Goal: Transaction & Acquisition: Book appointment/travel/reservation

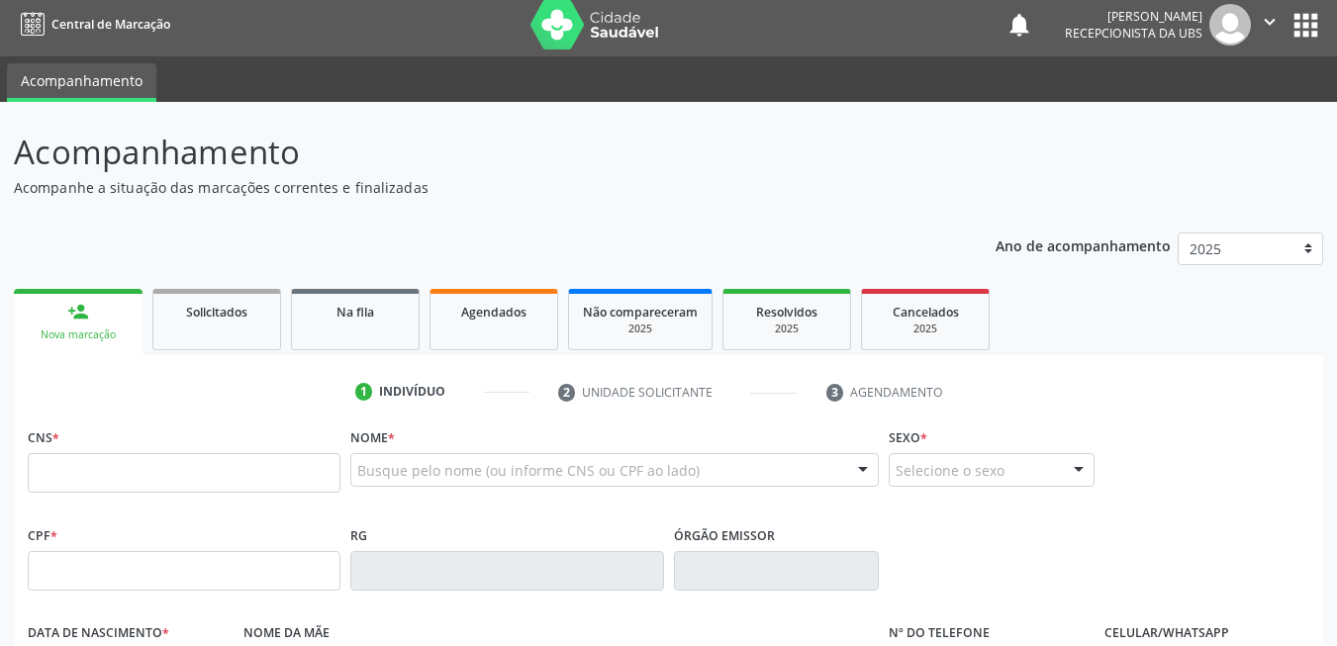
scroll to position [7, 0]
drag, startPoint x: 236, startPoint y: 478, endPoint x: 363, endPoint y: 467, distance: 128.1
click at [236, 478] on input "text" at bounding box center [184, 473] width 313 height 40
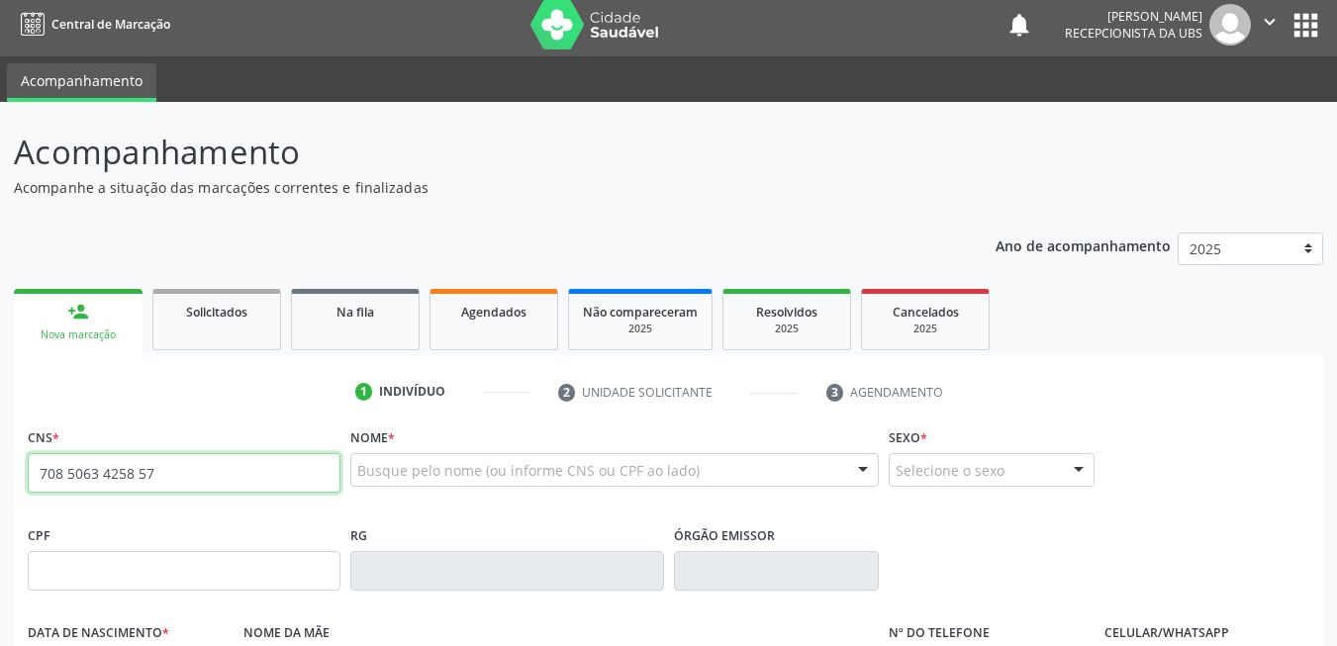
click at [290, 466] on input "708 5063 4258 57" at bounding box center [184, 473] width 313 height 40
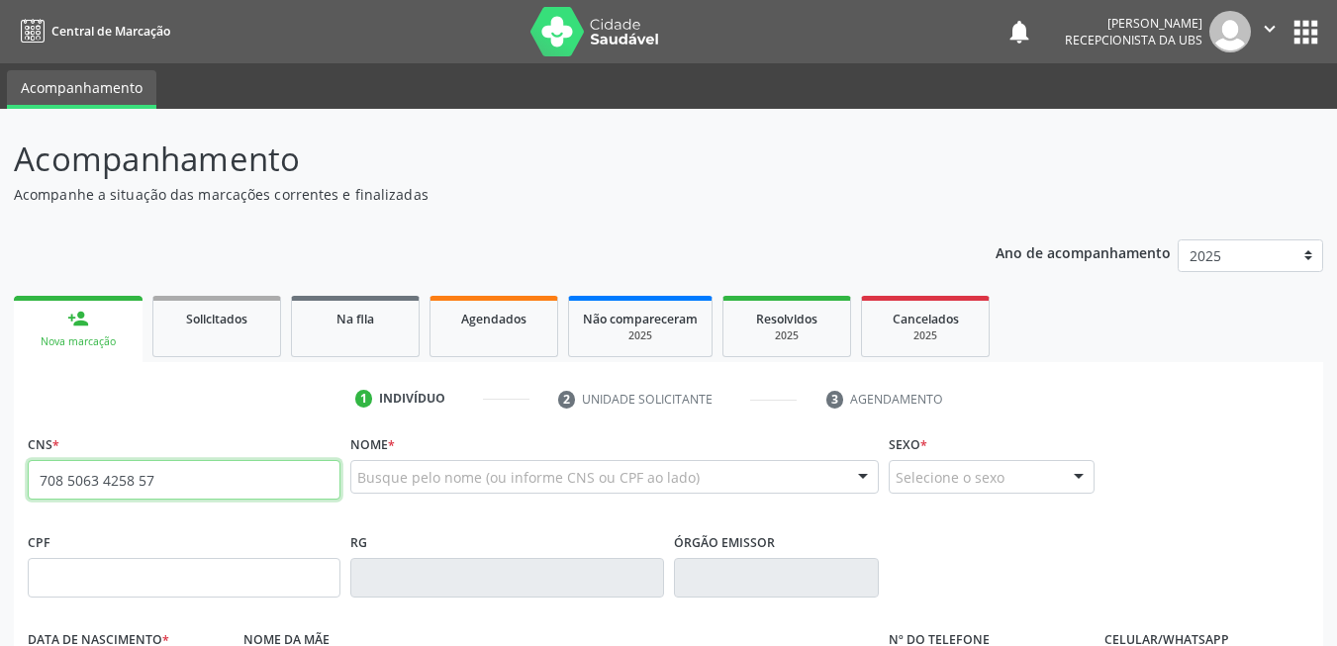
click at [290, 466] on input "708 5063 4258 57" at bounding box center [184, 480] width 313 height 40
type input "708 5063 4258 5771"
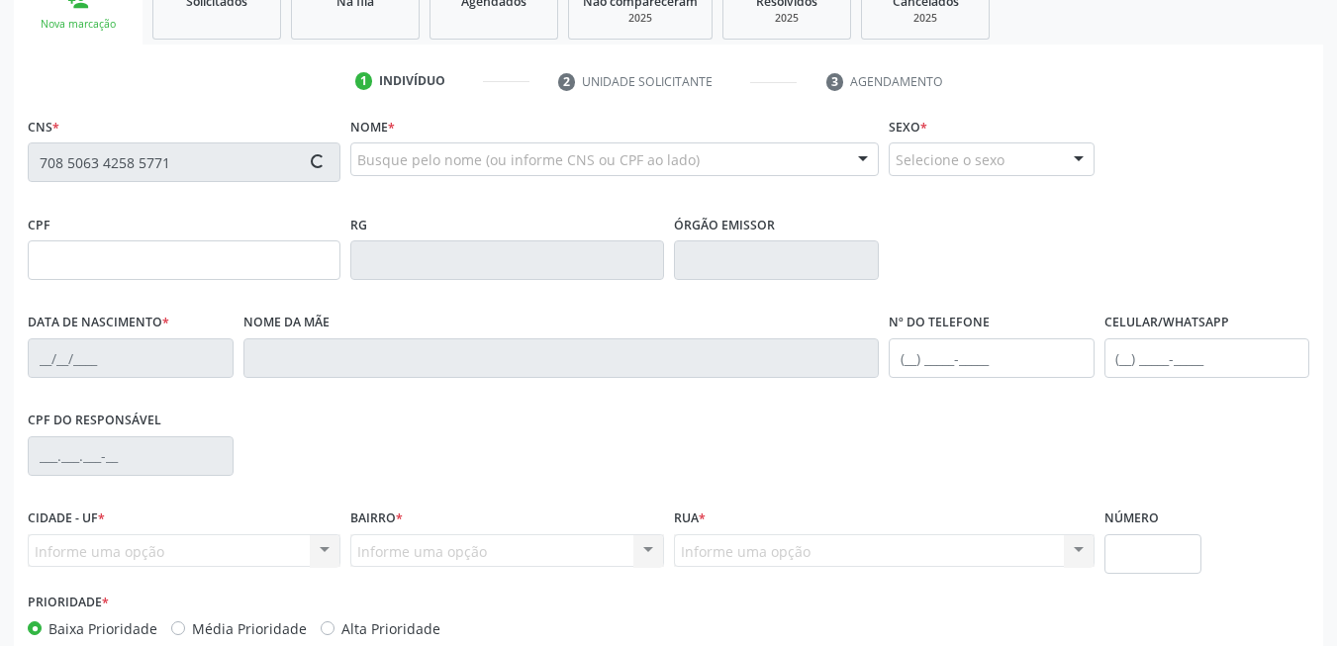
scroll to position [427, 0]
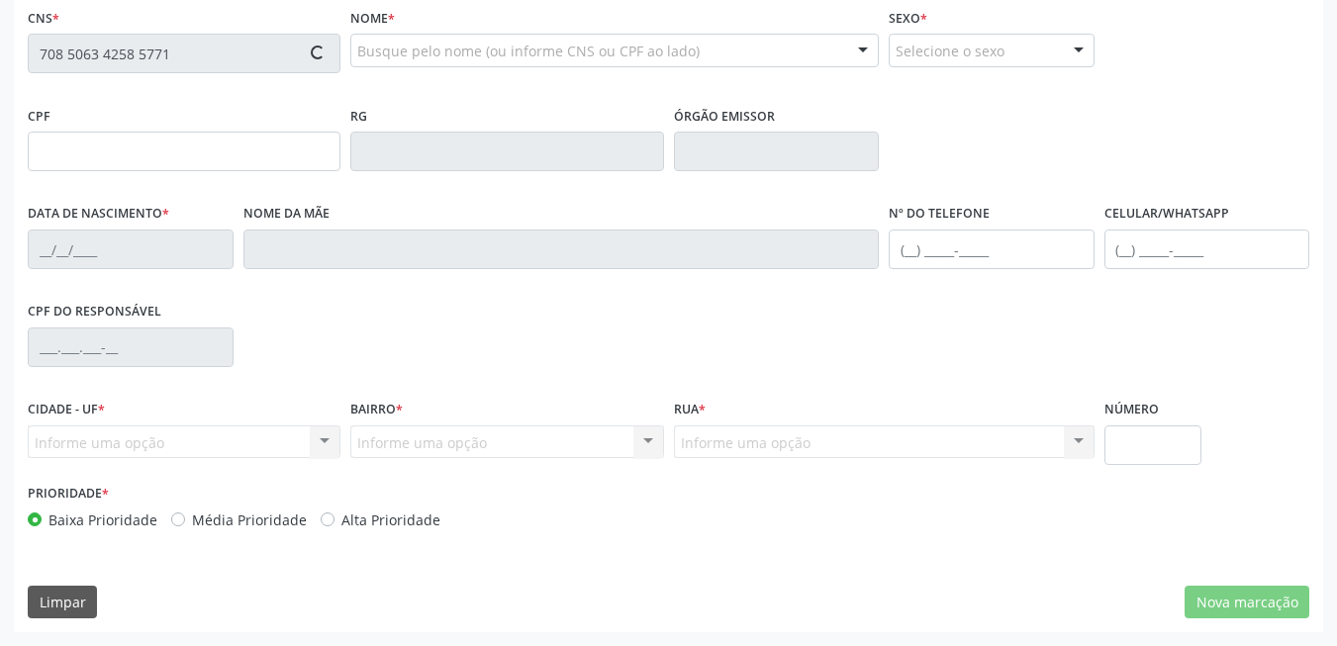
type input "097.814.704-96"
type input "2[DATE]"
type input "[PERSON_NAME]"
type input "[PHONE_NUMBER]"
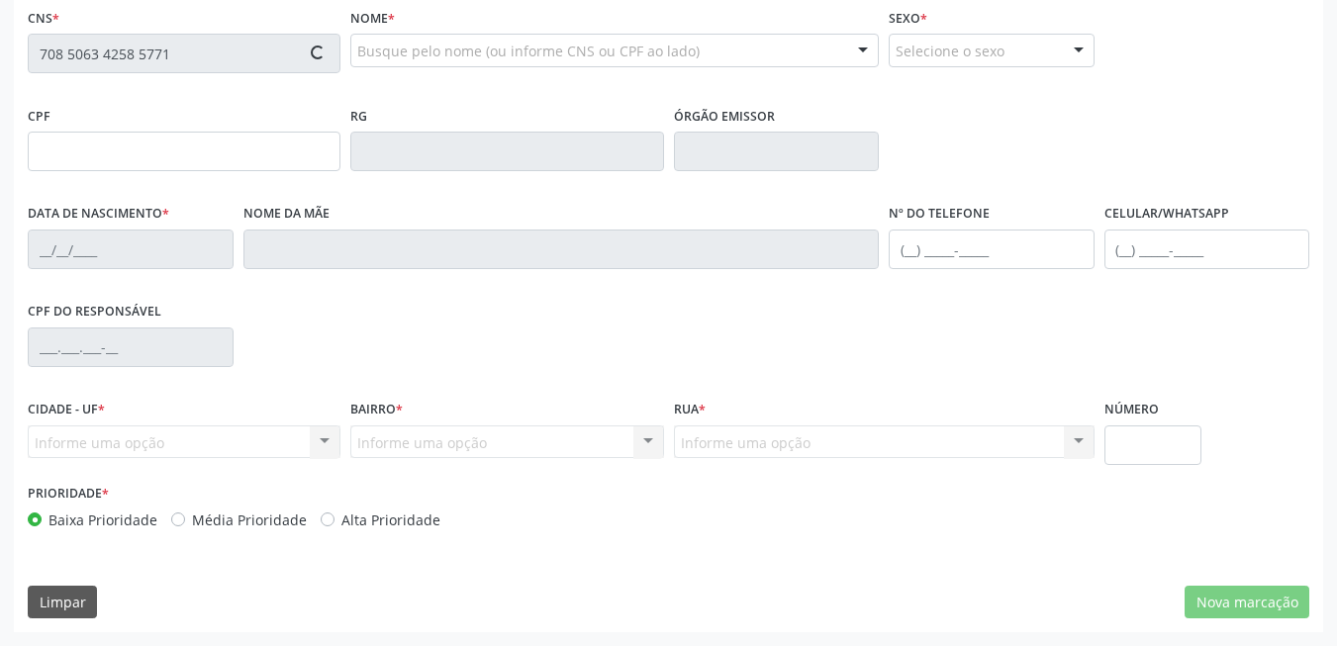
type input "038.889.034-75"
type input "140"
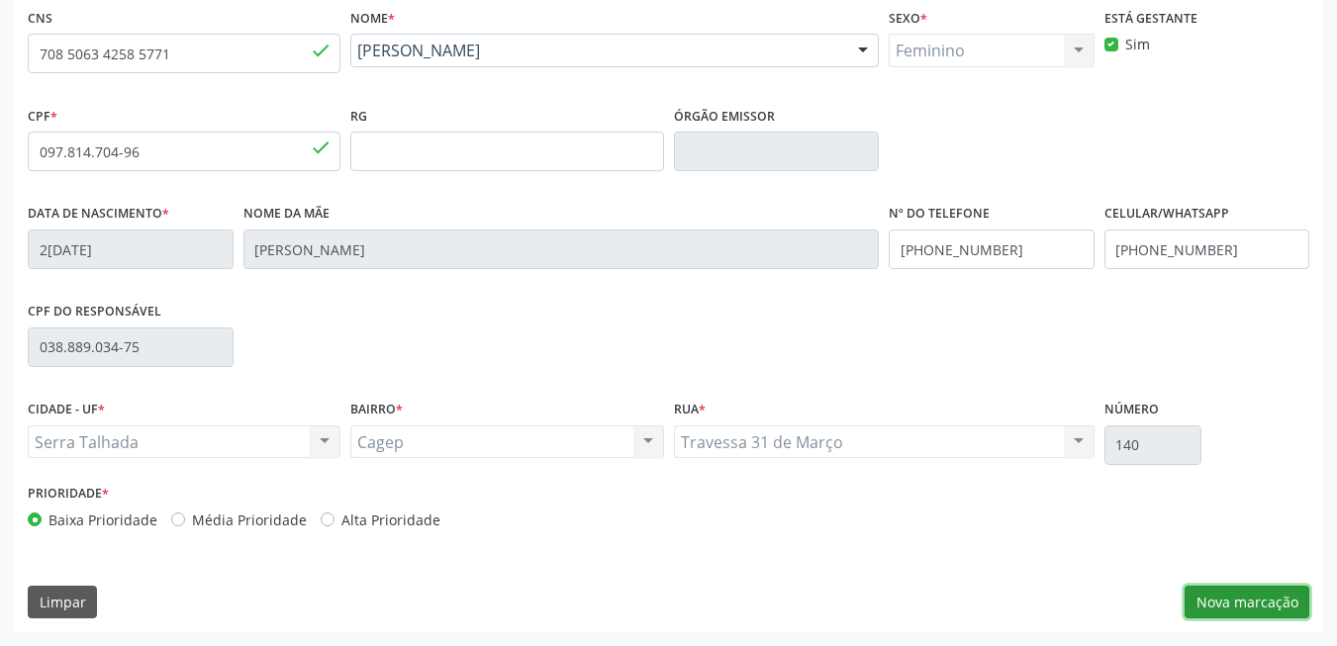
click at [1220, 606] on button "Nova marcação" at bounding box center [1247, 603] width 125 height 34
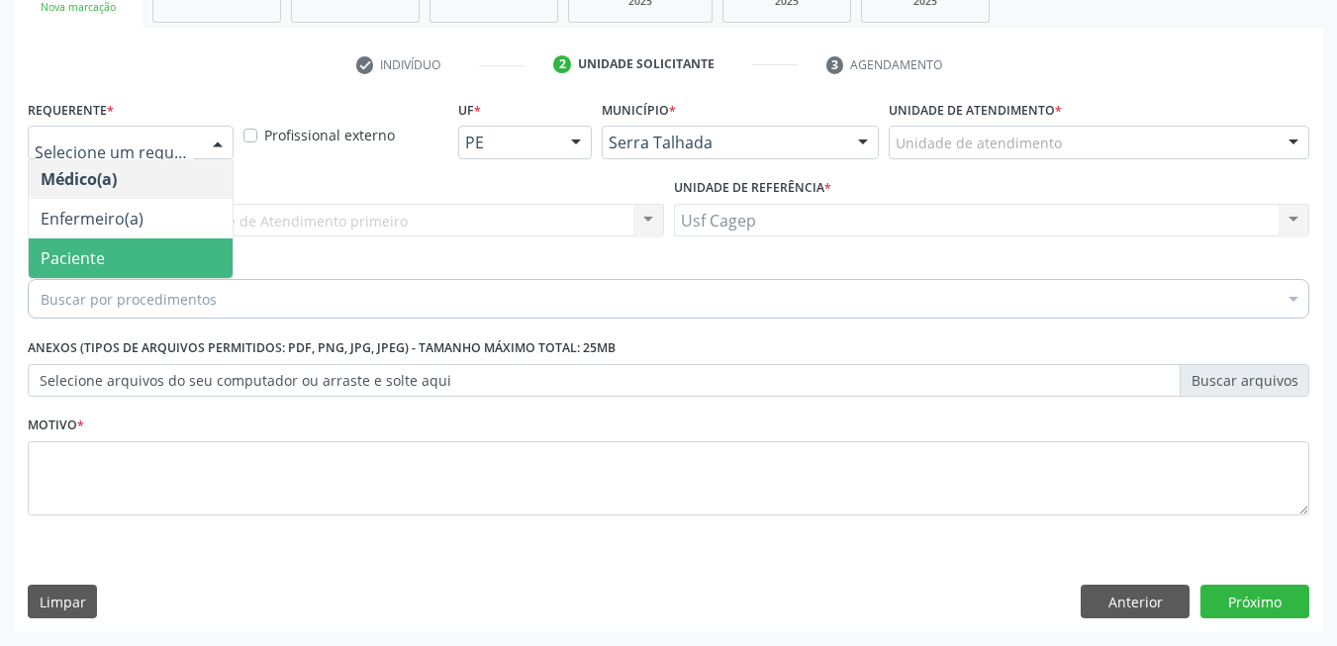
click at [154, 256] on span "Paciente" at bounding box center [131, 259] width 204 height 40
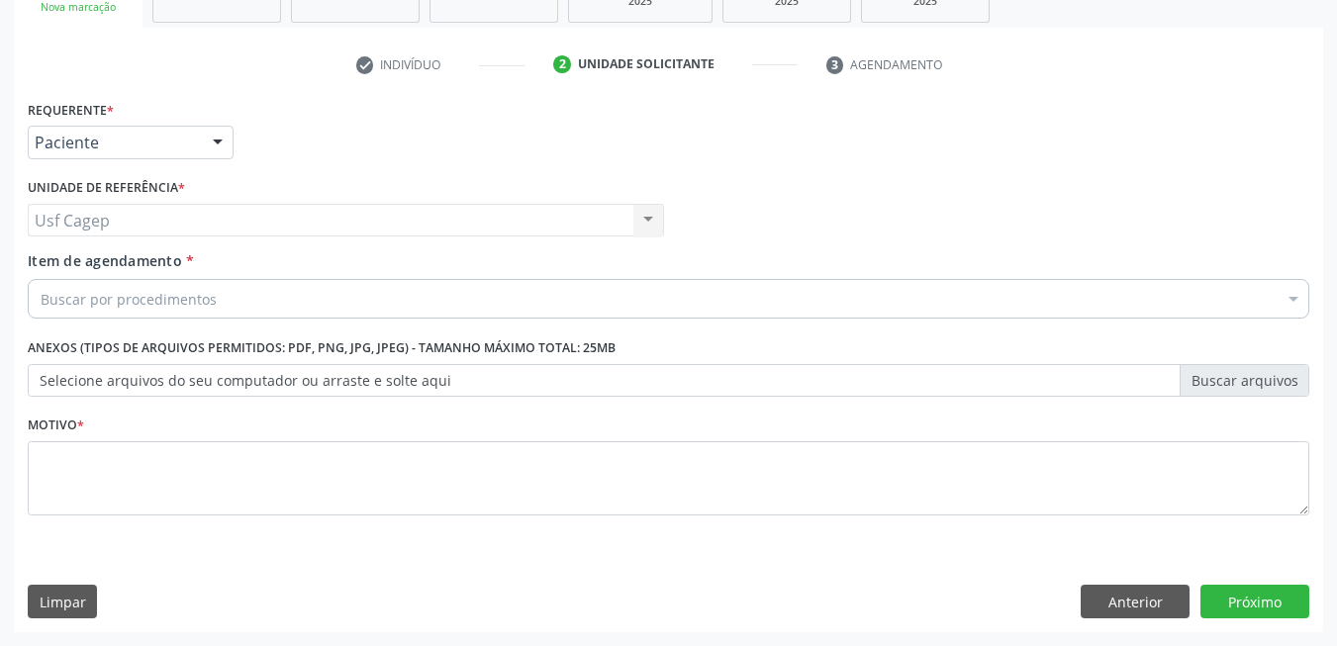
click at [231, 295] on div "Buscar por procedimentos" at bounding box center [669, 299] width 1282 height 40
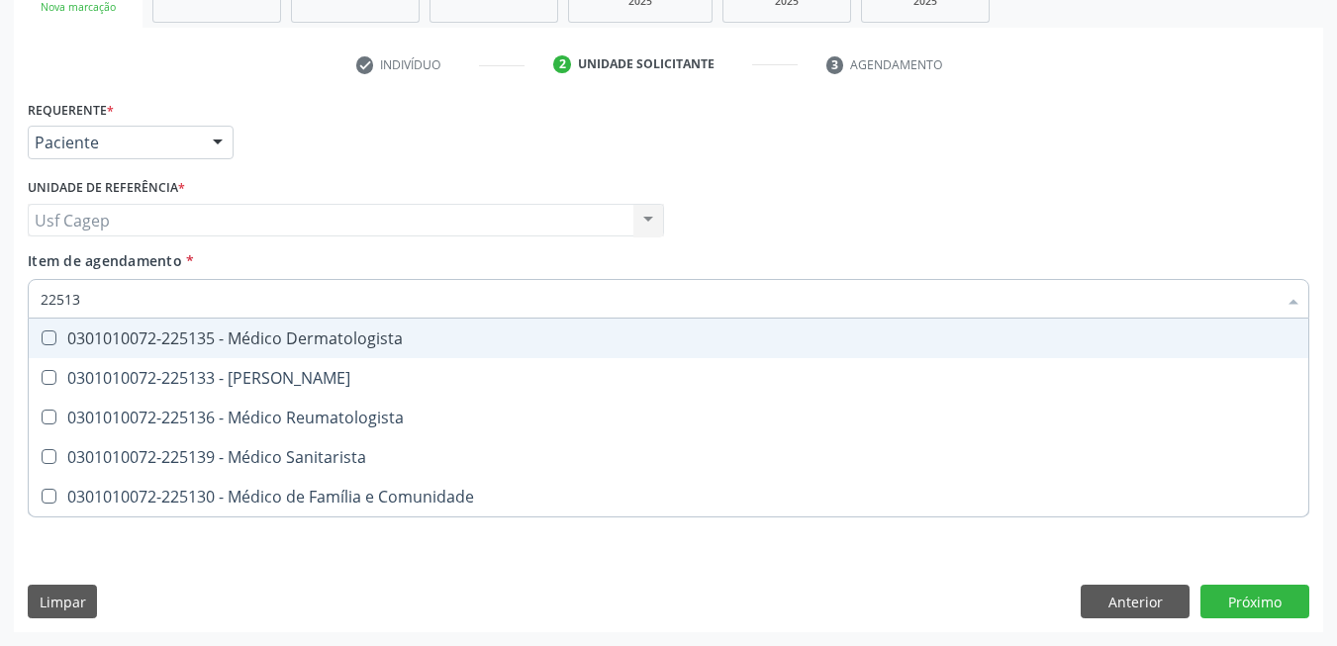
type input "225133"
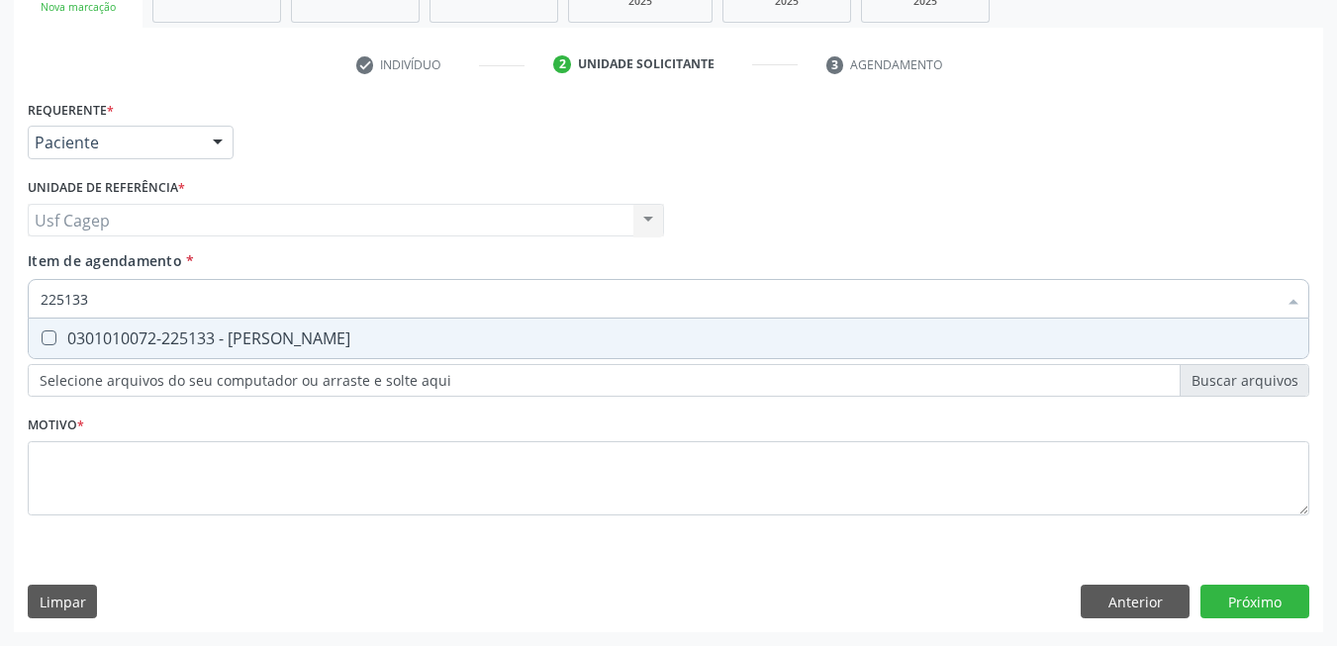
click at [263, 320] on span "0301010072-225133 - [PERSON_NAME]" at bounding box center [669, 339] width 1280 height 40
checkbox Psiquiatra "true"
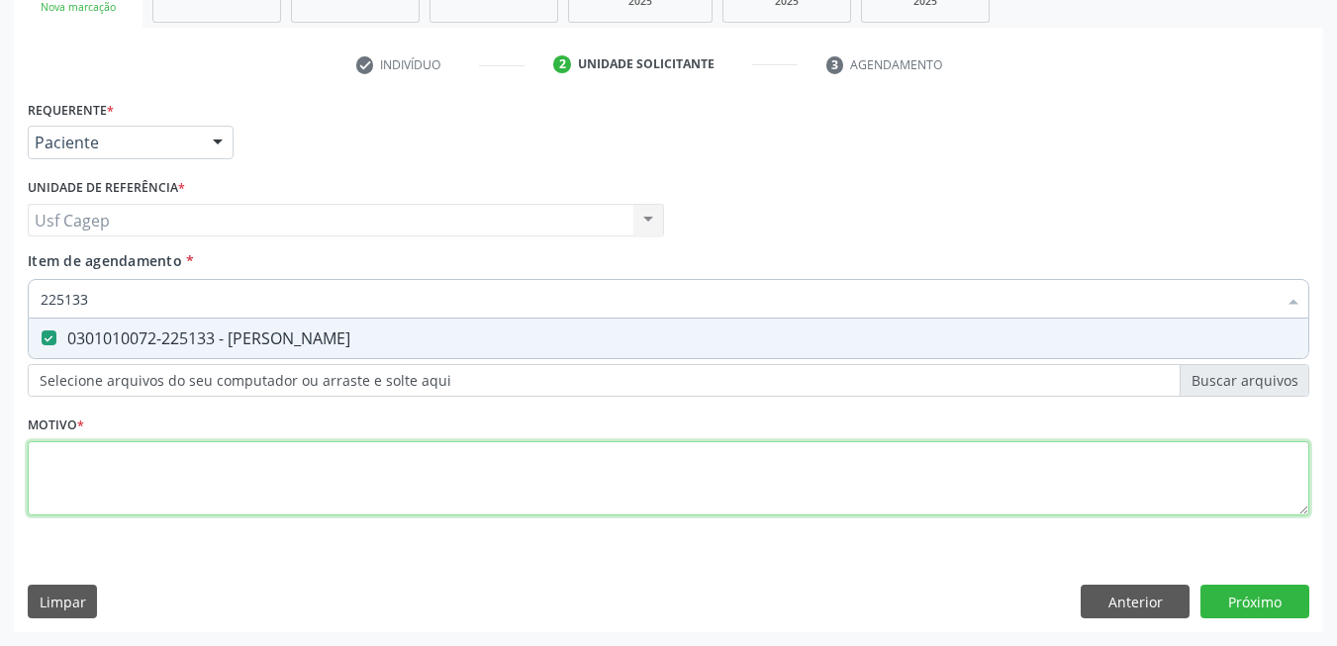
click at [296, 469] on div "Requerente * Paciente Médico(a) Enfermeiro(a) Paciente Nenhum resultado encontr…" at bounding box center [669, 319] width 1282 height 448
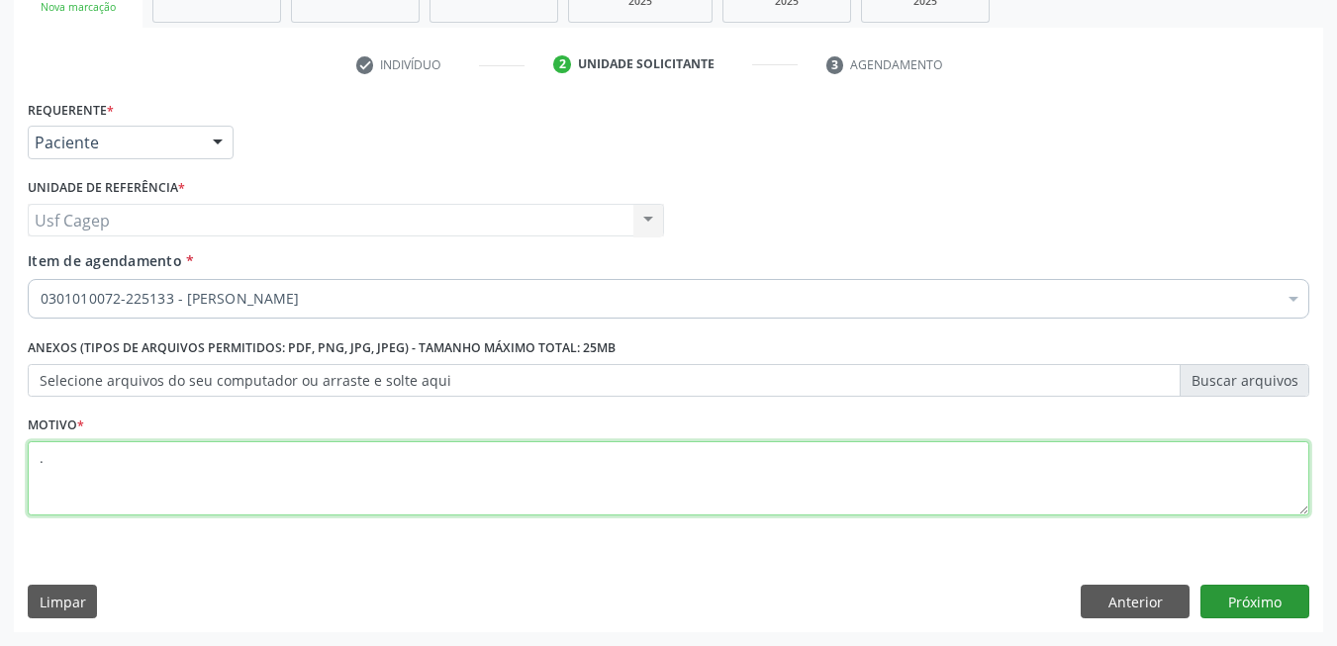
type textarea "."
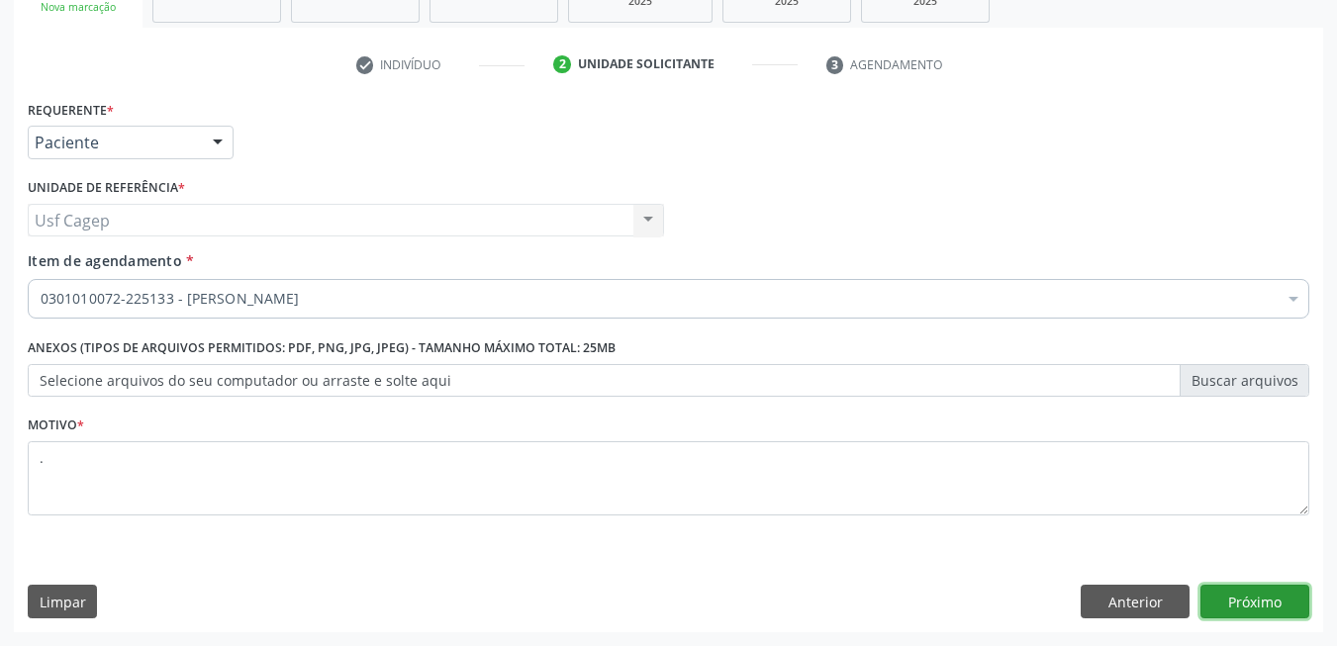
click at [1257, 588] on button "Próximo" at bounding box center [1254, 602] width 109 height 34
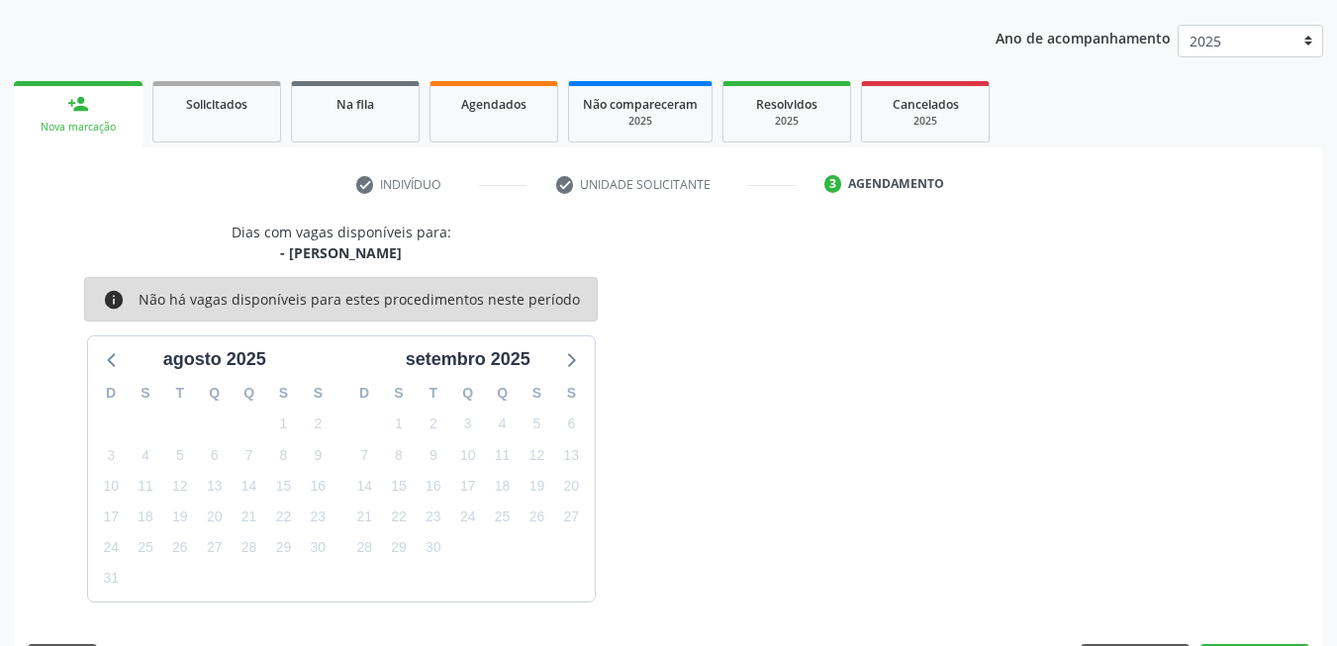
scroll to position [273, 0]
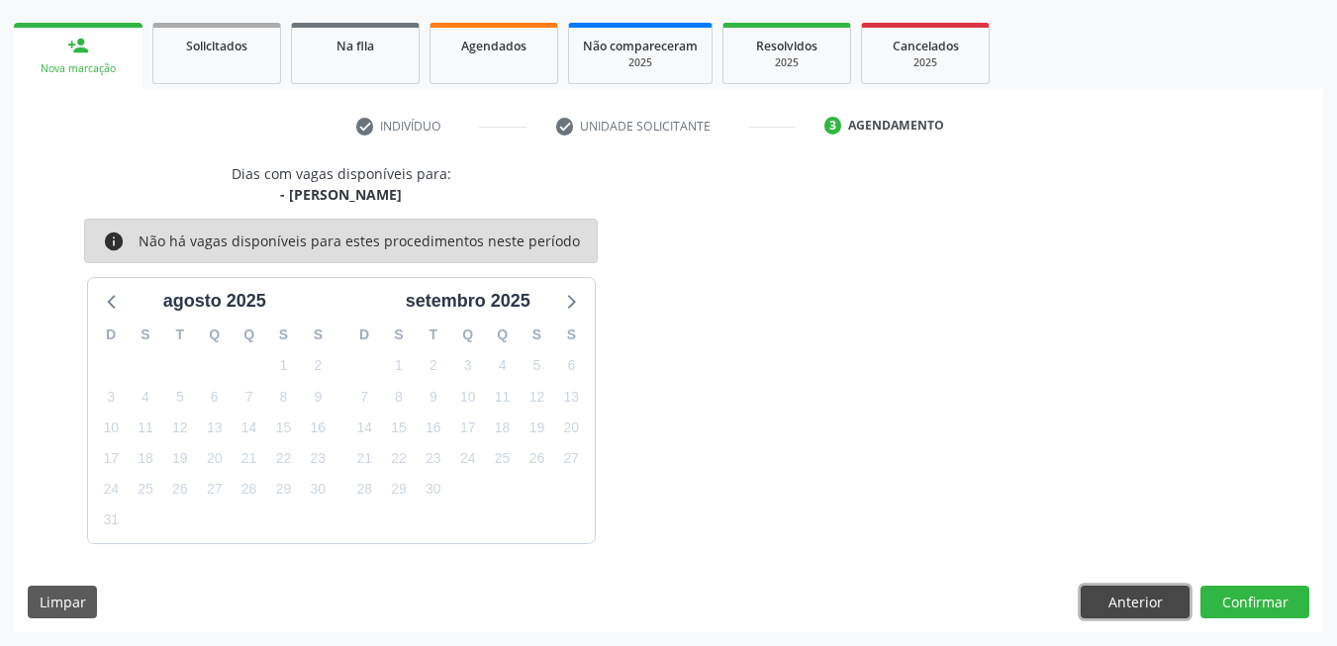
click at [1167, 594] on button "Anterior" at bounding box center [1135, 603] width 109 height 34
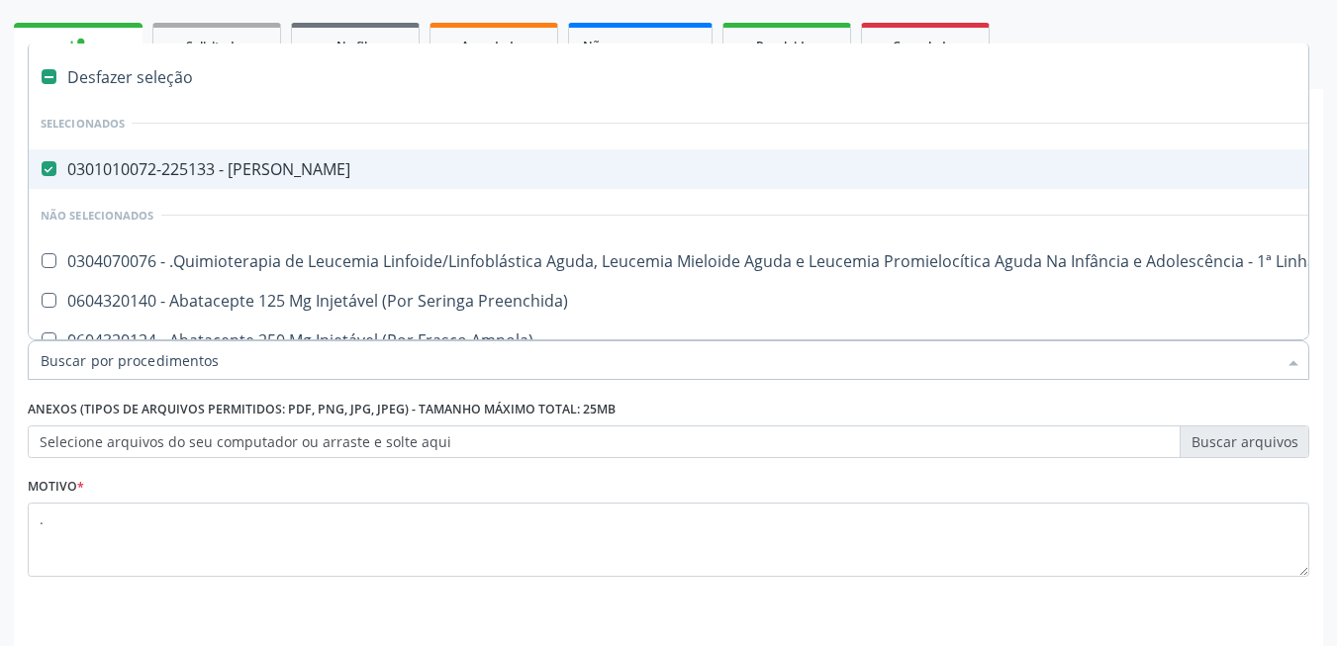
click at [505, 357] on input "Item de agendamento *" at bounding box center [659, 360] width 1236 height 40
drag, startPoint x: 193, startPoint y: 65, endPoint x: 200, endPoint y: 87, distance: 22.8
click at [193, 65] on div "Desfazer seleção" at bounding box center [811, 77] width 1565 height 40
checkbox Psiquiatra "false"
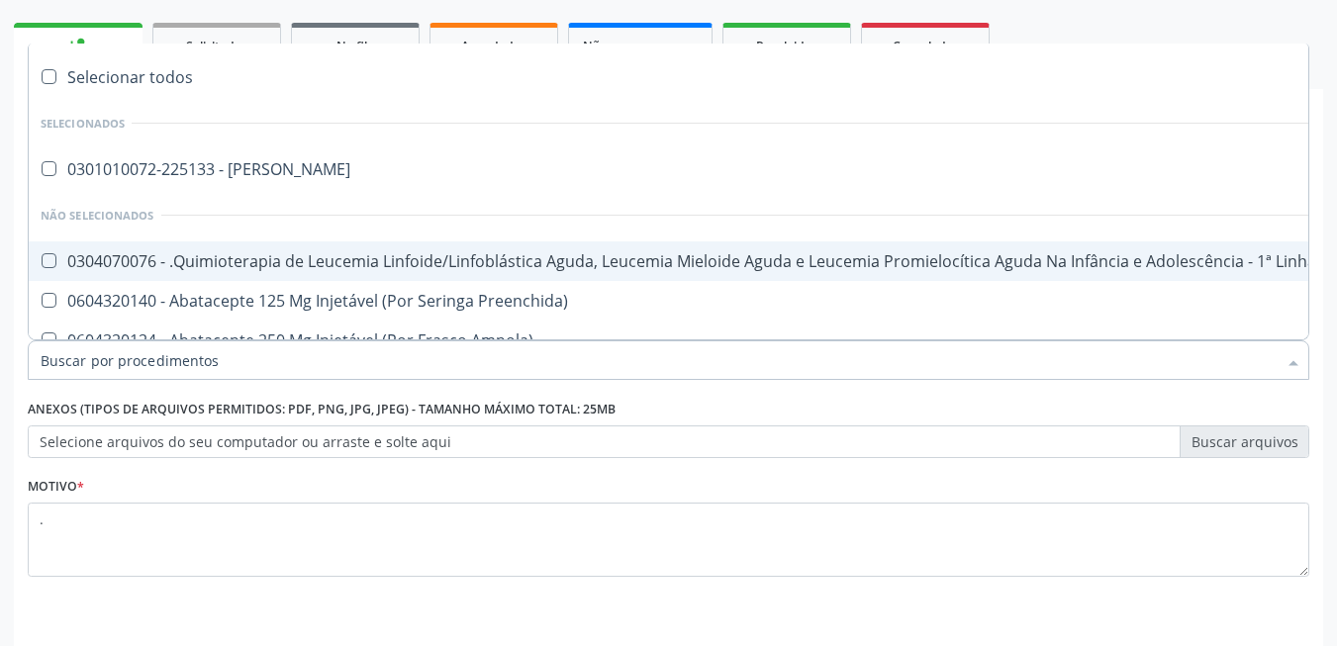
scroll to position [335, 0]
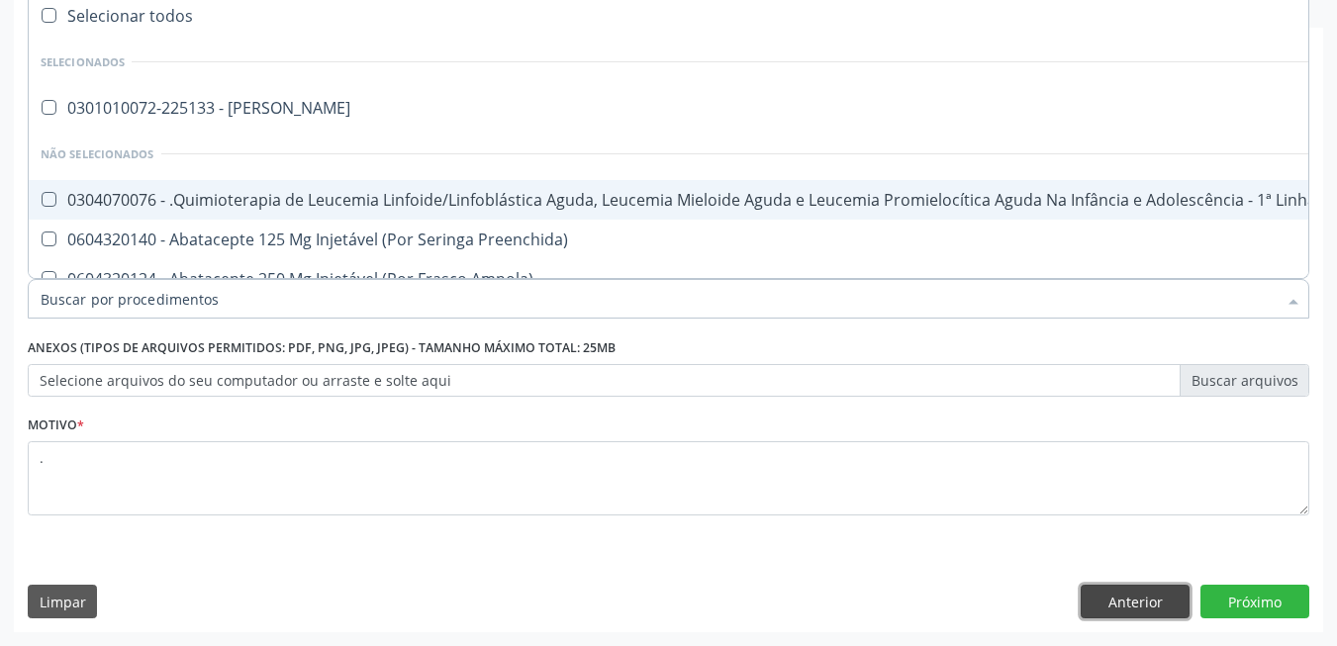
click at [1114, 601] on button "Anterior" at bounding box center [1135, 602] width 109 height 34
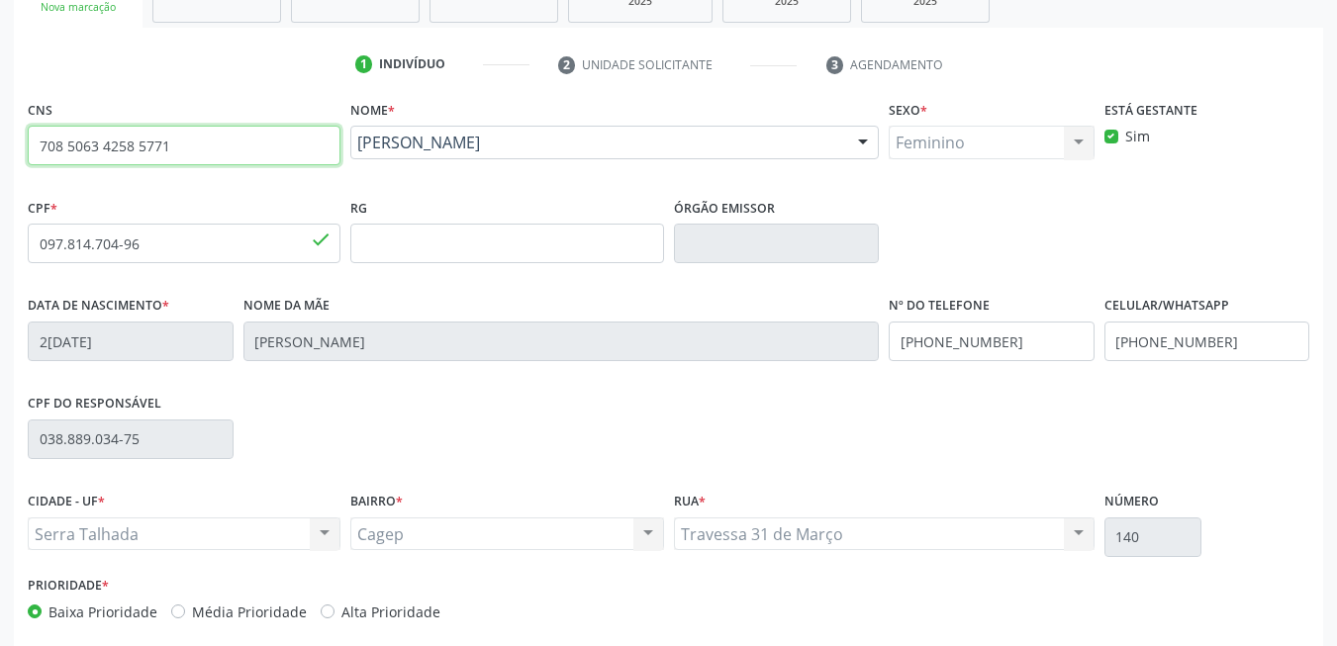
click at [168, 146] on input "708 5063 4258 5771" at bounding box center [184, 146] width 313 height 40
type input "701 8032 0872 8374"
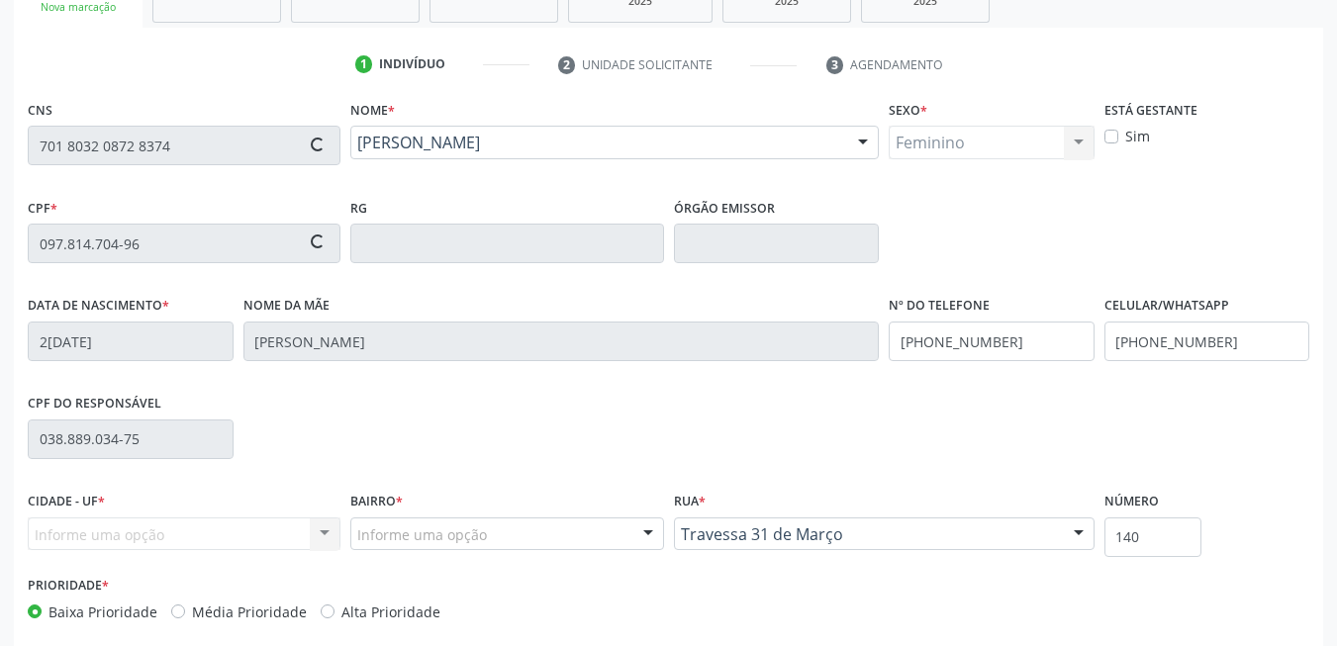
type input "0[DATE]"
type input "[PERSON_NAME]"
type input "[PHONE_NUMBER]"
type input "306"
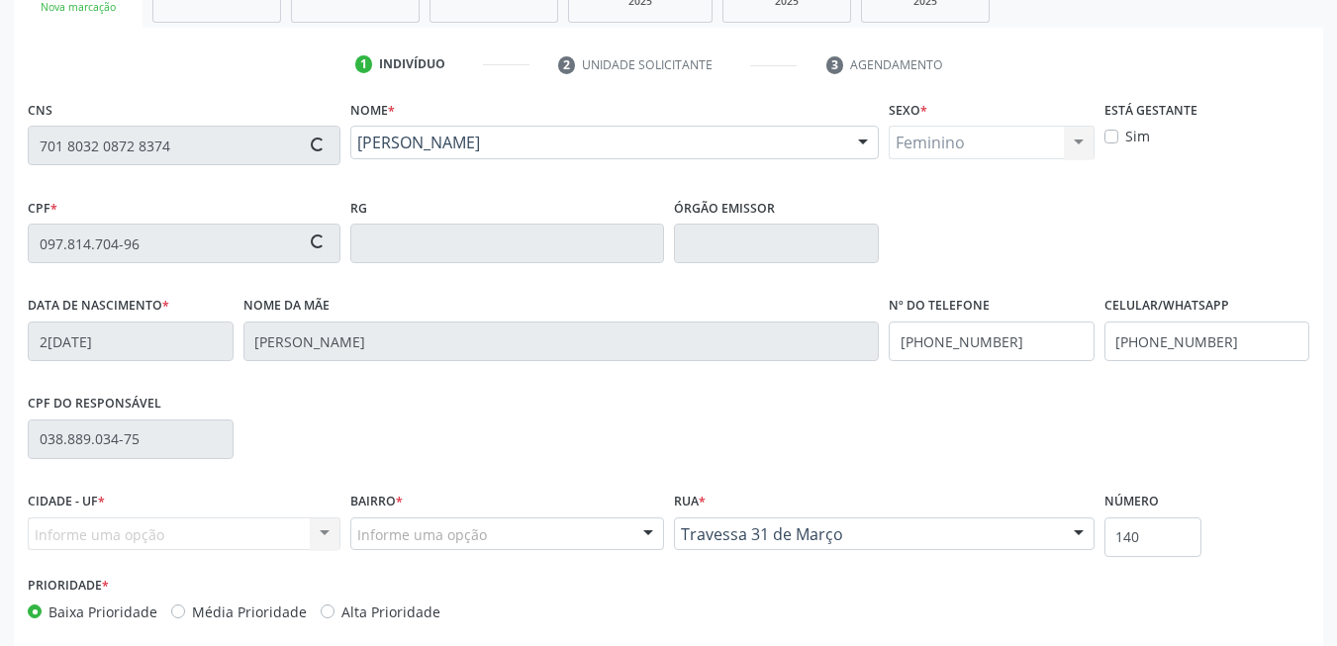
checkbox input "false"
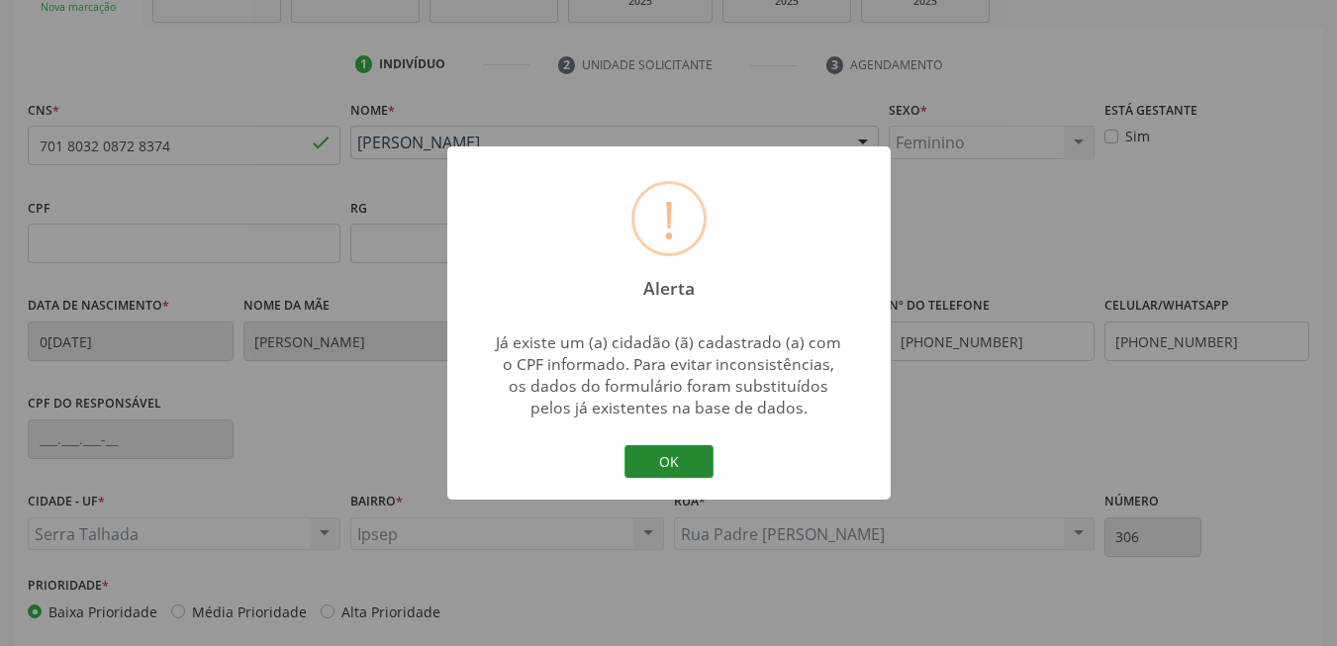
click at [690, 461] on button "OK" at bounding box center [668, 462] width 89 height 34
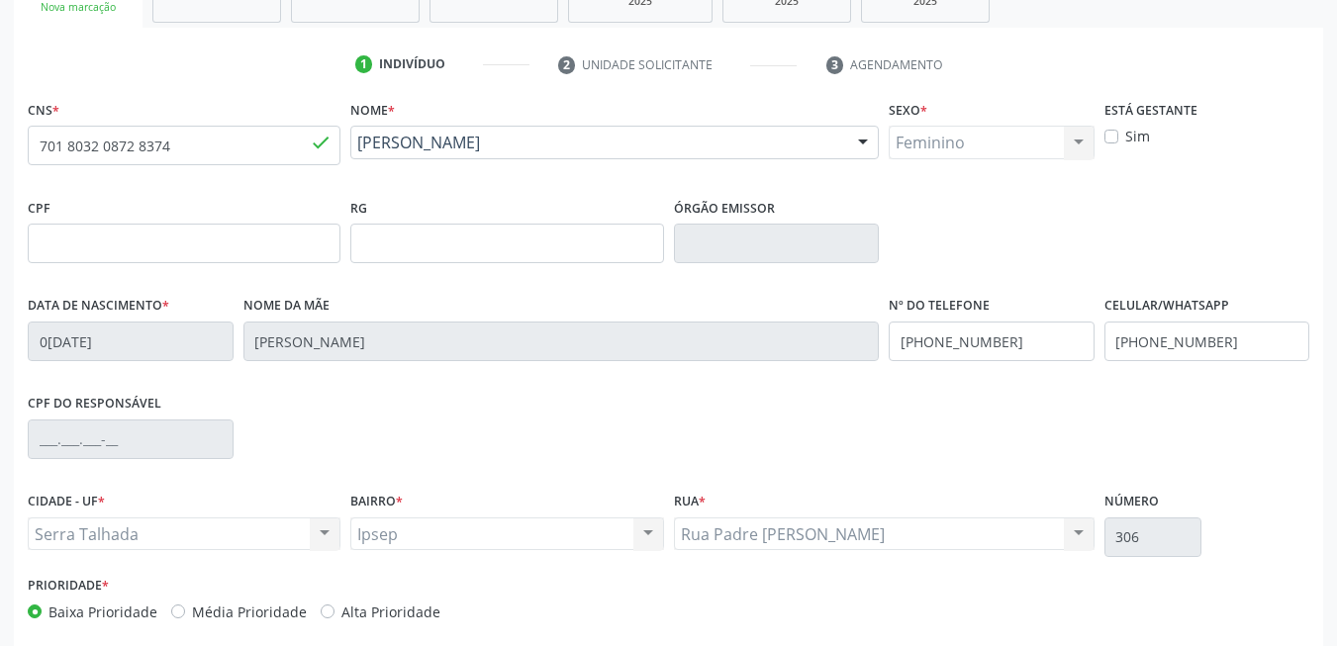
scroll to position [427, 0]
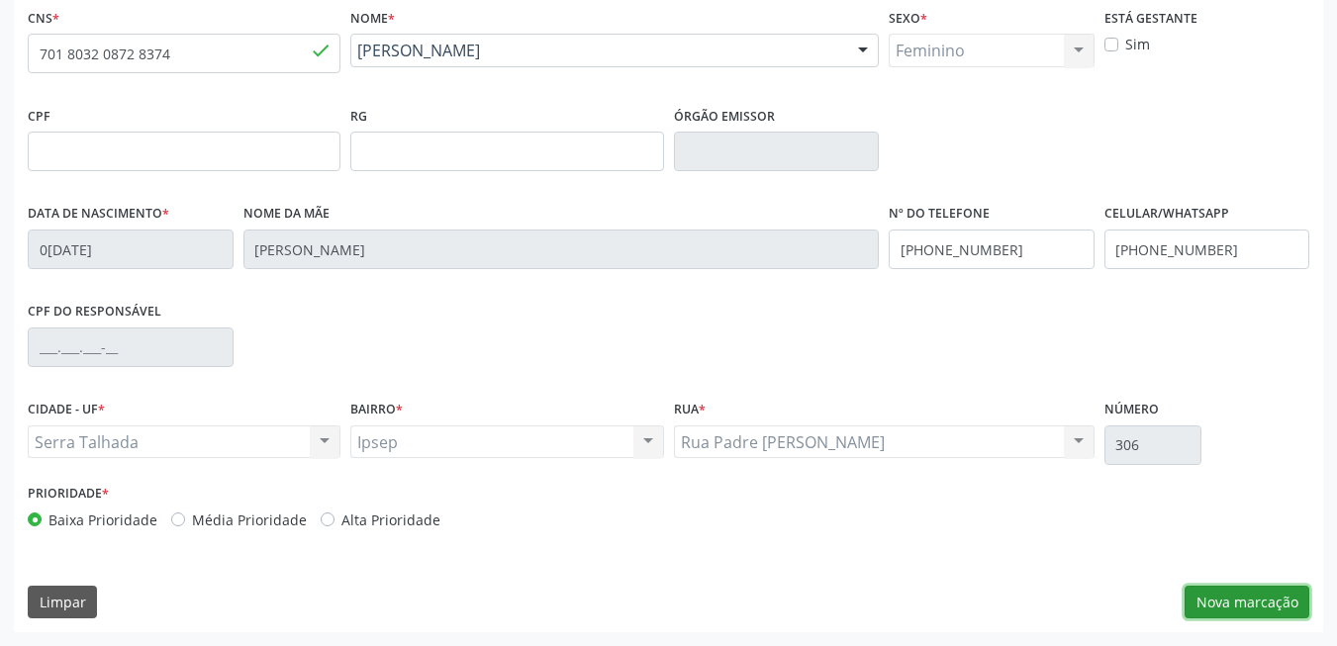
click at [1207, 592] on button "Nova marcação" at bounding box center [1247, 603] width 125 height 34
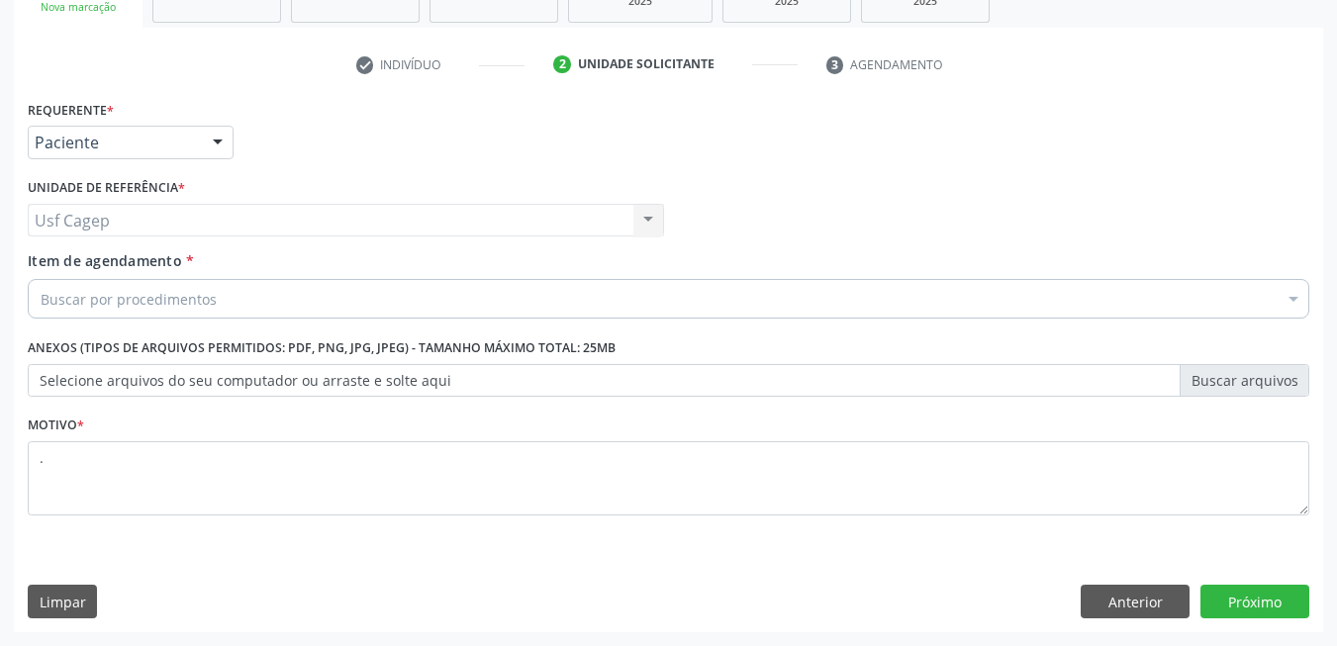
scroll to position [335, 0]
click at [154, 287] on div "Buscar por procedimentos" at bounding box center [669, 299] width 1282 height 40
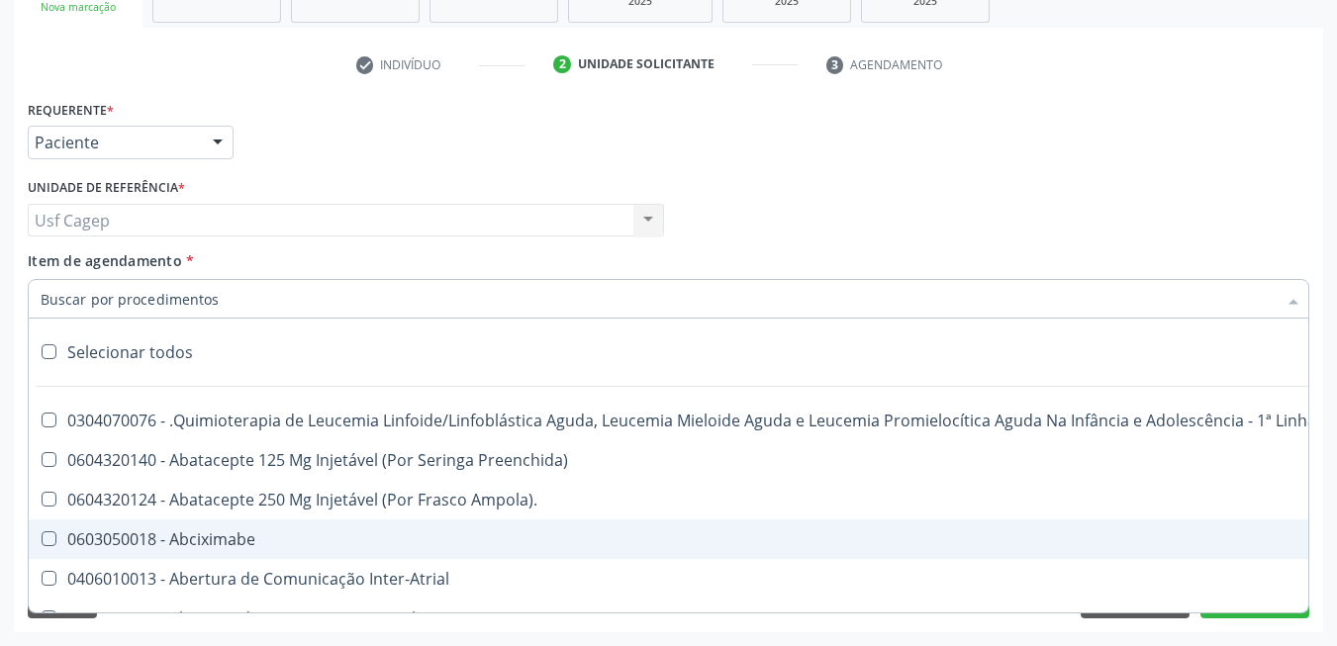
click at [390, 289] on input "Item de agendamento *" at bounding box center [659, 299] width 1236 height 40
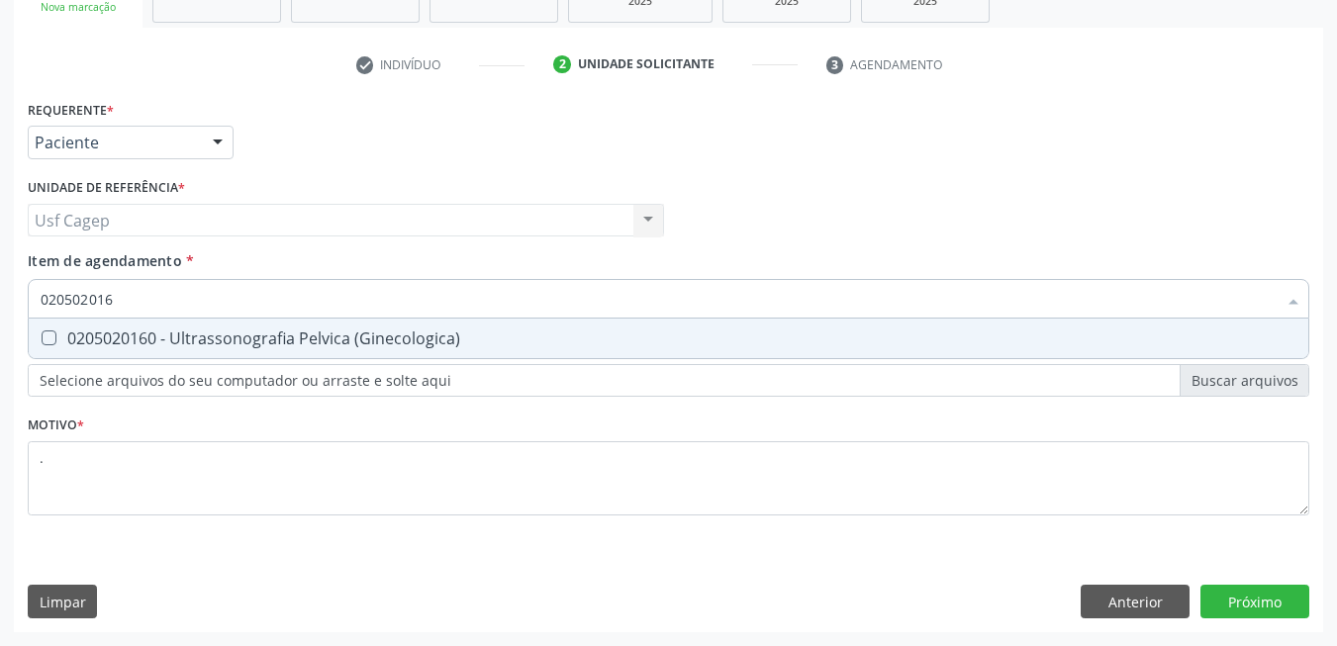
type input "0205020160"
click at [411, 352] on span "0205020160 - Ultrassonografia Pelvica (Ginecologica)" at bounding box center [669, 339] width 1280 height 40
checkbox \(Ginecologica\) "true"
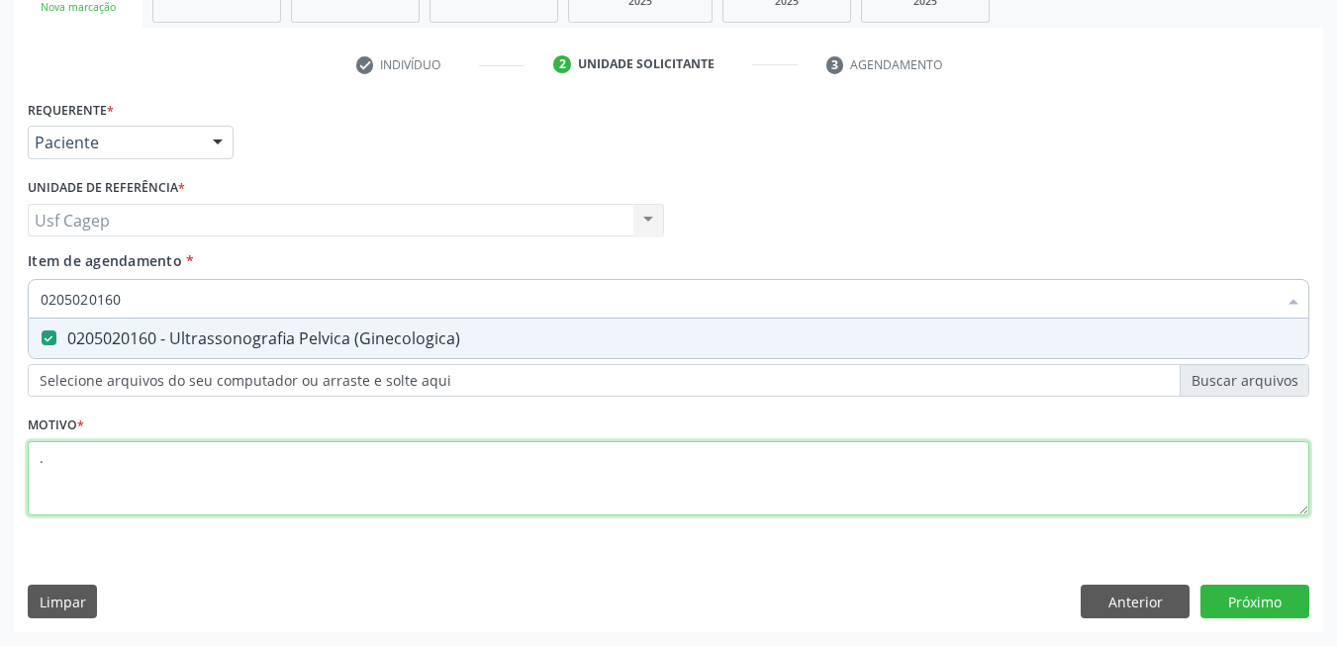
click at [413, 479] on div "Requerente * Paciente Médico(a) Enfermeiro(a) Paciente Nenhum resultado encontr…" at bounding box center [669, 319] width 1282 height 448
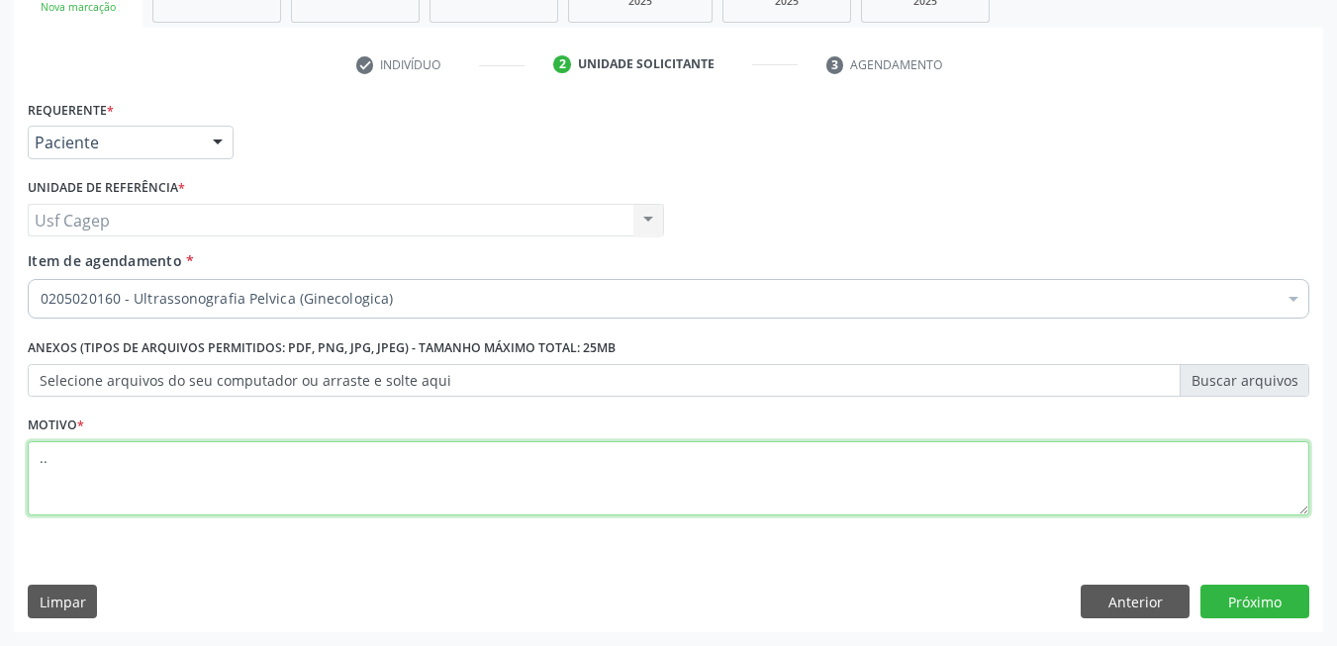
type textarea "."
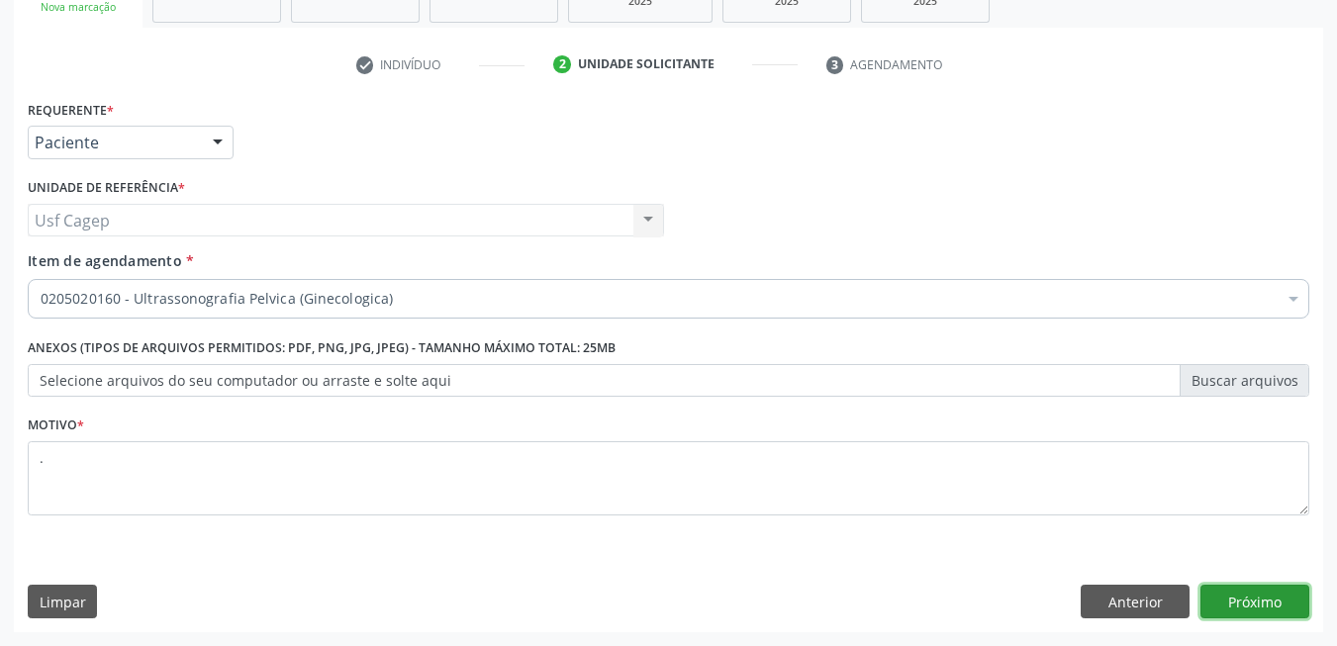
click at [1288, 599] on button "Próximo" at bounding box center [1254, 602] width 109 height 34
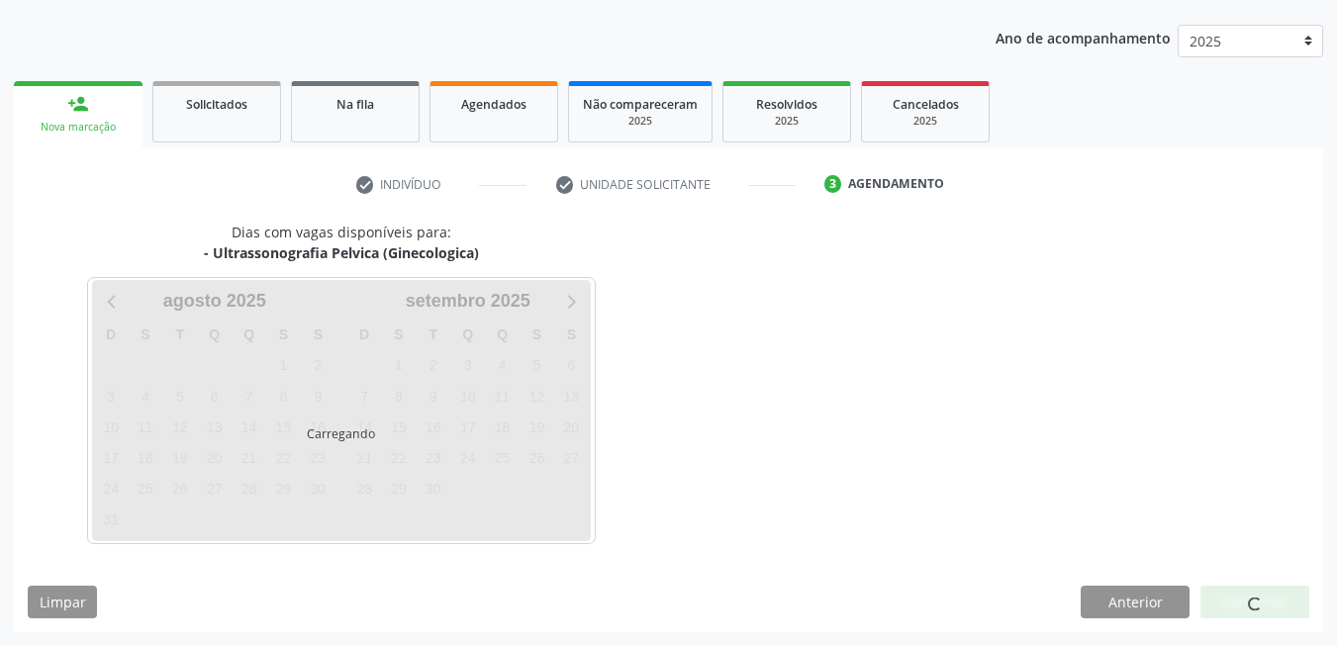
scroll to position [215, 0]
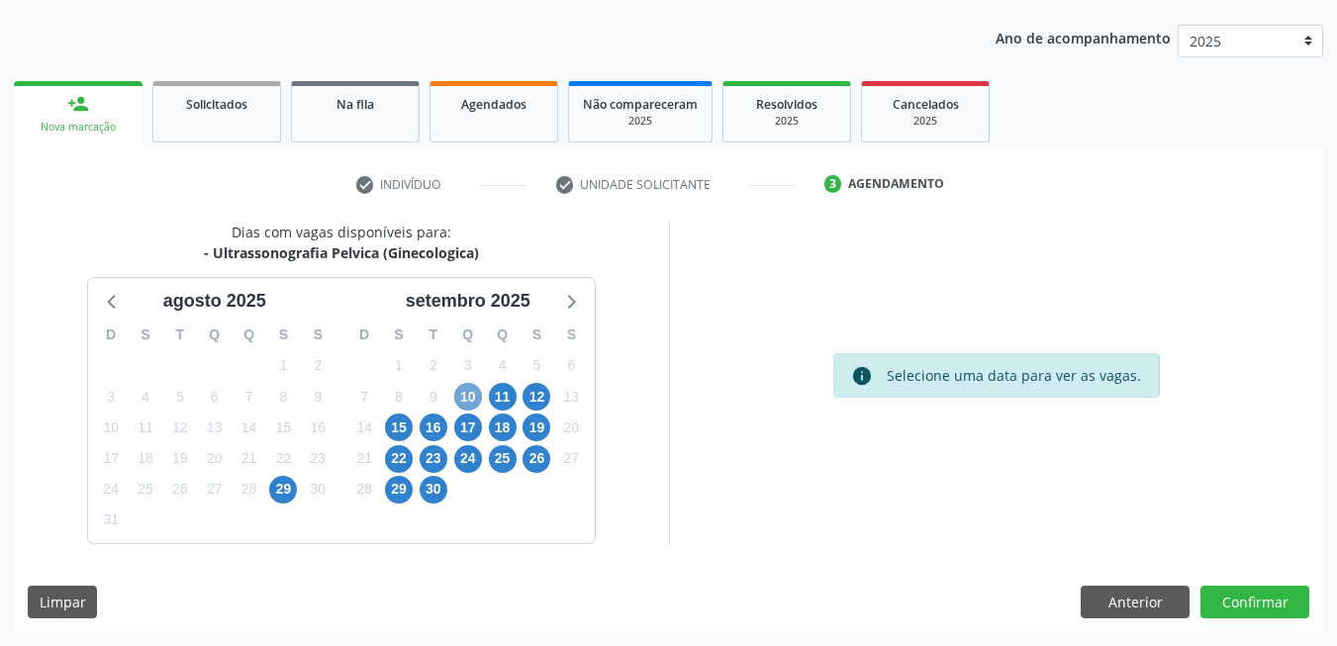
click at [471, 399] on span "10" at bounding box center [468, 397] width 28 height 28
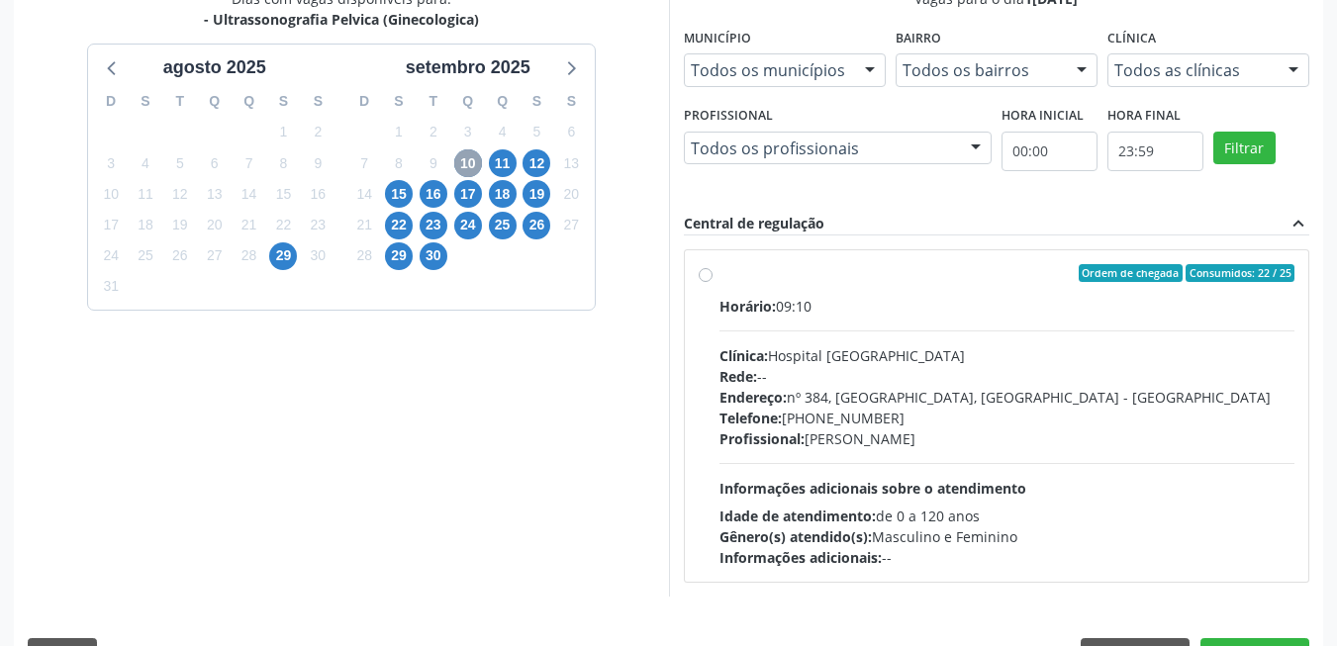
scroll to position [501, 0]
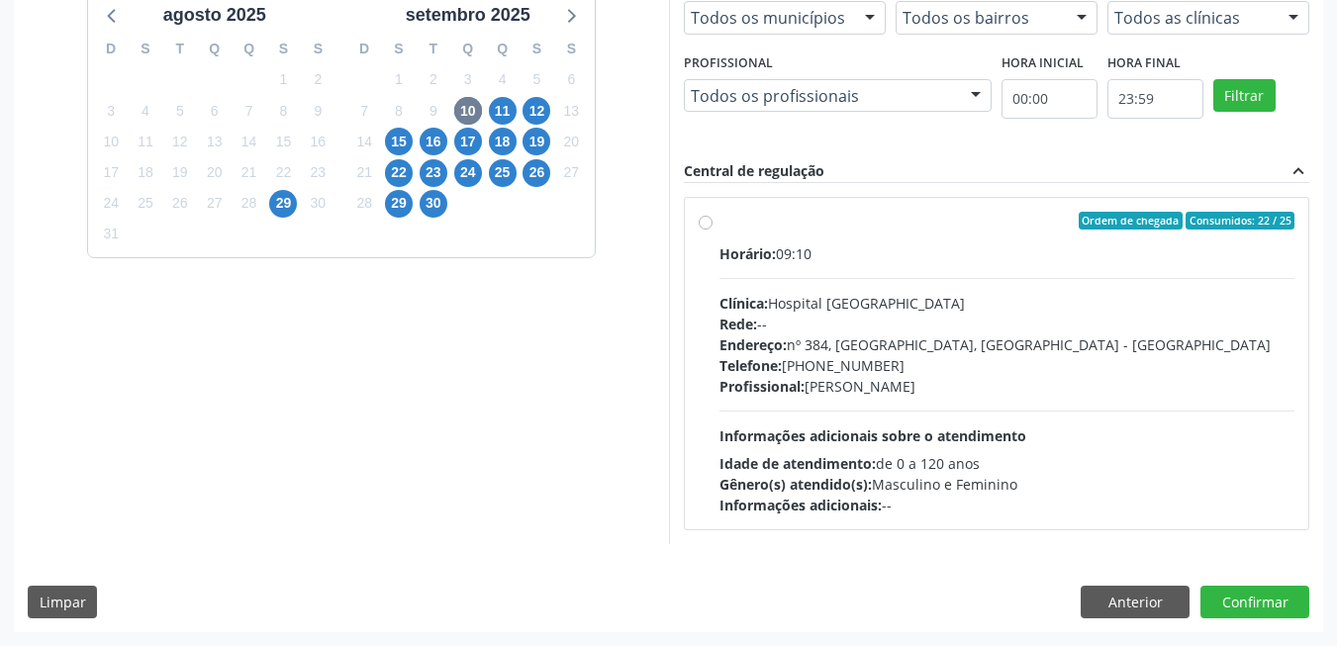
click at [1007, 420] on div "Horário: 09:10 Clínica: Hospital Sao Francisco Rede: -- Endereço: nº 384, Varze…" at bounding box center [1007, 379] width 576 height 272
click at [713, 230] on input "Ordem de chegada Consumidos: 22 / 25 Horário: 09:10 Clínica: Hospital Sao Franc…" at bounding box center [706, 221] width 14 height 18
radio input "true"
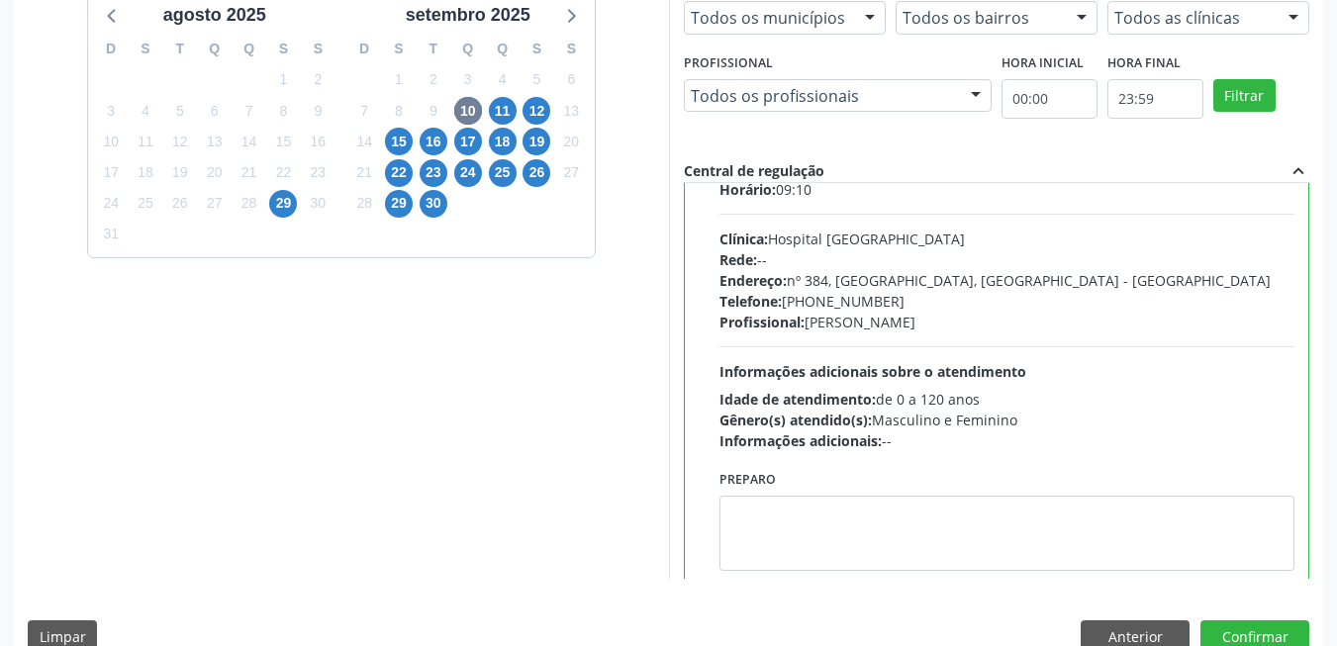
scroll to position [98, 0]
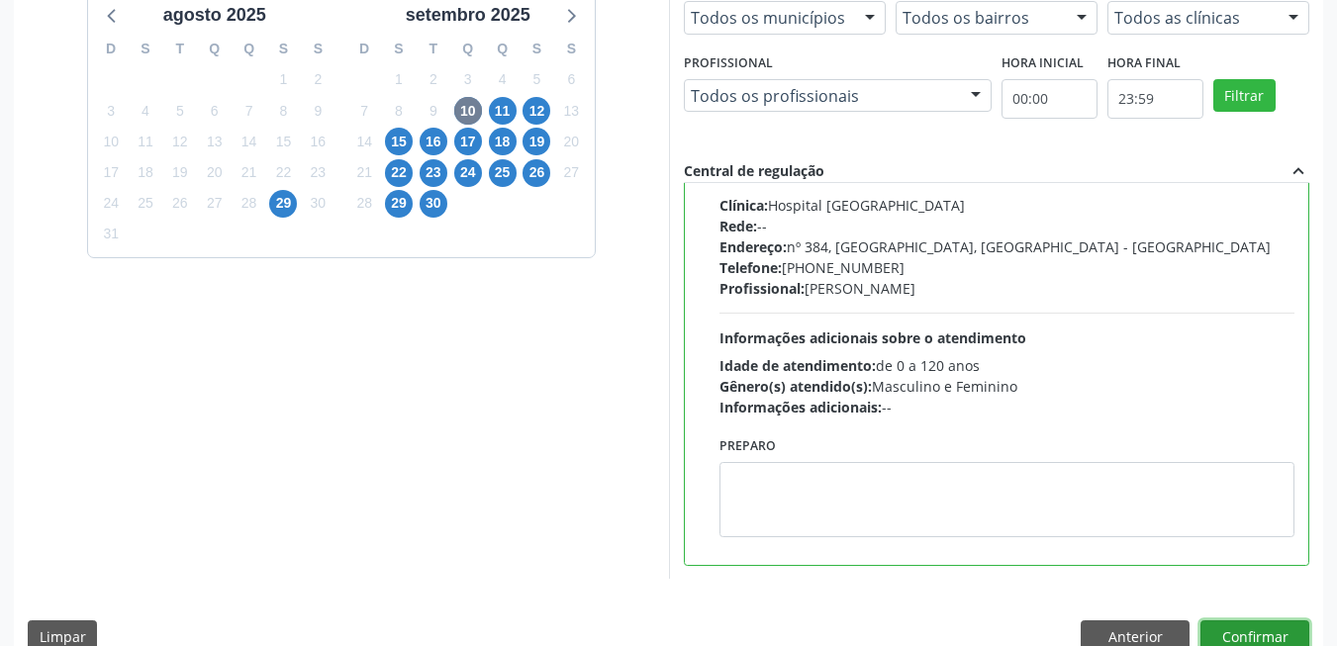
click at [1253, 627] on button "Confirmar" at bounding box center [1254, 638] width 109 height 34
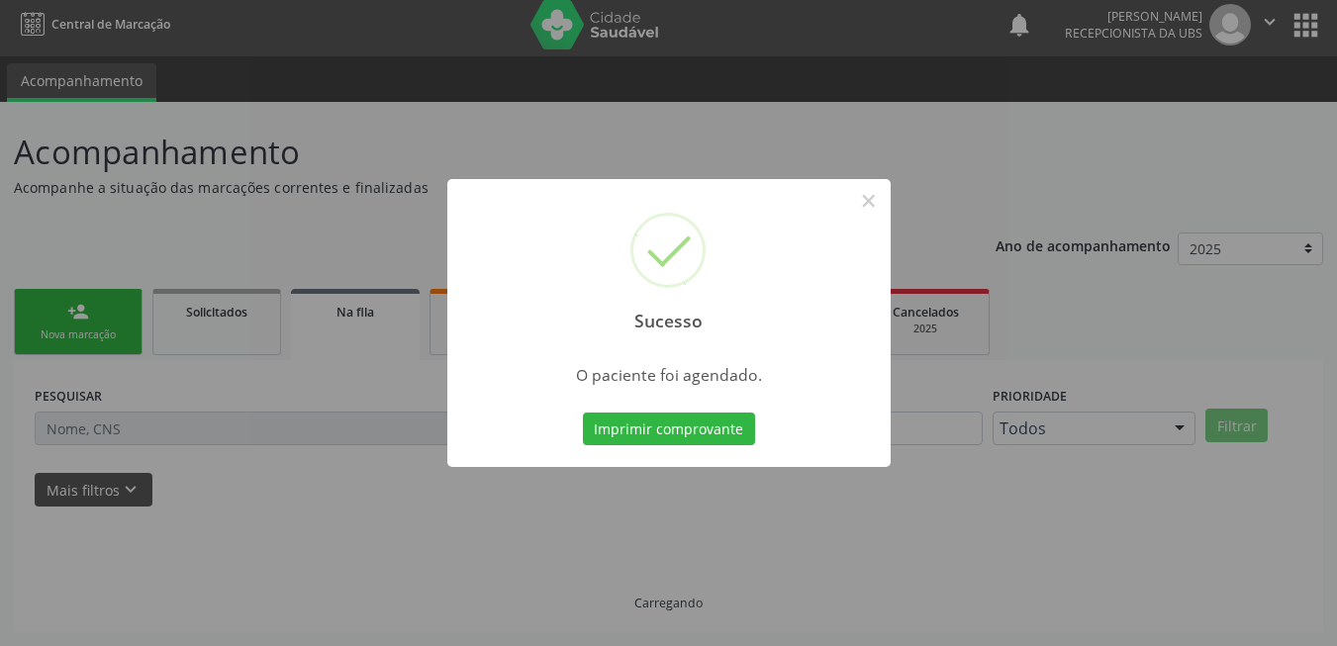
scroll to position [7, 0]
click at [636, 426] on button "Imprimir comprovante" at bounding box center [669, 430] width 172 height 34
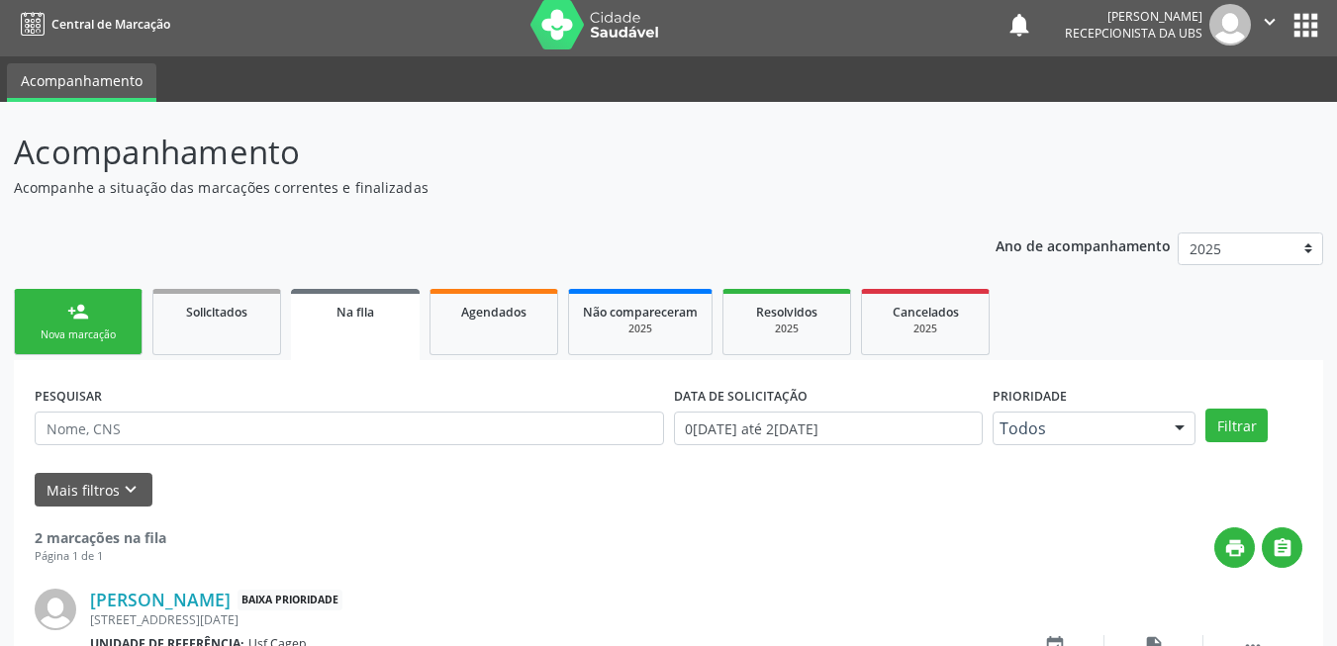
click at [71, 298] on link "person_add Nova marcação" at bounding box center [78, 322] width 129 height 66
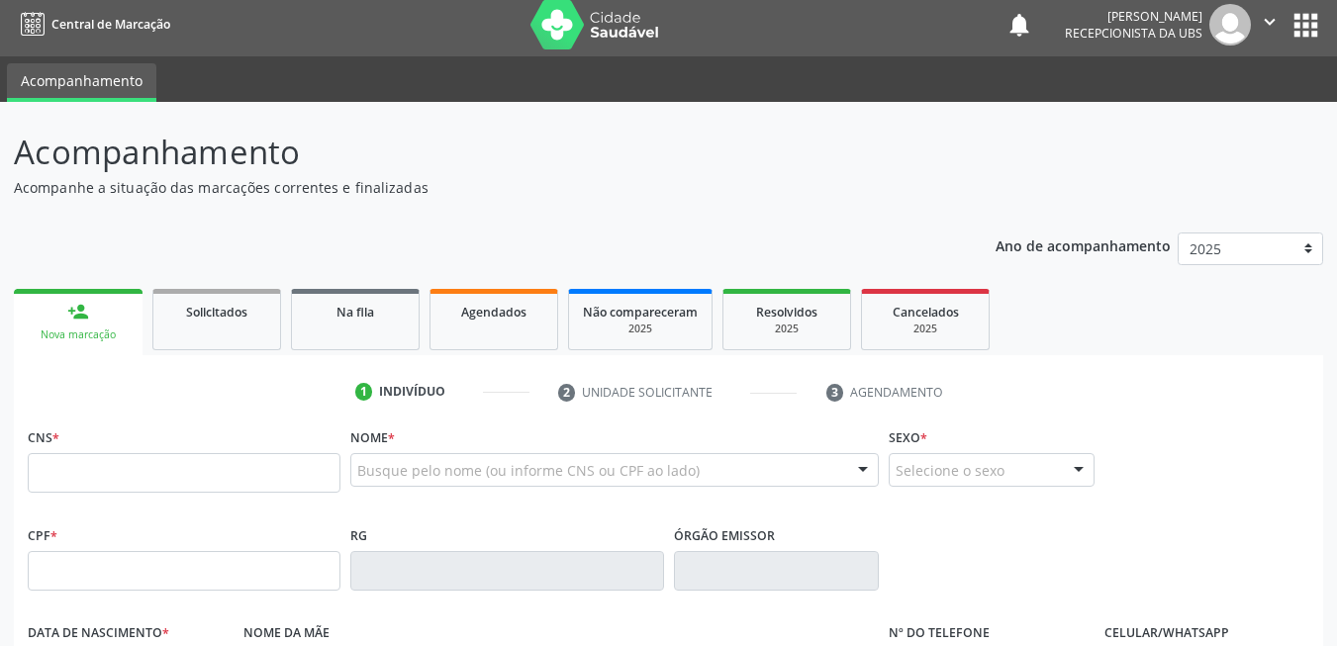
click at [71, 298] on link "person_add Nova marcação" at bounding box center [78, 322] width 129 height 66
click at [505, 309] on span "Agendados" at bounding box center [493, 312] width 65 height 17
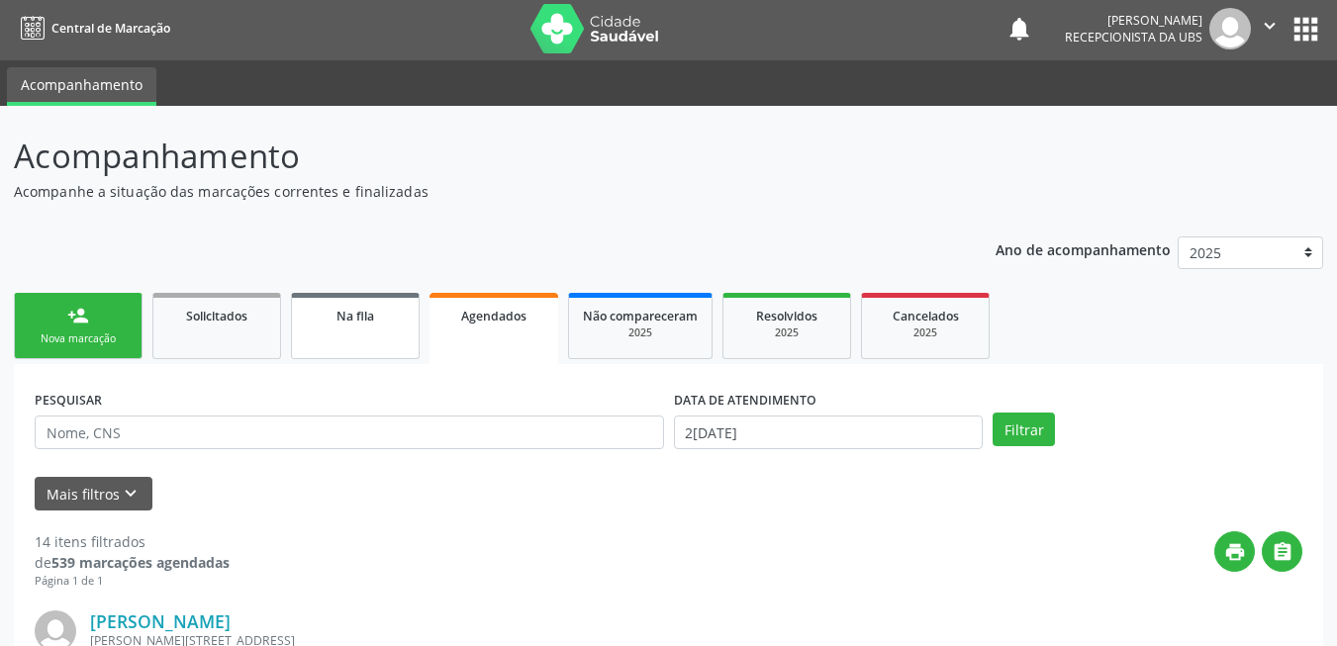
scroll to position [0, 0]
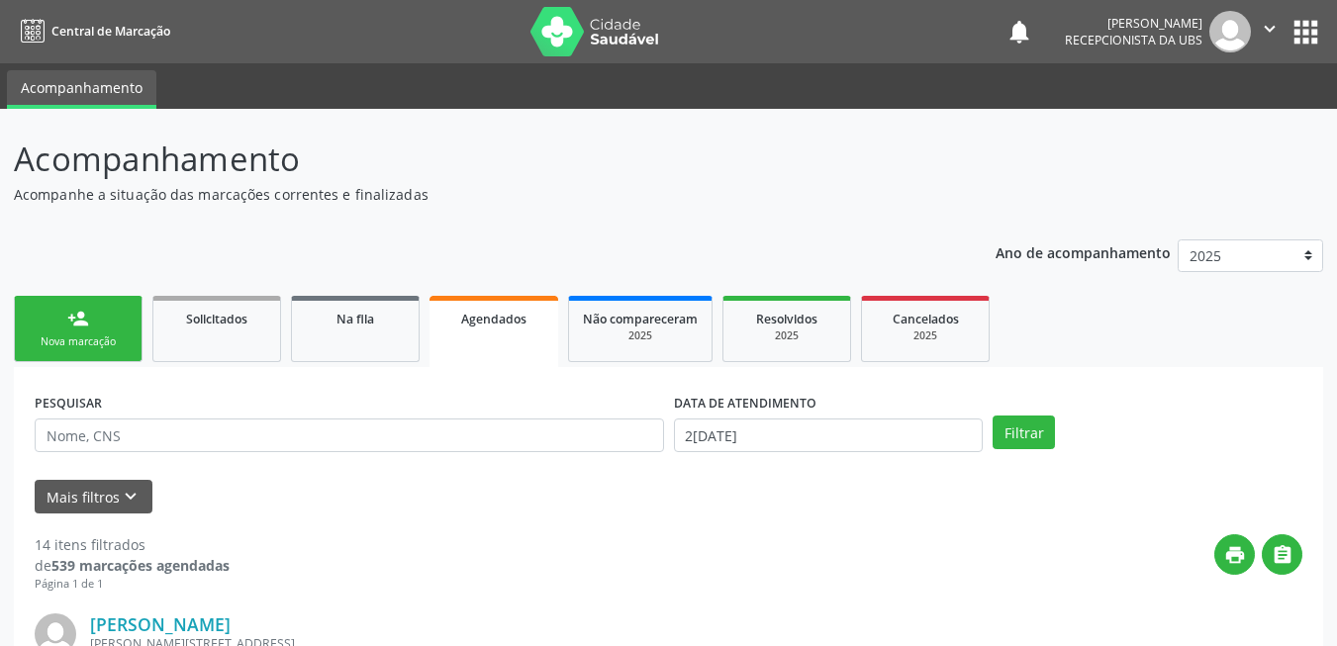
click at [71, 328] on div "person_add" at bounding box center [78, 319] width 22 height 22
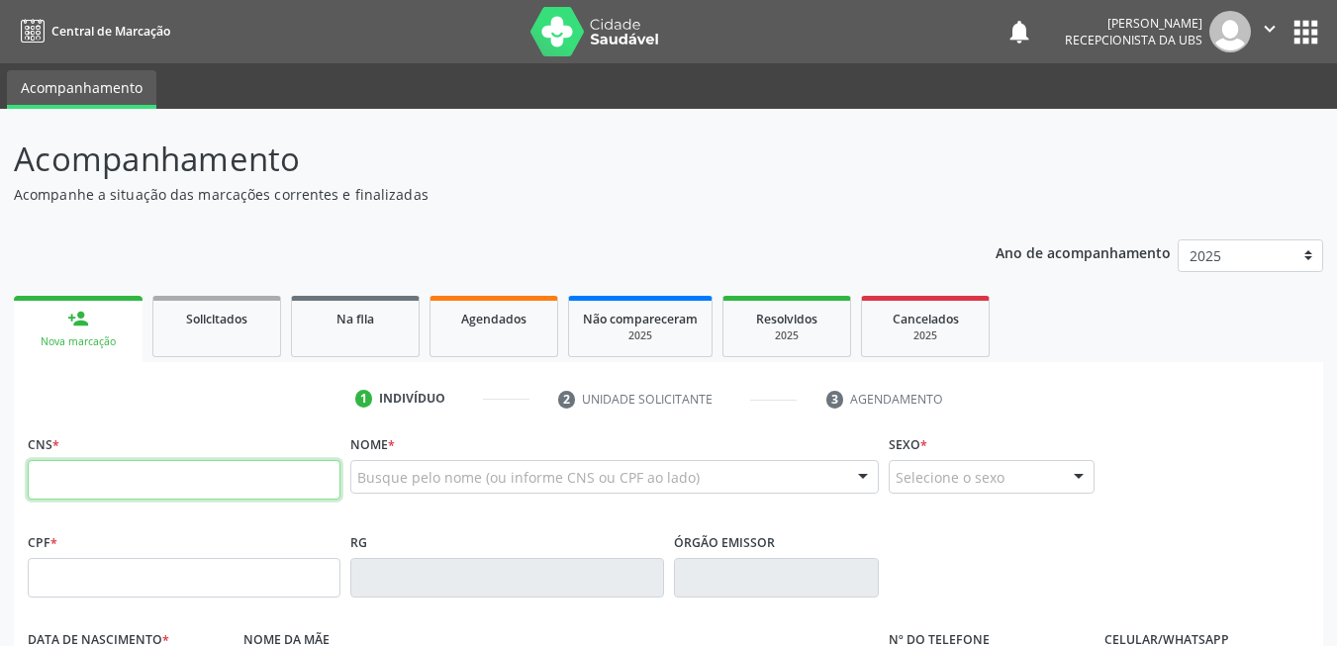
click at [224, 482] on input "text" at bounding box center [184, 480] width 313 height 40
click at [527, 341] on link "Agendados" at bounding box center [494, 326] width 129 height 61
click at [526, 341] on link "Agendados" at bounding box center [494, 326] width 129 height 61
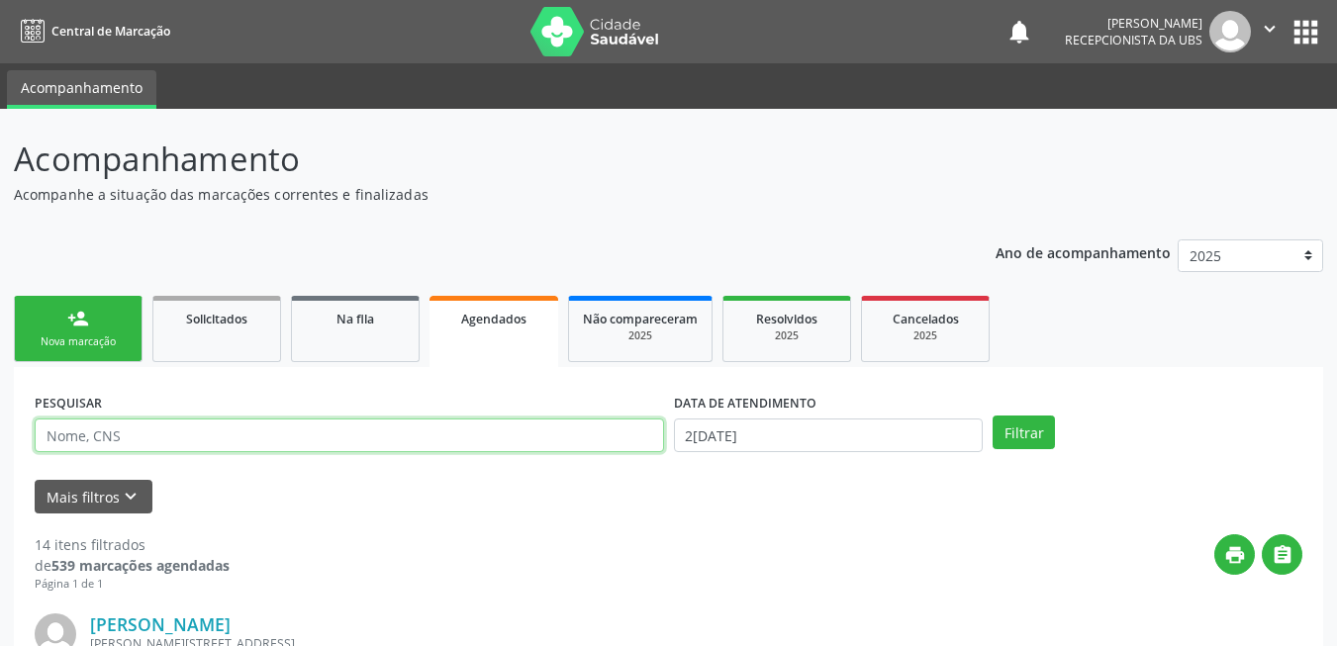
click at [465, 437] on input "text" at bounding box center [349, 436] width 629 height 34
type input "702006346050282"
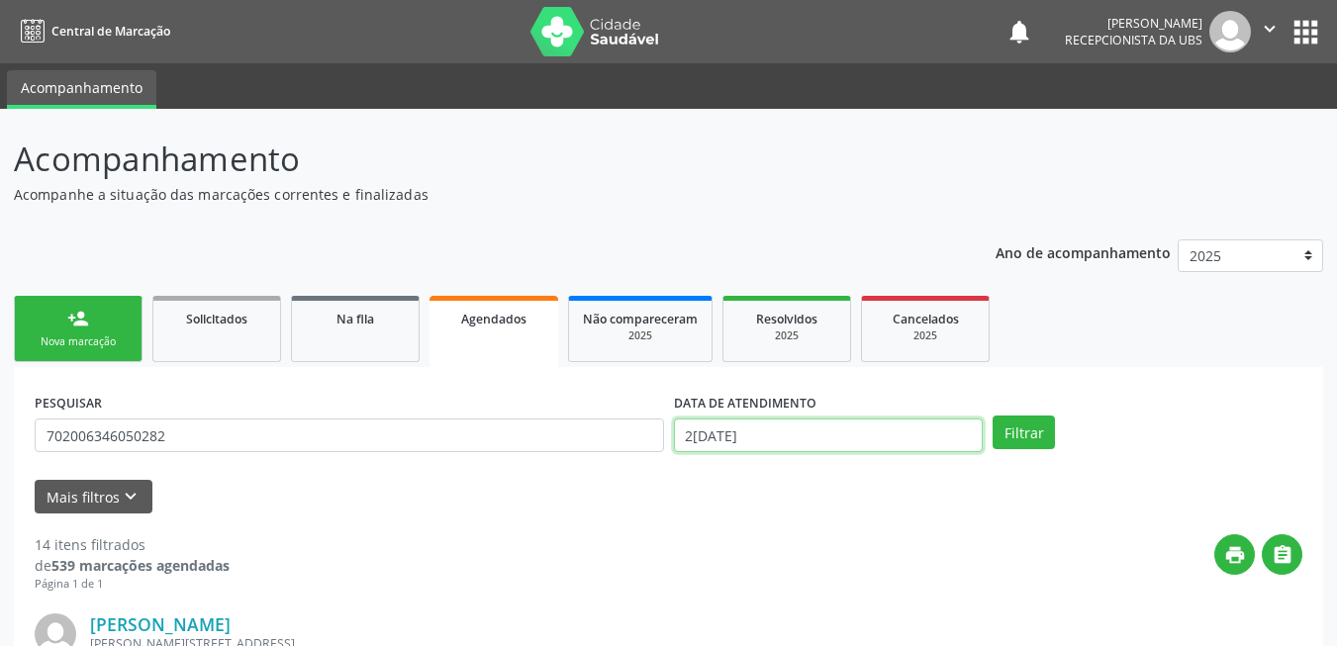
click at [804, 431] on input "26/08/2025" at bounding box center [829, 436] width 310 height 34
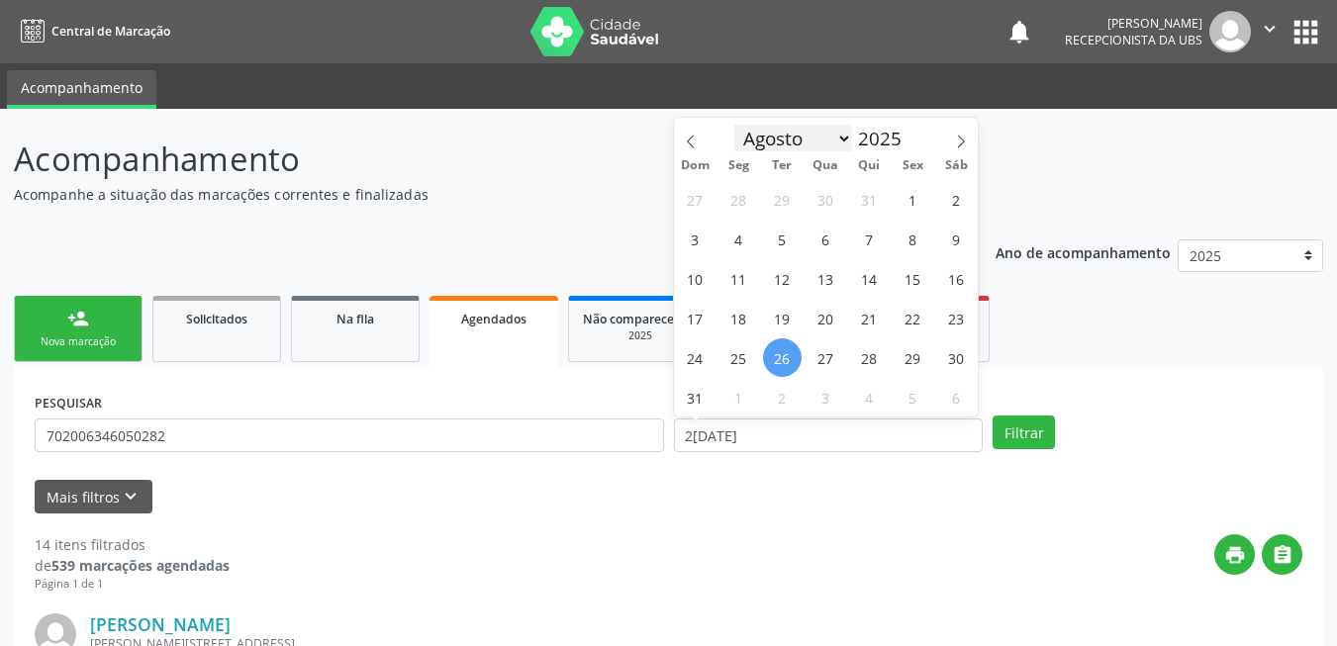
click at [843, 141] on select "Janeiro Fevereiro Março Abril Maio Junho Julho Agosto Setembro Outubro Novembro…" at bounding box center [793, 139] width 119 height 28
select select "8"
click at [734, 125] on select "Janeiro Fevereiro Março Abril Maio Junho Julho Agosto Setembro Outubro Novembro…" at bounding box center [793, 139] width 119 height 28
click at [874, 272] on span "18" at bounding box center [869, 278] width 39 height 39
type input "18/09/2025"
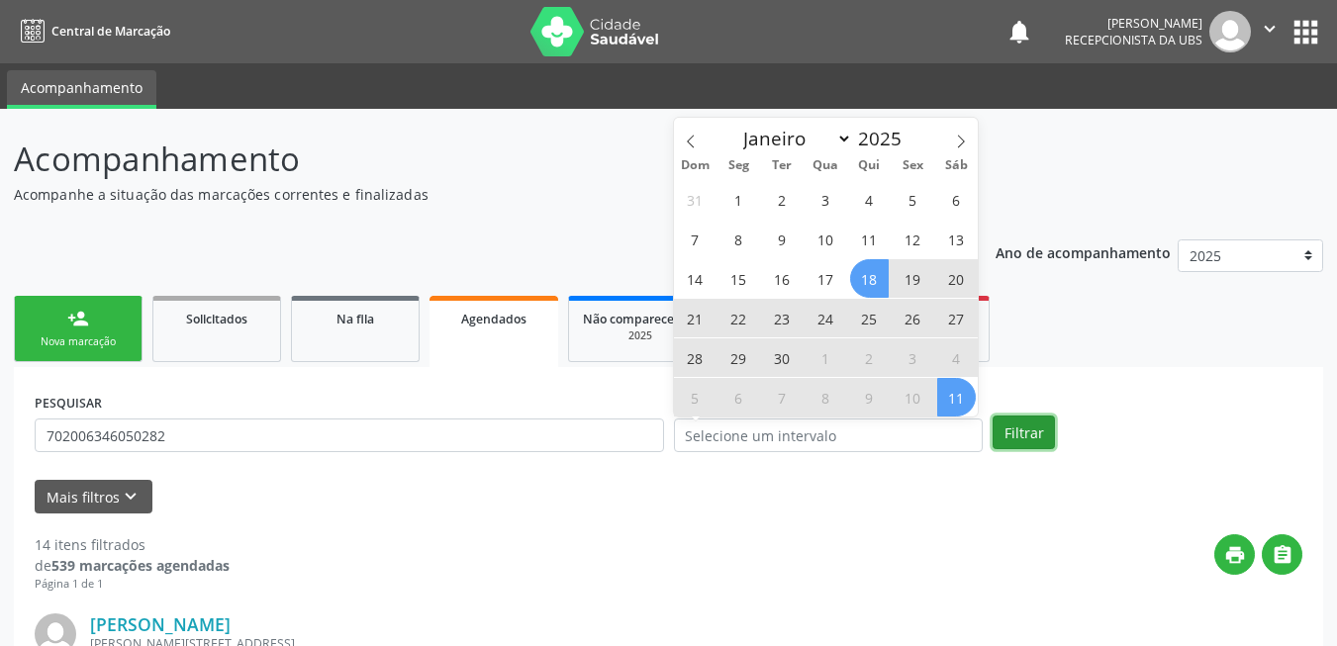
click at [1031, 432] on button "Filtrar" at bounding box center [1024, 433] width 62 height 34
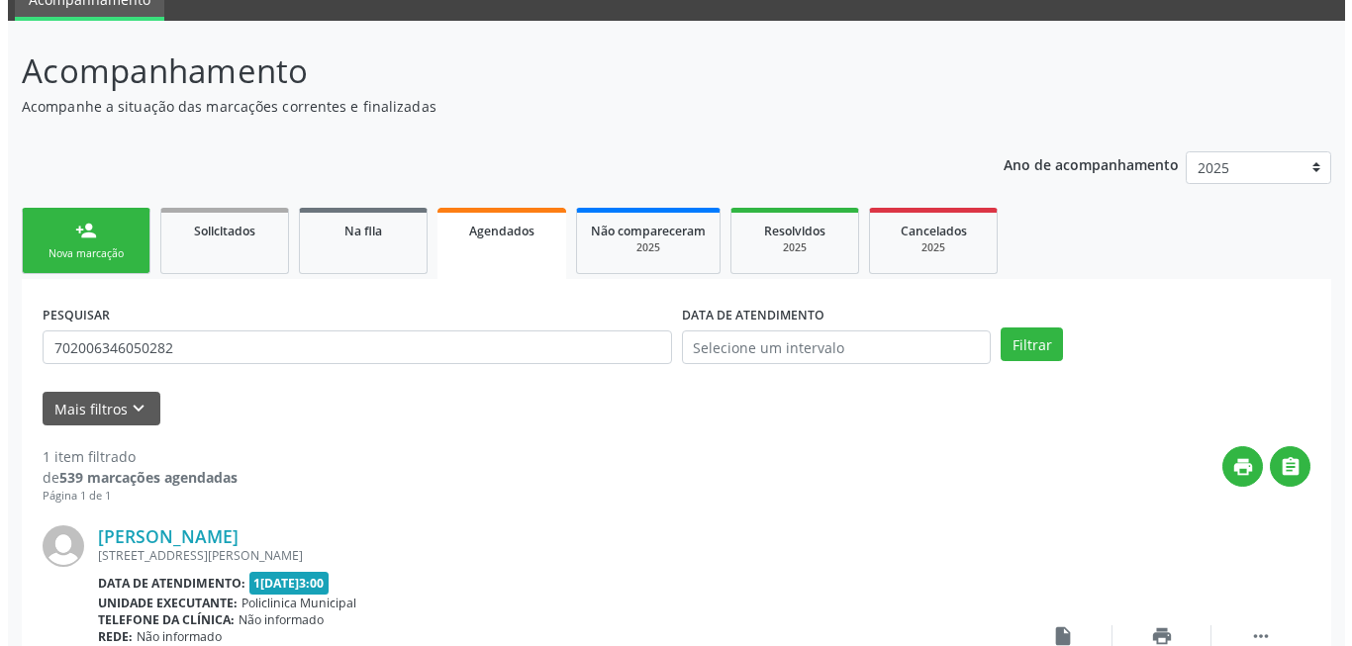
scroll to position [265, 0]
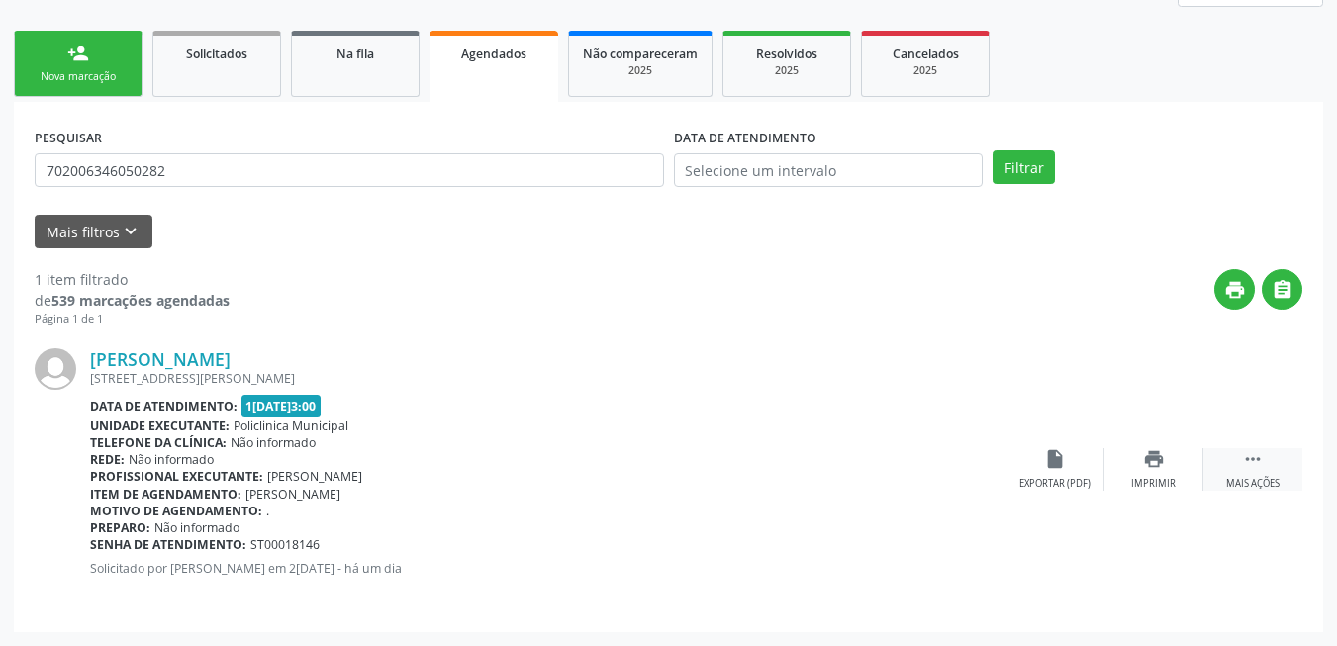
click at [1251, 455] on icon "" at bounding box center [1253, 459] width 22 height 22
click at [1043, 472] on div "cancel Cancelar" at bounding box center [1054, 469] width 99 height 43
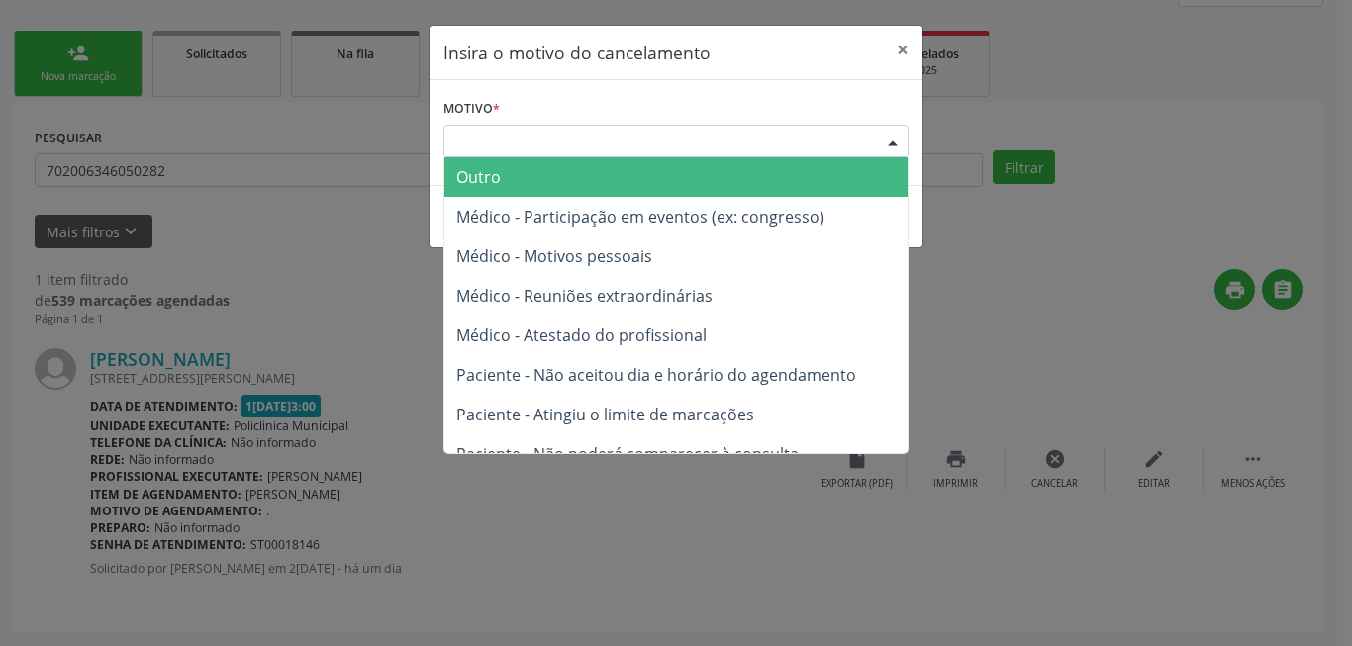
click at [829, 143] on div "Escolha o motivo" at bounding box center [675, 142] width 465 height 34
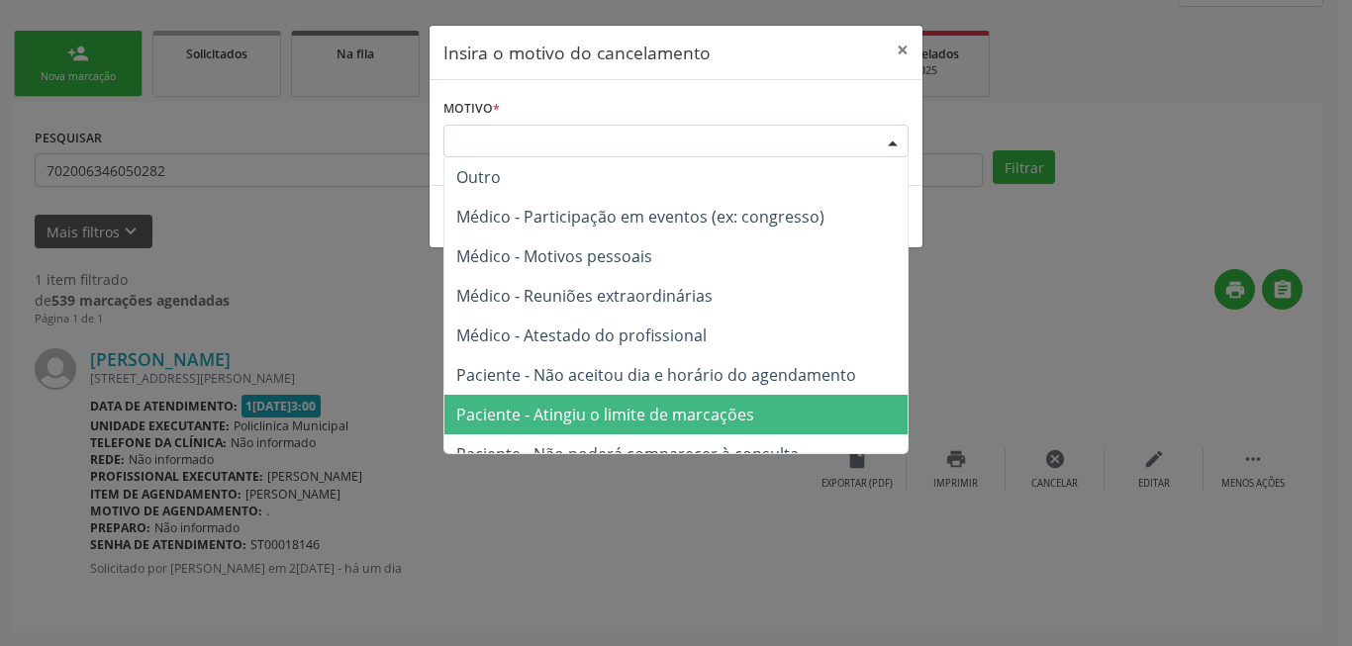
scroll to position [100, 0]
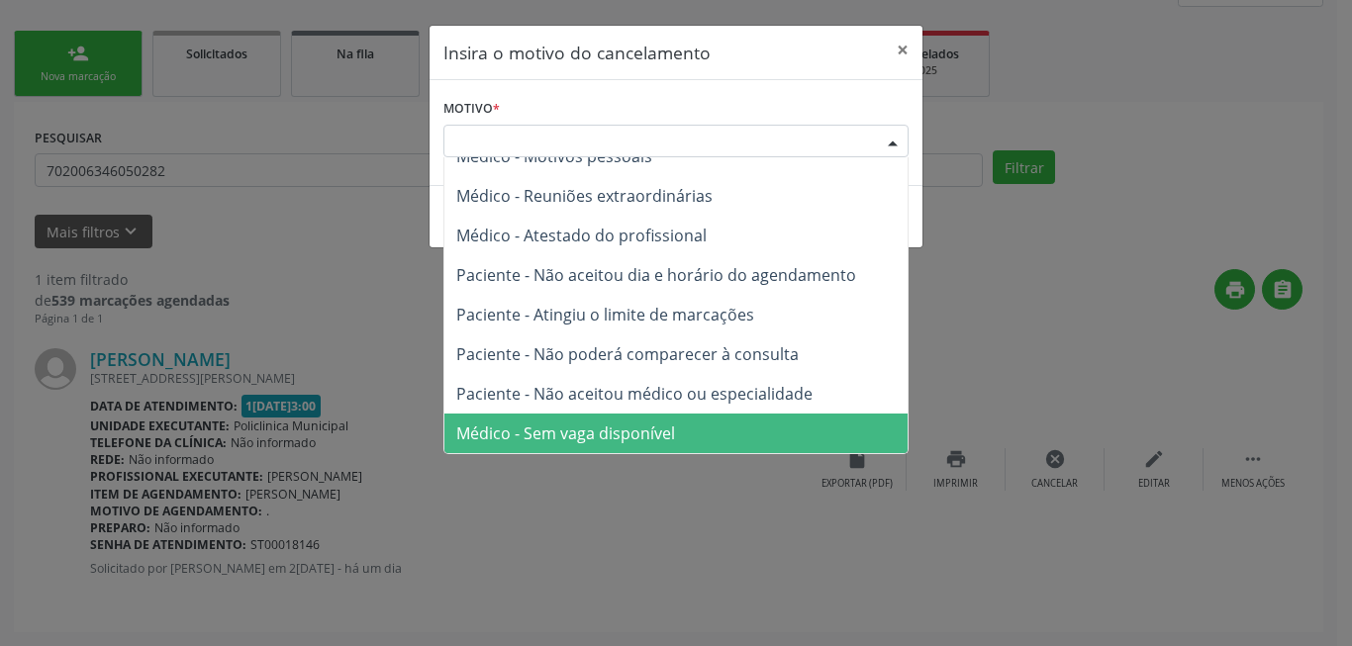
click at [708, 426] on span "Médico - Sem vaga disponível" at bounding box center [675, 434] width 463 height 40
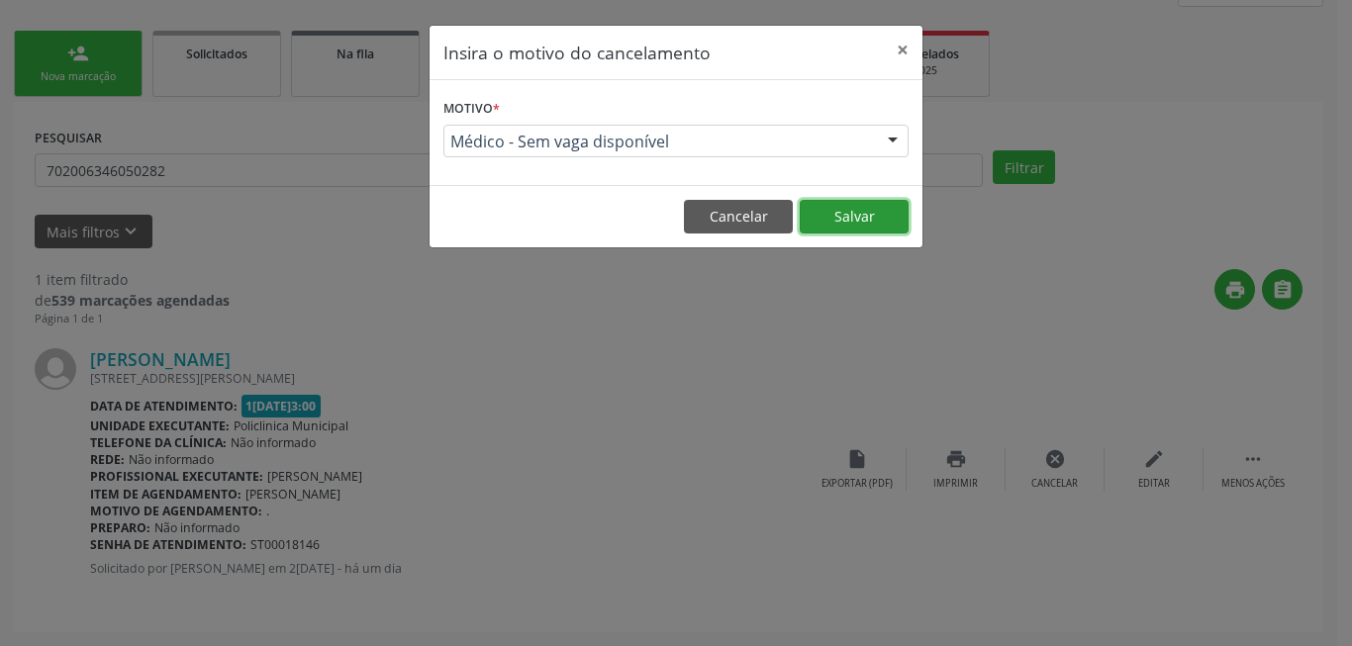
click at [867, 210] on button "Salvar" at bounding box center [854, 217] width 109 height 34
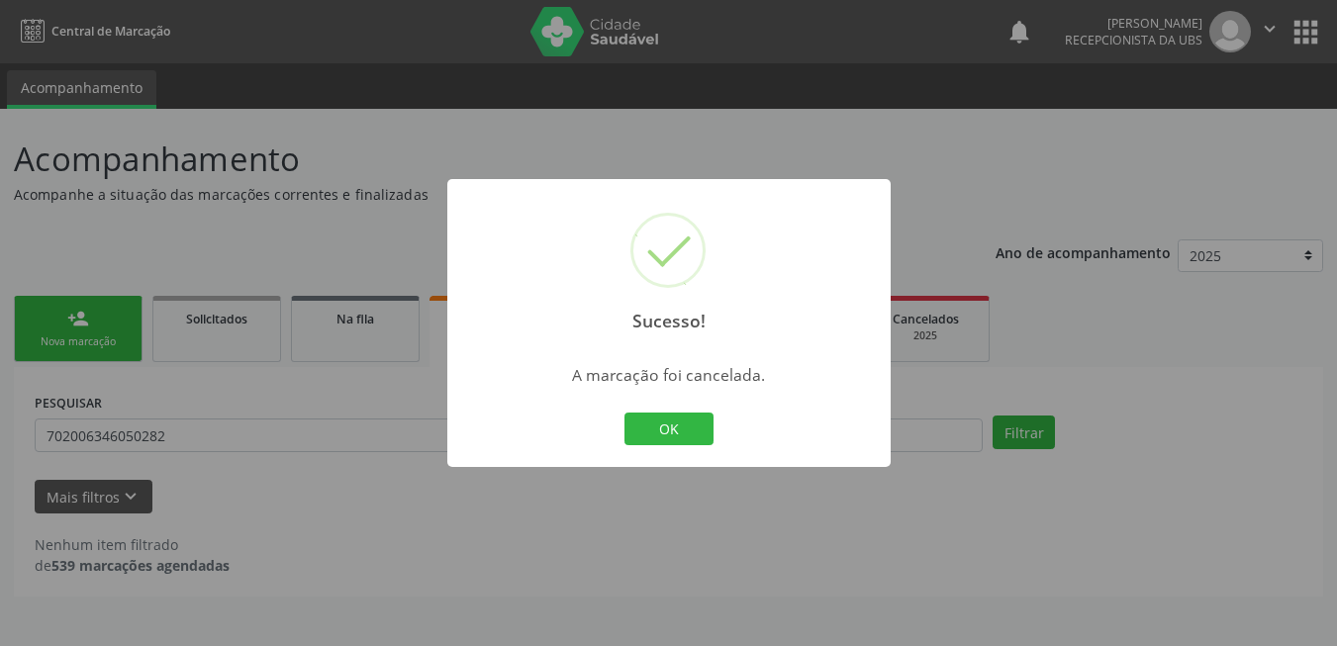
scroll to position [0, 0]
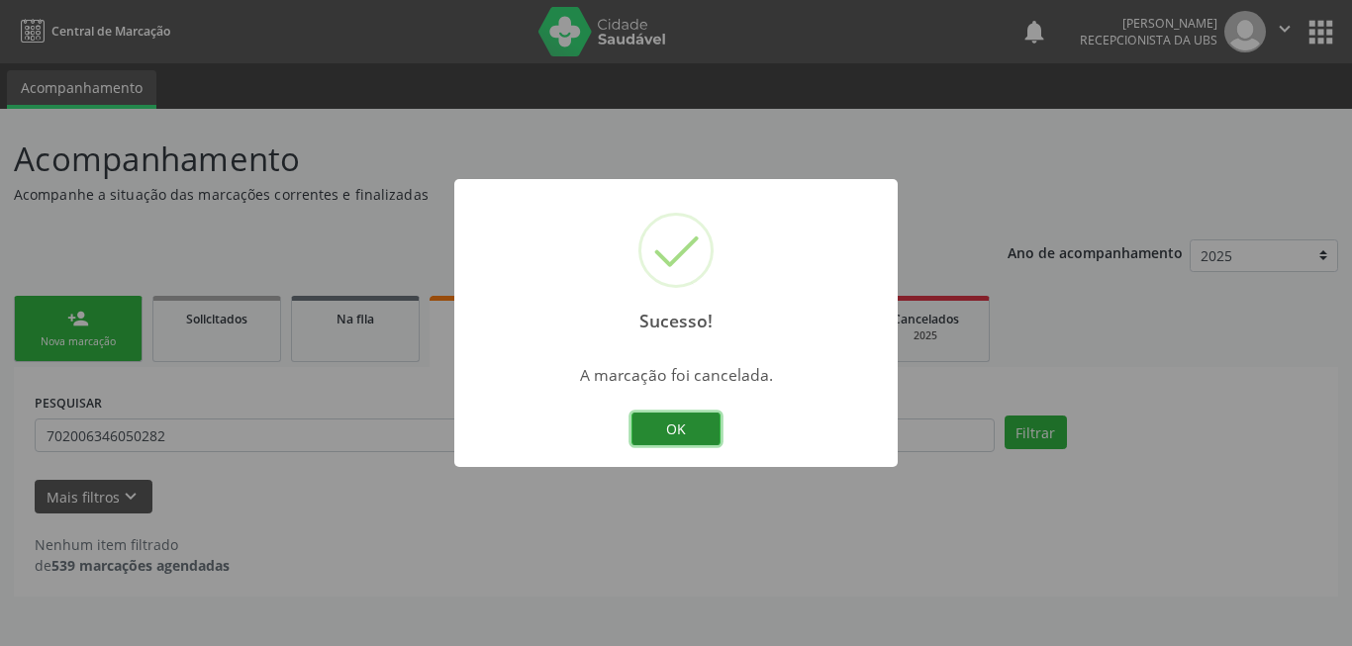
click at [714, 418] on button "OK" at bounding box center [675, 430] width 89 height 34
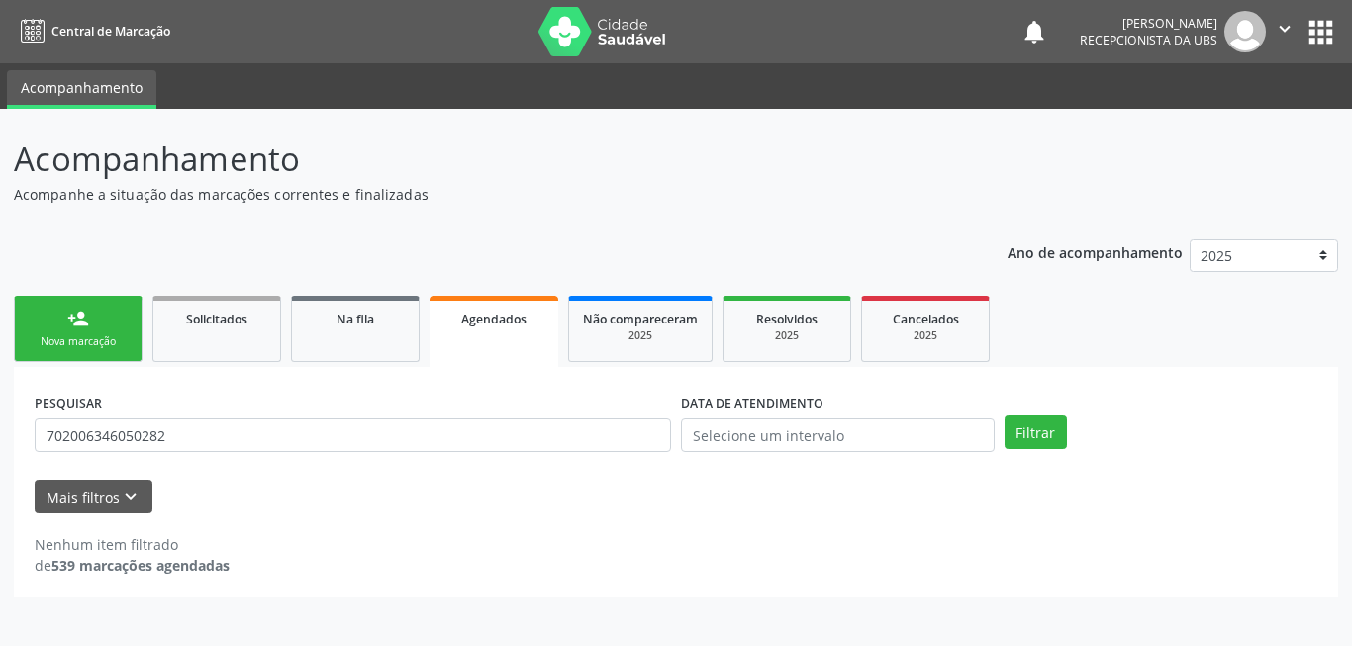
click at [59, 312] on link "person_add Nova marcação" at bounding box center [78, 329] width 129 height 66
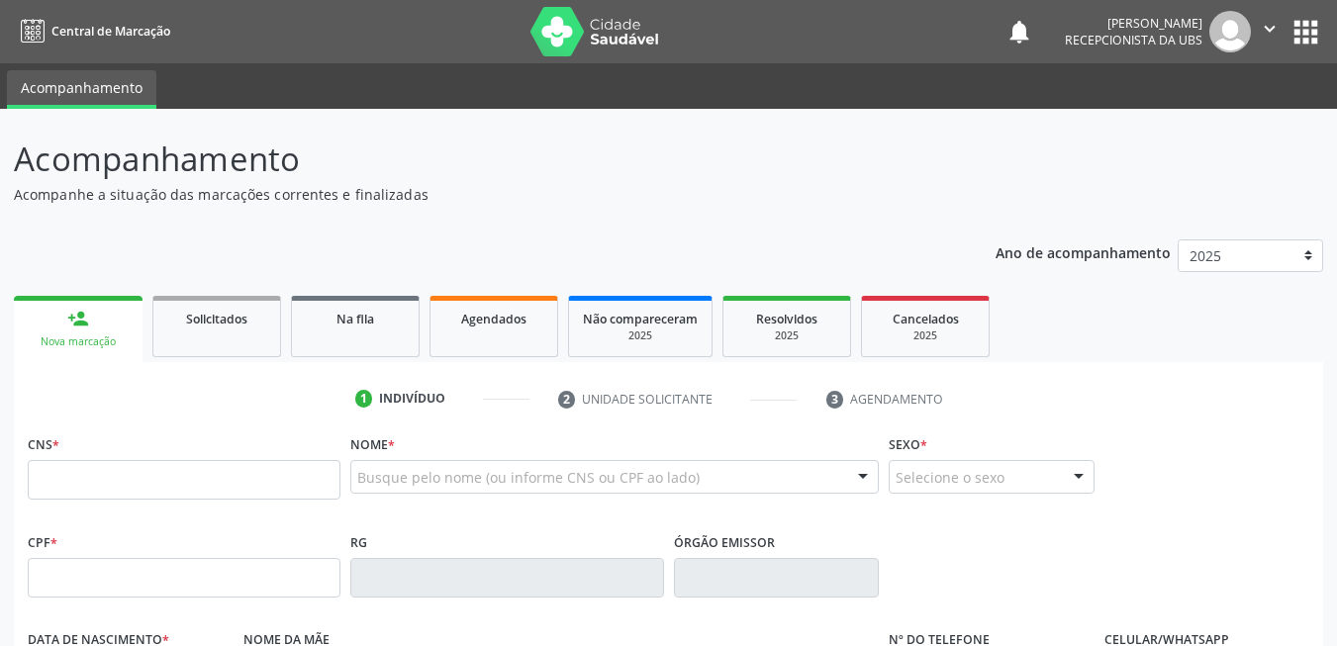
click at [212, 480] on input "text" at bounding box center [184, 480] width 313 height 40
click at [248, 489] on input "text" at bounding box center [184, 480] width 313 height 40
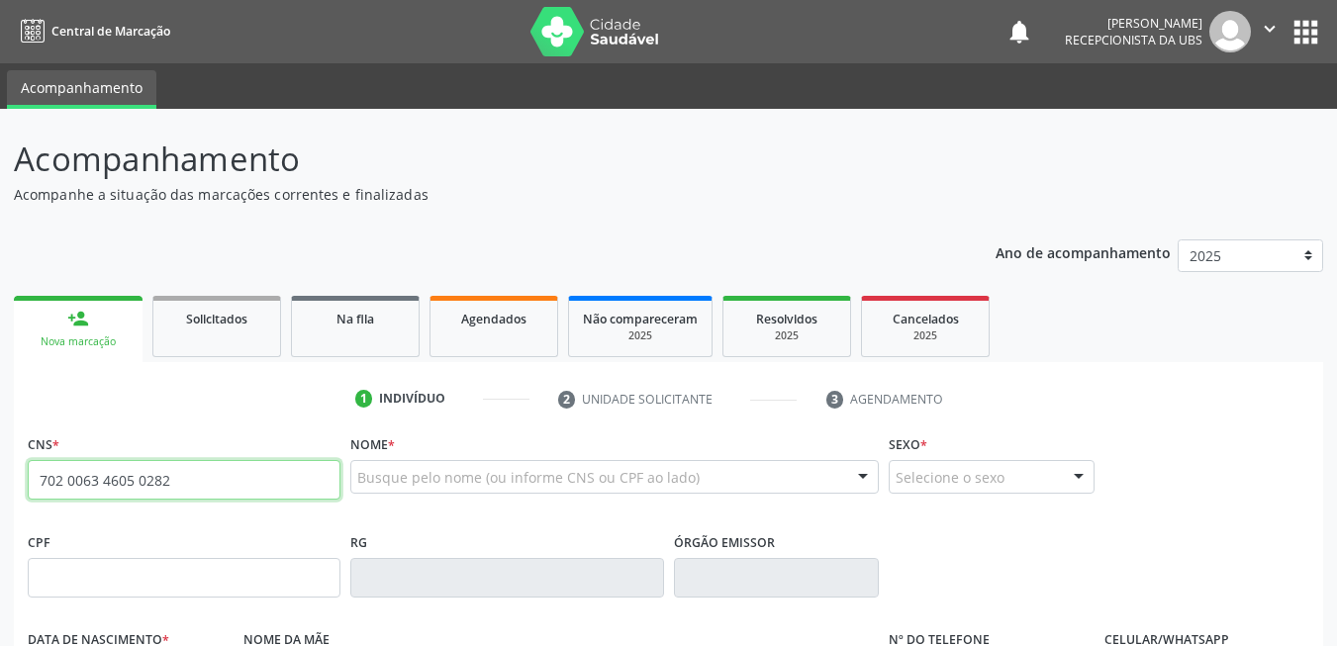
type input "702 0063 4605 0282"
type input "071.332.234-90"
type input "19/04/1987"
type input "Costancia Beserra"
type input "[PHONE_NUMBER]"
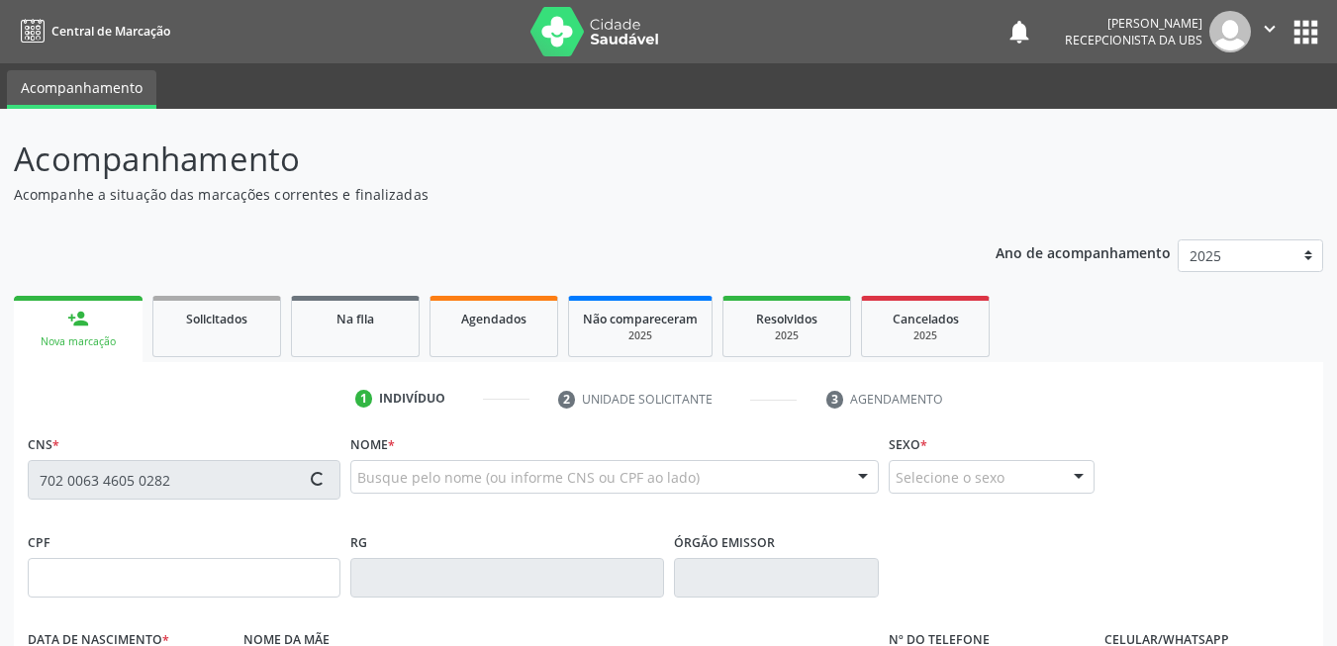
type input "[PHONE_NUMBER]"
type input "101.380.174-17"
type input "245"
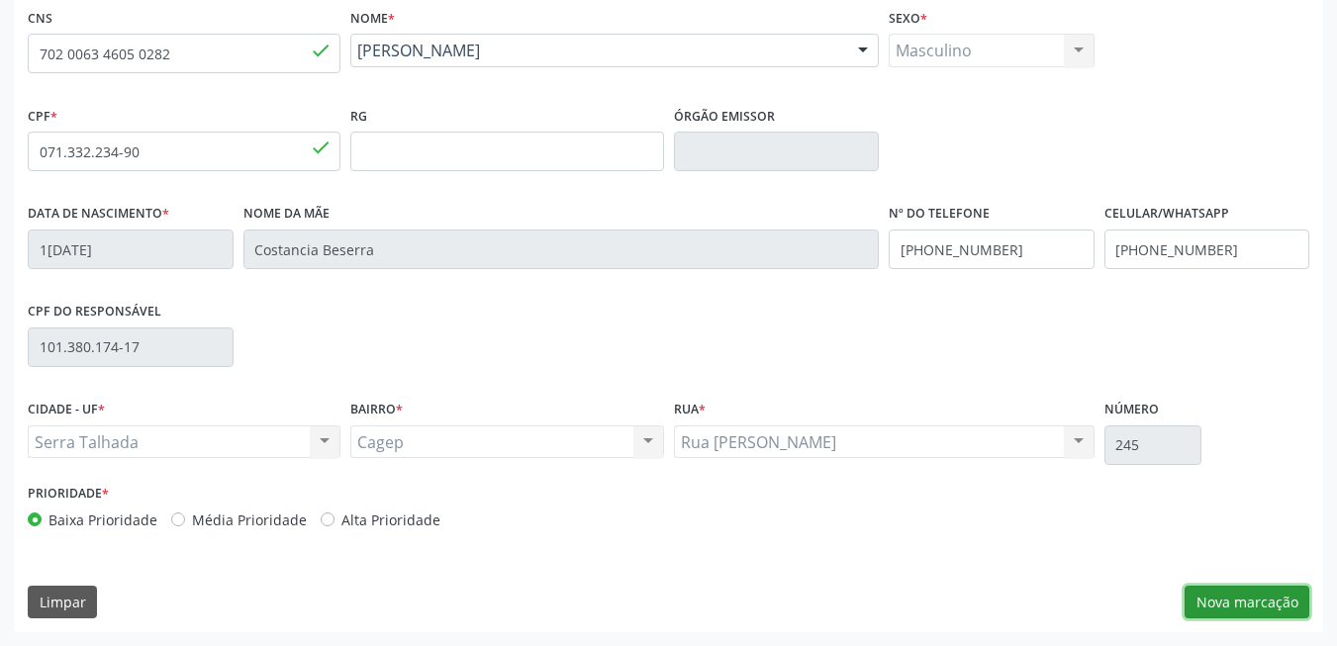
drag, startPoint x: 1247, startPoint y: 591, endPoint x: 1202, endPoint y: 566, distance: 50.9
click at [1246, 593] on button "Nova marcação" at bounding box center [1247, 603] width 125 height 34
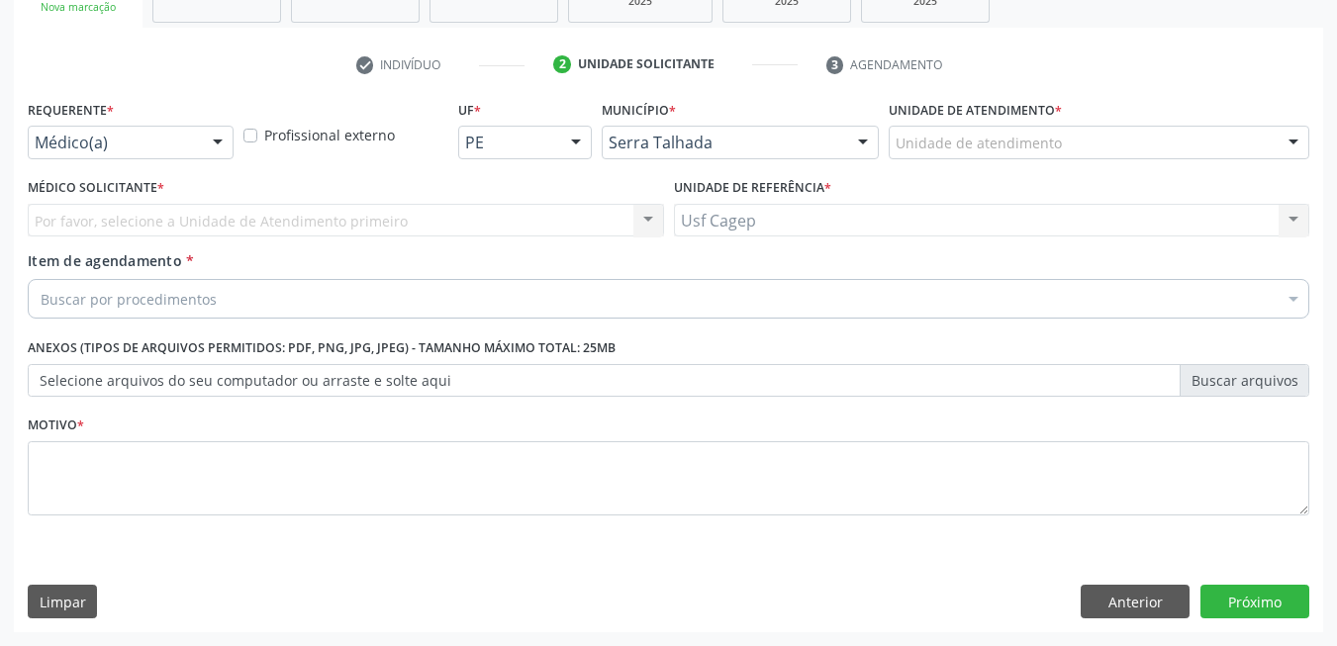
click at [127, 130] on div "Médico(a)" at bounding box center [131, 143] width 206 height 34
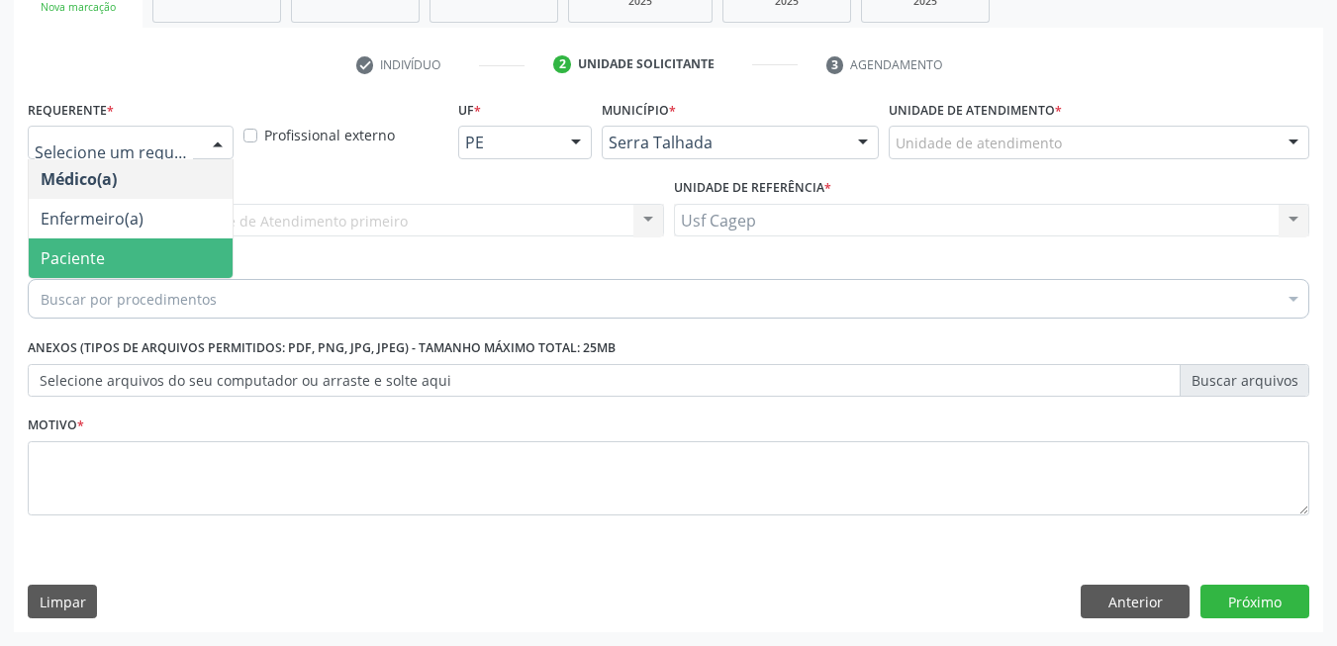
click at [155, 260] on span "Paciente" at bounding box center [131, 259] width 204 height 40
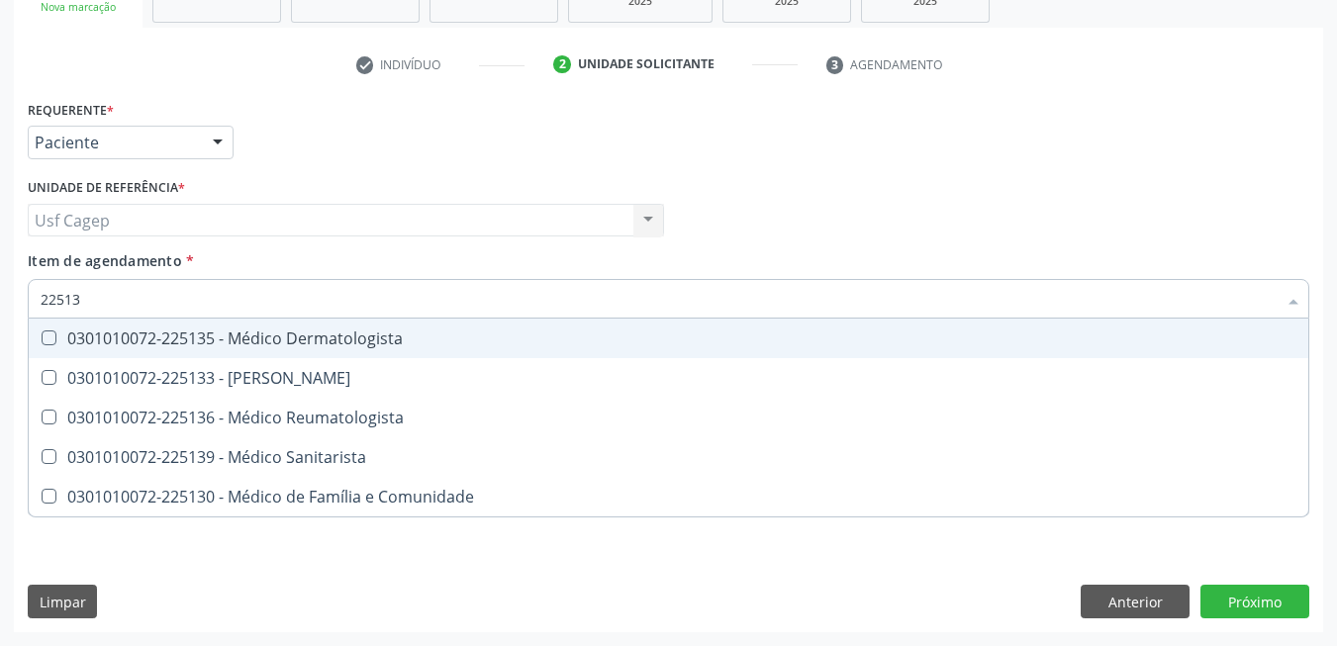
type input "225133"
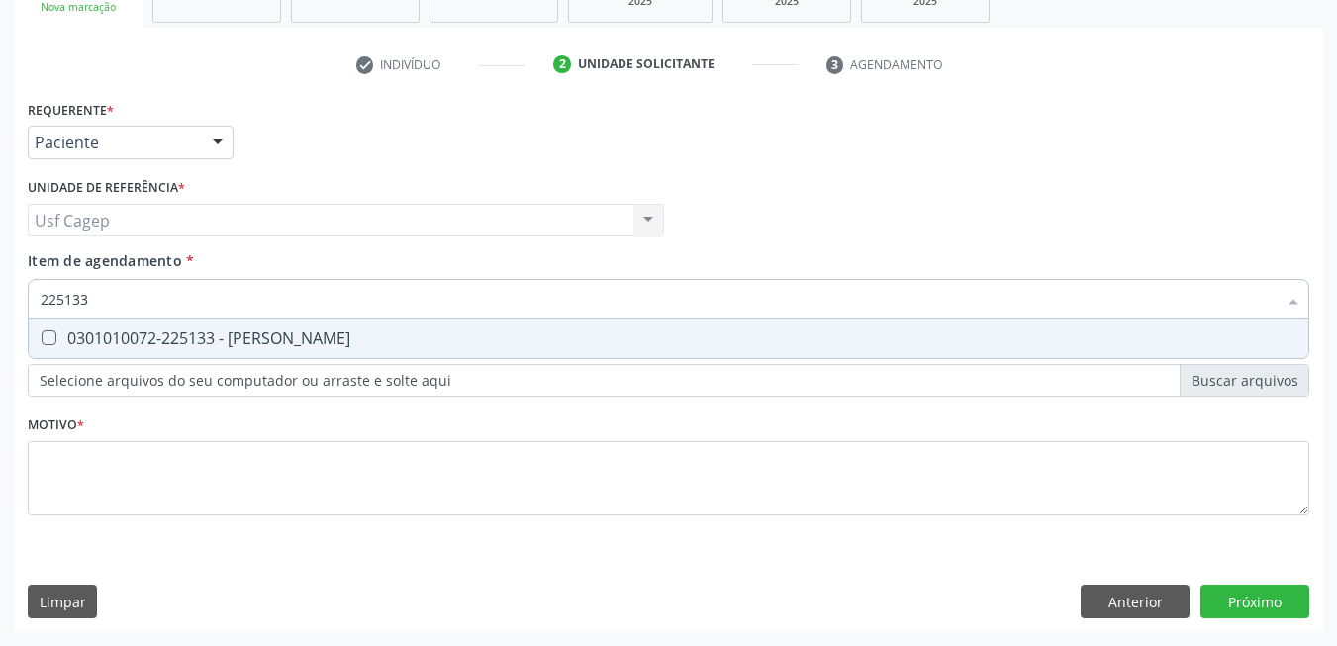
click at [184, 346] on div "0301010072-225133 - [PERSON_NAME]" at bounding box center [669, 339] width 1256 height 16
checkbox Psiquiatra "true"
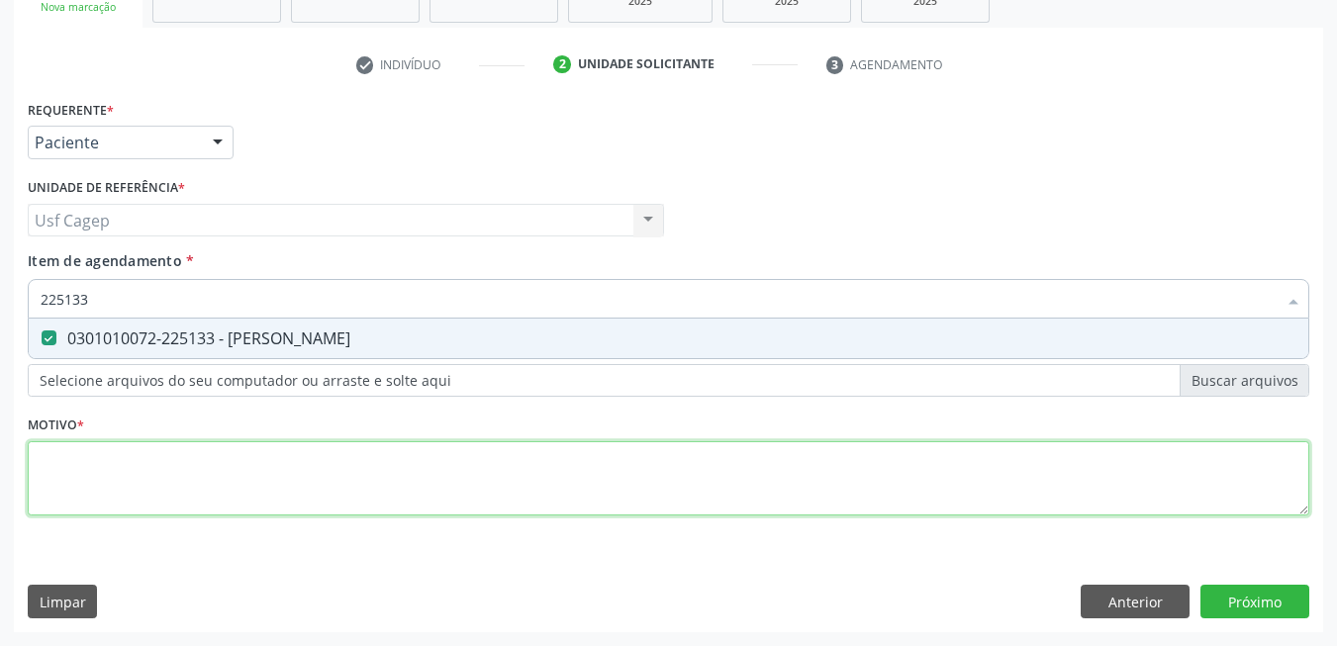
click at [217, 492] on div "Requerente * Paciente Médico(a) Enfermeiro(a) Paciente Nenhum resultado encontr…" at bounding box center [669, 319] width 1282 height 448
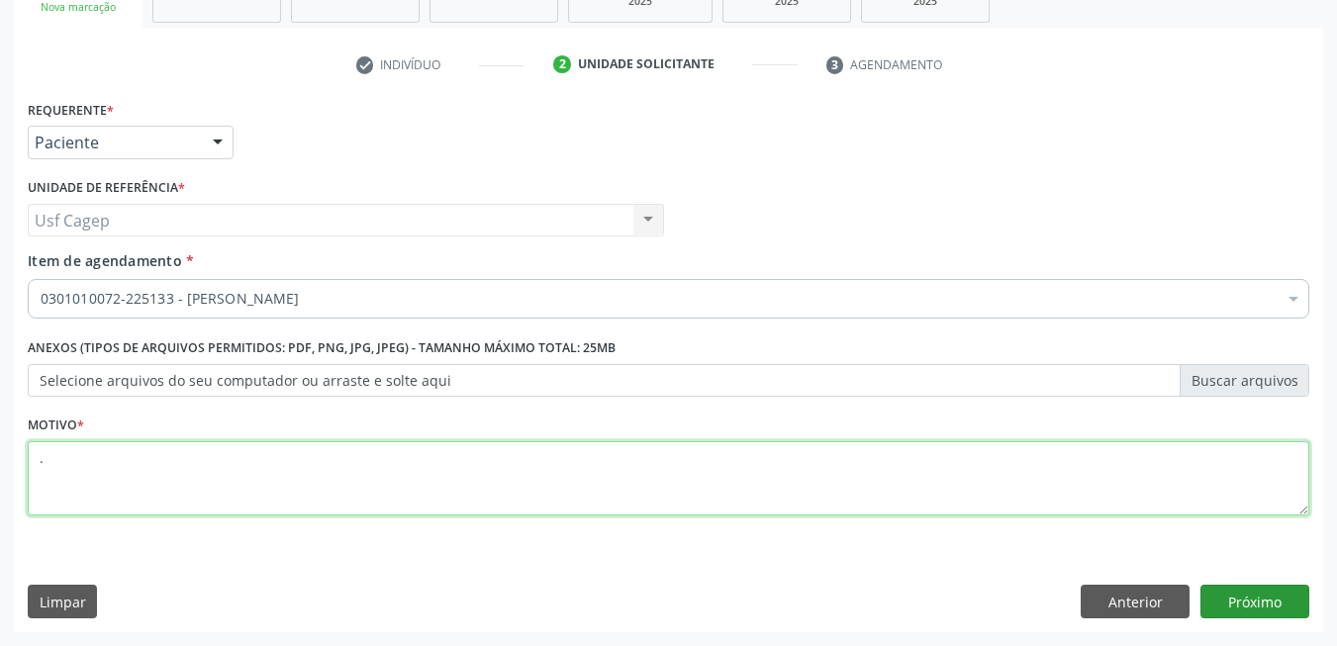
type textarea "."
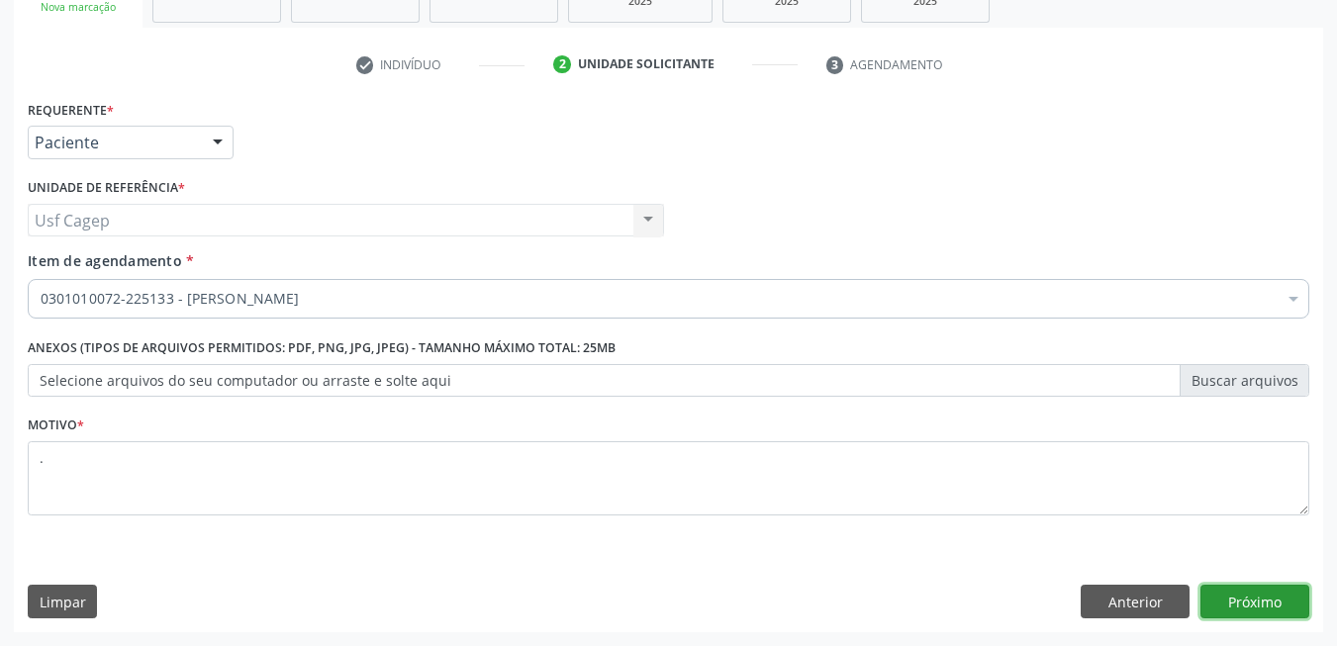
click at [1257, 611] on button "Próximo" at bounding box center [1254, 602] width 109 height 34
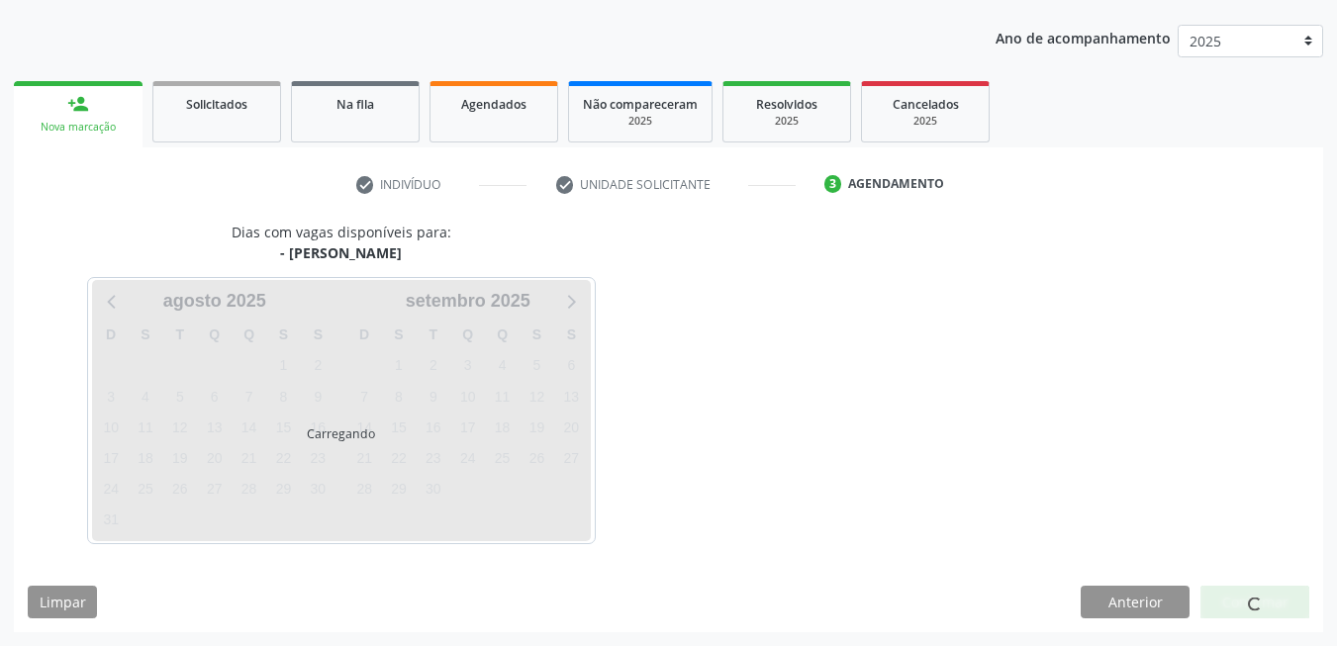
scroll to position [215, 0]
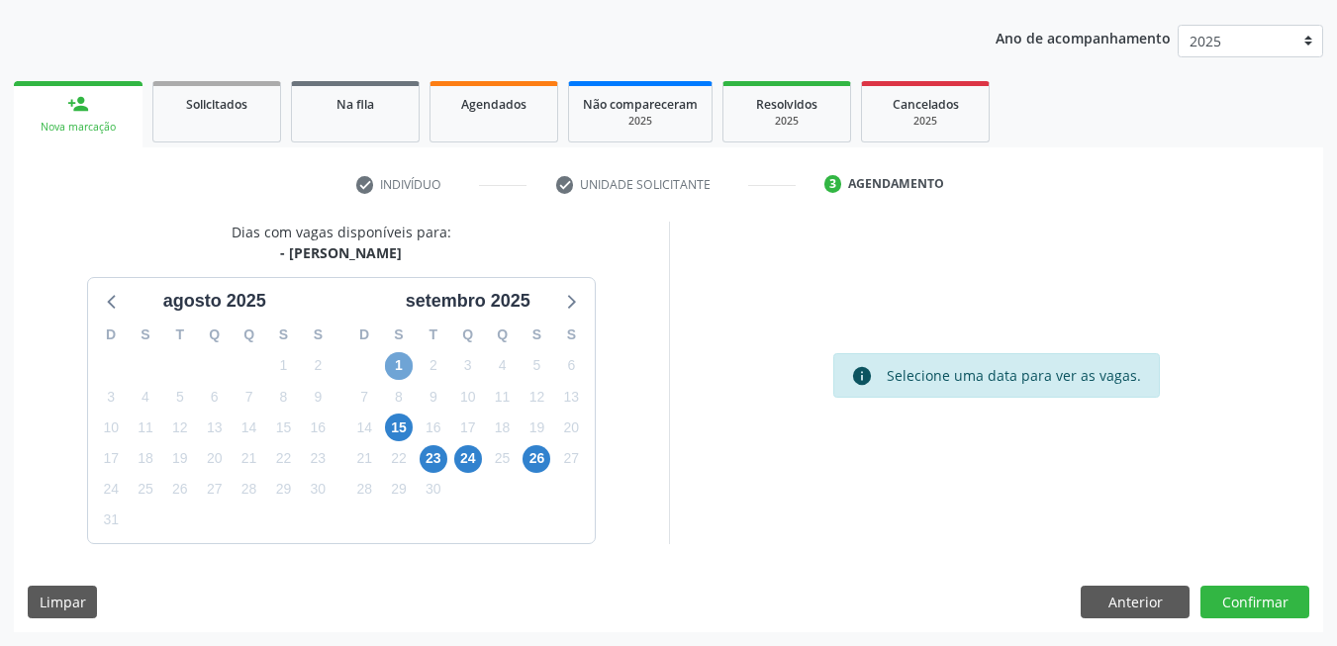
click at [390, 376] on span "1" at bounding box center [399, 366] width 28 height 28
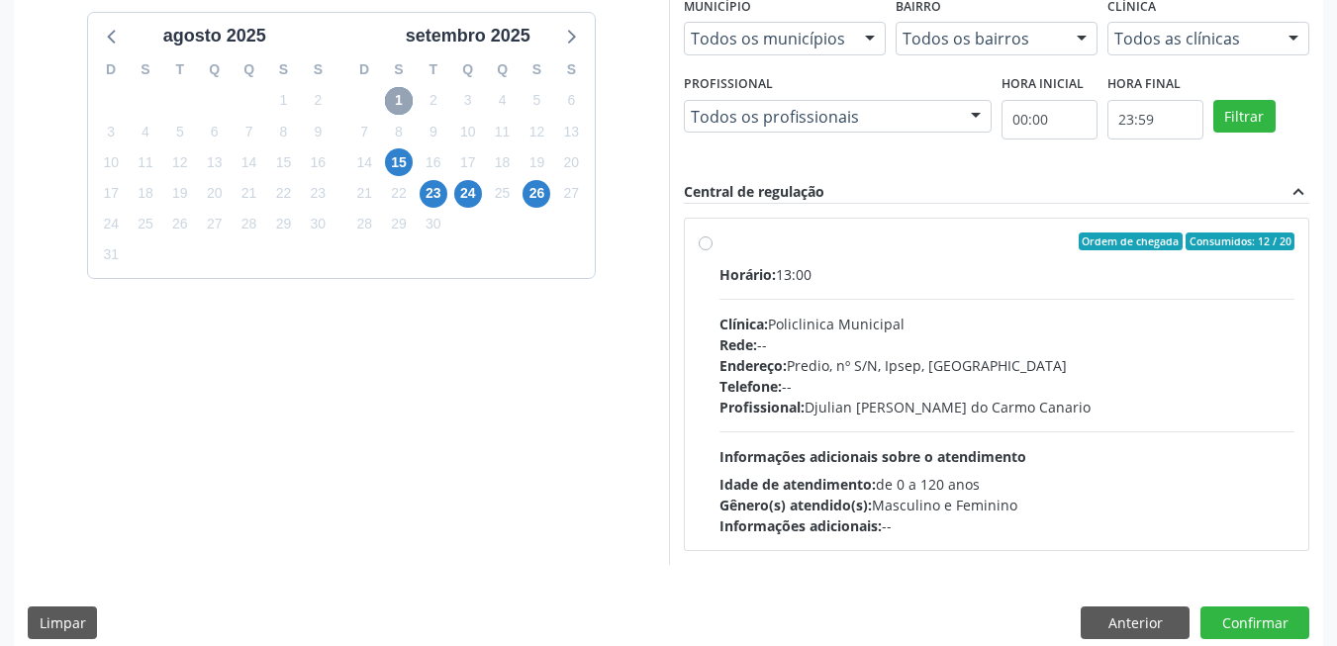
scroll to position [501, 0]
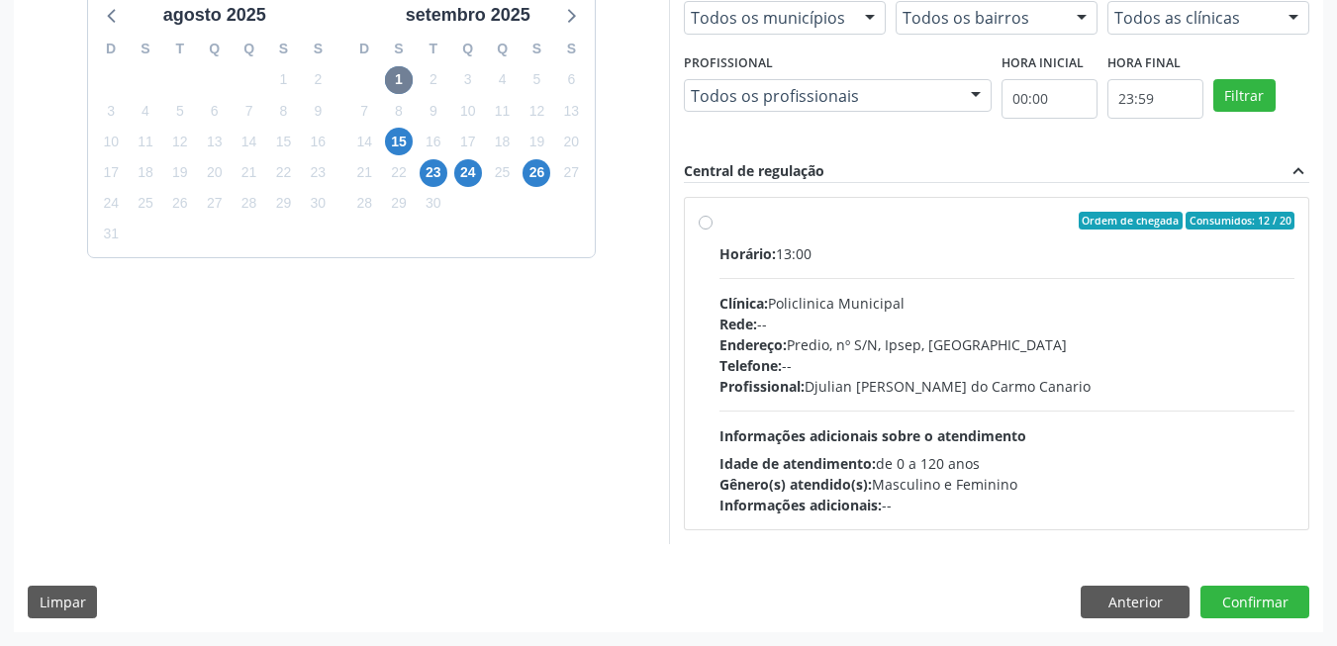
click at [1009, 428] on span "Informações adicionais sobre o atendimento" at bounding box center [872, 436] width 307 height 19
click at [713, 230] on input "Ordem de chegada Consumidos: 12 / 20 Horário: 13:00 Clínica: Policlinica Munici…" at bounding box center [706, 221] width 14 height 18
radio input "true"
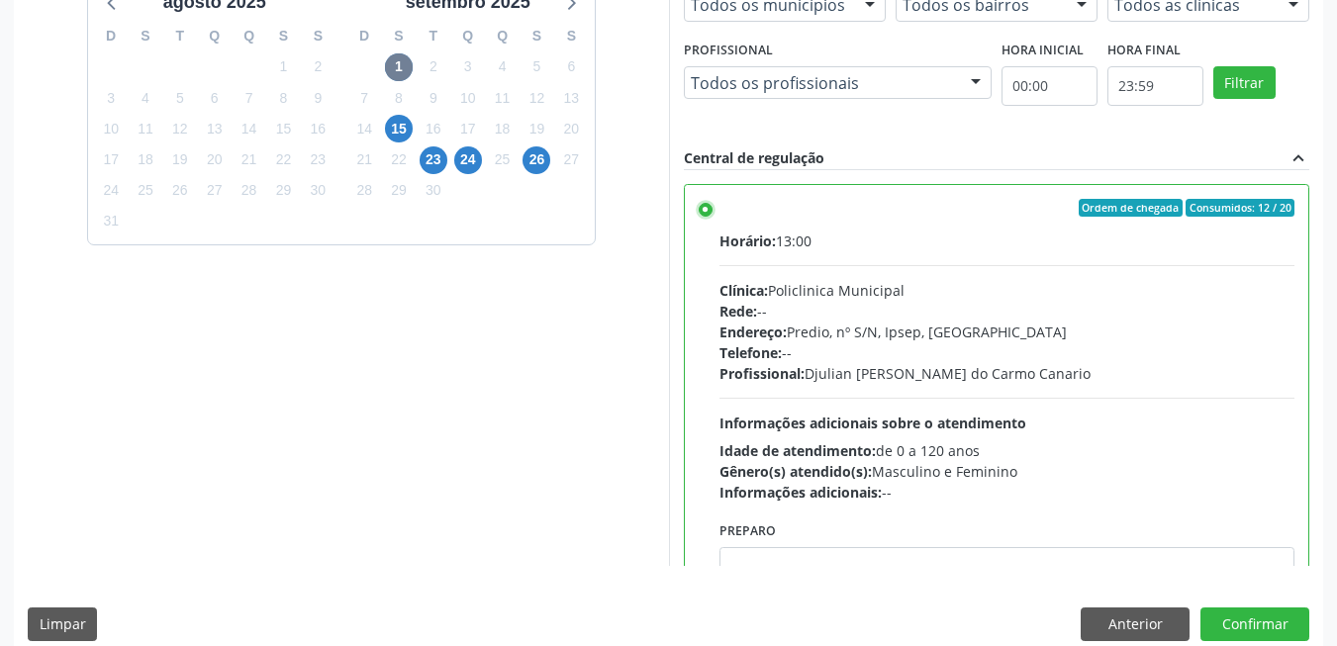
scroll to position [536, 0]
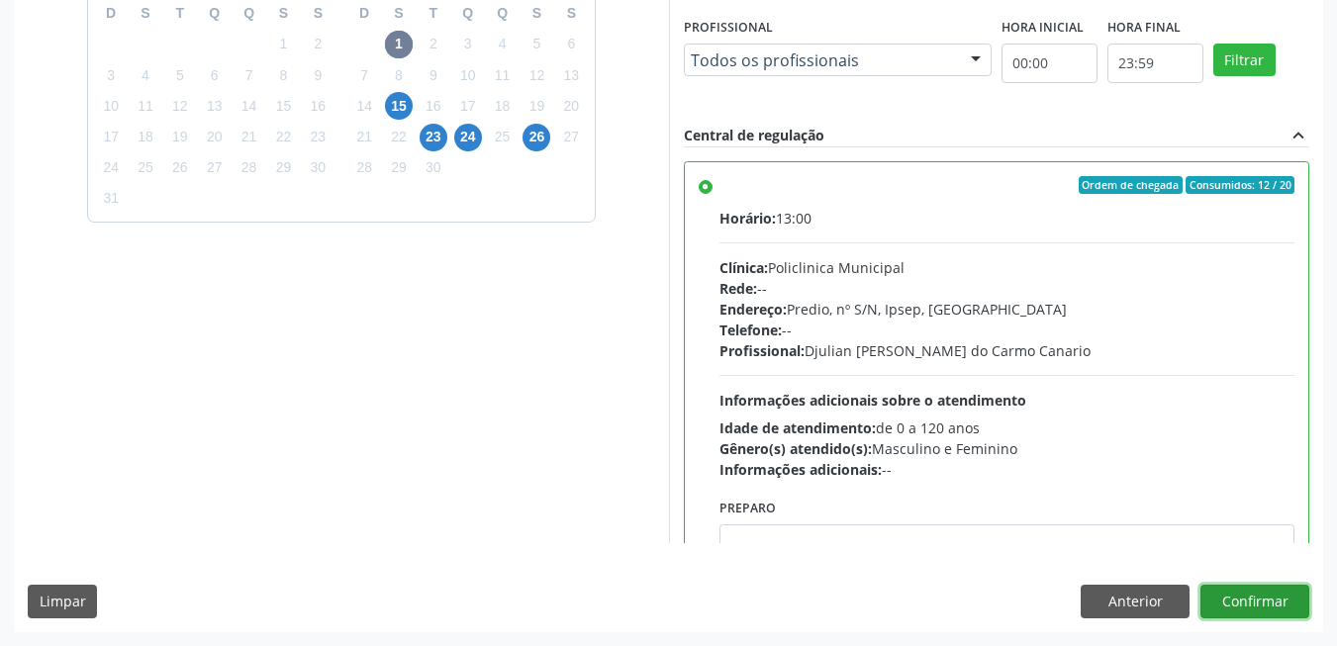
click at [1254, 603] on button "Confirmar" at bounding box center [1254, 602] width 109 height 34
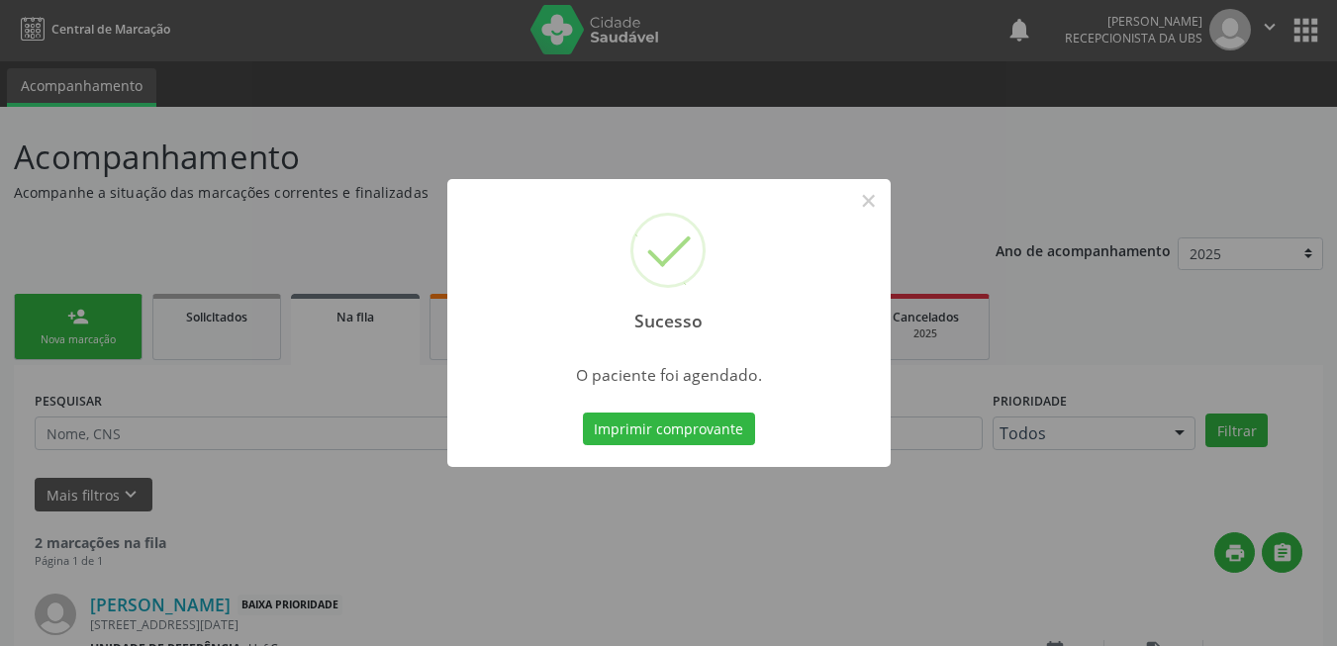
scroll to position [0, 0]
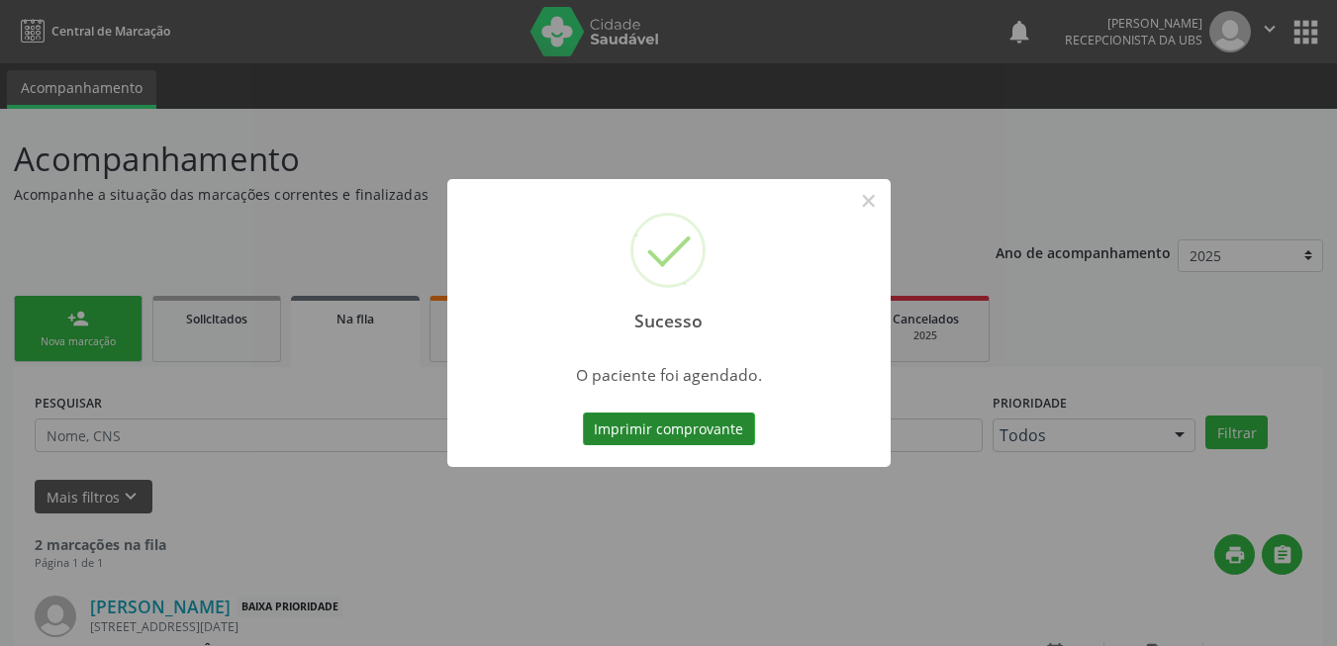
click at [703, 435] on button "Imprimir comprovante" at bounding box center [669, 430] width 172 height 34
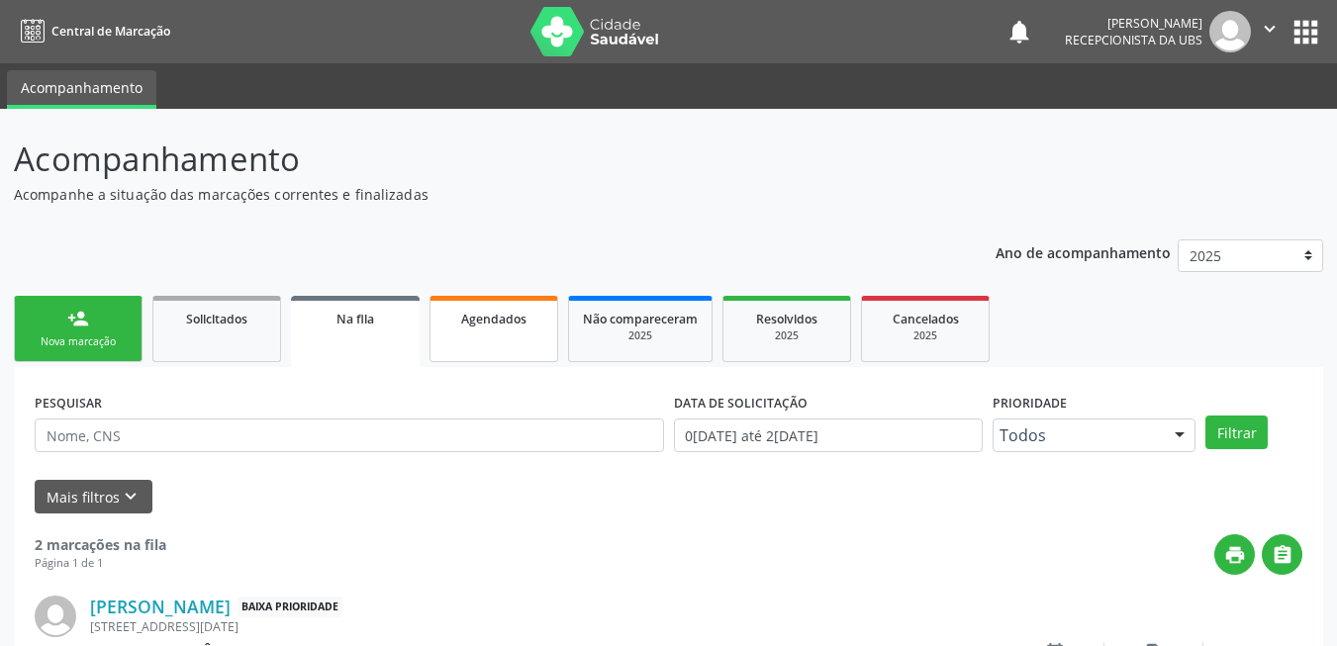
click at [534, 335] on link "Agendados" at bounding box center [494, 329] width 129 height 66
select select "7"
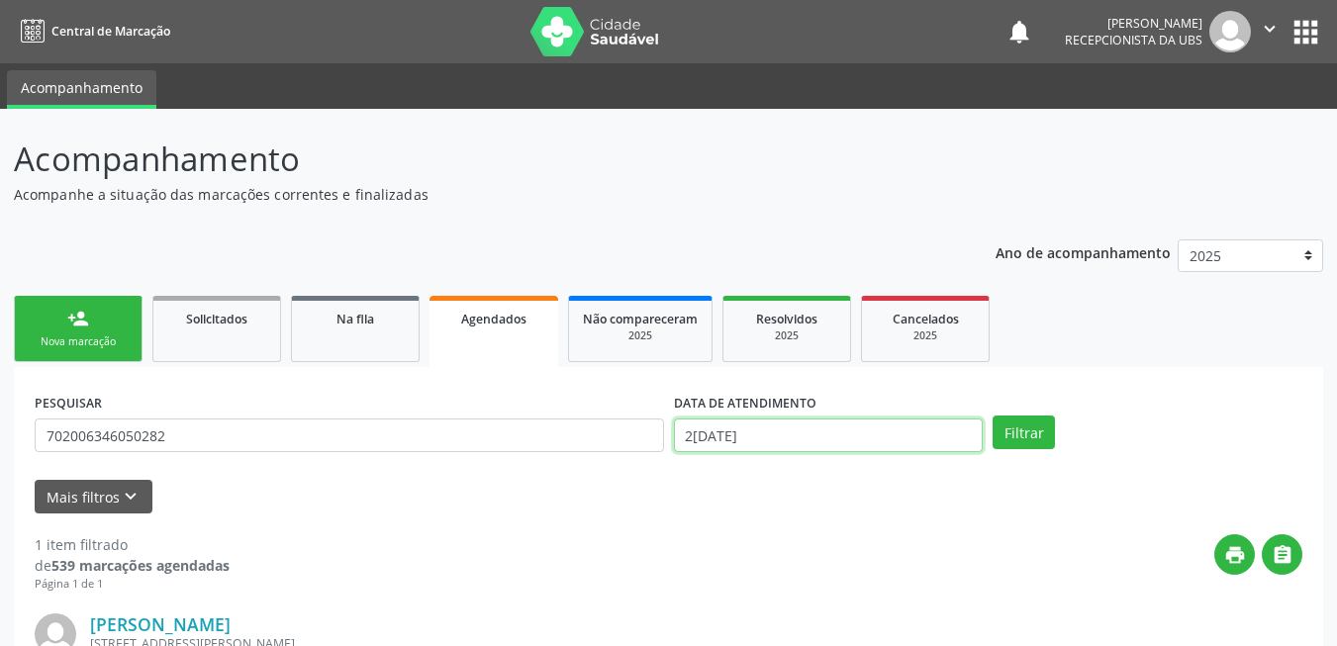
click at [937, 426] on input "26/08/2025" at bounding box center [829, 436] width 310 height 34
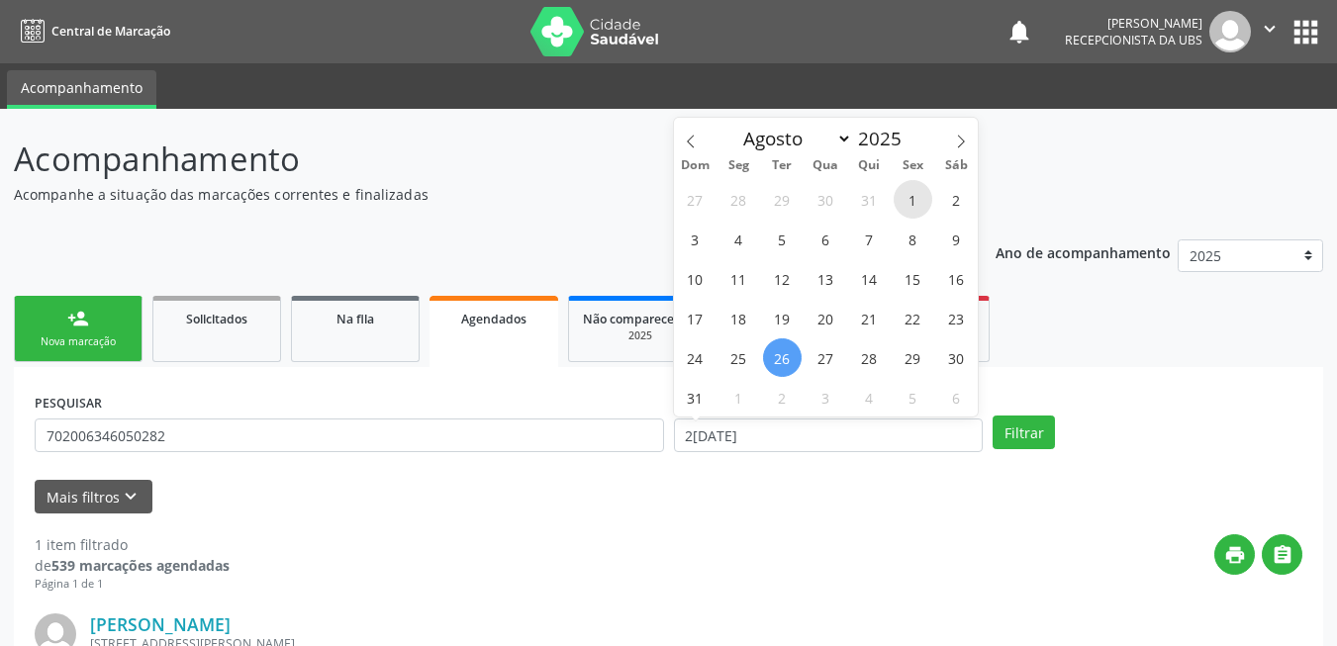
click at [923, 208] on span "1" at bounding box center [913, 199] width 39 height 39
type input "01/08/2025"
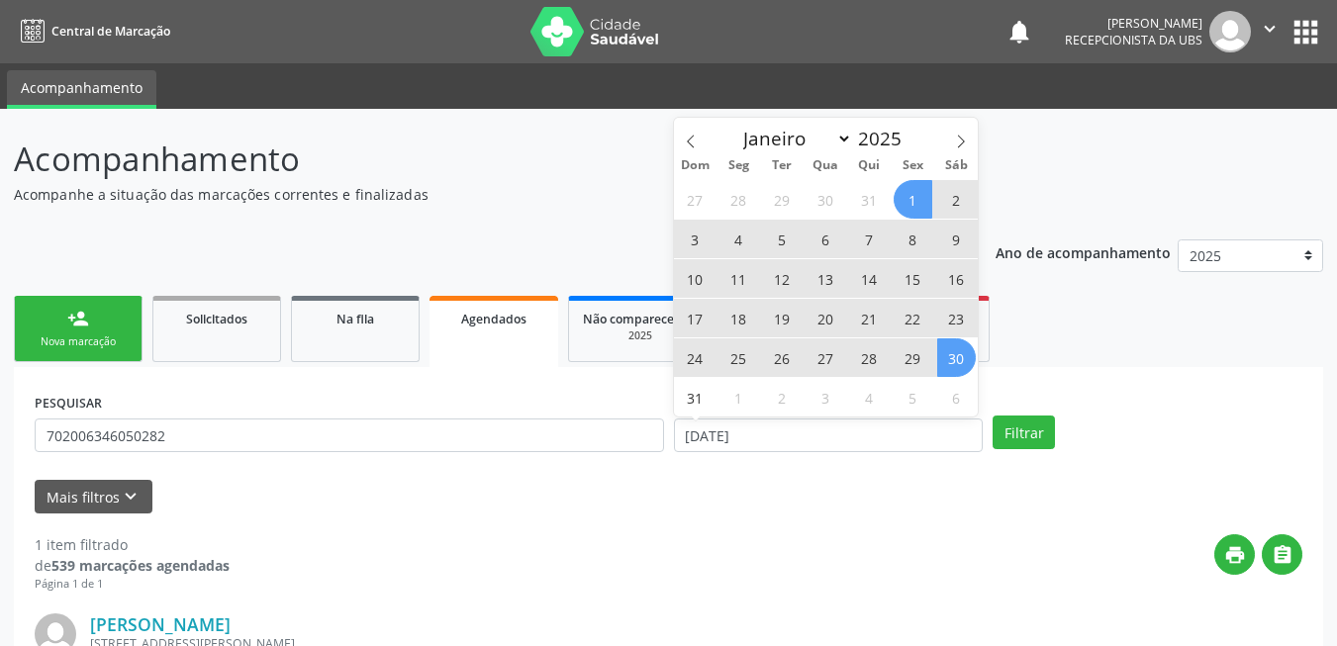
drag, startPoint x: 958, startPoint y: 367, endPoint x: 997, endPoint y: 422, distance: 66.7
click at [959, 367] on span "30" at bounding box center [956, 357] width 39 height 39
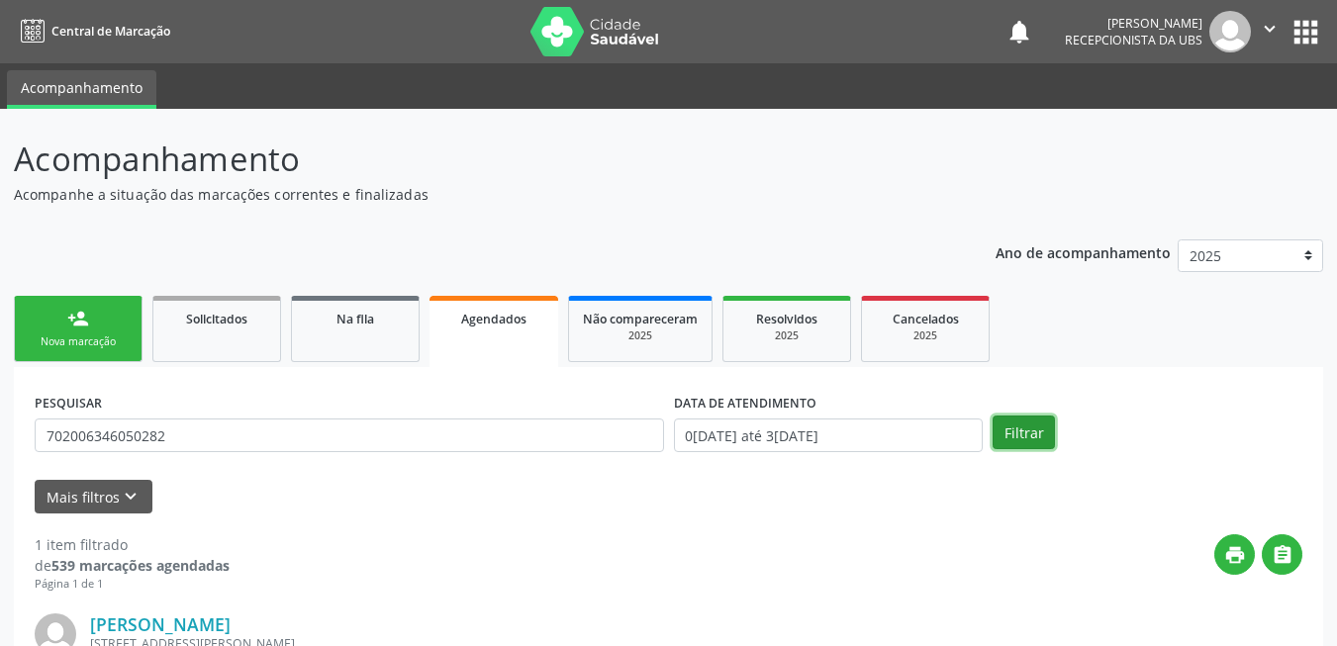
click at [1015, 440] on button "Filtrar" at bounding box center [1024, 433] width 62 height 34
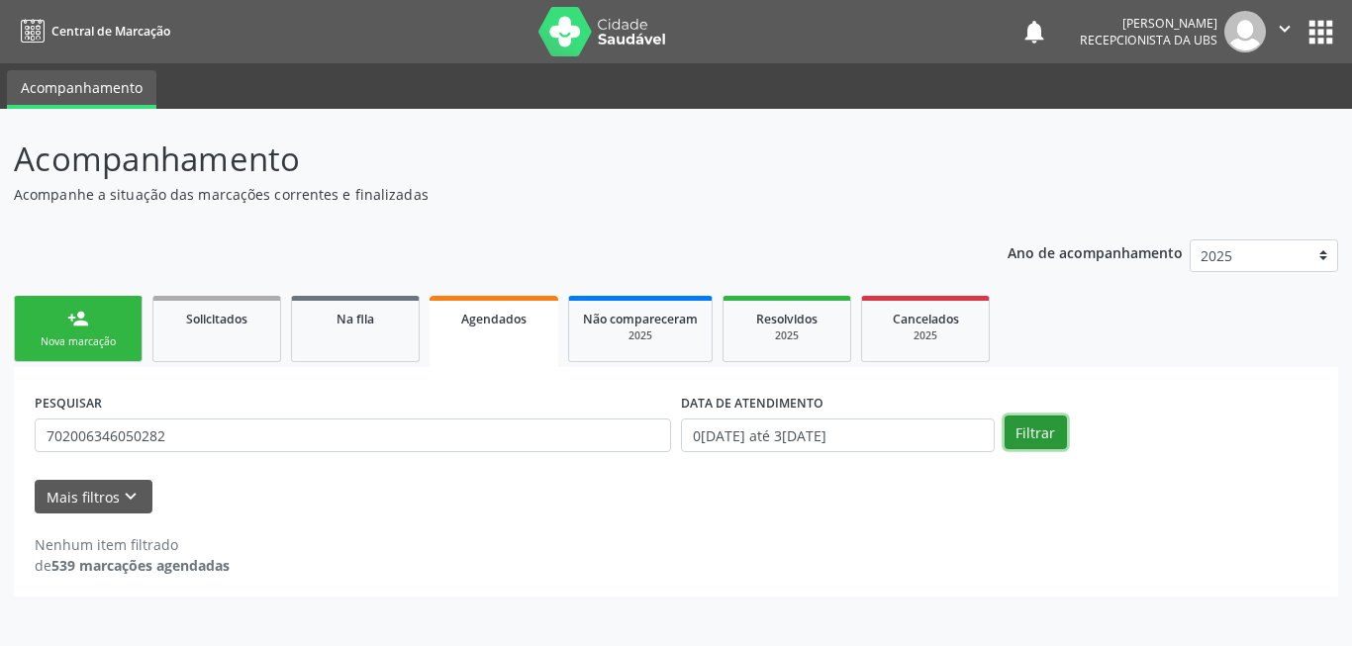
click at [1017, 433] on button "Filtrar" at bounding box center [1036, 433] width 62 height 34
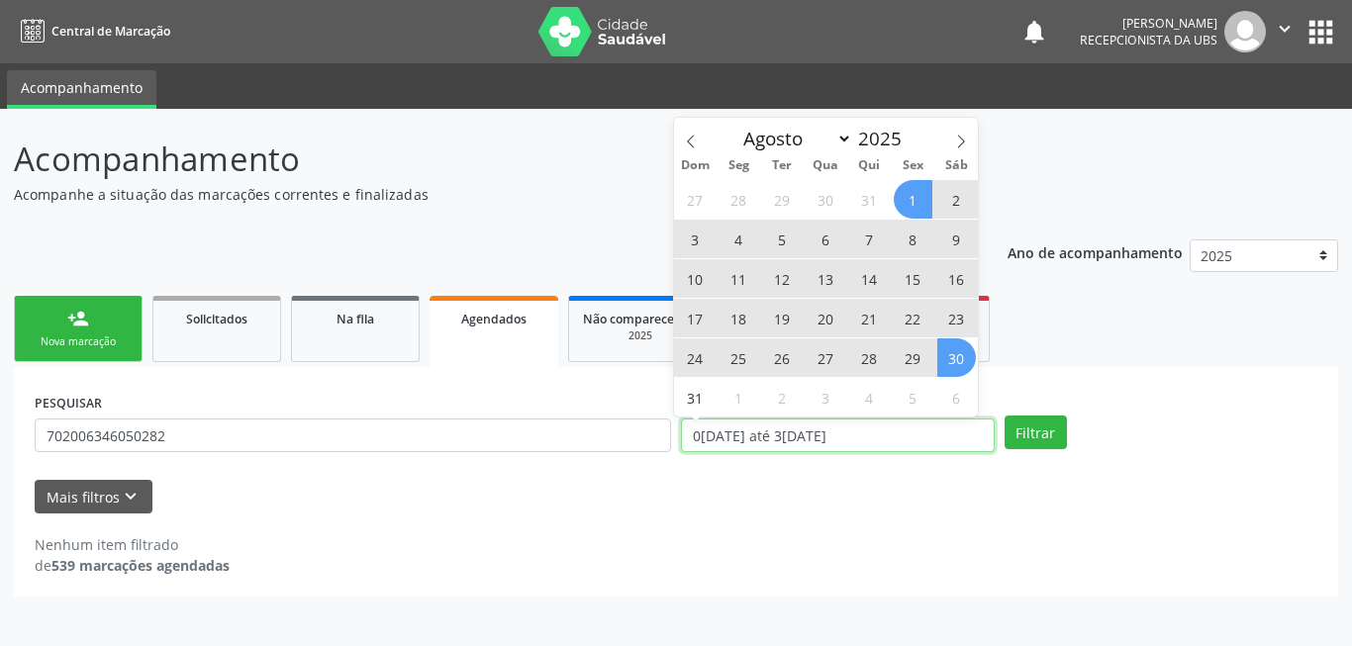
click at [951, 421] on input "01/08/2025 até 30/08/2025" at bounding box center [838, 436] width 314 height 34
click at [837, 132] on select "Janeiro Fevereiro Março Abril Maio Junho Julho Agosto Setembro Outubro Novembro…" at bounding box center [793, 139] width 119 height 28
select select "8"
click at [734, 125] on select "Janeiro Fevereiro Março Abril Maio Junho Julho Agosto Setembro Outubro Novembro…" at bounding box center [793, 139] width 119 height 28
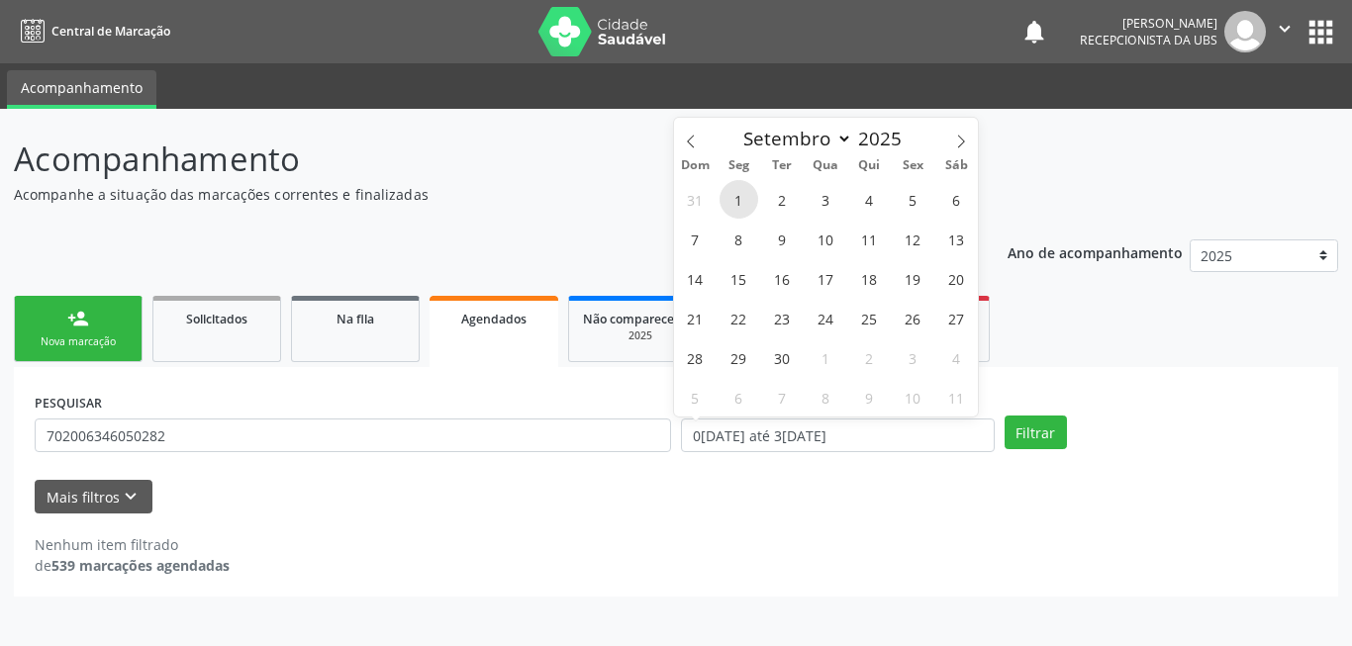
click at [732, 206] on span "1" at bounding box center [738, 199] width 39 height 39
type input "[DATE]"
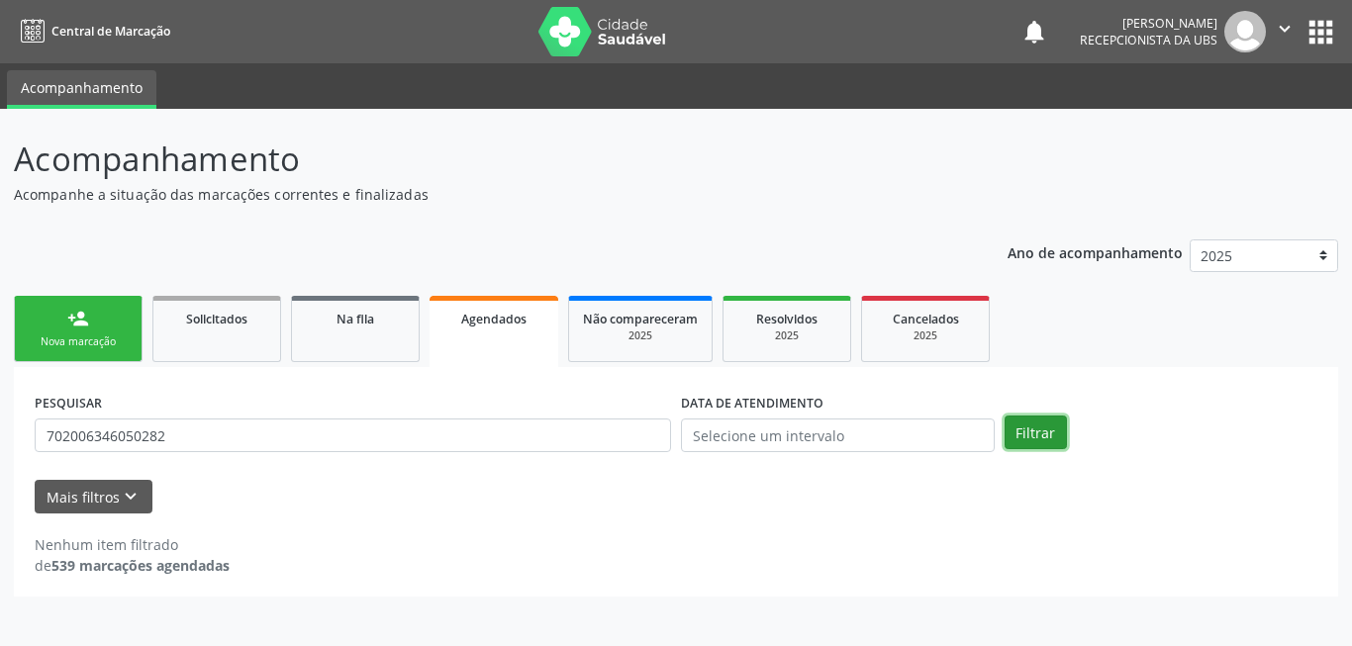
click at [1062, 430] on button "Filtrar" at bounding box center [1036, 433] width 62 height 34
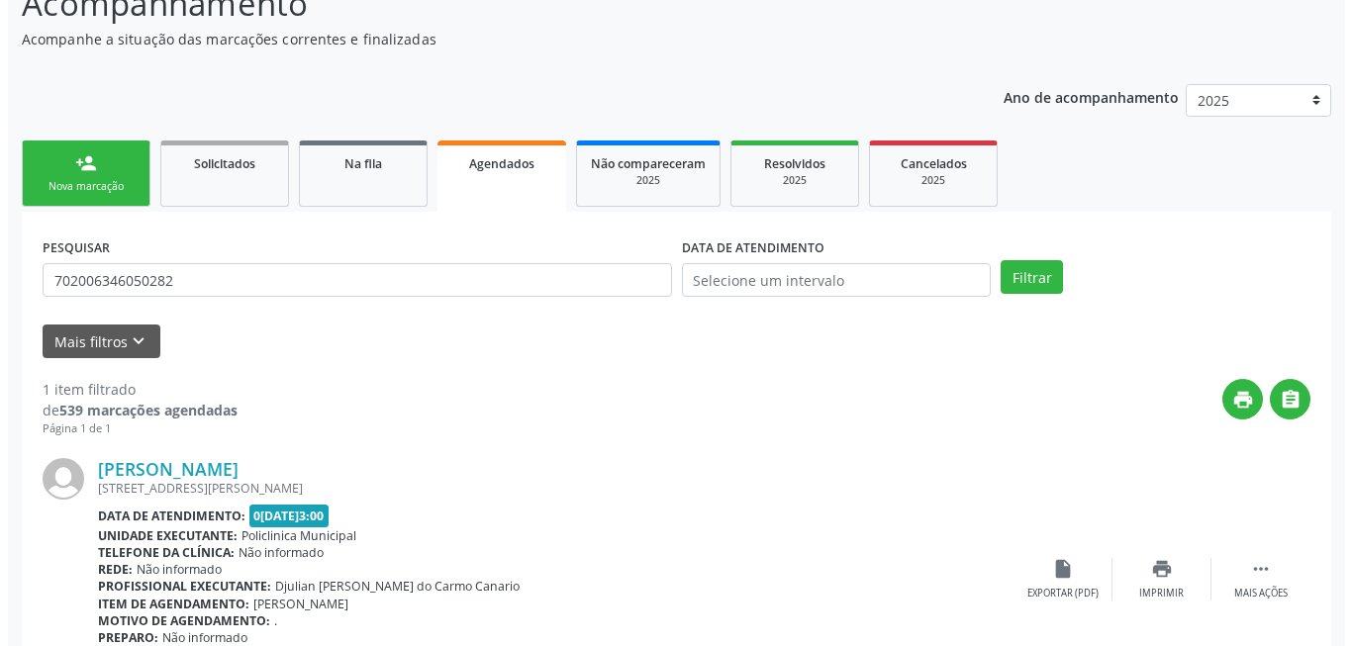
scroll to position [265, 0]
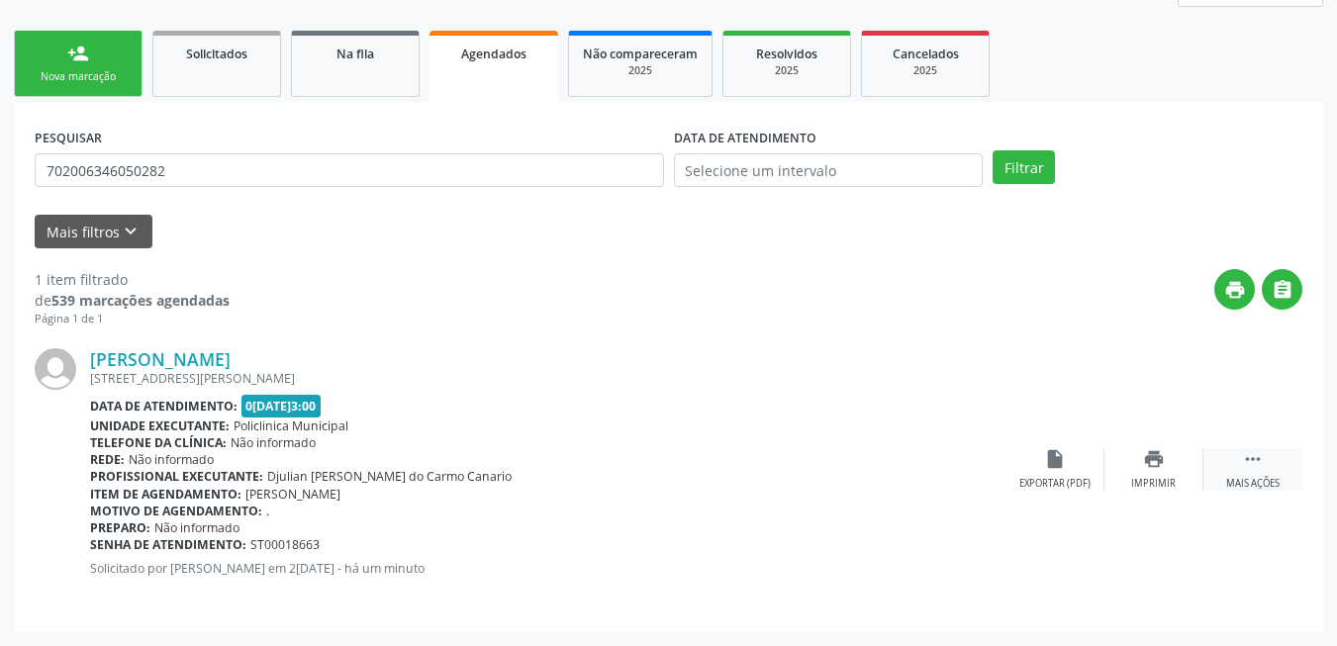
drag, startPoint x: 1290, startPoint y: 457, endPoint x: 1271, endPoint y: 463, distance: 19.7
click at [1284, 459] on div " Mais ações" at bounding box center [1252, 469] width 99 height 43
click at [1045, 467] on icon "cancel" at bounding box center [1055, 459] width 22 height 22
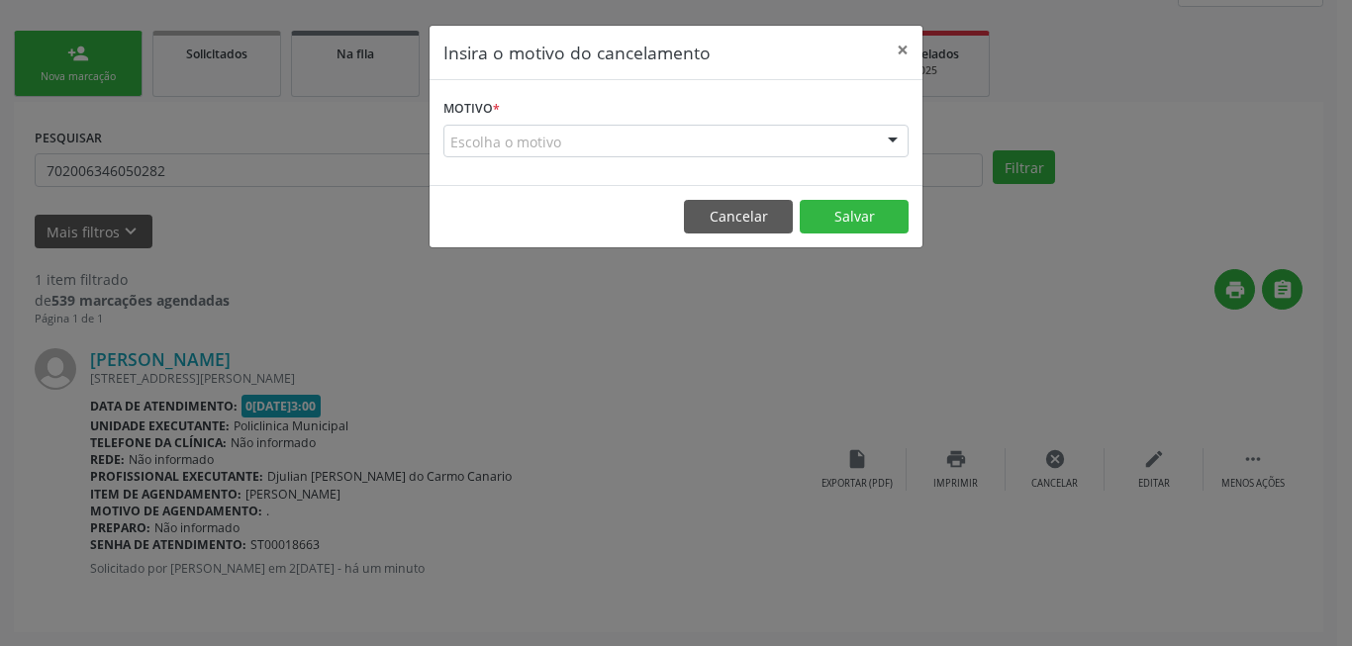
click at [741, 137] on div "Escolha o motivo" at bounding box center [675, 142] width 465 height 34
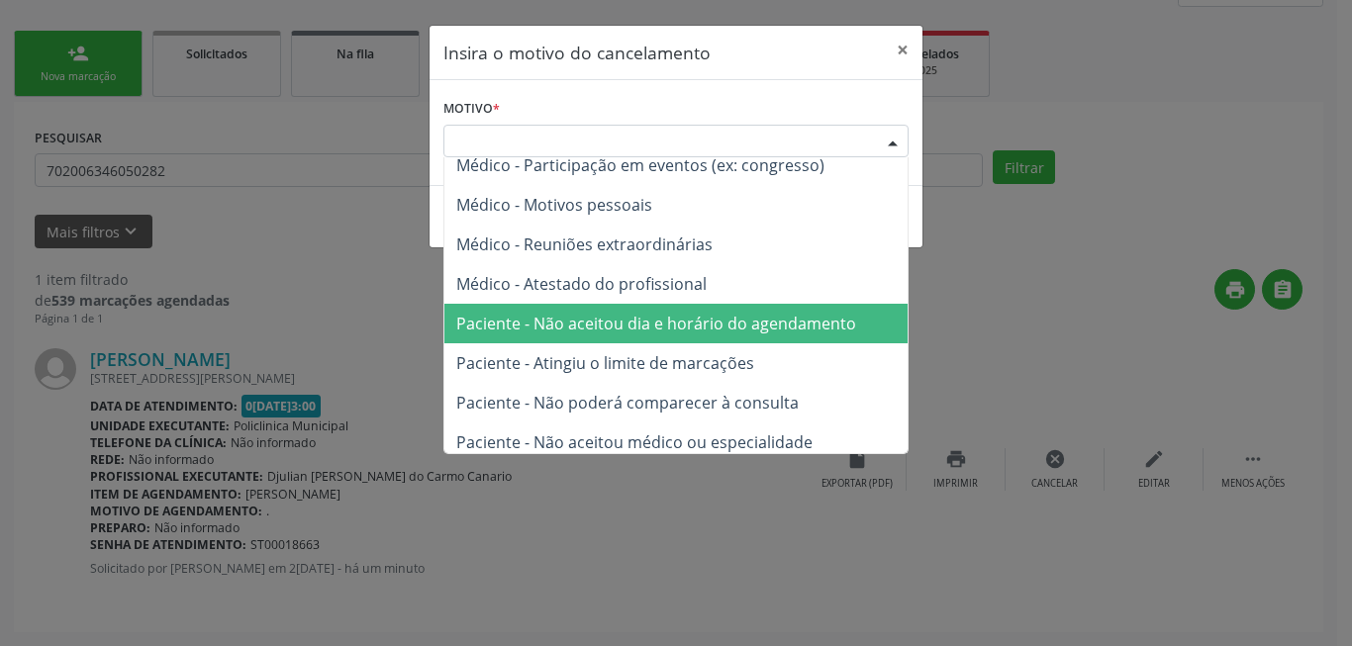
scroll to position [100, 0]
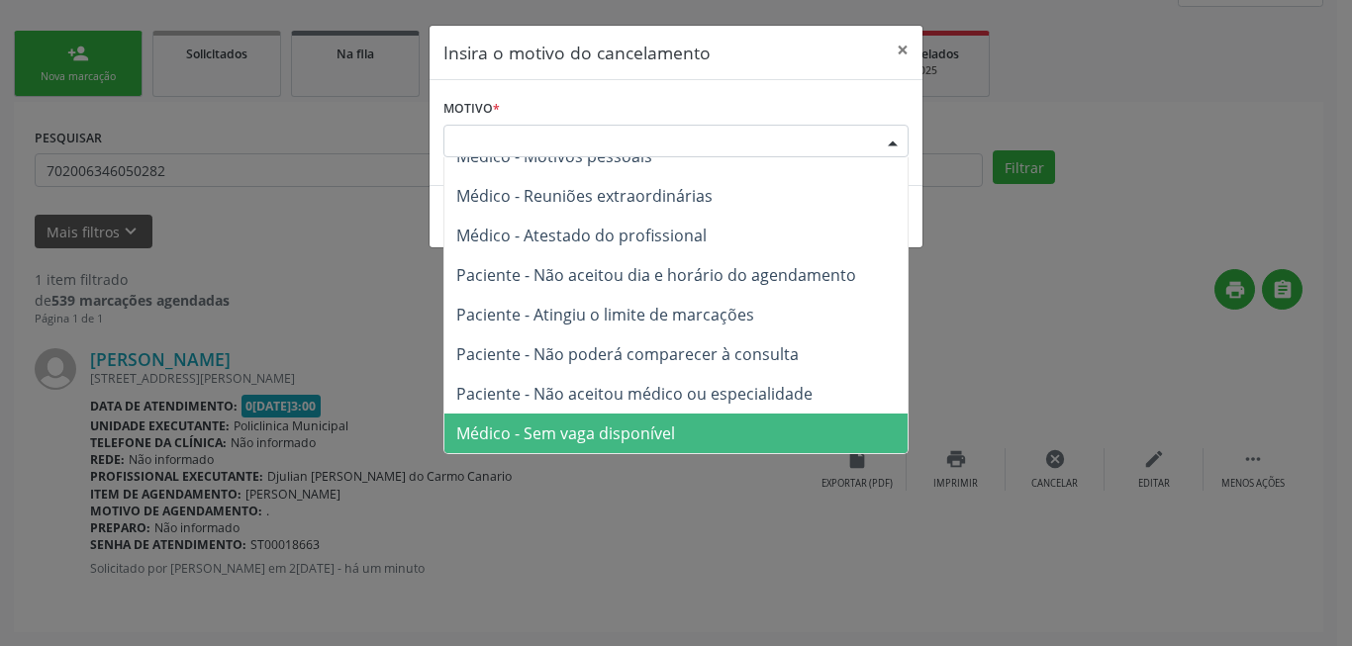
click at [677, 433] on span "Médico - Sem vaga disponível" at bounding box center [675, 434] width 463 height 40
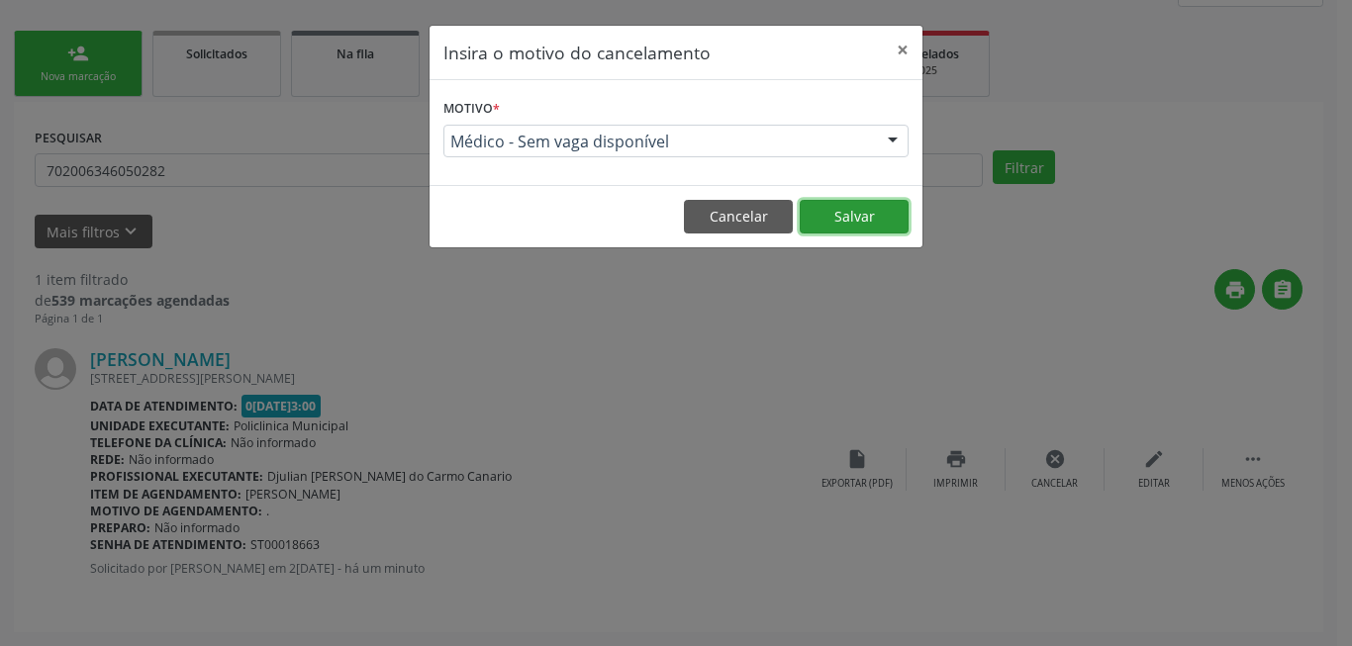
click at [857, 212] on button "Salvar" at bounding box center [854, 217] width 109 height 34
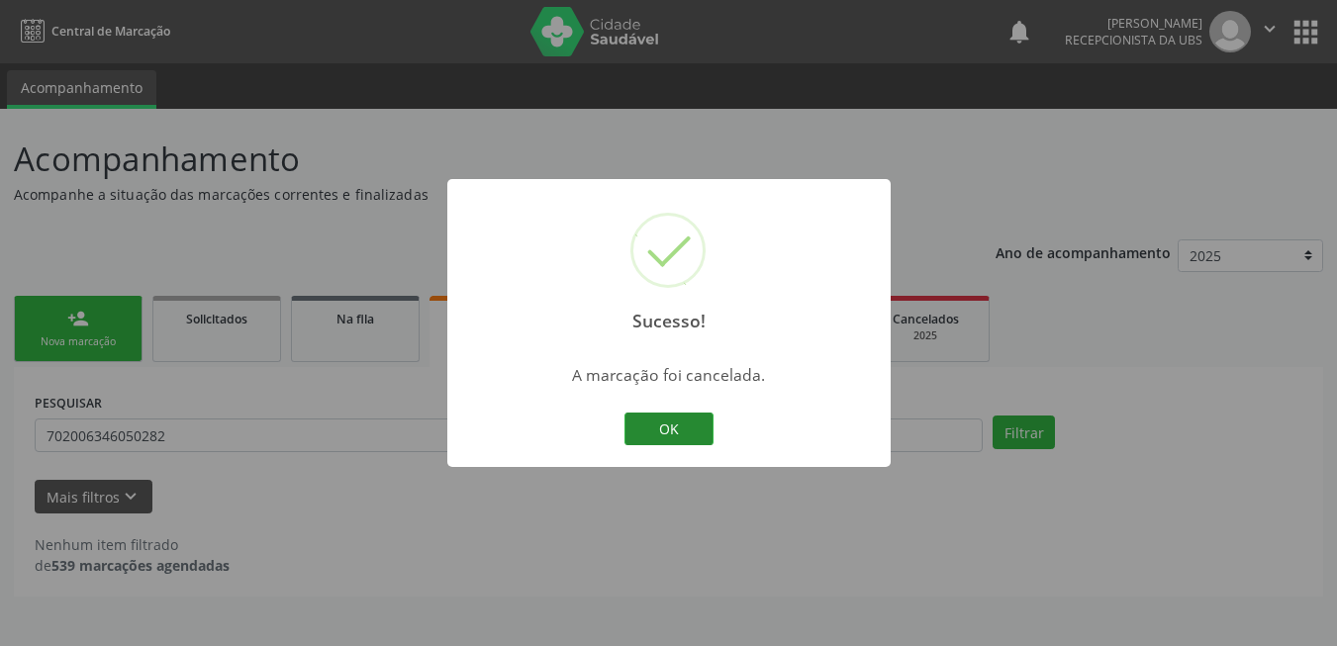
scroll to position [0, 0]
click at [706, 414] on button "OK" at bounding box center [675, 430] width 89 height 34
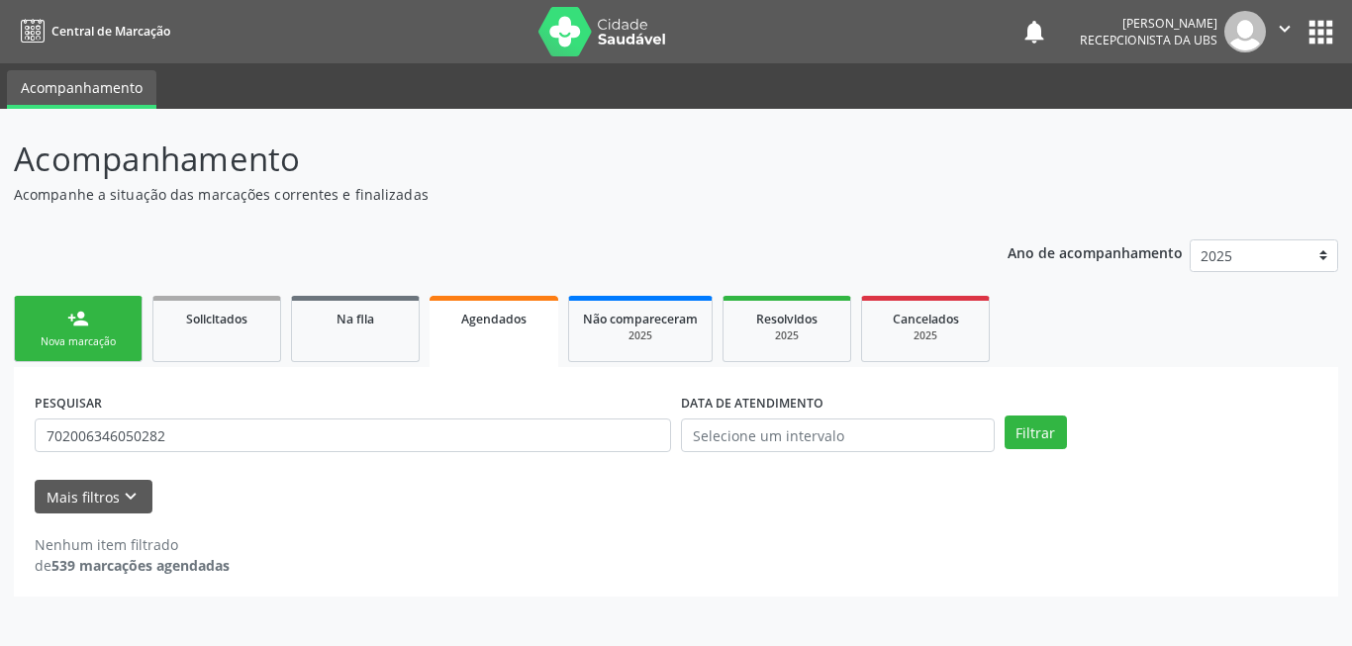
click at [123, 336] on div "Nova marcação" at bounding box center [78, 342] width 99 height 15
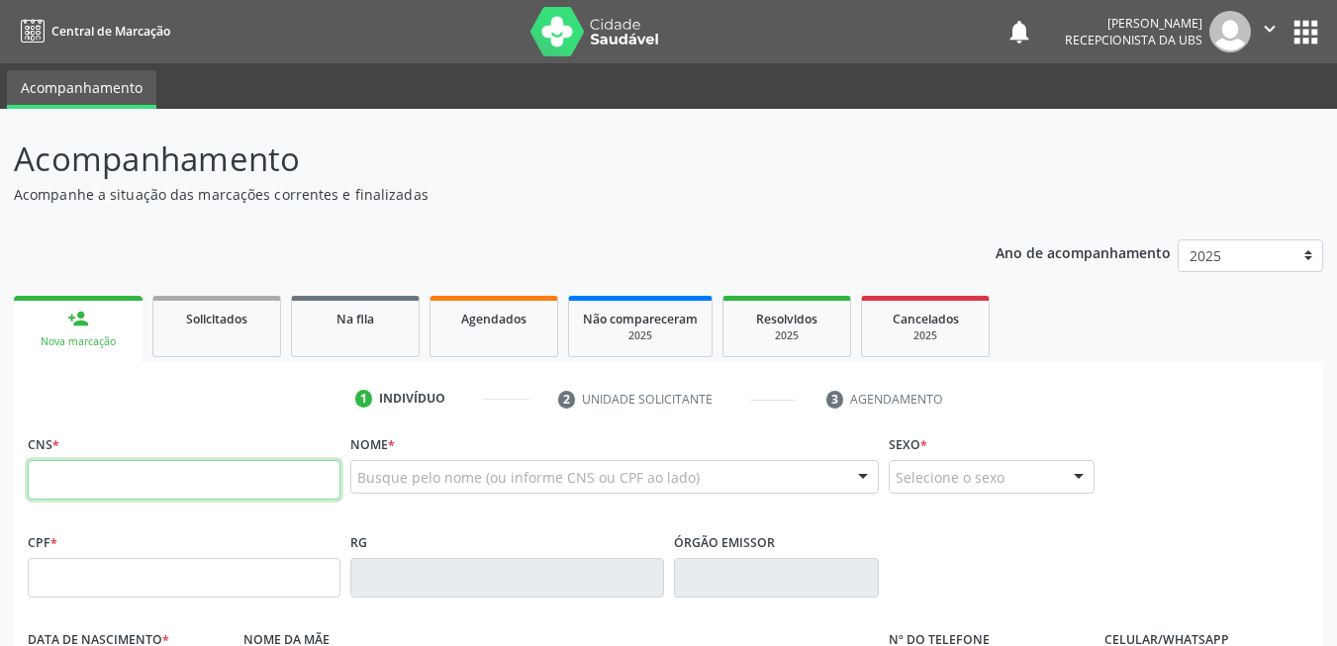
click at [242, 480] on input "text" at bounding box center [184, 480] width 313 height 40
type input "708 5063 4258 5771"
type input "097.814.704-96"
type input "22/05/1989"
type input "Maria de Lourdes Alves Jorge"
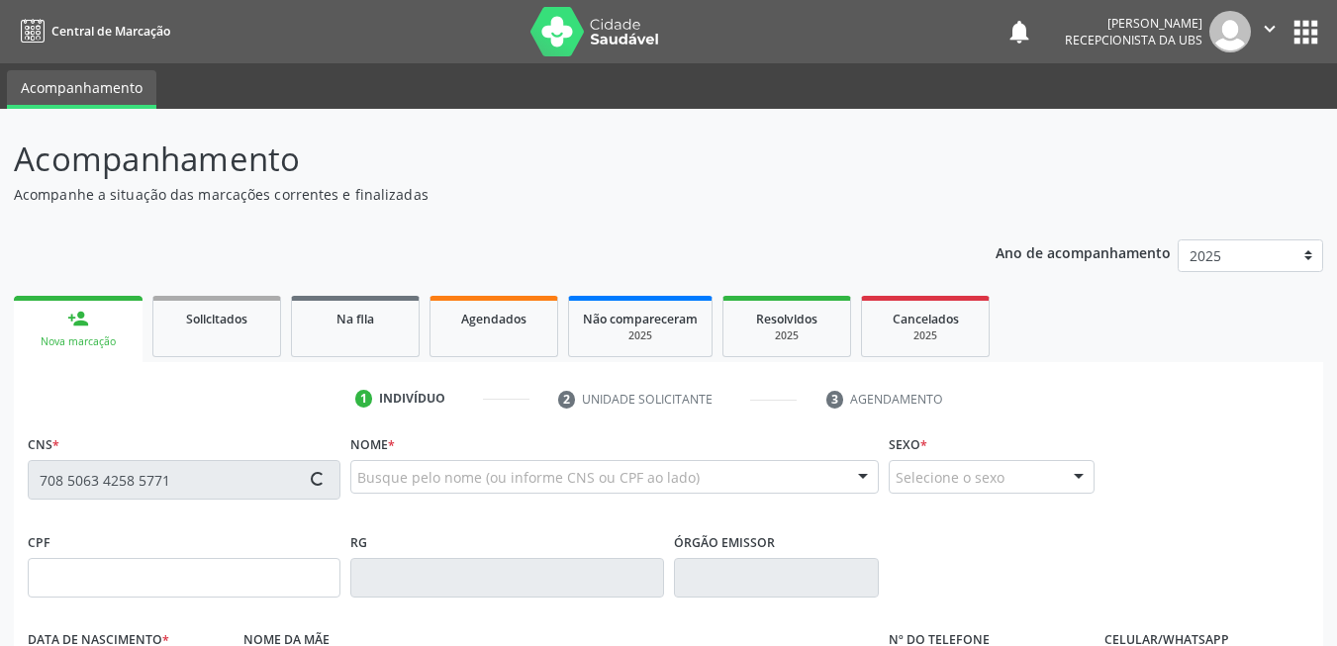
type input "(87) 98151-8065"
type input "038.889.034-75"
type input "140"
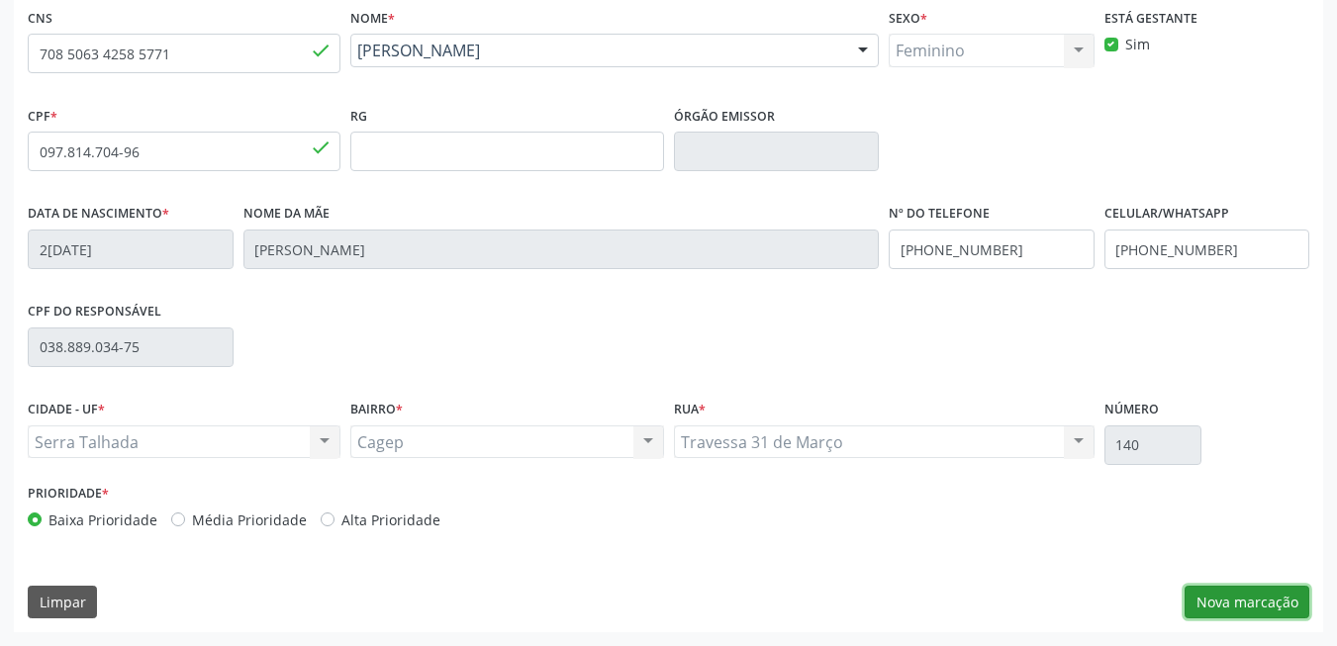
click at [1283, 595] on button "Nova marcação" at bounding box center [1247, 603] width 125 height 34
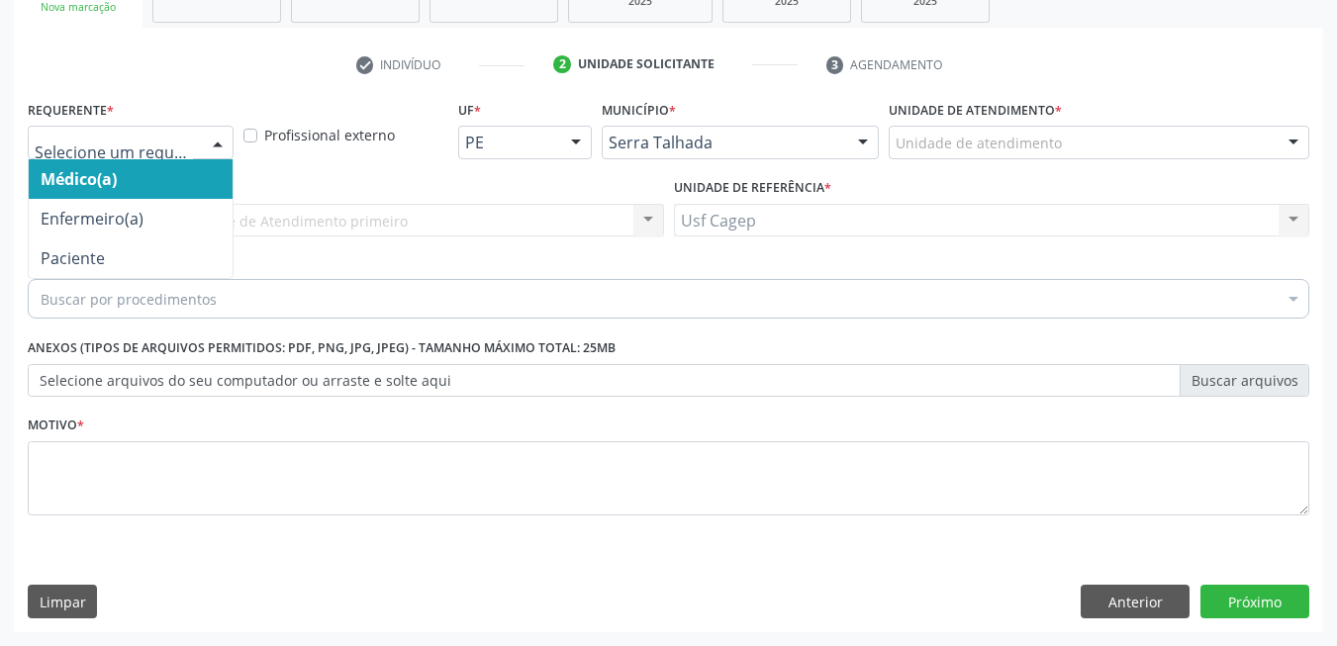
click at [207, 136] on div at bounding box center [218, 144] width 30 height 34
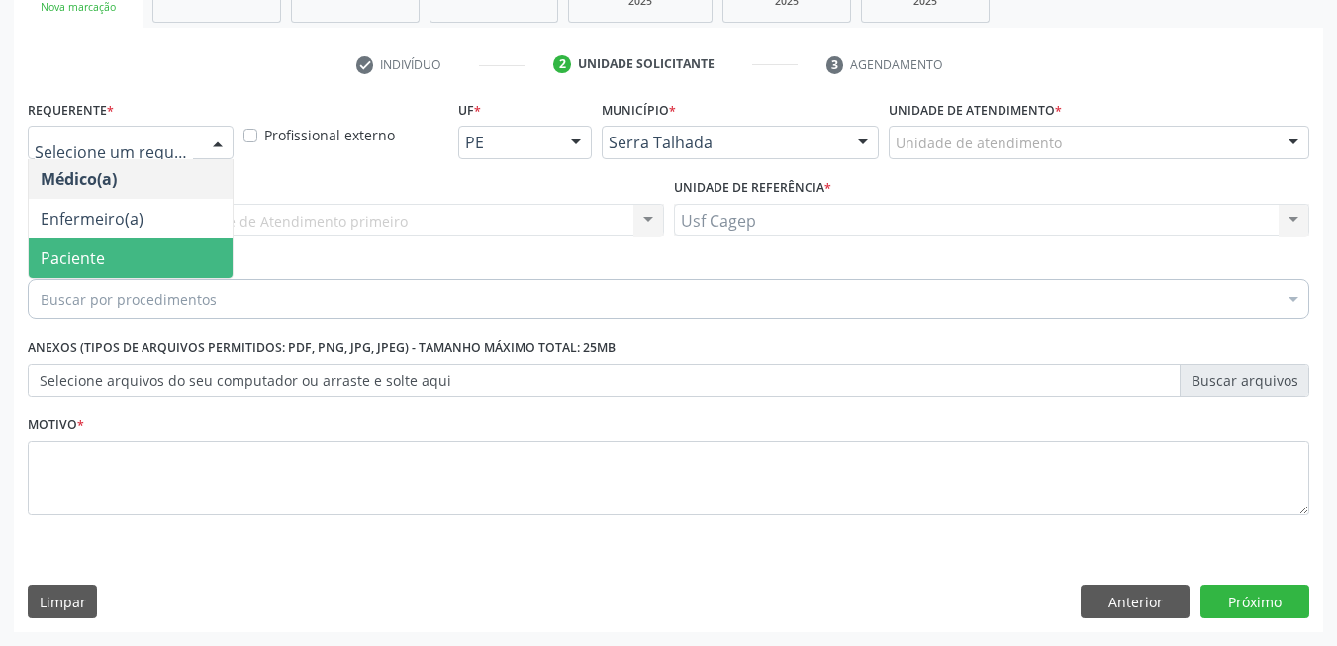
click at [170, 258] on span "Paciente" at bounding box center [131, 259] width 204 height 40
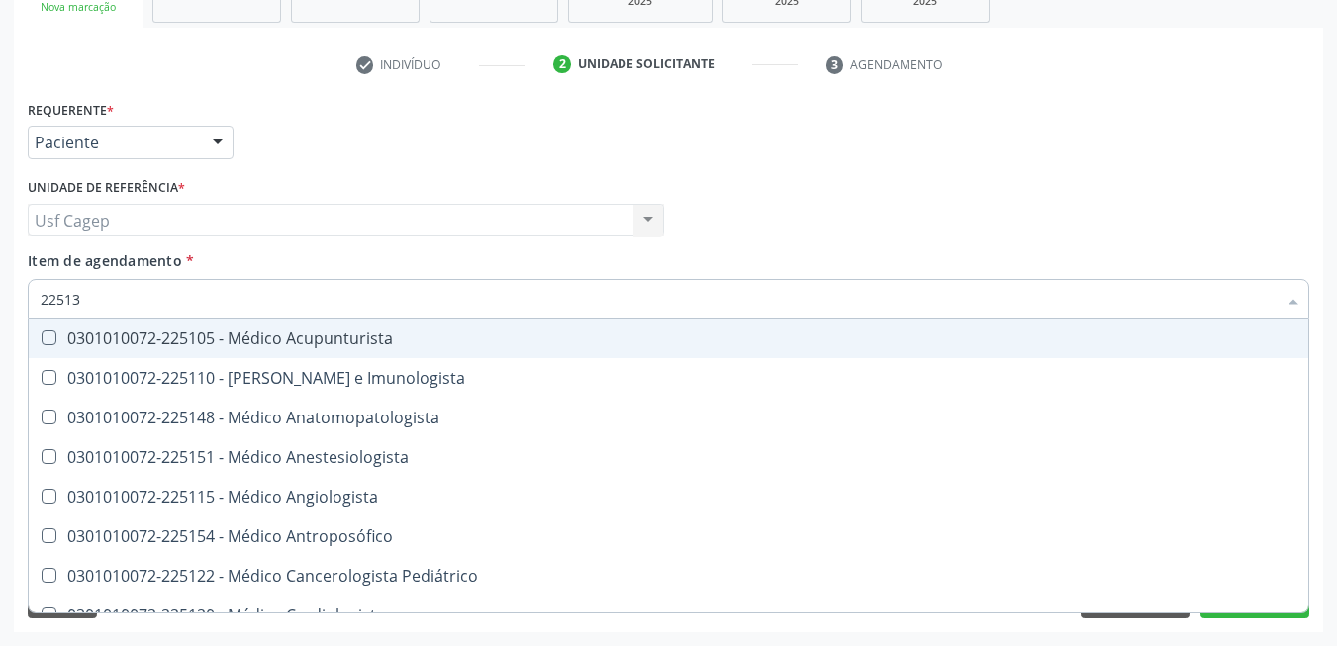
type input "225133"
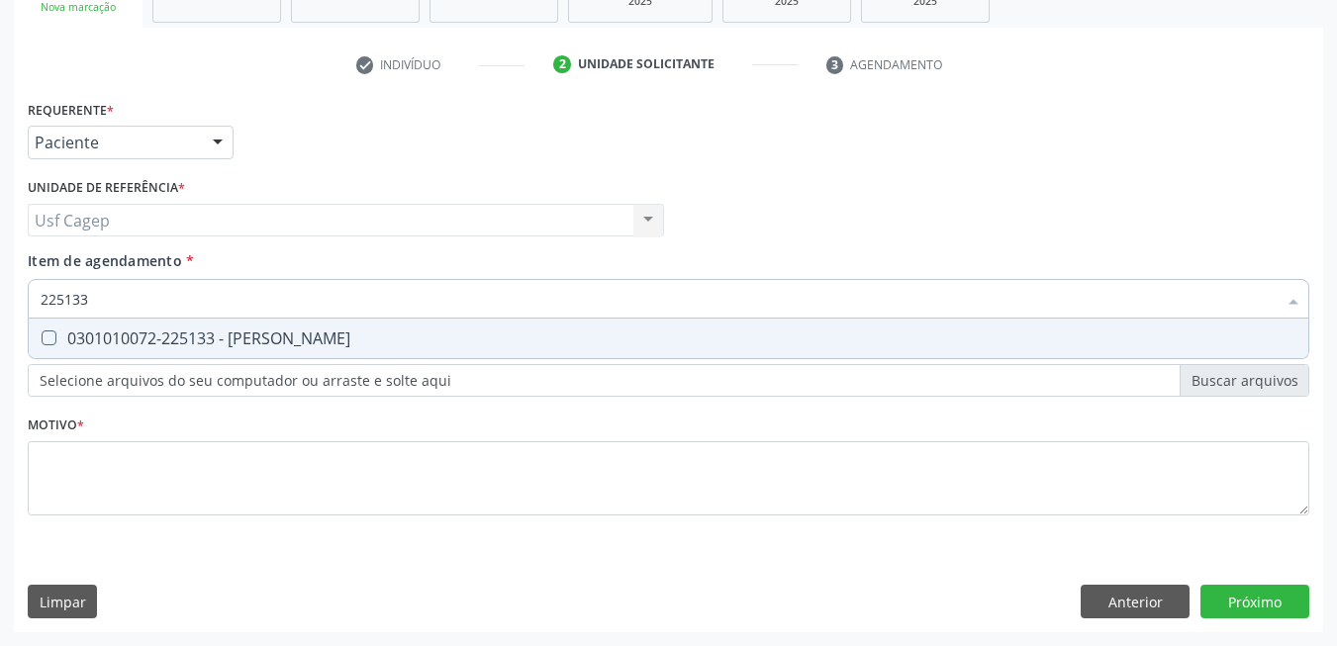
click at [261, 334] on div "0301010072-225133 - [PERSON_NAME]" at bounding box center [669, 339] width 1256 height 16
checkbox Psiquiatra "true"
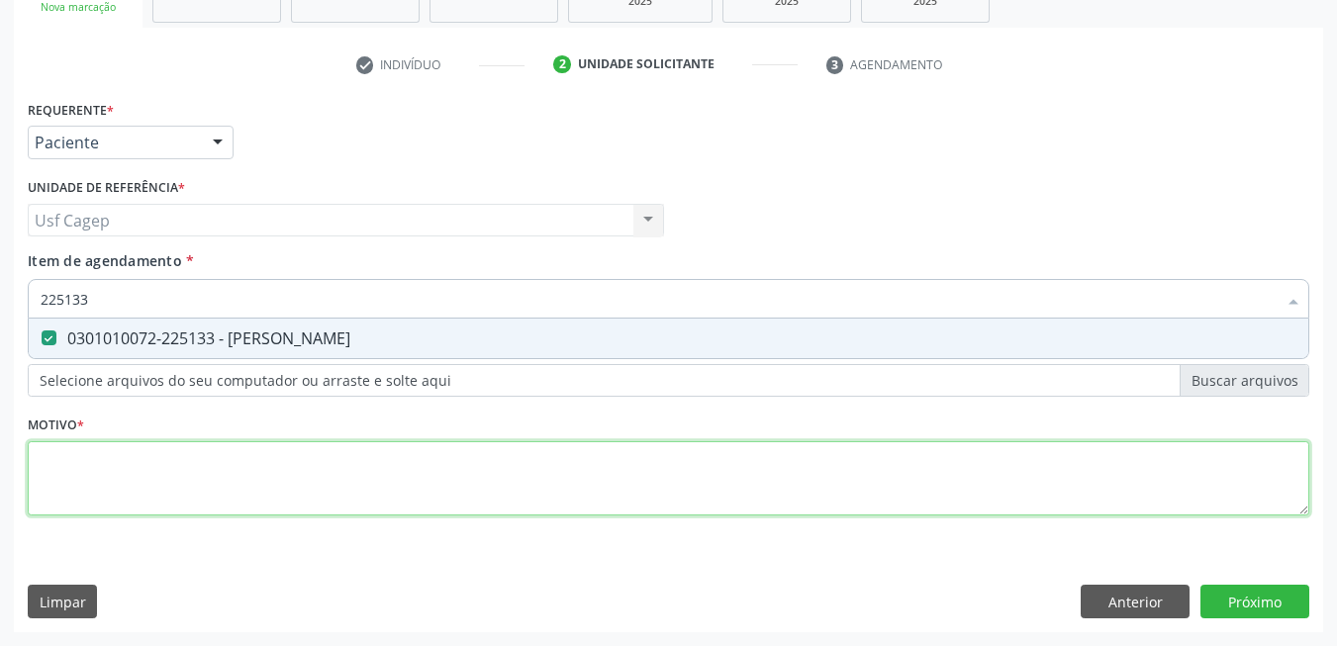
click at [297, 474] on div "Requerente * Paciente Médico(a) Enfermeiro(a) Paciente Nenhum resultado encontr…" at bounding box center [669, 319] width 1282 height 448
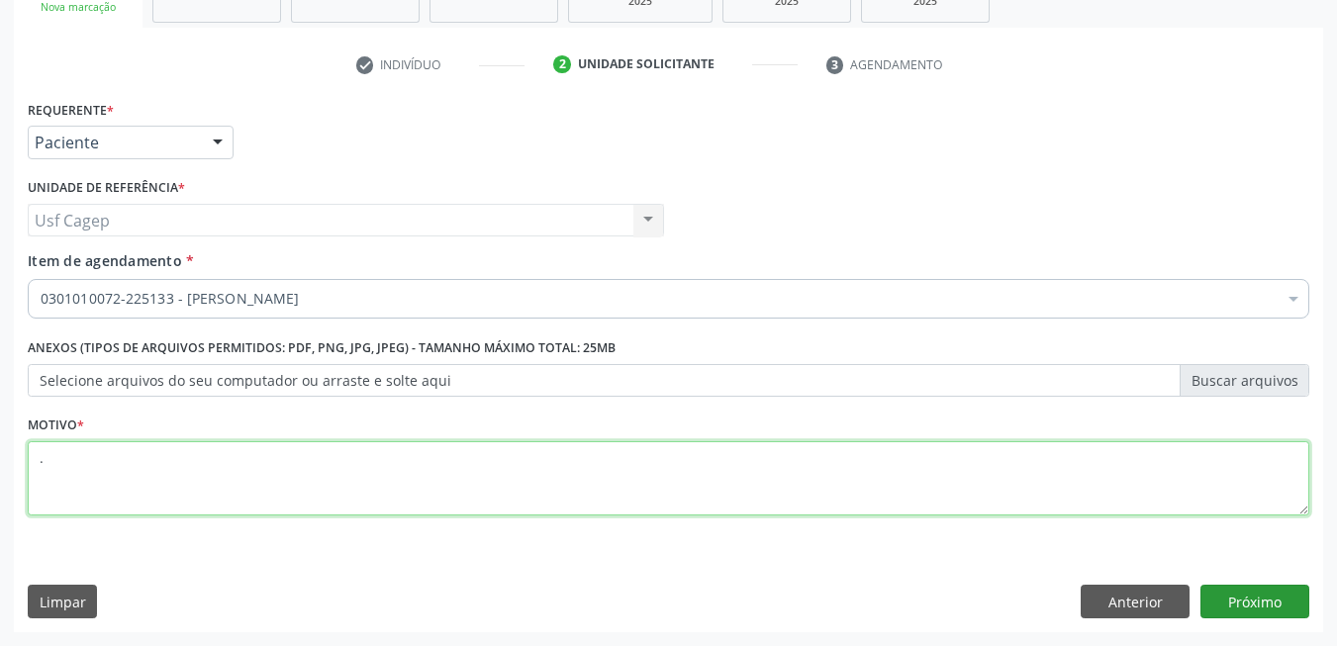
type textarea "."
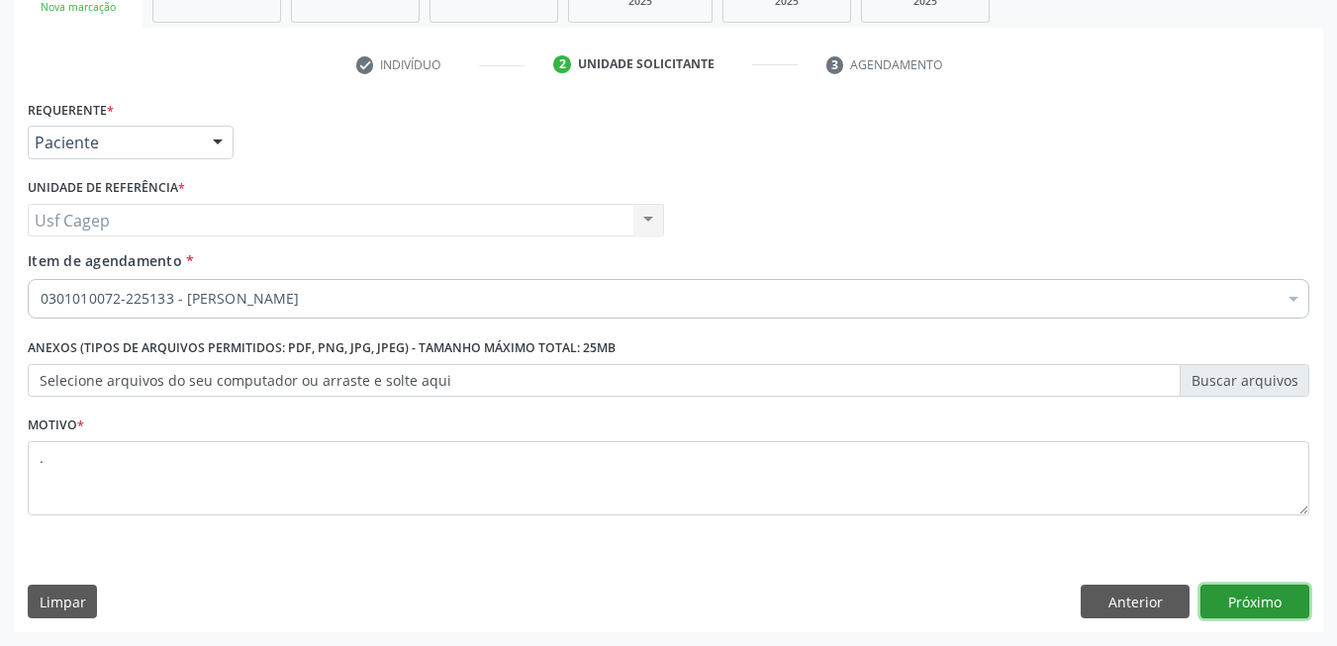
click at [1219, 592] on button "Próximo" at bounding box center [1254, 602] width 109 height 34
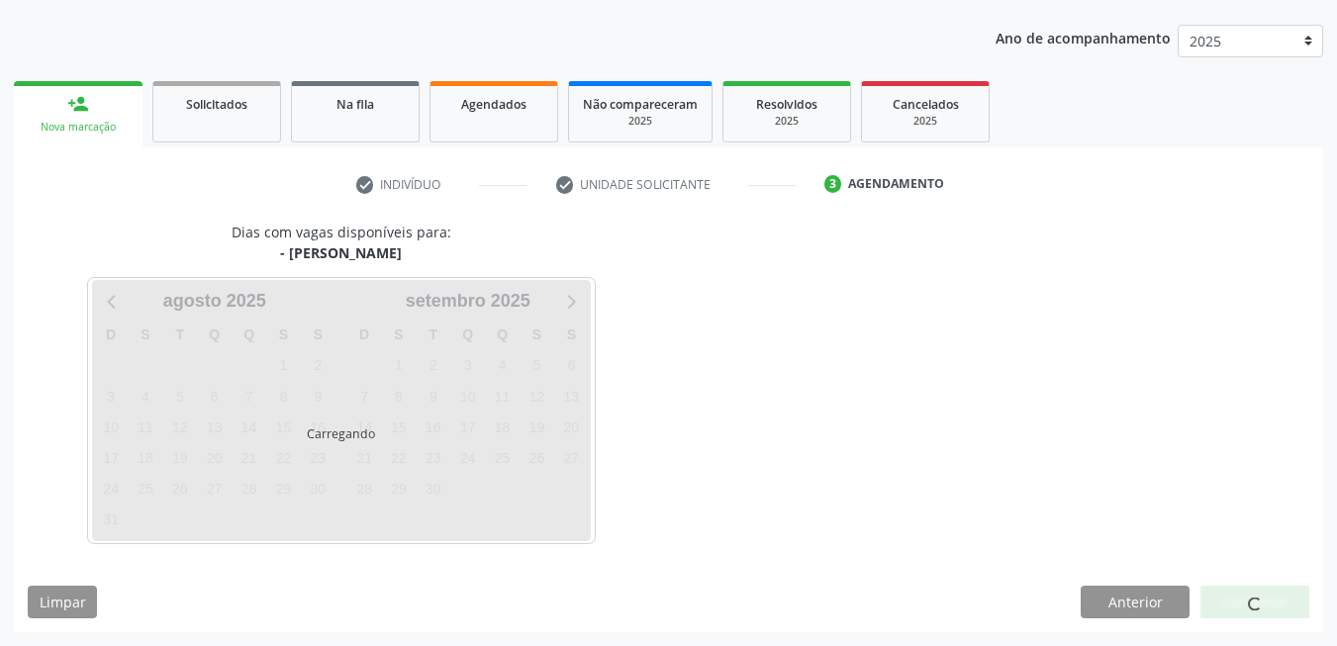
scroll to position [215, 0]
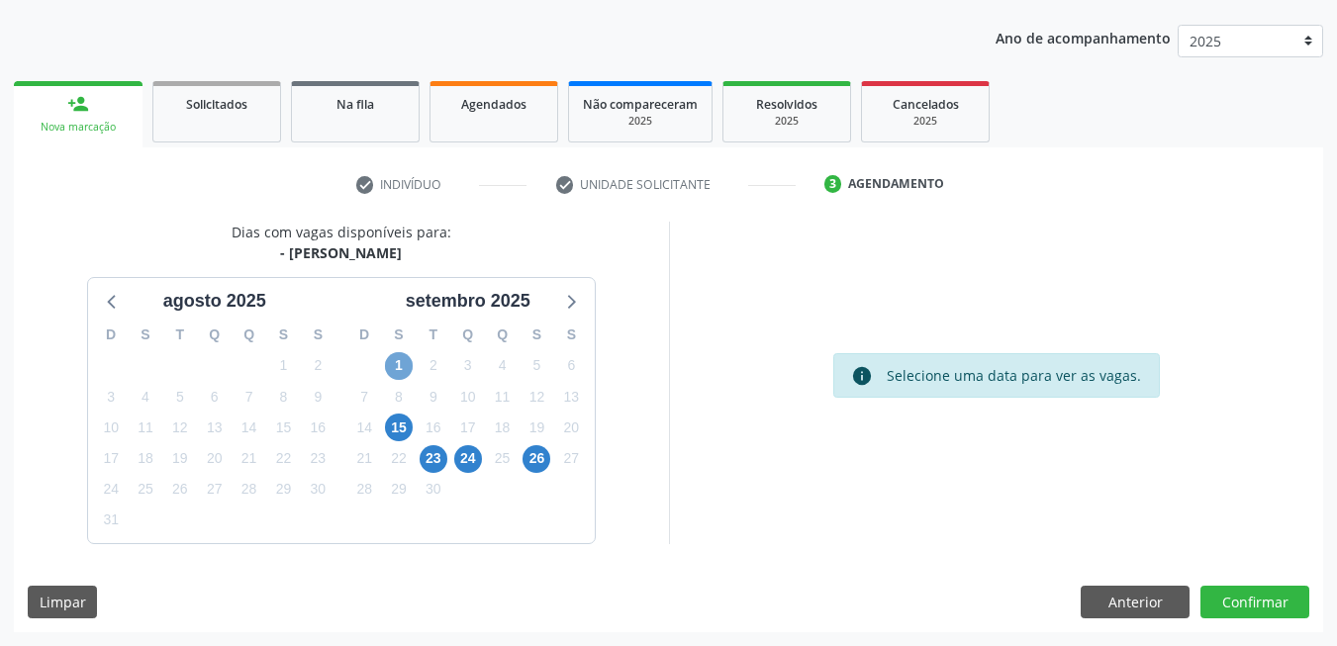
click at [401, 362] on span "1" at bounding box center [399, 366] width 28 height 28
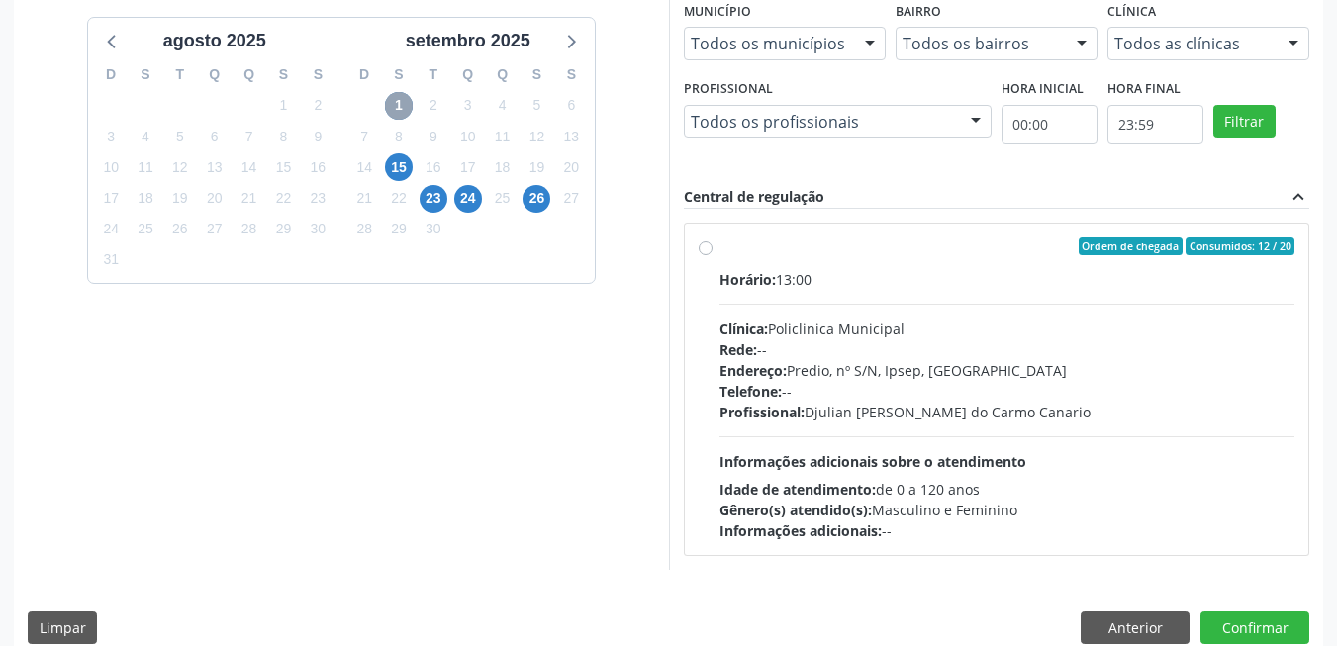
scroll to position [501, 0]
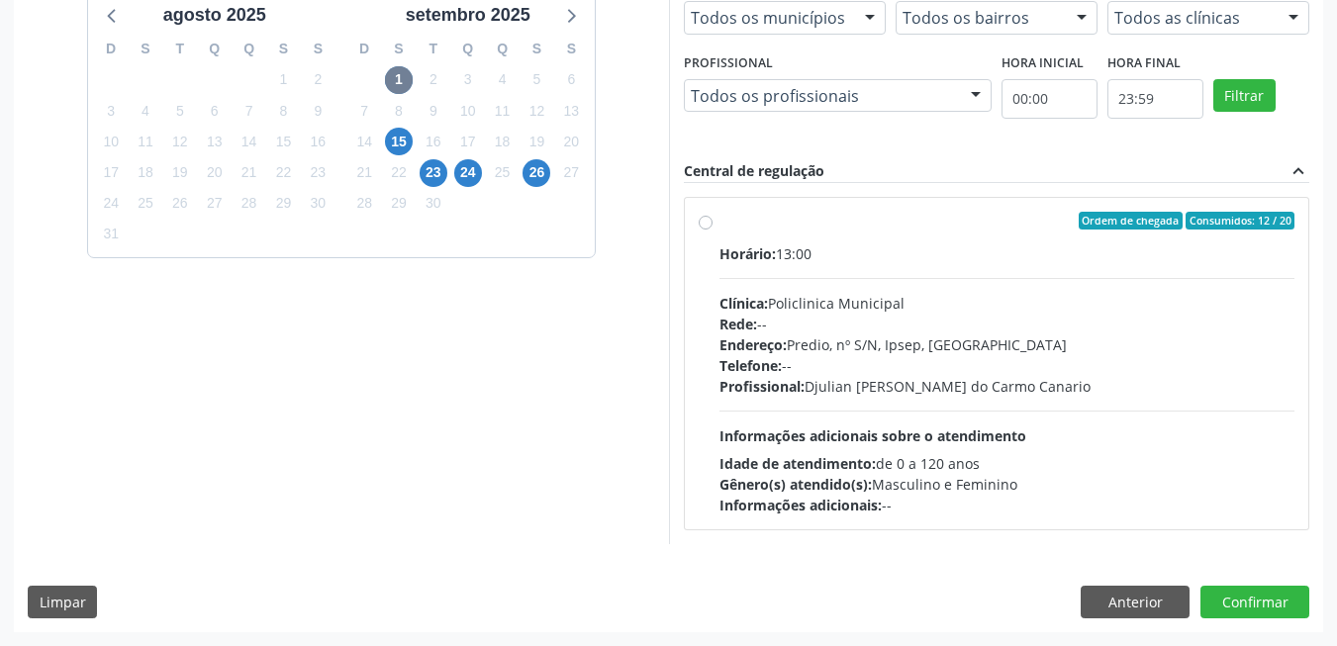
click at [953, 457] on div "Idade de atendimento: de 0 a 120 anos" at bounding box center [1007, 463] width 576 height 21
click at [713, 230] on input "Ordem de chegada Consumidos: 12 / 20 Horário: 13:00 Clínica: Policlinica Munici…" at bounding box center [706, 221] width 14 height 18
radio input "true"
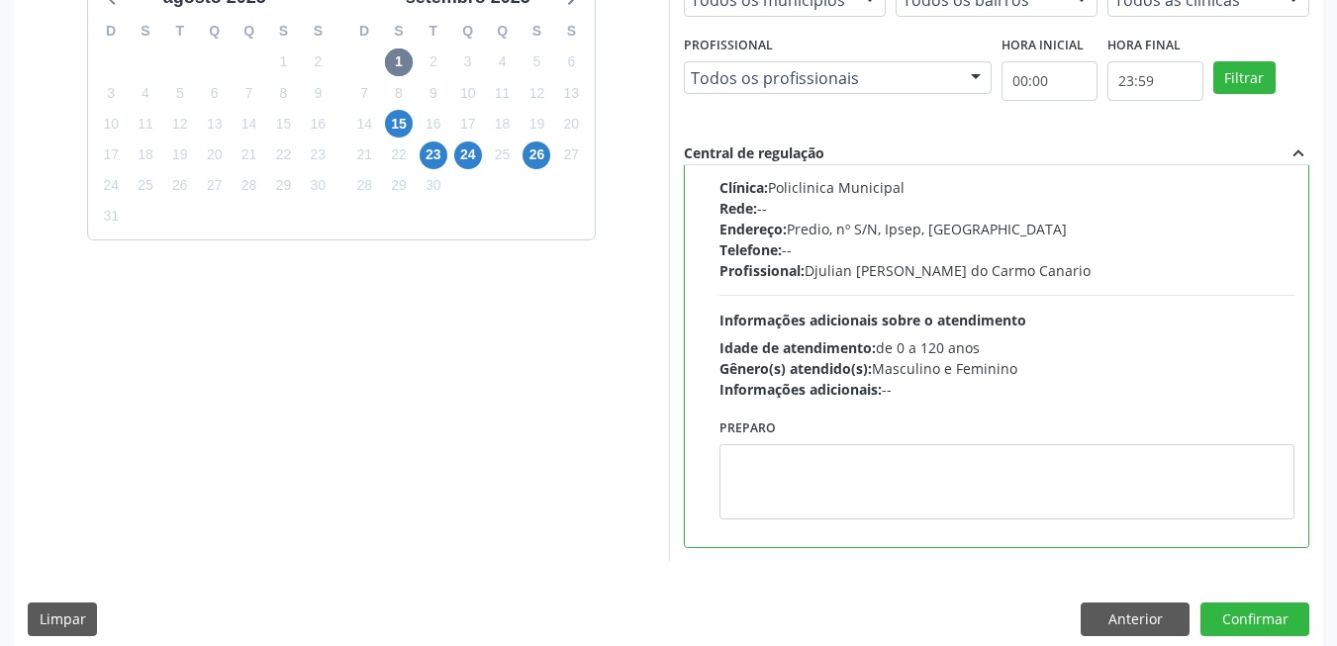
scroll to position [536, 0]
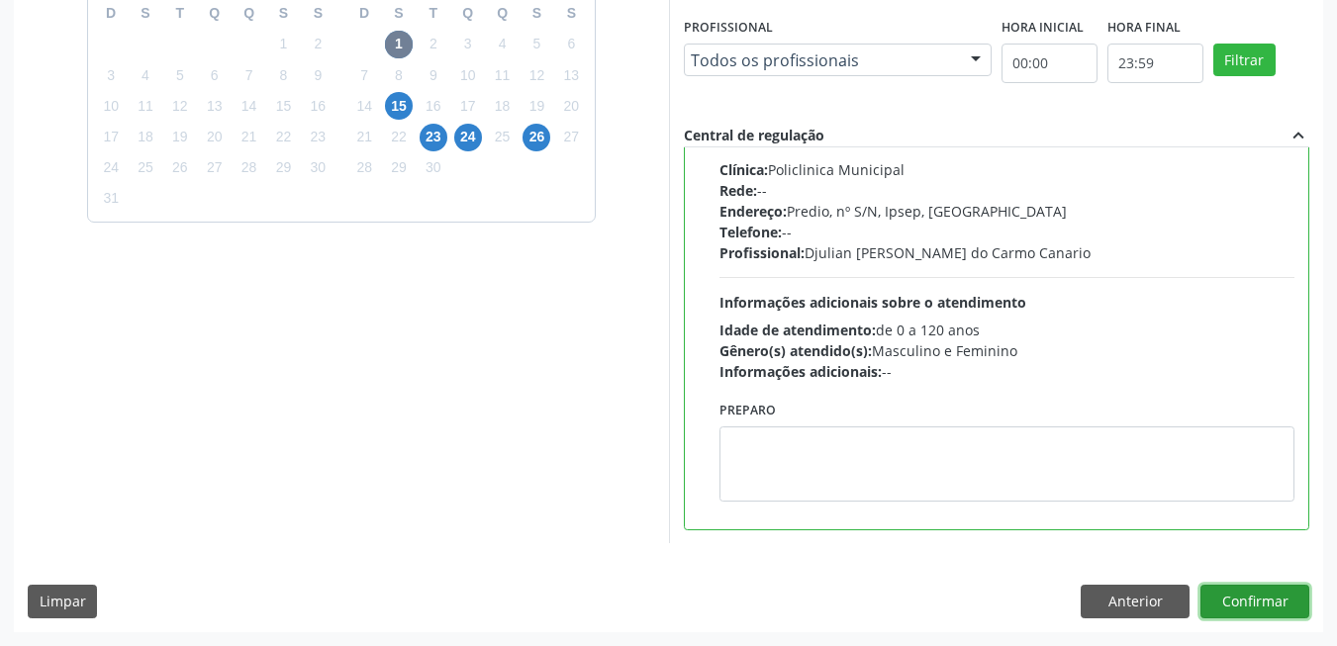
click at [1292, 612] on button "Confirmar" at bounding box center [1254, 602] width 109 height 34
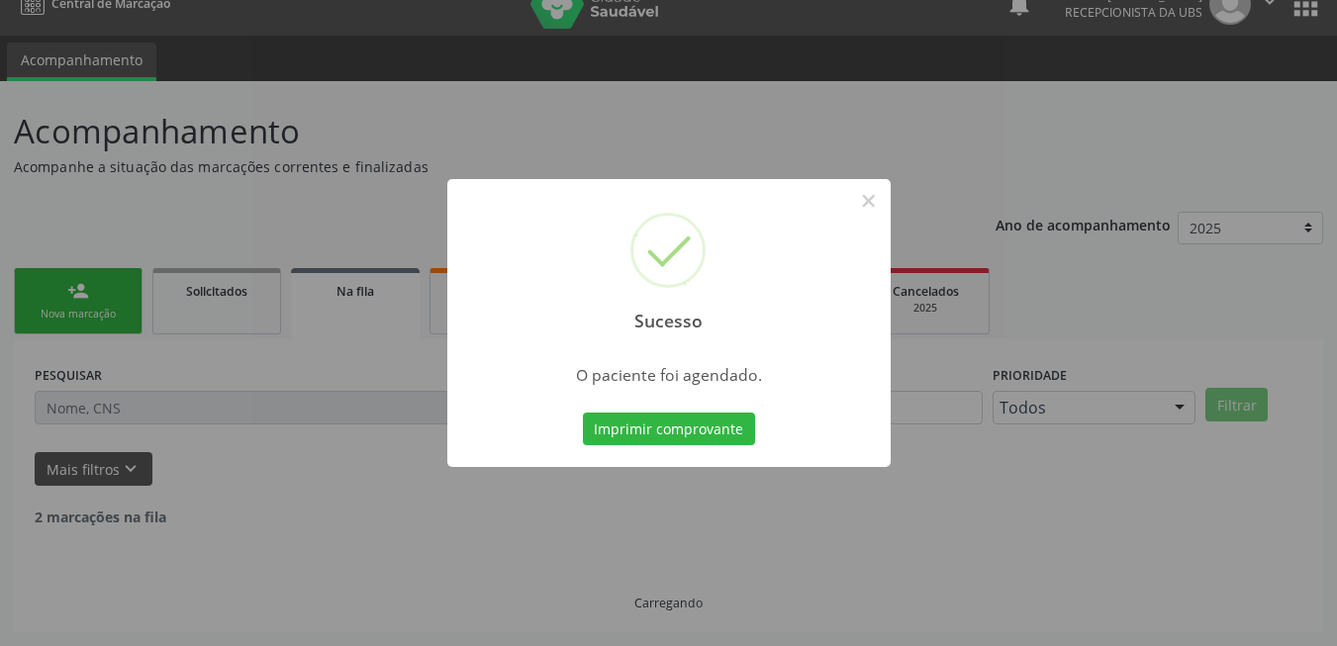
scroll to position [7, 0]
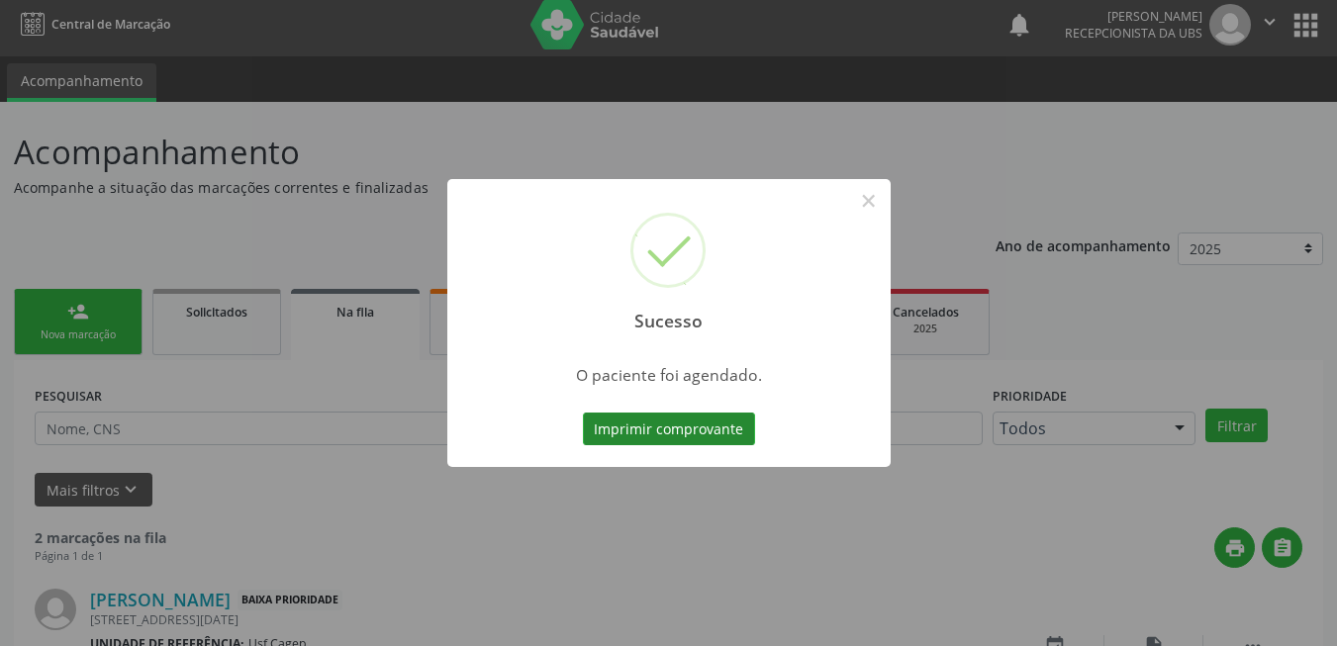
click at [646, 440] on button "Imprimir comprovante" at bounding box center [669, 430] width 172 height 34
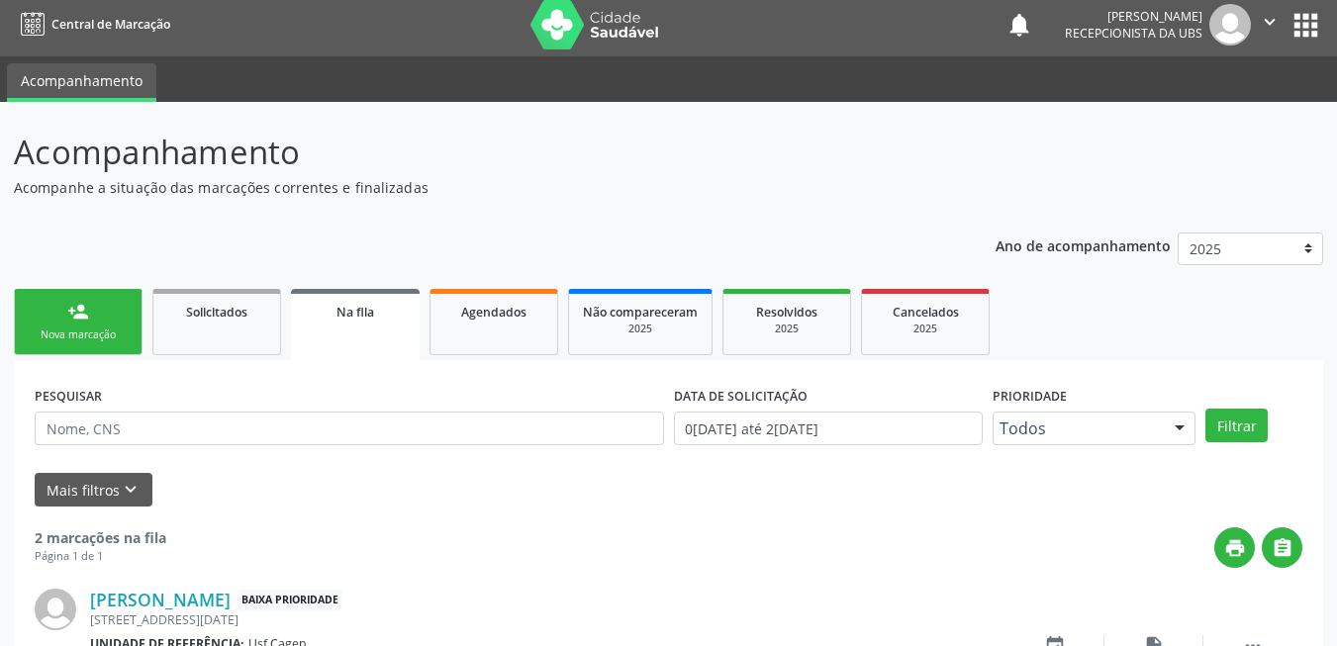
drag, startPoint x: 129, startPoint y: 322, endPoint x: 92, endPoint y: 285, distance: 51.8
click at [129, 322] on link "person_add Nova marcação" at bounding box center [78, 322] width 129 height 66
click at [86, 338] on div "Nova marcação" at bounding box center [78, 335] width 99 height 15
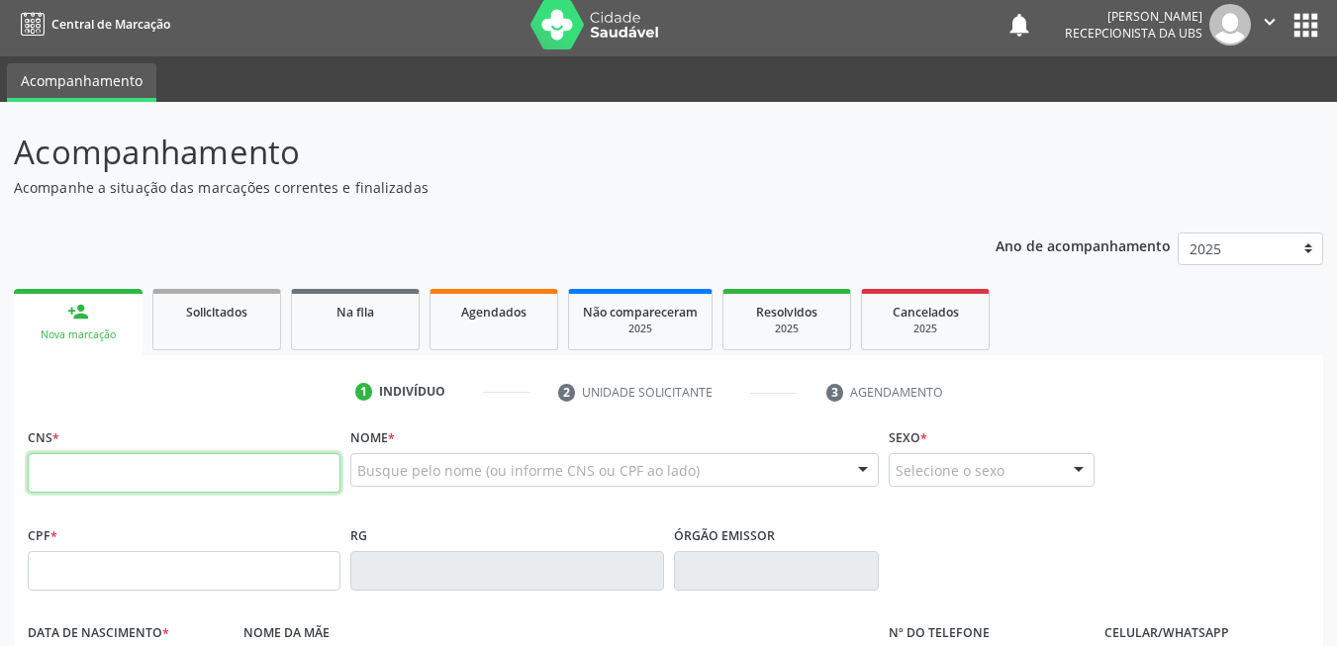
click at [153, 480] on input "text" at bounding box center [184, 473] width 313 height 40
click at [246, 477] on input "text" at bounding box center [184, 473] width 313 height 40
type input "898 0064 0989 6397"
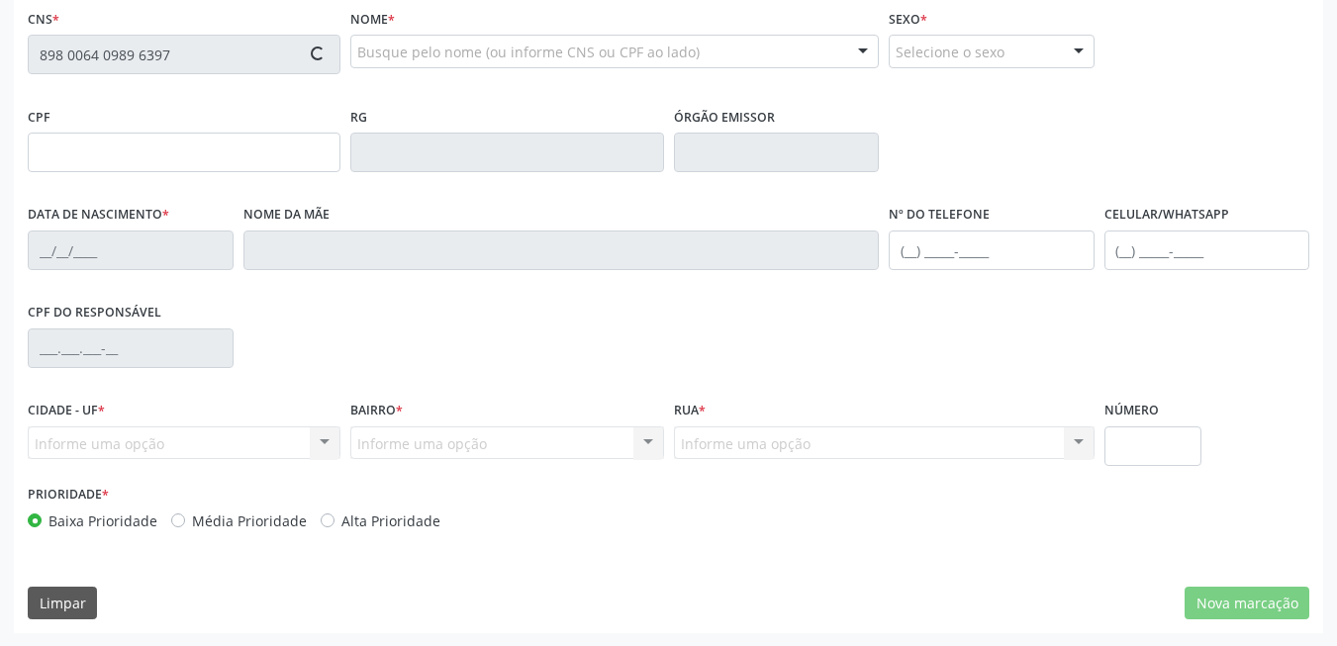
scroll to position [427, 0]
type input "006.621.174-33"
type input "03/06/2025"
type input "Scheyla Rodrigues de Oliveira Lima"
type input "(87) 99160-7403"
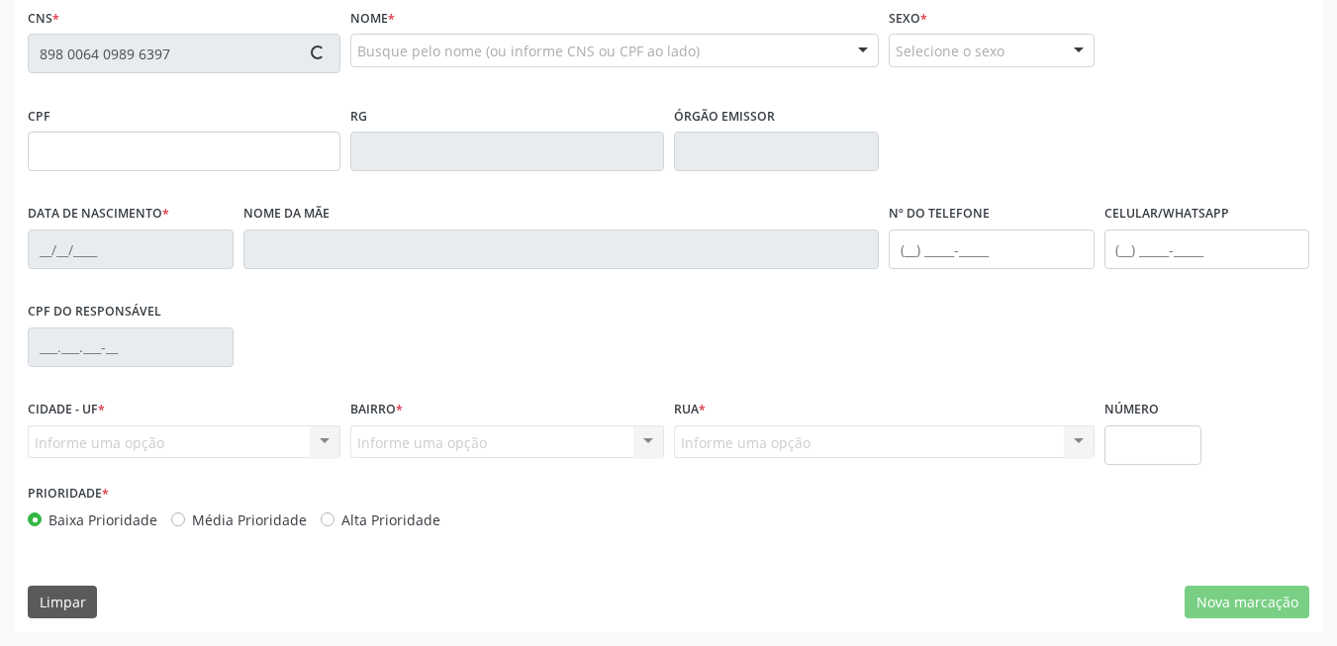
type input "S/N"
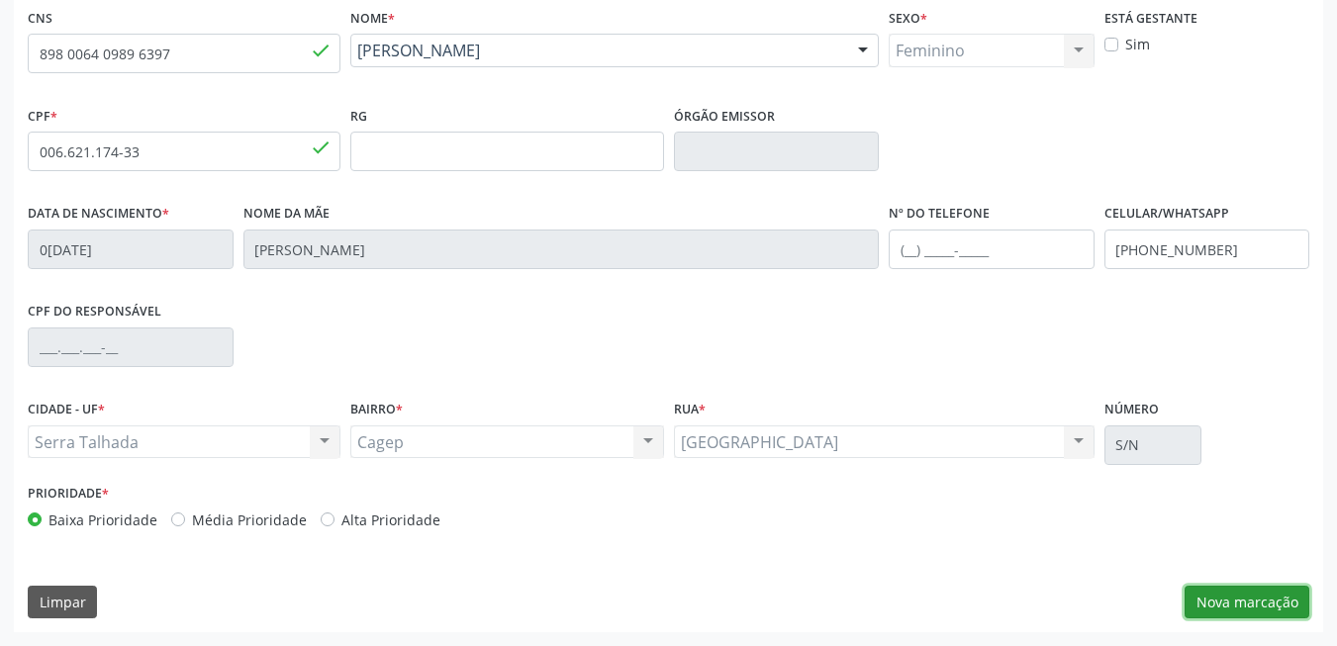
click at [1237, 589] on button "Nova marcação" at bounding box center [1247, 603] width 125 height 34
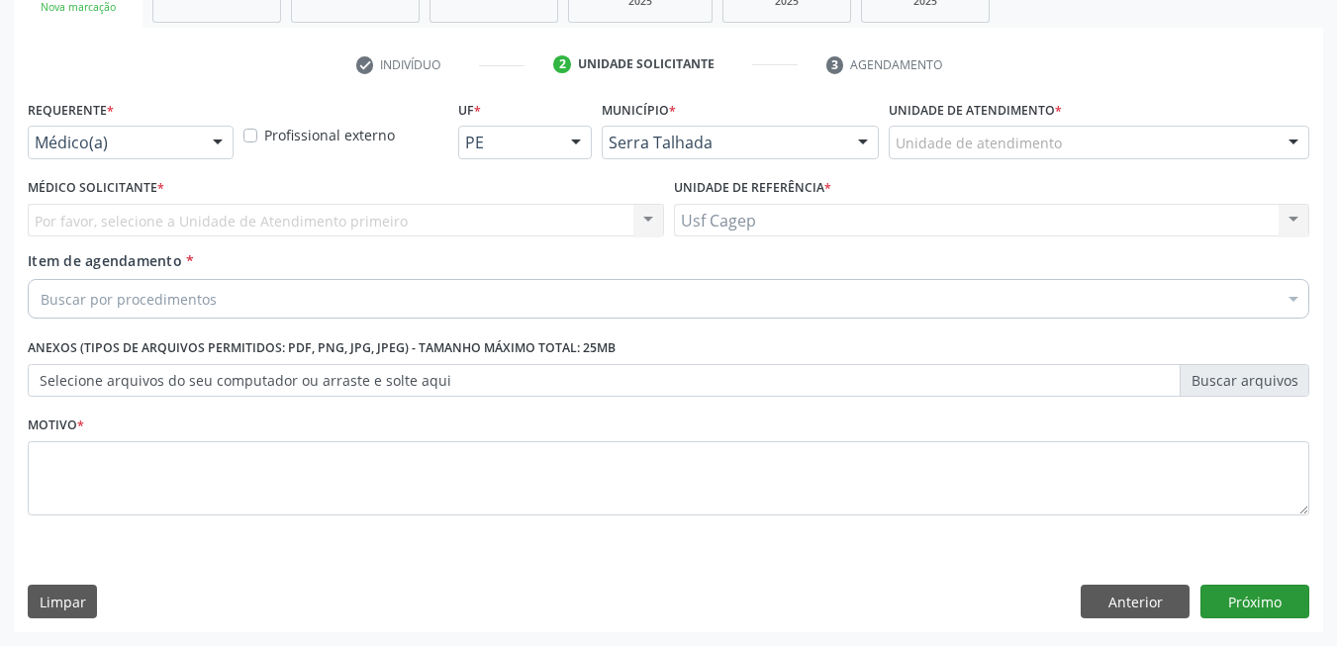
scroll to position [335, 0]
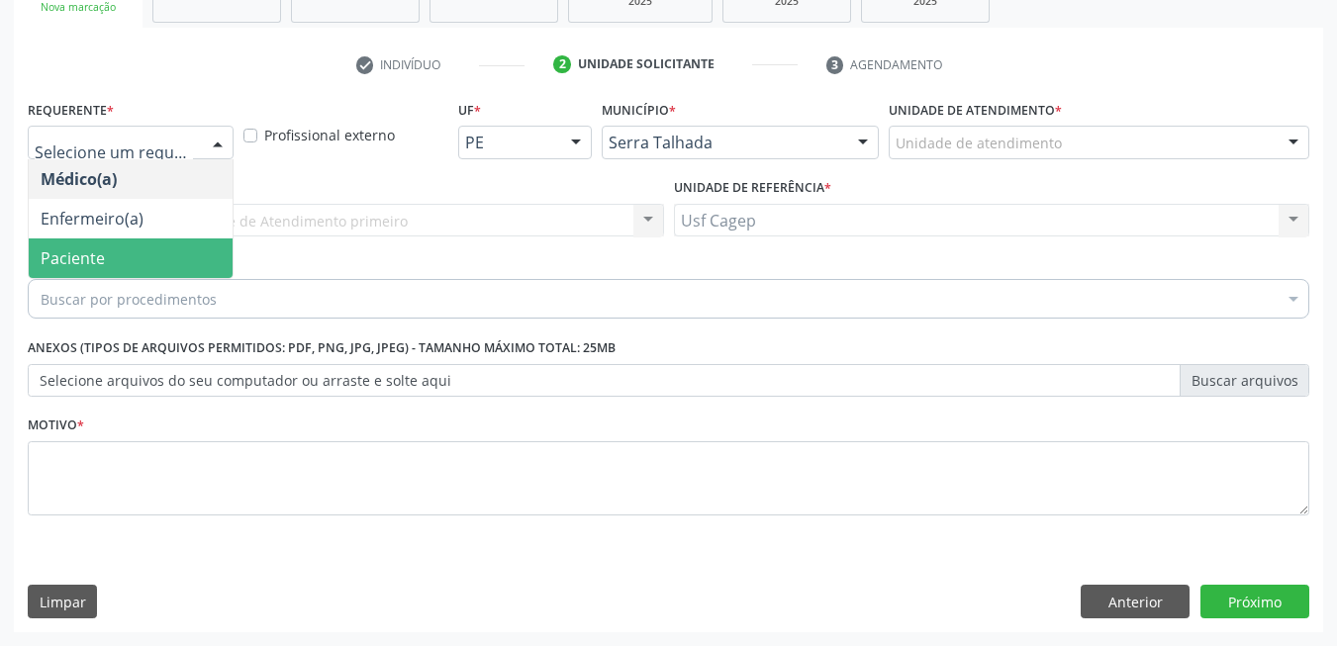
click at [139, 251] on span "Paciente" at bounding box center [131, 259] width 204 height 40
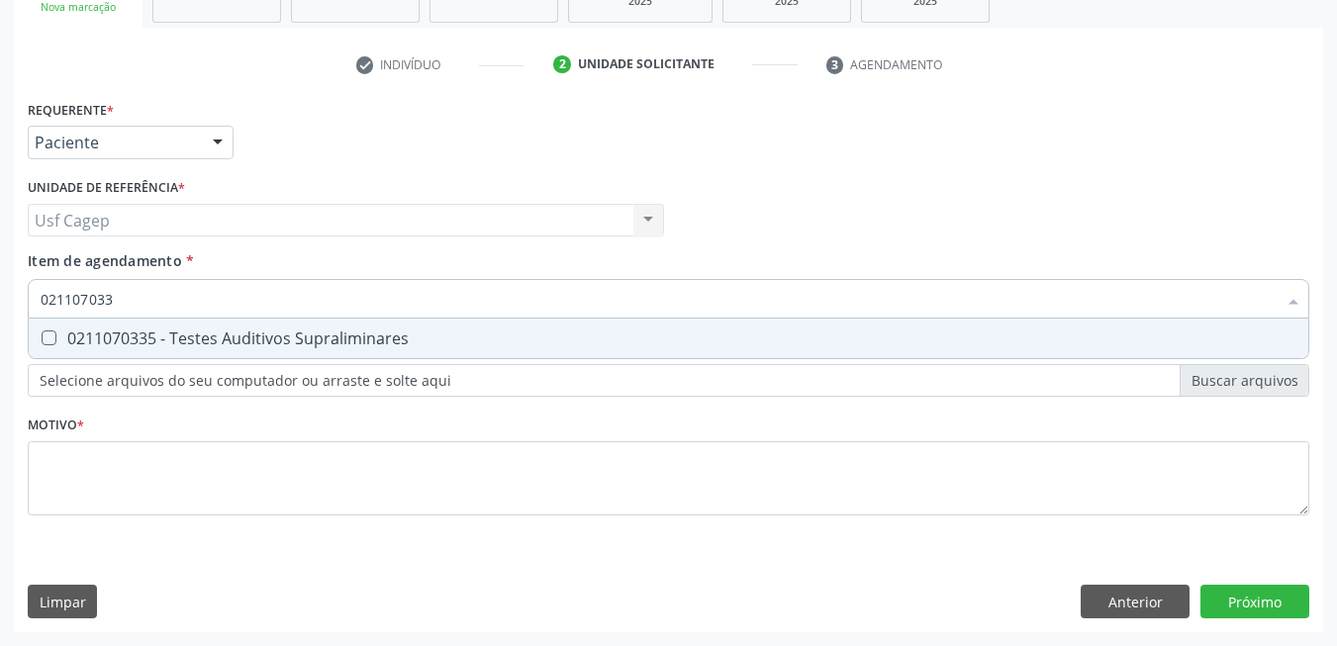
type input "0211070335"
click at [186, 344] on div "0211070335 - Testes Auditivos Supraliminares" at bounding box center [669, 339] width 1256 height 16
checkbox Supraliminares "true"
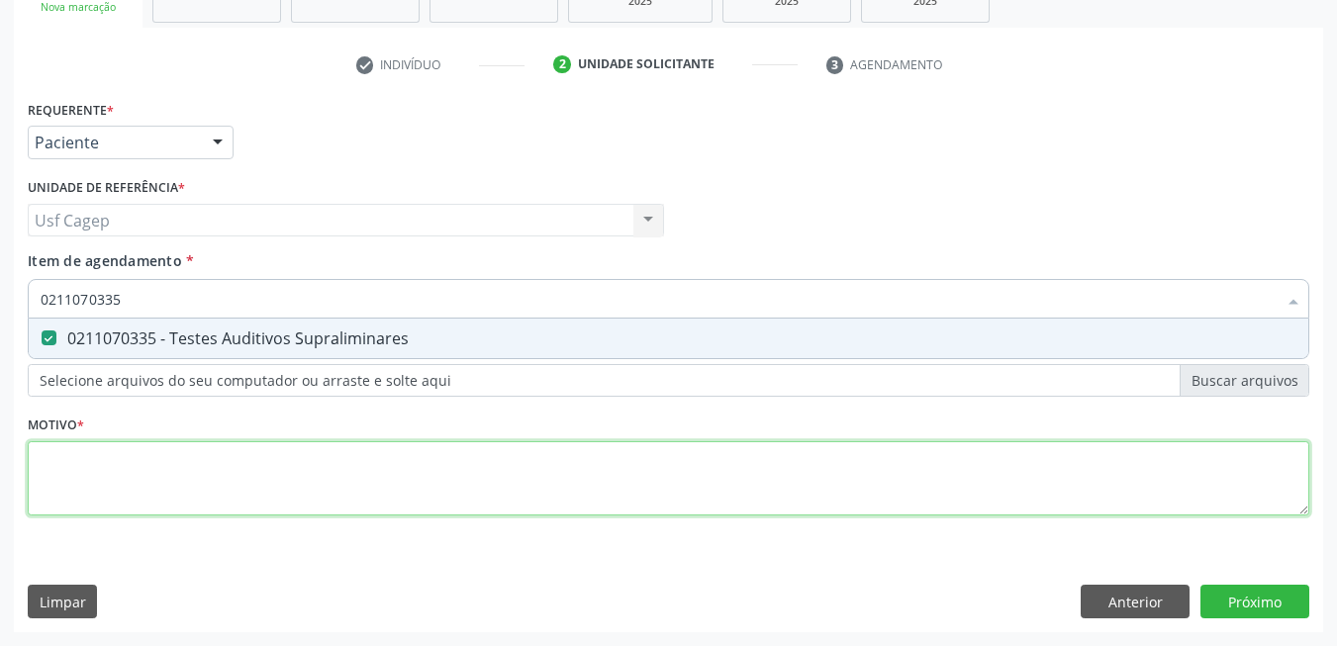
click at [219, 483] on div "Requerente * Paciente Médico(a) Enfermeiro(a) Paciente Nenhum resultado encontr…" at bounding box center [669, 319] width 1282 height 448
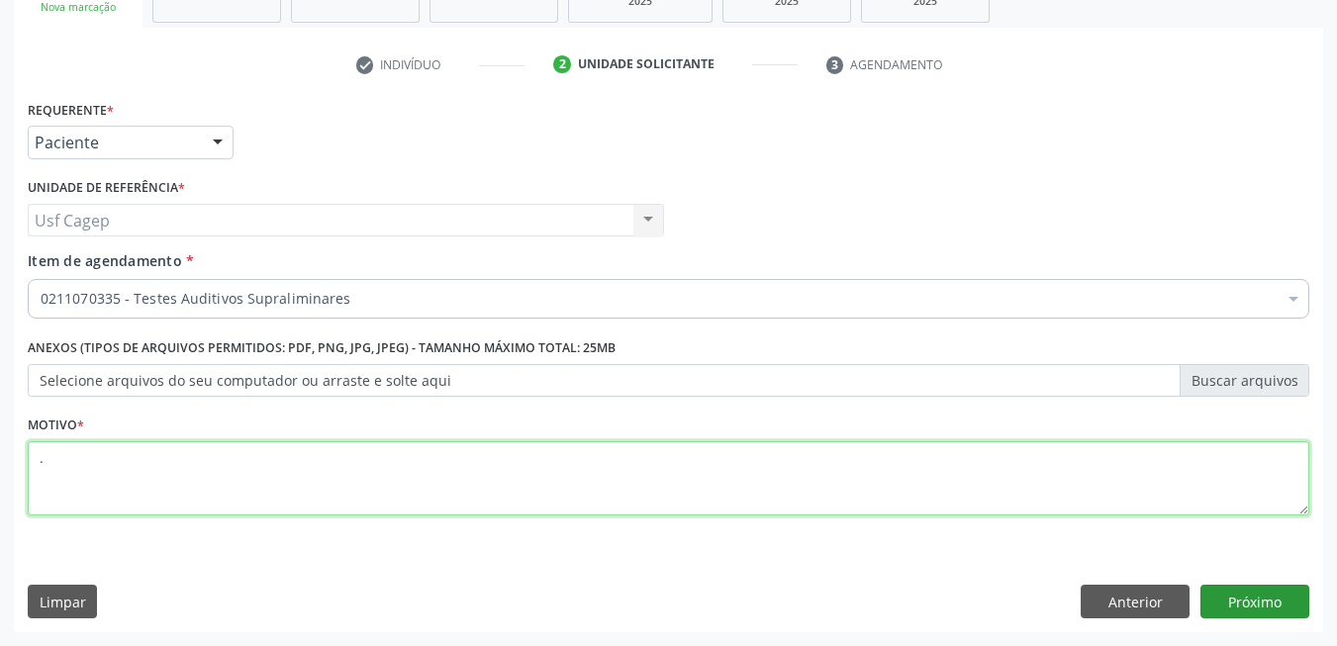
type textarea "."
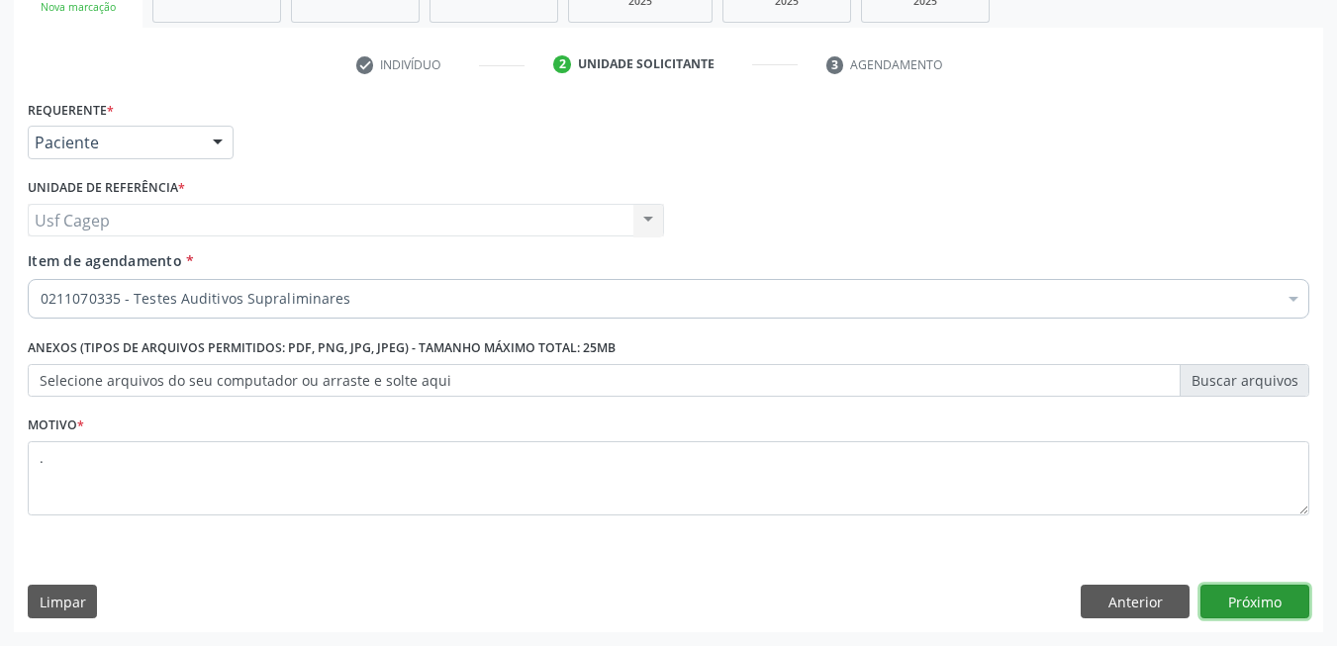
click at [1259, 603] on button "Próximo" at bounding box center [1254, 602] width 109 height 34
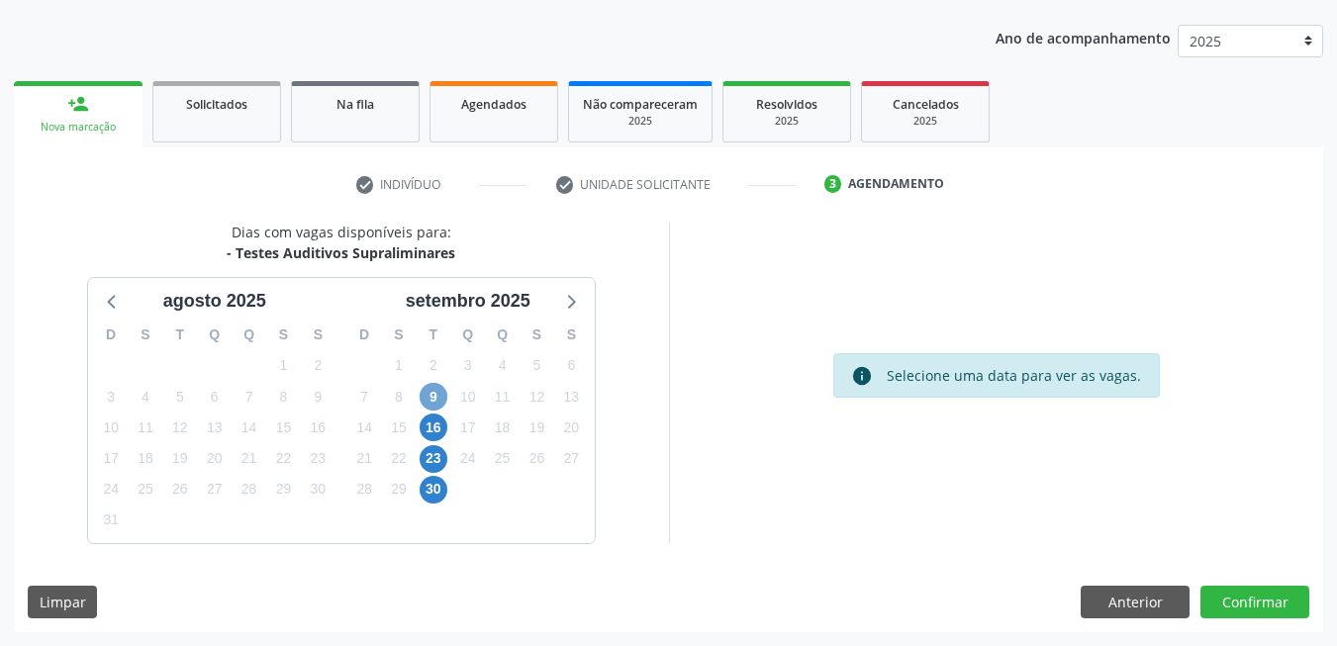
click at [432, 402] on span "9" at bounding box center [434, 397] width 28 height 28
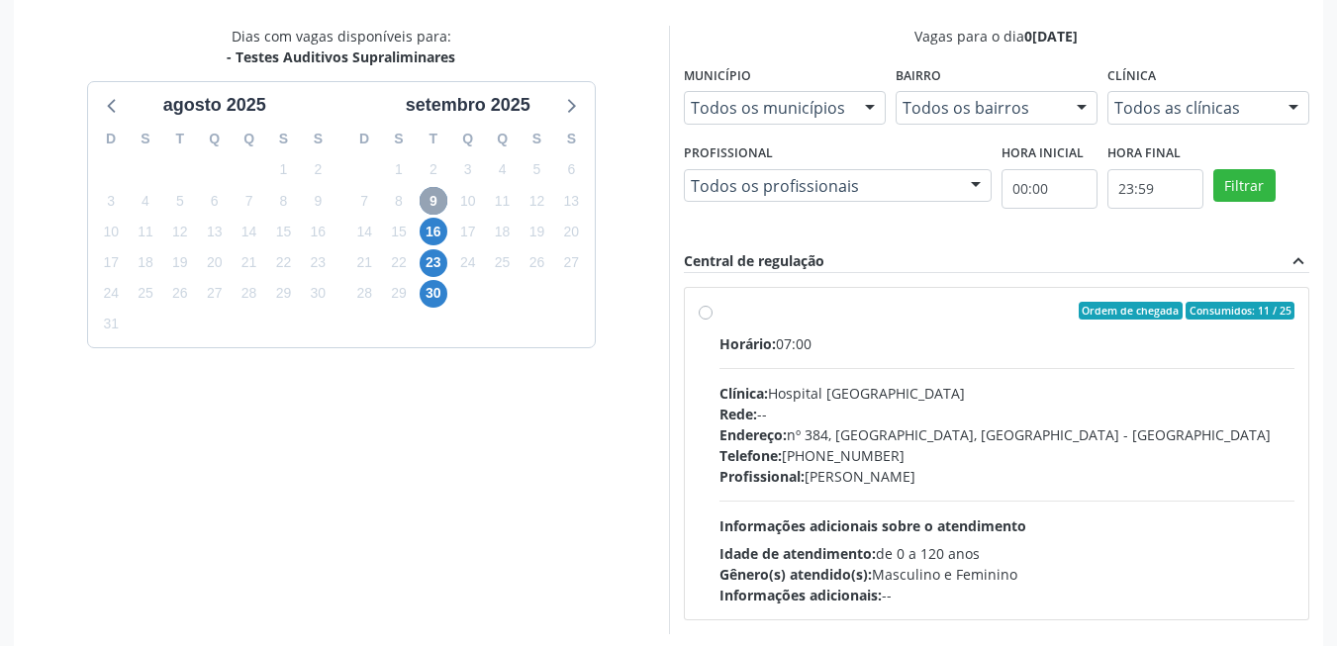
scroll to position [413, 0]
click at [953, 446] on div "Telefone: (81) 38312142" at bounding box center [1007, 453] width 576 height 21
click at [713, 318] on input "Ordem de chegada Consumidos: 11 / 25 Horário: 07:00 Clínica: Hospital Sao Franc…" at bounding box center [706, 309] width 14 height 18
radio input "true"
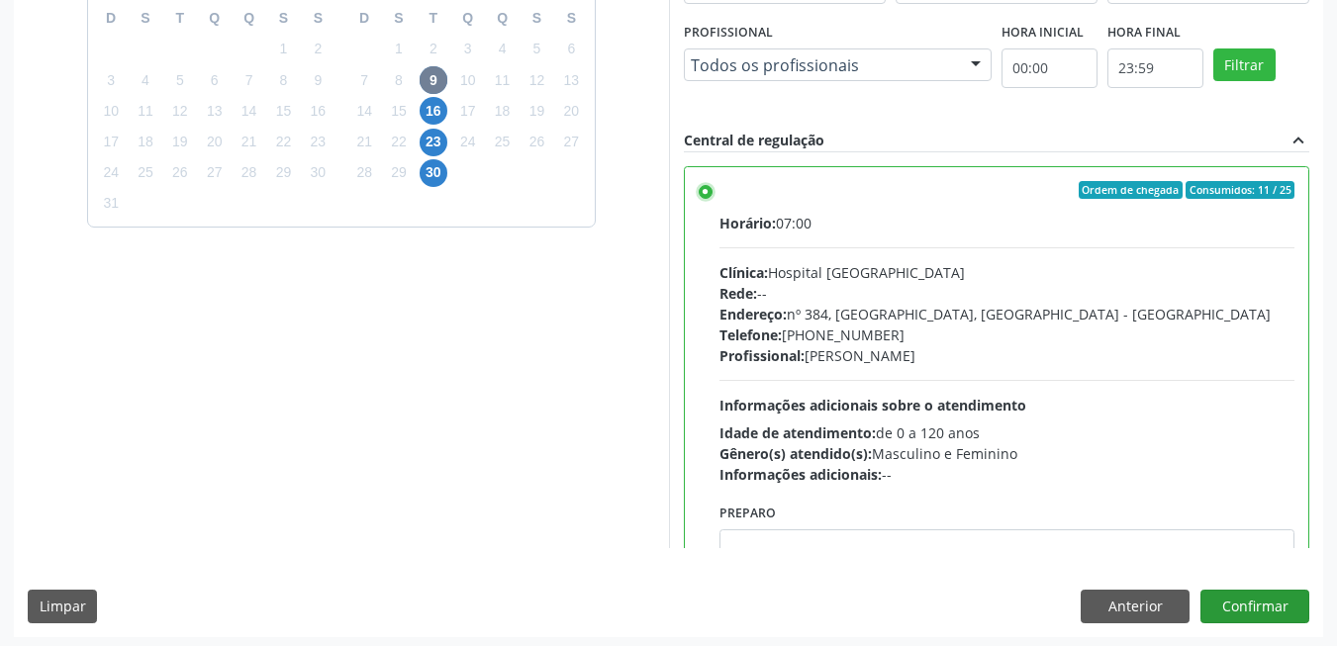
scroll to position [536, 0]
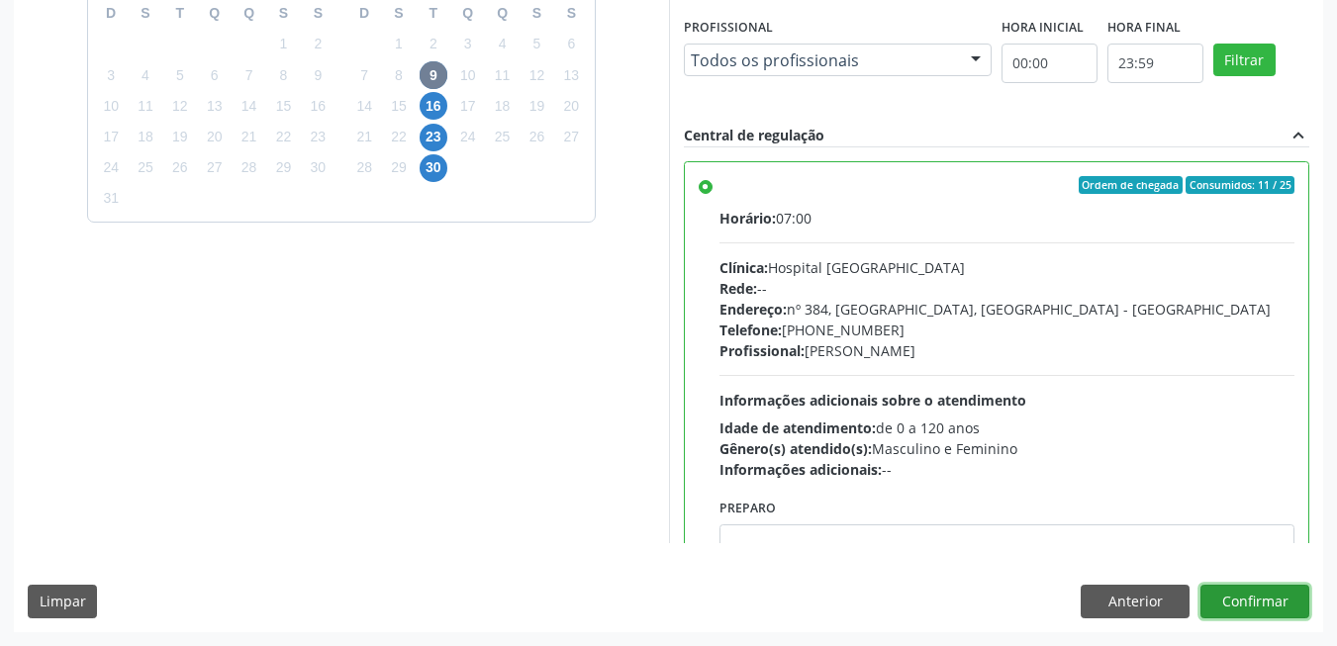
click at [1279, 605] on button "Confirmar" at bounding box center [1254, 602] width 109 height 34
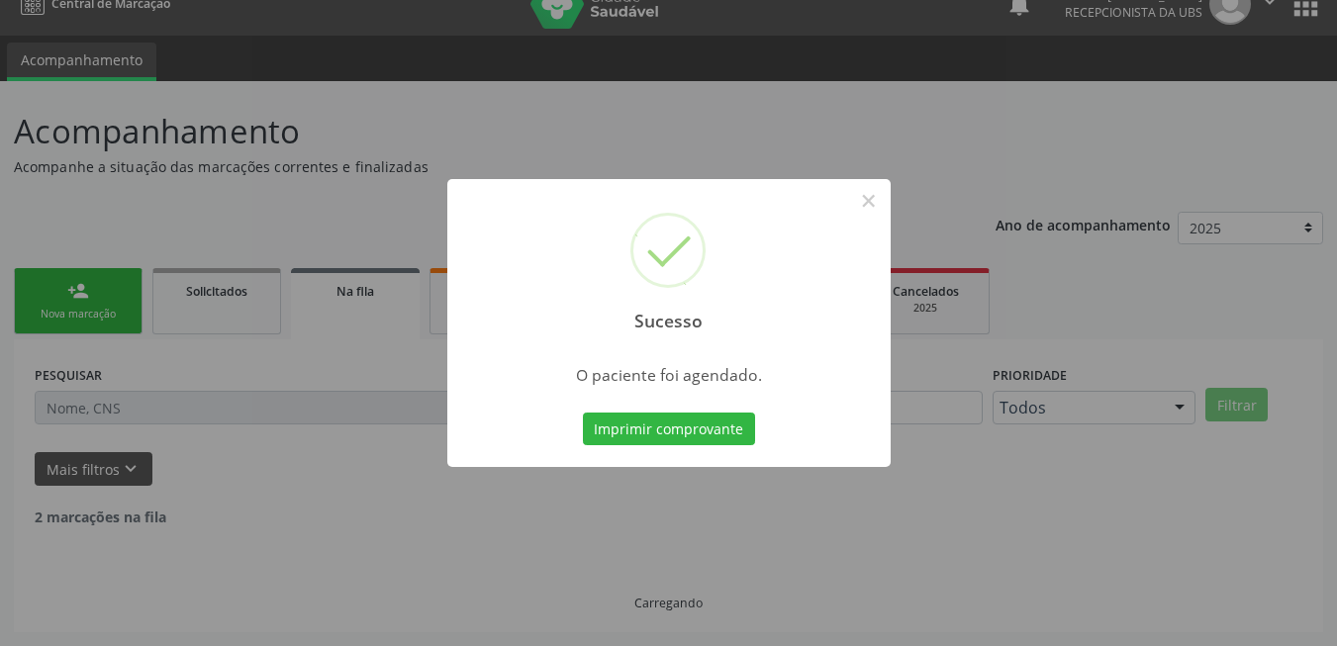
scroll to position [7, 0]
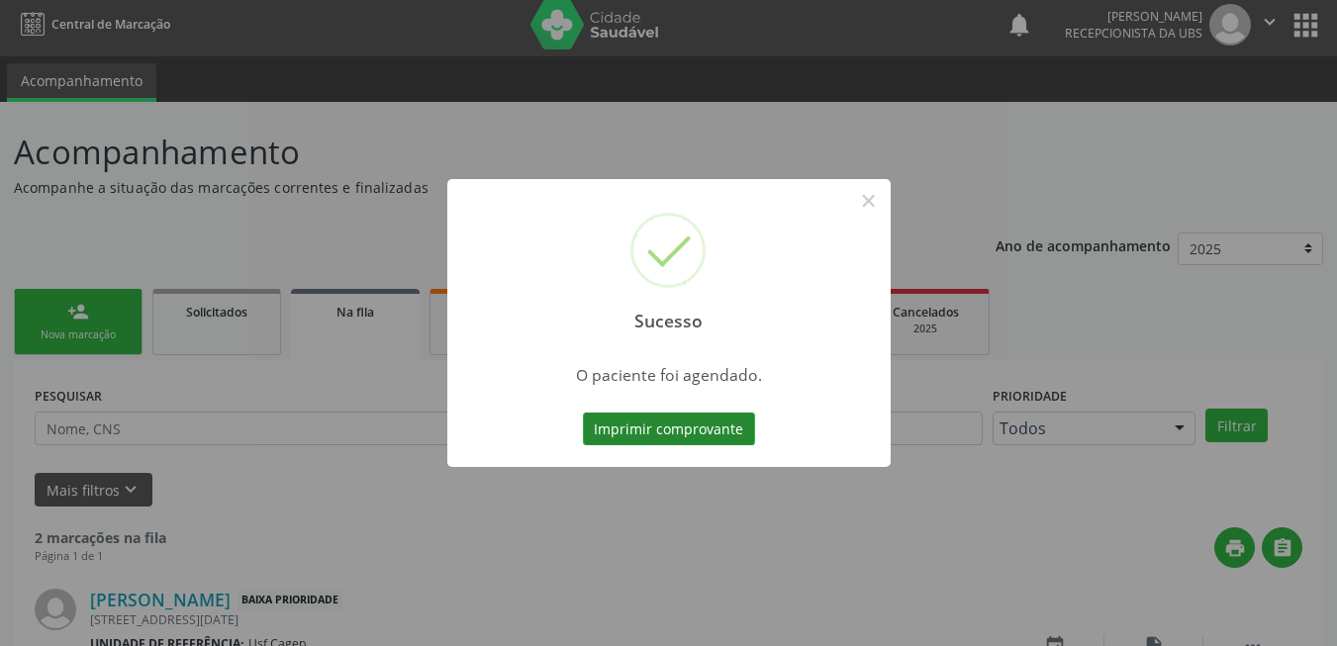
click at [722, 417] on button "Imprimir comprovante" at bounding box center [669, 430] width 172 height 34
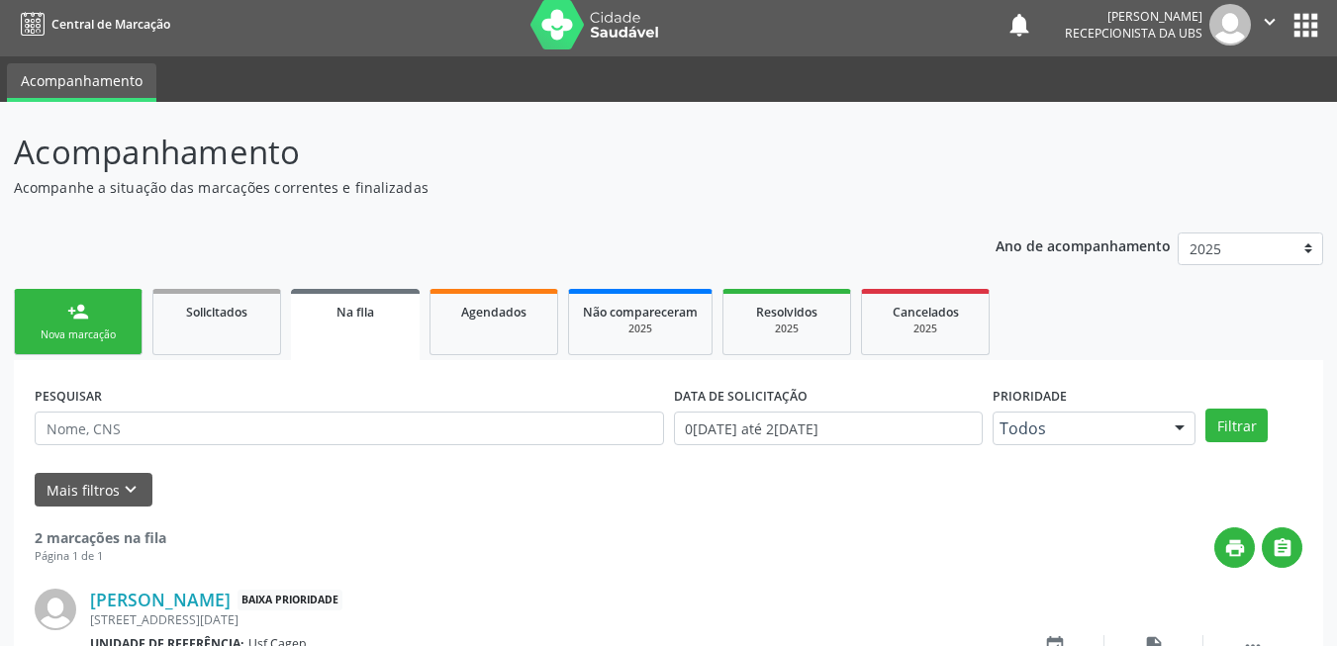
click at [103, 325] on link "person_add Nova marcação" at bounding box center [78, 322] width 129 height 66
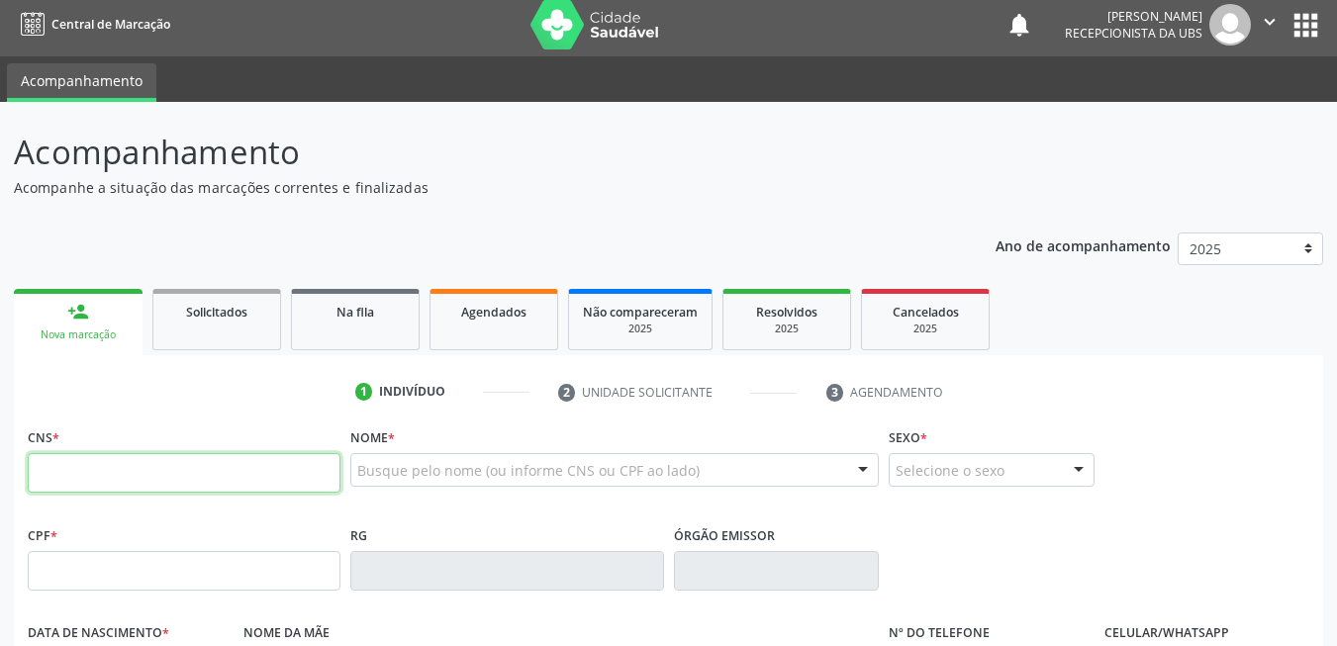
click at [222, 467] on input "text" at bounding box center [184, 473] width 313 height 40
paste input "705 0028 8516 3459"
type input "705 0028 8516 3459"
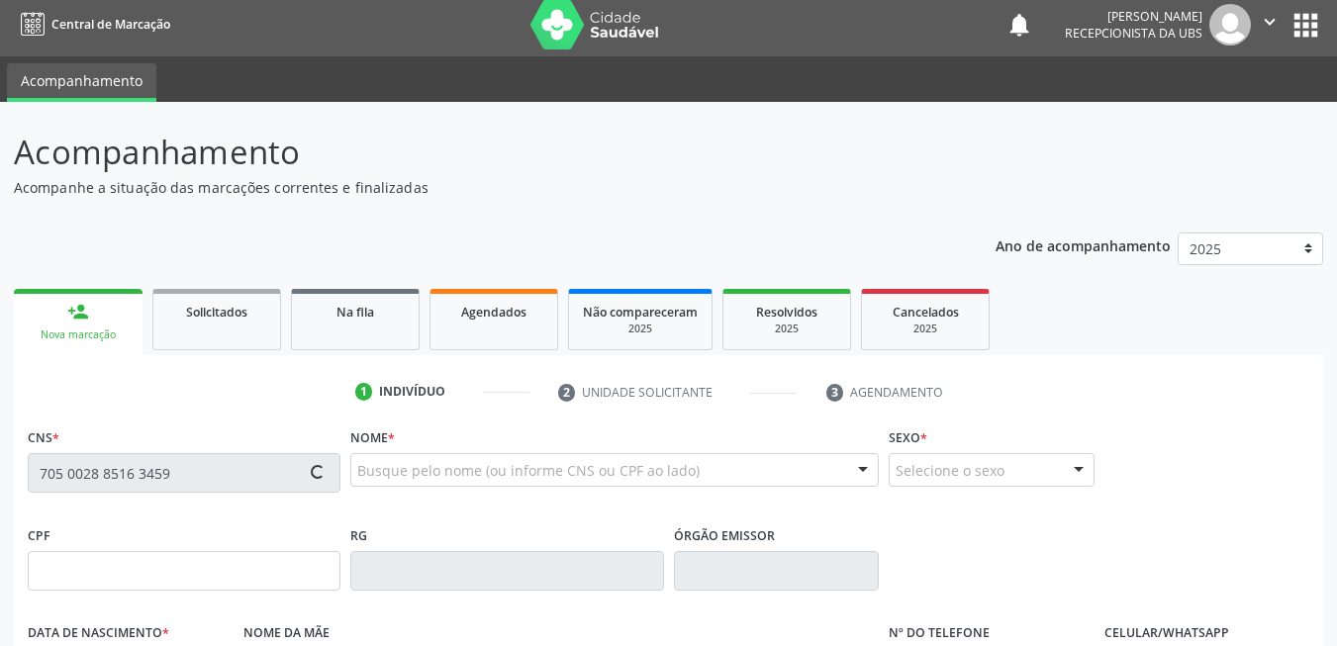
type input "154.508.664-88"
type input "28/03/2006"
type input "Jocielma de Souza"
type input "(87) 99973-7157"
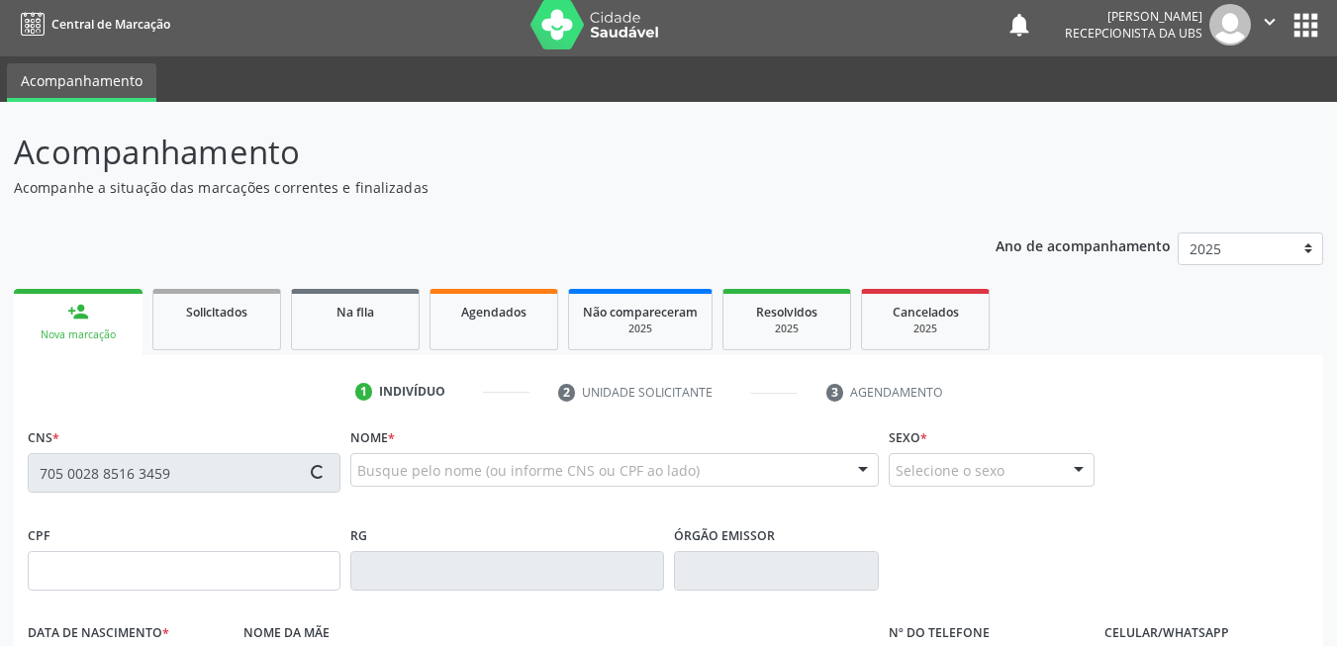
type input "728.851.144-87"
type input "537"
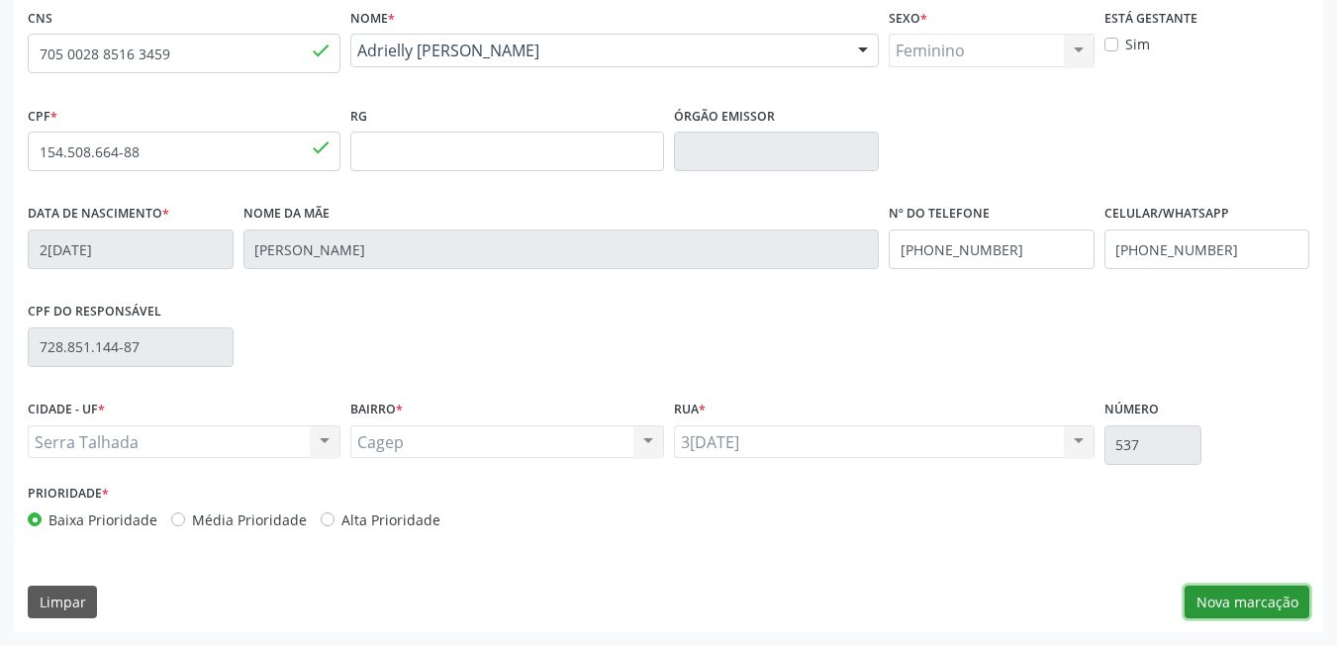
click at [1270, 605] on button "Nova marcação" at bounding box center [1247, 603] width 125 height 34
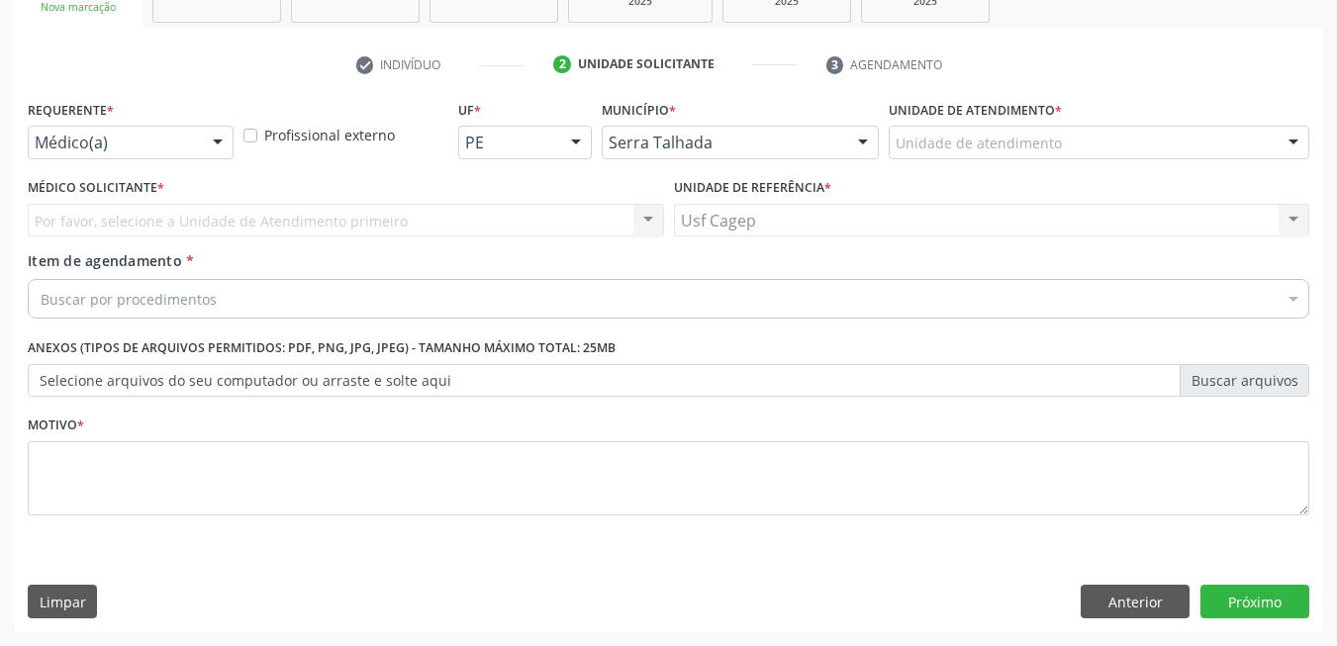
click at [228, 148] on div at bounding box center [218, 144] width 30 height 34
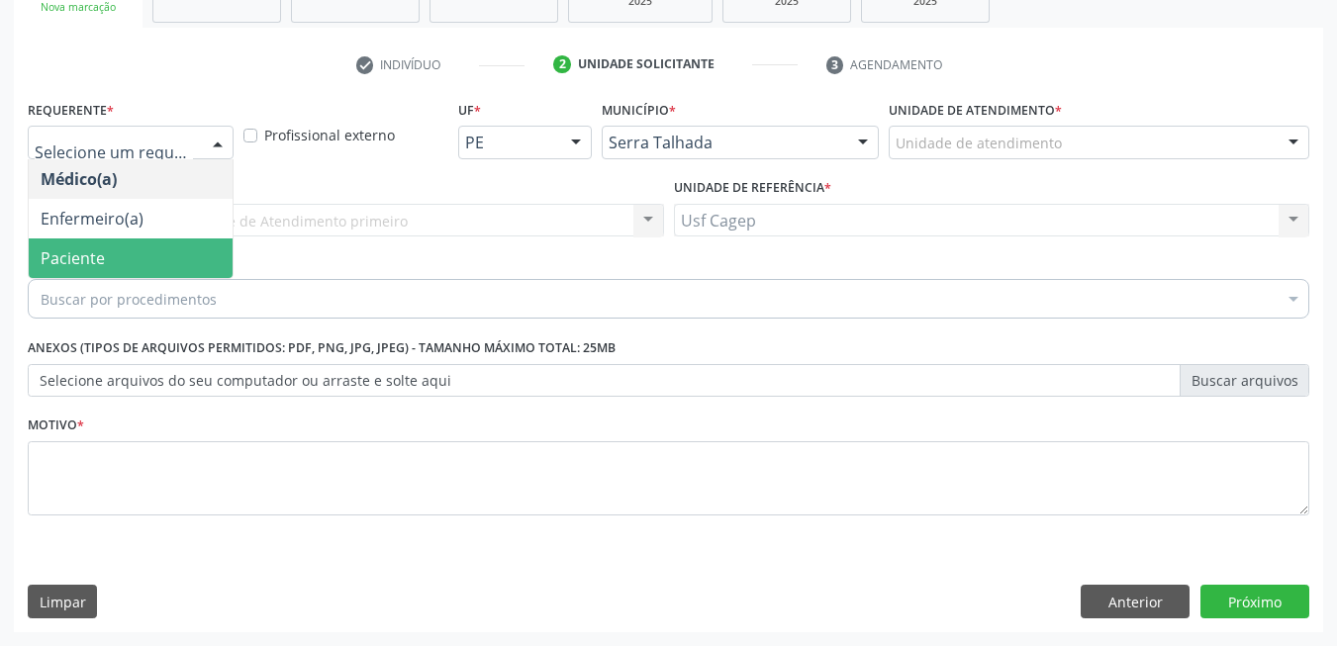
click at [148, 259] on span "Paciente" at bounding box center [131, 259] width 204 height 40
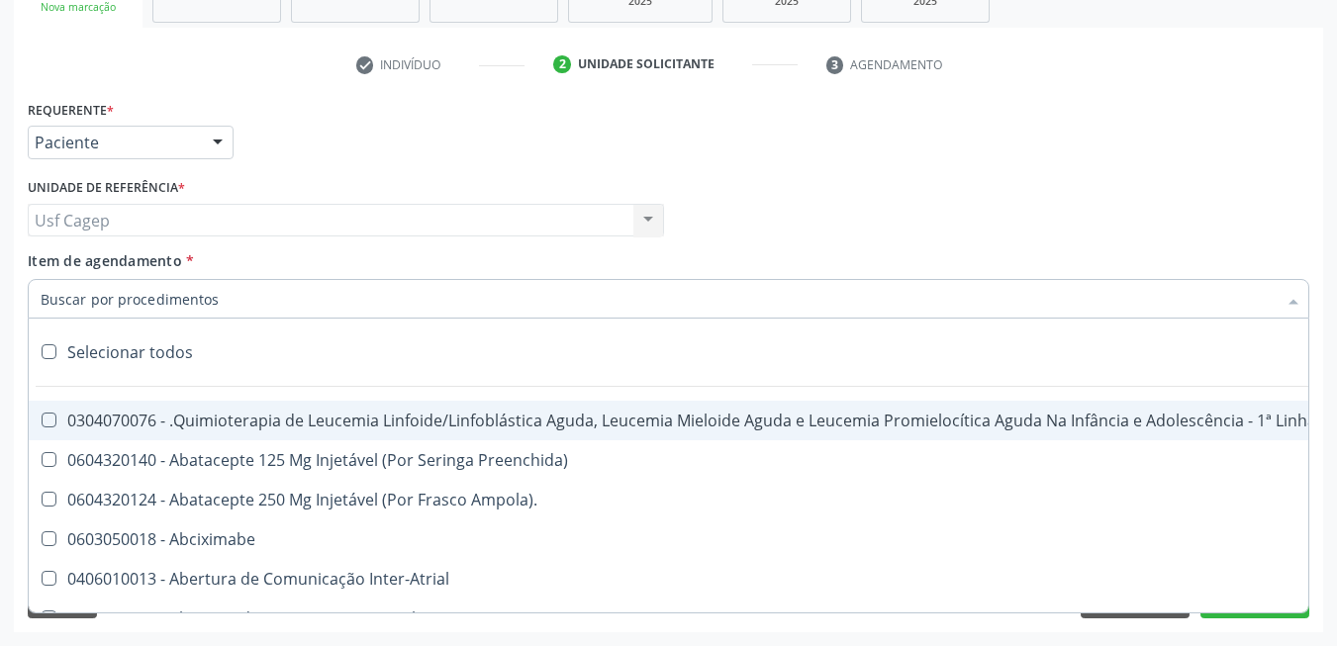
click at [173, 304] on input "Item de agendamento *" at bounding box center [659, 299] width 1236 height 40
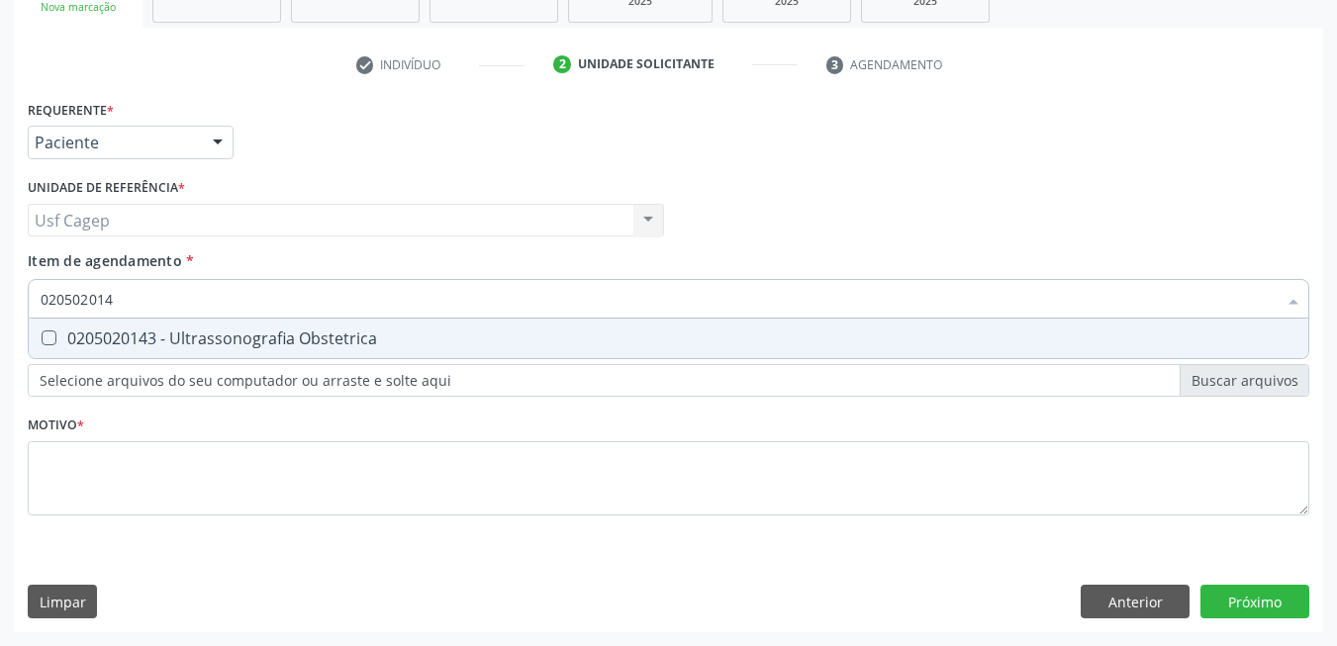
type input "0205020143"
click at [199, 341] on div "0205020143 - Ultrassonografia Obstetrica" at bounding box center [669, 339] width 1256 height 16
checkbox Obstetrica "true"
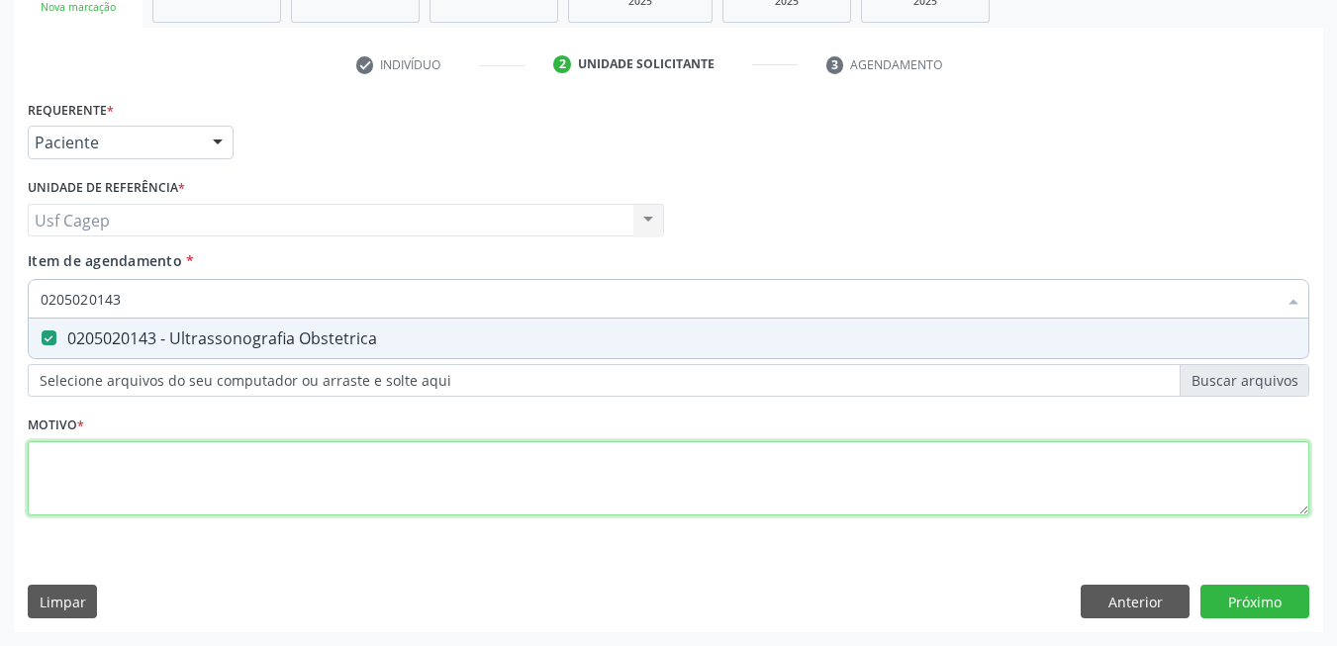
click at [215, 466] on div "Requerente * Paciente Médico(a) Enfermeiro(a) Paciente Nenhum resultado encontr…" at bounding box center [669, 319] width 1282 height 448
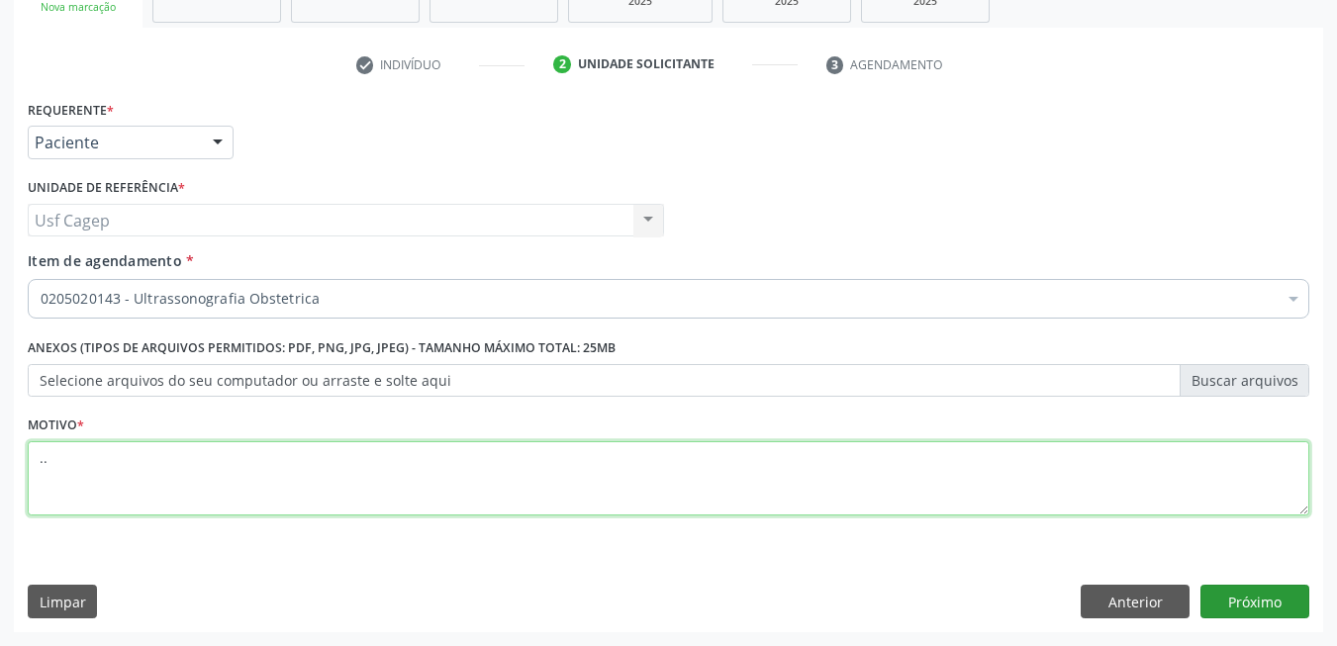
type textarea ".."
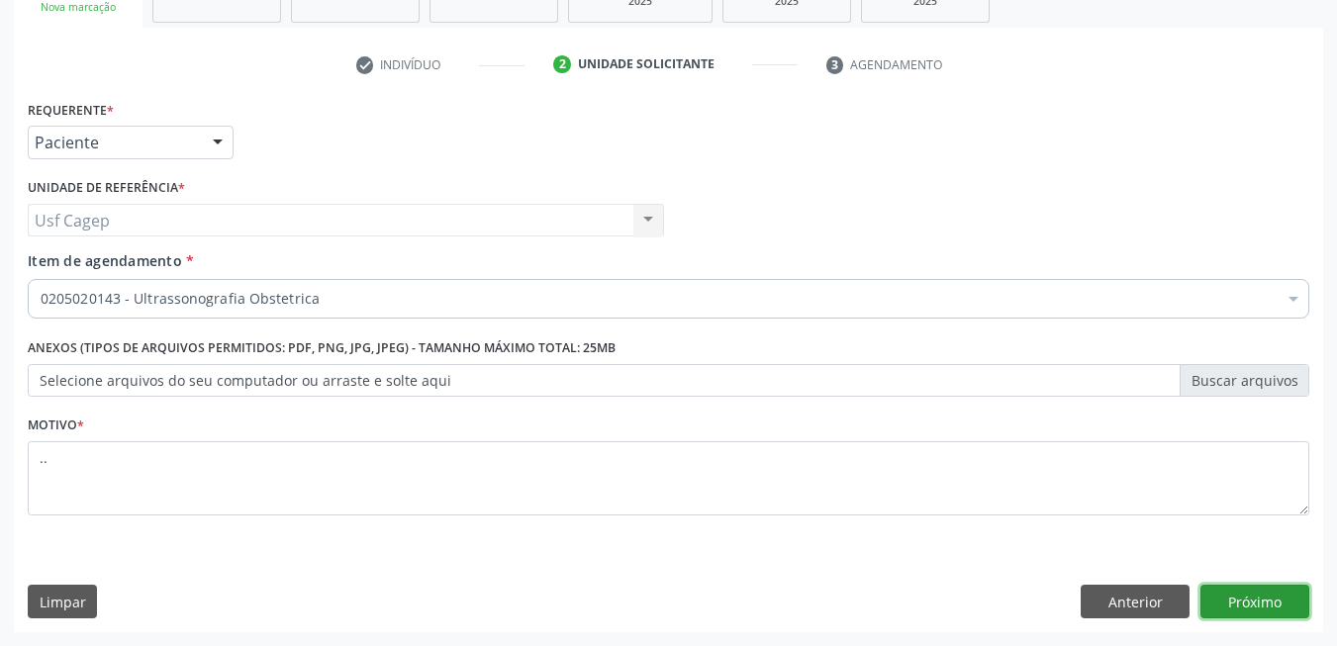
click at [1307, 613] on button "Próximo" at bounding box center [1254, 602] width 109 height 34
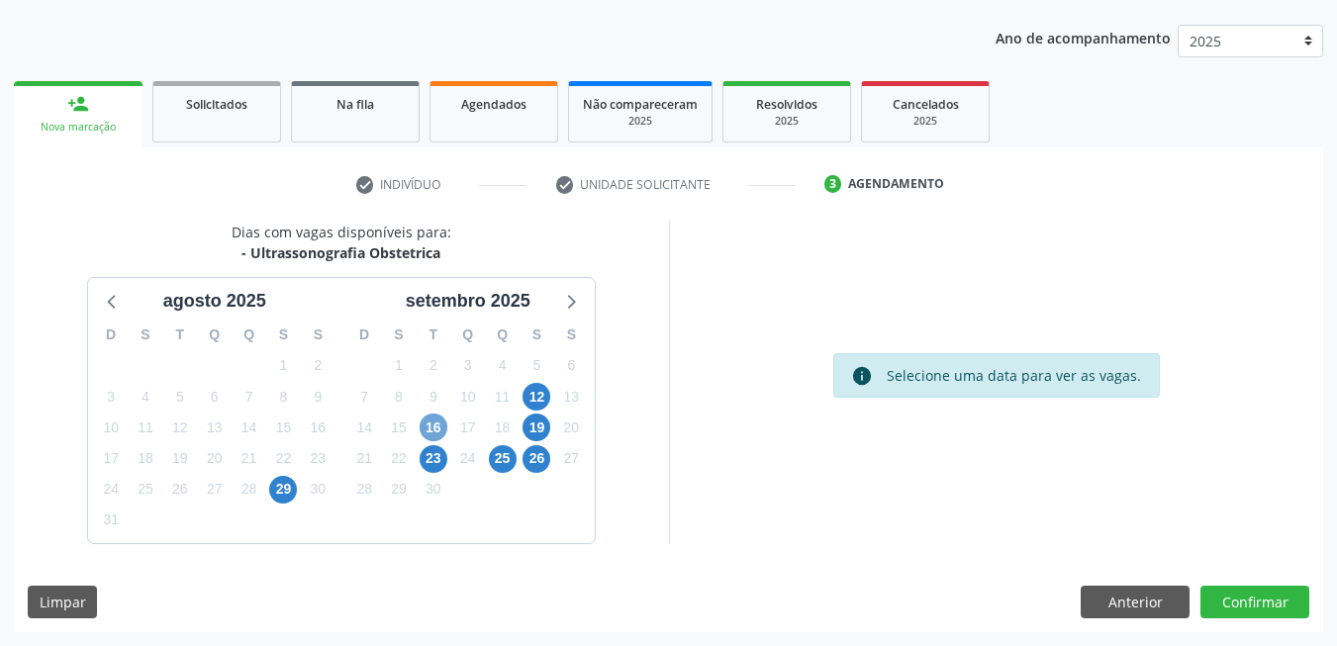
click at [428, 432] on span "16" at bounding box center [434, 428] width 28 height 28
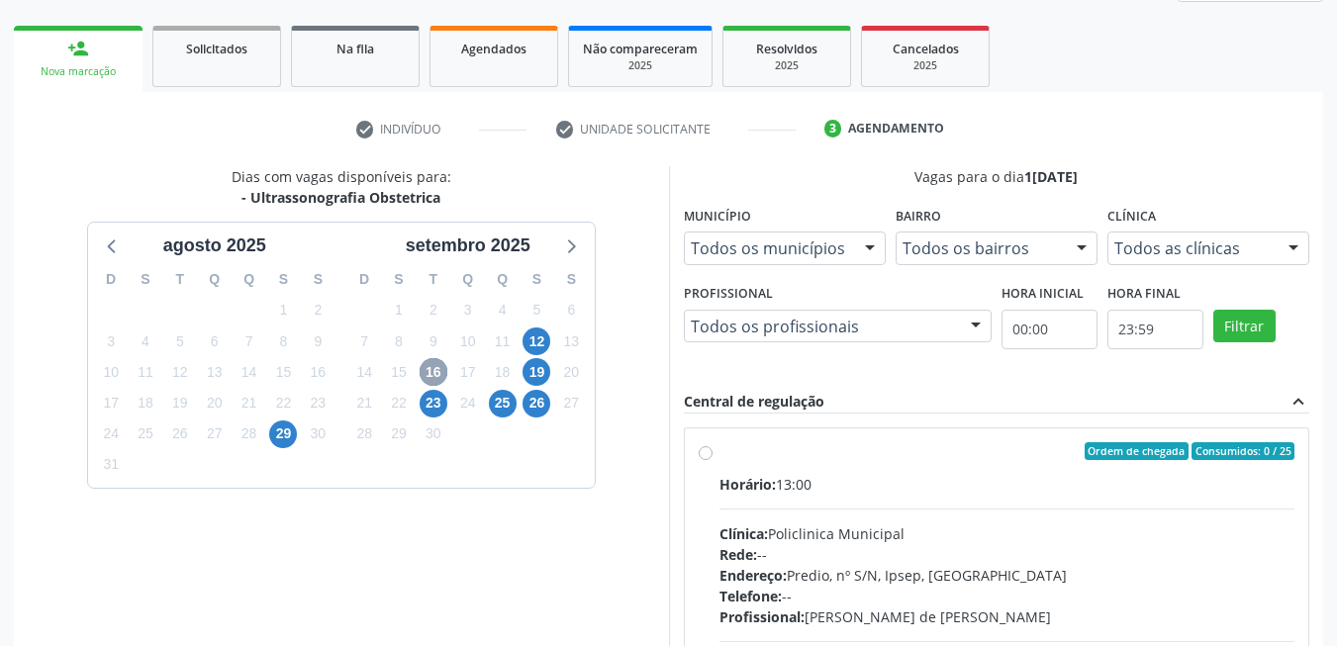
scroll to position [314, 0]
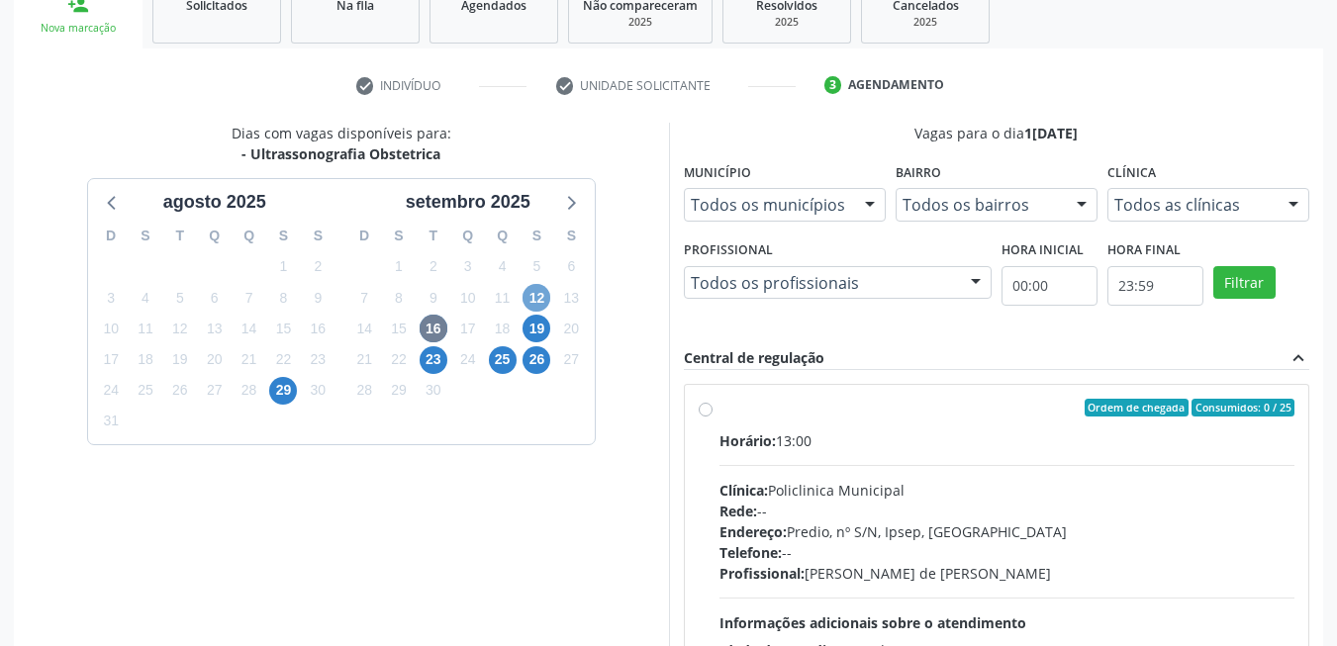
click at [533, 295] on span "12" at bounding box center [537, 298] width 28 height 28
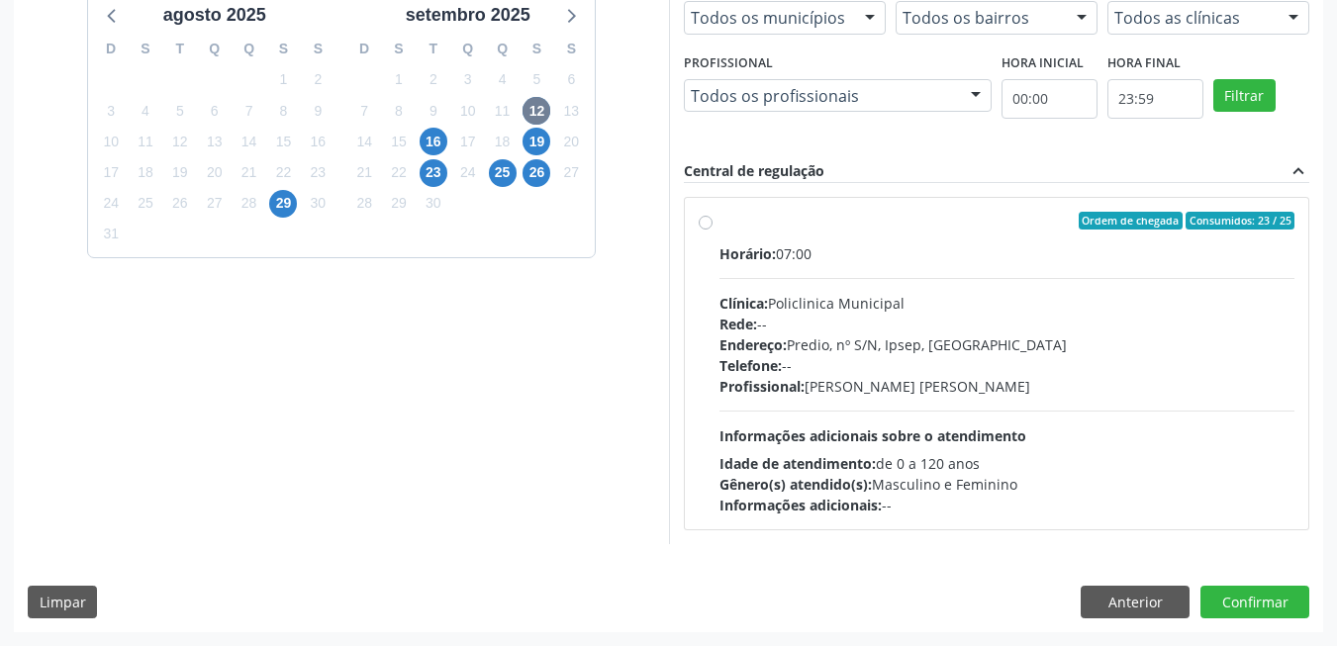
drag, startPoint x: 855, startPoint y: 400, endPoint x: 972, endPoint y: 450, distance: 127.2
click at [857, 400] on div "Horário: 07:00 Clínica: Policlinica Municipal Rede: -- Endereço: Predio, nº S/N…" at bounding box center [1007, 379] width 576 height 272
click at [713, 230] on input "Ordem de chegada Consumidos: 23 / 25 Horário: 07:00 Clínica: Policlinica Munici…" at bounding box center [706, 221] width 14 height 18
radio input "true"
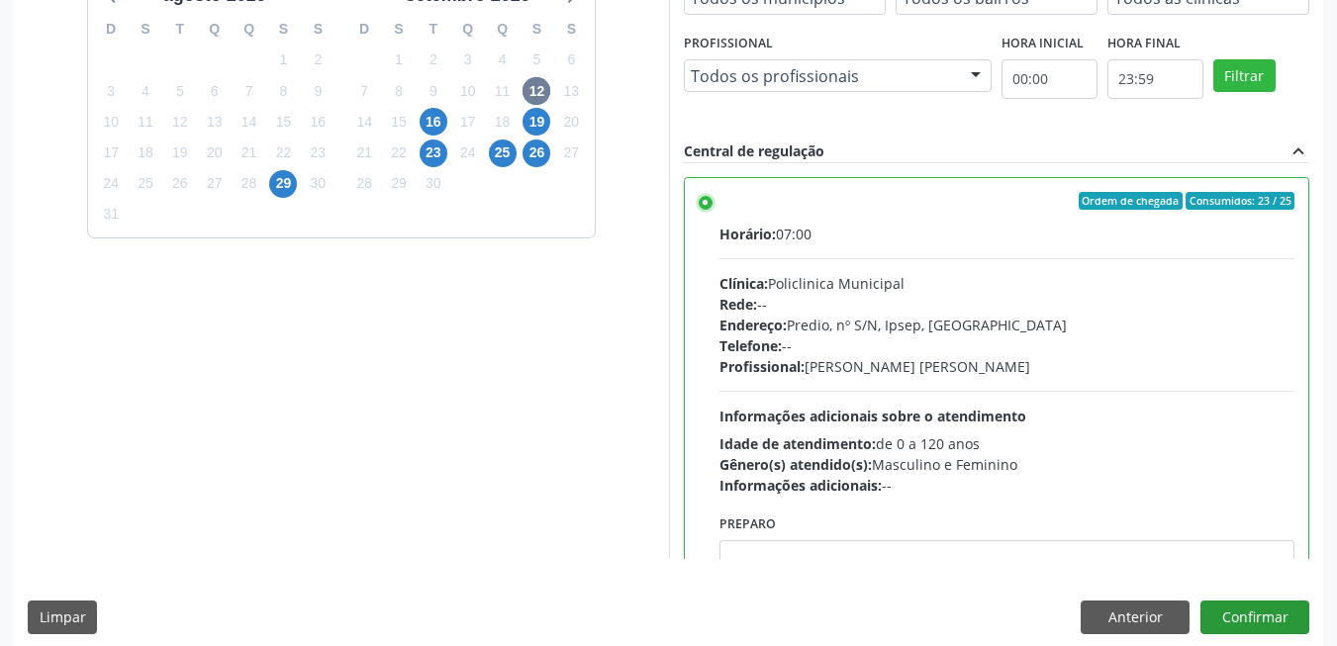
scroll to position [536, 0]
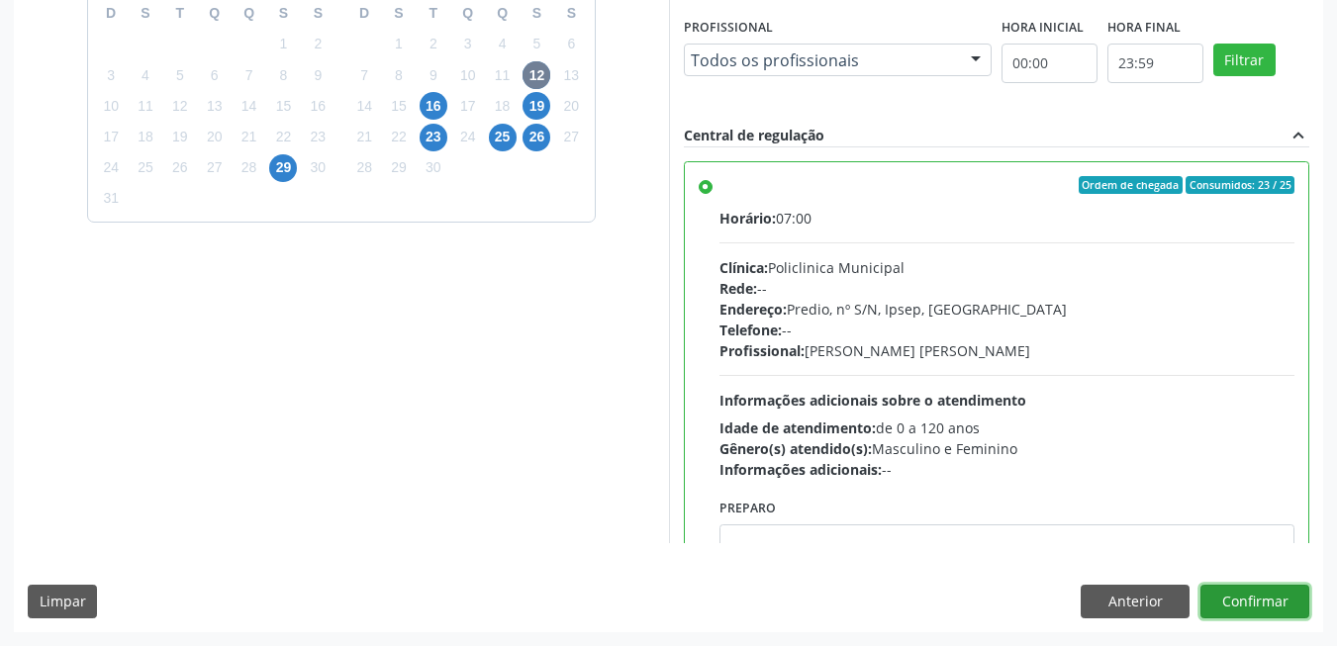
click at [1287, 595] on button "Confirmar" at bounding box center [1254, 602] width 109 height 34
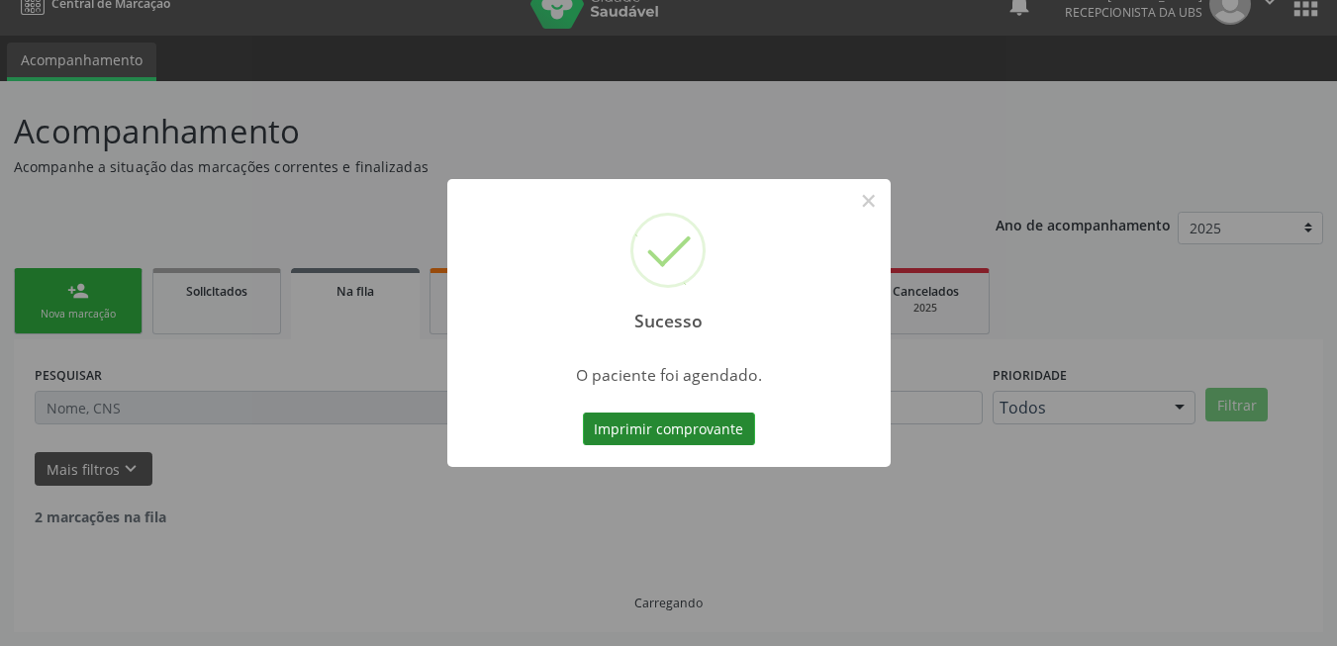
scroll to position [7, 0]
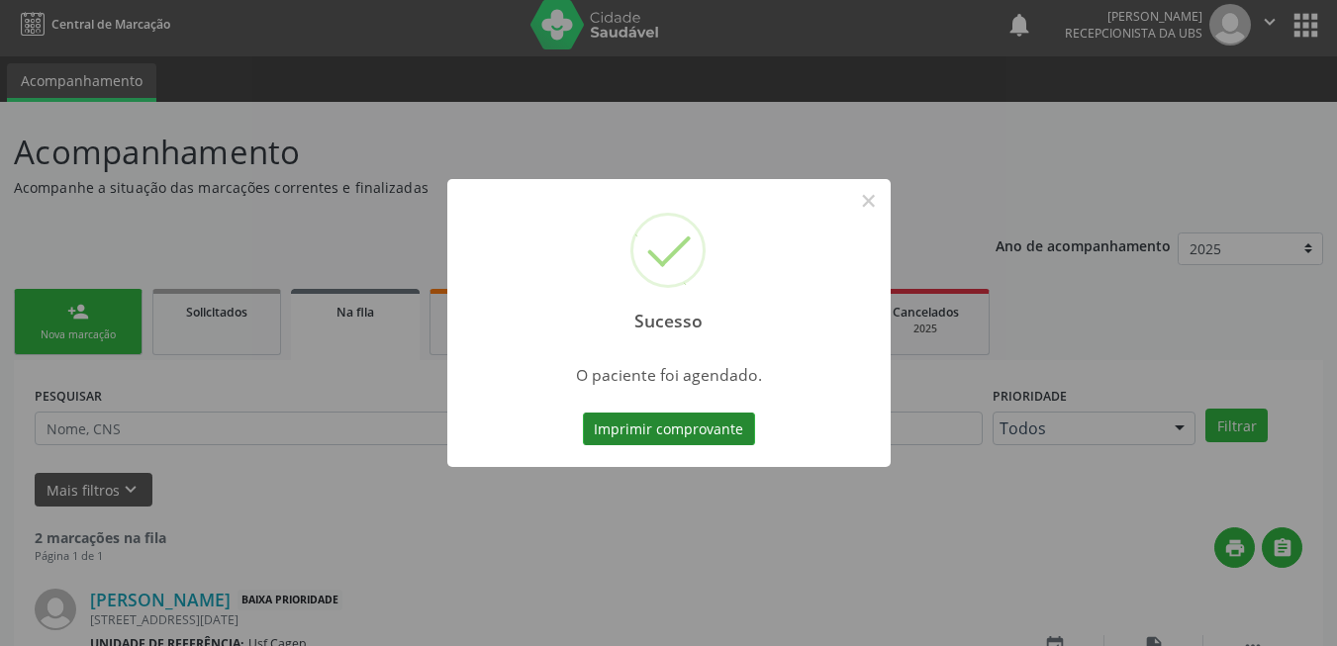
click at [684, 424] on button "Imprimir comprovante" at bounding box center [669, 430] width 172 height 34
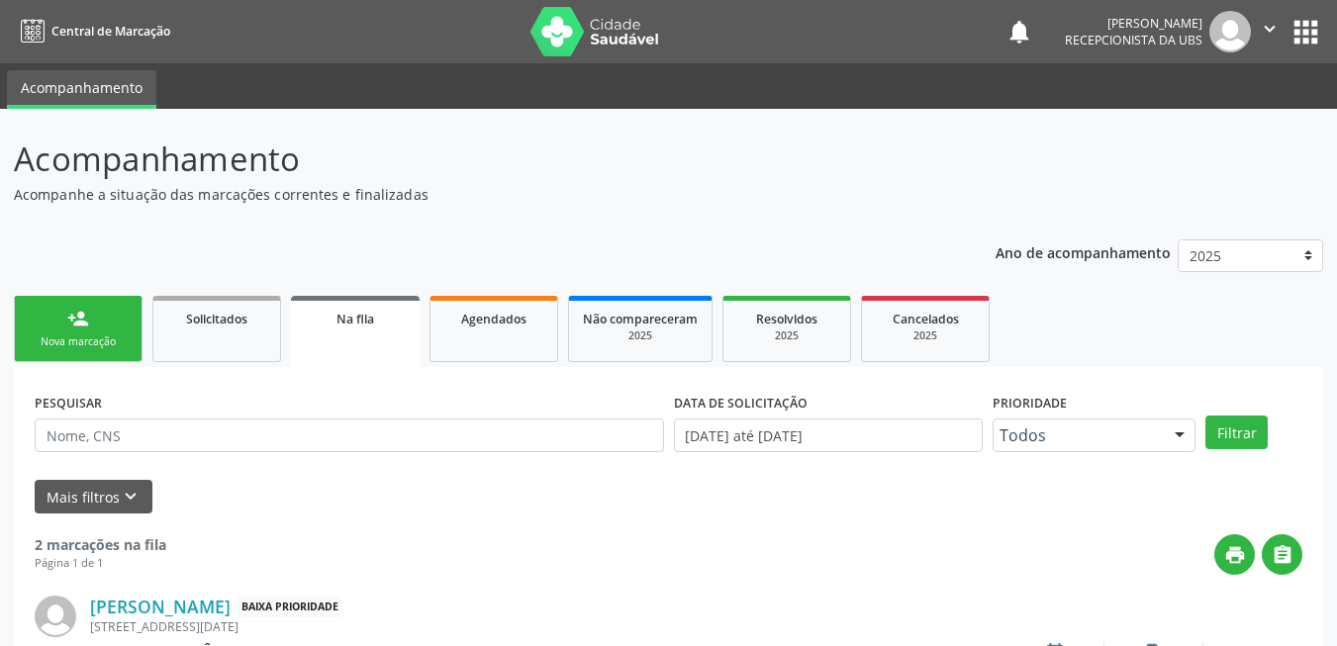
scroll to position [7, 0]
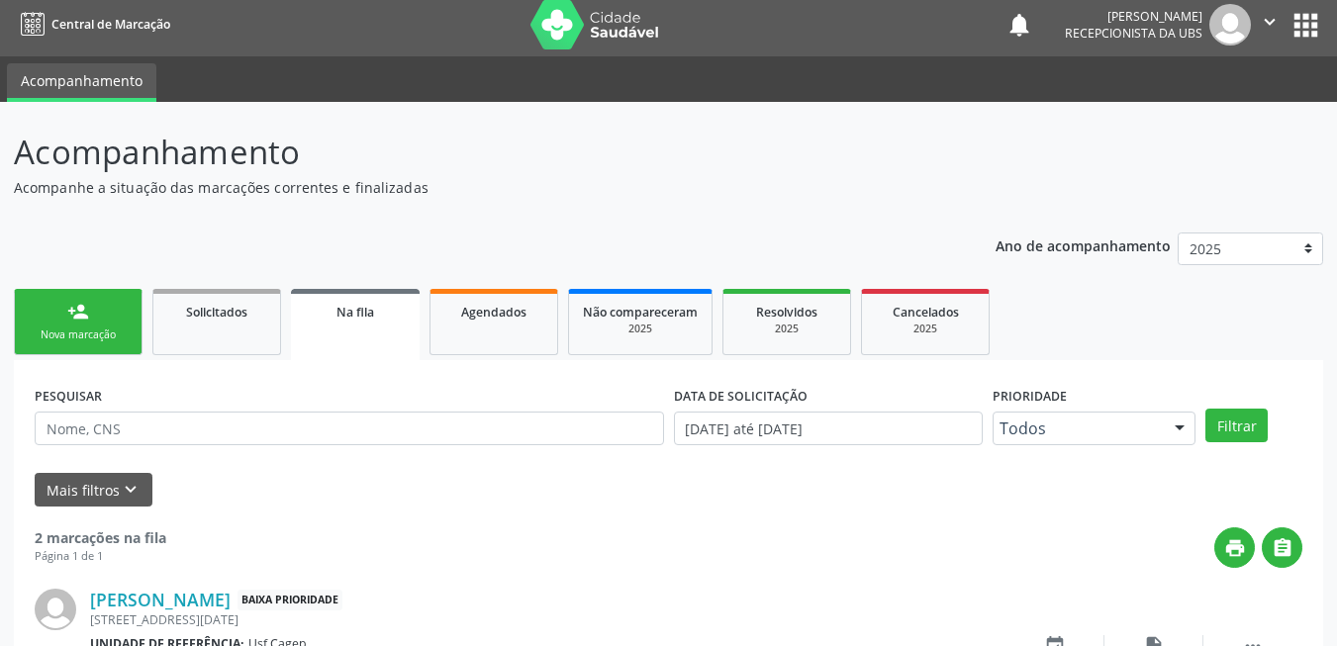
click at [102, 323] on link "person_add Nova marcação" at bounding box center [78, 322] width 129 height 66
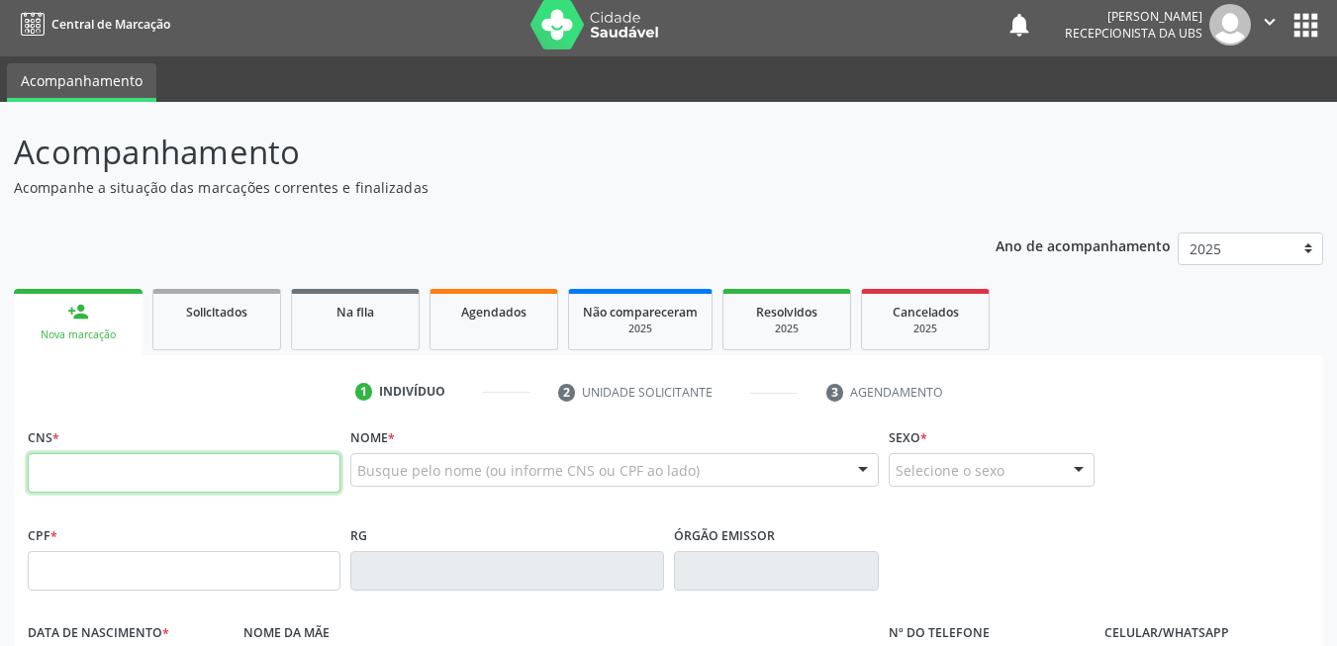
click at [148, 472] on input "text" at bounding box center [184, 473] width 313 height 40
paste input "704 2047 5329 7786"
type input "704 2047 5329 7786"
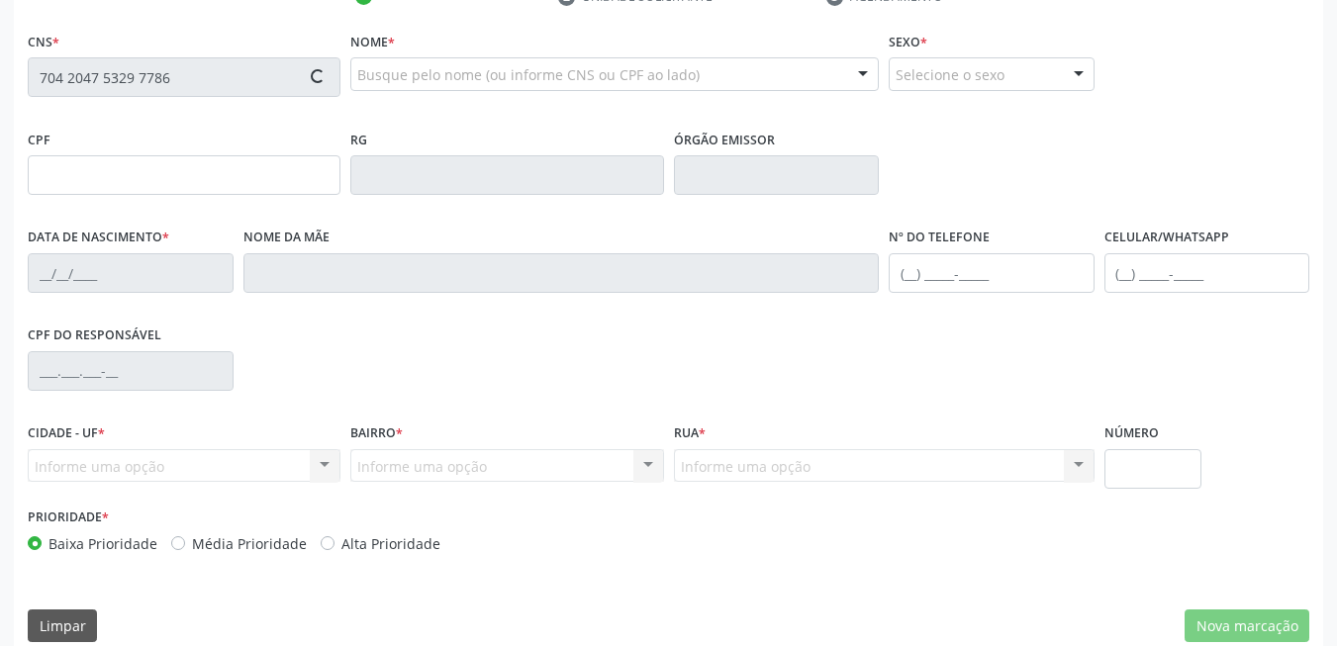
type input "26/12/1991"
type input "Jane Paula Campos Vasconcelos"
type input "(87) 99621-0016"
type input "57"
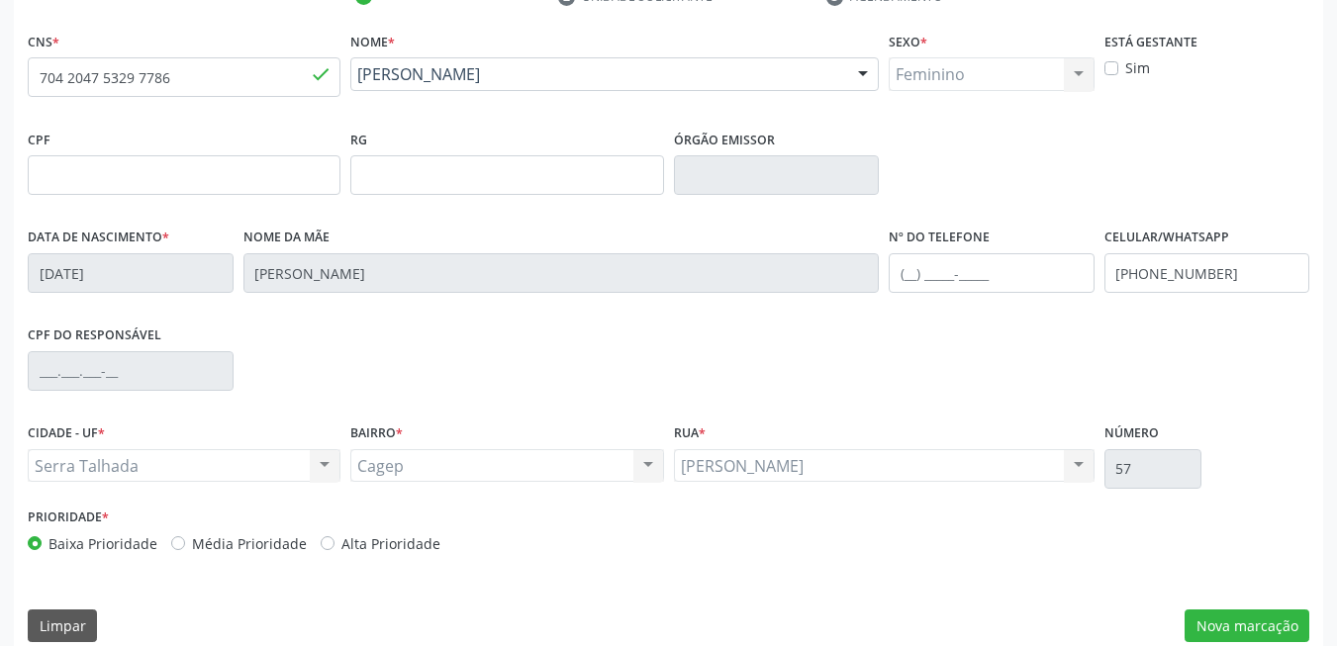
scroll to position [427, 0]
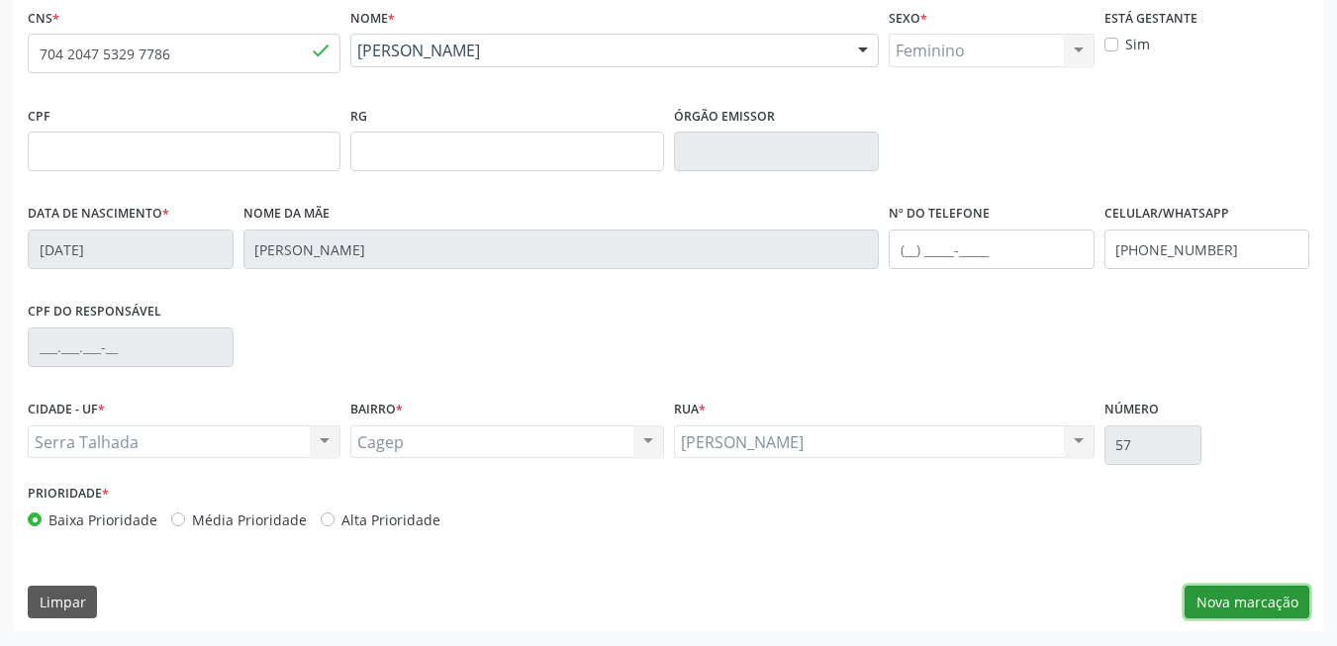
click at [1221, 586] on button "Nova marcação" at bounding box center [1247, 603] width 125 height 34
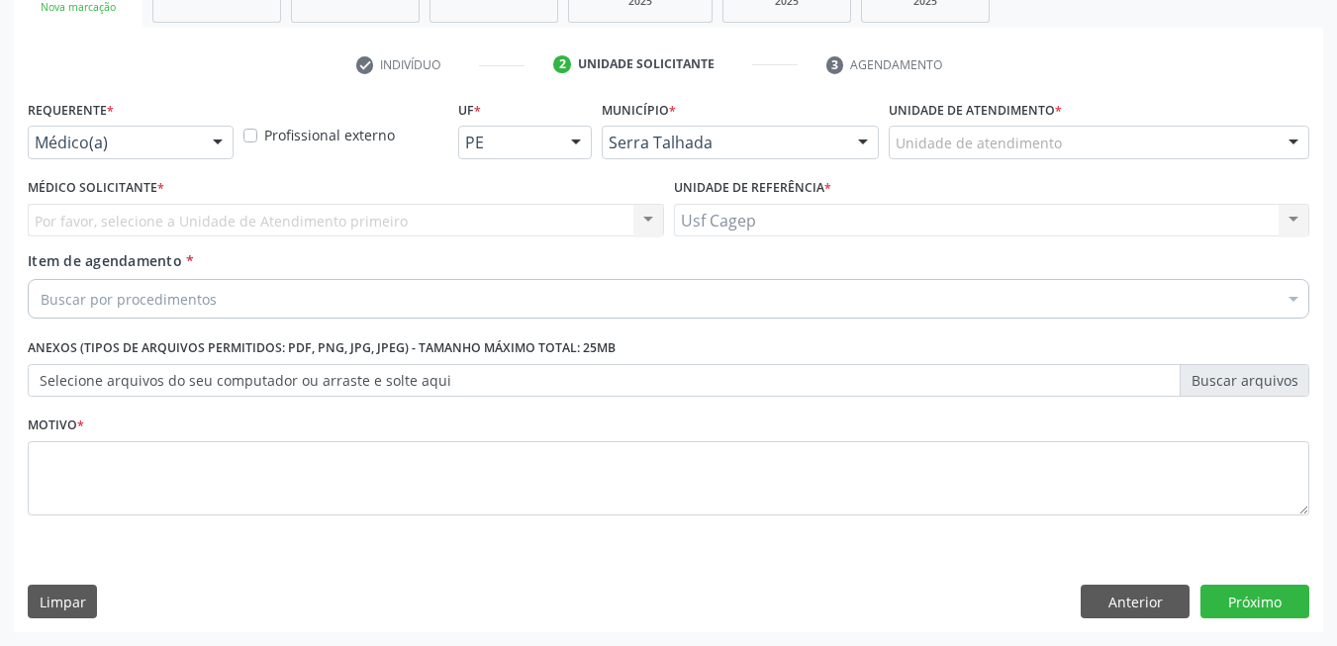
scroll to position [335, 0]
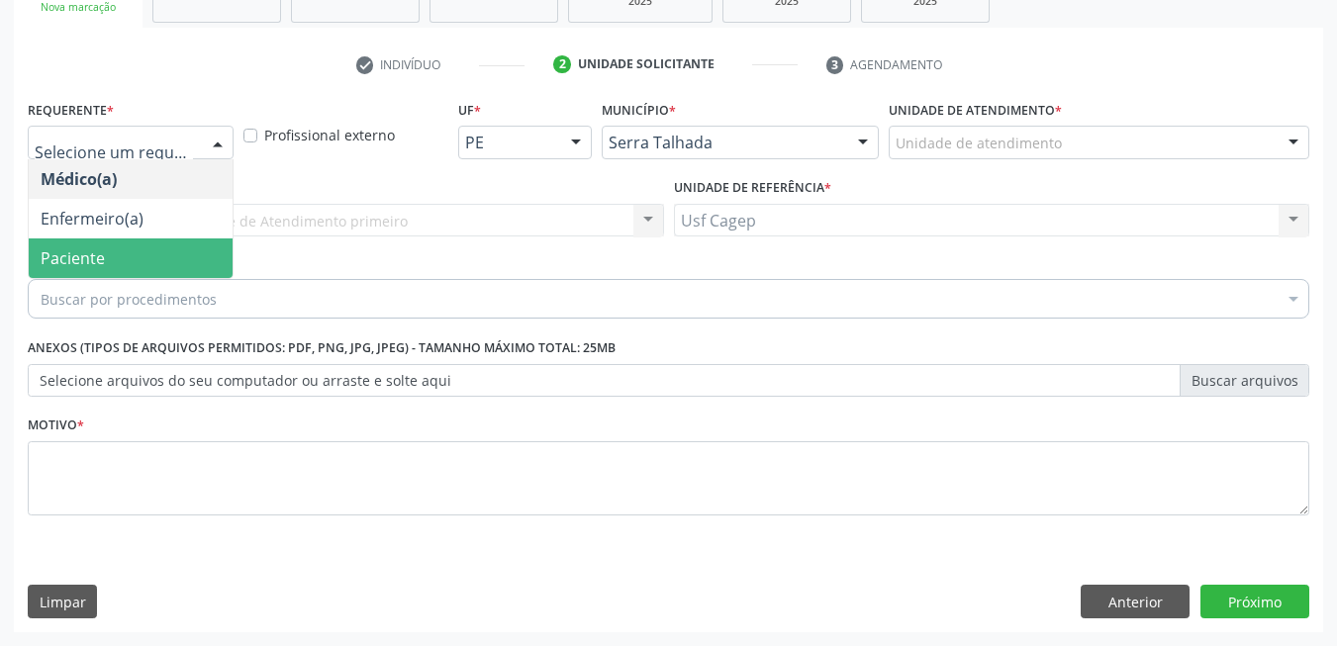
click at [151, 253] on span "Paciente" at bounding box center [131, 259] width 204 height 40
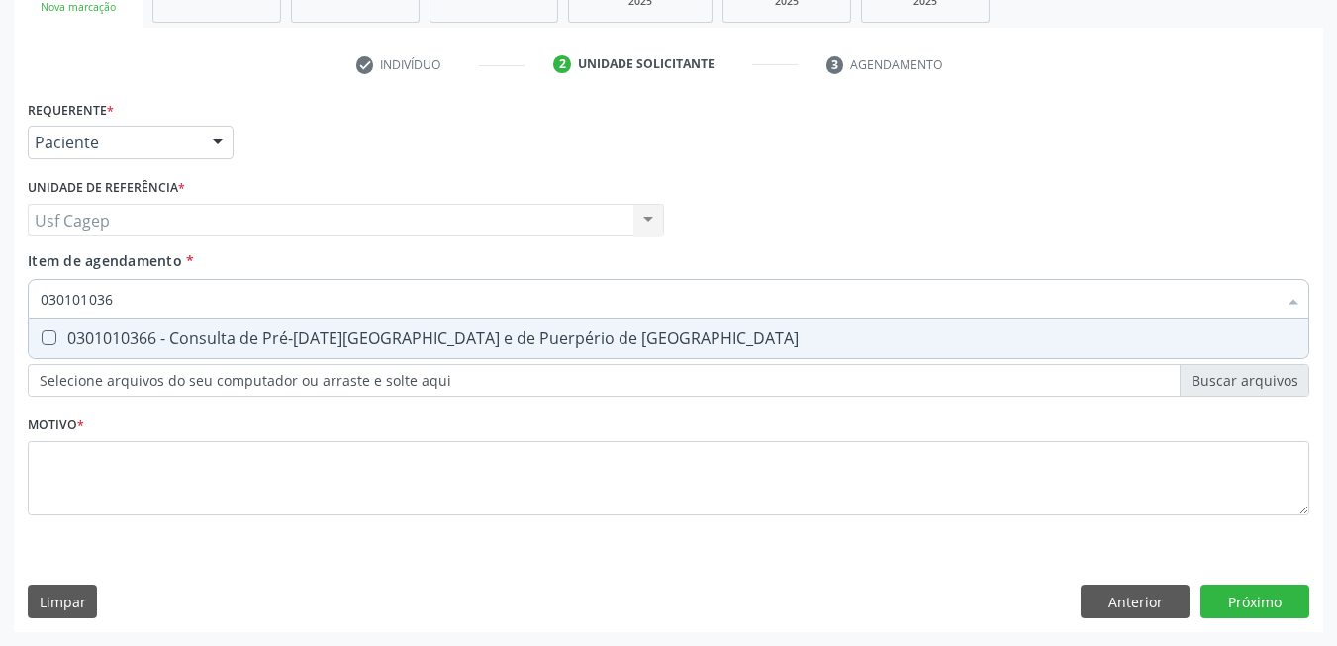
type input "0301010366"
click at [350, 340] on div "0301010366 - Consulta de Pré-[DATE][GEOGRAPHIC_DATA] e de Puerpério de [GEOGRAP…" at bounding box center [669, 339] width 1256 height 16
checkbox Risco "true"
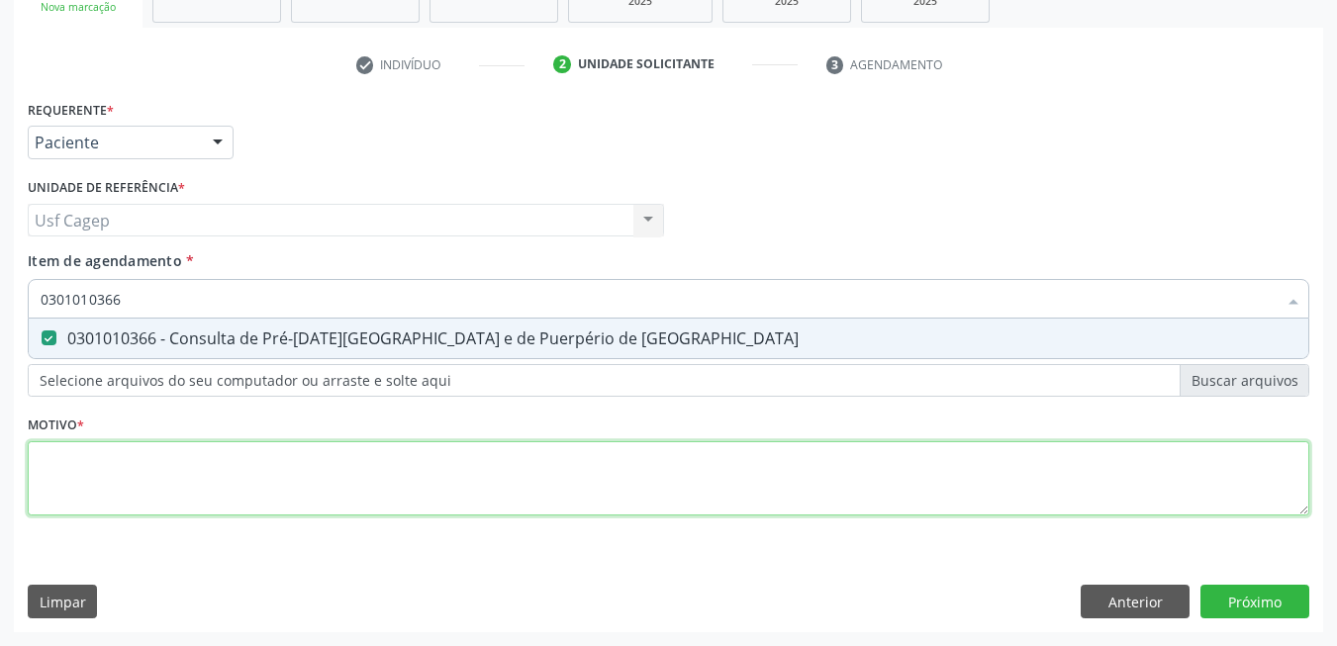
click at [360, 481] on div "Requerente * Paciente Médico(a) Enfermeiro(a) Paciente Nenhum resultado encontr…" at bounding box center [669, 319] width 1282 height 448
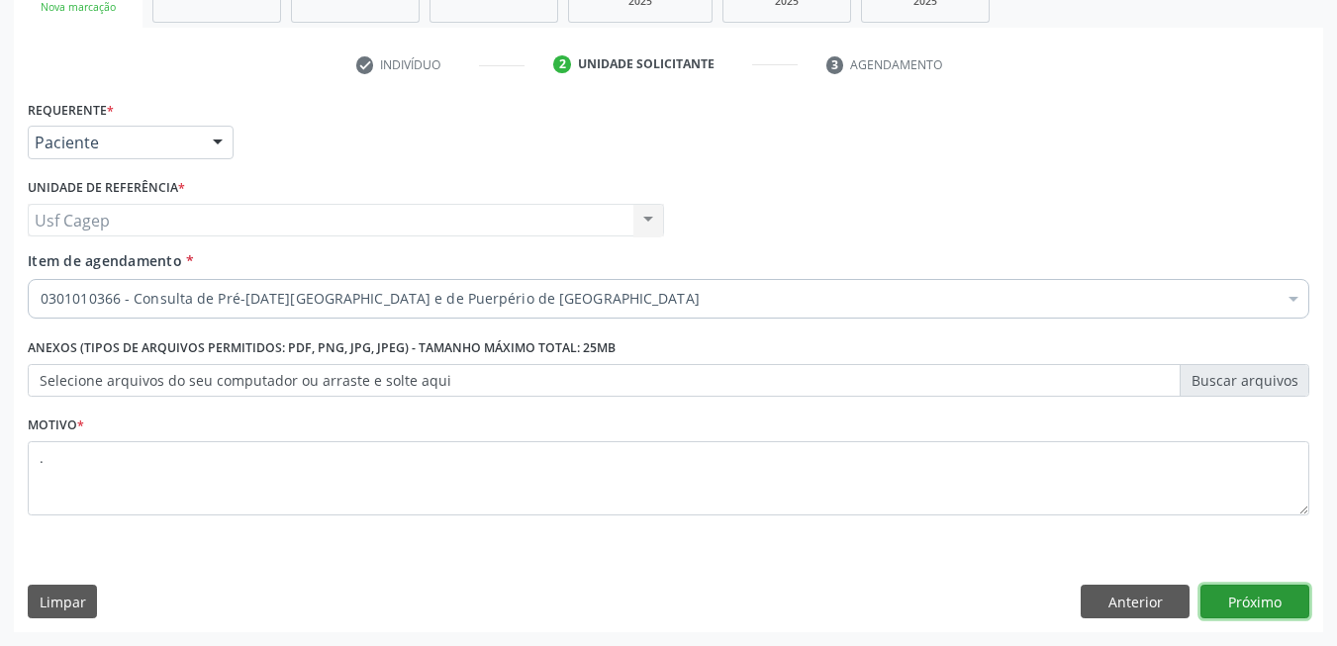
click at [1266, 599] on button "Próximo" at bounding box center [1254, 602] width 109 height 34
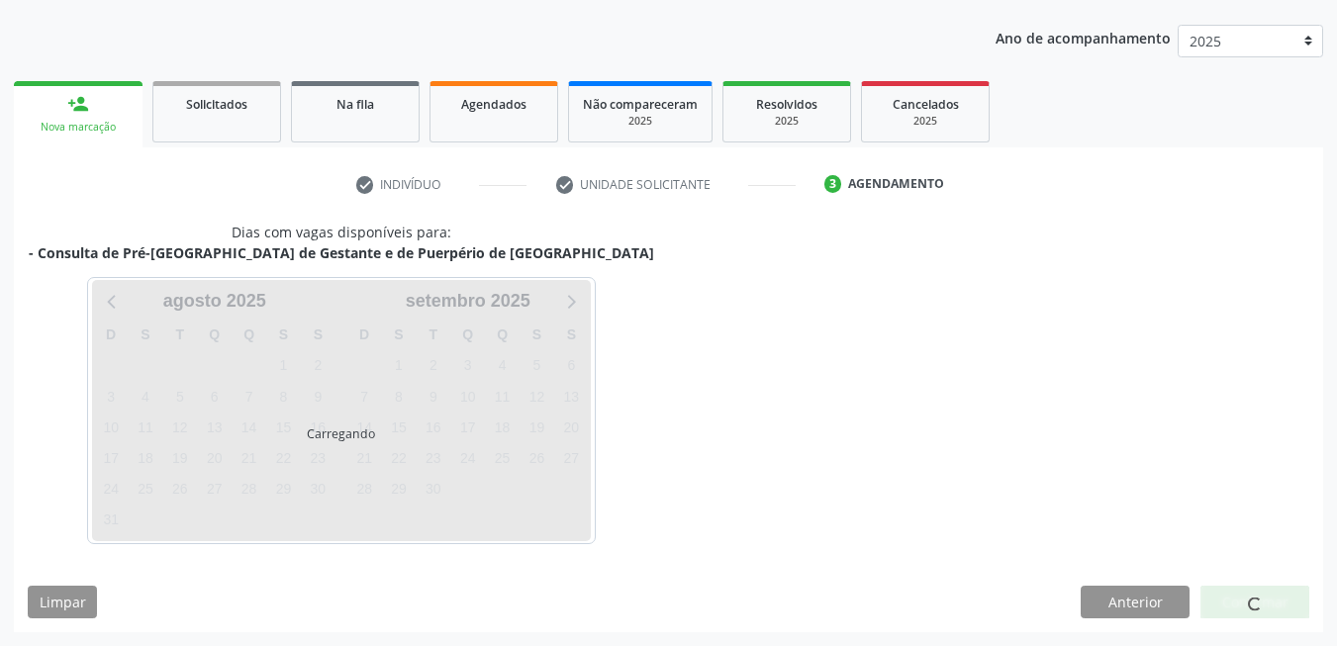
scroll to position [215, 0]
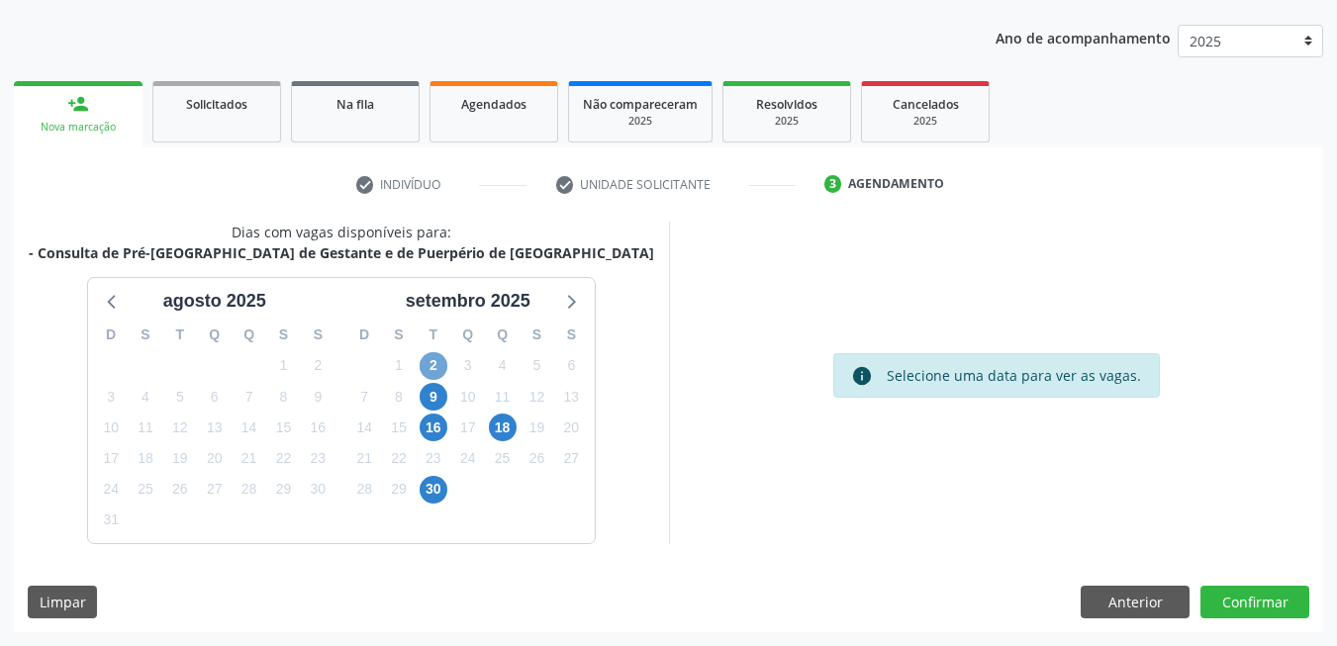
click at [434, 370] on span "2" at bounding box center [434, 366] width 28 height 28
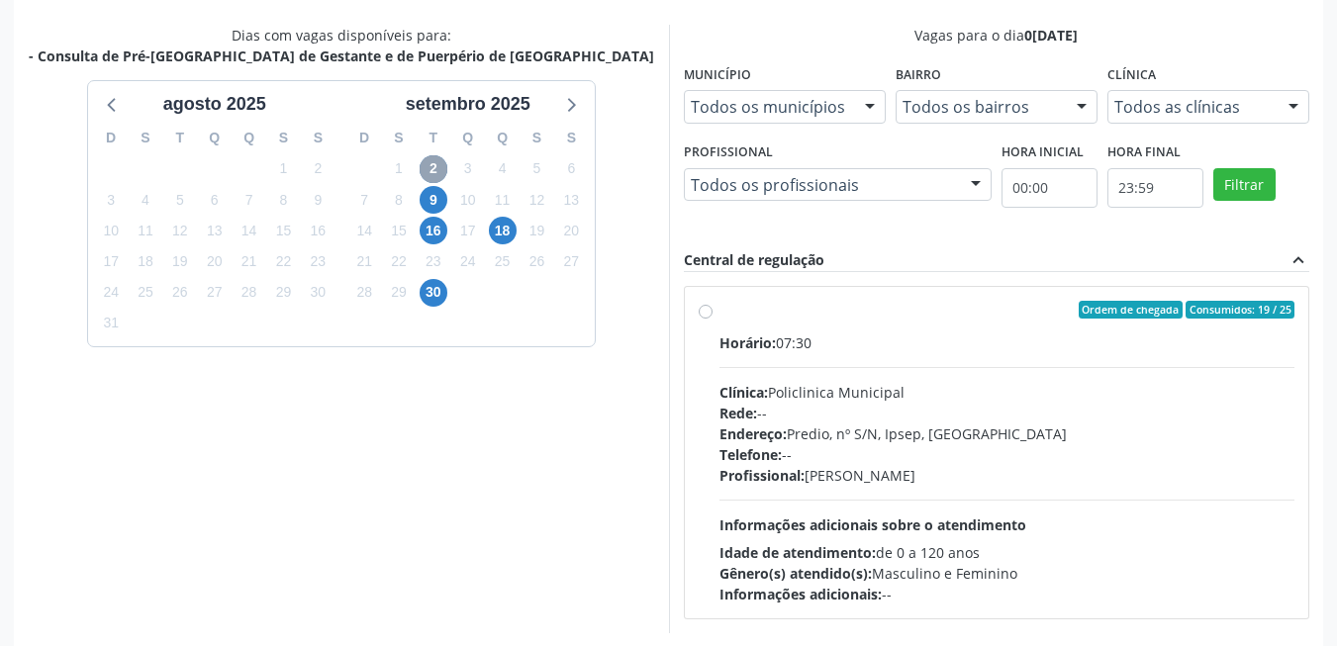
scroll to position [413, 0]
click at [852, 486] on div "Horário: 07:30 Clínica: Policlinica Municipal Rede: -- Endereço: Predio, nº S/N…" at bounding box center [1007, 468] width 576 height 272
click at [713, 318] on input "Ordem de chegada Consumidos: 19 / 25 Horário: 07:30 Clínica: Policlinica Munici…" at bounding box center [706, 309] width 14 height 18
radio input "true"
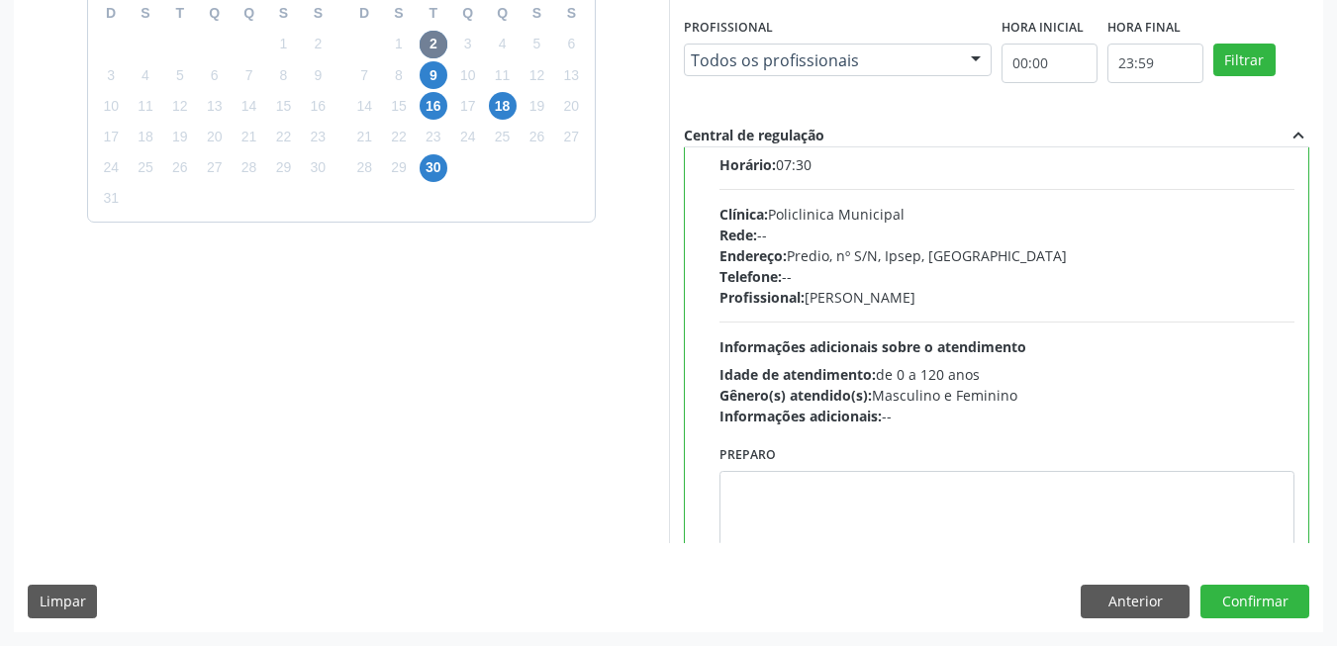
scroll to position [98, 0]
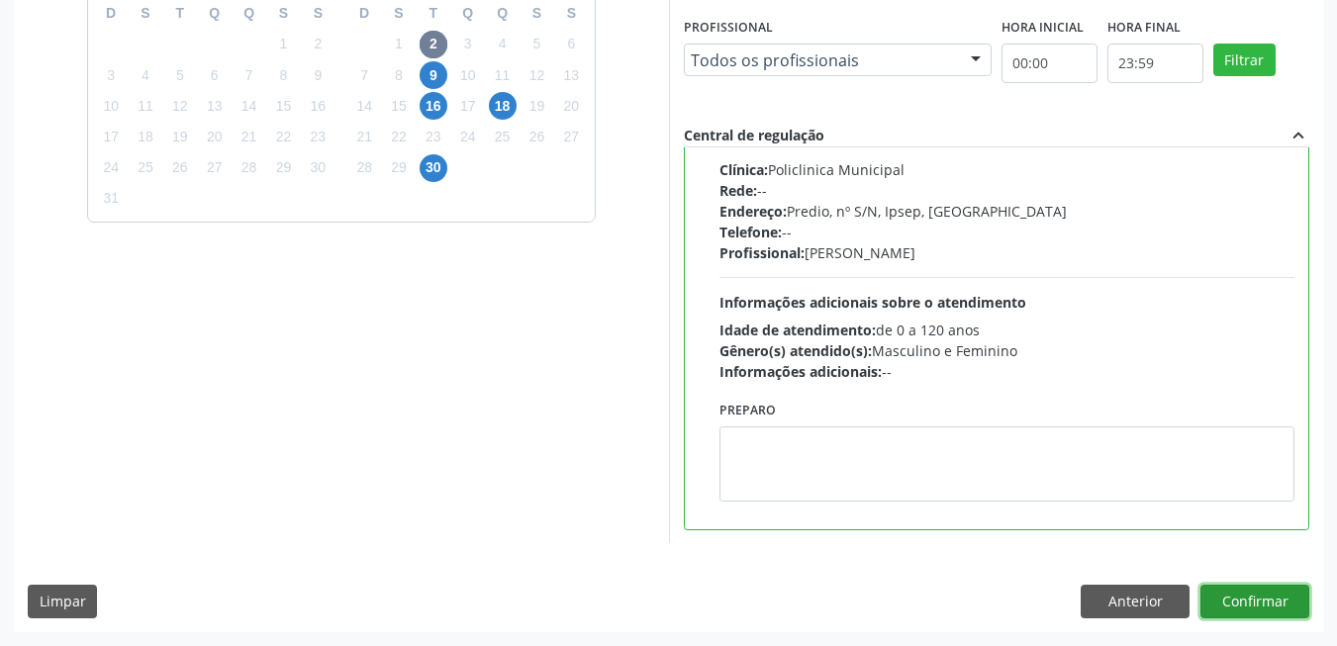
click at [1221, 601] on button "Confirmar" at bounding box center [1254, 602] width 109 height 34
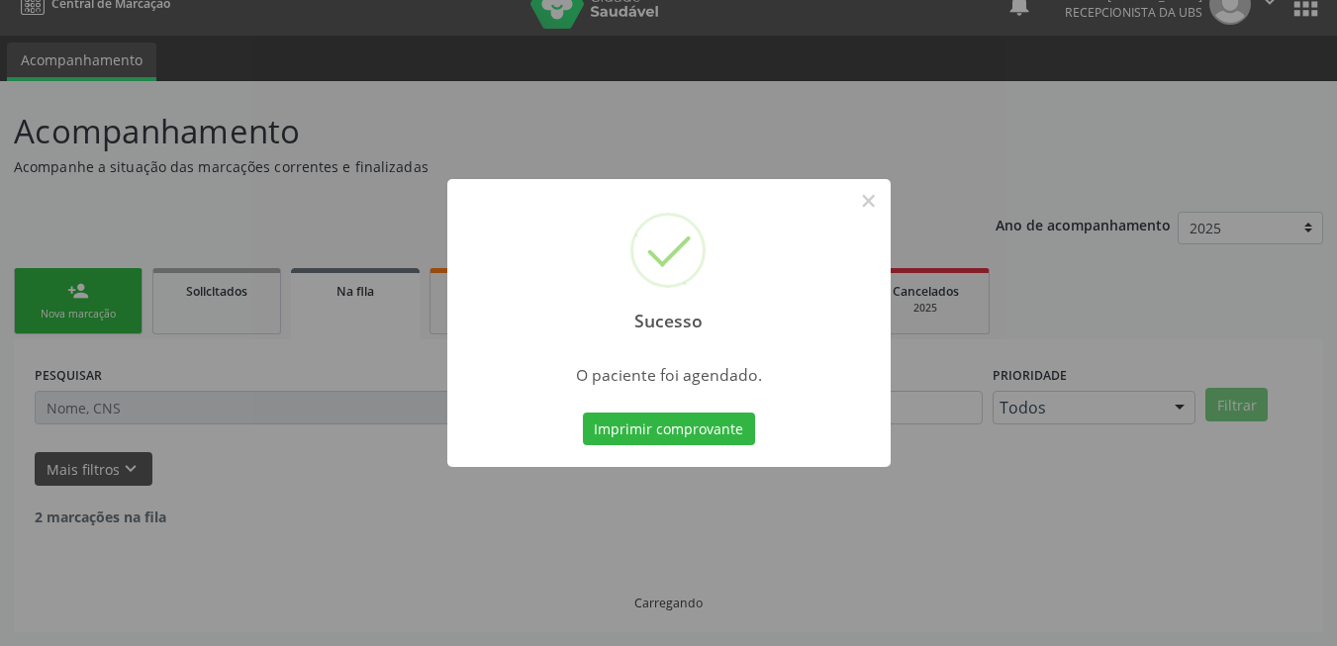
scroll to position [7, 0]
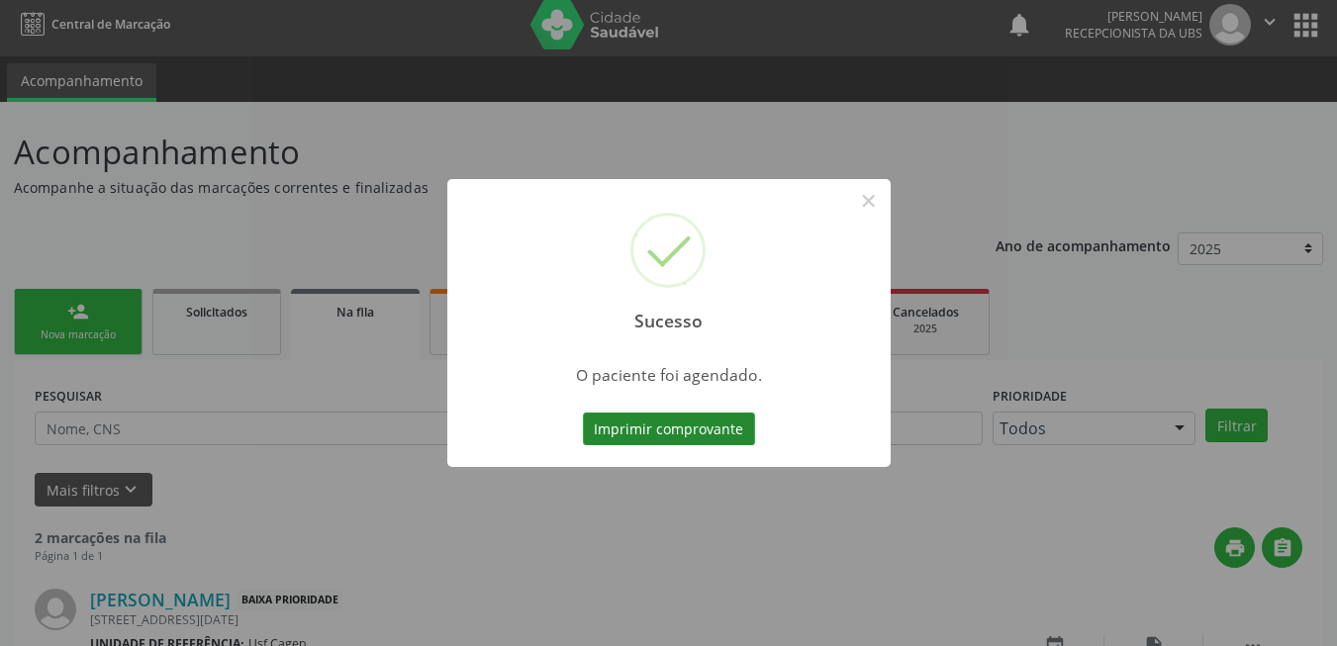
click at [704, 421] on button "Imprimir comprovante" at bounding box center [669, 430] width 172 height 34
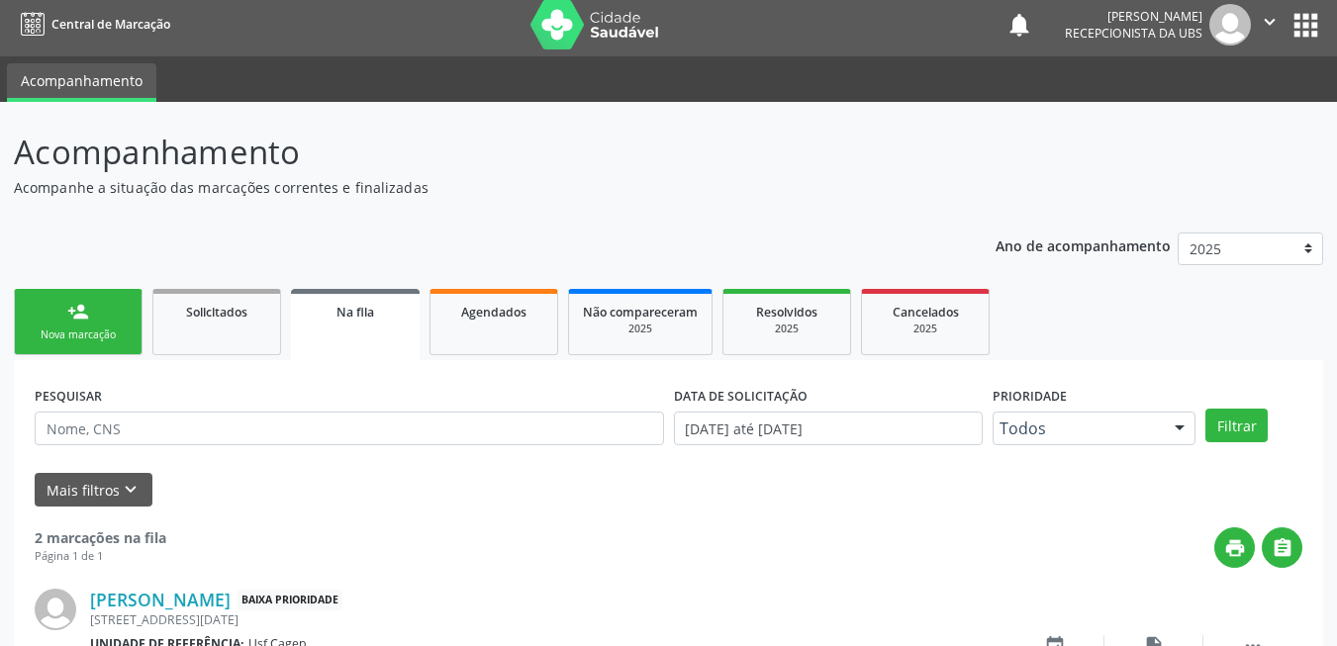
drag, startPoint x: 108, startPoint y: 321, endPoint x: 106, endPoint y: 334, distance: 13.0
click at [108, 321] on link "person_add Nova marcação" at bounding box center [78, 322] width 129 height 66
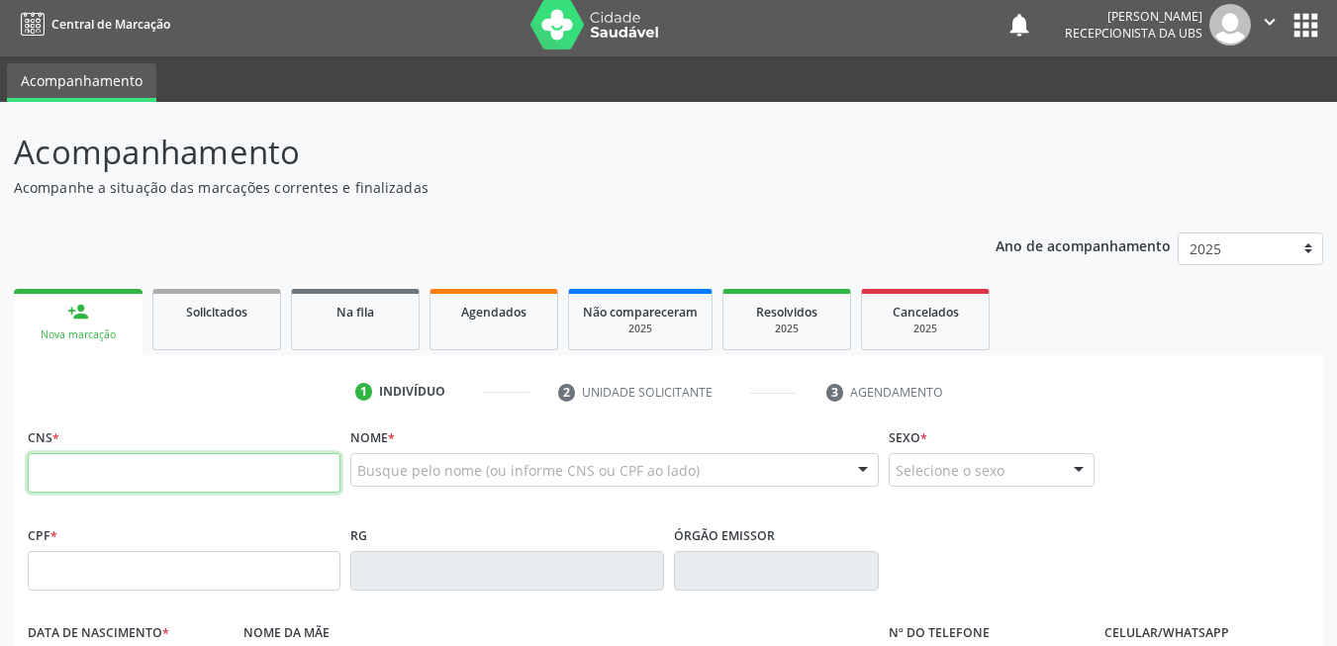
click at [108, 466] on input "text" at bounding box center [184, 473] width 313 height 40
type input "704 2047 5329 7786"
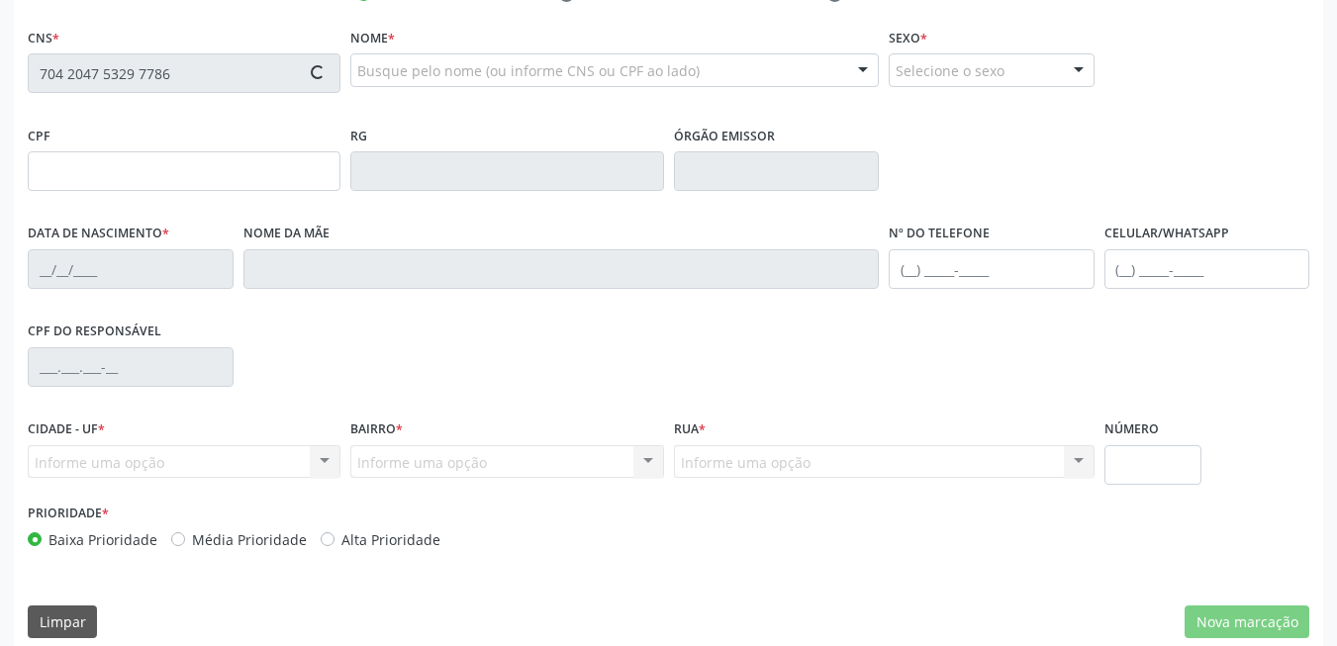
scroll to position [427, 0]
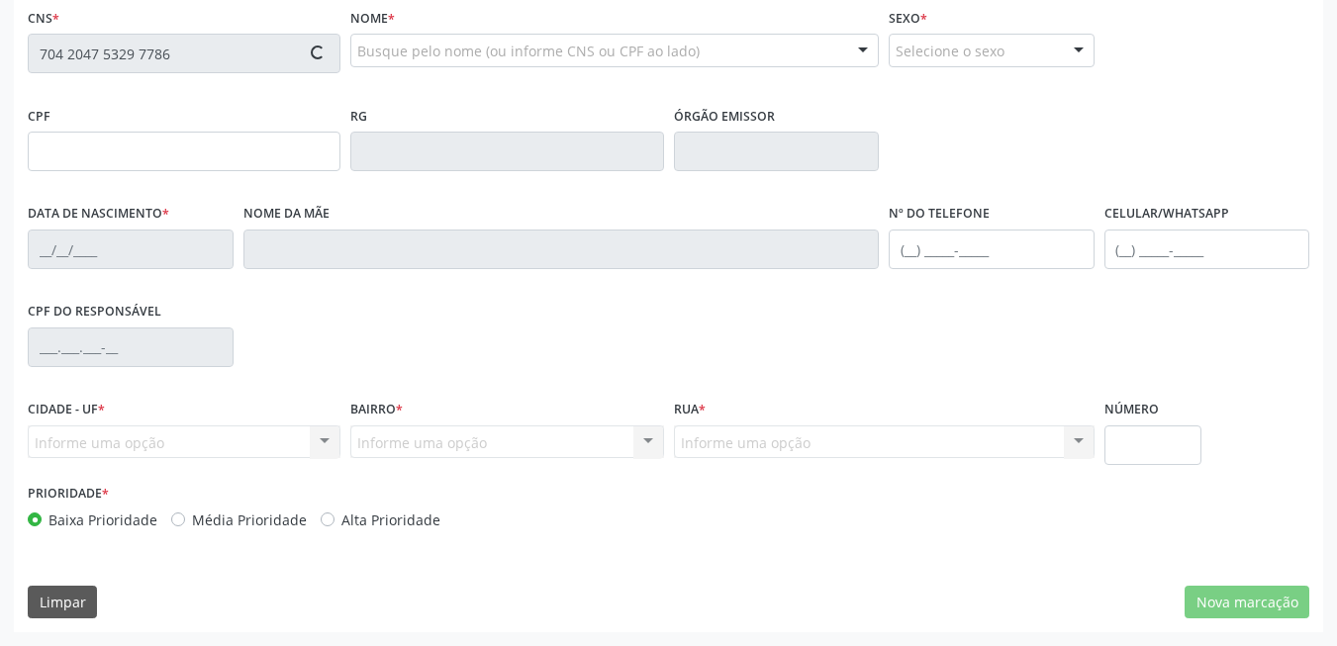
type input "26/12/1991"
type input "Jane Paula Campos Vasconcelos"
type input "(87) 99621-0016"
type input "57"
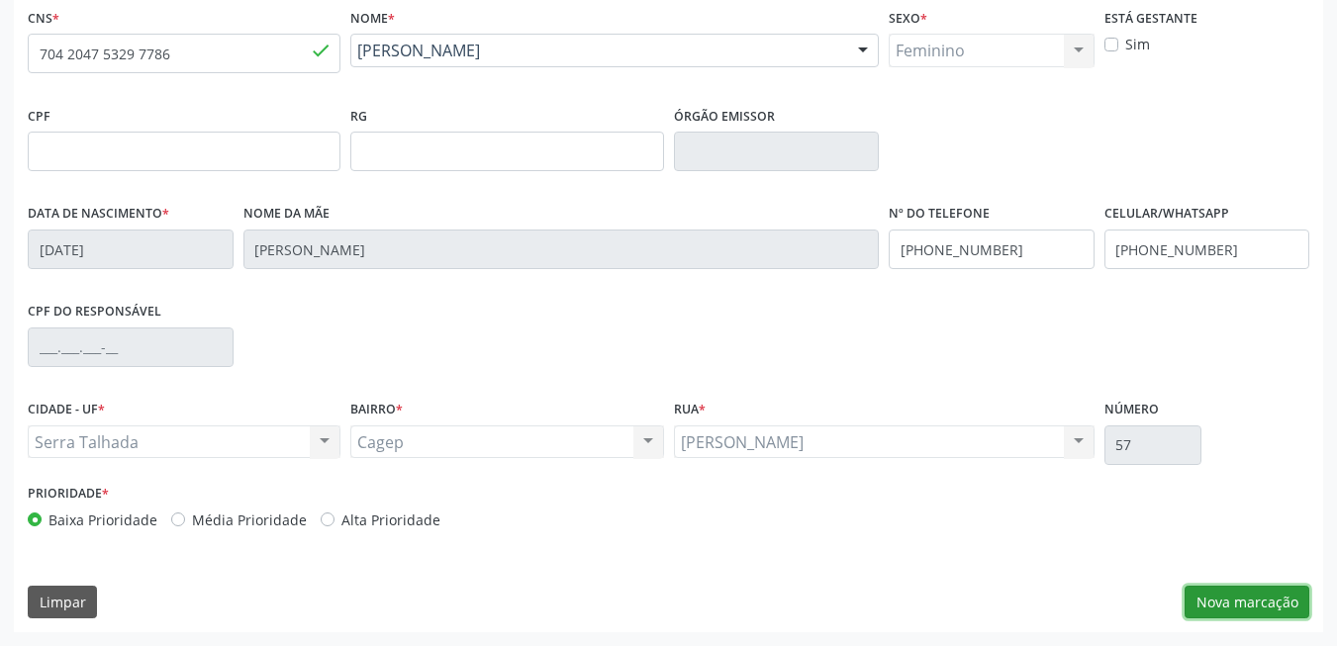
click at [1211, 606] on button "Nova marcação" at bounding box center [1247, 603] width 125 height 34
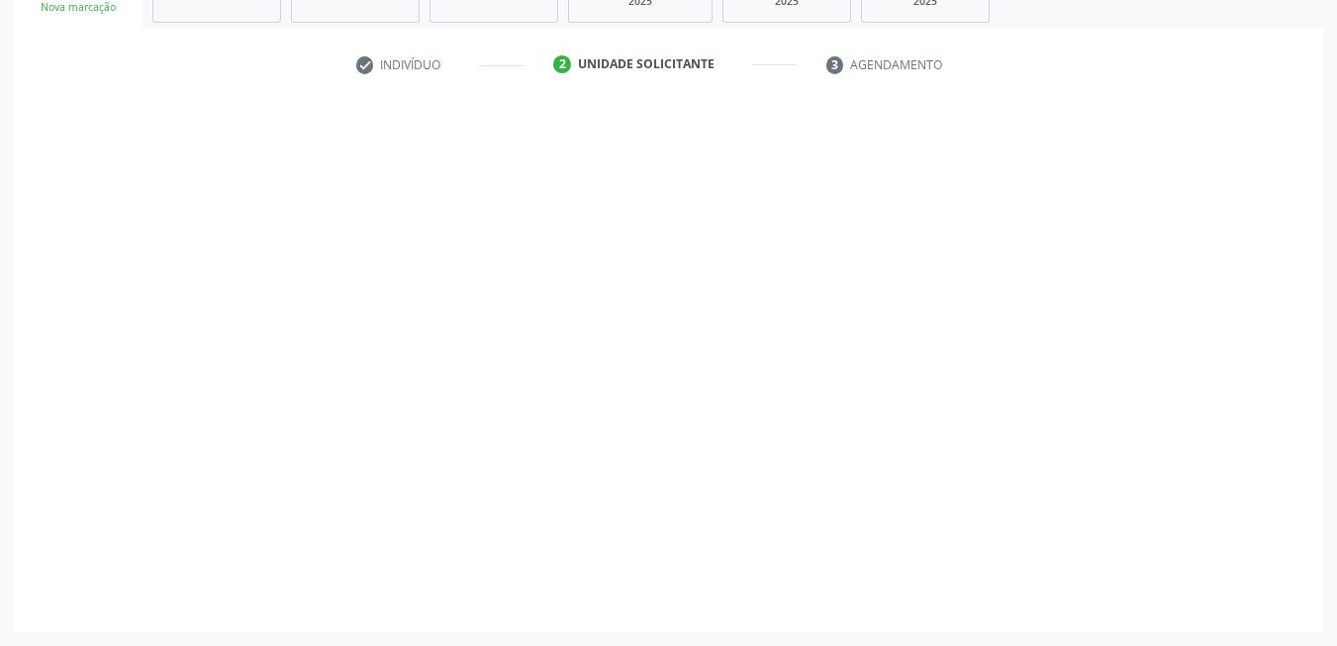
scroll to position [335, 0]
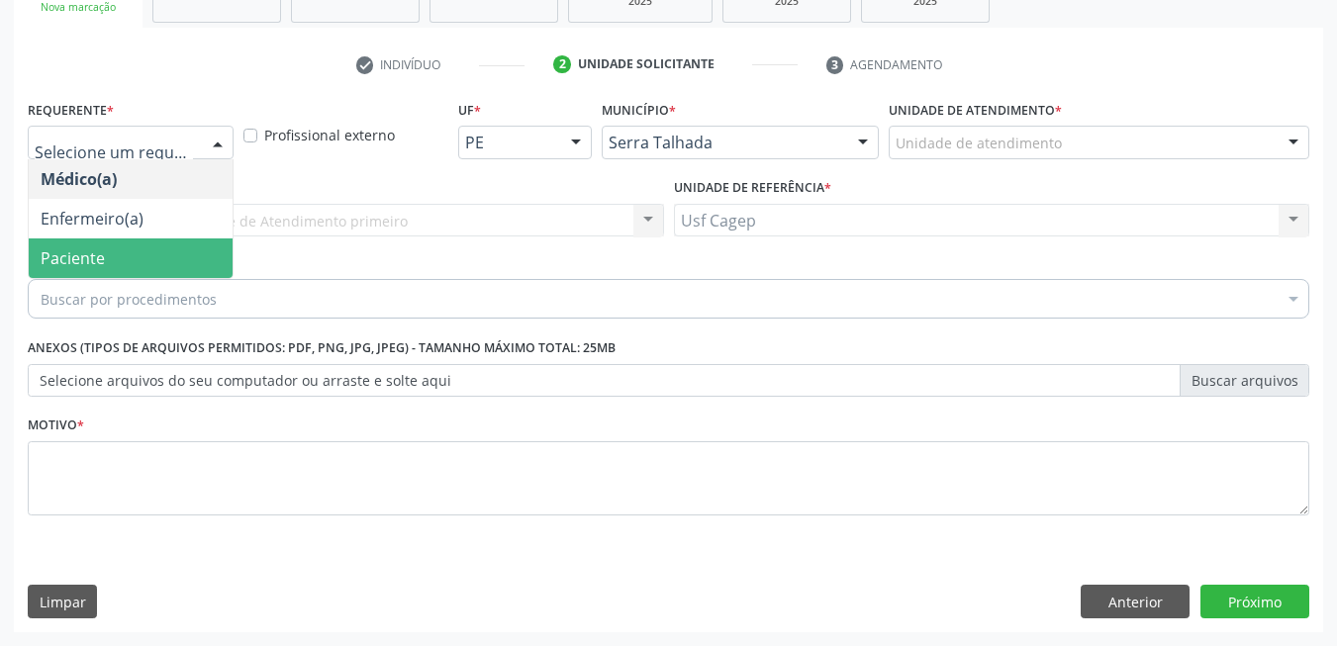
drag, startPoint x: 101, startPoint y: 254, endPoint x: 101, endPoint y: 265, distance: 10.9
click at [98, 254] on span "Paciente" at bounding box center [73, 258] width 64 height 22
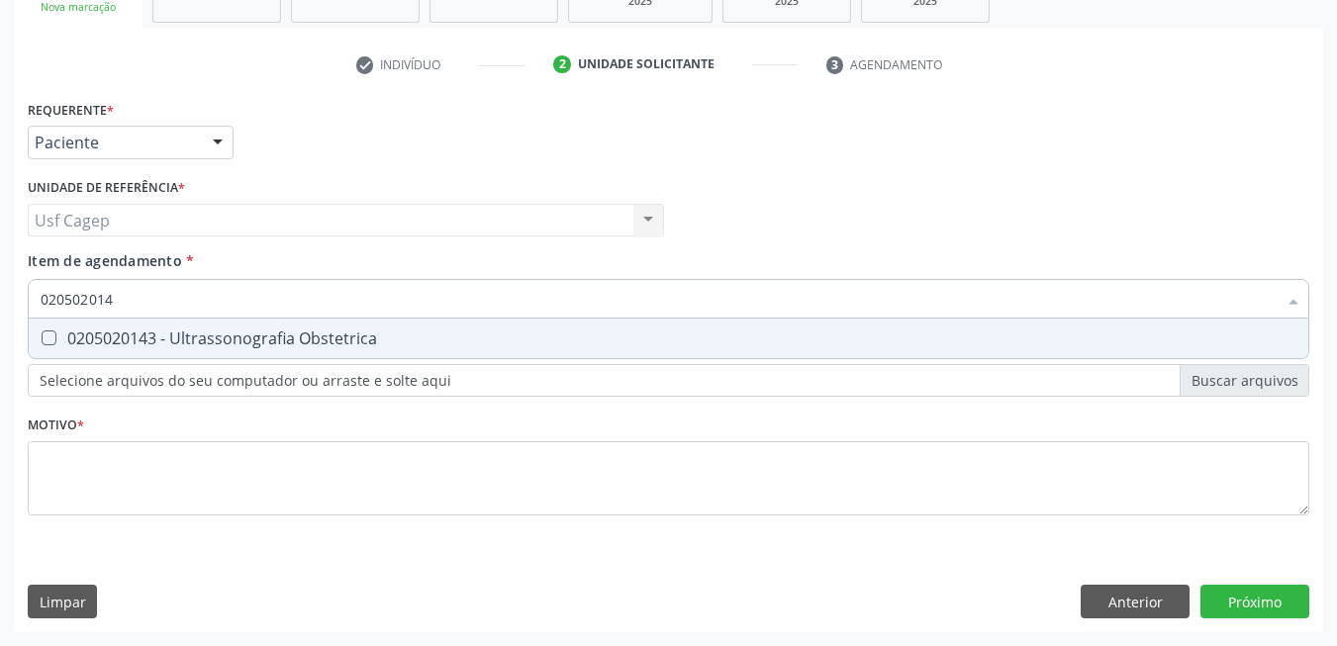
type input "0205020143"
click at [111, 335] on div "0205020143 - Ultrassonografia Obstetrica" at bounding box center [669, 339] width 1256 height 16
checkbox Obstetrica "true"
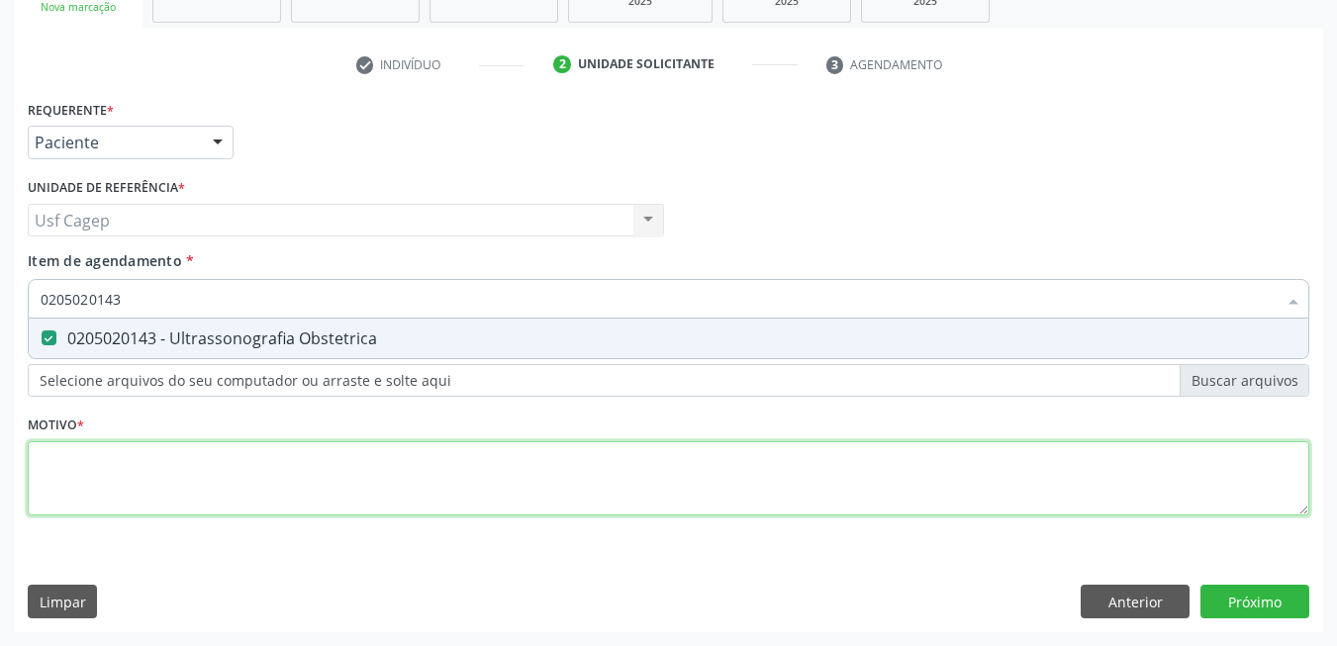
click at [213, 495] on div "Requerente * Paciente Médico(a) Enfermeiro(a) Paciente Nenhum resultado encontr…" at bounding box center [669, 319] width 1282 height 448
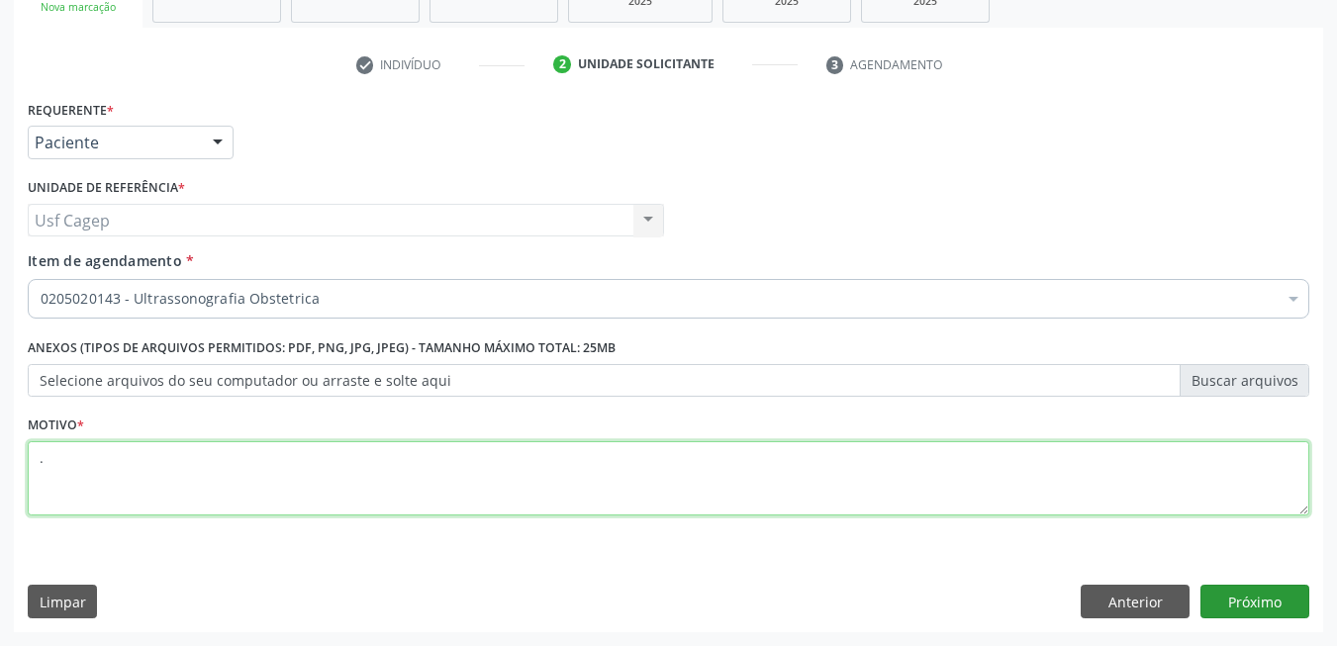
type textarea "."
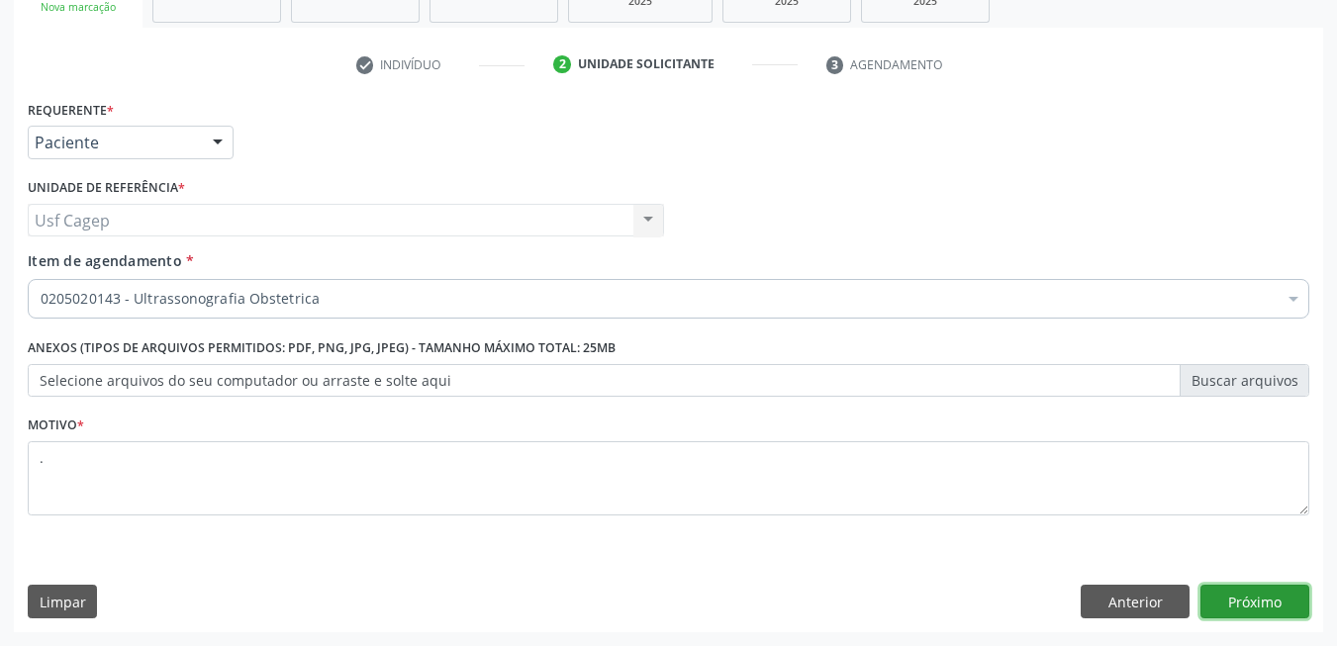
click at [1236, 593] on button "Próximo" at bounding box center [1254, 602] width 109 height 34
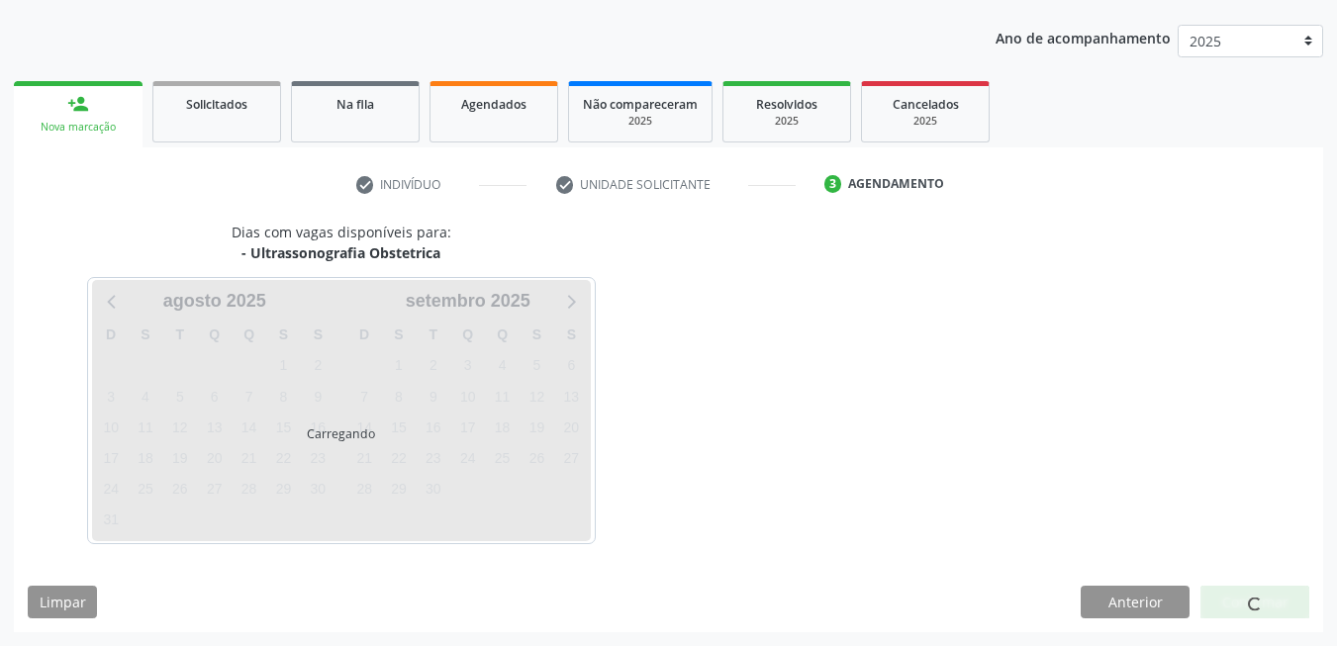
scroll to position [215, 0]
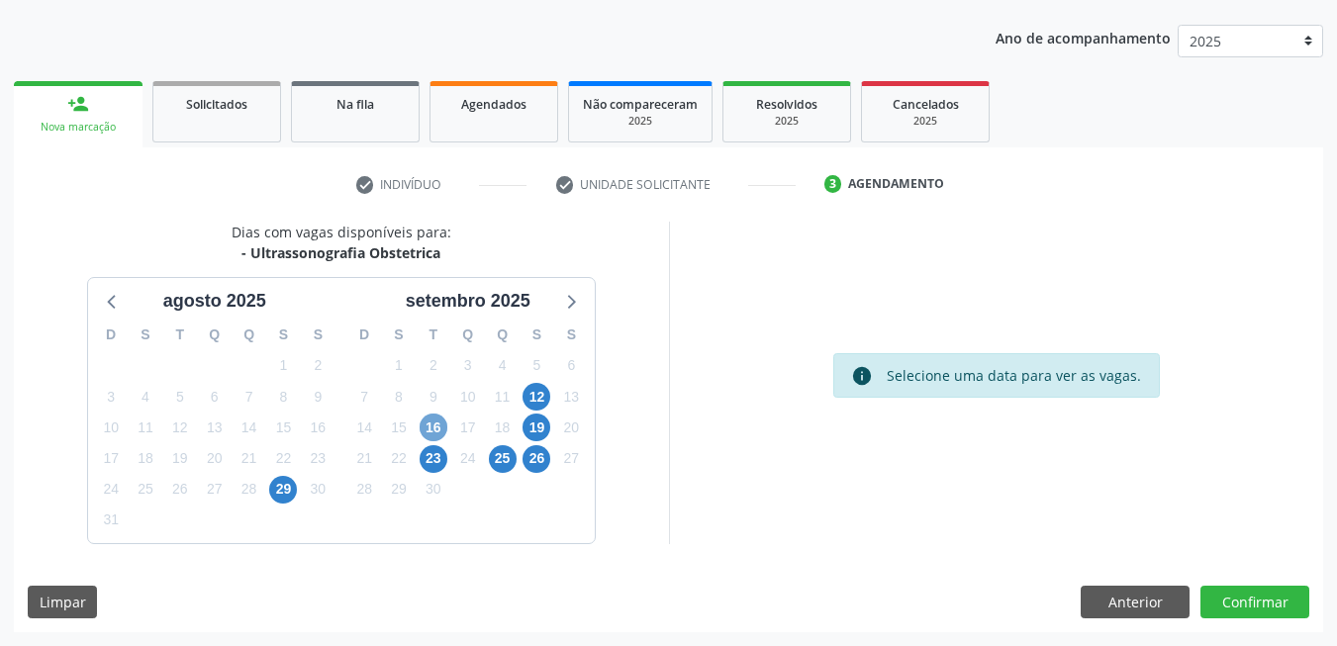
click at [431, 425] on span "16" at bounding box center [434, 428] width 28 height 28
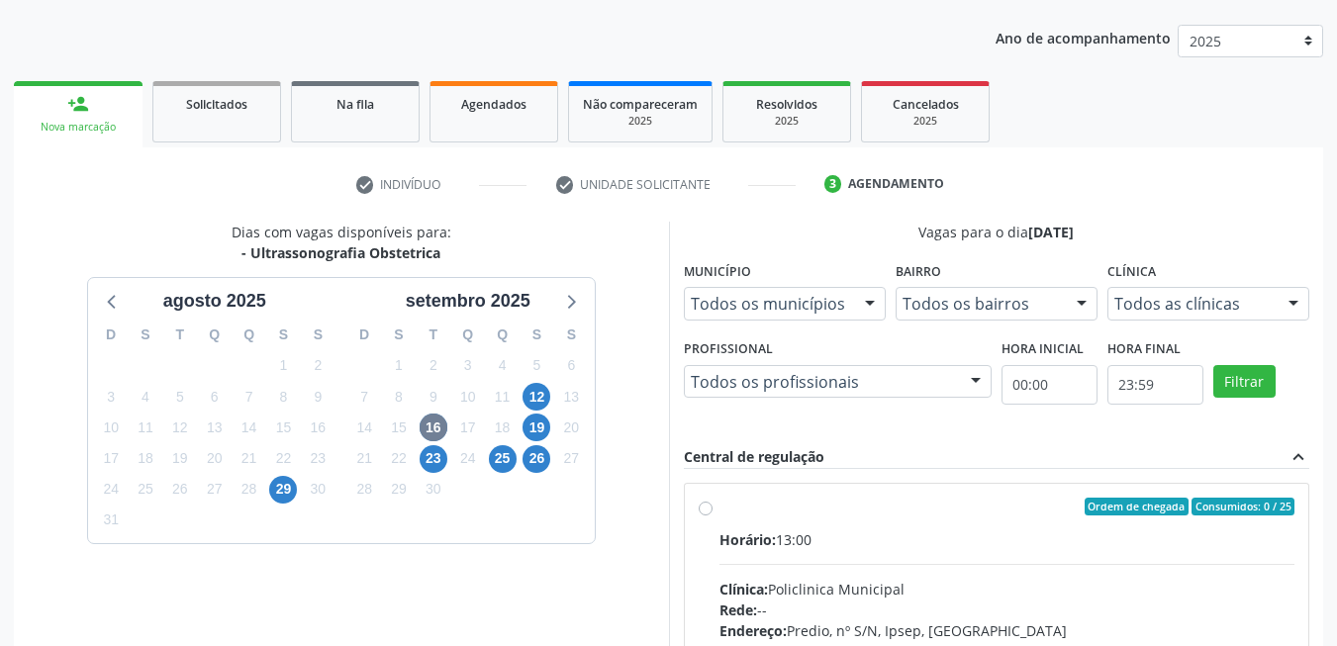
click at [962, 502] on div "Ordem de chegada Consumidos: 0 / 25" at bounding box center [1007, 507] width 576 height 18
click at [713, 502] on input "Ordem de chegada Consumidos: 0 / 25 Horário: 13:00 Clínica: Policlinica Municip…" at bounding box center [706, 507] width 14 height 18
radio input "true"
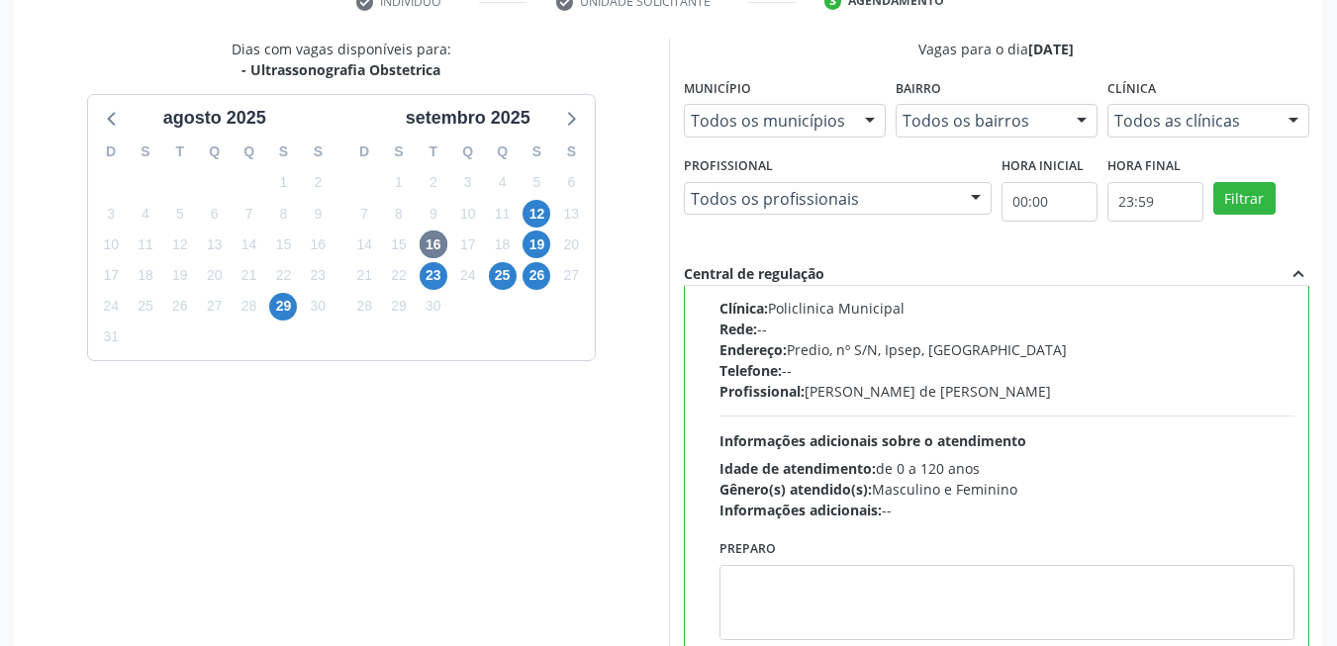
scroll to position [536, 0]
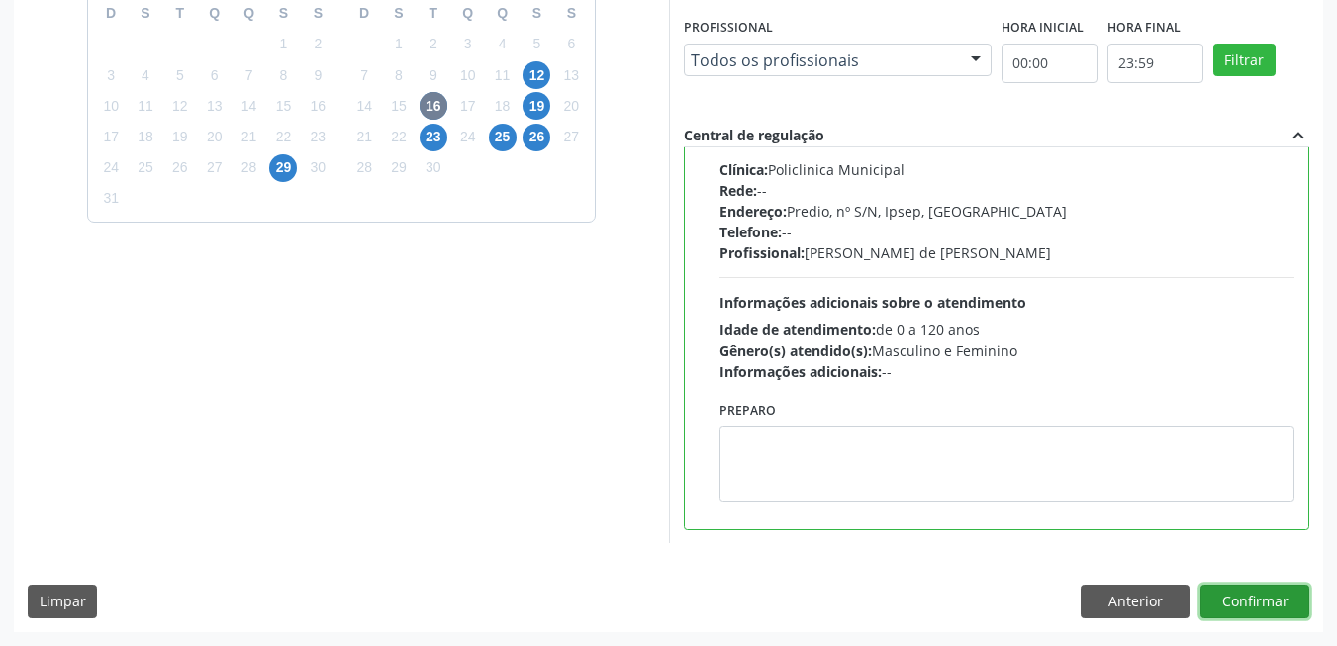
click at [1275, 591] on button "Confirmar" at bounding box center [1254, 602] width 109 height 34
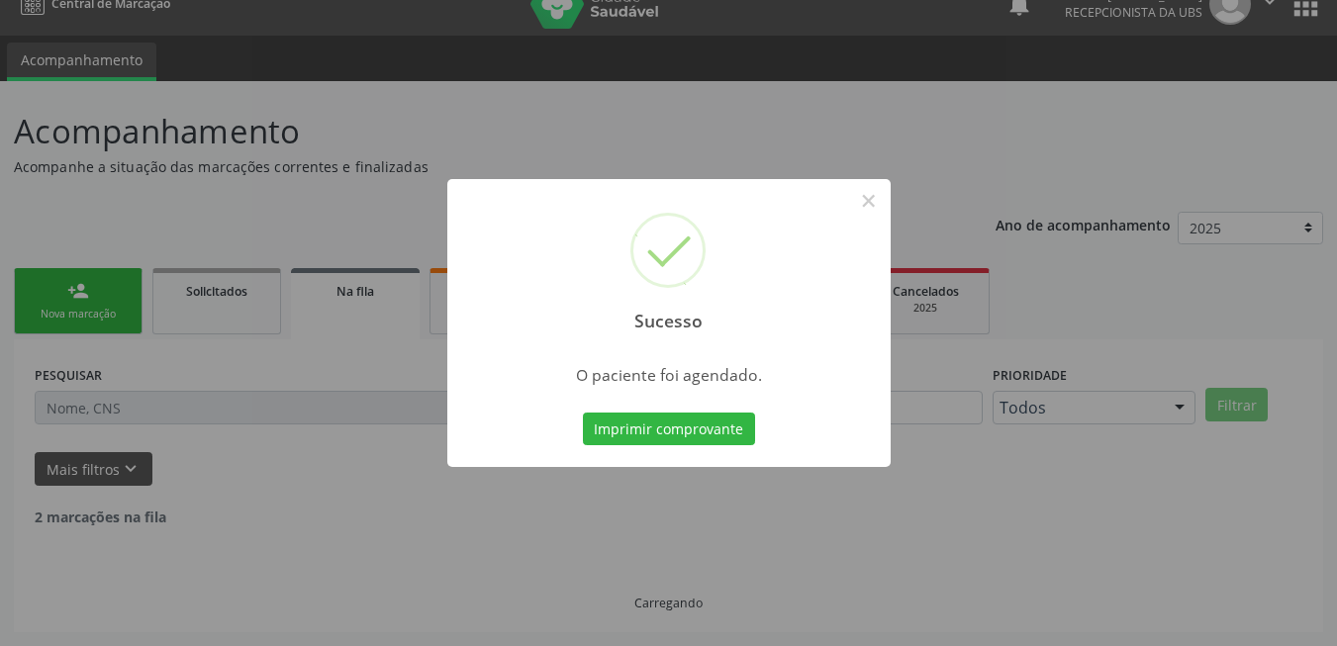
scroll to position [7, 0]
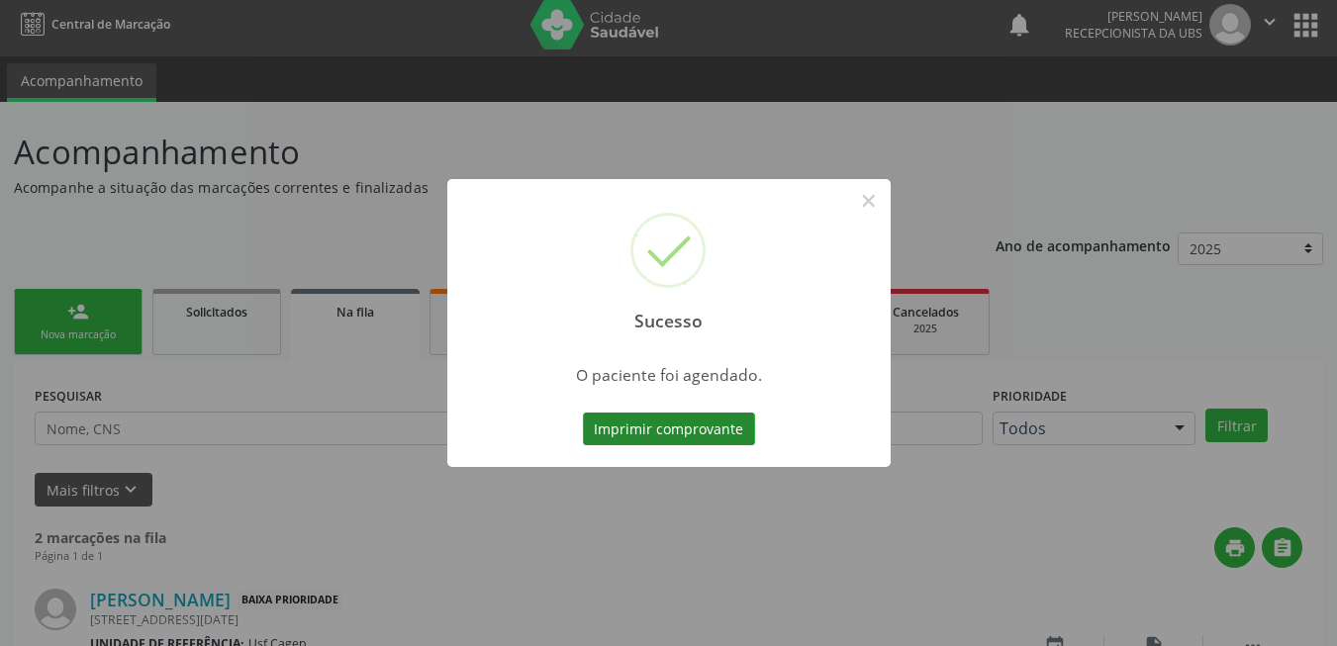
click at [655, 433] on button "Imprimir comprovante" at bounding box center [669, 430] width 172 height 34
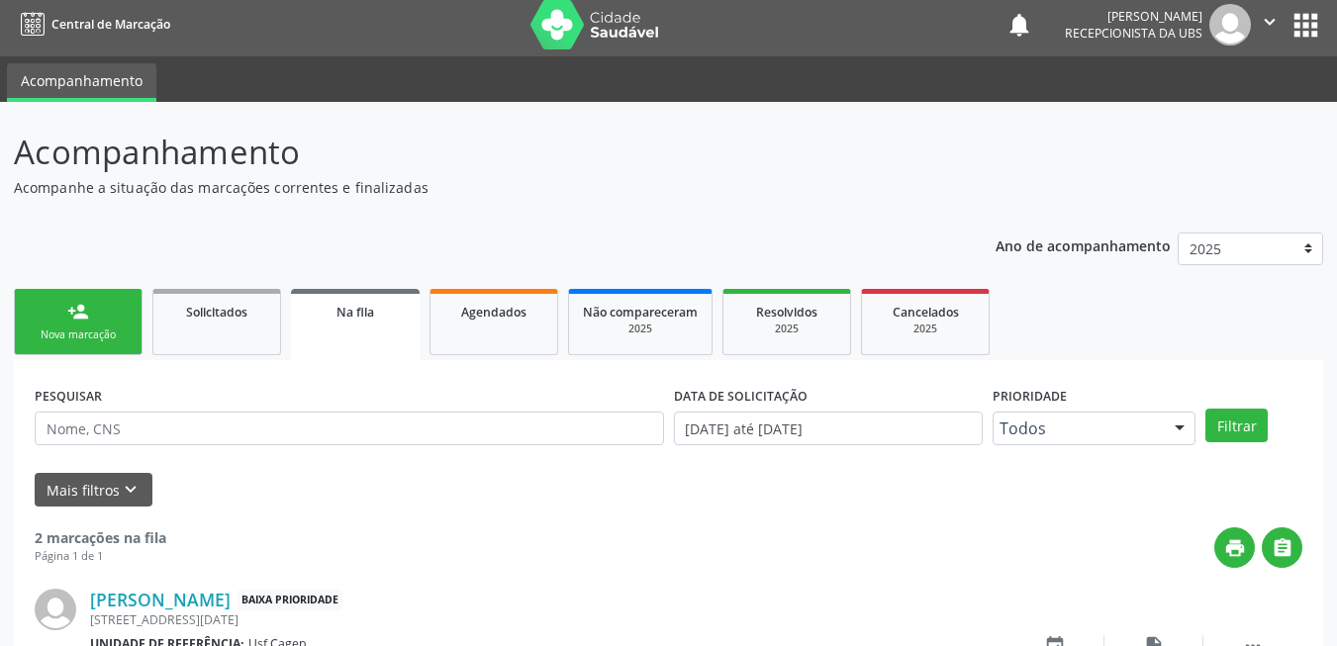
click at [102, 323] on link "person_add Nova marcação" at bounding box center [78, 322] width 129 height 66
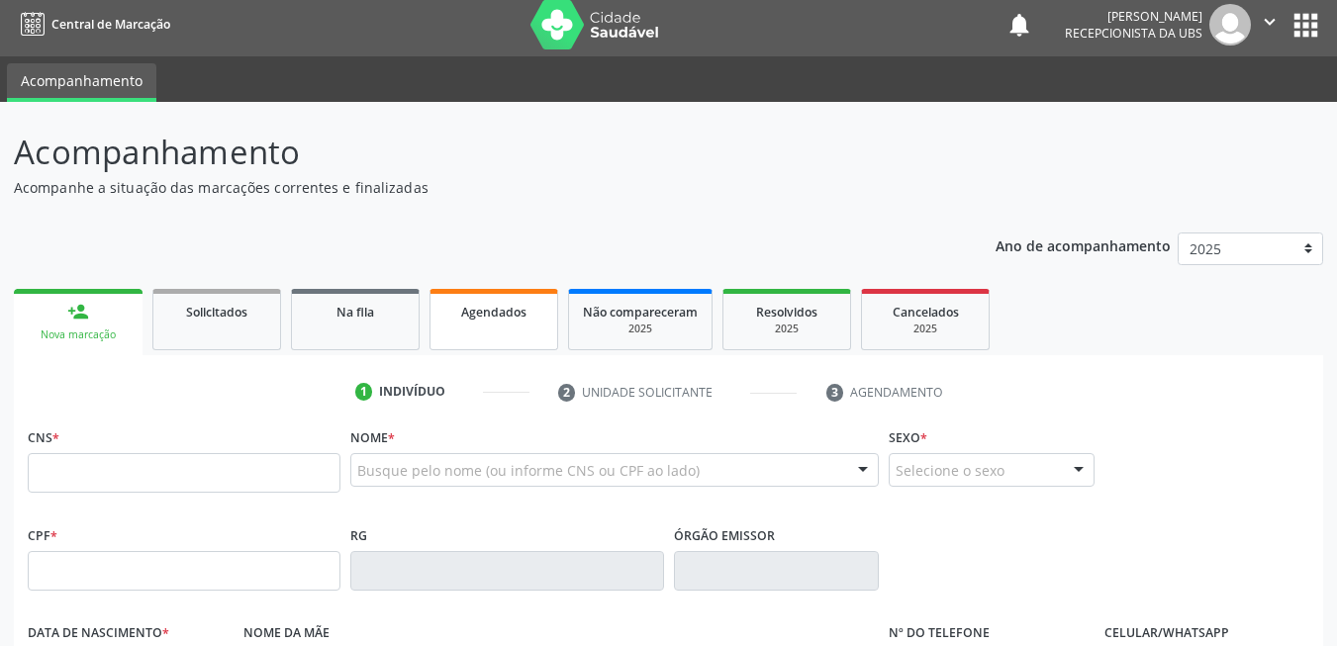
click at [546, 321] on link "Agendados" at bounding box center [494, 319] width 129 height 61
select select "7"
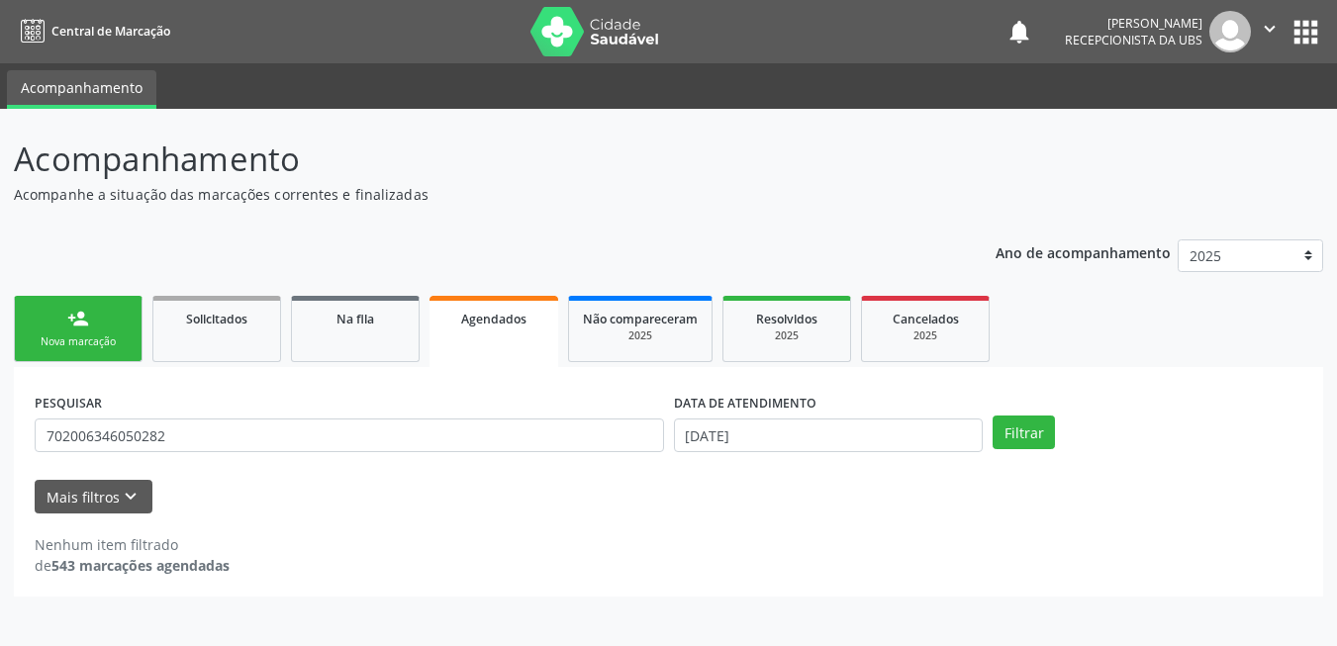
scroll to position [0, 0]
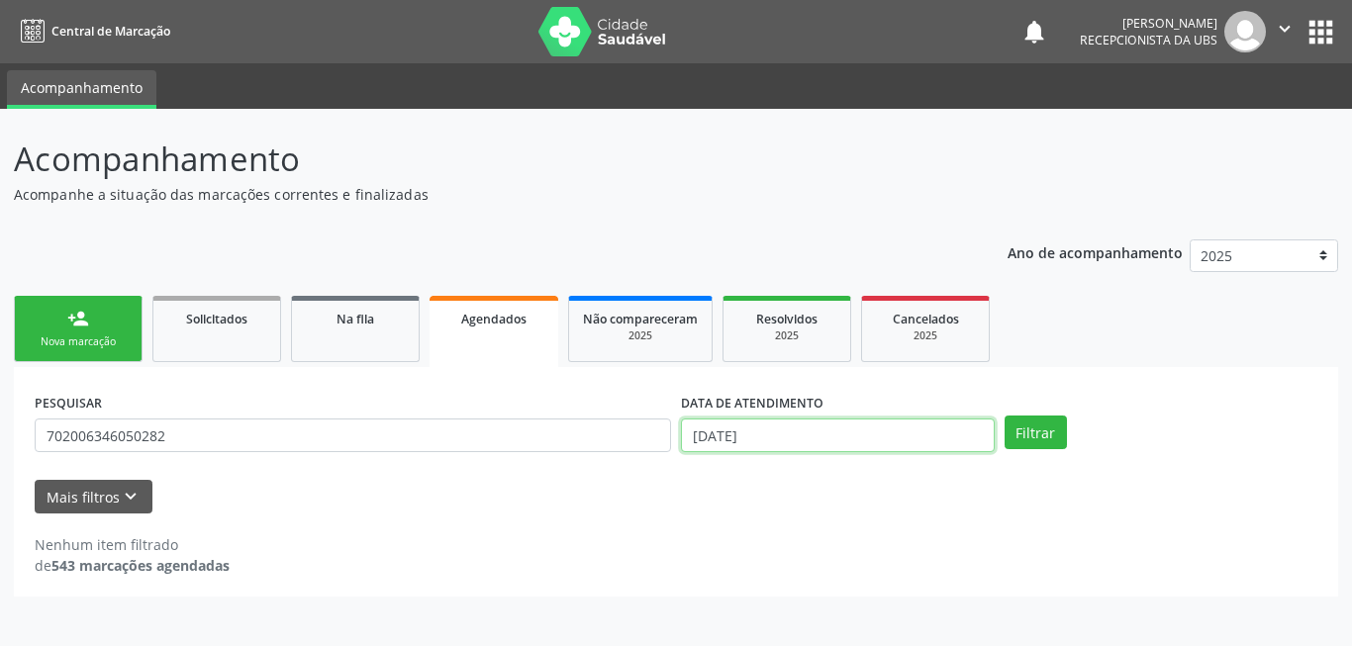
click at [738, 450] on input "26/08/2025" at bounding box center [838, 436] width 314 height 34
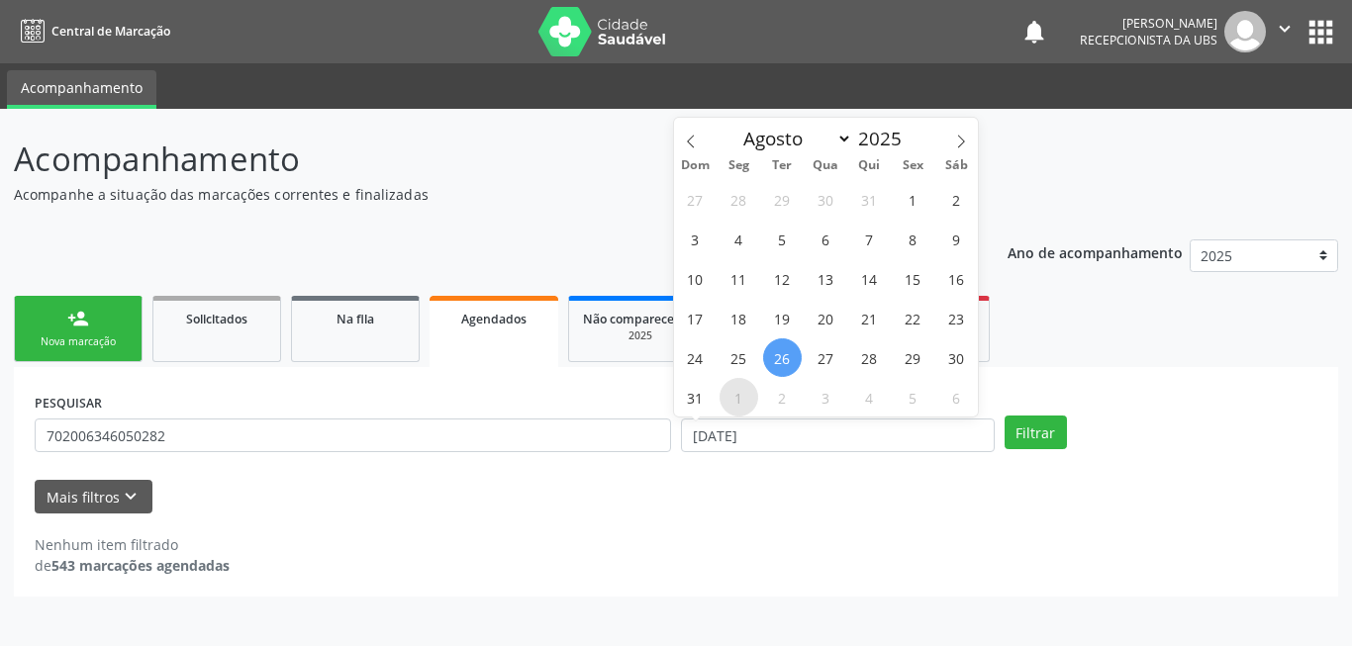
drag, startPoint x: 738, startPoint y: 450, endPoint x: 728, endPoint y: 403, distance: 48.5
click at [728, 403] on span "1" at bounding box center [738, 397] width 39 height 39
type input "01/09/2025"
click at [774, 405] on span "2" at bounding box center [782, 397] width 39 height 39
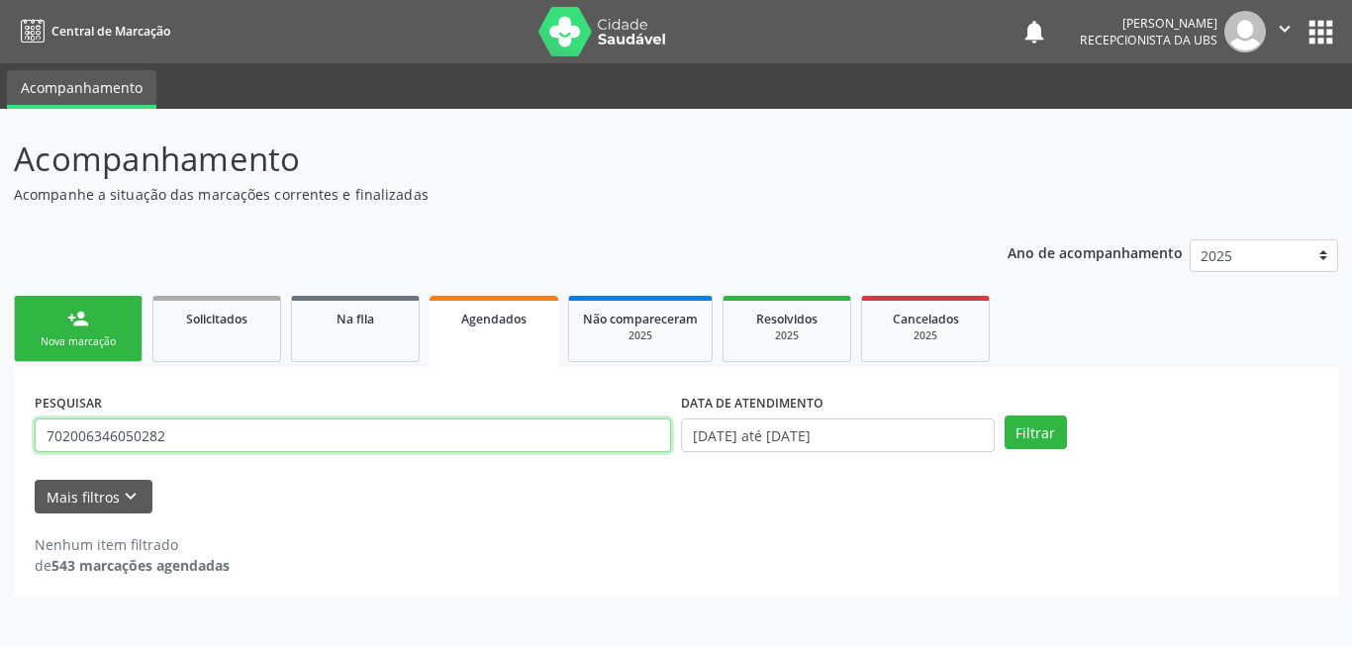
click at [368, 447] on input "702006346050282" at bounding box center [353, 436] width 636 height 34
type input "704204753297786"
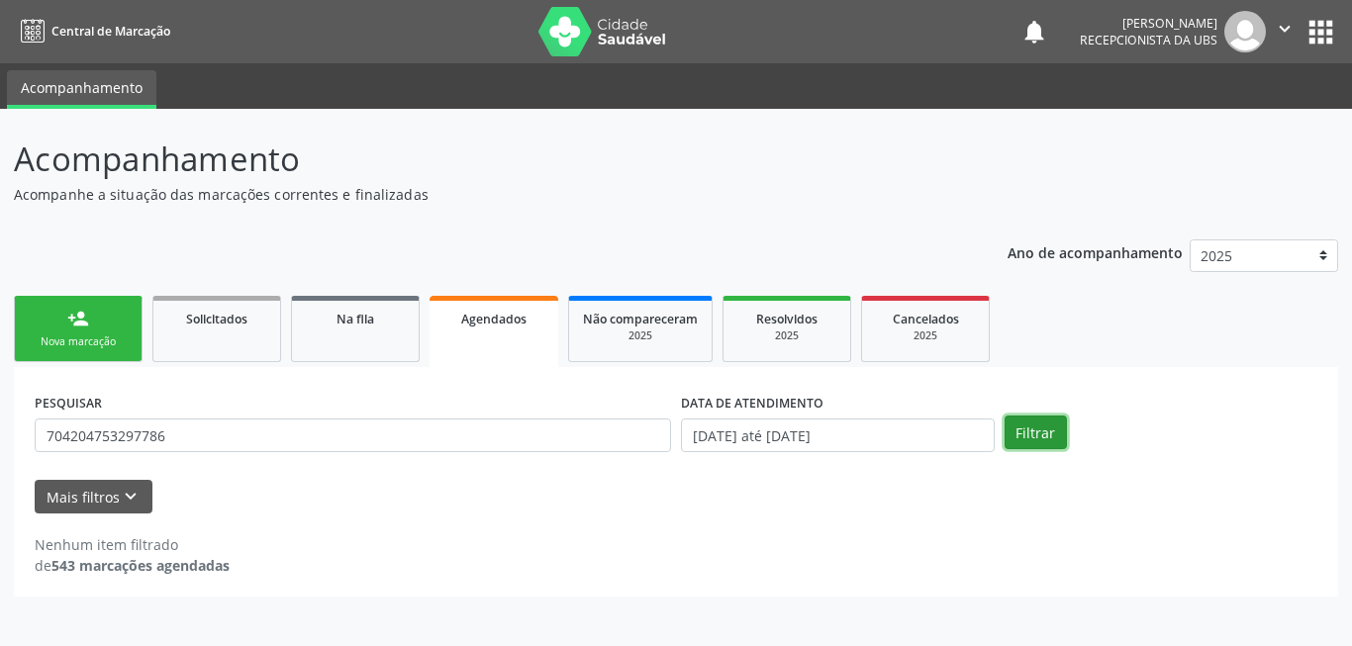
click at [1022, 431] on button "Filtrar" at bounding box center [1036, 433] width 62 height 34
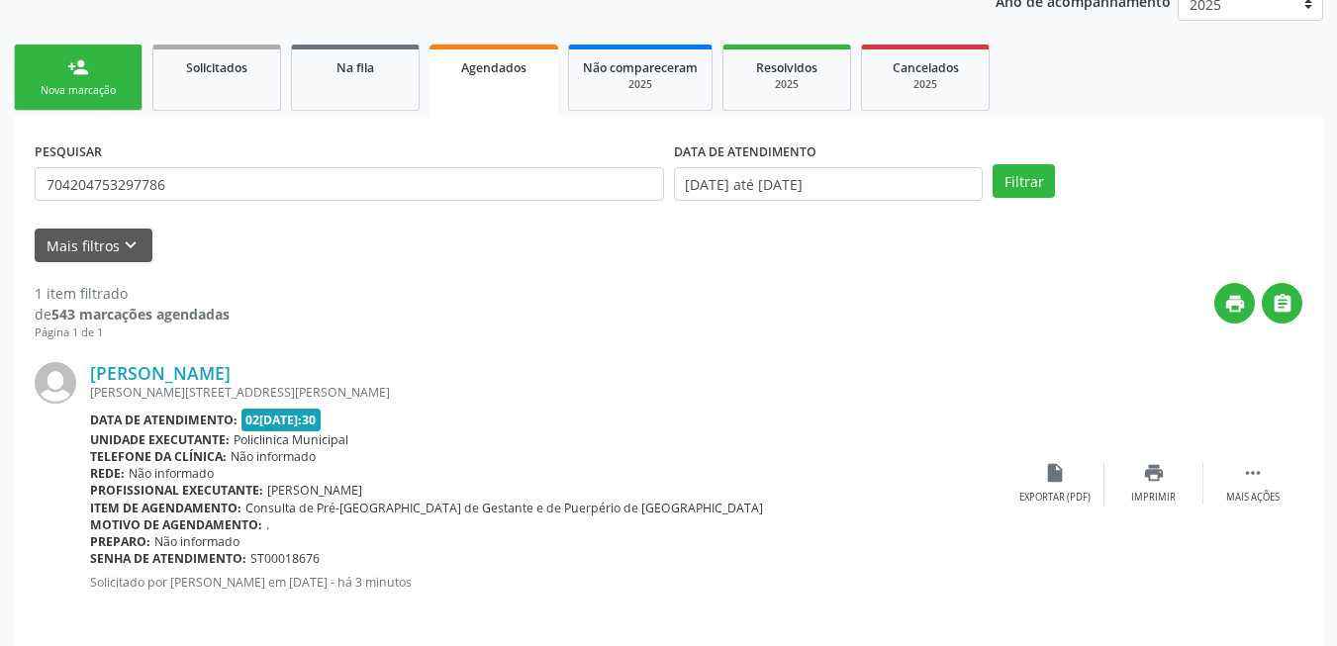
scroll to position [265, 0]
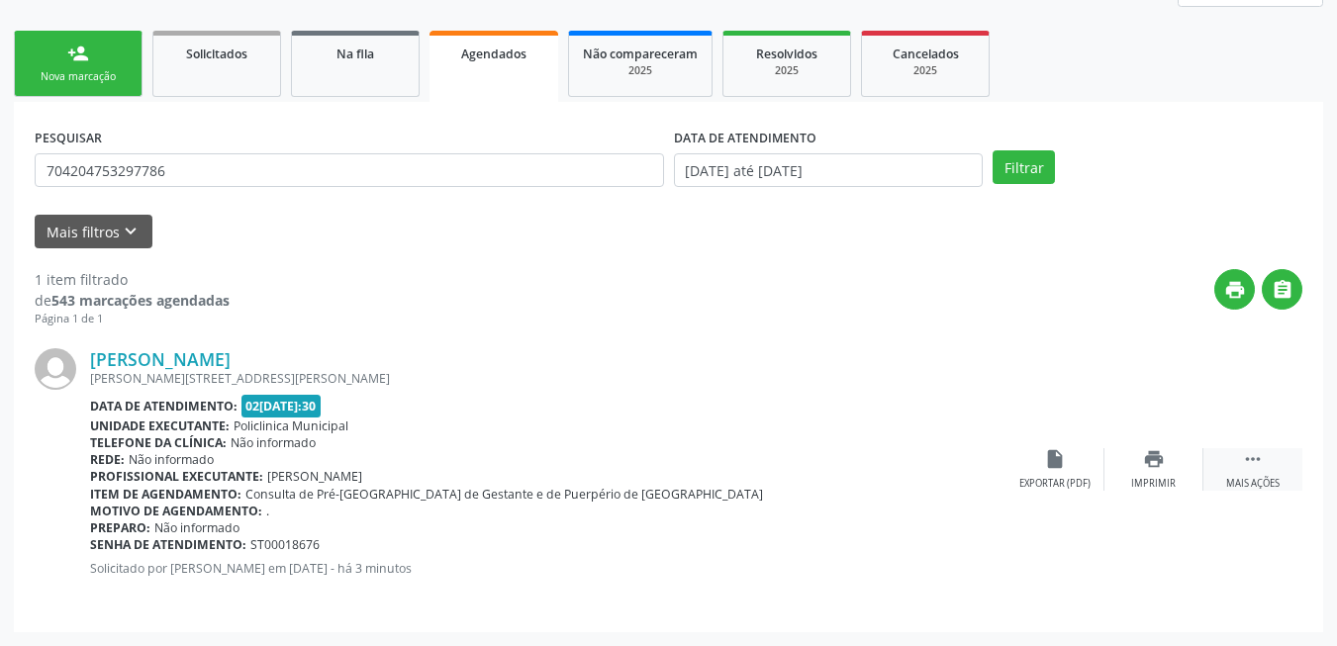
click at [1236, 476] on div " Mais ações" at bounding box center [1252, 469] width 99 height 43
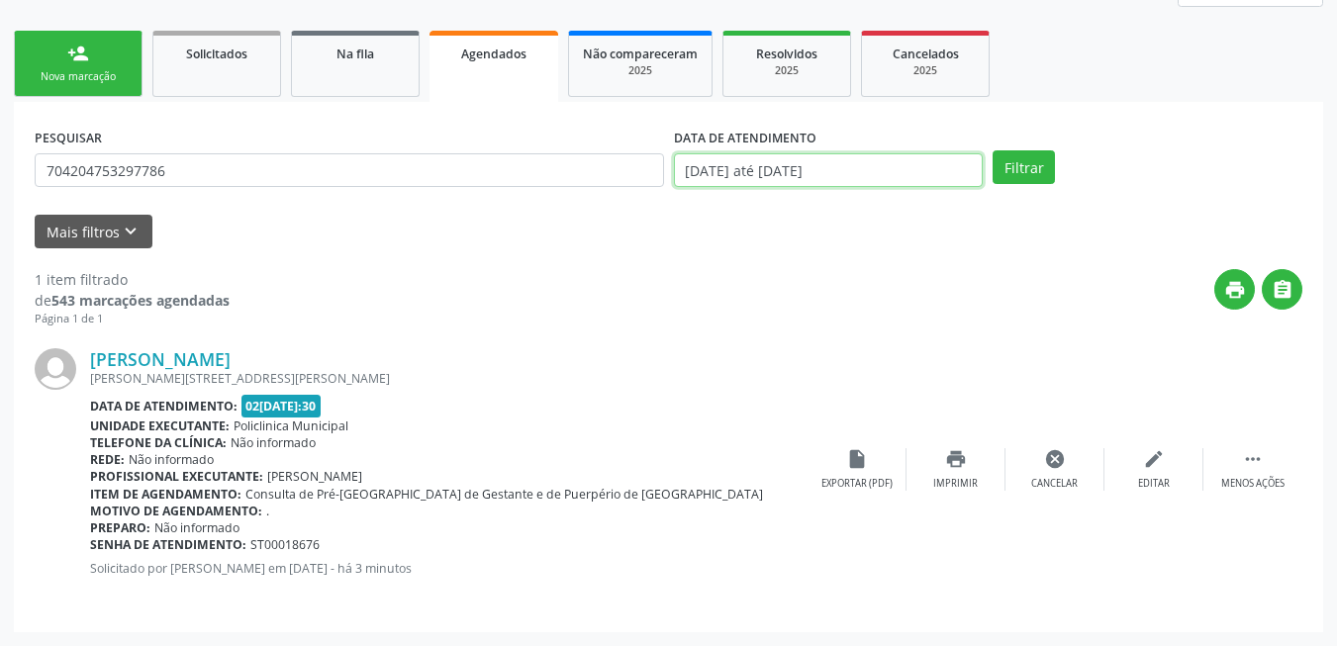
click at [979, 165] on input "01/09/2025 até 02/09/2025" at bounding box center [829, 170] width 310 height 34
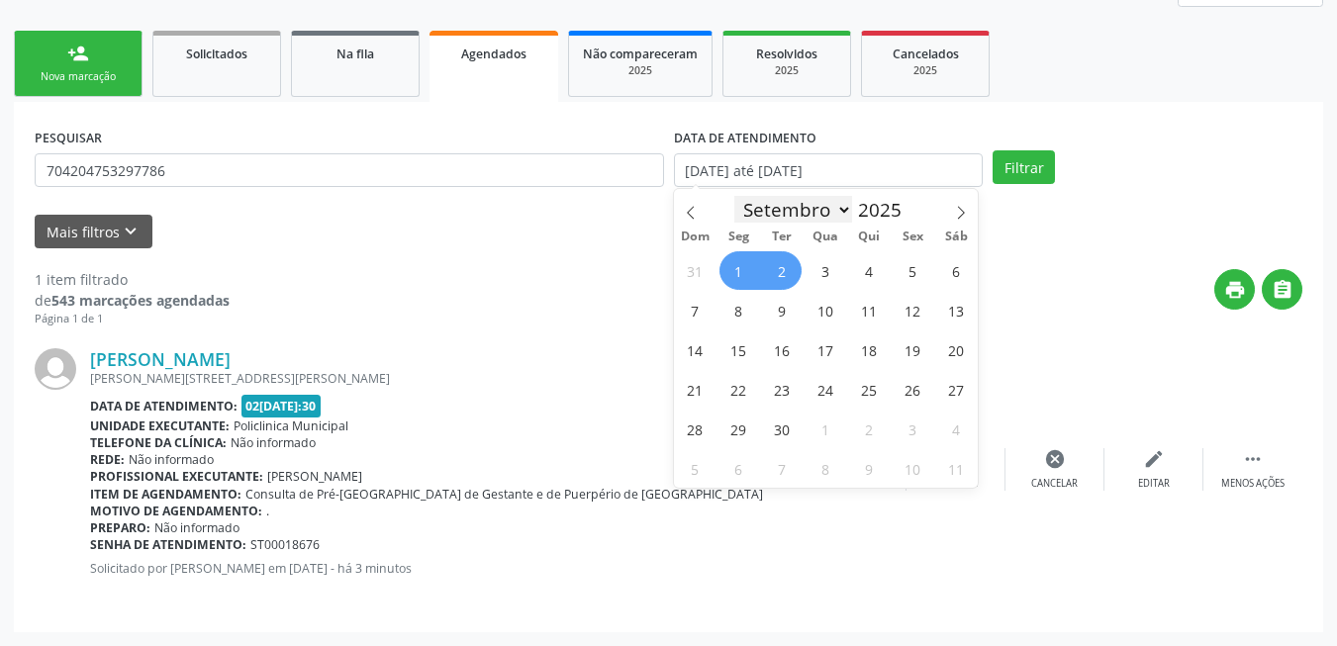
drag, startPoint x: 832, startPoint y: 208, endPoint x: 835, endPoint y: 223, distance: 15.1
click at [832, 207] on select "Janeiro Fevereiro Março Abril Maio Junho Julho Agosto Setembro Outubro Novembro…" at bounding box center [793, 210] width 119 height 28
click at [734, 196] on select "Janeiro Fevereiro Março Abril Maio Junho Julho Agosto Setembro Outubro Novembro…" at bounding box center [793, 210] width 119 height 28
click at [784, 343] on span "16" at bounding box center [782, 350] width 39 height 39
type input "16/09/2025"
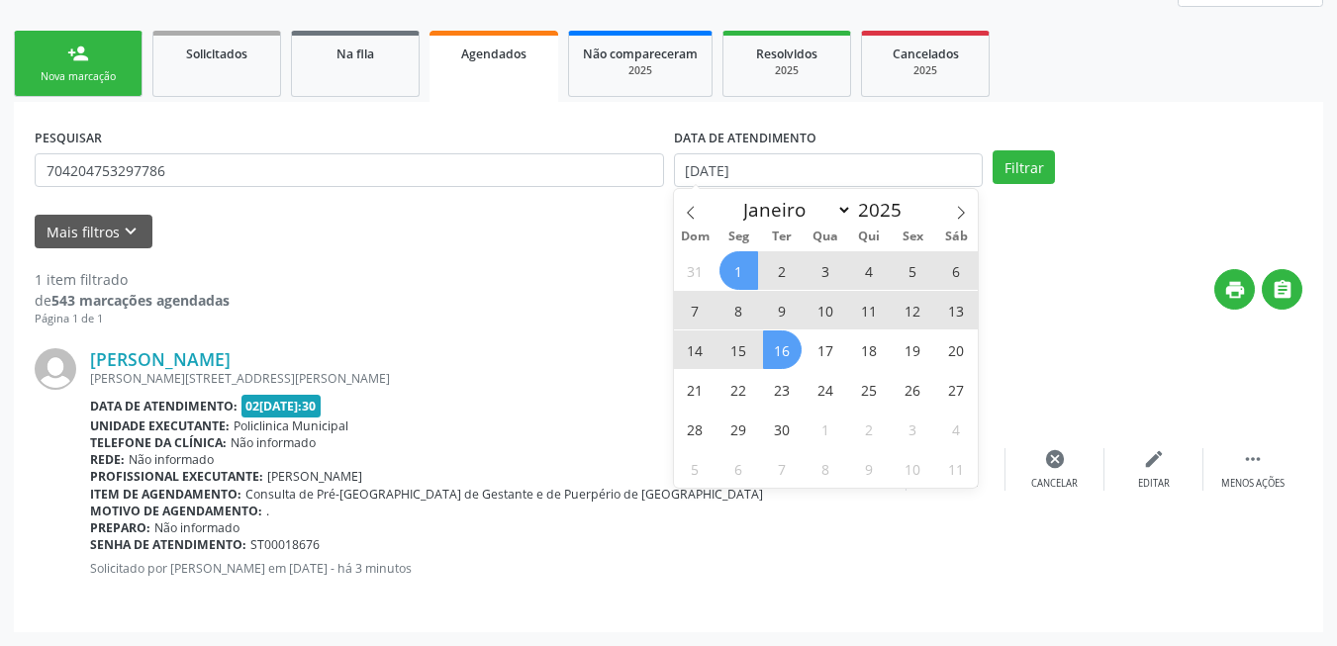
click at [726, 269] on span "1" at bounding box center [738, 270] width 39 height 39
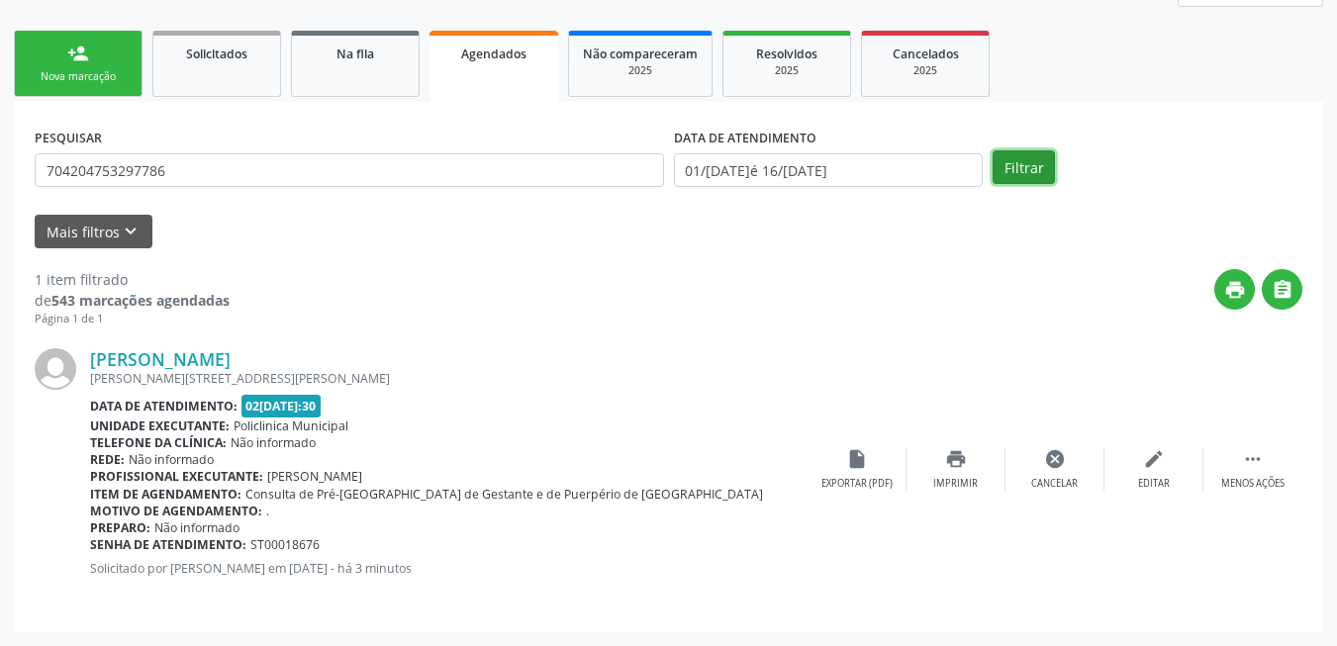
click at [1027, 161] on button "Filtrar" at bounding box center [1024, 167] width 62 height 34
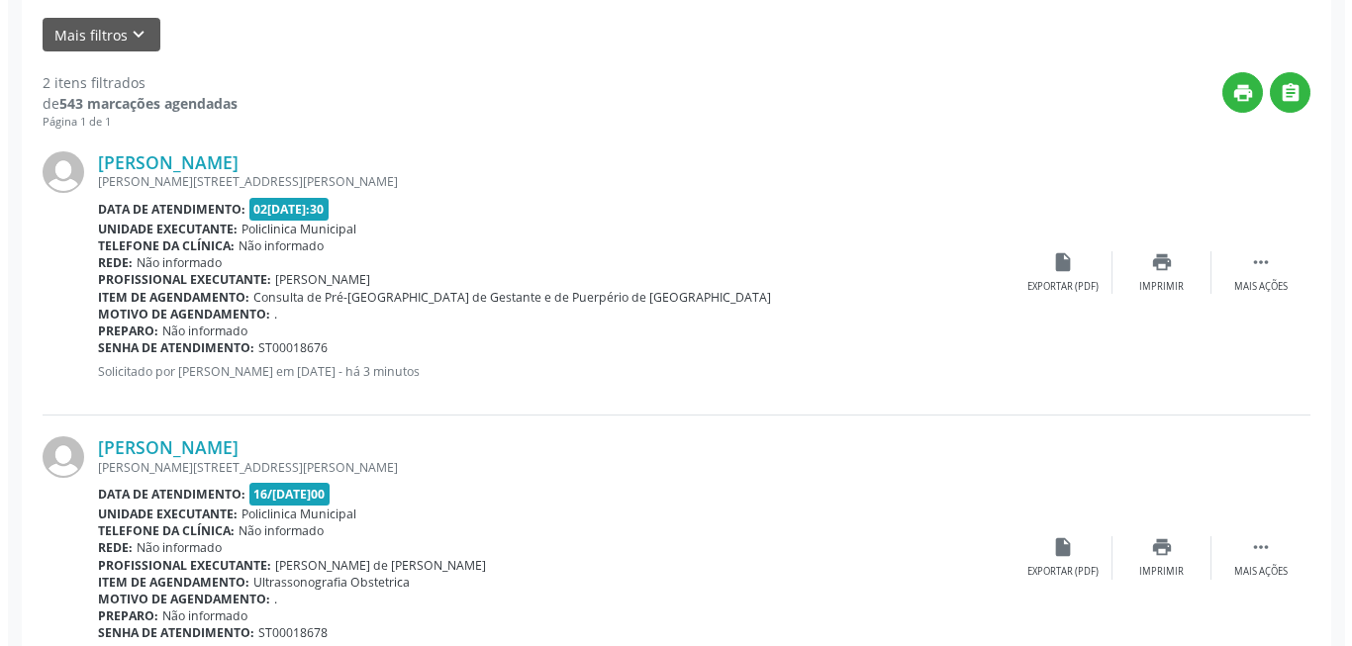
scroll to position [551, 0]
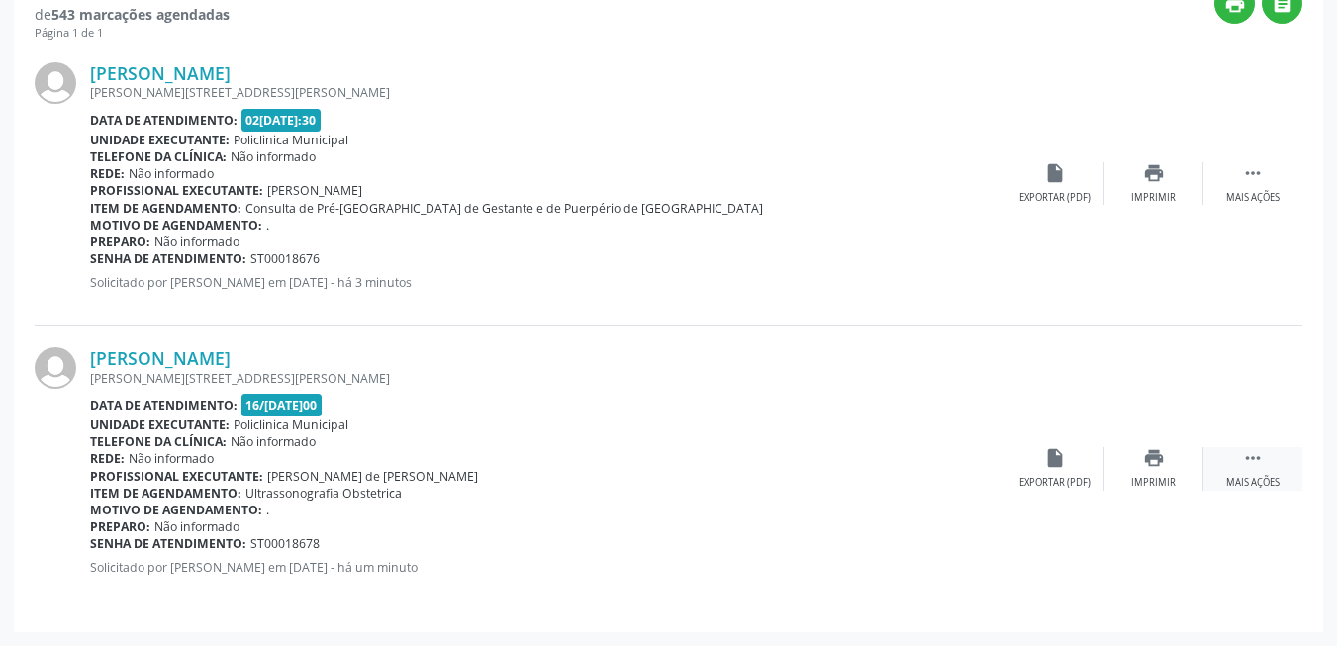
click at [1243, 476] on div "Mais ações" at bounding box center [1252, 483] width 53 height 14
click at [1058, 479] on div "Cancelar" at bounding box center [1054, 483] width 47 height 14
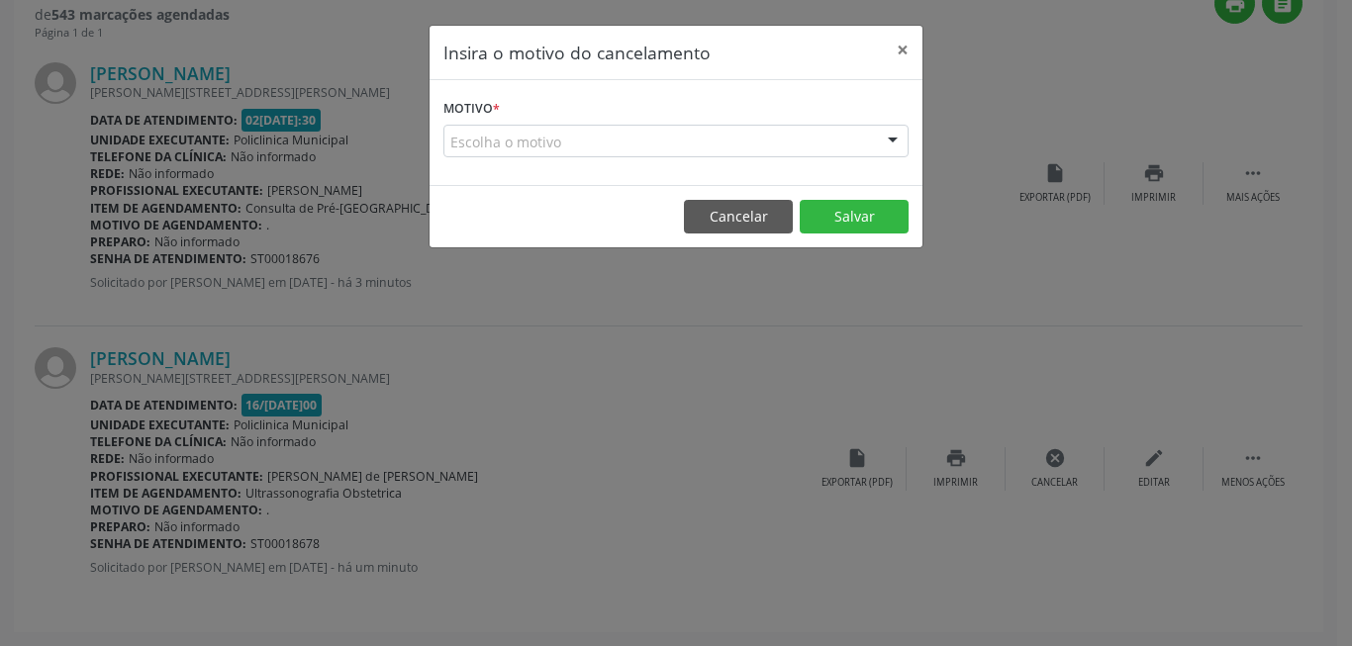
click at [813, 144] on div "Escolha o motivo" at bounding box center [675, 142] width 465 height 34
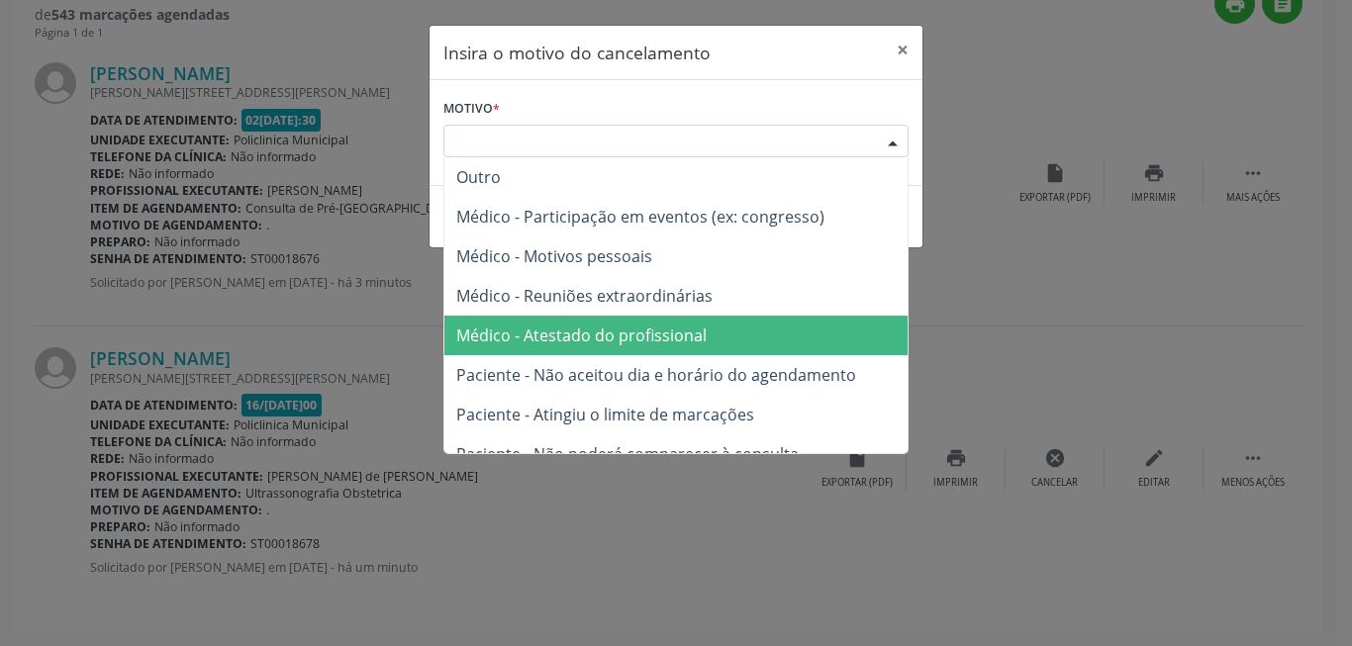
scroll to position [100, 0]
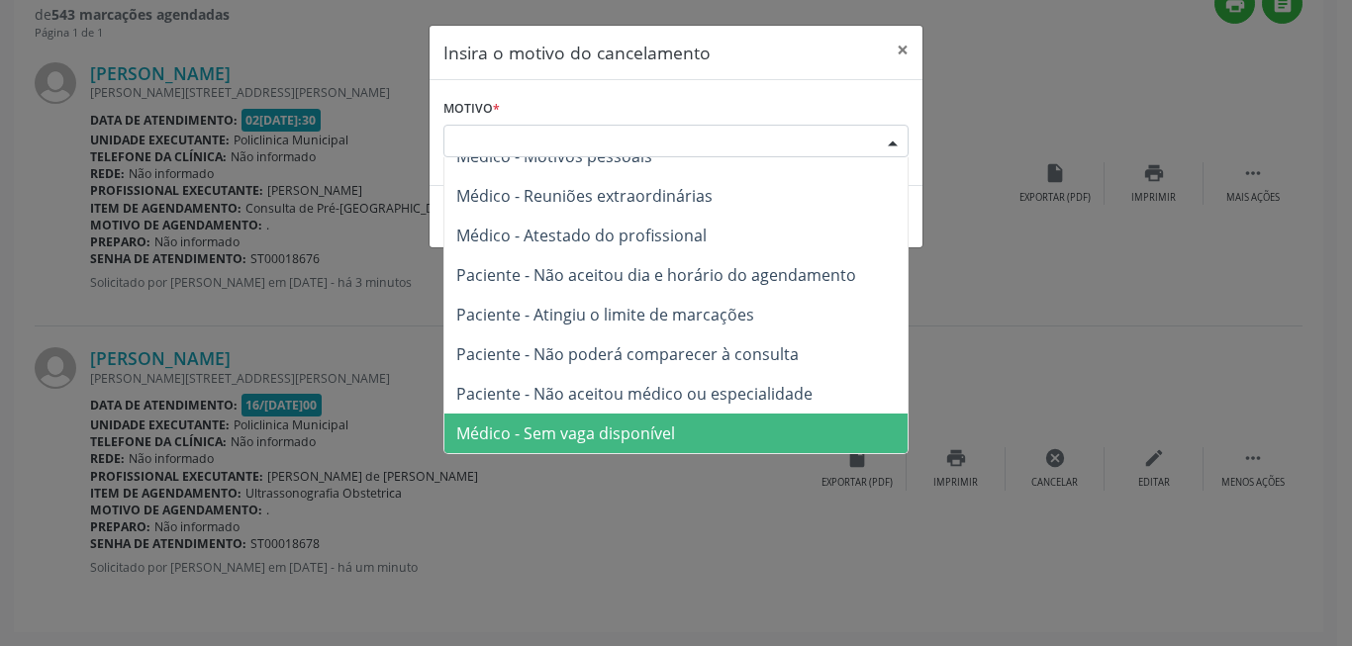
click at [752, 425] on span "Médico - Sem vaga disponível" at bounding box center [675, 434] width 463 height 40
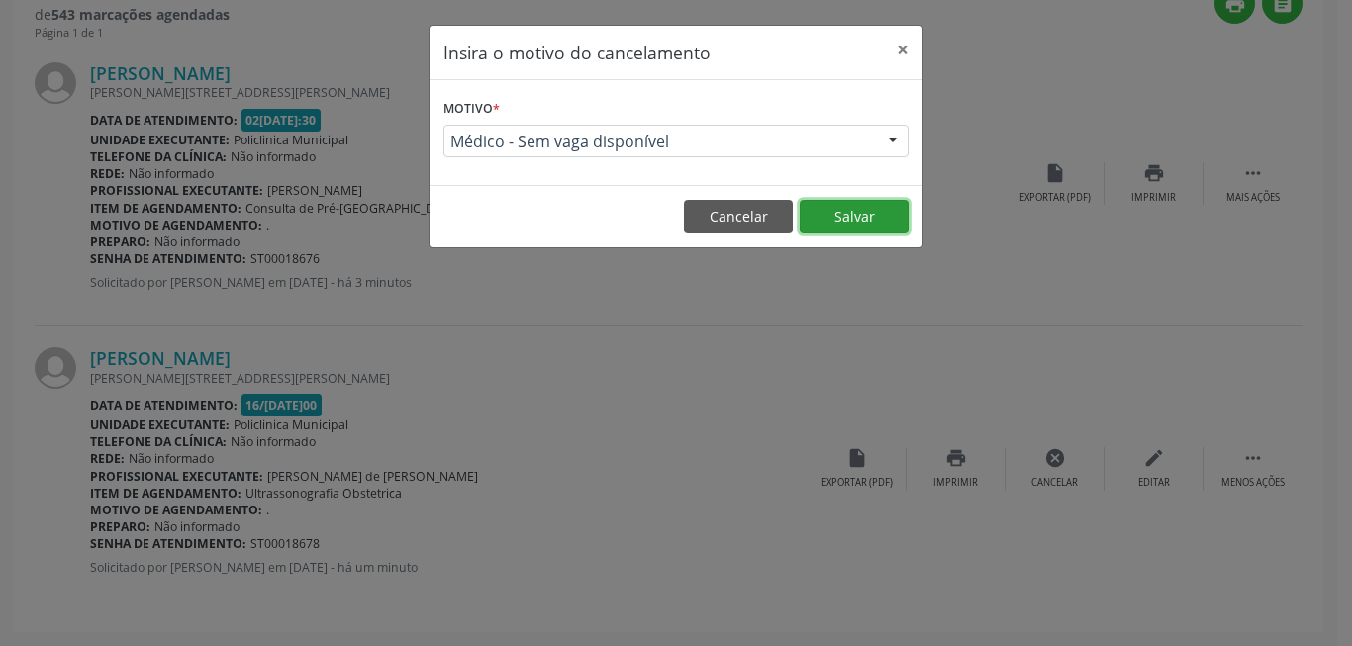
click at [852, 217] on button "Salvar" at bounding box center [854, 217] width 109 height 34
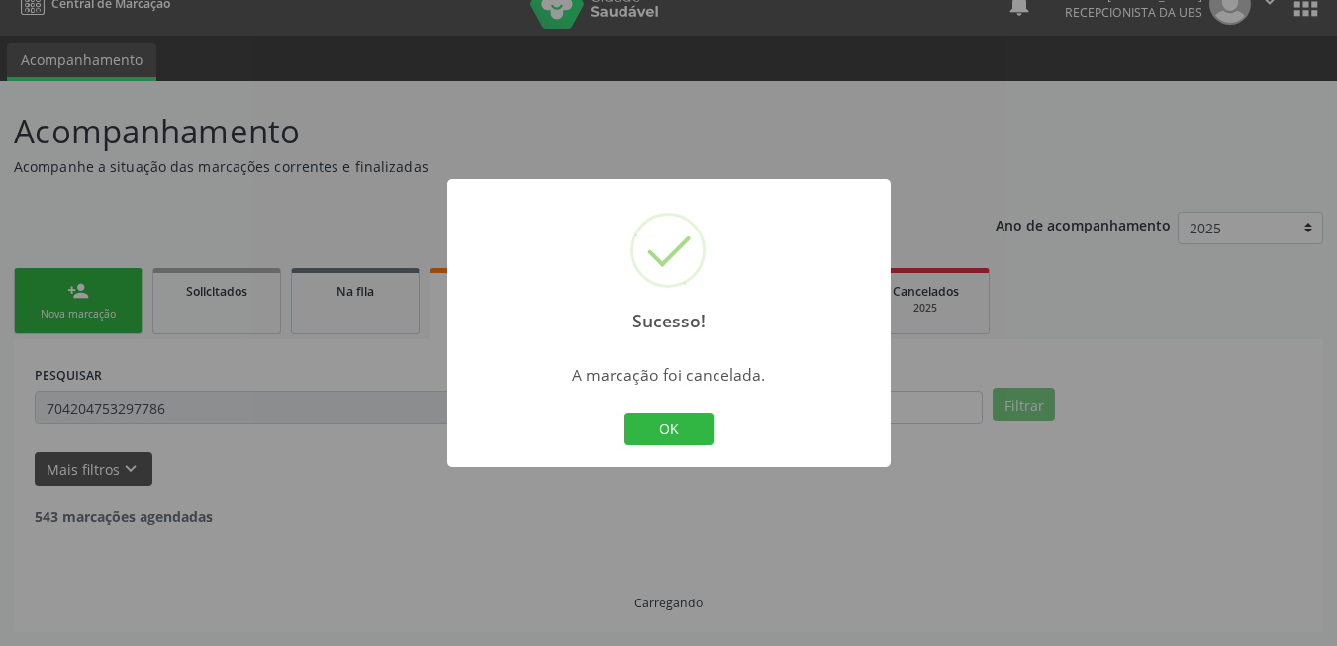
scroll to position [265, 0]
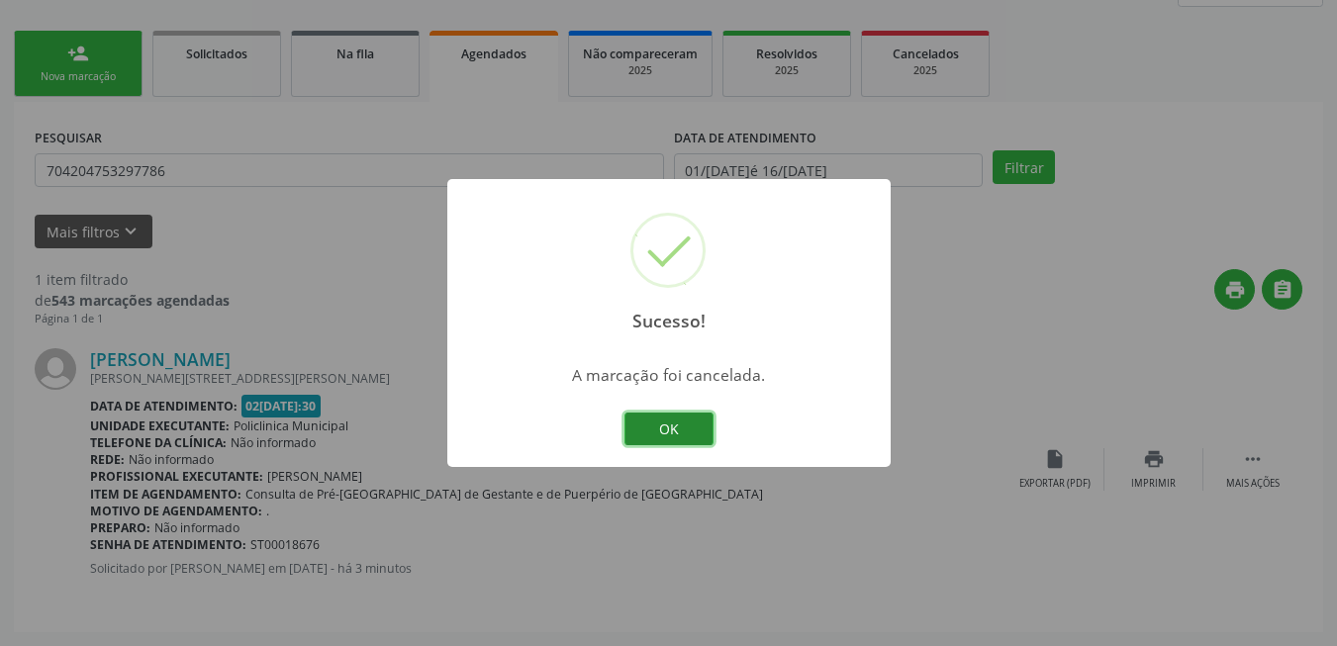
click at [651, 427] on button "OK" at bounding box center [668, 430] width 89 height 34
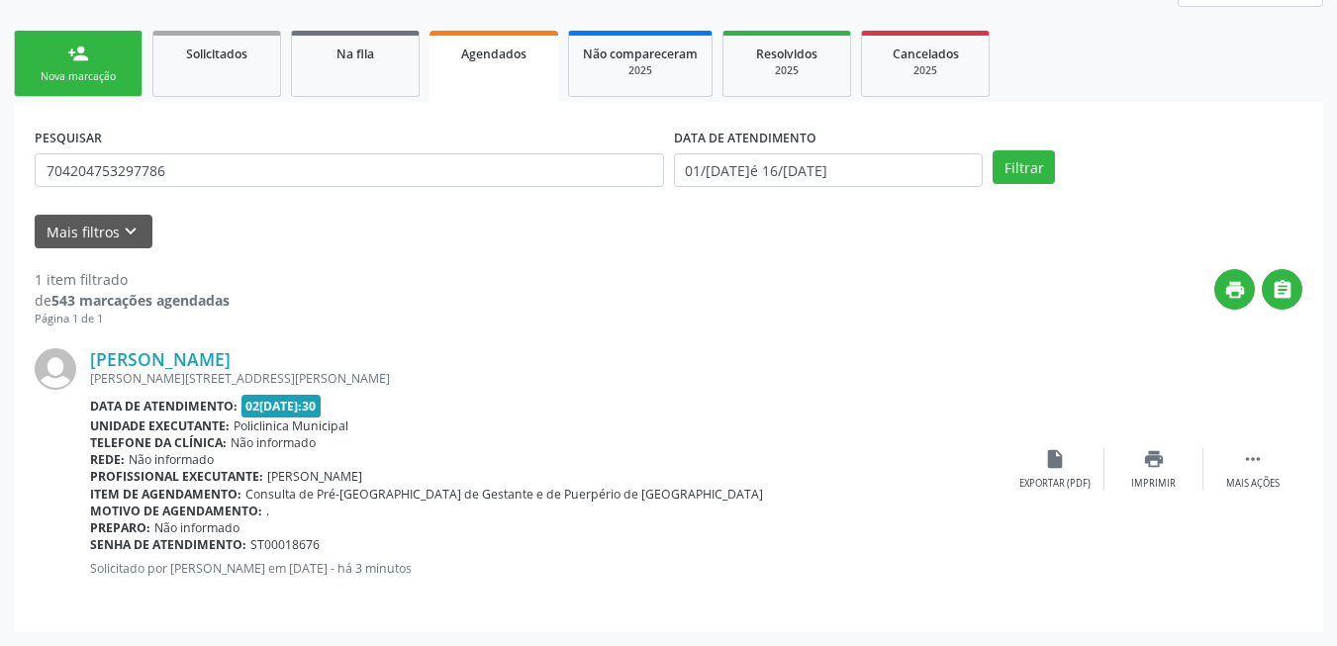
drag, startPoint x: 64, startPoint y: 59, endPoint x: 121, endPoint y: 92, distance: 65.2
click at [64, 59] on link "person_add Nova marcação" at bounding box center [78, 64] width 129 height 66
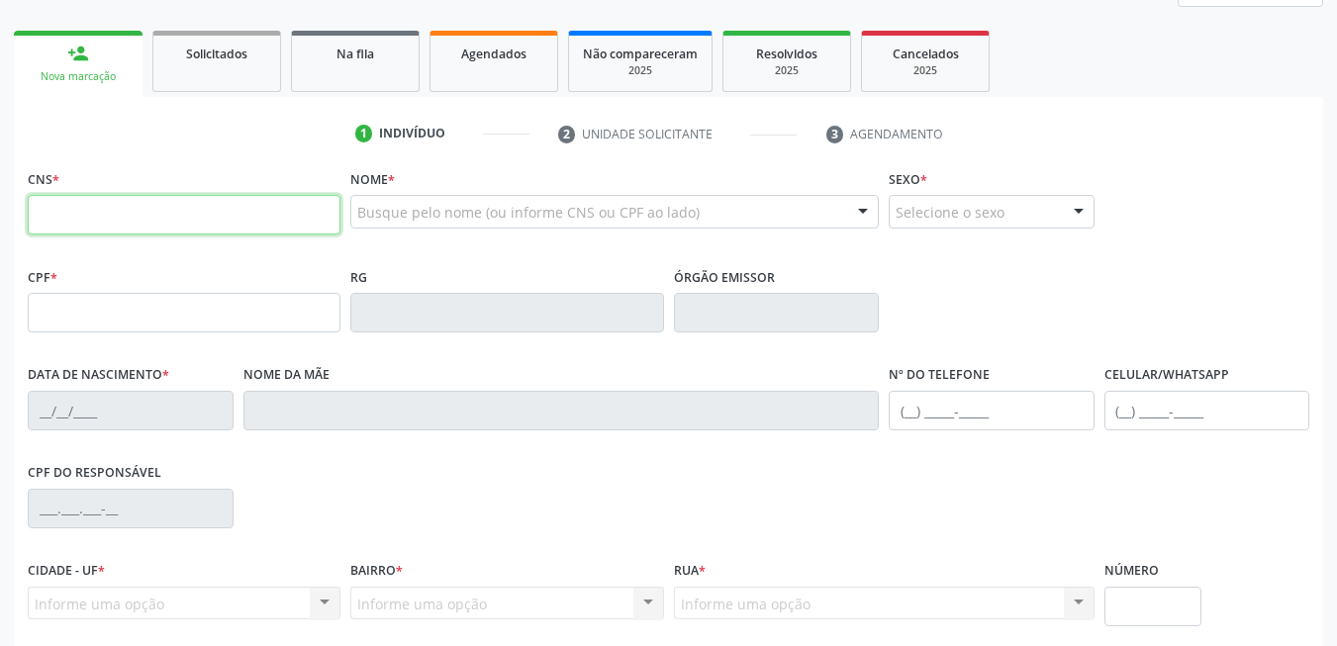
click at [220, 216] on input "text" at bounding box center [184, 215] width 313 height 40
type input "704 2047 5329 7786"
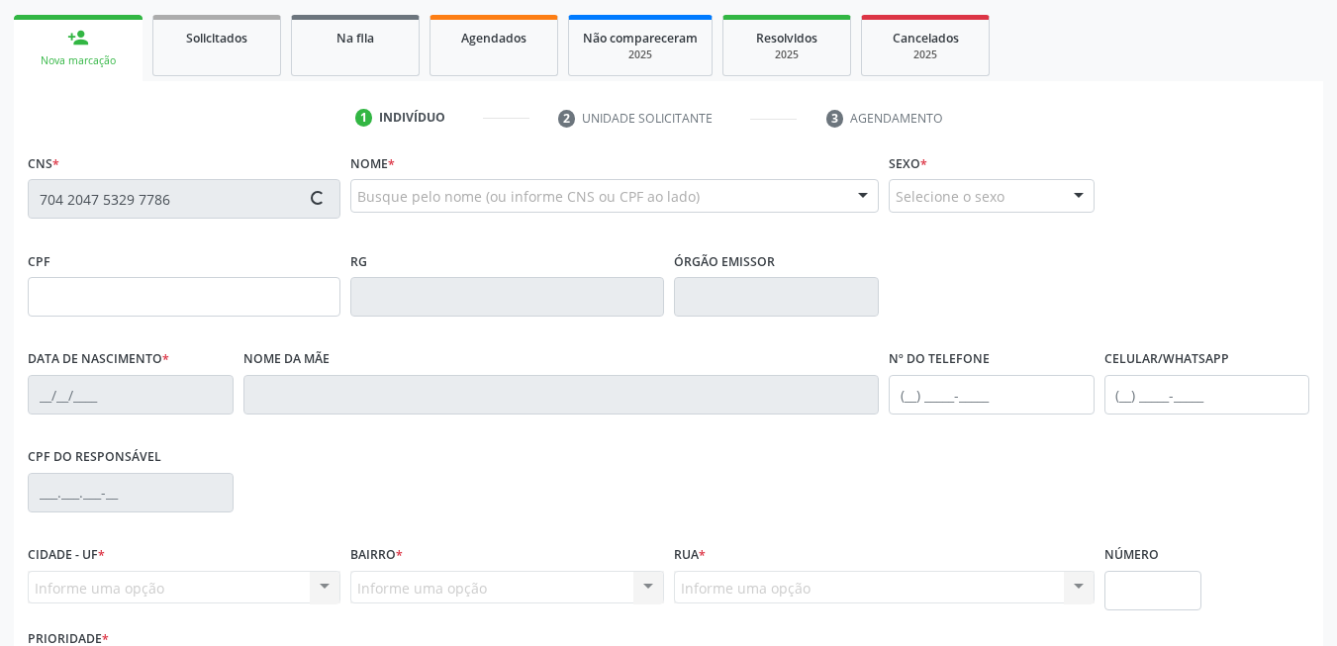
scroll to position [427, 0]
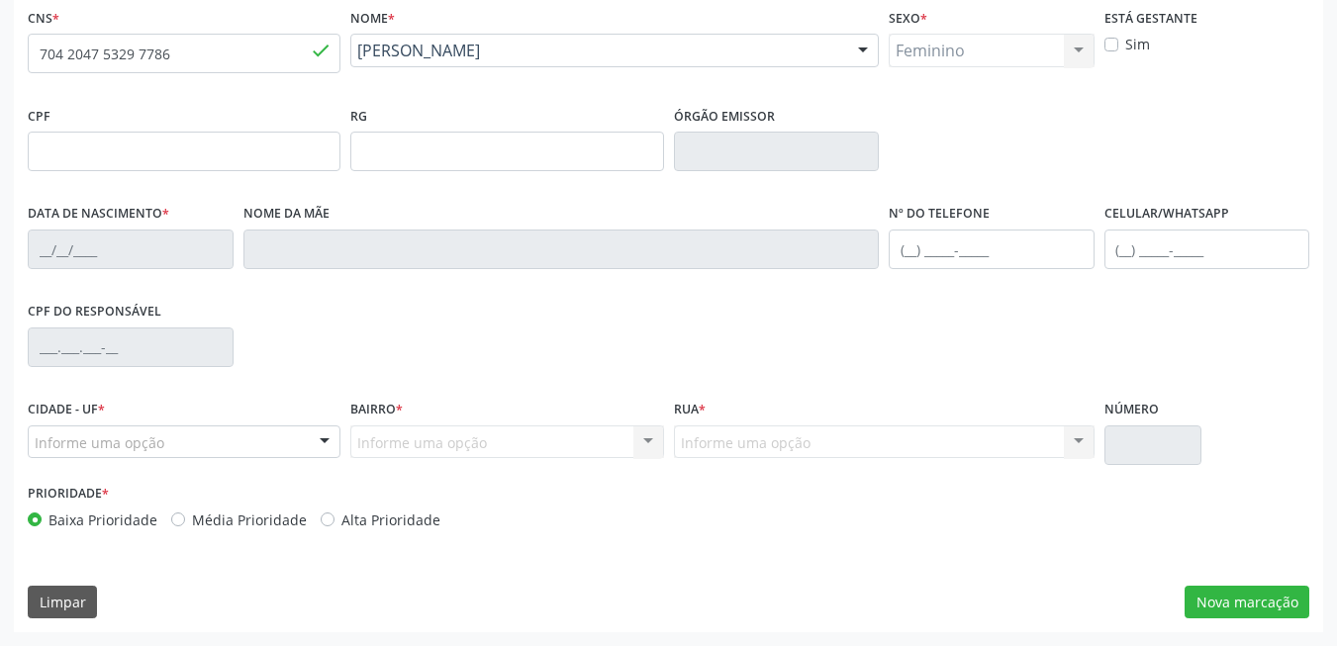
type input "26/12/1991"
type input "Jane Paula Campos Vasconcelos"
type input "(87) 99621-0016"
type input "57"
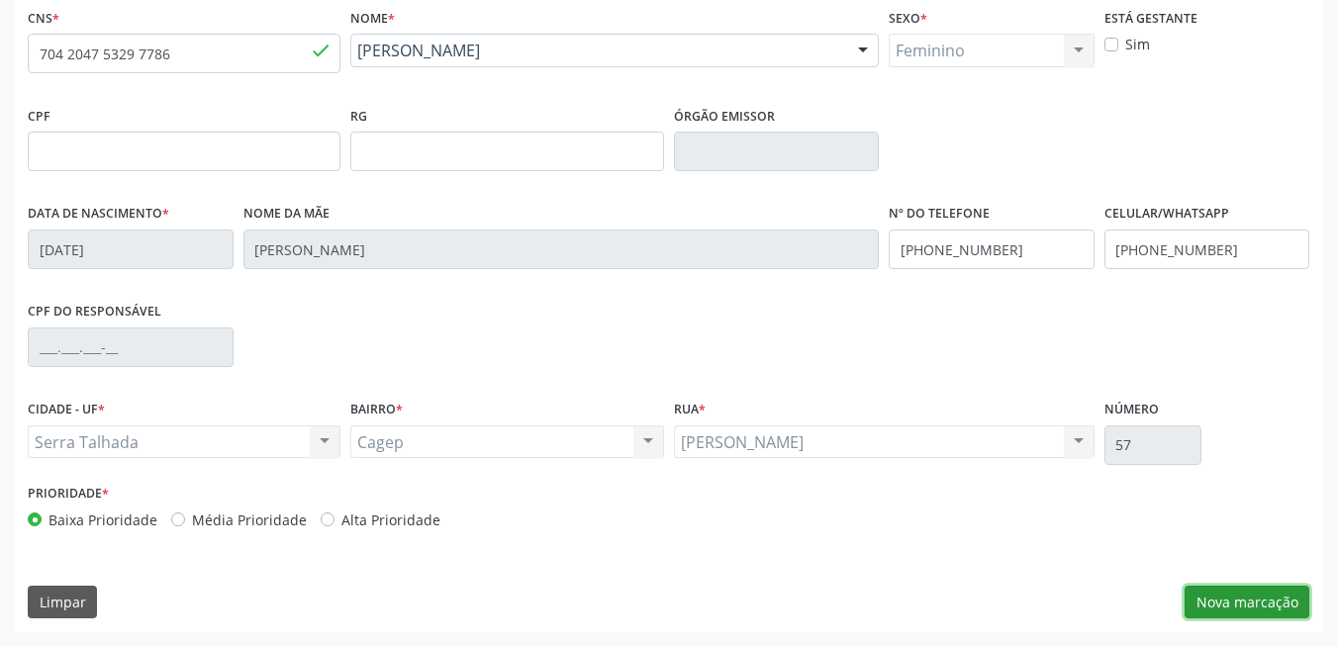
click at [1219, 604] on button "Nova marcação" at bounding box center [1247, 603] width 125 height 34
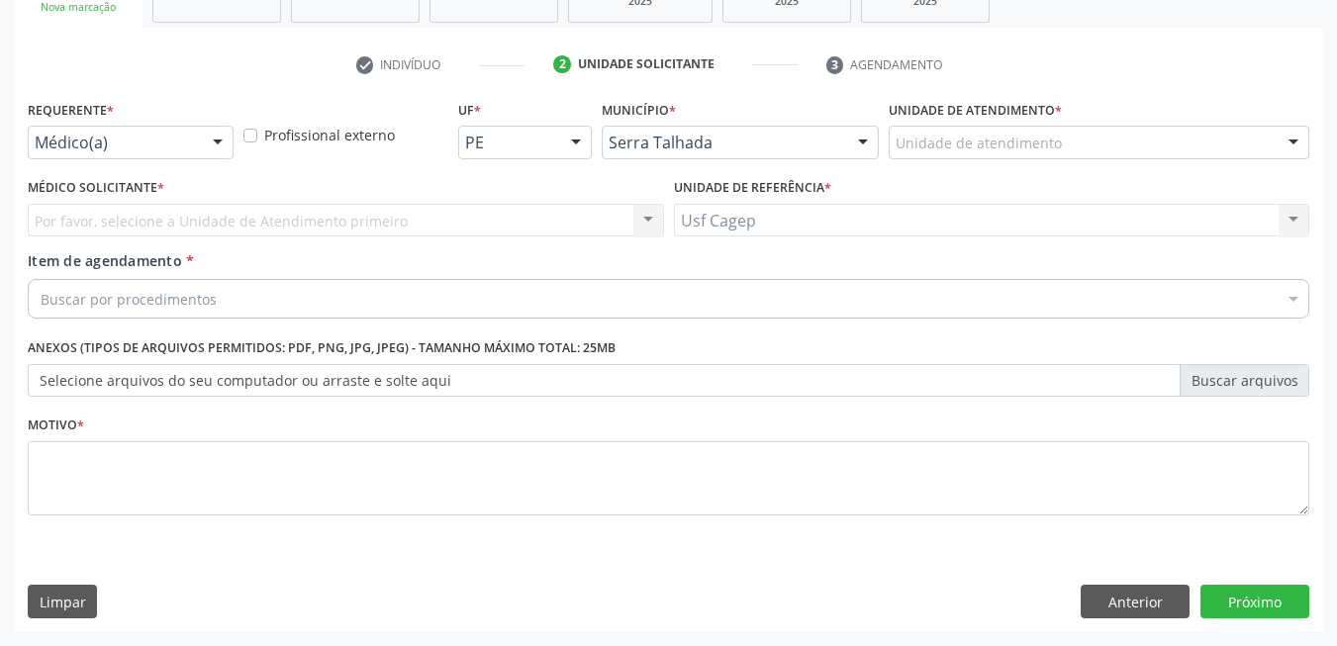
scroll to position [335, 0]
click at [295, 296] on div "Buscar por procedimentos" at bounding box center [669, 299] width 1282 height 40
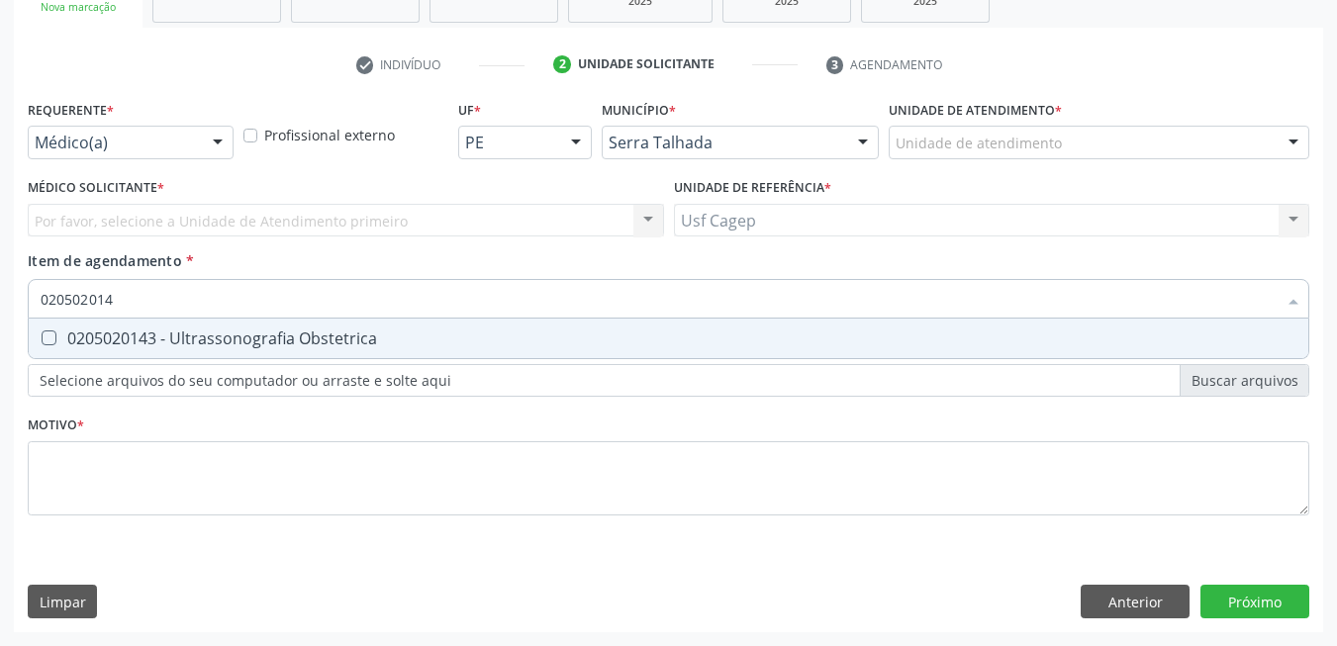
type input "0205020143"
click at [269, 350] on span "0205020143 - Ultrassonografia Obstetrica" at bounding box center [669, 339] width 1280 height 40
checkbox Obstetrica "true"
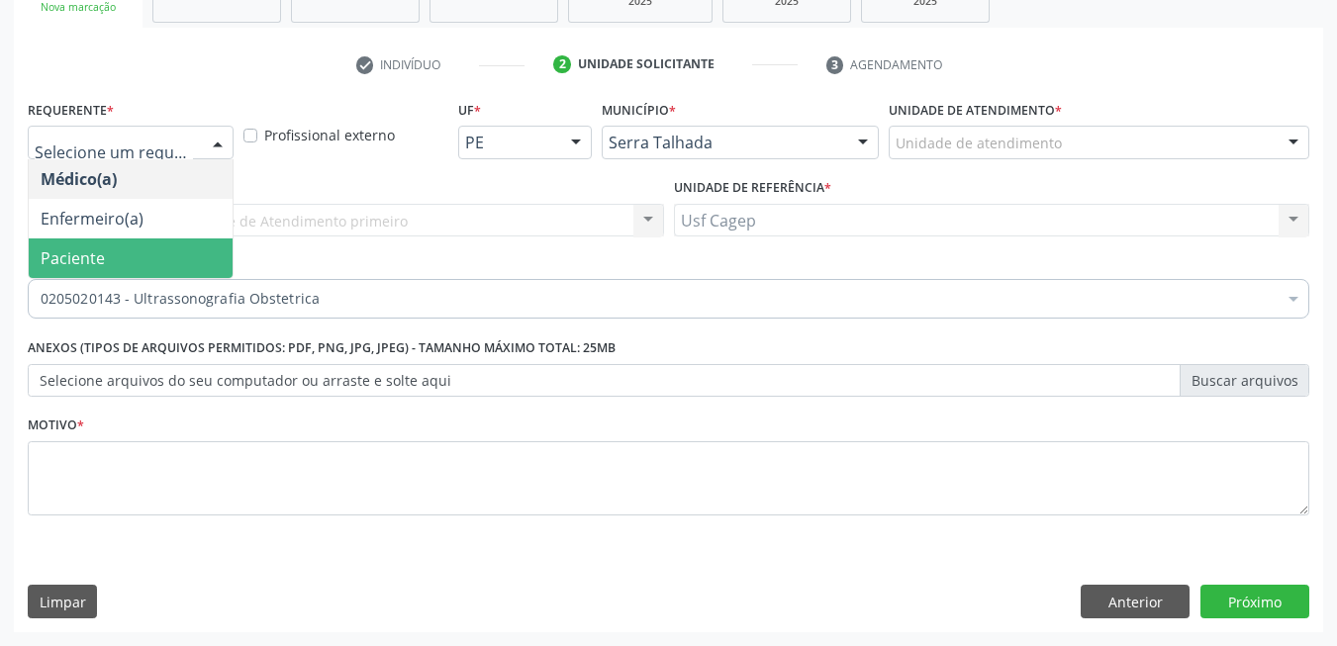
click at [130, 266] on span "Paciente" at bounding box center [131, 259] width 204 height 40
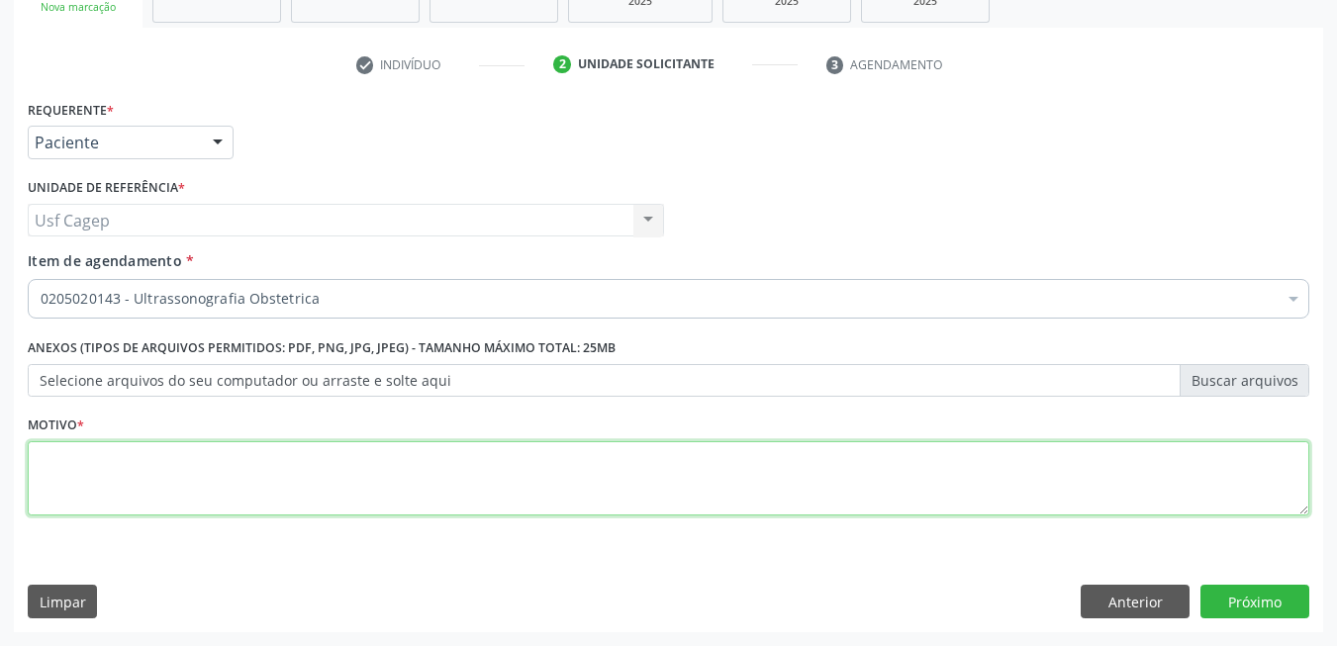
click at [158, 463] on textarea at bounding box center [669, 478] width 1282 height 75
type textarea "."
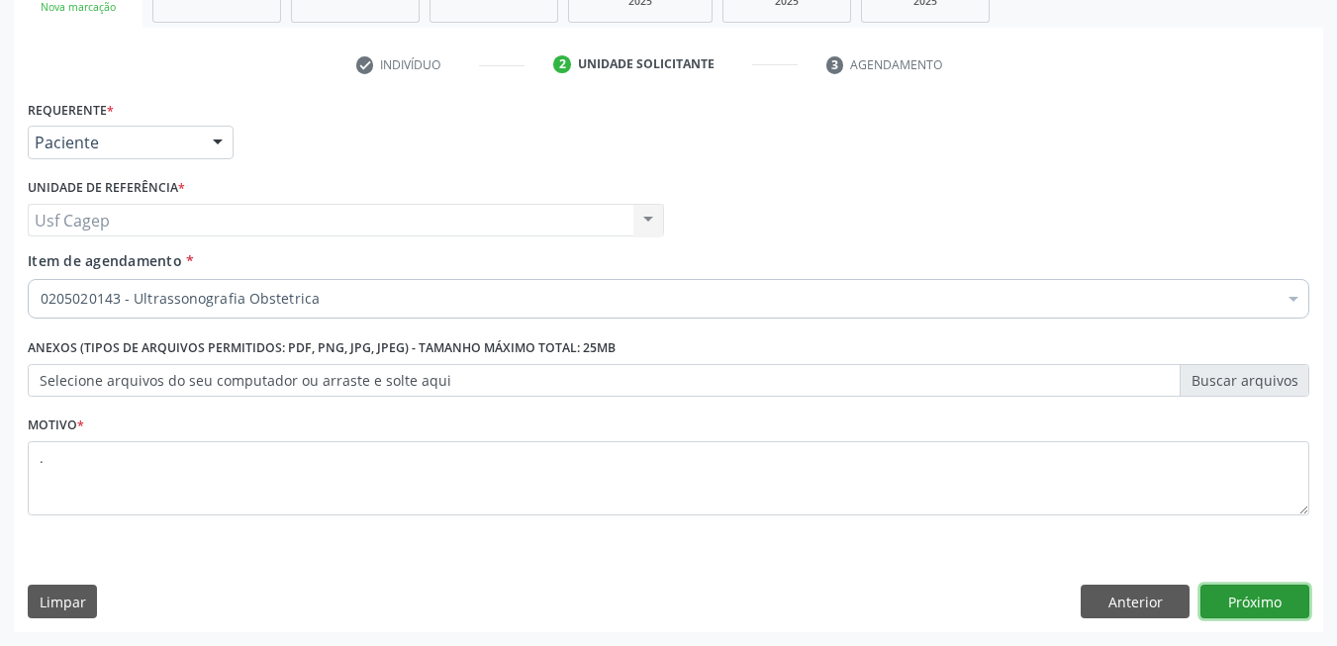
click at [1267, 587] on button "Próximo" at bounding box center [1254, 602] width 109 height 34
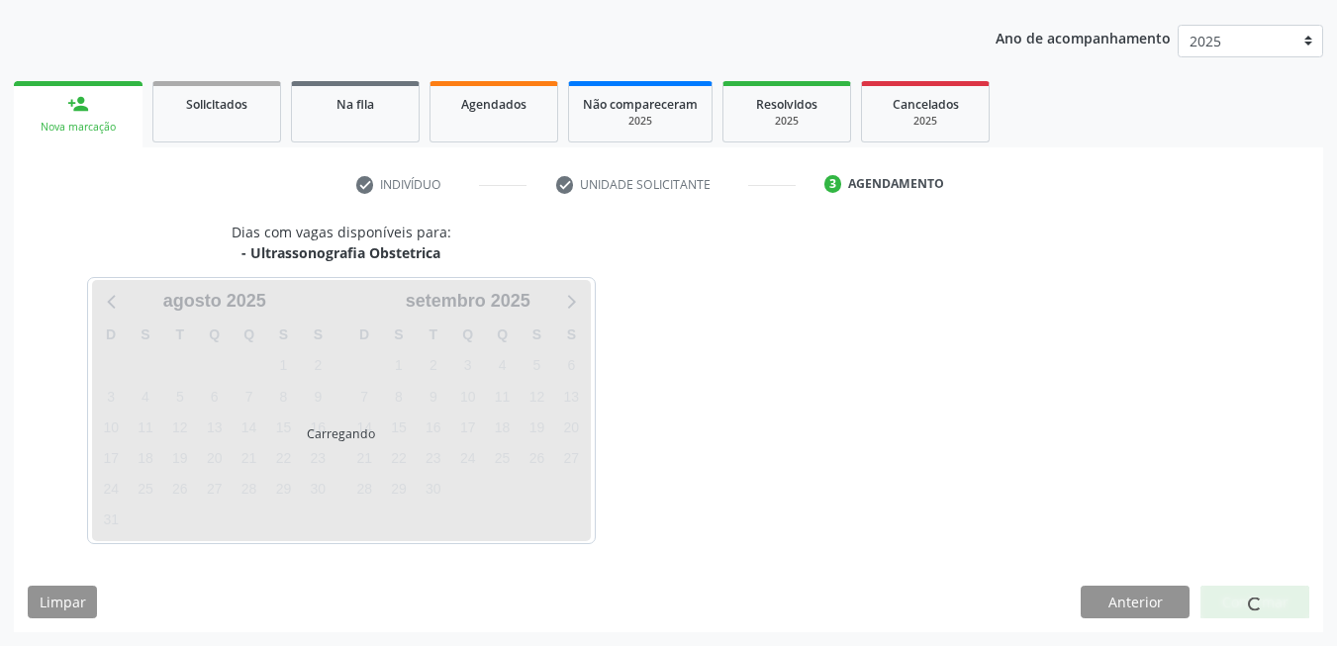
scroll to position [215, 0]
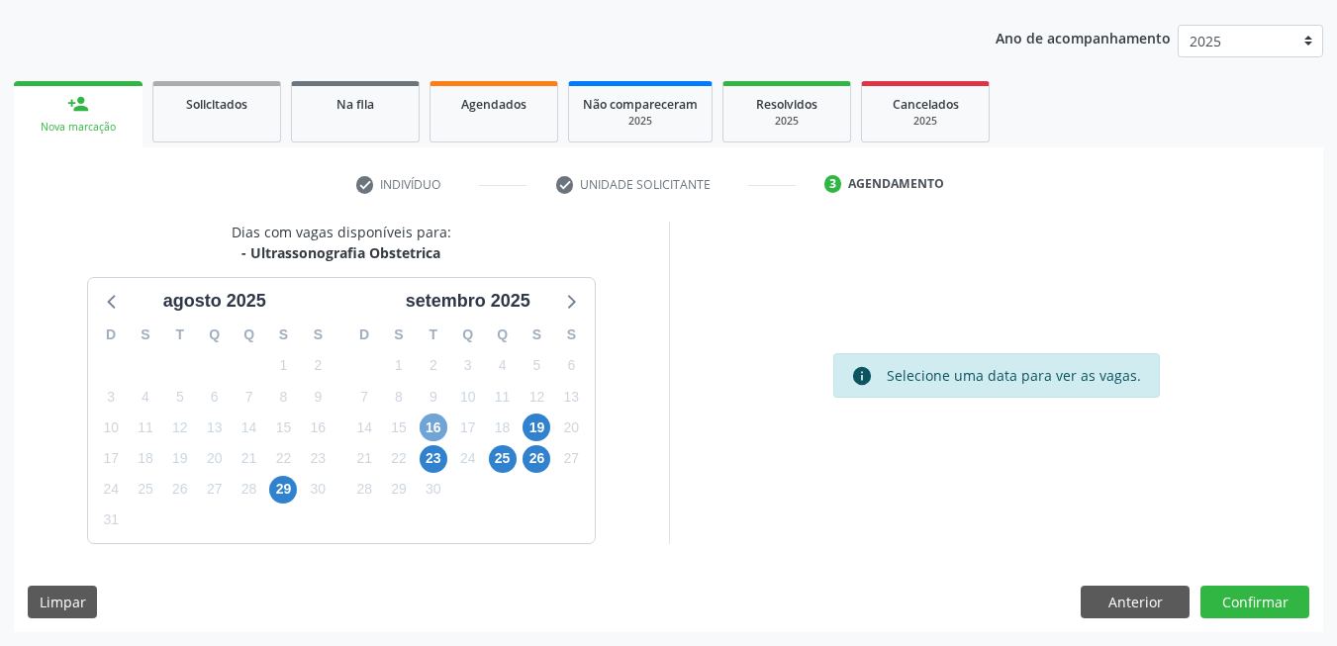
click at [425, 431] on span "16" at bounding box center [434, 428] width 28 height 28
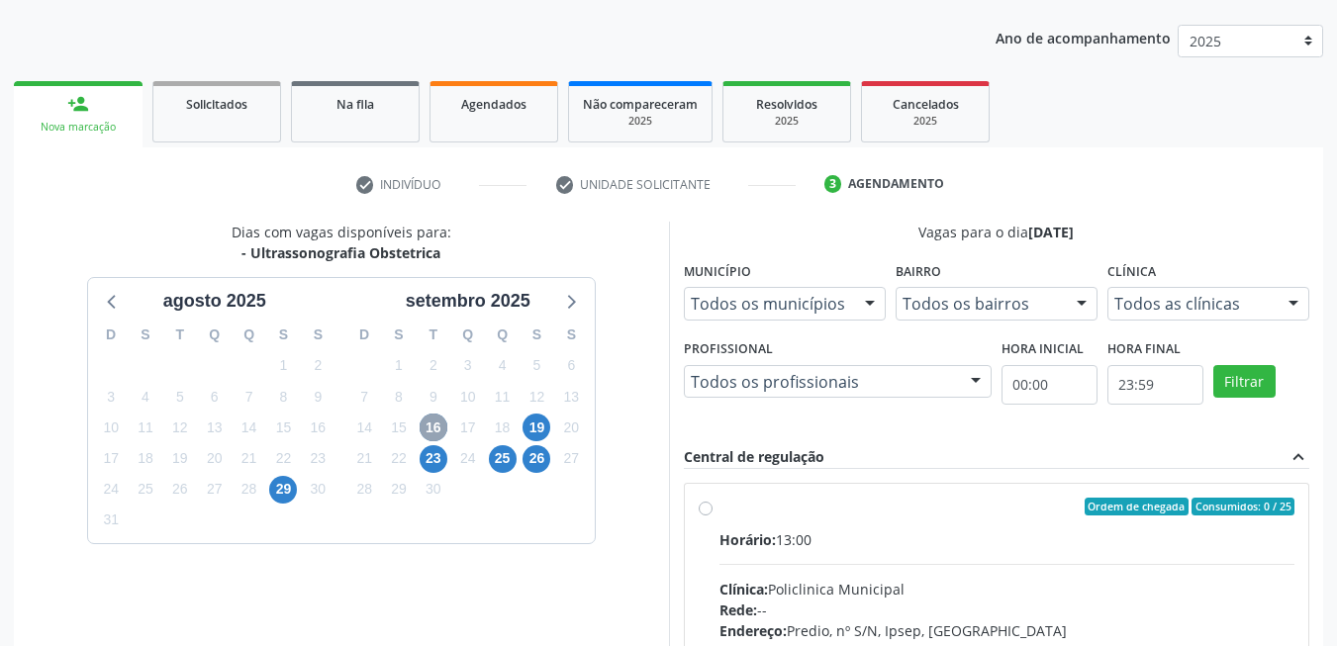
scroll to position [501, 0]
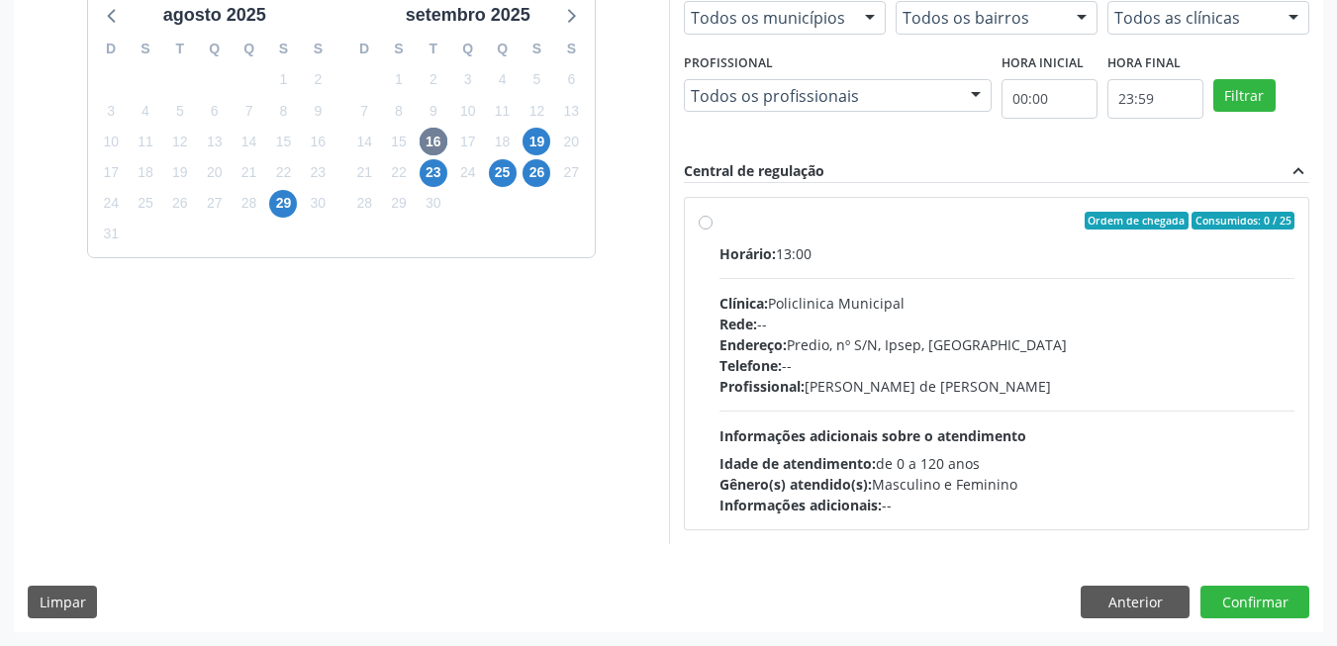
click at [970, 359] on div "Telefone: --" at bounding box center [1007, 365] width 576 height 21
click at [713, 230] on input "Ordem de chegada Consumidos: 0 / 25 Horário: 13:00 Clínica: Policlinica Municip…" at bounding box center [706, 221] width 14 height 18
radio input "true"
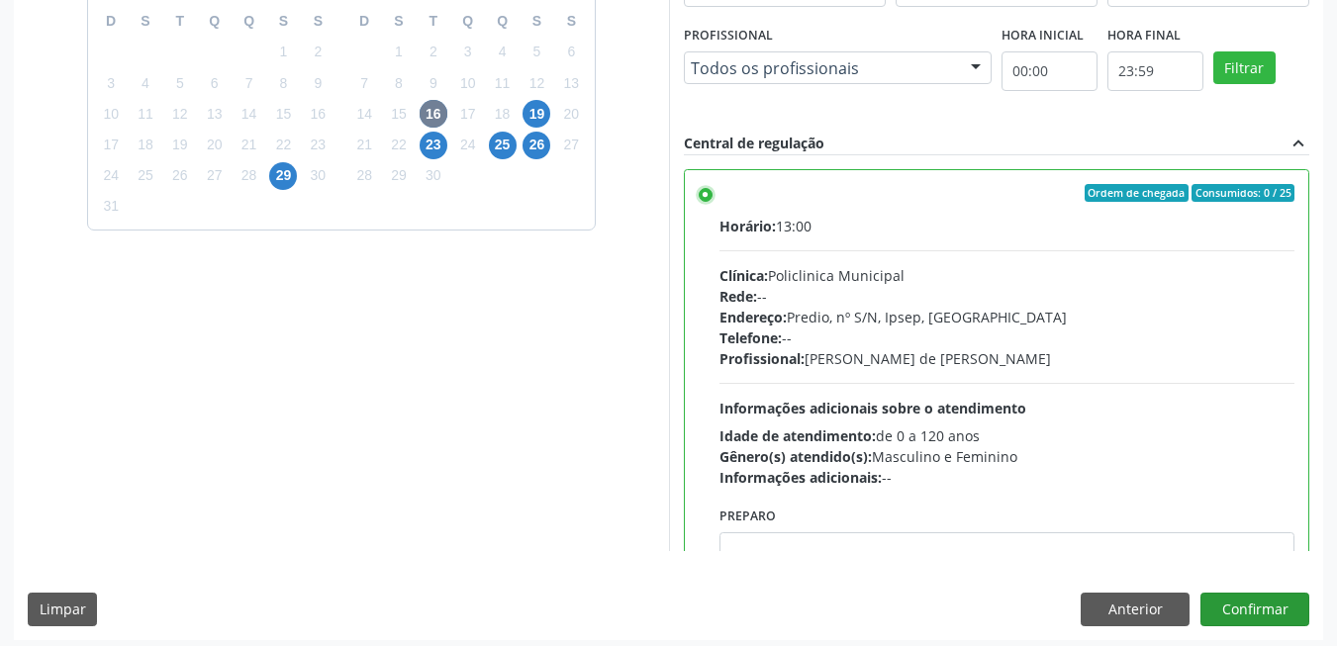
scroll to position [536, 0]
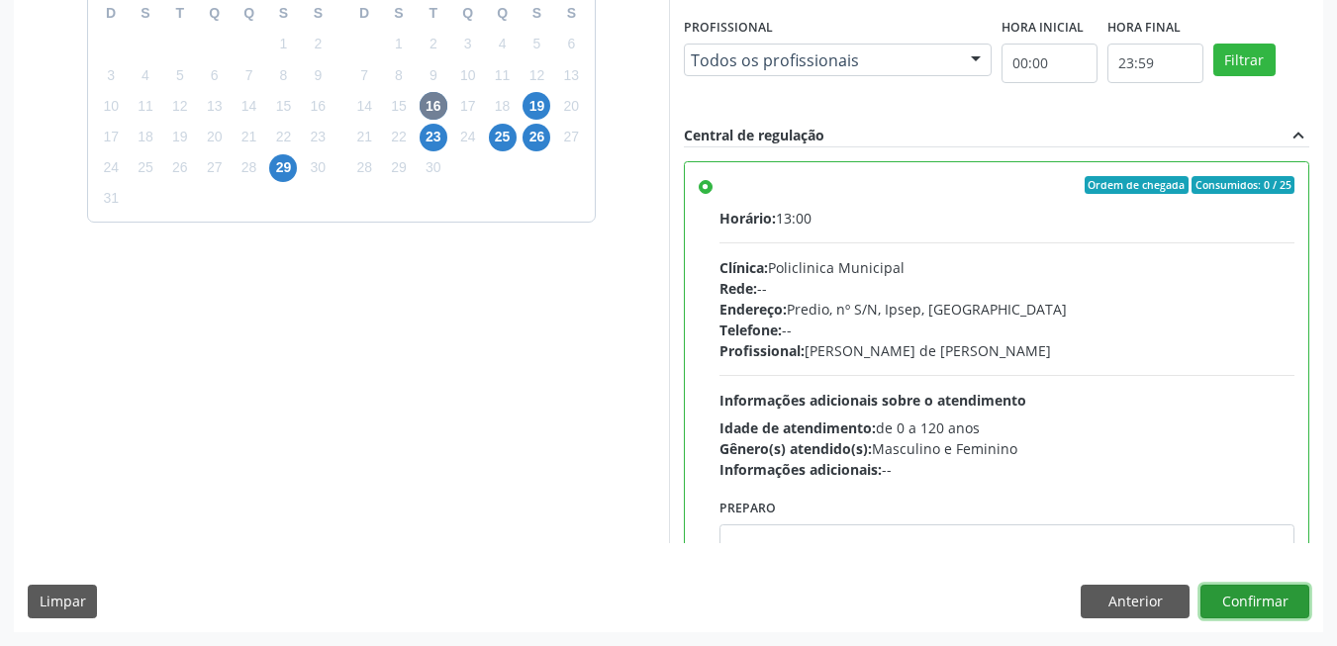
click at [1275, 600] on button "Confirmar" at bounding box center [1254, 602] width 109 height 34
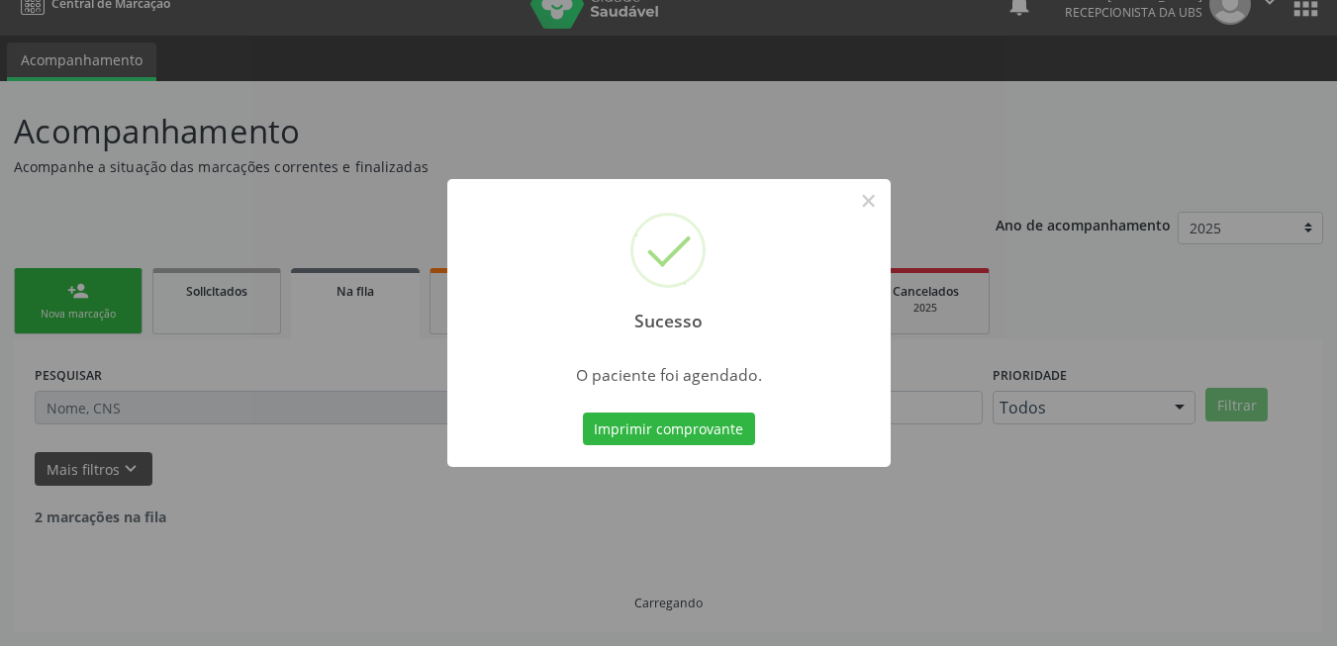
scroll to position [7, 0]
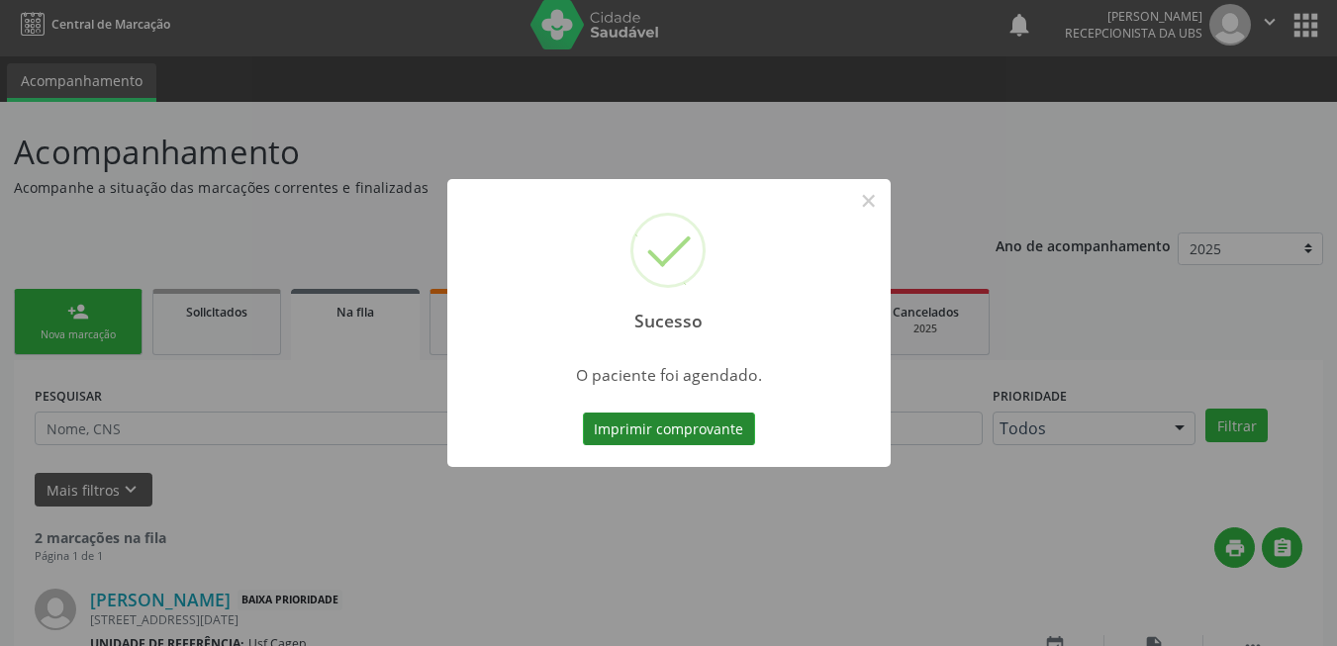
click at [673, 426] on button "Imprimir comprovante" at bounding box center [669, 430] width 172 height 34
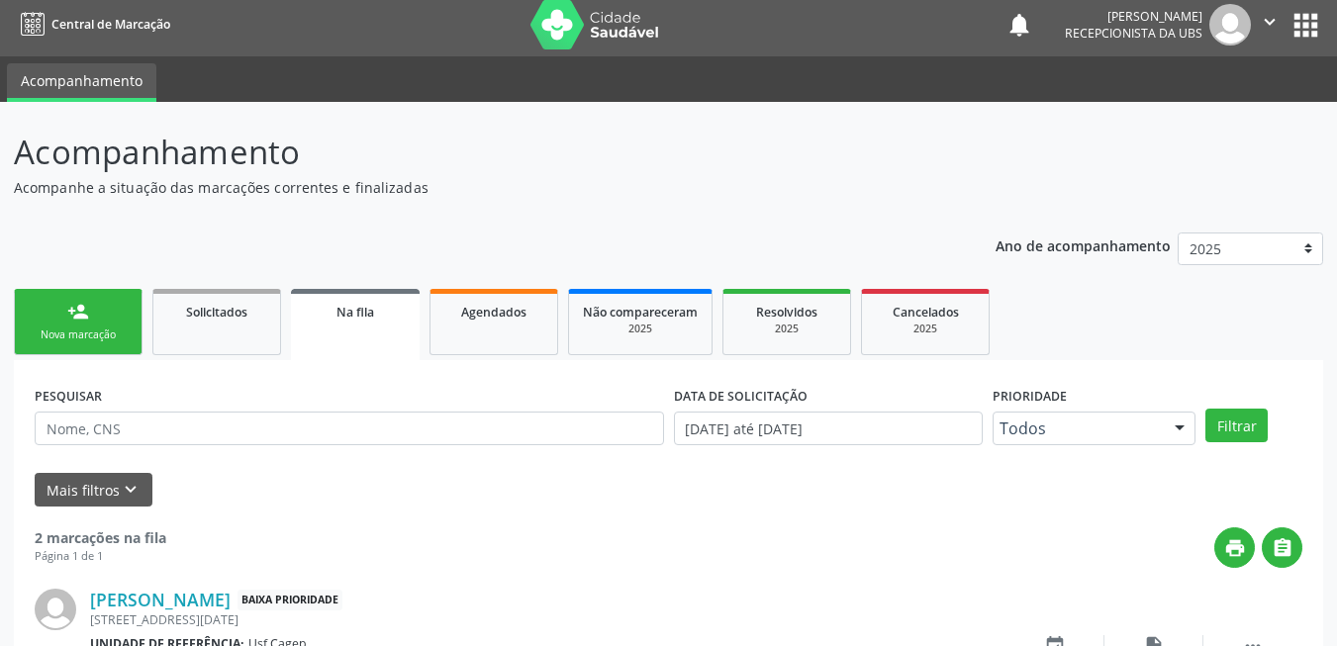
click at [83, 337] on div "Nova marcação" at bounding box center [78, 335] width 99 height 15
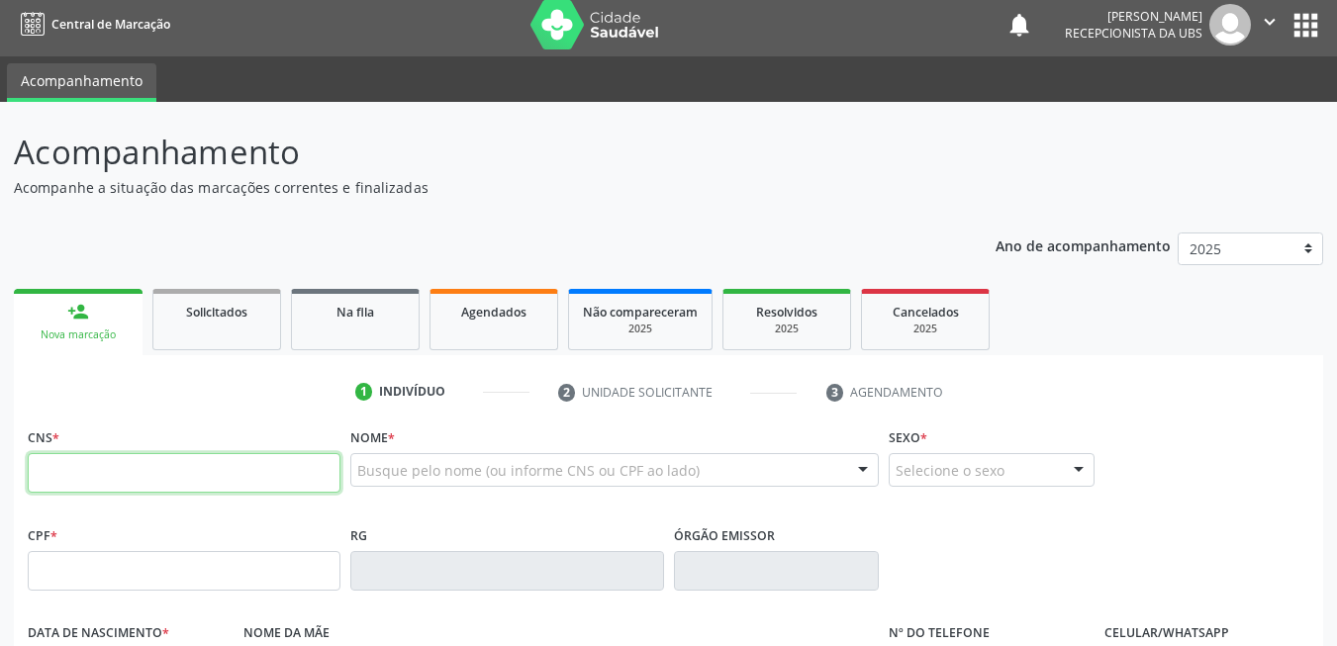
click at [173, 483] on input "text" at bounding box center [184, 473] width 313 height 40
type input "706 2070 0309 7860"
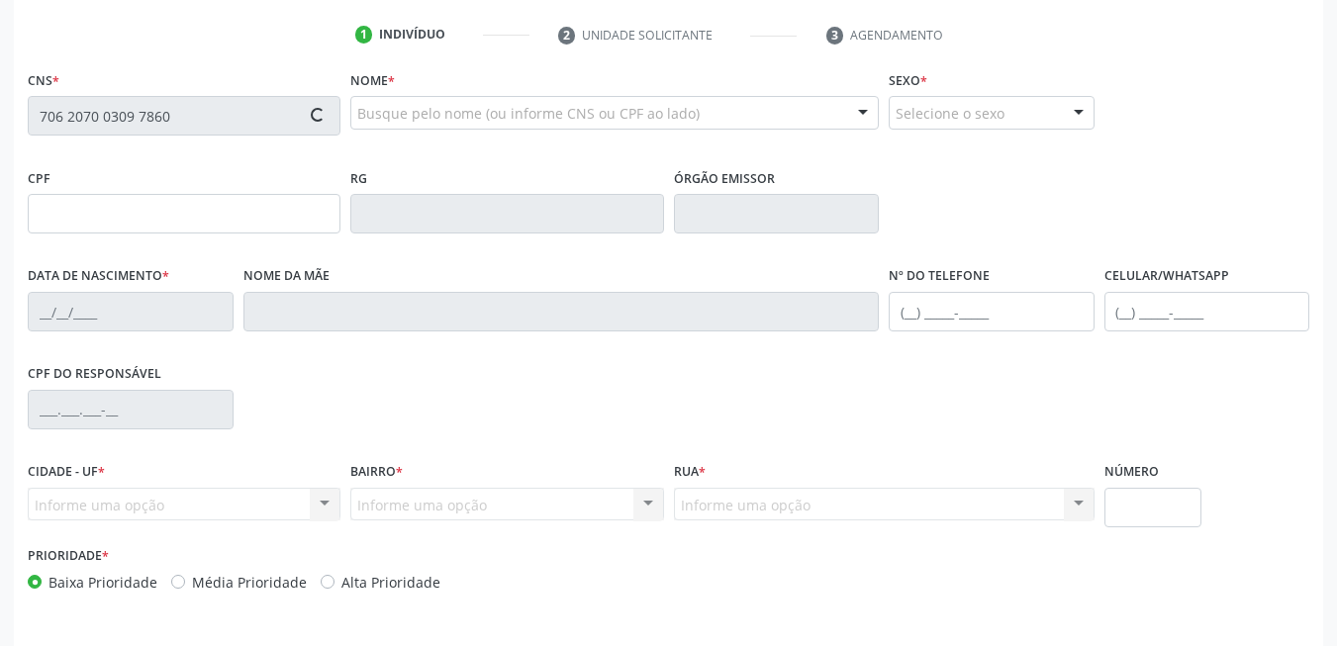
scroll to position [427, 0]
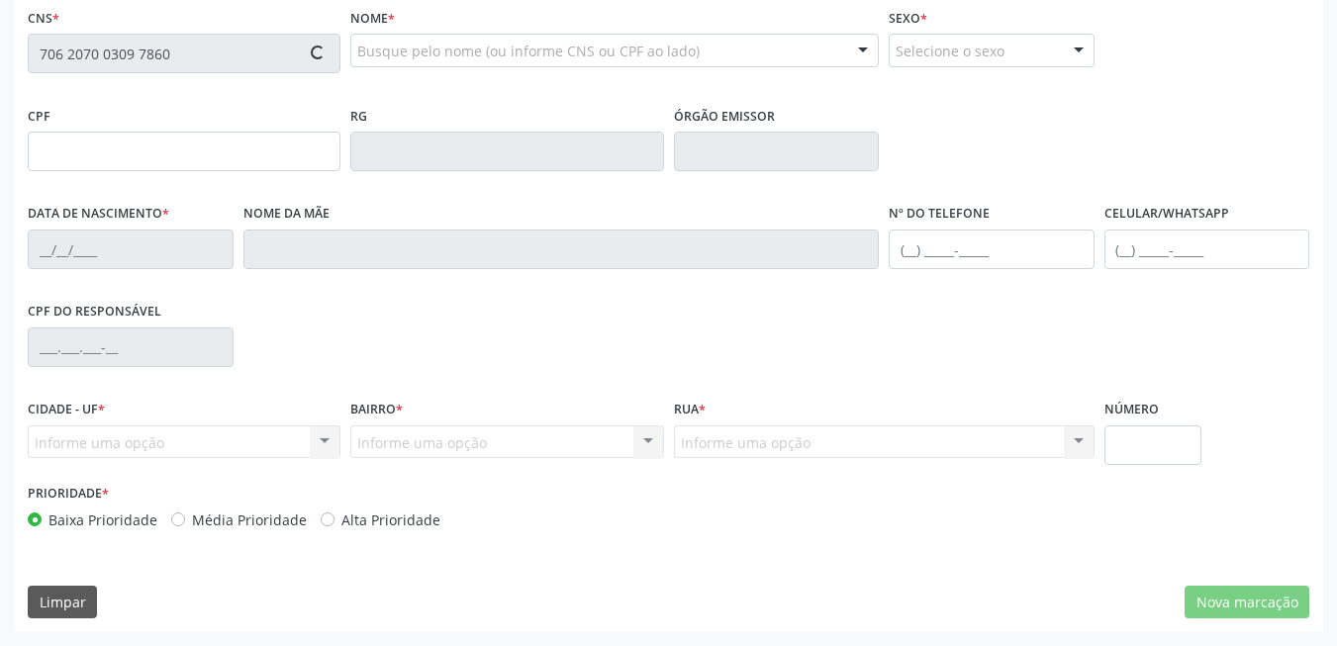
type input "14/05/2011"
type input "142.439.304-30"
type input "S/N"
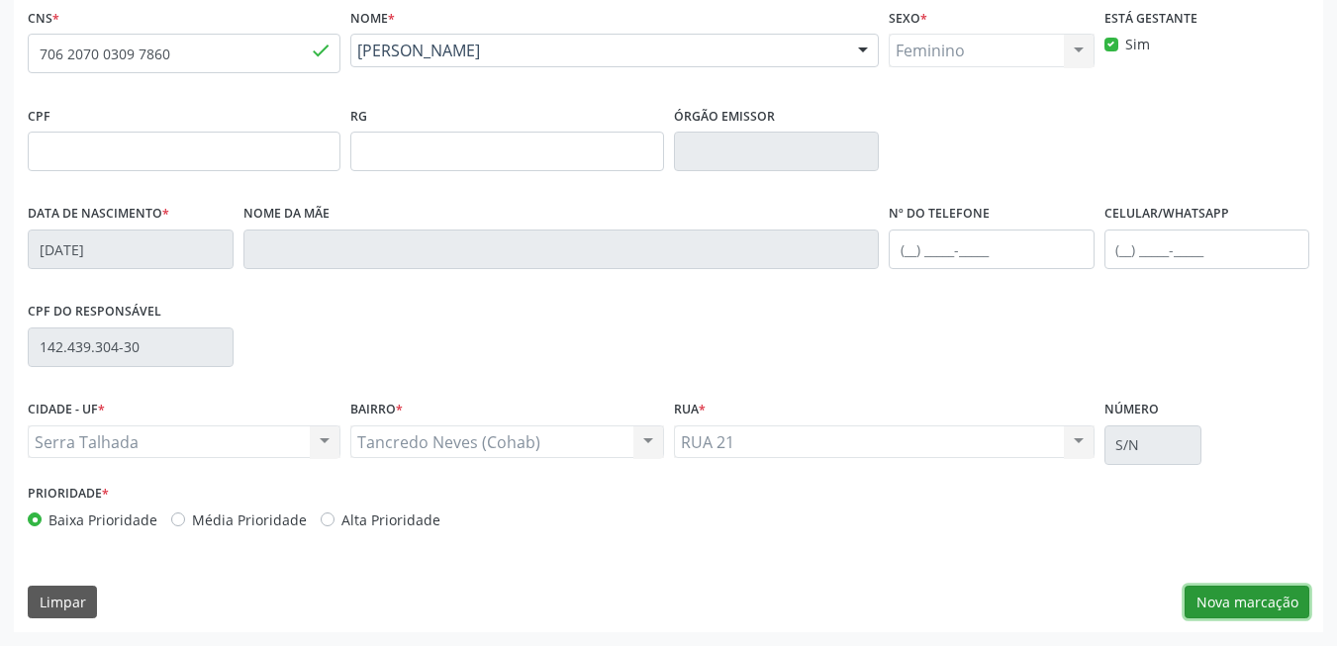
click at [1296, 598] on button "Nova marcação" at bounding box center [1247, 603] width 125 height 34
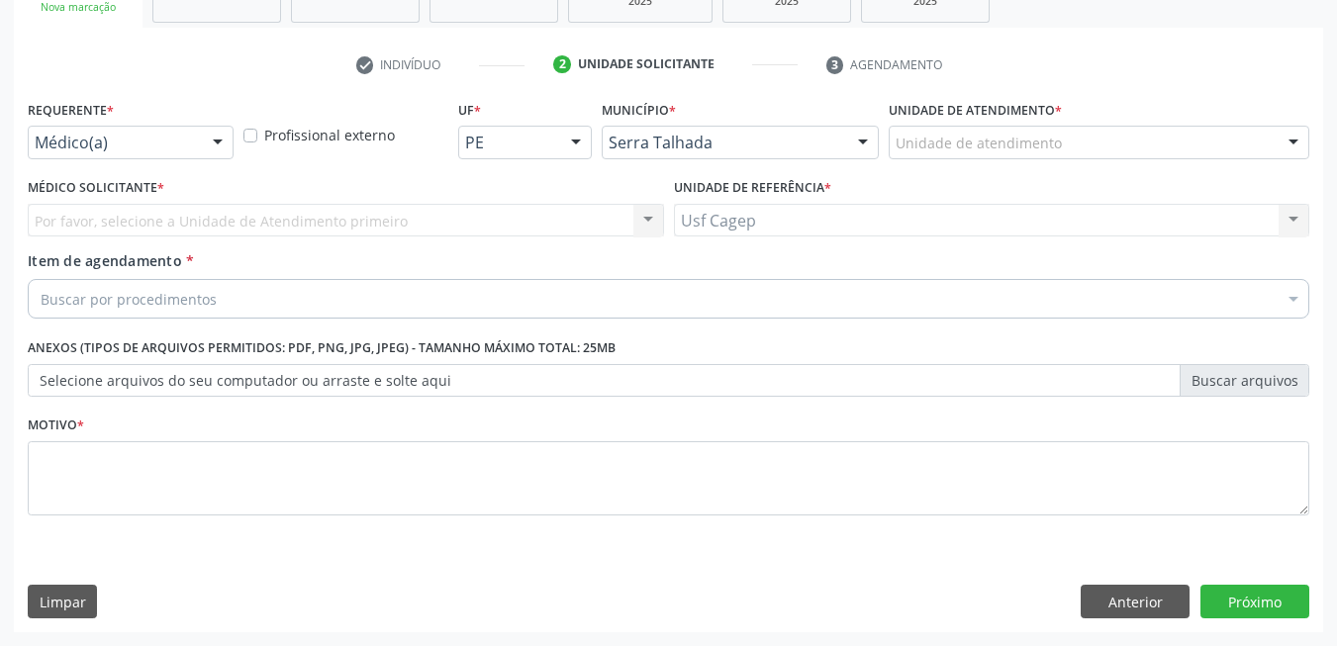
click at [183, 128] on div "Médico(a)" at bounding box center [131, 143] width 206 height 34
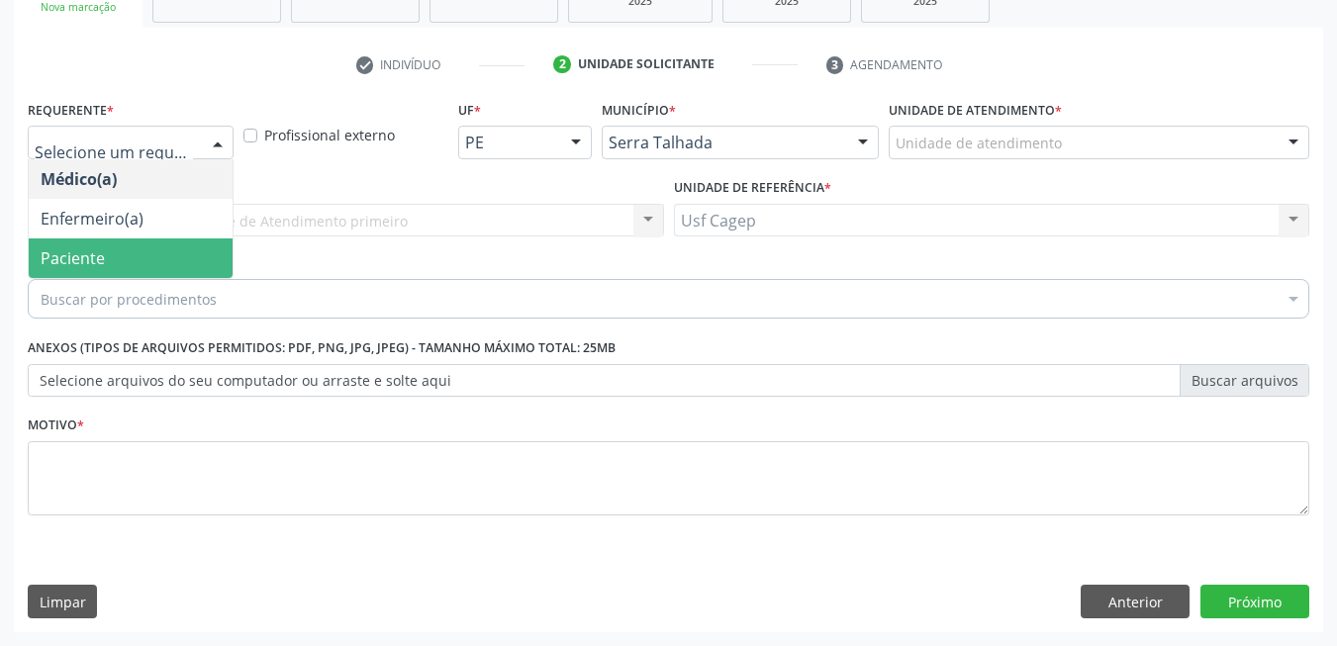
click at [171, 259] on span "Paciente" at bounding box center [131, 259] width 204 height 40
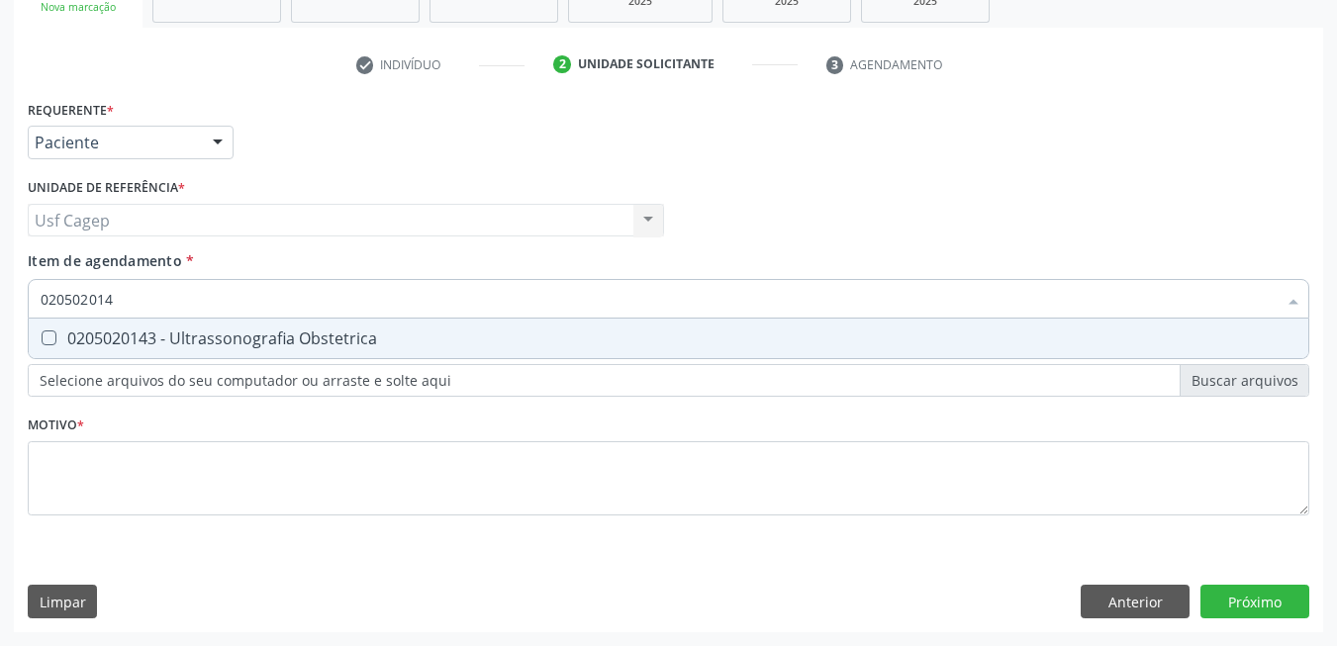
type input "0205020143"
click at [235, 335] on div "0205020143 - Ultrassonografia Obstetrica" at bounding box center [669, 339] width 1256 height 16
checkbox Obstetrica "true"
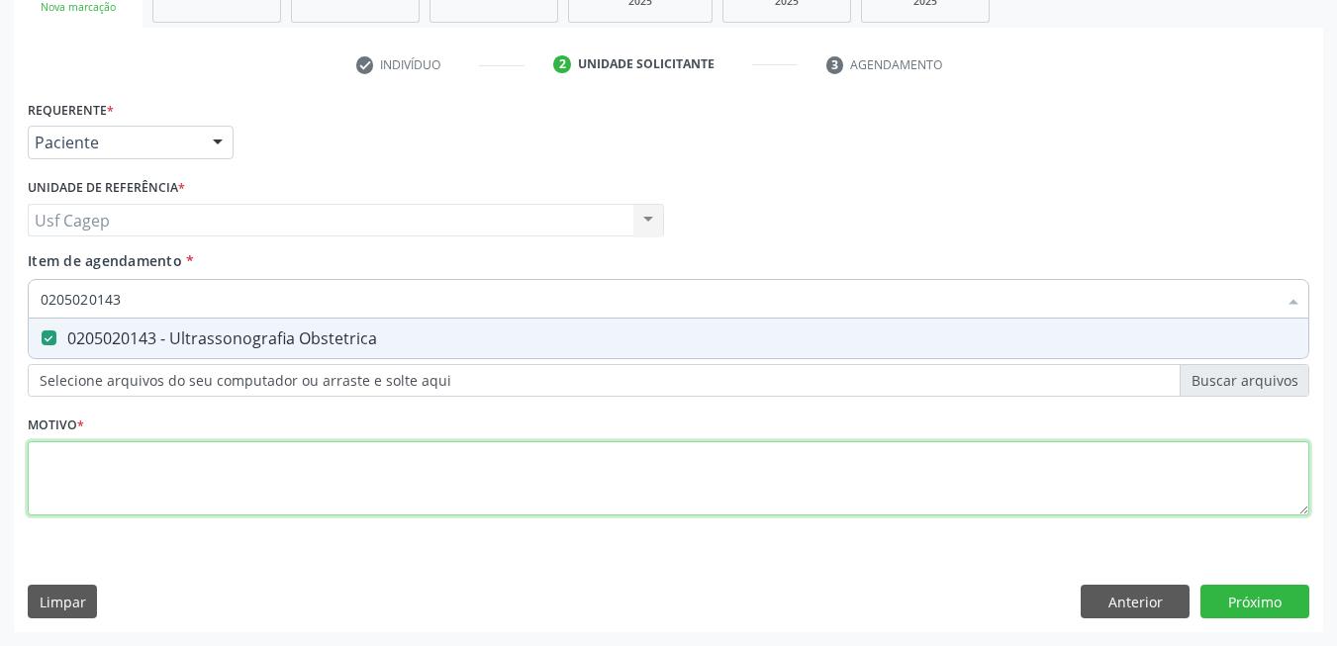
click at [271, 454] on div "Requerente * Paciente Médico(a) Enfermeiro(a) Paciente Nenhum resultado encontr…" at bounding box center [669, 319] width 1282 height 448
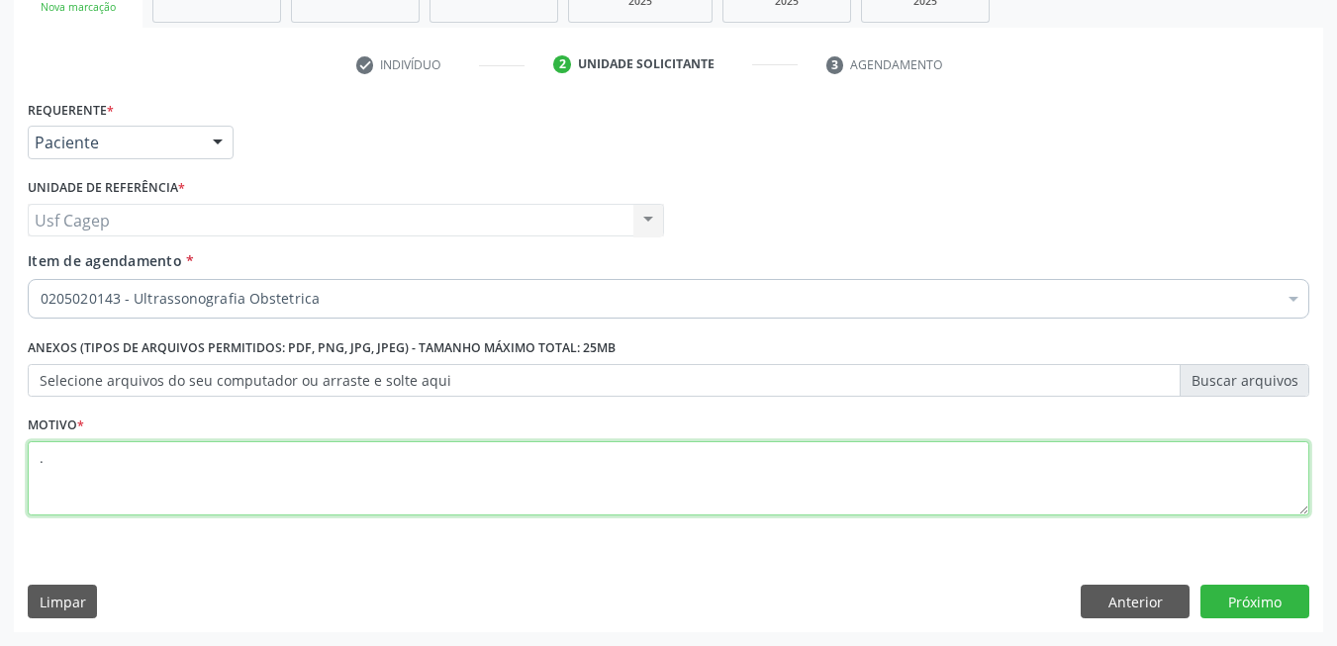
type textarea "."
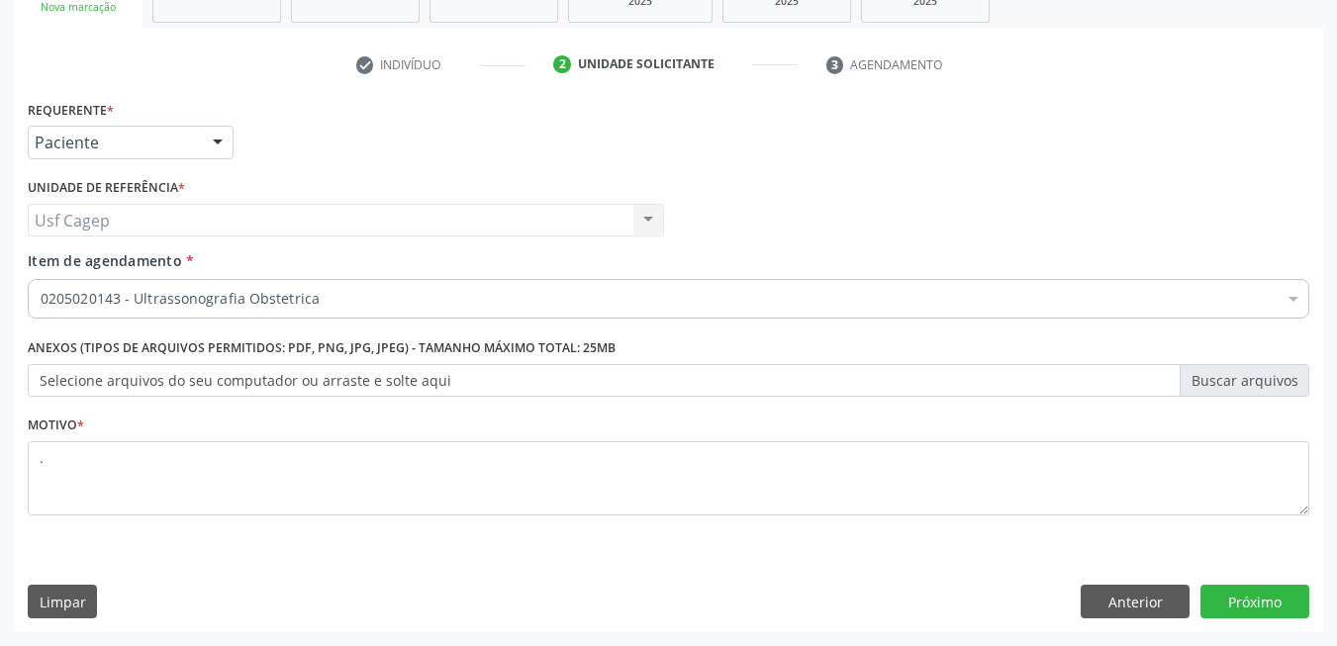
click at [1276, 579] on div "Requerente * Paciente Médico(a) Enfermeiro(a) Paciente Nenhum resultado encontr…" at bounding box center [668, 363] width 1309 height 537
click at [1276, 599] on button "Próximo" at bounding box center [1254, 602] width 109 height 34
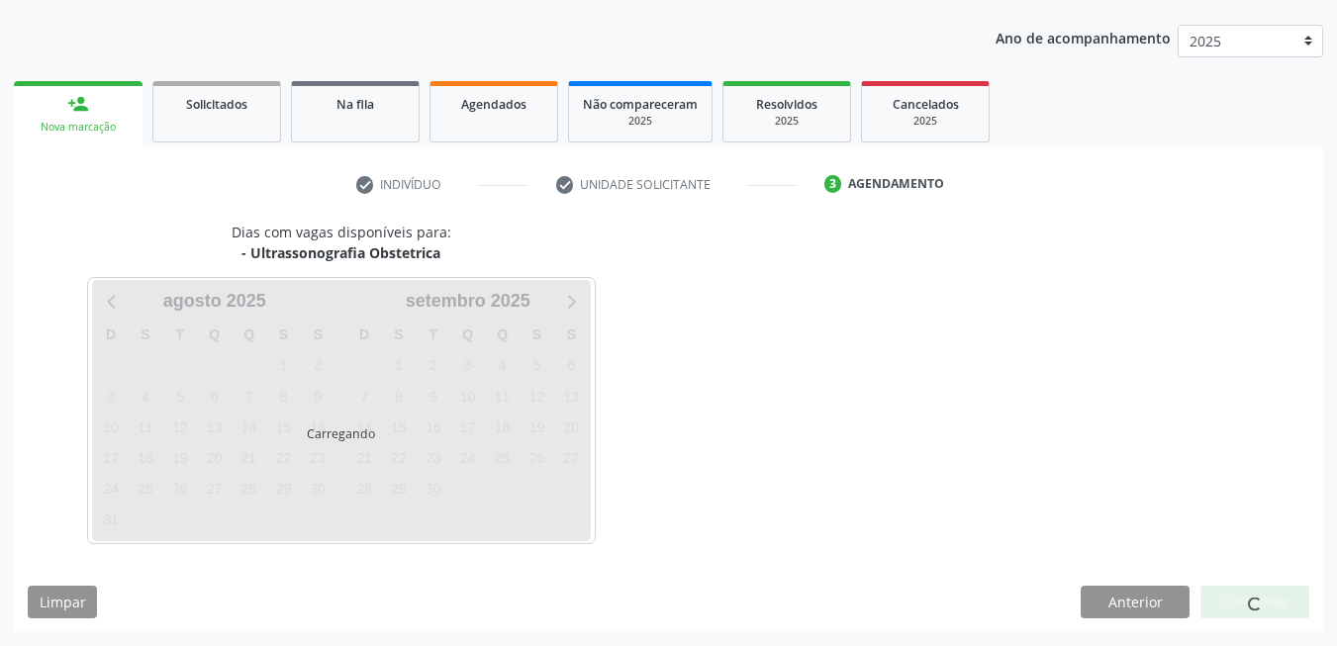
scroll to position [215, 0]
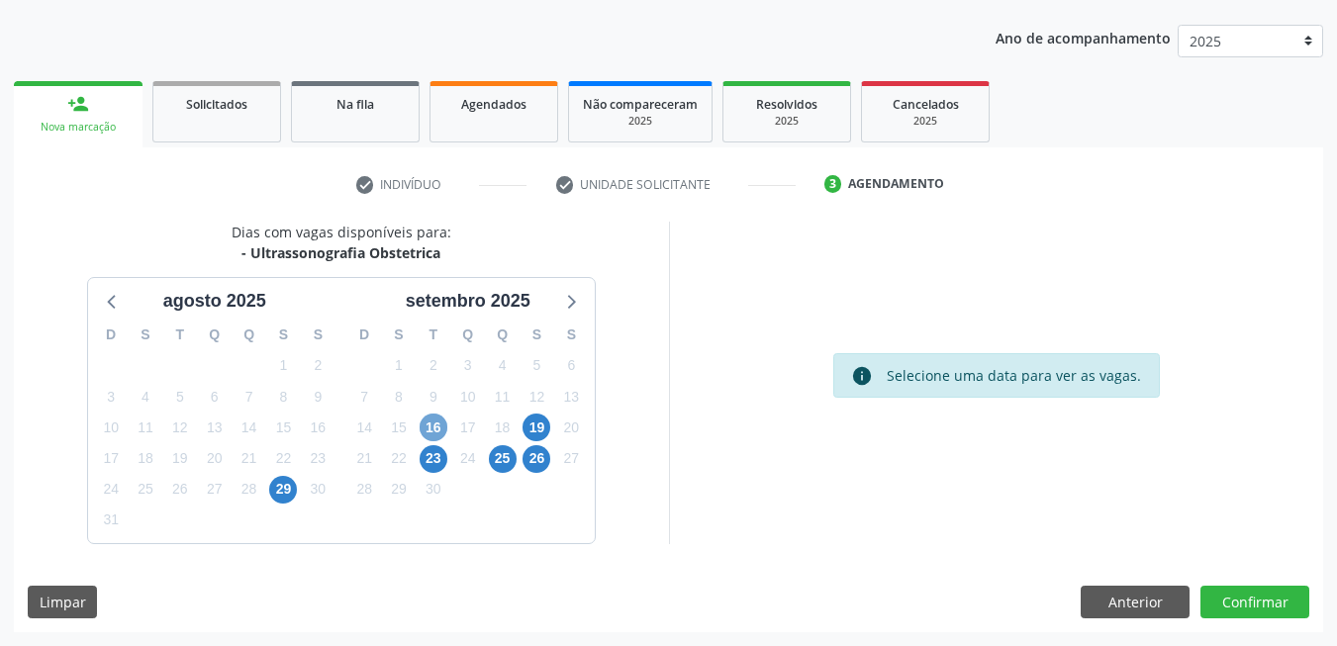
click at [422, 435] on span "16" at bounding box center [434, 428] width 28 height 28
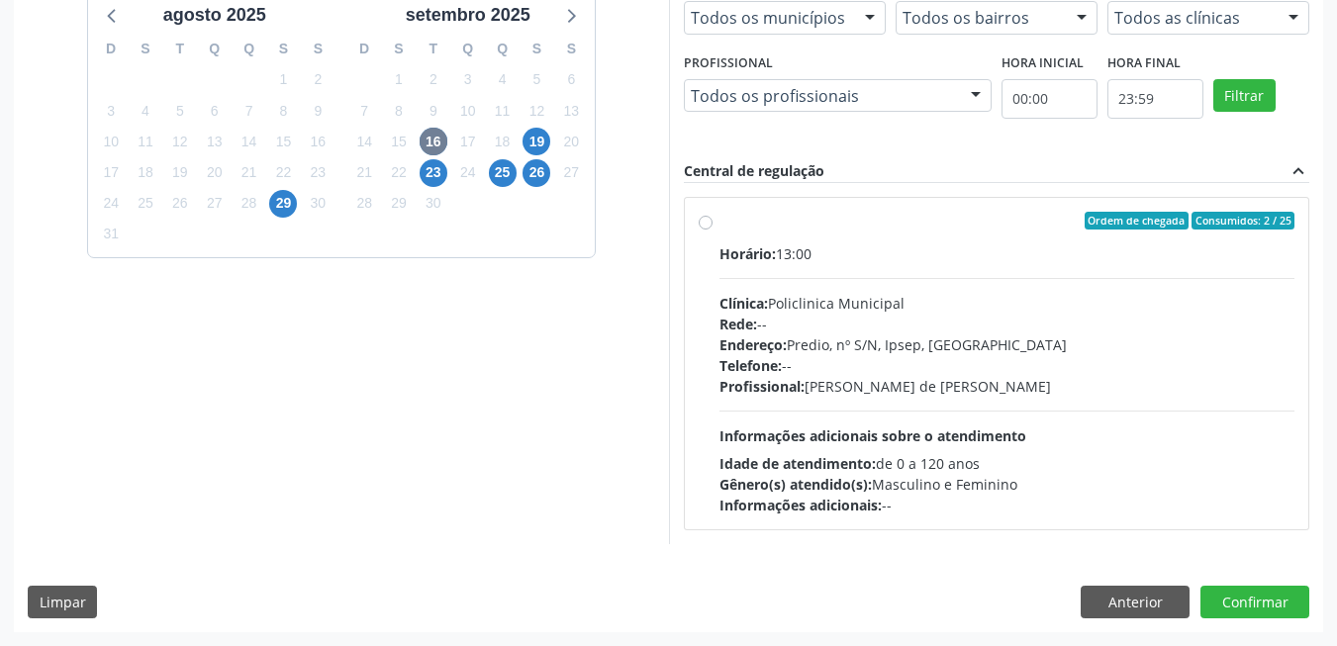
click at [896, 456] on div "Idade de atendimento: de 0 a 120 anos" at bounding box center [1007, 463] width 576 height 21
click at [713, 230] on input "Ordem de chegada Consumidos: 2 / 25 Horário: 13:00 Clínica: Policlinica Municip…" at bounding box center [706, 221] width 14 height 18
radio input "true"
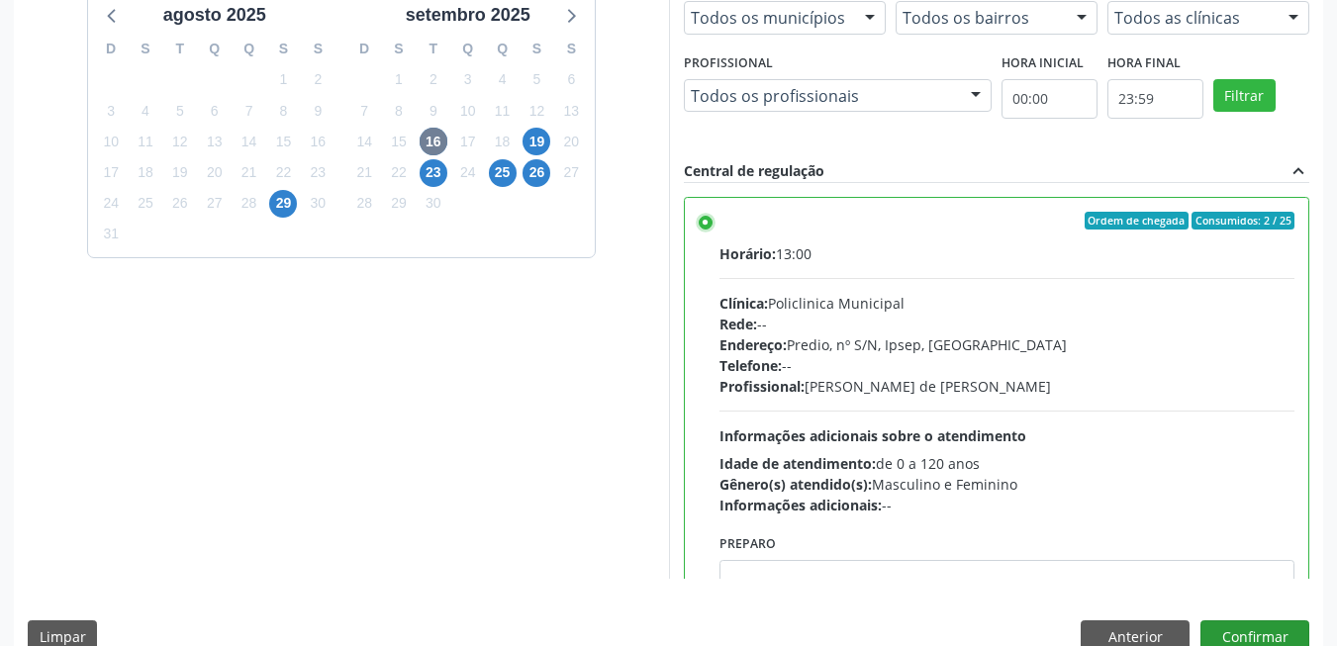
scroll to position [536, 0]
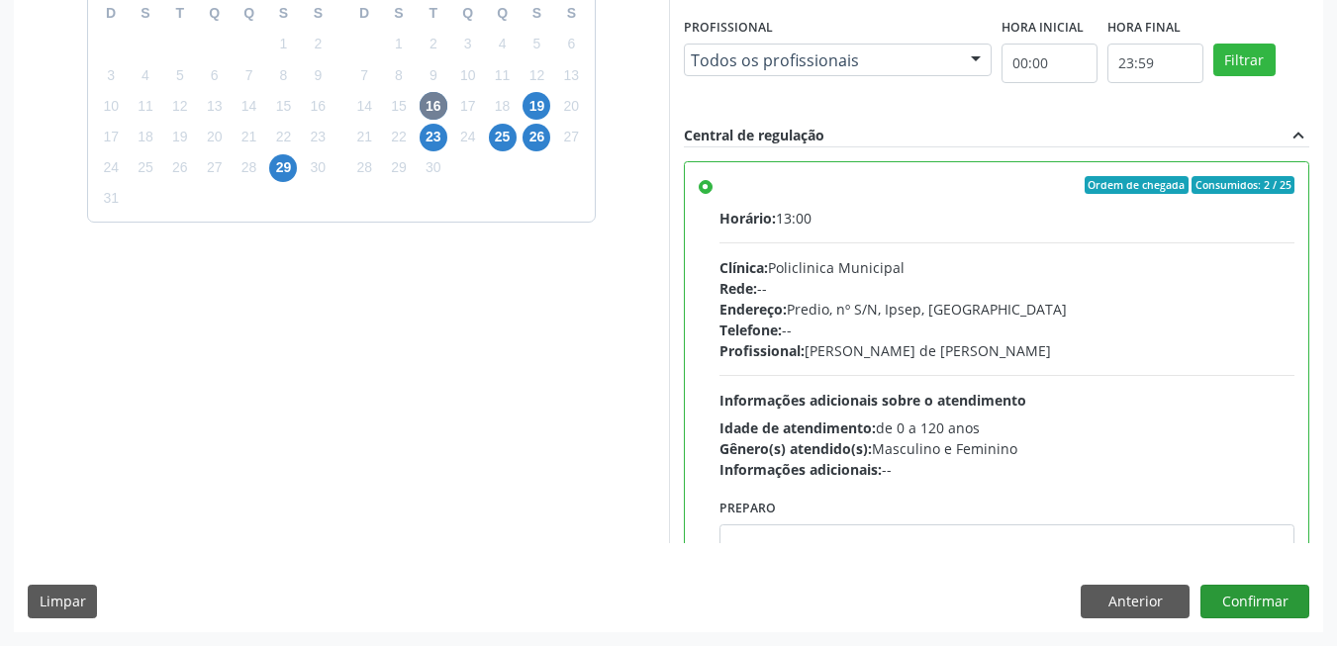
drag, startPoint x: 1283, startPoint y: 625, endPoint x: 1286, endPoint y: 615, distance: 11.3
click at [1286, 620] on div "Dias com vagas disponíveis para: - Ultrassonografia Obstetrica agosto 2025 D S …" at bounding box center [668, 265] width 1309 height 731
click at [1286, 613] on button "Confirmar" at bounding box center [1254, 602] width 109 height 34
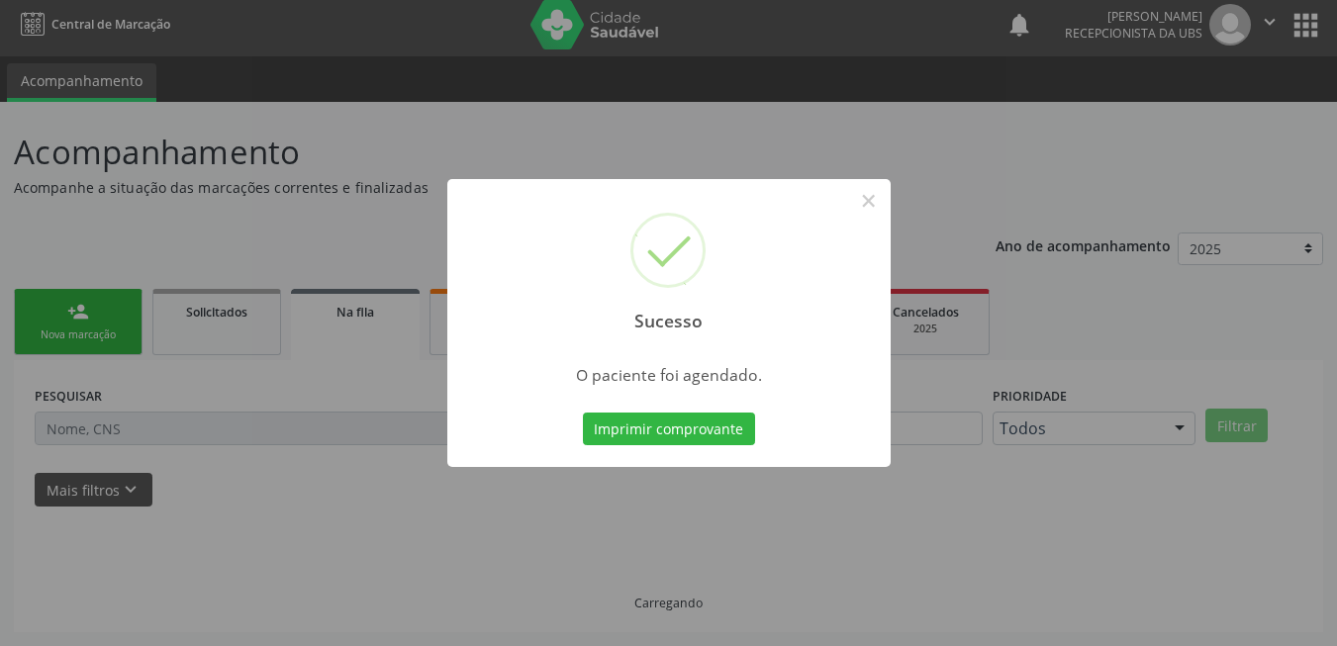
scroll to position [7, 0]
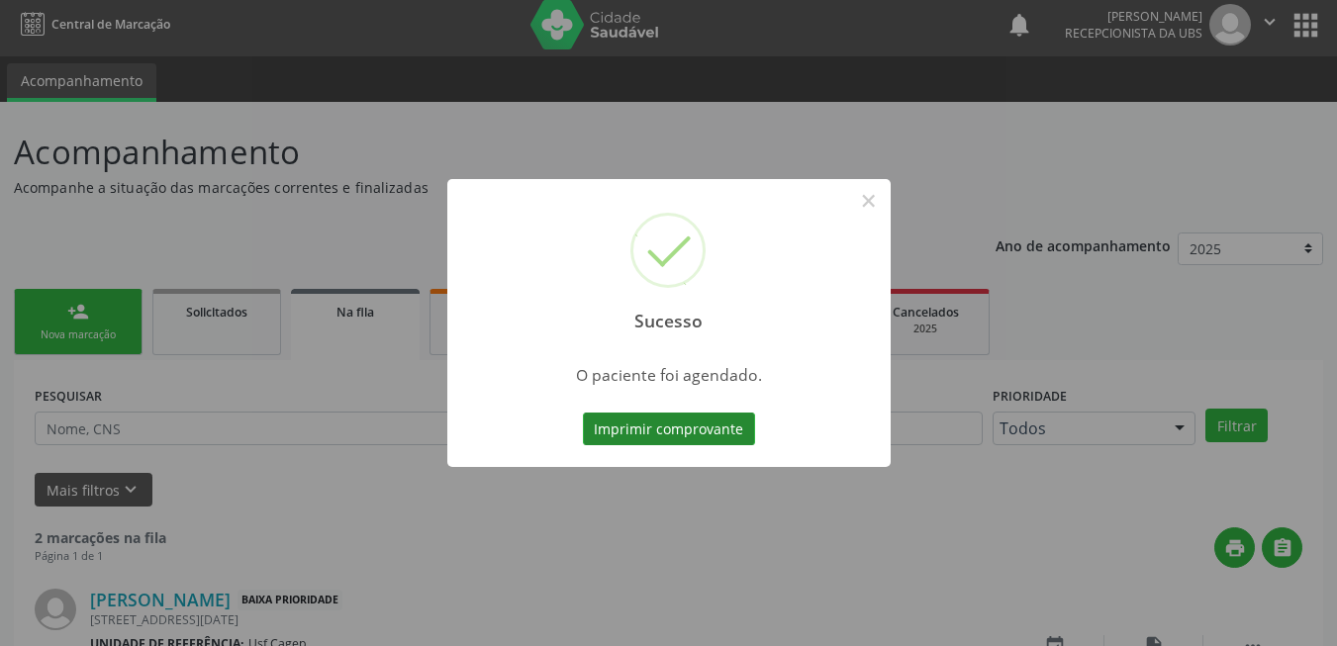
click at [677, 419] on button "Imprimir comprovante" at bounding box center [669, 430] width 172 height 34
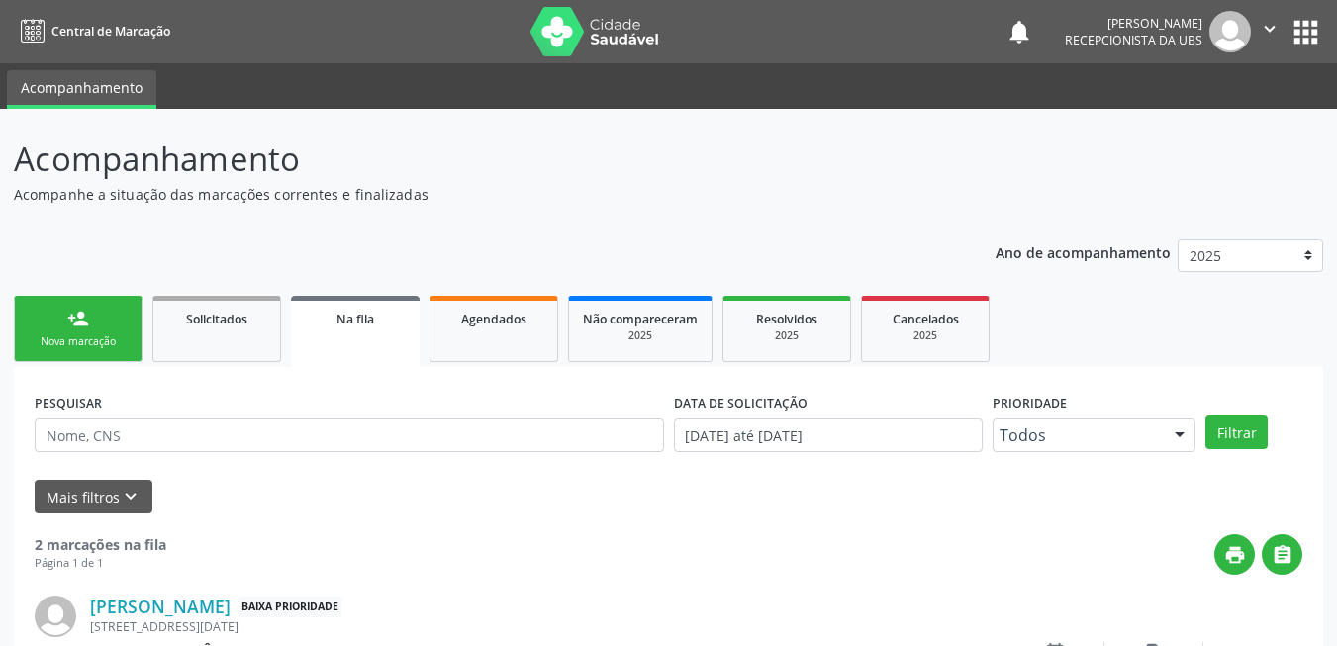
scroll to position [7, 0]
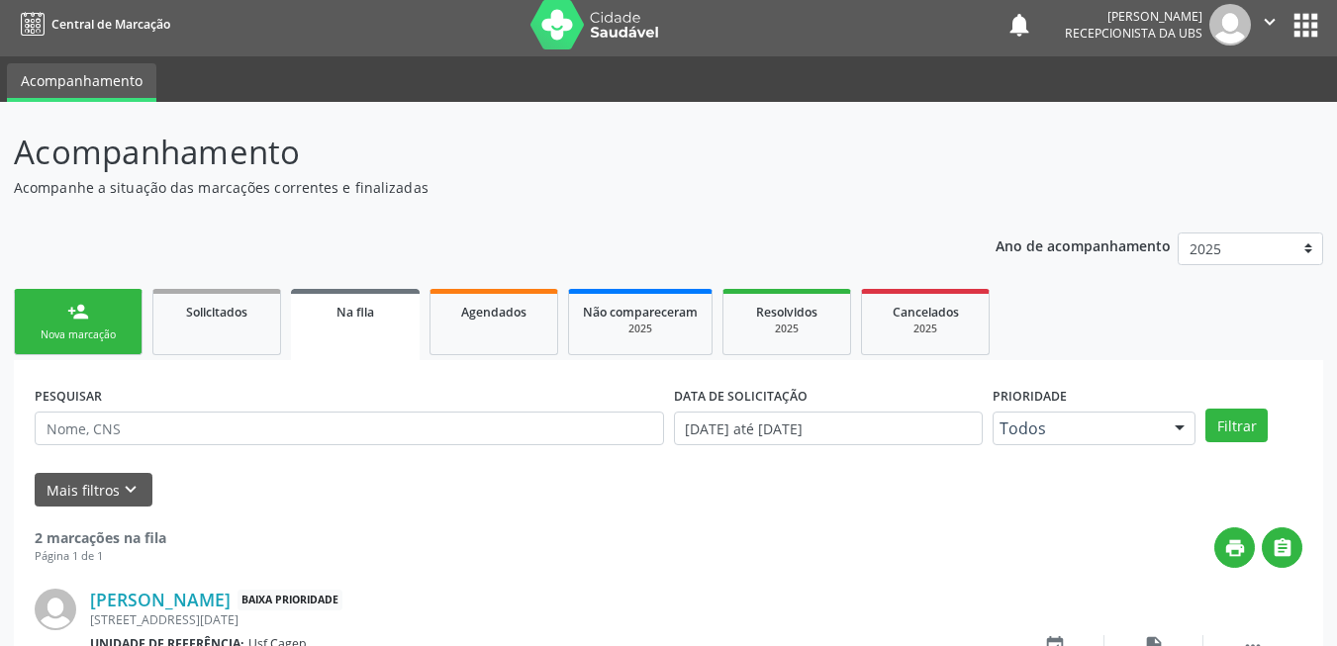
click at [74, 326] on link "person_add Nova marcação" at bounding box center [78, 322] width 129 height 66
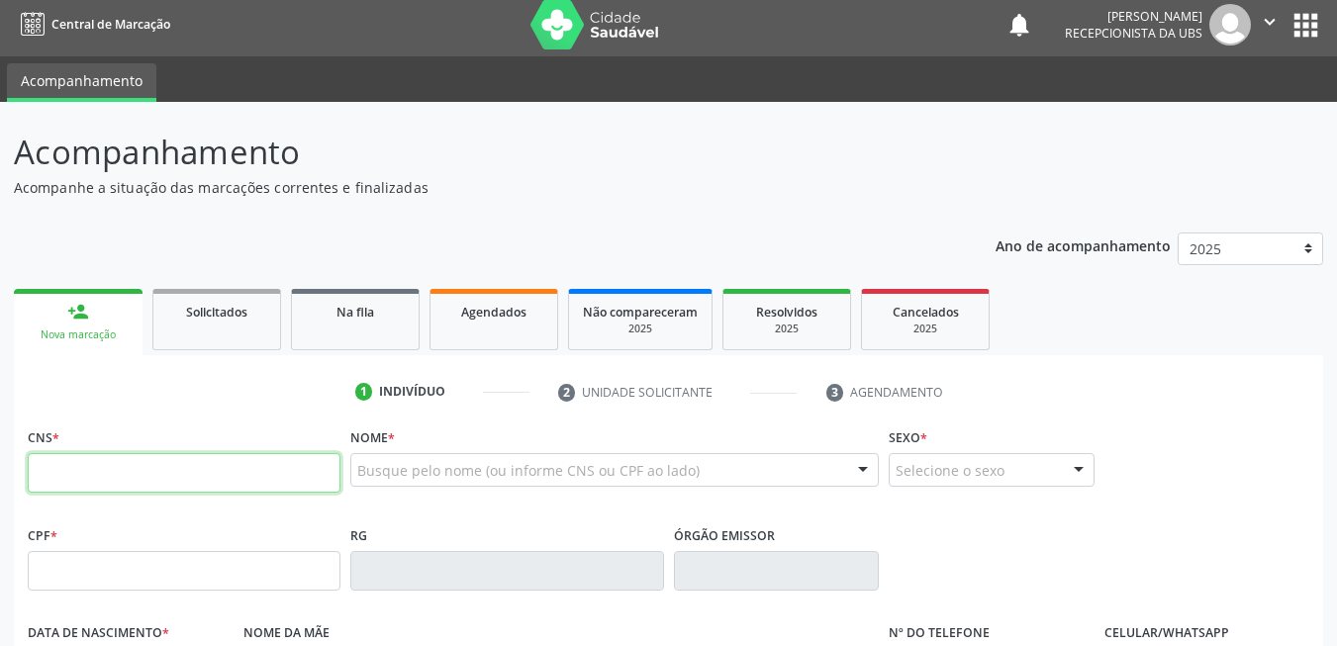
click at [112, 473] on input "text" at bounding box center [184, 473] width 313 height 40
type input "700 6079 2423 1470"
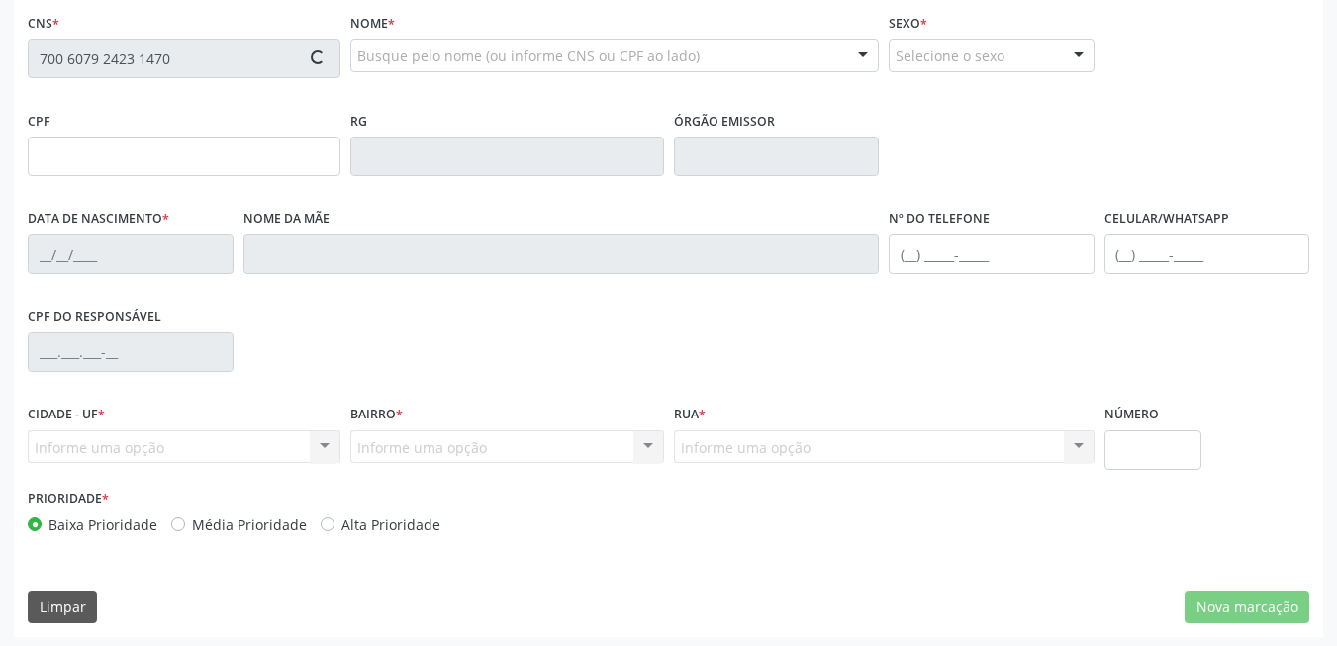
scroll to position [427, 0]
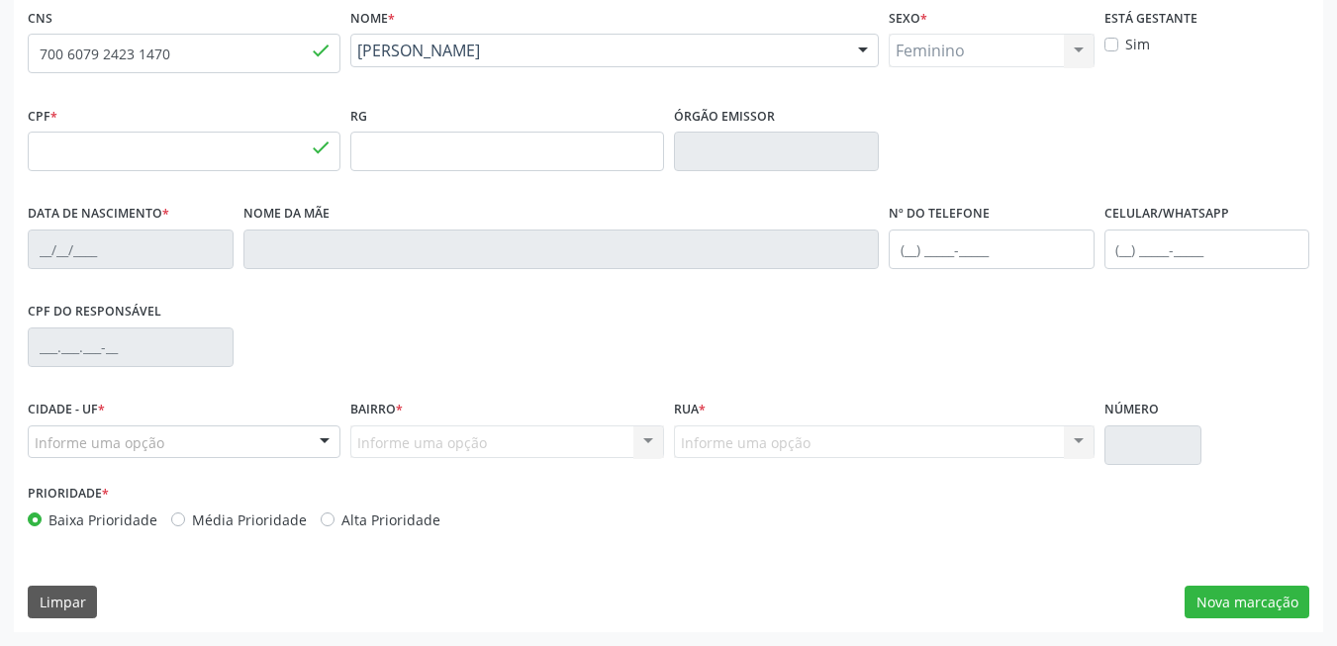
type input "078.675.364-18"
type input "26/08/1986"
type input "Maria Alice da Silva"
type input "(87) 9965-7202"
type input "51"
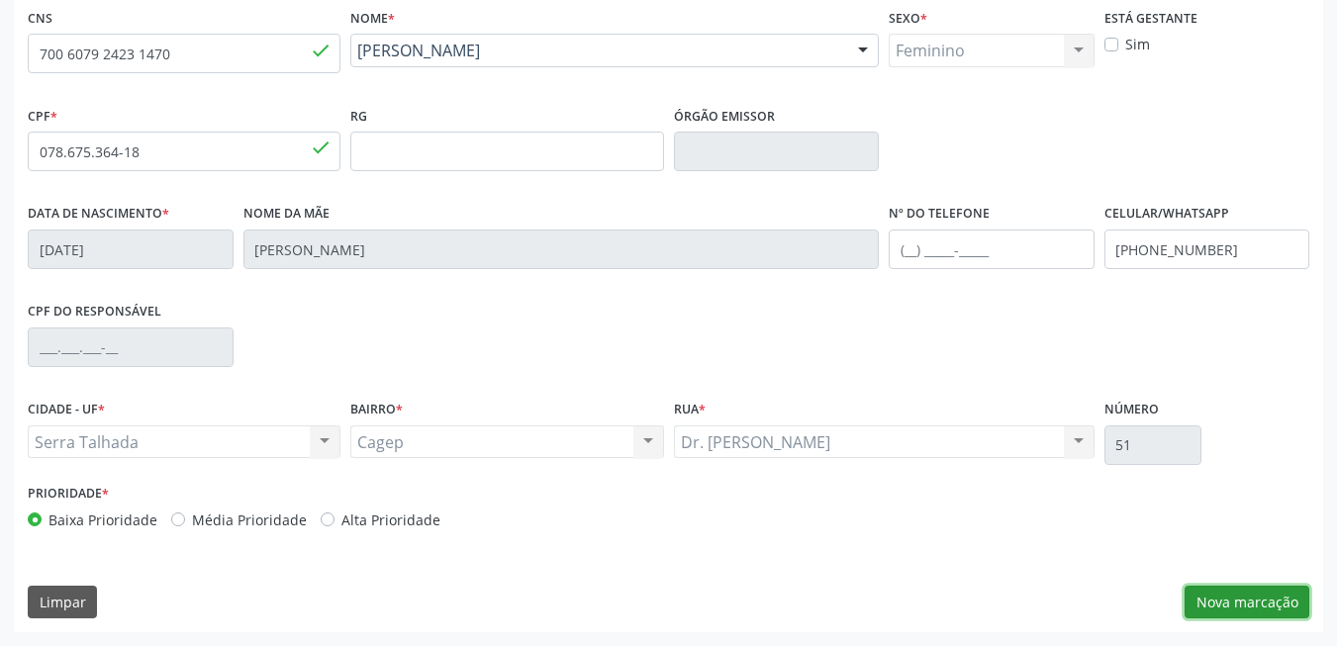
click at [1262, 598] on button "Nova marcação" at bounding box center [1247, 603] width 125 height 34
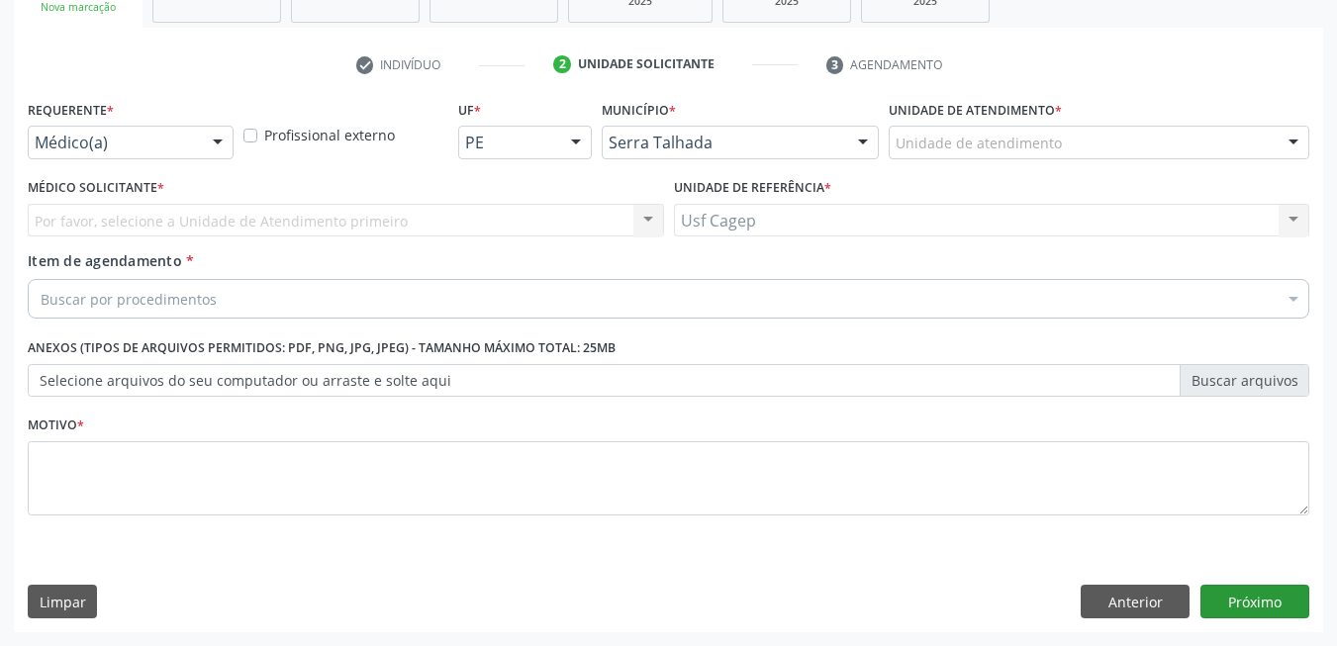
scroll to position [335, 0]
drag, startPoint x: 214, startPoint y: 151, endPoint x: 207, endPoint y: 159, distance: 10.5
click at [212, 151] on div at bounding box center [218, 144] width 30 height 34
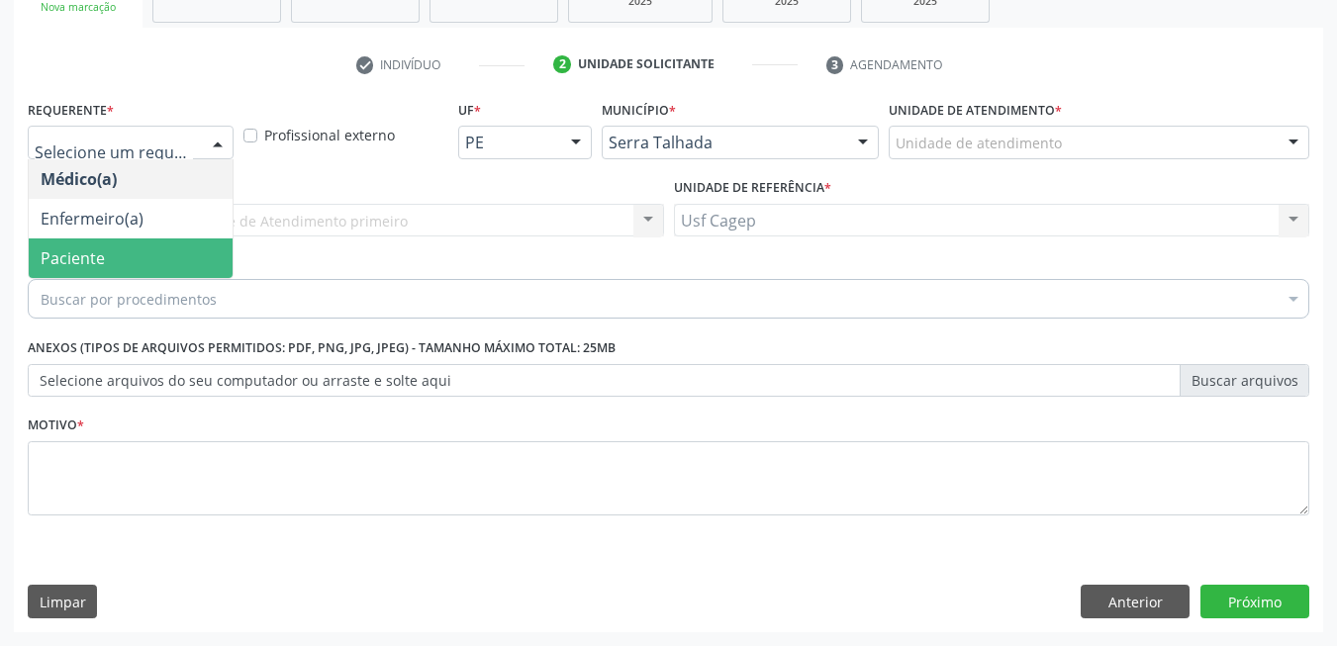
click at [150, 244] on span "Paciente" at bounding box center [131, 259] width 204 height 40
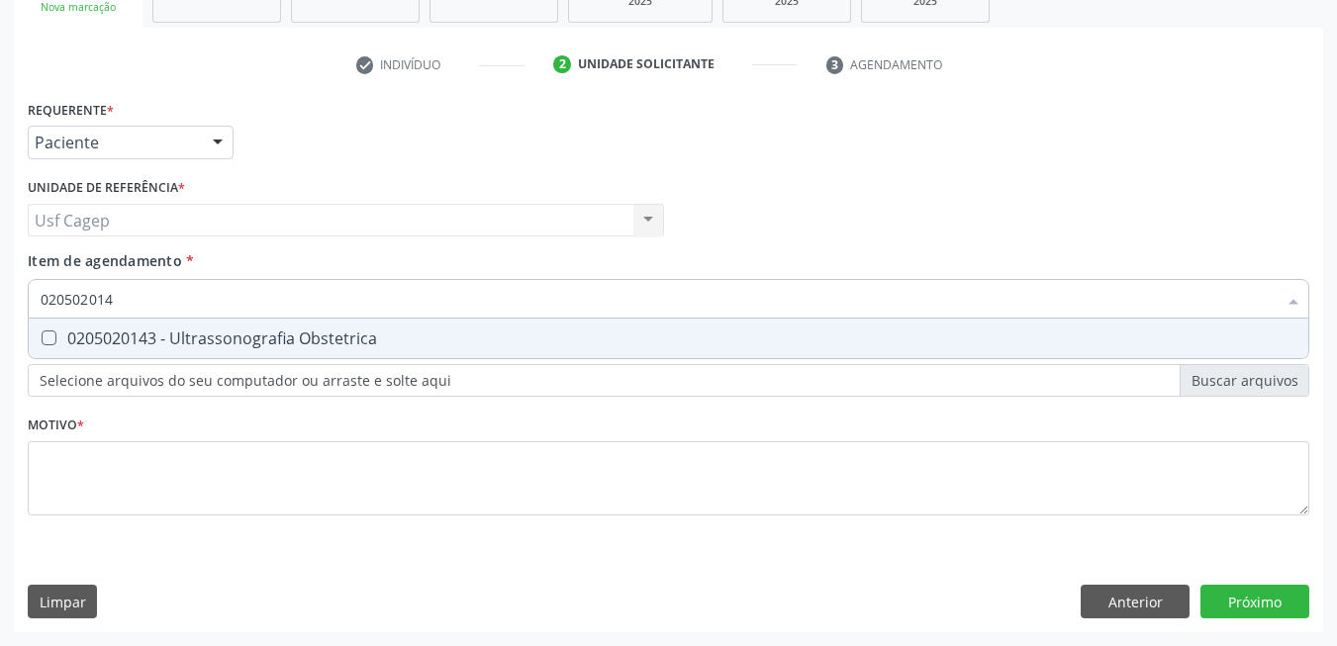
type input "0205020143"
click at [178, 351] on span "0205020143 - Ultrassonografia Obstetrica" at bounding box center [669, 339] width 1280 height 40
checkbox Obstetrica "true"
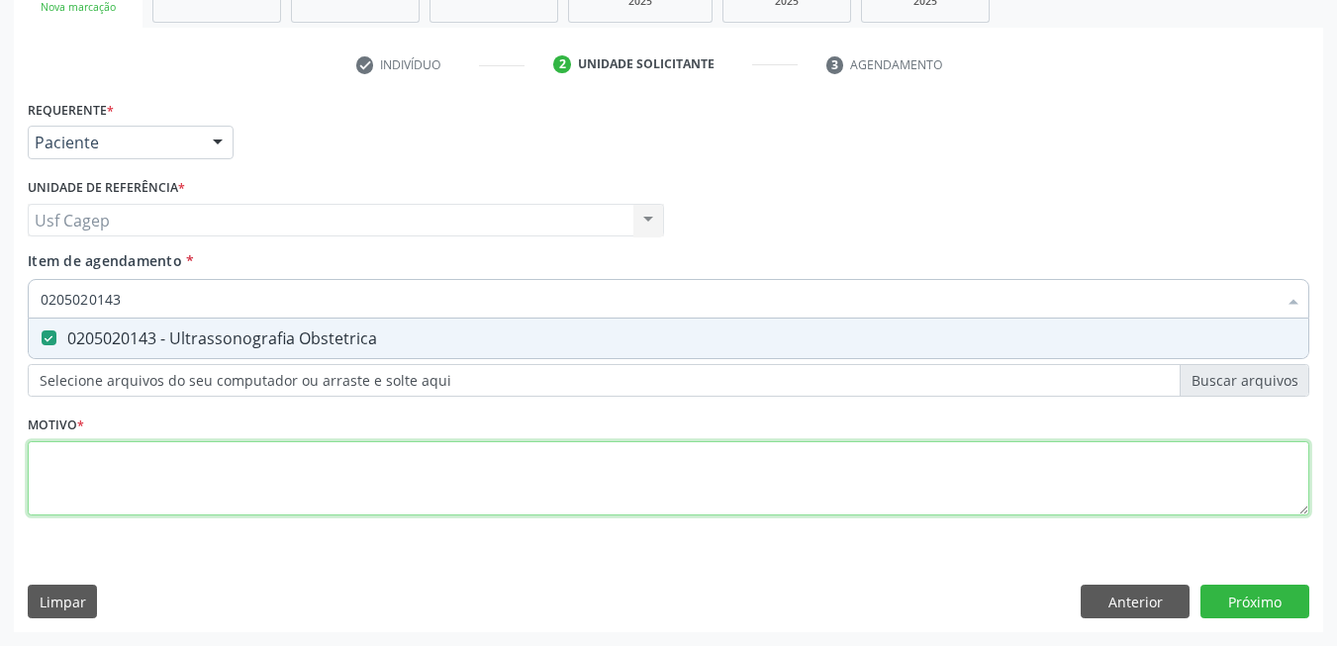
click at [201, 483] on div "Requerente * Paciente Médico(a) Enfermeiro(a) Paciente Nenhum resultado encontr…" at bounding box center [669, 319] width 1282 height 448
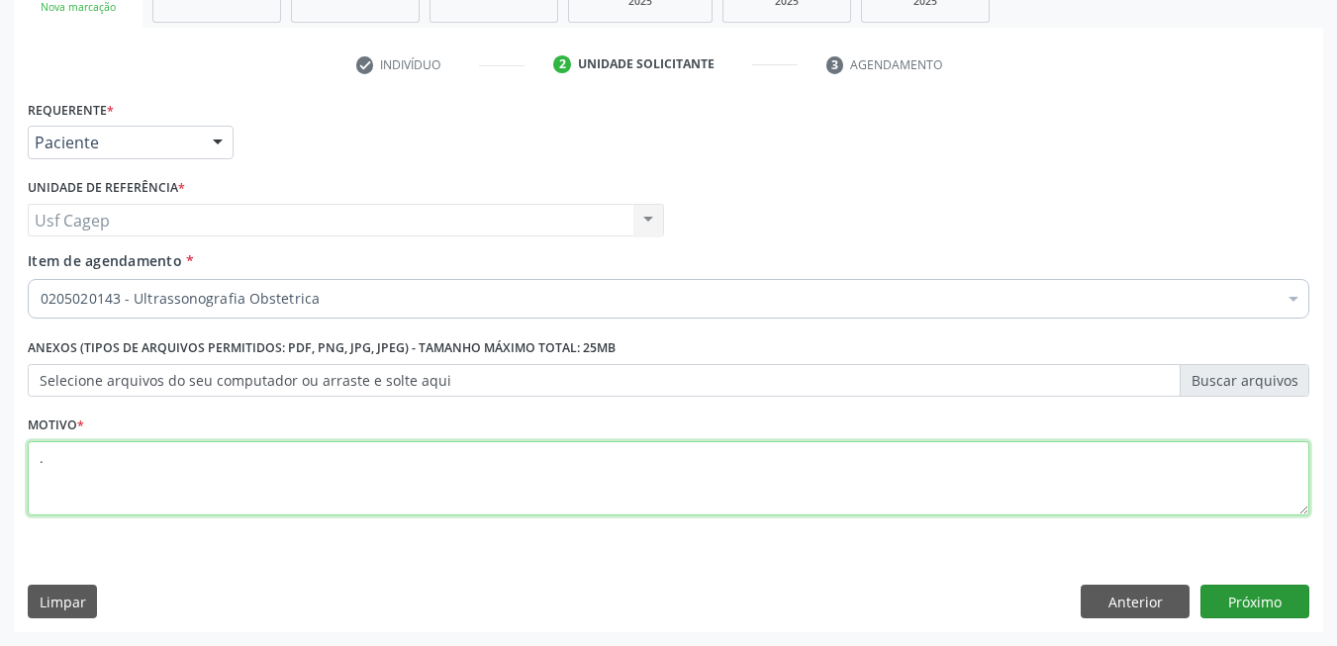
type textarea "."
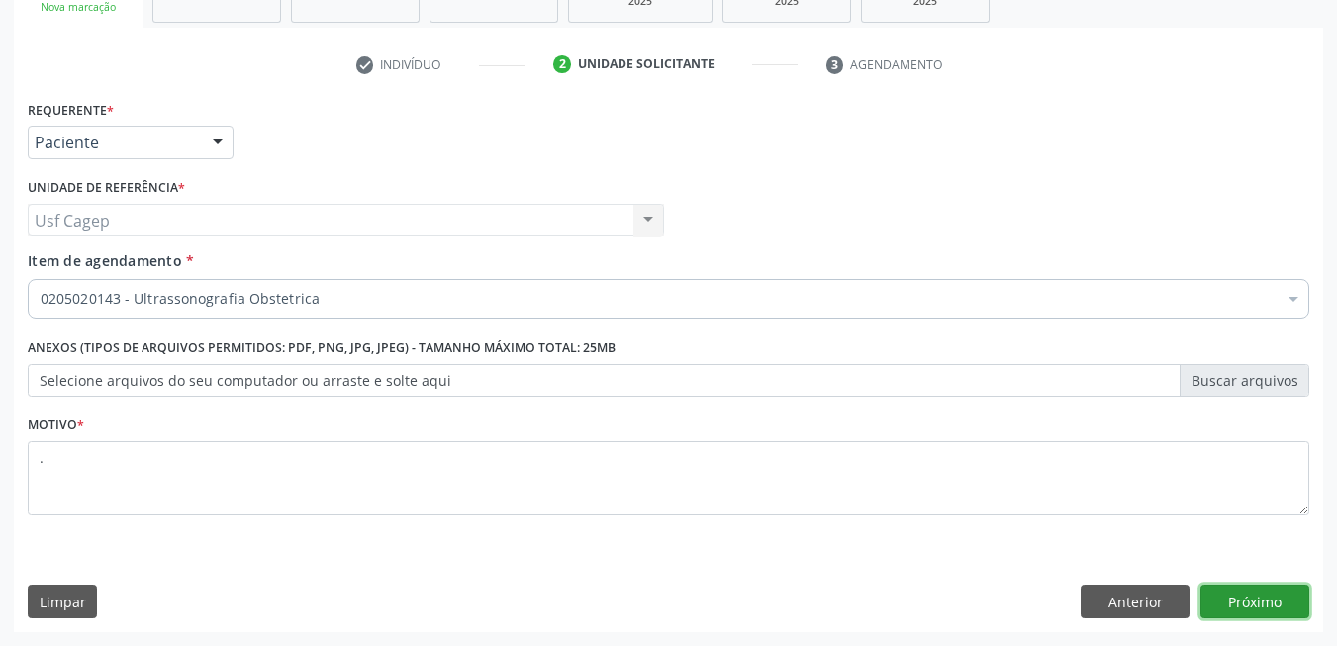
click at [1247, 597] on button "Próximo" at bounding box center [1254, 602] width 109 height 34
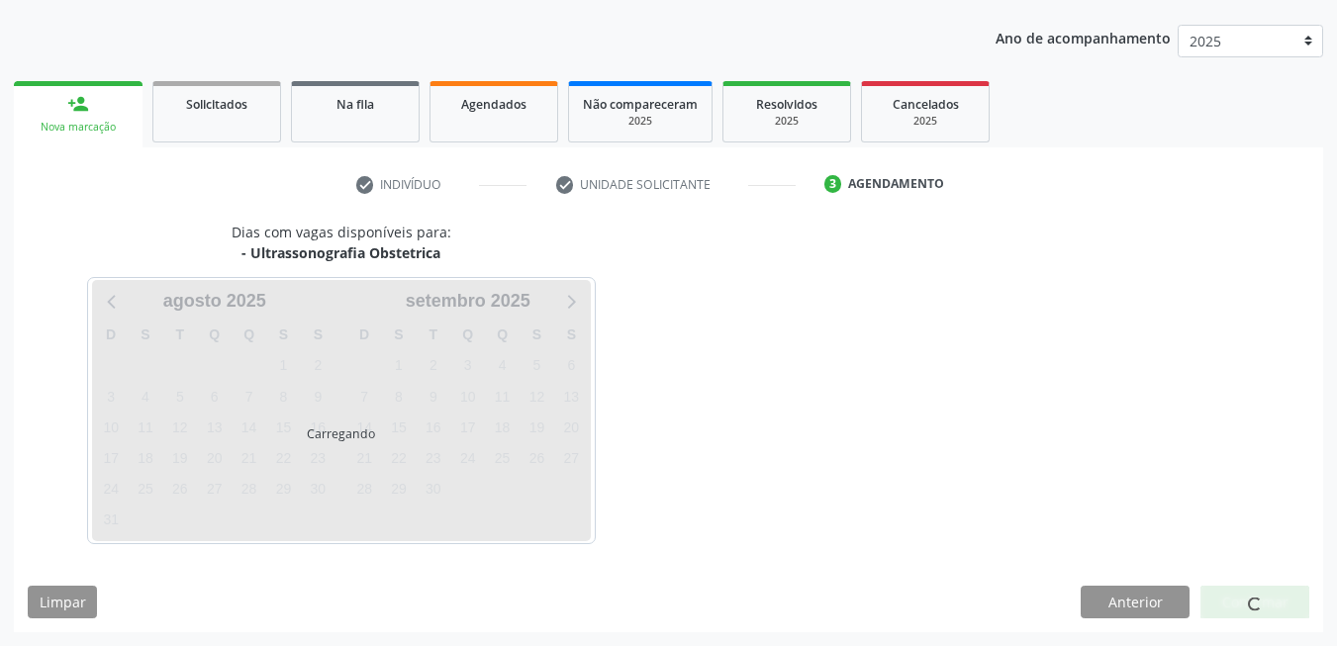
scroll to position [215, 0]
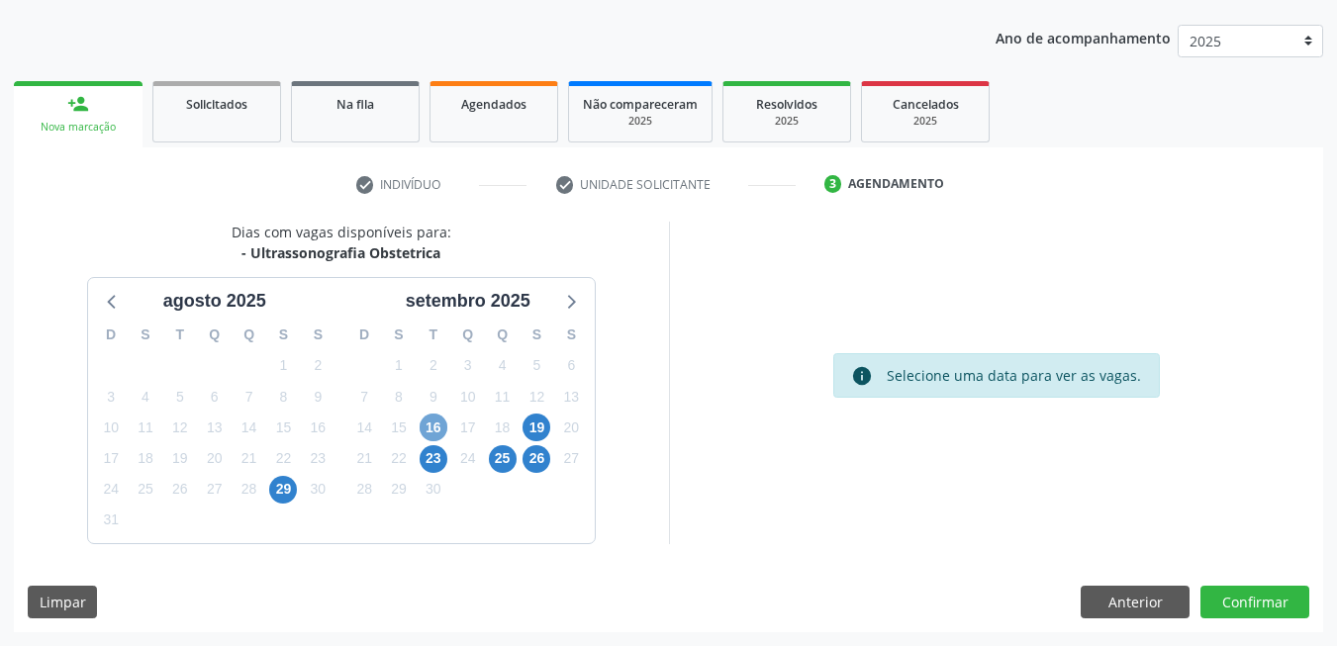
click at [441, 428] on span "16" at bounding box center [434, 428] width 28 height 28
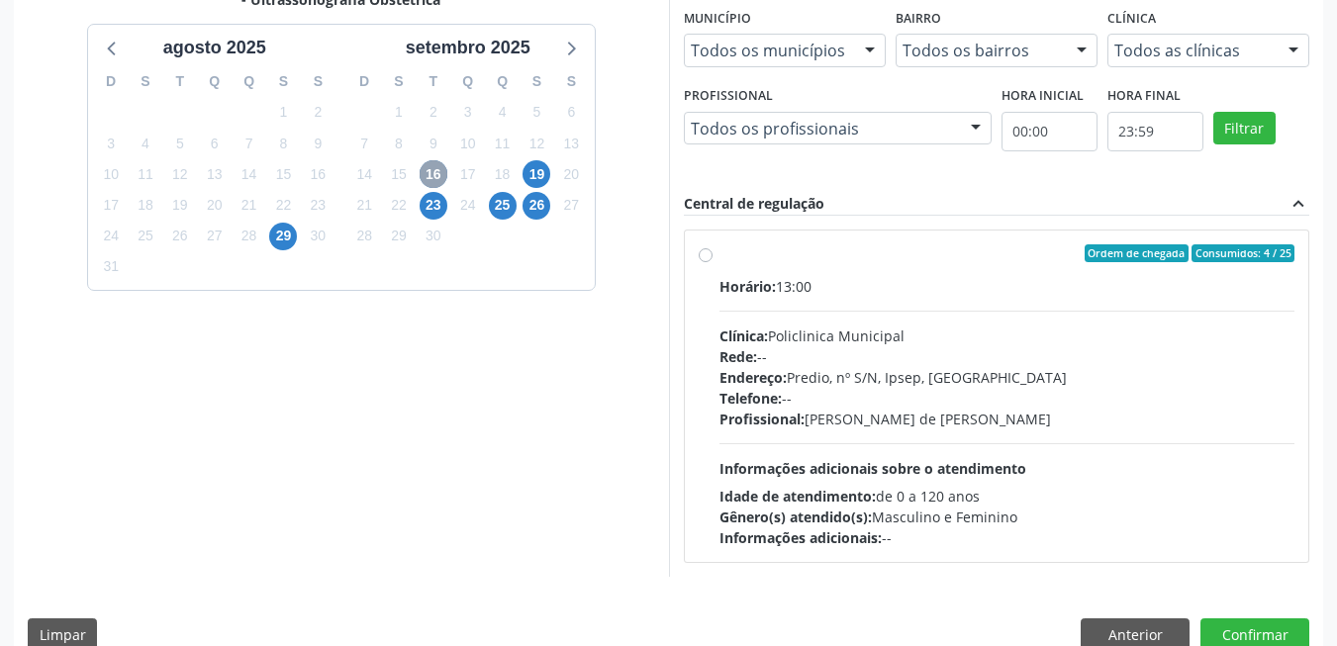
scroll to position [501, 0]
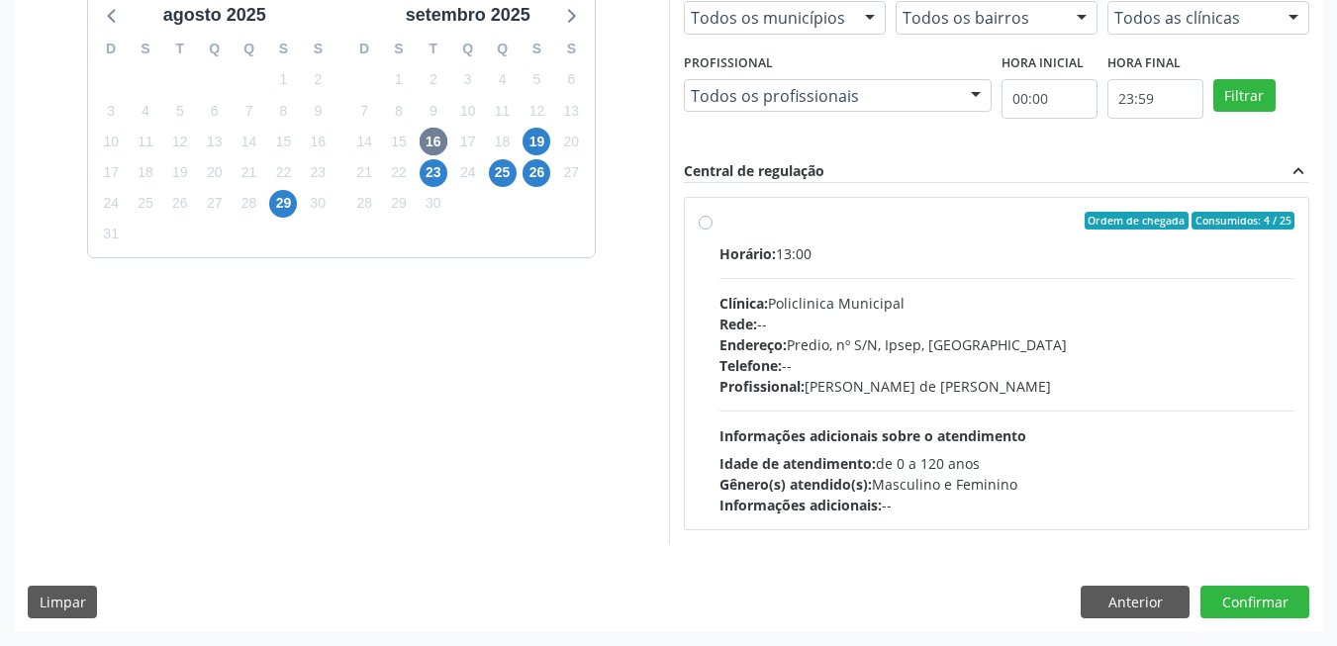
click at [1176, 498] on div "Informações adicionais: --" at bounding box center [1007, 505] width 576 height 21
click at [713, 230] on input "Ordem de chegada Consumidos: 4 / 25 Horário: 13:00 Clínica: Policlinica Municip…" at bounding box center [706, 221] width 14 height 18
radio input "true"
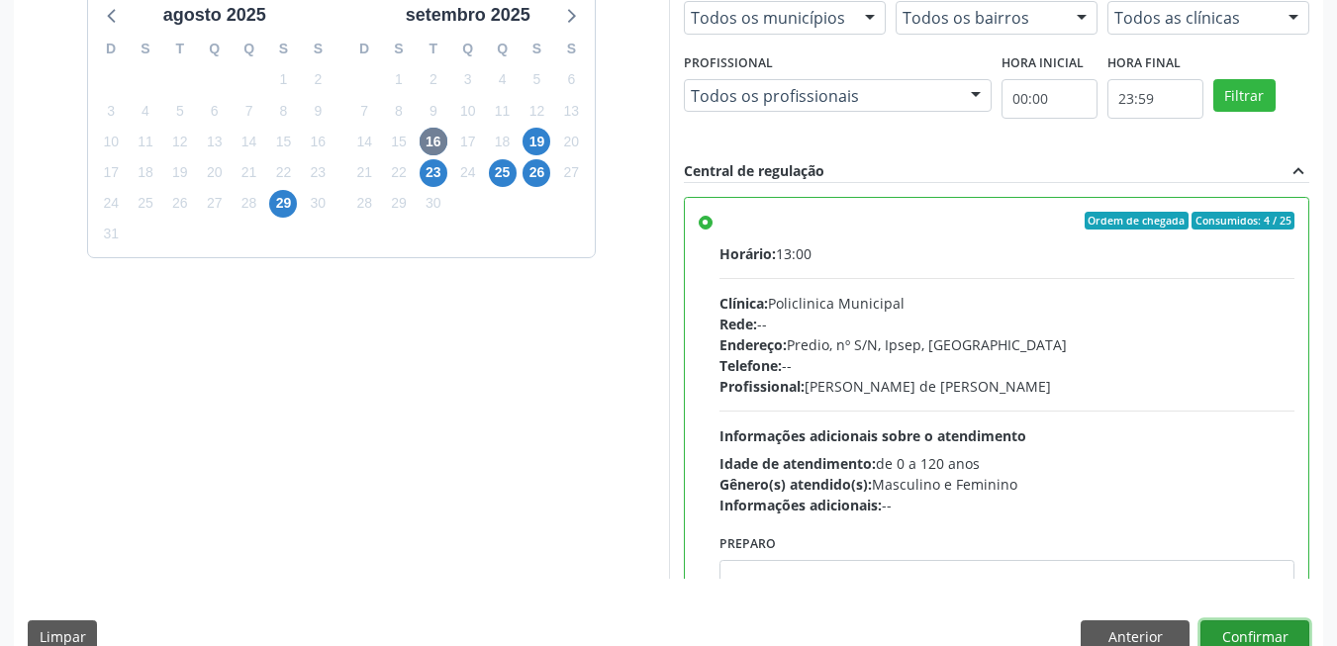
click at [1258, 637] on button "Confirmar" at bounding box center [1254, 638] width 109 height 34
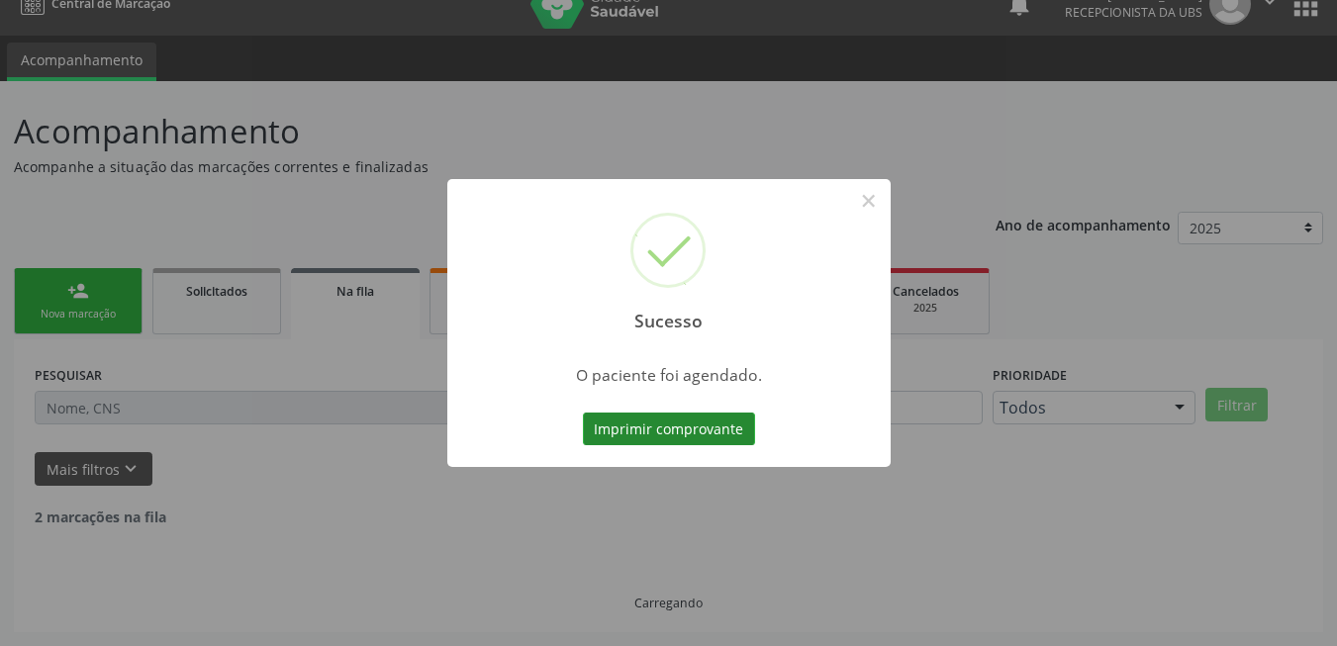
click at [627, 423] on button "Imprimir comprovante" at bounding box center [669, 430] width 172 height 34
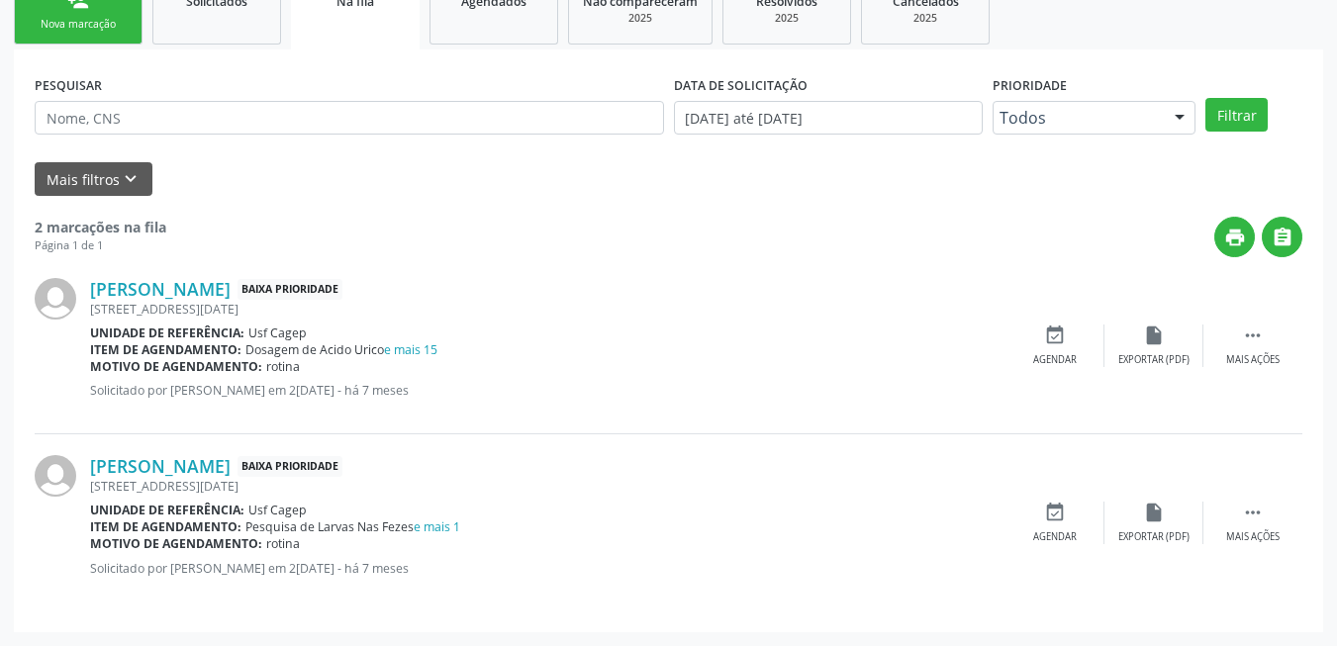
scroll to position [7, 0]
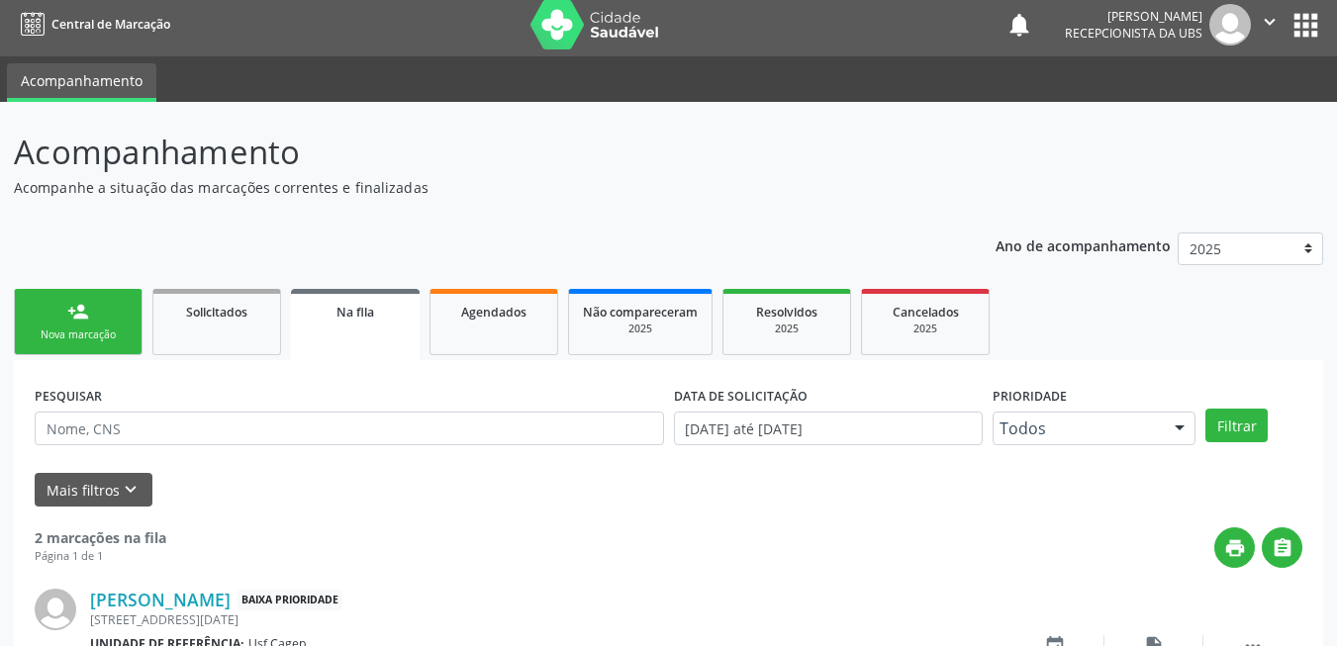
click at [91, 302] on link "person_add Nova marcação" at bounding box center [78, 322] width 129 height 66
click at [93, 318] on link "person_add Nova marcação" at bounding box center [78, 322] width 129 height 66
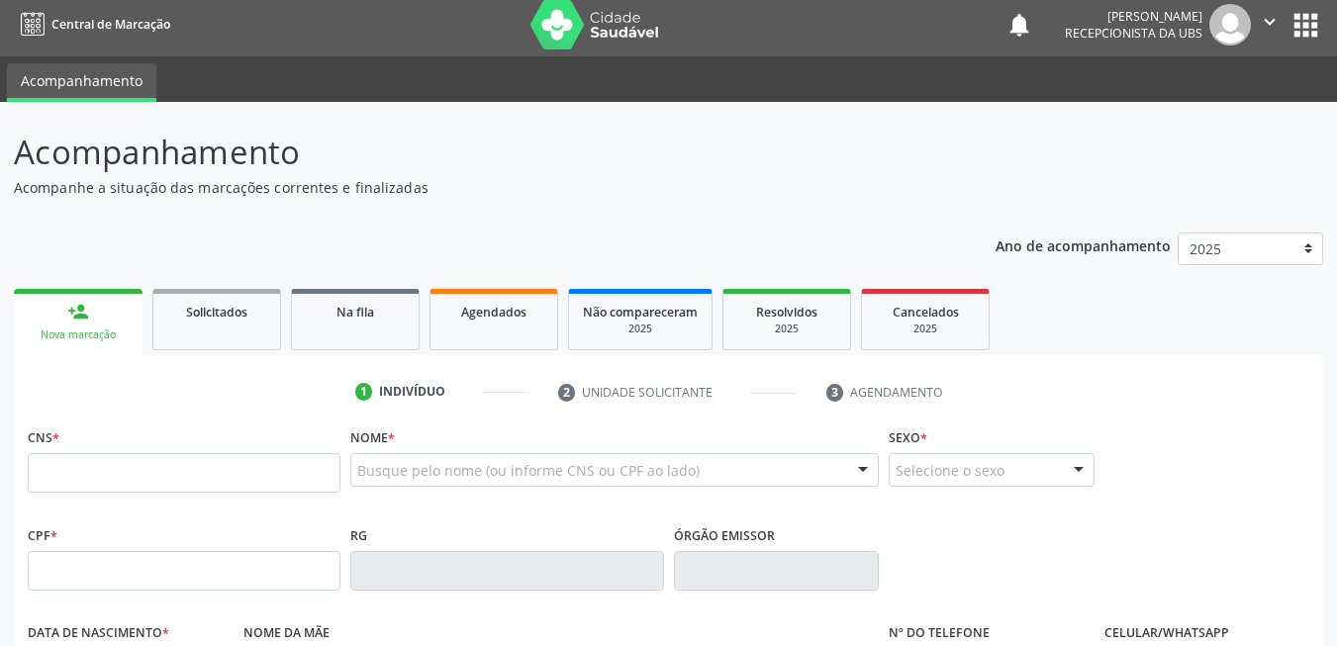
click at [93, 318] on link "person_add Nova marcação" at bounding box center [78, 322] width 129 height 66
click at [211, 467] on input "text" at bounding box center [184, 473] width 313 height 40
paste input "898 0064 1525 5675"
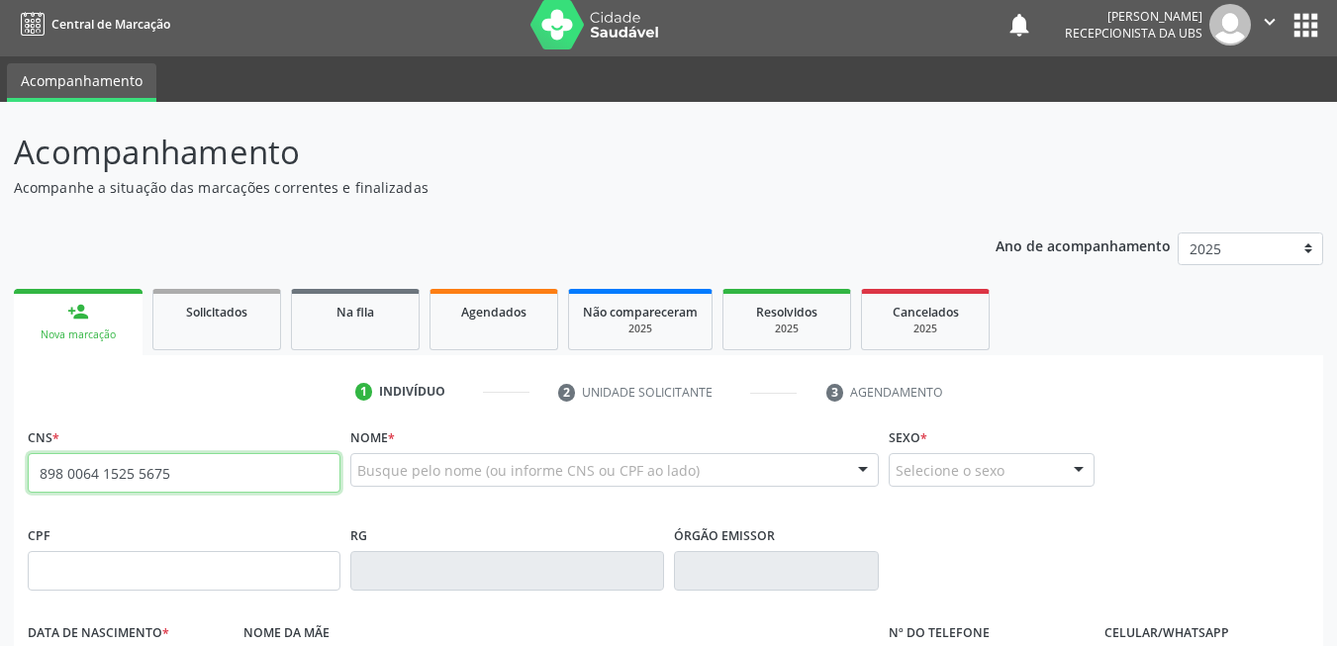
type input "898 0064 1525 5675"
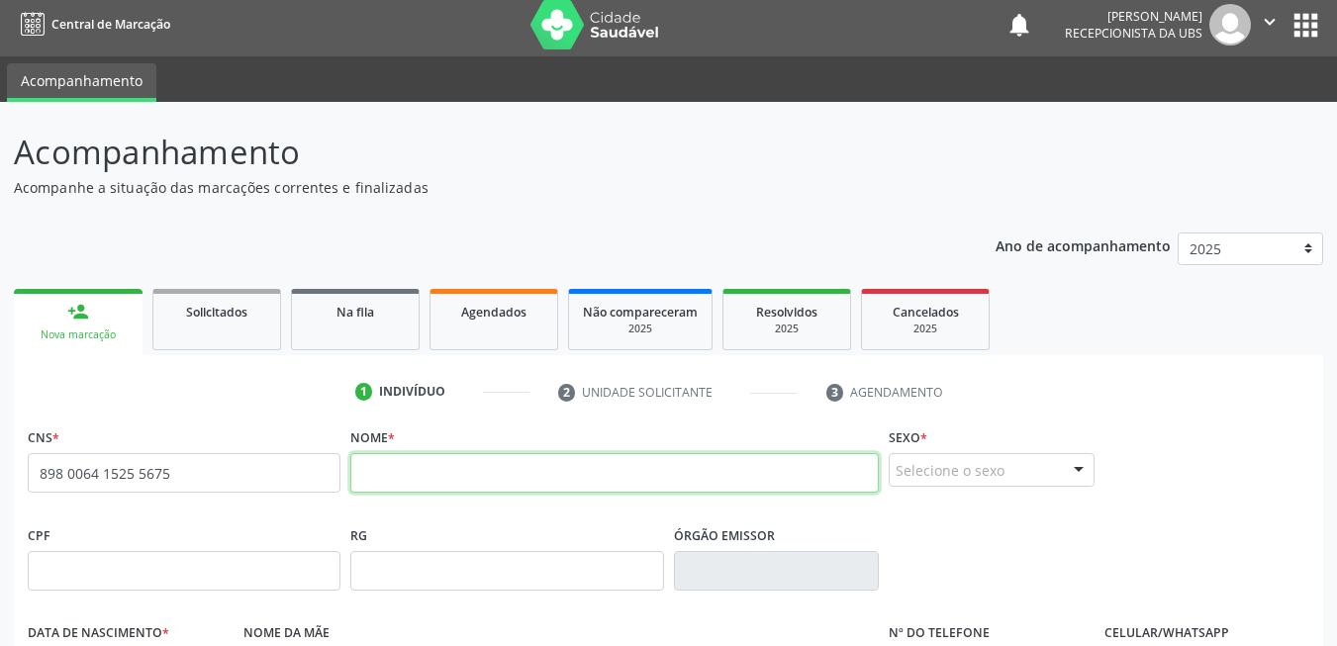
click at [431, 482] on input "text" at bounding box center [614, 473] width 528 height 40
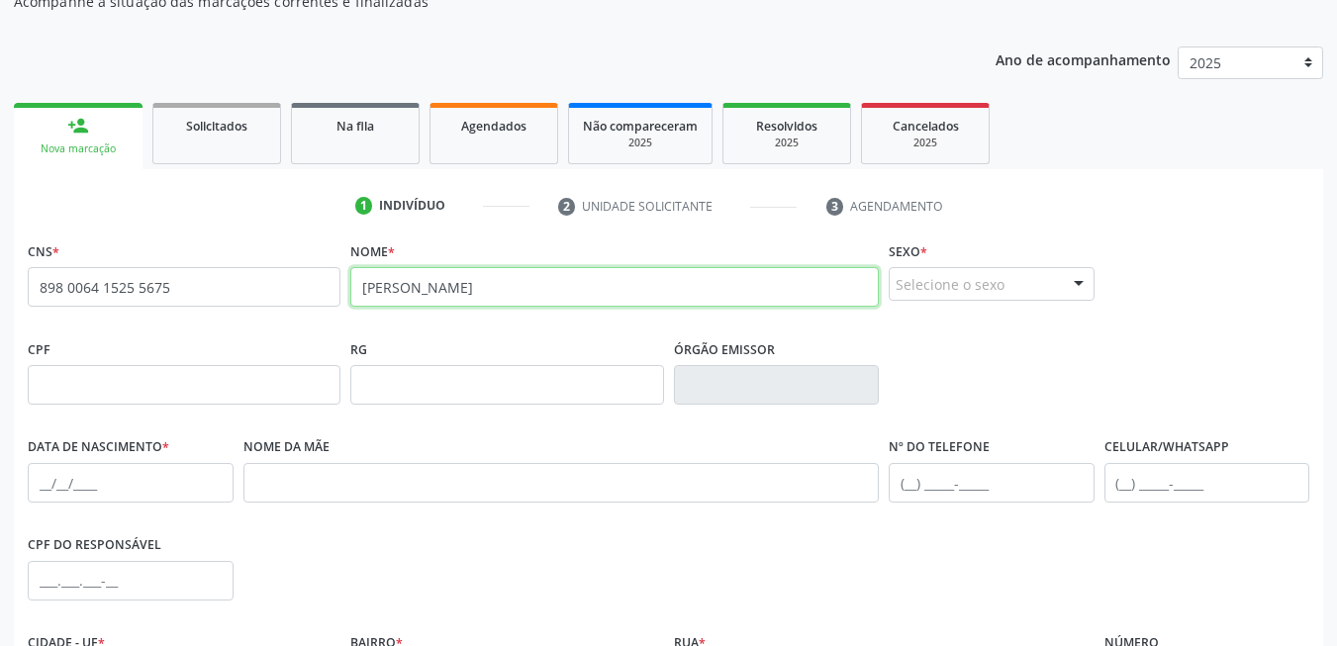
scroll to position [205, 0]
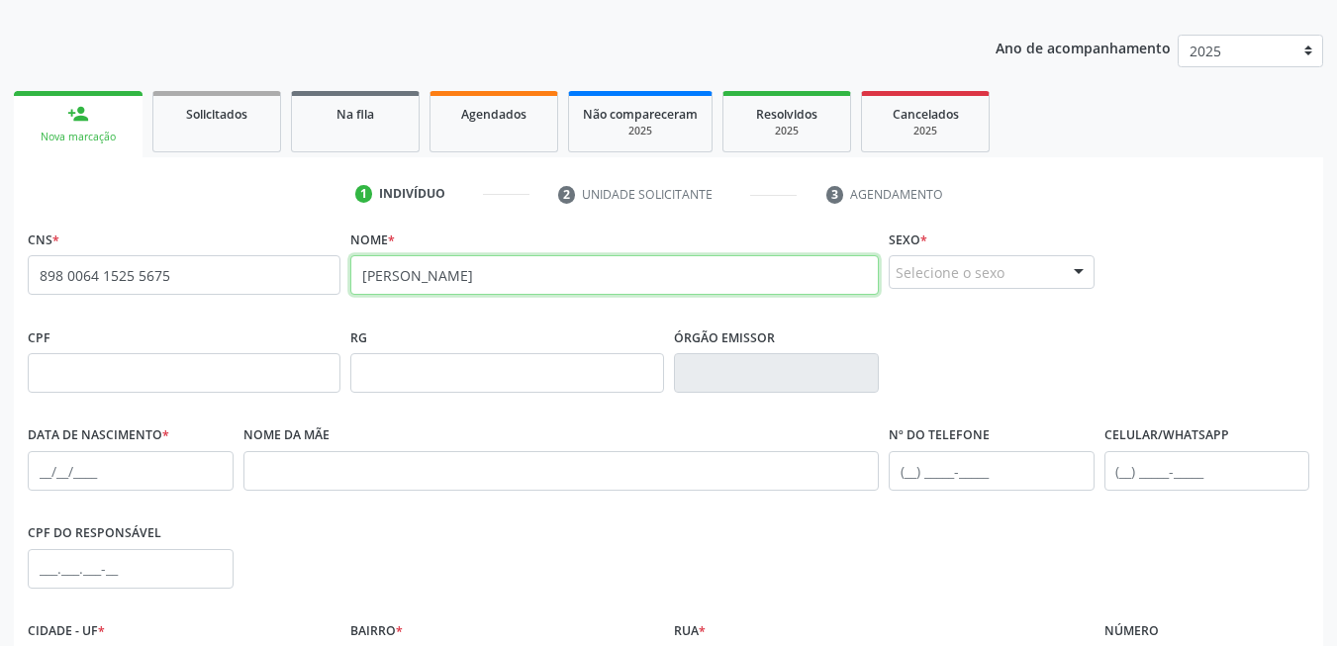
type input "lara freitas cordeiro"
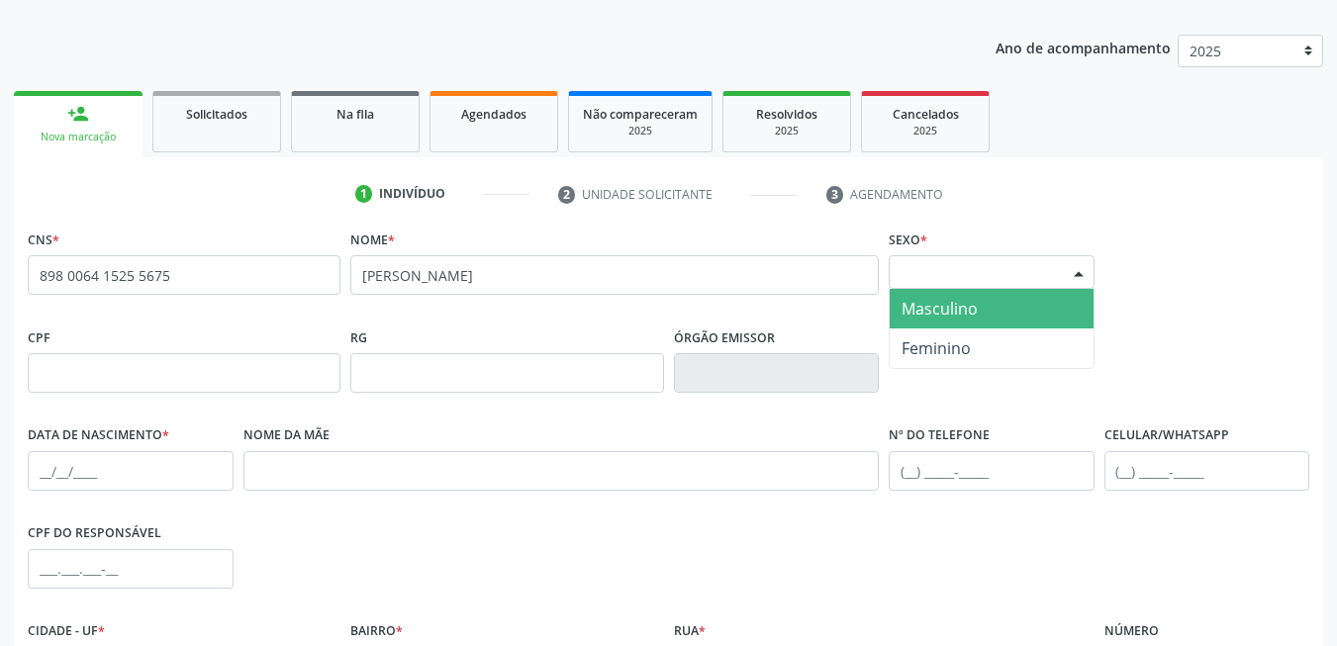
click at [963, 257] on div "Selecione o sexo" at bounding box center [992, 272] width 206 height 34
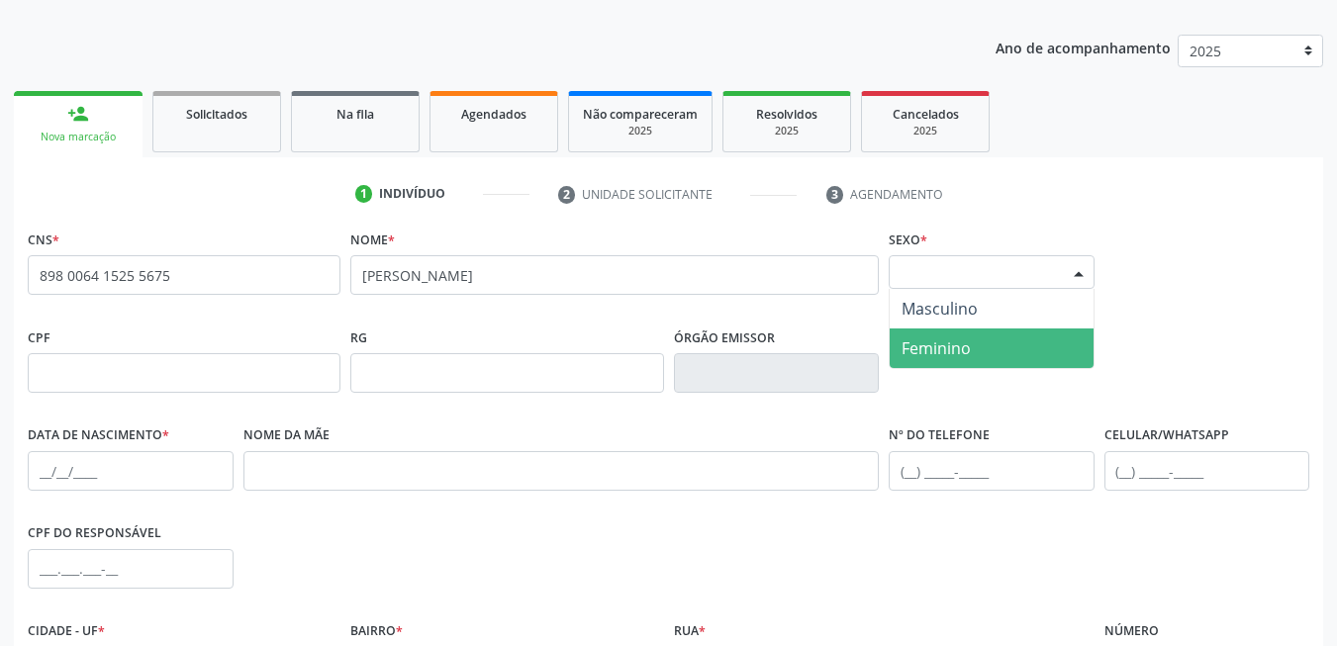
drag, startPoint x: 934, startPoint y: 348, endPoint x: 822, endPoint y: 372, distance: 114.3
click at [933, 349] on span "Feminino" at bounding box center [936, 348] width 69 height 22
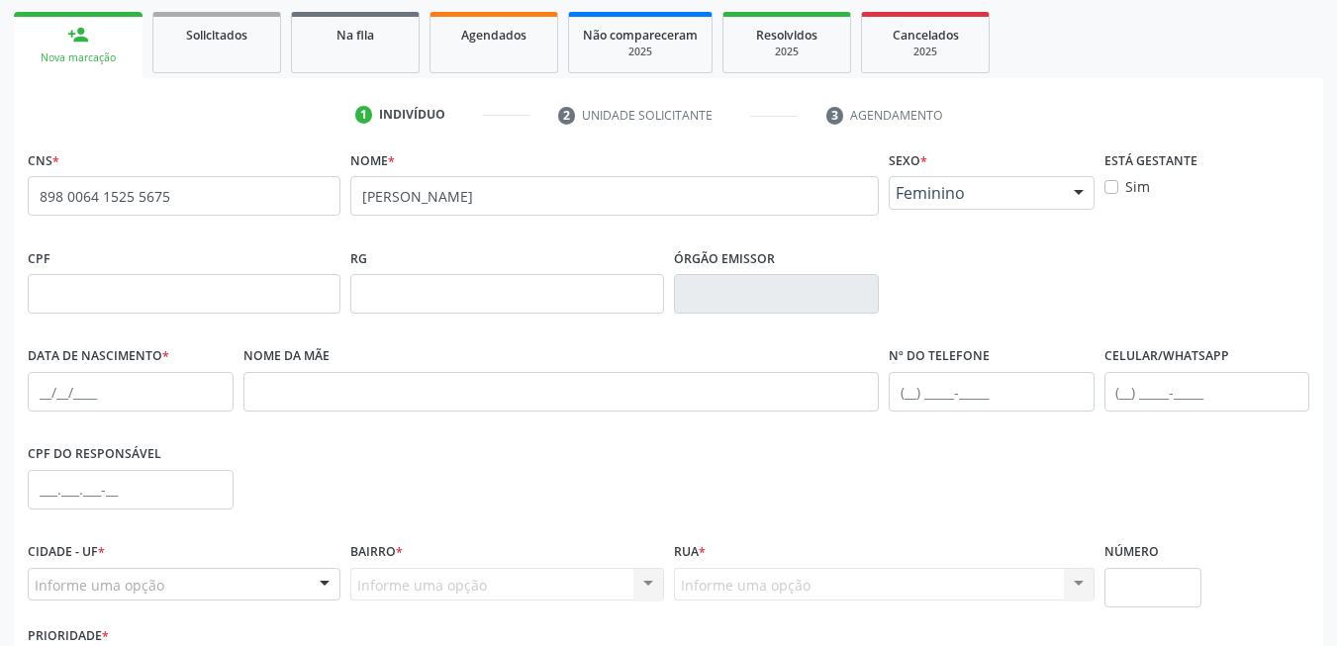
scroll to position [403, 0]
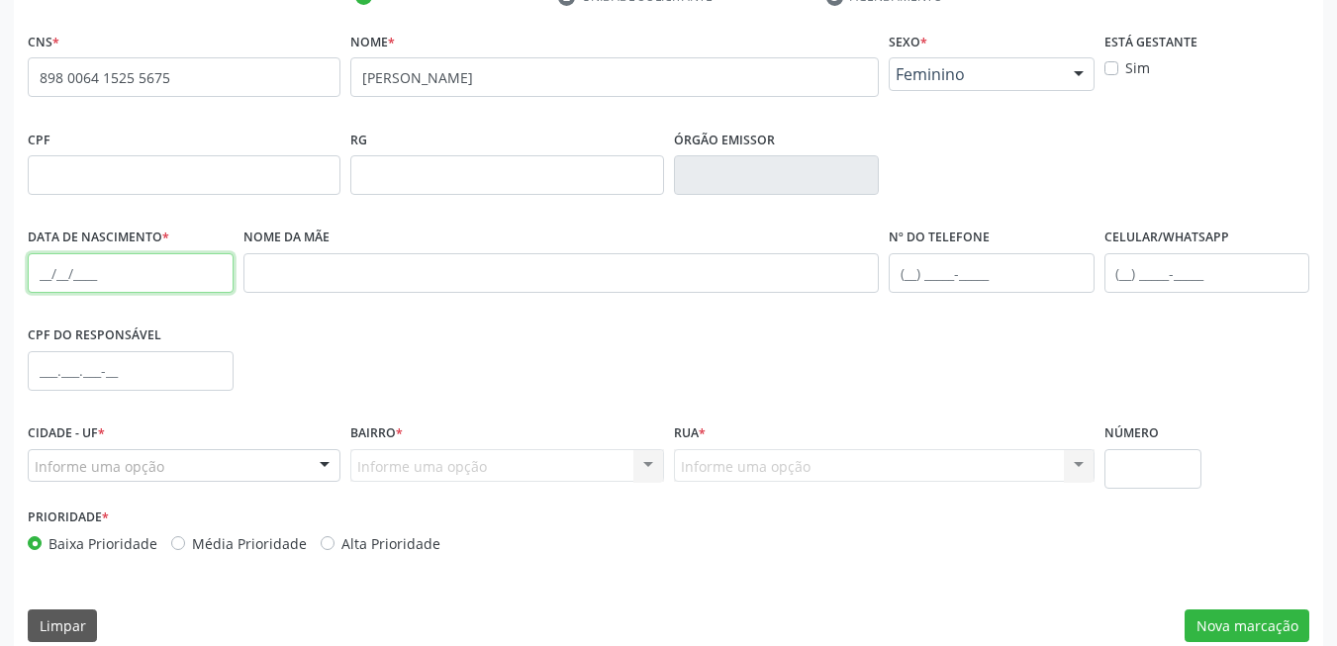
click at [156, 290] on input "text" at bounding box center [131, 273] width 206 height 40
click at [46, 273] on input "text" at bounding box center [131, 273] width 206 height 40
type input "30/07/2025"
click at [324, 274] on input "text" at bounding box center [561, 273] width 636 height 40
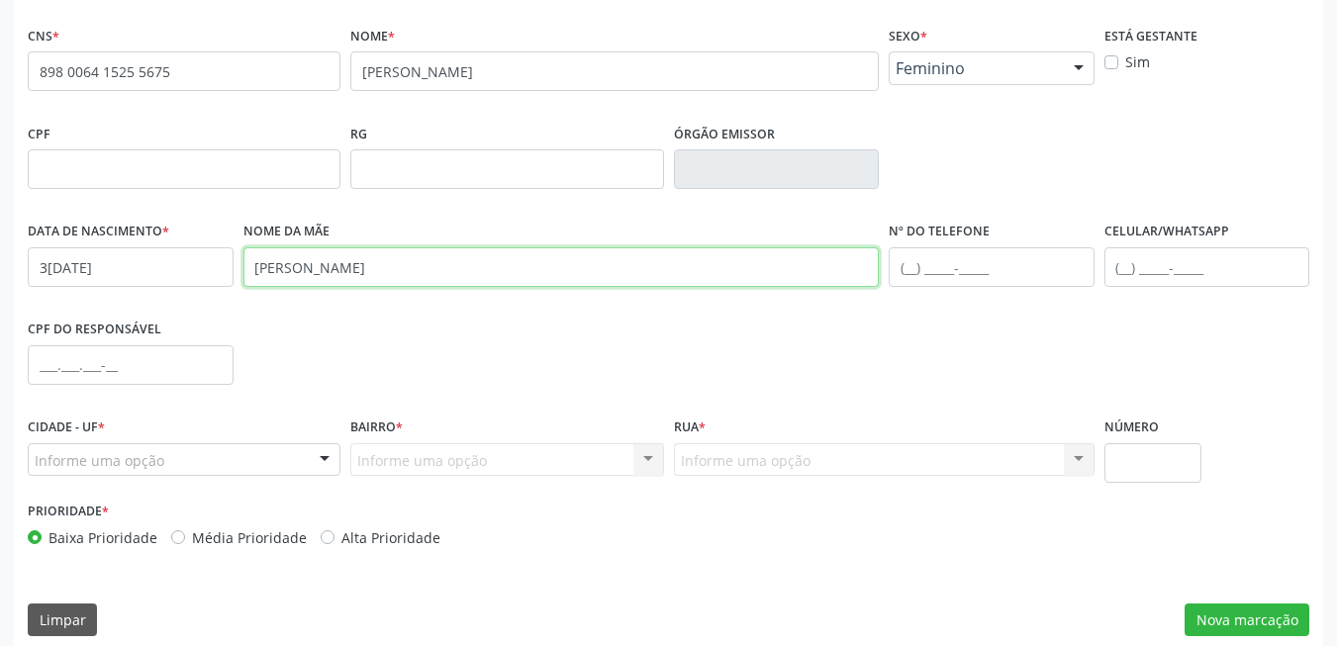
scroll to position [427, 0]
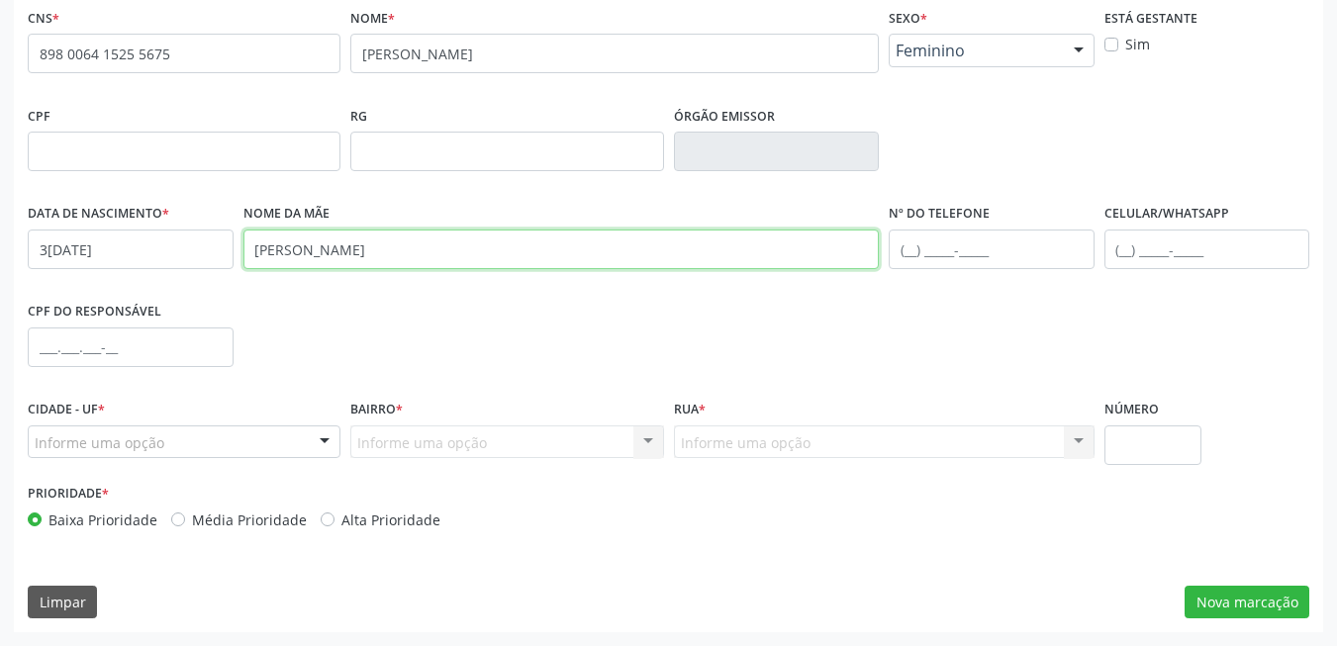
type input "liliane amanda de freitas"
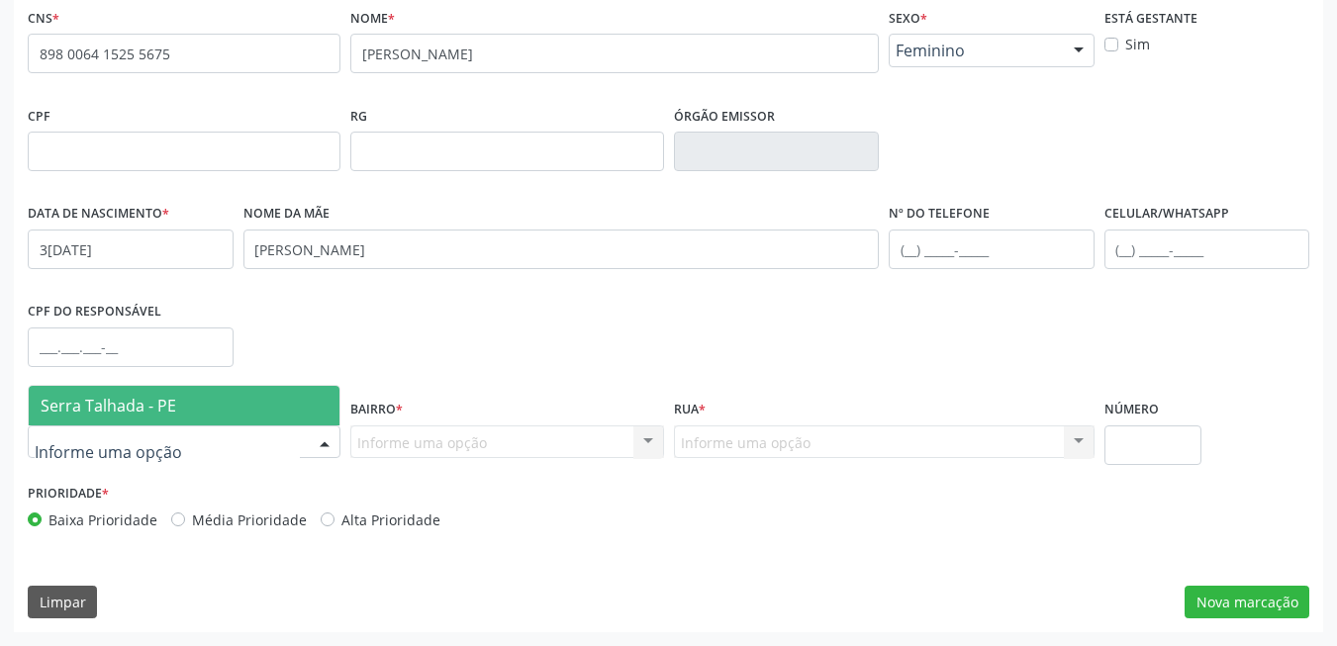
click at [316, 441] on div at bounding box center [325, 444] width 30 height 34
click at [275, 409] on span "Serra Talhada - PE" at bounding box center [184, 406] width 311 height 40
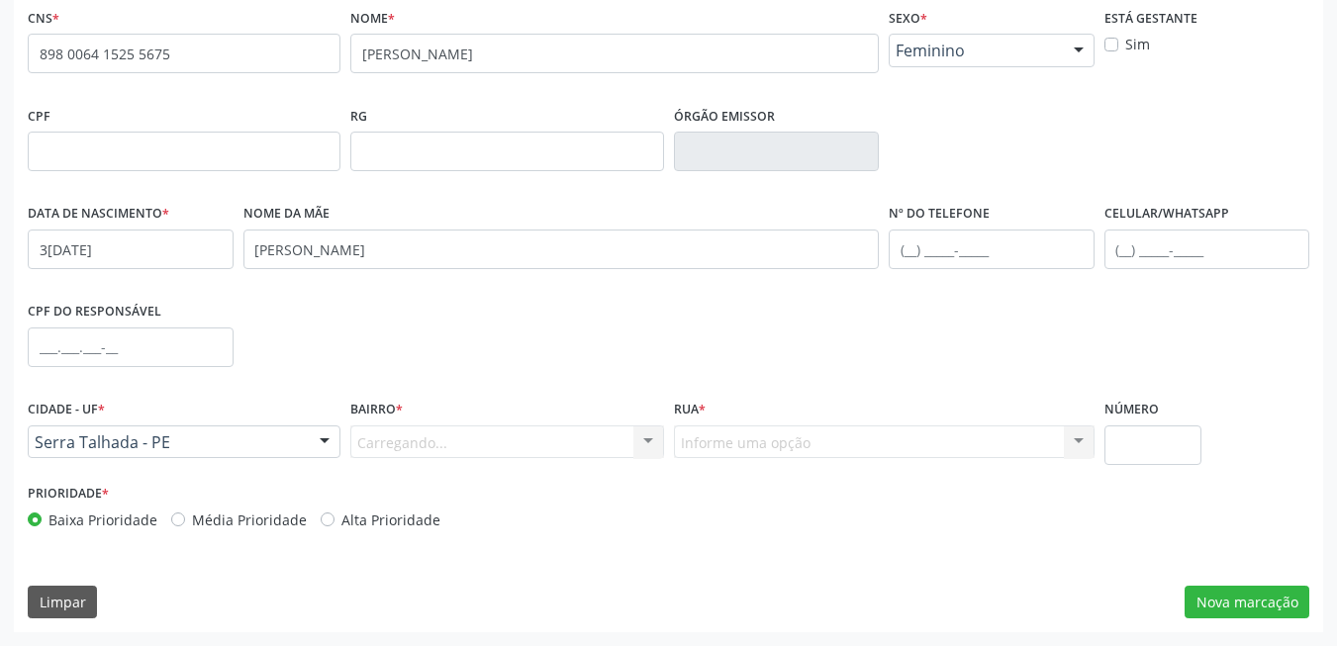
click at [391, 448] on div "Carregando... Nenhum resultado encontrado para: " " Nenhuma opção encontrada. D…" at bounding box center [506, 443] width 313 height 34
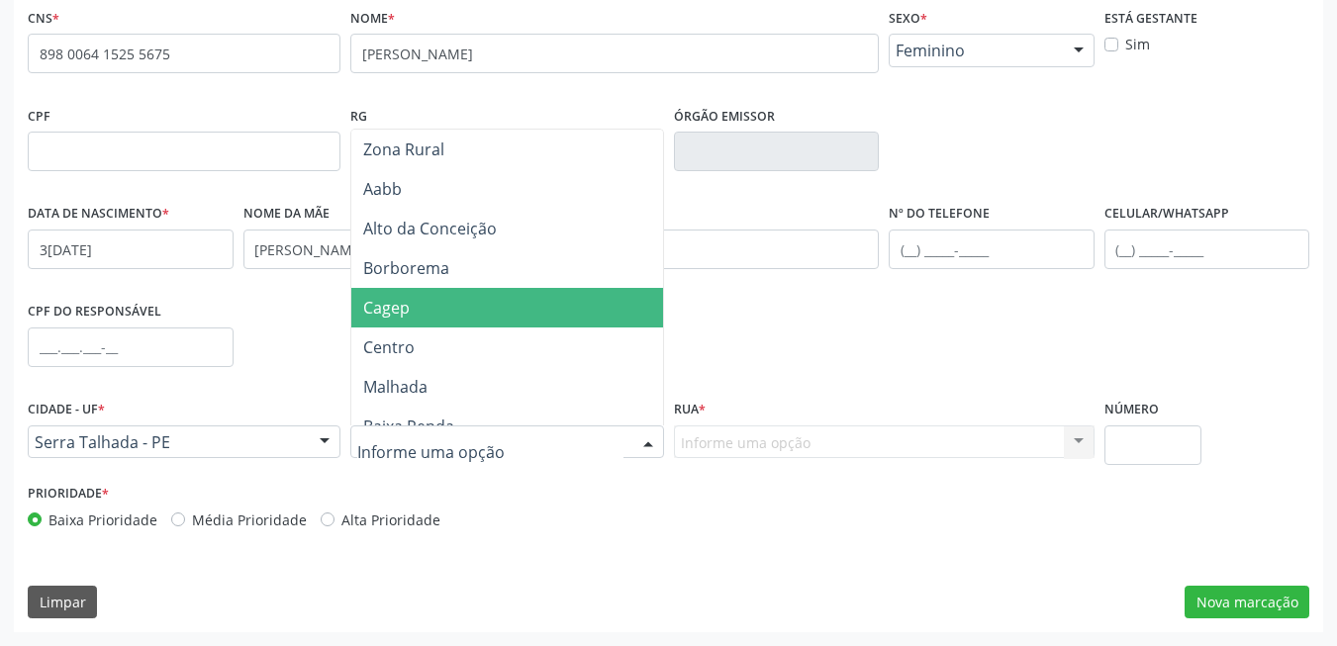
click at [414, 306] on span "Cagep" at bounding box center [510, 308] width 318 height 40
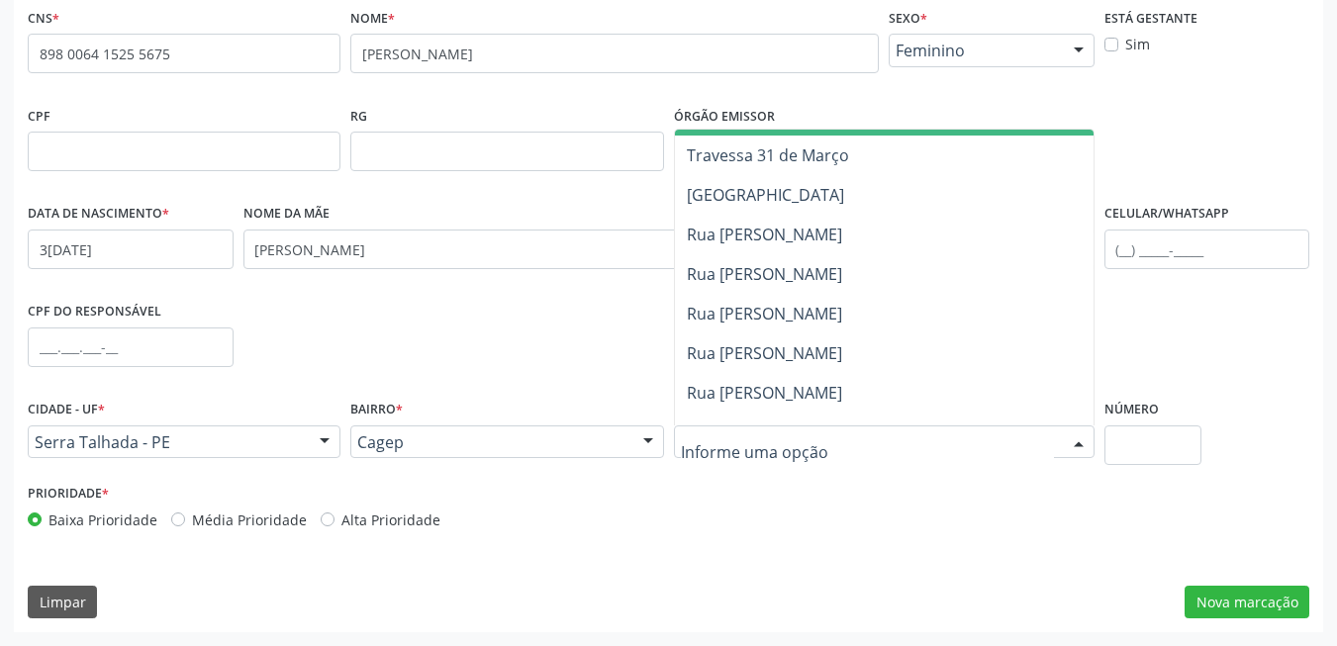
scroll to position [792, 0]
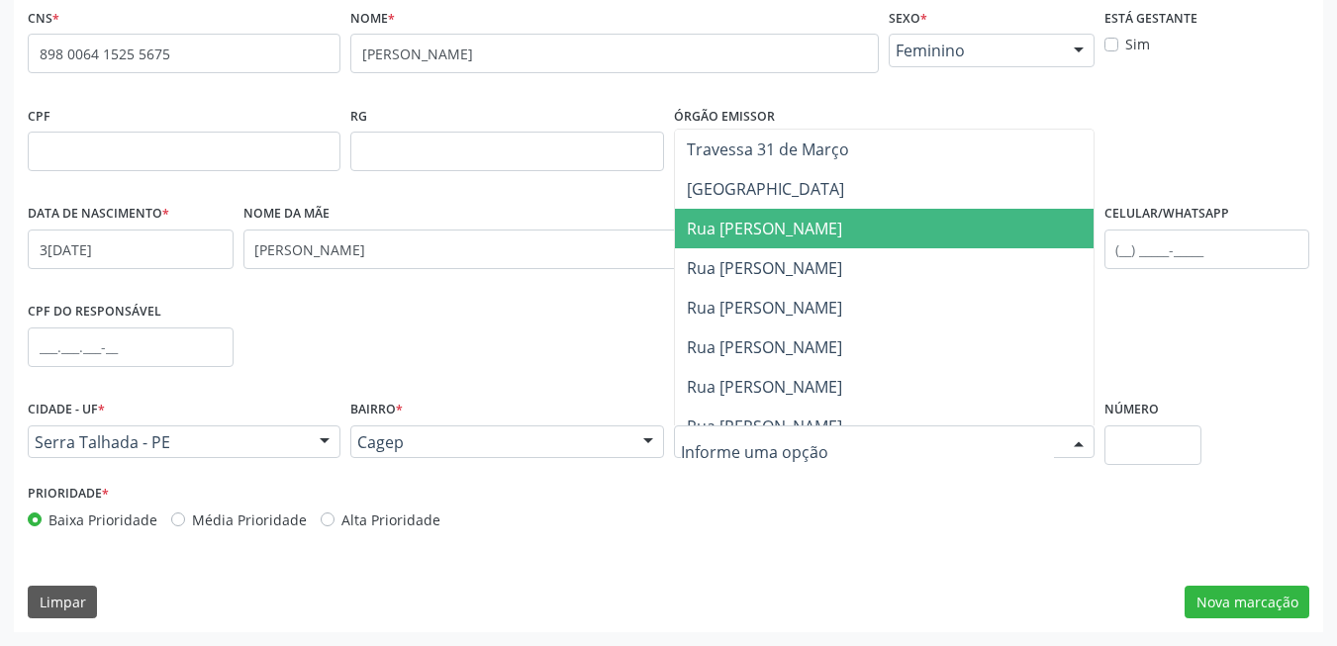
click at [771, 243] on span "Rua [PERSON_NAME]" at bounding box center [884, 229] width 419 height 40
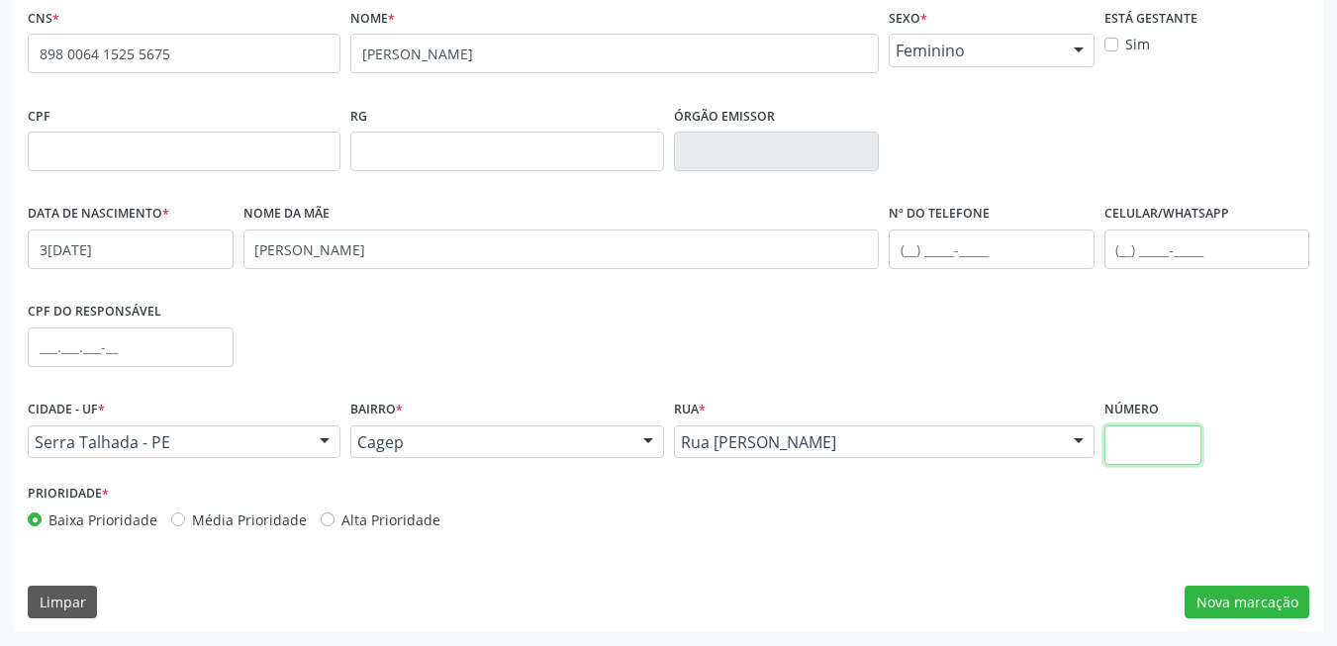
click at [1150, 446] on input "text" at bounding box center [1153, 446] width 98 height 40
type input "345"
click at [1232, 593] on button "Nova marcação" at bounding box center [1247, 603] width 125 height 34
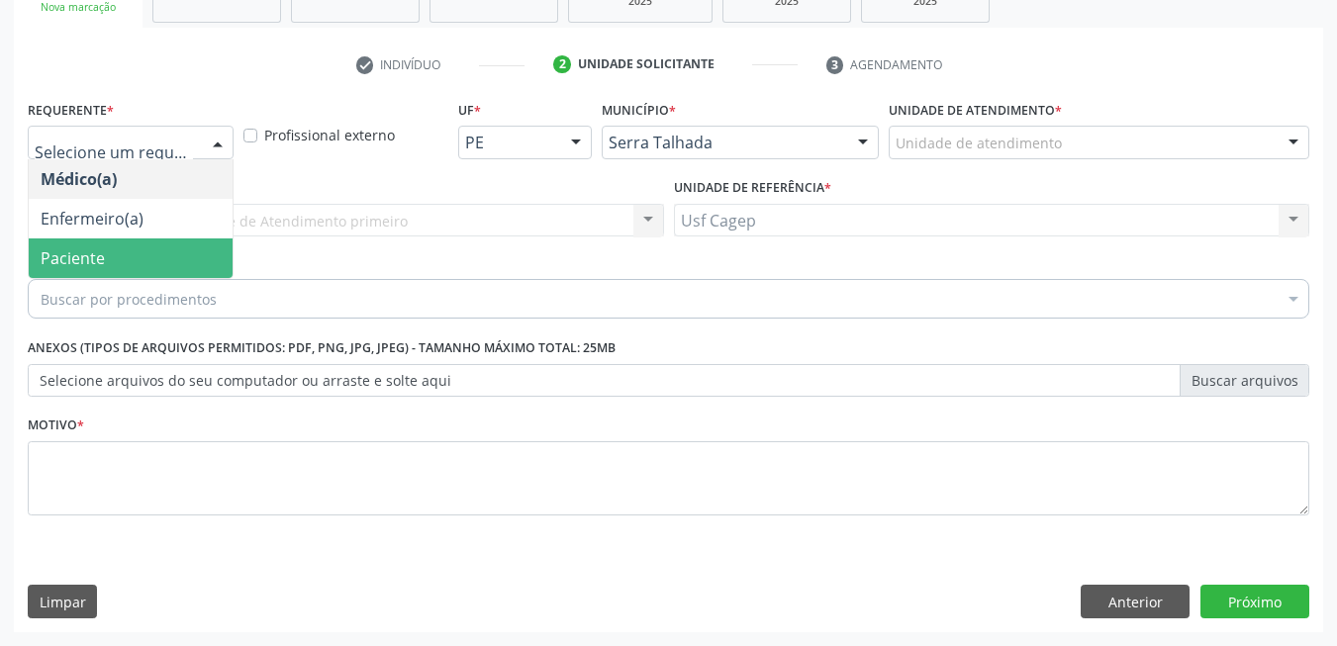
click at [152, 261] on span "Paciente" at bounding box center [131, 259] width 204 height 40
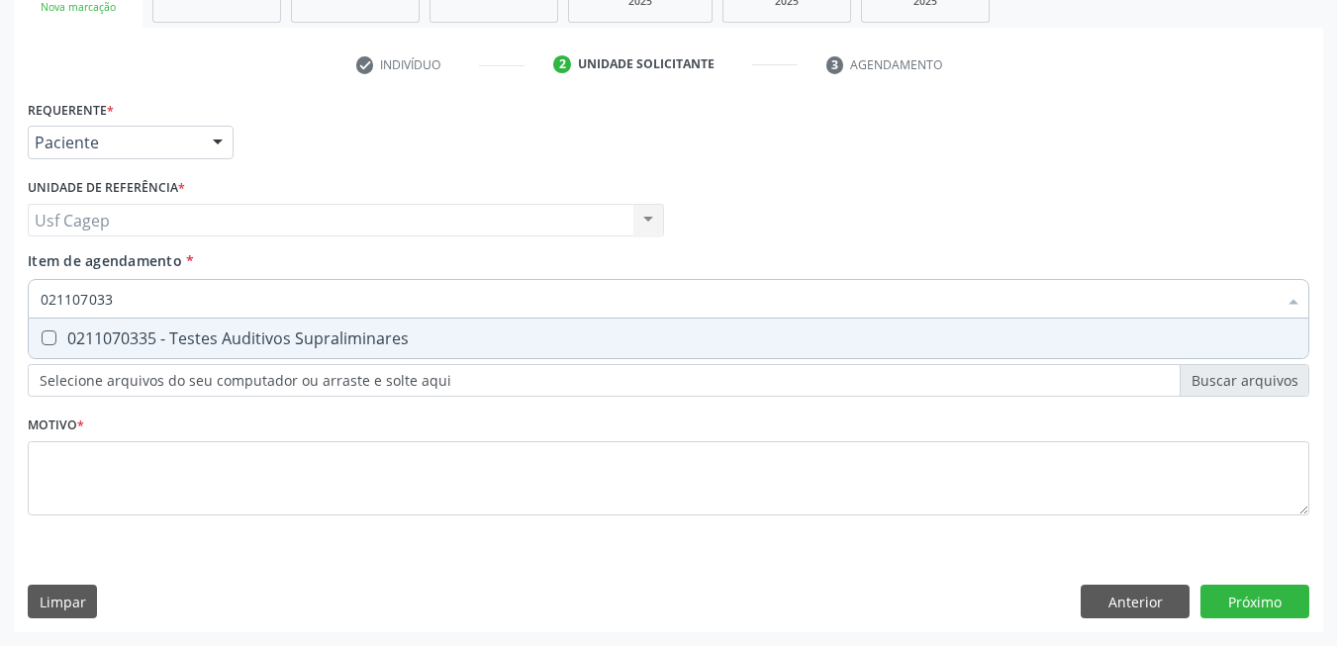
type input "0211070335"
click at [166, 338] on div "0211070335 - Testes Auditivos Supraliminares" at bounding box center [669, 339] width 1256 height 16
checkbox Supraliminares "true"
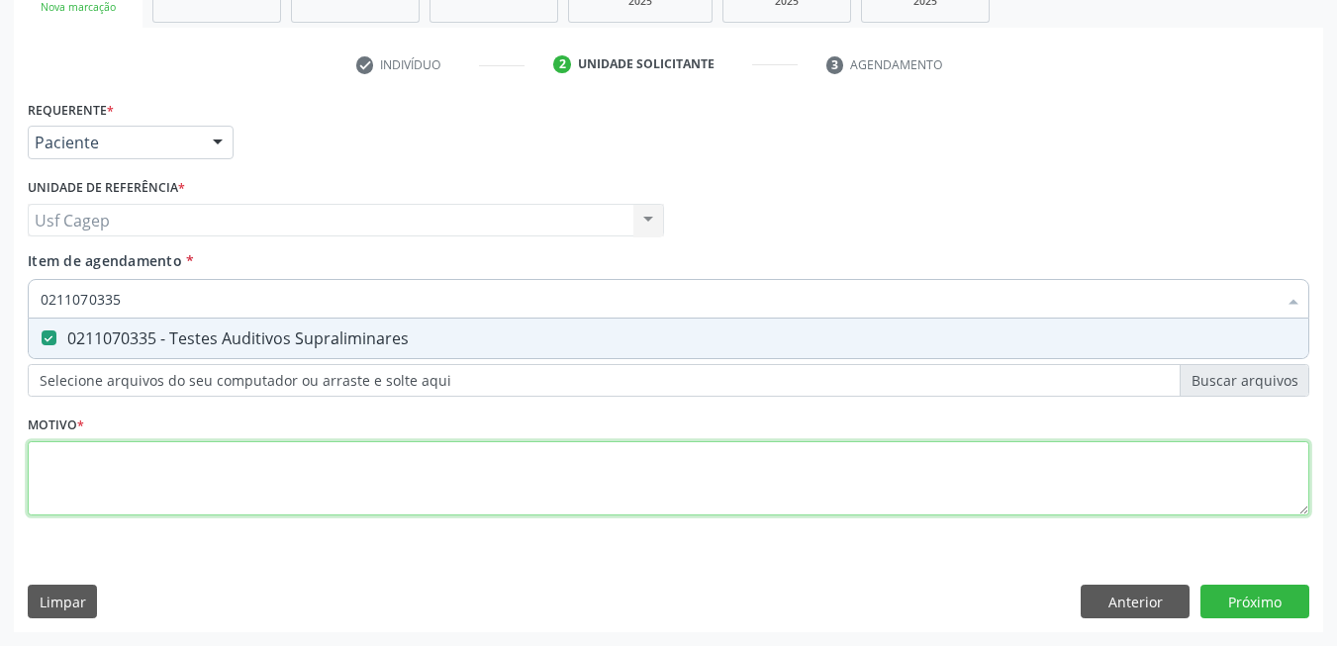
click at [174, 472] on div "Requerente * Paciente Médico(a) Enfermeiro(a) Paciente Nenhum resultado encontr…" at bounding box center [669, 319] width 1282 height 448
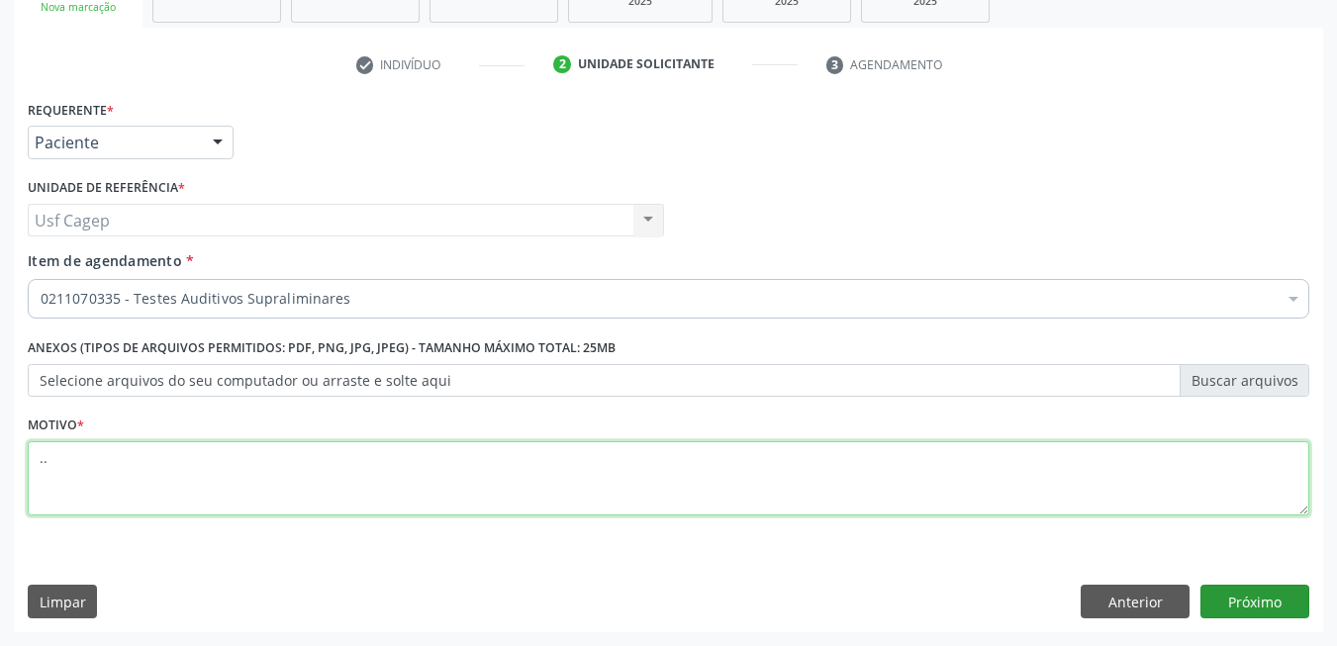
type textarea ".."
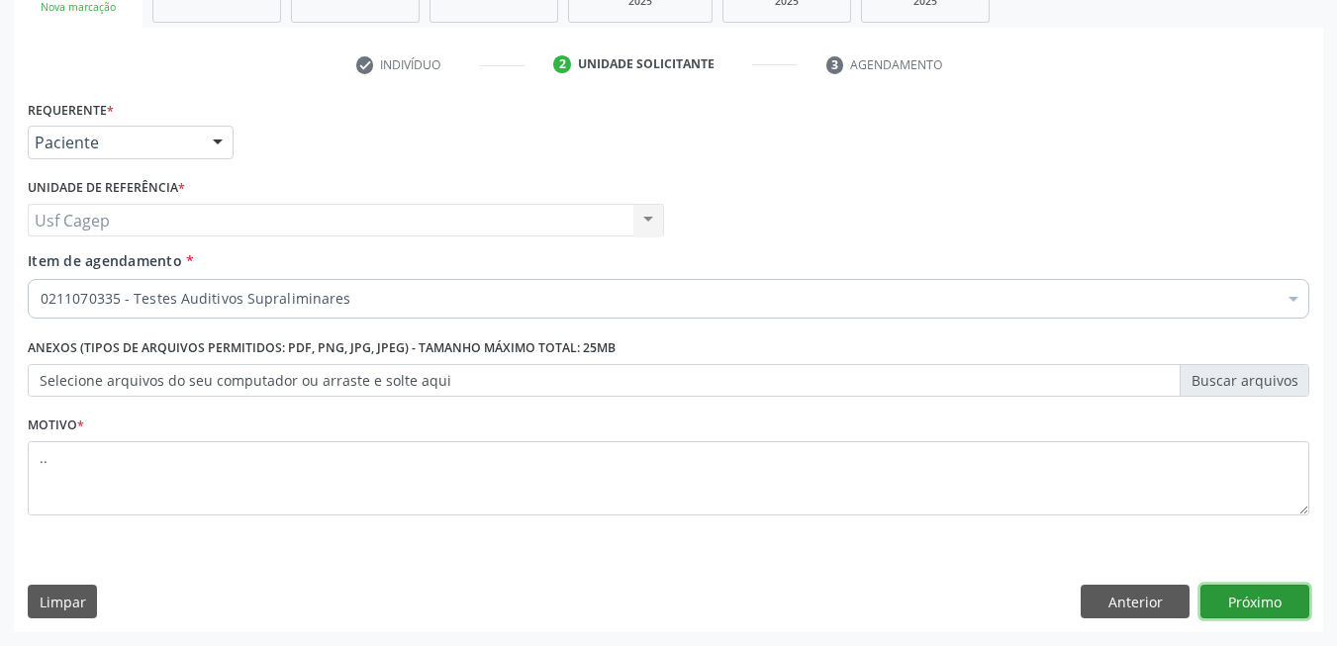
drag, startPoint x: 1229, startPoint y: 601, endPoint x: 1033, endPoint y: 156, distance: 485.6
click at [1229, 600] on button "Próximo" at bounding box center [1254, 602] width 109 height 34
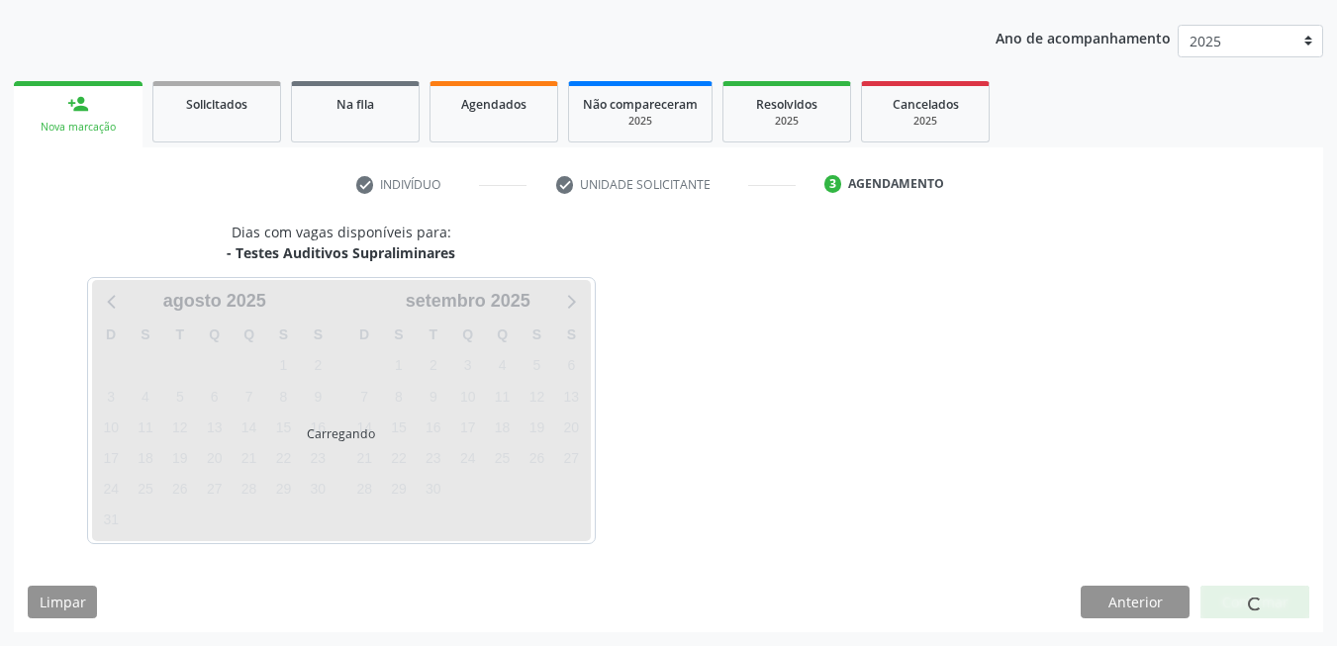
scroll to position [215, 0]
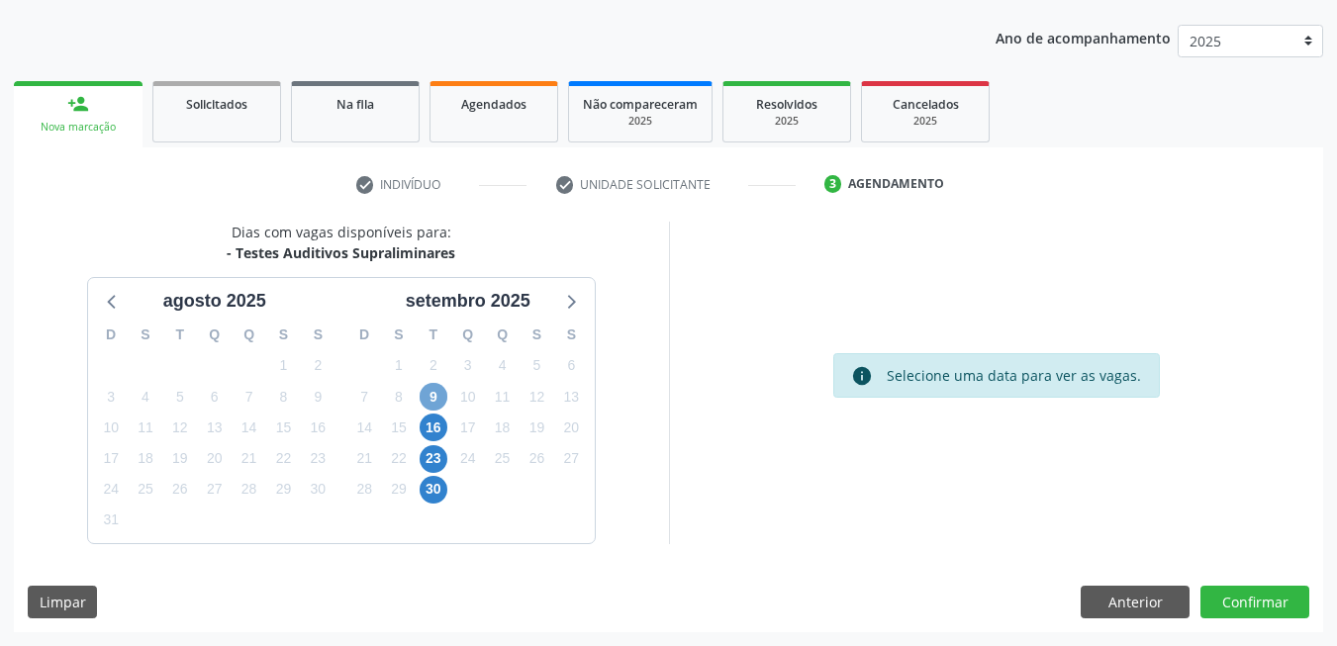
click at [431, 397] on span "9" at bounding box center [434, 397] width 28 height 28
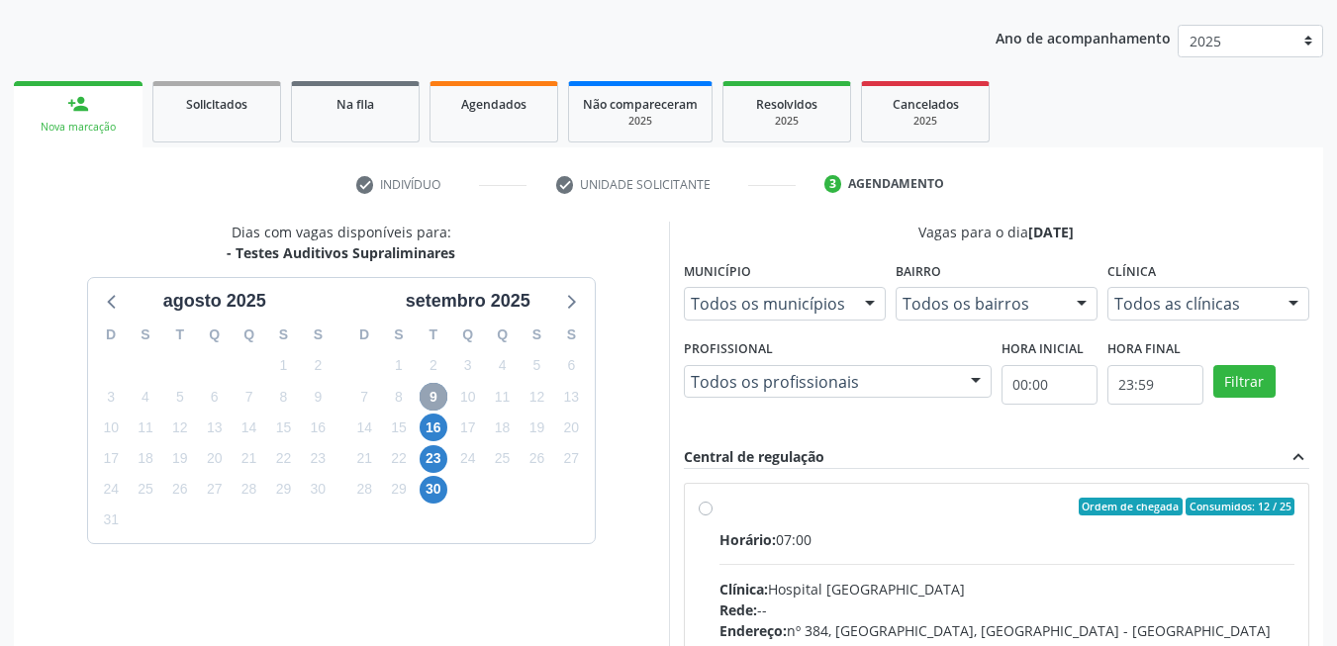
scroll to position [501, 0]
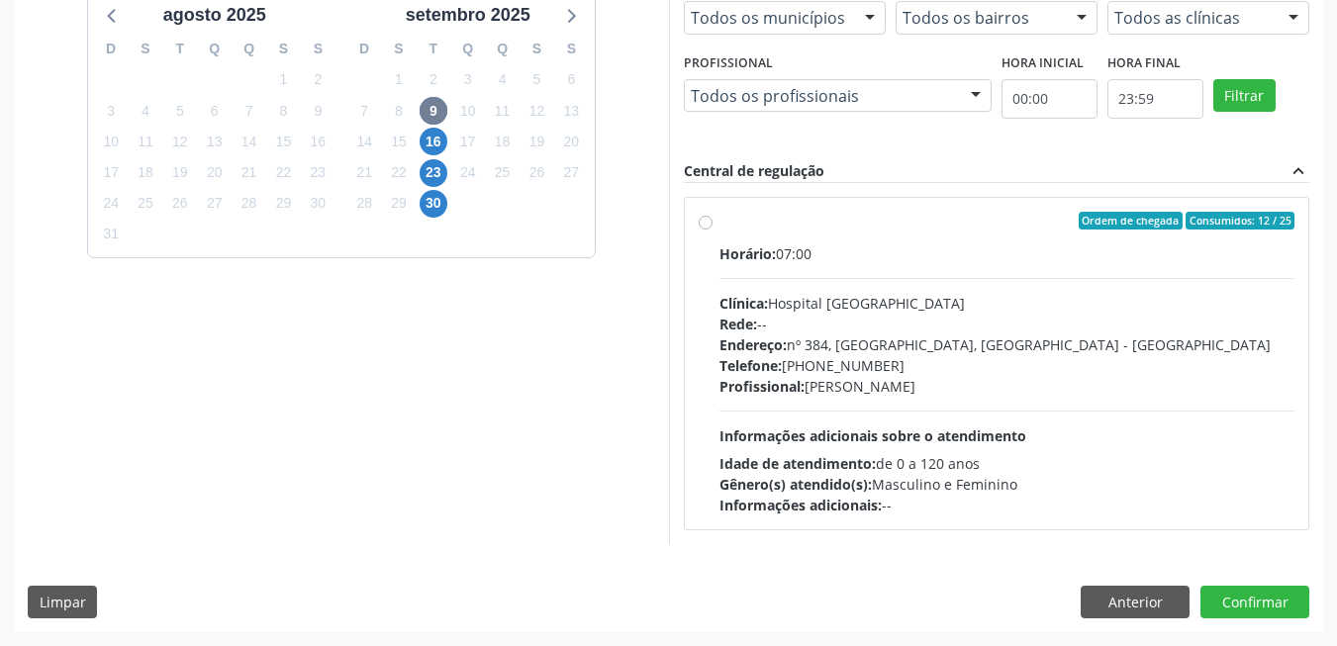
click at [877, 427] on span "Informações adicionais sobre o atendimento" at bounding box center [872, 436] width 307 height 19
click at [713, 230] on input "Ordem de chegada Consumidos: 12 / 25 Horário: 07:00 Clínica: Hospital Sao Franc…" at bounding box center [706, 221] width 14 height 18
radio input "true"
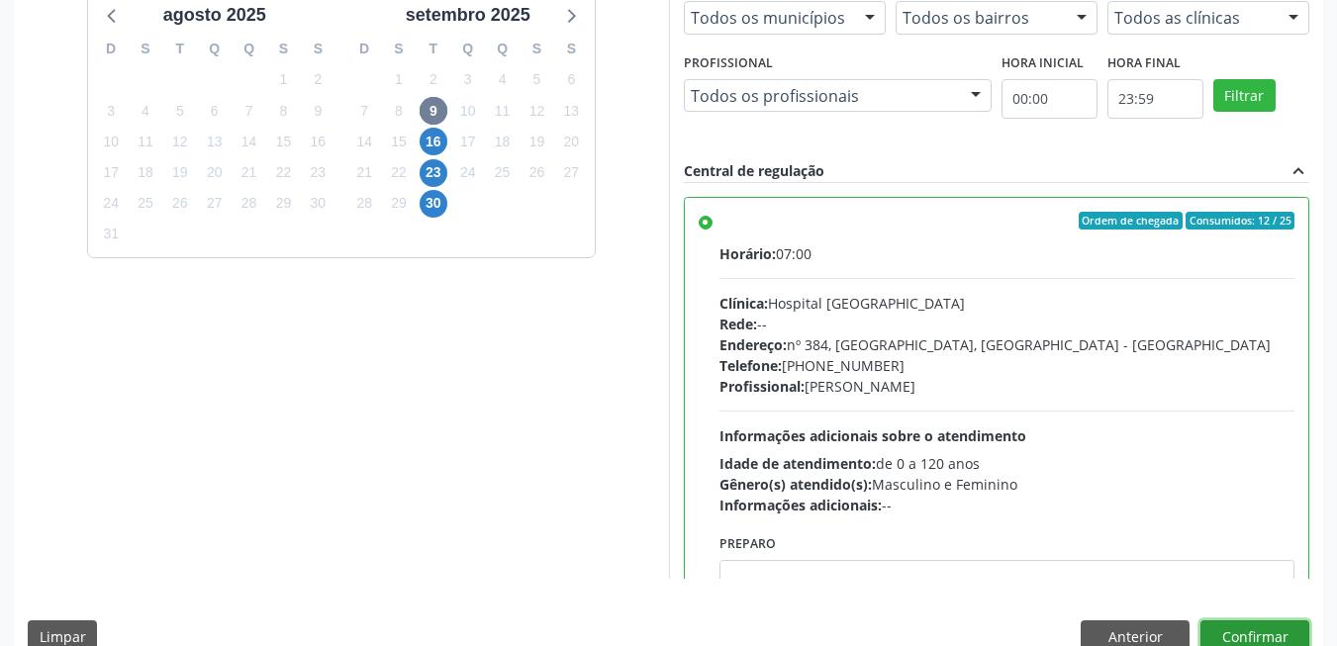
click at [1273, 627] on button "Confirmar" at bounding box center [1254, 638] width 109 height 34
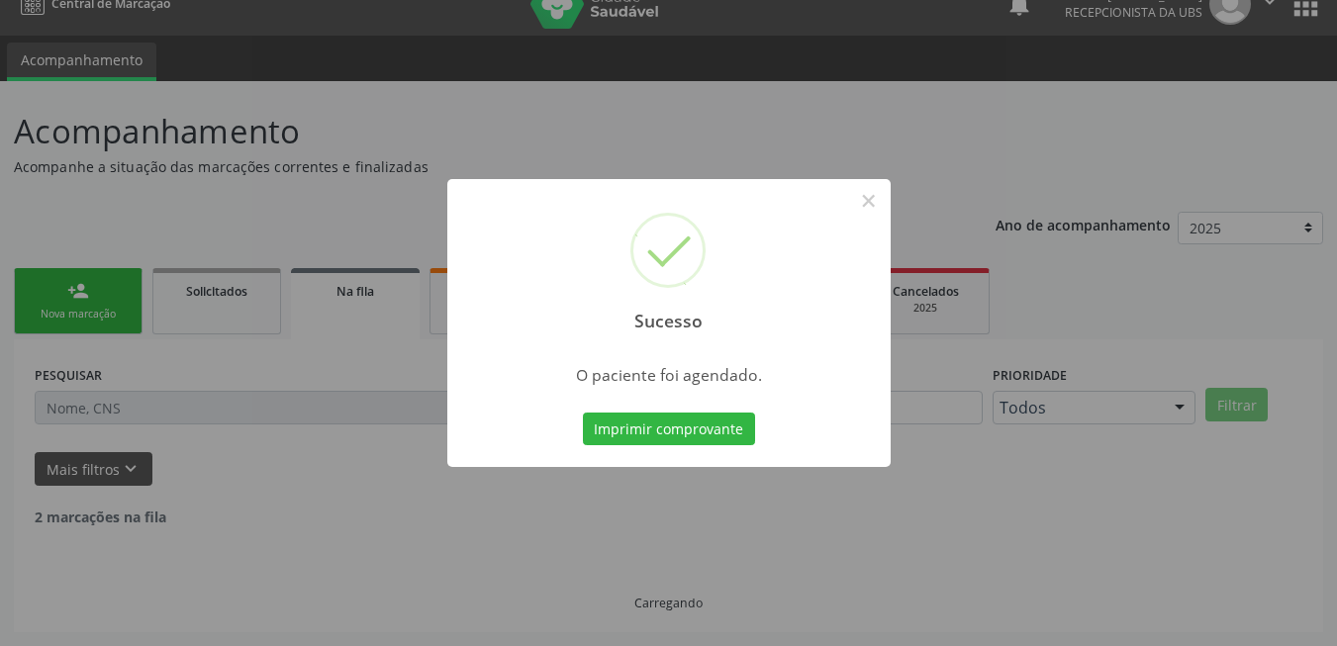
scroll to position [7, 0]
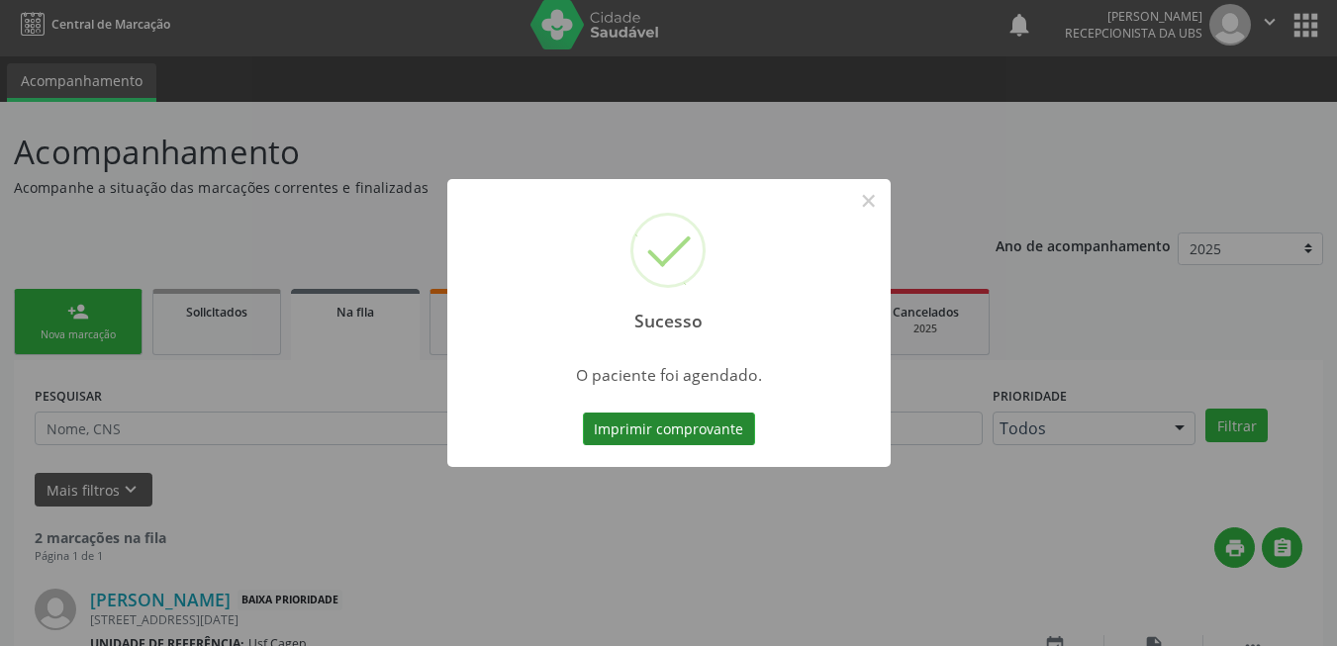
click at [708, 423] on button "Imprimir comprovante" at bounding box center [669, 430] width 172 height 34
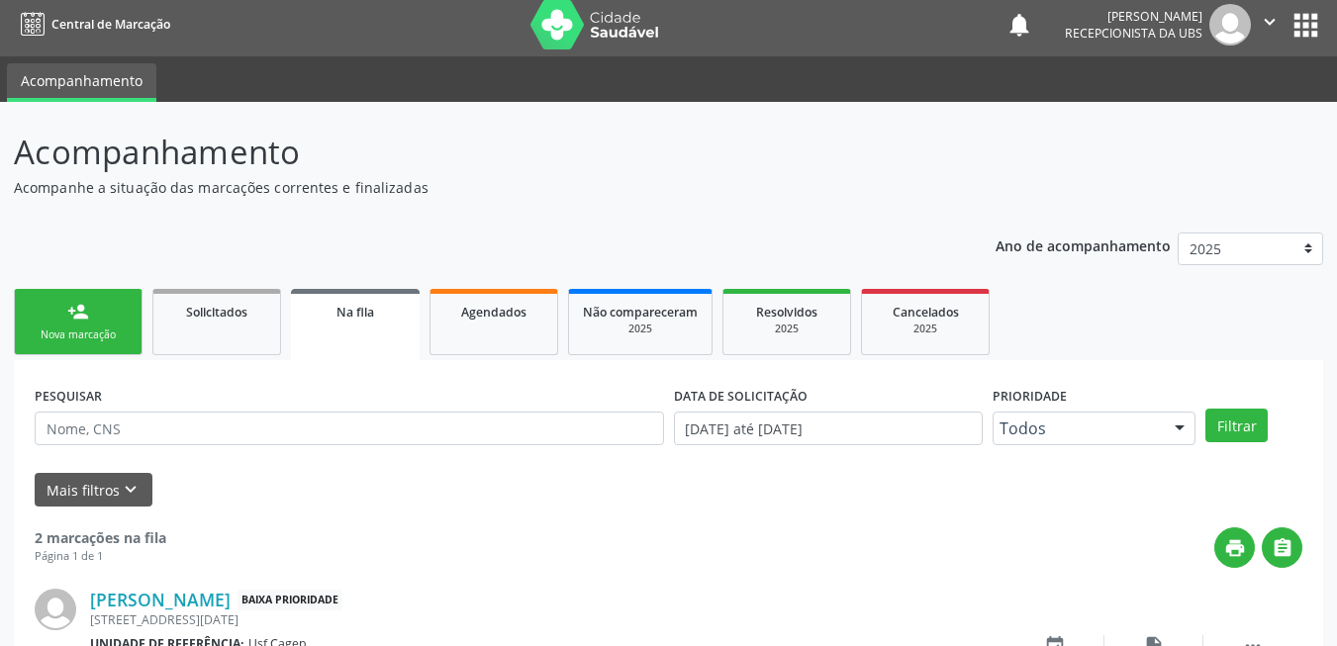
click at [72, 302] on div "person_add" at bounding box center [78, 312] width 22 height 22
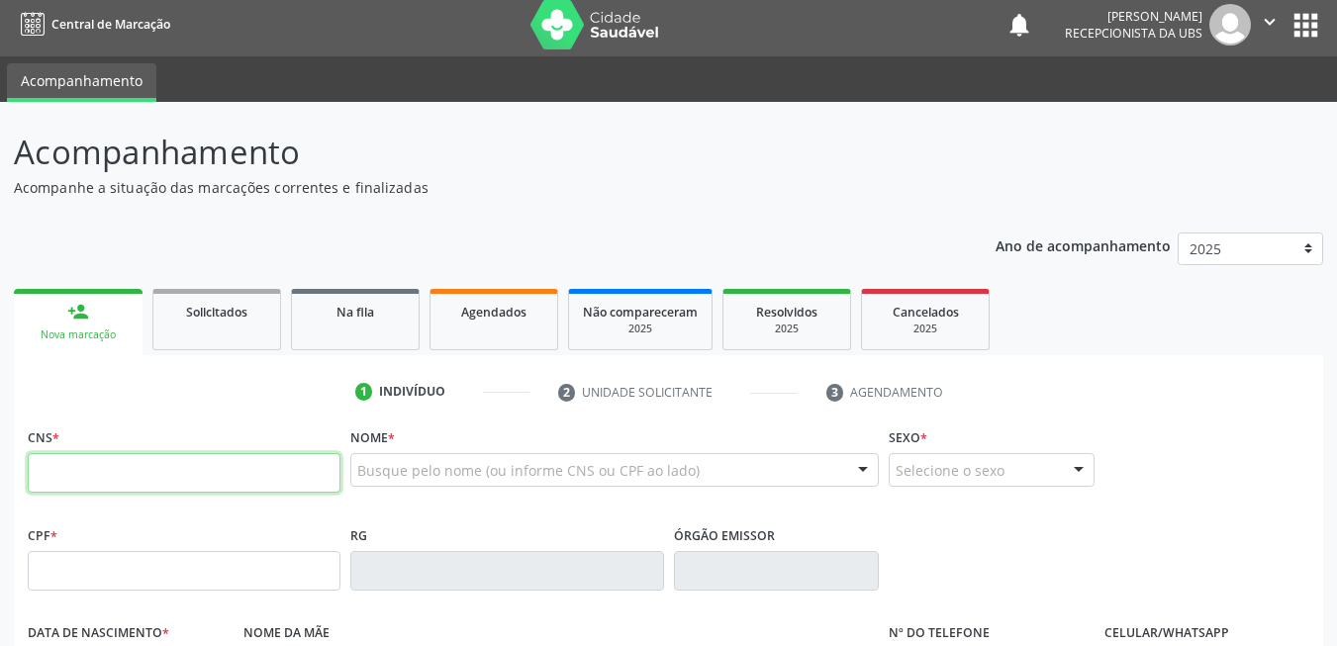
click at [142, 470] on input "text" at bounding box center [184, 473] width 313 height 40
paste input "704 2072 8711 9086"
type input "704 2072 8711 9086"
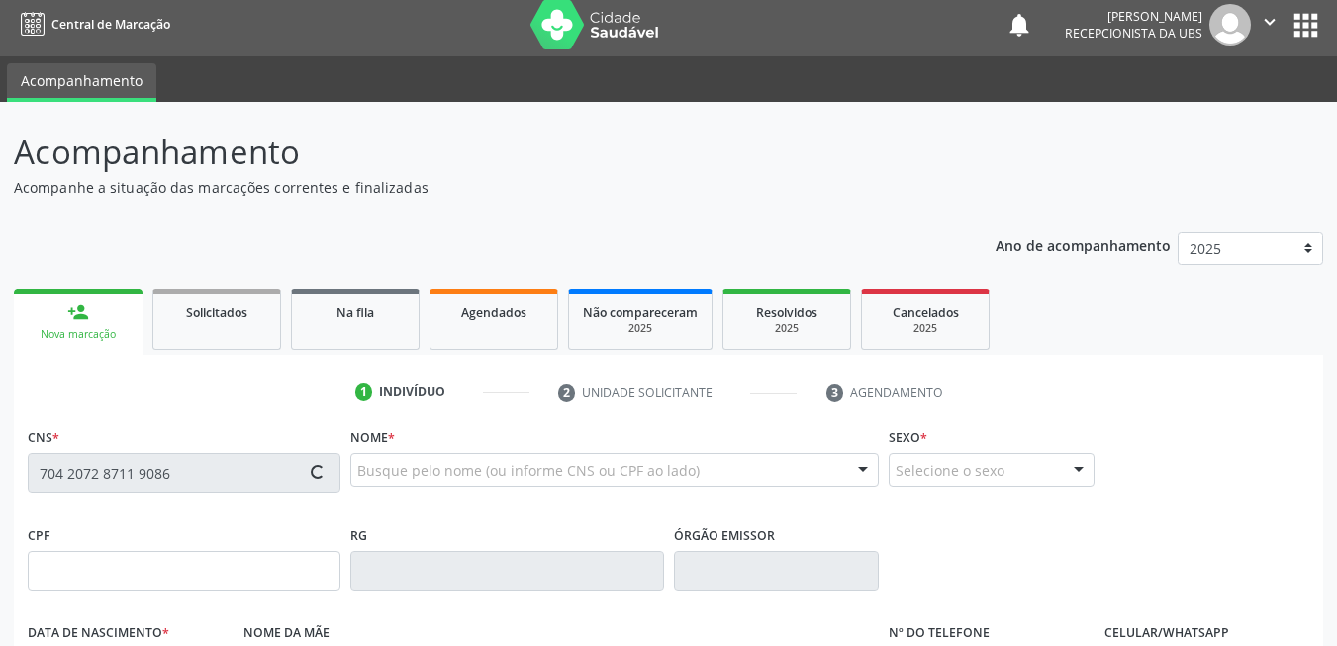
type input "057.482.784-64"
type input "26/08/1997"
type input "Maria da Gloria de Sa"
type input "(87) 99949-7033"
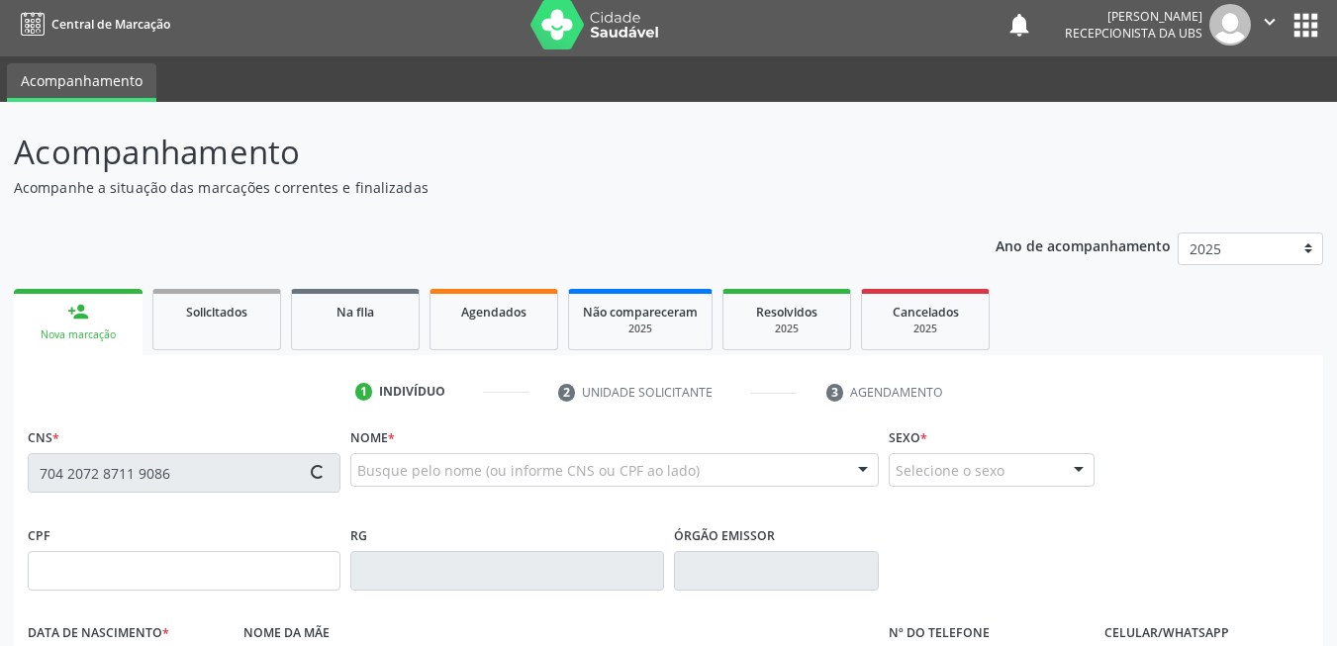
type input "561.194.294-68"
type input "241"
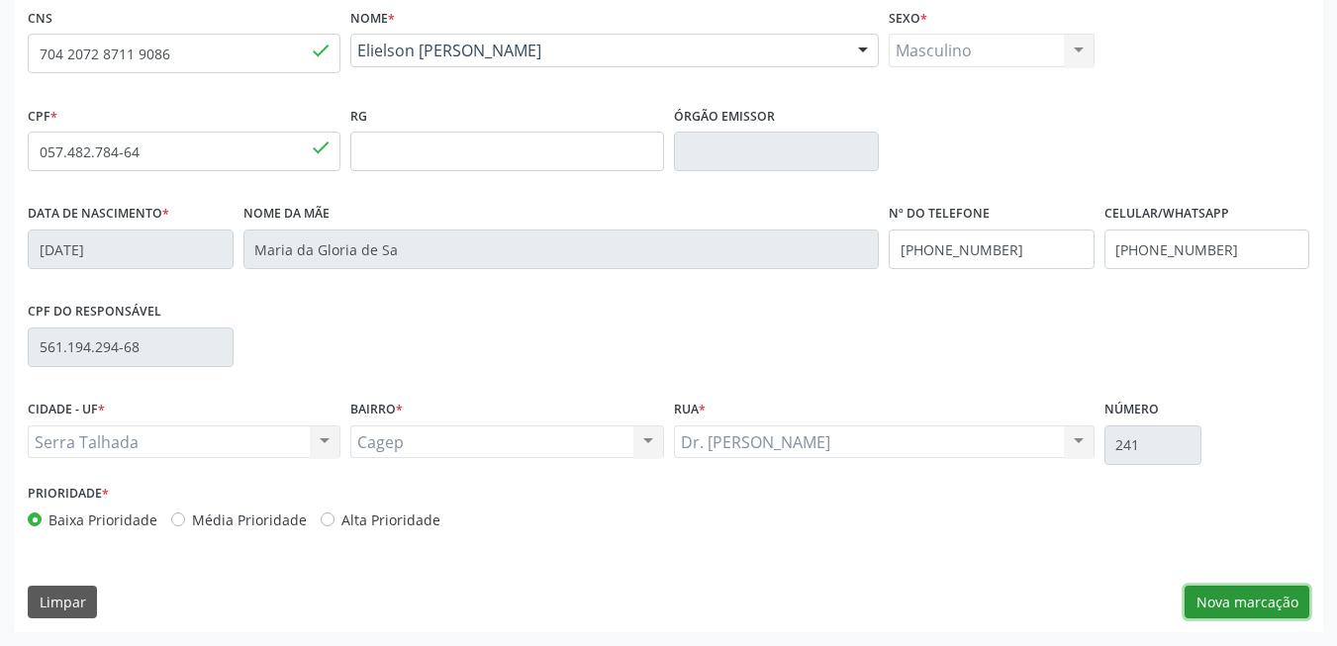
click at [1197, 589] on button "Nova marcação" at bounding box center [1247, 603] width 125 height 34
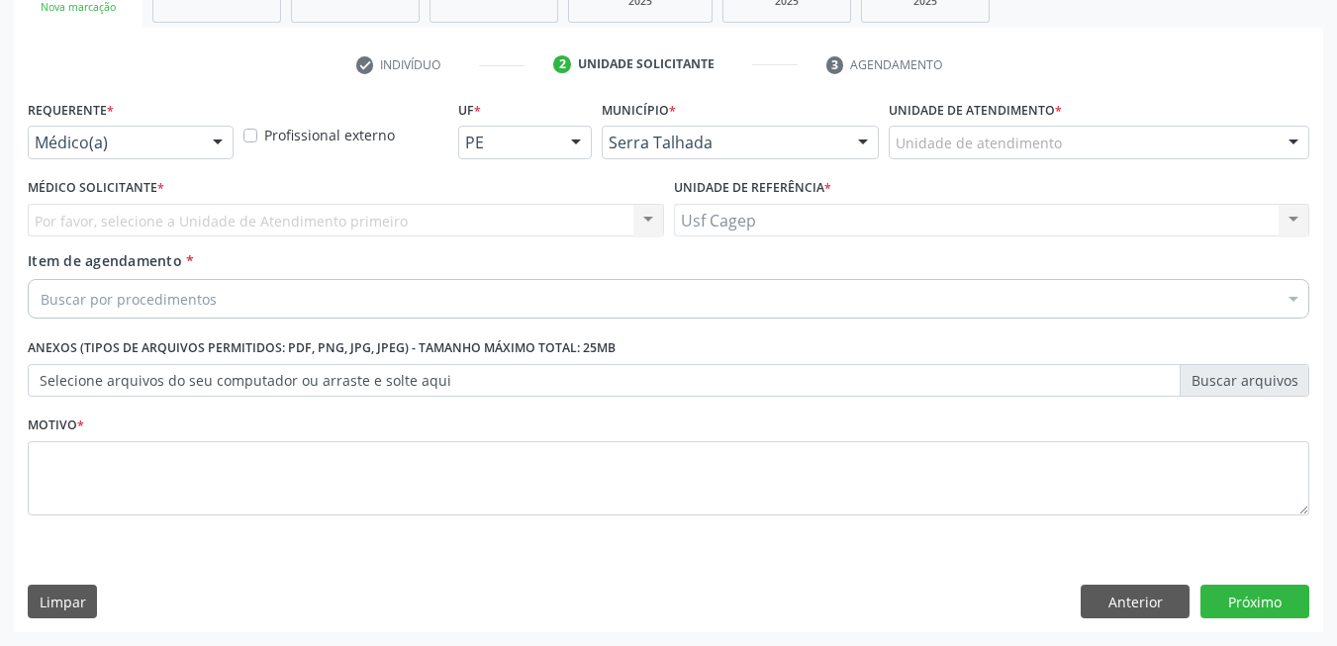
scroll to position [335, 0]
click at [203, 143] on div at bounding box center [218, 144] width 30 height 34
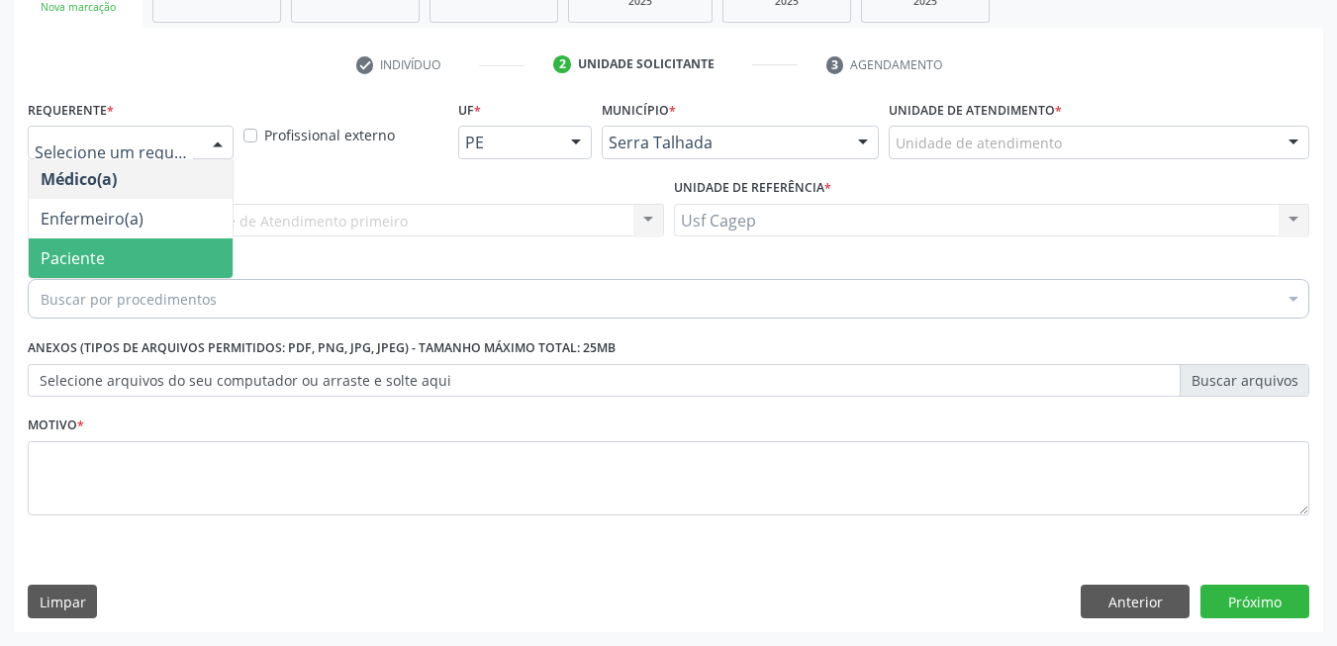
click at [153, 259] on span "Paciente" at bounding box center [131, 259] width 204 height 40
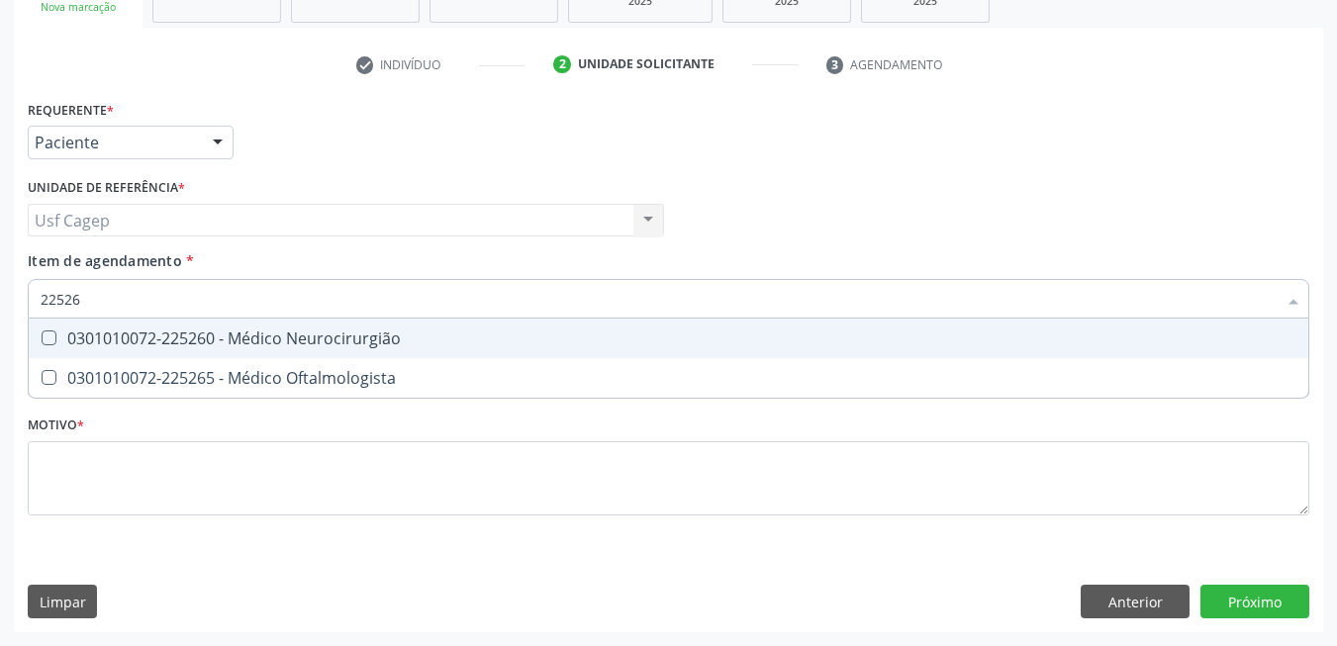
type input "225265"
click at [139, 338] on div "0301010072-225265 - Médico Oftalmologista" at bounding box center [669, 339] width 1256 height 16
checkbox Oftalmologista "true"
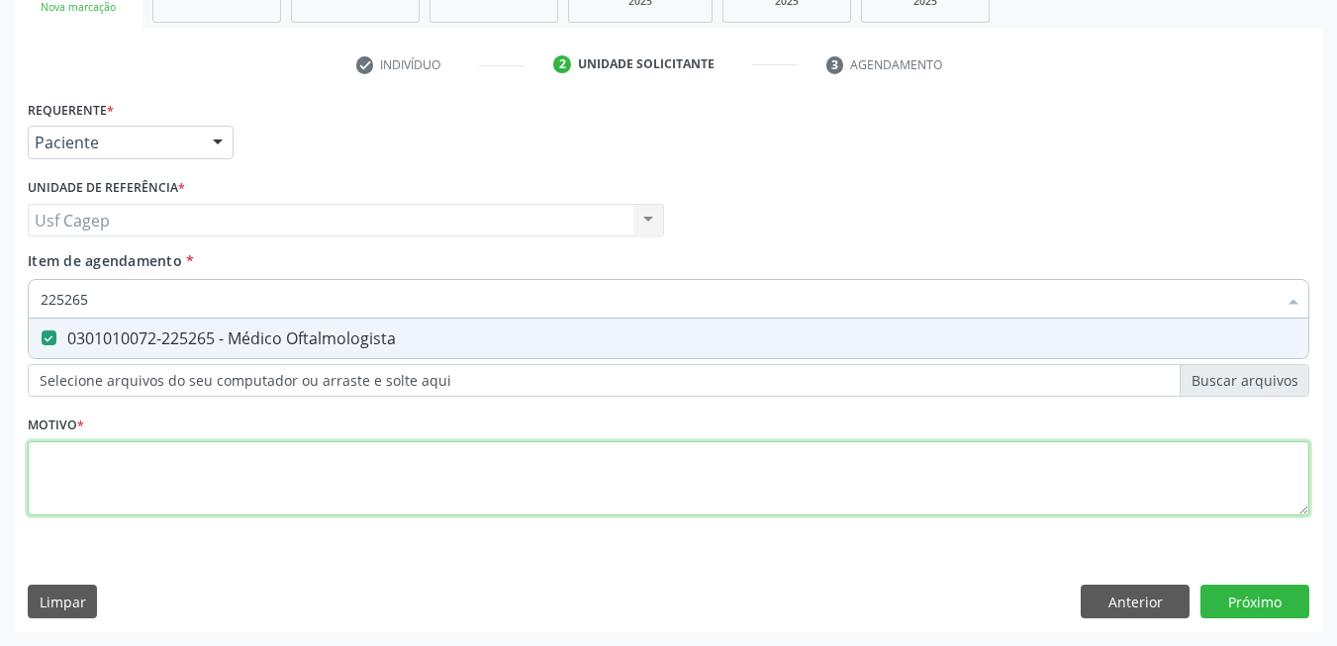
click at [177, 478] on div "Requerente * Paciente Médico(a) Enfermeiro(a) Paciente Nenhum resultado encontr…" at bounding box center [669, 319] width 1282 height 448
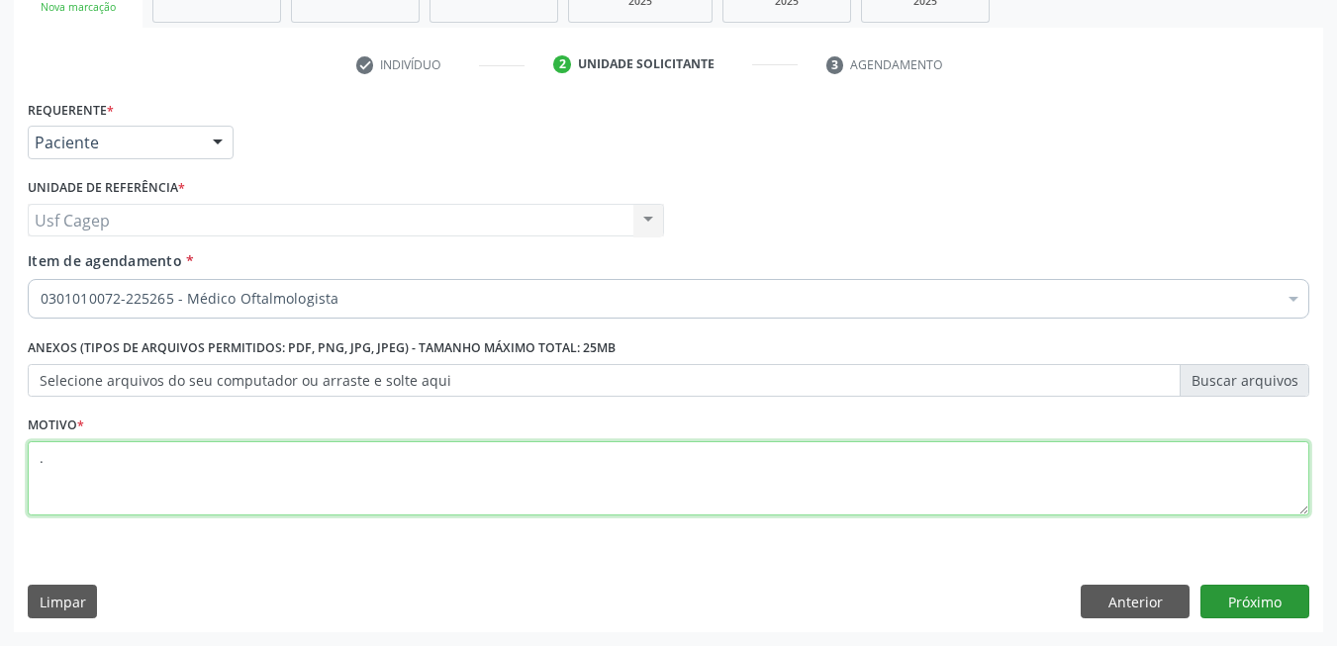
type textarea "."
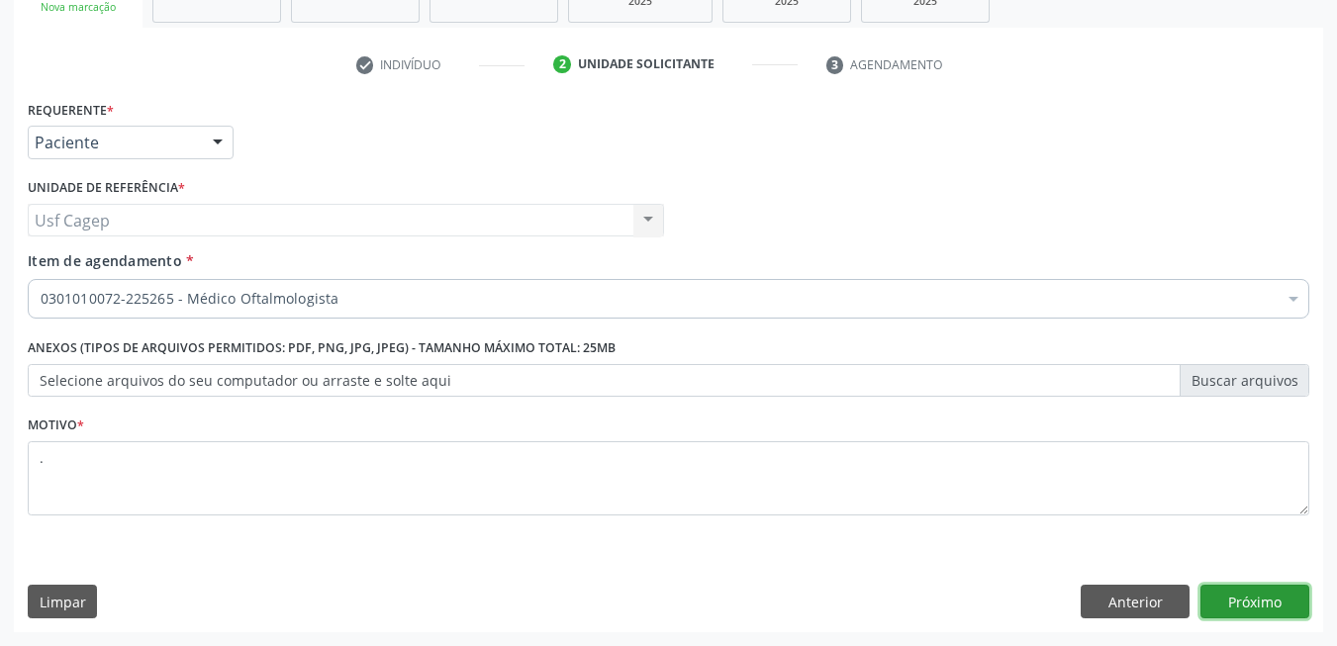
click at [1234, 603] on button "Próximo" at bounding box center [1254, 602] width 109 height 34
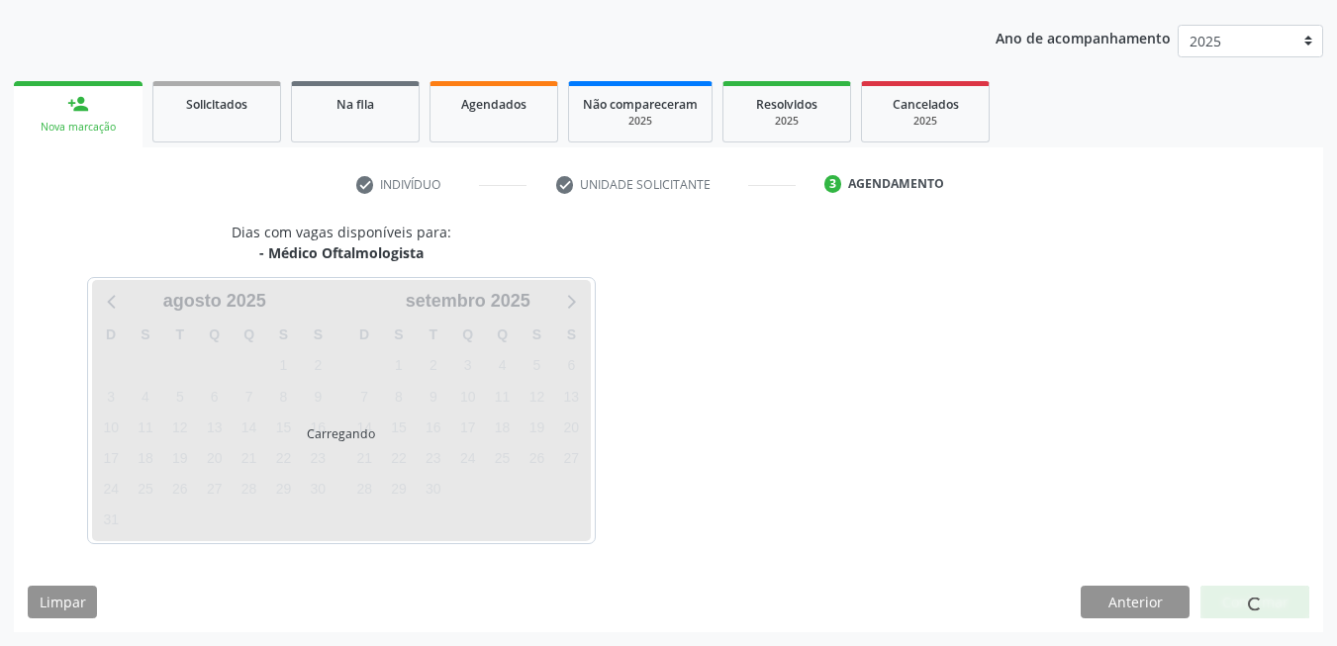
scroll to position [215, 0]
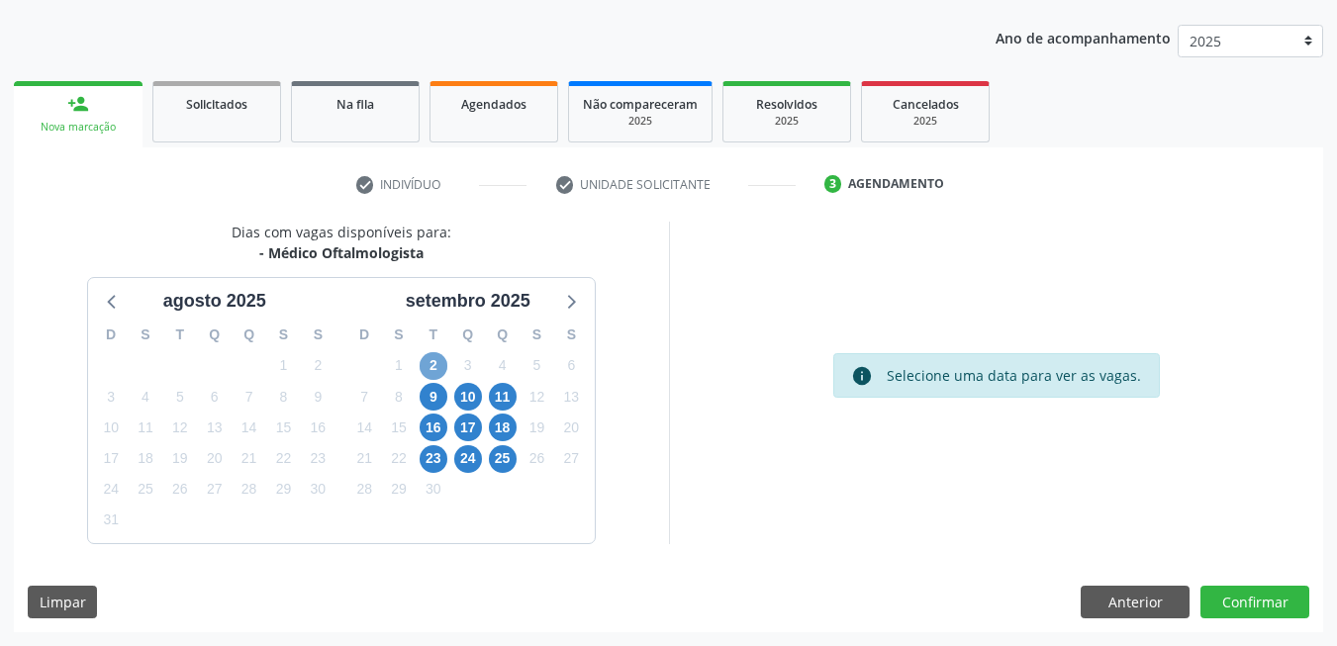
click at [431, 372] on span "2" at bounding box center [434, 366] width 28 height 28
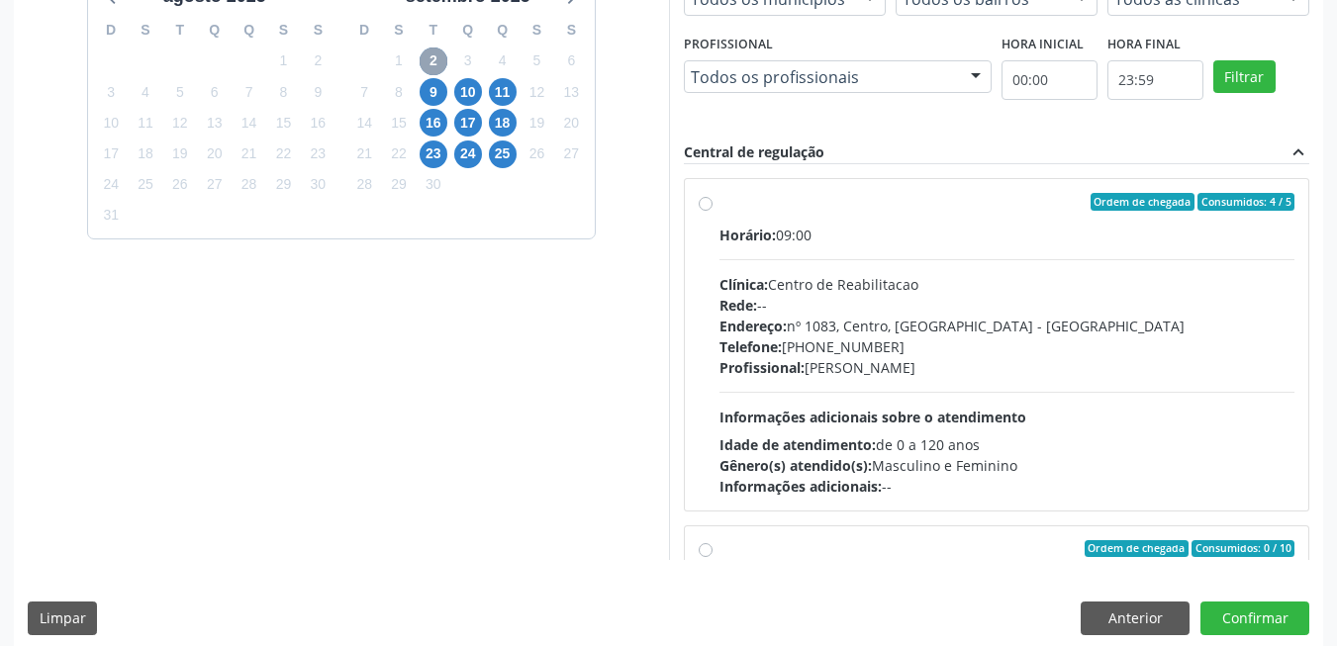
scroll to position [536, 0]
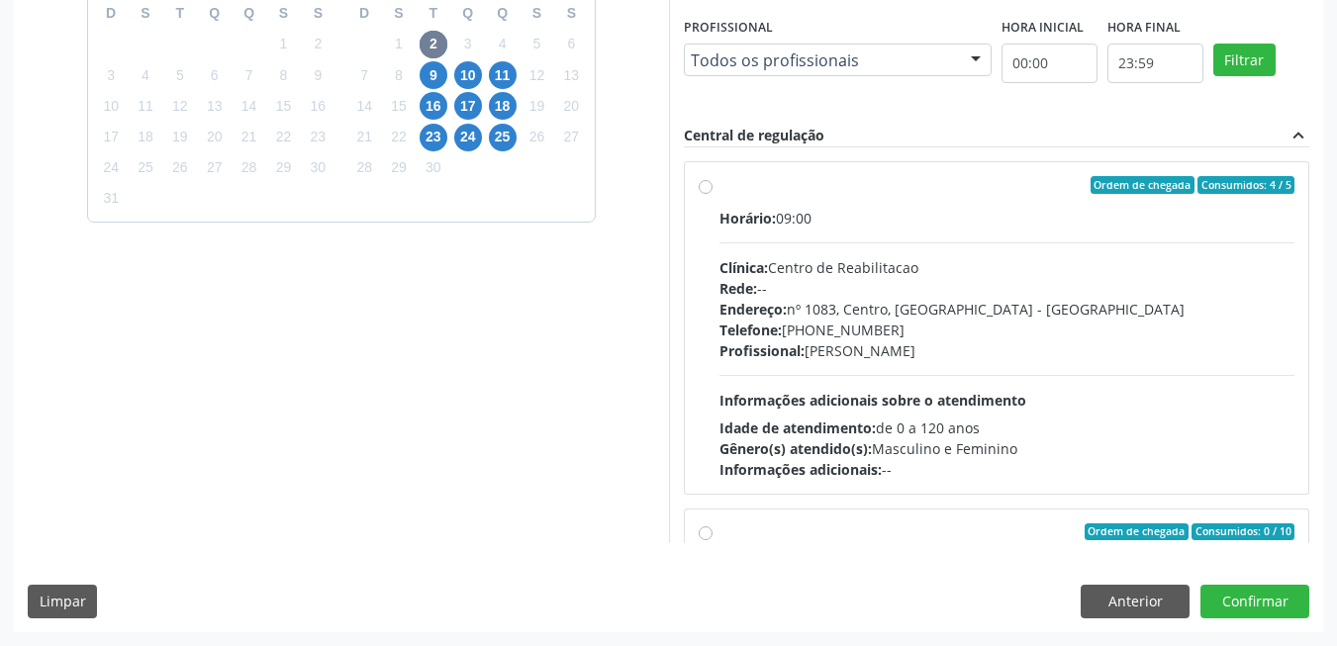
click at [926, 349] on div "Profissional: Anne Gabriella Ferraz Pereira Viana" at bounding box center [1007, 350] width 576 height 21
click at [713, 194] on input "Ordem de chegada Consumidos: 4 / 5 Horário: 09:00 Clínica: Centro de Reabilitac…" at bounding box center [706, 185] width 14 height 18
radio input "true"
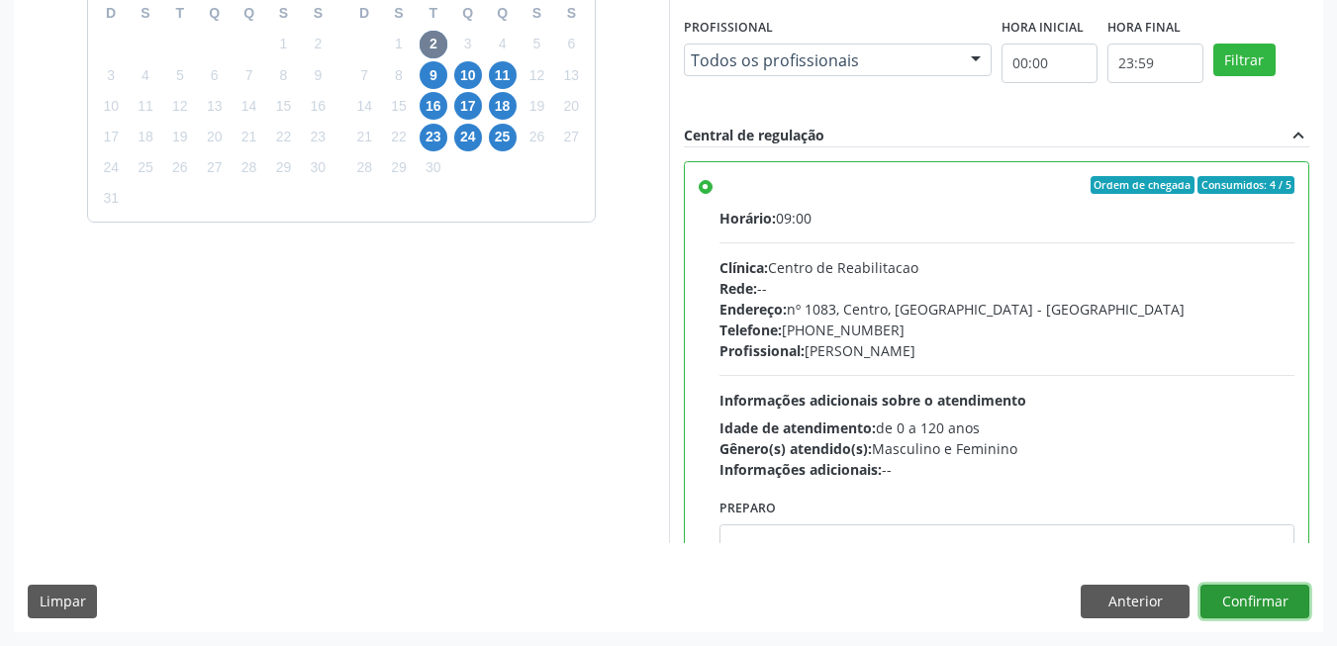
click at [1246, 610] on button "Confirmar" at bounding box center [1254, 602] width 109 height 34
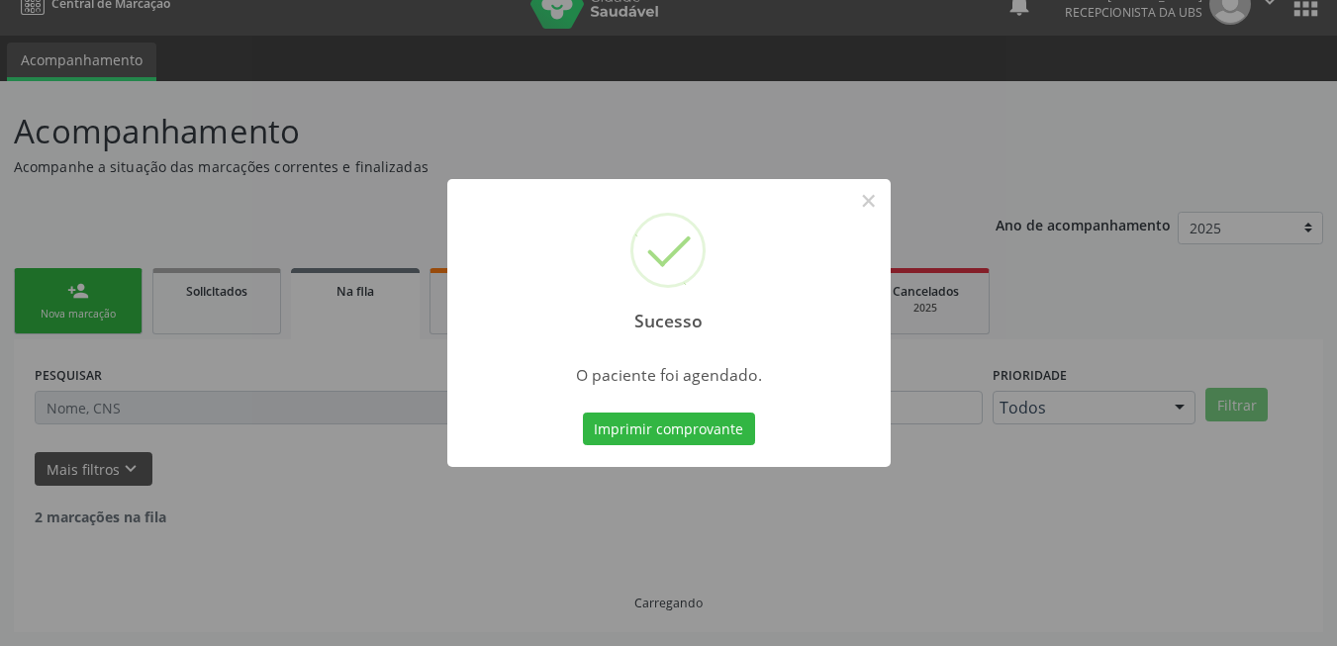
scroll to position [7, 0]
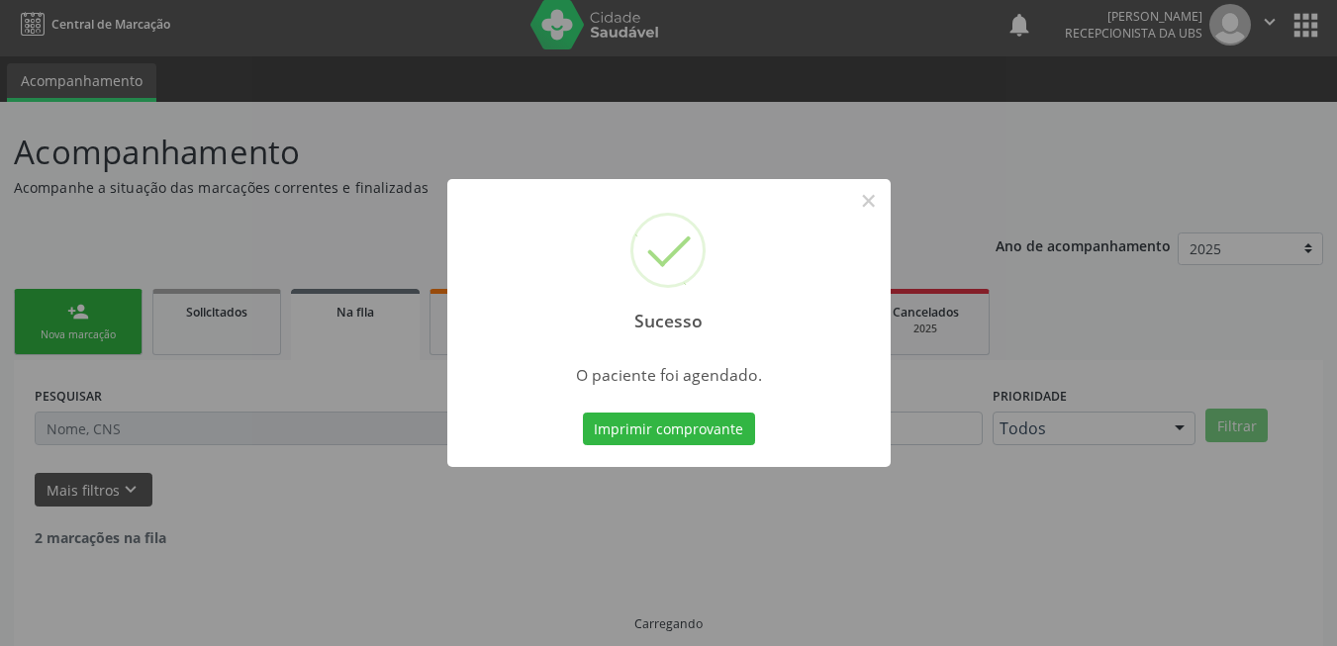
click at [711, 432] on button "Imprimir comprovante" at bounding box center [669, 430] width 172 height 34
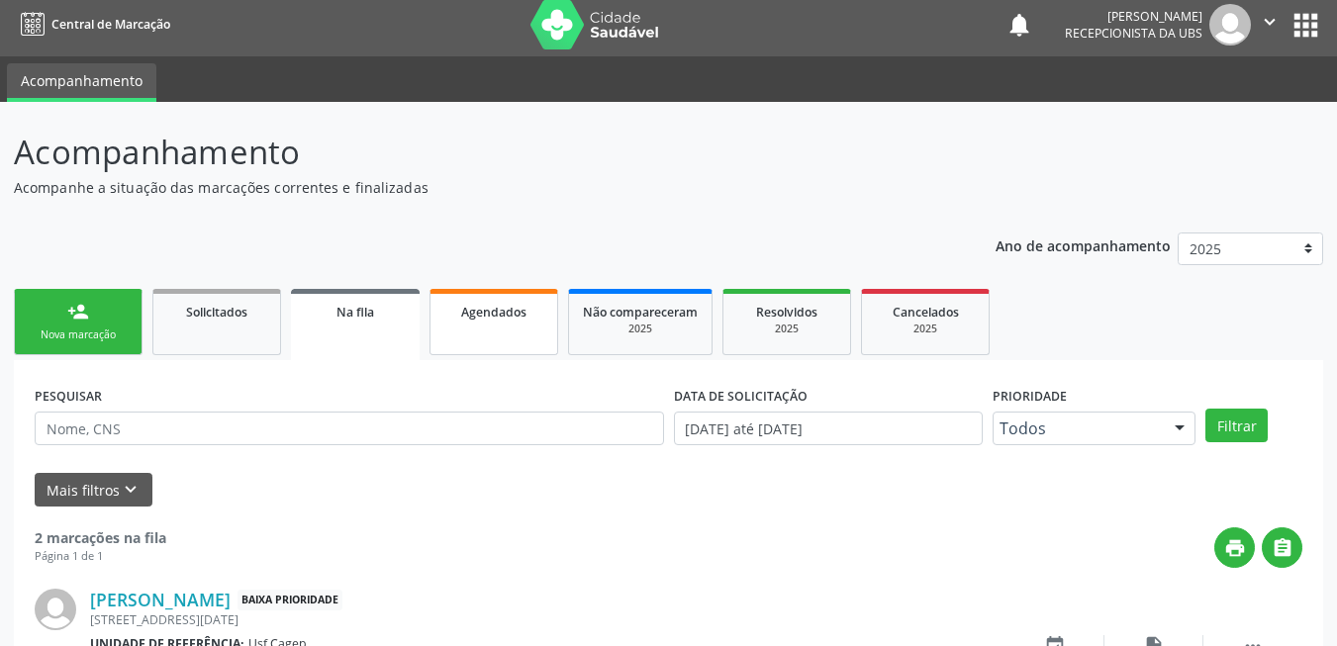
click at [513, 315] on span "Agendados" at bounding box center [493, 312] width 65 height 17
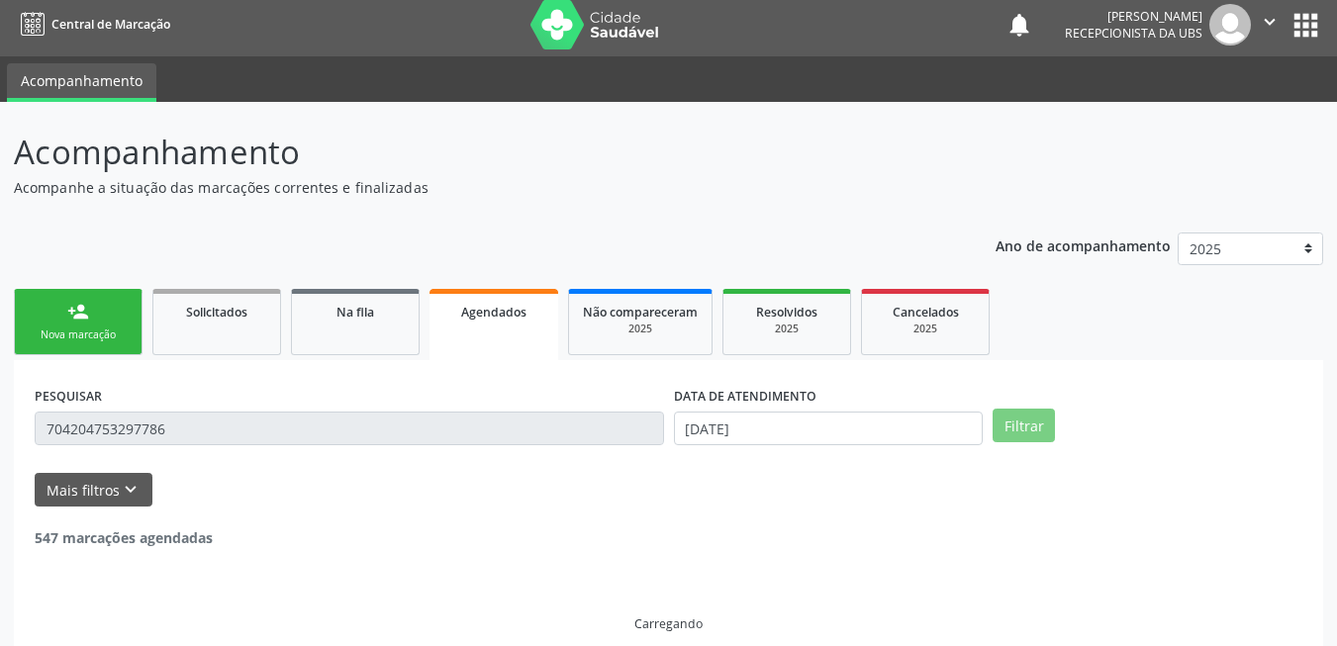
click at [403, 437] on input "704204753297786" at bounding box center [349, 429] width 629 height 34
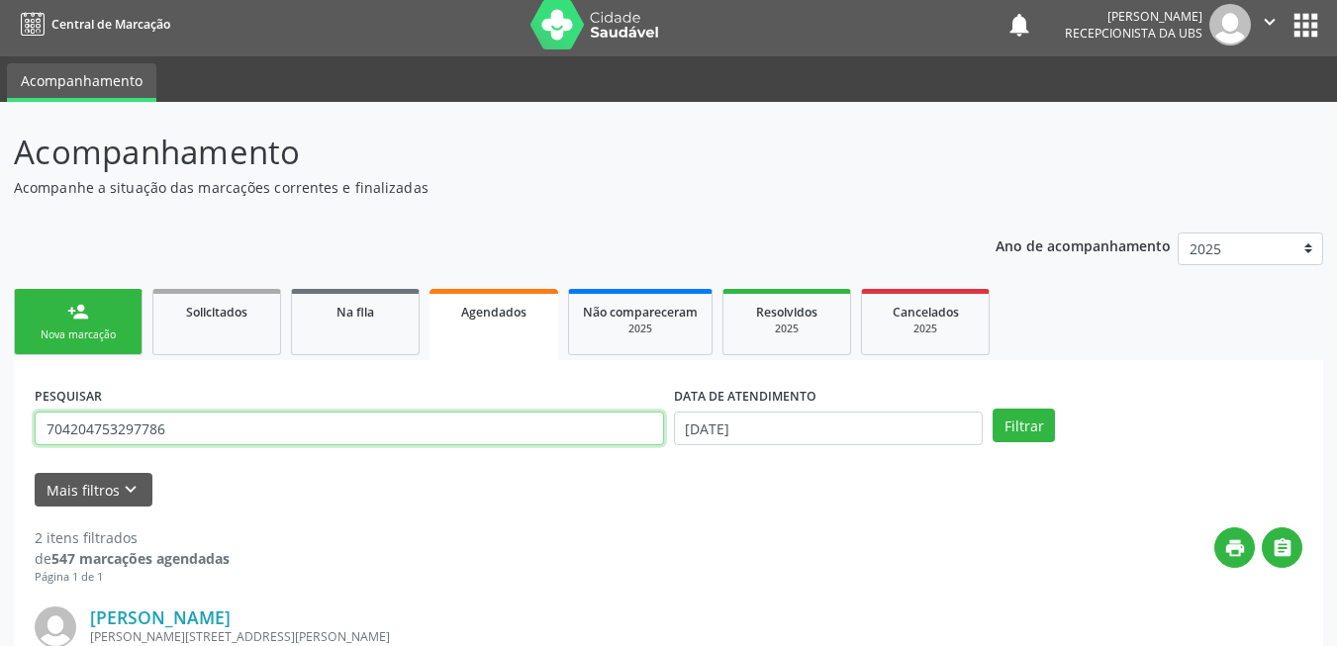
click at [405, 435] on input "704204753297786" at bounding box center [349, 429] width 629 height 34
type input "704207287119086"
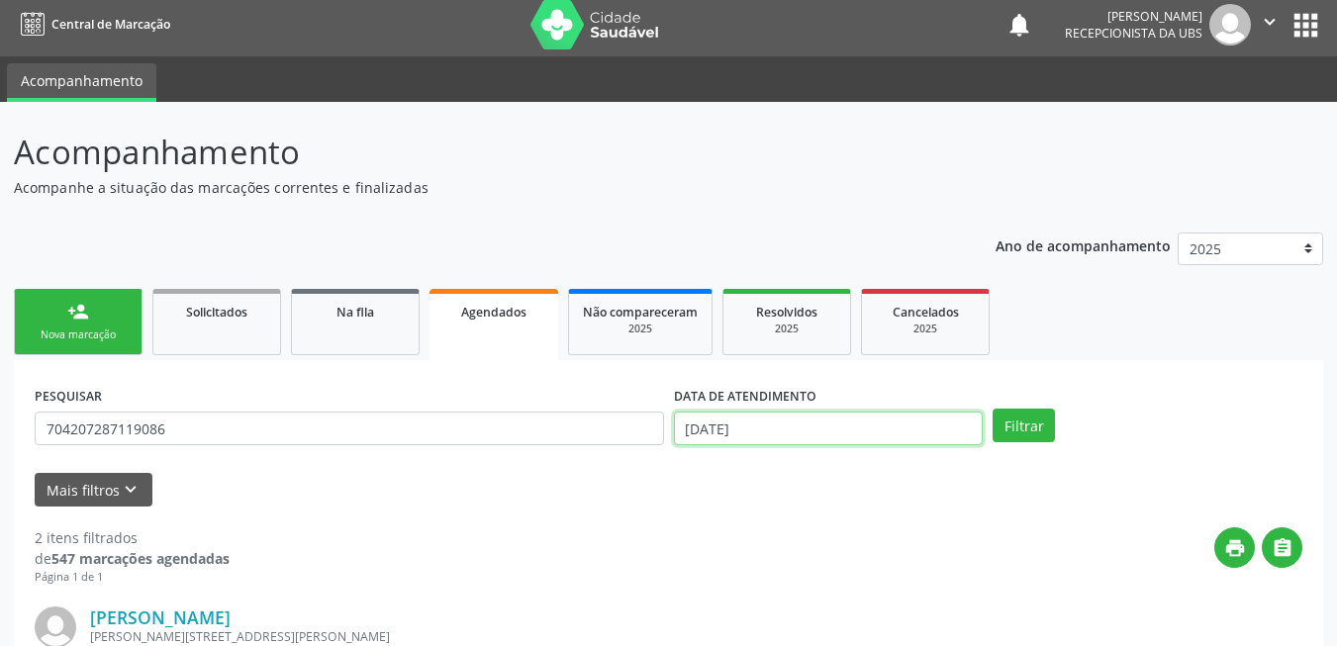
click at [761, 426] on input "26/08/2025" at bounding box center [829, 429] width 310 height 34
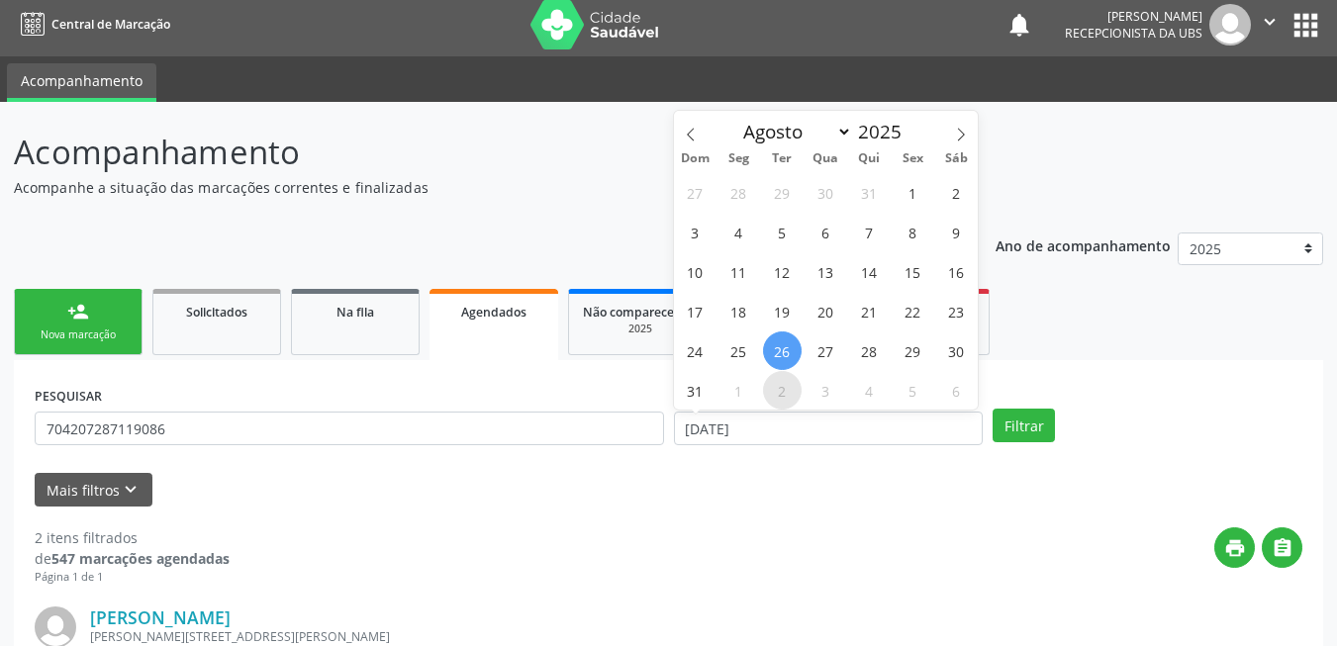
click at [779, 399] on span "2" at bounding box center [782, 390] width 39 height 39
type input "[DATE]"
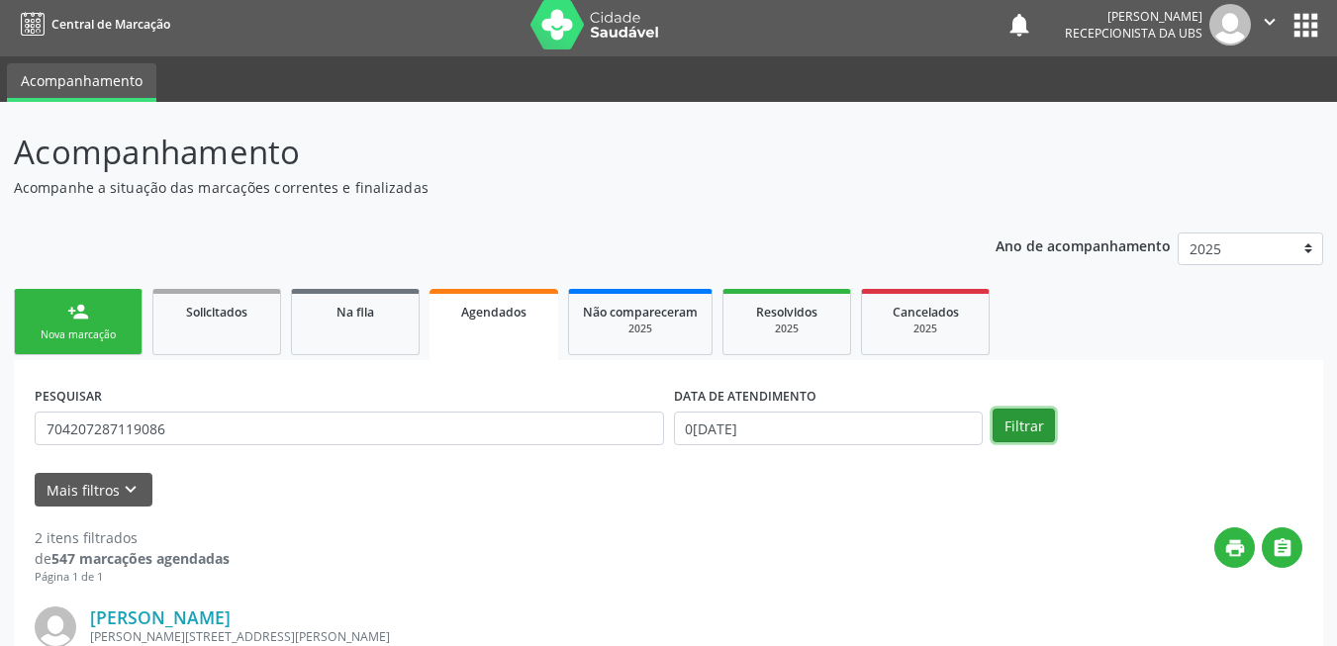
click at [1030, 423] on button "Filtrar" at bounding box center [1024, 426] width 62 height 34
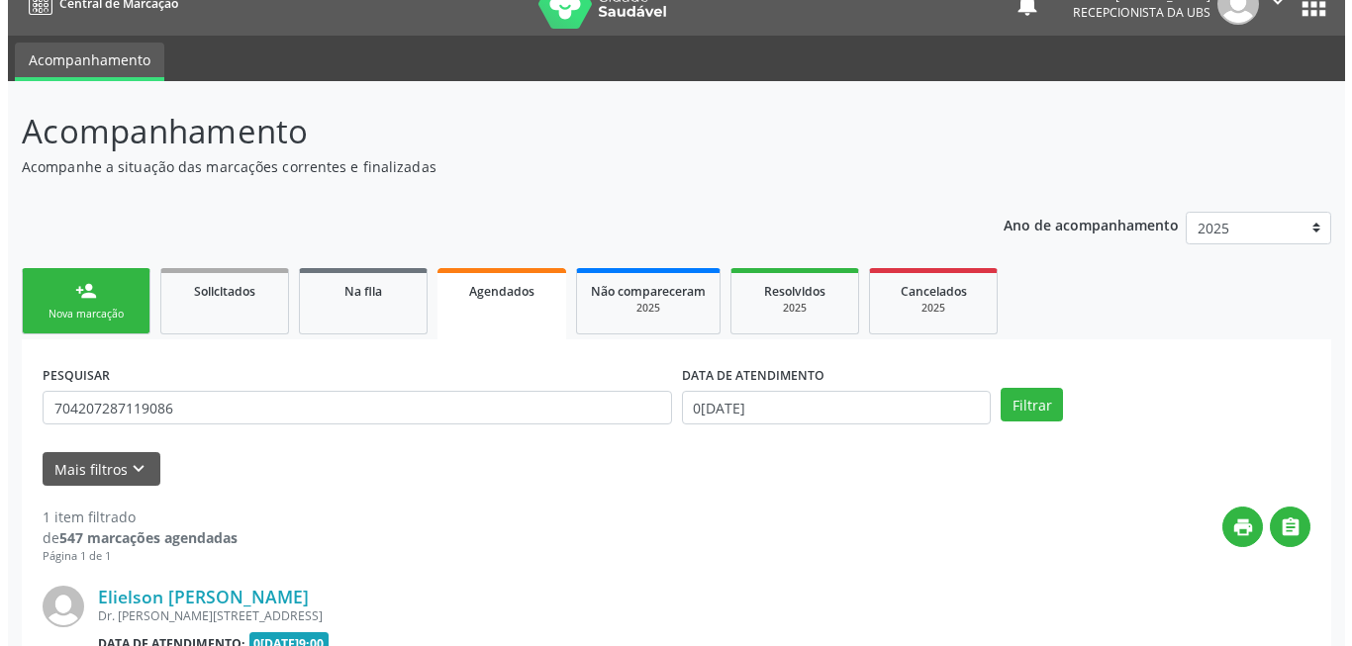
scroll to position [265, 0]
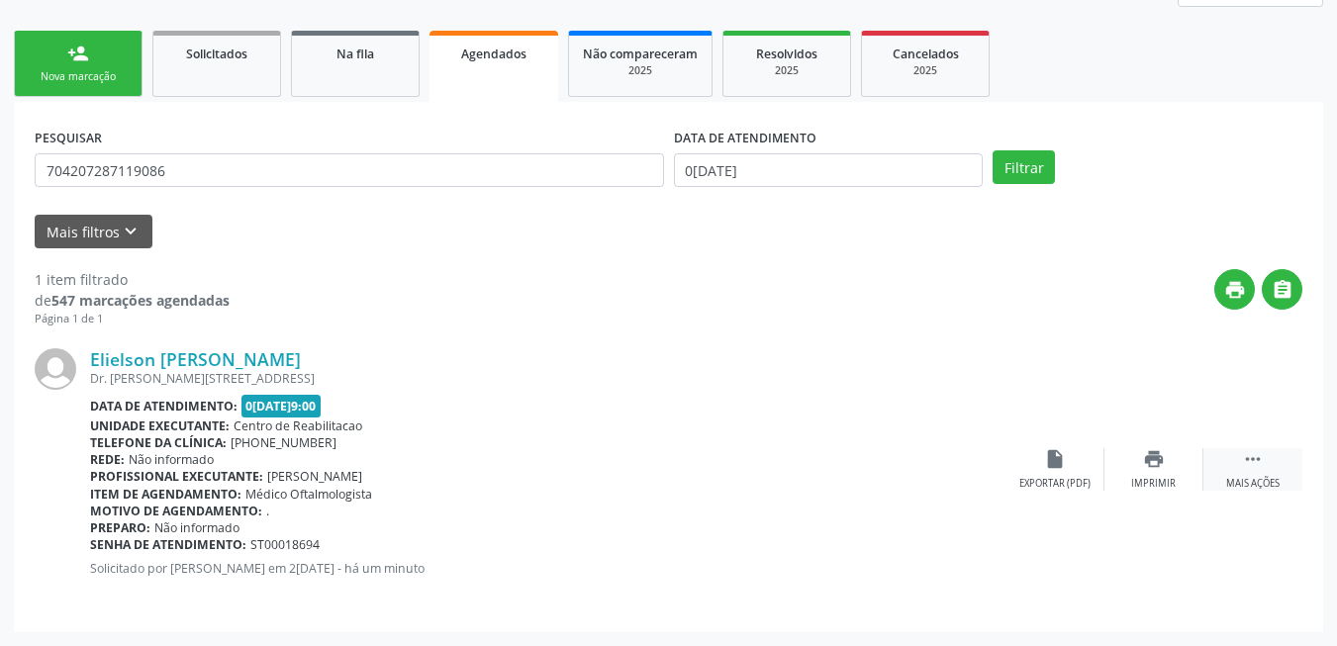
click at [1267, 468] on div " Mais ações" at bounding box center [1252, 469] width 99 height 43
click at [1063, 468] on icon "cancel" at bounding box center [1055, 459] width 22 height 22
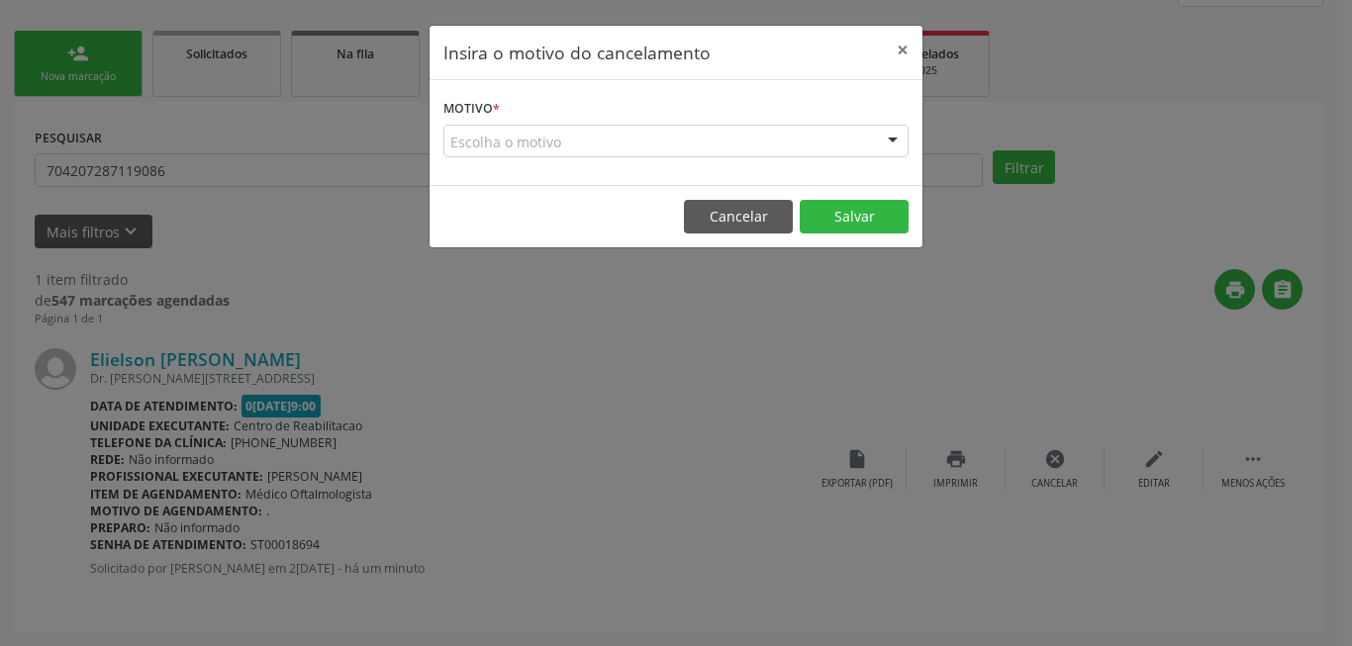
click at [801, 148] on div "Escolha o motivo" at bounding box center [675, 142] width 465 height 34
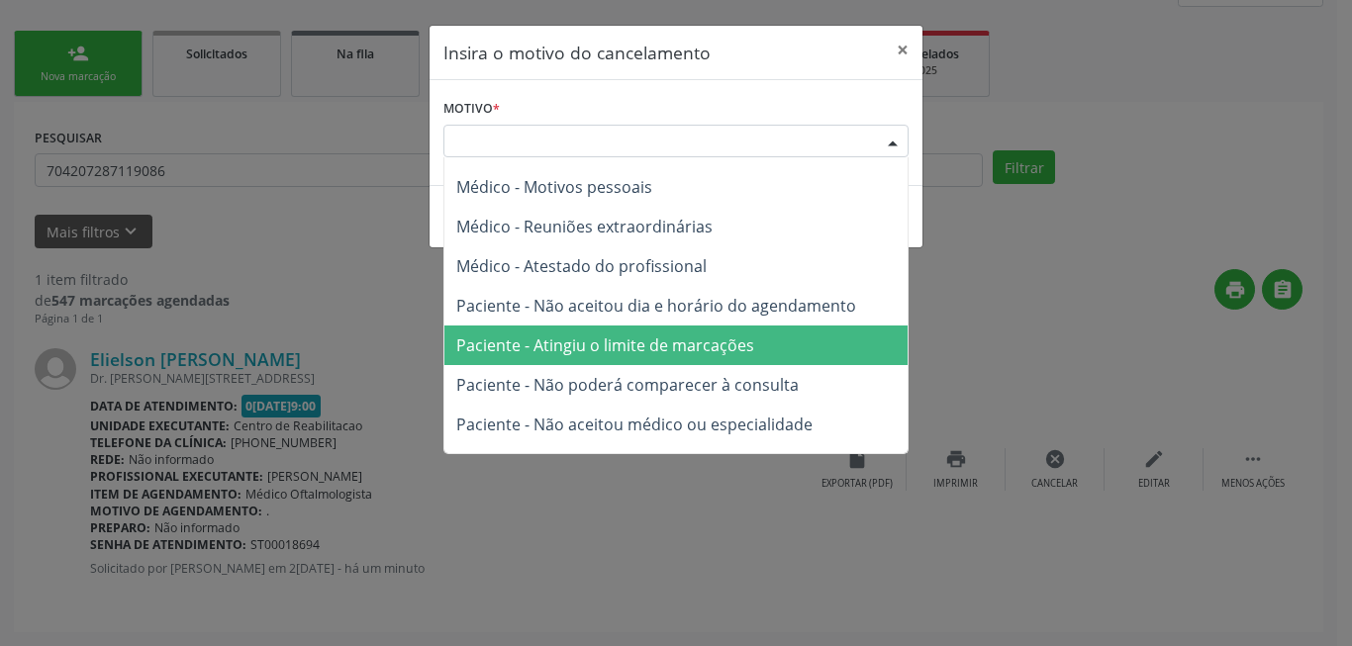
scroll to position [100, 0]
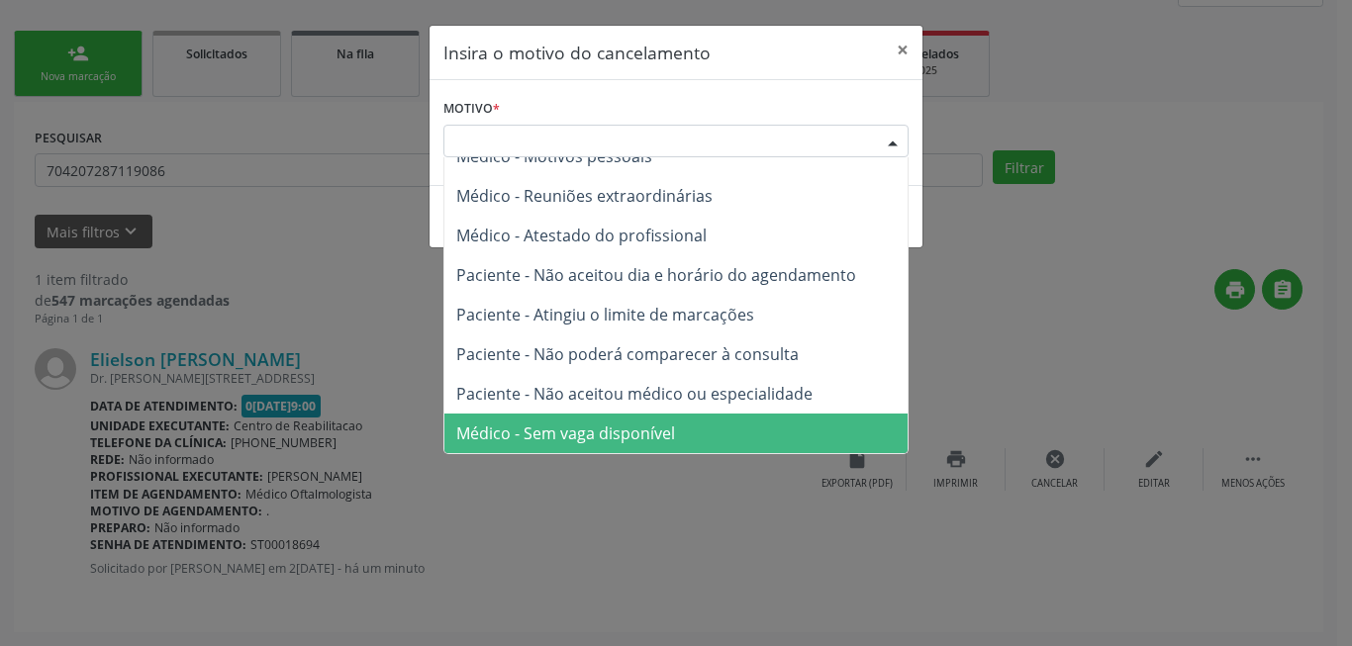
click at [688, 424] on span "Médico - Sem vaga disponível" at bounding box center [675, 434] width 463 height 40
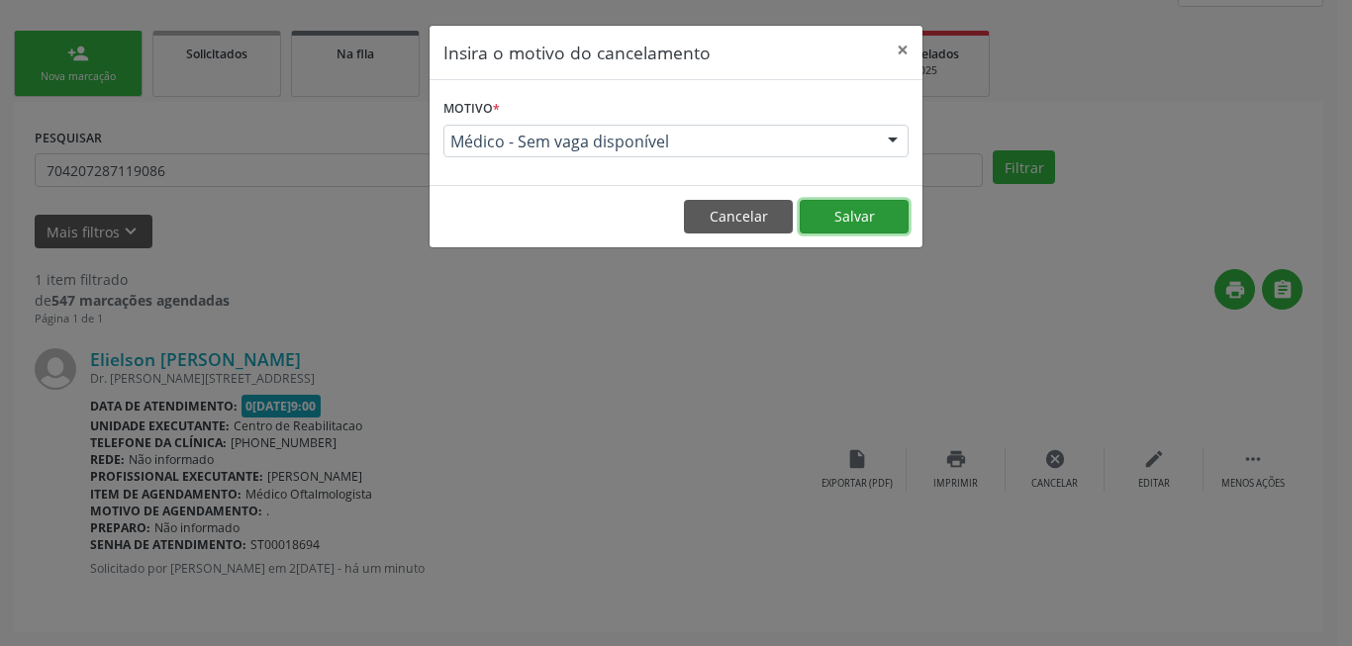
click at [846, 216] on button "Salvar" at bounding box center [854, 217] width 109 height 34
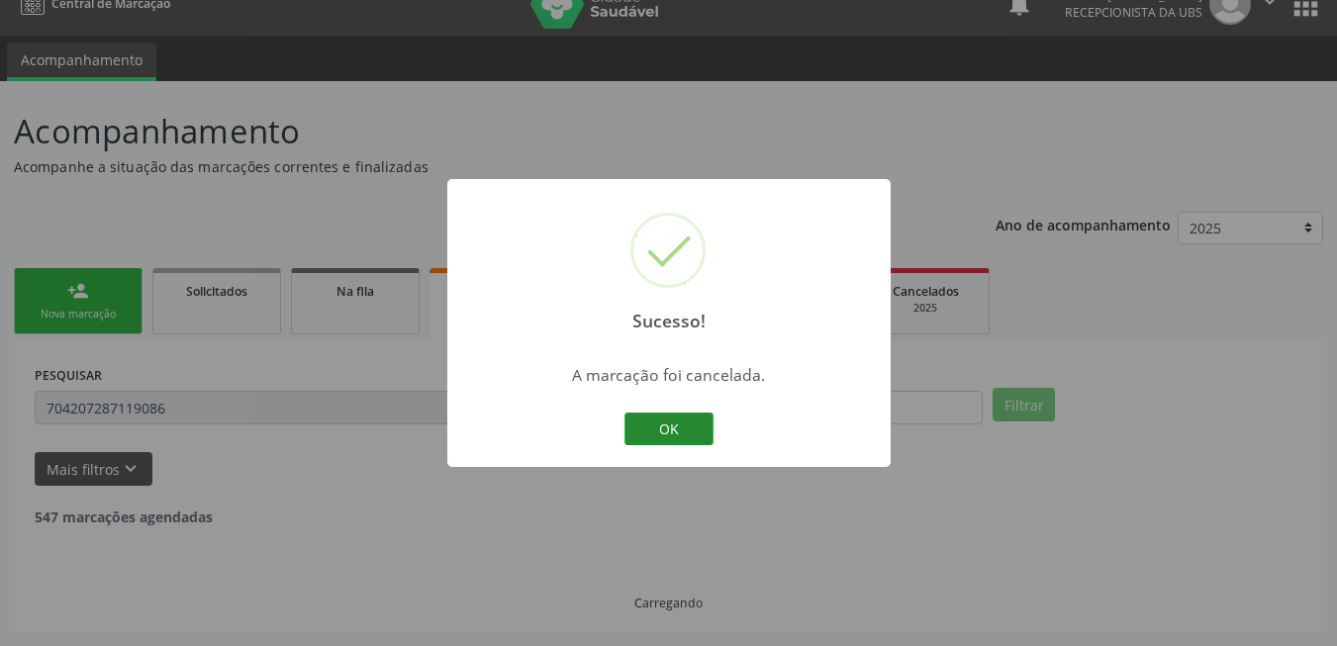
scroll to position [0, 0]
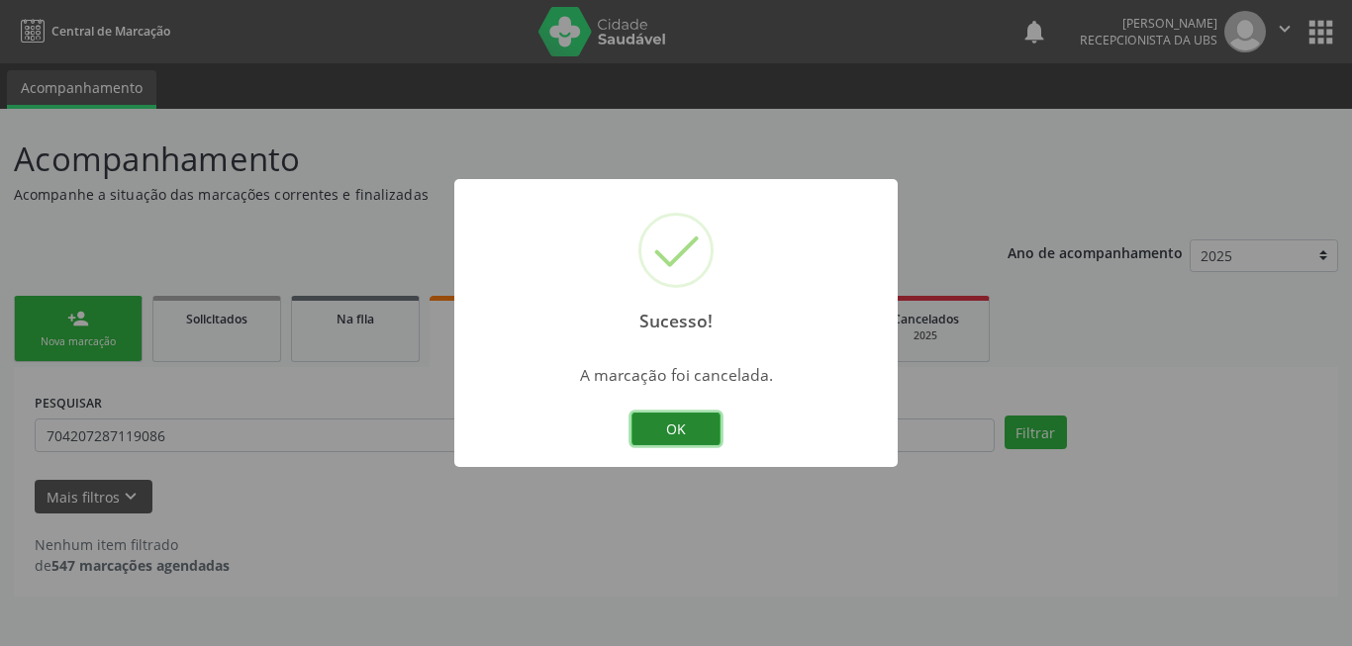
click at [672, 433] on button "OK" at bounding box center [675, 430] width 89 height 34
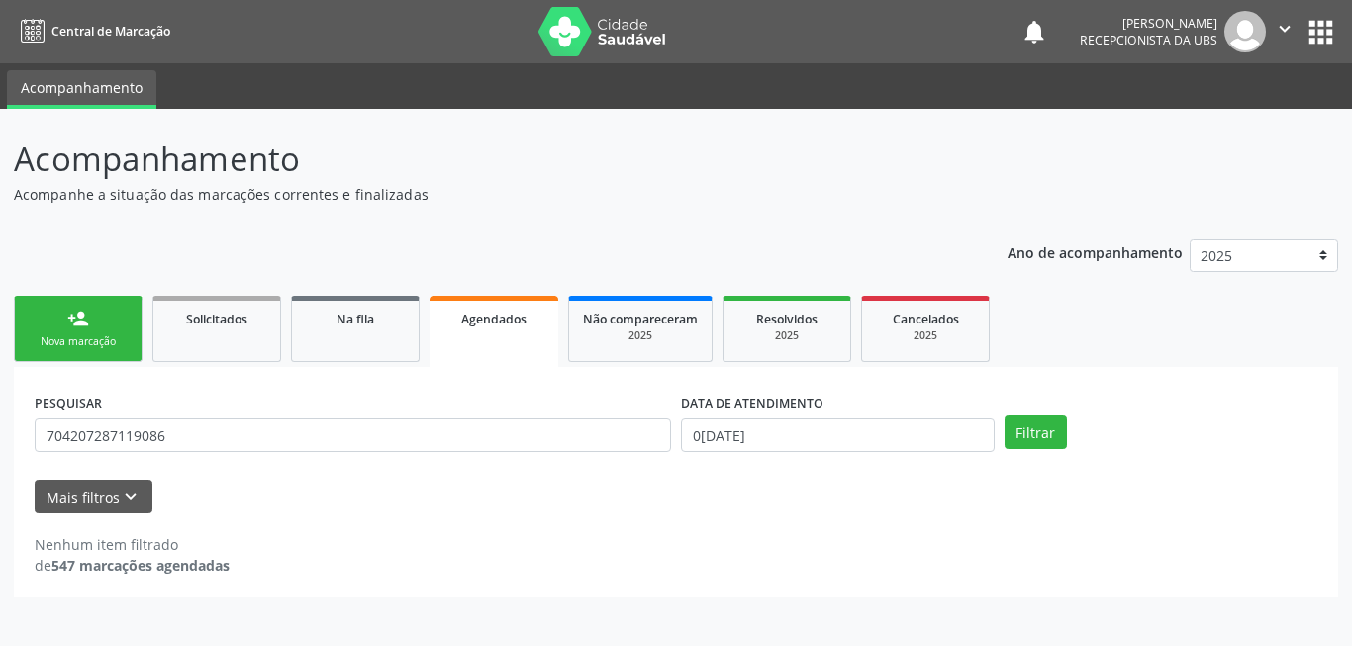
click at [52, 333] on link "person_add Nova marcação" at bounding box center [78, 329] width 129 height 66
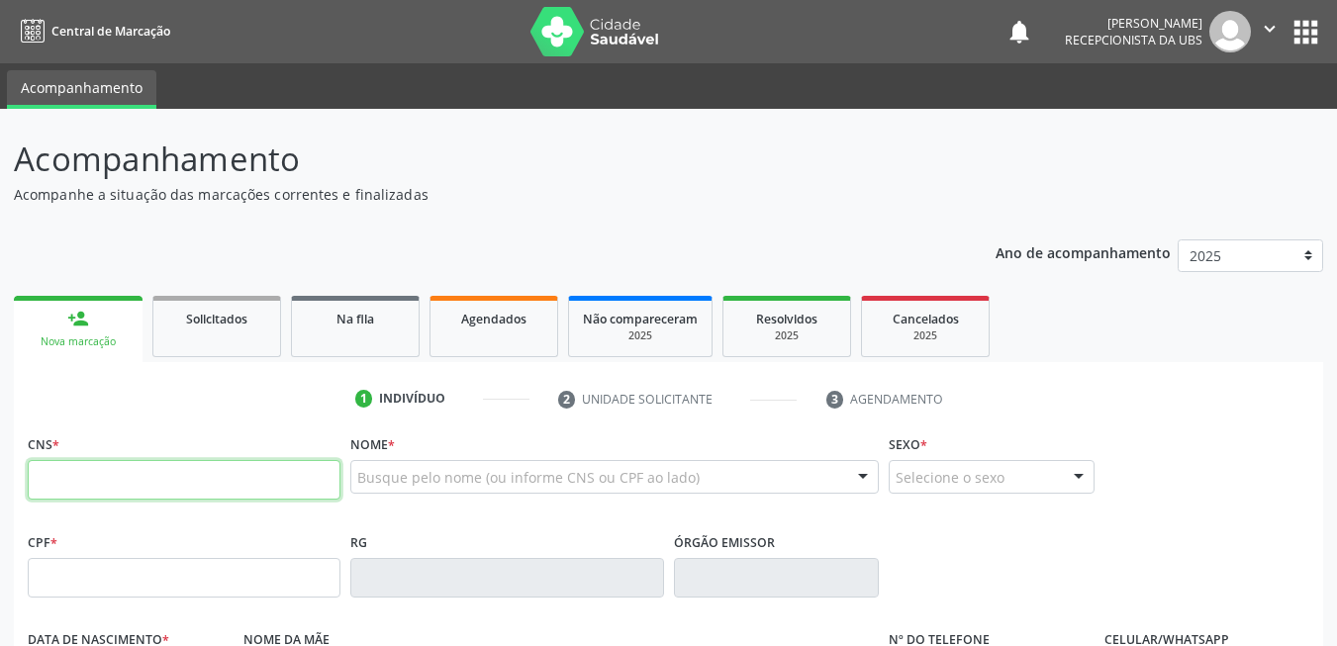
click at [194, 475] on input "text" at bounding box center [184, 480] width 313 height 40
paste input "704 2072 8711 9086"
type input "704 2072 8711 9086"
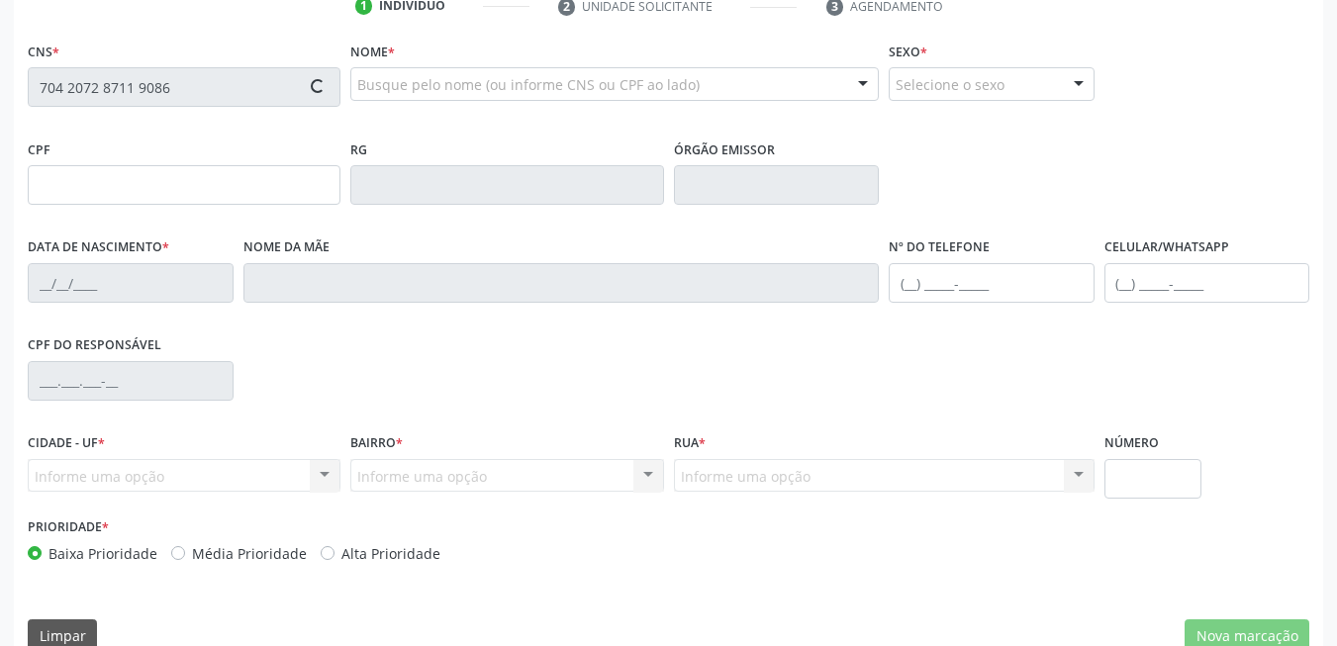
scroll to position [396, 0]
type input "057.482.784-64"
type input "26/08/1997"
type input "Maria da Gloria de Sa"
type input "(87) 99949-7033"
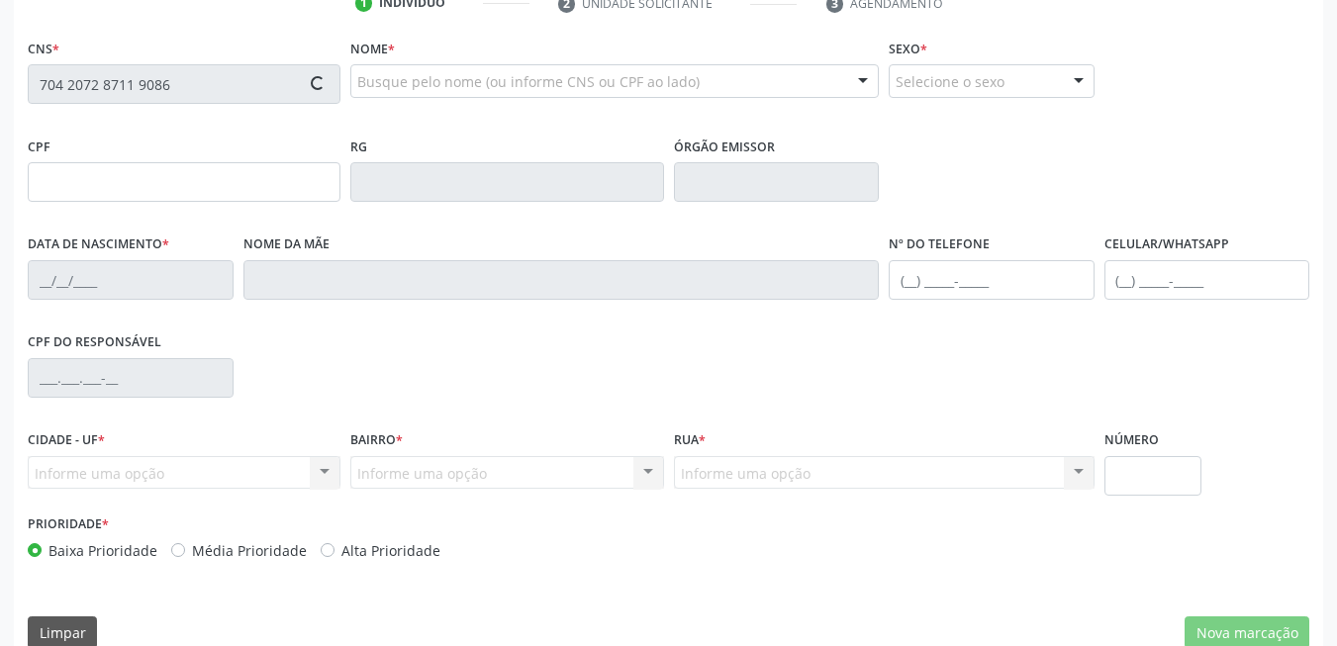
type input "(87) 99949-7033"
type input "561.194.294-68"
type input "241"
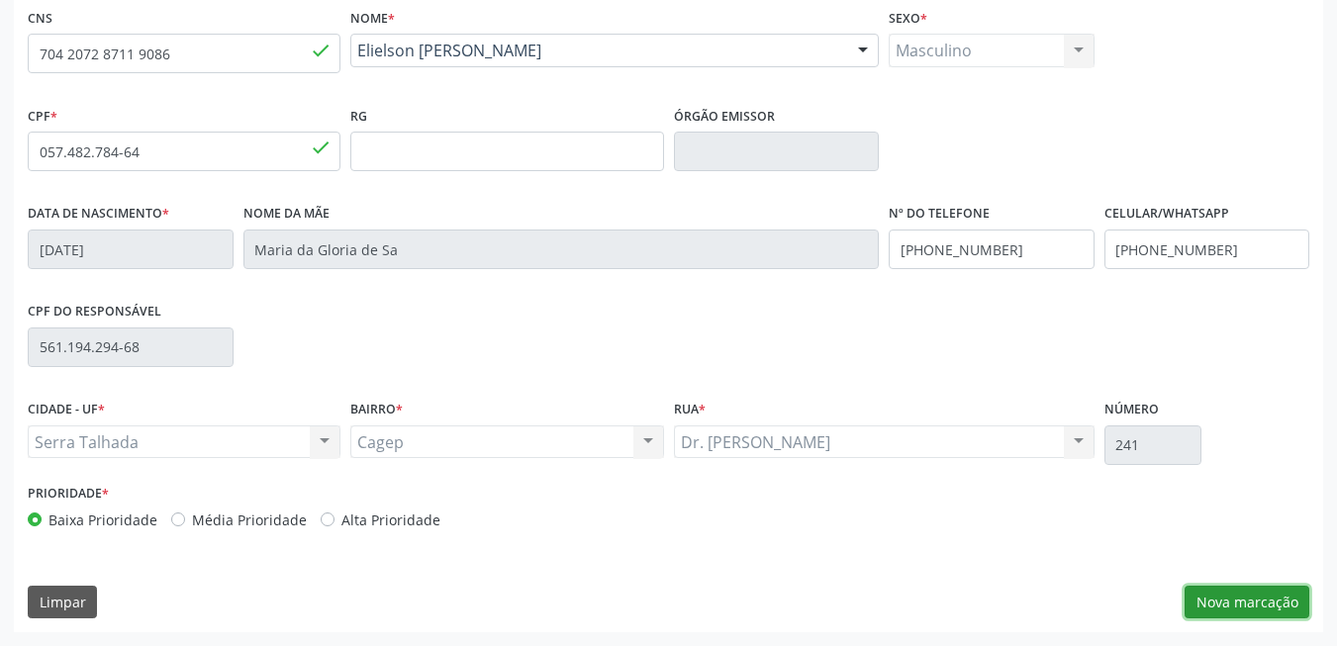
click at [1222, 598] on button "Nova marcação" at bounding box center [1247, 603] width 125 height 34
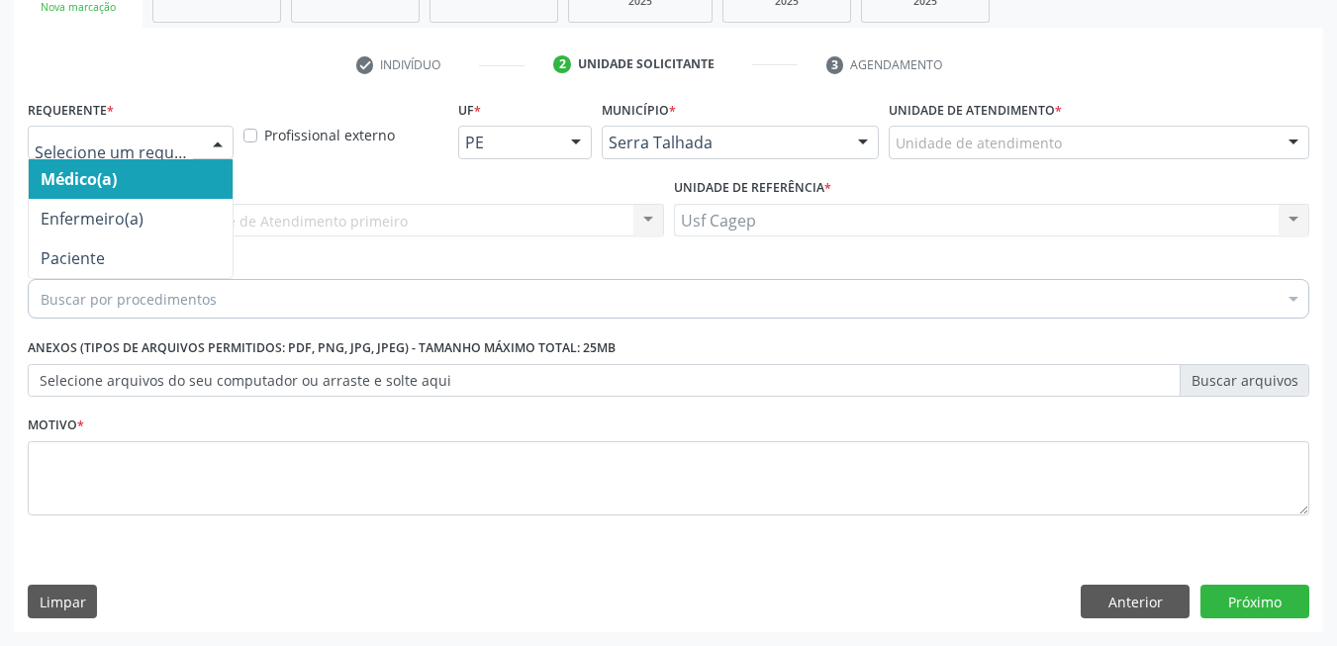
click at [217, 145] on div at bounding box center [218, 144] width 30 height 34
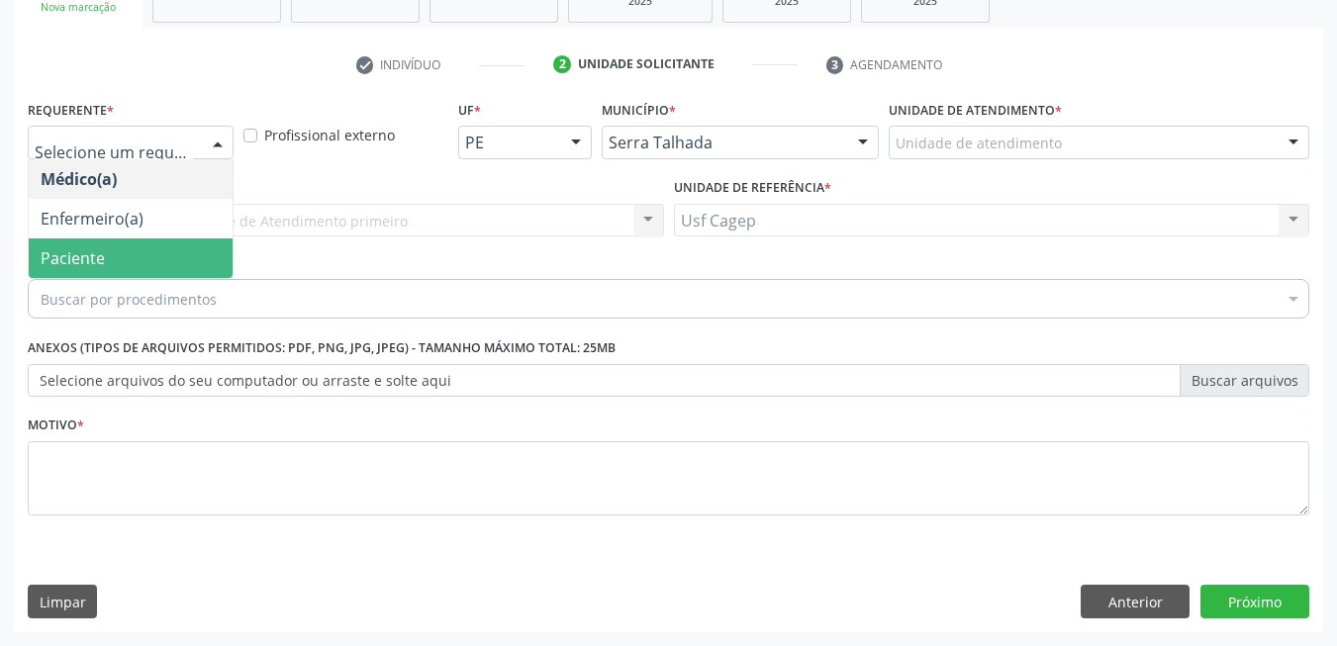
click at [153, 264] on span "Paciente" at bounding box center [131, 259] width 204 height 40
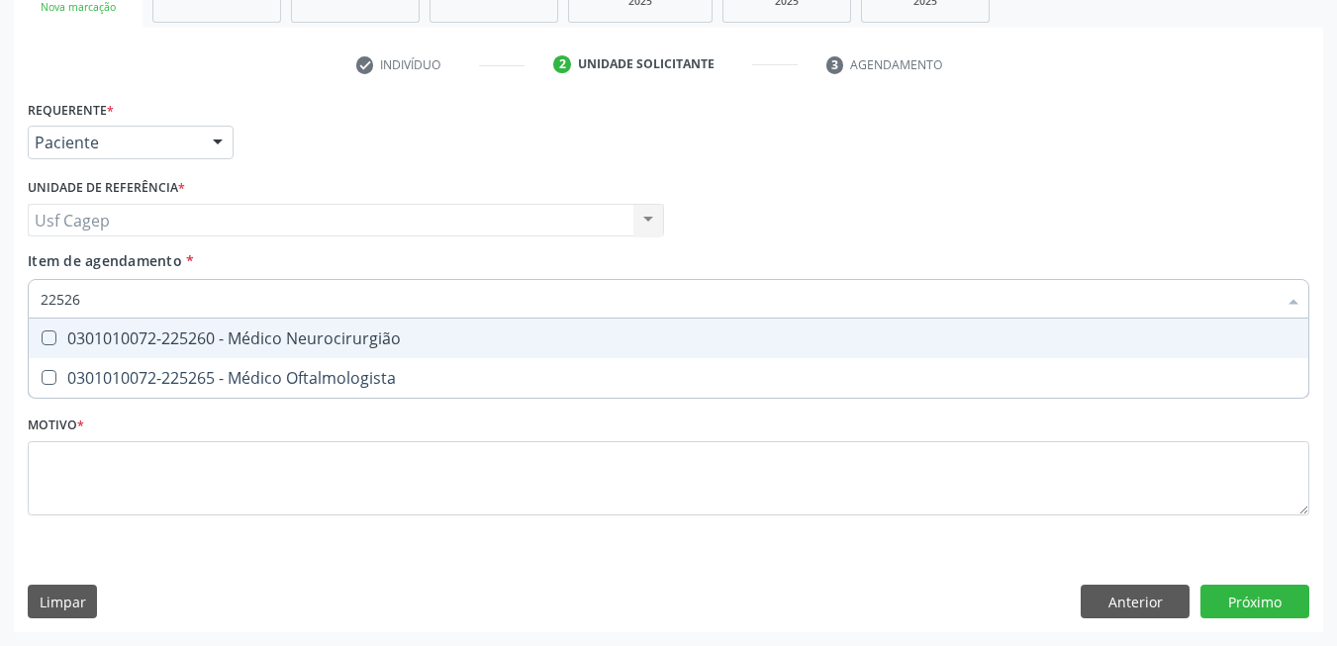
type input "225265"
click at [131, 355] on span "0301010072-225265 - Médico Oftalmologista" at bounding box center [669, 339] width 1280 height 40
checkbox Oftalmologista "true"
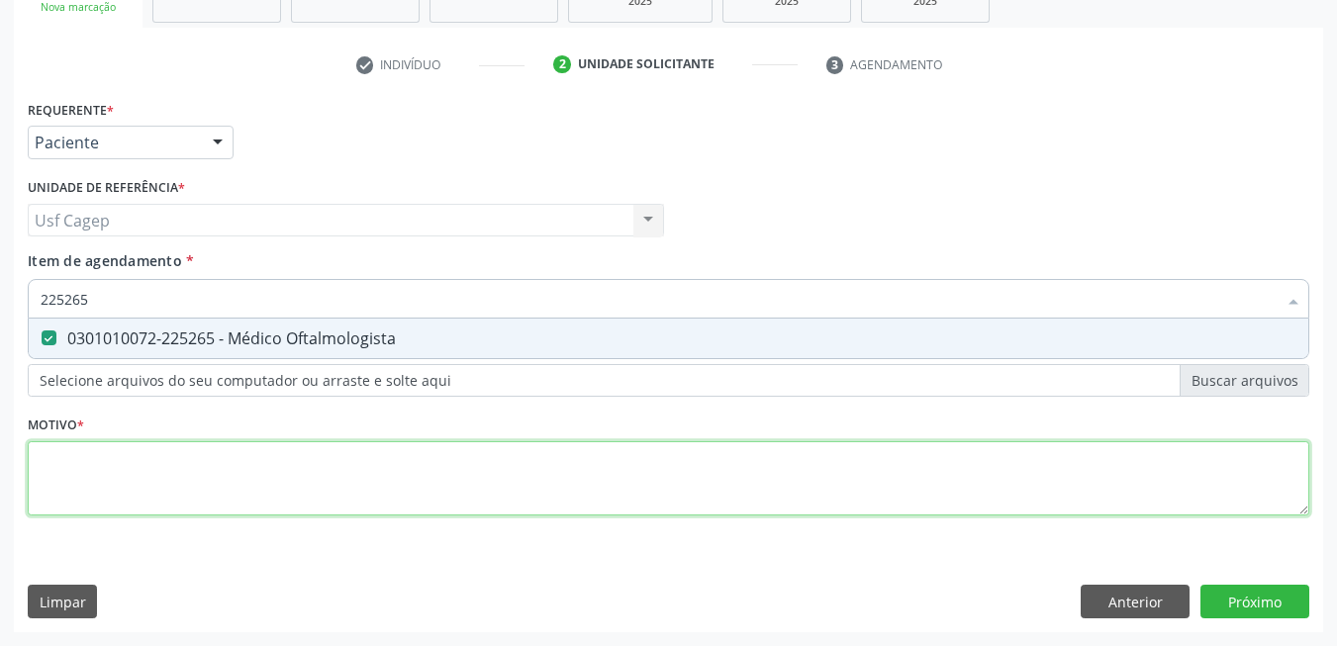
click at [150, 492] on div "Requerente * Paciente Médico(a) Enfermeiro(a) Paciente Nenhum resultado encontr…" at bounding box center [669, 319] width 1282 height 448
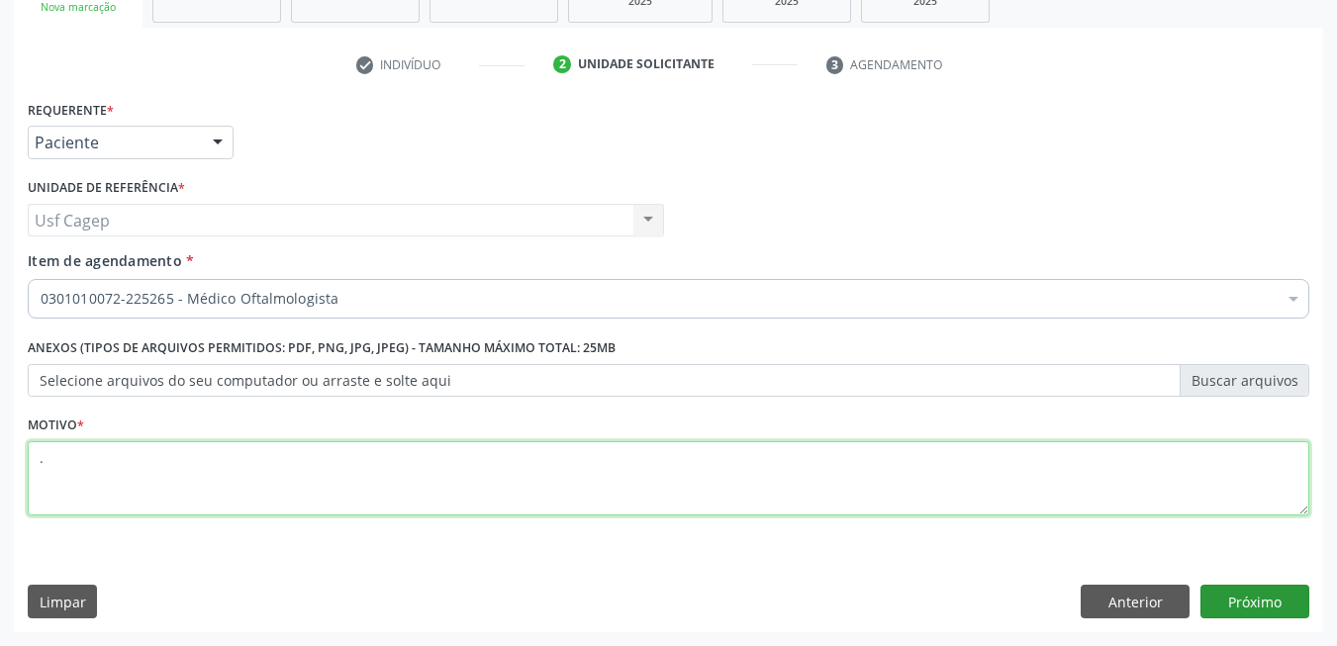
type textarea "."
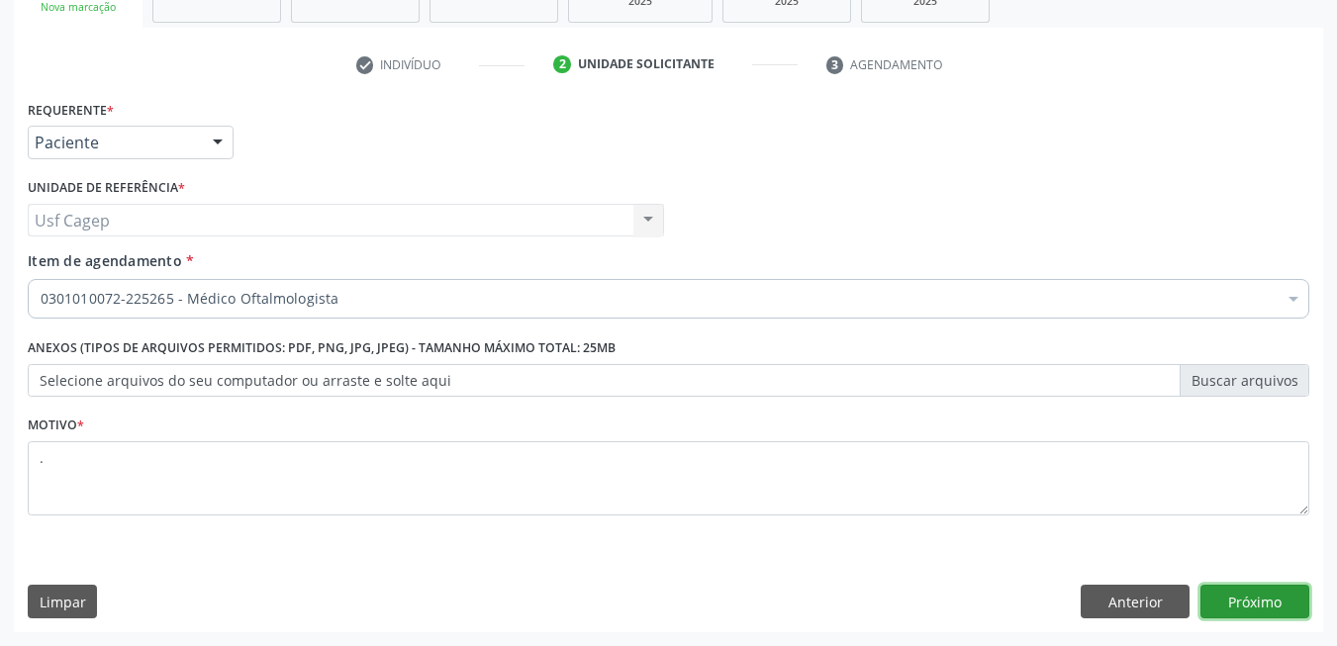
click at [1272, 605] on button "Próximo" at bounding box center [1254, 602] width 109 height 34
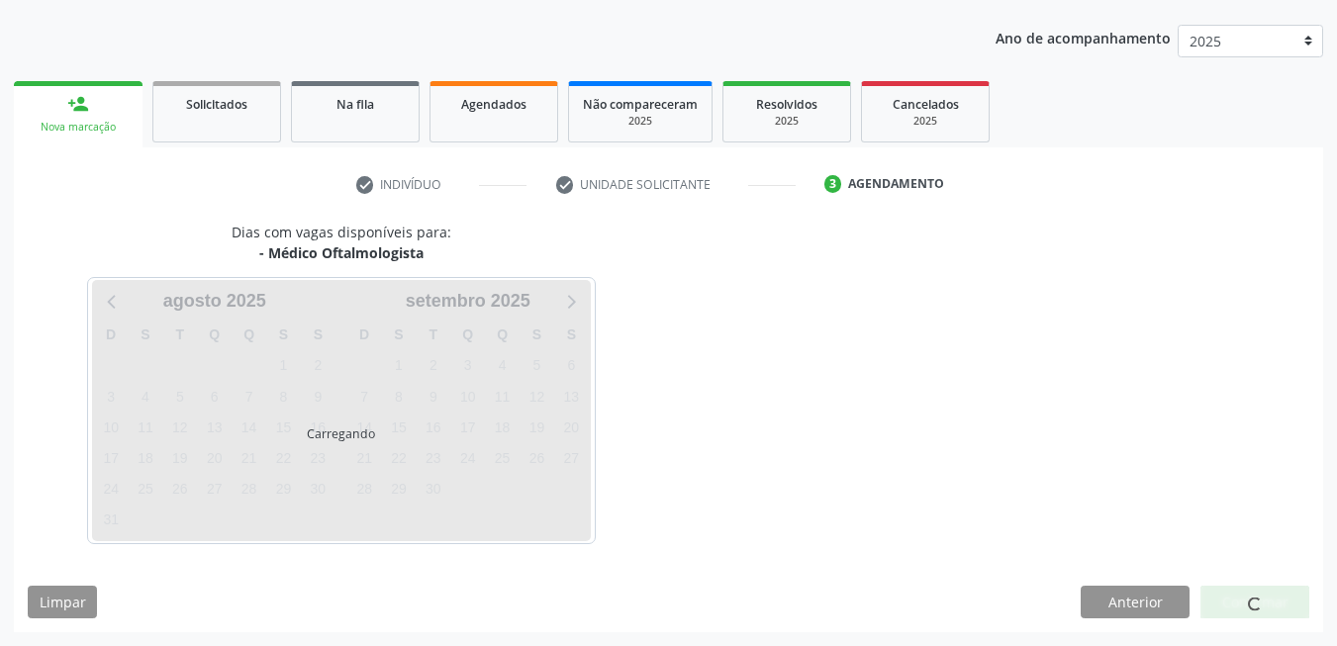
scroll to position [215, 0]
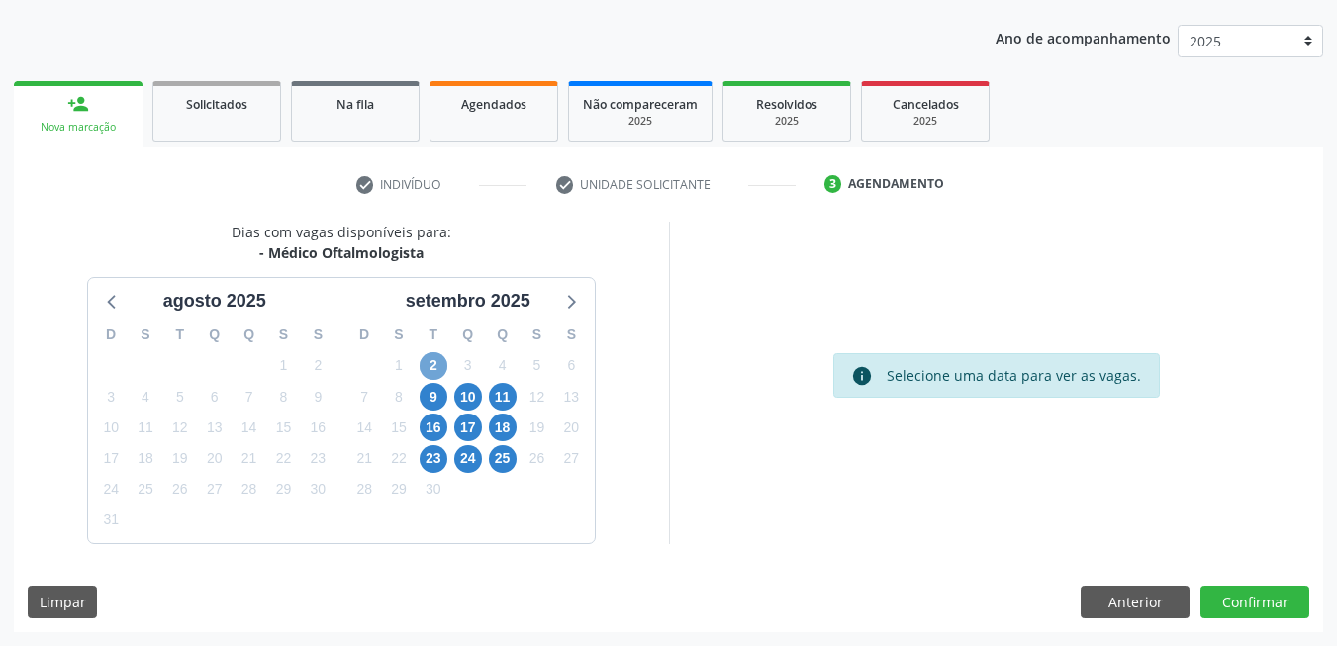
click at [434, 373] on span "2" at bounding box center [434, 366] width 28 height 28
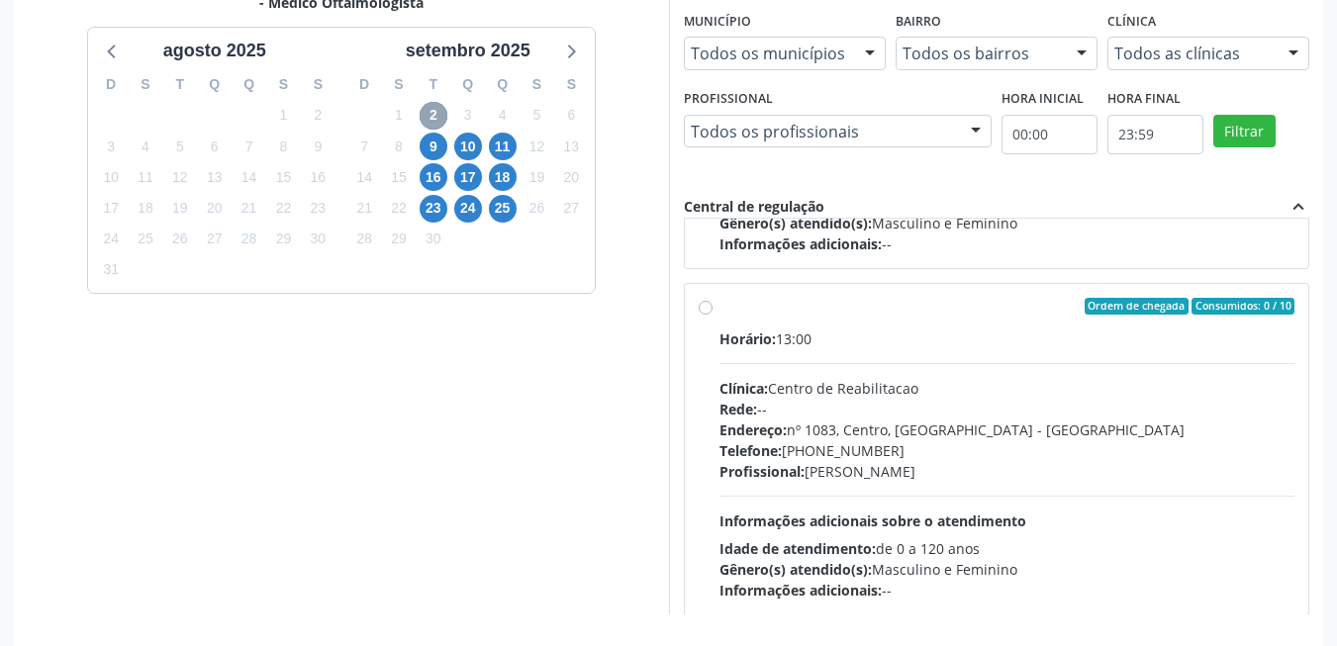
scroll to position [512, 0]
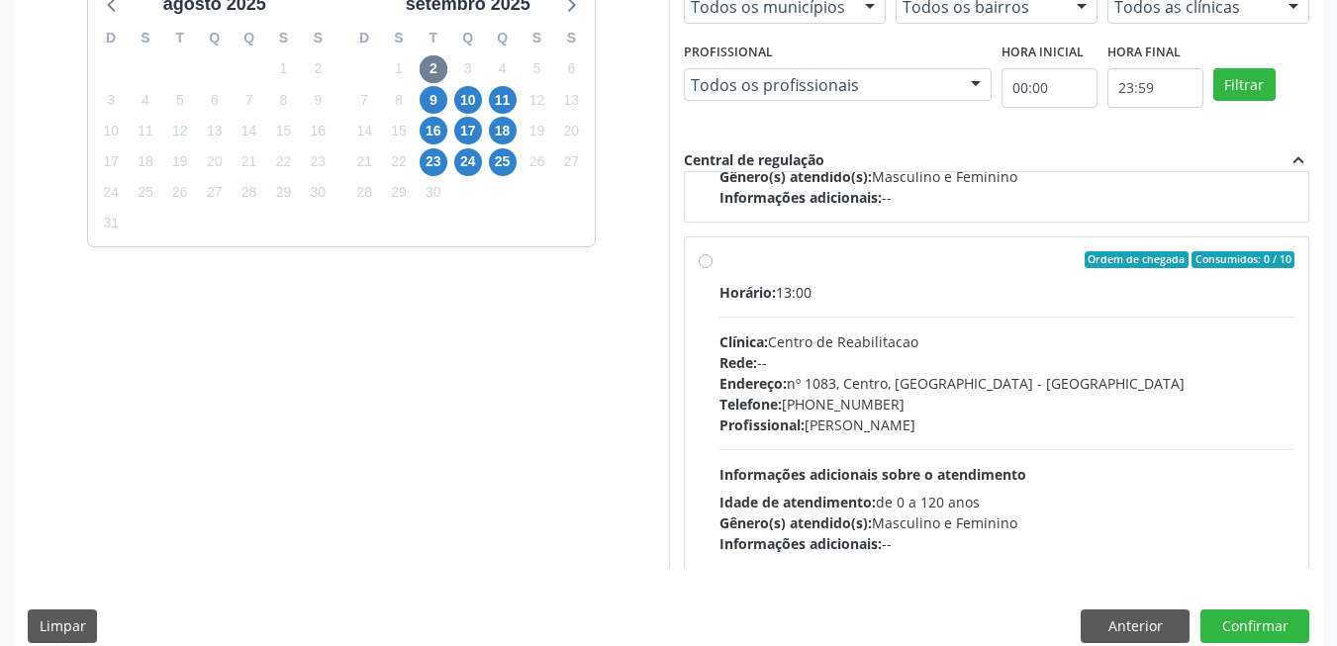
click at [1281, 428] on div "Ordem de chegada Consumidos: 0 / 10 Horário: 13:00 Clínica: Centro de Reabilita…" at bounding box center [997, 404] width 624 height 332
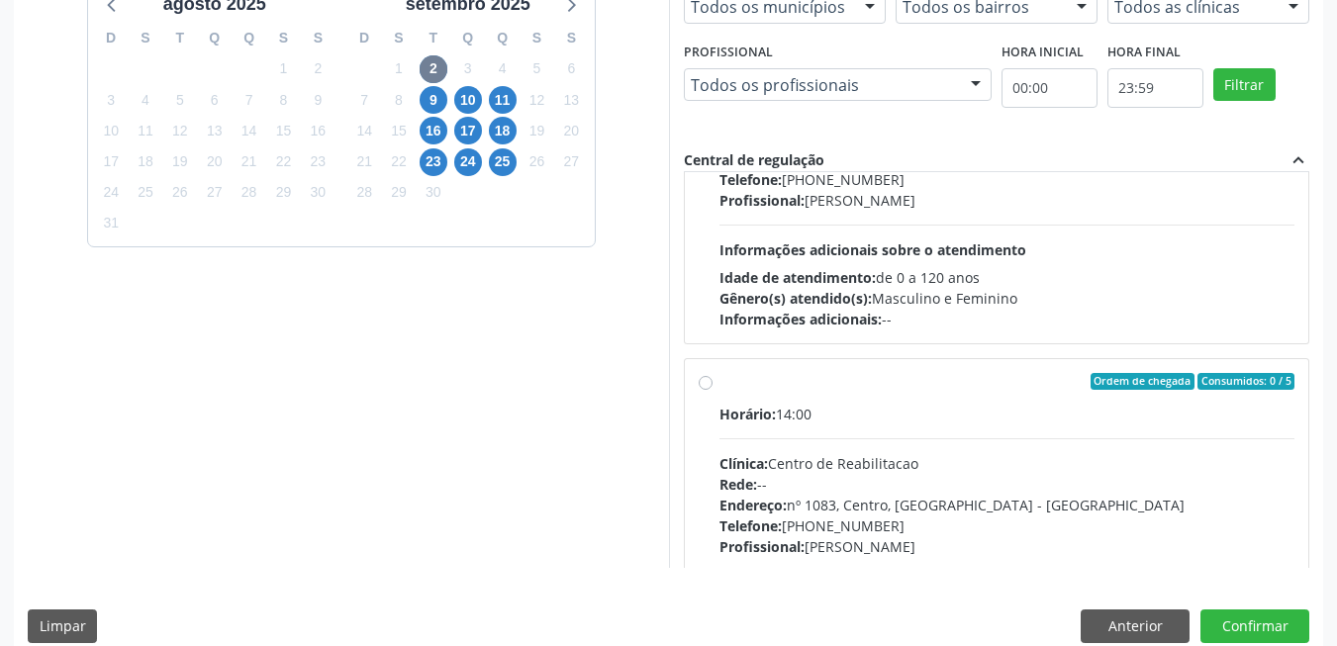
scroll to position [1386, 0]
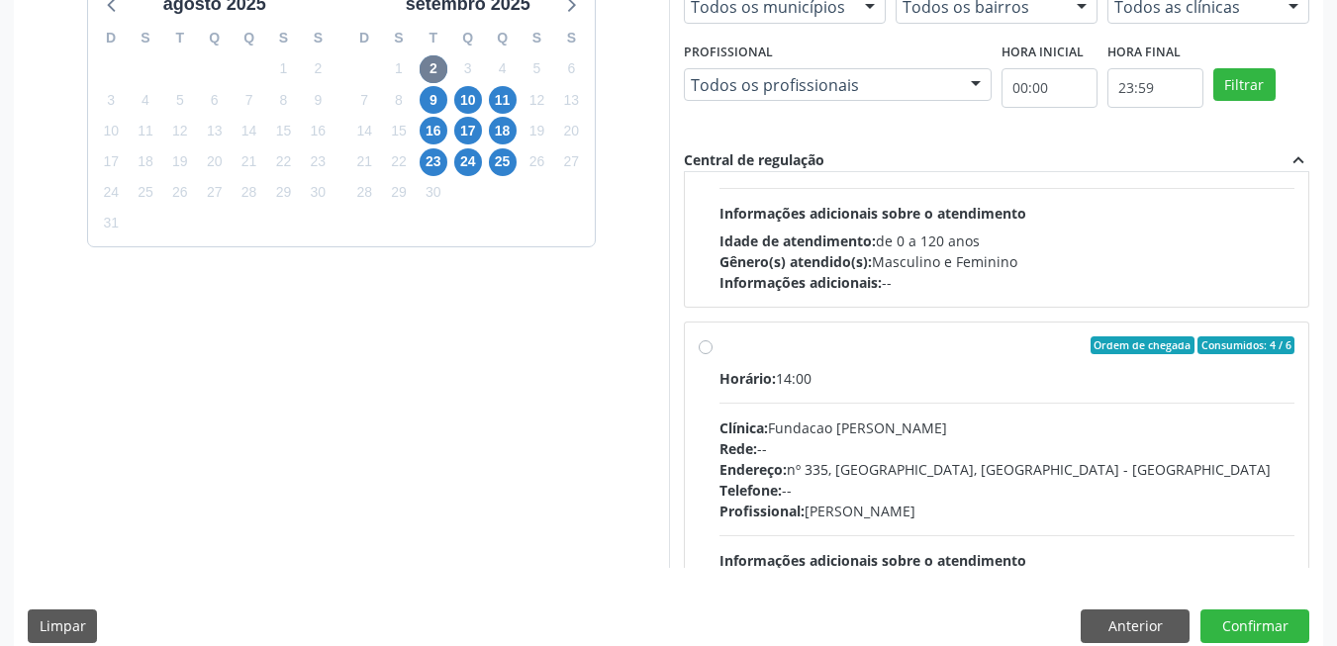
click at [991, 426] on div "Clínica: Fundacao Altino Ventura" at bounding box center [1007, 428] width 576 height 21
click at [713, 354] on input "Ordem de chegada Consumidos: 4 / 6 Horário: 14:00 Clínica: Fundacao Altino Vent…" at bounding box center [706, 345] width 14 height 18
radio input "false"
radio input "true"
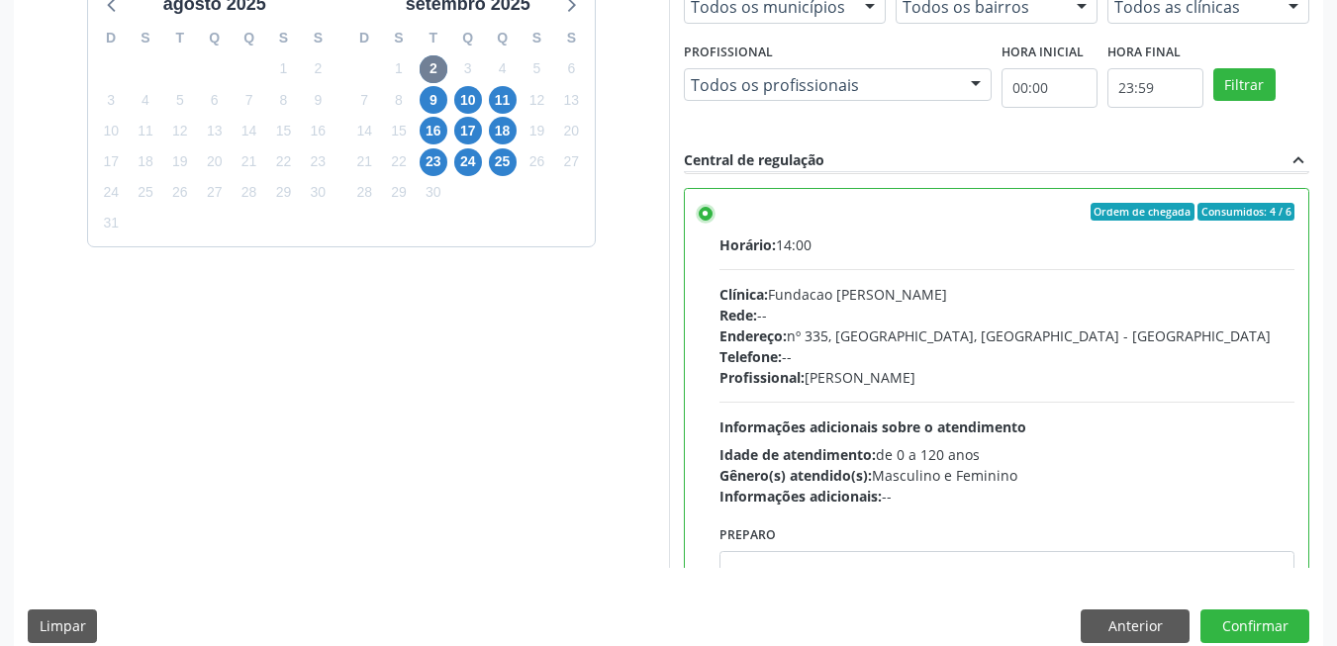
scroll to position [1252, 0]
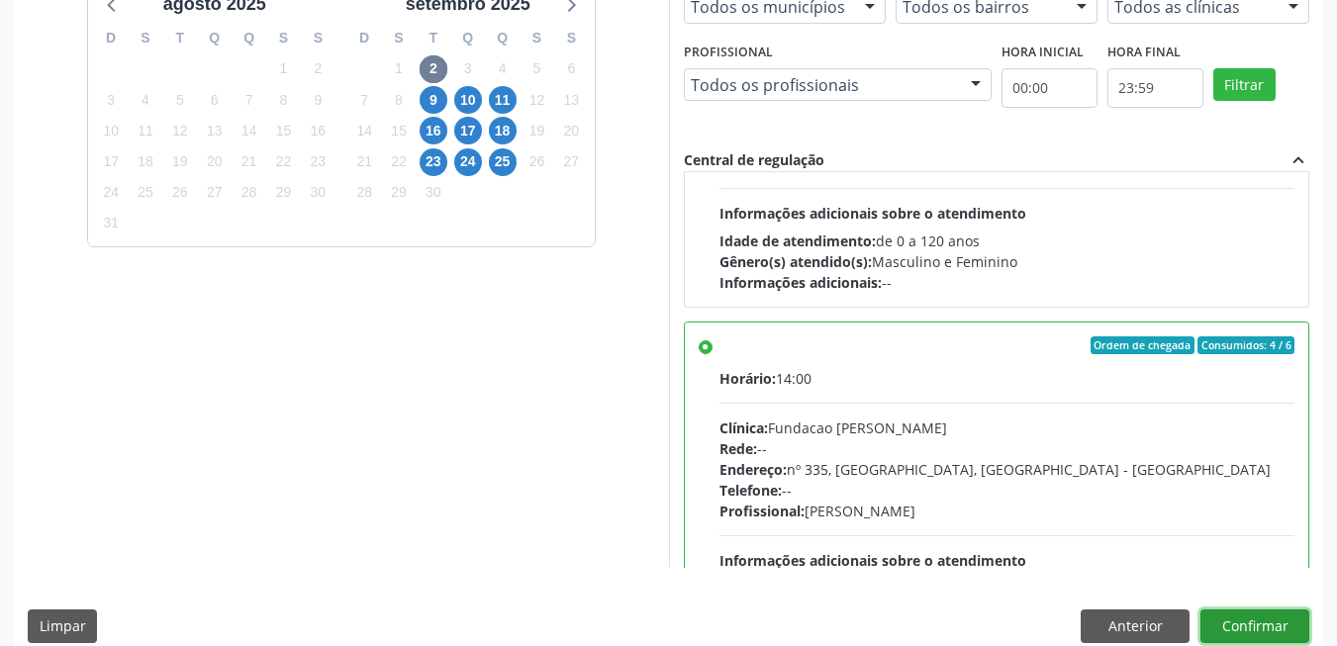
click at [1233, 619] on button "Confirmar" at bounding box center [1254, 627] width 109 height 34
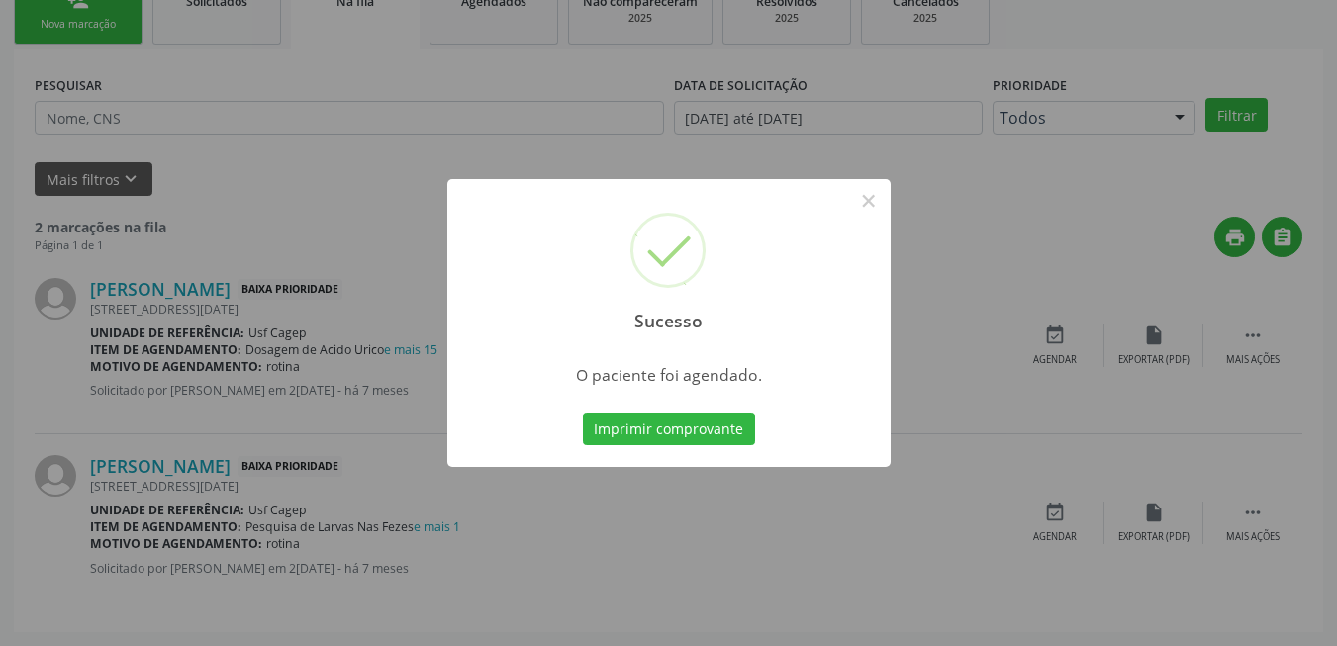
scroll to position [7, 0]
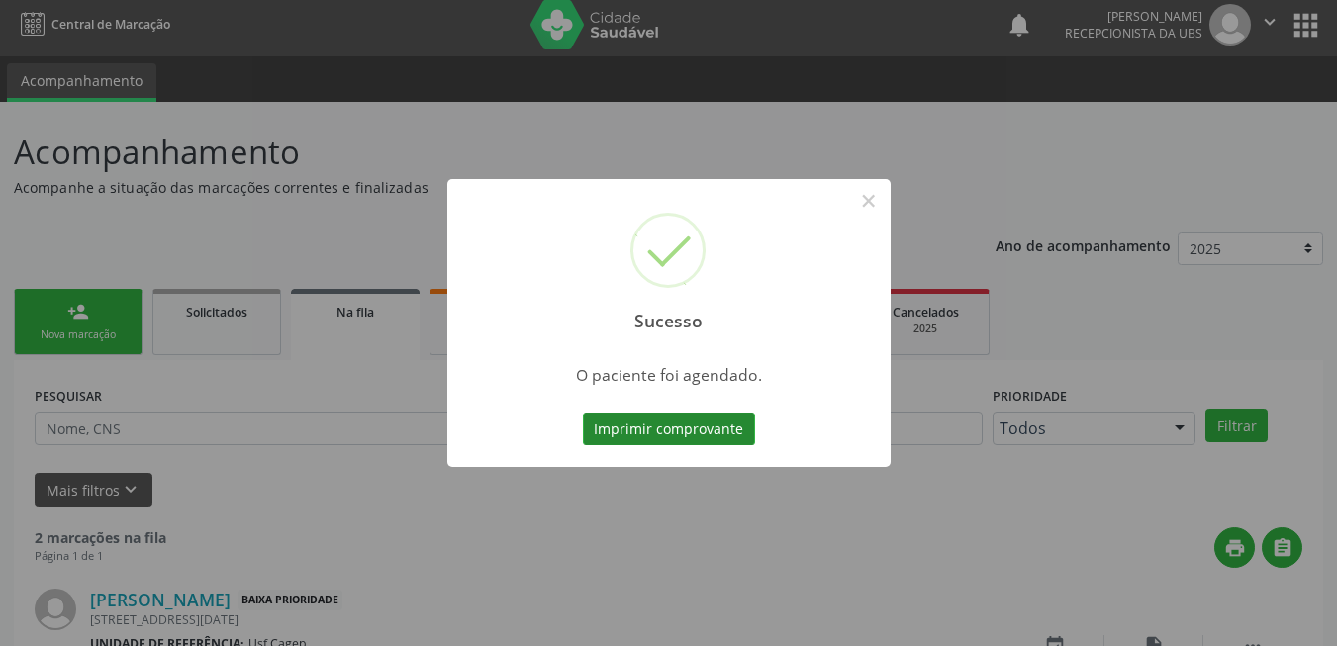
click at [618, 425] on button "Imprimir comprovante" at bounding box center [669, 430] width 172 height 34
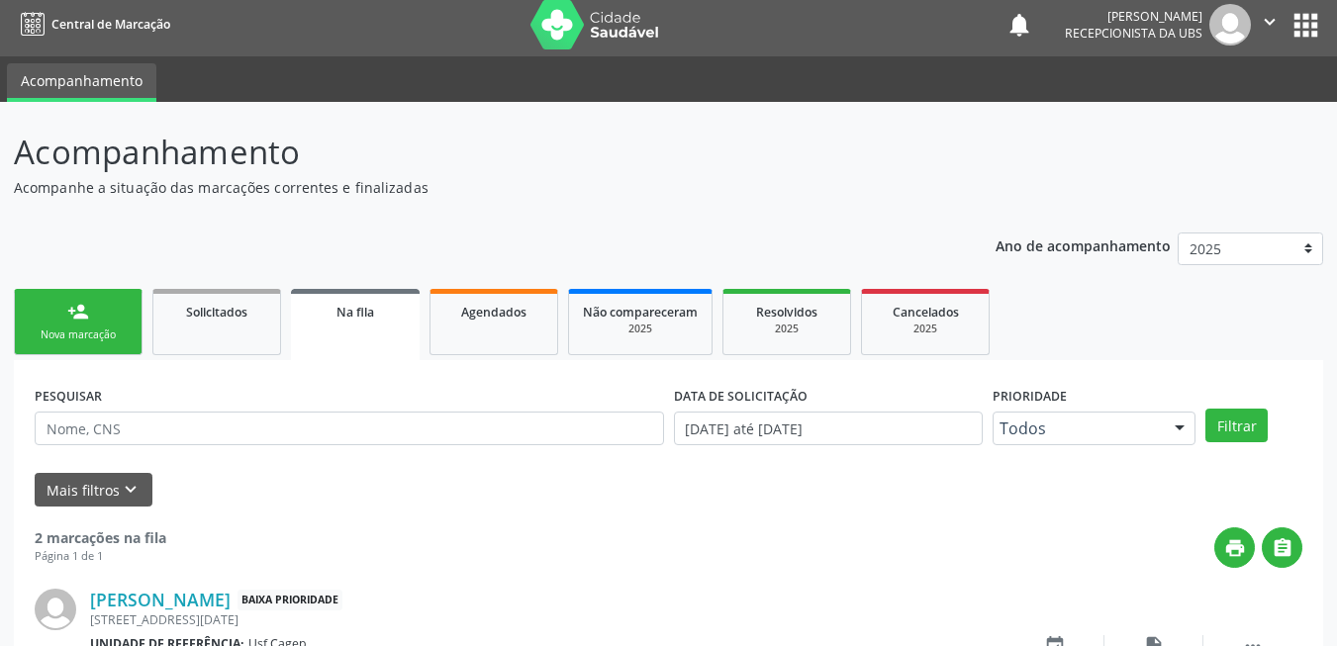
click at [110, 323] on link "person_add Nova marcação" at bounding box center [78, 322] width 129 height 66
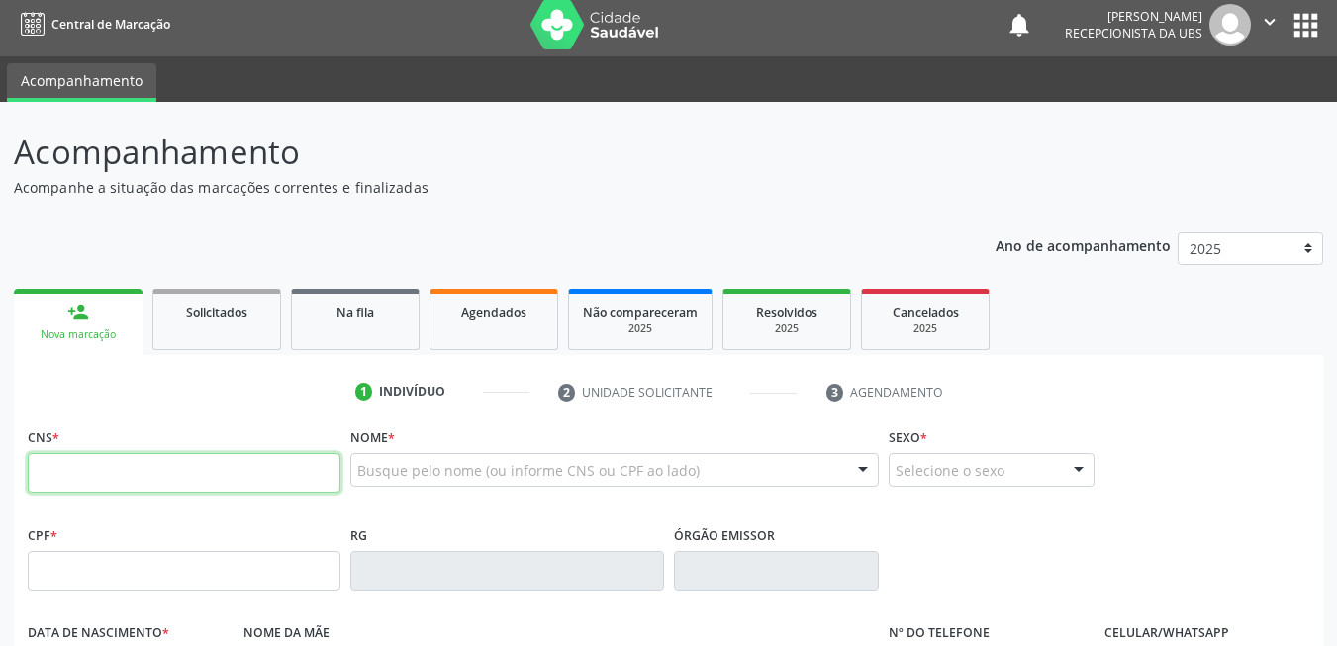
click at [274, 463] on input "text" at bounding box center [184, 473] width 313 height 40
type input "700 6009 2184 0569"
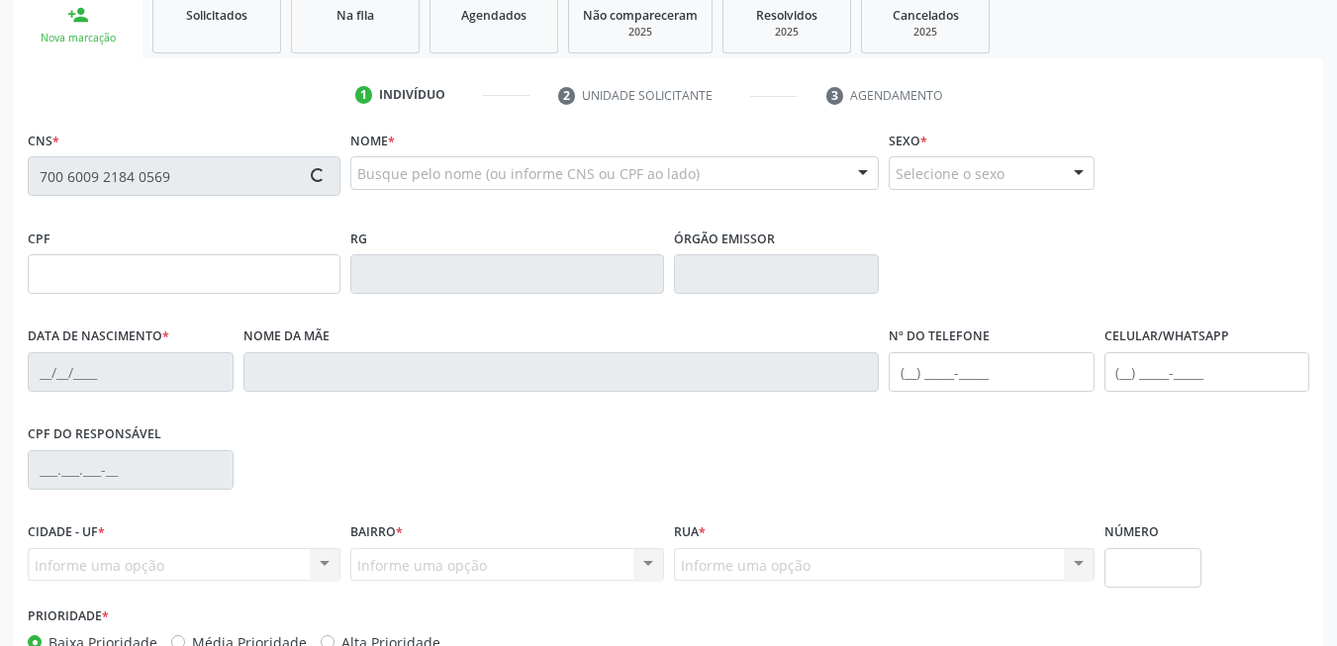
type input "06/07/1970"
type input "Eunice Monteiro de Souza"
type input "(99) 99999-9999"
type input "435"
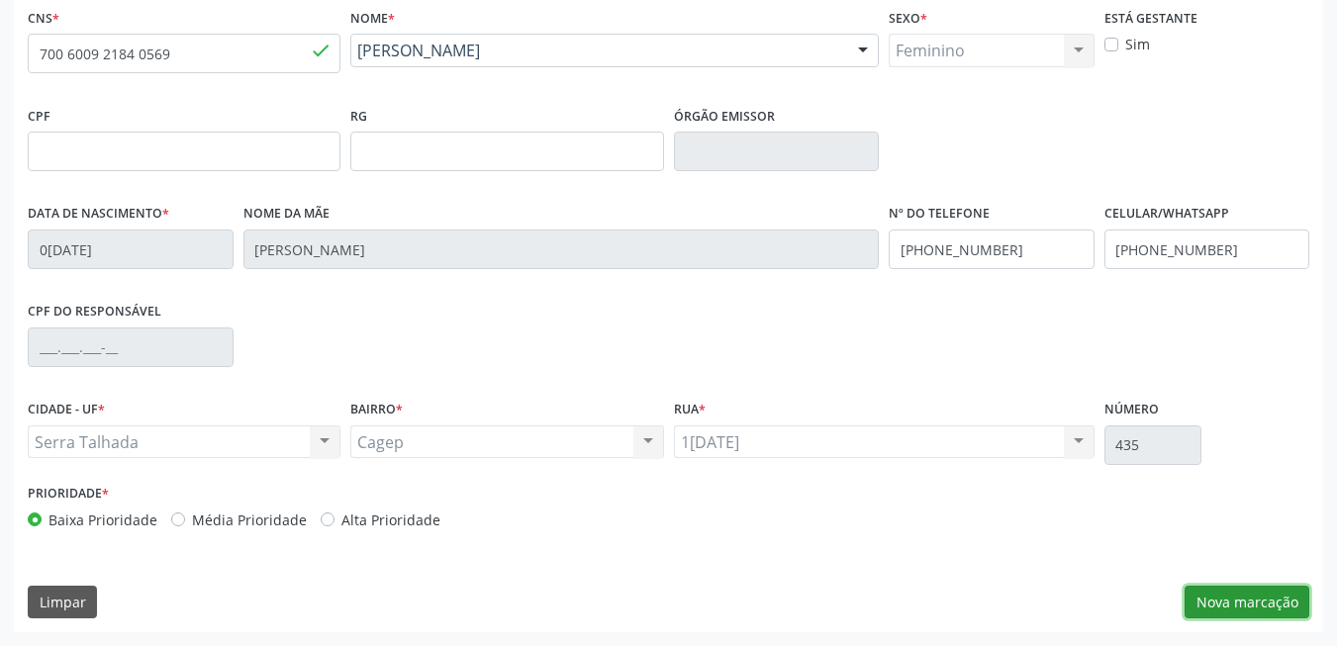
click at [1308, 609] on button "Nova marcação" at bounding box center [1247, 603] width 125 height 34
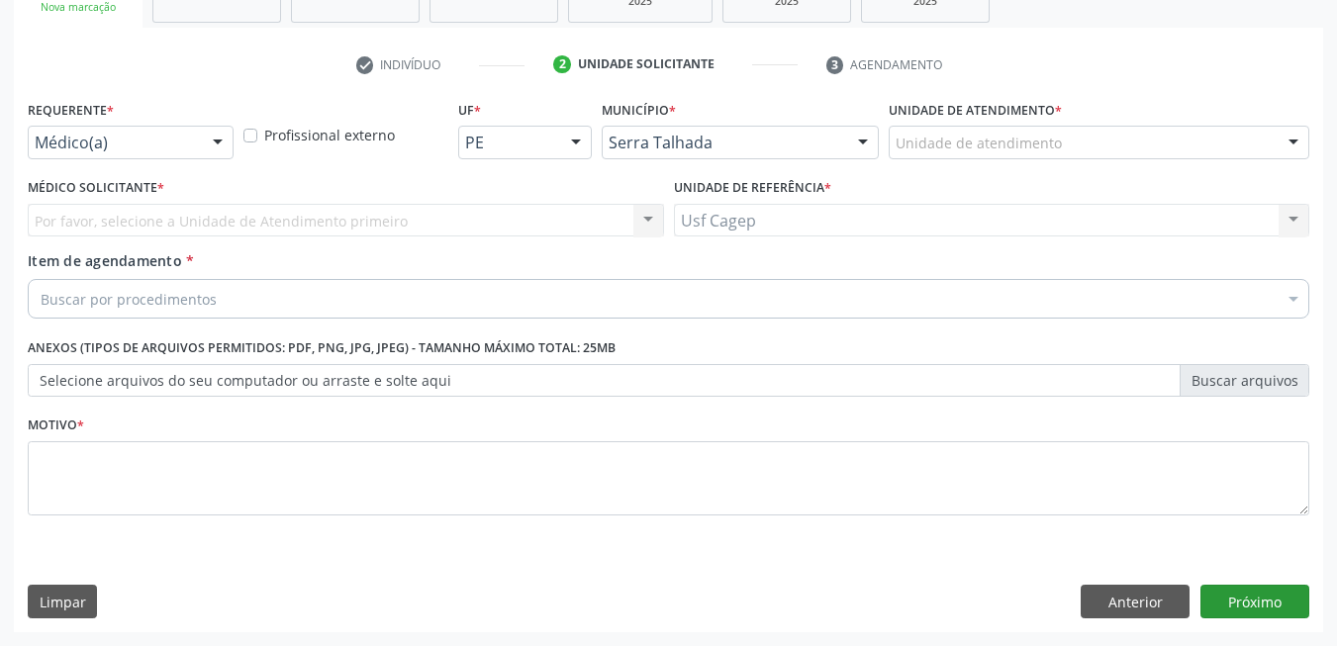
scroll to position [335, 0]
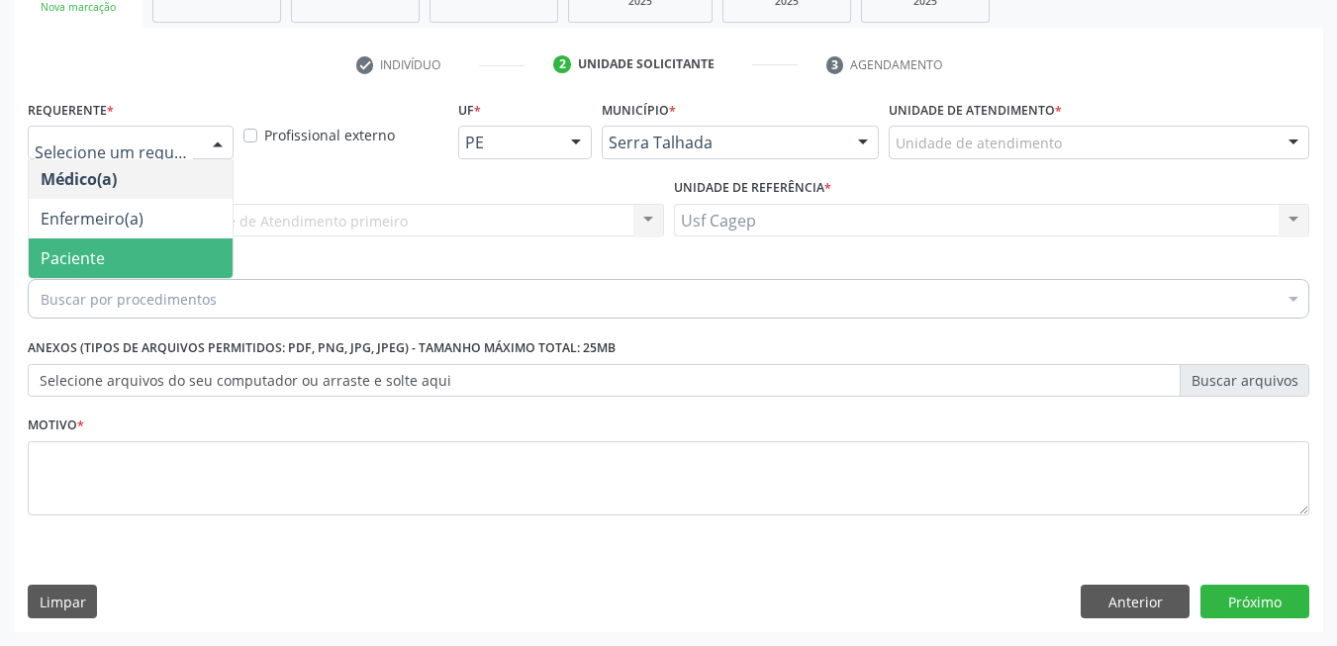
click at [113, 250] on span "Paciente" at bounding box center [131, 259] width 204 height 40
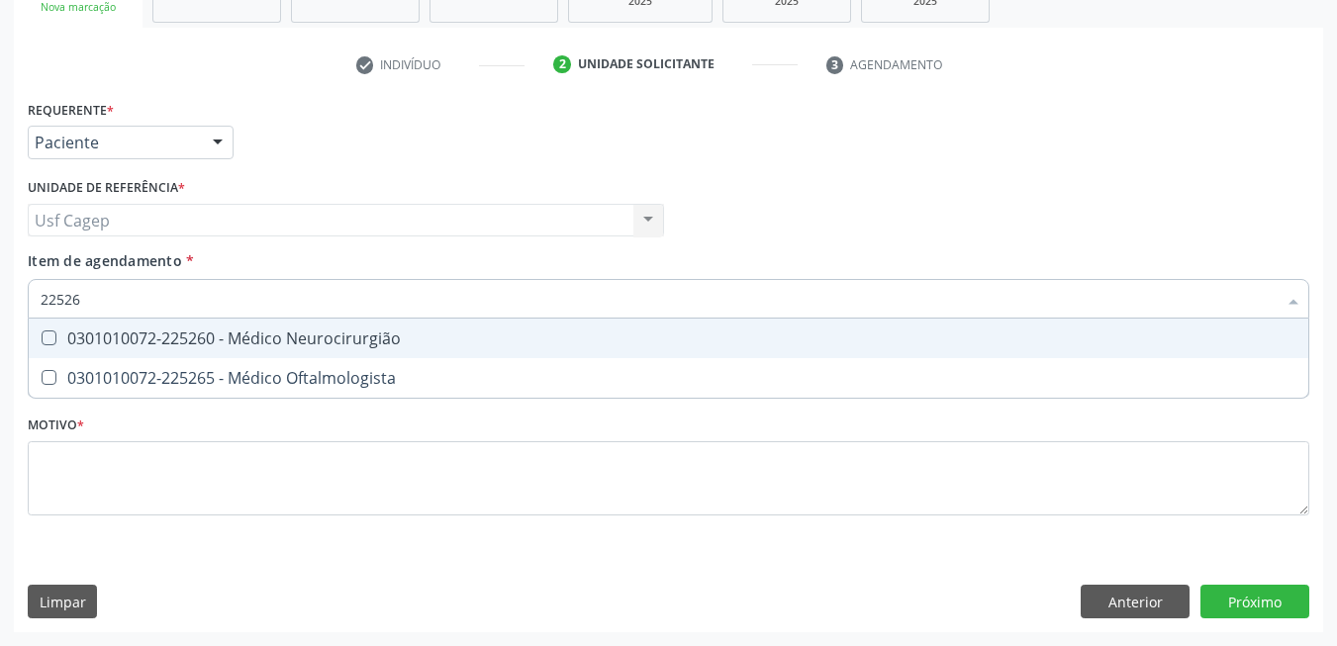
type input "225265"
click at [128, 341] on div "0301010072-225265 - Médico Oftalmologista" at bounding box center [669, 339] width 1256 height 16
checkbox Oftalmologista "true"
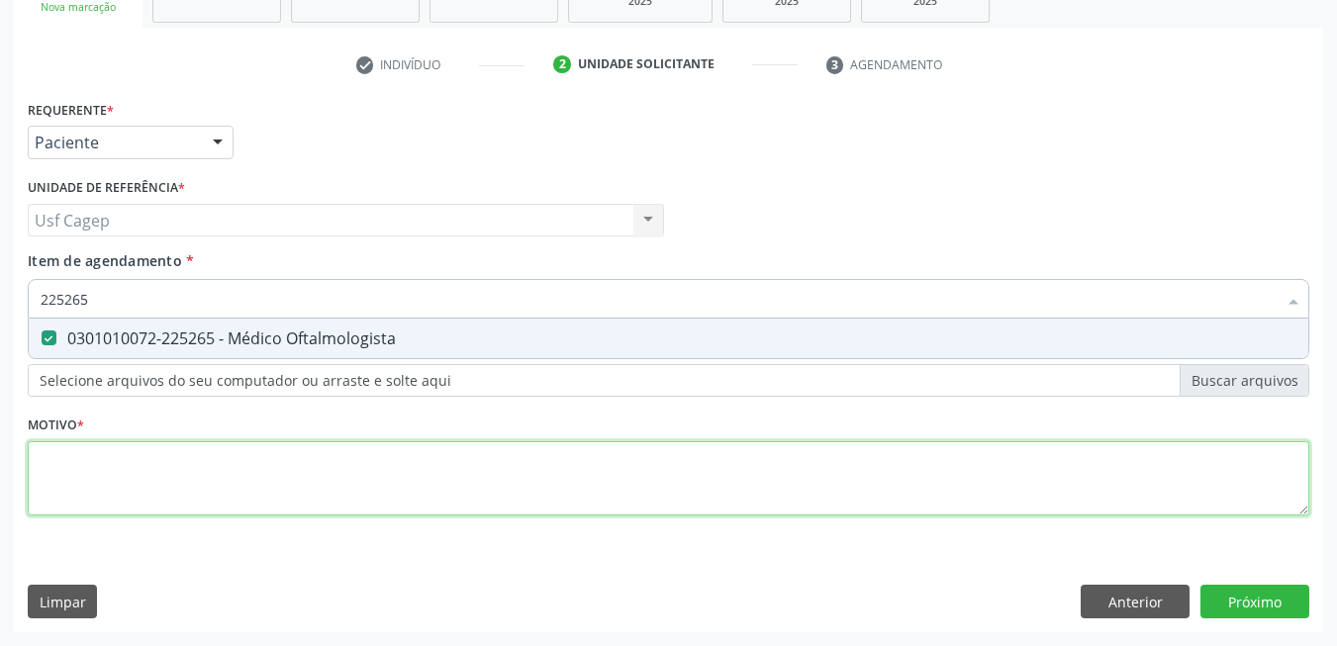
click at [226, 460] on div "Requerente * Paciente Médico(a) Enfermeiro(a) Paciente Nenhum resultado encontr…" at bounding box center [669, 319] width 1282 height 448
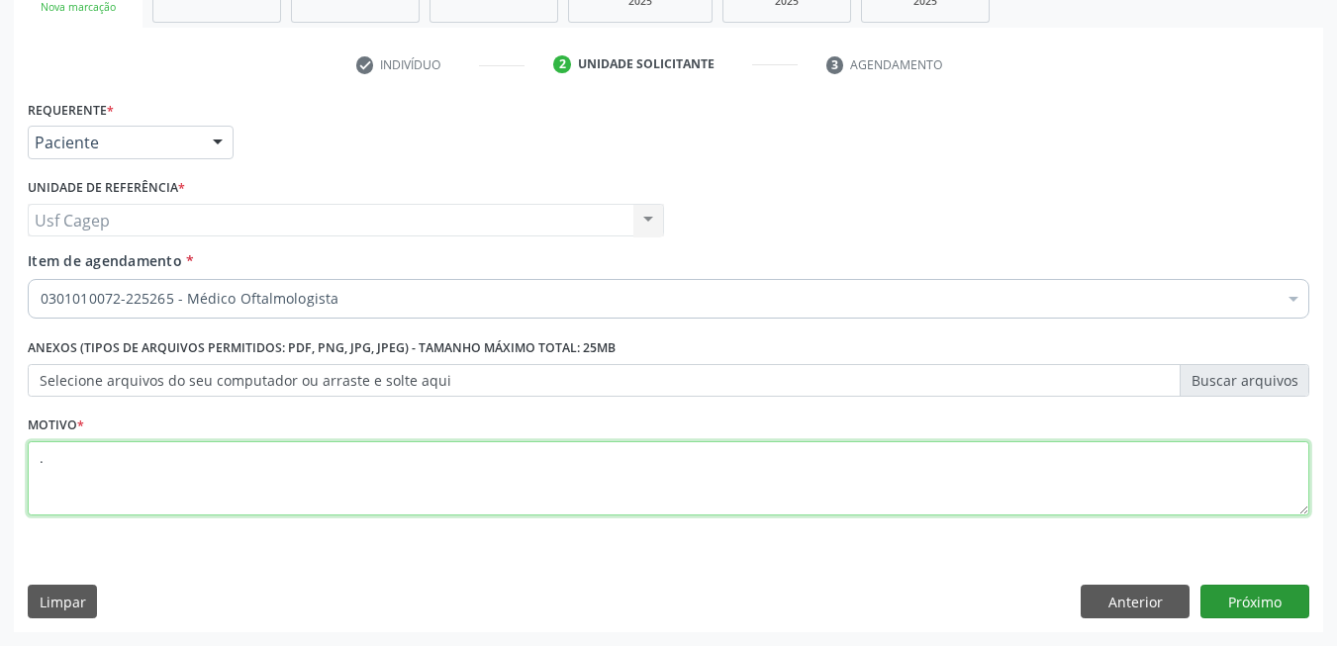
type textarea "."
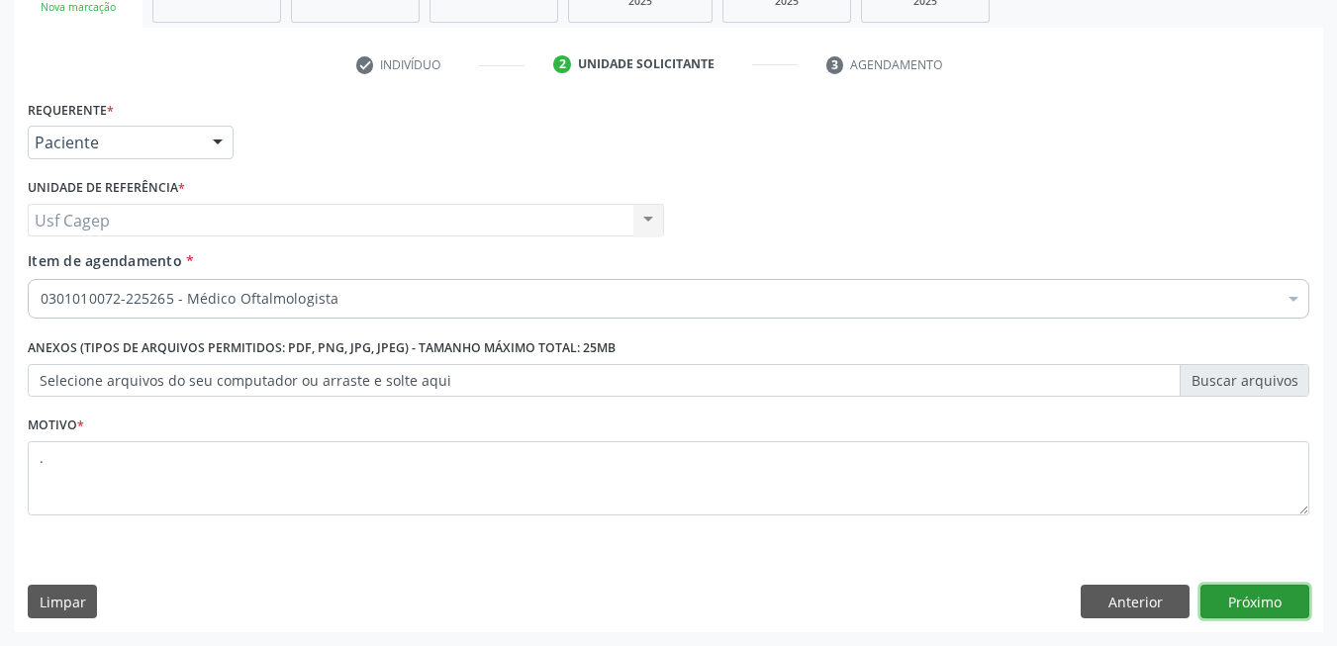
click at [1267, 602] on button "Próximo" at bounding box center [1254, 602] width 109 height 34
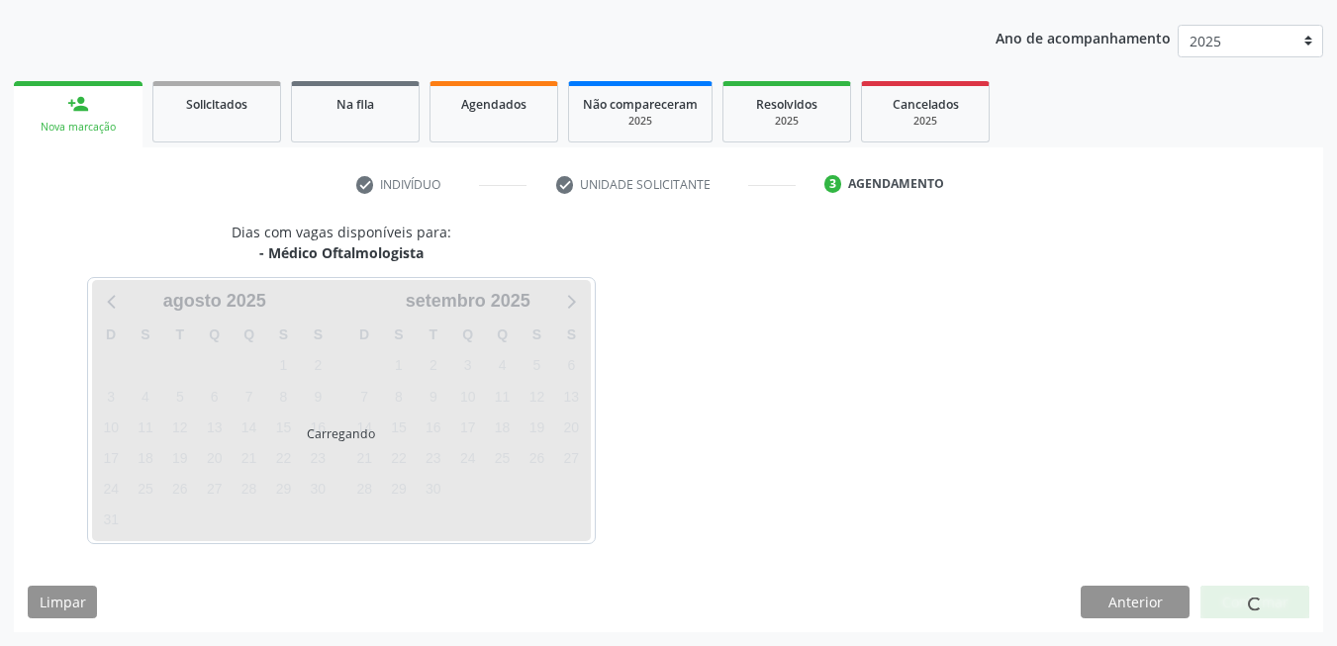
scroll to position [215, 0]
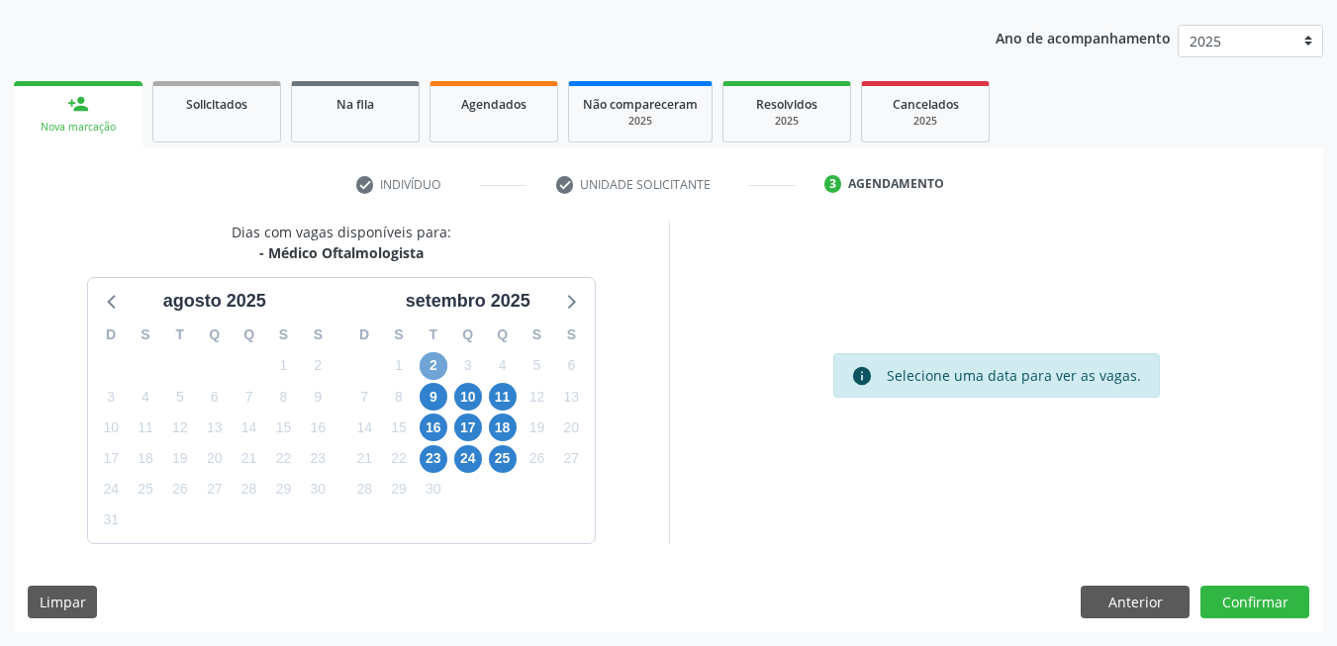
click at [428, 375] on span "2" at bounding box center [434, 366] width 28 height 28
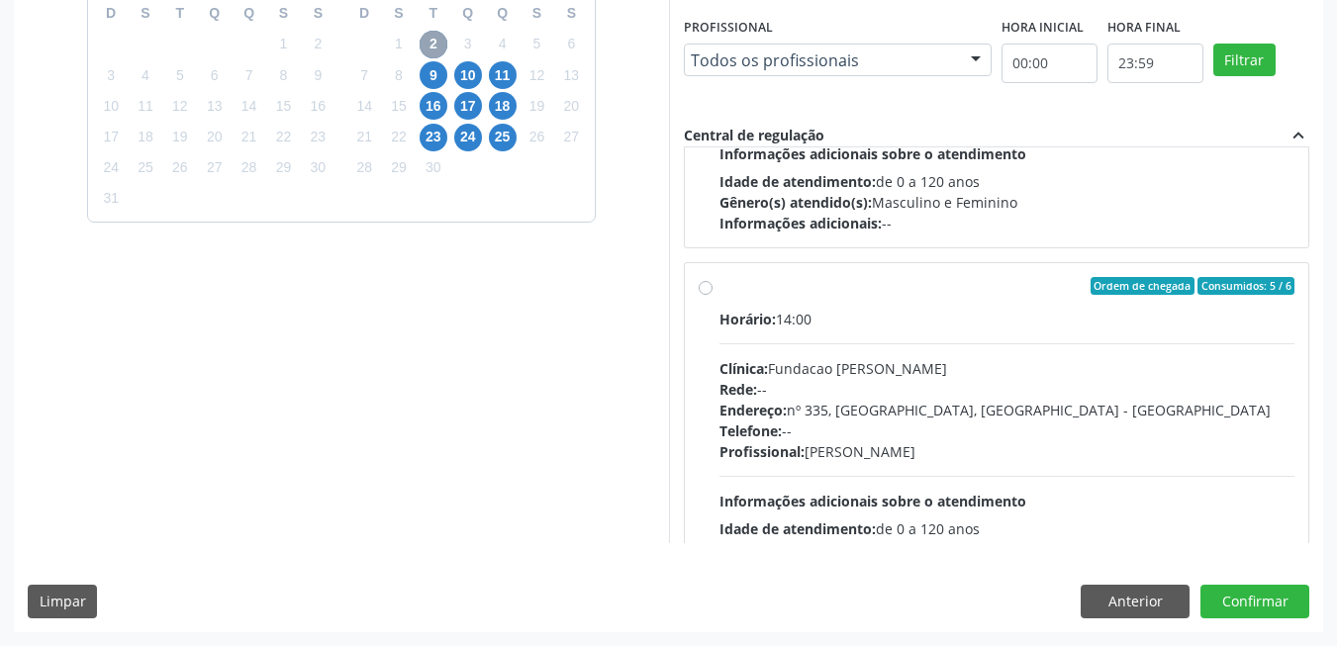
scroll to position [1699, 0]
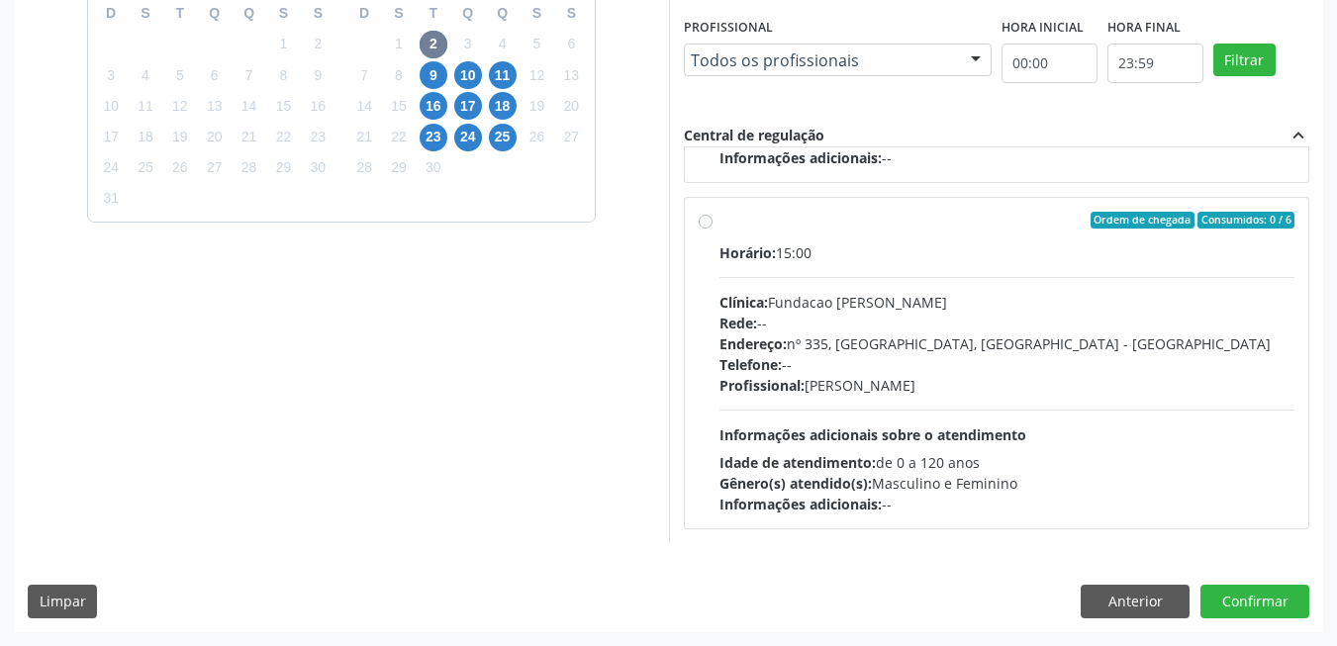
click at [1020, 355] on div "Telefone: --" at bounding box center [1007, 364] width 576 height 21
click at [713, 230] on input "Ordem de chegada Consumidos: 0 / 6 Horário: 15:00 Clínica: Fundacao Altino Vent…" at bounding box center [706, 221] width 14 height 18
radio input "true"
click at [1235, 600] on button "Confirmar" at bounding box center [1254, 602] width 109 height 34
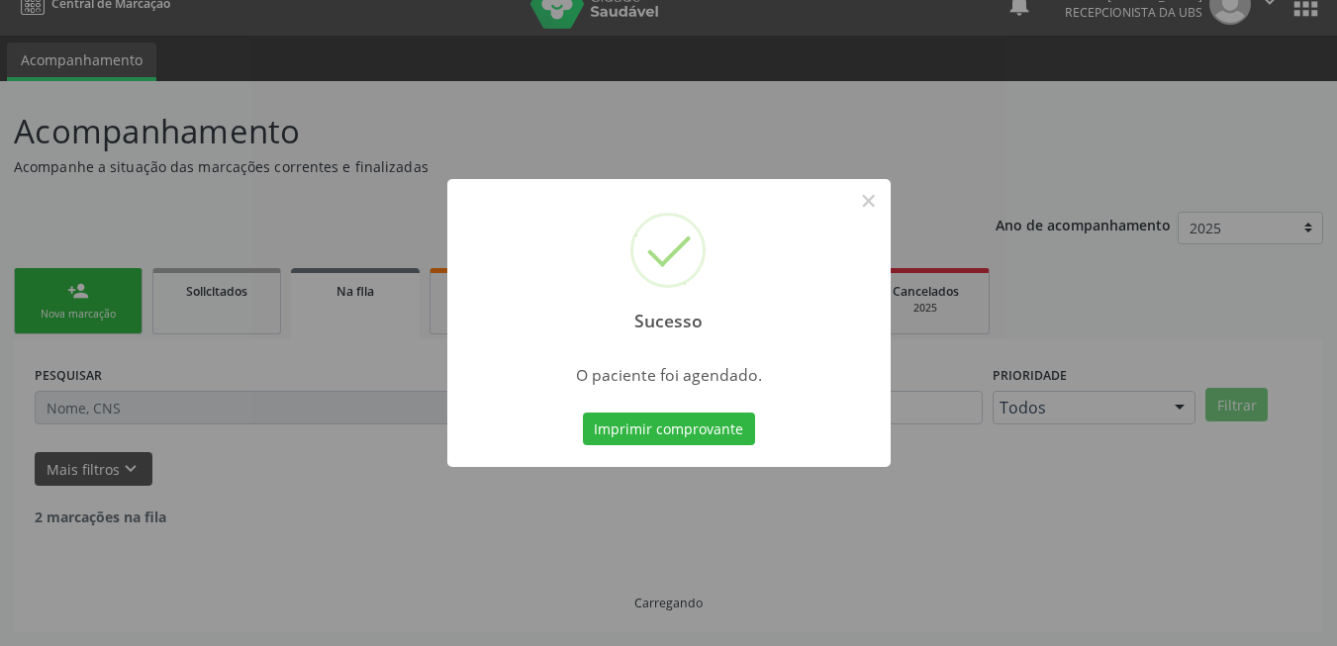
scroll to position [7, 0]
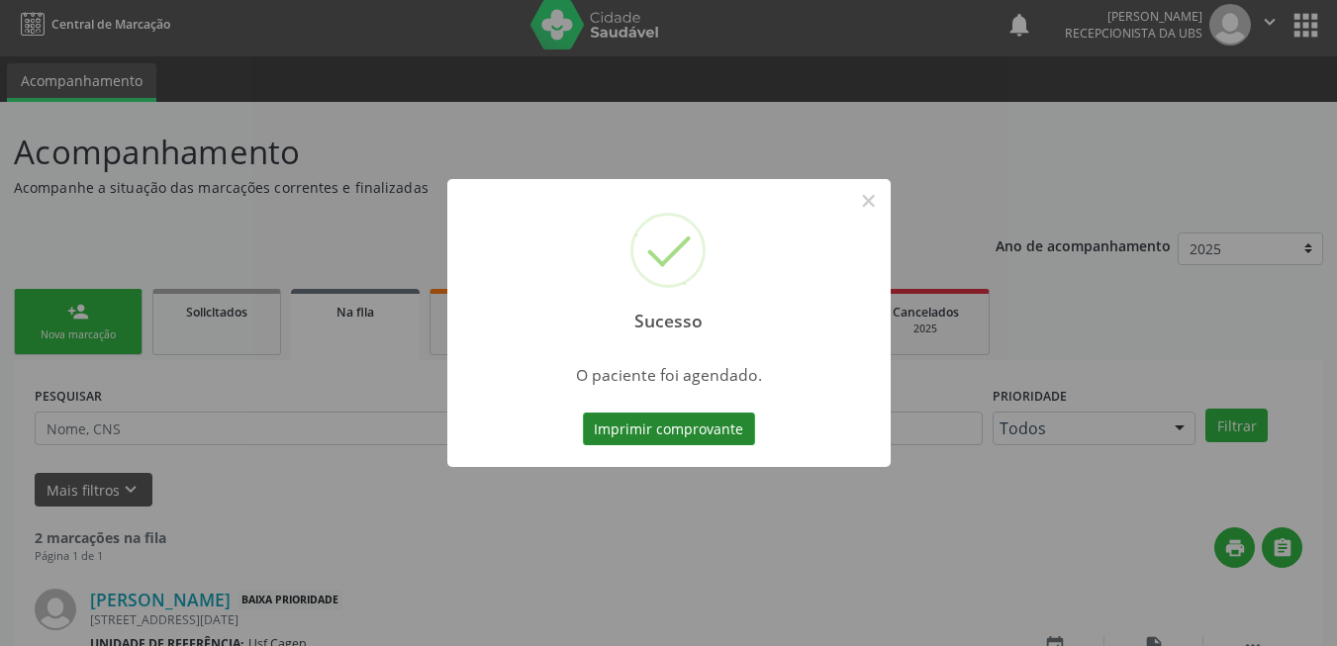
click at [710, 445] on button "Imprimir comprovante" at bounding box center [669, 430] width 172 height 34
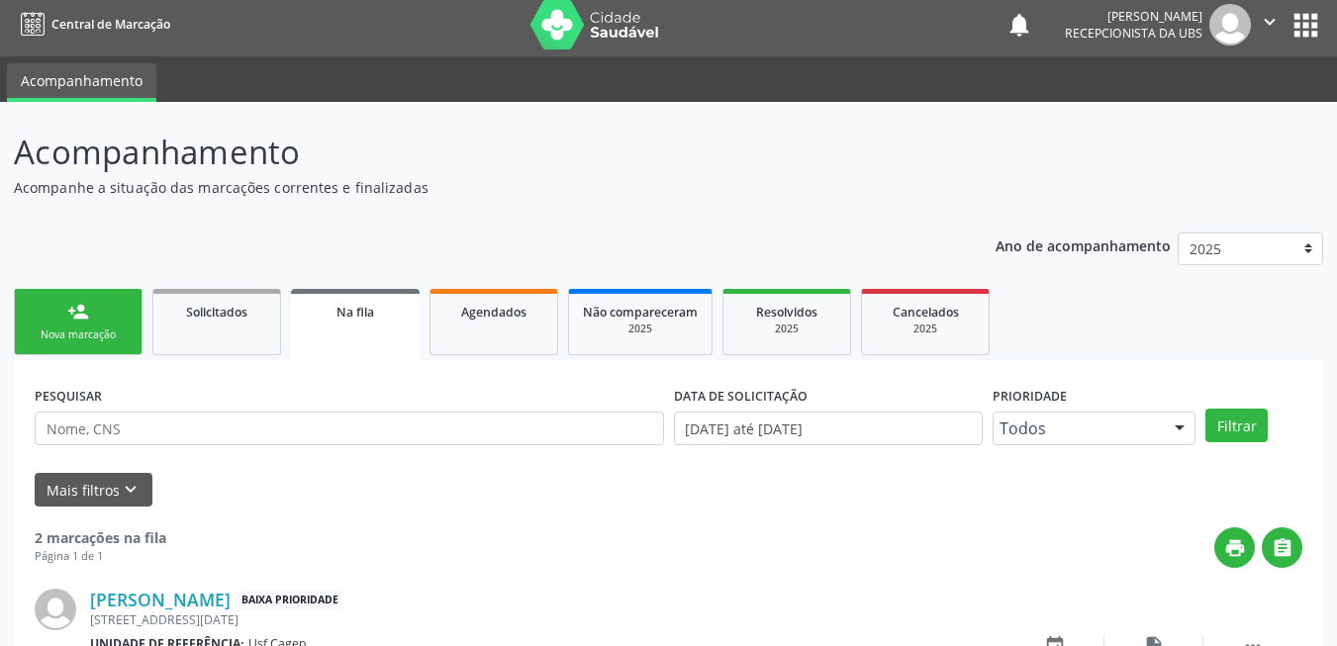
click at [122, 322] on link "person_add Nova marcação" at bounding box center [78, 322] width 129 height 66
click at [113, 334] on div "Nova marcação" at bounding box center [78, 335] width 99 height 15
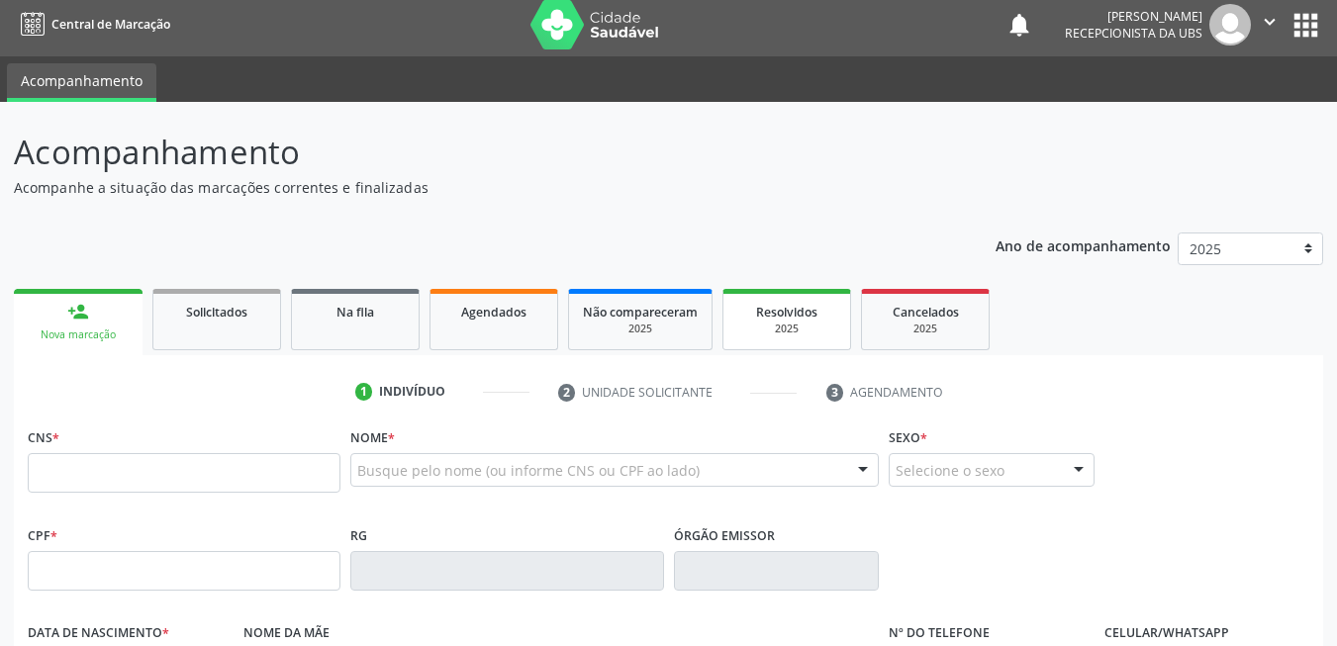
scroll to position [7, 0]
click at [288, 462] on input "text" at bounding box center [184, 473] width 313 height 40
paste input "209 1360 3095 0008"
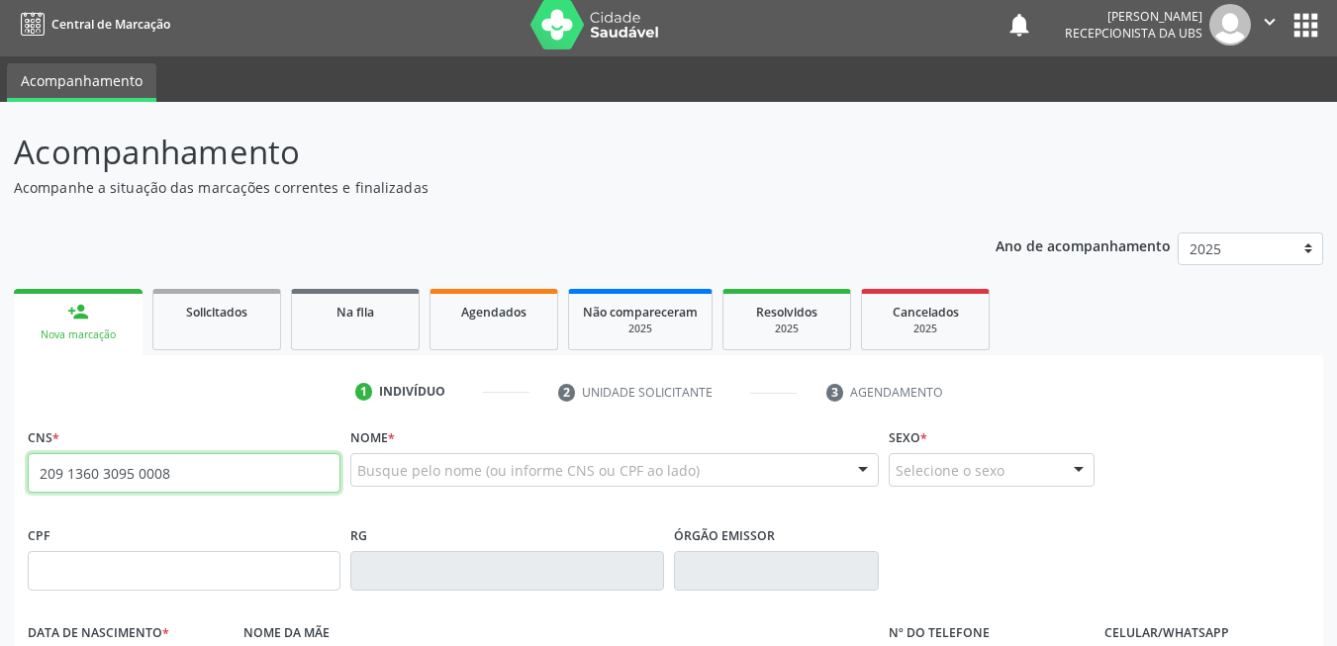
type input "209 1360 3095 0008"
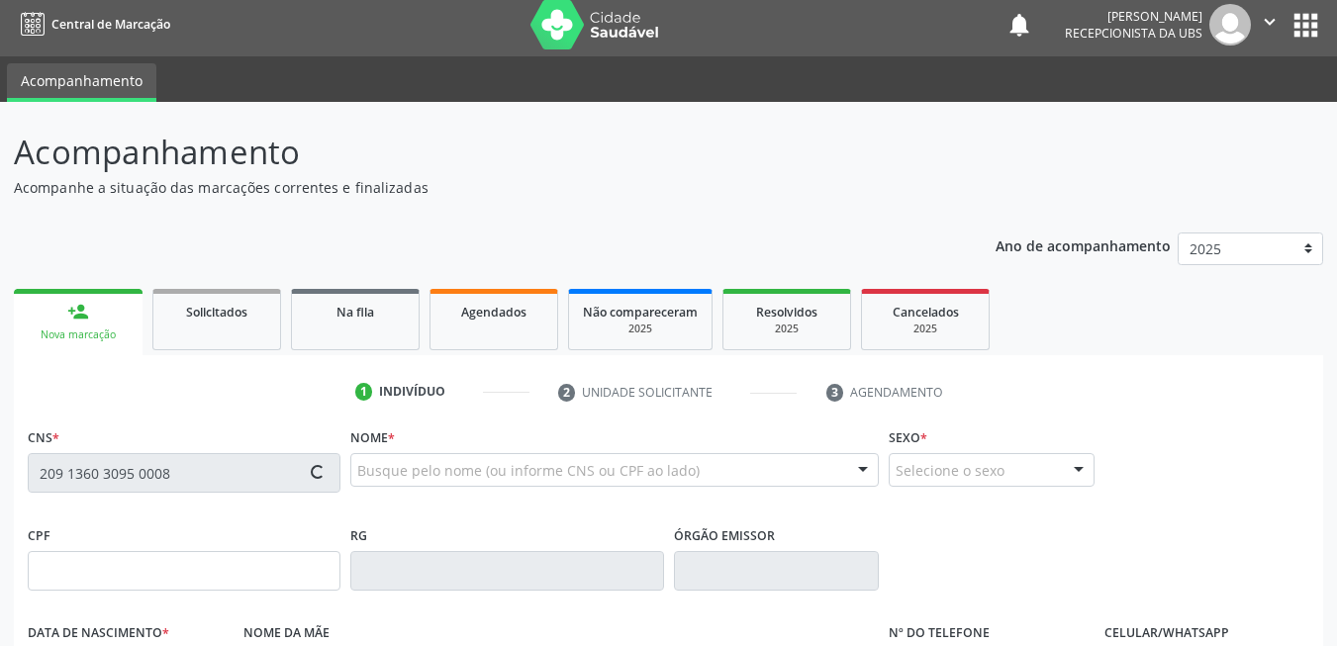
type input "377.001.034-53"
type input "21/12/1947"
type input "Maria do Carmo Teixeira Veras"
type input "(87) 99993-8605"
type input "247"
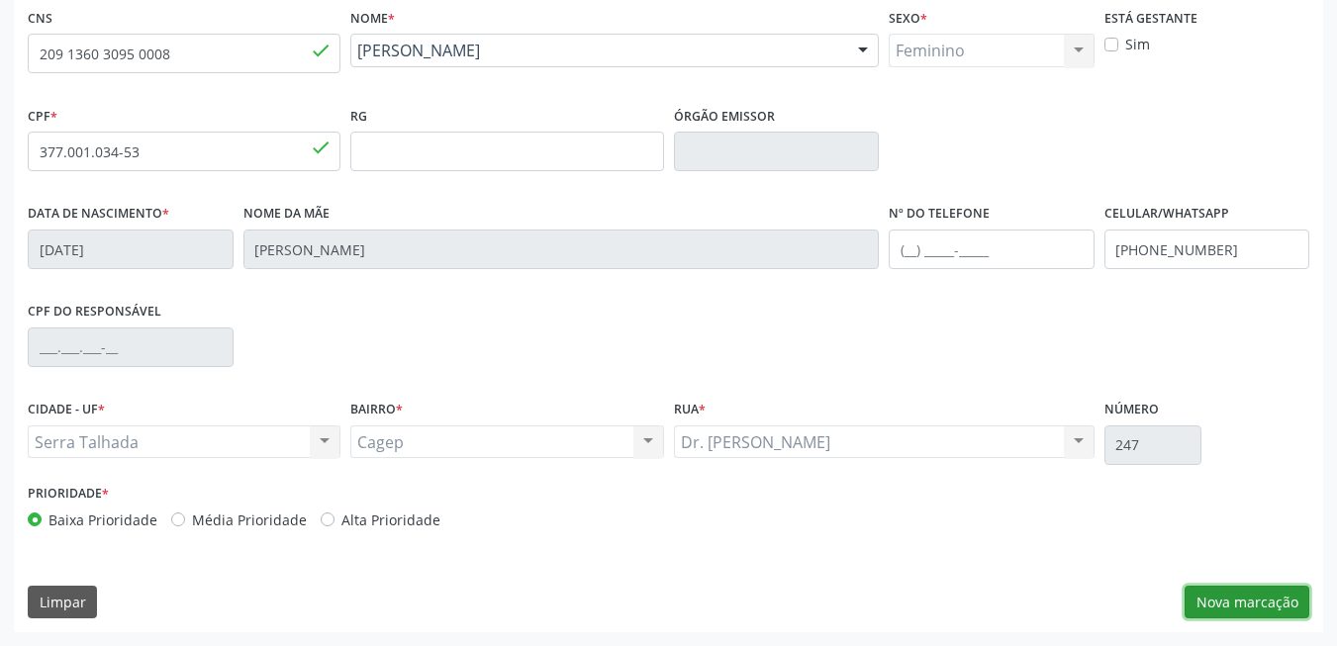
click at [1217, 599] on button "Nova marcação" at bounding box center [1247, 603] width 125 height 34
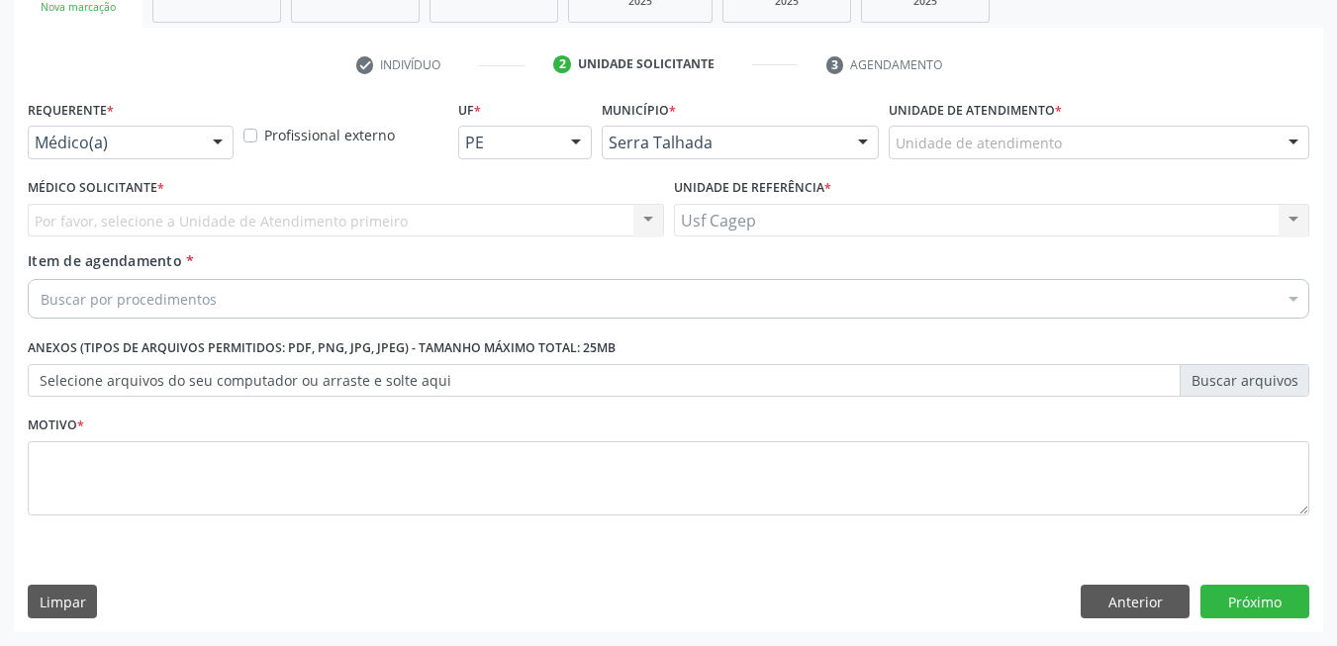
scroll to position [335, 0]
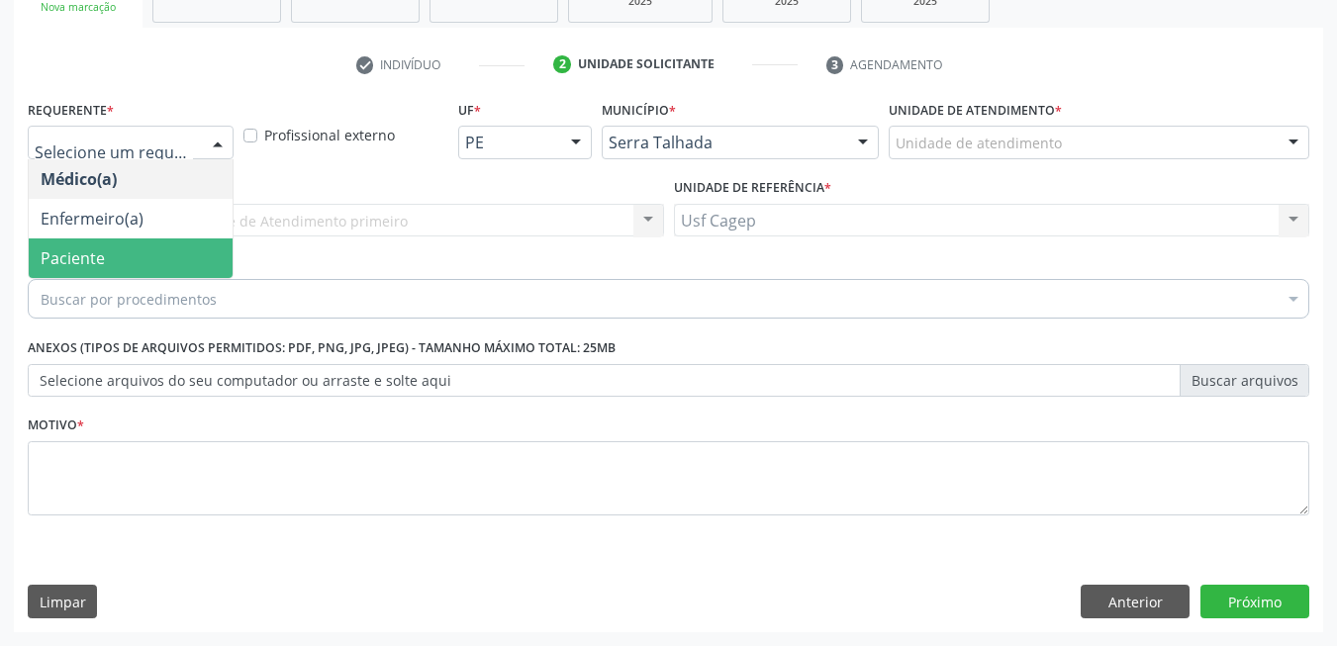
click at [70, 267] on span "Paciente" at bounding box center [73, 258] width 64 height 22
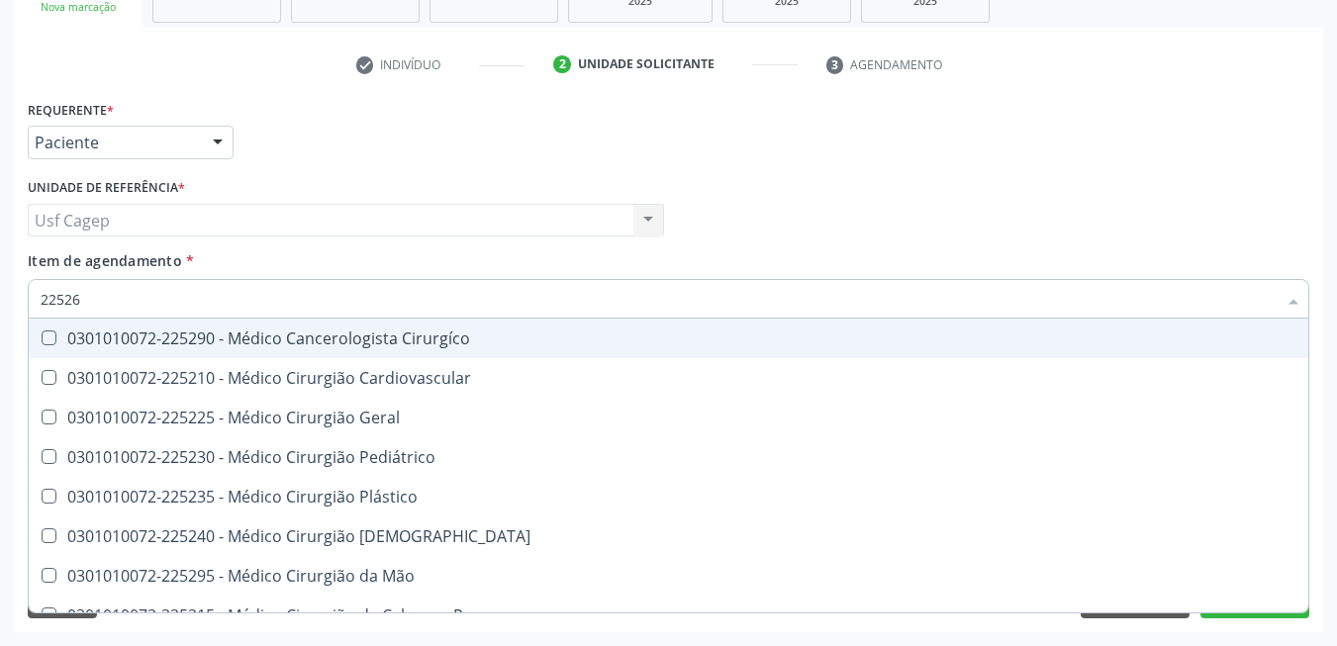
type input "225265"
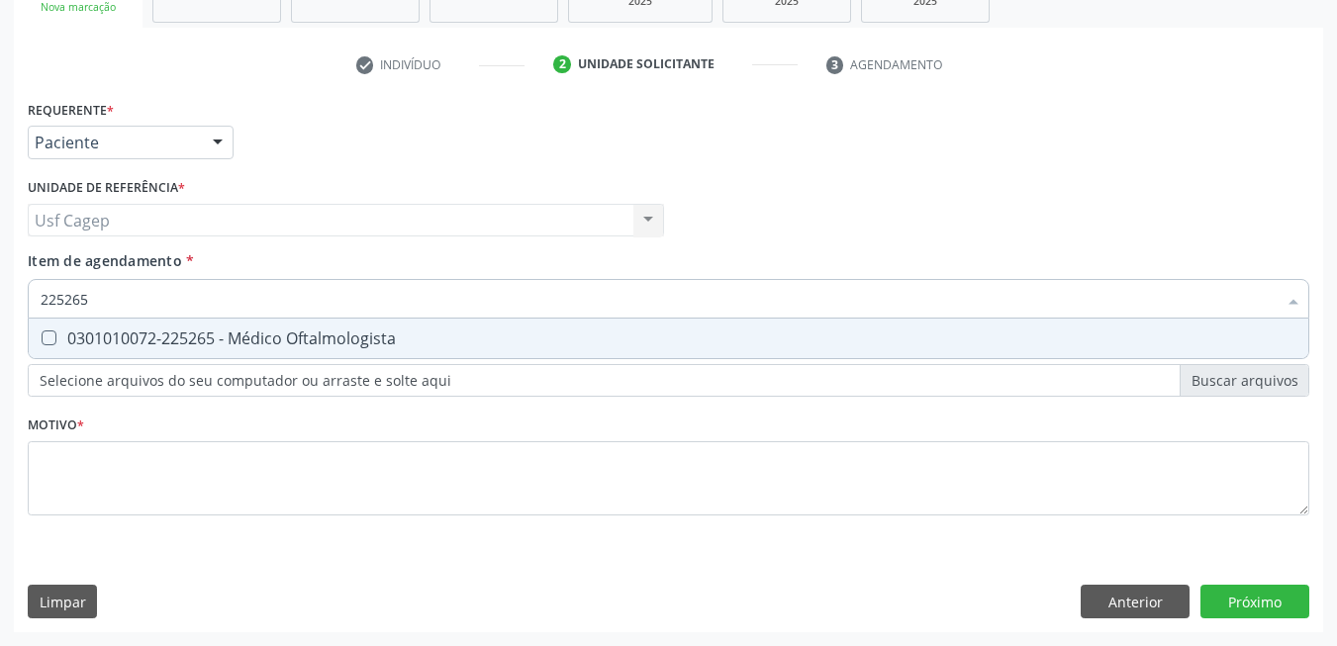
click at [151, 349] on span "0301010072-225265 - Médico Oftalmologista" at bounding box center [669, 339] width 1280 height 40
checkbox Oftalmologista "true"
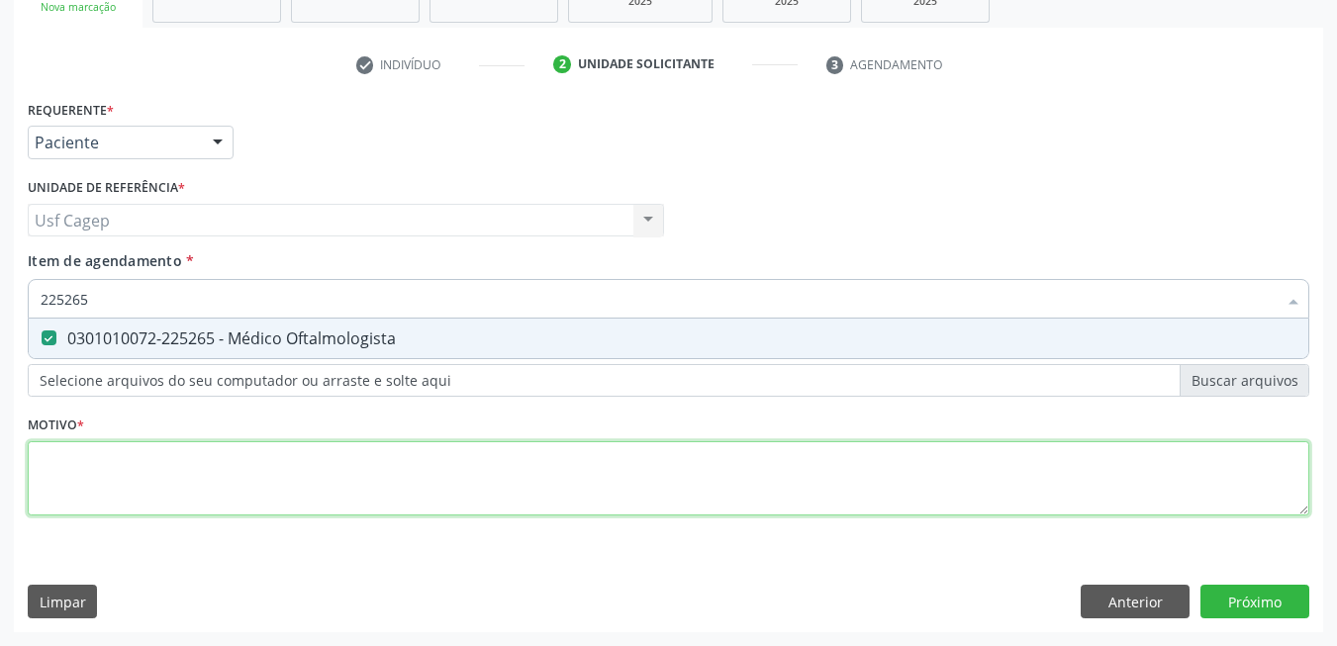
click at [197, 505] on div "Requerente * Paciente Médico(a) Enfermeiro(a) Paciente Nenhum resultado encontr…" at bounding box center [669, 319] width 1282 height 448
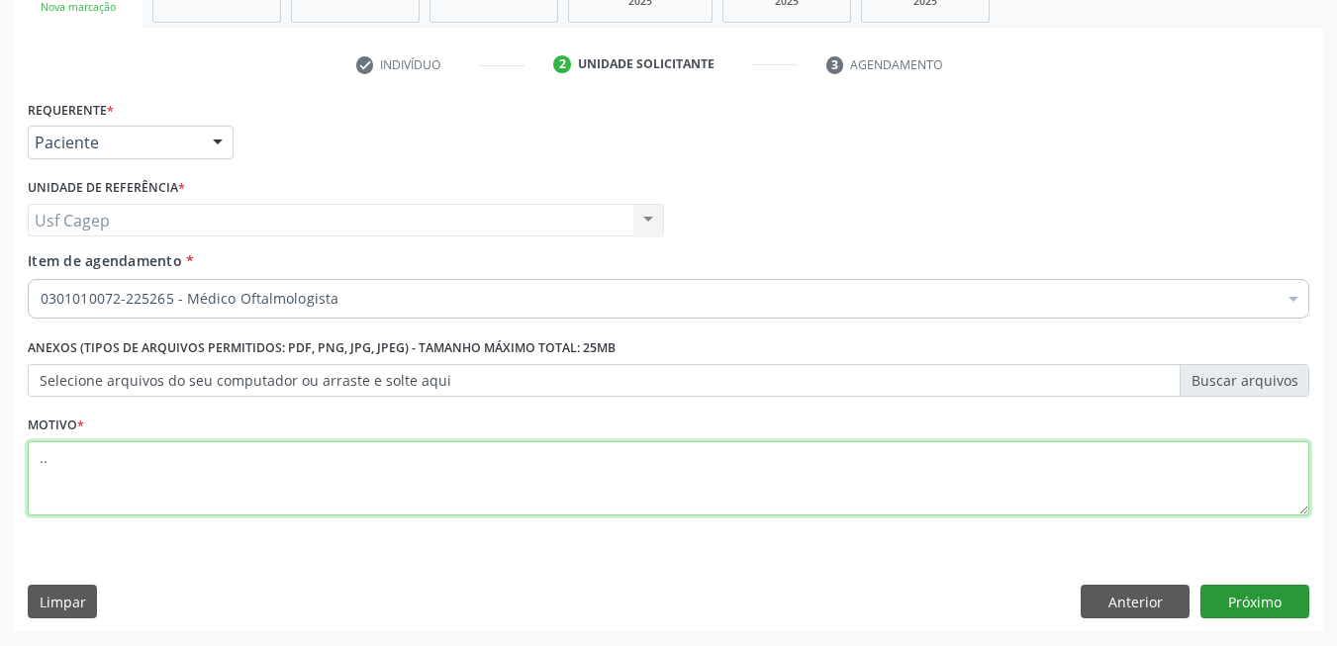
type textarea ".."
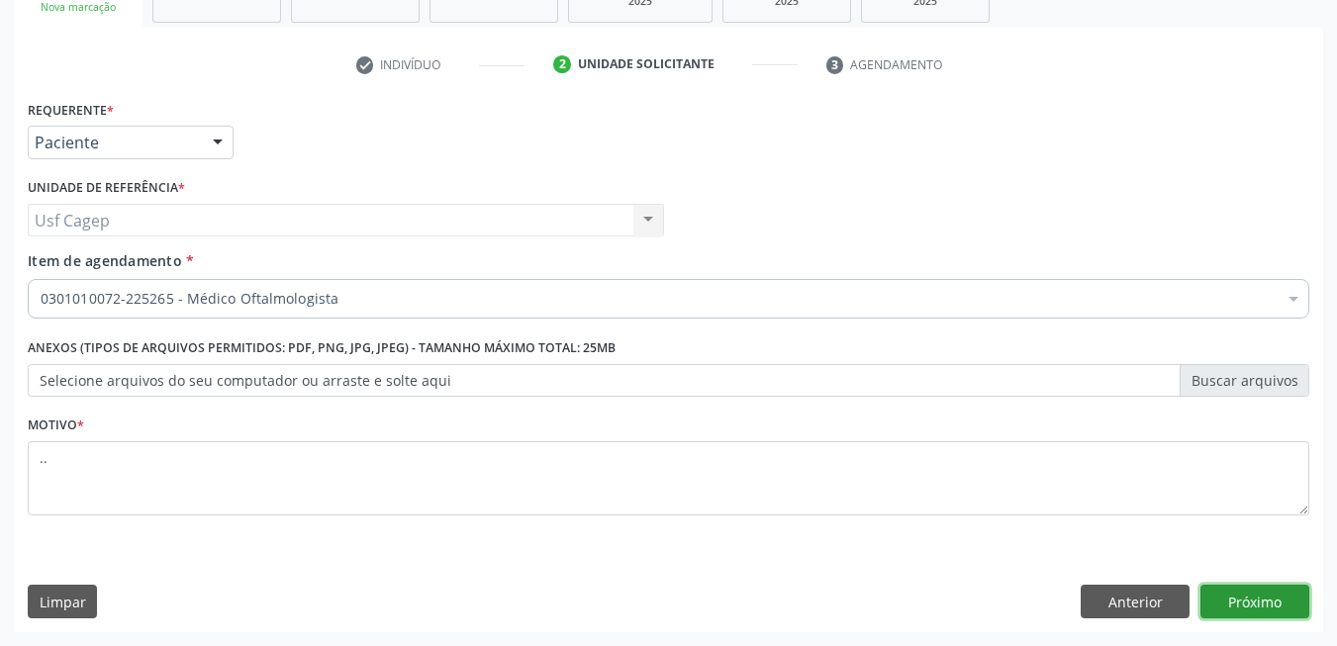
click at [1230, 604] on button "Próximo" at bounding box center [1254, 602] width 109 height 34
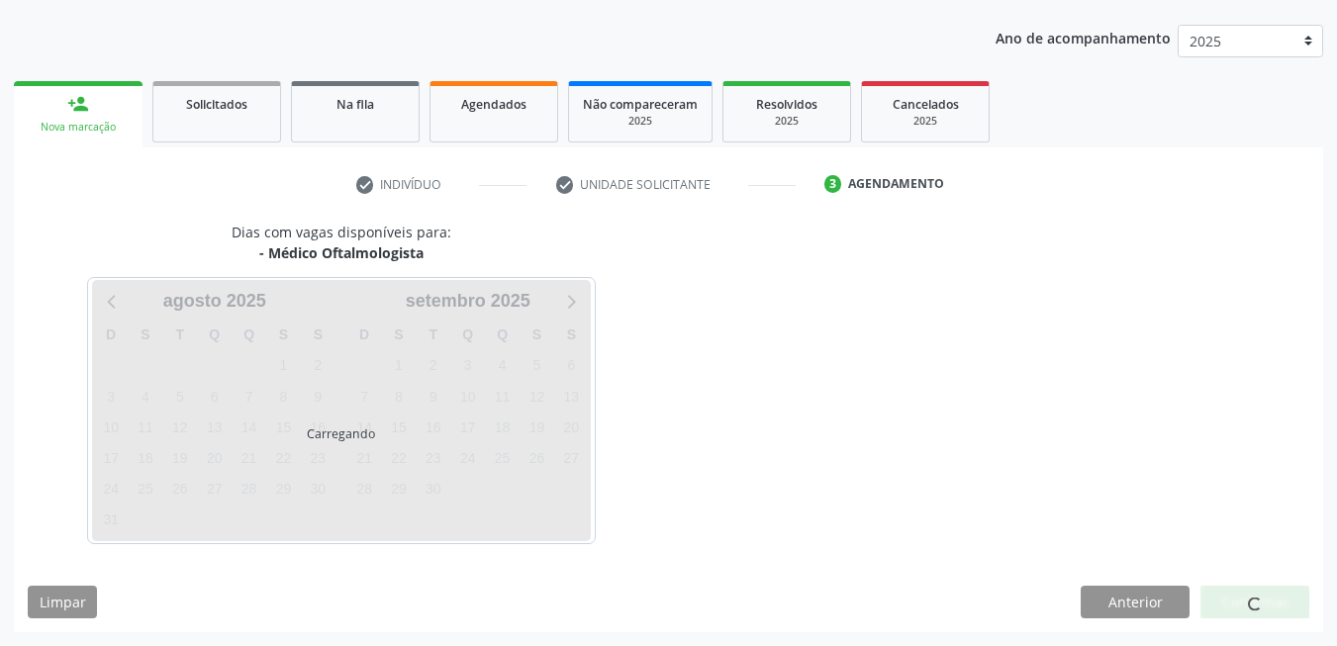
scroll to position [215, 0]
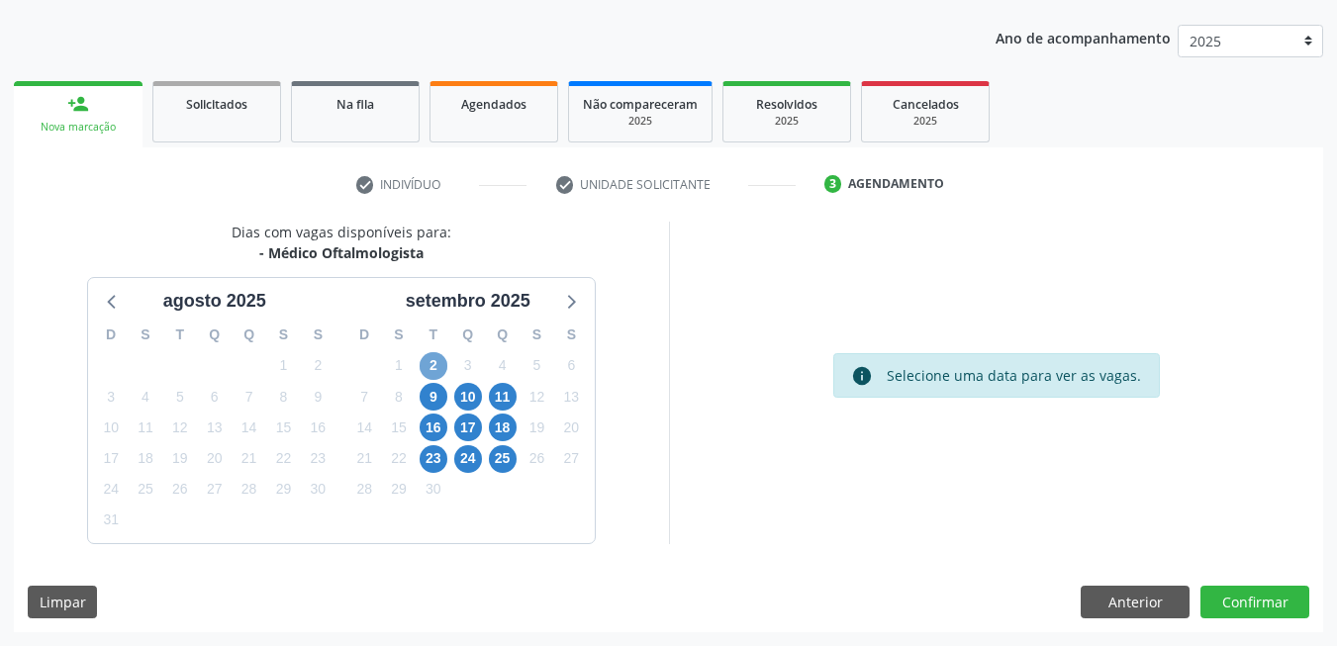
click at [436, 361] on span "2" at bounding box center [434, 366] width 28 height 28
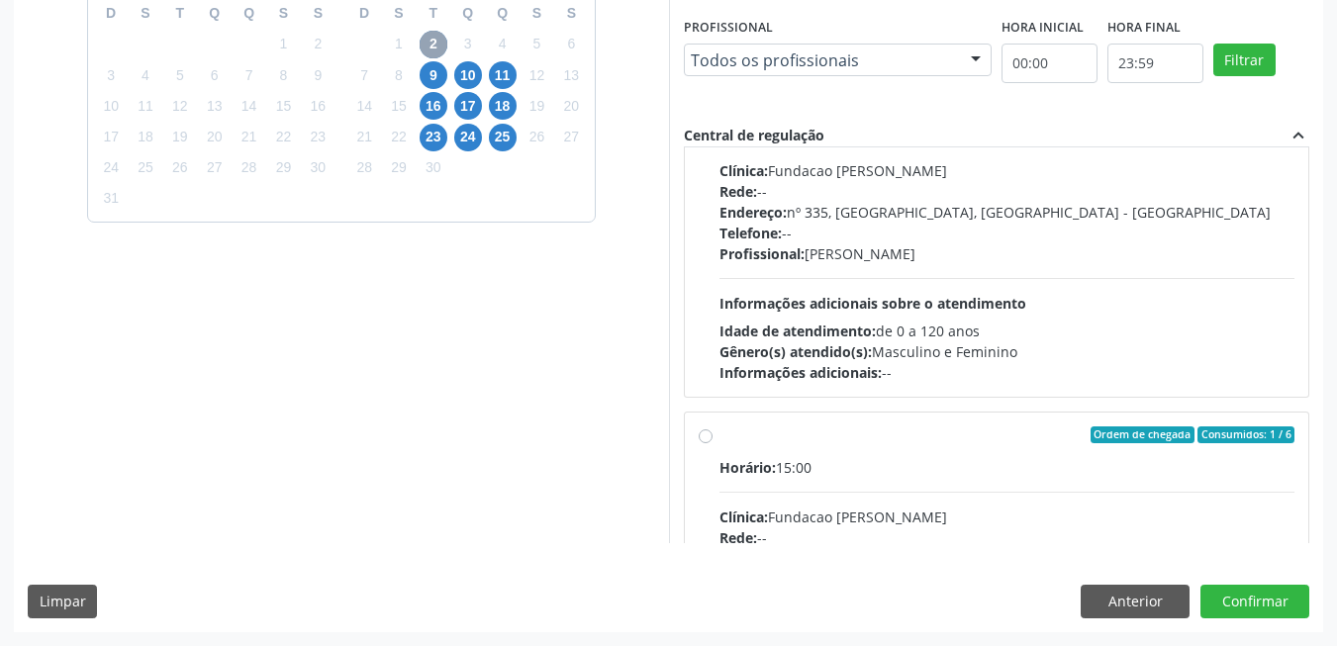
scroll to position [1188, 0]
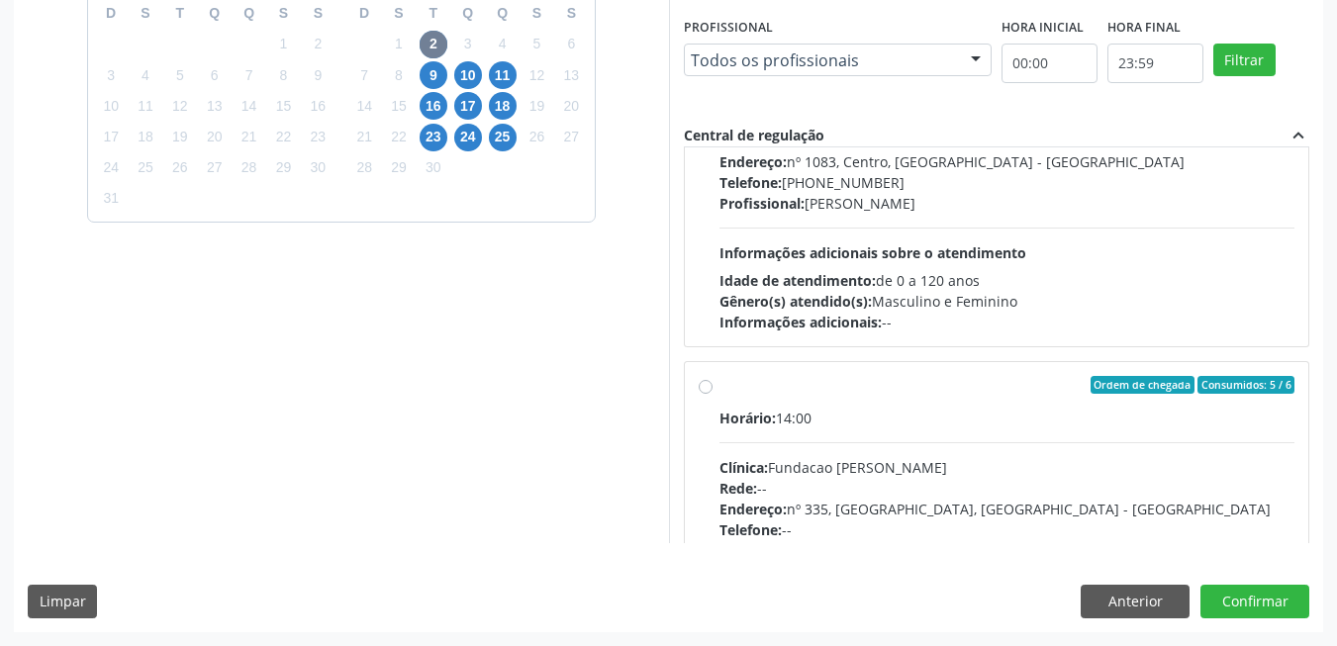
click at [987, 453] on div "Horário: 14:00 Clínica: Fundacao Altino Ventura Rede: -- Endereço: nº 335, Noss…" at bounding box center [1007, 544] width 576 height 272
click at [713, 394] on input "Ordem de chegada Consumidos: 5 / 6 Horário: 14:00 Clínica: Fundacao Altino Vent…" at bounding box center [706, 385] width 14 height 18
radio input "true"
click at [1241, 600] on button "Confirmar" at bounding box center [1254, 602] width 109 height 34
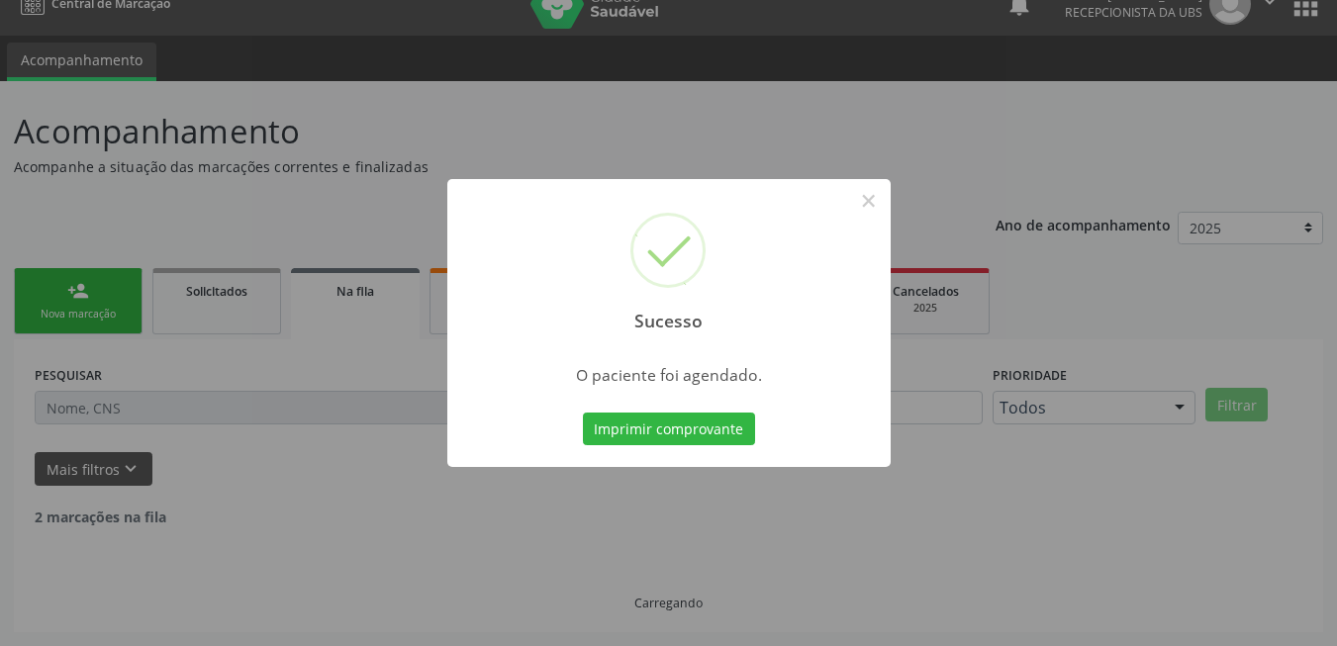
scroll to position [7, 0]
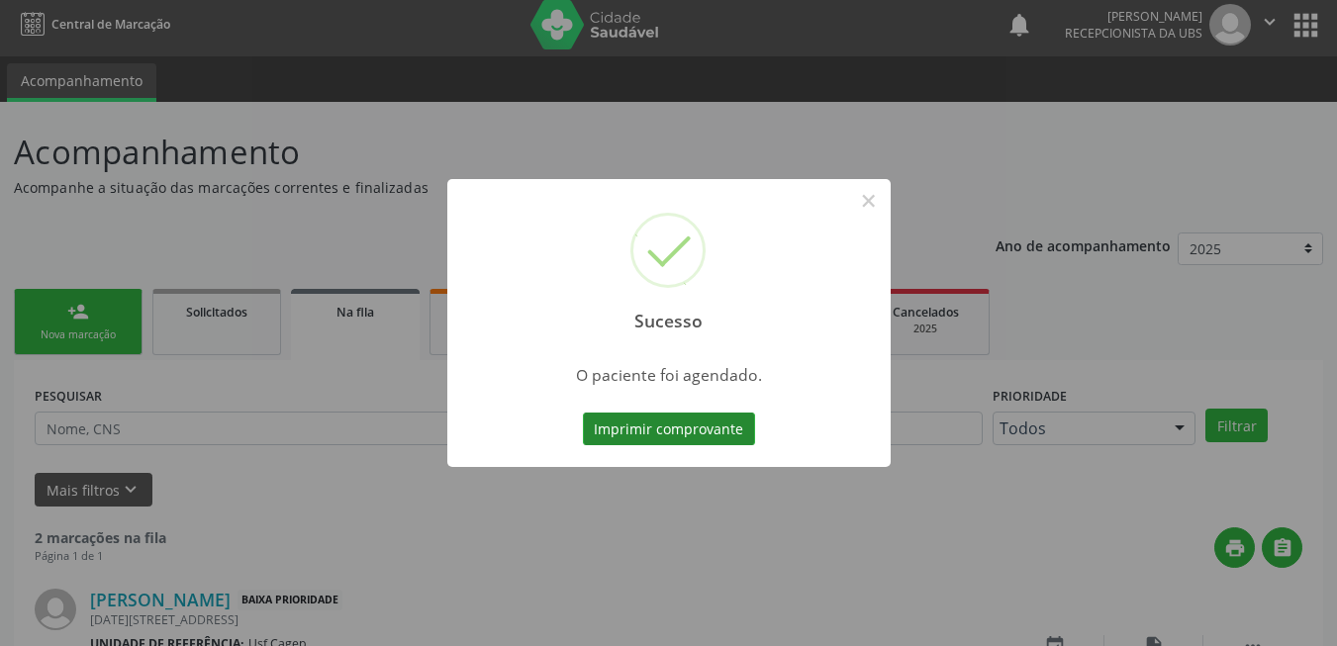
click at [689, 421] on button "Imprimir comprovante" at bounding box center [669, 430] width 172 height 34
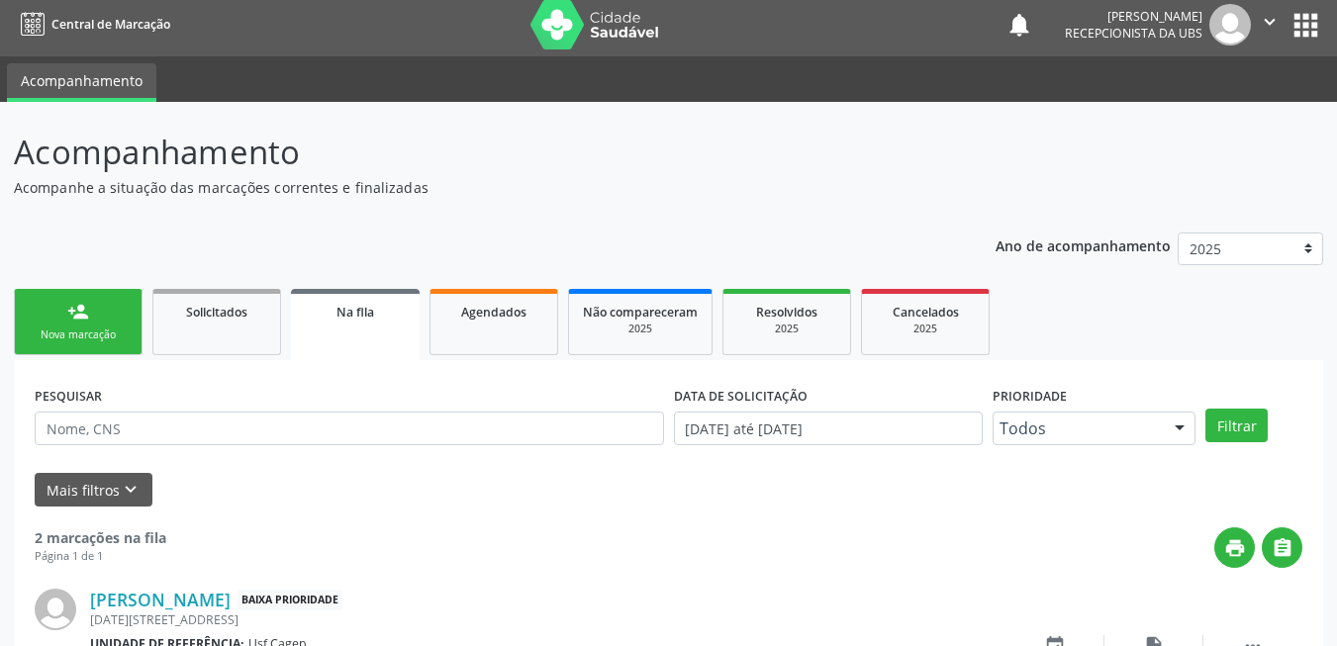
click at [108, 338] on div "Nova marcação" at bounding box center [78, 335] width 99 height 15
click at [110, 315] on link "person_add Nova marcação" at bounding box center [78, 322] width 129 height 66
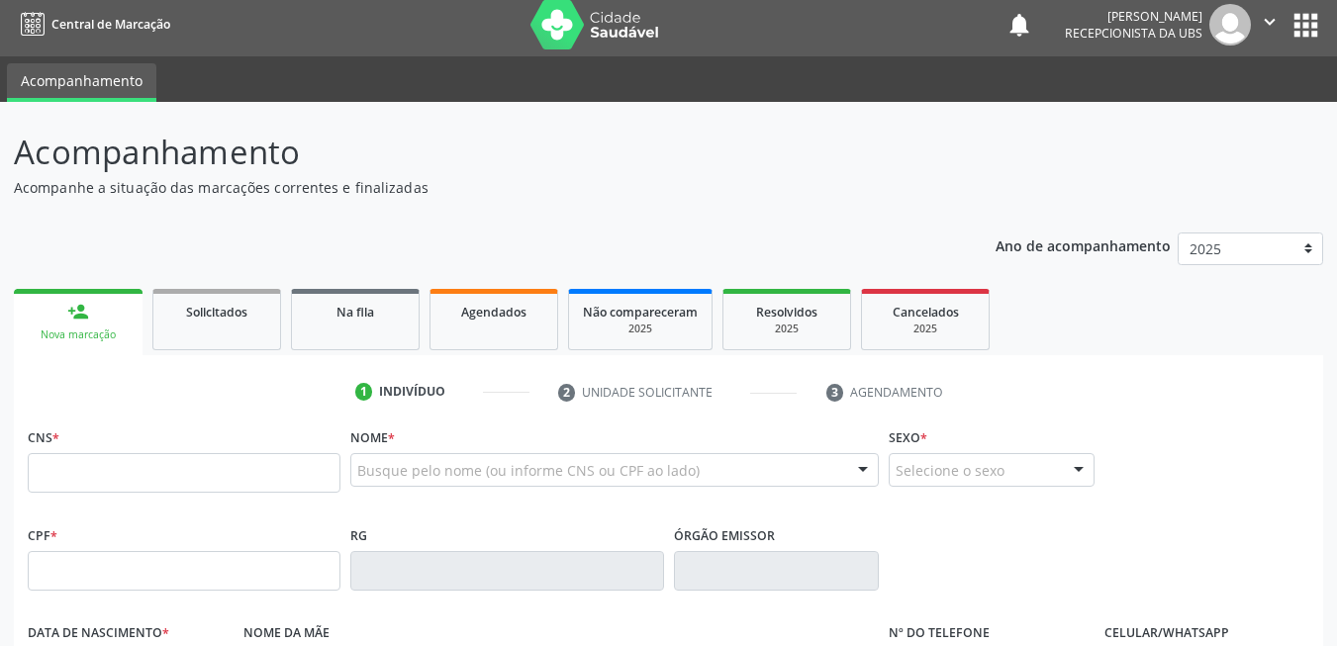
scroll to position [205, 0]
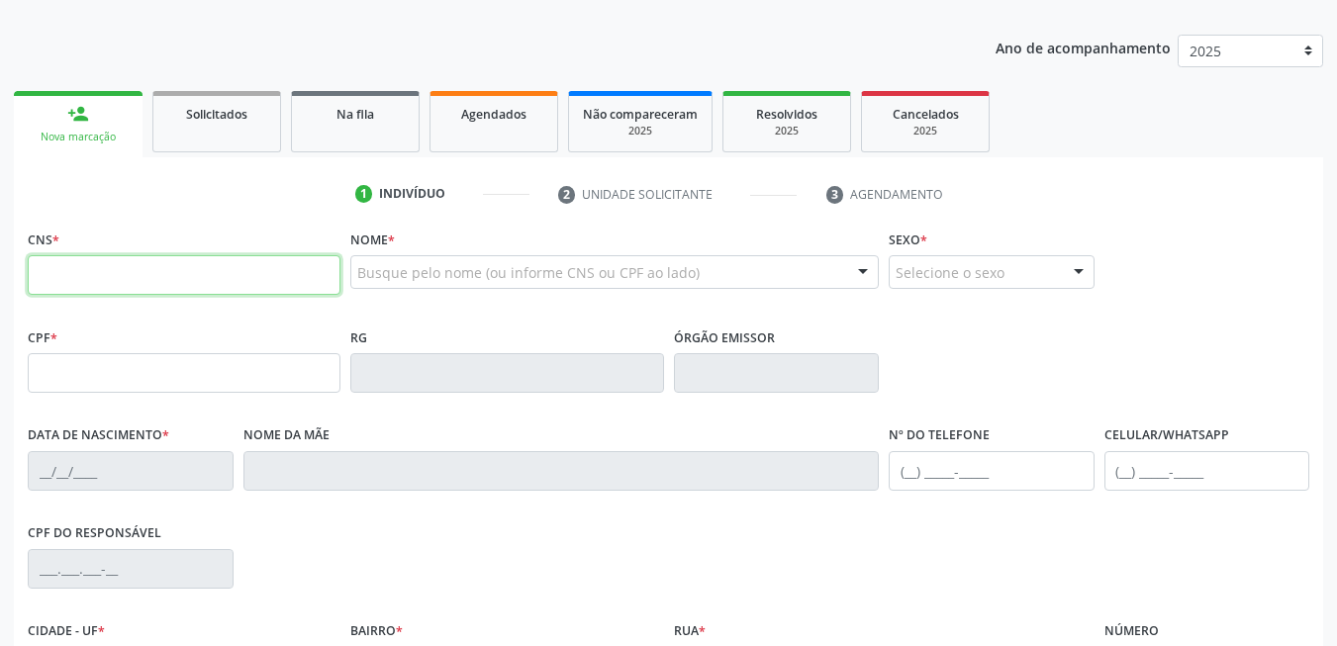
click at [170, 282] on input "text" at bounding box center [184, 275] width 313 height 40
paste input "702 6072 3820 2943"
type input "702 6072 3820 2943"
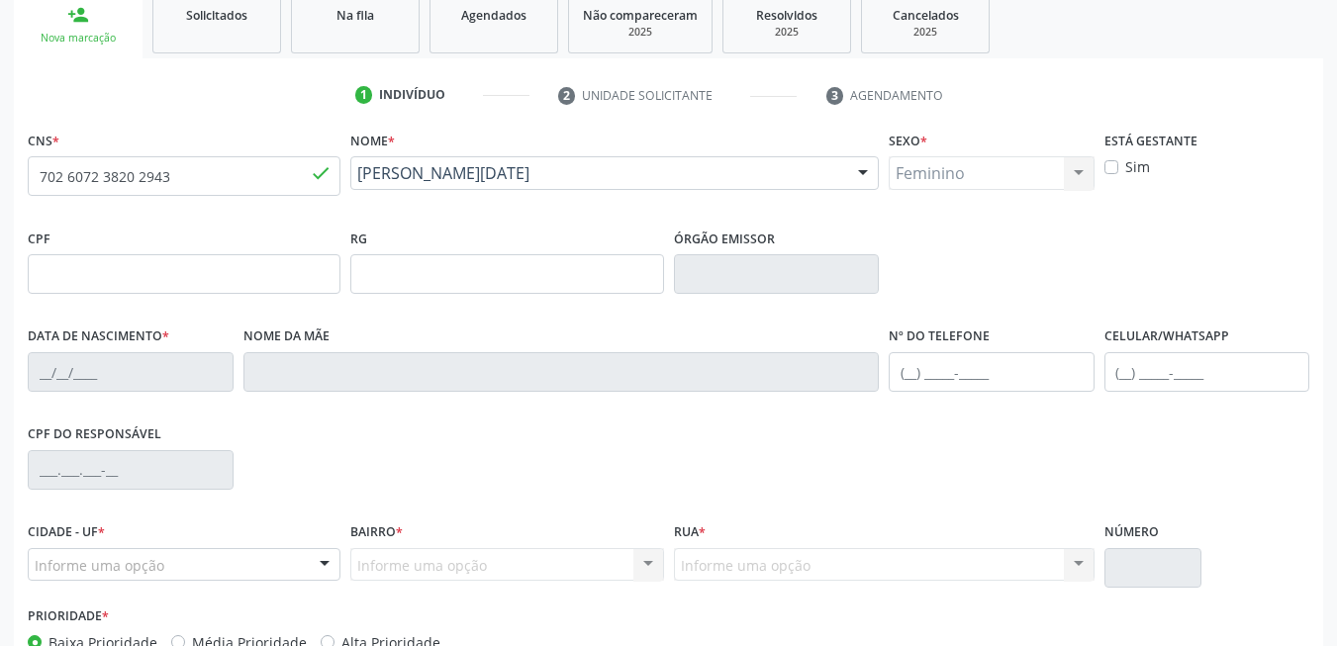
type input "12/06/1977"
type input "Antonia Furtuozo da Silva"
type input "(87) 99934-0637"
type input "28"
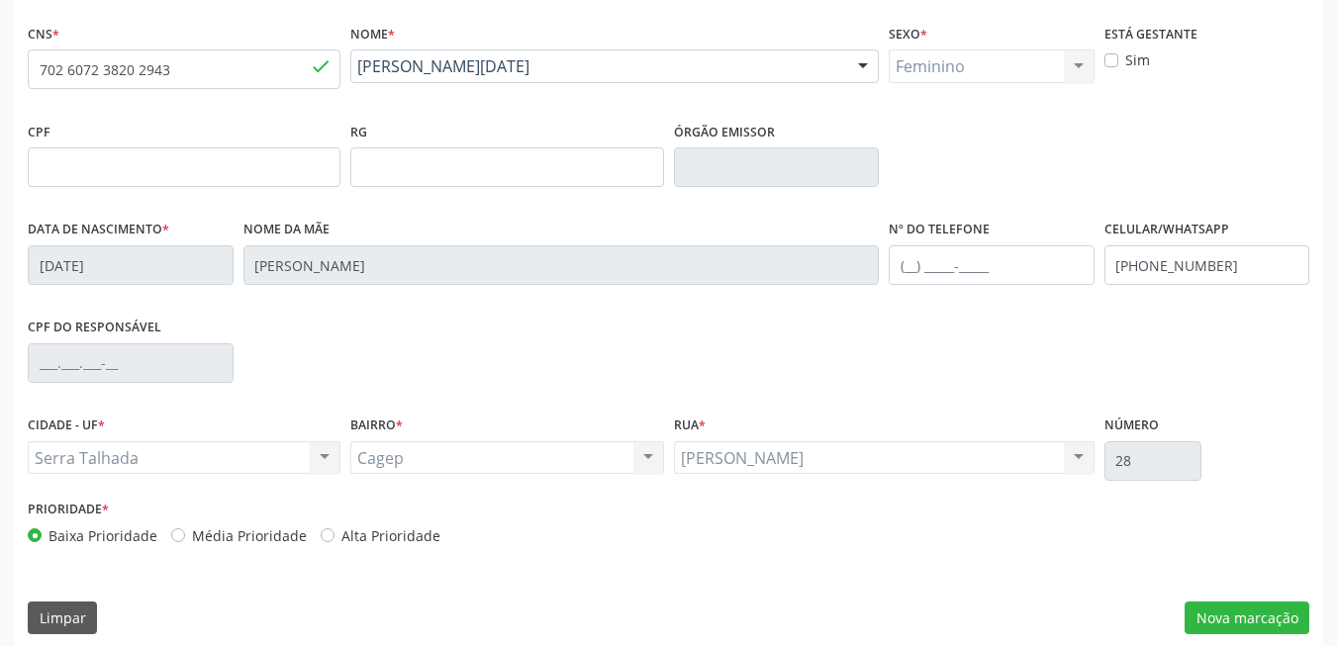
scroll to position [427, 0]
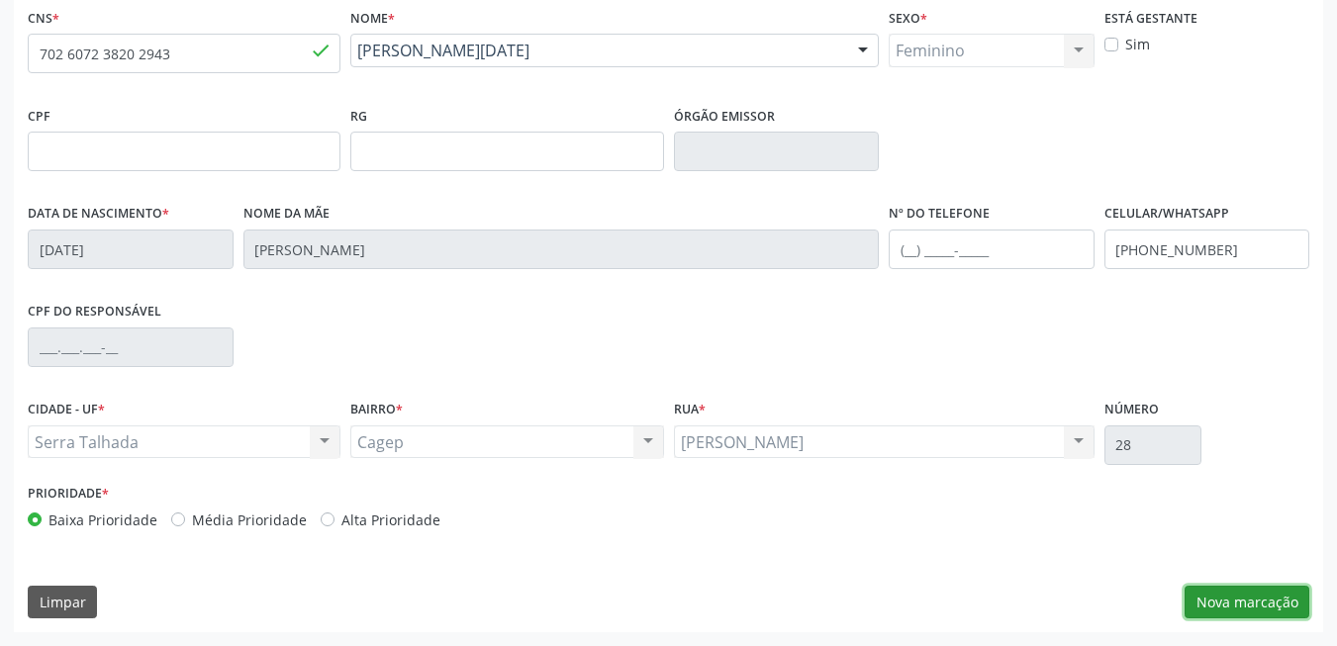
click at [1238, 600] on button "Nova marcação" at bounding box center [1247, 603] width 125 height 34
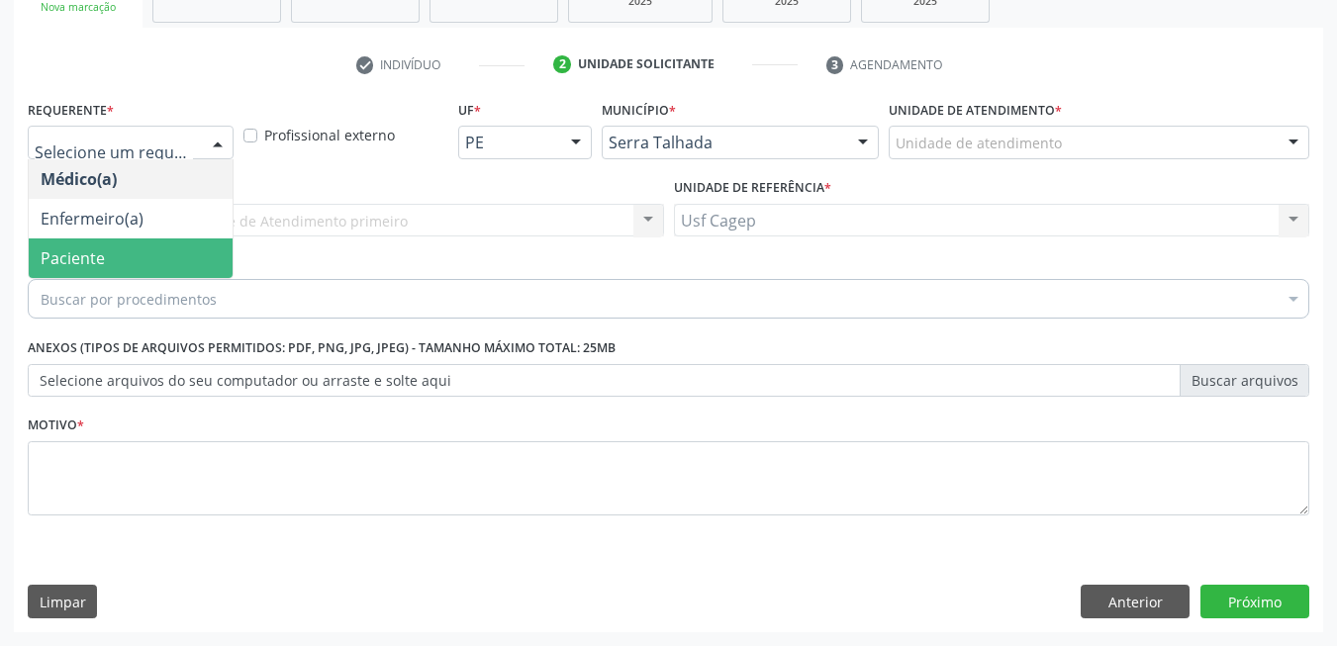
click at [151, 260] on span "Paciente" at bounding box center [131, 259] width 204 height 40
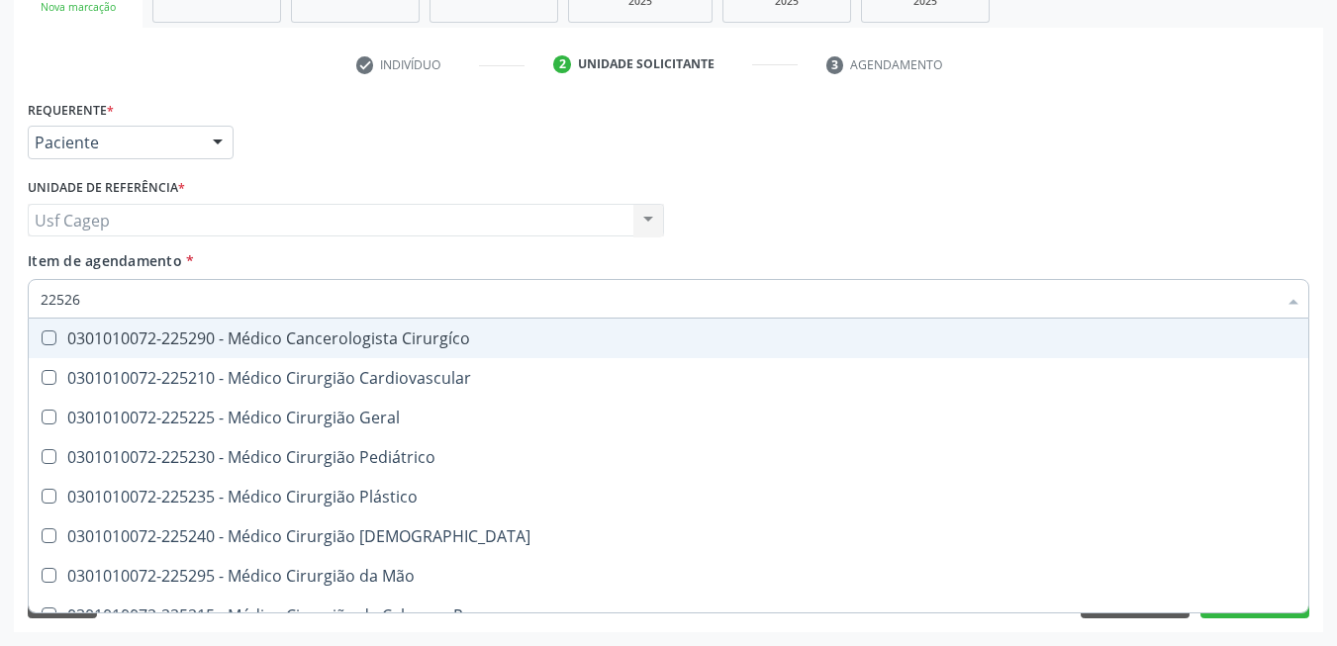
type input "225265"
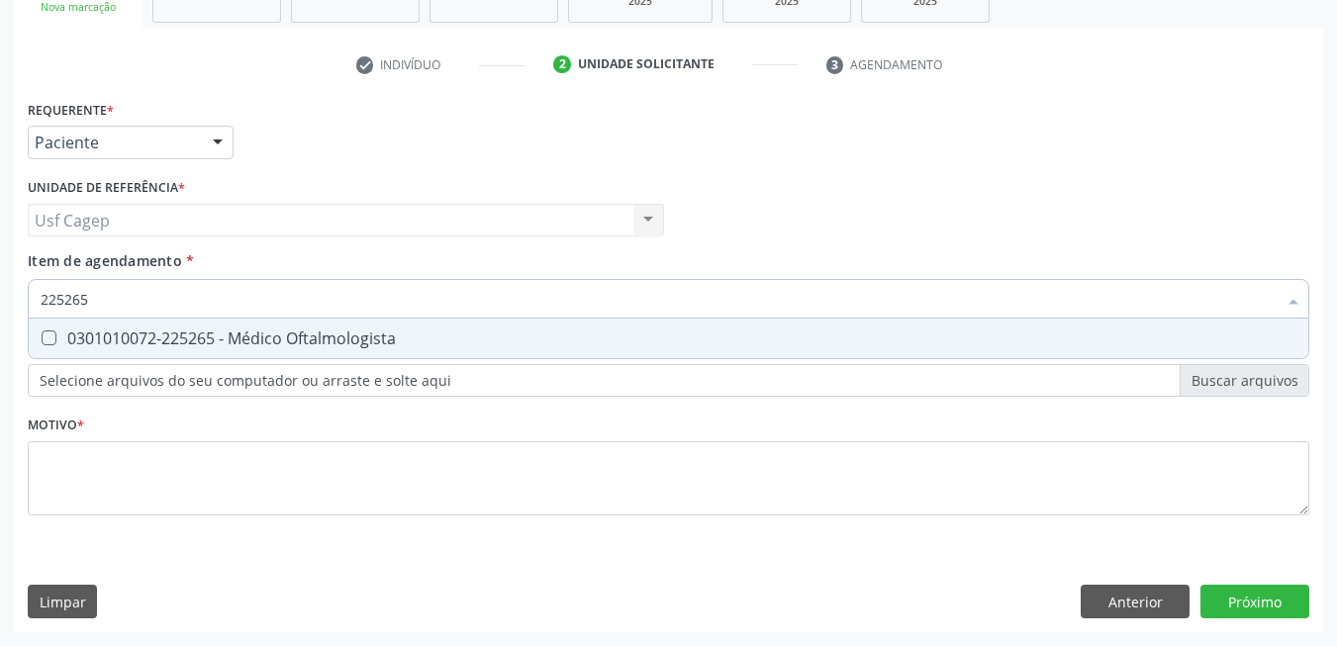
click at [175, 331] on div "0301010072-225265 - Médico Oftalmologista" at bounding box center [669, 339] width 1256 height 16
checkbox Oftalmologista "true"
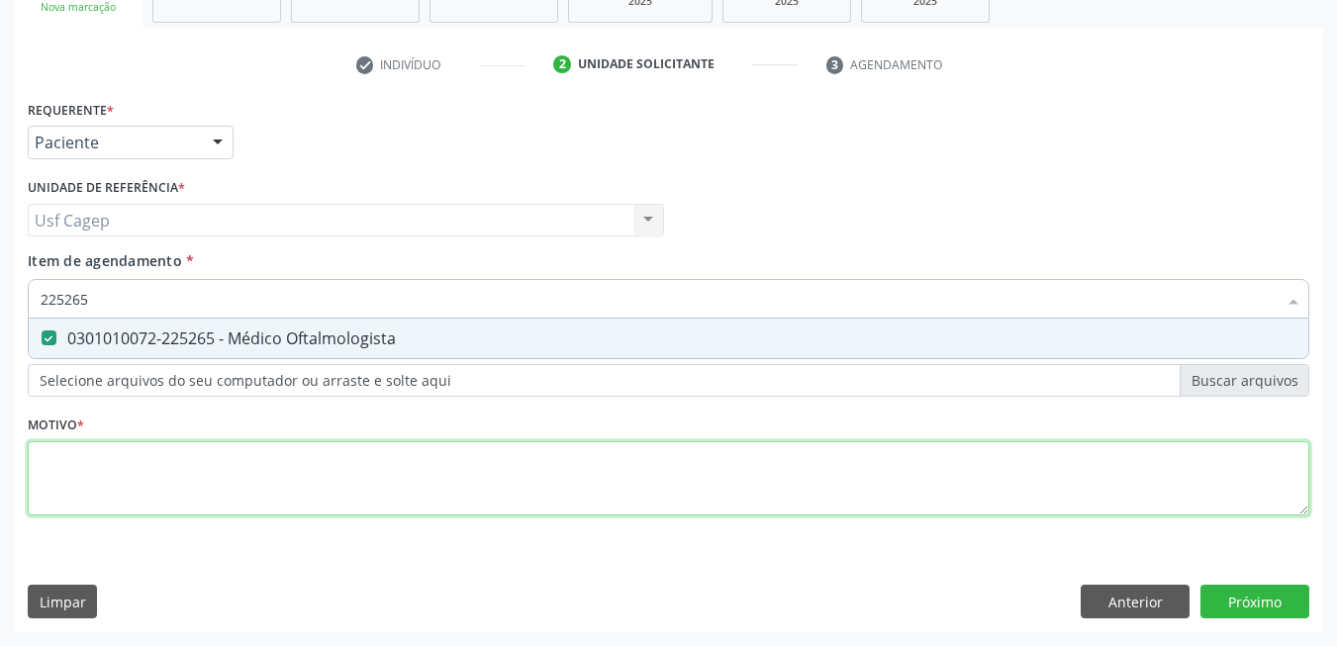
click at [221, 462] on div "Requerente * Paciente Médico(a) Enfermeiro(a) Paciente Nenhum resultado encontr…" at bounding box center [669, 319] width 1282 height 448
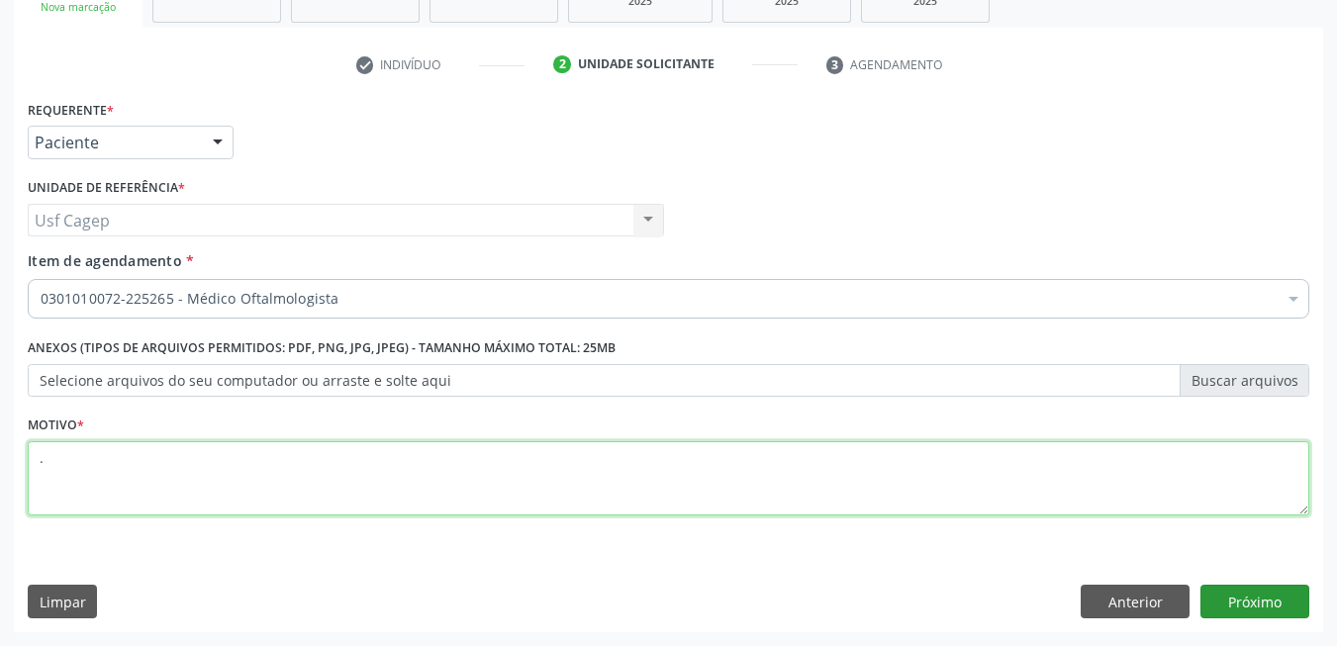
type textarea "."
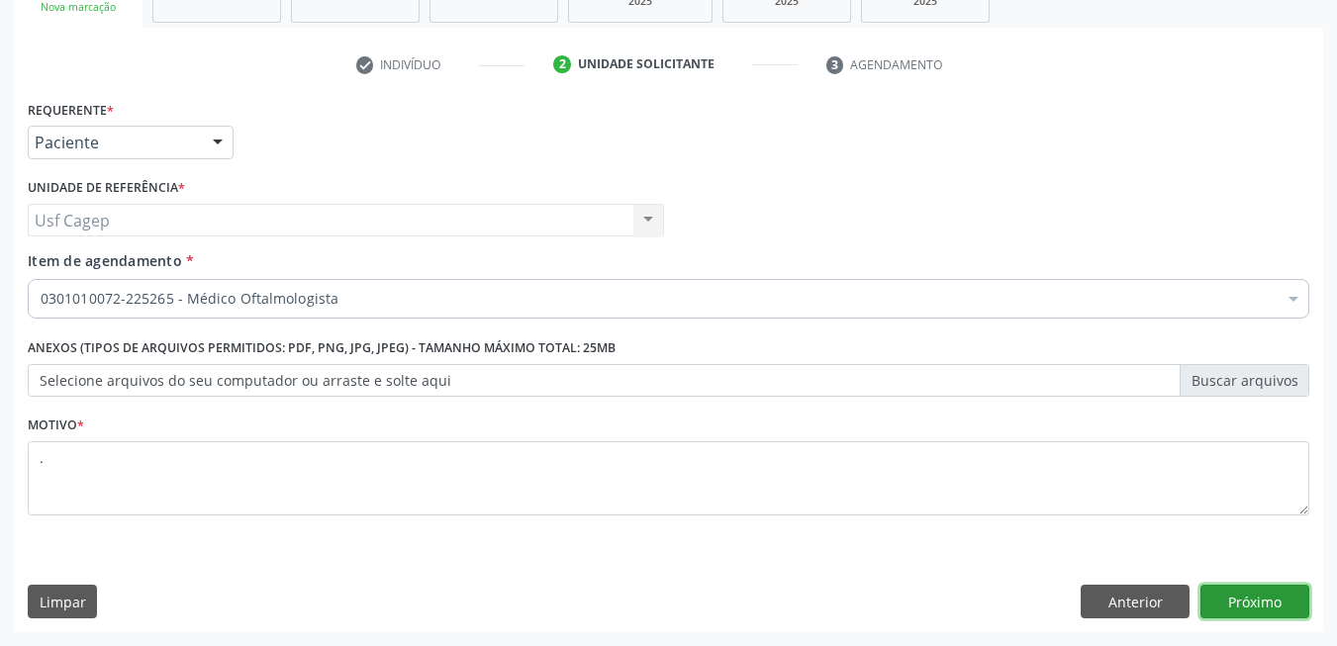
click at [1238, 589] on button "Próximo" at bounding box center [1254, 602] width 109 height 34
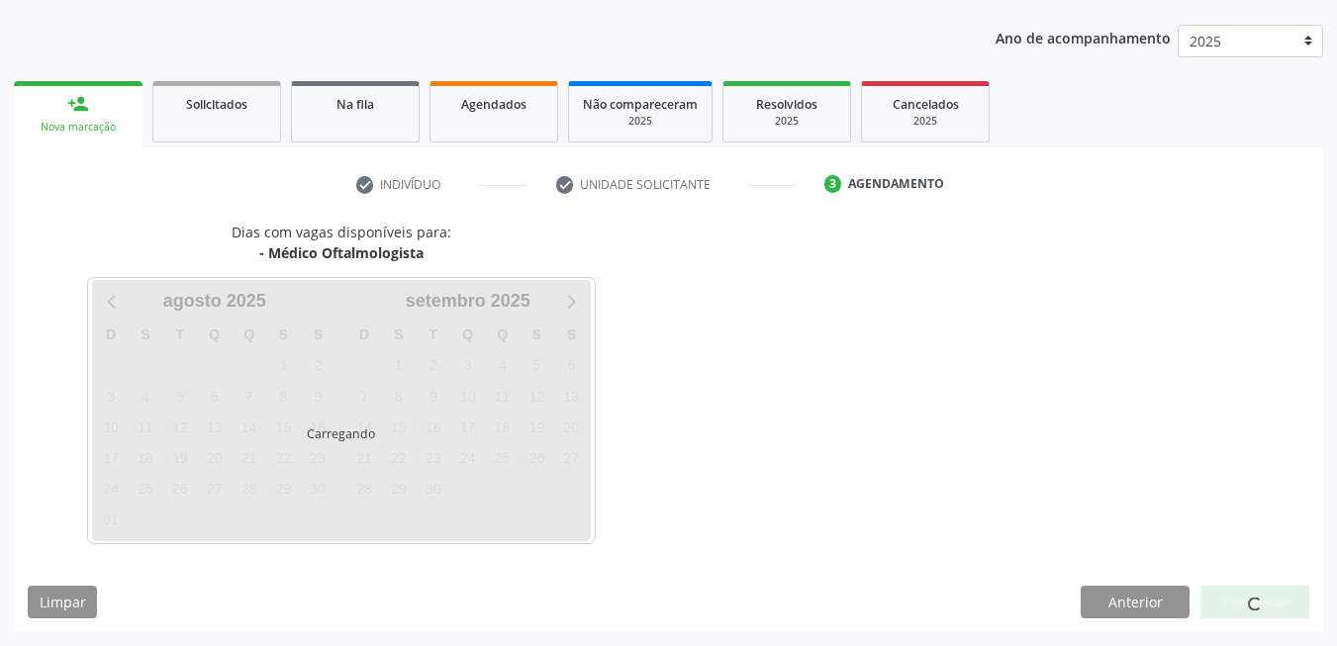
scroll to position [215, 0]
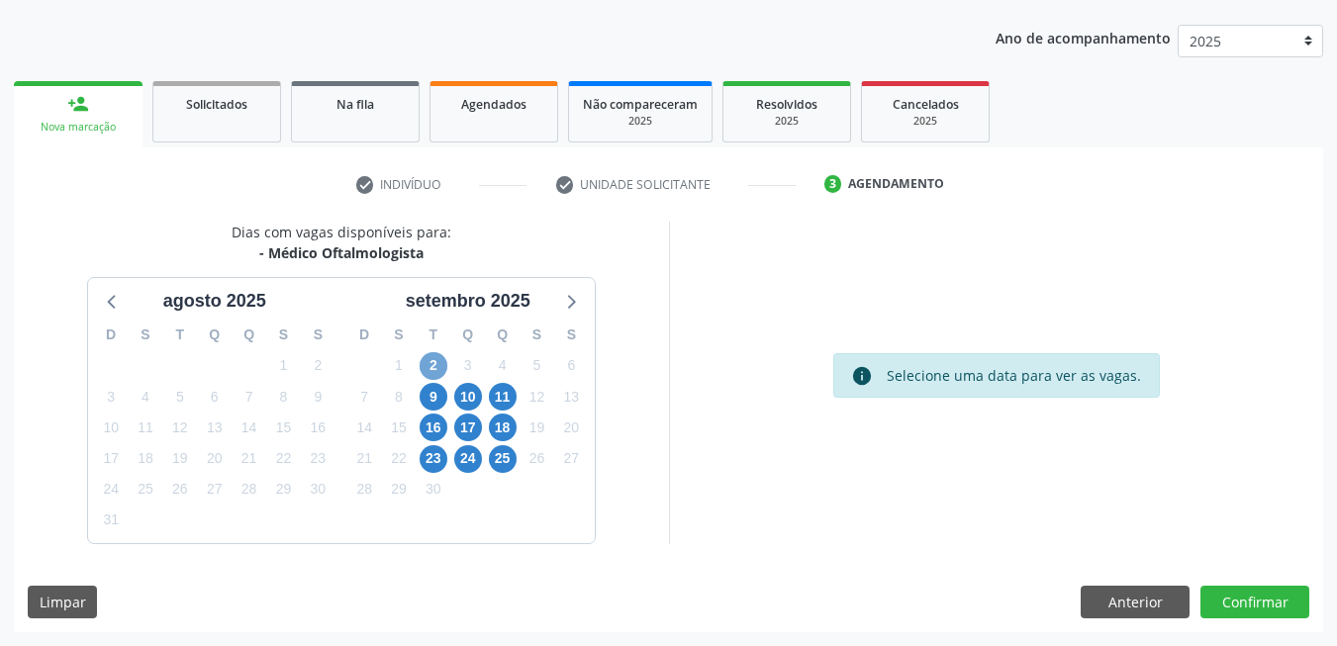
click at [432, 369] on span "2" at bounding box center [434, 366] width 28 height 28
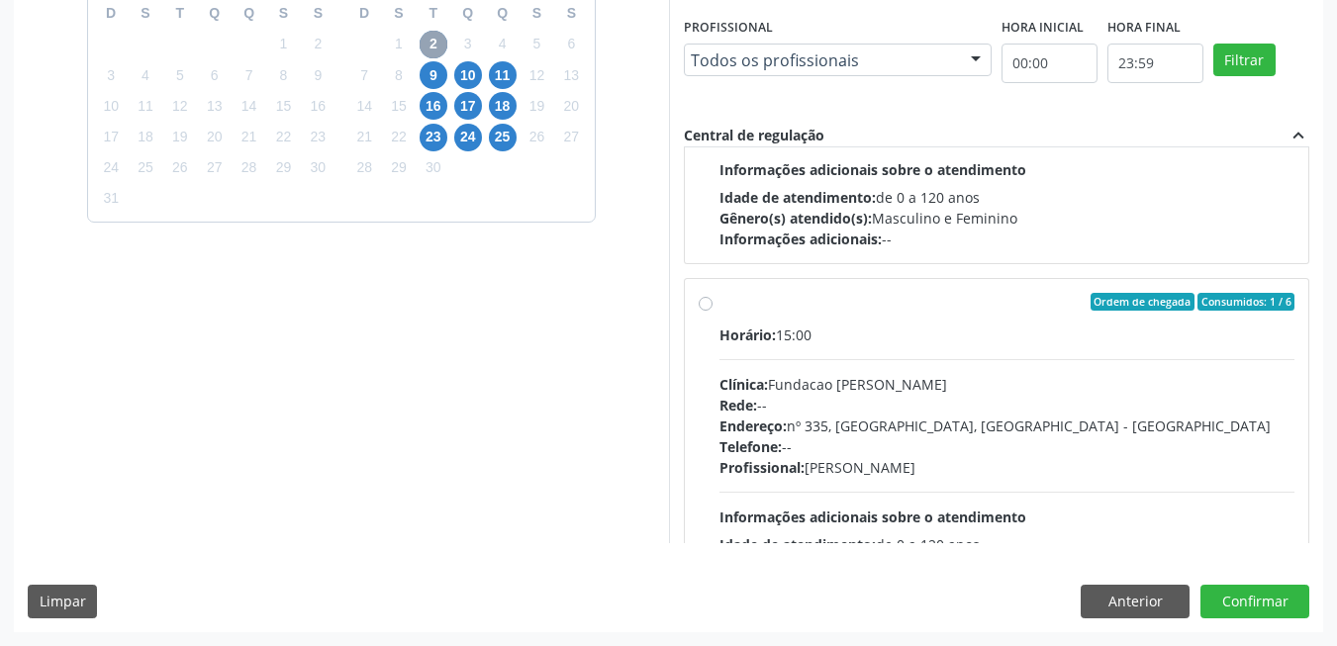
scroll to position [1353, 0]
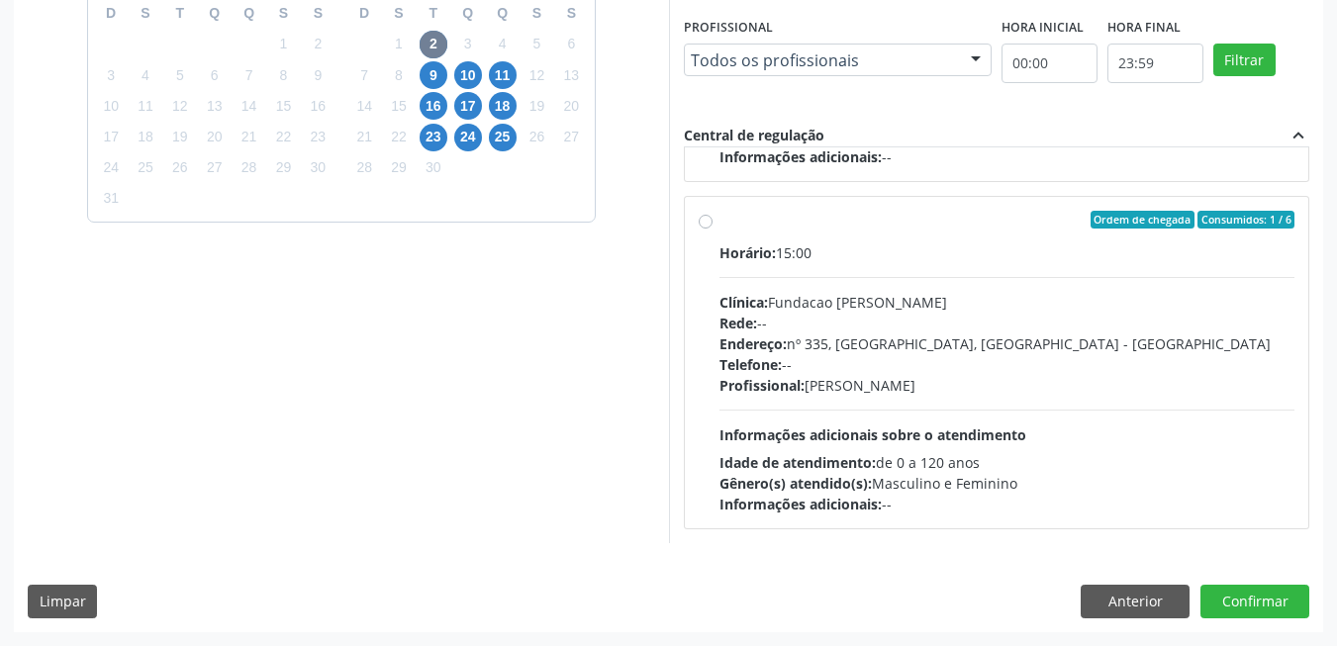
click at [1030, 391] on div "Profissional: Bruna Vieira Oliveira Carvalho Ventura" at bounding box center [1007, 385] width 576 height 21
click at [713, 229] on input "Ordem de chegada Consumidos: 1 / 6 Horário: 15:00 Clínica: Fundacao Altino Vent…" at bounding box center [706, 220] width 14 height 18
radio input "true"
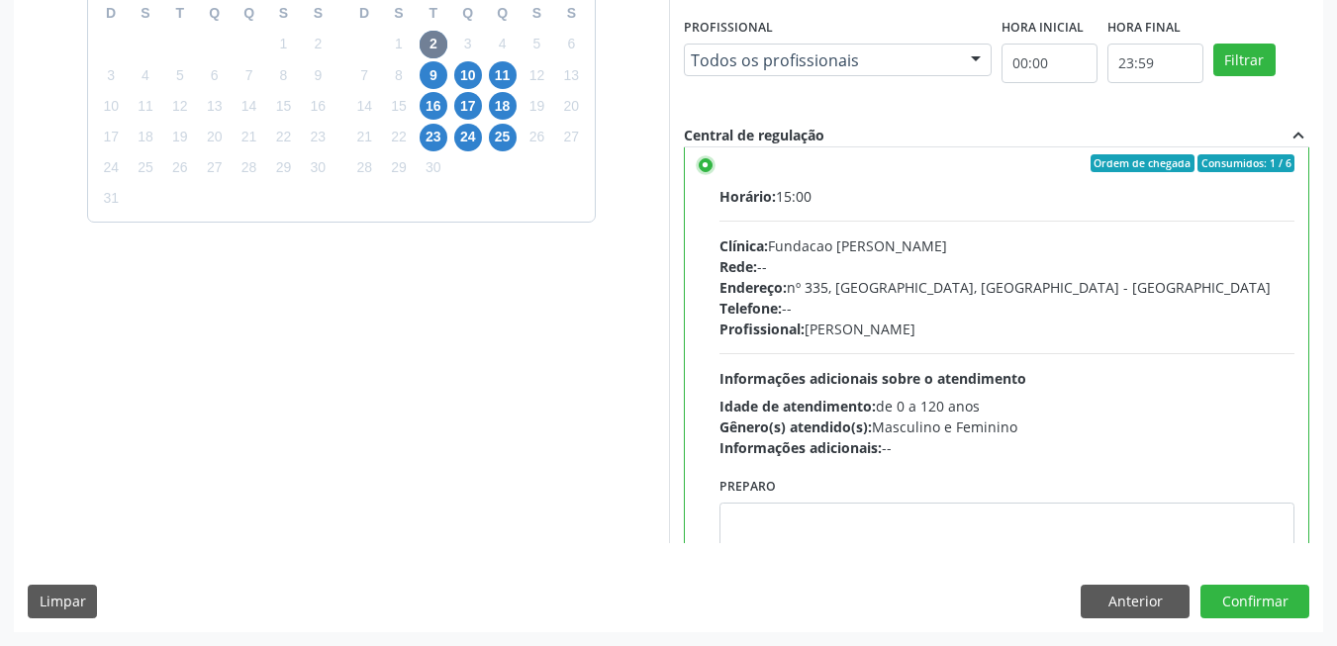
scroll to position [1388, 0]
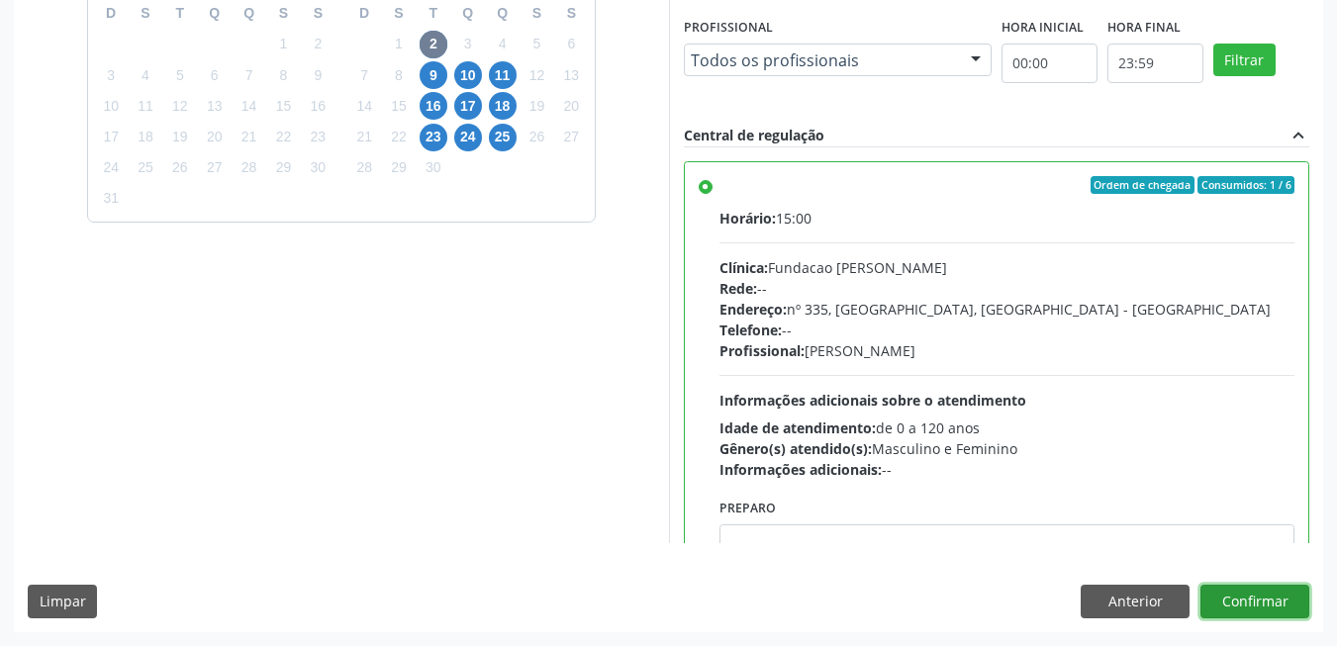
click at [1276, 595] on button "Confirmar" at bounding box center [1254, 602] width 109 height 34
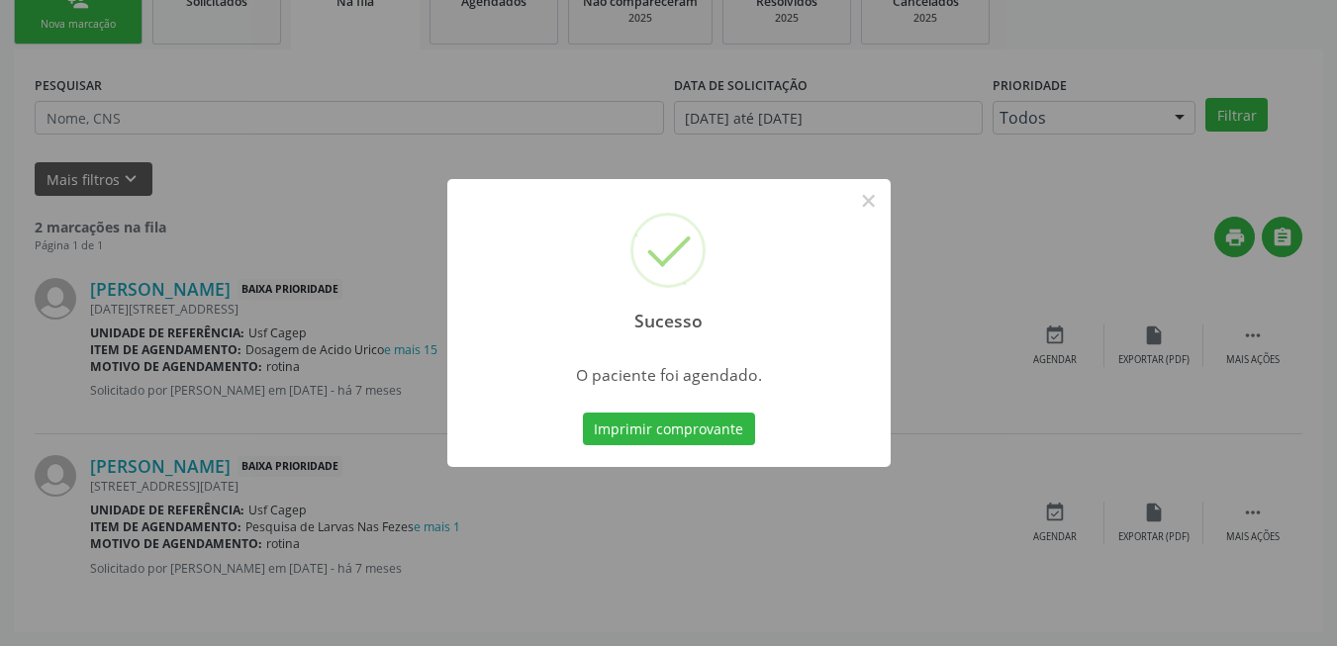
scroll to position [7, 0]
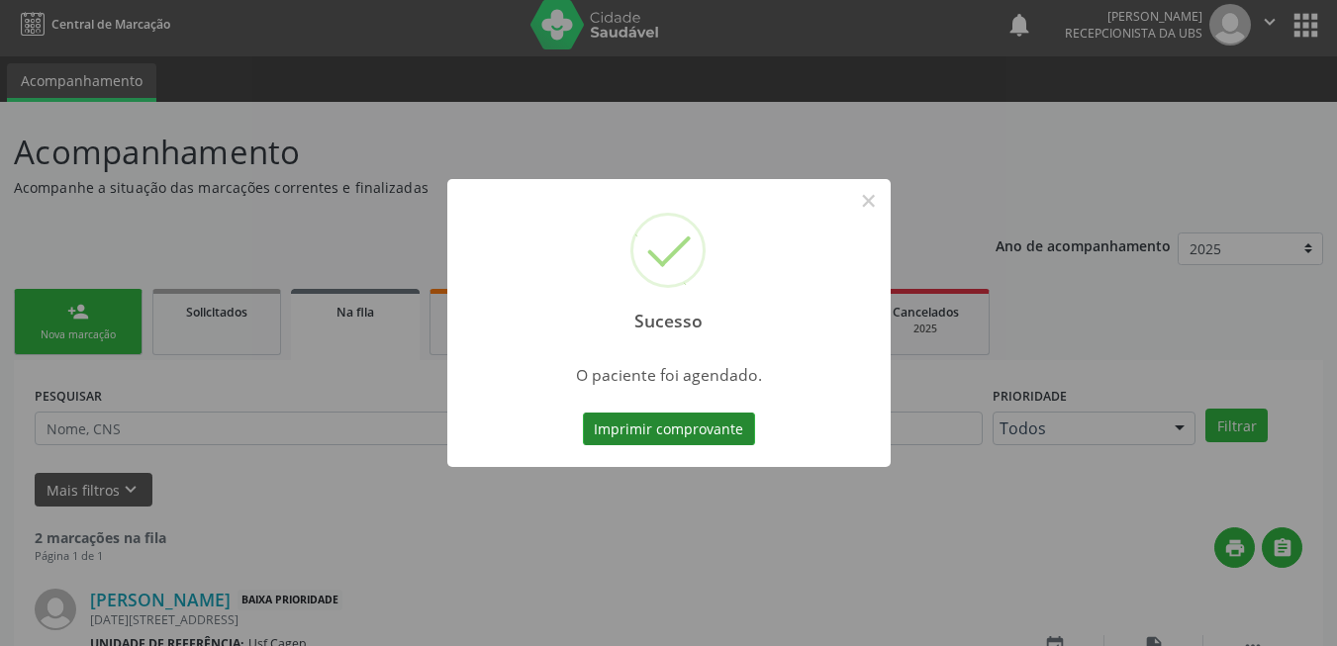
click at [695, 417] on button "Imprimir comprovante" at bounding box center [669, 430] width 172 height 34
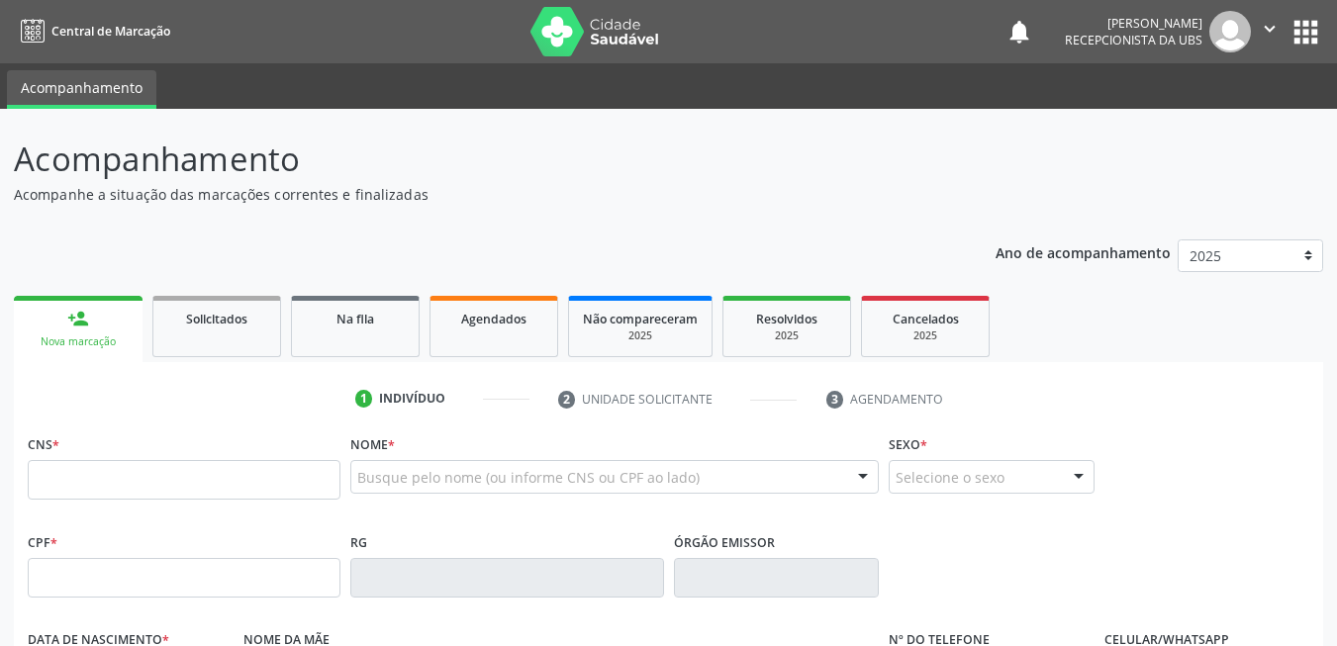
click at [181, 470] on input "text" at bounding box center [184, 480] width 313 height 40
paste input "707 6022 1542 0797"
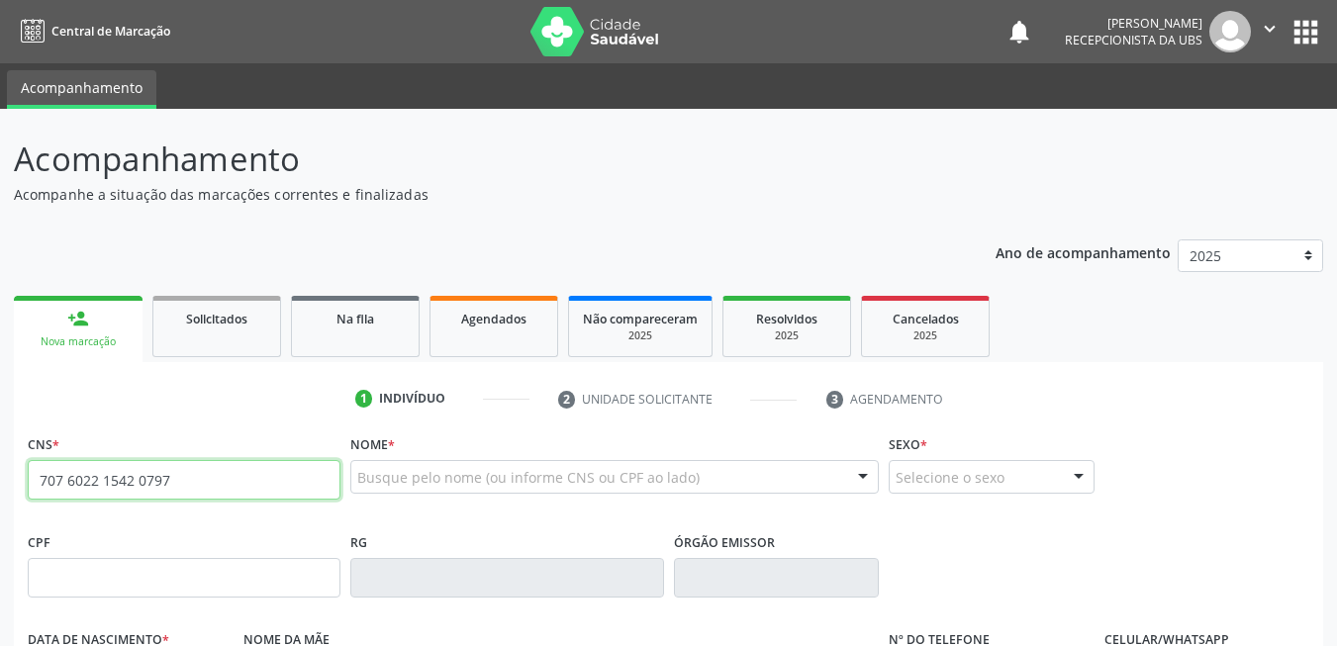
type input "707 6022 1542 0797"
type input "000.280.074-84"
type input "[DATE]"
type input "[PERSON_NAME]"
type input "[PHONE_NUMBER]"
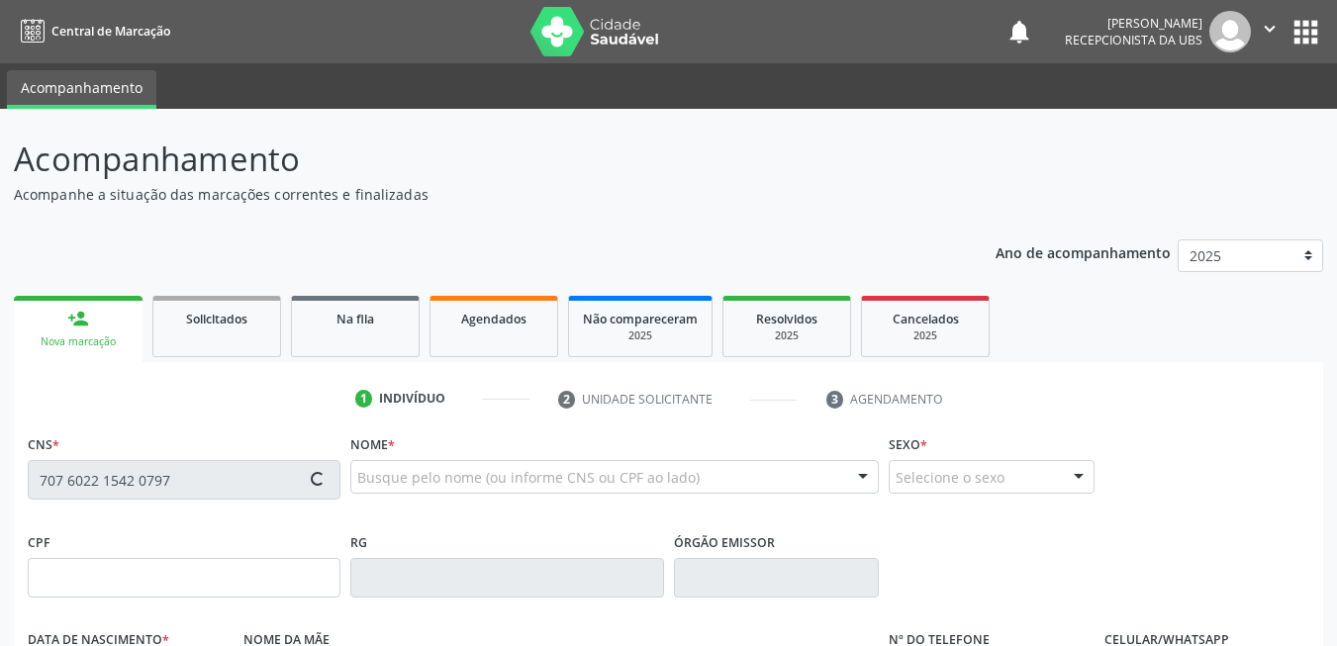
type input "[PHONE_NUMBER]"
type input "315"
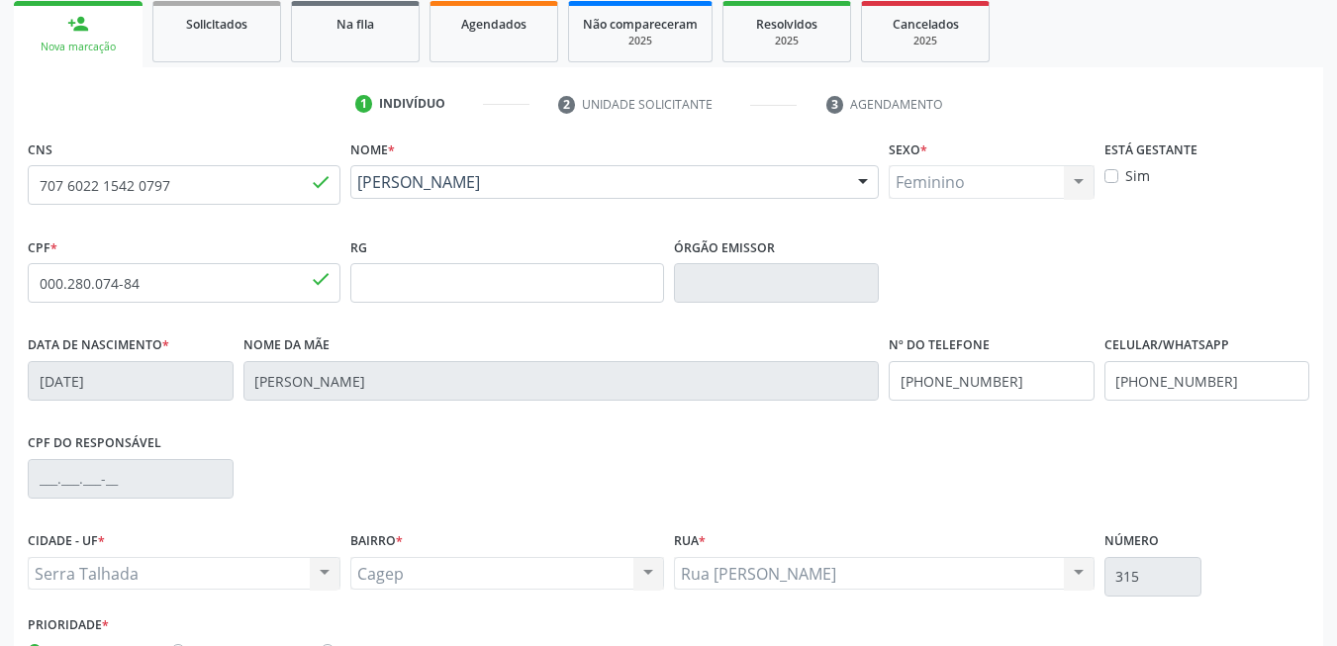
scroll to position [427, 0]
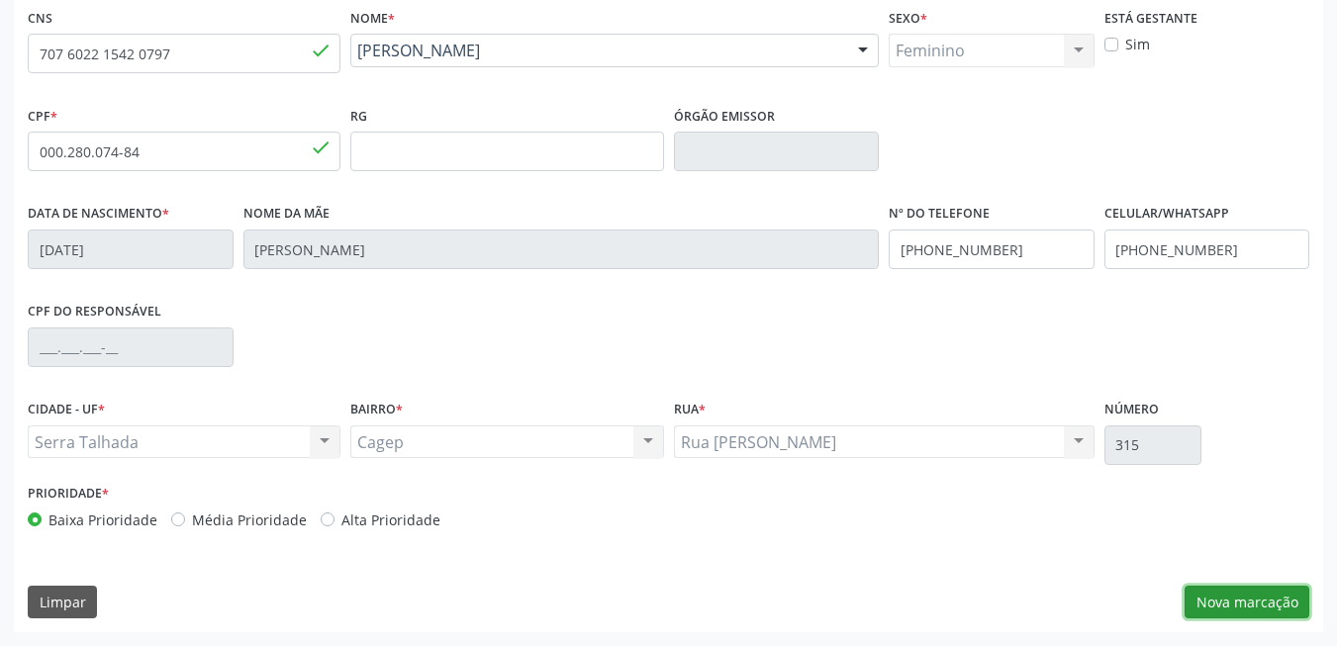
click at [1268, 613] on button "Nova marcação" at bounding box center [1247, 603] width 125 height 34
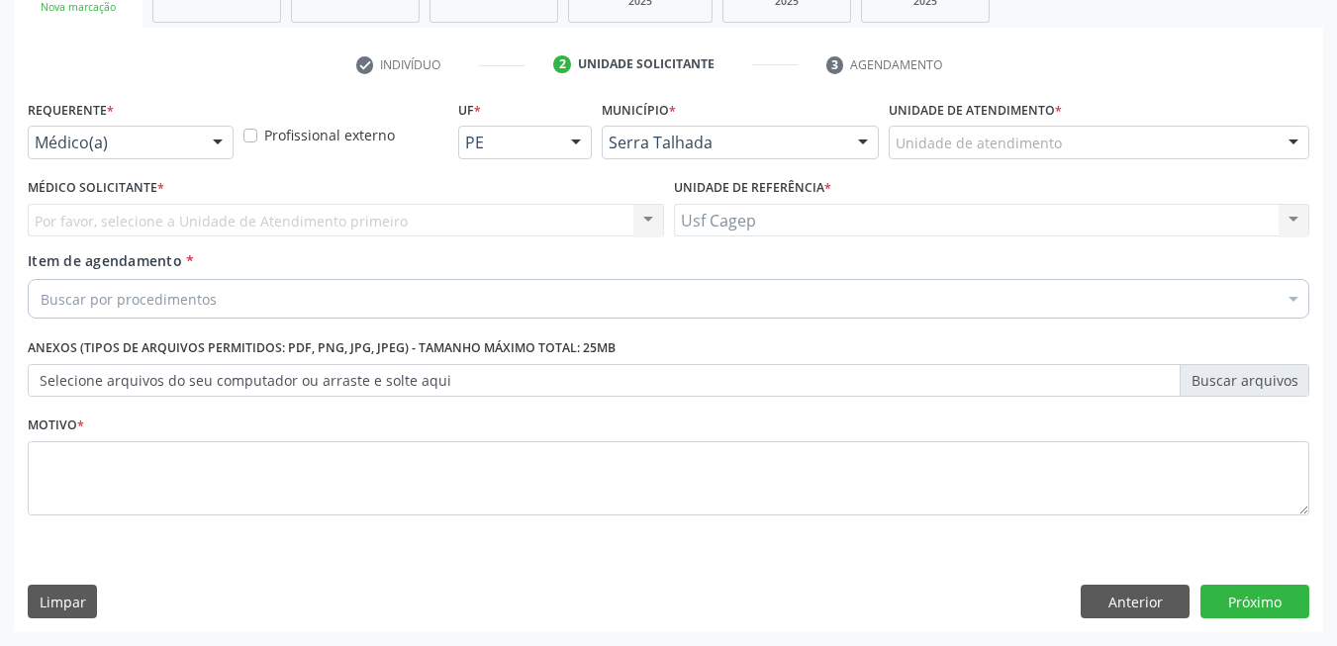
scroll to position [335, 0]
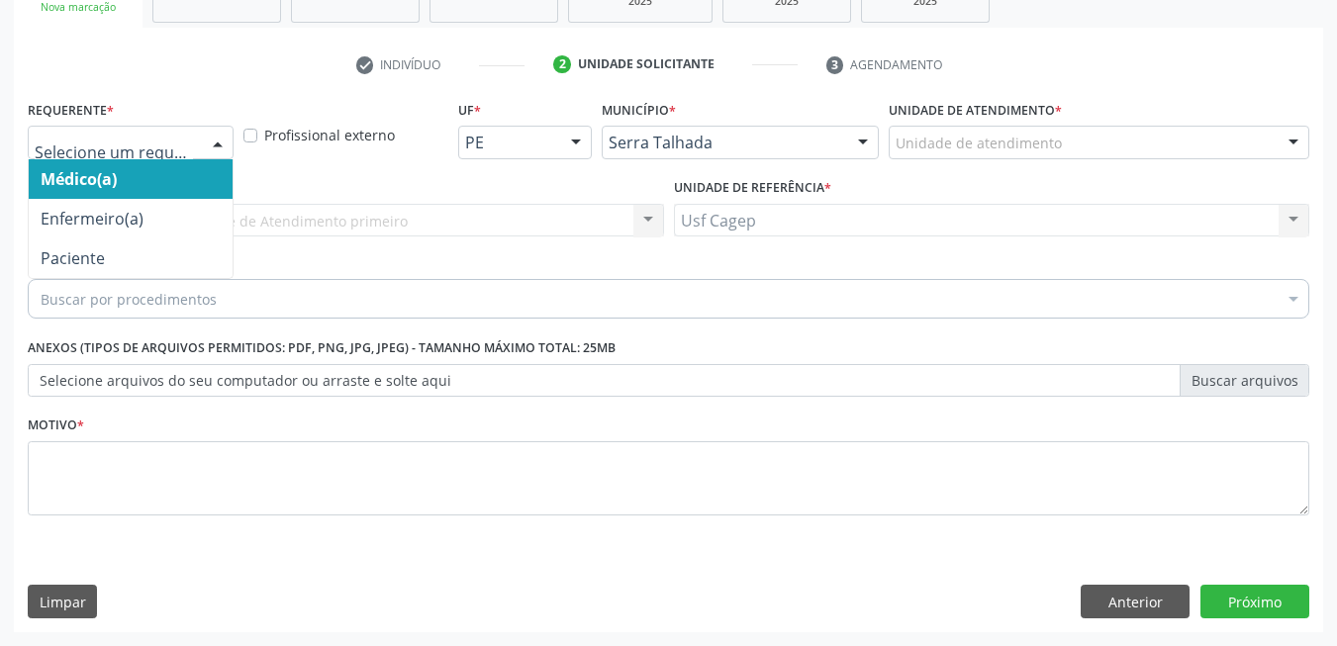
click at [195, 131] on div at bounding box center [131, 143] width 206 height 34
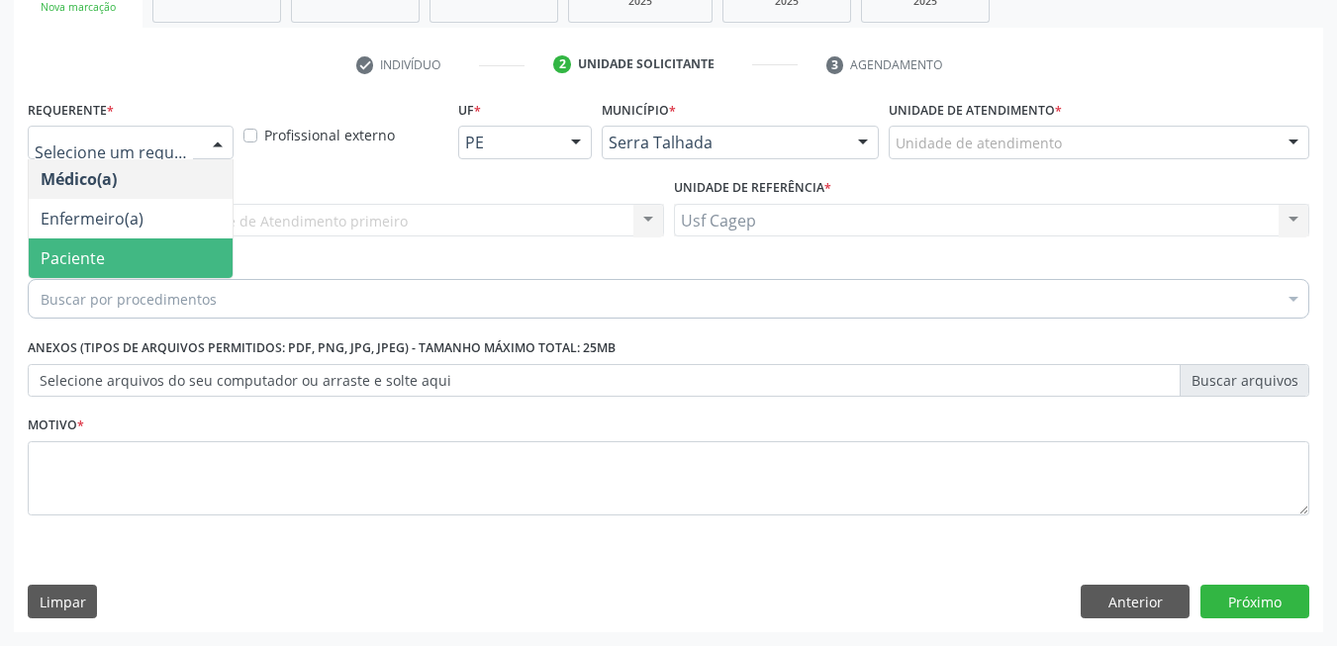
click at [148, 263] on span "Paciente" at bounding box center [131, 259] width 204 height 40
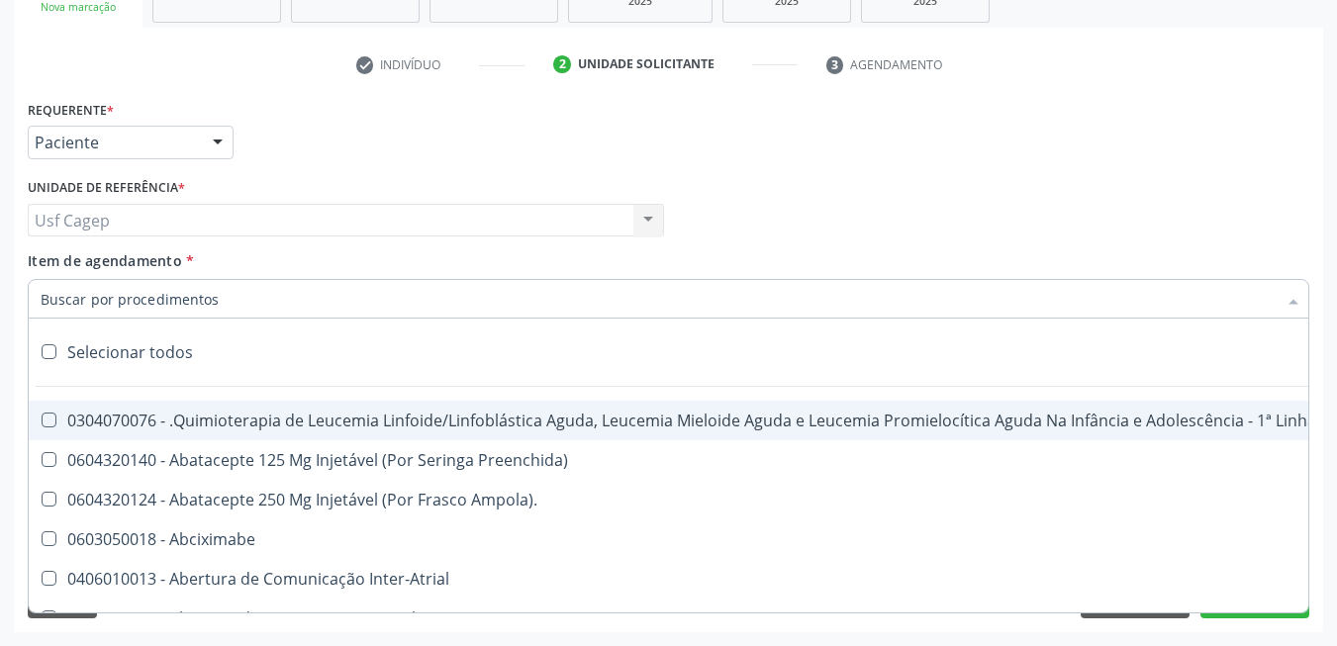
click at [212, 312] on input "Item de agendamento *" at bounding box center [659, 299] width 1236 height 40
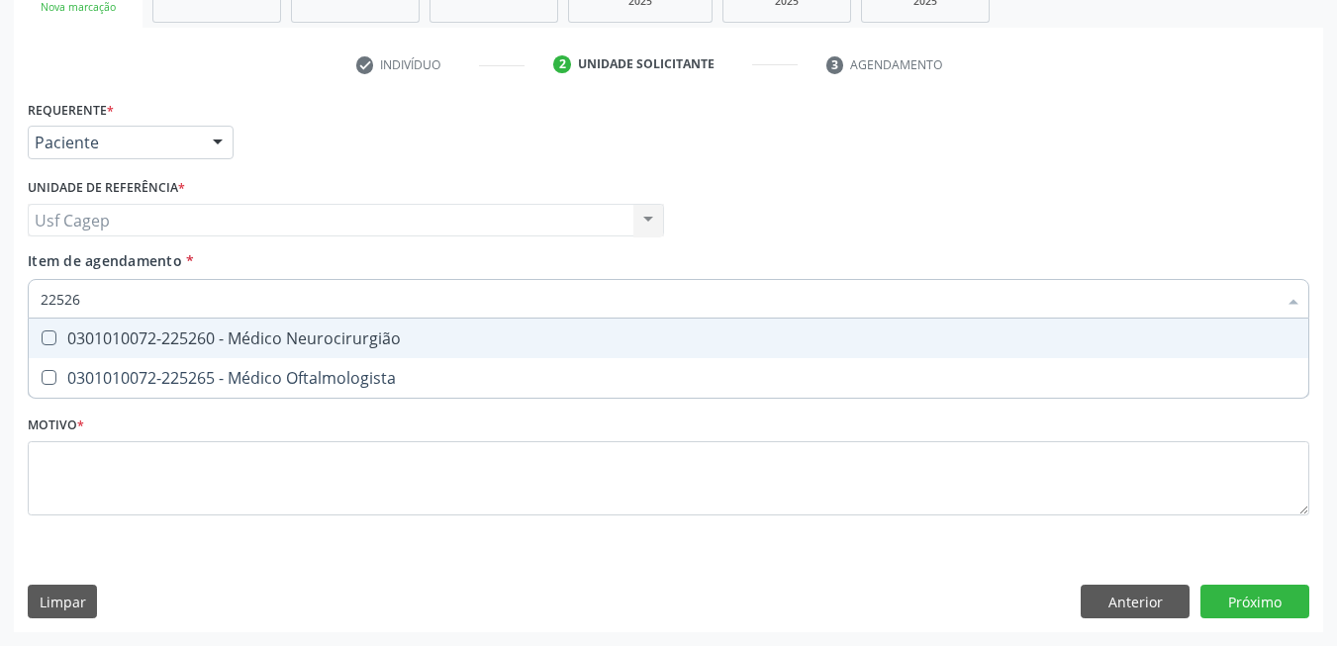
type input "225265"
click at [283, 331] on div "0301010072-225265 - Médico Oftalmologista" at bounding box center [669, 339] width 1256 height 16
checkbox Oftalmologista "true"
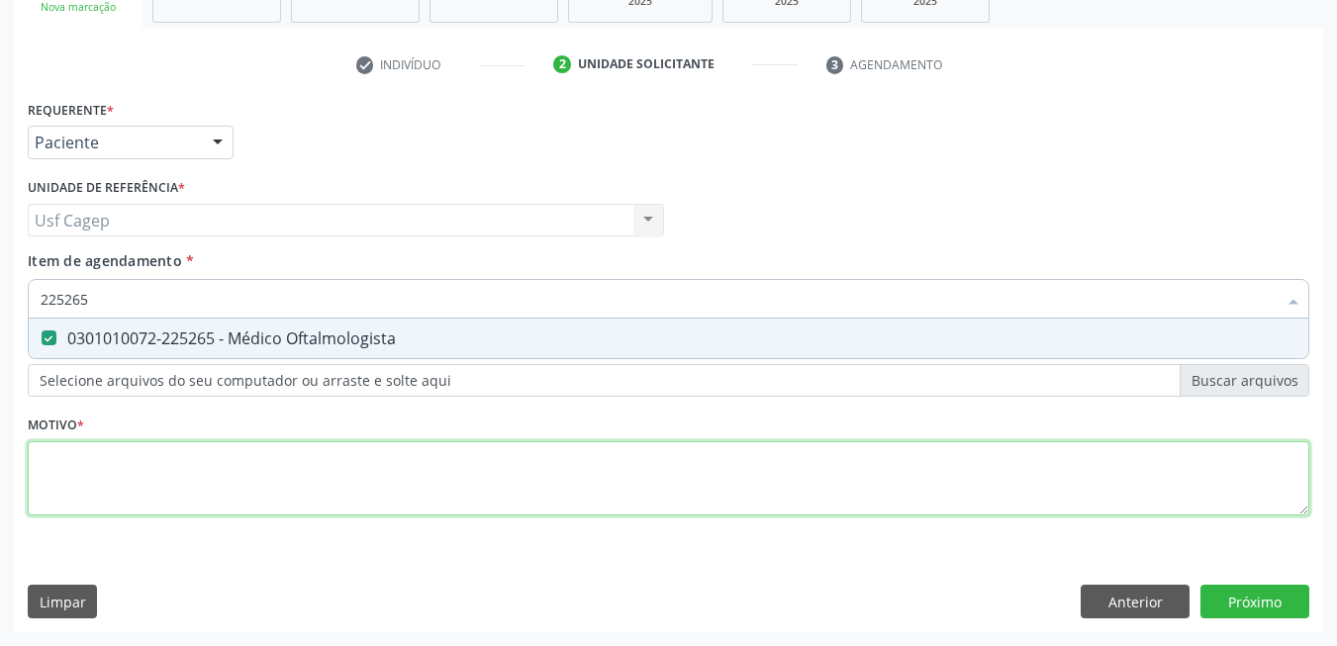
click at [304, 448] on div "Requerente * Paciente Médico(a) Enfermeiro(a) Paciente Nenhum resultado encontr…" at bounding box center [669, 319] width 1282 height 448
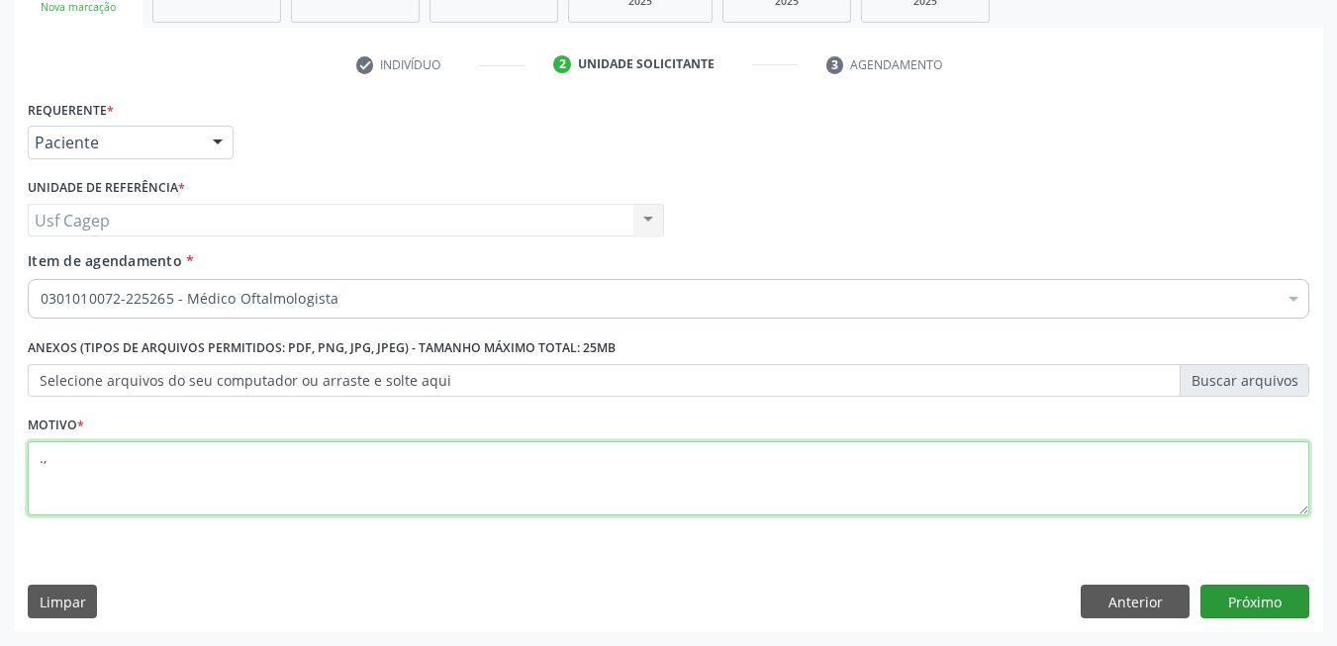
type textarea ".,"
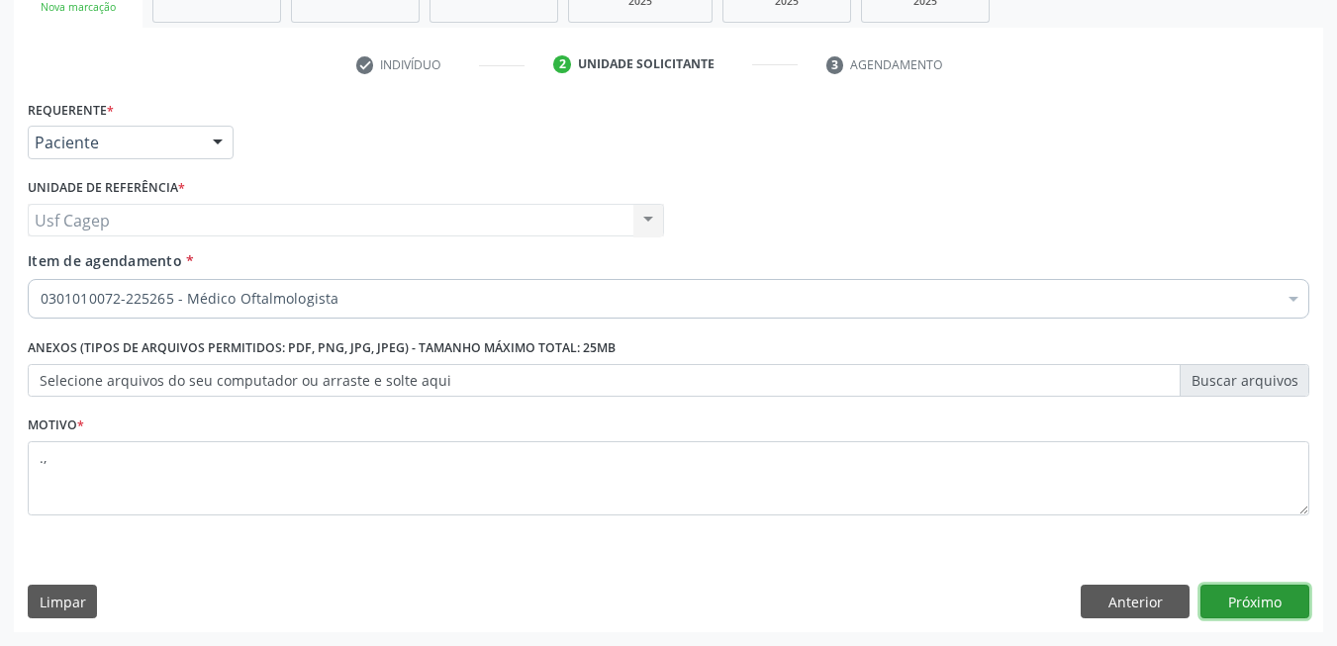
click at [1252, 600] on button "Próximo" at bounding box center [1254, 602] width 109 height 34
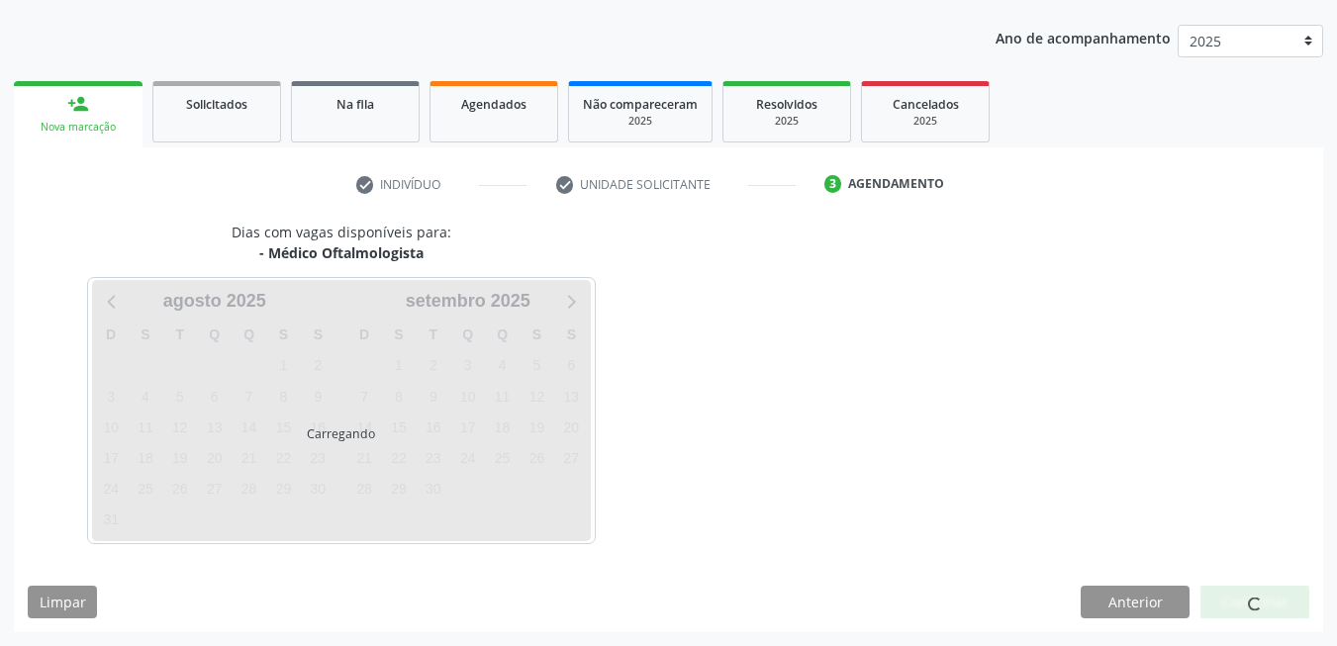
scroll to position [215, 0]
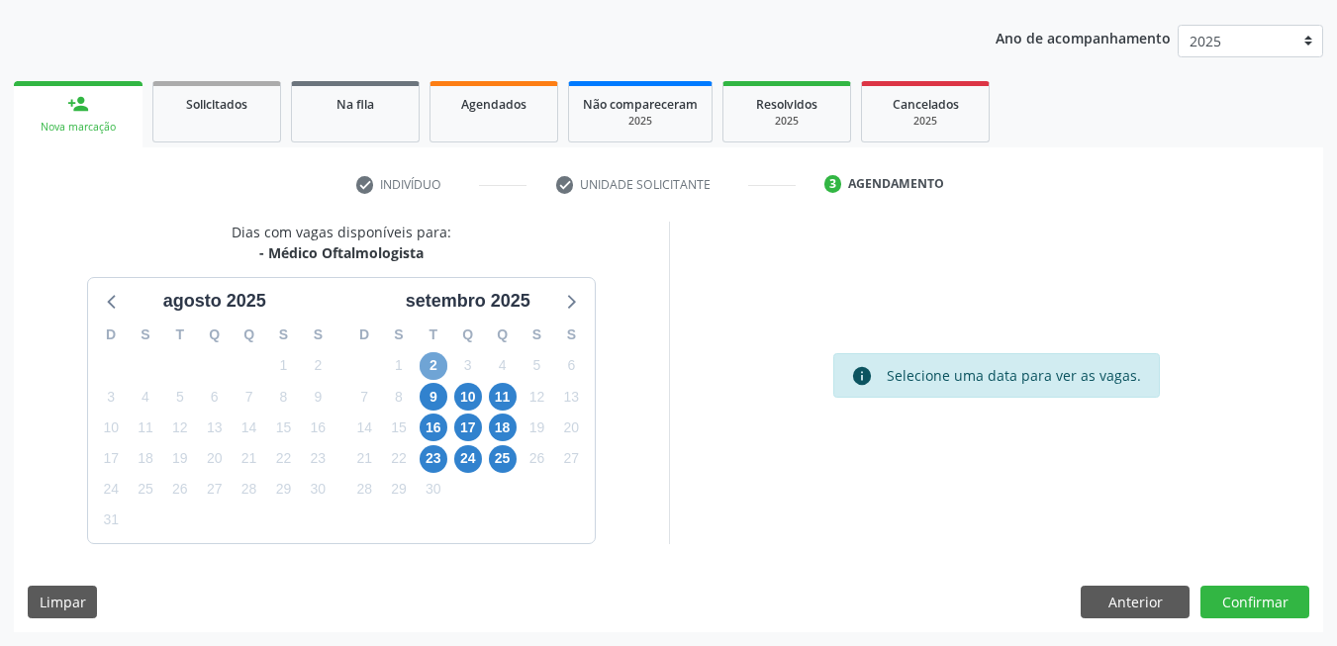
click at [433, 370] on span "2" at bounding box center [434, 366] width 28 height 28
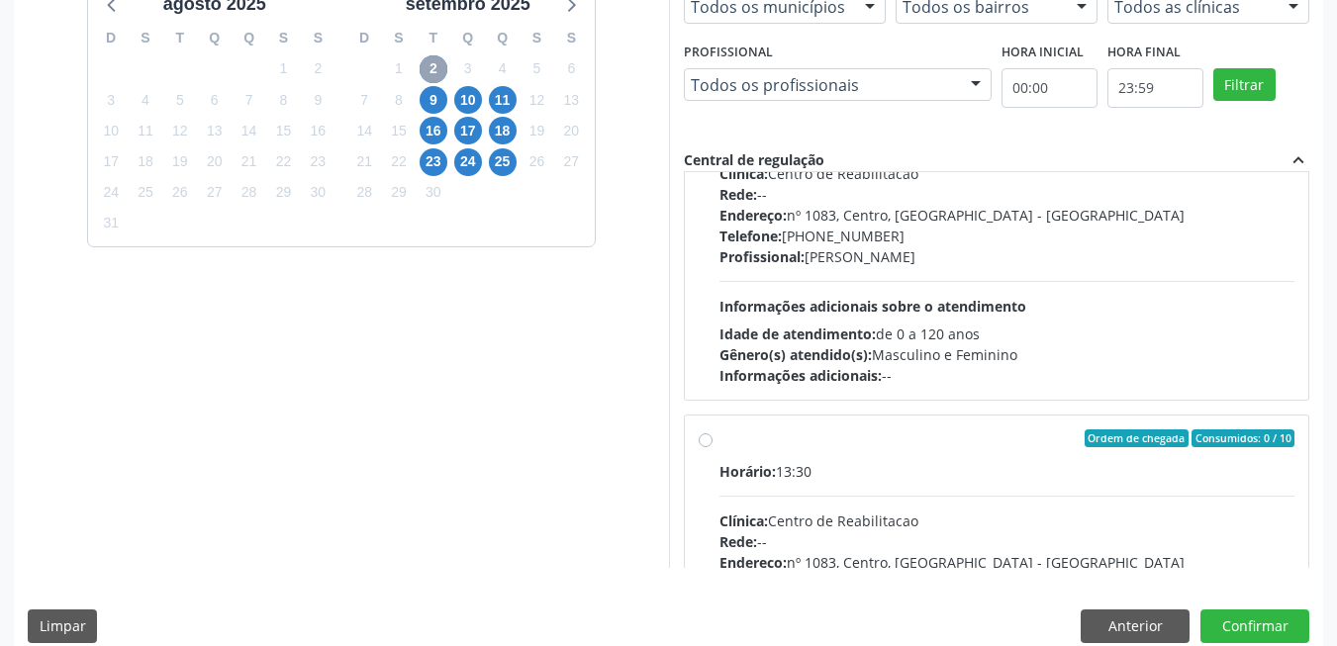
scroll to position [495, 0]
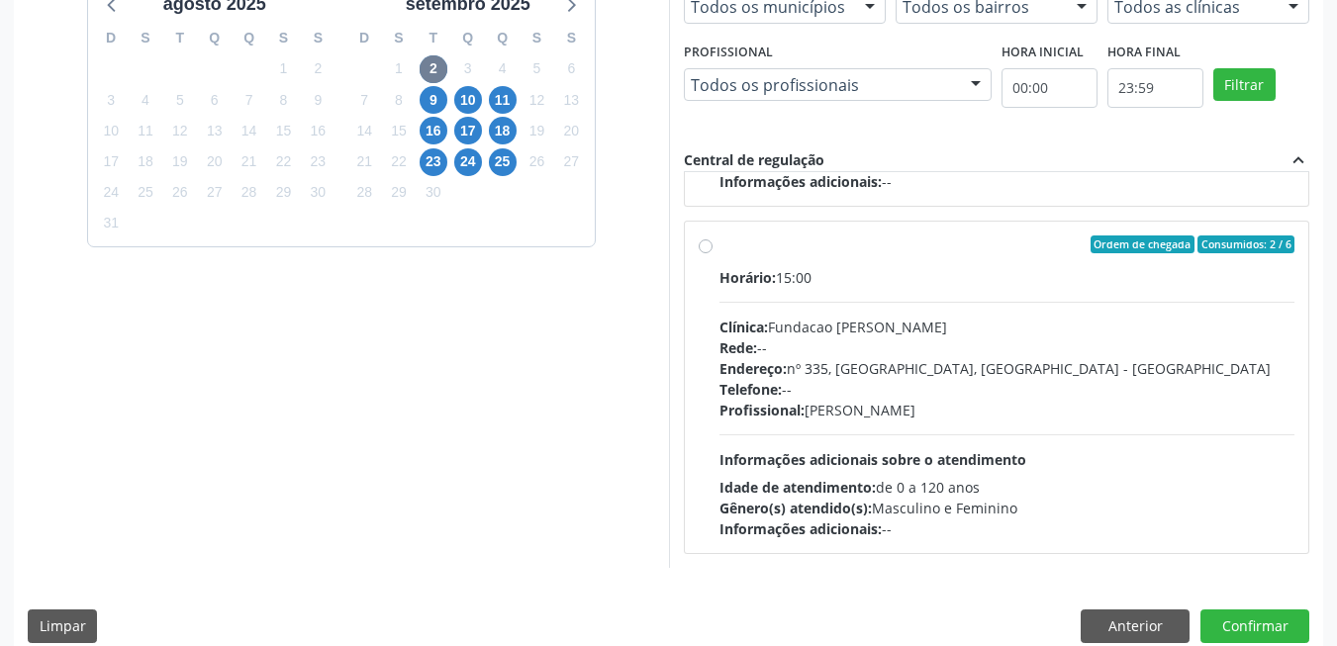
click at [1008, 354] on div "Rede: --" at bounding box center [1007, 347] width 576 height 21
click at [713, 253] on input "Ordem de chegada Consumidos: 2 / 6 Horário: 15:00 Clínica: Fundacao [PERSON_NAM…" at bounding box center [706, 245] width 14 height 18
radio input "true"
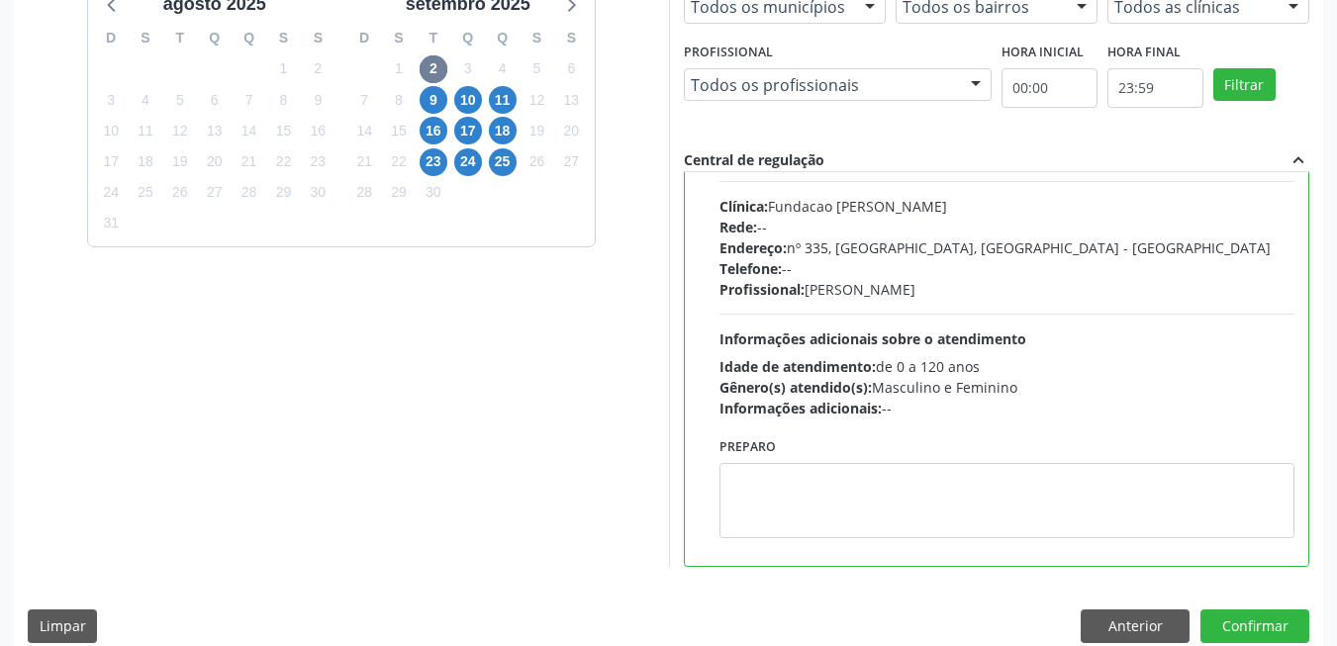
scroll to position [1485, 0]
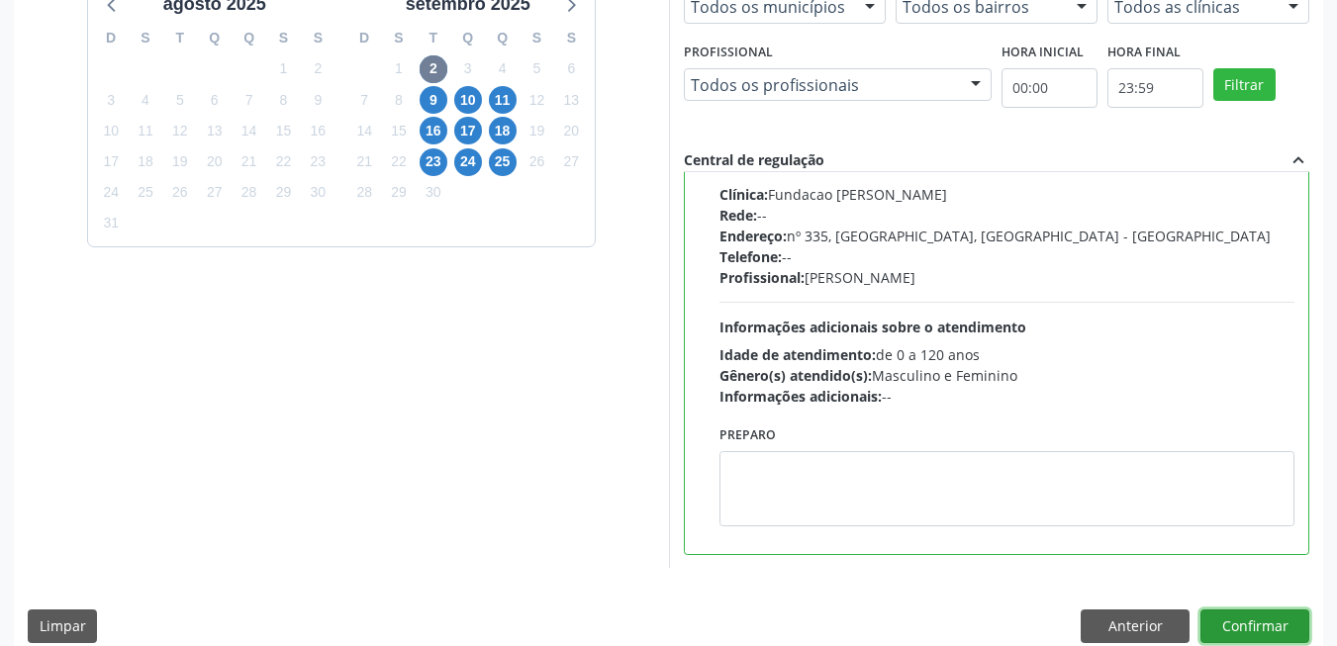
click at [1220, 618] on button "Confirmar" at bounding box center [1254, 627] width 109 height 34
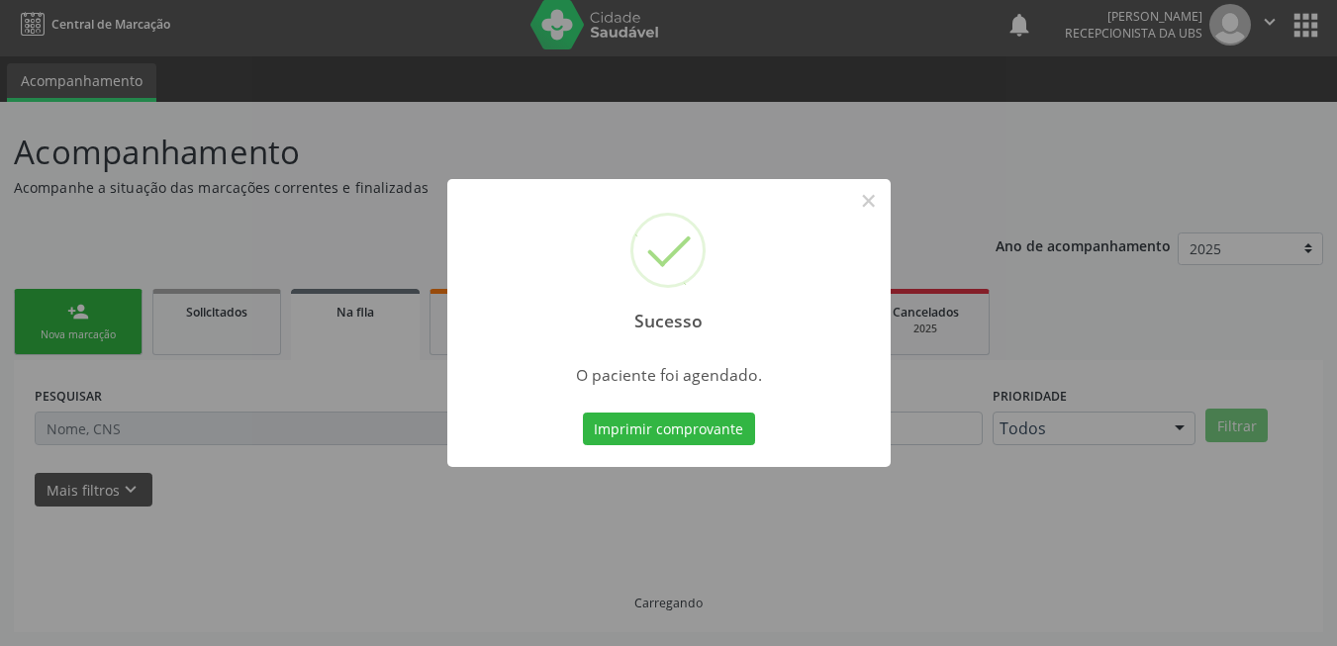
scroll to position [7, 0]
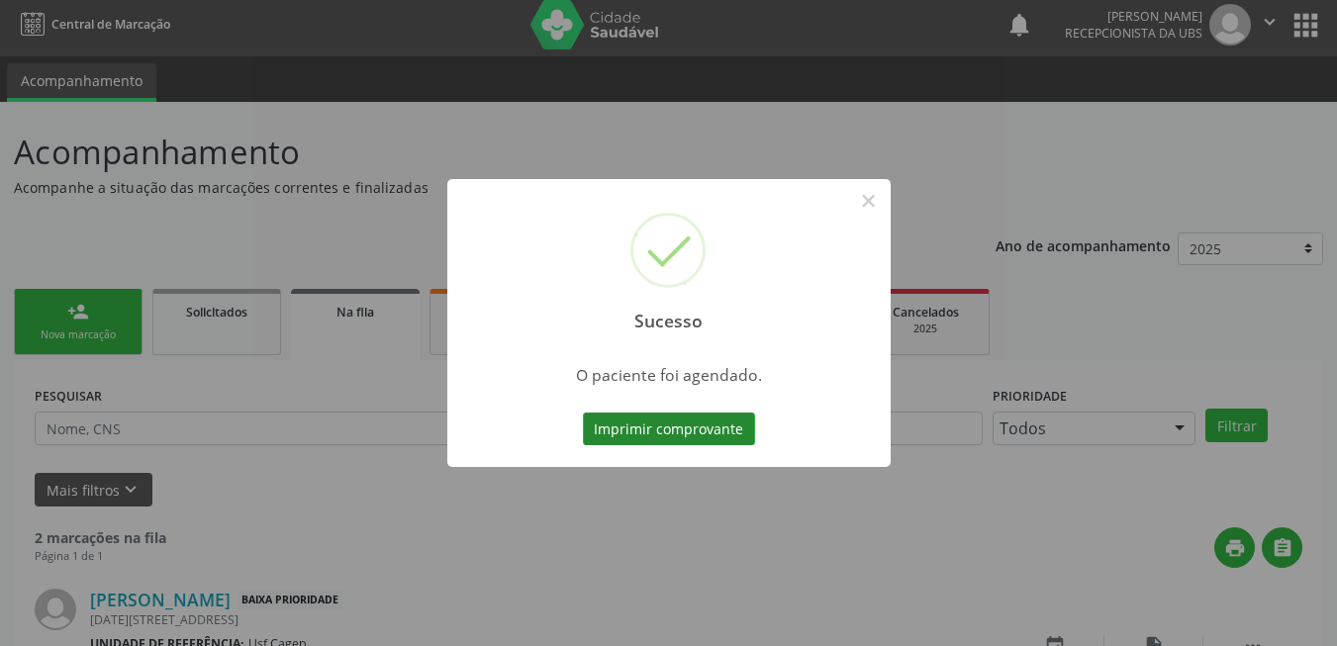
click at [711, 443] on button "Imprimir comprovante" at bounding box center [669, 430] width 172 height 34
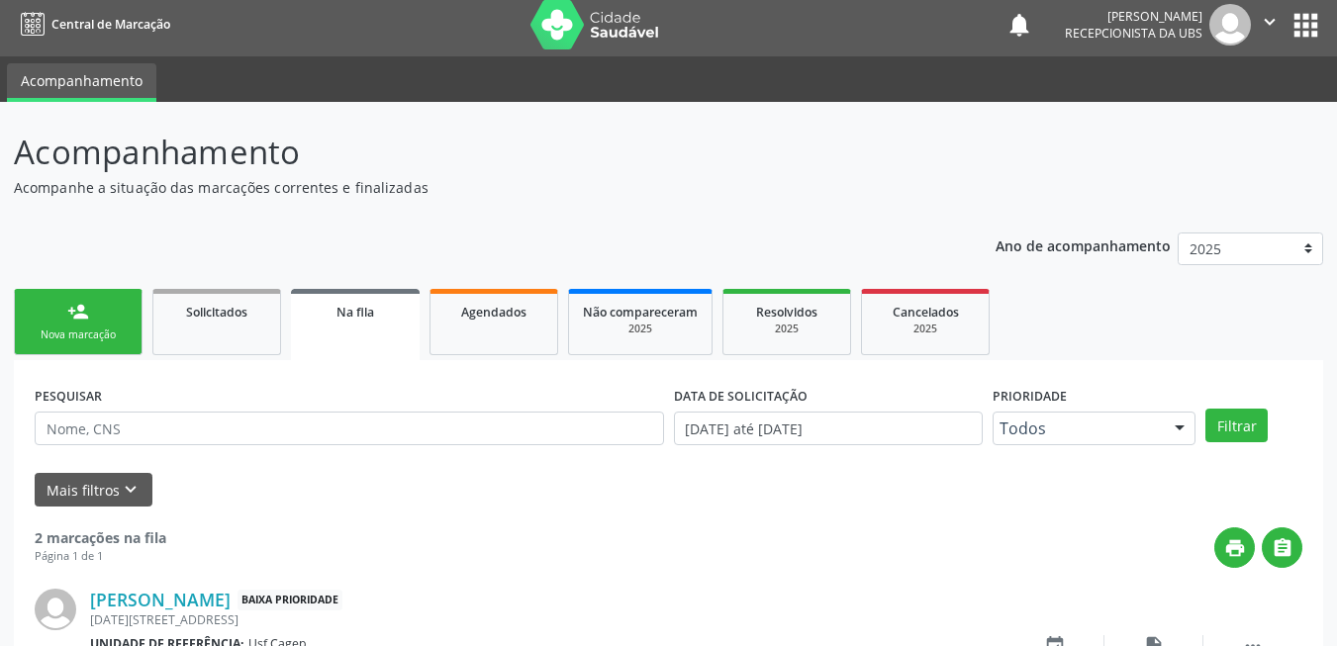
click at [61, 342] on div "Nova marcação" at bounding box center [78, 335] width 99 height 15
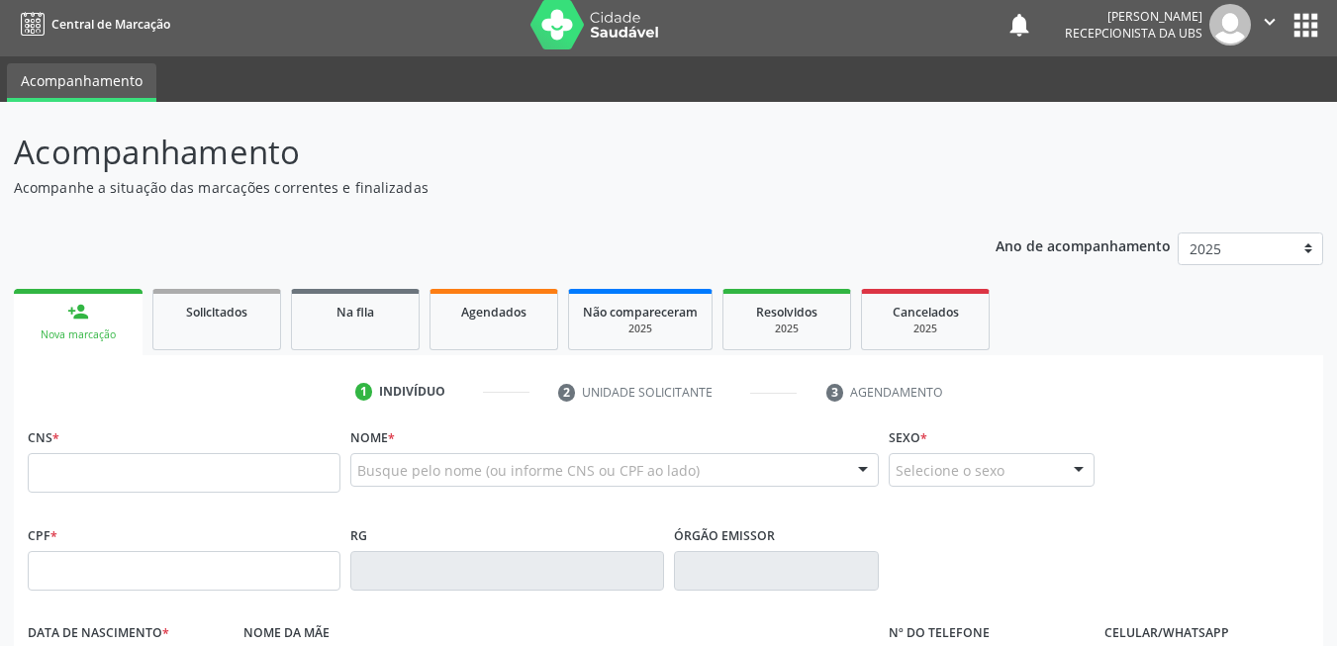
click at [67, 339] on div "Nova marcação" at bounding box center [78, 335] width 101 height 15
click at [108, 479] on input "text" at bounding box center [184, 473] width 313 height 40
paste input "704 2042 4950 1189"
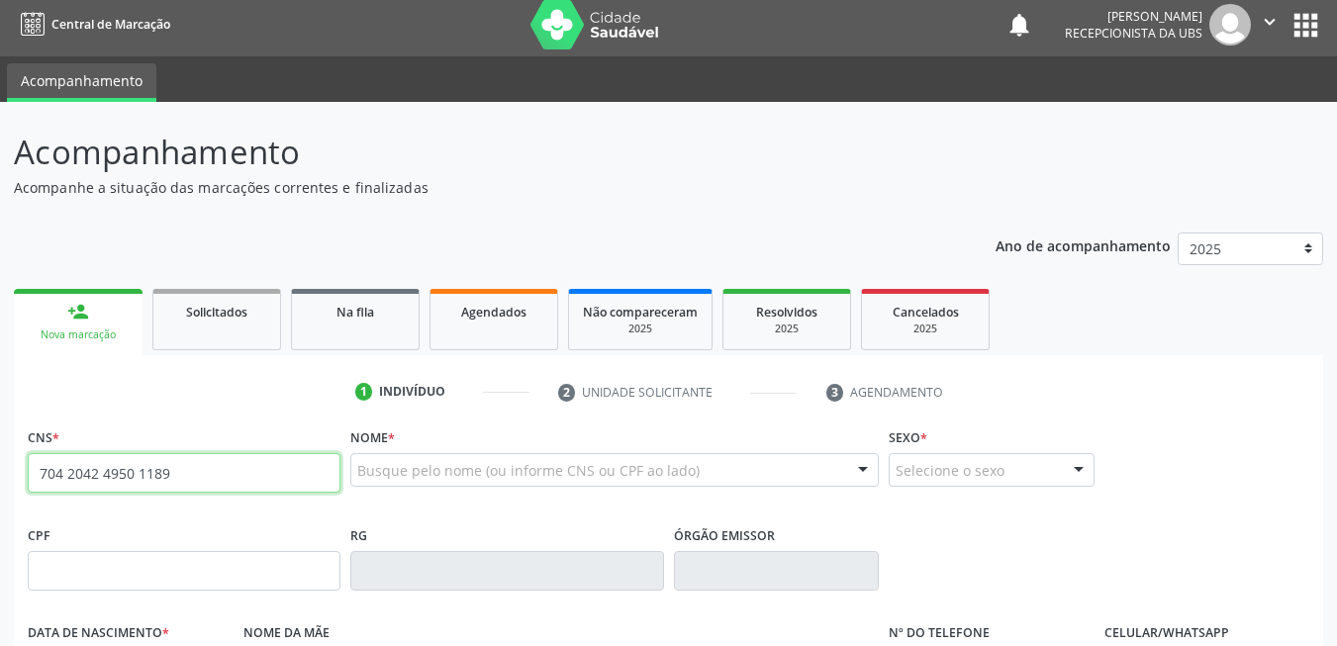
type input "704 2042 4950 1189"
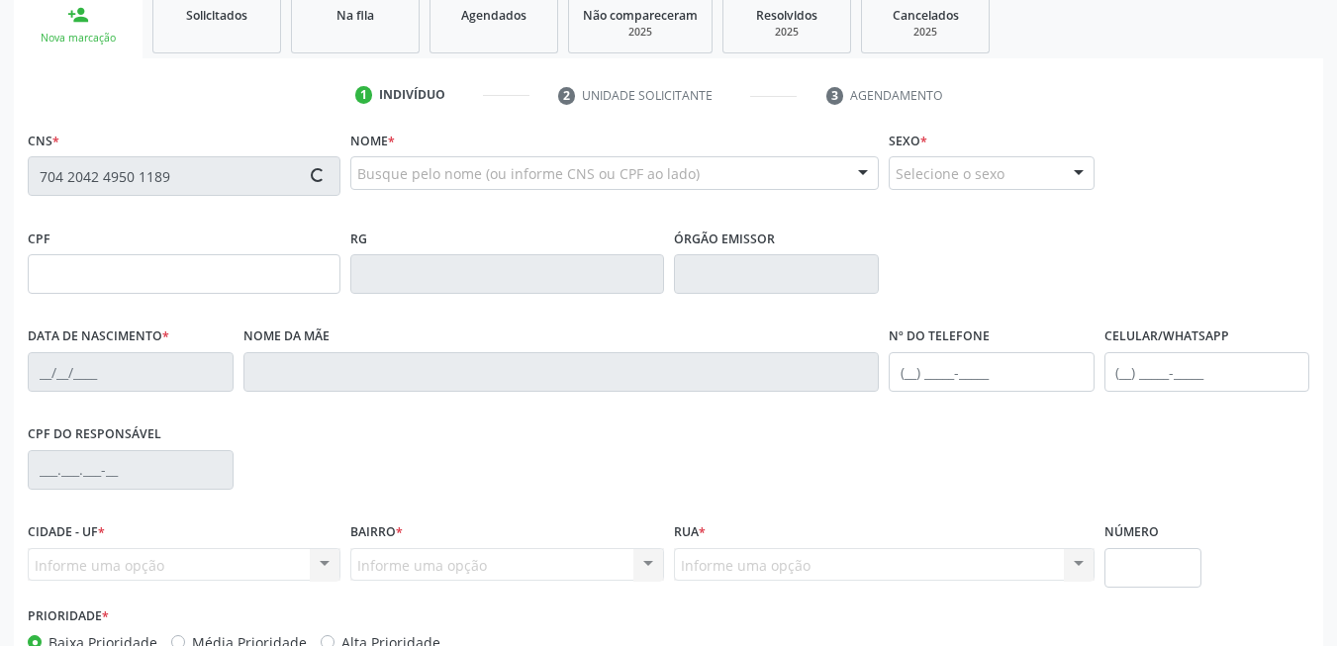
type input "033.379.044-83"
type input "[DATE]"
type input "[PERSON_NAME]"
type input "[PHONE_NUMBER]"
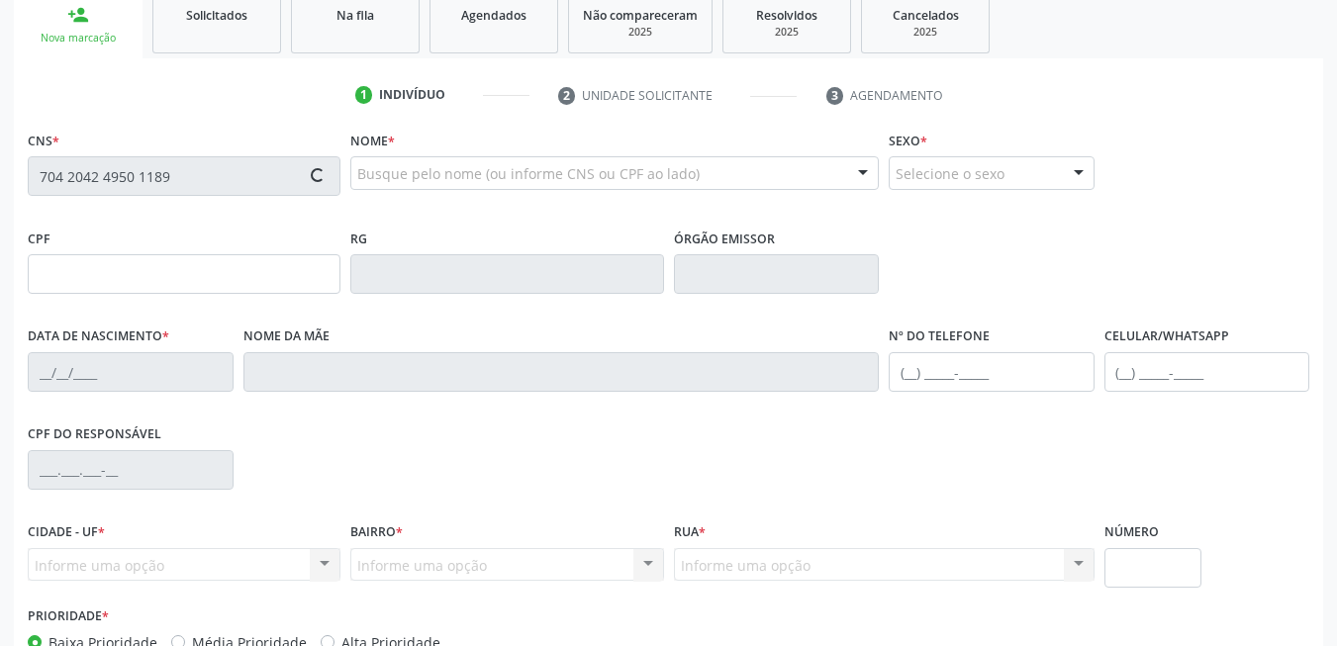
type input "71"
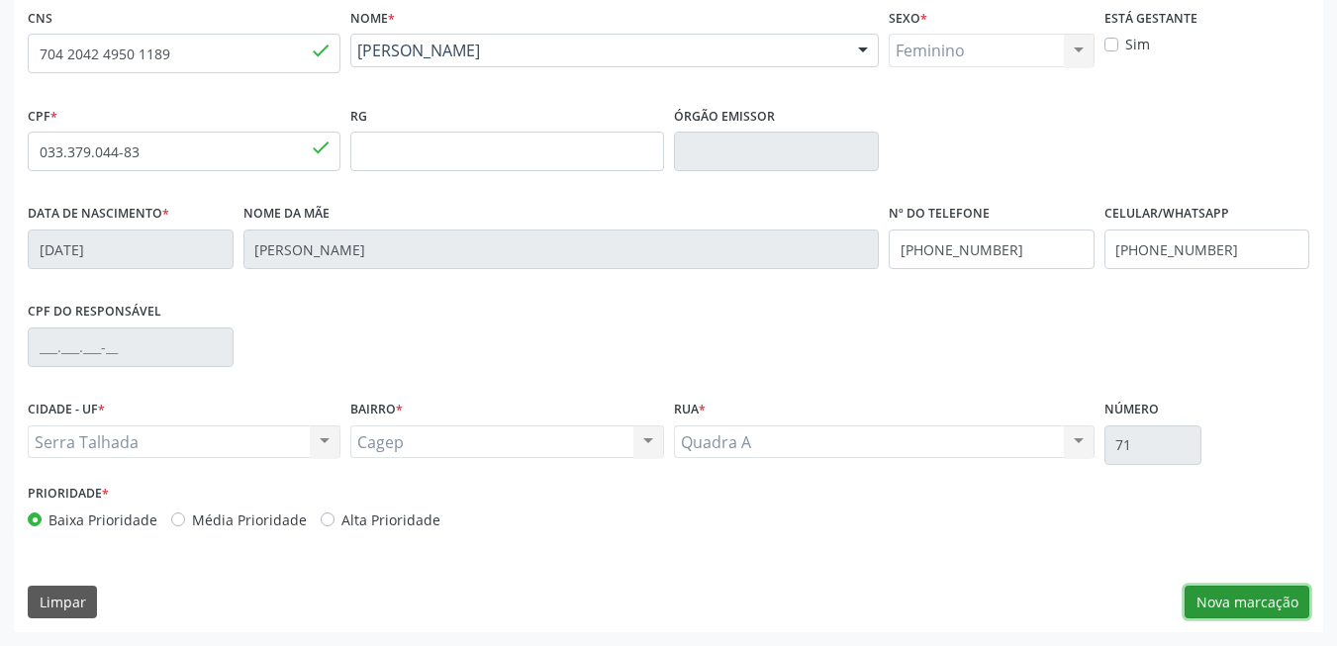
drag, startPoint x: 1224, startPoint y: 595, endPoint x: 1199, endPoint y: 586, distance: 26.3
click at [1224, 595] on button "Nova marcação" at bounding box center [1247, 603] width 125 height 34
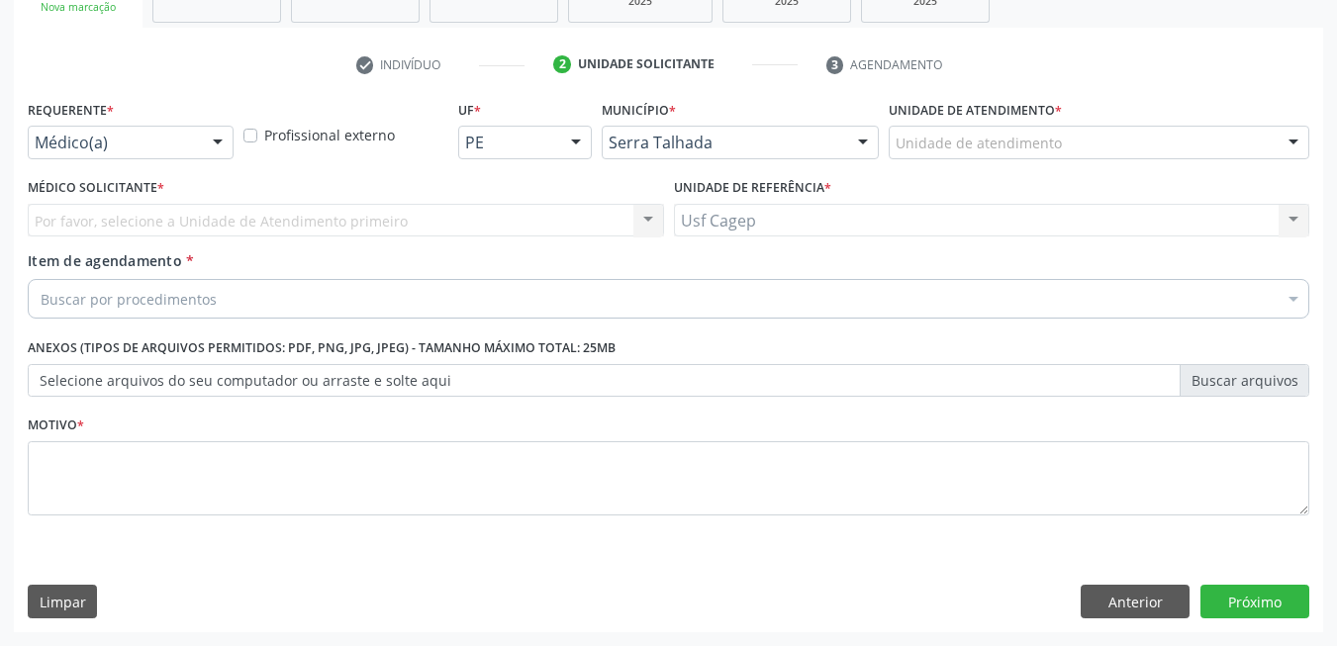
click at [147, 131] on div "Médico(a)" at bounding box center [131, 143] width 206 height 34
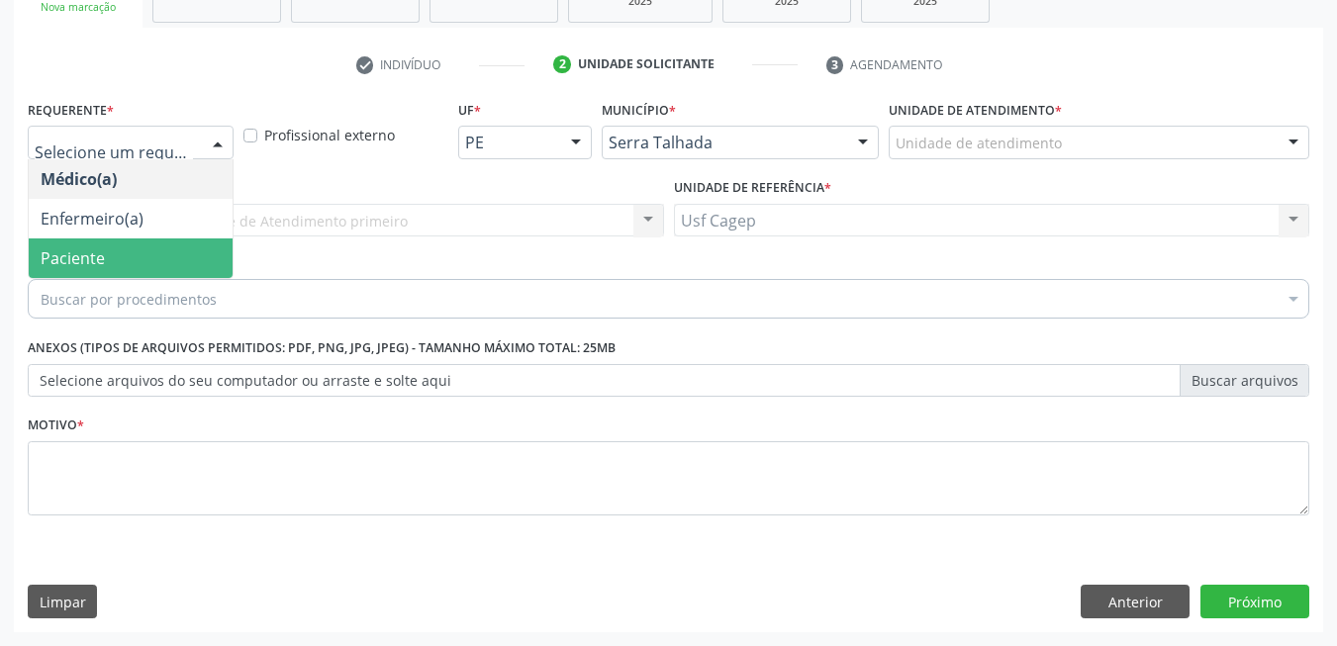
click at [129, 263] on span "Paciente" at bounding box center [131, 259] width 204 height 40
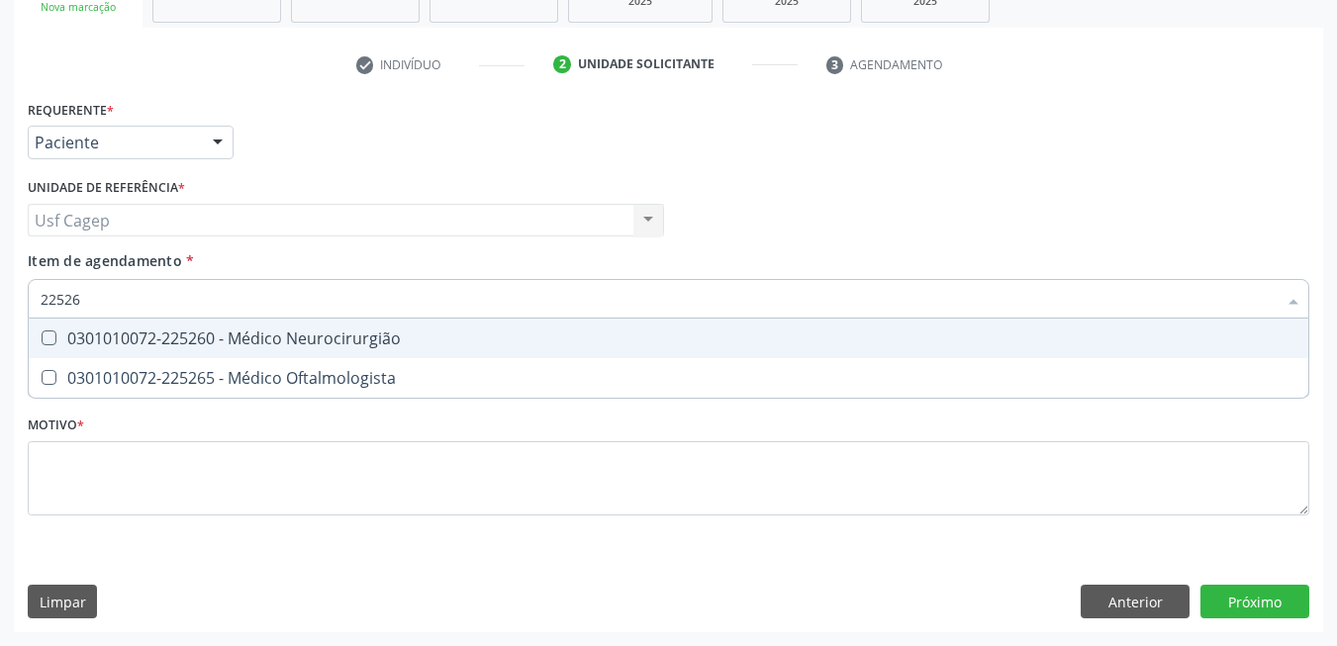
type input "225265"
click at [166, 333] on div "0301010072-225265 - Médico Oftalmologista" at bounding box center [669, 339] width 1256 height 16
checkbox Oftalmologista "true"
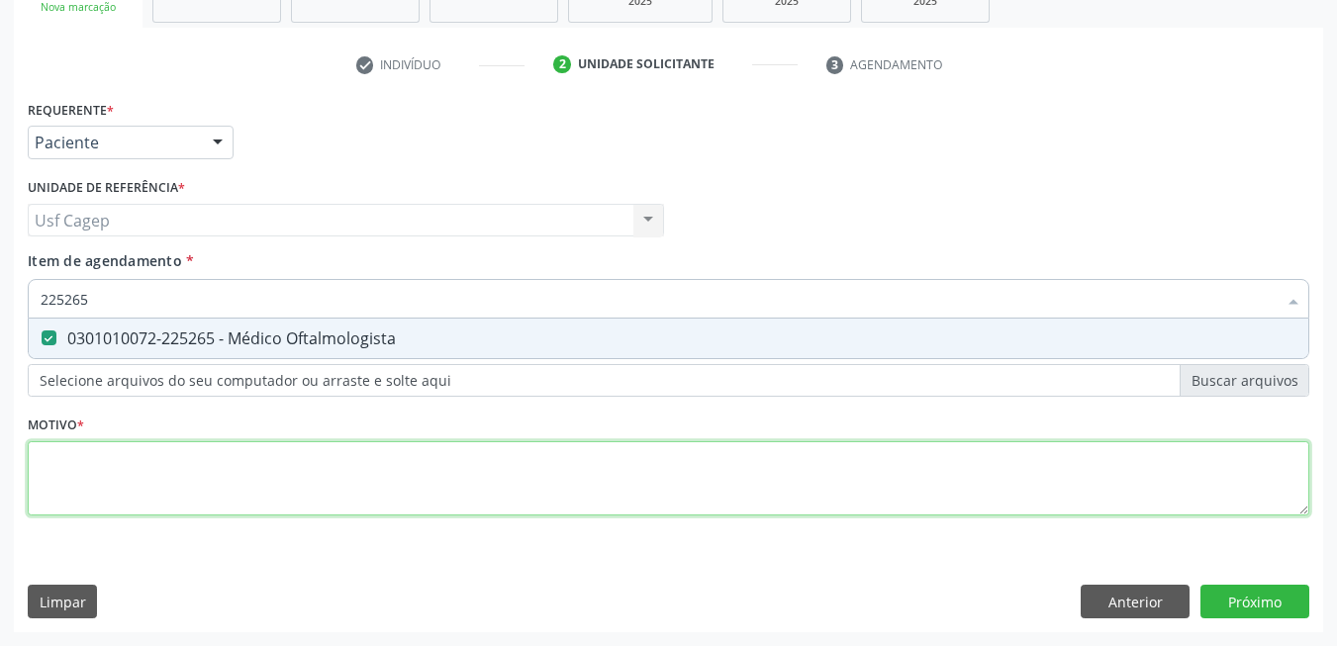
click at [226, 485] on div "Requerente * Paciente Médico(a) Enfermeiro(a) Paciente Nenhum resultado encontr…" at bounding box center [669, 319] width 1282 height 448
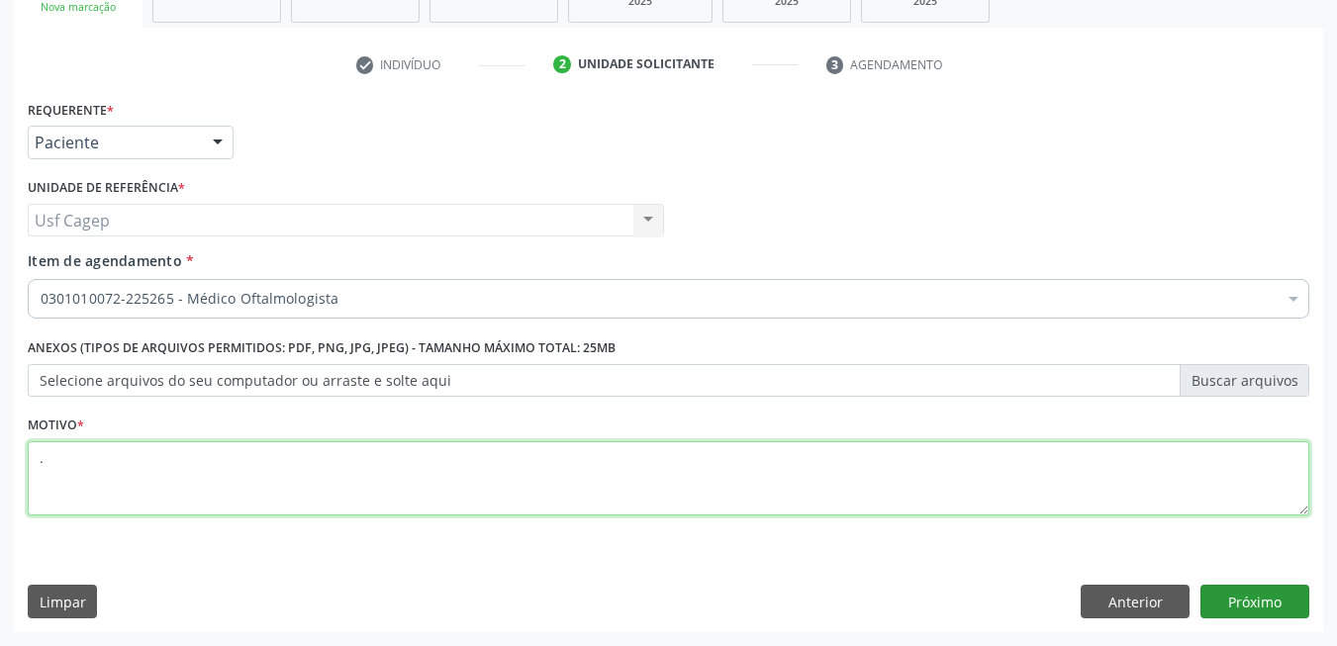
type textarea "."
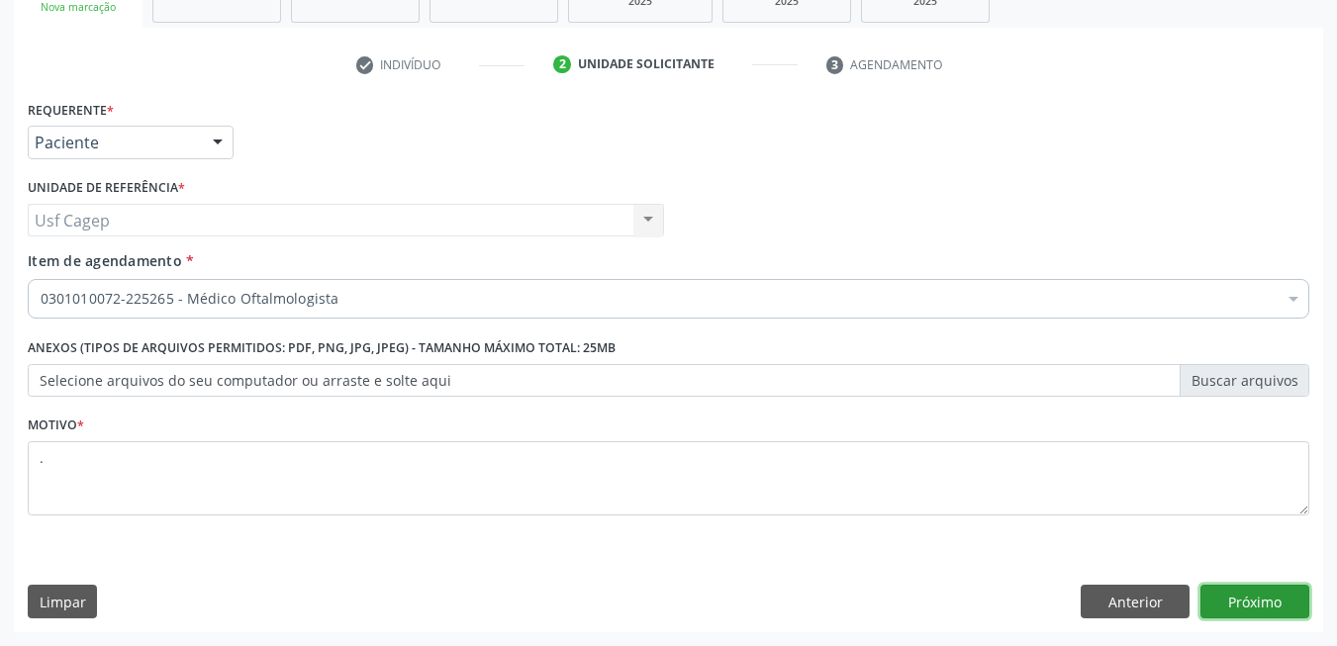
click at [1243, 591] on button "Próximo" at bounding box center [1254, 602] width 109 height 34
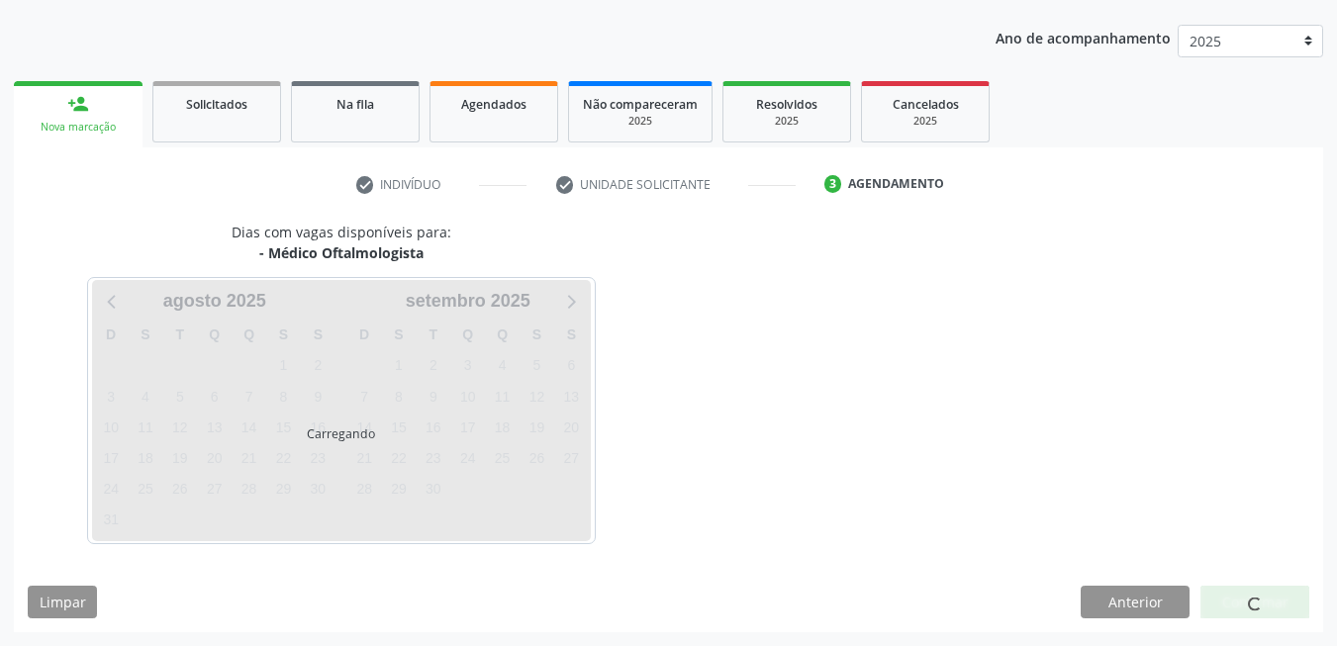
scroll to position [215, 0]
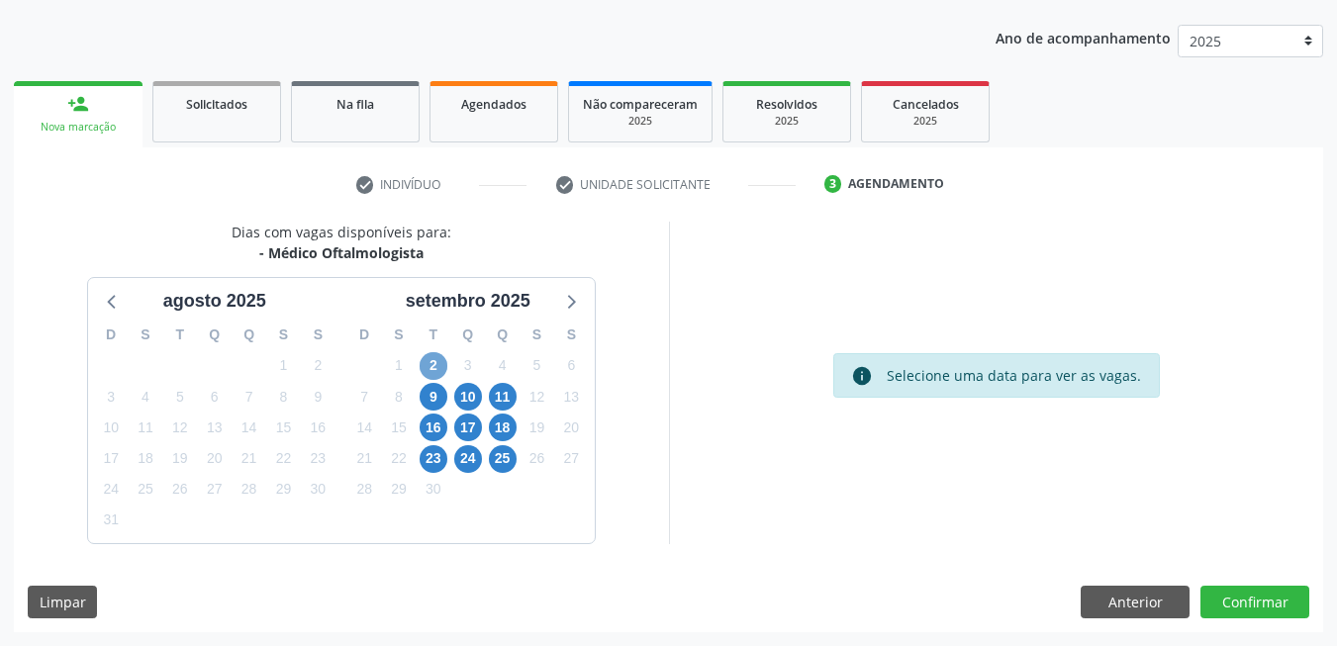
click at [440, 366] on span "2" at bounding box center [434, 366] width 28 height 28
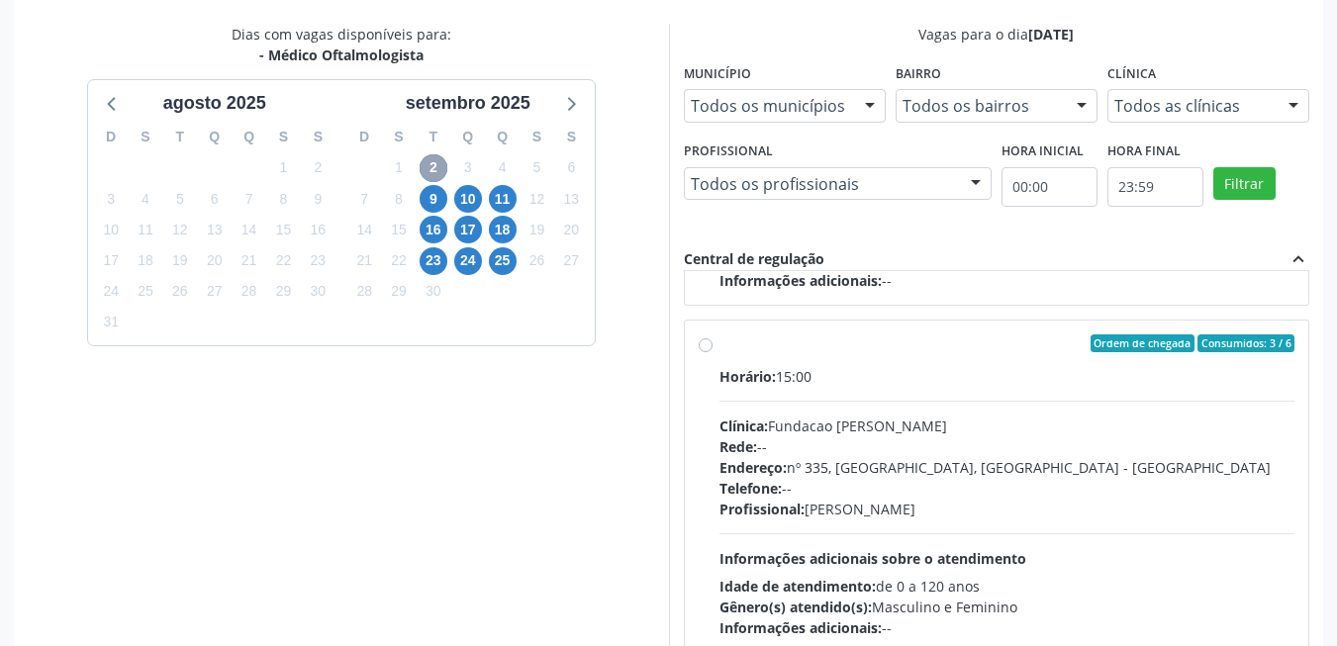
scroll to position [512, 0]
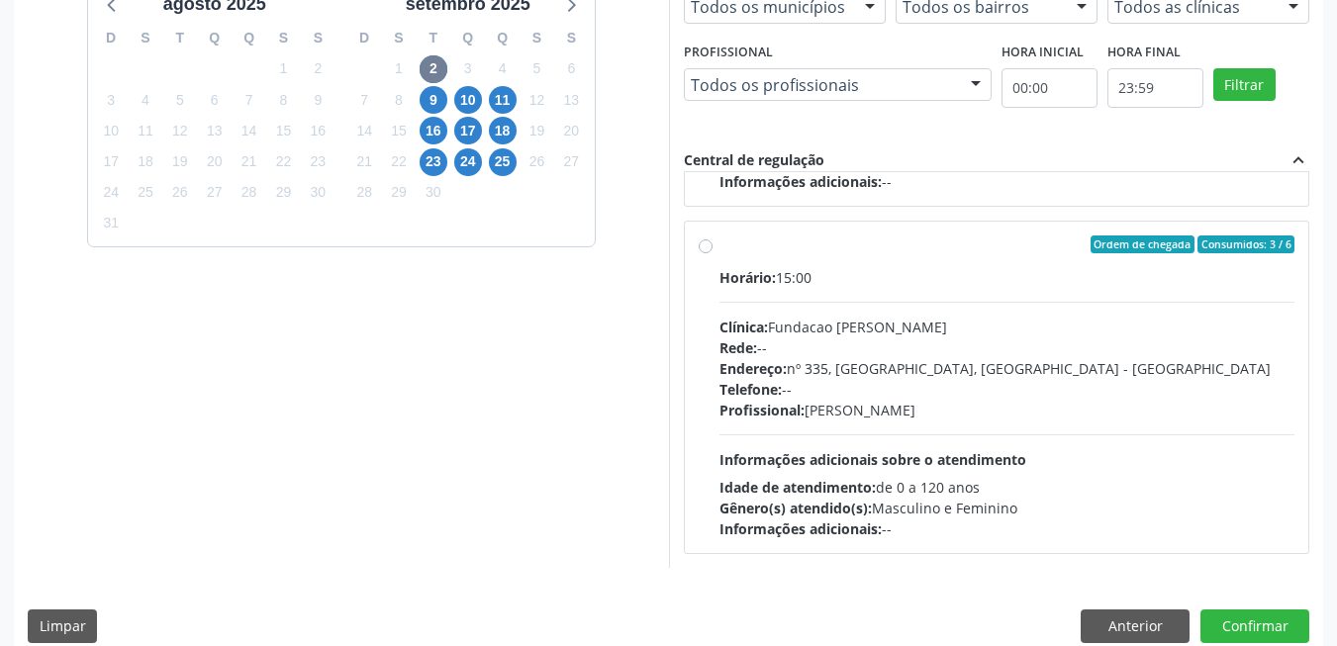
click at [1055, 452] on div "Horário: 15:00 Clínica: Fundacao [PERSON_NAME] Rede: -- Endereço: [STREET_ADDRE…" at bounding box center [1007, 403] width 576 height 272
click at [713, 253] on input "Ordem de chegada Consumidos: 3 / 6 Horário: 15:00 Clínica: Fundacao [PERSON_NAM…" at bounding box center [706, 245] width 14 height 18
radio input "true"
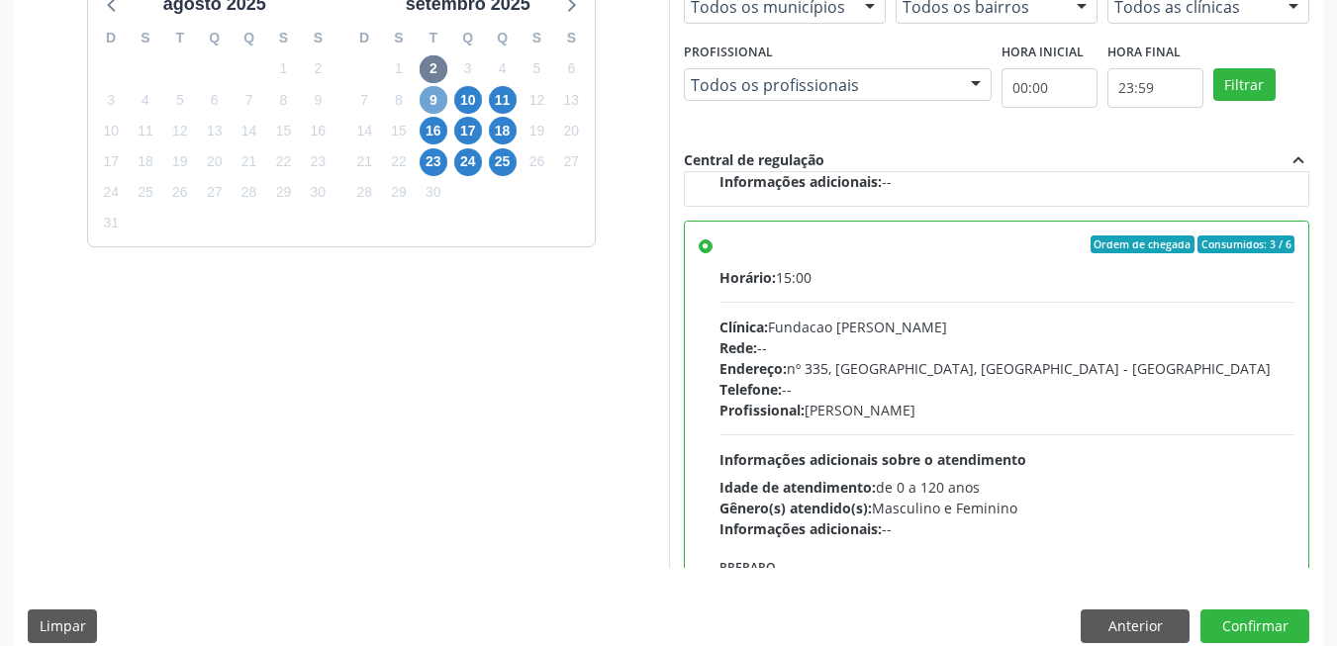
click at [431, 100] on span "9" at bounding box center [434, 100] width 28 height 28
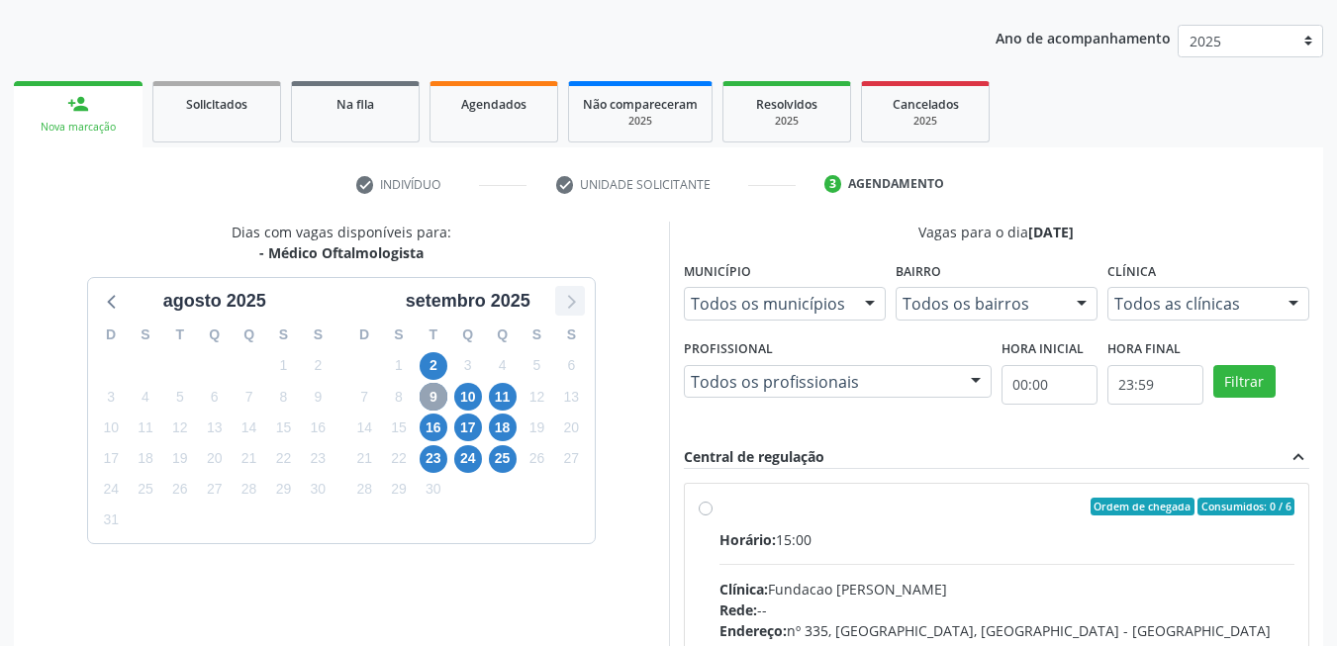
scroll to position [501, 0]
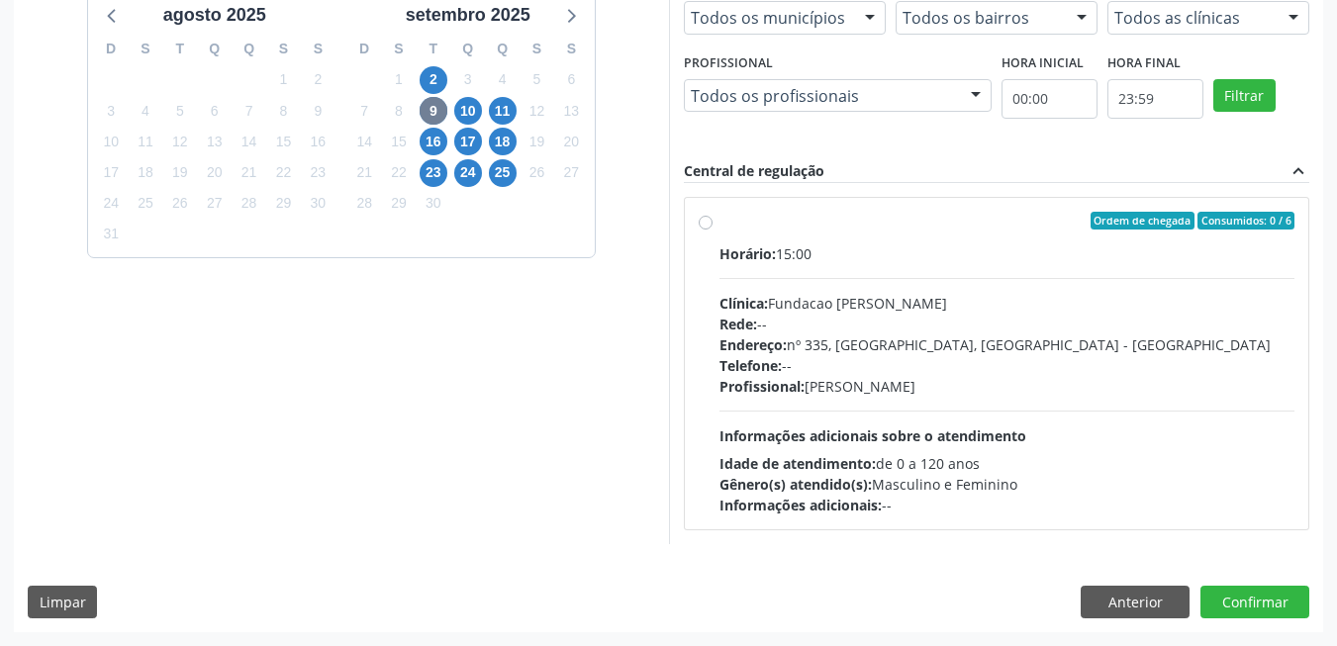
click at [942, 335] on div "Endereço: [STREET_ADDRESS]" at bounding box center [1007, 345] width 576 height 21
click at [713, 230] on input "Ordem de chegada Consumidos: 0 / 6 Horário: 15:00 Clínica: Fundacao [PERSON_NAM…" at bounding box center [706, 221] width 14 height 18
radio input "true"
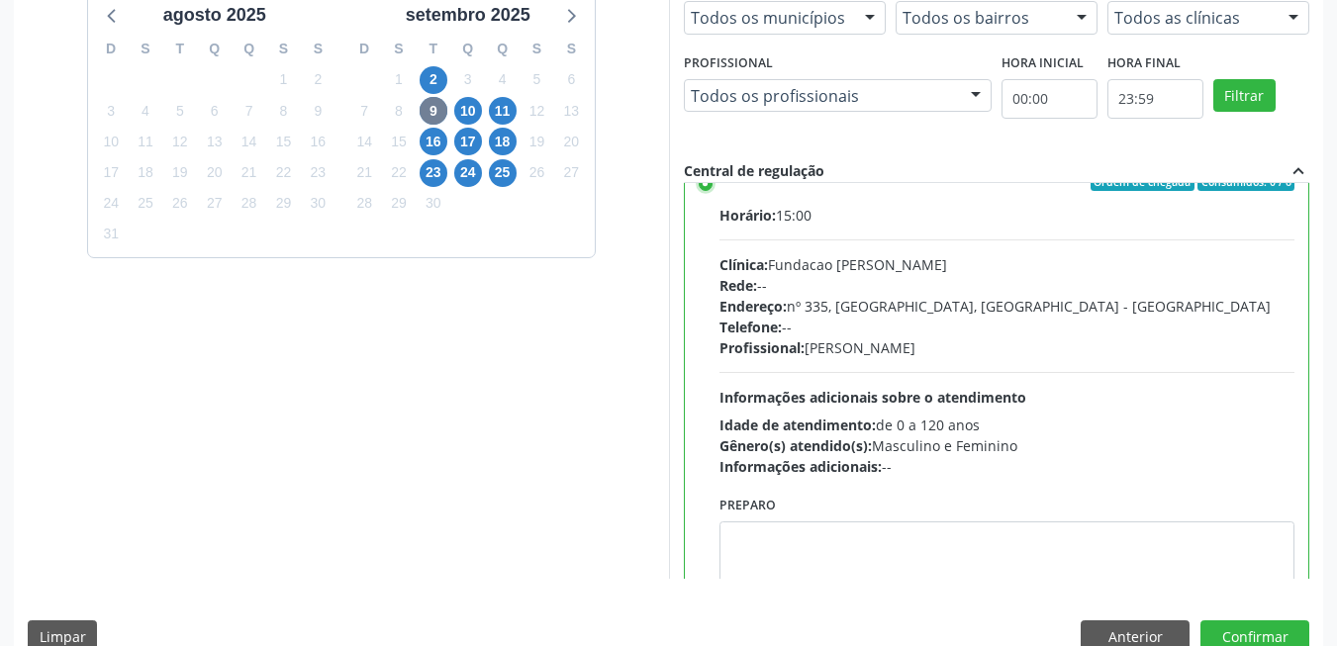
scroll to position [98, 0]
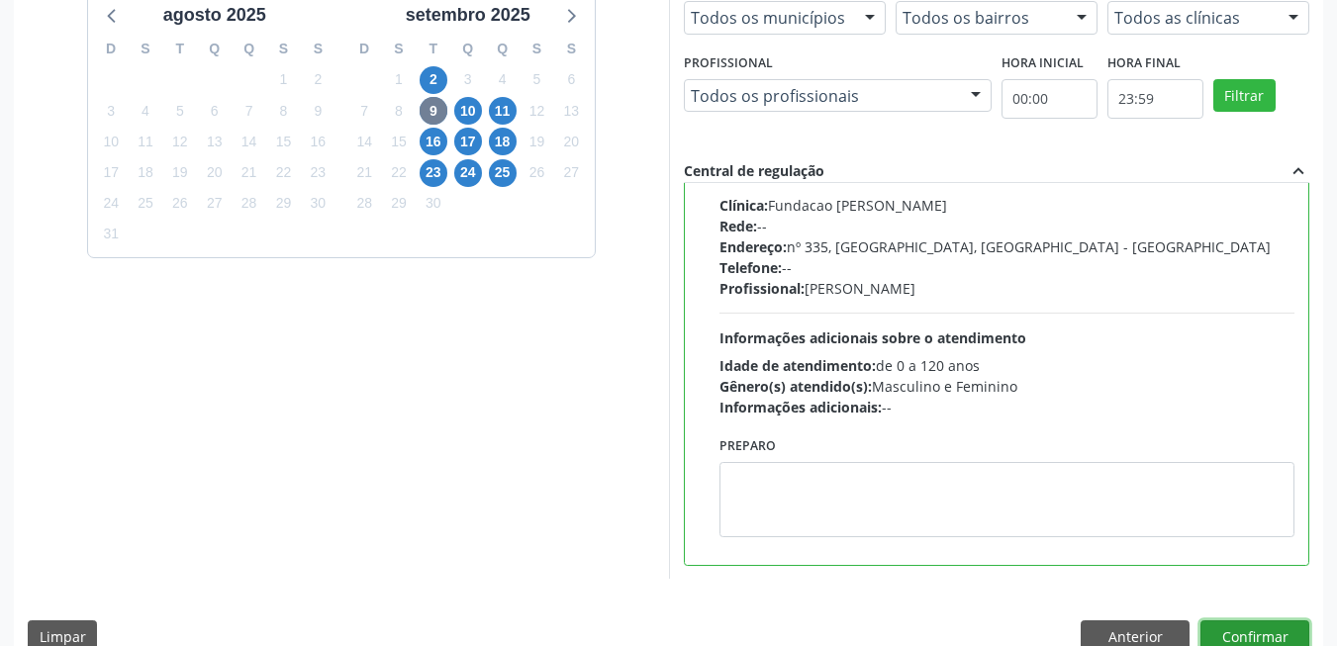
click at [1289, 625] on button "Confirmar" at bounding box center [1254, 638] width 109 height 34
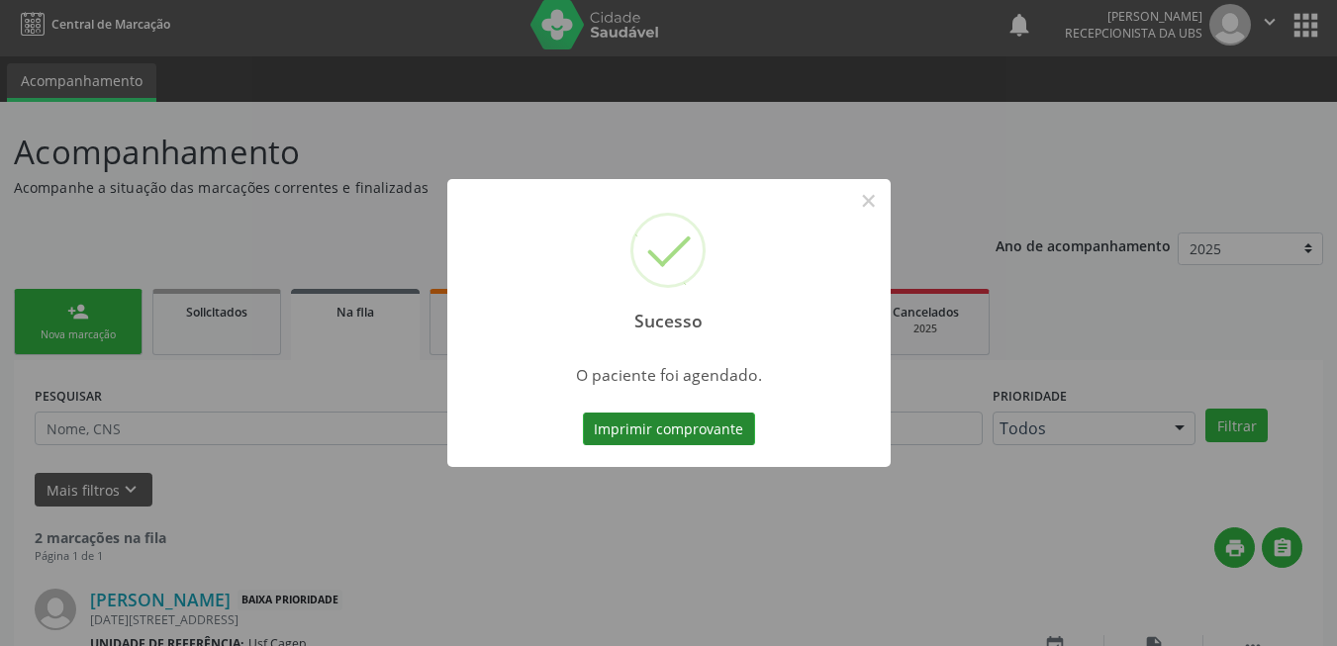
click at [735, 428] on button "Imprimir comprovante" at bounding box center [669, 430] width 172 height 34
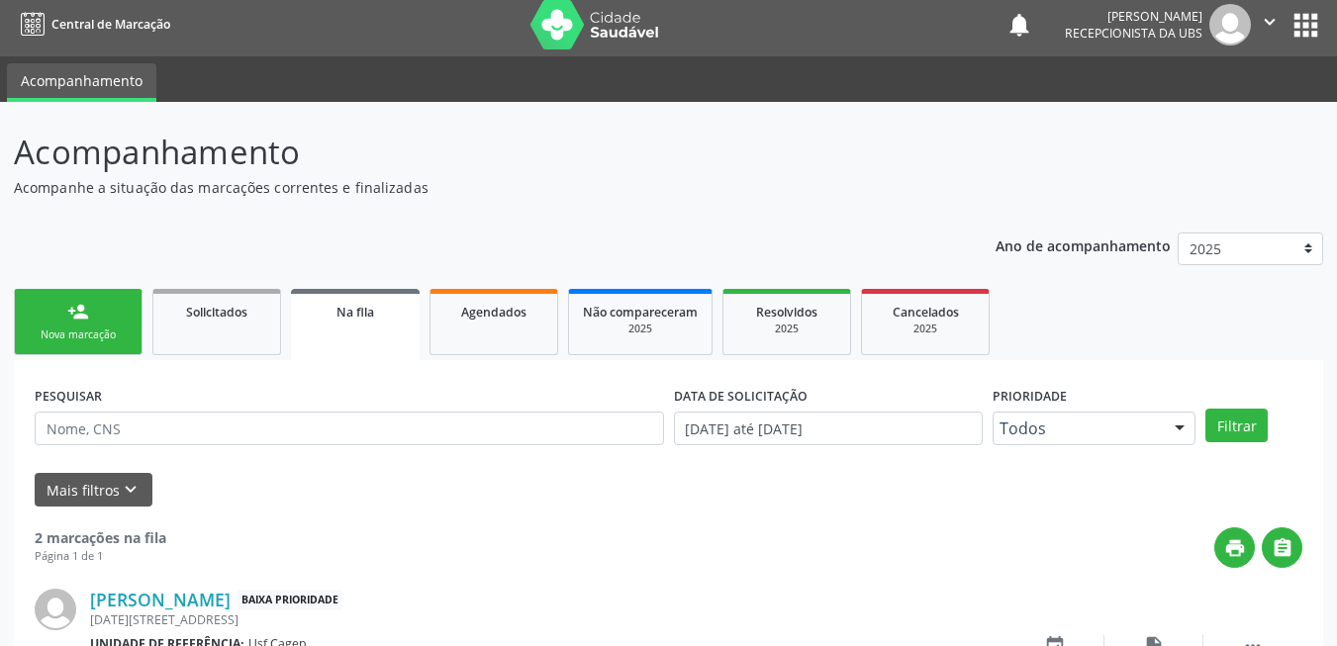
drag, startPoint x: 80, startPoint y: 344, endPoint x: 68, endPoint y: 327, distance: 21.4
click at [80, 344] on link "person_add Nova marcação" at bounding box center [78, 322] width 129 height 66
click at [68, 327] on link "person_add Nova marcação" at bounding box center [78, 322] width 129 height 66
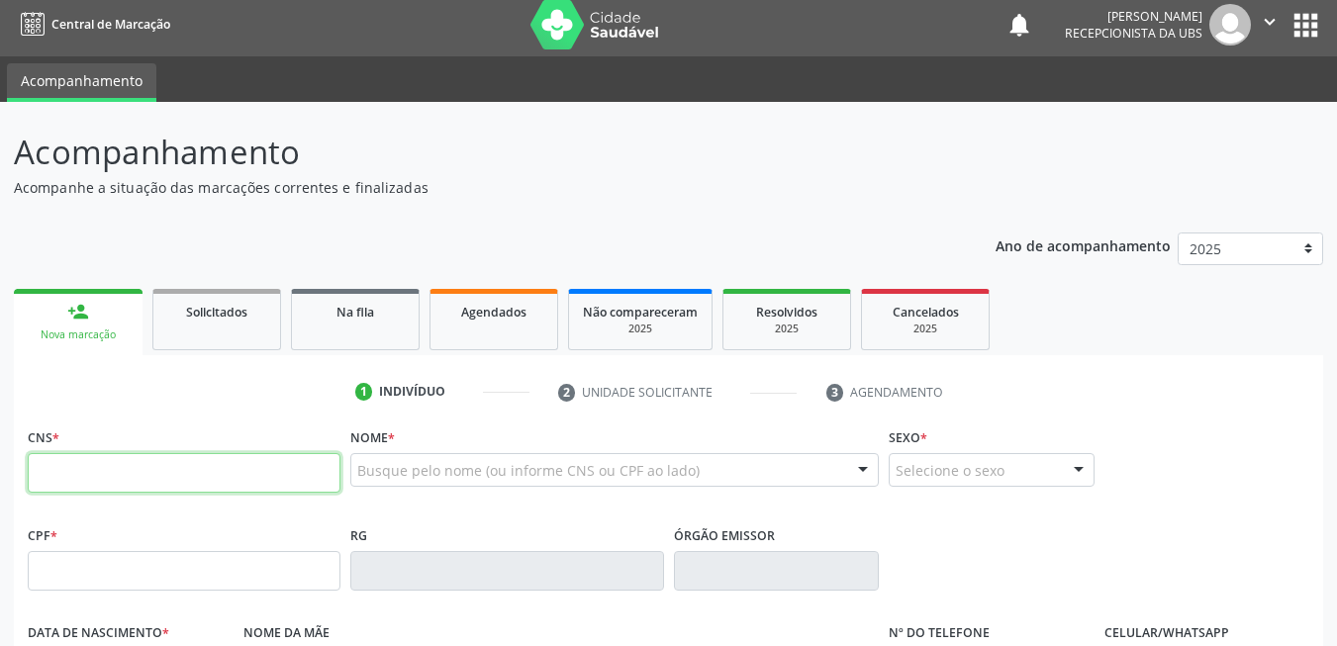
click at [151, 474] on input "text" at bounding box center [184, 473] width 313 height 40
click at [299, 482] on input "text" at bounding box center [184, 473] width 313 height 40
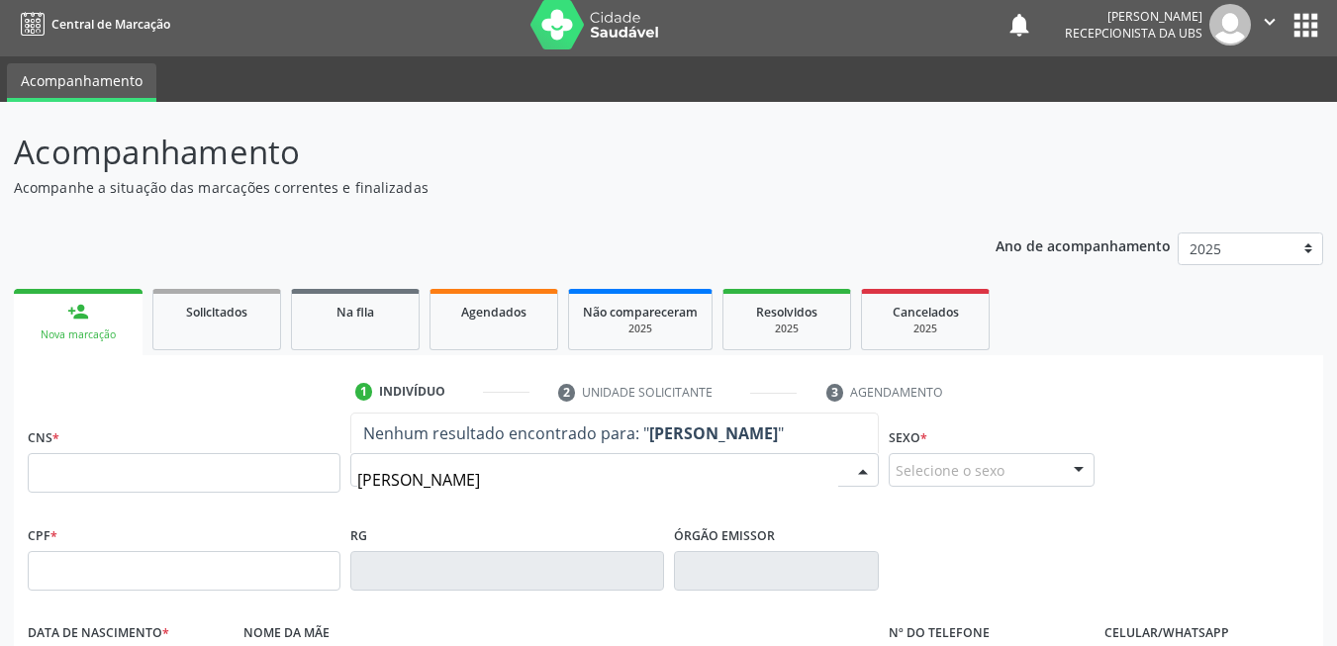
type input "lindaura felix da silva"
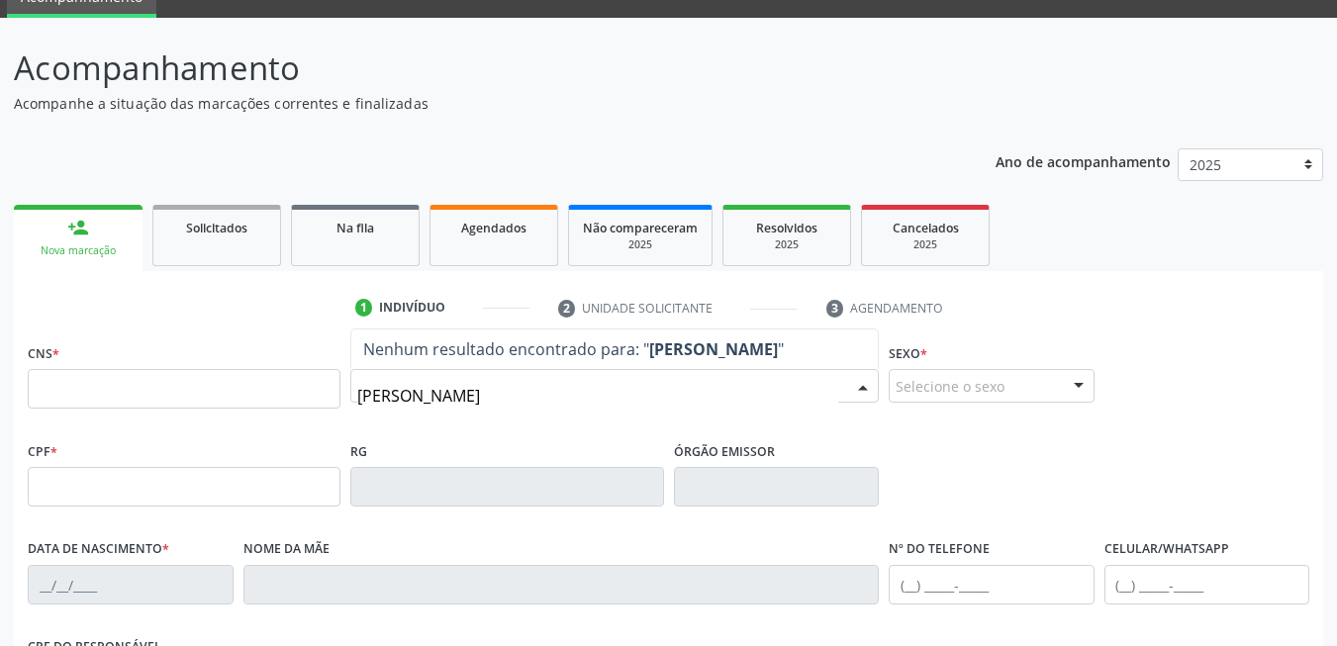
scroll to position [205, 0]
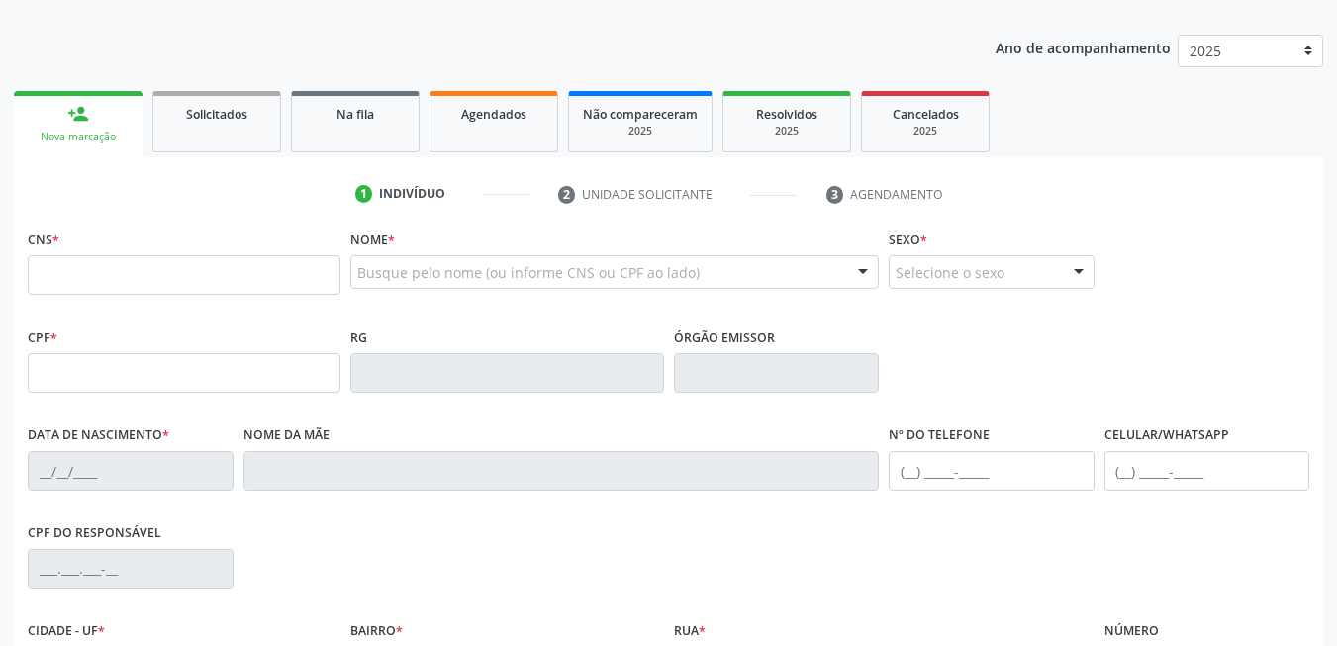
click at [838, 304] on div "Nome * Busque pelo nome (ou informe CNS ou CPF ao lado) Nenhum resultado encont…" at bounding box center [614, 274] width 538 height 98
click at [230, 268] on input "text" at bounding box center [184, 275] width 313 height 40
paste input "898 0037 1859 2004"
type input "898 0037 1859 2004"
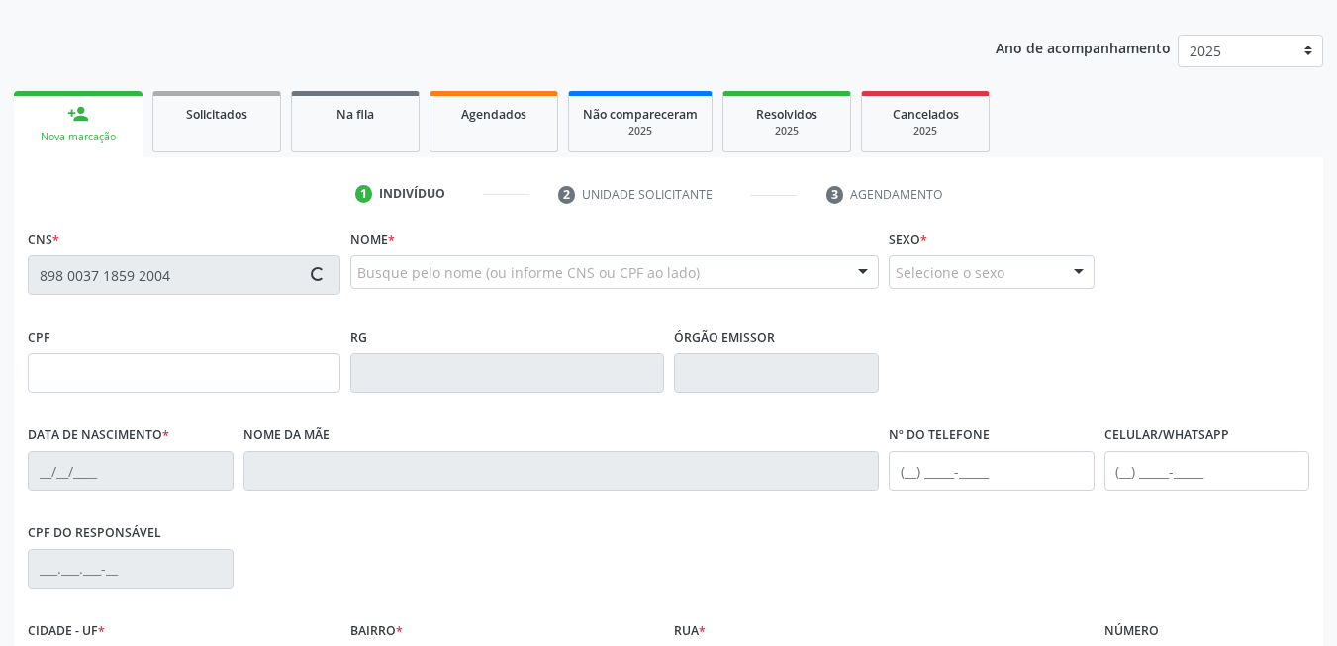
type input "12/04/1962"
type input "Maria Artemisa da Conceicao"
type input "[PHONE_NUMBER]"
type input "74"
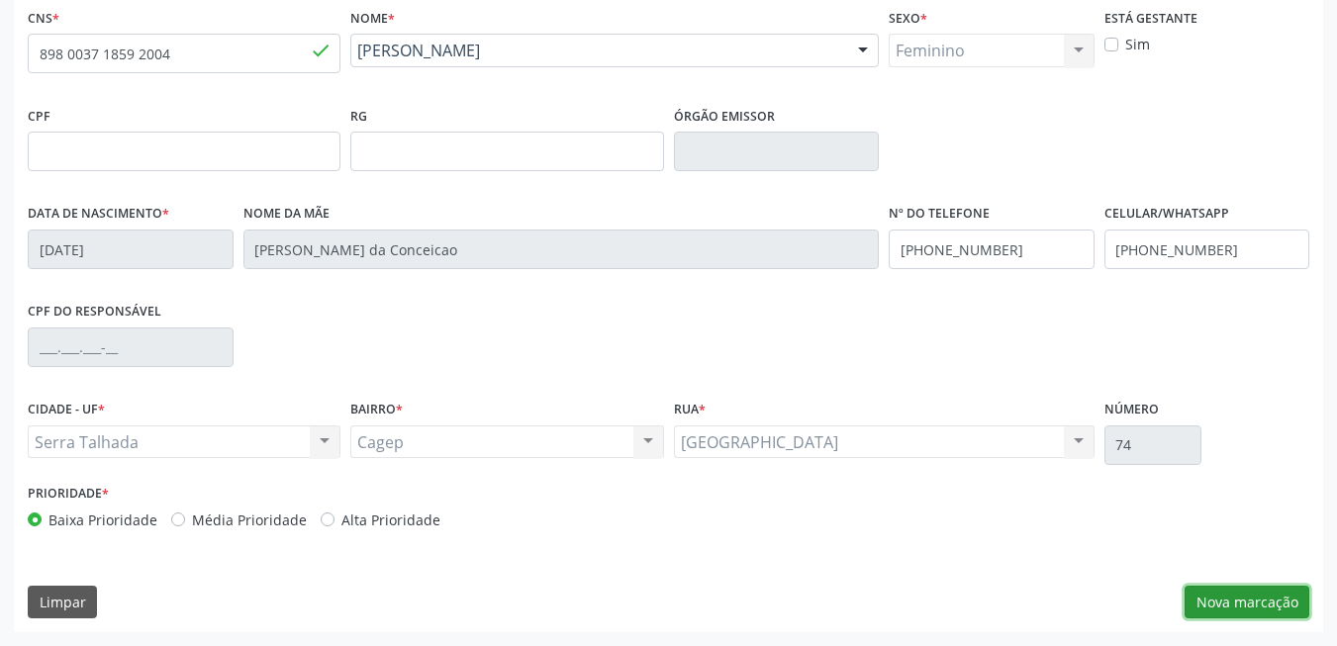
click at [1206, 599] on button "Nova marcação" at bounding box center [1247, 603] width 125 height 34
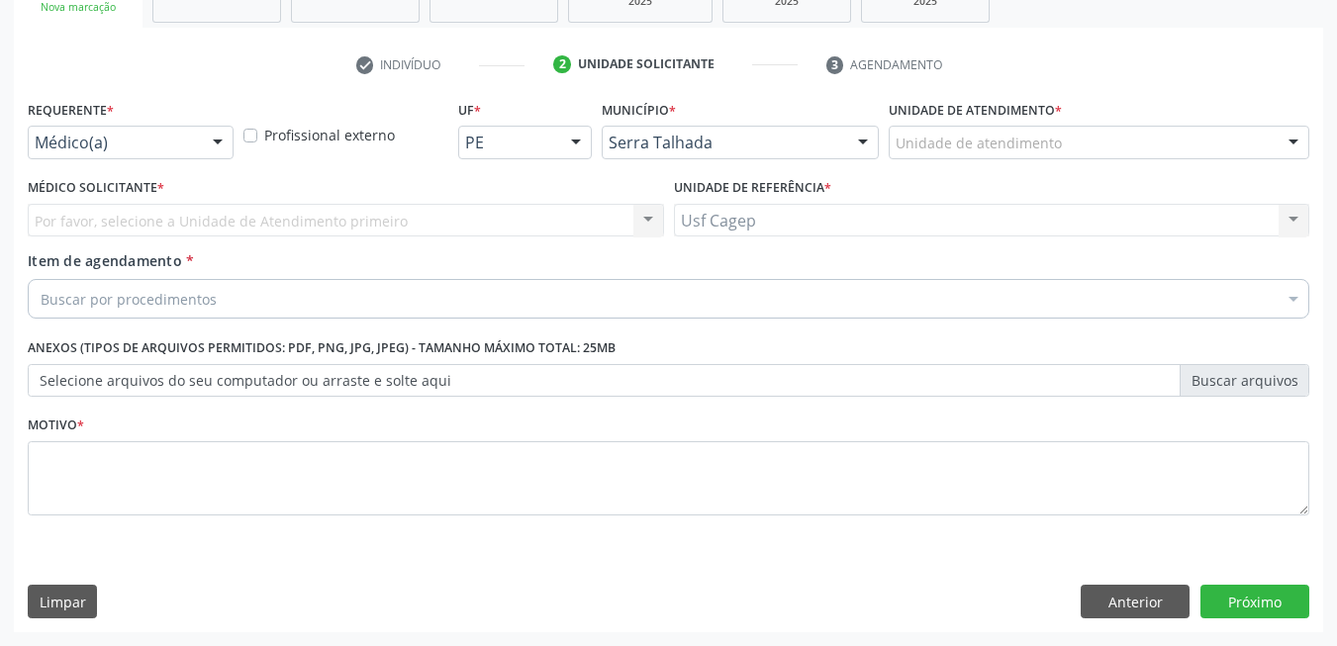
scroll to position [335, 0]
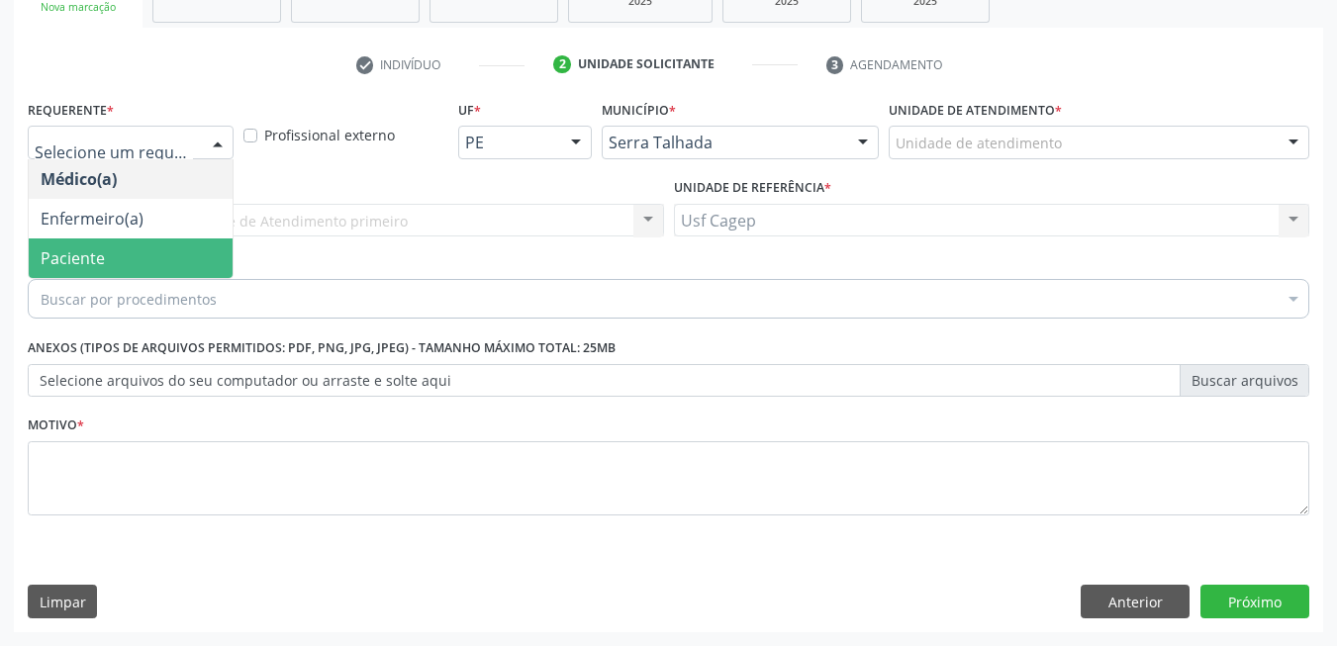
click at [131, 247] on span "Paciente" at bounding box center [131, 259] width 204 height 40
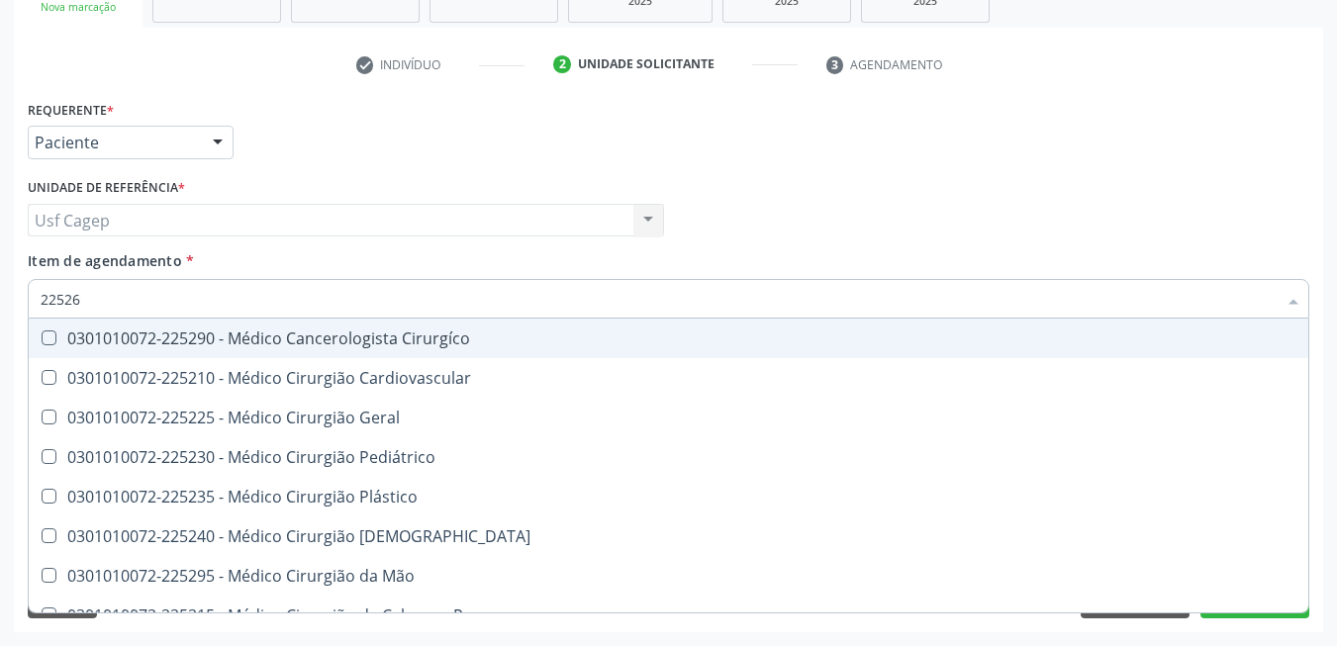
type input "225265"
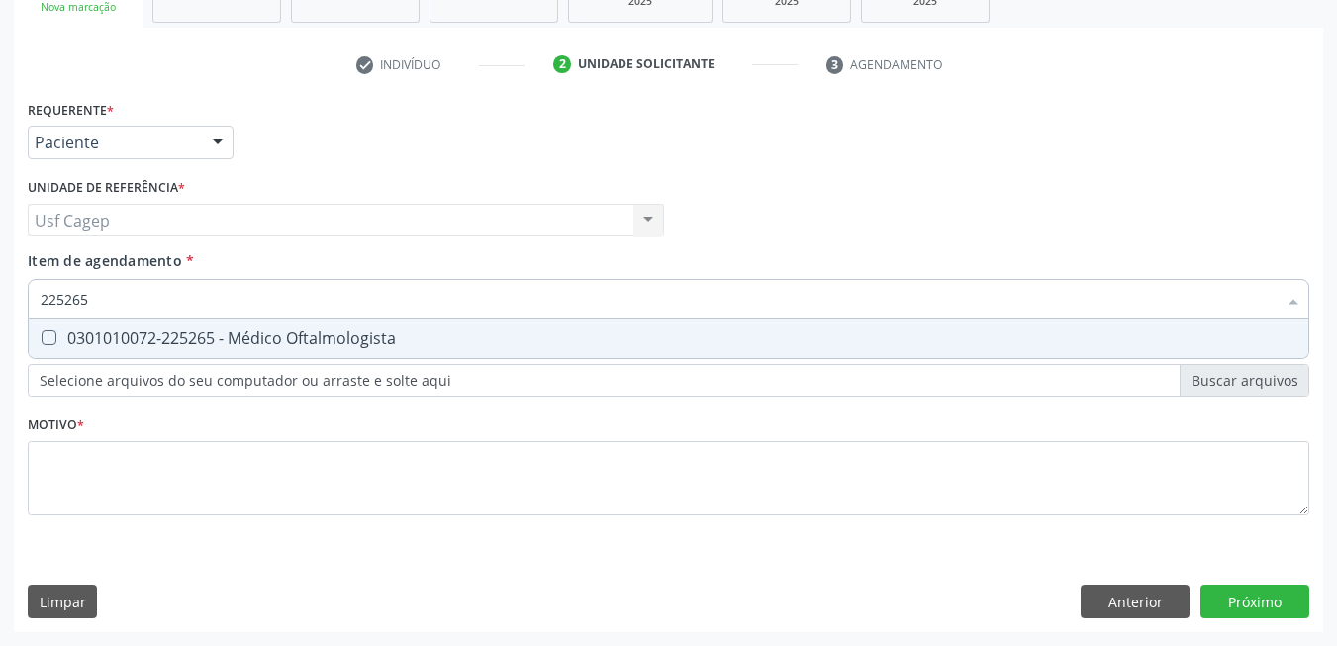
click at [166, 339] on div "0301010072-225265 - Médico Oftalmologista" at bounding box center [669, 339] width 1256 height 16
checkbox Oftalmologista "true"
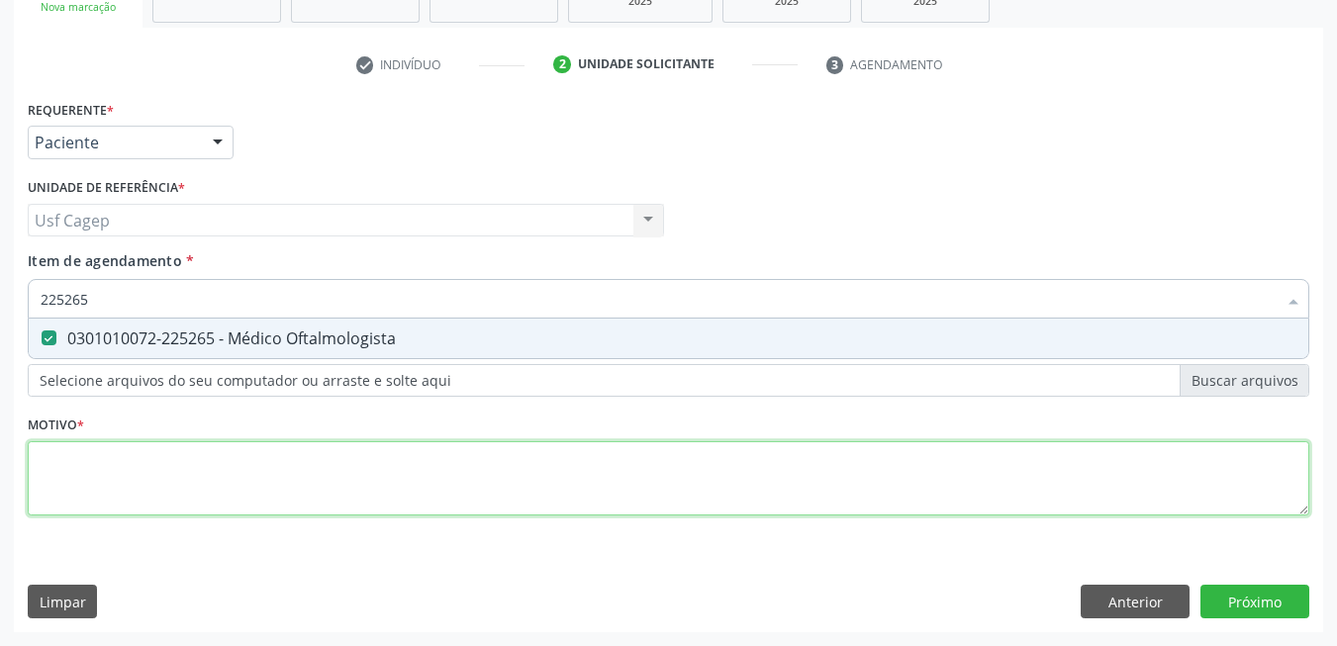
click at [223, 463] on div "Requerente * Paciente Médico(a) Enfermeiro(a) Paciente Nenhum resultado encontr…" at bounding box center [669, 319] width 1282 height 448
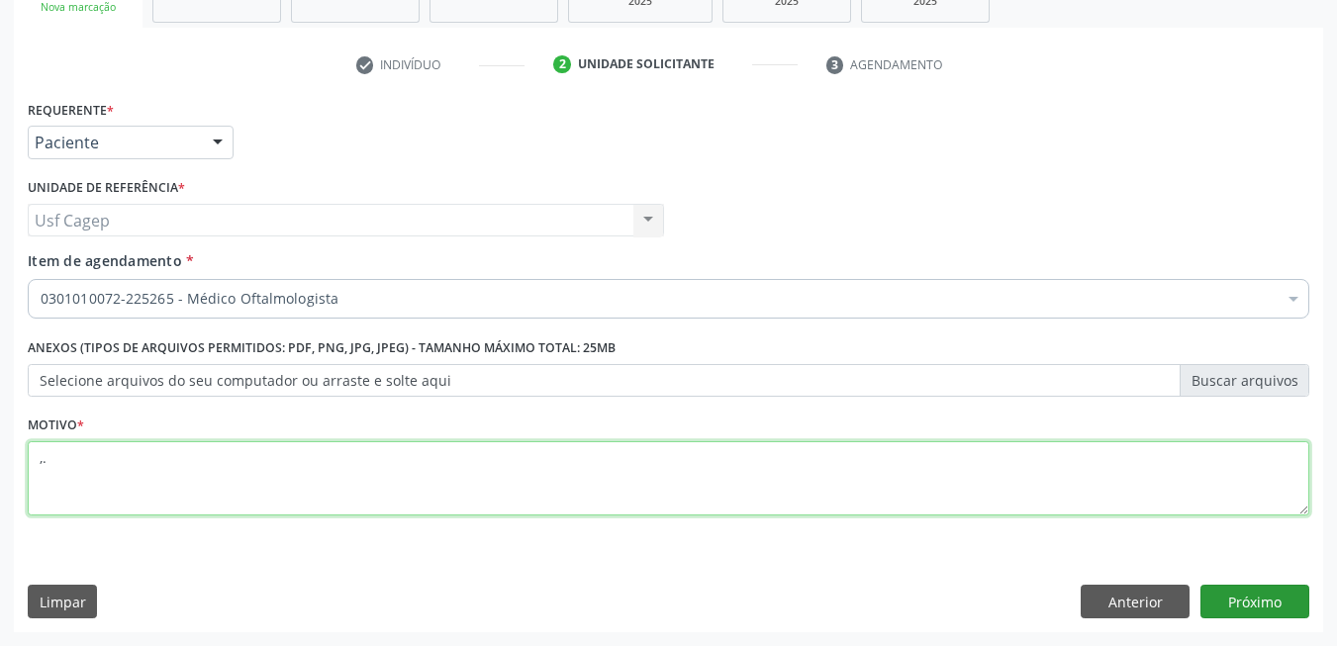
type textarea ",."
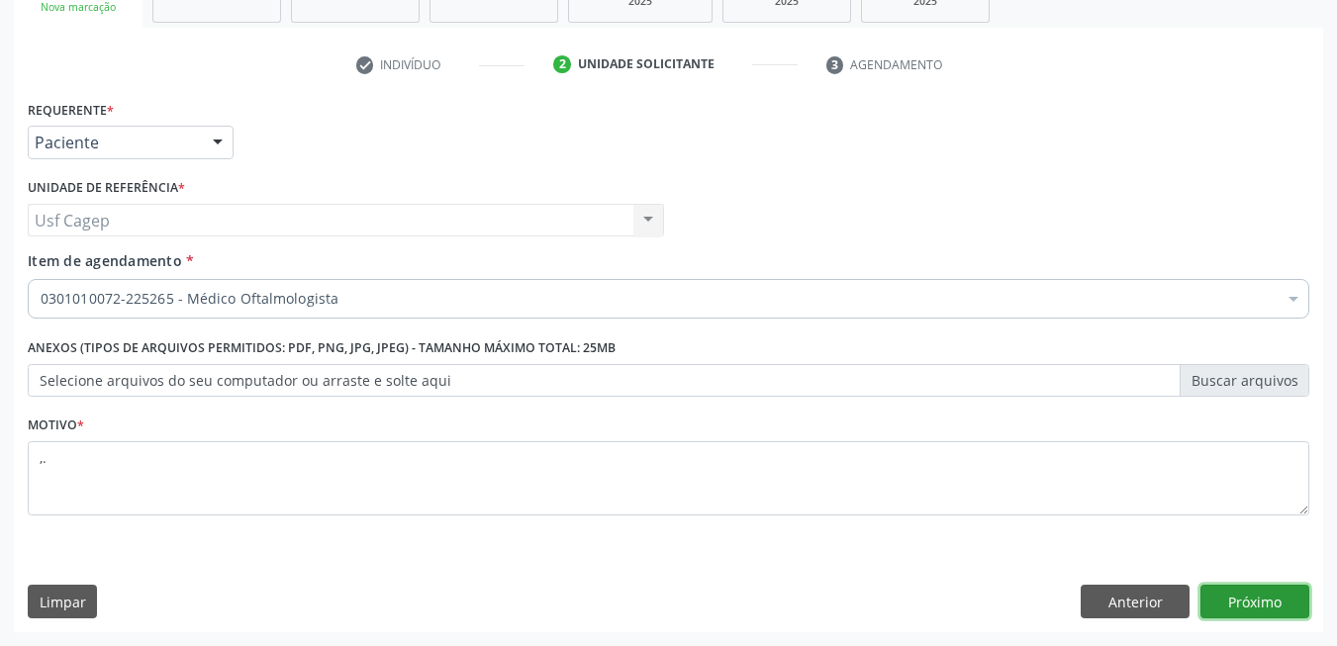
click at [1245, 606] on button "Próximo" at bounding box center [1254, 602] width 109 height 34
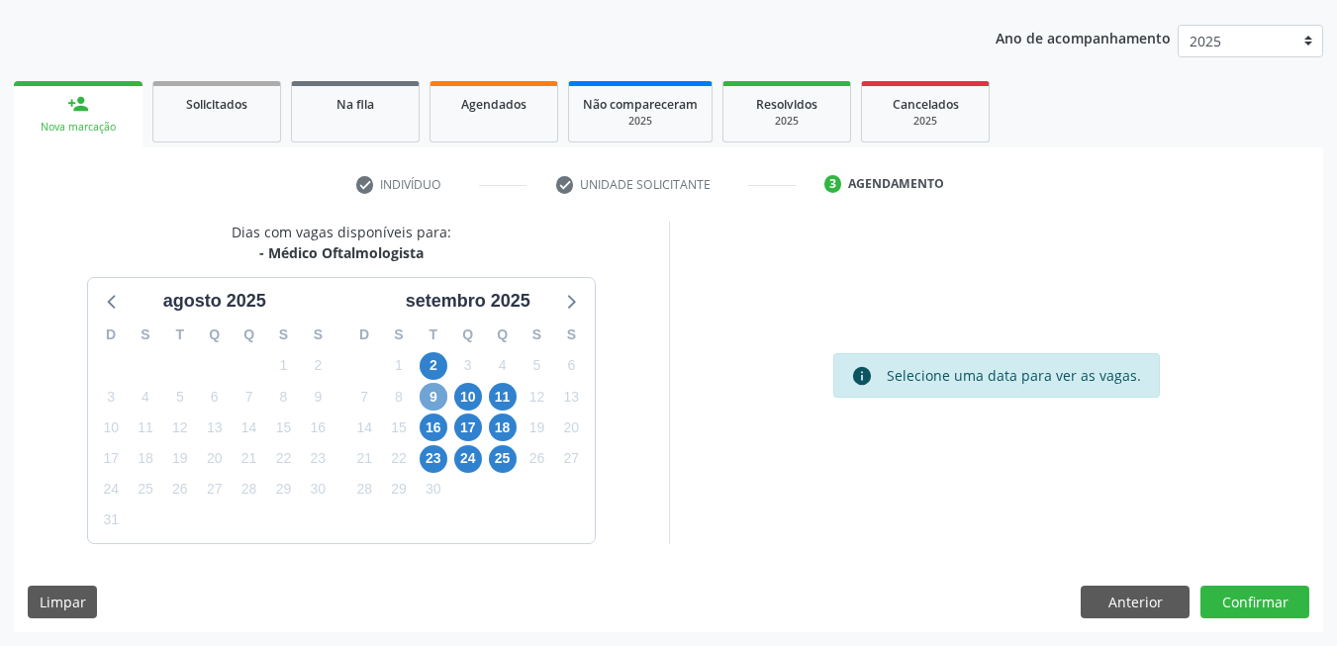
click at [431, 403] on span "9" at bounding box center [434, 397] width 28 height 28
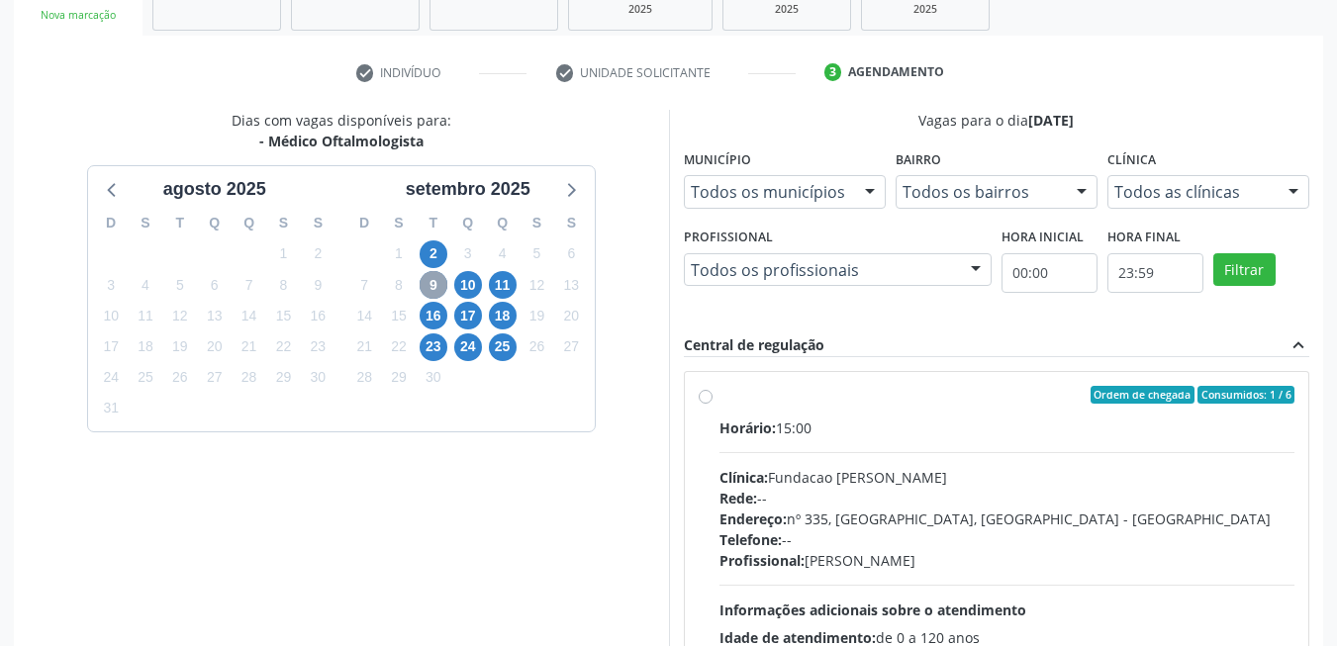
scroll to position [501, 0]
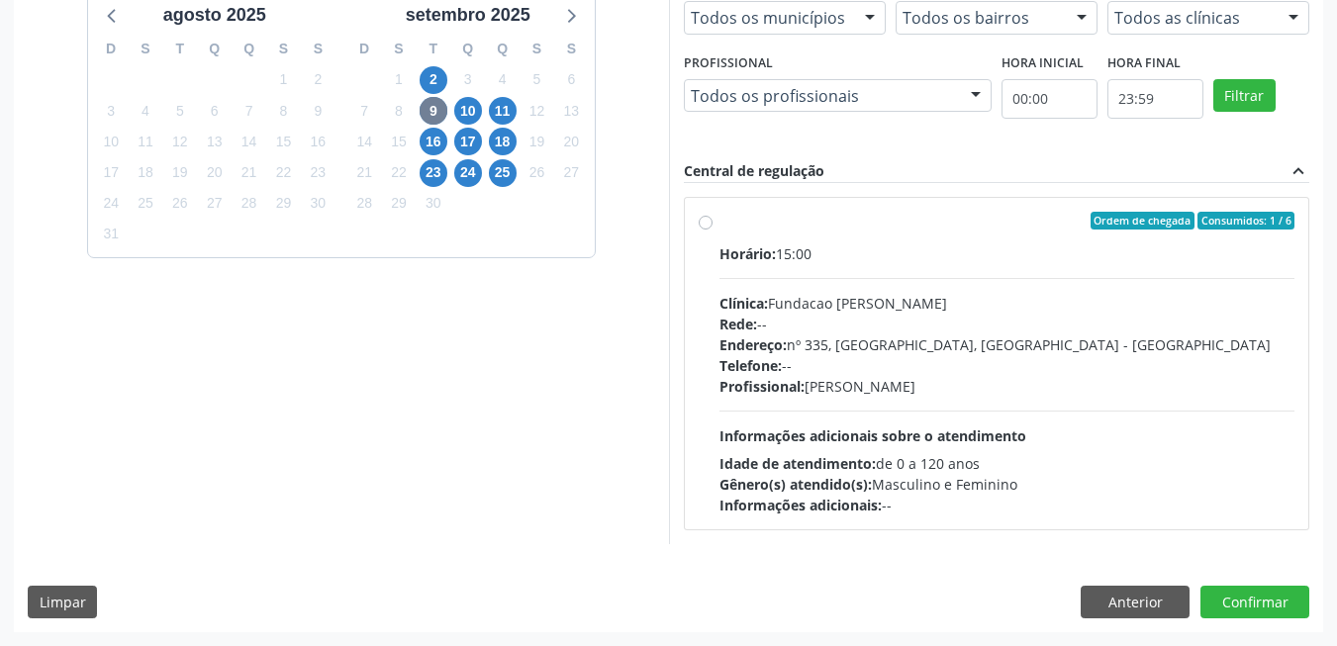
click at [934, 423] on div "Horário: 15:00 Clínica: Fundacao Altino Ventura Rede: -- Endereço: nº 335, Noss…" at bounding box center [1007, 379] width 576 height 272
click at [713, 230] on input "Ordem de chegada Consumidos: 1 / 6 Horário: 15:00 Clínica: Fundacao Altino Vent…" at bounding box center [706, 221] width 14 height 18
radio input "true"
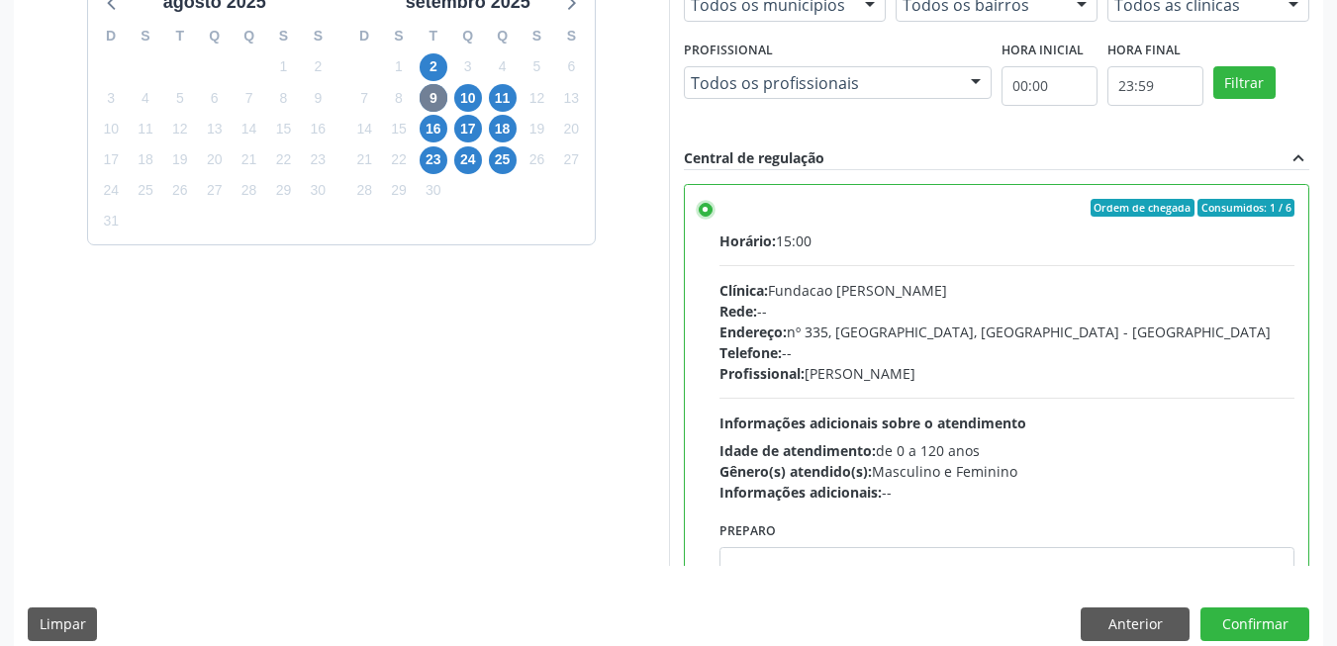
scroll to position [536, 0]
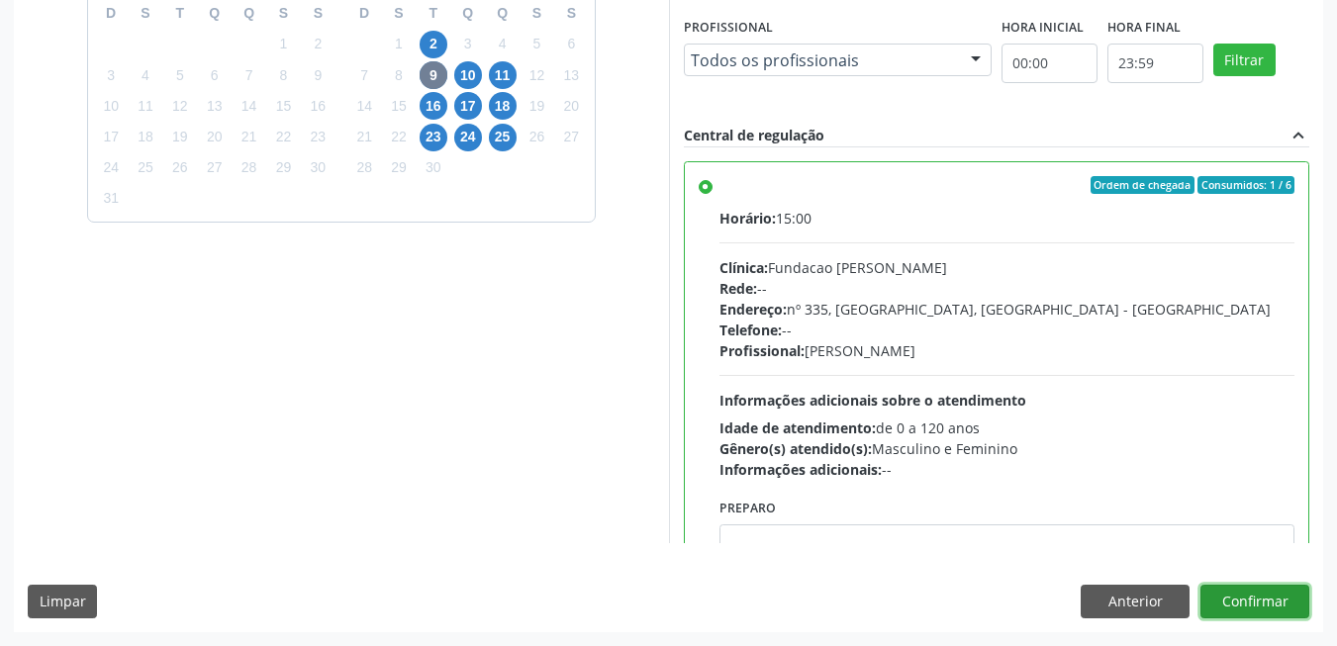
click at [1256, 606] on button "Confirmar" at bounding box center [1254, 602] width 109 height 34
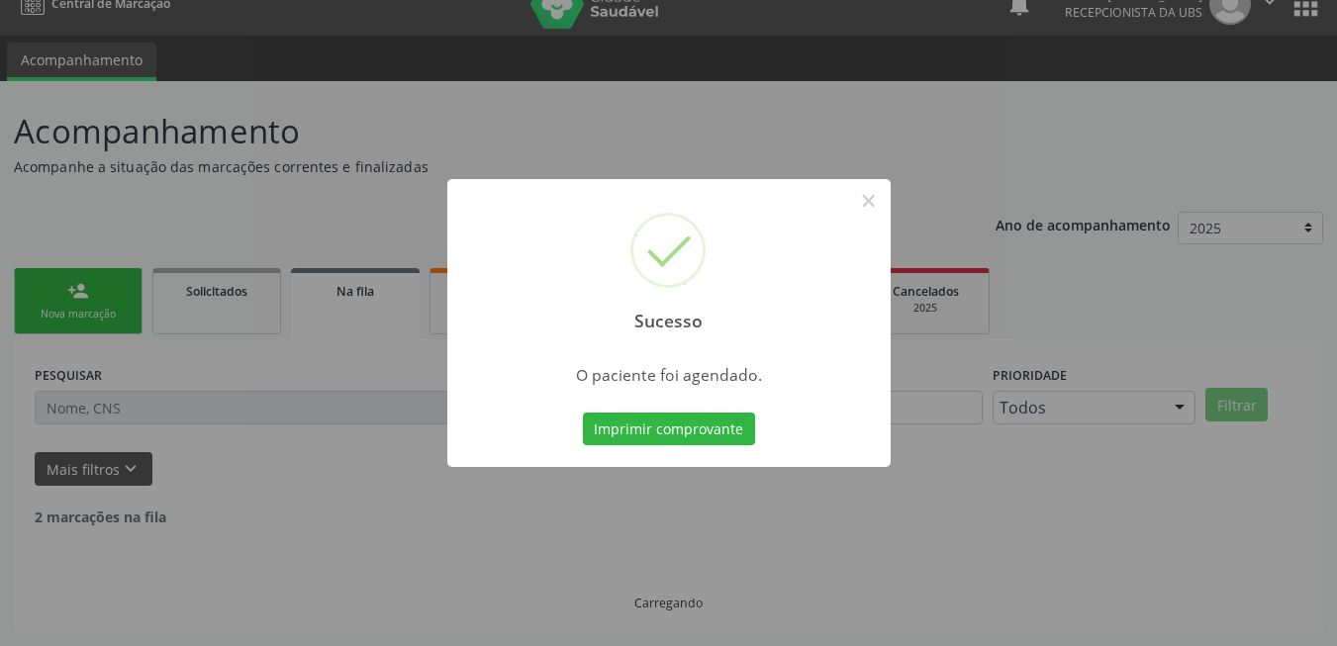
scroll to position [7, 0]
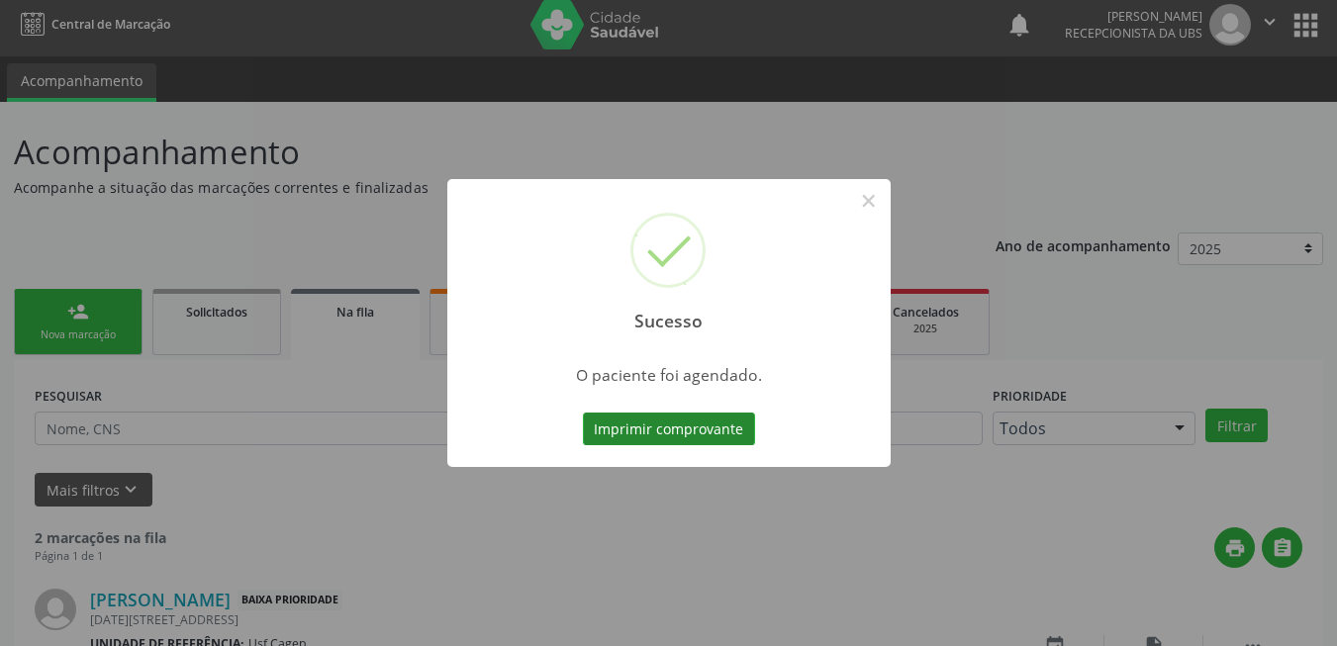
click at [726, 434] on button "Imprimir comprovante" at bounding box center [669, 430] width 172 height 34
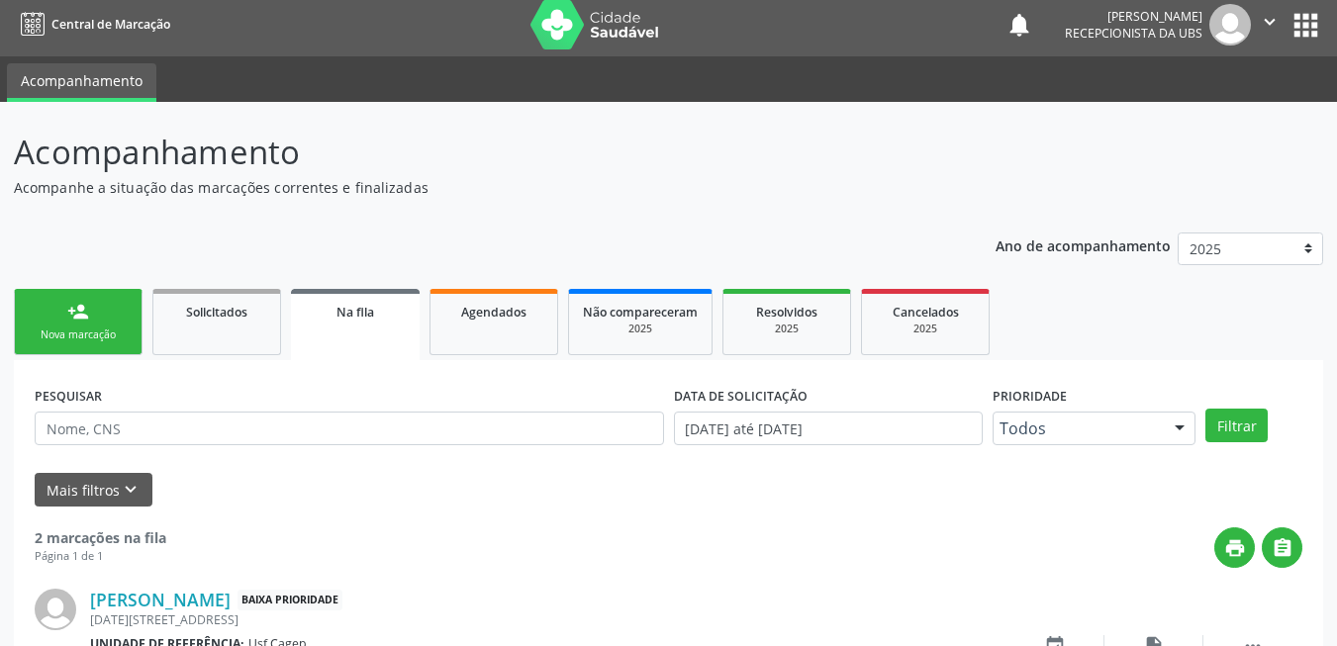
drag, startPoint x: 65, startPoint y: 372, endPoint x: 65, endPoint y: 343, distance: 28.7
click at [65, 371] on div "PESQUISAR DATA DE SOLICITAÇÃO [DATE] até [DATE] Prioridade Todos Todos Baixa Pr…" at bounding box center [668, 651] width 1309 height 582
click at [65, 343] on link "person_add Nova marcação" at bounding box center [78, 322] width 129 height 66
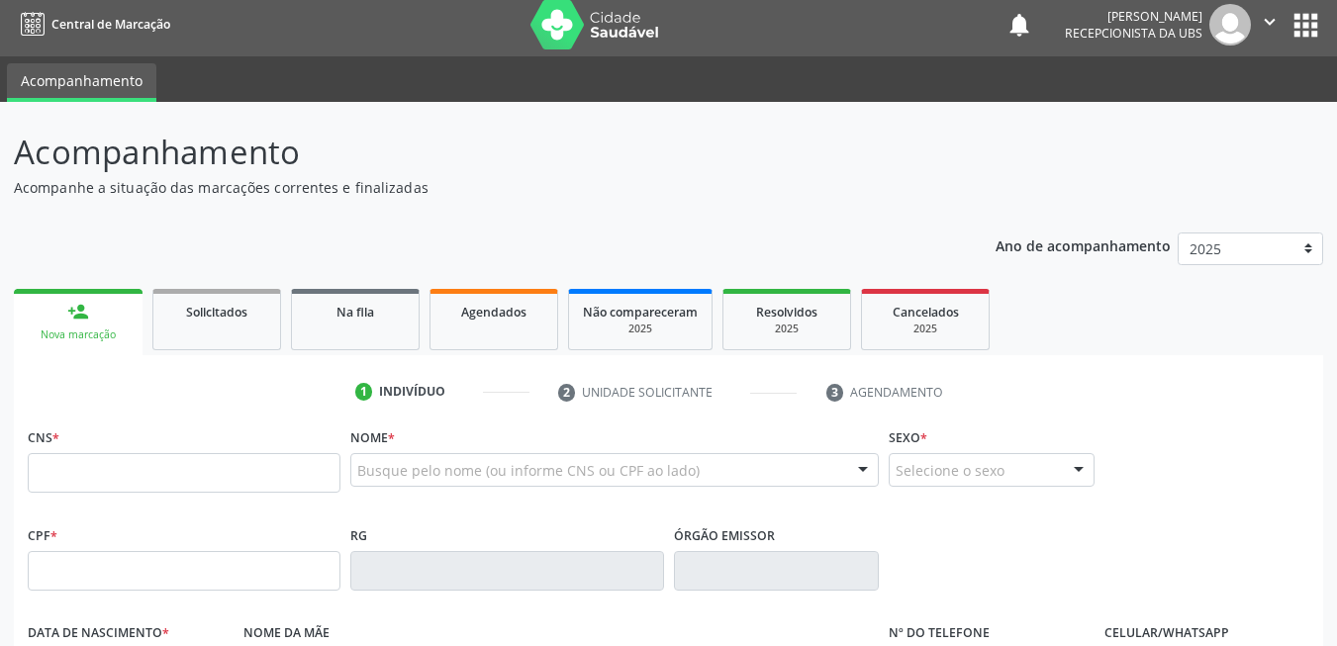
click at [125, 319] on link "person_add Nova marcação" at bounding box center [78, 322] width 129 height 66
click at [162, 464] on input "text" at bounding box center [184, 473] width 313 height 40
click at [302, 474] on input "text" at bounding box center [184, 473] width 313 height 40
drag, startPoint x: 295, startPoint y: 457, endPoint x: 301, endPoint y: 470, distance: 14.2
click at [298, 460] on input "240 8198 1" at bounding box center [184, 473] width 313 height 40
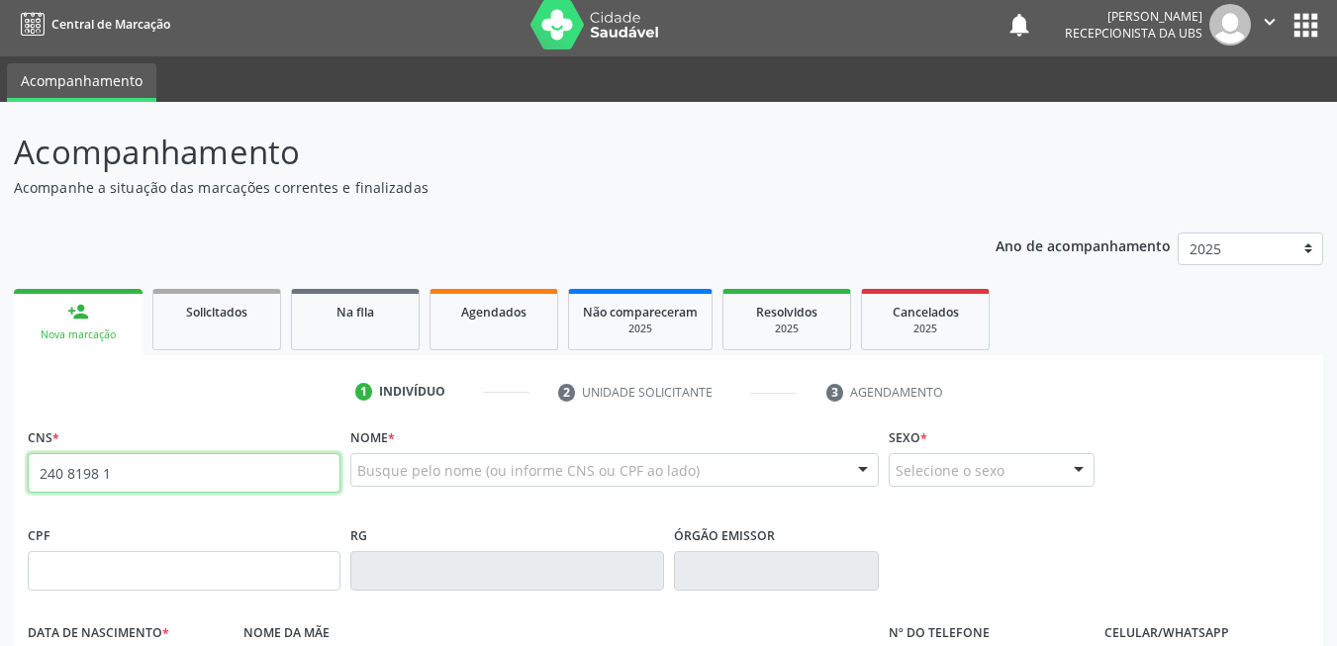
click at [301, 470] on input "240 8198 1" at bounding box center [184, 473] width 313 height 40
type input "2"
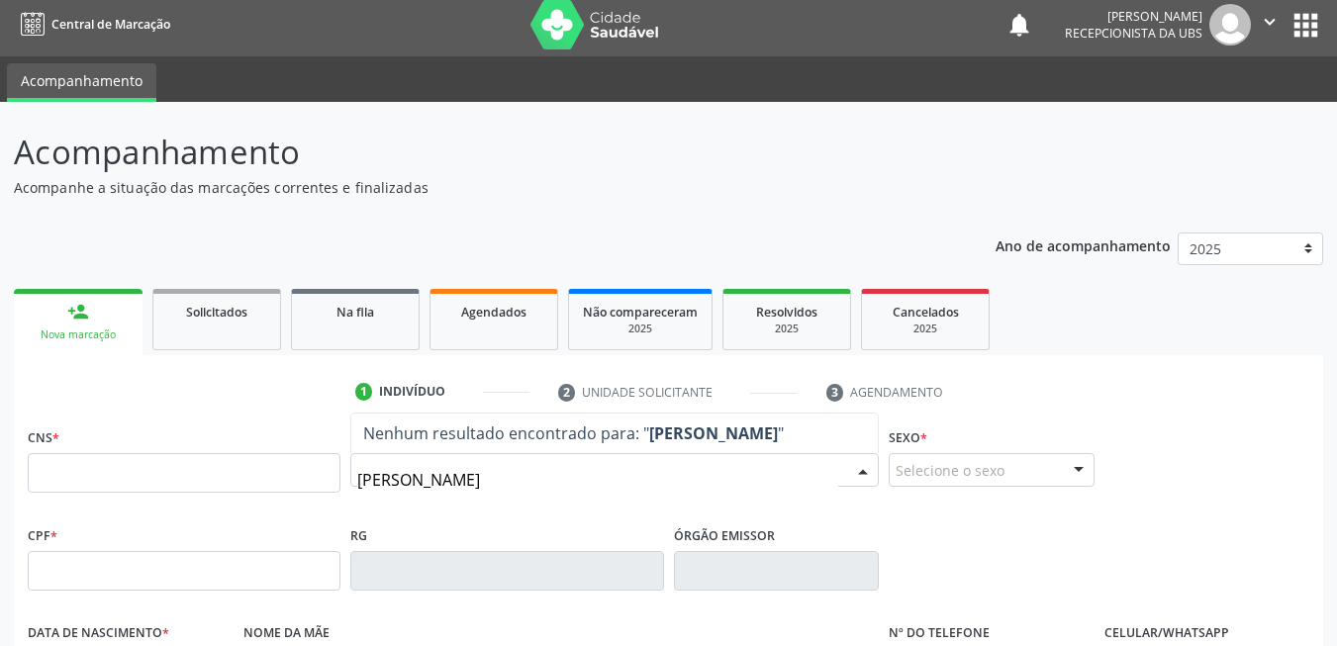
type input "marcio francisco da silva"
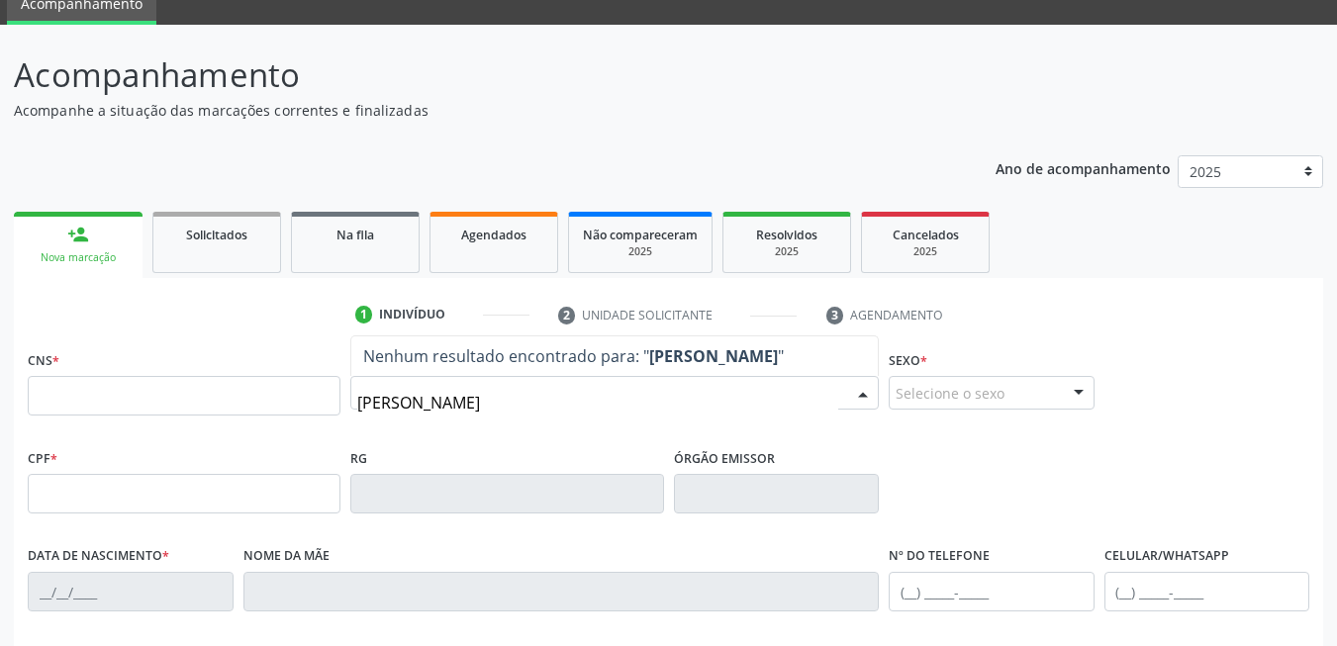
scroll to position [205, 0]
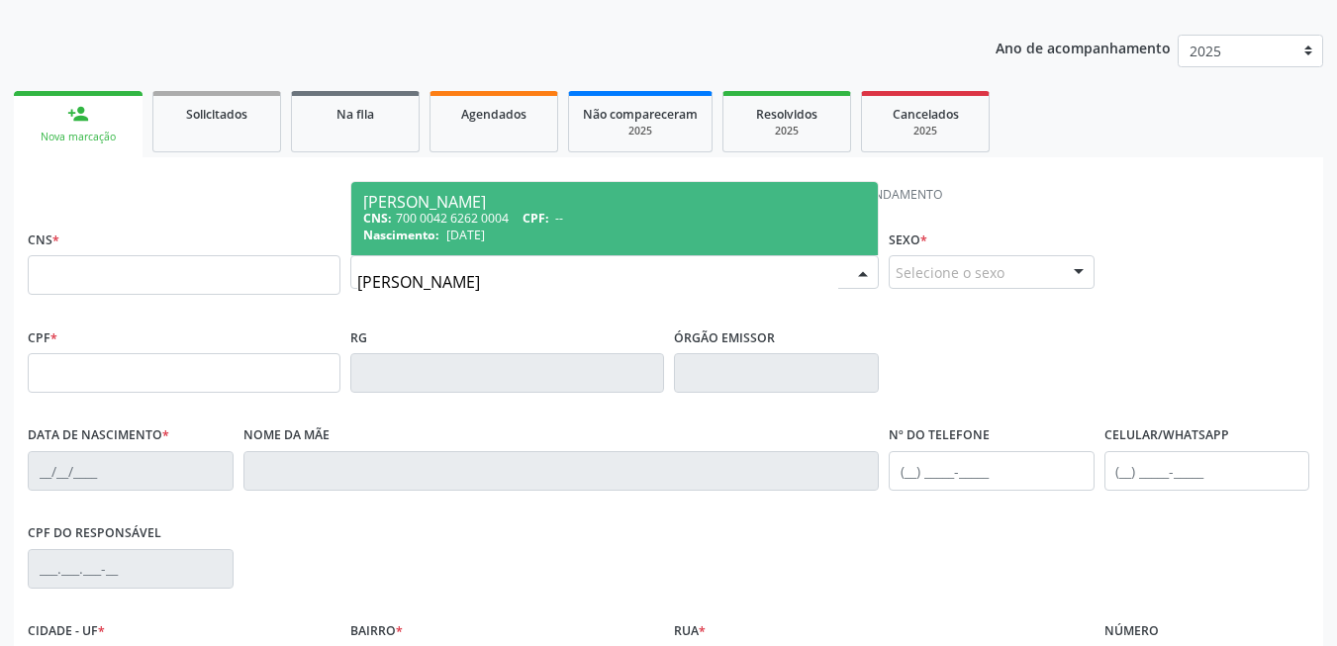
click at [617, 294] on input "marcio francisco da silva" at bounding box center [597, 282] width 481 height 40
click at [607, 227] on div "Nascimento: 24/08/1981" at bounding box center [614, 235] width 503 height 17
type input "700 0042 6262 0004"
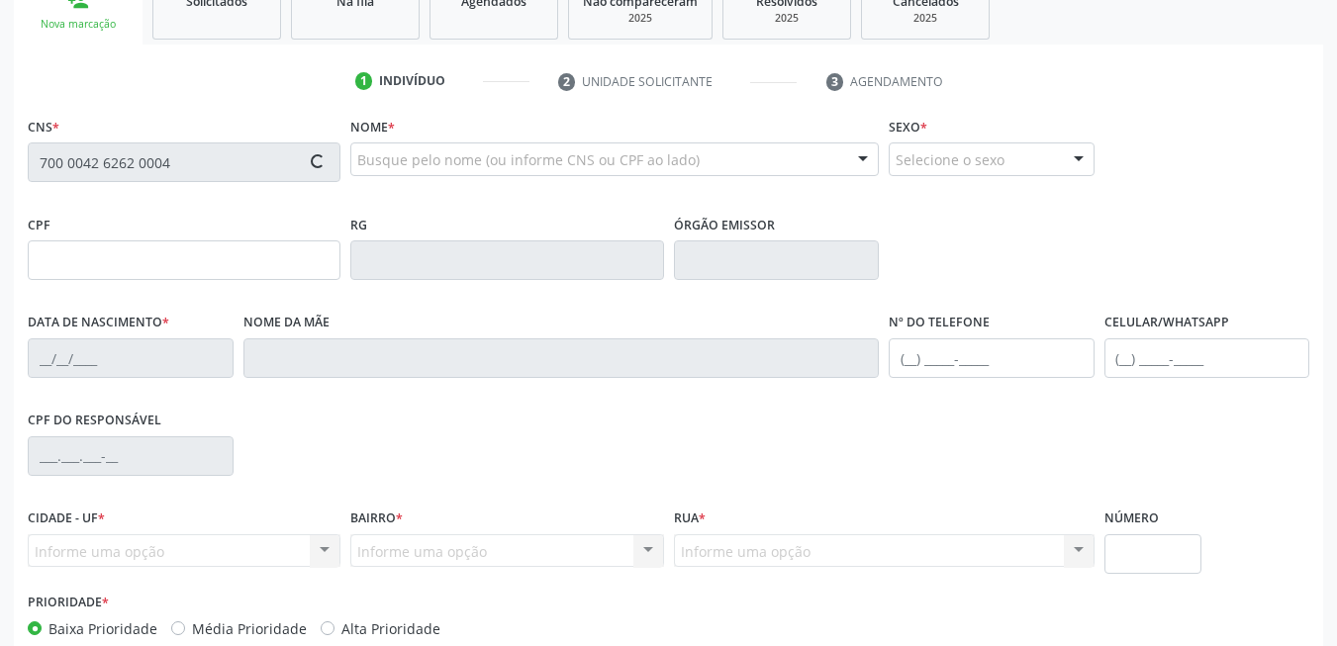
scroll to position [403, 0]
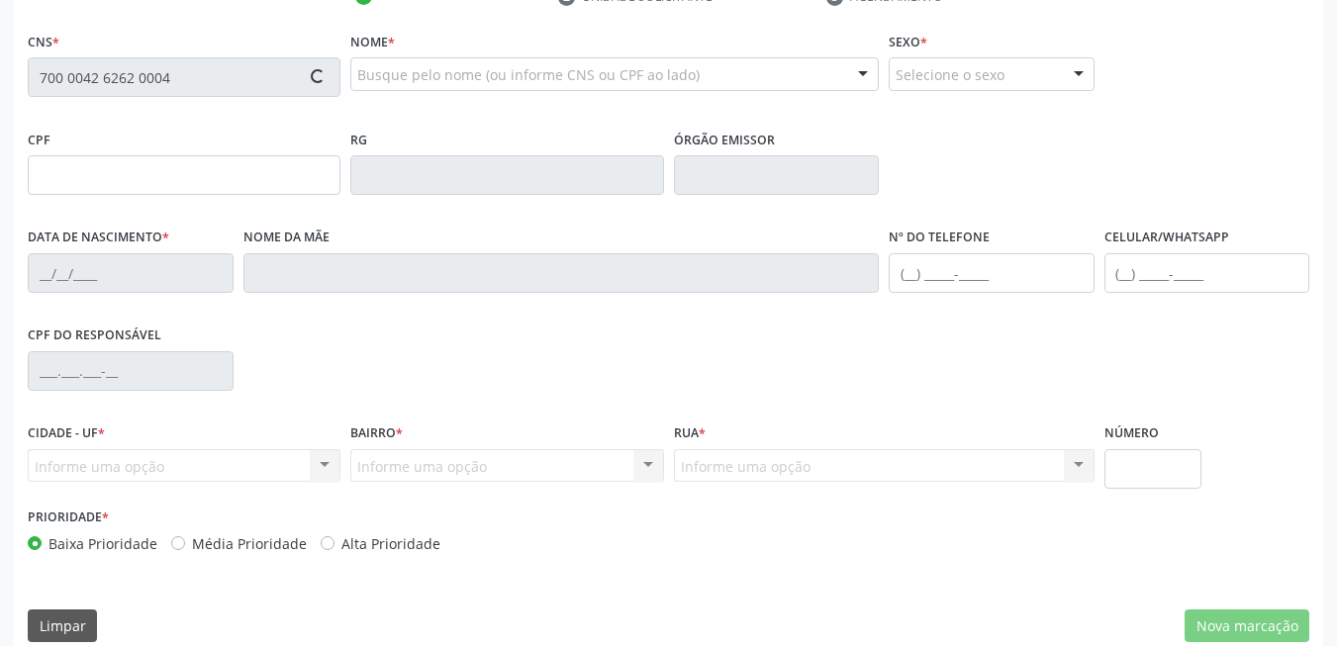
type input "24/08/1981"
type input "Marina Maria da Silva"
type input "(87) 99907-3580"
type input "042.031.424-58"
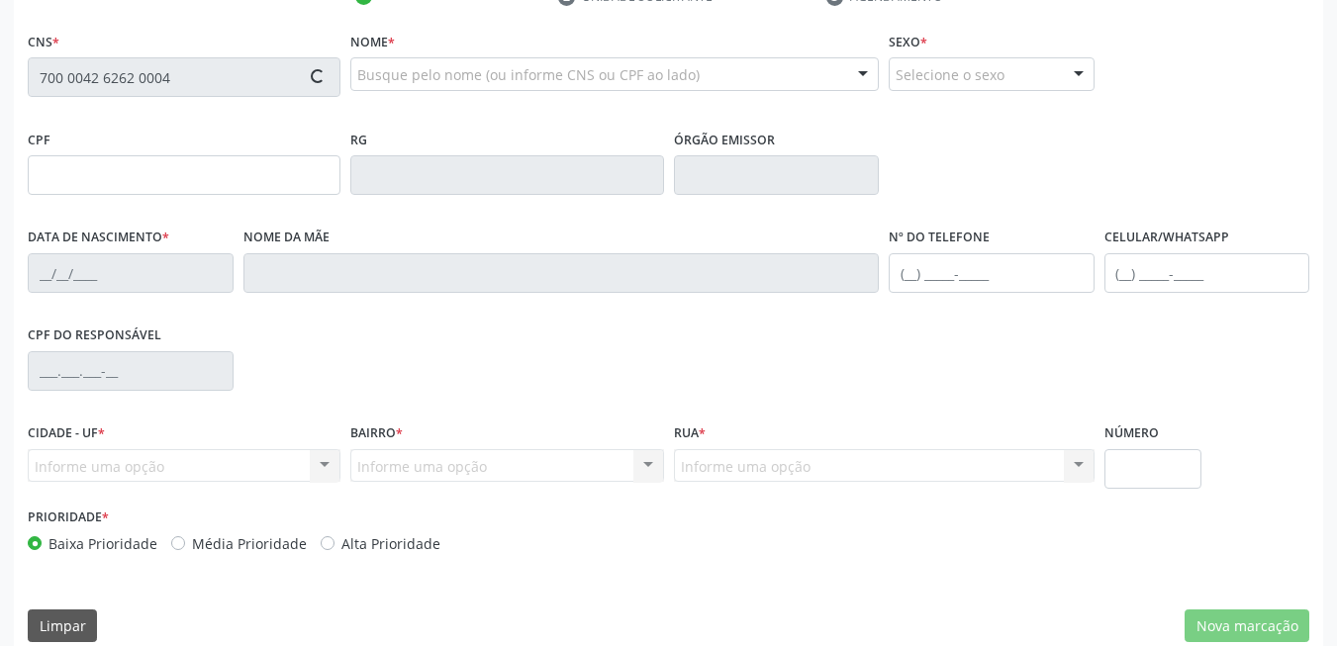
type input "801"
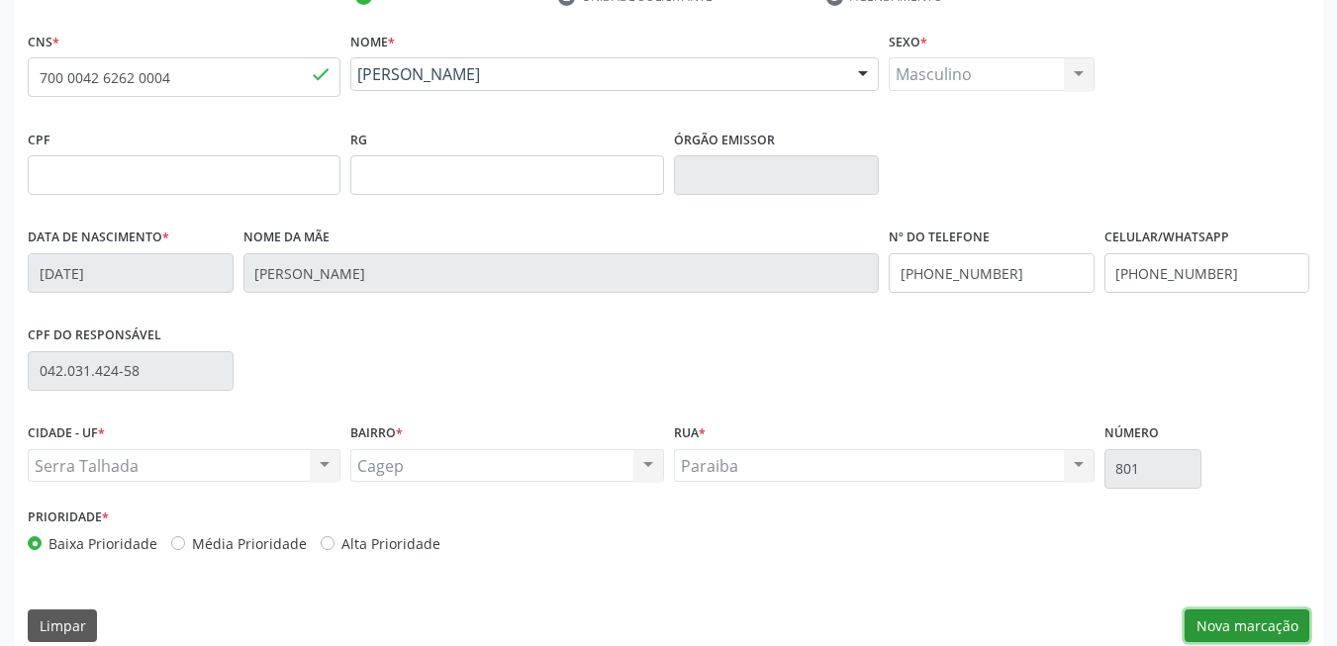
click at [1253, 628] on button "Nova marcação" at bounding box center [1247, 627] width 125 height 34
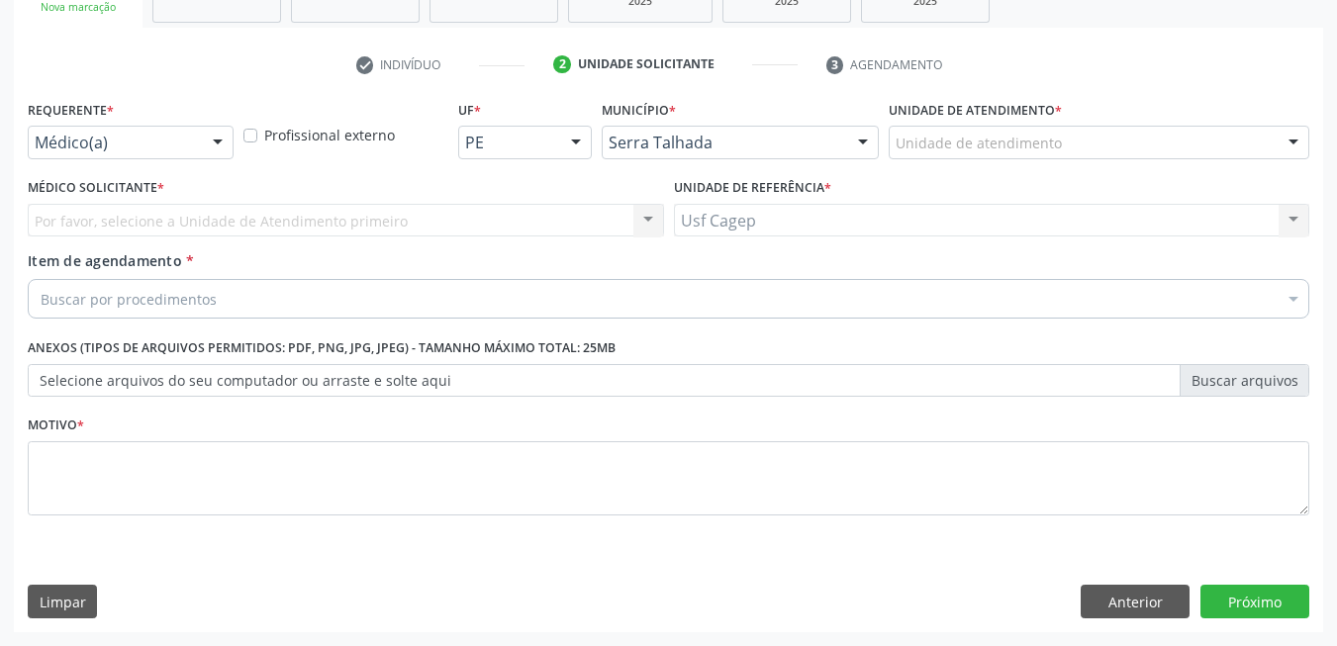
scroll to position [335, 0]
click at [223, 143] on div at bounding box center [218, 144] width 30 height 34
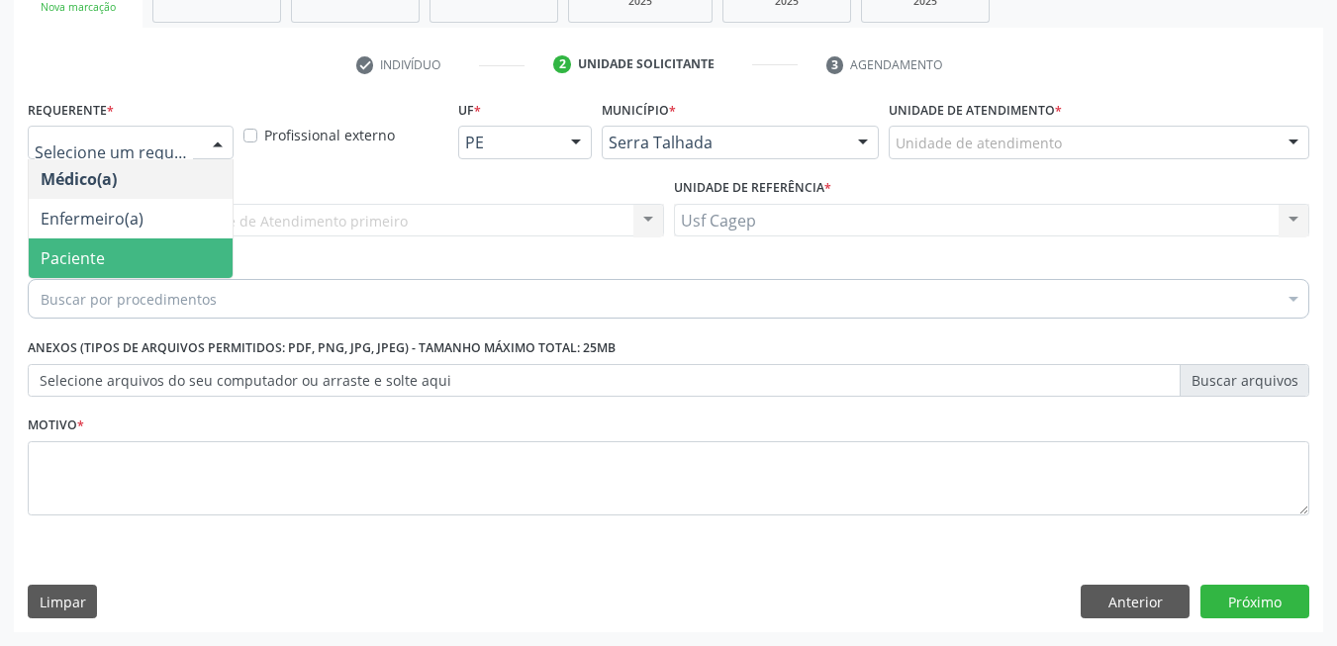
click at [155, 255] on span "Paciente" at bounding box center [131, 259] width 204 height 40
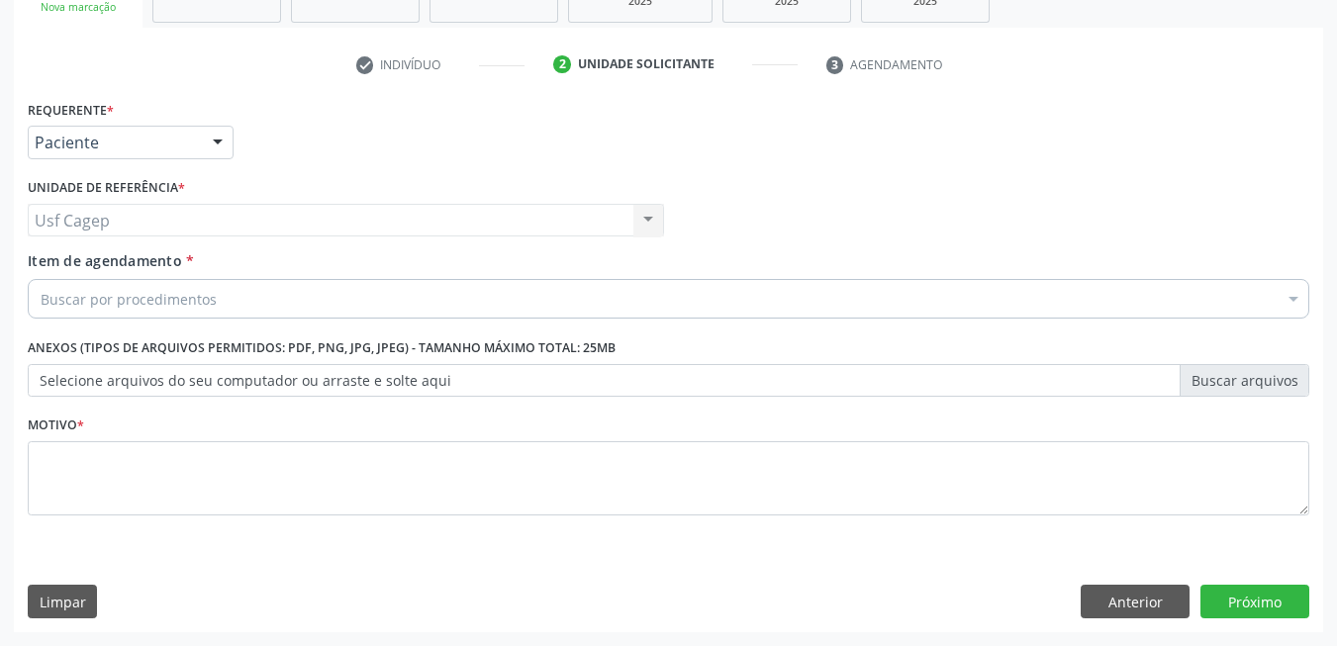
click at [235, 293] on div "Buscar por procedimentos" at bounding box center [669, 299] width 1282 height 40
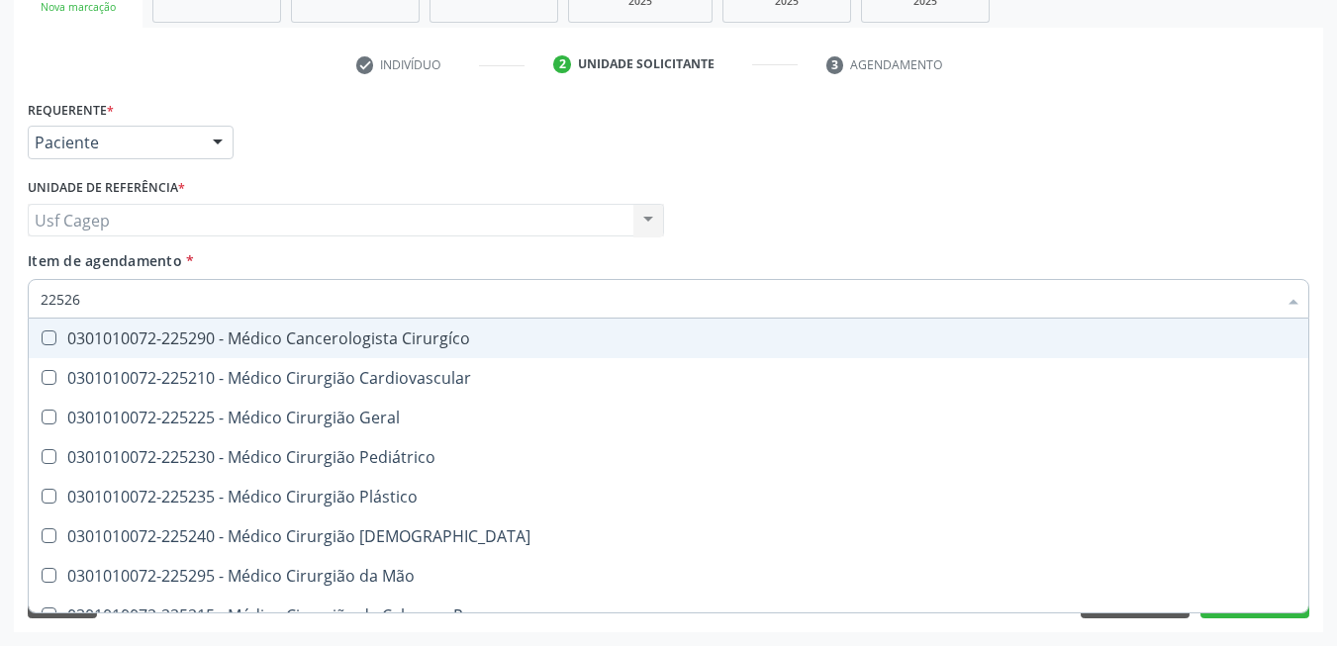
type input "225265"
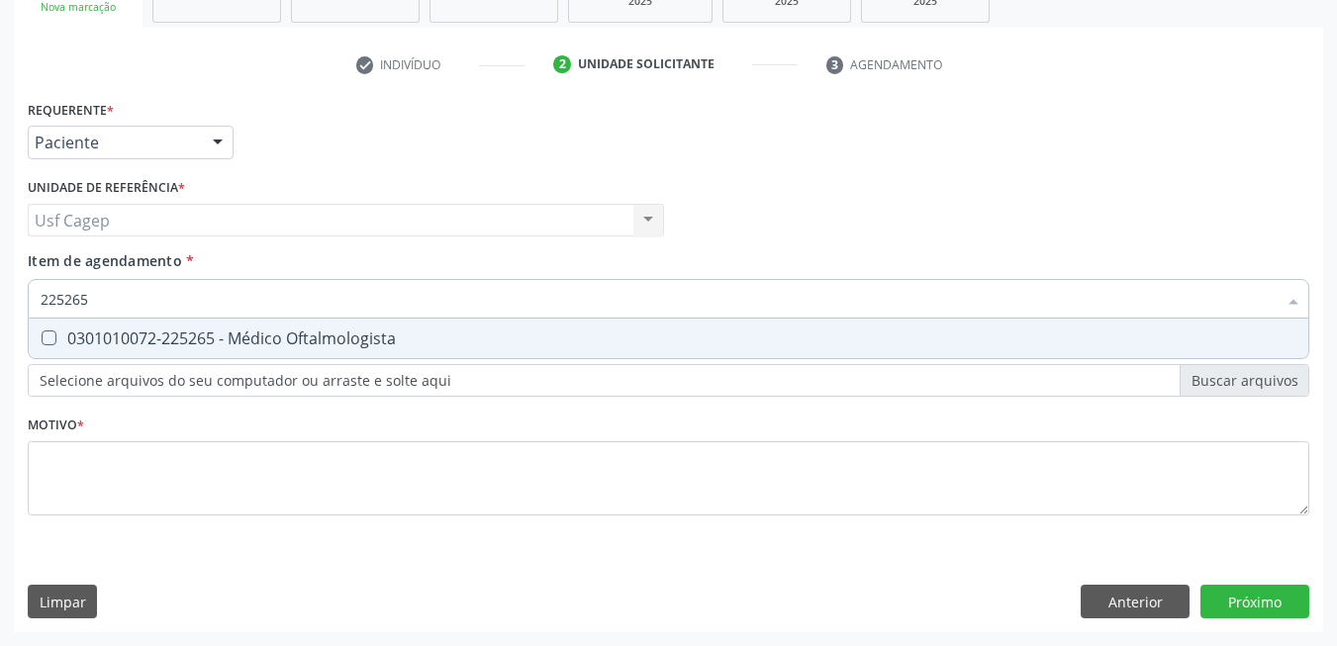
click at [255, 323] on span "0301010072-225265 - Médico Oftalmologista" at bounding box center [669, 339] width 1280 height 40
checkbox Oftalmologista "true"
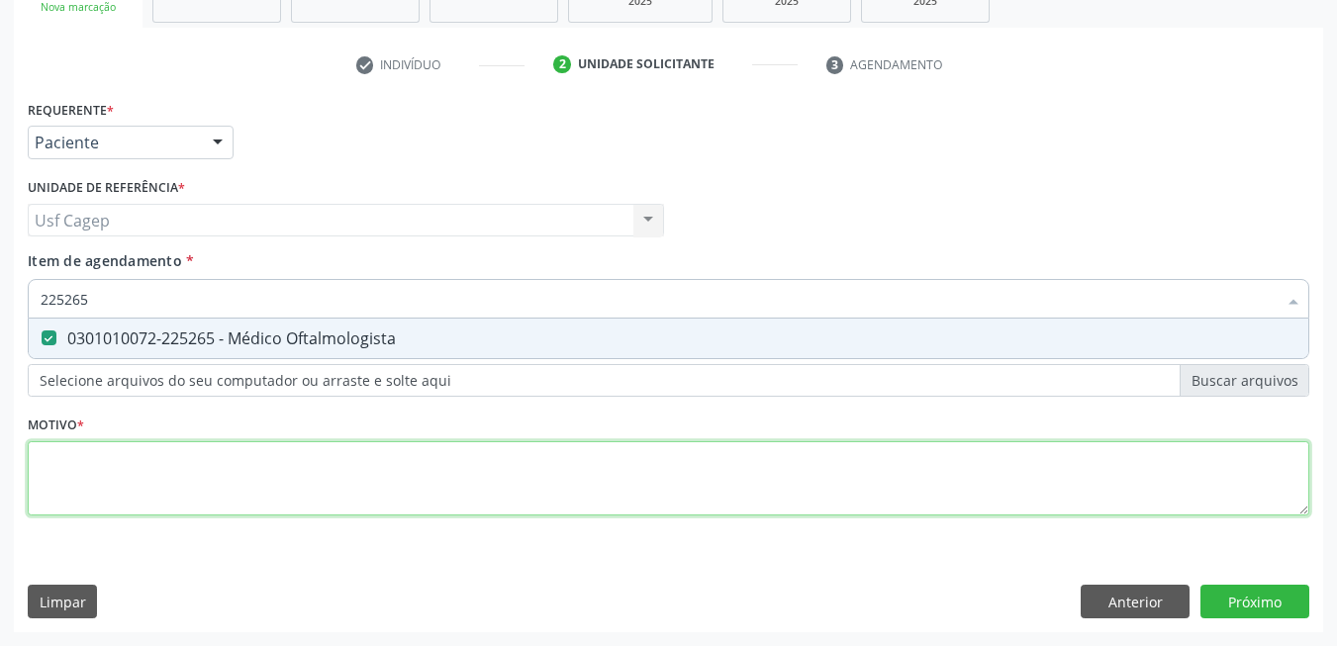
click at [310, 479] on div "Requerente * Paciente Médico(a) Enfermeiro(a) Paciente Nenhum resultado encontr…" at bounding box center [669, 319] width 1282 height 448
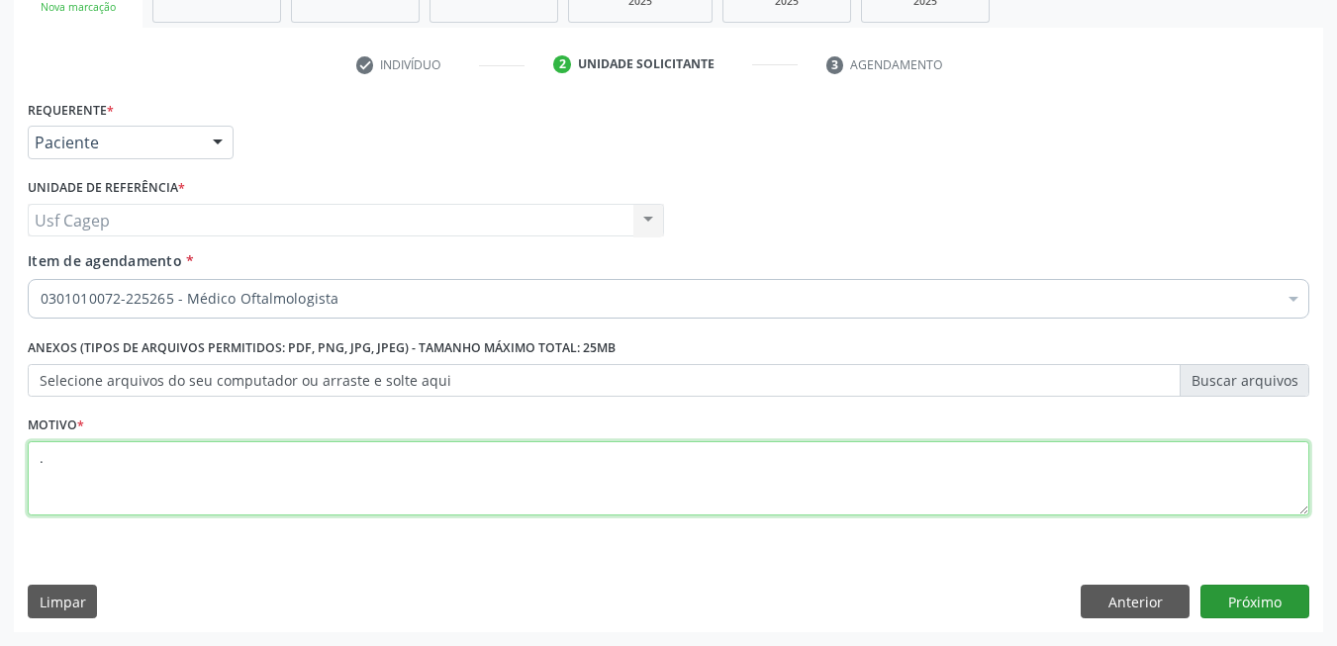
type textarea "."
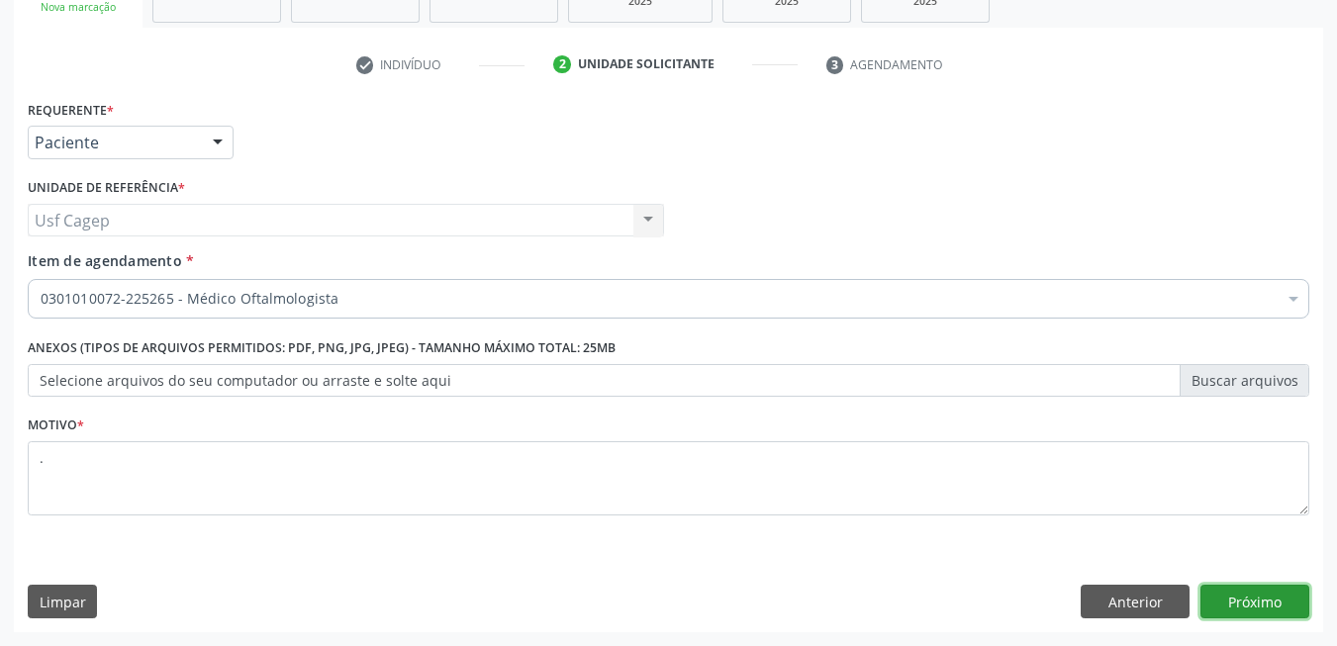
click at [1223, 612] on button "Próximo" at bounding box center [1254, 602] width 109 height 34
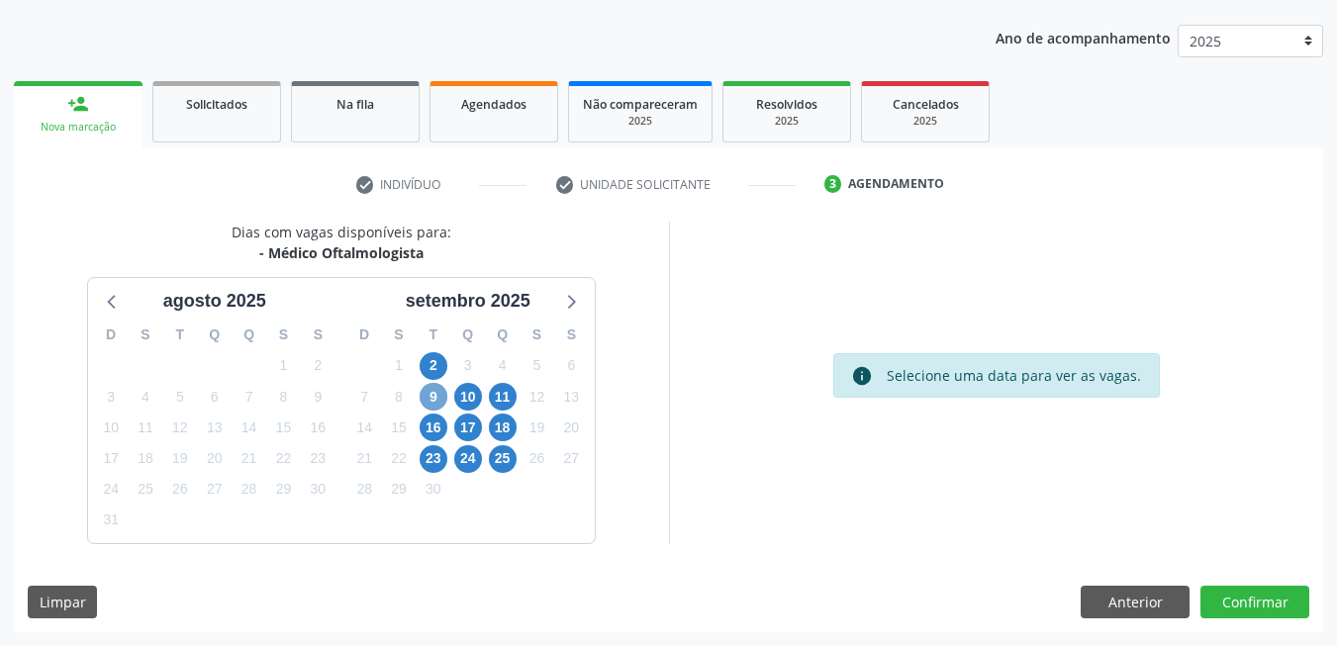
click at [436, 402] on span "9" at bounding box center [434, 397] width 28 height 28
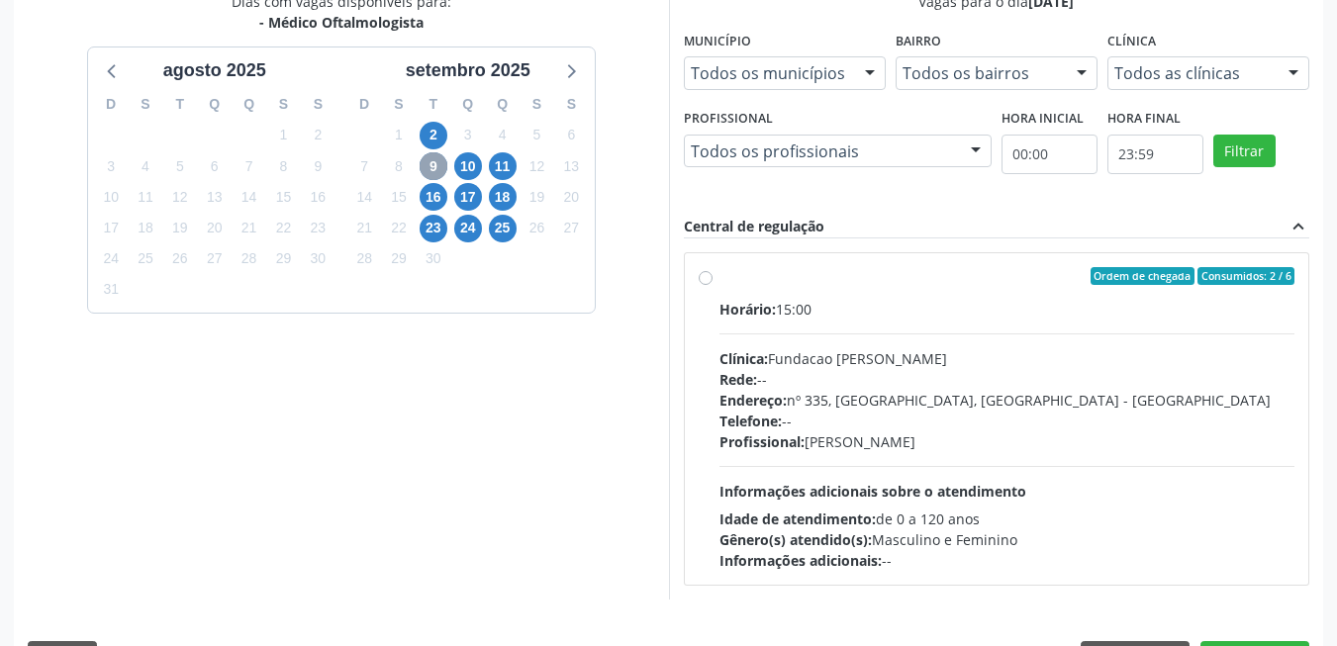
scroll to position [501, 0]
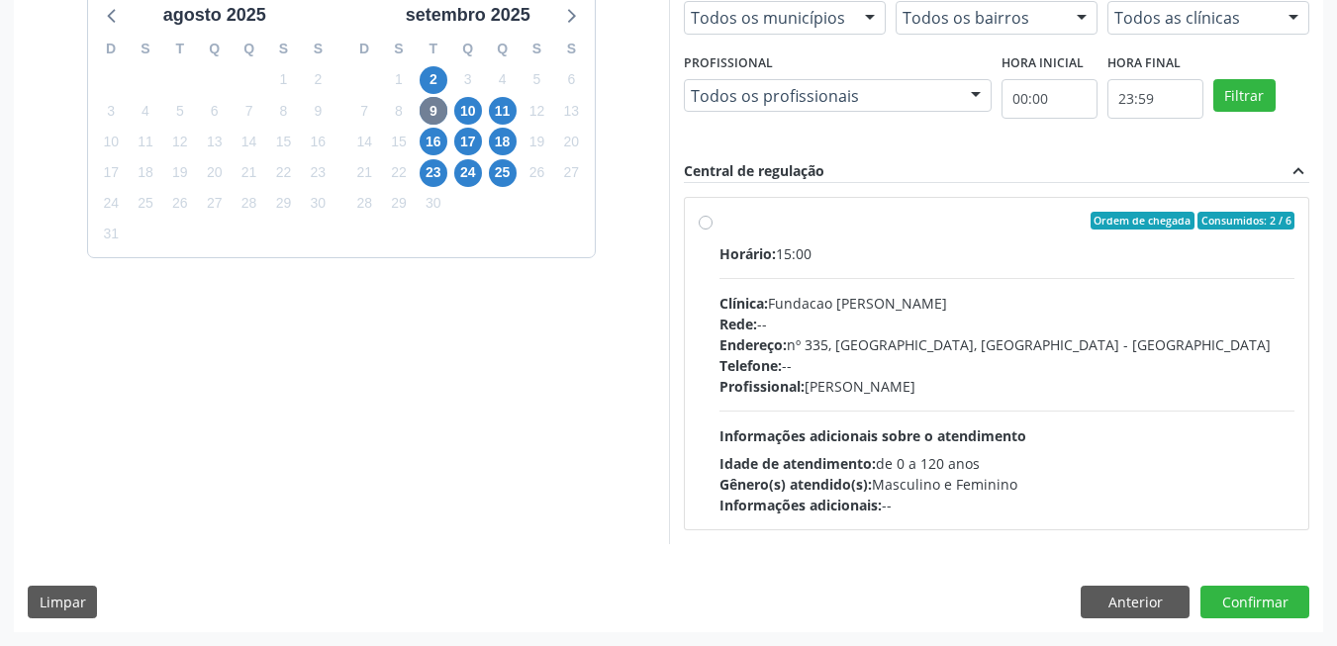
click at [895, 416] on div "Horário: 15:00 Clínica: Fundacao Altino Ventura Rede: -- Endereço: nº 335, Noss…" at bounding box center [1007, 379] width 576 height 272
click at [713, 230] on input "Ordem de chegada Consumidos: 2 / 6 Horário: 15:00 Clínica: Fundacao Altino Vent…" at bounding box center [706, 221] width 14 height 18
radio input "true"
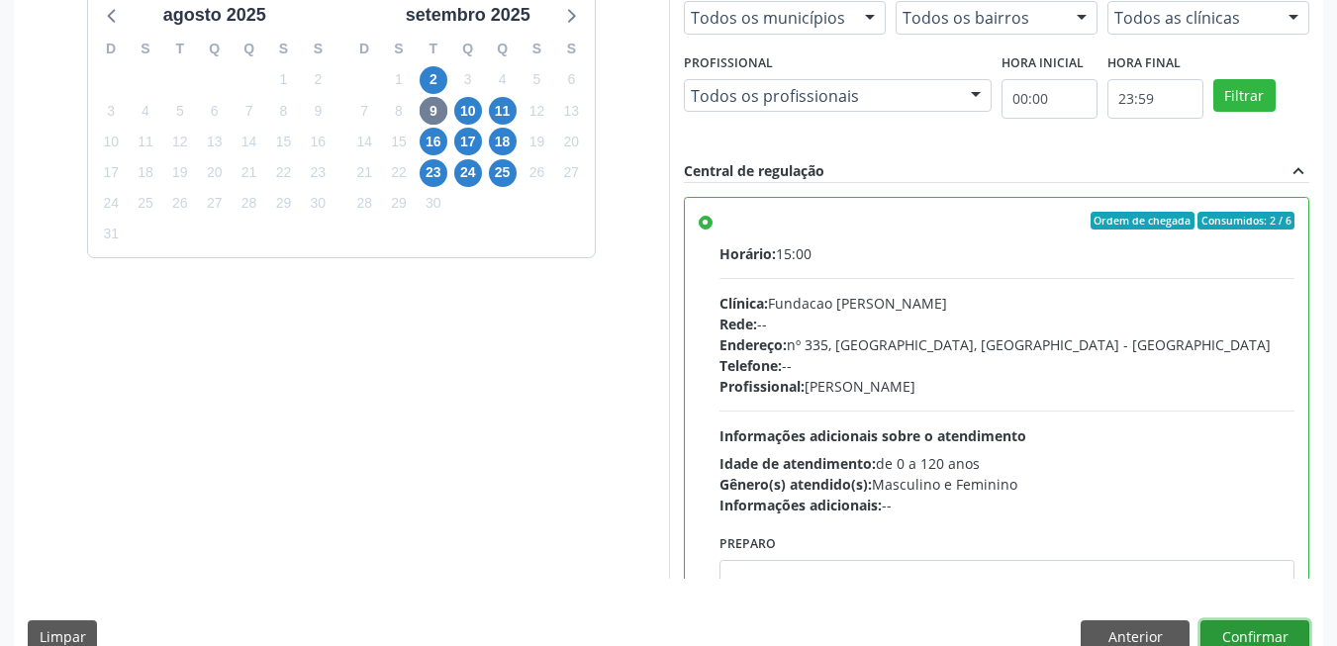
click at [1238, 632] on button "Confirmar" at bounding box center [1254, 638] width 109 height 34
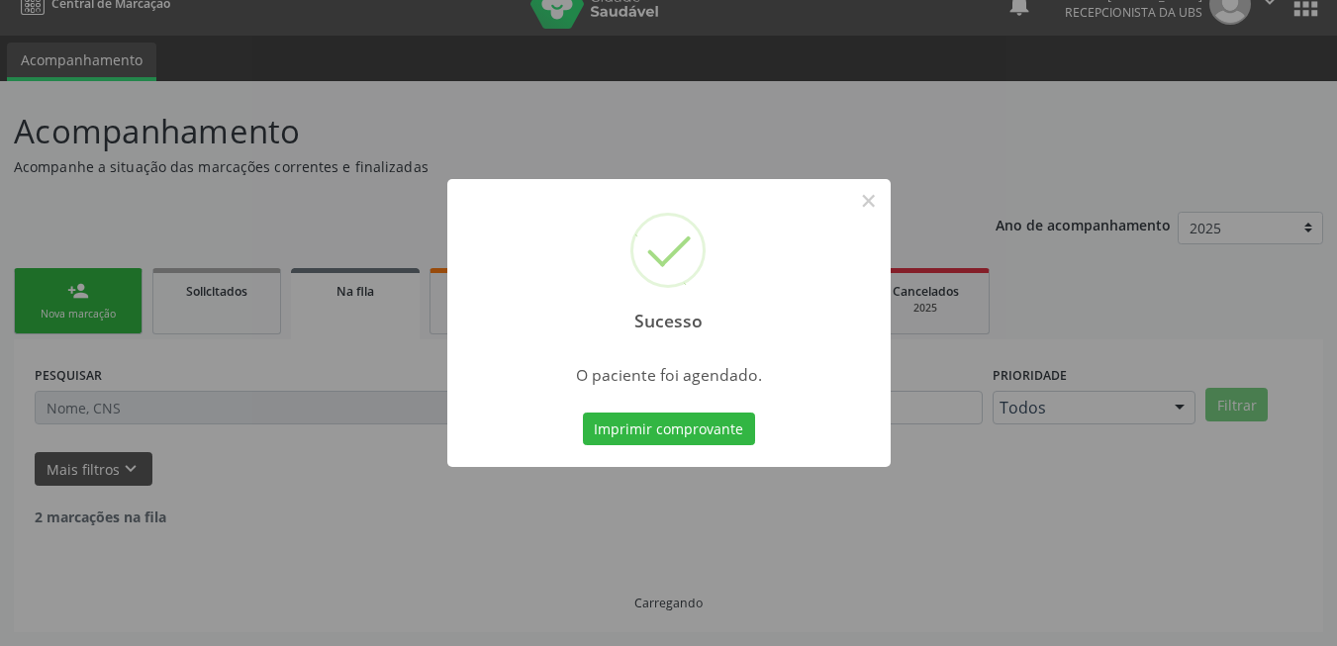
scroll to position [7, 0]
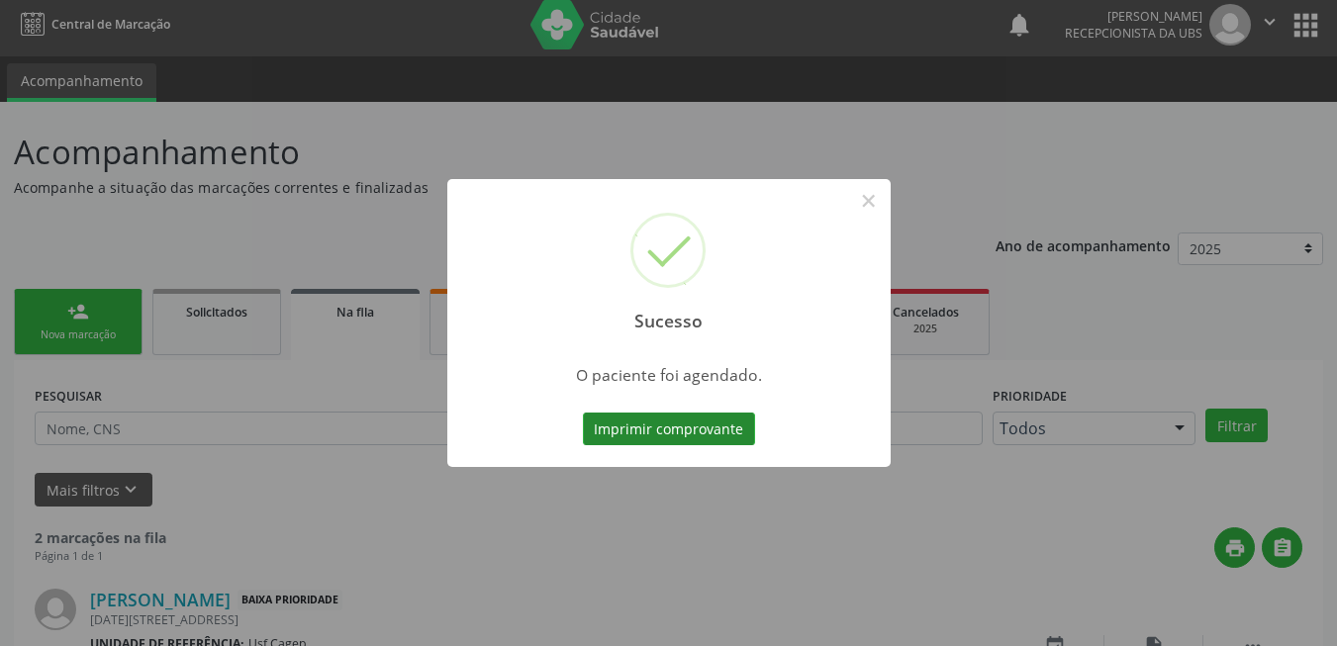
click at [641, 432] on button "Imprimir comprovante" at bounding box center [669, 430] width 172 height 34
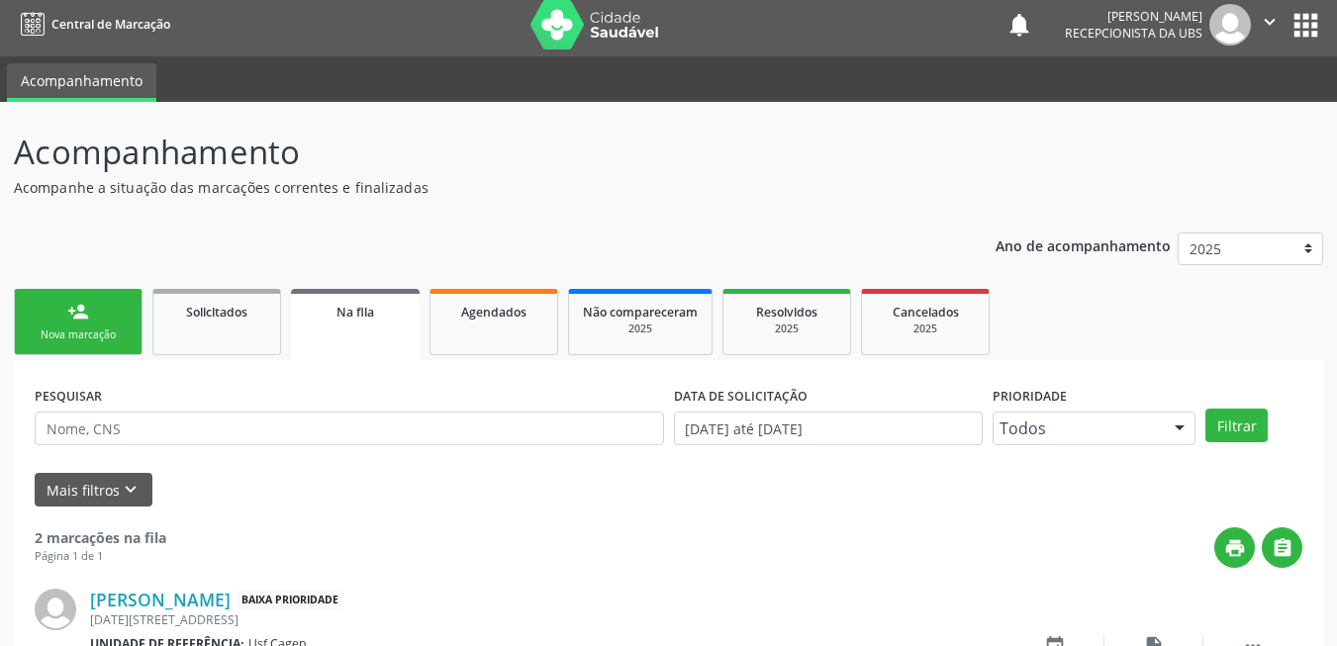
click at [94, 316] on link "person_add Nova marcação" at bounding box center [78, 322] width 129 height 66
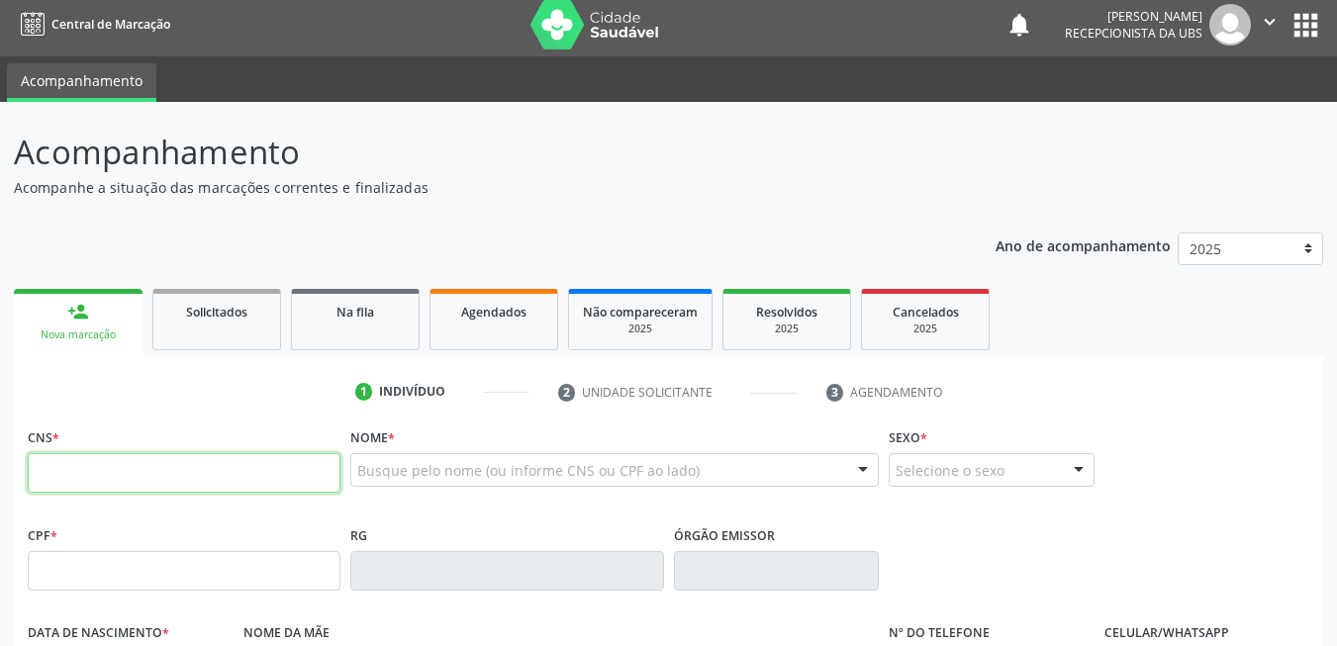
click at [146, 464] on input "text" at bounding box center [184, 473] width 313 height 40
click at [254, 476] on input "text" at bounding box center [184, 473] width 313 height 40
type input "166 0196 7387 0003"
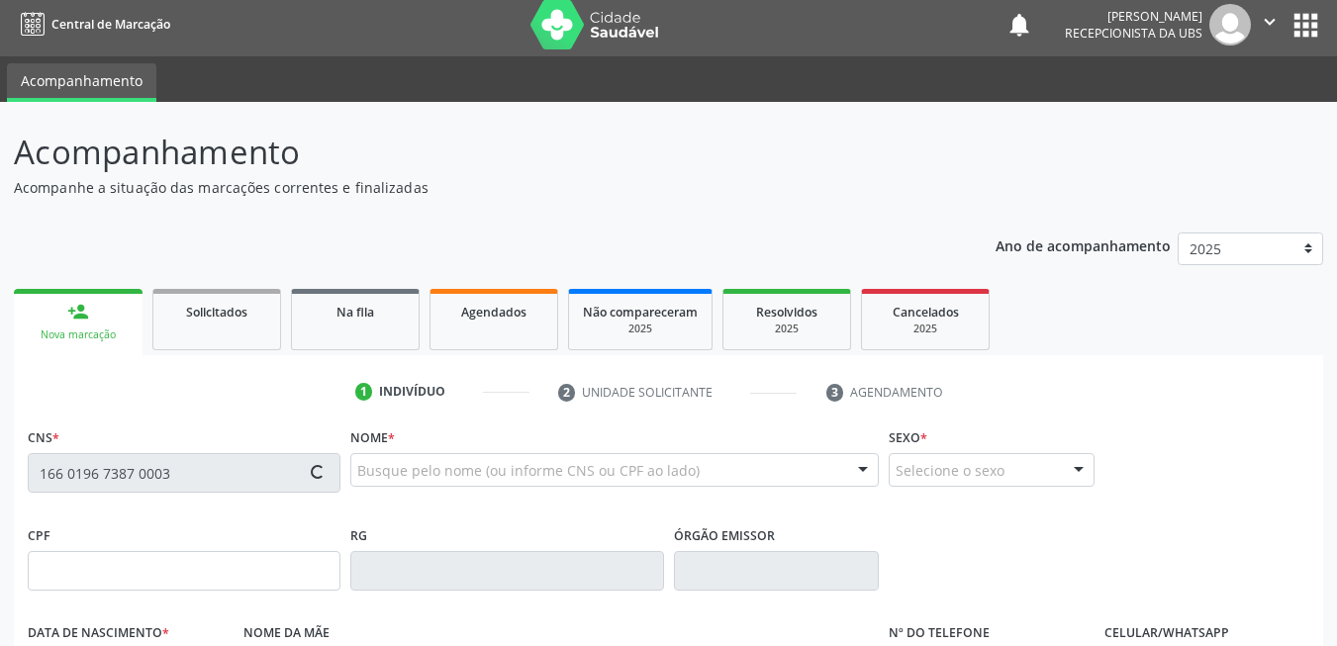
scroll to position [403, 0]
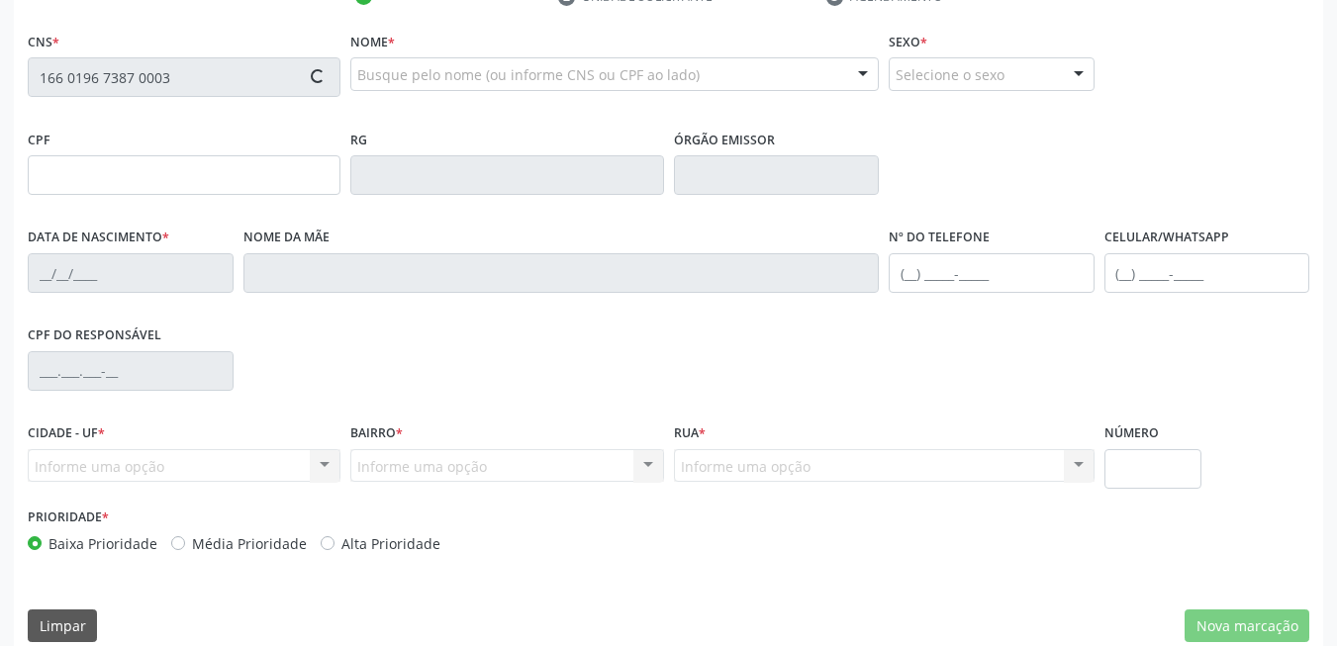
type input "14/07/1976"
type input "Neuza Olimpia dos Santos"
type input "(87) 99622-6090"
type input "120"
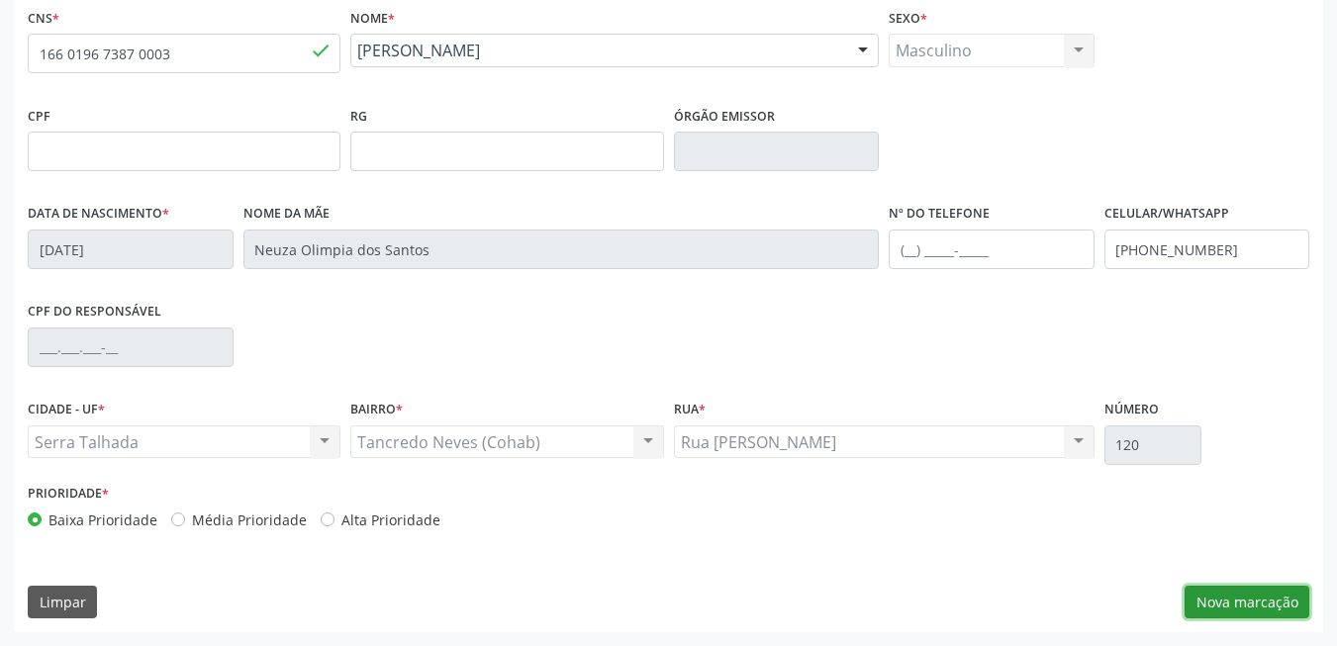
click at [1222, 611] on button "Nova marcação" at bounding box center [1247, 603] width 125 height 34
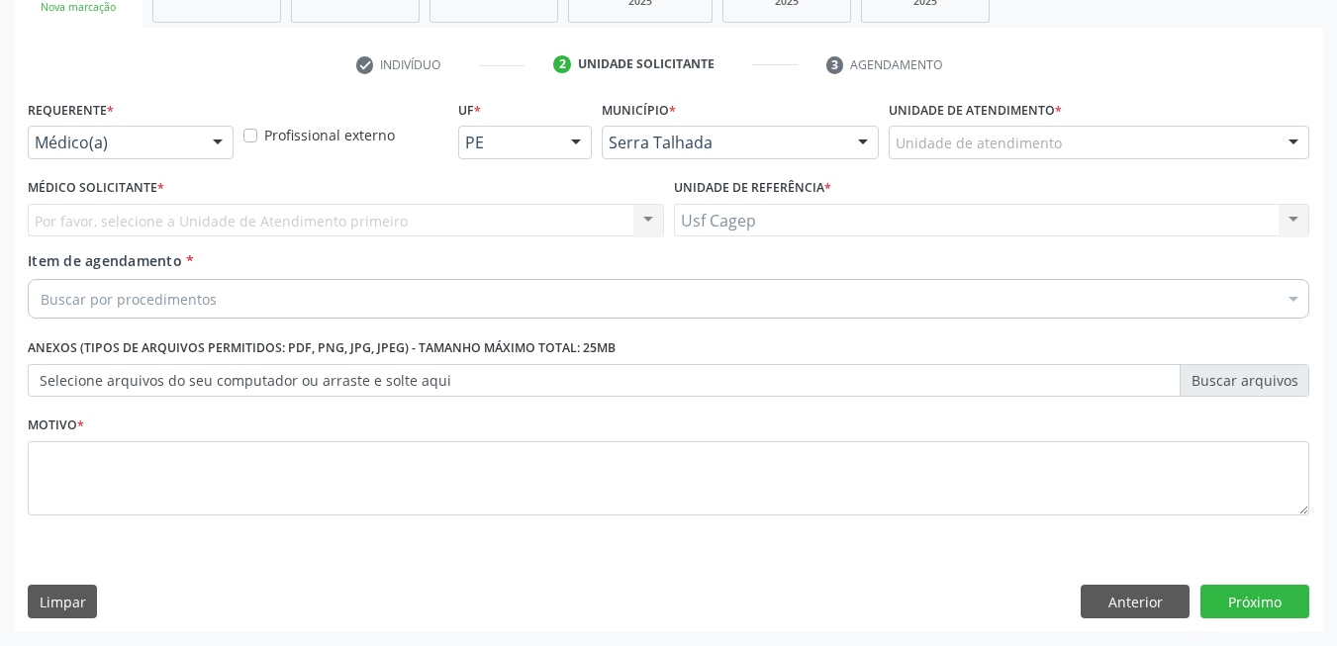
click at [116, 131] on div "Médico(a)" at bounding box center [131, 143] width 206 height 34
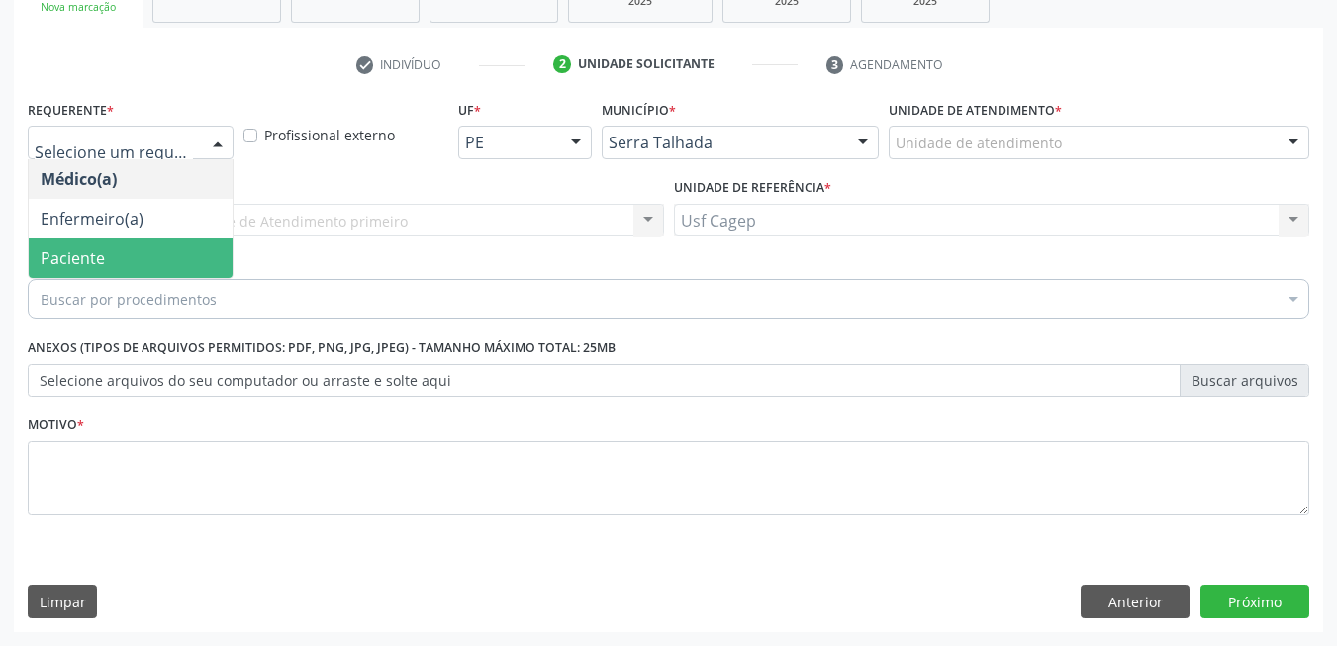
click at [132, 253] on span "Paciente" at bounding box center [131, 259] width 204 height 40
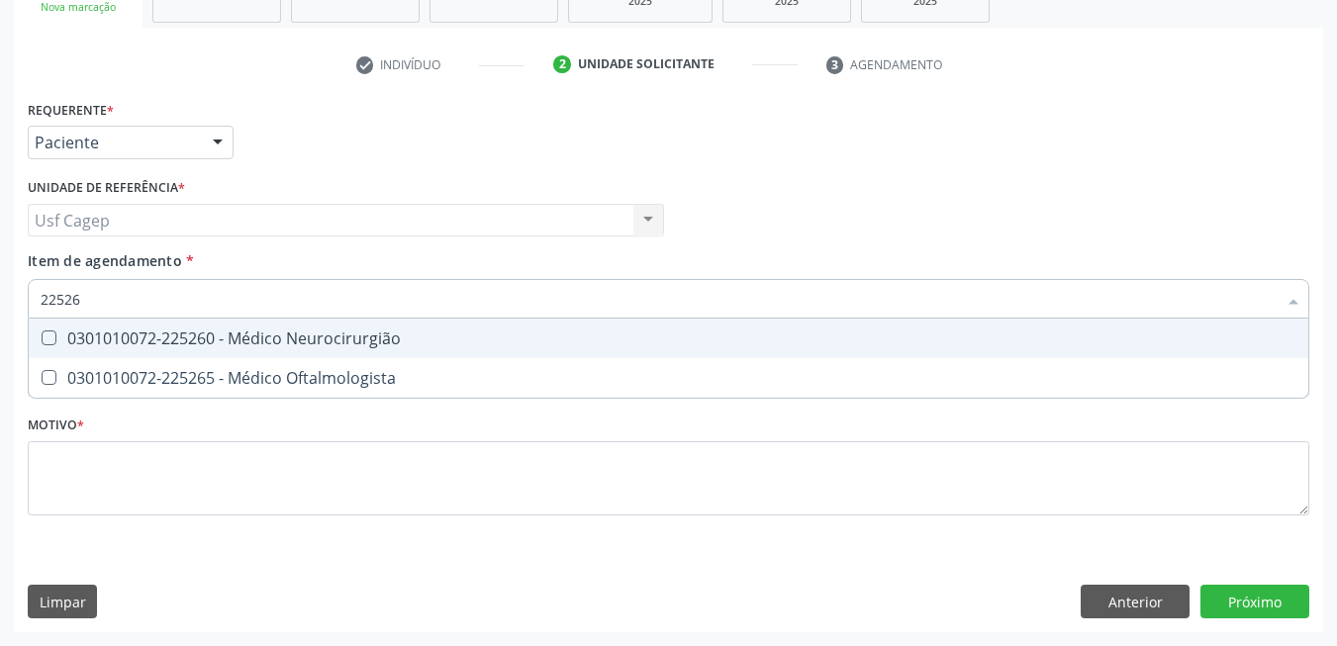
type input "225265"
click at [225, 322] on span "0301010072-225265 - Médico Oftalmologista" at bounding box center [669, 339] width 1280 height 40
checkbox Oftalmologista "true"
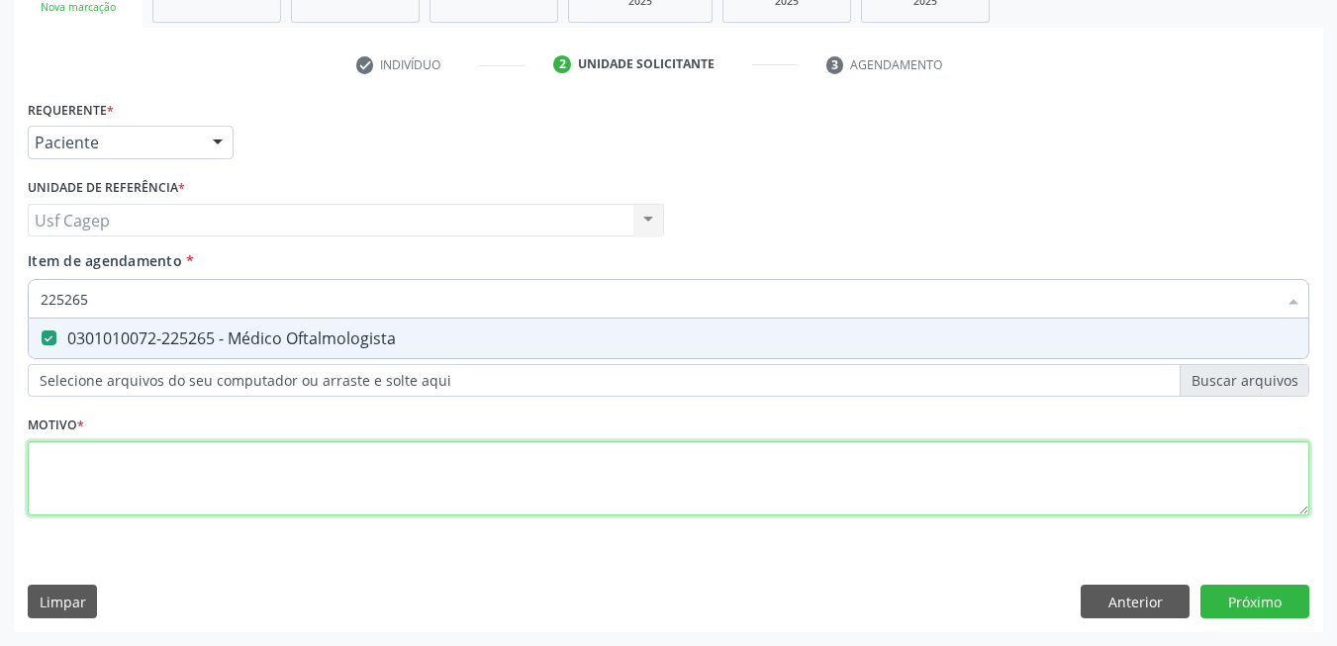
click at [261, 482] on div "Requerente * Paciente Médico(a) Enfermeiro(a) Paciente Nenhum resultado encontr…" at bounding box center [669, 319] width 1282 height 448
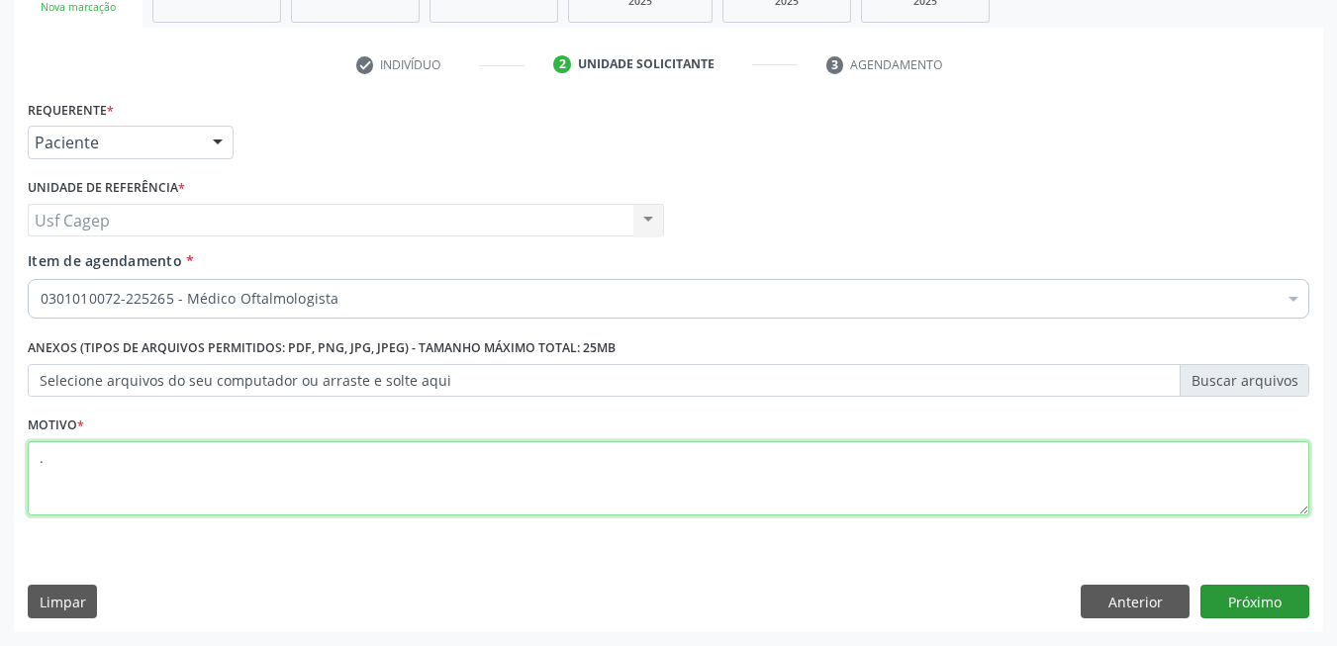
type textarea "."
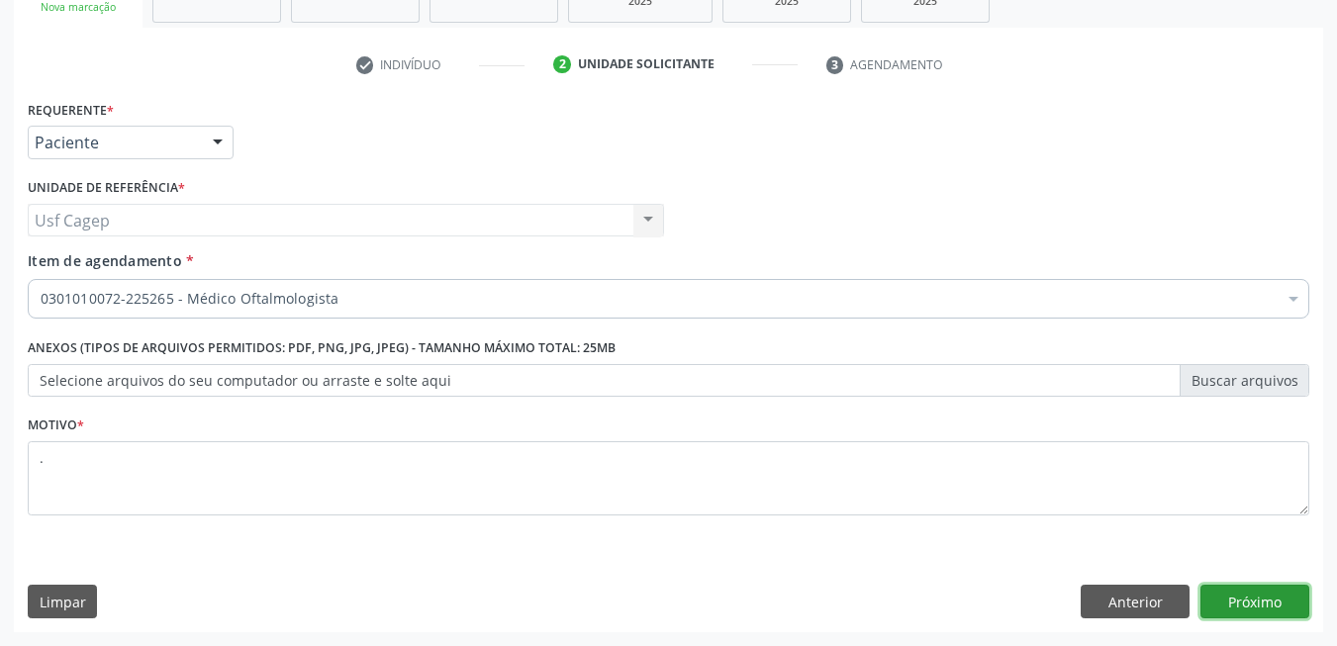
click at [1244, 595] on button "Próximo" at bounding box center [1254, 602] width 109 height 34
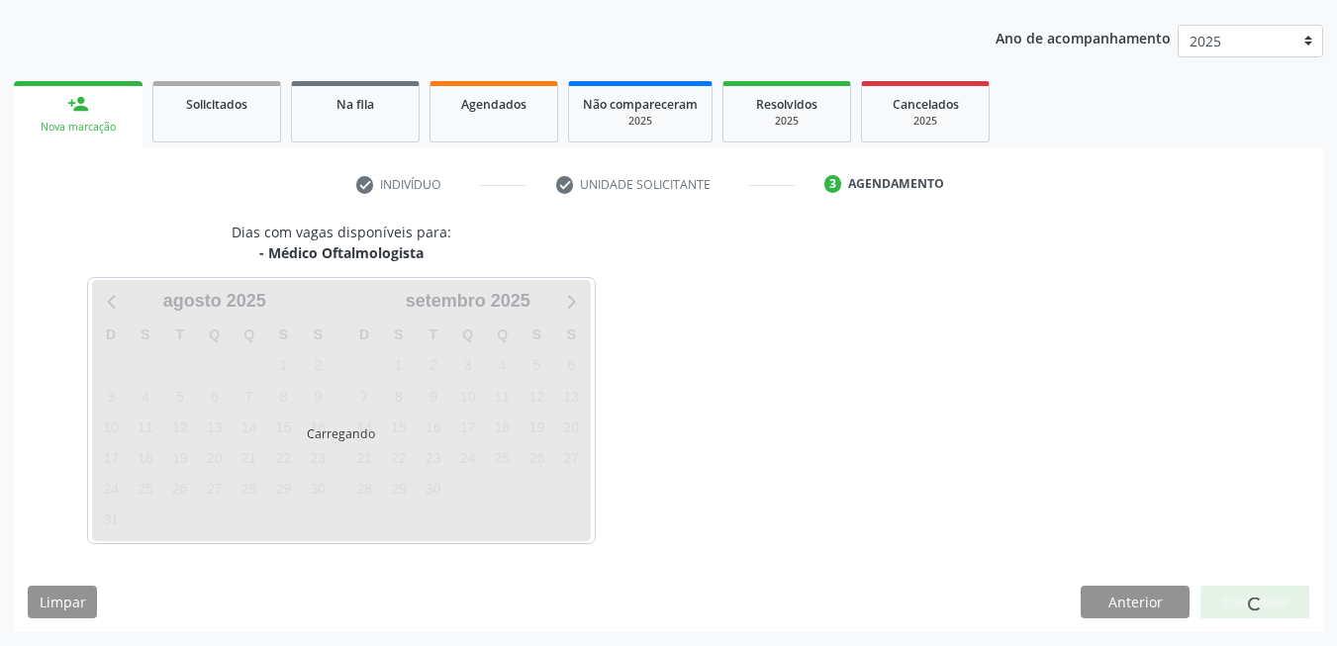
scroll to position [215, 0]
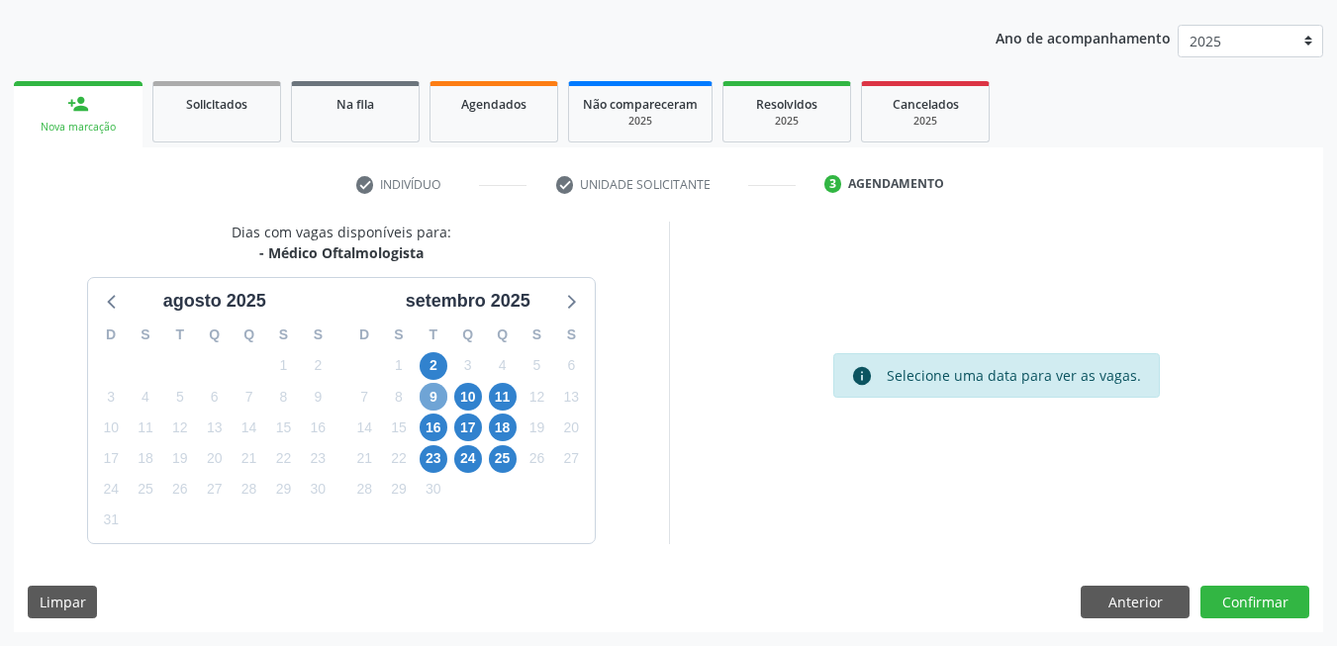
click at [431, 408] on span "9" at bounding box center [434, 397] width 28 height 28
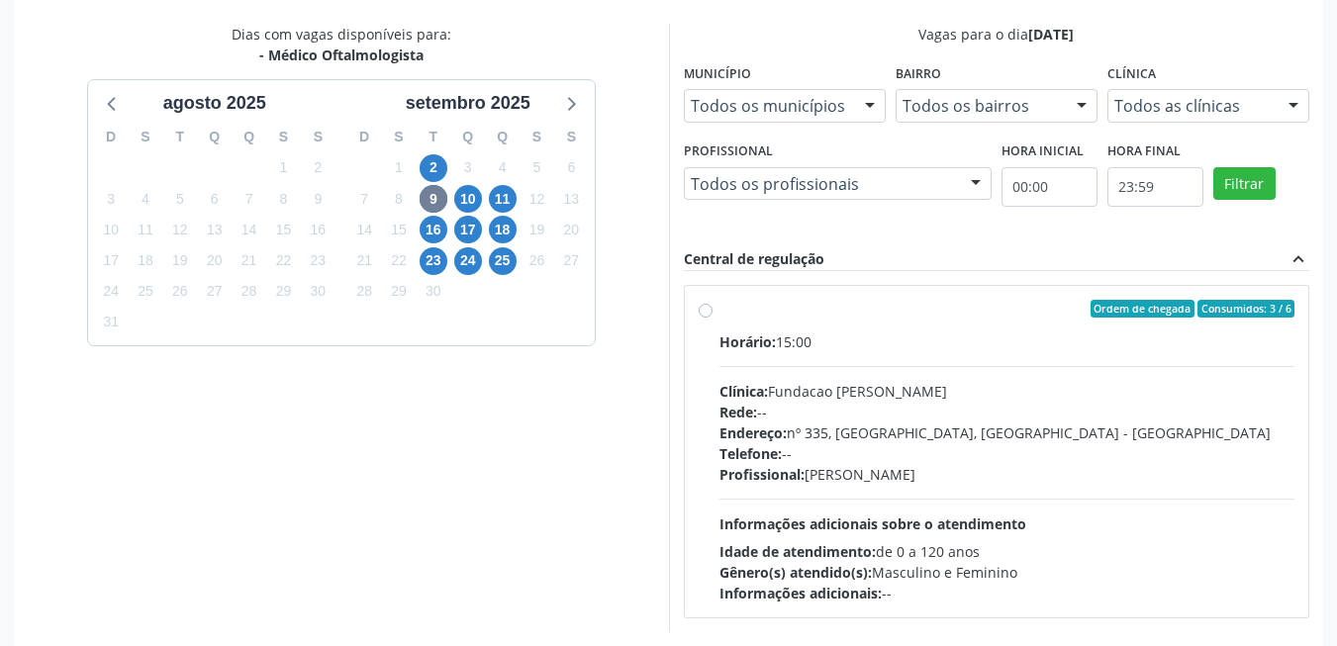
click at [860, 445] on div "Telefone: --" at bounding box center [1007, 453] width 576 height 21
click at [713, 318] on input "Ordem de chegada Consumidos: 3 / 6 Horário: 15:00 Clínica: Fundacao Altino Vent…" at bounding box center [706, 309] width 14 height 18
radio input "true"
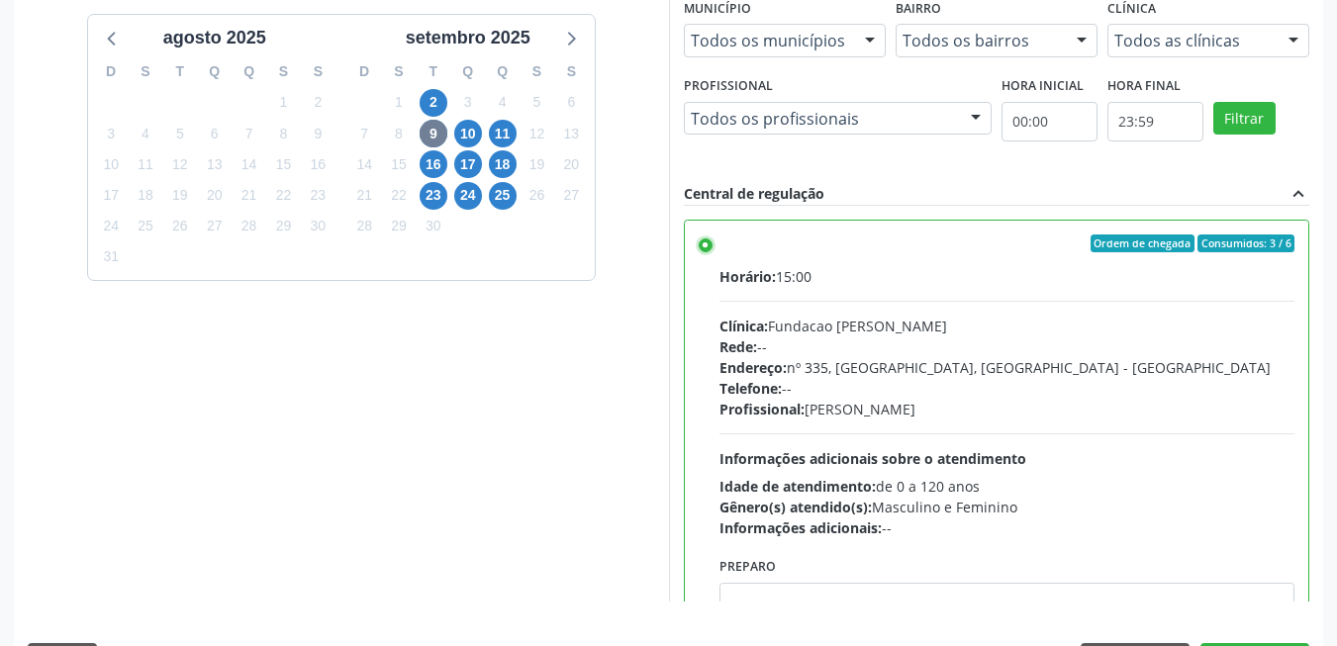
scroll to position [536, 0]
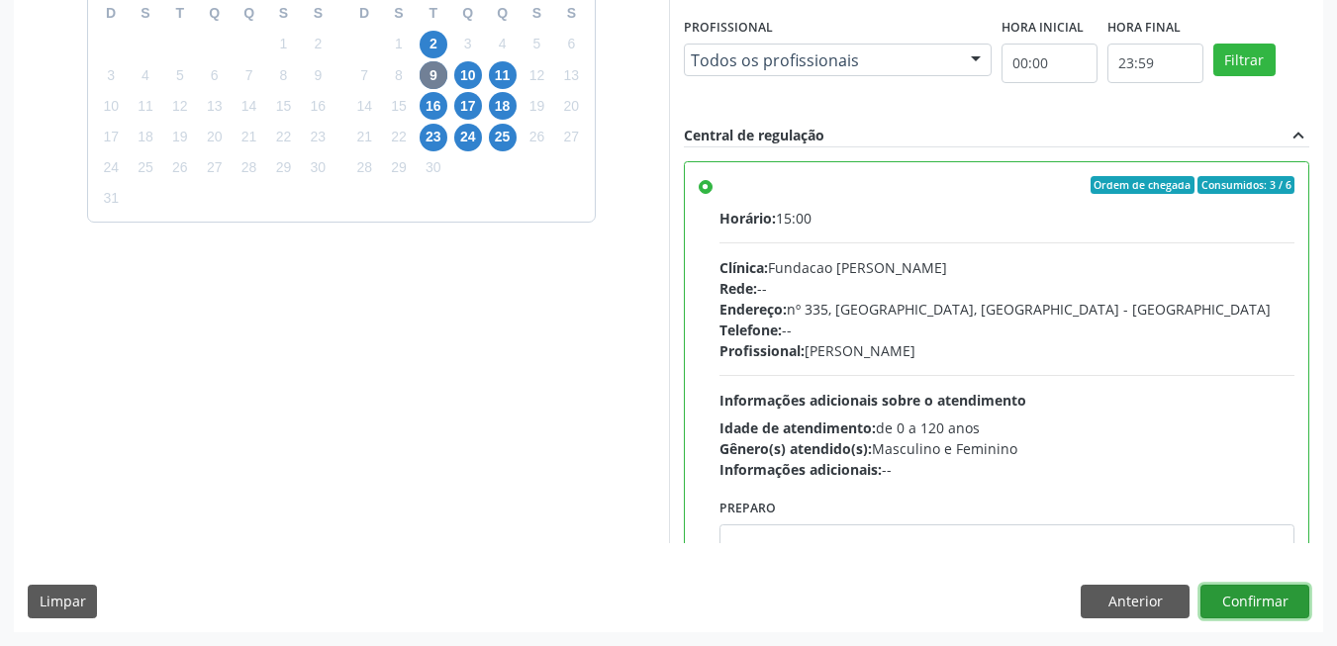
click at [1263, 598] on button "Confirmar" at bounding box center [1254, 602] width 109 height 34
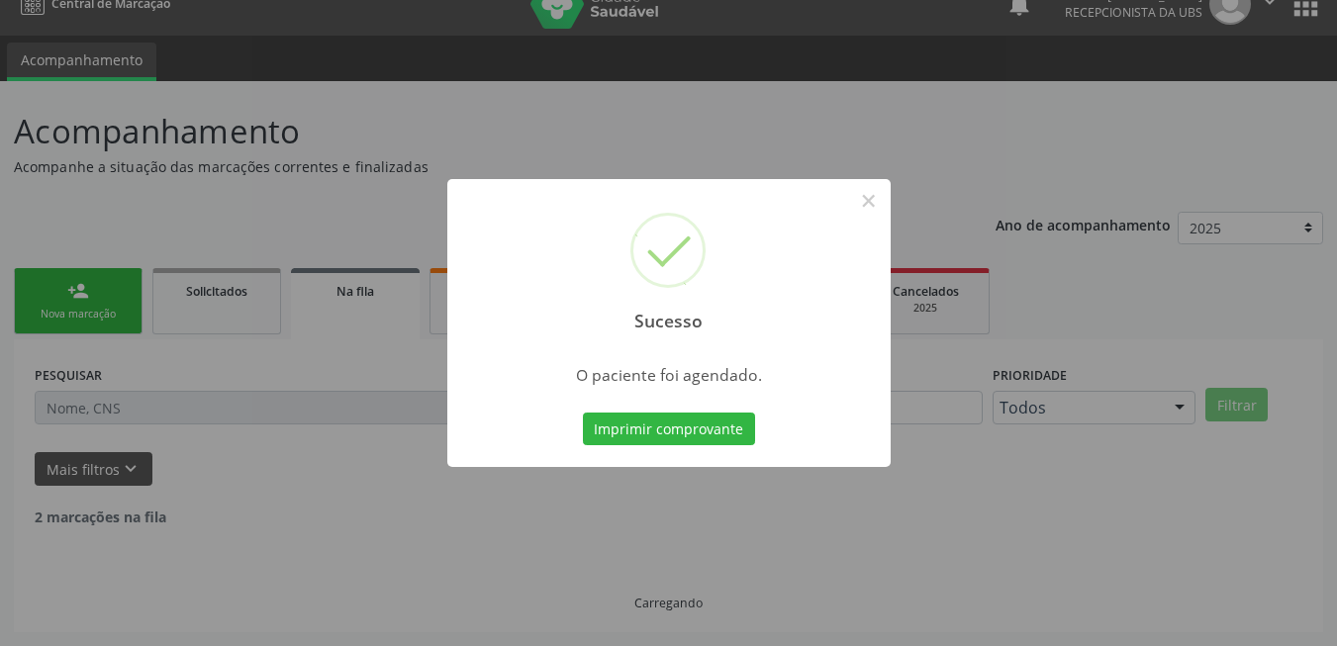
scroll to position [7, 0]
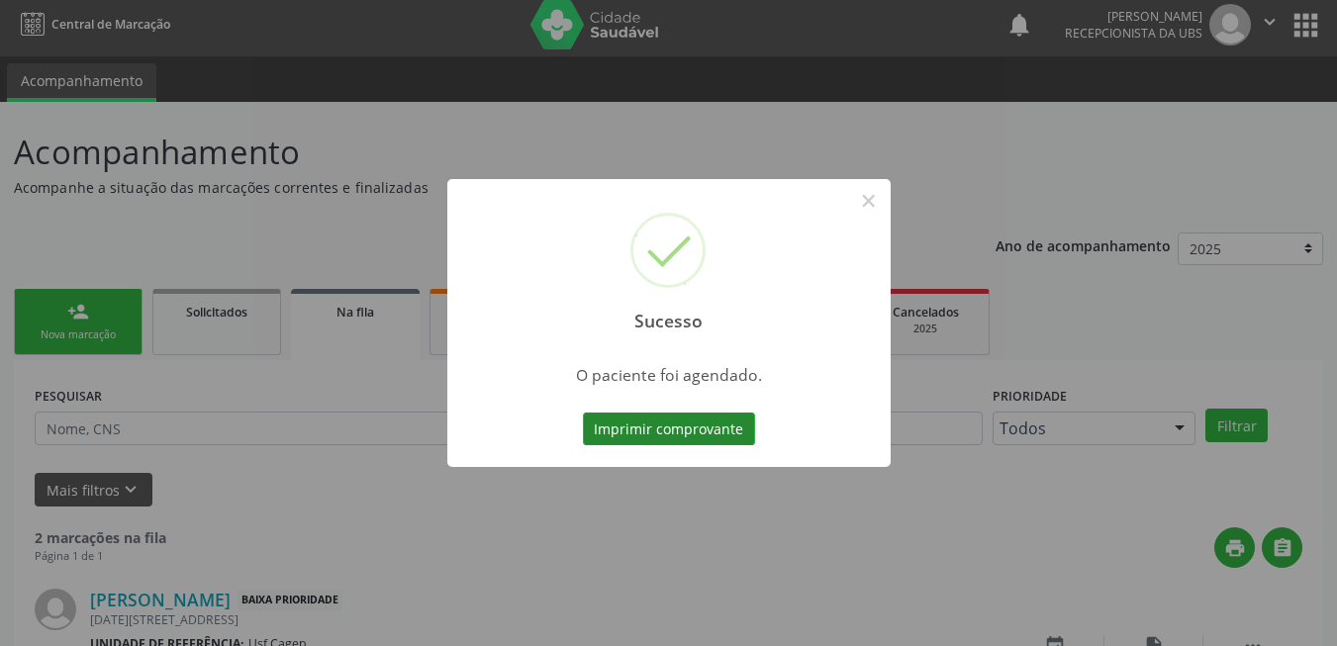
click at [709, 436] on button "Imprimir comprovante" at bounding box center [669, 430] width 172 height 34
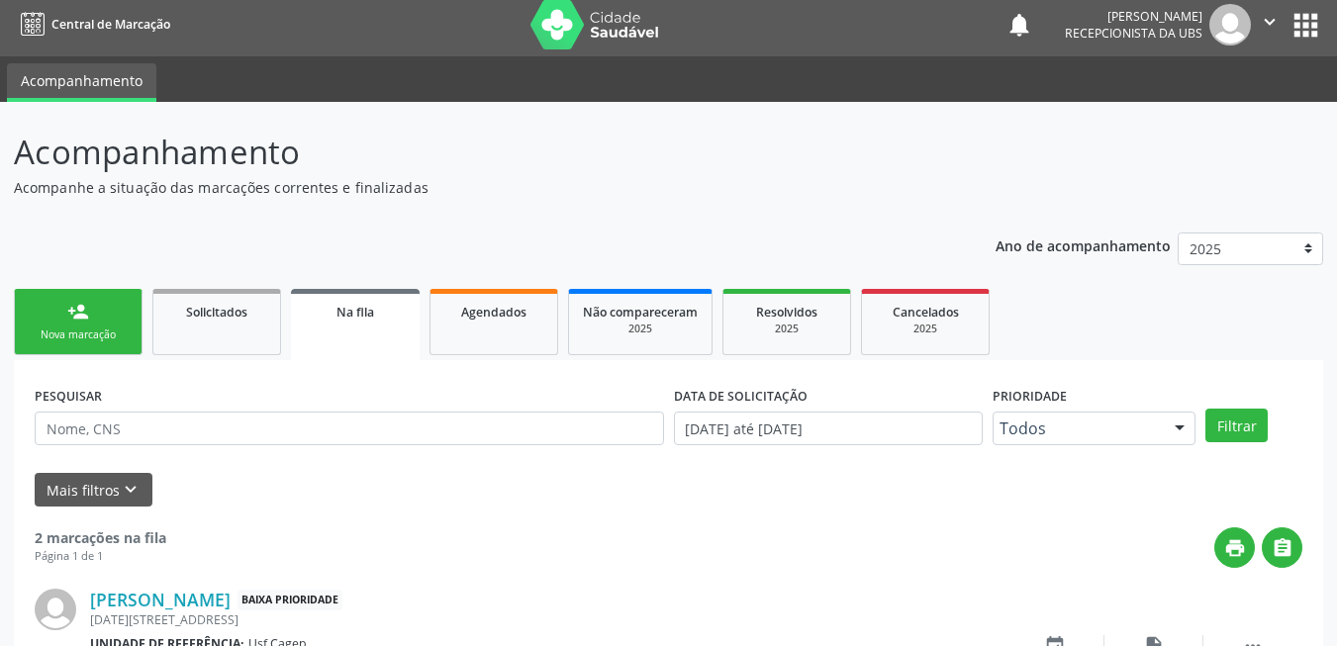
click at [105, 325] on link "person_add Nova marcação" at bounding box center [78, 322] width 129 height 66
click at [105, 319] on link "person_add Nova marcação" at bounding box center [78, 322] width 129 height 66
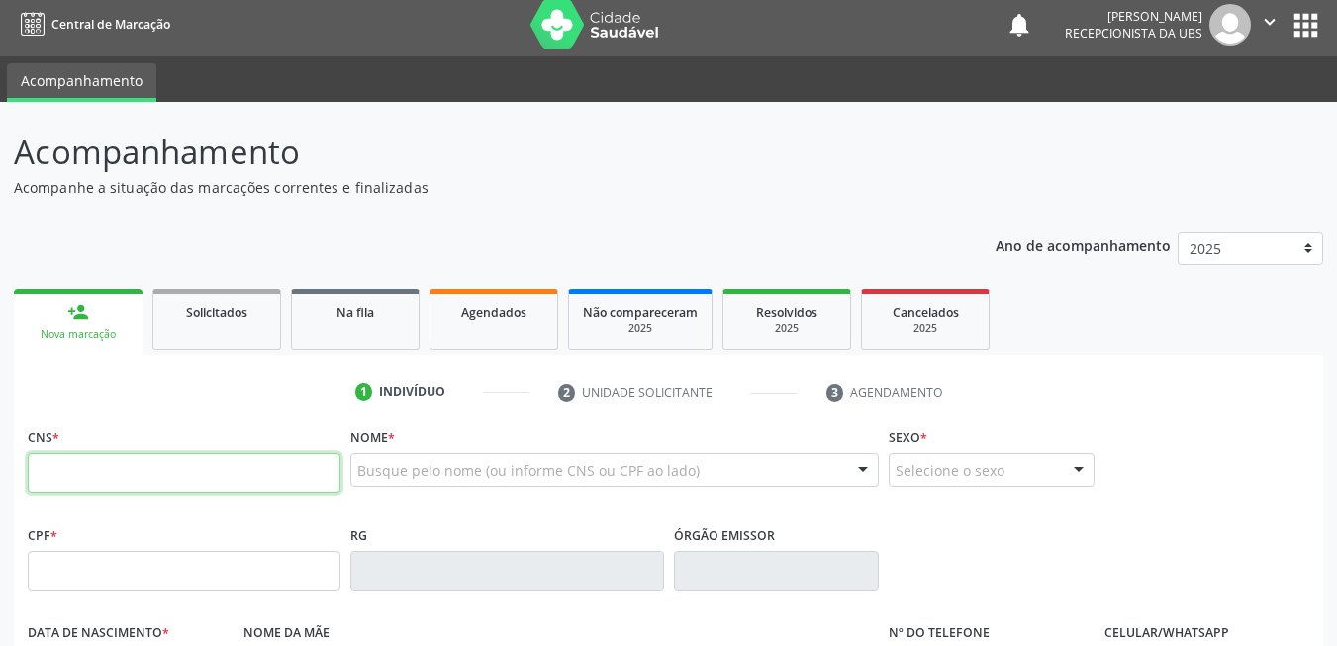
click at [121, 463] on input "text" at bounding box center [184, 473] width 313 height 40
type input "700 9079 6524 3896"
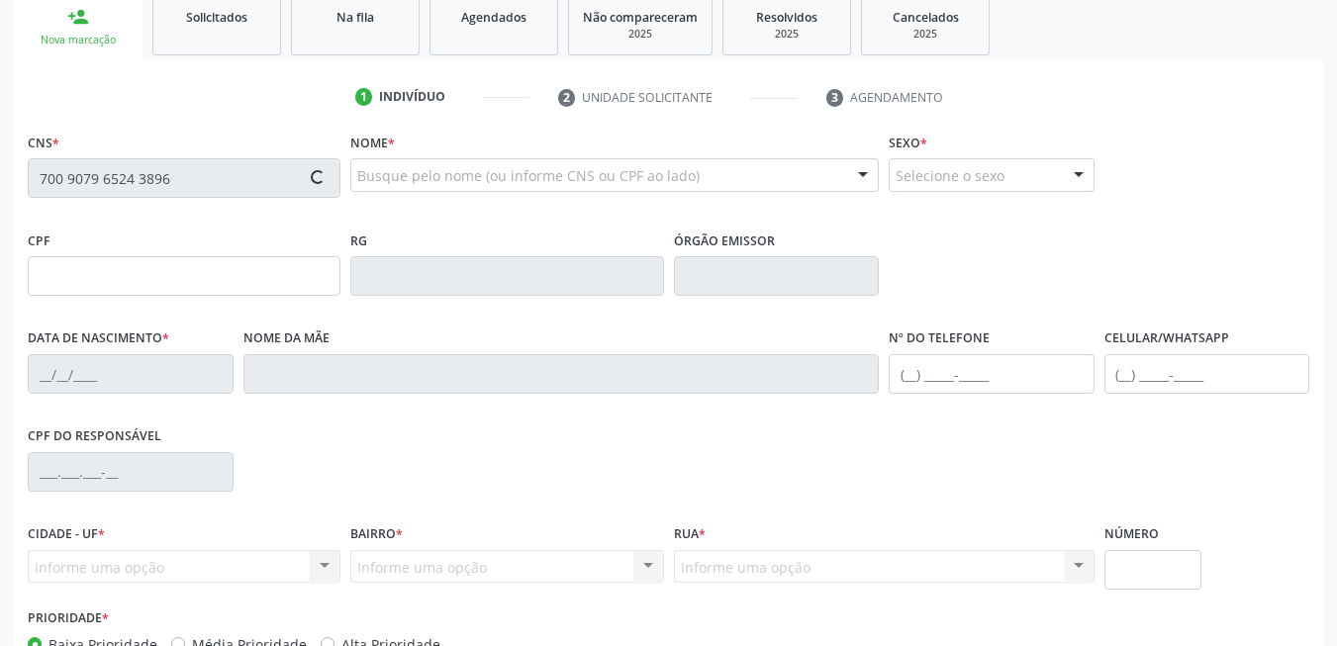
type input "08/10/1967"
type input "Joana Luiza da Silva"
type input "(87) 99966-9815"
type input "599.155.954-68"
type input "192"
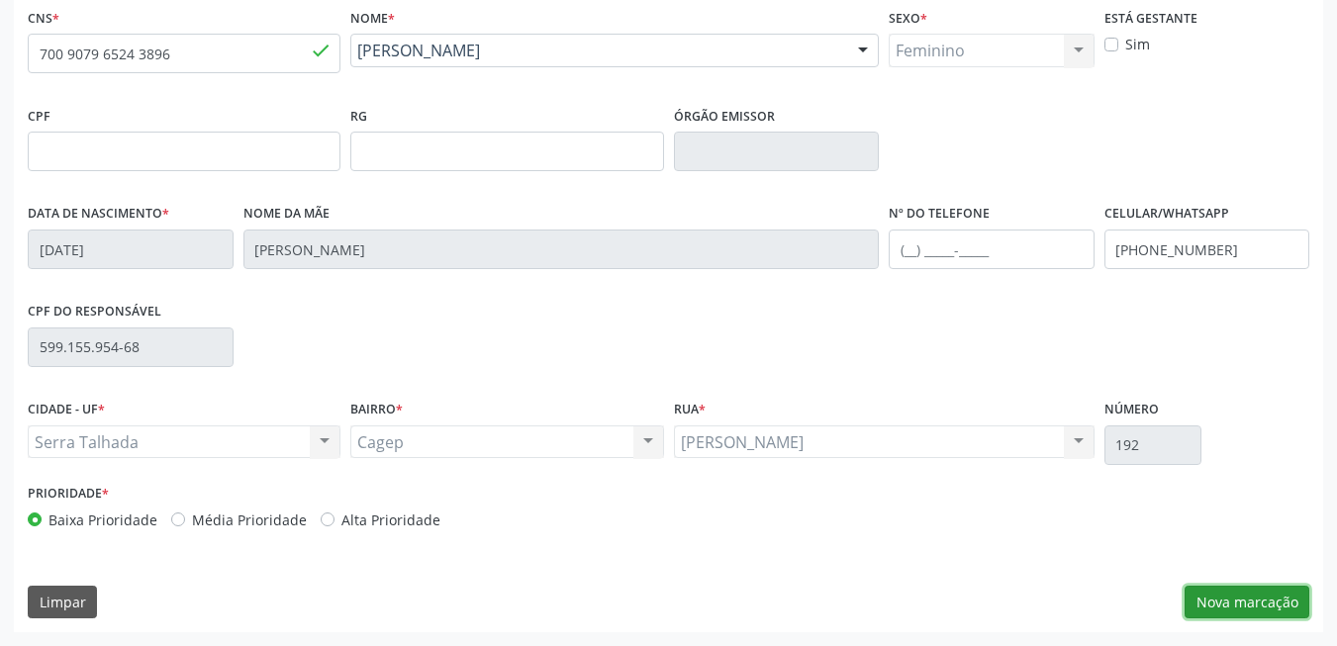
click at [1252, 589] on button "Nova marcação" at bounding box center [1247, 603] width 125 height 34
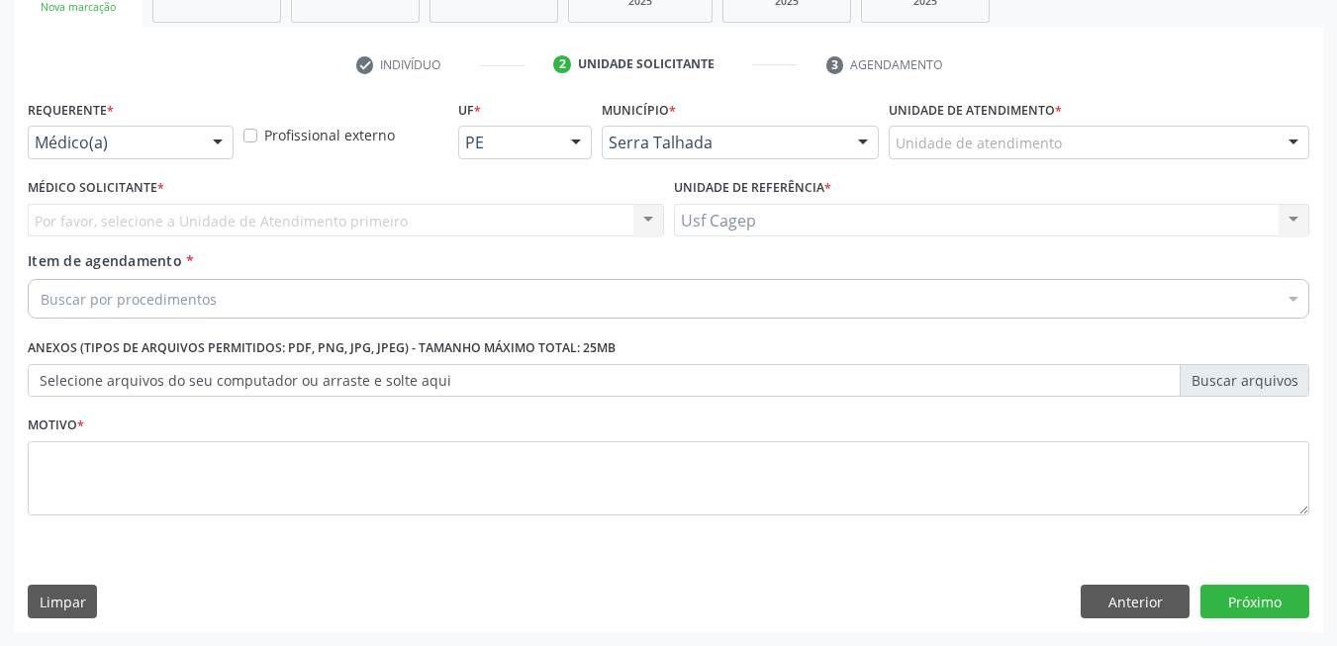
scroll to position [335, 0]
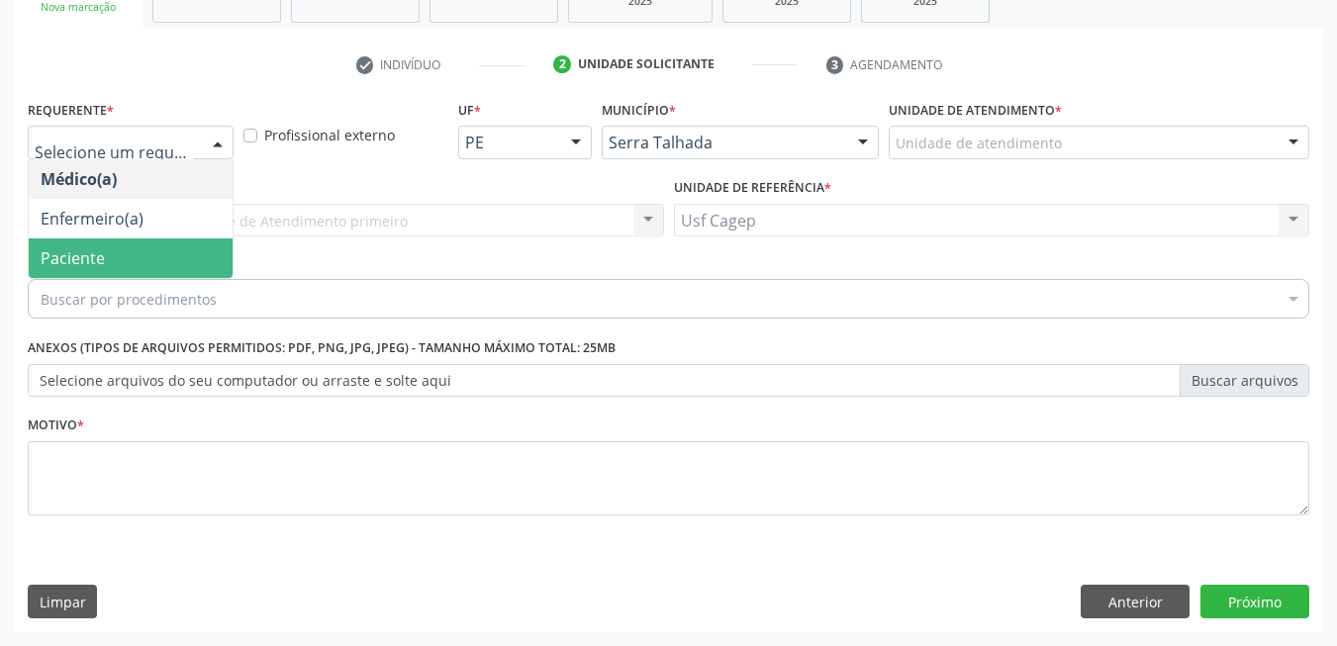
click at [141, 267] on span "Paciente" at bounding box center [131, 259] width 204 height 40
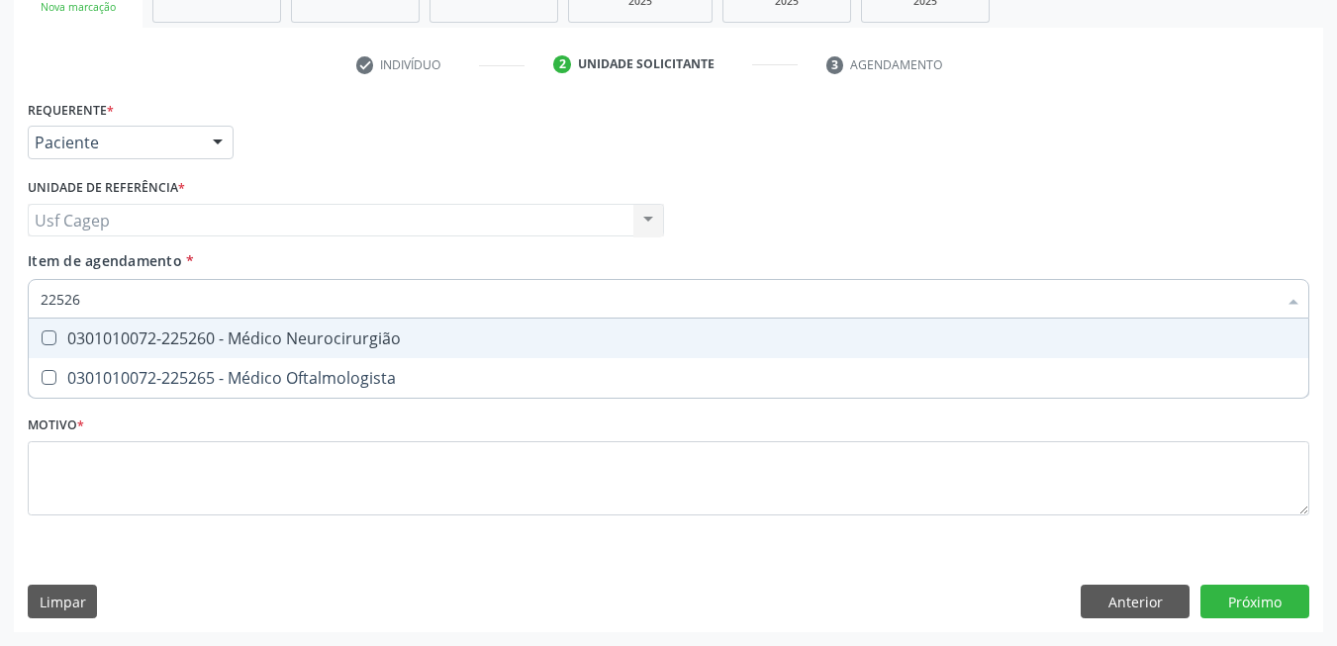
type input "225265"
click at [181, 327] on span "0301010072-225265 - Médico Oftalmologista" at bounding box center [669, 339] width 1280 height 40
checkbox Oftalmologista "true"
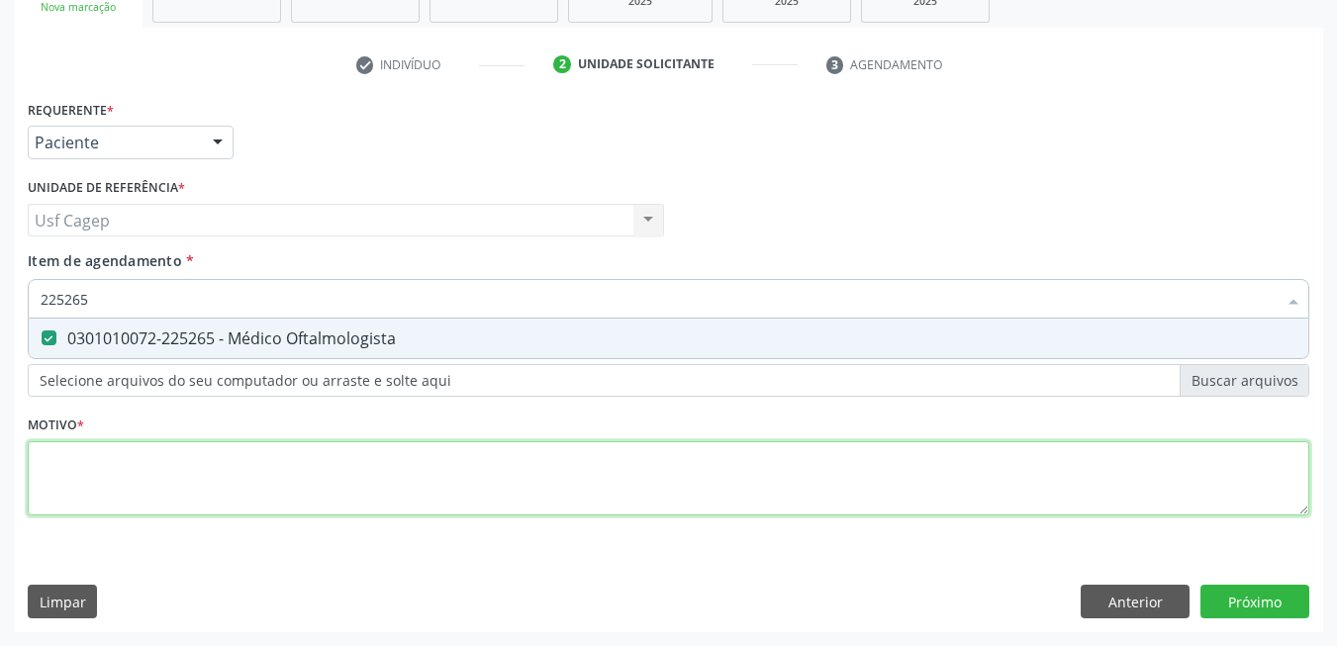
click at [234, 499] on div "Requerente * Paciente Médico(a) Enfermeiro(a) Paciente Nenhum resultado encontr…" at bounding box center [669, 319] width 1282 height 448
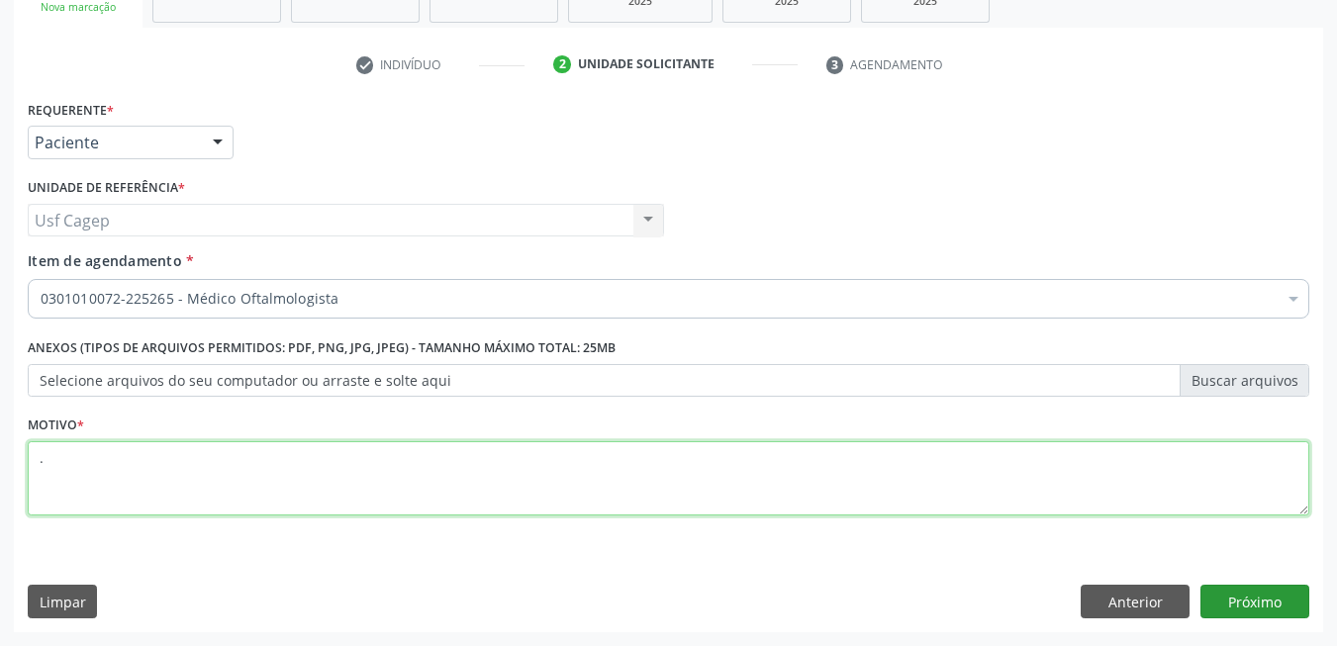
type textarea "."
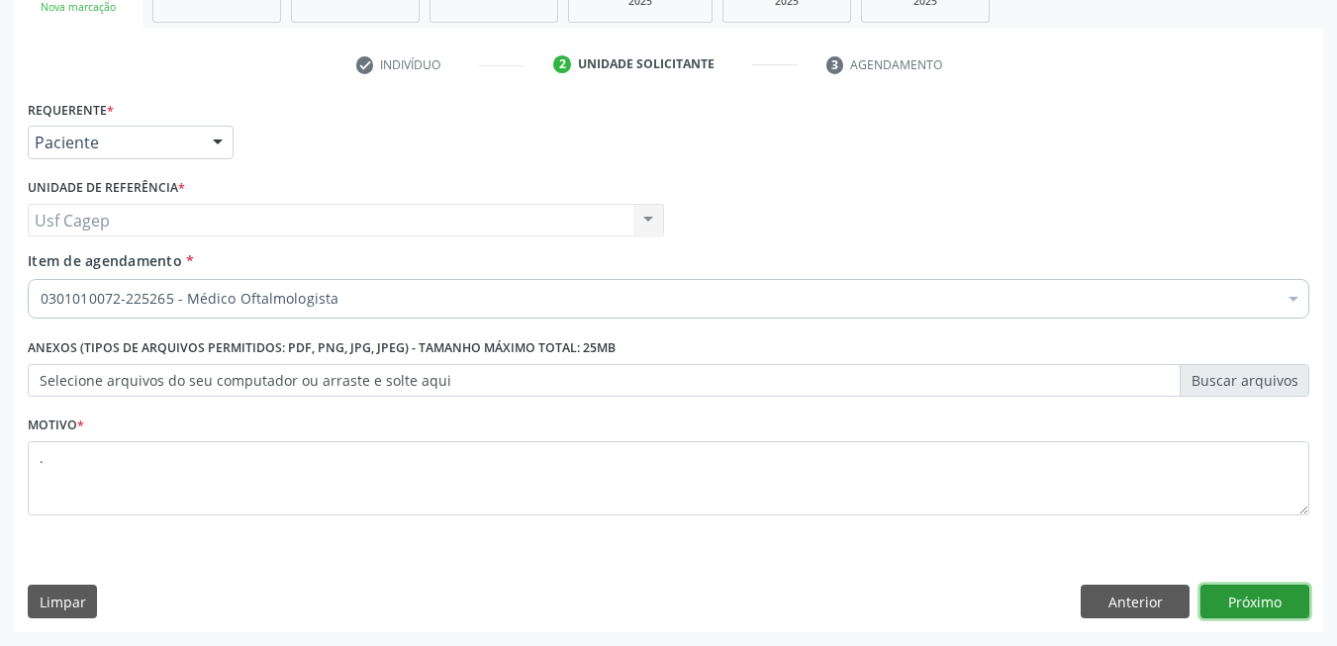
click at [1270, 603] on button "Próximo" at bounding box center [1254, 602] width 109 height 34
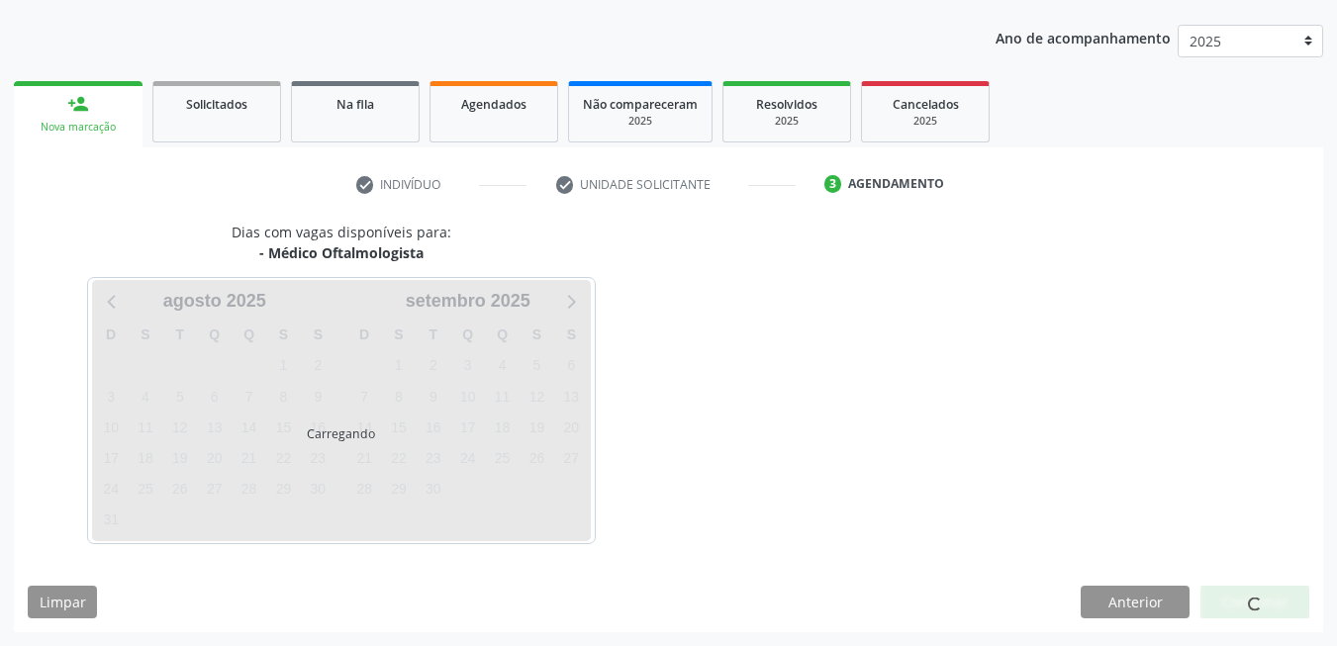
scroll to position [215, 0]
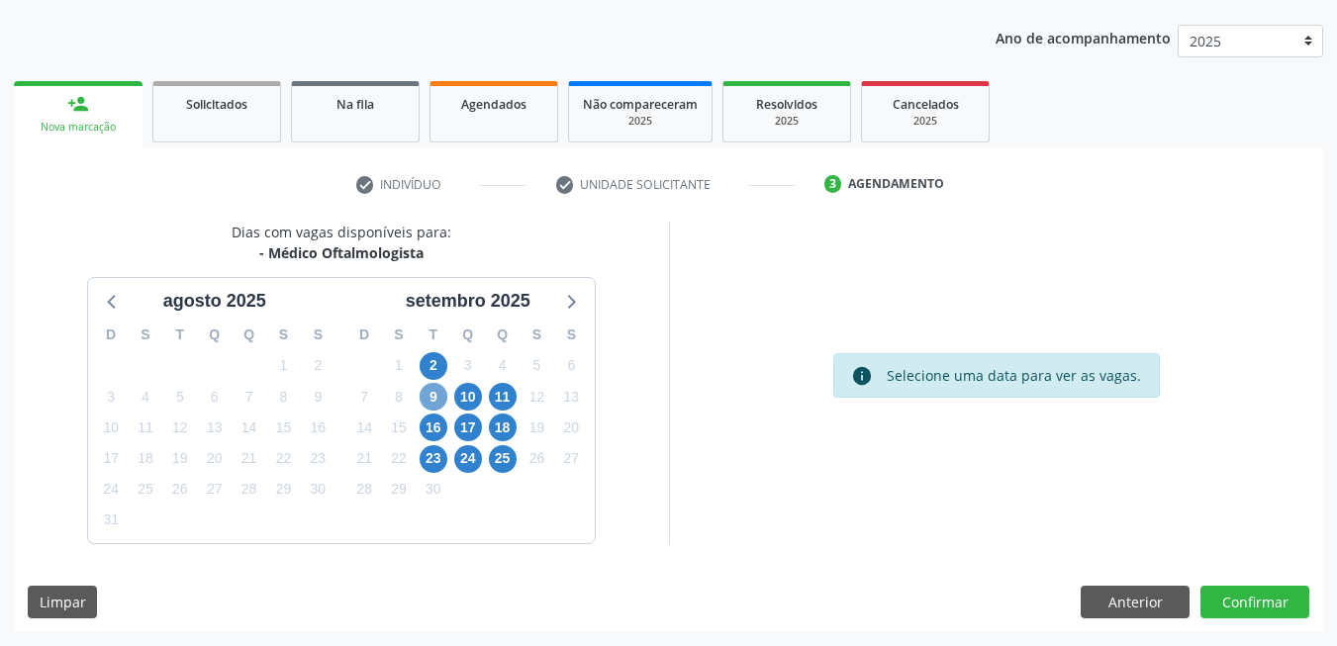
click at [430, 392] on span "9" at bounding box center [434, 397] width 28 height 28
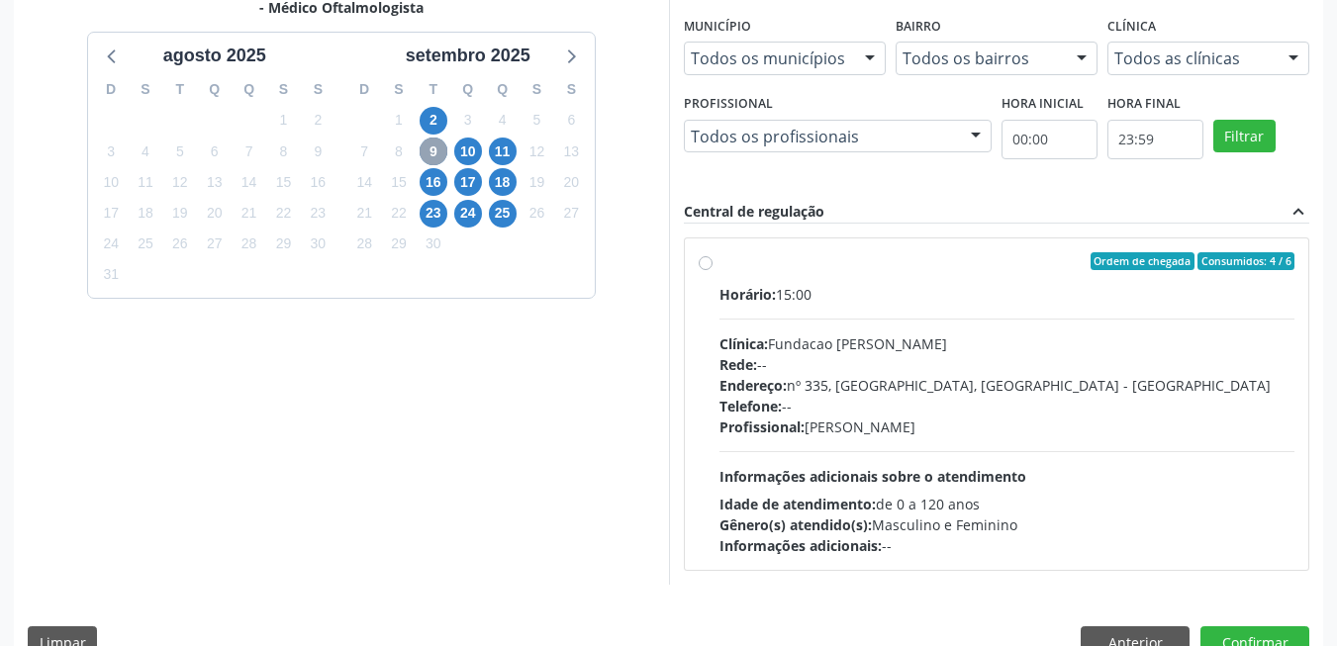
scroll to position [501, 0]
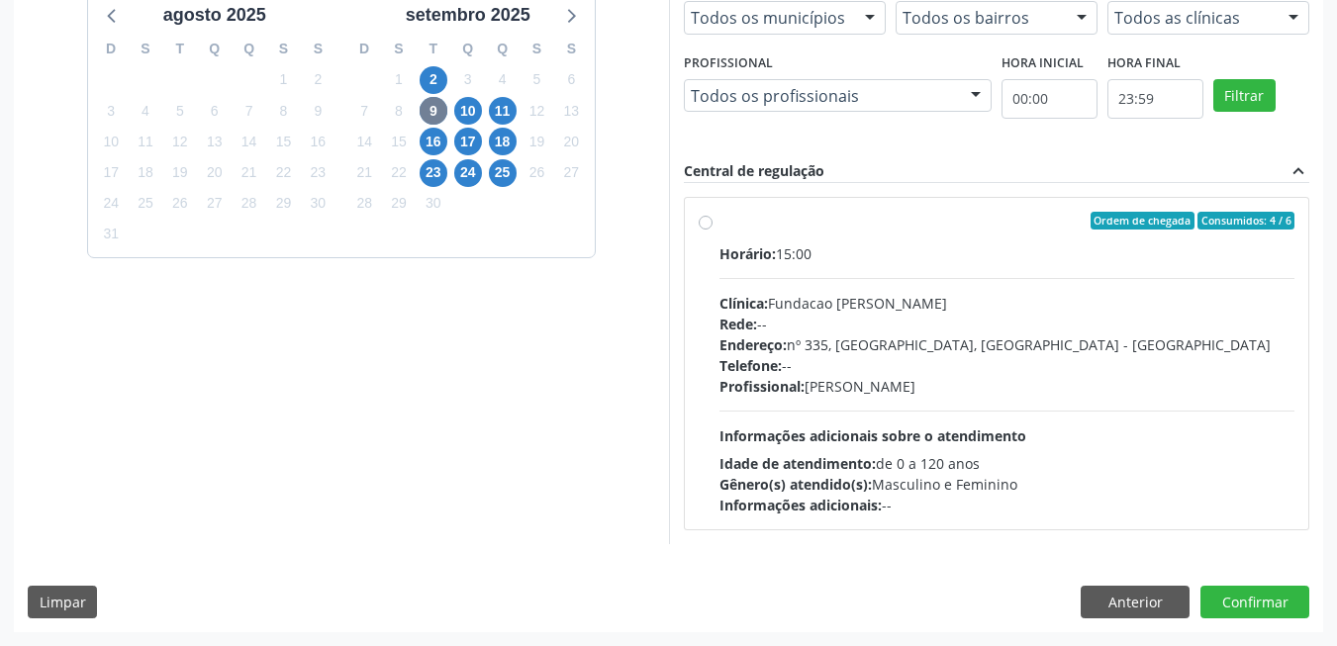
drag, startPoint x: 890, startPoint y: 425, endPoint x: 911, endPoint y: 429, distance: 22.1
click at [902, 427] on div "Horário: 15:00 Clínica: Fundacao Altino Ventura Rede: -- Endereço: nº 335, Noss…" at bounding box center [1007, 379] width 576 height 272
radio input "true"
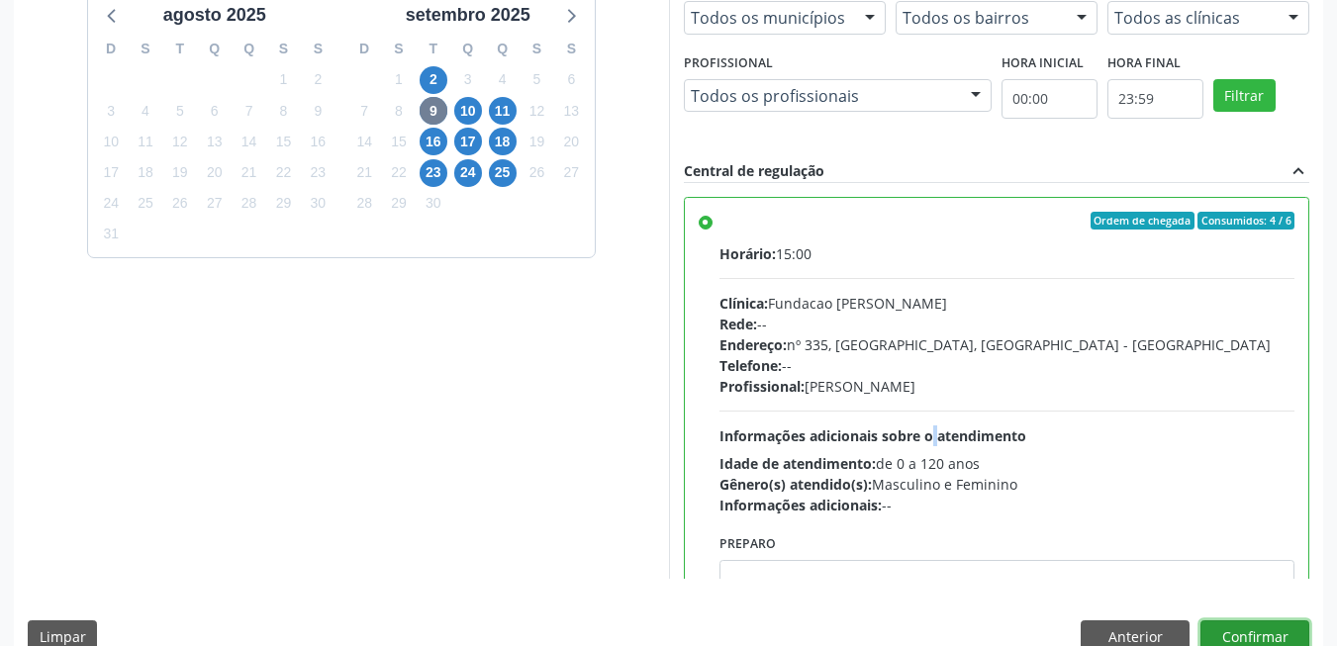
click at [1254, 627] on button "Confirmar" at bounding box center [1254, 638] width 109 height 34
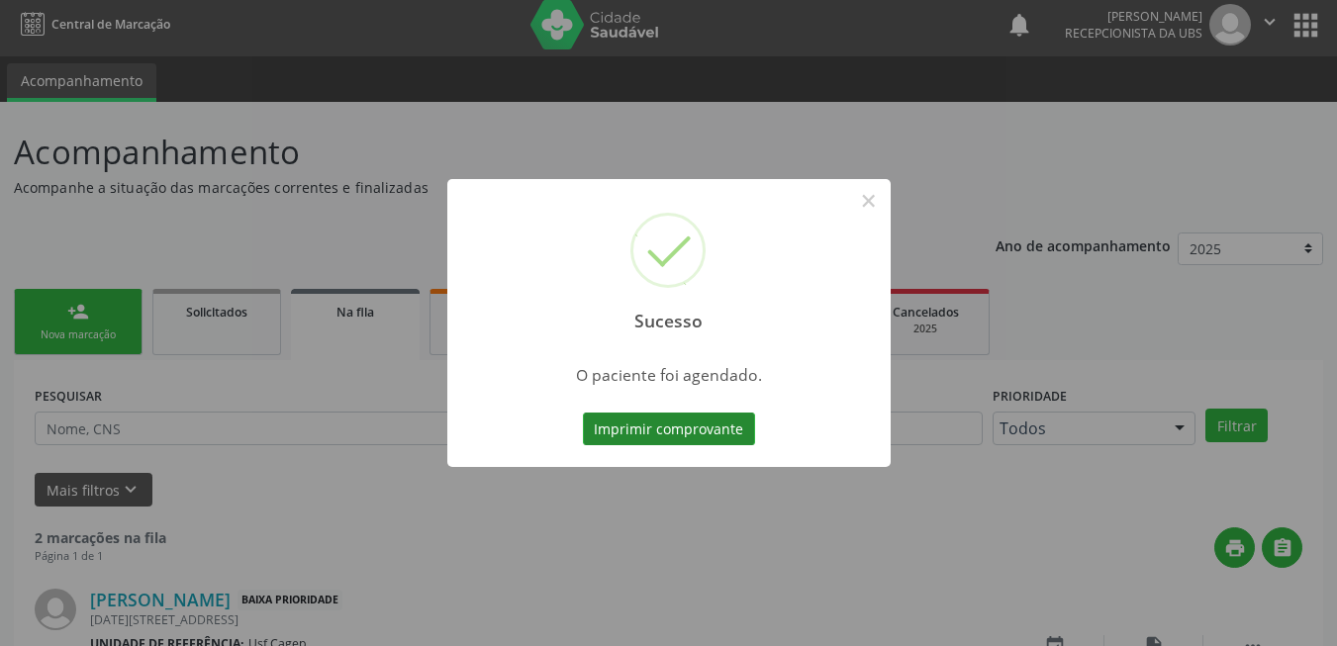
click at [691, 421] on button "Imprimir comprovante" at bounding box center [669, 430] width 172 height 34
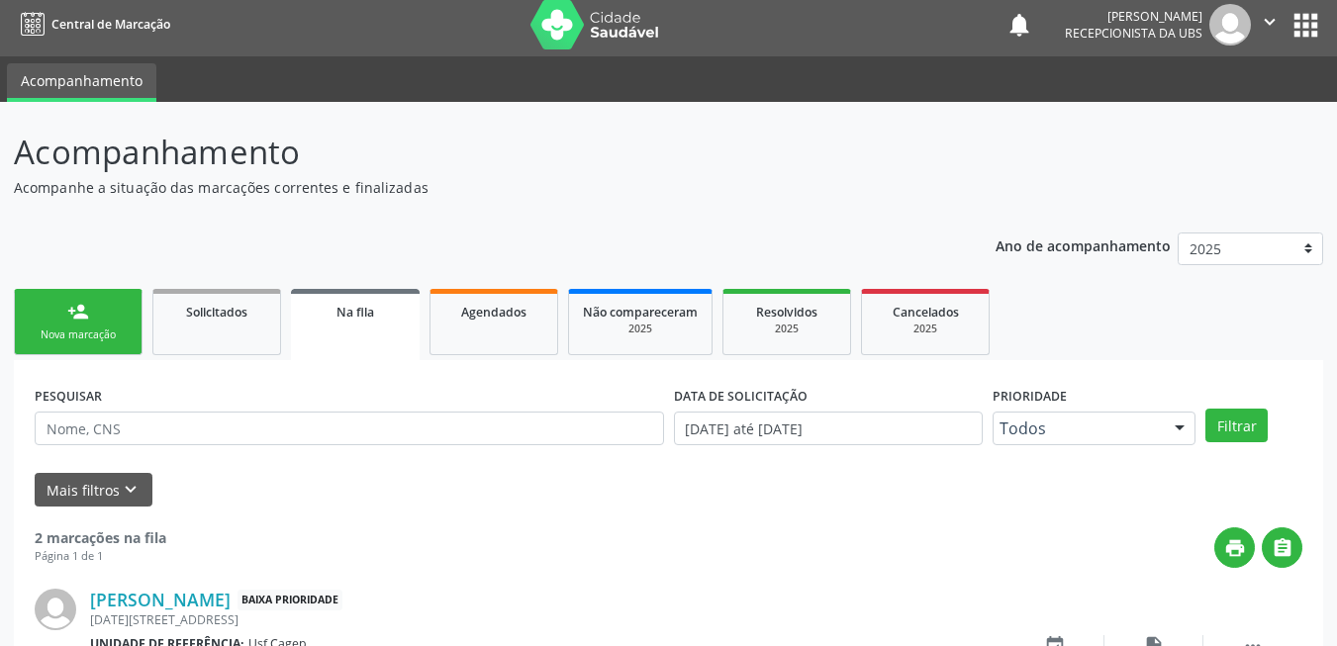
drag, startPoint x: 98, startPoint y: 308, endPoint x: 91, endPoint y: 327, distance: 20.0
click at [98, 308] on link "person_add Nova marcação" at bounding box center [78, 322] width 129 height 66
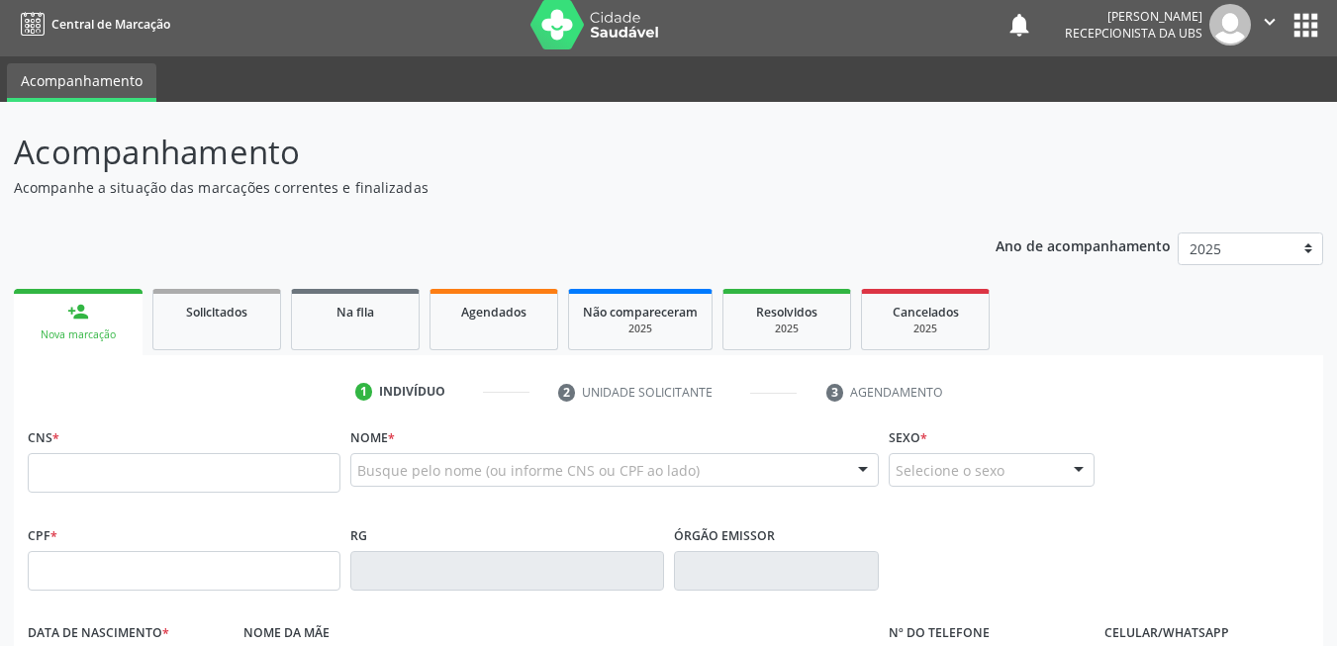
click at [91, 324] on link "person_add Nova marcação" at bounding box center [78, 322] width 129 height 66
click at [127, 471] on input "text" at bounding box center [184, 473] width 313 height 40
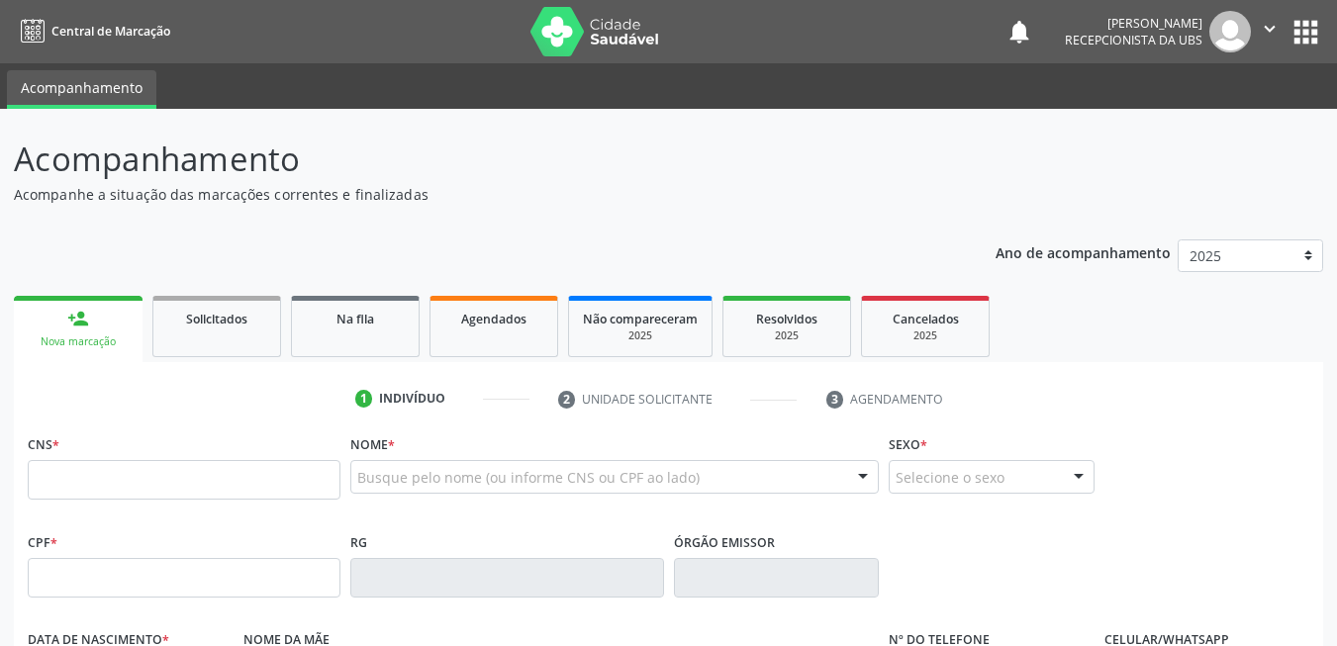
scroll to position [7, 0]
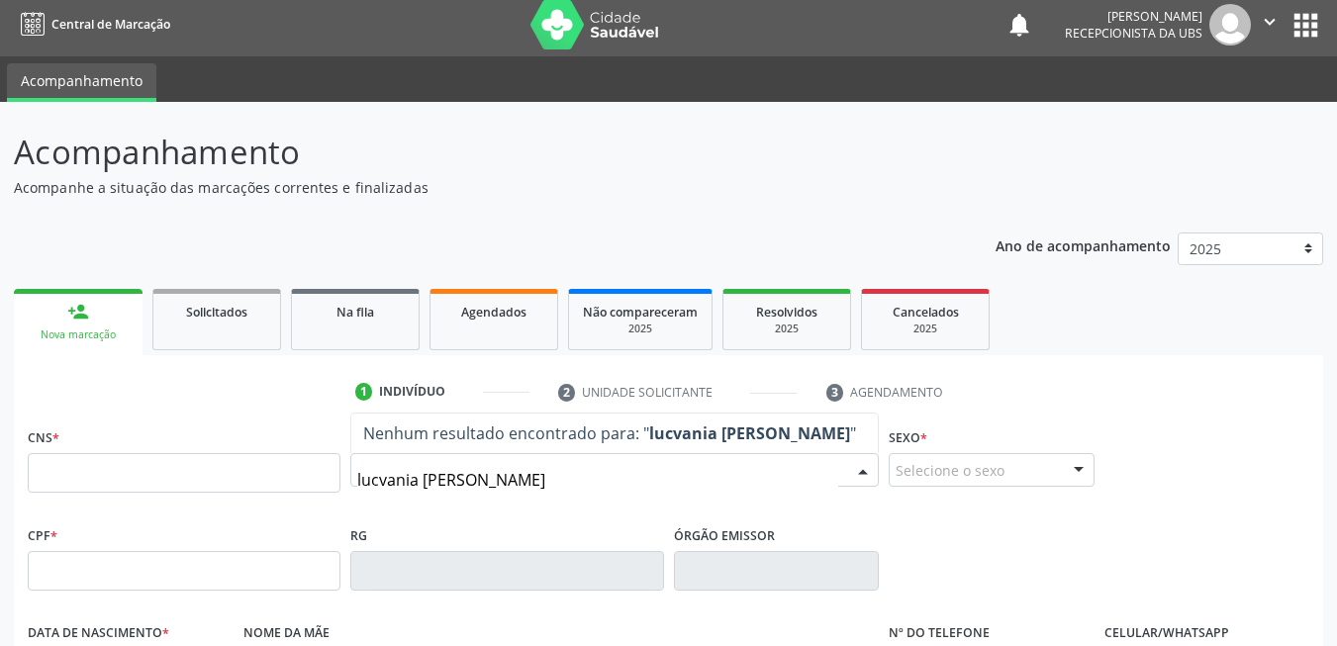
click at [379, 481] on input "lucvania [PERSON_NAME]" at bounding box center [597, 480] width 481 height 40
type input "lucivania [PERSON_NAME]"
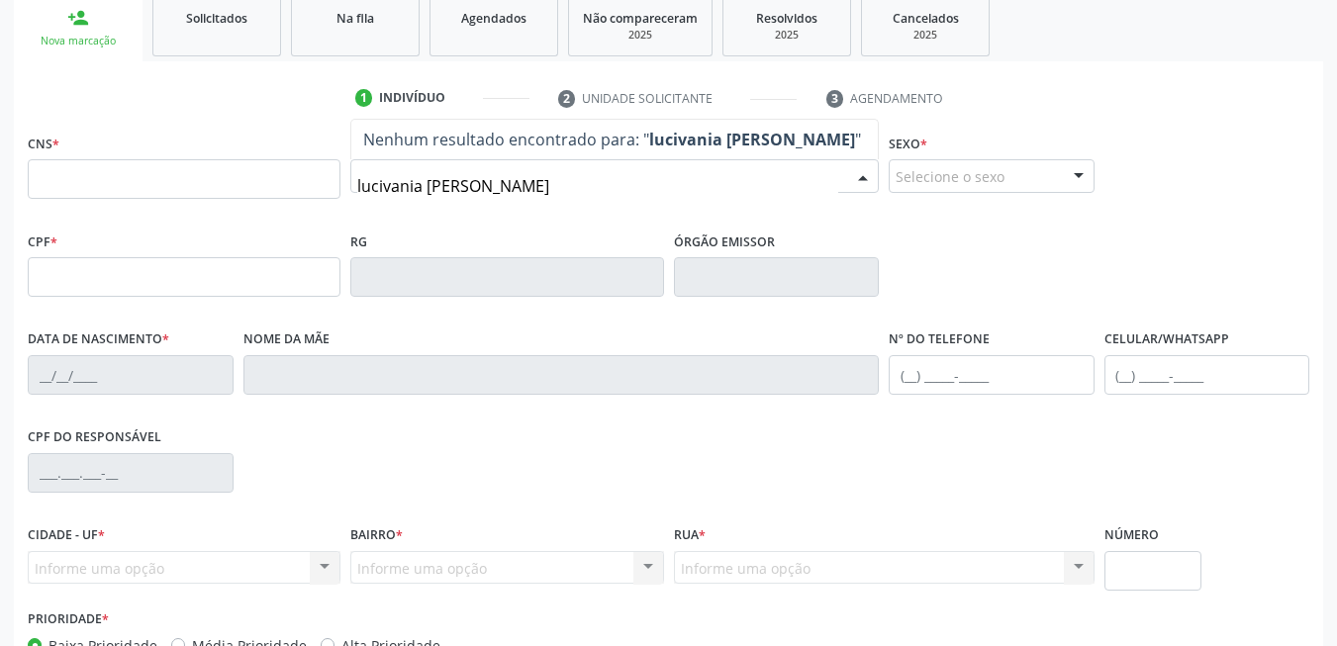
scroll to position [130, 0]
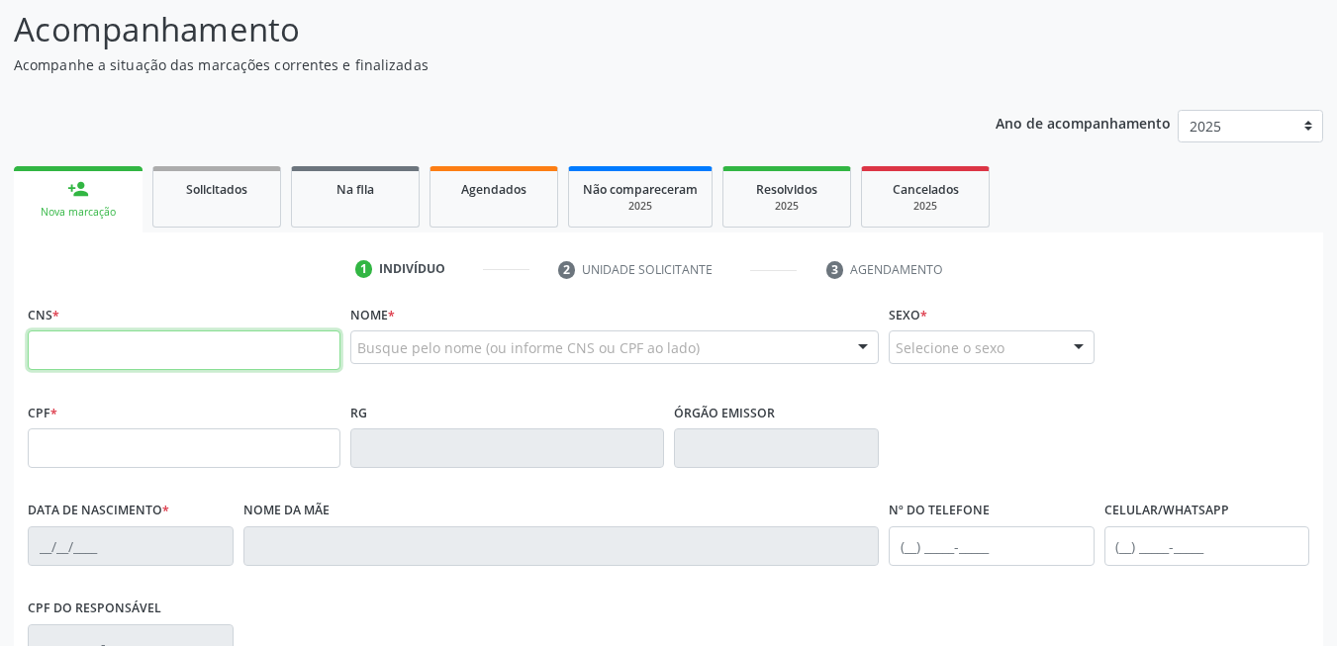
drag, startPoint x: 307, startPoint y: 336, endPoint x: 318, endPoint y: 335, distance: 11.1
click at [315, 335] on input "text" at bounding box center [184, 351] width 313 height 40
paste input "898 0009 0635 9742"
type input "898 0009 0635 9742"
type input "[DATE]"
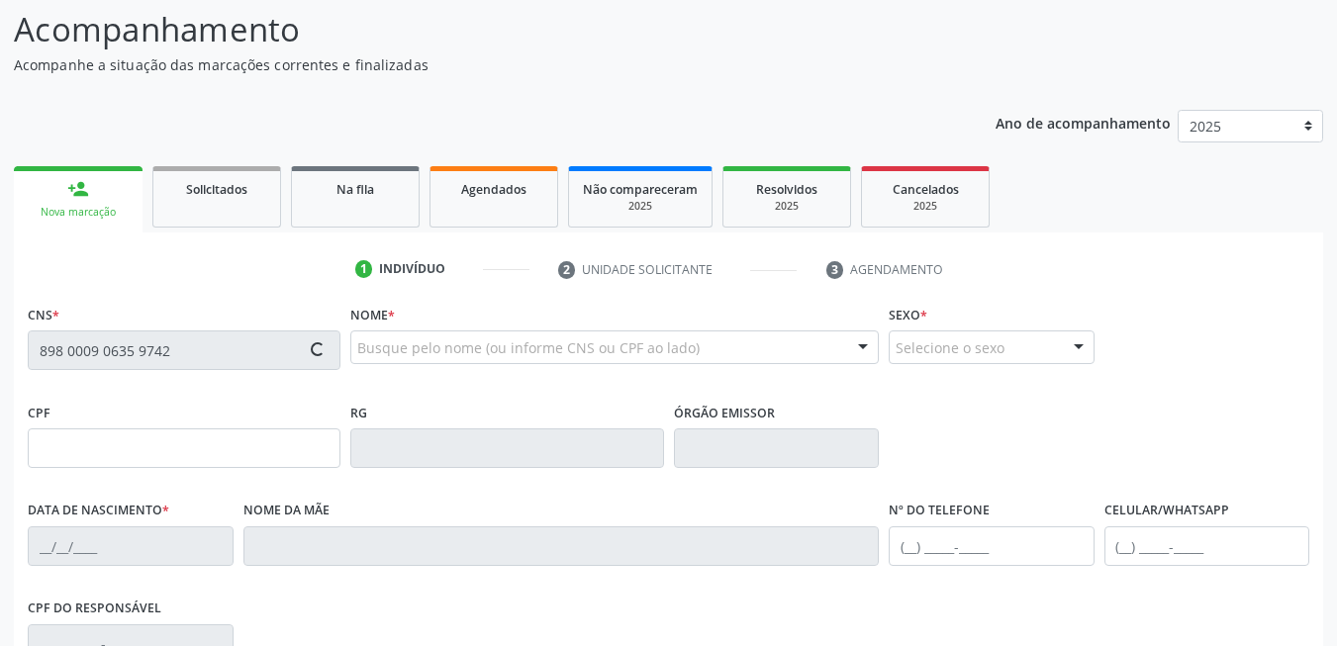
type input "[PERSON_NAME]"
type input "[PHONE_NUMBER]"
type input "561"
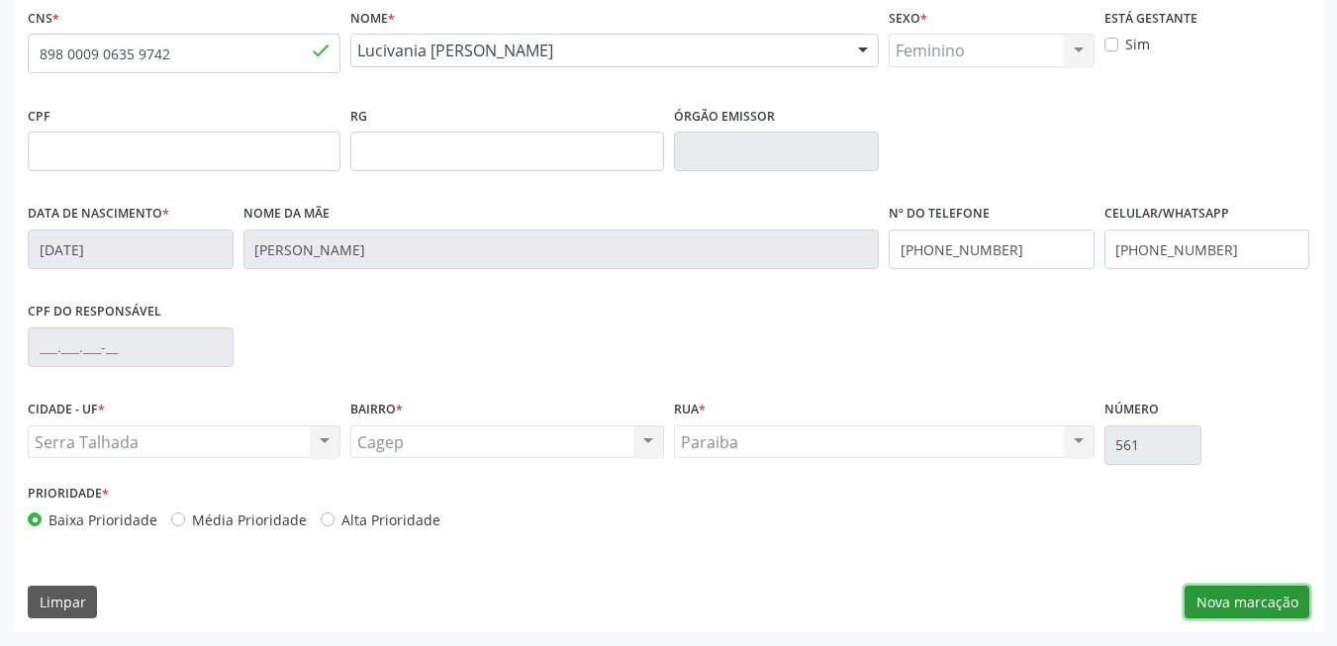
click at [1282, 599] on button "Nova marcação" at bounding box center [1247, 603] width 125 height 34
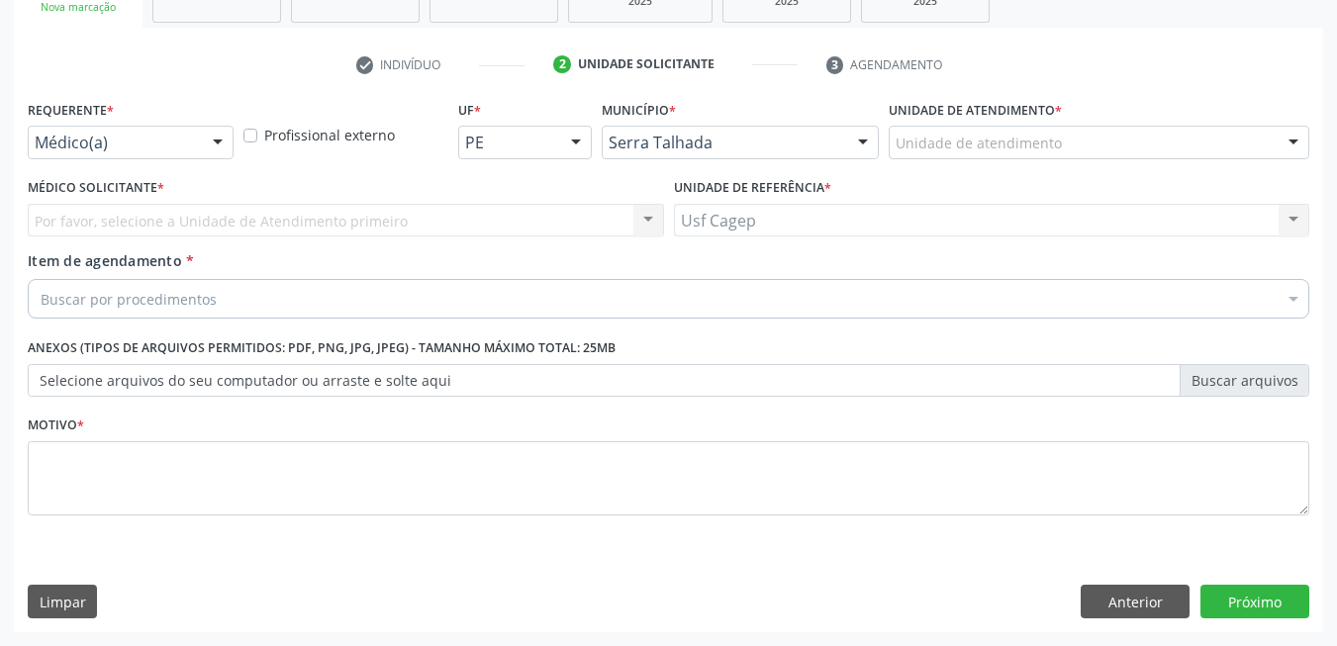
scroll to position [335, 0]
click at [212, 132] on div at bounding box center [218, 144] width 30 height 34
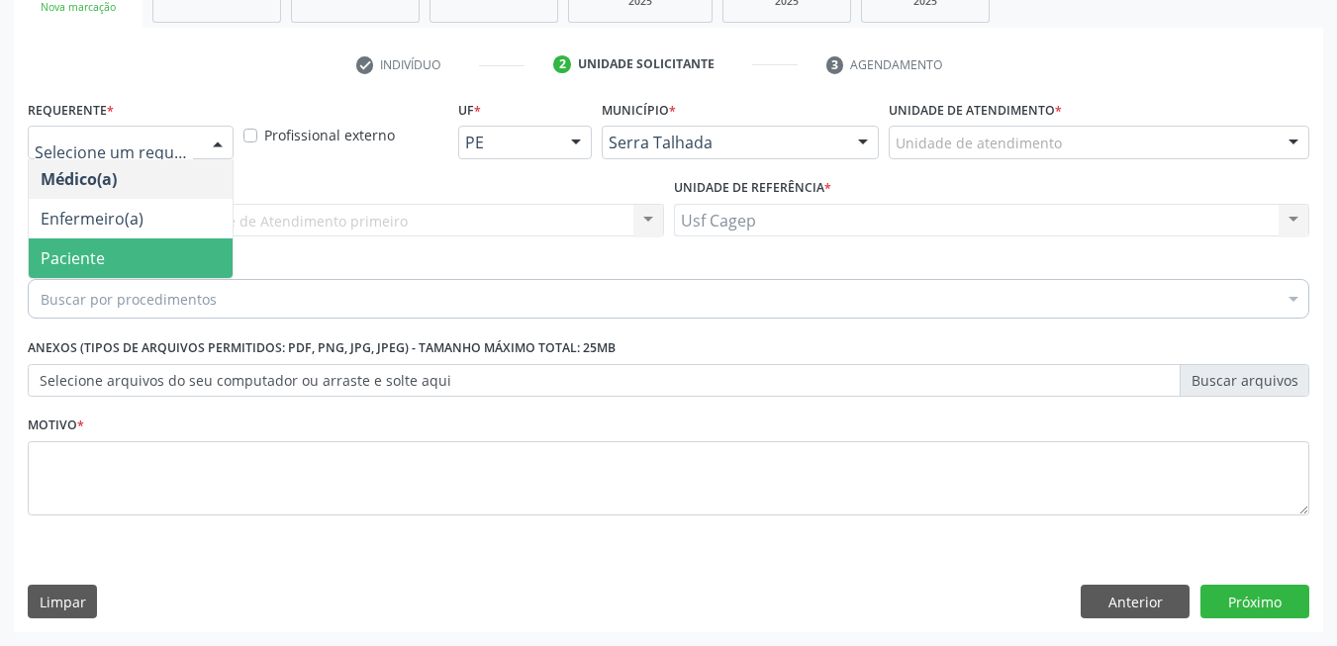
click at [182, 254] on span "Paciente" at bounding box center [131, 259] width 204 height 40
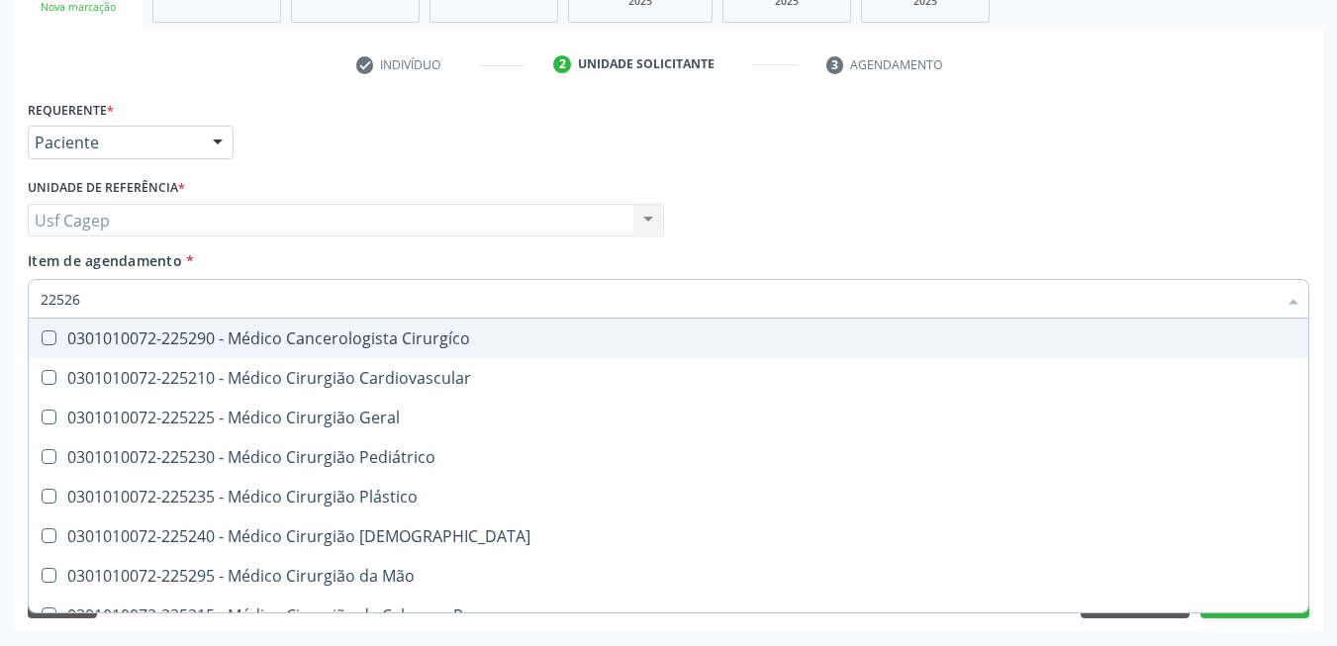
type input "225265"
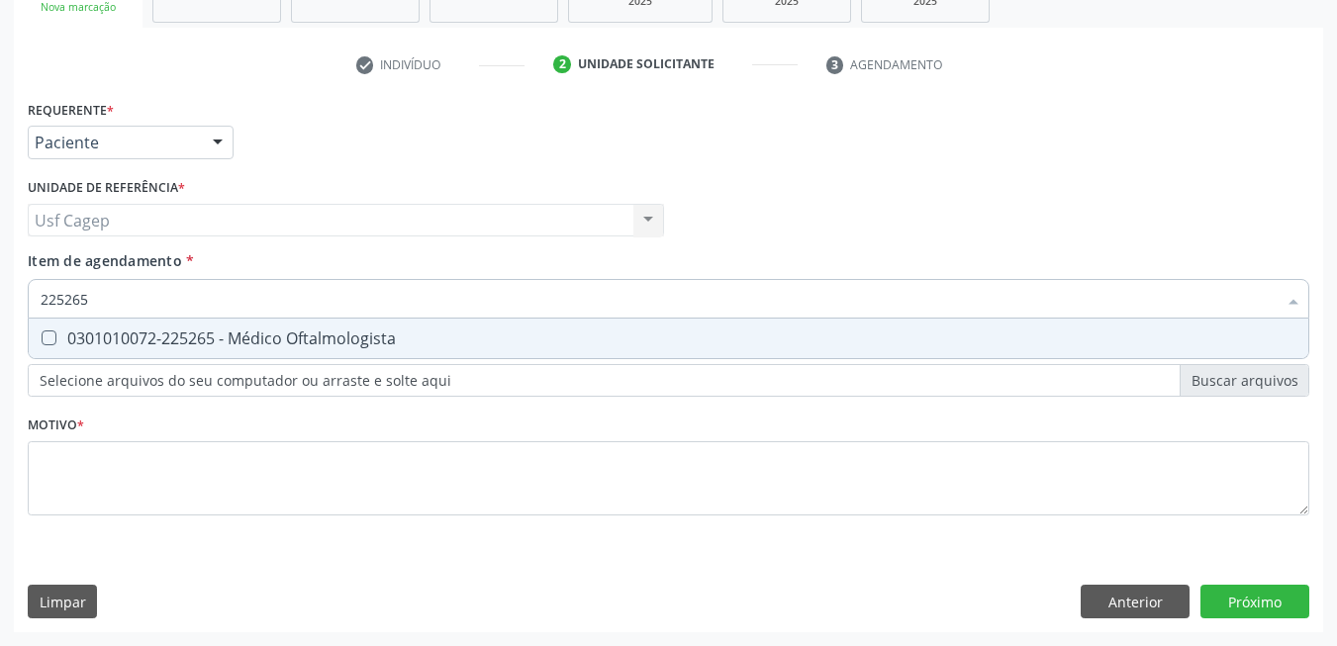
click at [294, 343] on div "0301010072-225265 - Médico Oftalmologista" at bounding box center [669, 339] width 1256 height 16
checkbox Oftalmologista "true"
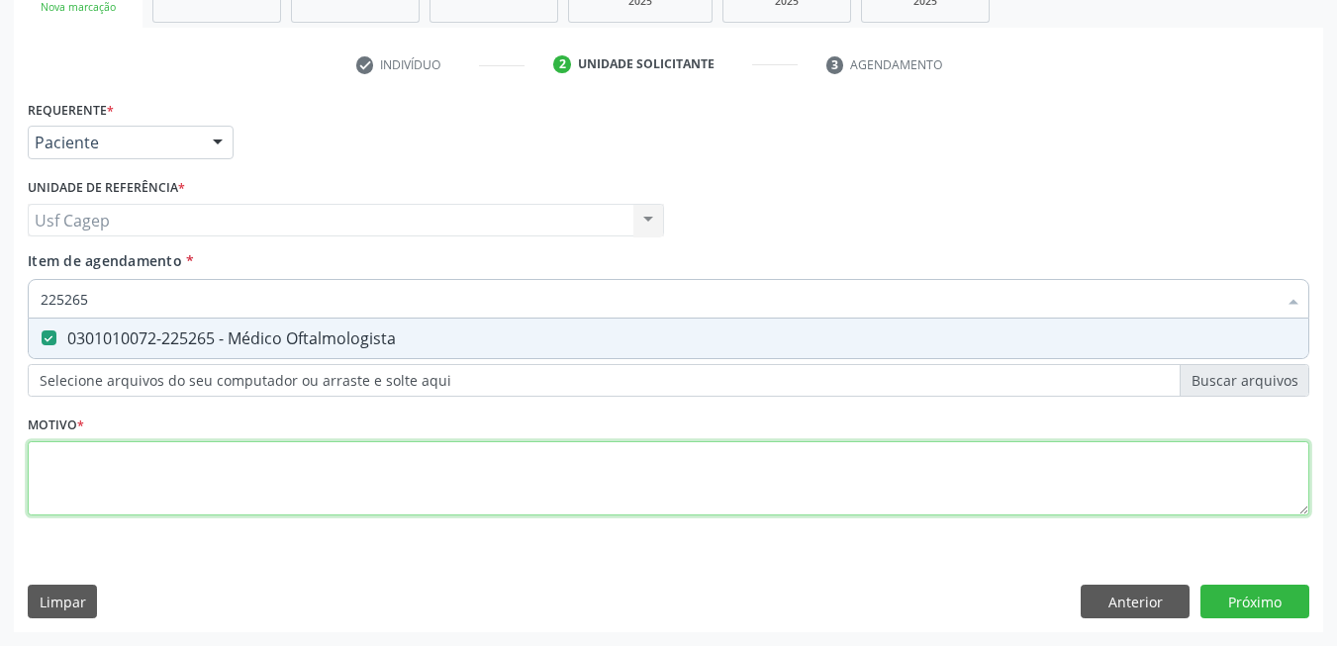
click at [364, 480] on div "Requerente * Paciente Médico(a) Enfermeiro(a) Paciente Nenhum resultado encontr…" at bounding box center [669, 319] width 1282 height 448
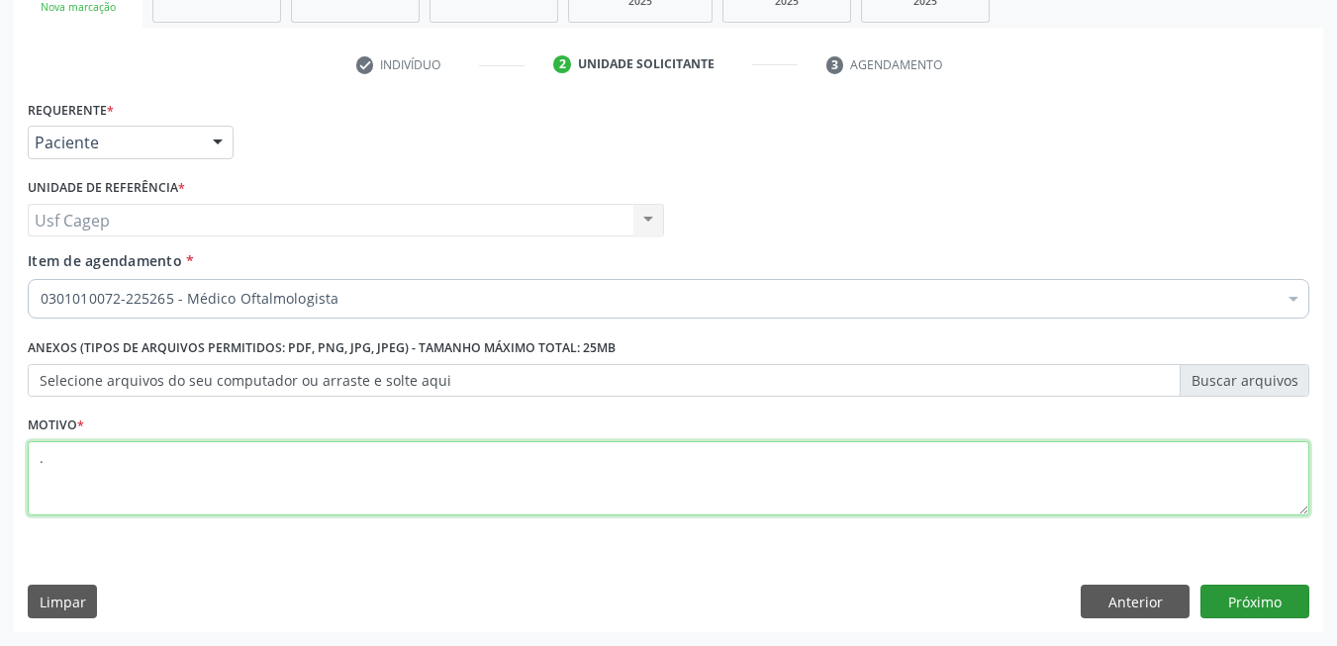
type textarea "."
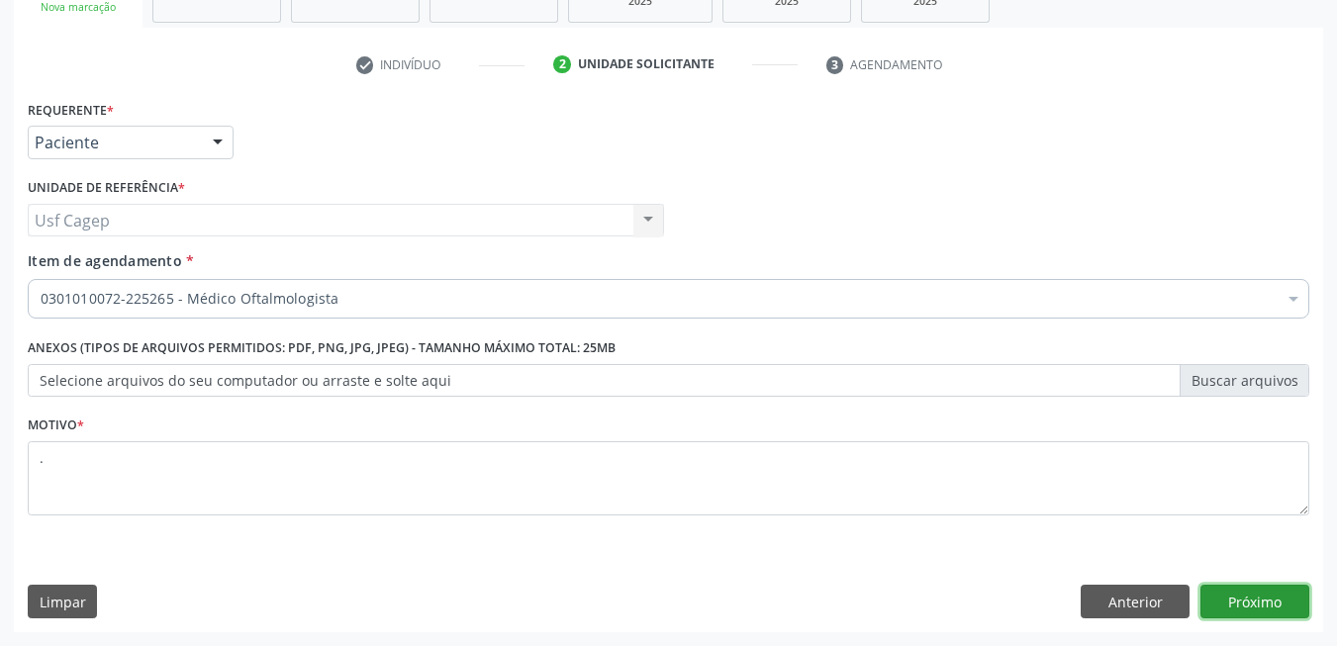
click at [1280, 603] on button "Próximo" at bounding box center [1254, 602] width 109 height 34
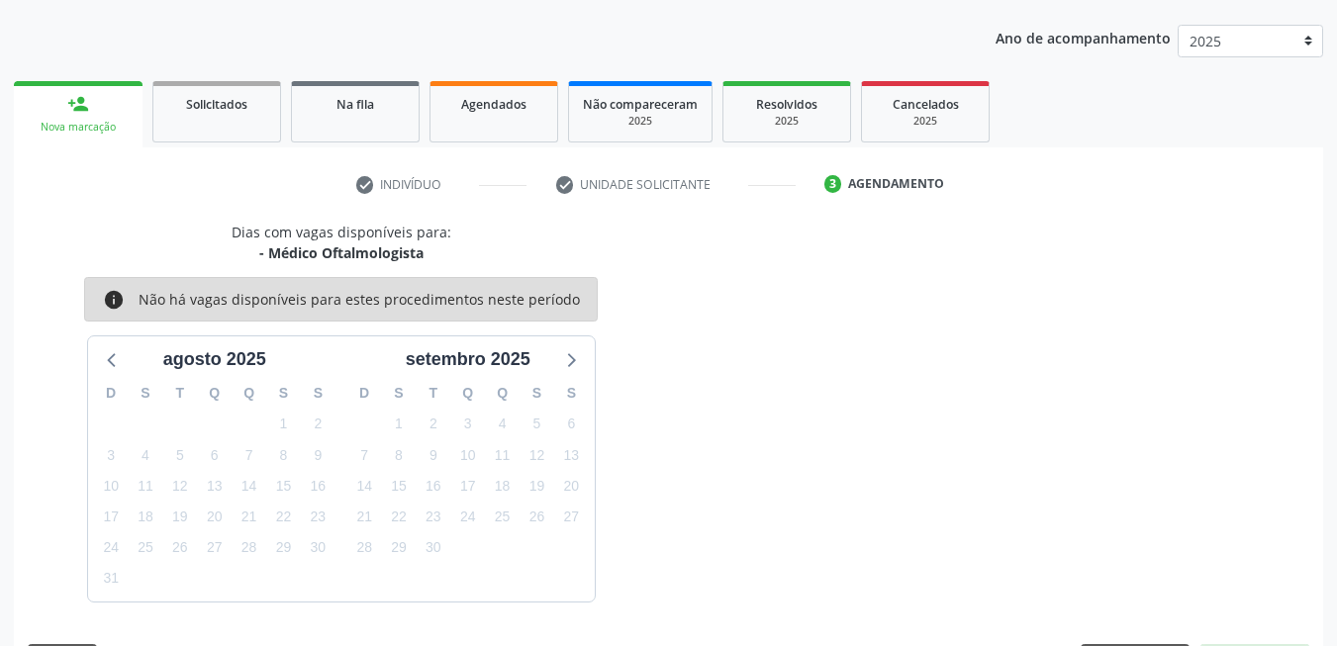
scroll to position [273, 0]
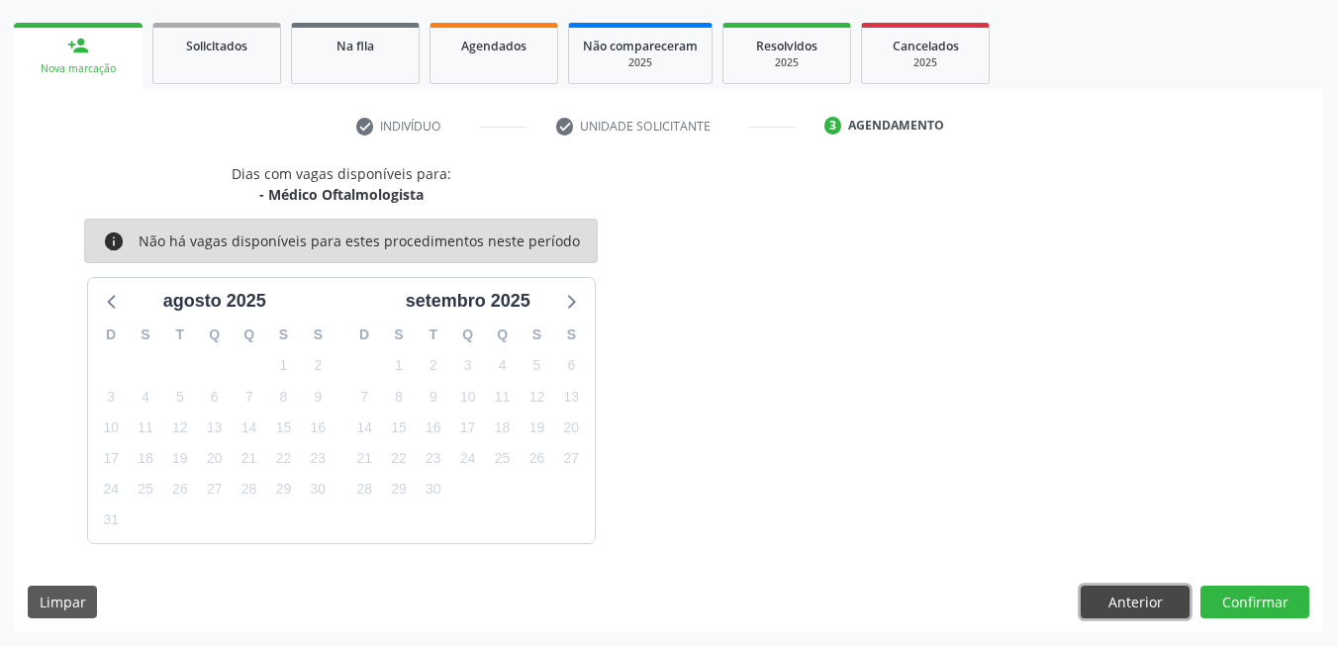
click at [1176, 598] on button "Anterior" at bounding box center [1135, 603] width 109 height 34
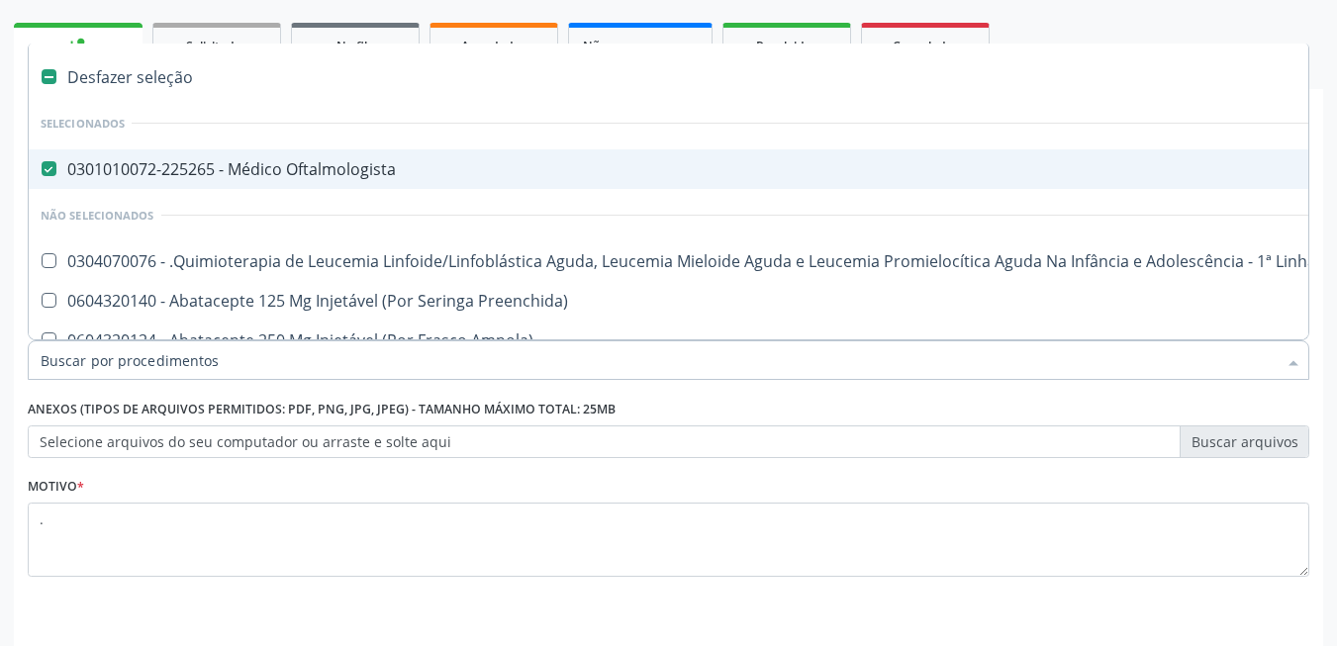
click at [409, 351] on input "Item de agendamento *" at bounding box center [659, 360] width 1236 height 40
click at [225, 146] on li "Selecionados" at bounding box center [811, 123] width 1565 height 52
click at [226, 162] on div "0301010072-225265 - Médico Oftalmologista" at bounding box center [811, 169] width 1541 height 16
checkbox Oftalmologista "false"
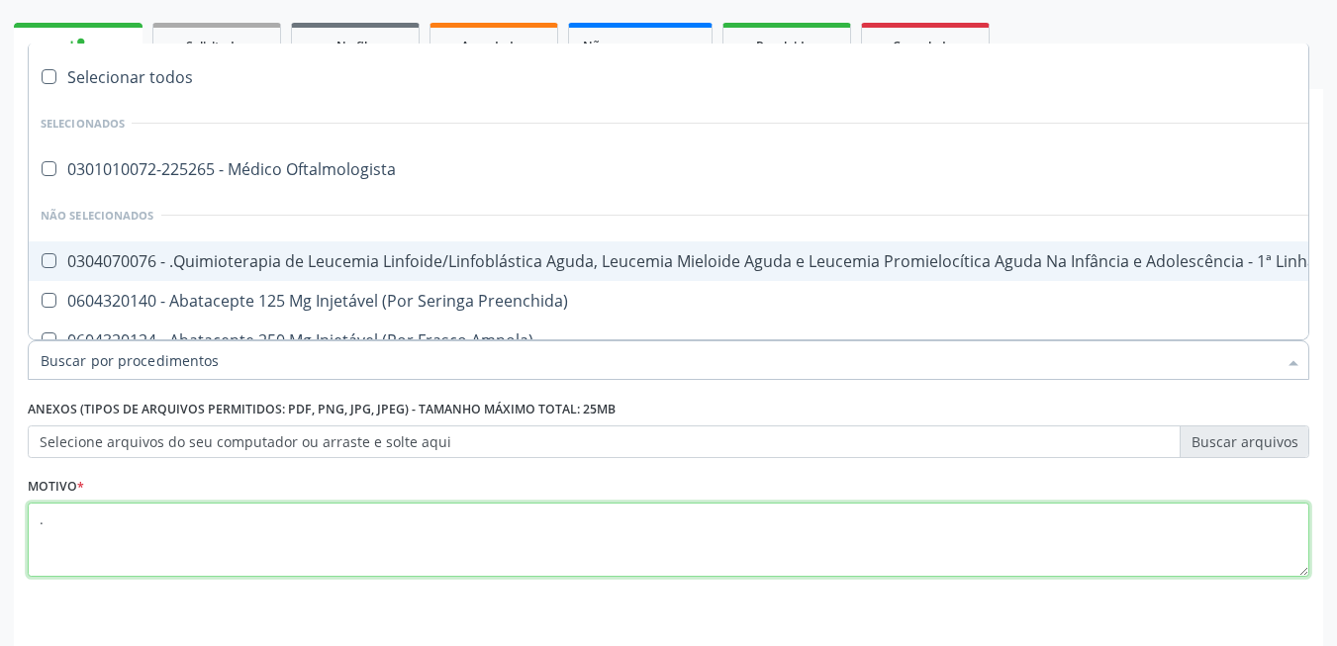
click at [251, 539] on textarea "." at bounding box center [669, 540] width 1282 height 75
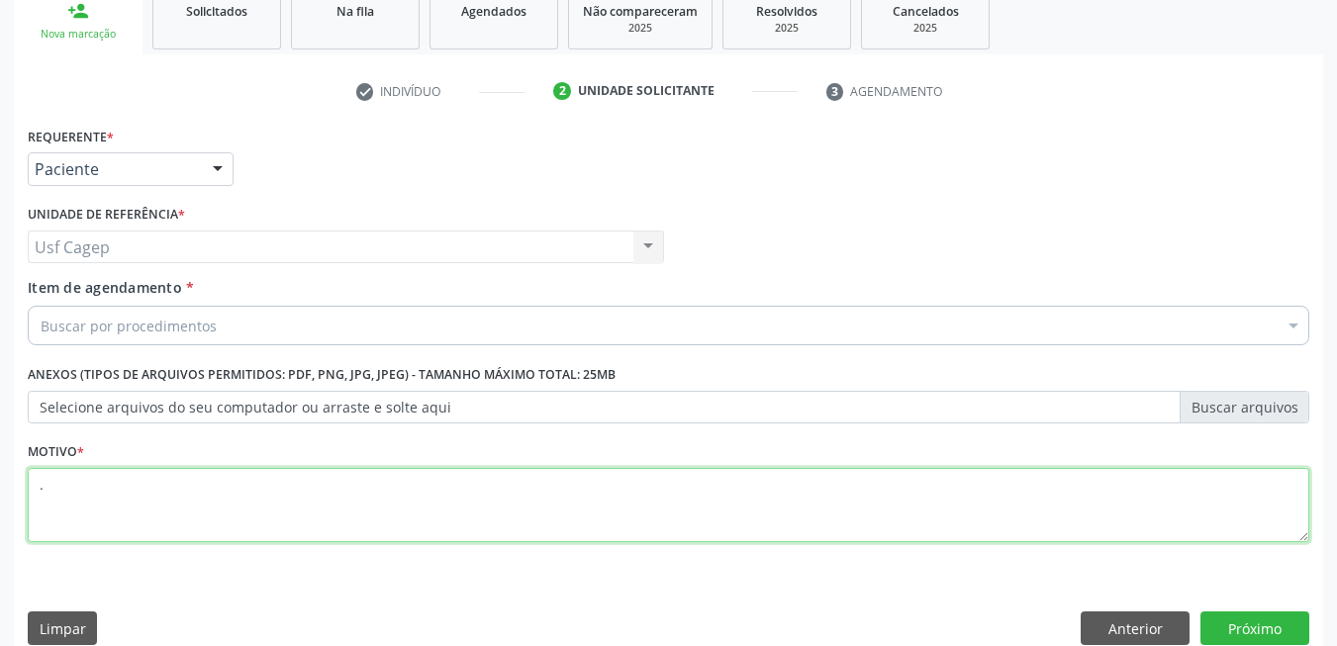
scroll to position [335, 0]
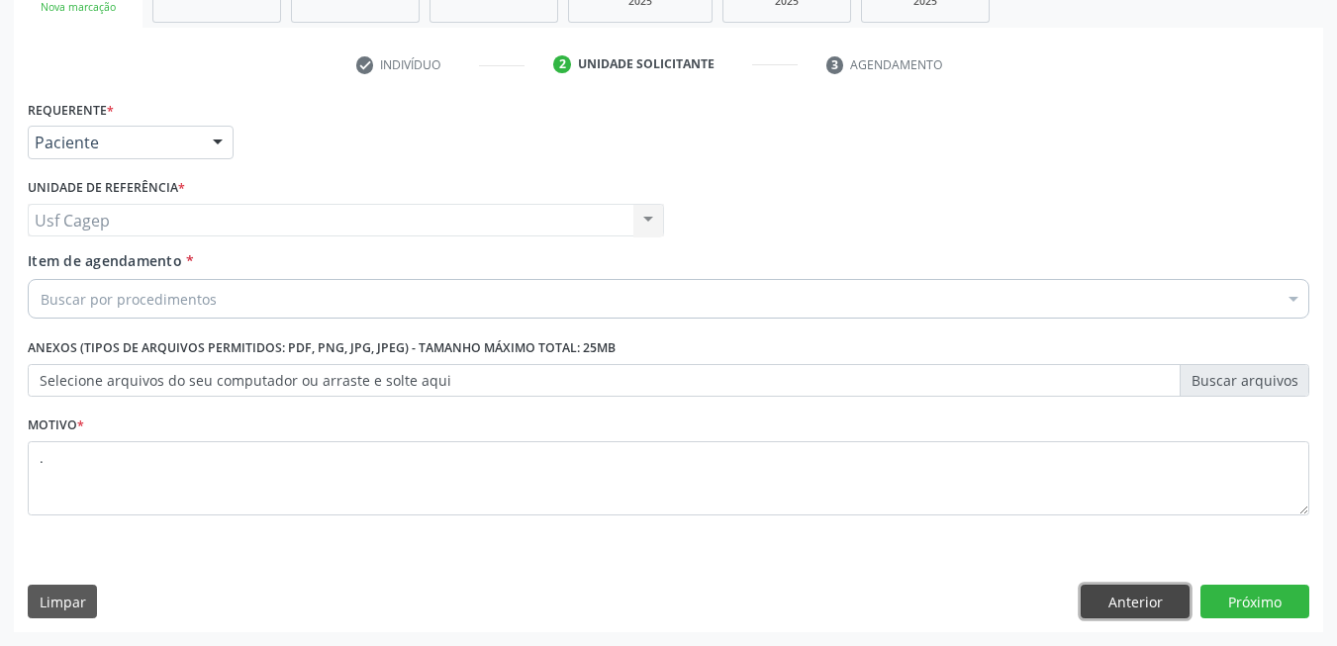
click at [1154, 596] on button "Anterior" at bounding box center [1135, 602] width 109 height 34
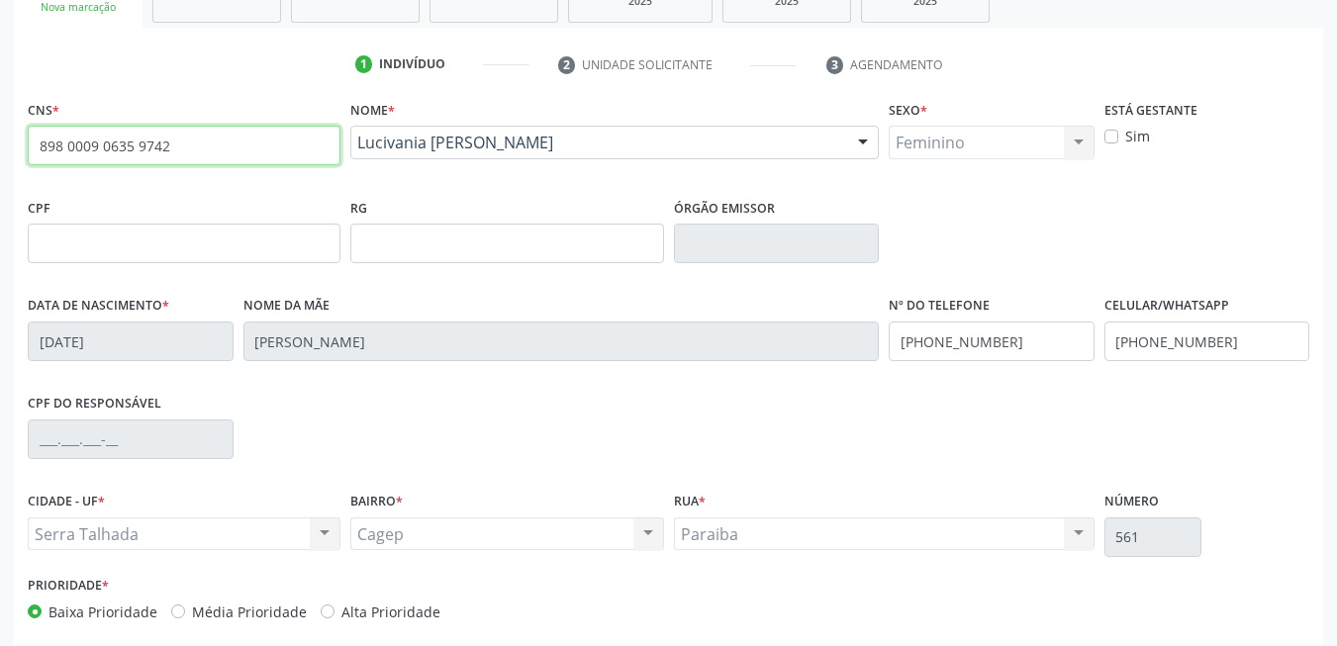
click at [221, 141] on input "898 0009 0635 9742" at bounding box center [184, 146] width 313 height 40
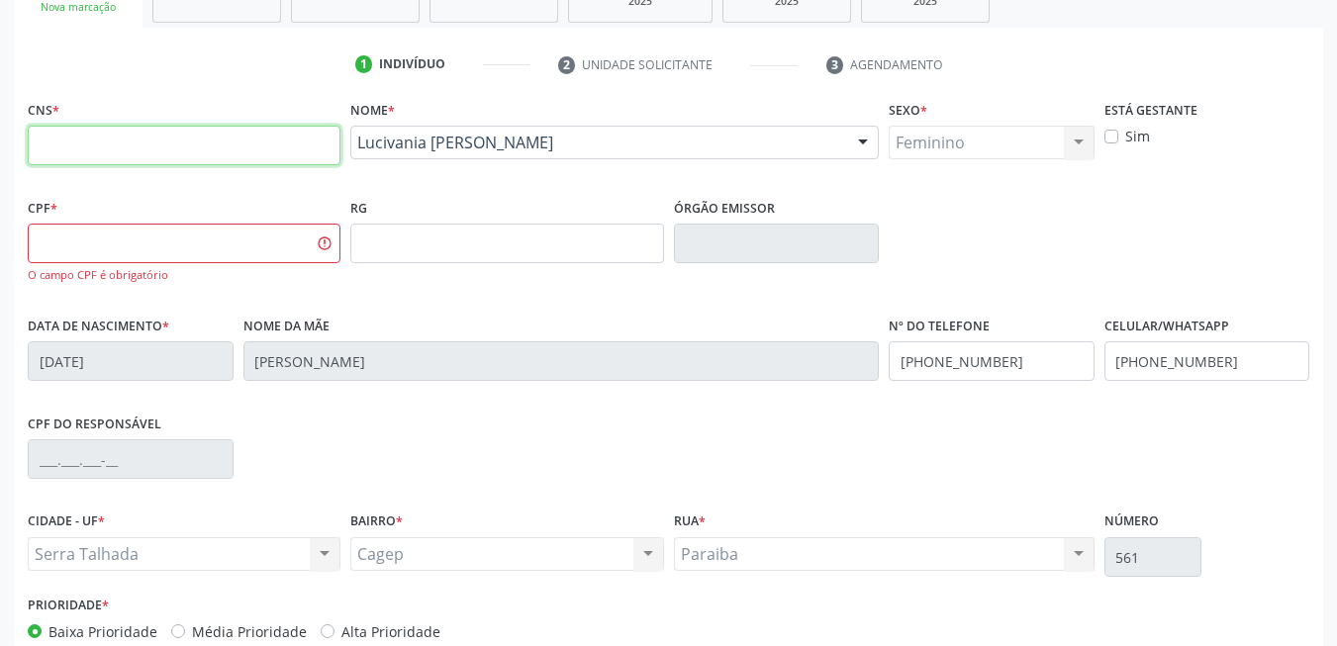
click at [186, 156] on input "text" at bounding box center [184, 146] width 313 height 40
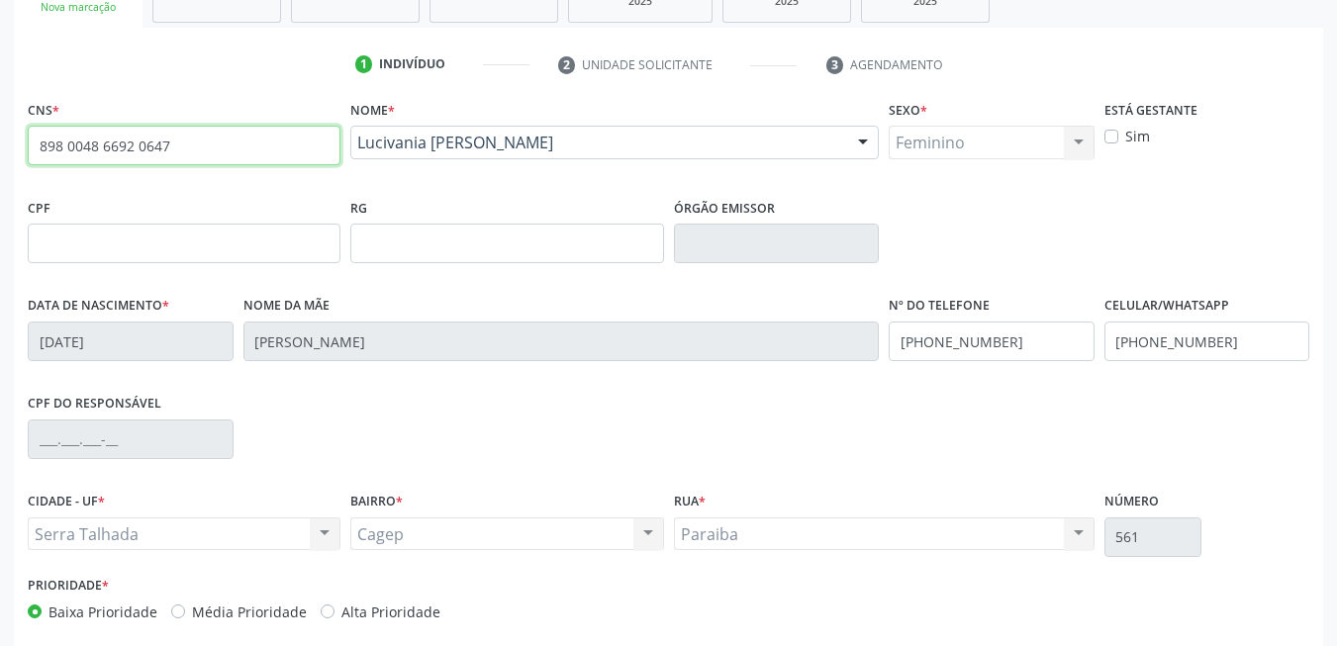
type input "898 0048 6692 0647"
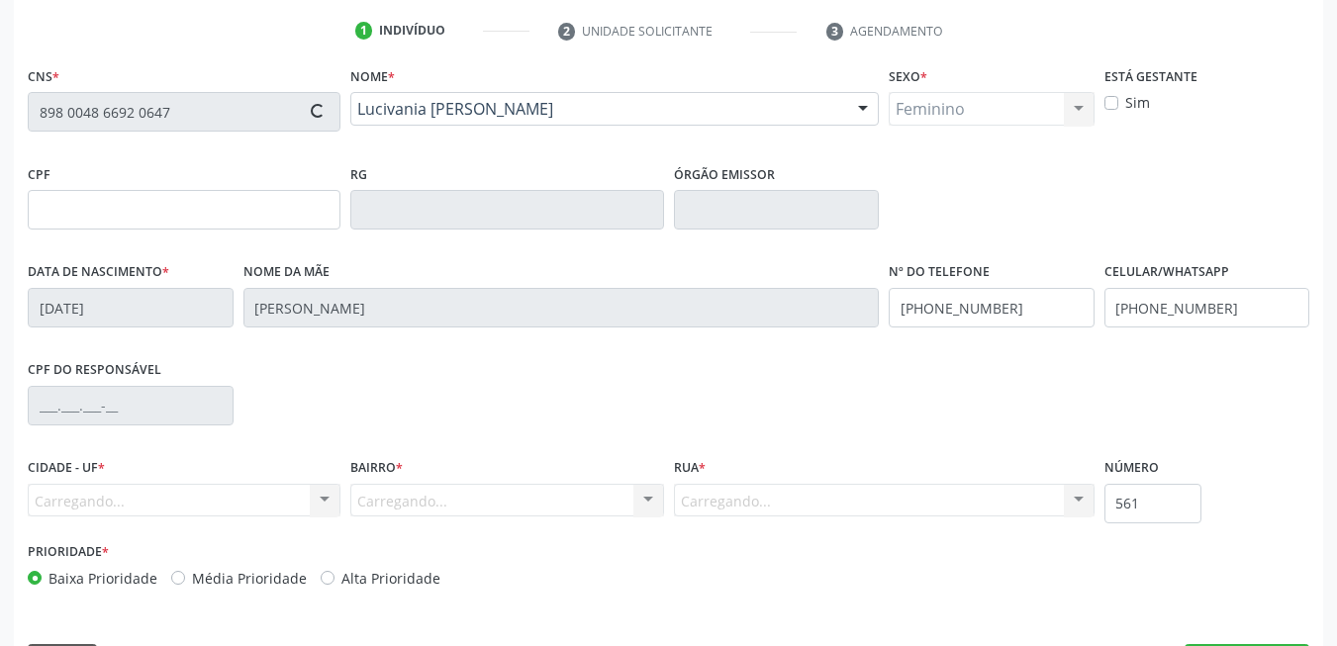
scroll to position [427, 0]
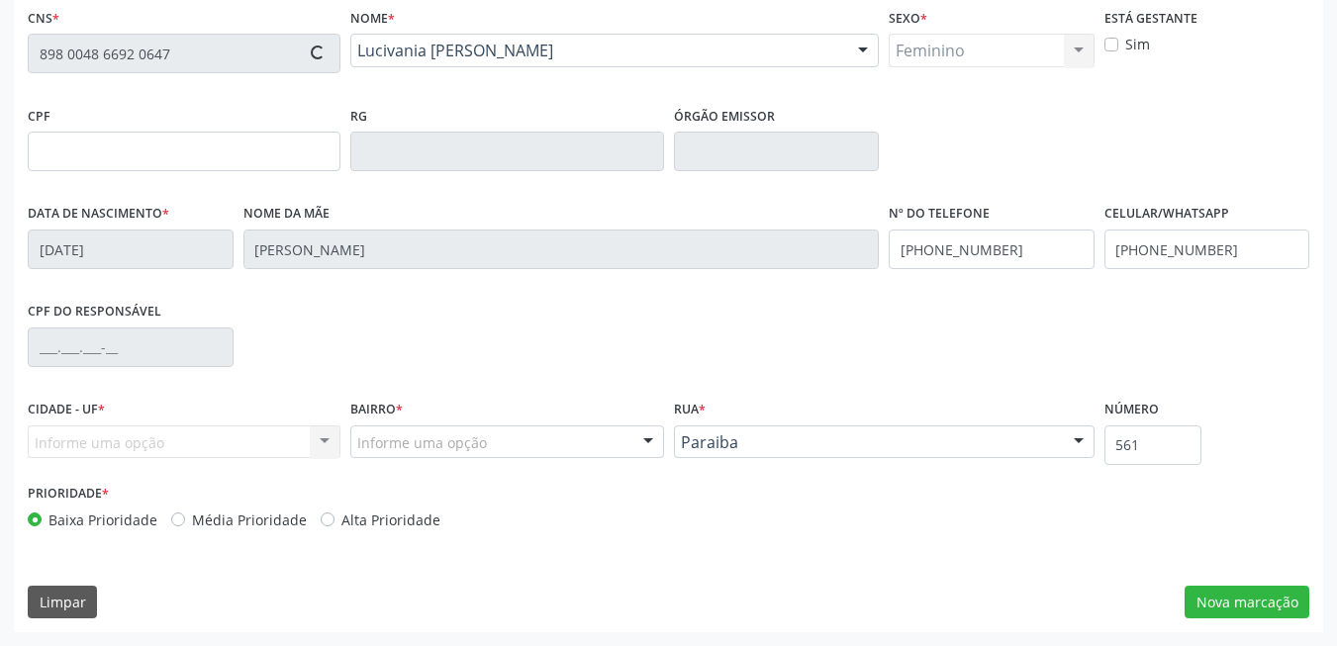
type input "[DATE]"
type input "[PERSON_NAME]"
type input "[PHONE_NUMBER]"
type input "96"
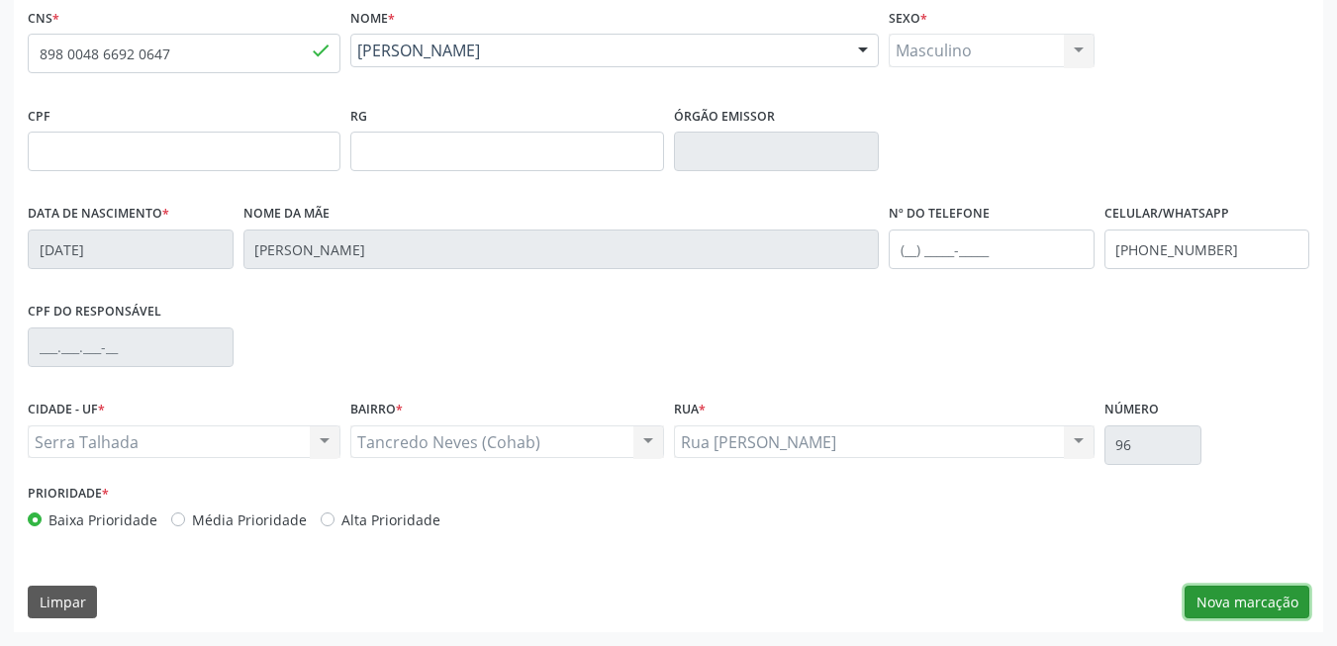
click at [1291, 605] on button "Nova marcação" at bounding box center [1247, 603] width 125 height 34
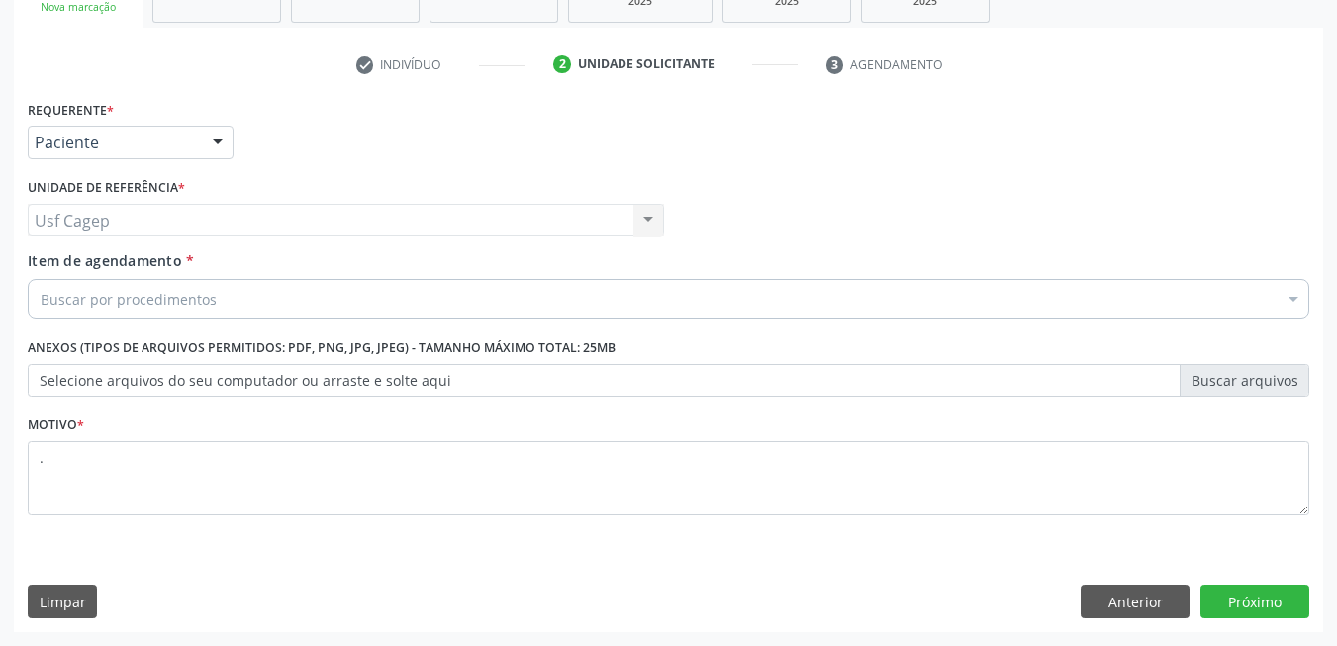
scroll to position [335, 0]
click at [74, 129] on div "Paciente" at bounding box center [131, 143] width 206 height 34
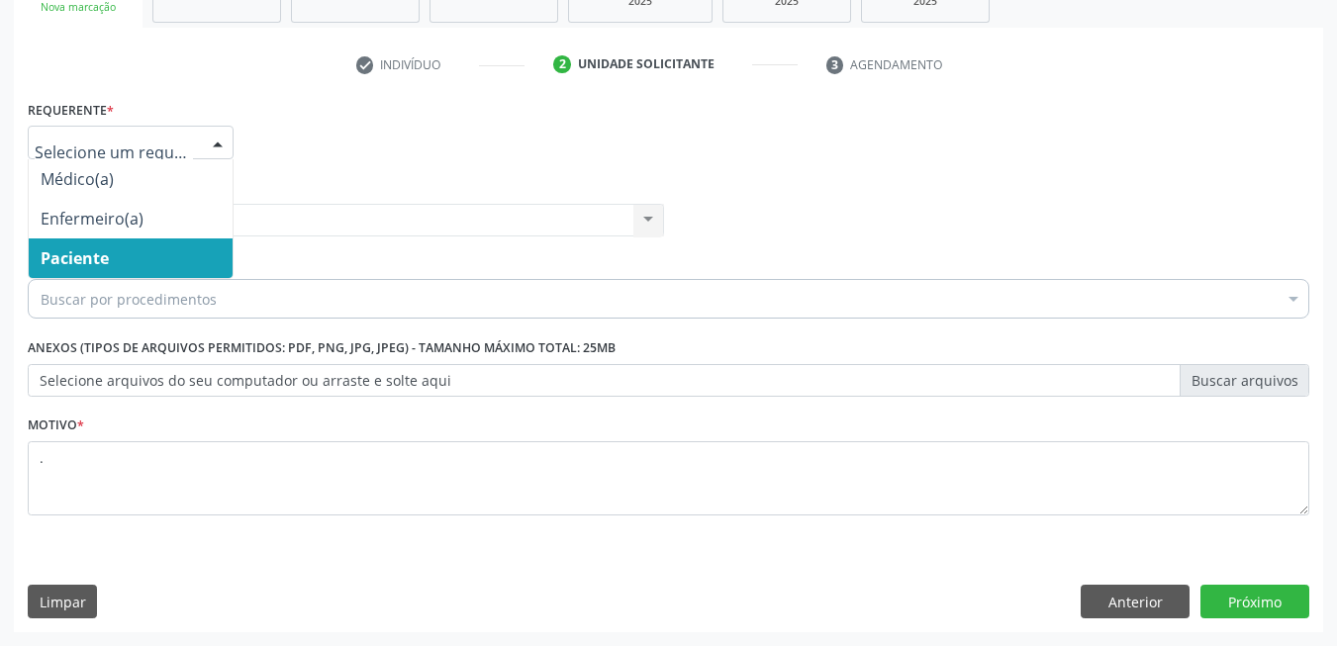
click at [87, 259] on span "Paciente" at bounding box center [75, 258] width 68 height 22
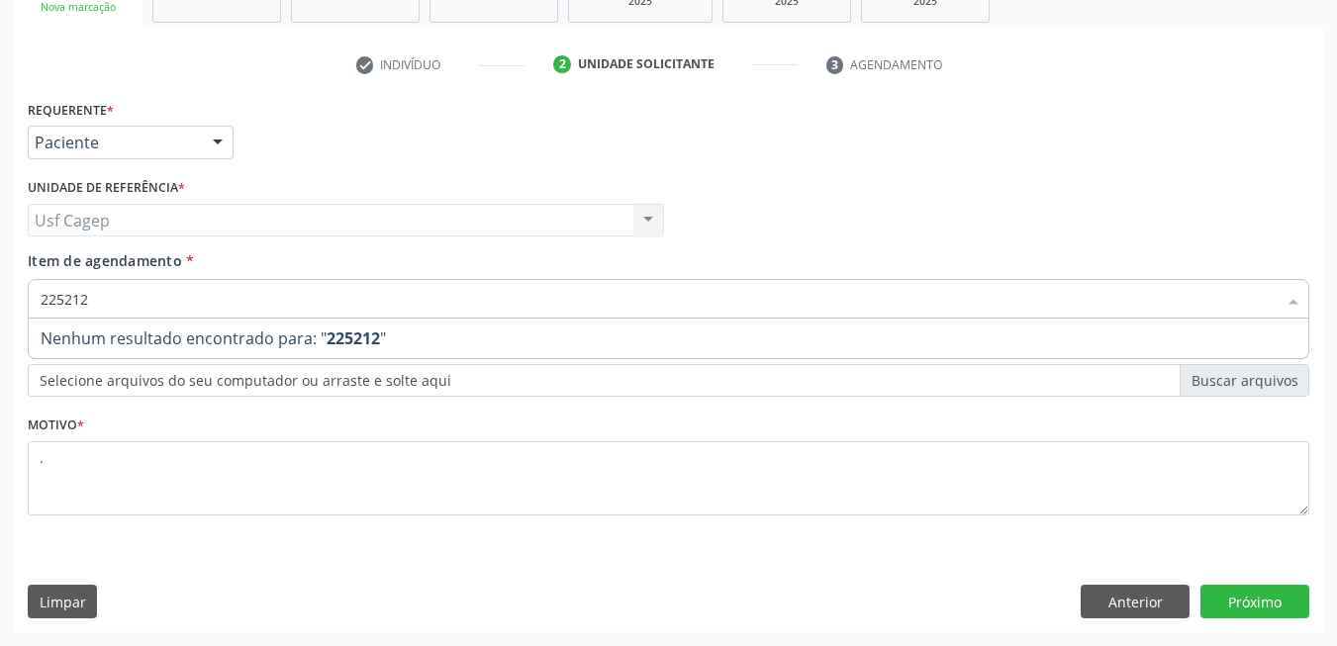
click at [256, 343] on span "Nenhum resultado encontrado para: " 225212 "" at bounding box center [669, 339] width 1280 height 40
click at [238, 311] on input "225212" at bounding box center [659, 299] width 1236 height 40
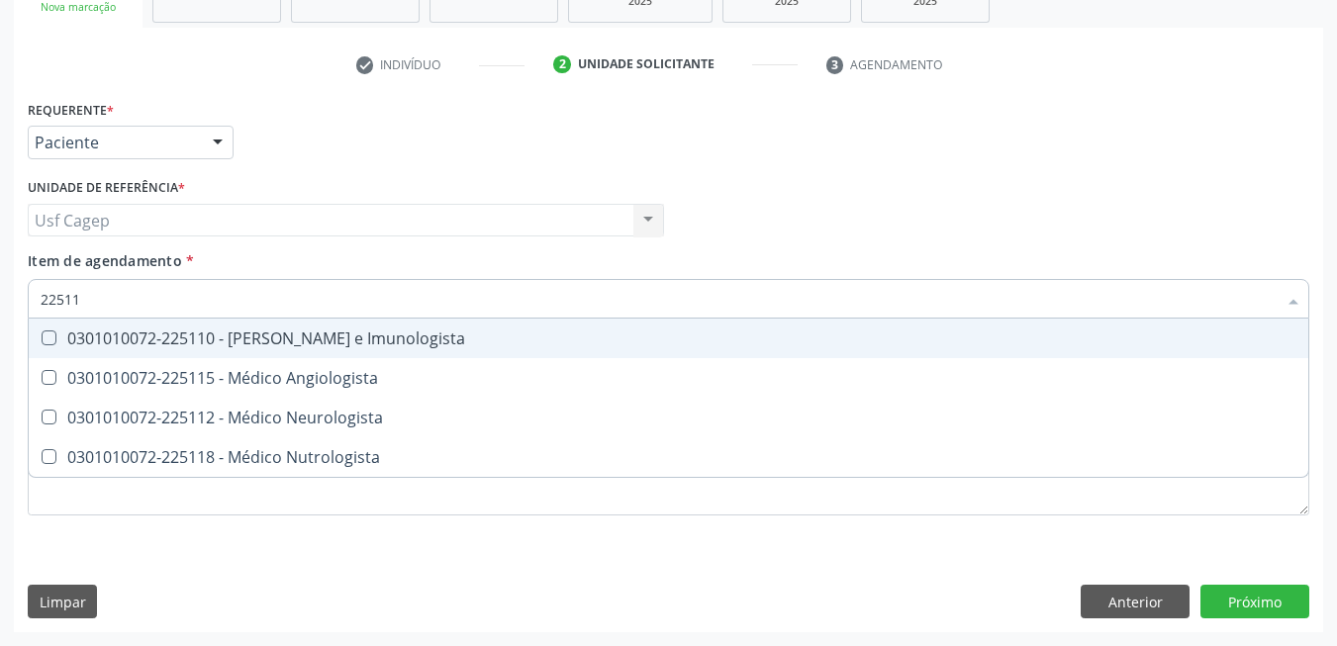
type input "225112"
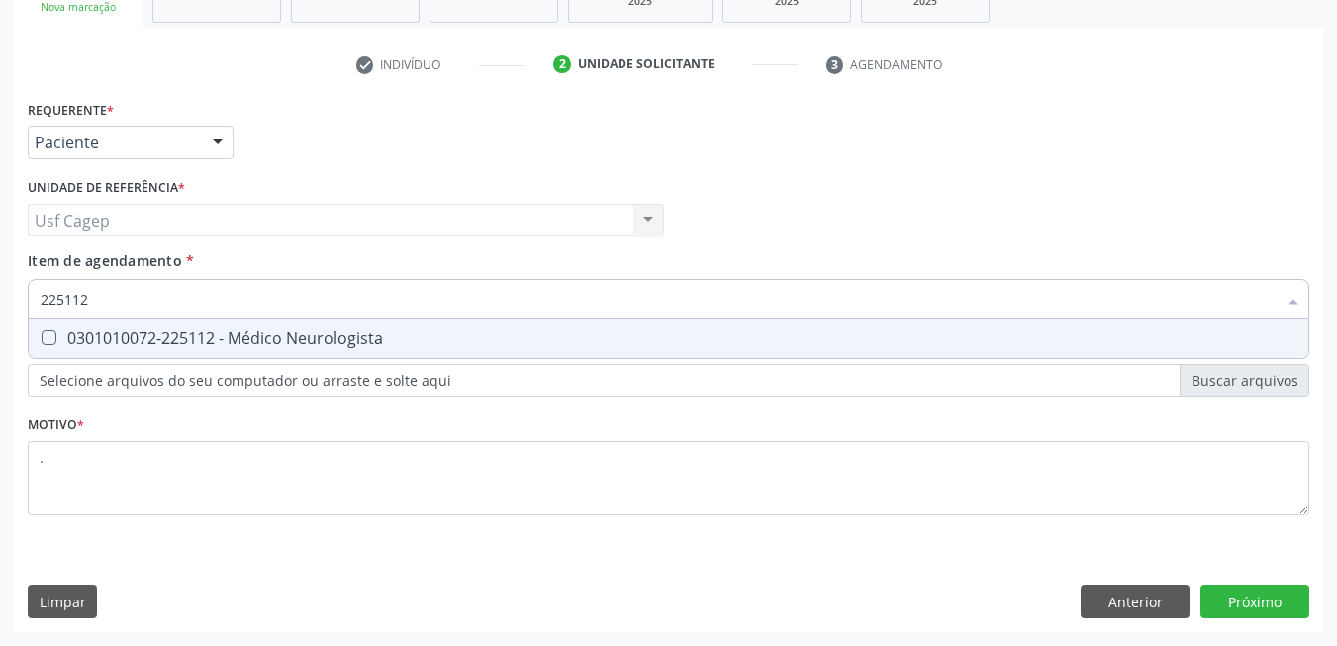
click at [255, 338] on div "0301010072-225112 - Médico Neurologista" at bounding box center [669, 339] width 1256 height 16
checkbox Neurologista "true"
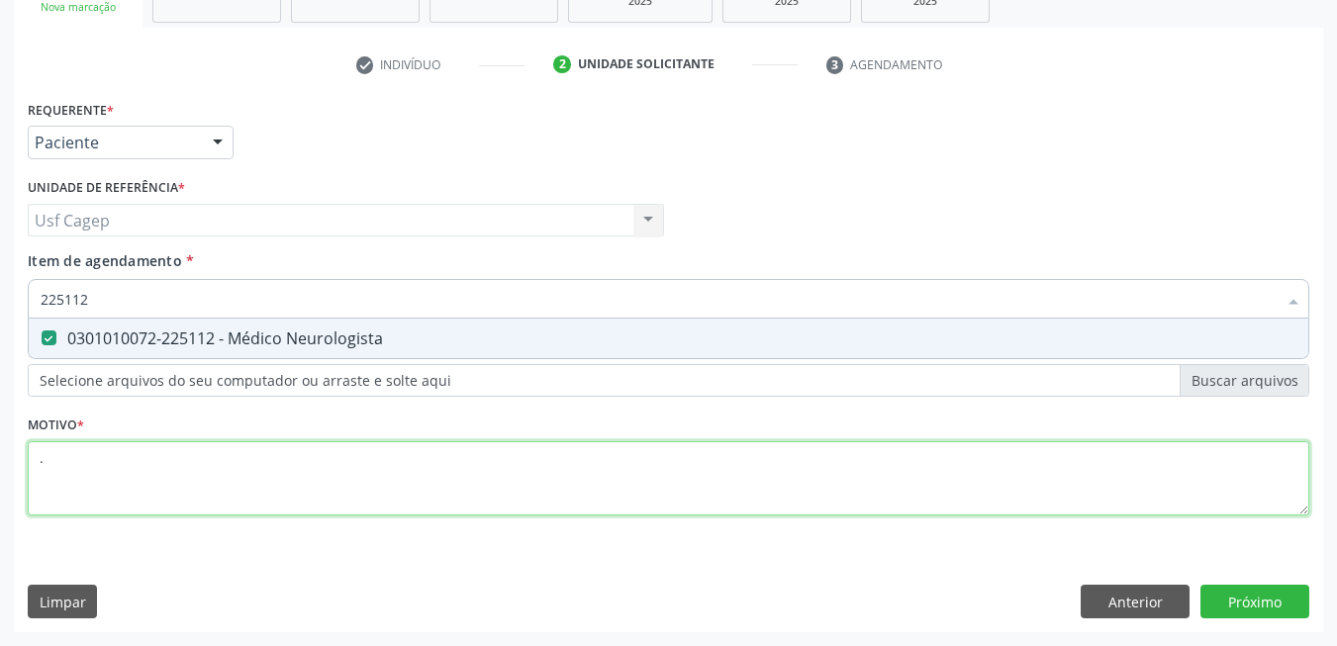
click at [263, 472] on div "Requerente * Paciente Médico(a) Enfermeiro(a) Paciente Nenhum resultado encontr…" at bounding box center [669, 319] width 1282 height 448
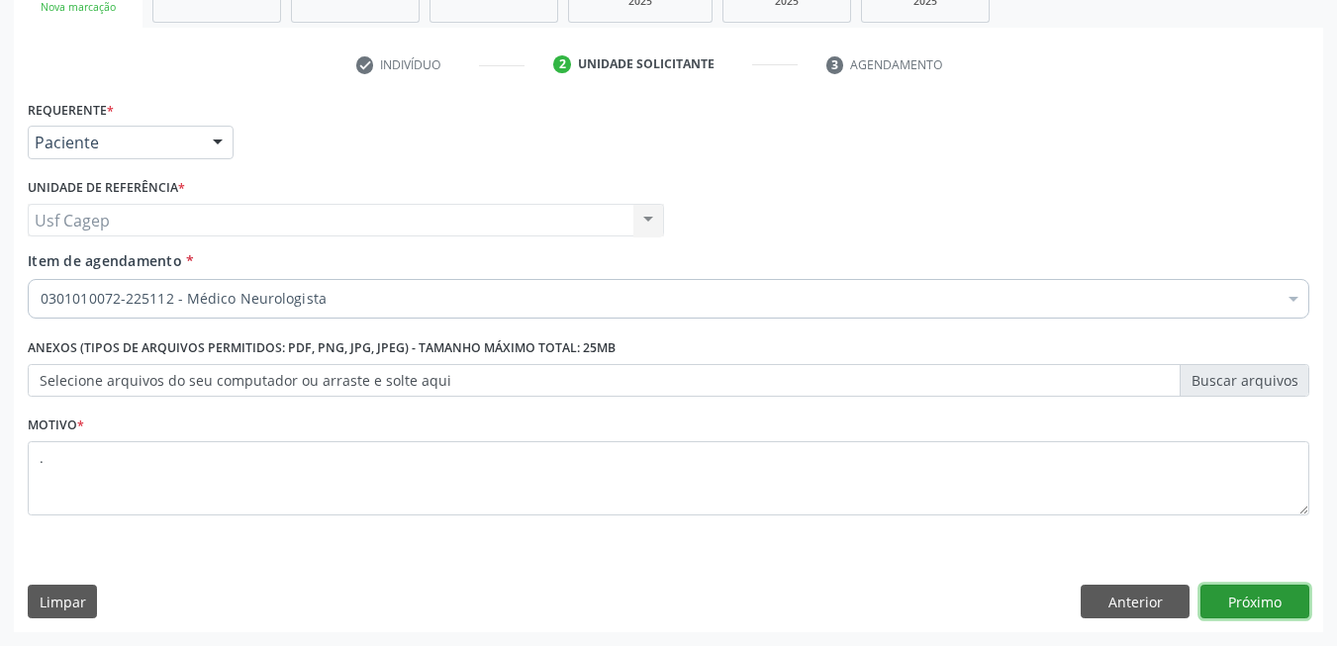
click at [1239, 598] on button "Próximo" at bounding box center [1254, 602] width 109 height 34
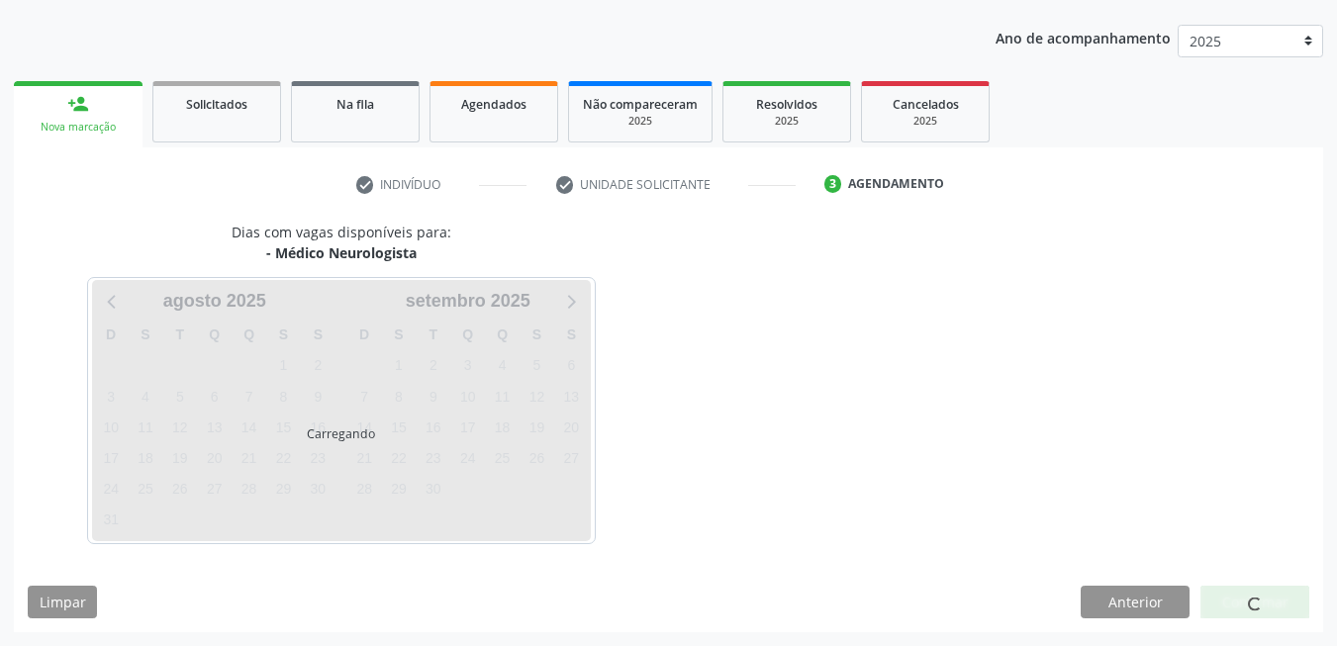
scroll to position [215, 0]
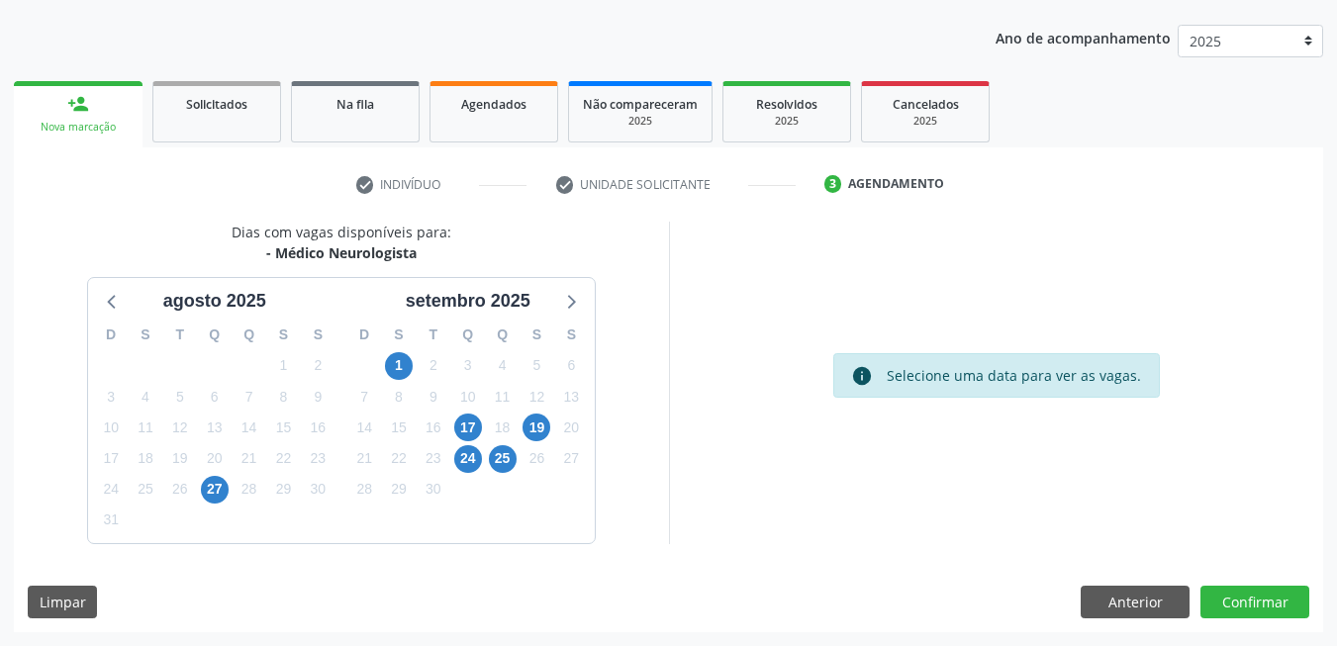
click at [405, 379] on div "1" at bounding box center [399, 365] width 28 height 31
click at [404, 367] on span "1" at bounding box center [399, 366] width 28 height 28
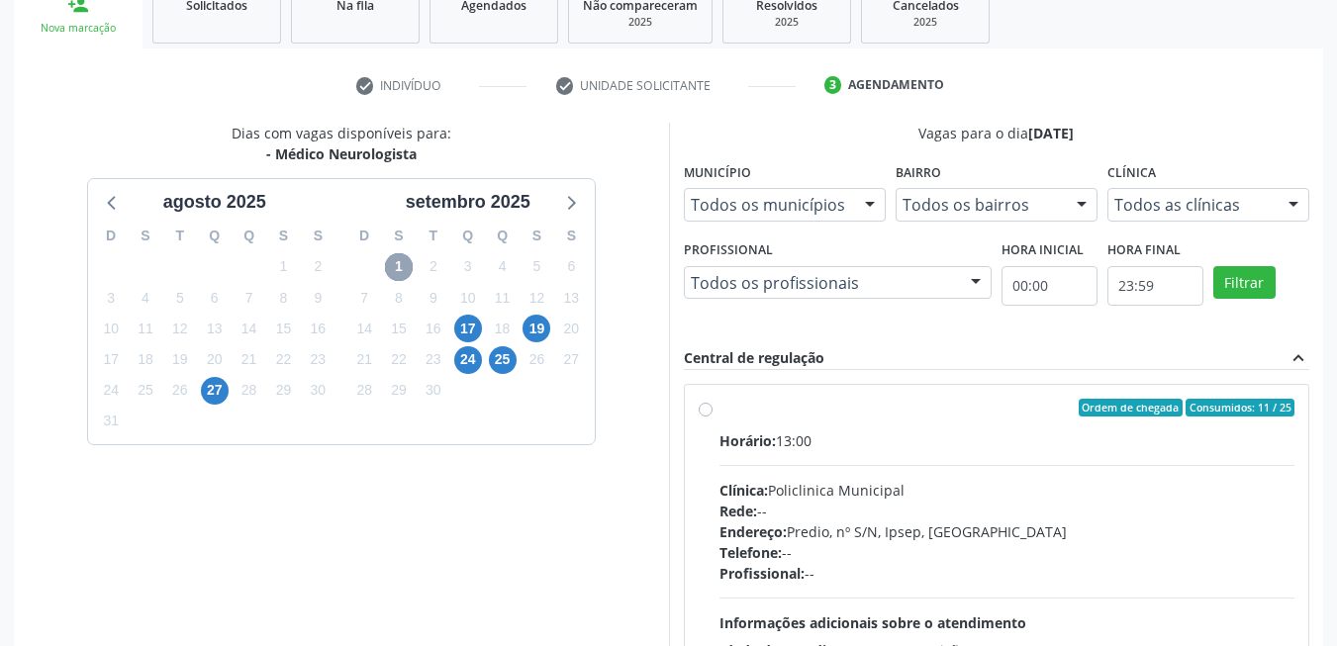
scroll to position [501, 0]
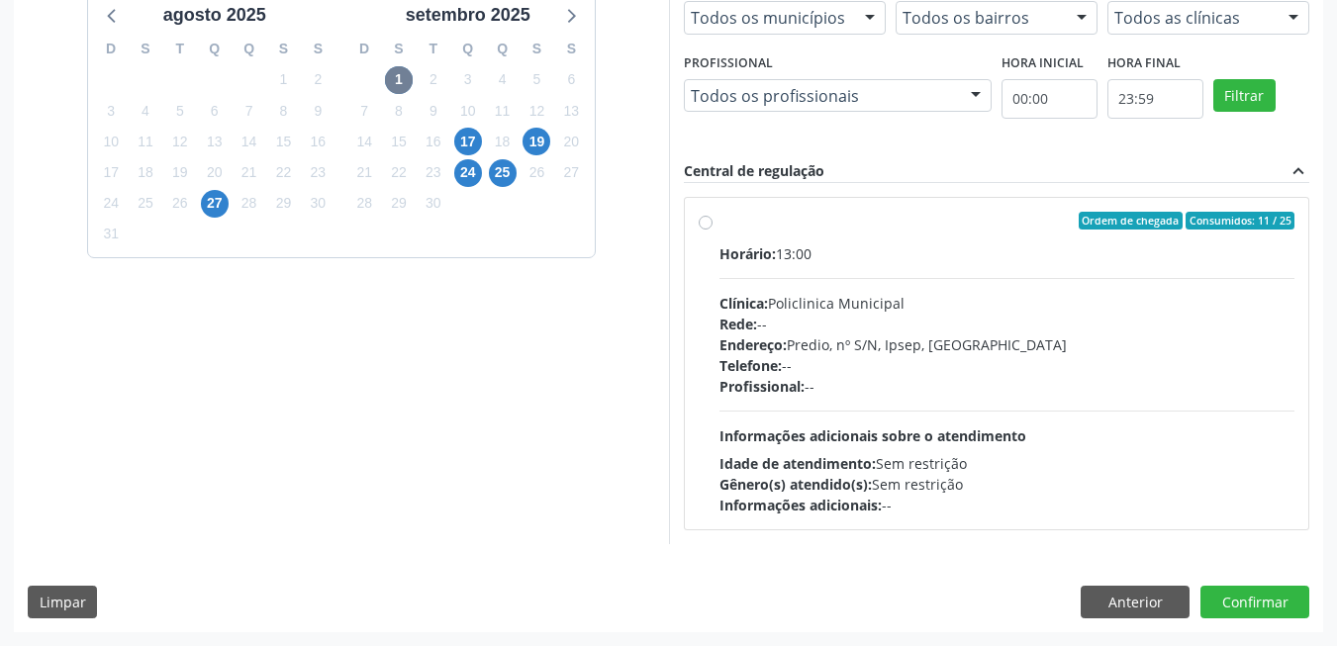
click at [867, 389] on div "Profissional: --" at bounding box center [1007, 386] width 576 height 21
click at [713, 230] on input "Ordem de chegada Consumidos: 11 / 25 Horário: 13:00 Clínica: Policlinica Munici…" at bounding box center [706, 221] width 14 height 18
radio input "true"
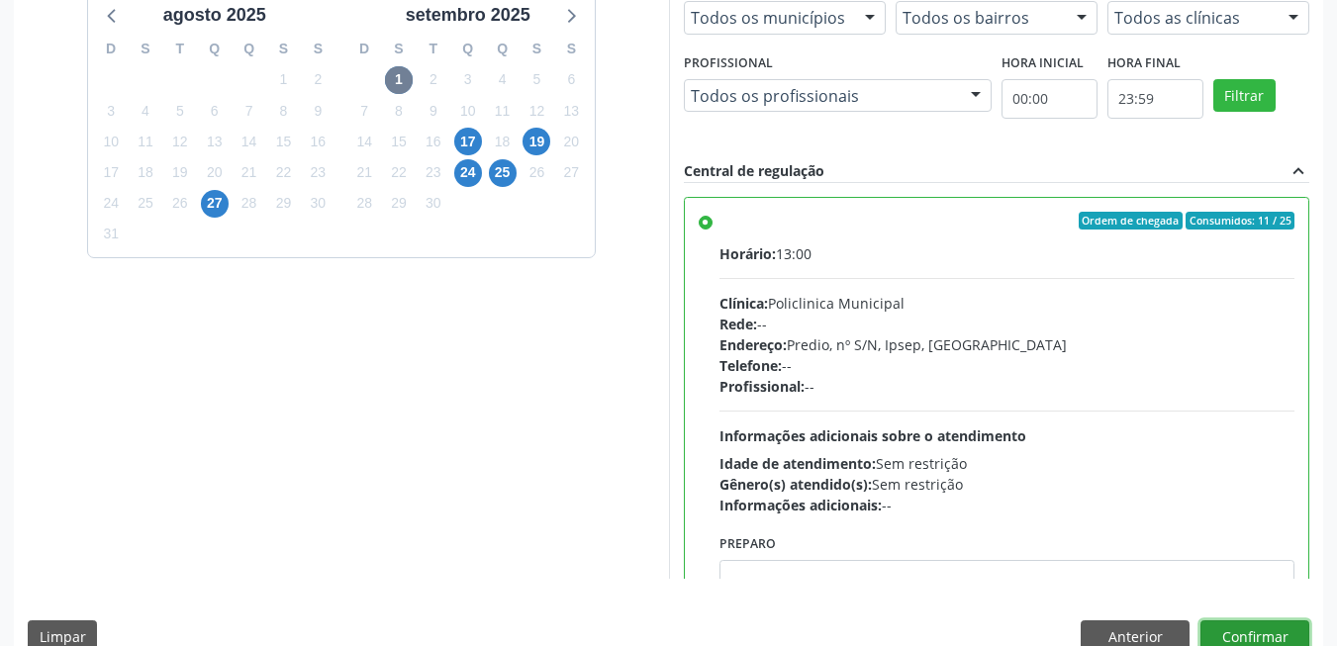
click at [1295, 633] on button "Confirmar" at bounding box center [1254, 638] width 109 height 34
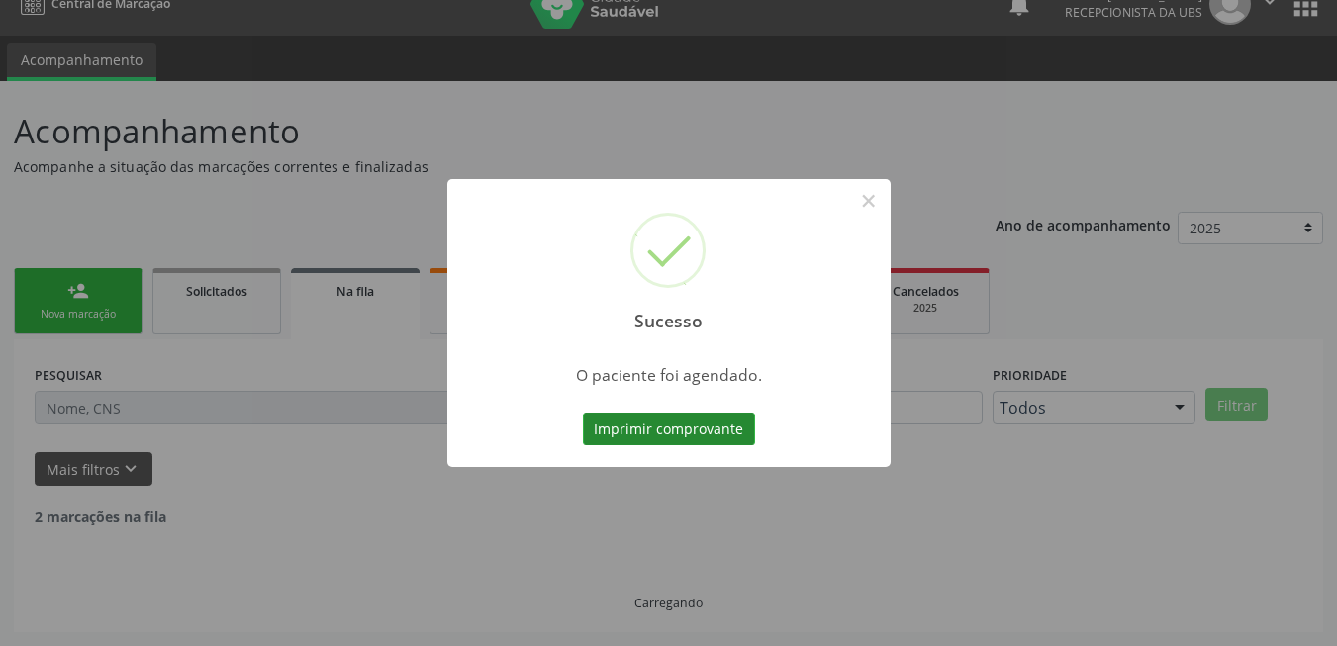
scroll to position [7, 0]
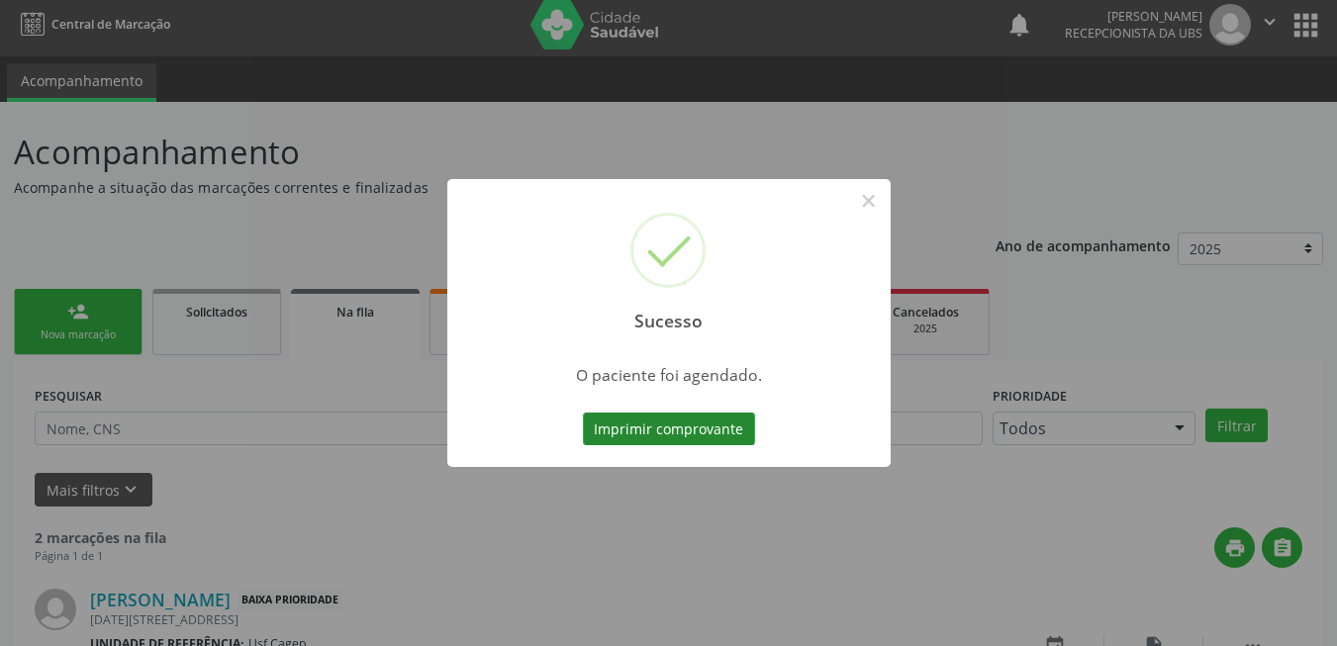
click at [668, 442] on button "Imprimir comprovante" at bounding box center [669, 430] width 172 height 34
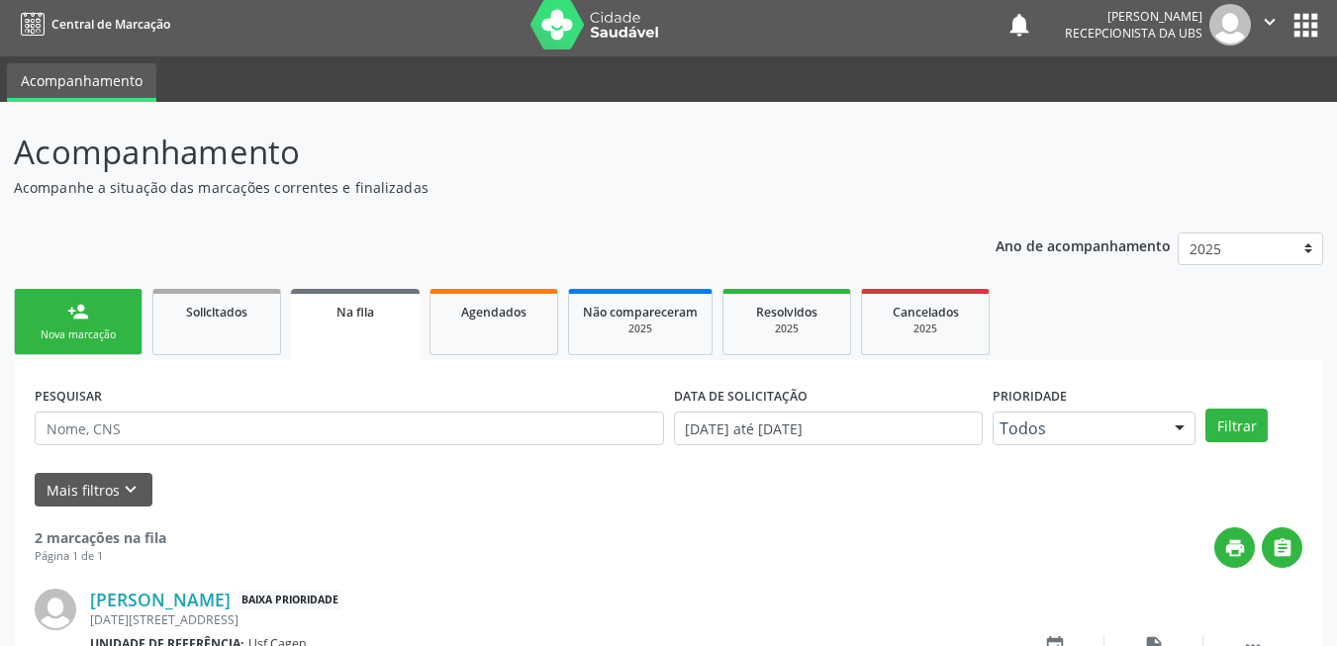
click at [101, 347] on link "person_add Nova marcação" at bounding box center [78, 322] width 129 height 66
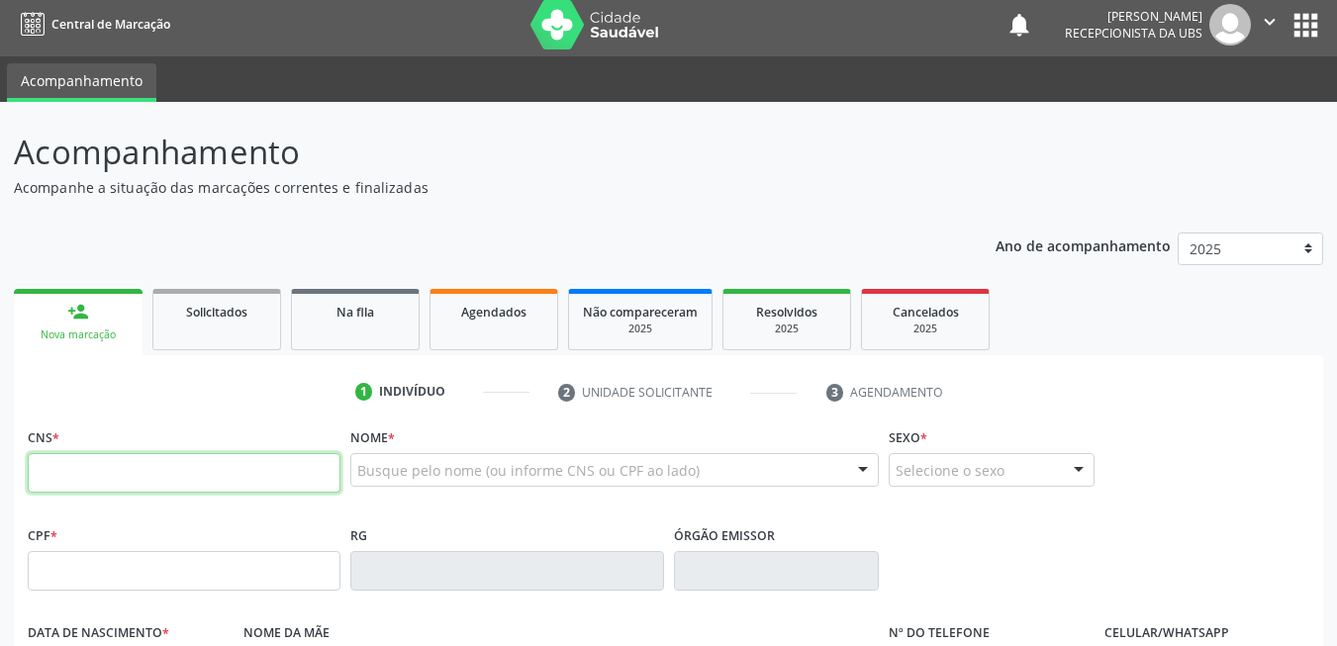
click at [168, 468] on input "text" at bounding box center [184, 473] width 313 height 40
click at [284, 460] on input "text" at bounding box center [184, 473] width 313 height 40
type input "706 2000 2247 4864"
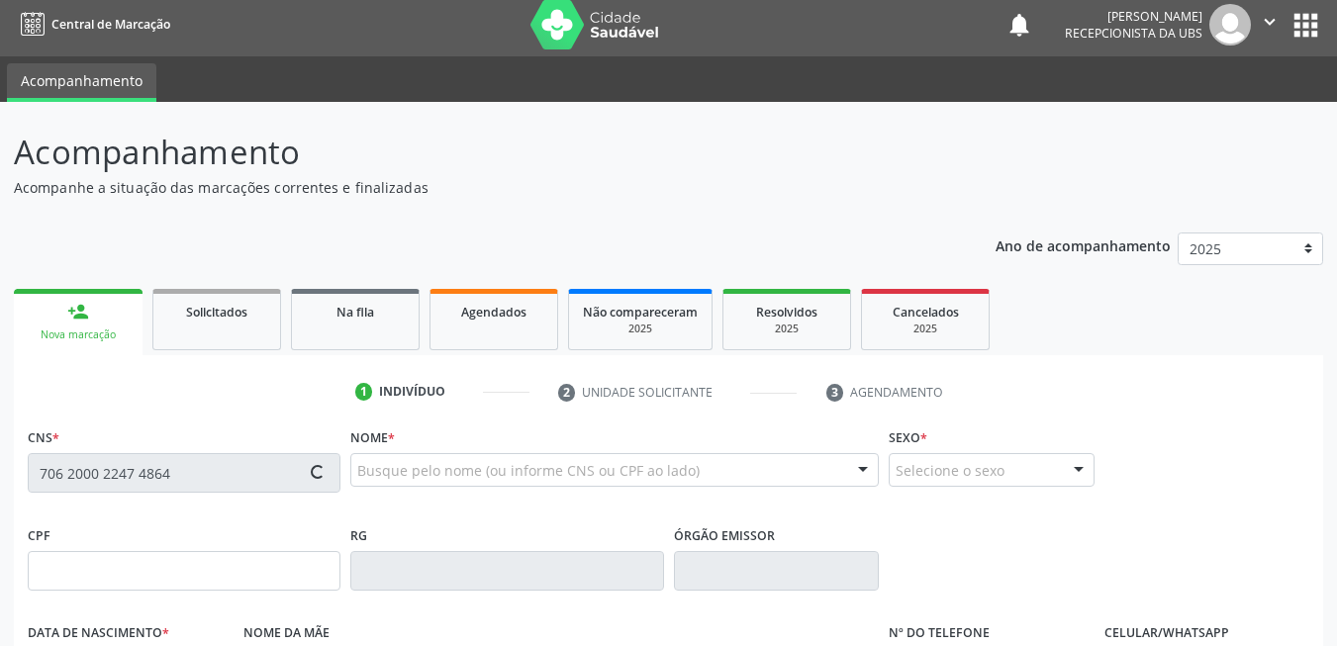
type input "074.482.684-57"
type input "15/05/1992"
type input "Sebastiana dos Santos Silva"
type input "(87) 99612-3375"
type input "007.893.064-25"
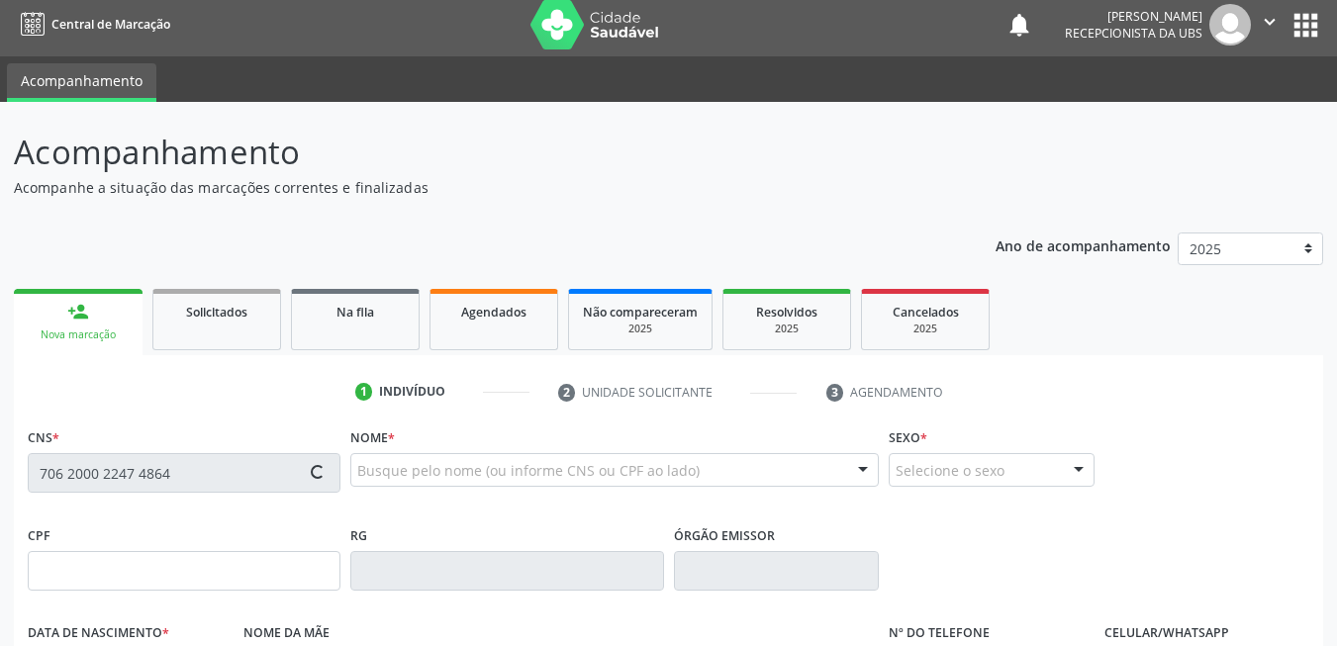
type input "78"
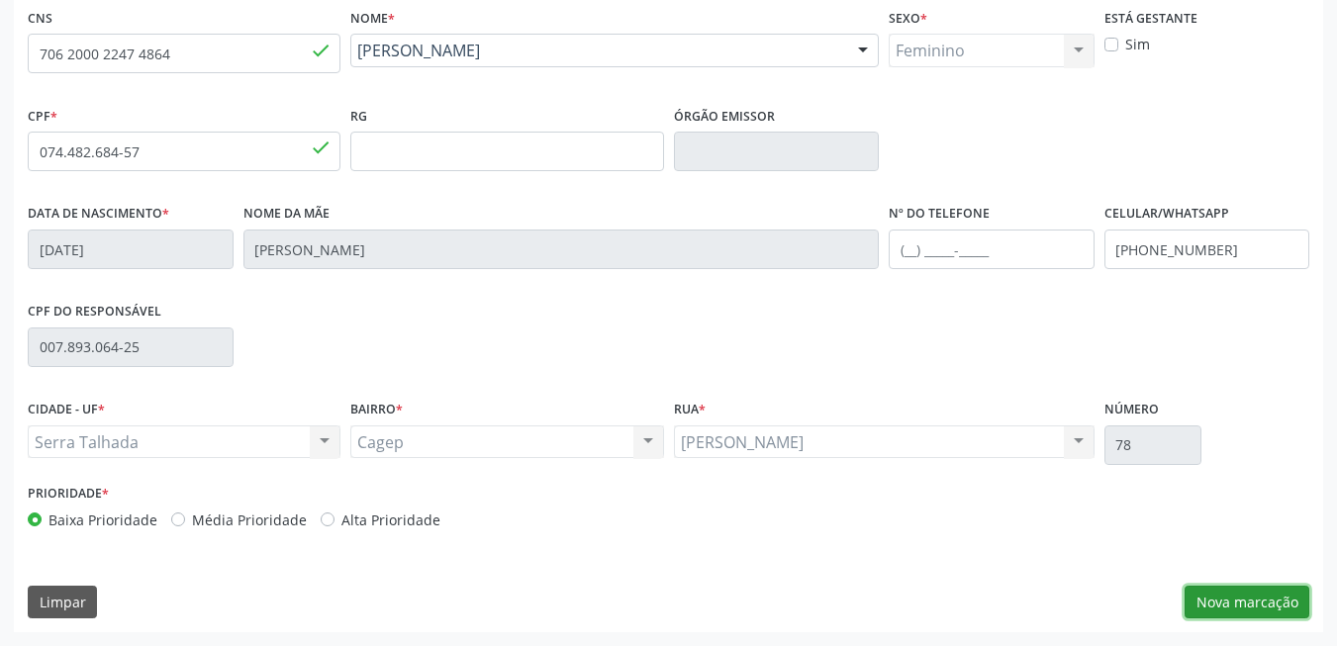
click at [1222, 613] on button "Nova marcação" at bounding box center [1247, 603] width 125 height 34
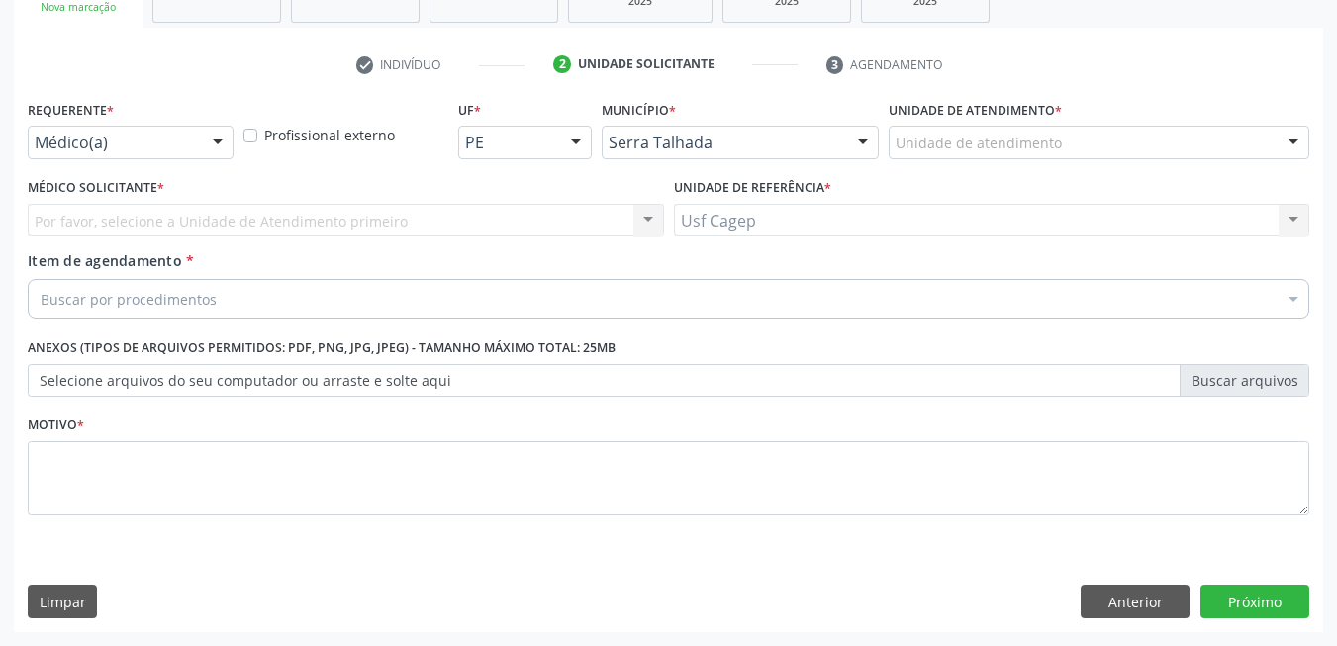
click at [159, 126] on div "Médico(a)" at bounding box center [131, 143] width 206 height 34
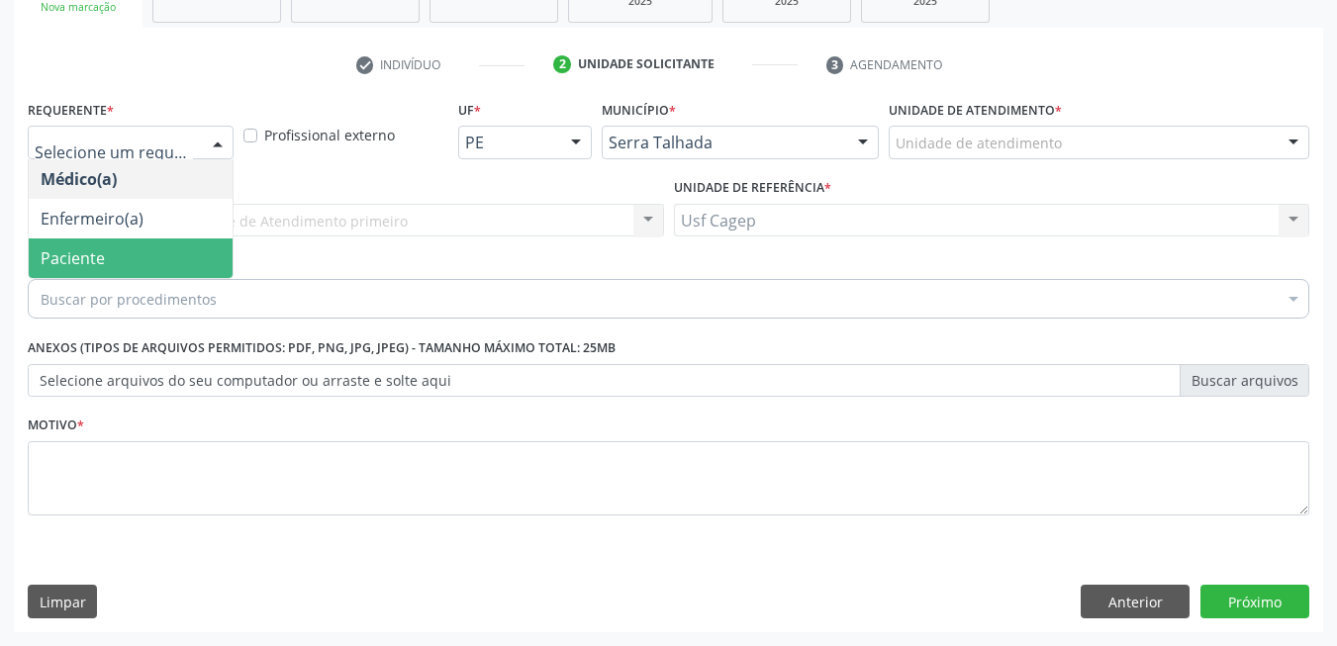
click at [137, 248] on span "Paciente" at bounding box center [131, 259] width 204 height 40
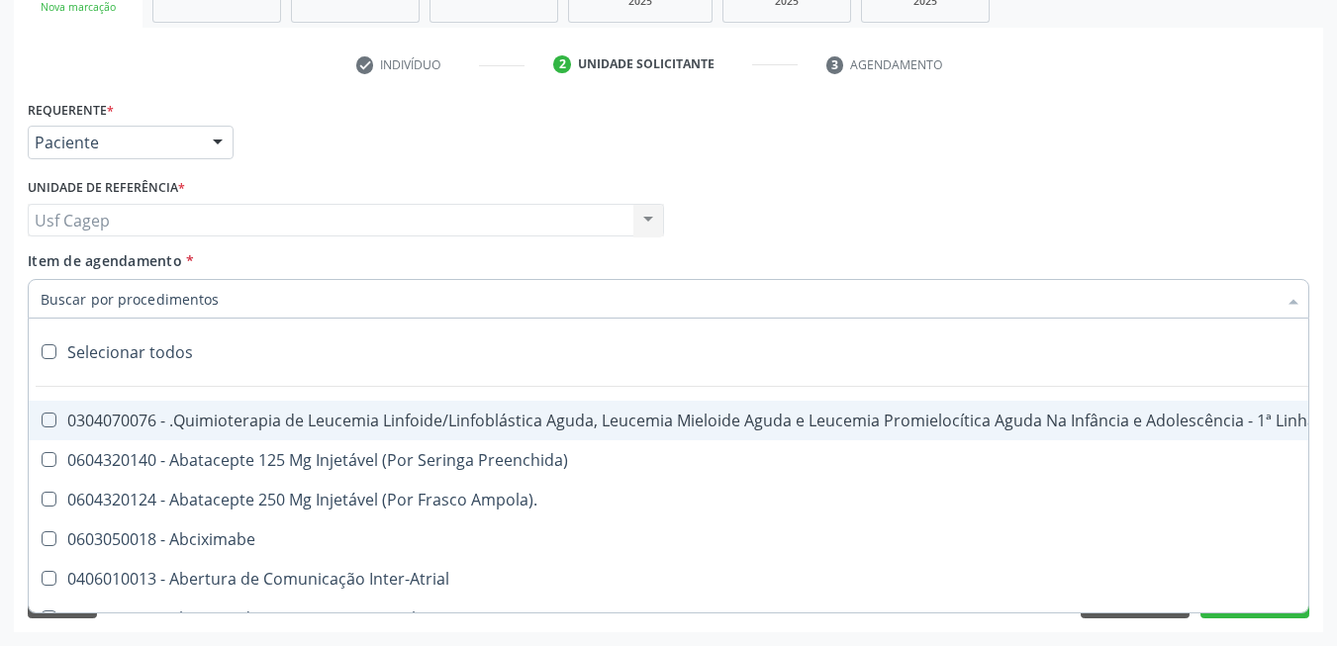
click at [164, 289] on input "Item de agendamento *" at bounding box center [659, 299] width 1236 height 40
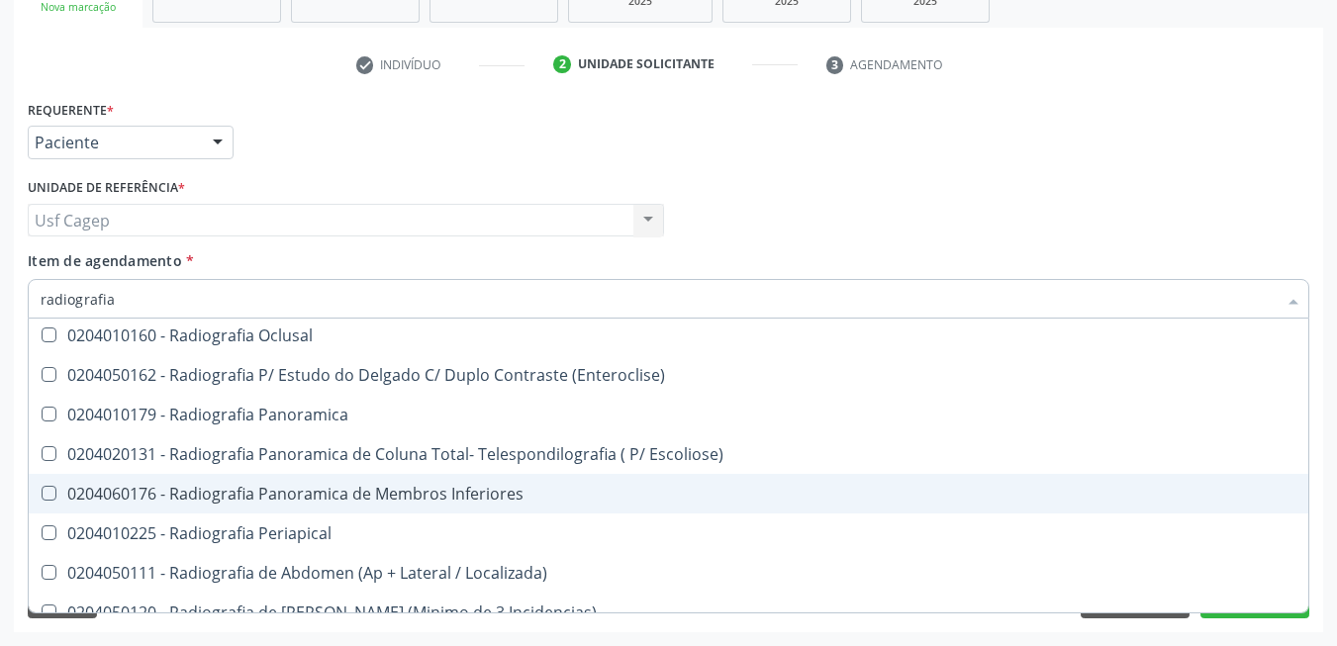
scroll to position [0, 0]
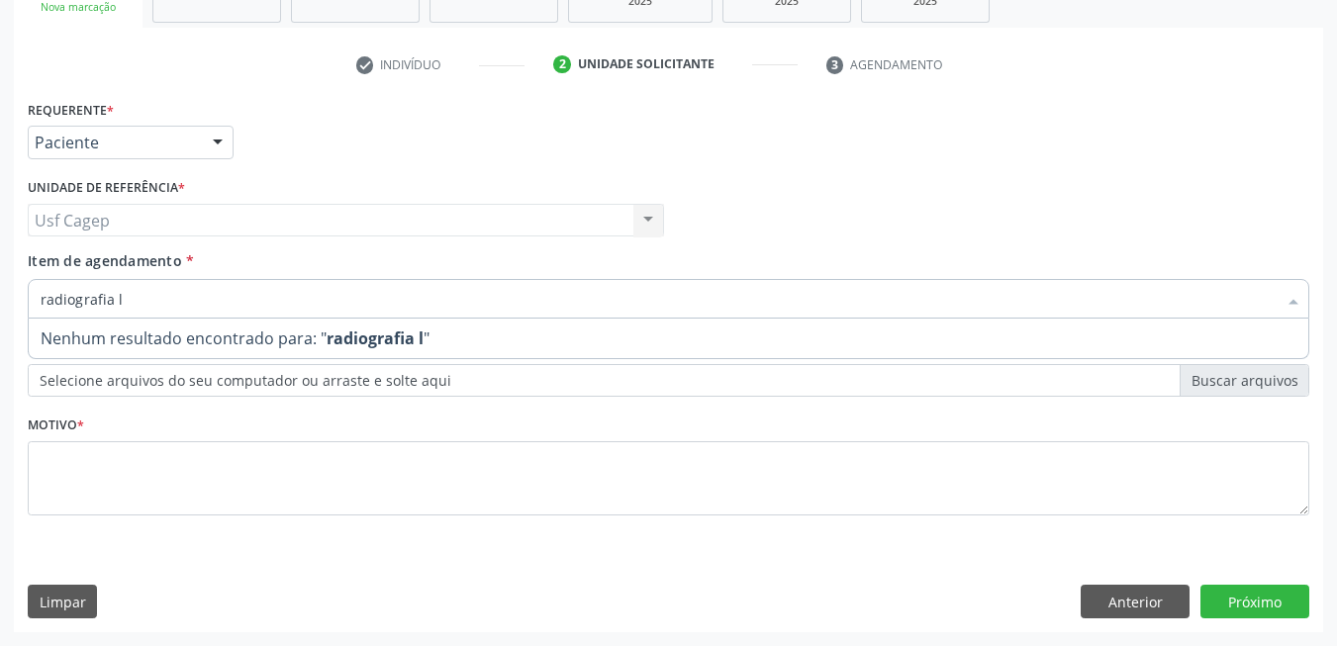
type input "radiografia"
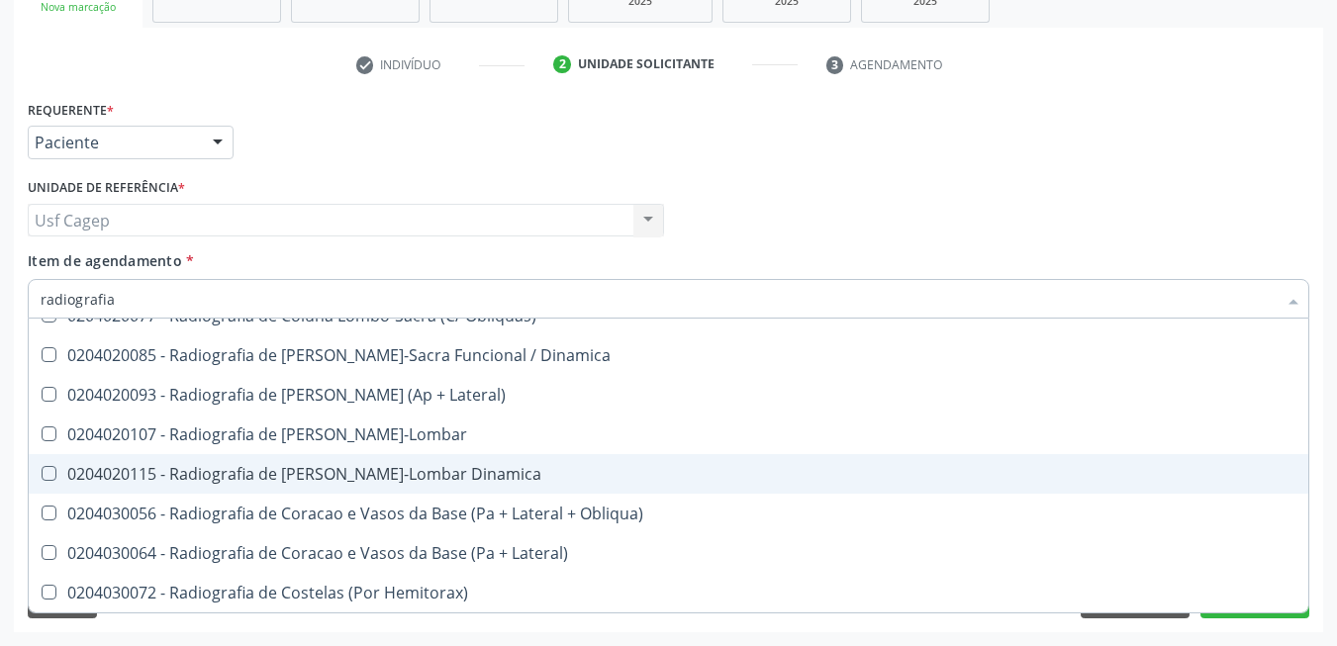
scroll to position [1072, 0]
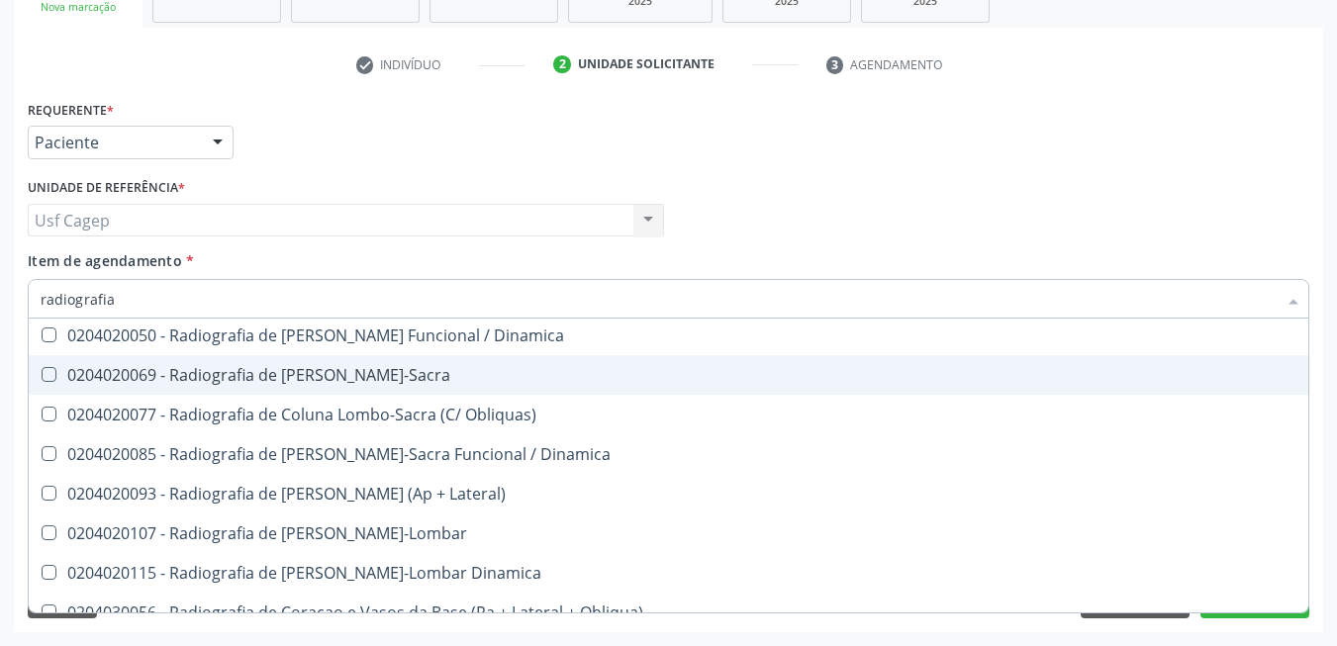
click at [414, 378] on div "0204020069 - Radiografia de [PERSON_NAME]-Sacra" at bounding box center [669, 375] width 1256 height 16
checkbox Lombo-Sacra "true"
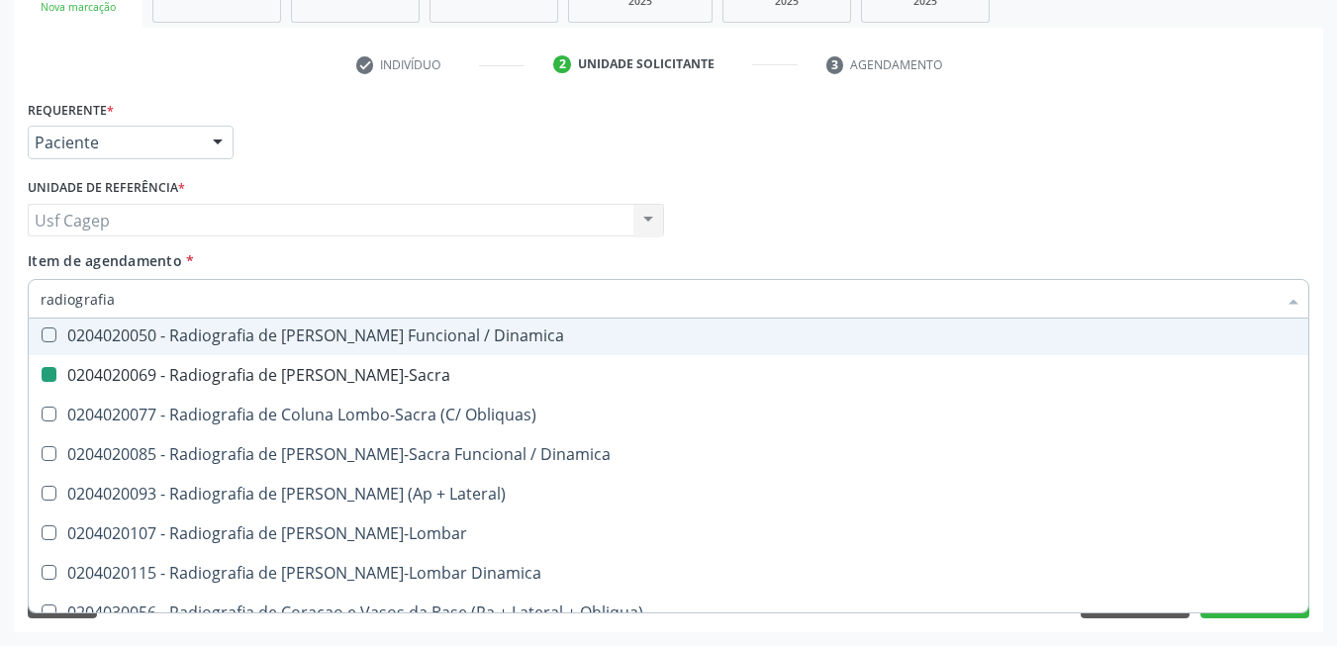
click at [399, 258] on div "Item de agendamento * radiografia Desfazer seleção 0204010039 - Radiografia Bil…" at bounding box center [669, 281] width 1282 height 62
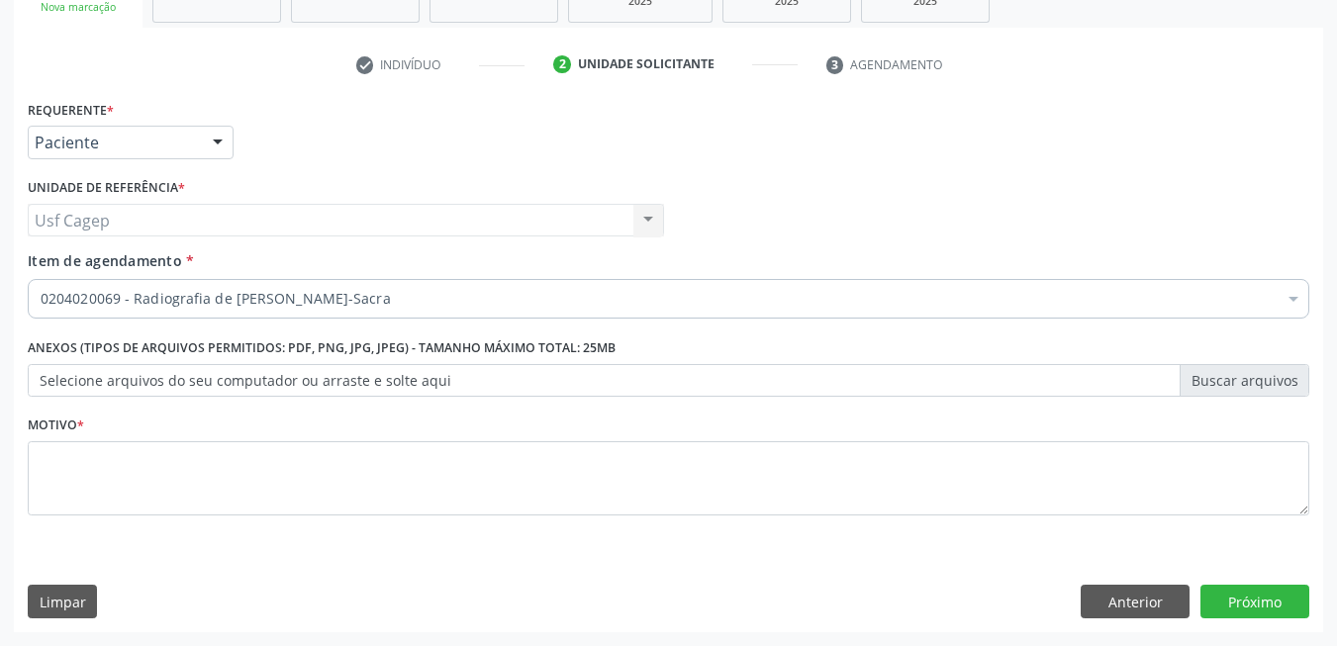
scroll to position [0, 0]
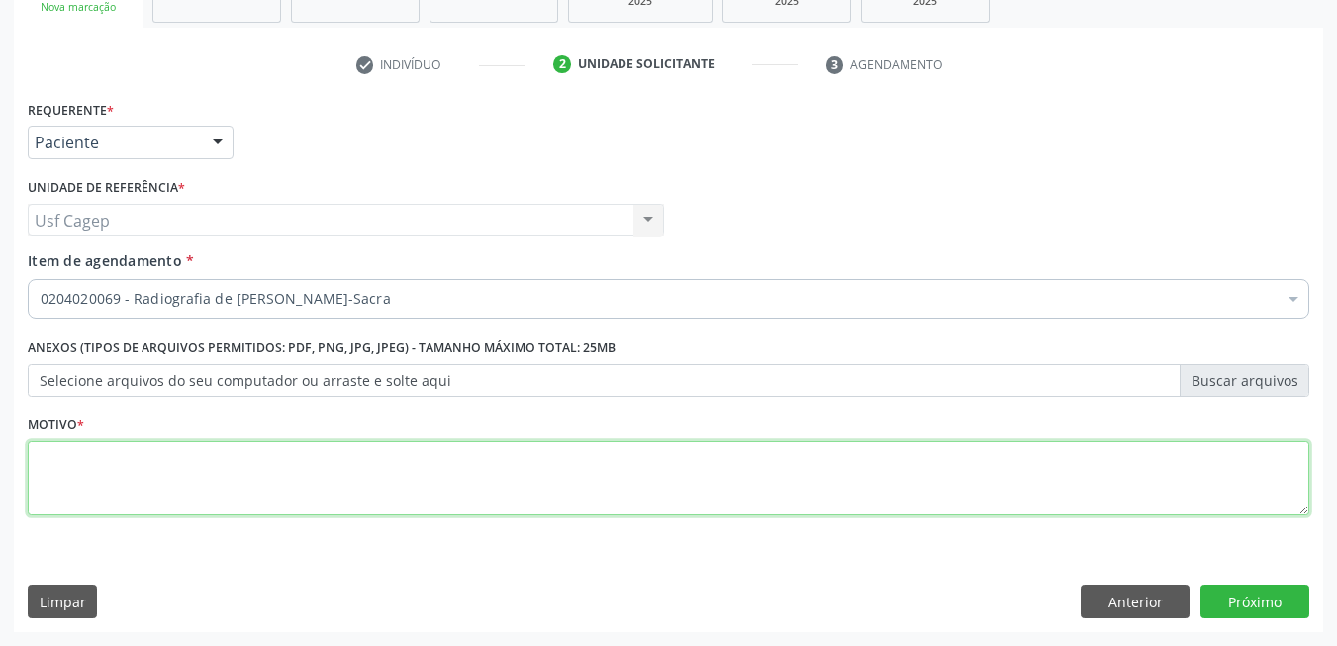
click at [370, 478] on textarea at bounding box center [669, 478] width 1282 height 75
type textarea "."
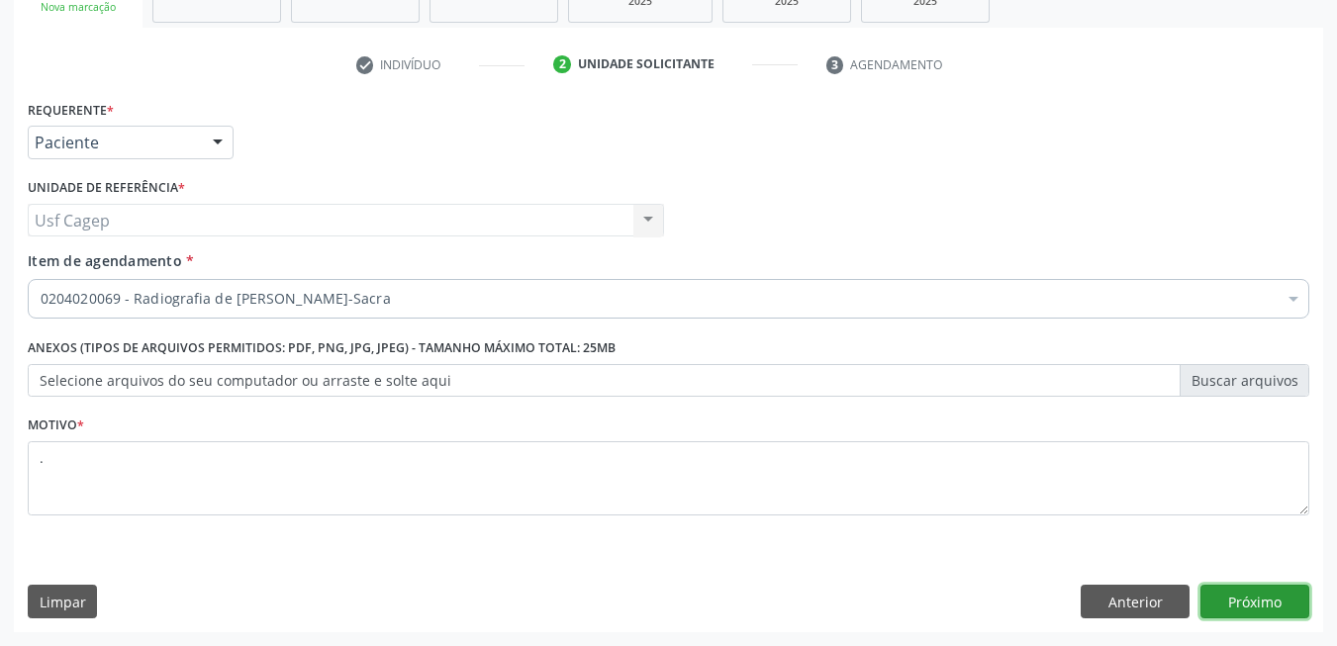
click at [1285, 617] on button "Próximo" at bounding box center [1254, 602] width 109 height 34
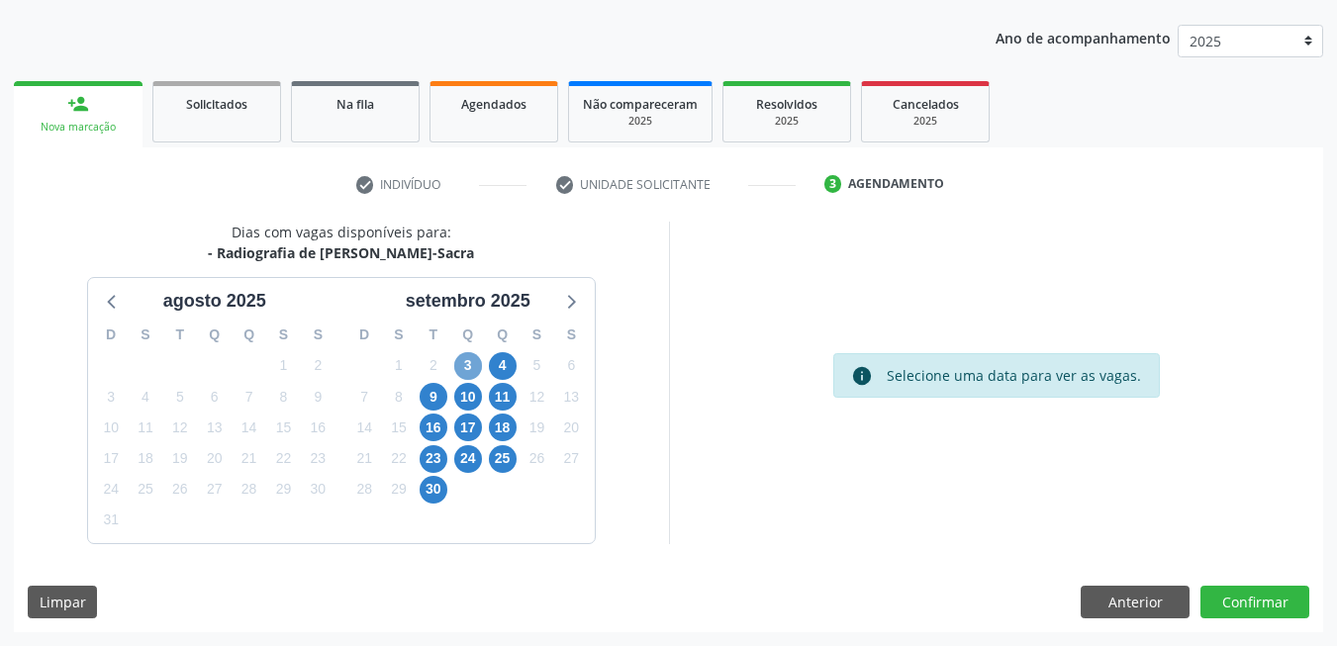
click at [458, 373] on span "3" at bounding box center [468, 366] width 28 height 28
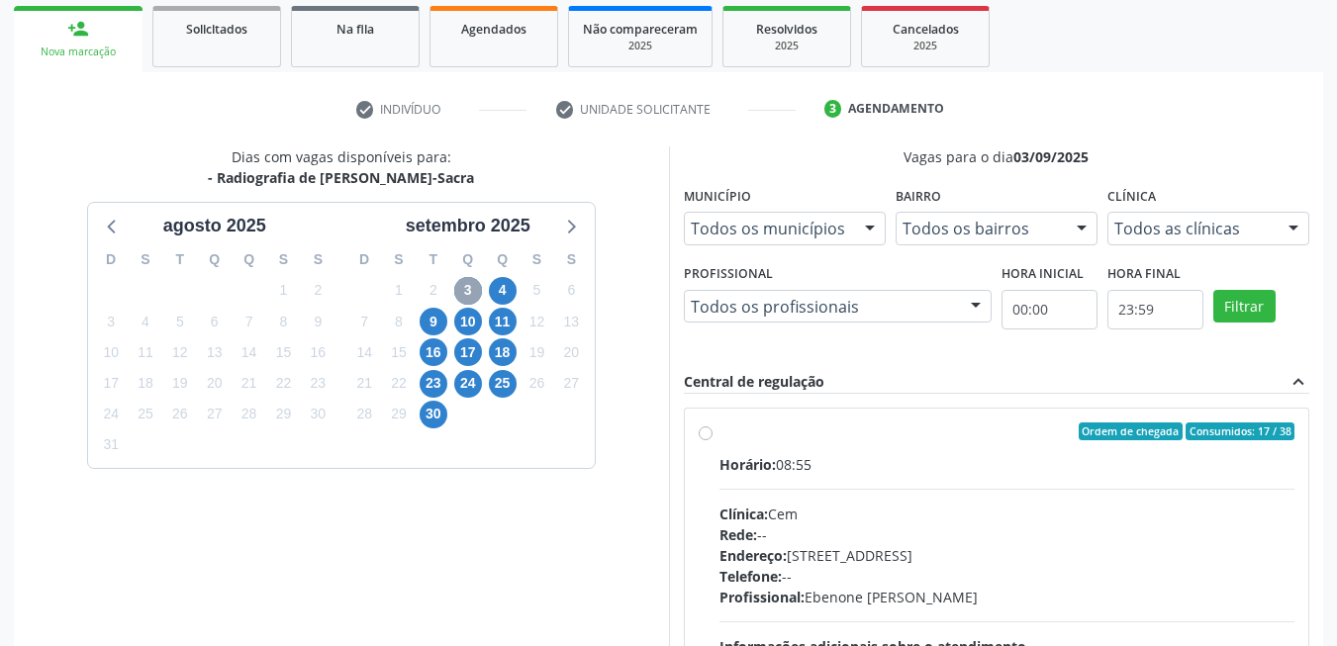
scroll to position [413, 0]
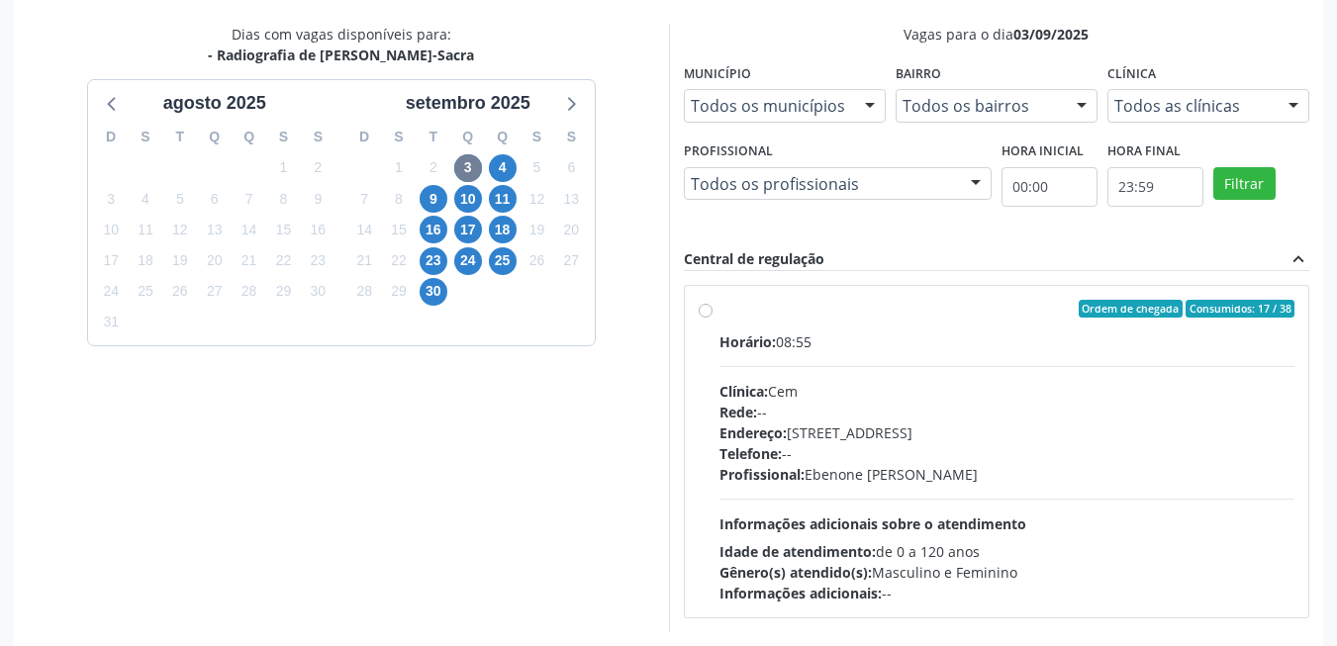
click at [978, 469] on div "Profissional: Ebenone Antonio da Silva" at bounding box center [1007, 474] width 576 height 21
click at [713, 318] on input "Ordem de chegada Consumidos: 17 / 38 Horário: 08:55 Clínica: Cem Rede: -- Ender…" at bounding box center [706, 309] width 14 height 18
radio input "true"
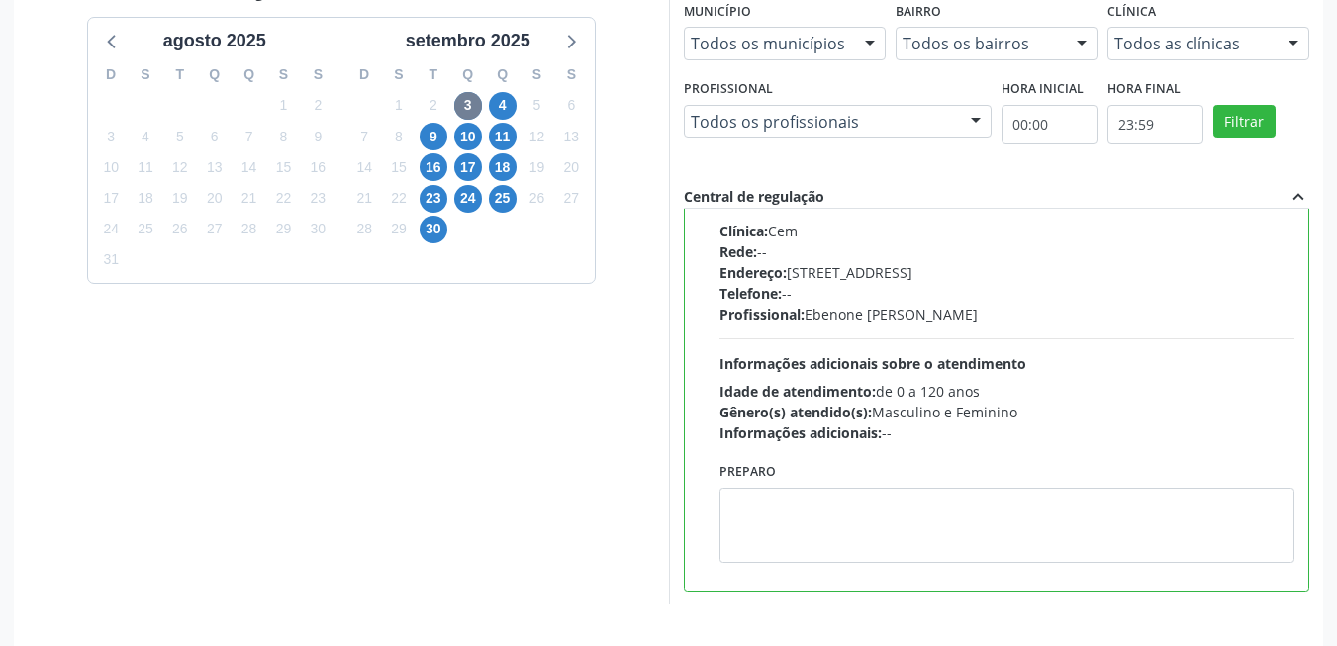
scroll to position [536, 0]
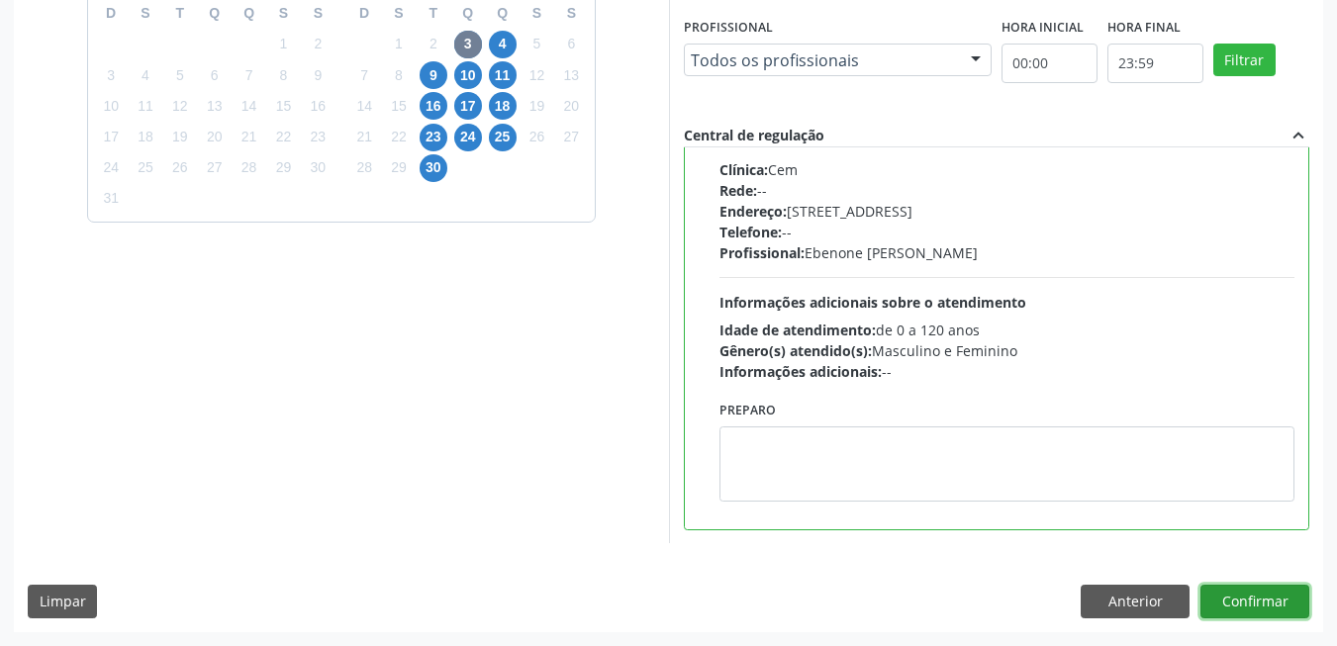
click at [1283, 593] on button "Confirmar" at bounding box center [1254, 602] width 109 height 34
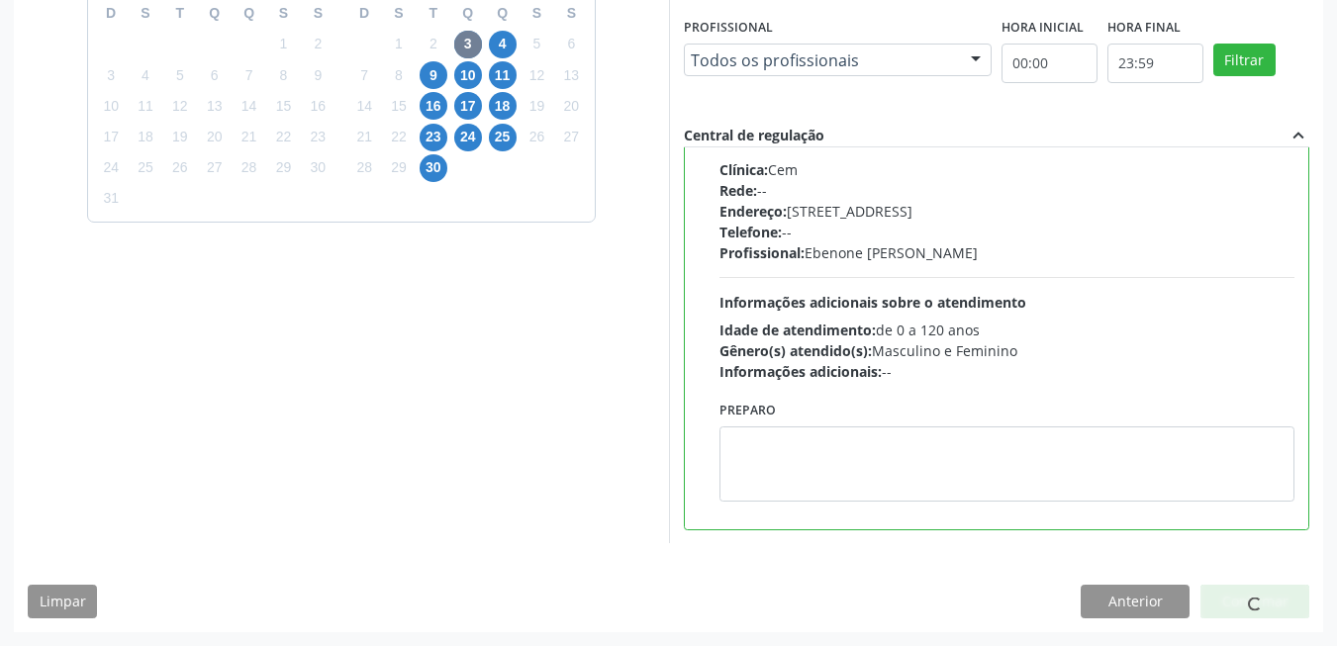
scroll to position [7, 0]
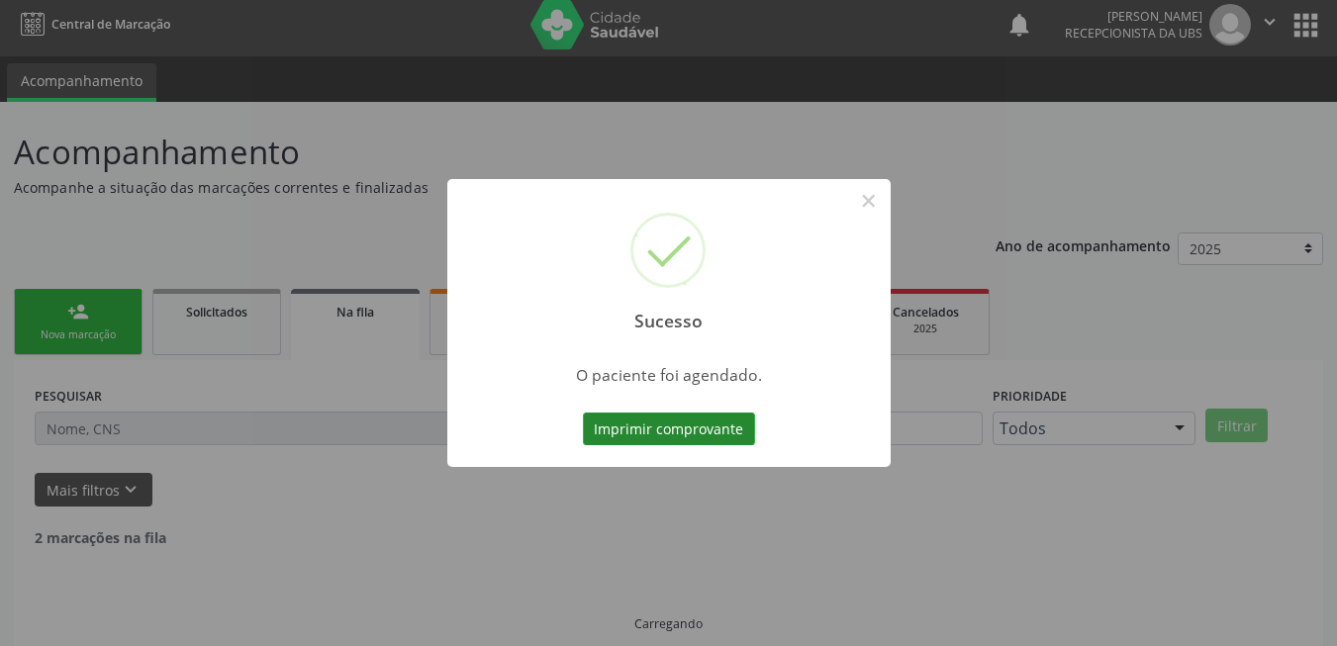
click at [707, 434] on button "Imprimir comprovante" at bounding box center [669, 430] width 172 height 34
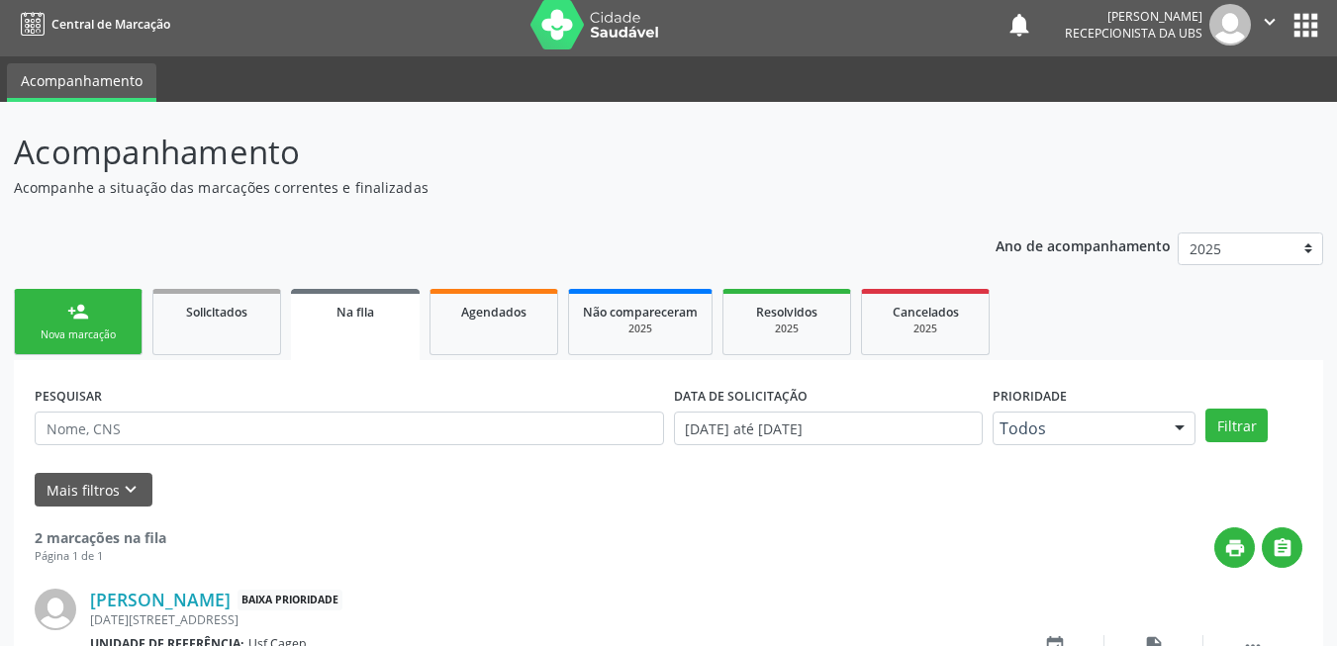
click at [118, 366] on div "PESQUISAR DATA DE SOLICITAÇÃO 01/01/2024 até 26/08/2025 Prioridade Todos Todos …" at bounding box center [668, 651] width 1309 height 582
click at [107, 334] on div "Nova marcação" at bounding box center [78, 335] width 99 height 15
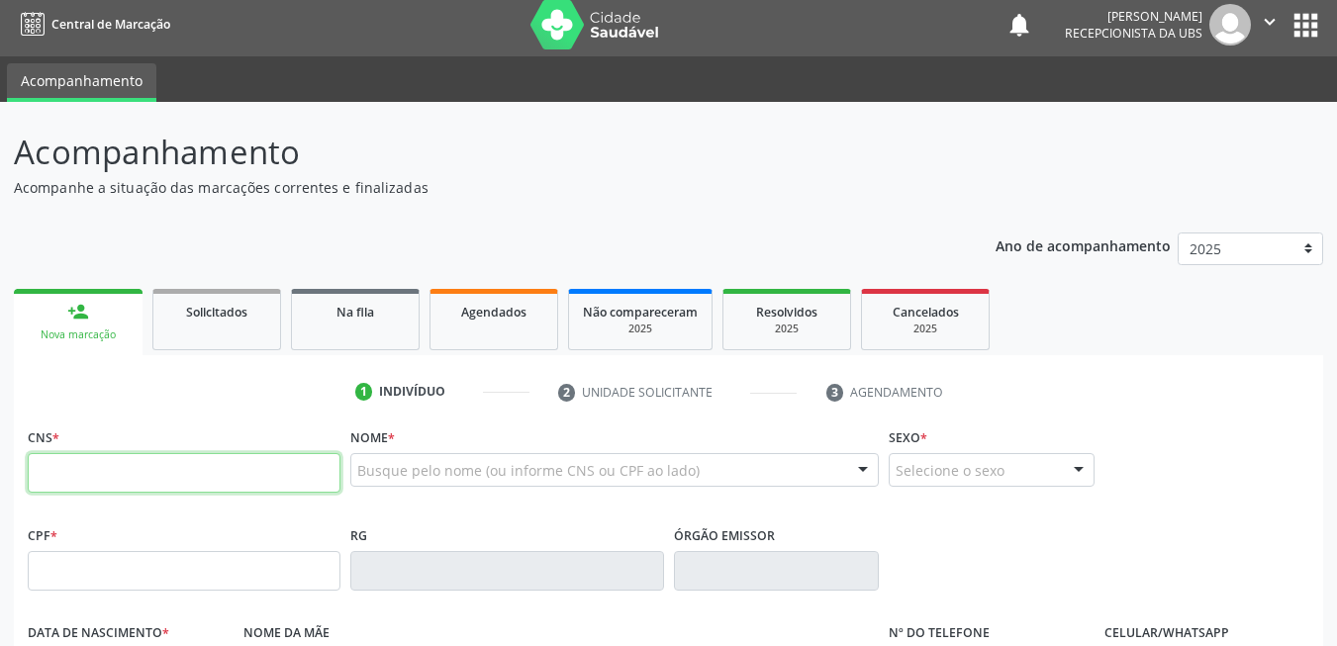
click at [264, 477] on input "text" at bounding box center [184, 473] width 313 height 40
type input "898 0034 5762 9856"
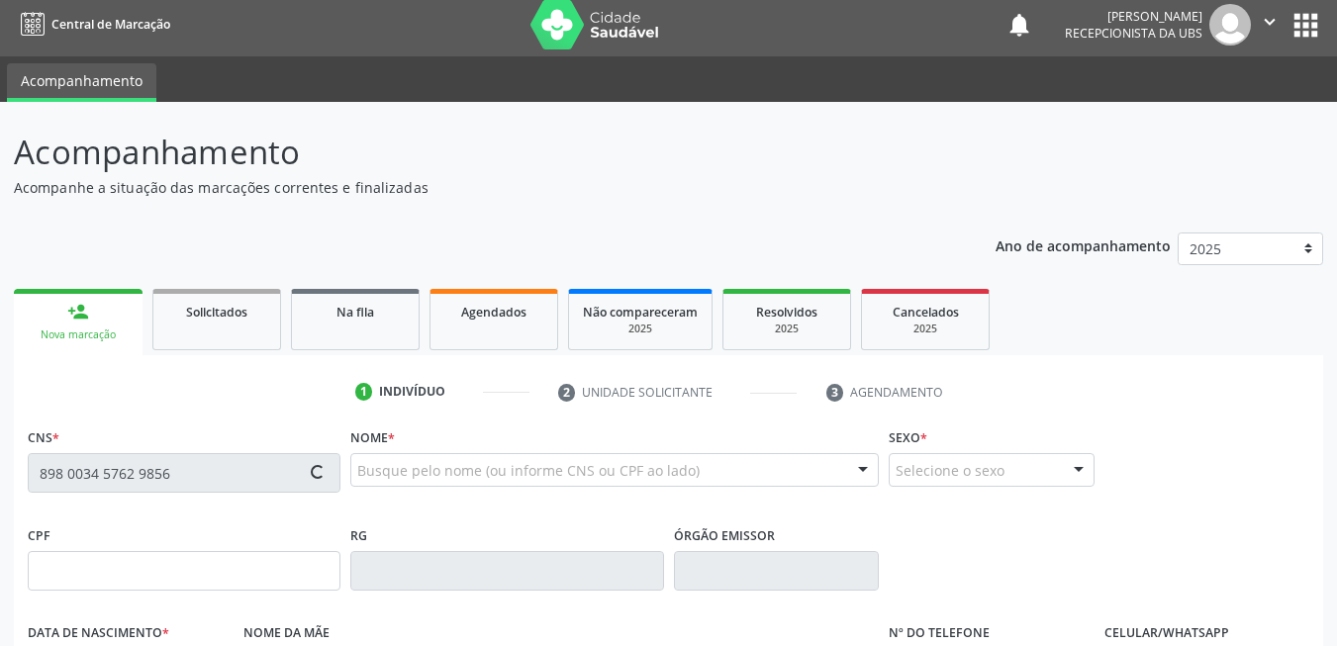
type input "139.183.094-60"
type input "30/01/2010"
type input "Vanessa Ferreira da Silva"
type input "(87) 99680-5940"
type input "101.380.174-17"
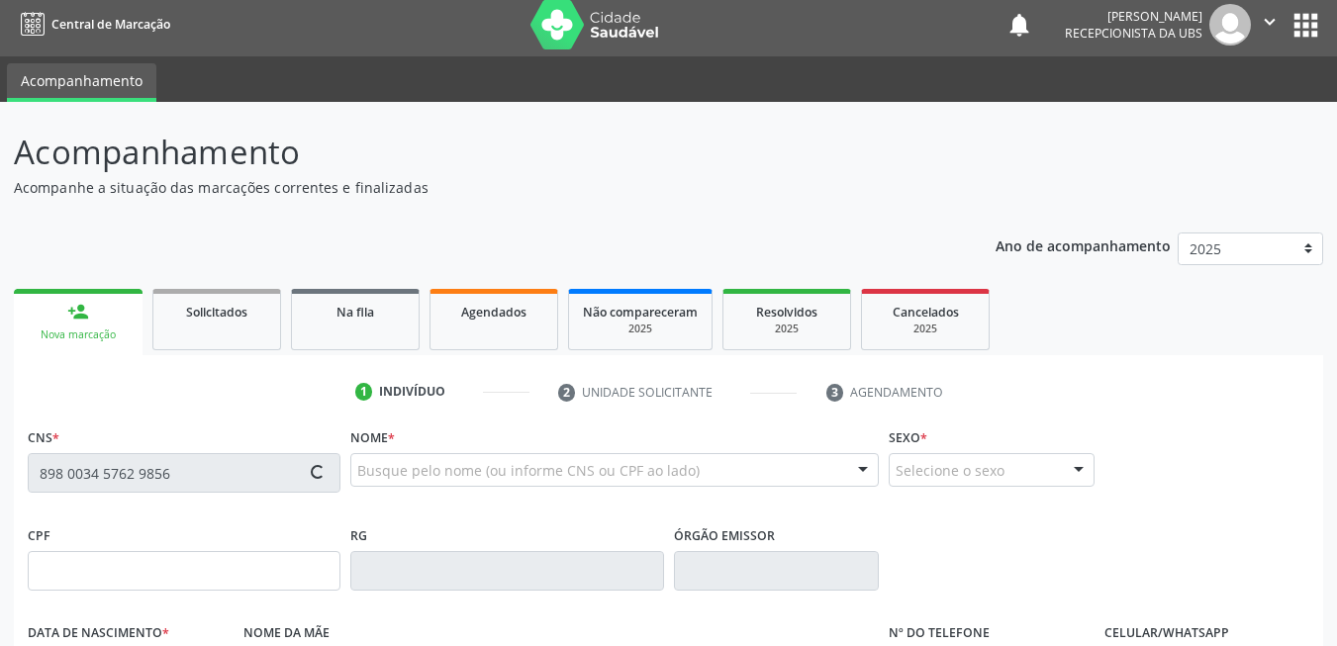
type input "245"
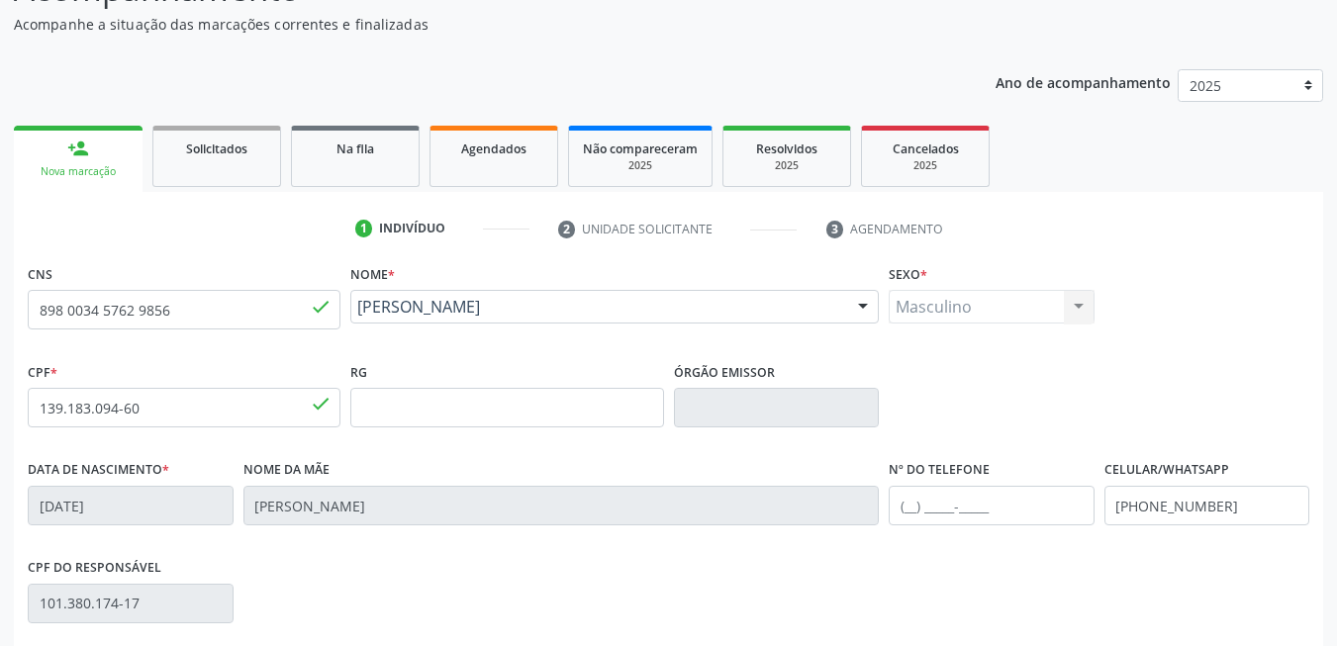
scroll to position [205, 0]
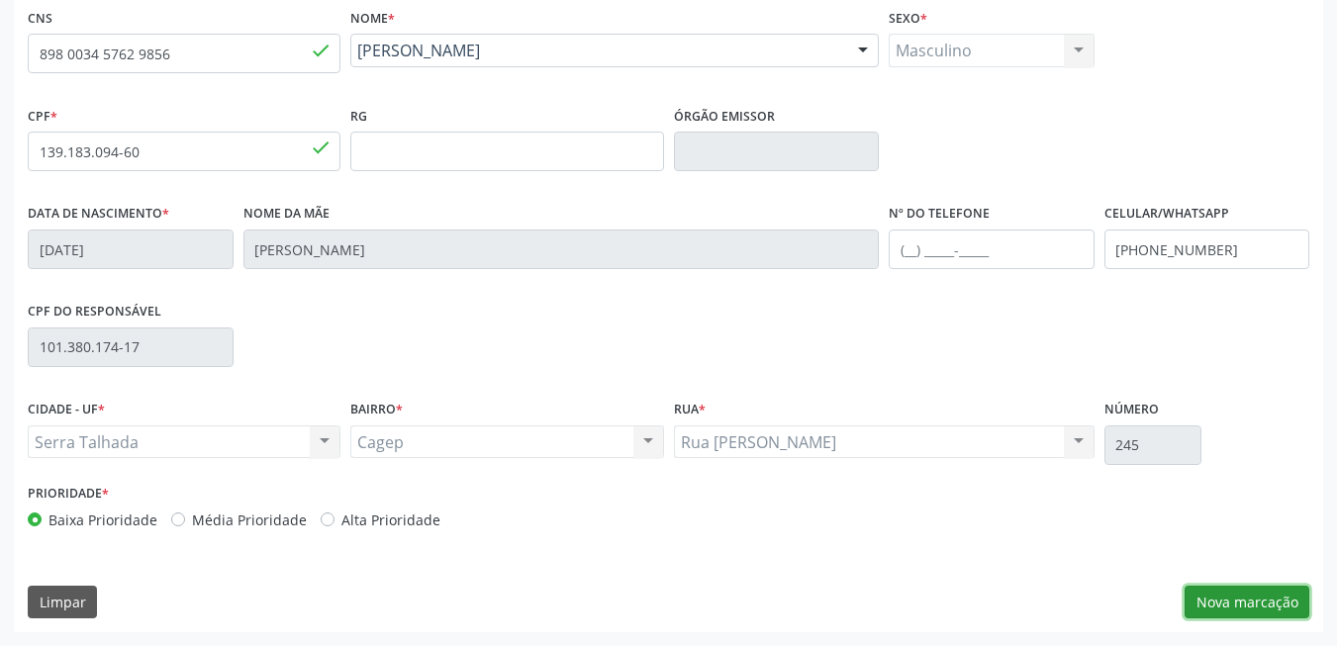
click at [1232, 599] on button "Nova marcação" at bounding box center [1247, 603] width 125 height 34
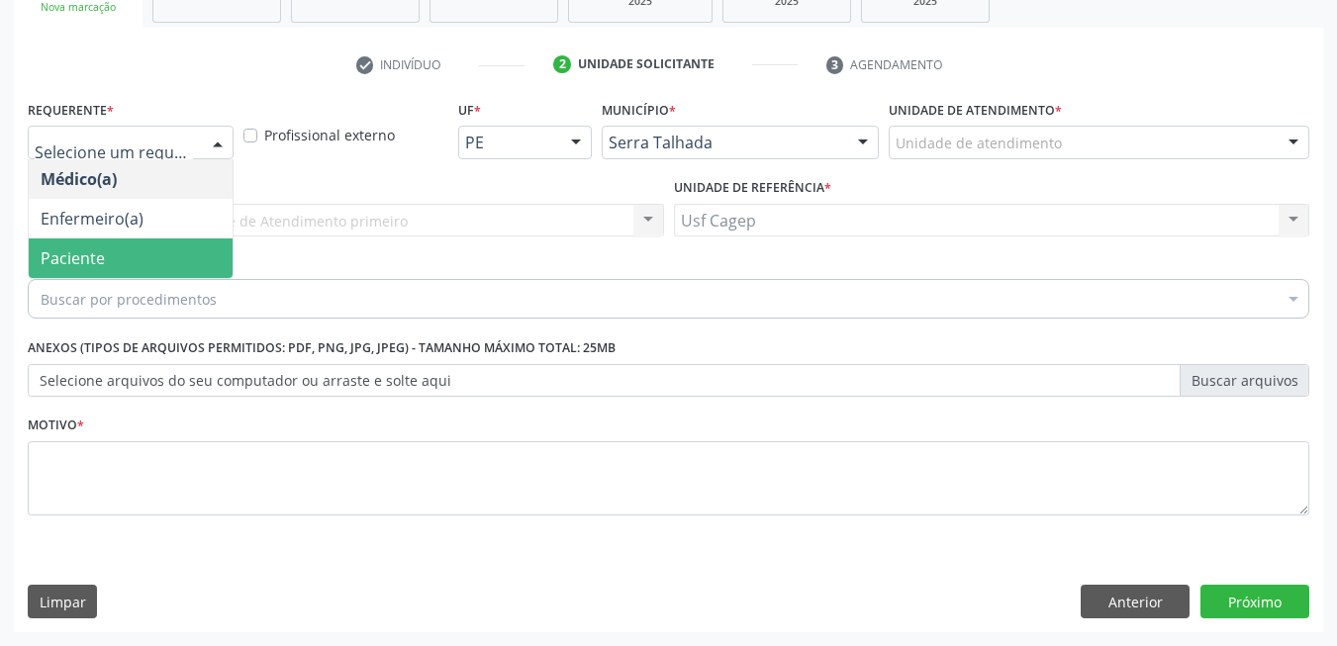
click at [138, 262] on span "Paciente" at bounding box center [131, 259] width 204 height 40
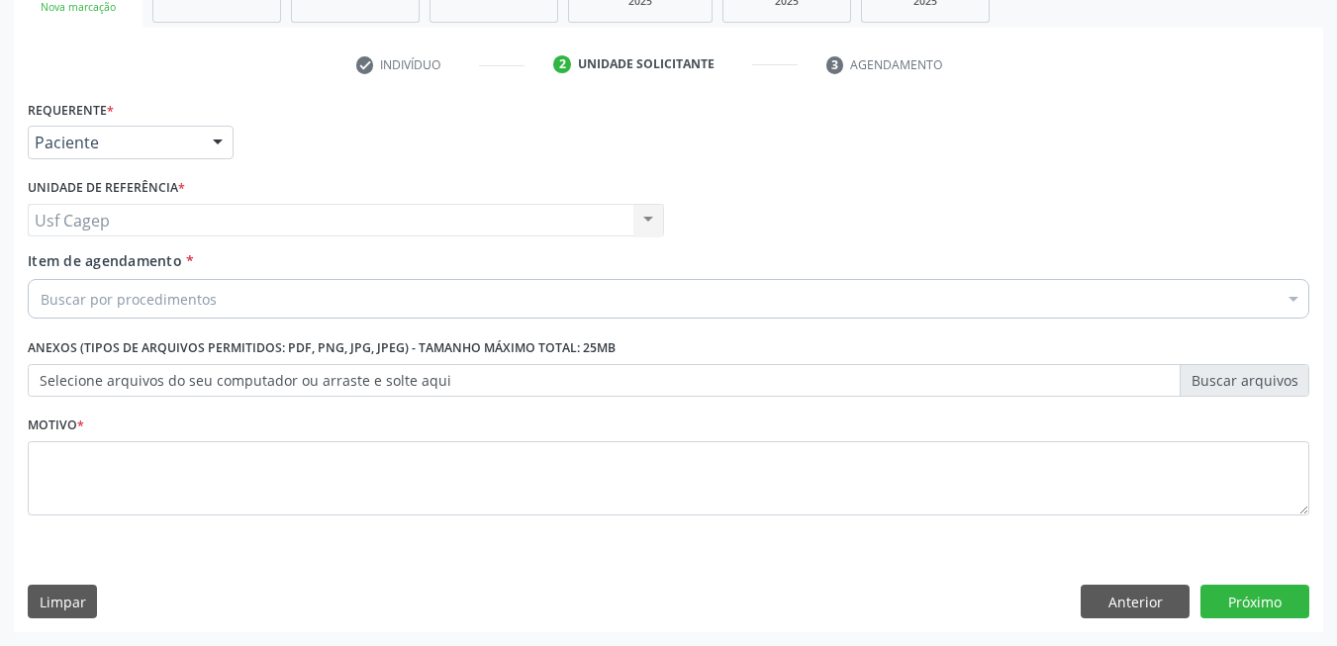
click at [259, 294] on div "Buscar por procedimentos" at bounding box center [669, 299] width 1282 height 40
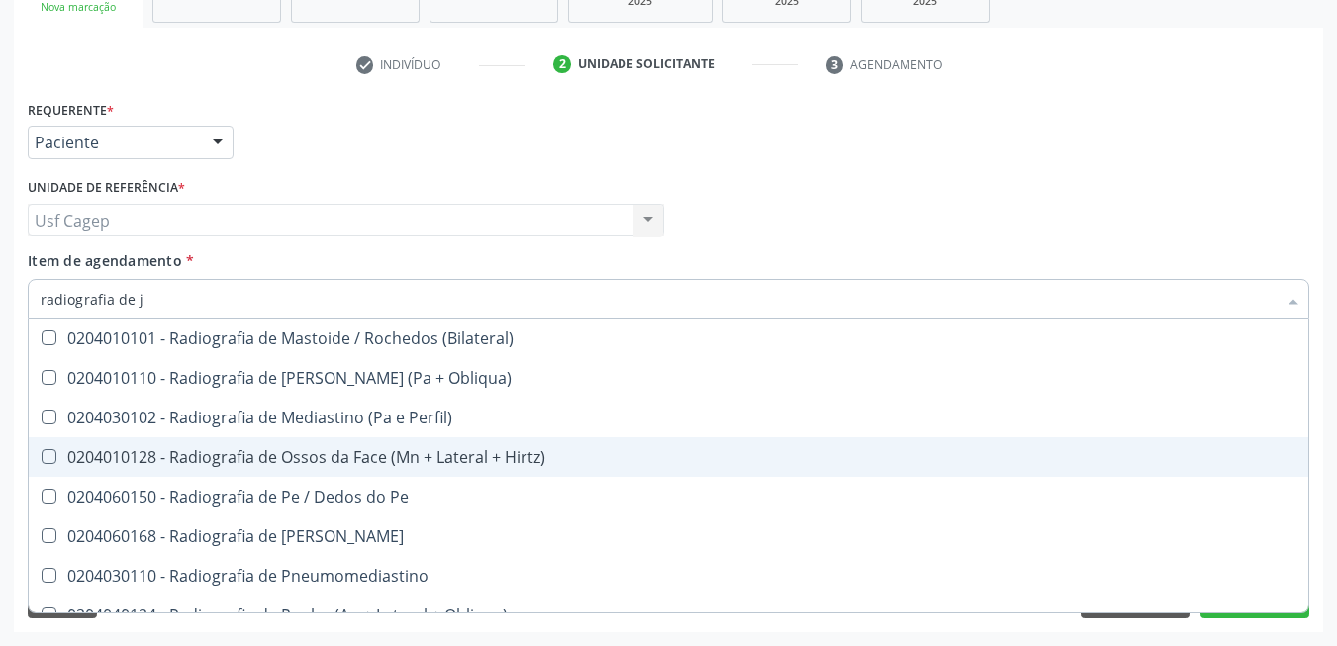
scroll to position [0, 0]
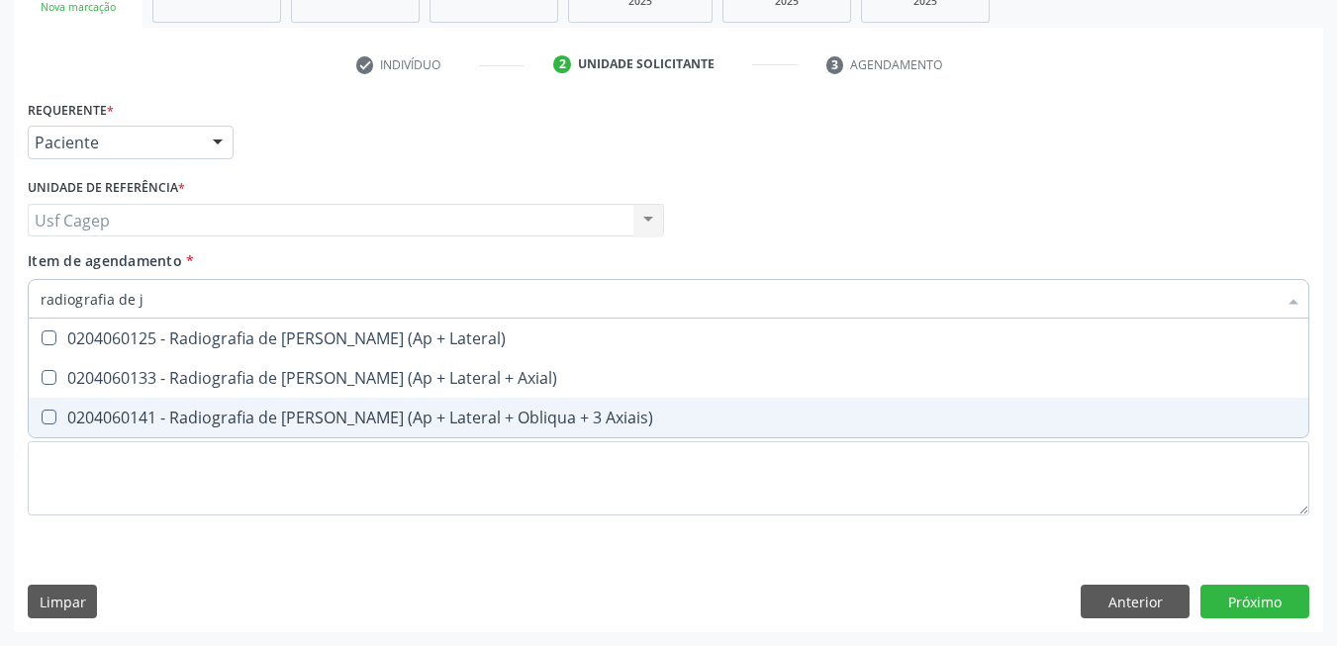
type input "radiografia de [PERSON_NAME]"
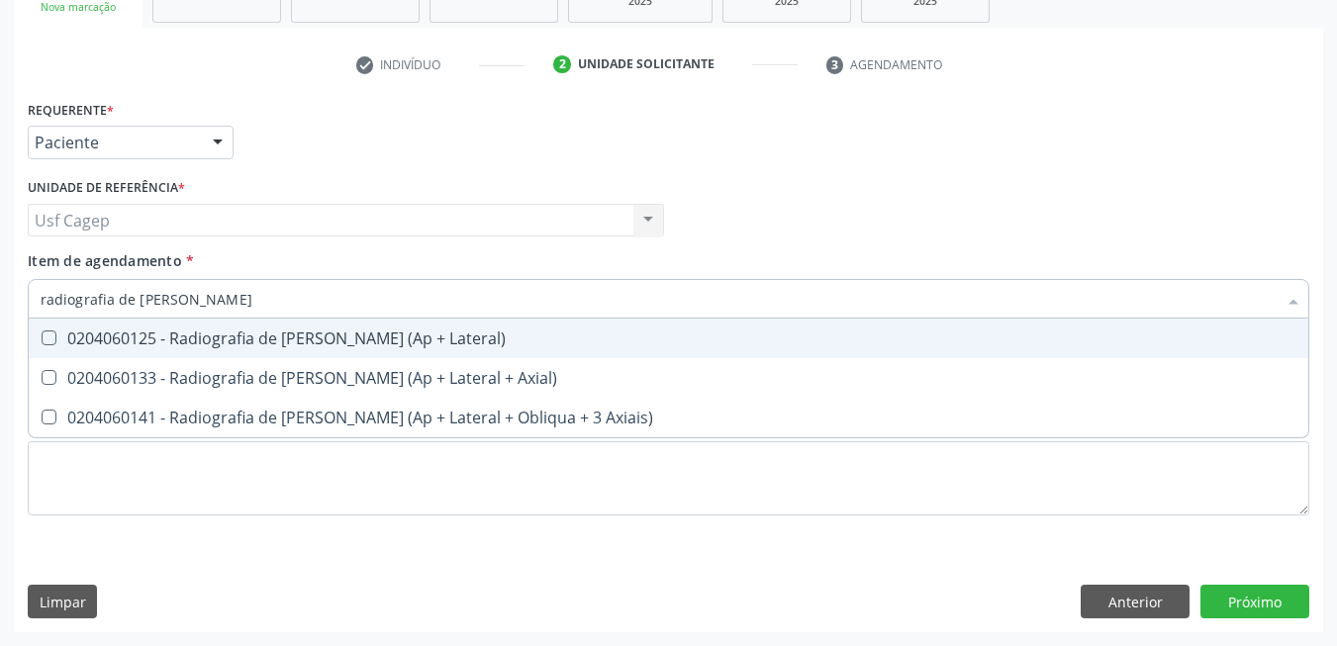
click at [447, 344] on div "0204060125 - Radiografia de [PERSON_NAME] (Ap + Lateral)" at bounding box center [669, 339] width 1256 height 16
checkbox Lateral\) "true"
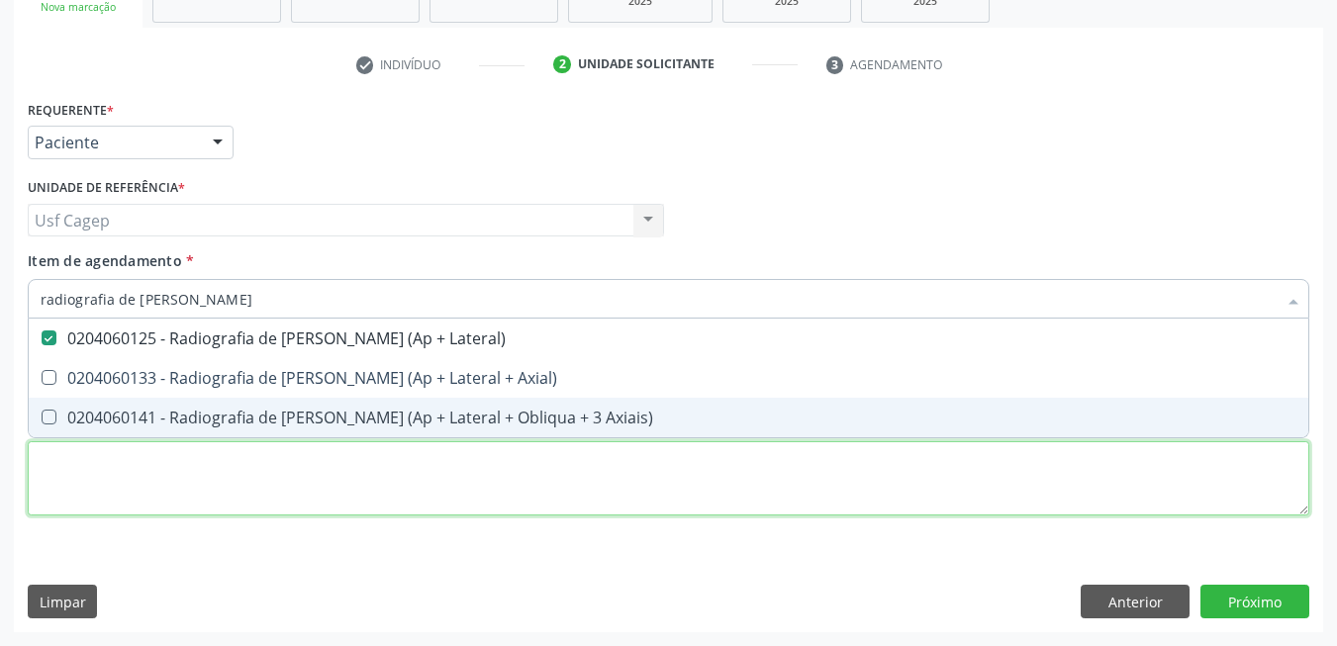
click at [793, 482] on div "Requerente * Paciente Médico(a) Enfermeiro(a) Paciente Nenhum resultado encontr…" at bounding box center [669, 319] width 1282 height 448
checkbox Axial\) "true"
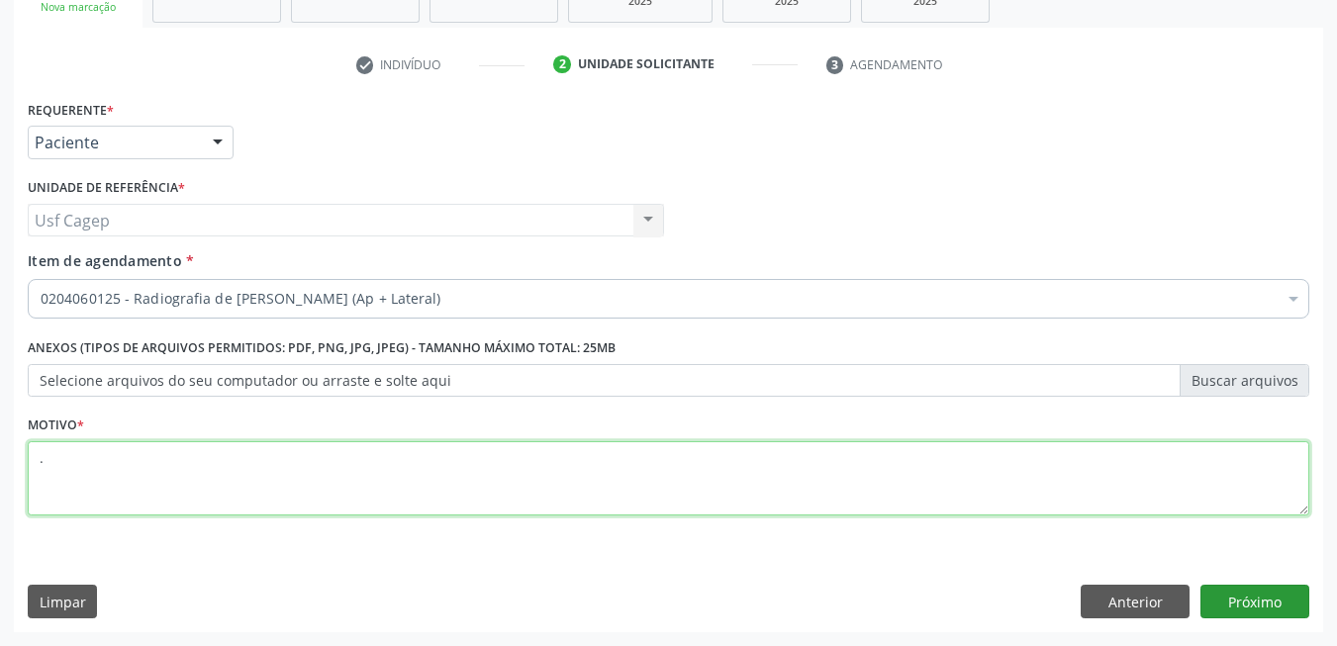
type textarea "."
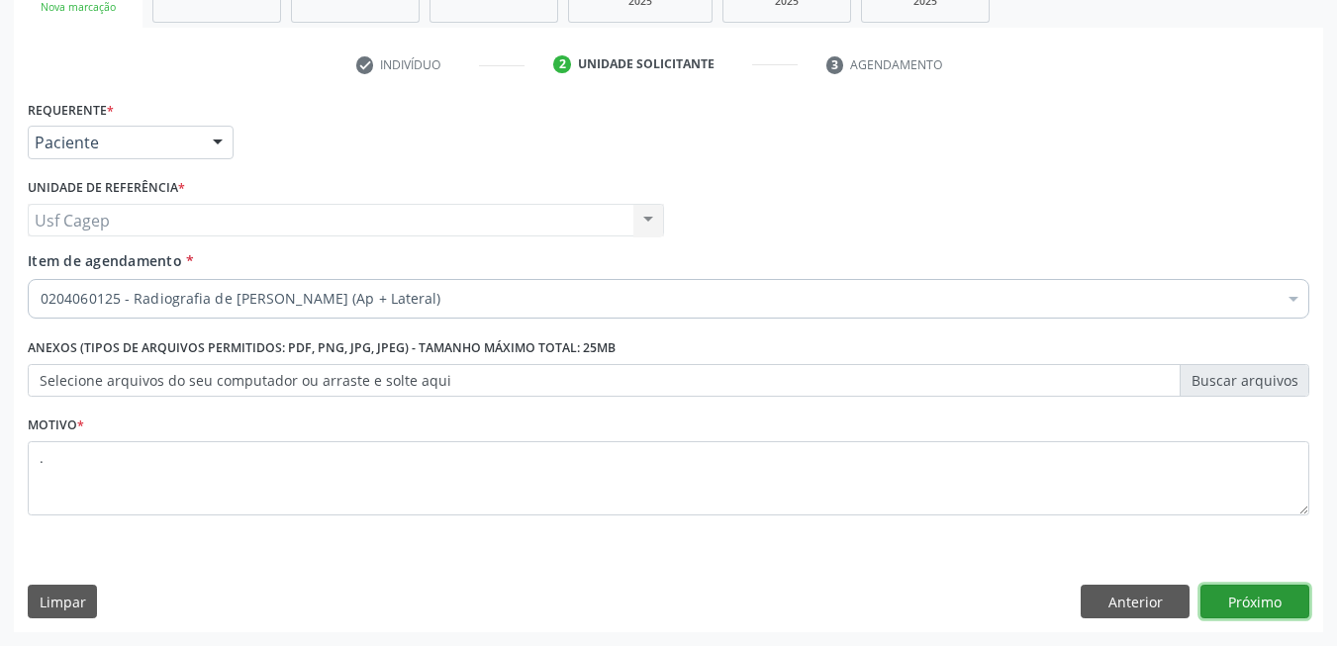
click at [1219, 596] on button "Próximo" at bounding box center [1254, 602] width 109 height 34
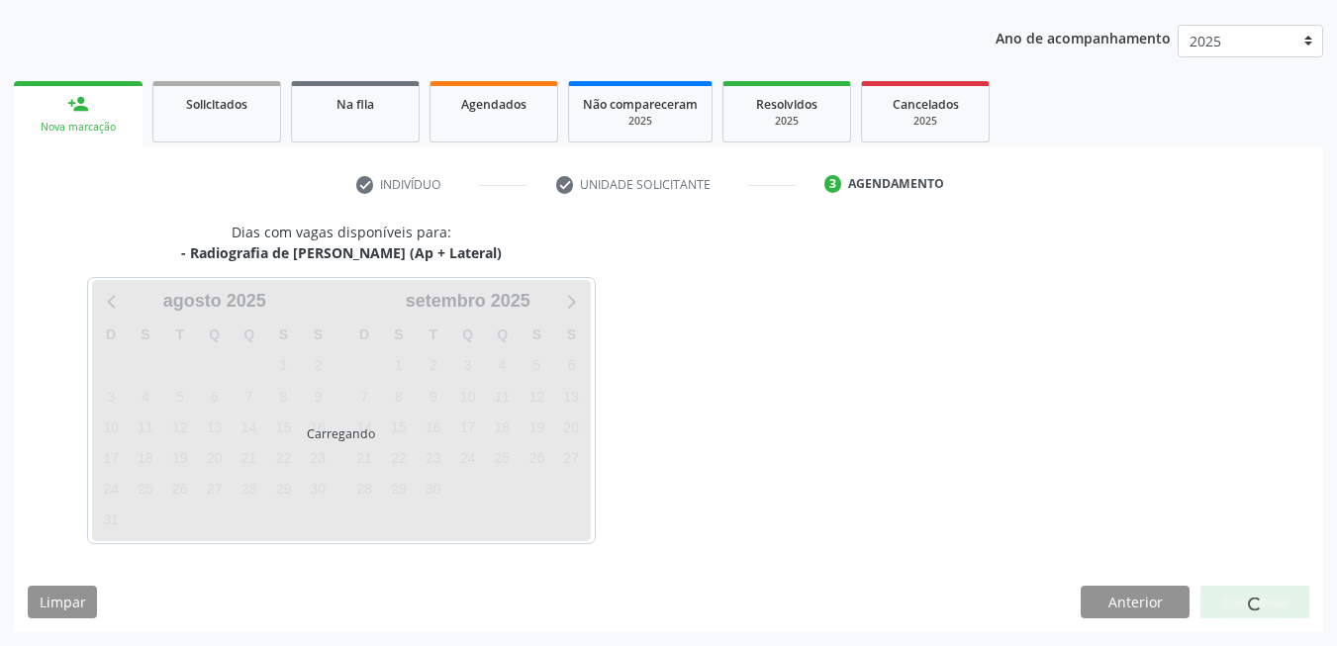
scroll to position [215, 0]
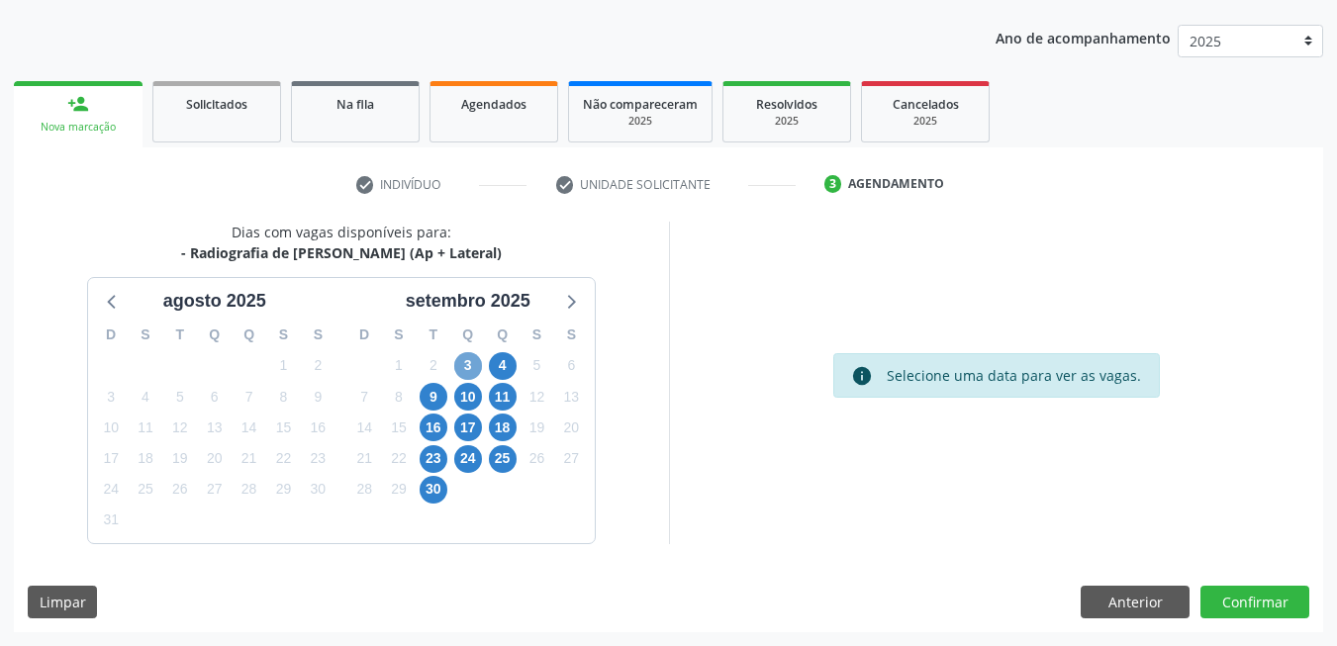
click at [469, 374] on span "3" at bounding box center [468, 366] width 28 height 28
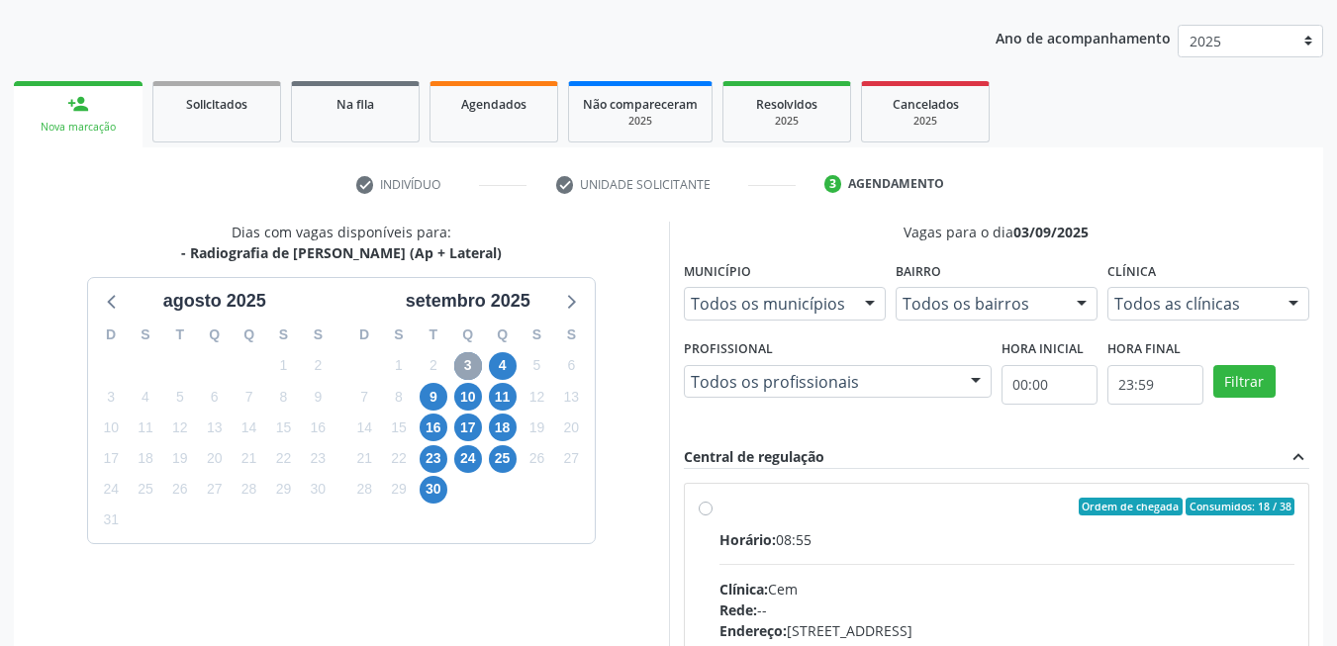
scroll to position [501, 0]
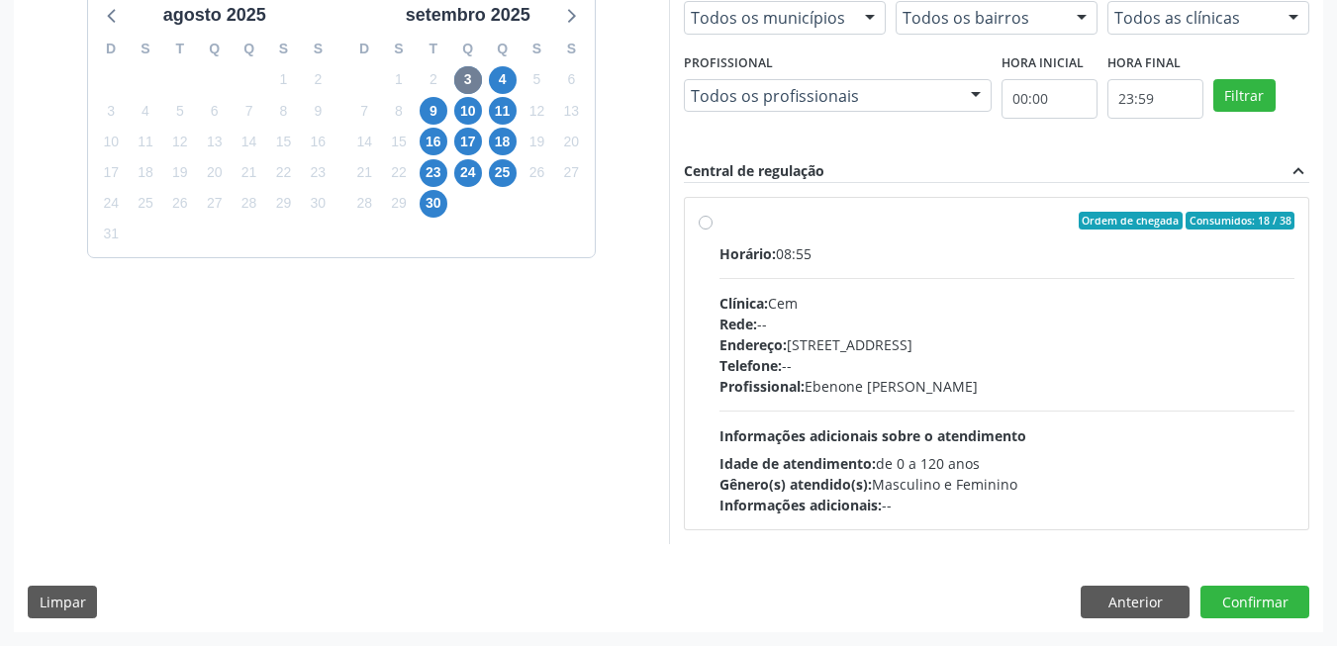
click at [982, 418] on div "Horário: 08:55 Clínica: Cem Rede: -- Endereço: Casa, nº 393, Nossa Senhora da P…" at bounding box center [1007, 379] width 576 height 272
click at [713, 230] on input "Ordem de chegada Consumidos: 18 / 38 Horário: 08:55 Clínica: Cem Rede: -- Ender…" at bounding box center [706, 221] width 14 height 18
radio input "true"
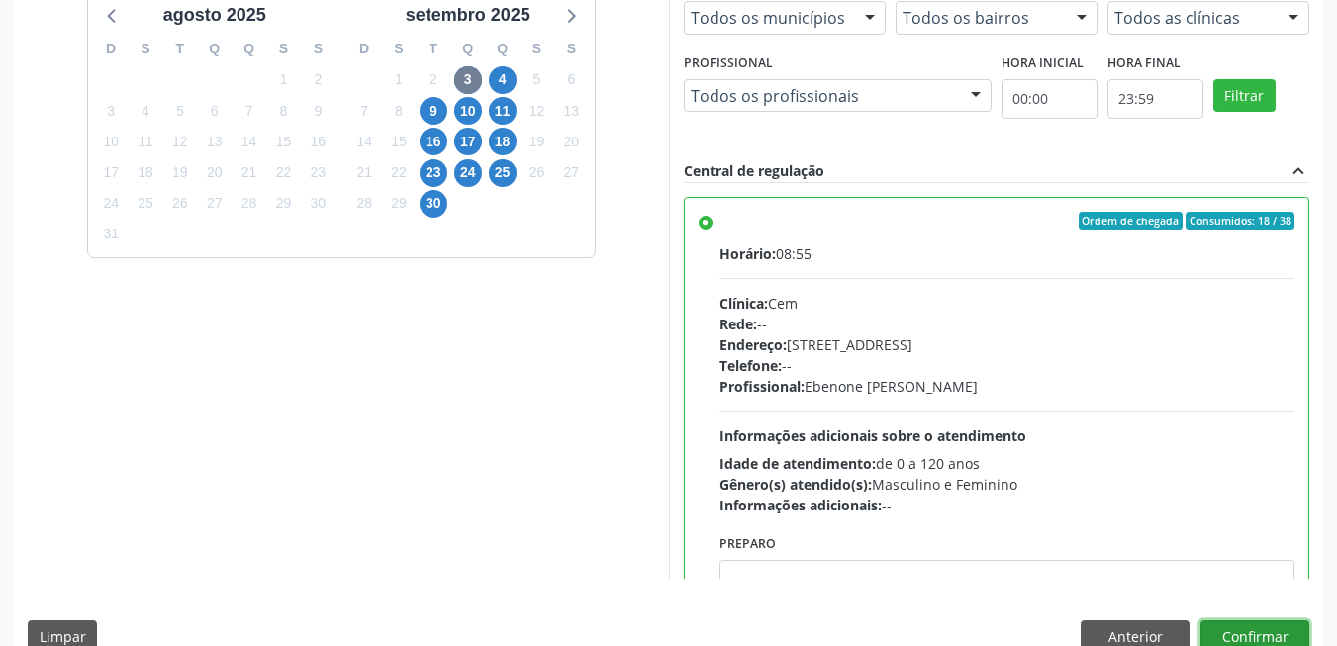
click at [1257, 627] on button "Confirmar" at bounding box center [1254, 638] width 109 height 34
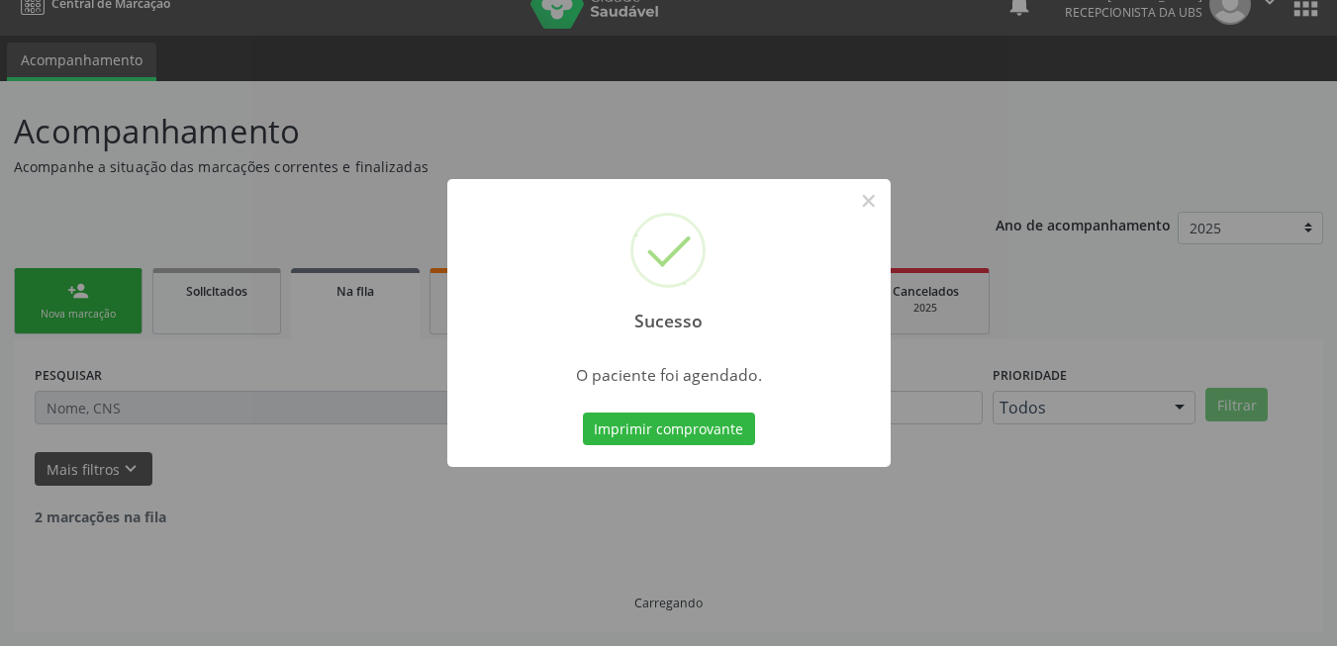
scroll to position [7, 0]
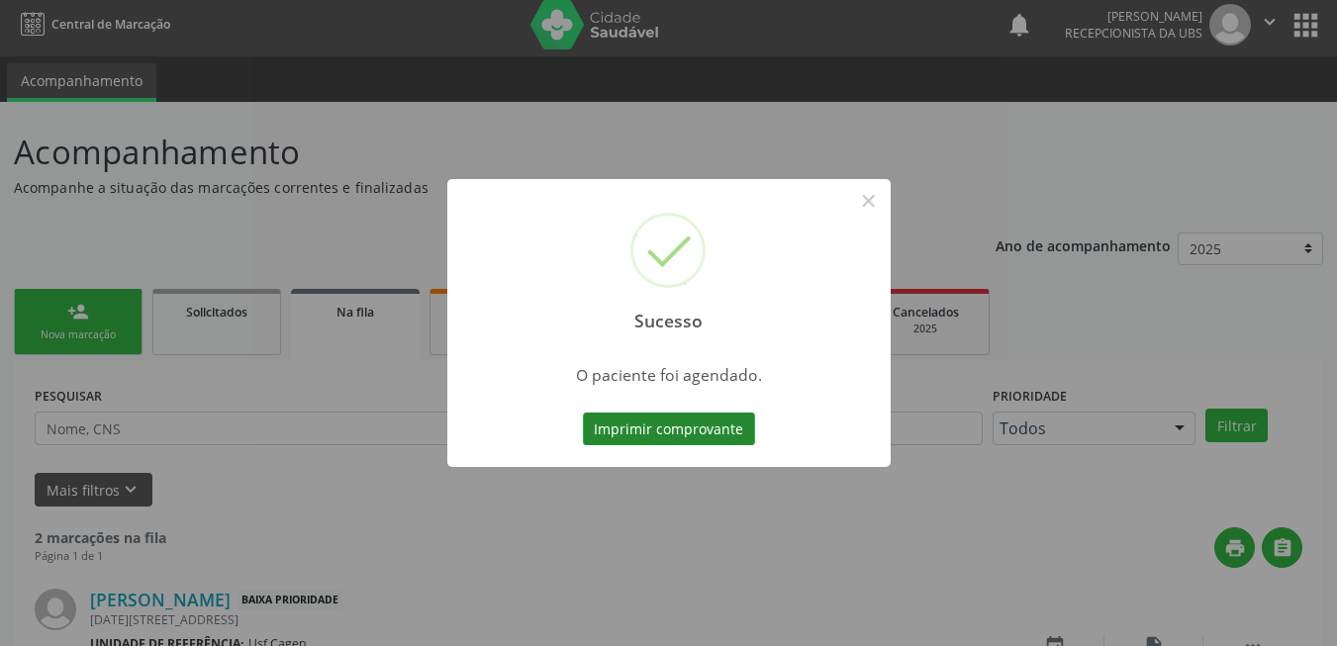
click at [704, 415] on button "Imprimir comprovante" at bounding box center [669, 430] width 172 height 34
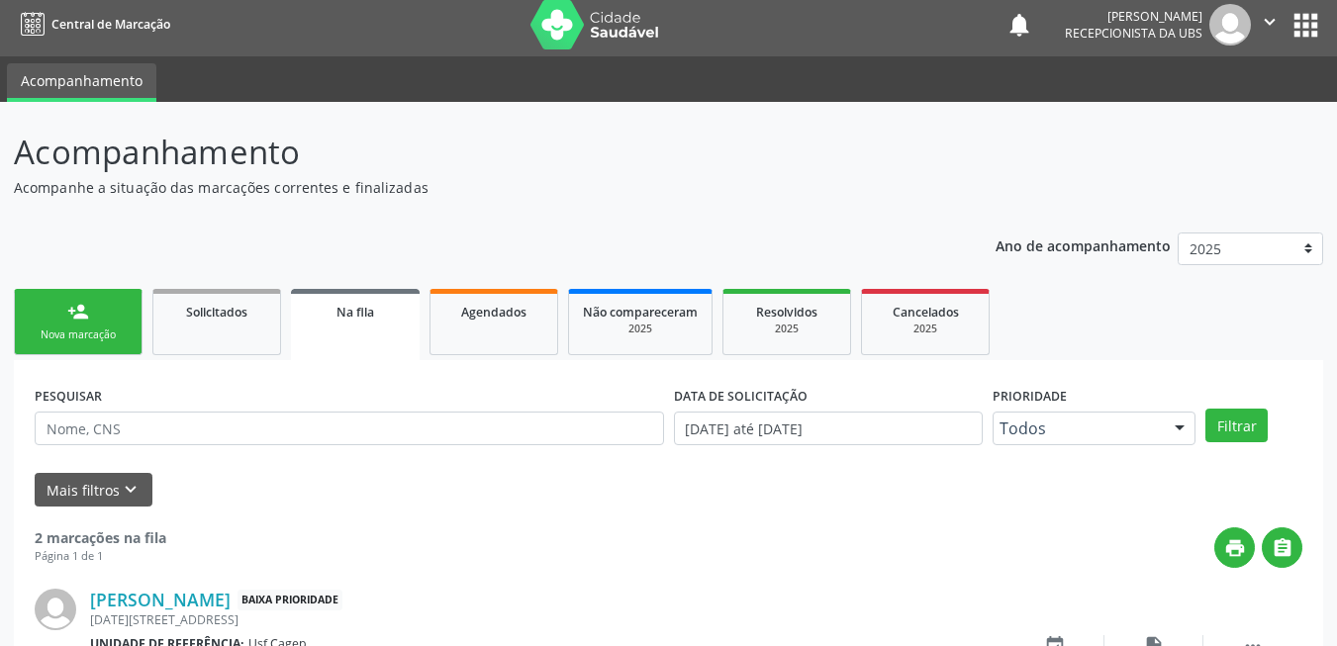
click at [105, 312] on link "person_add Nova marcação" at bounding box center [78, 322] width 129 height 66
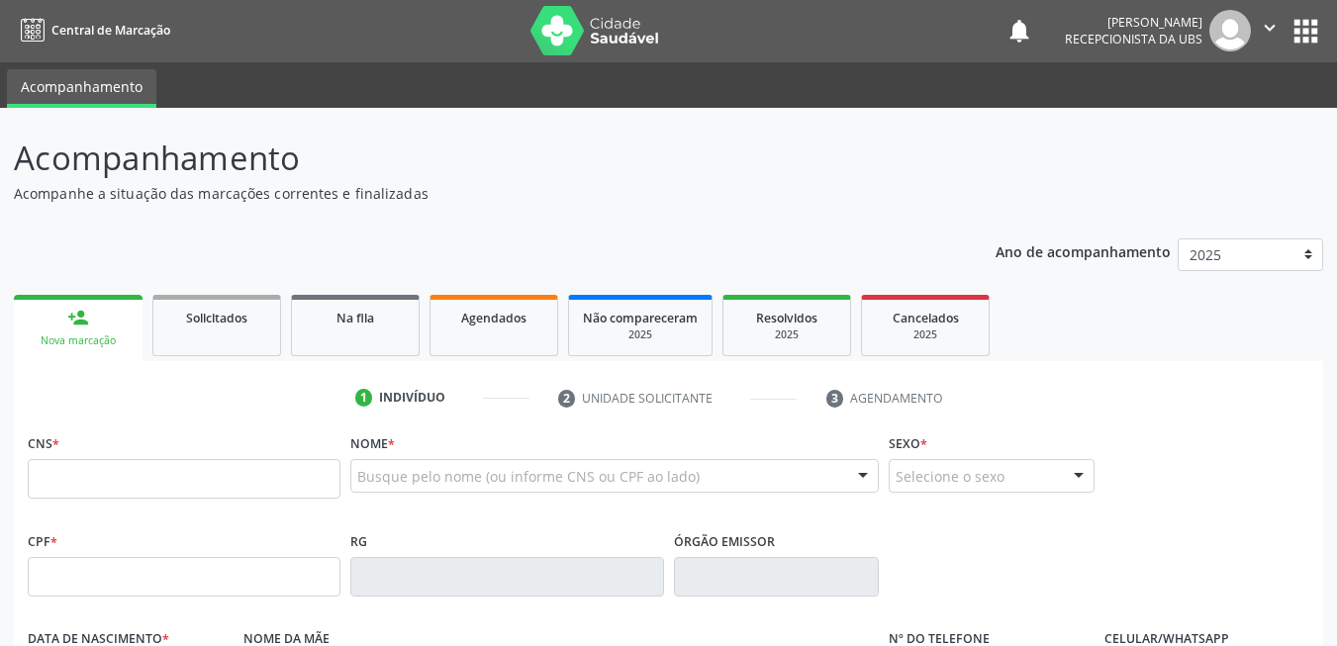
scroll to position [0, 0]
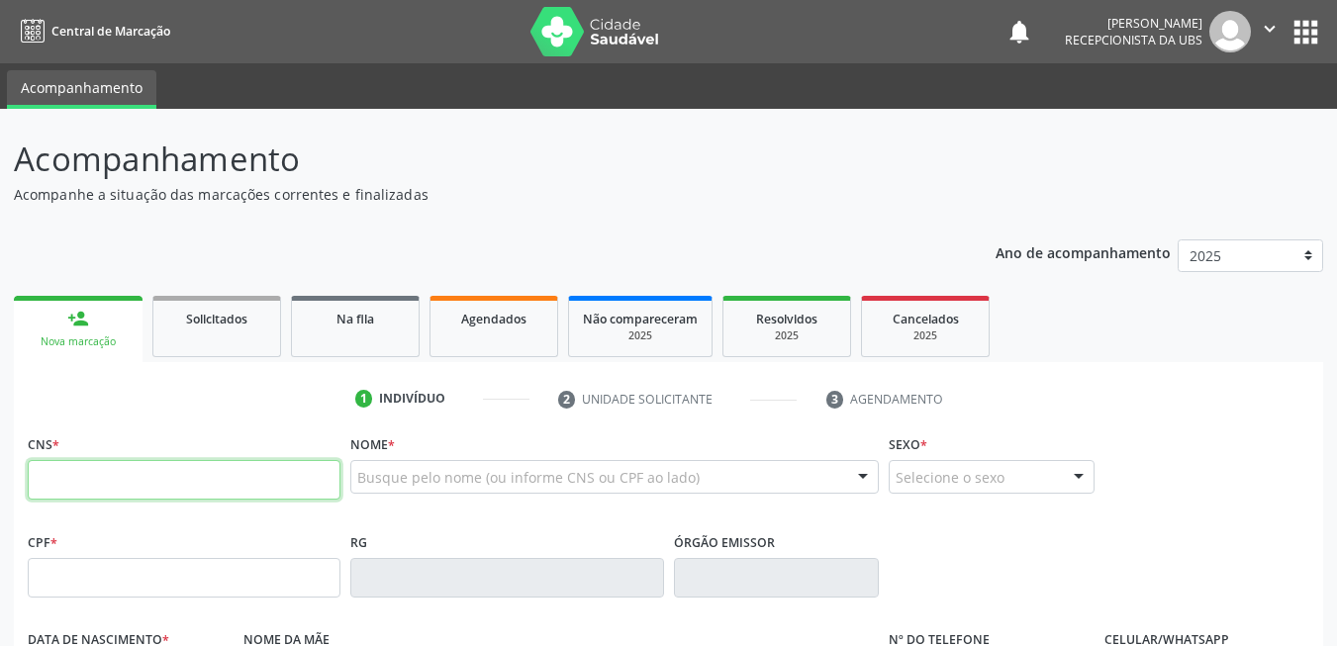
click at [127, 484] on input "text" at bounding box center [184, 480] width 313 height 40
type input "898 0037 2937 7649"
type input "160.043.474-69"
type input "[DATE]"
type input "[PERSON_NAME]"
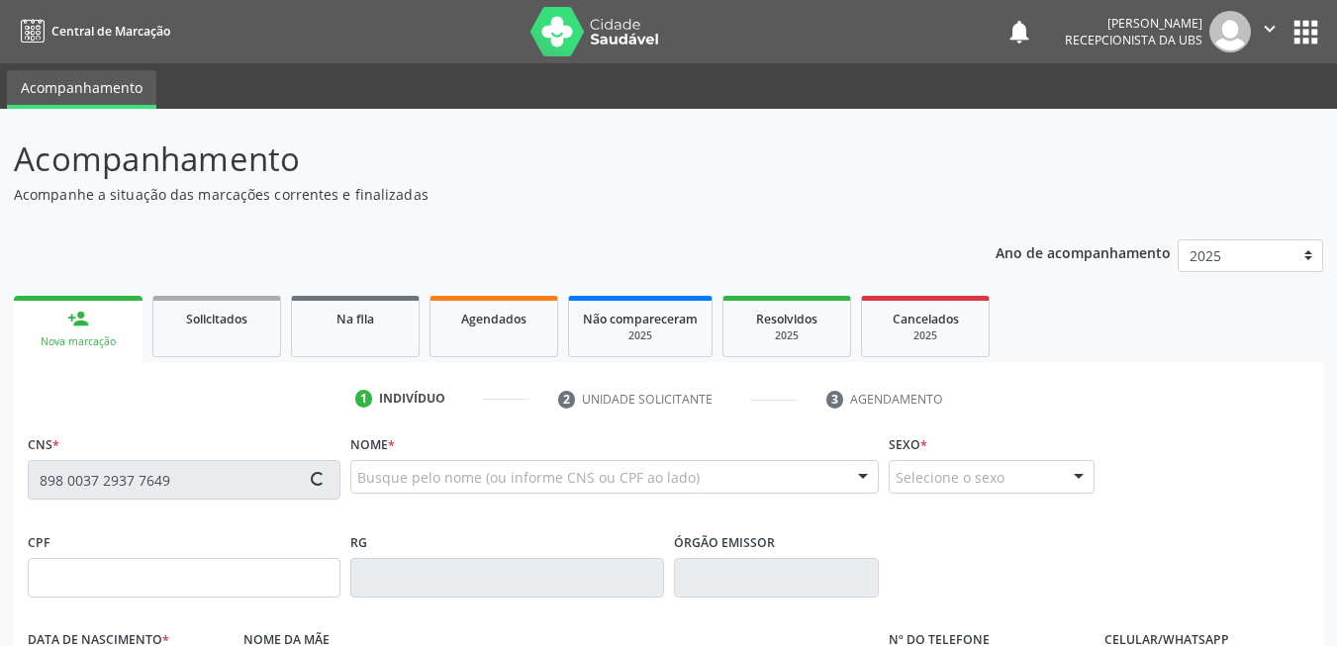
type input "[PHONE_NUMBER]"
type input "062.901.804-95"
type input "327"
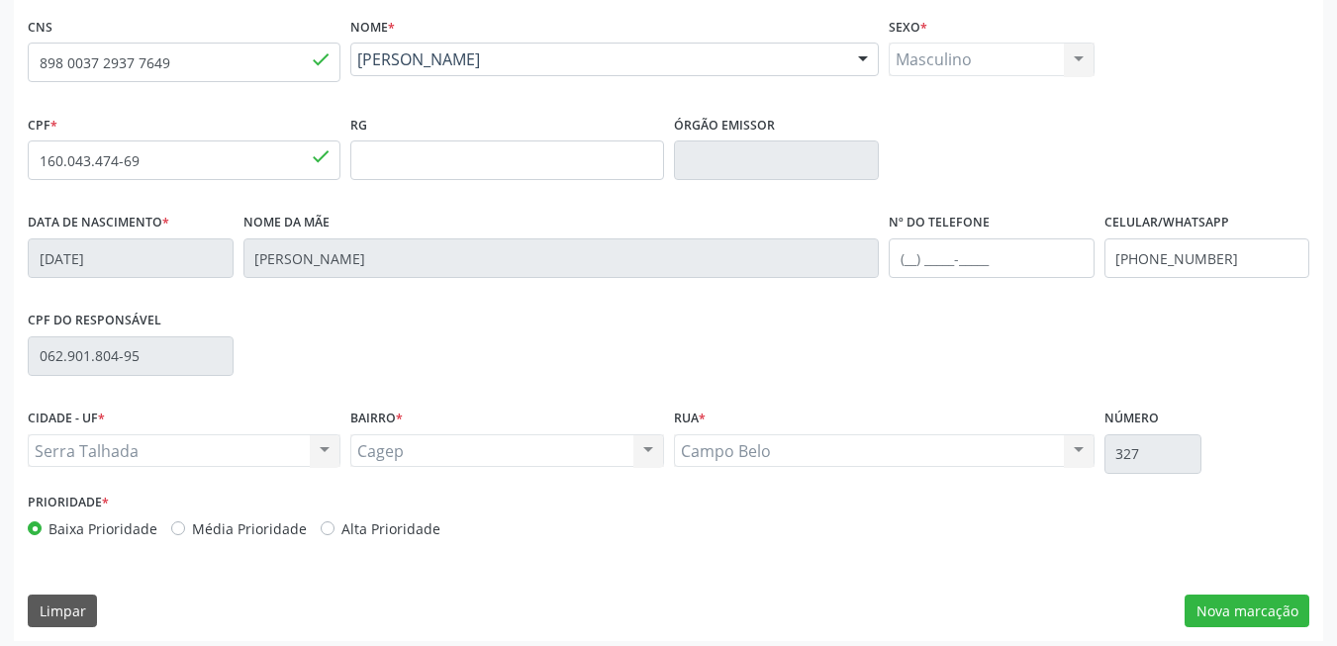
scroll to position [427, 0]
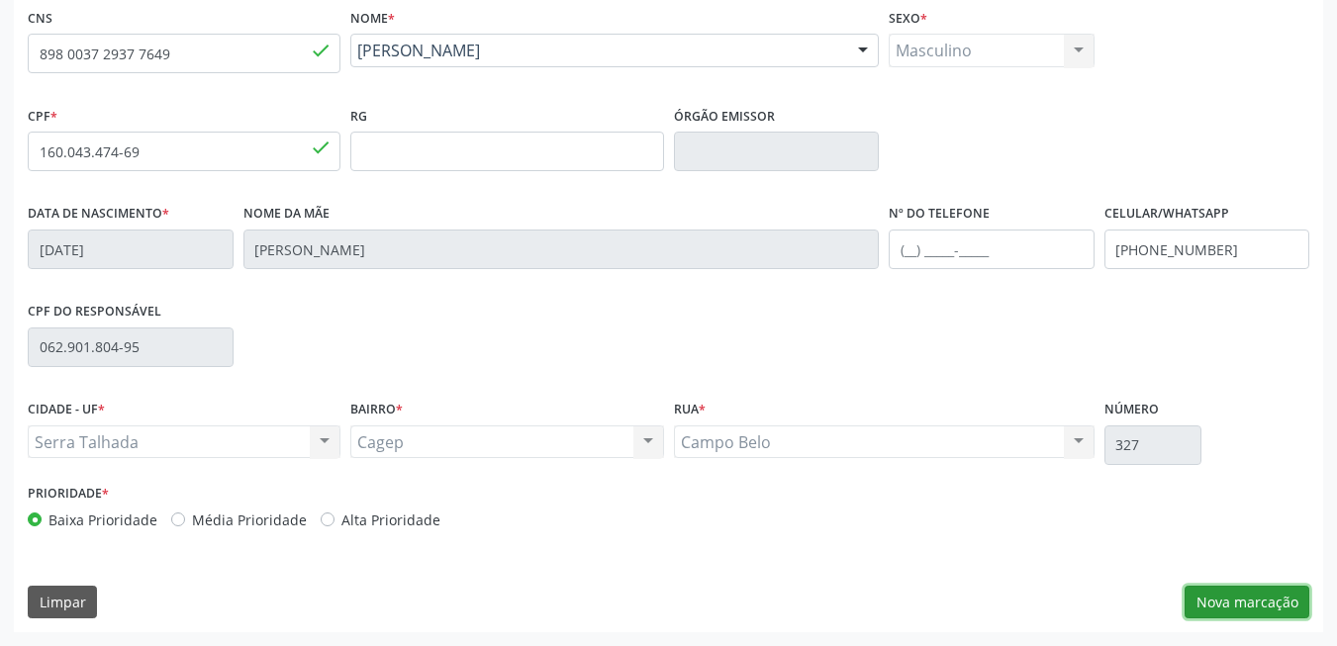
click at [1297, 596] on button "Nova marcação" at bounding box center [1247, 603] width 125 height 34
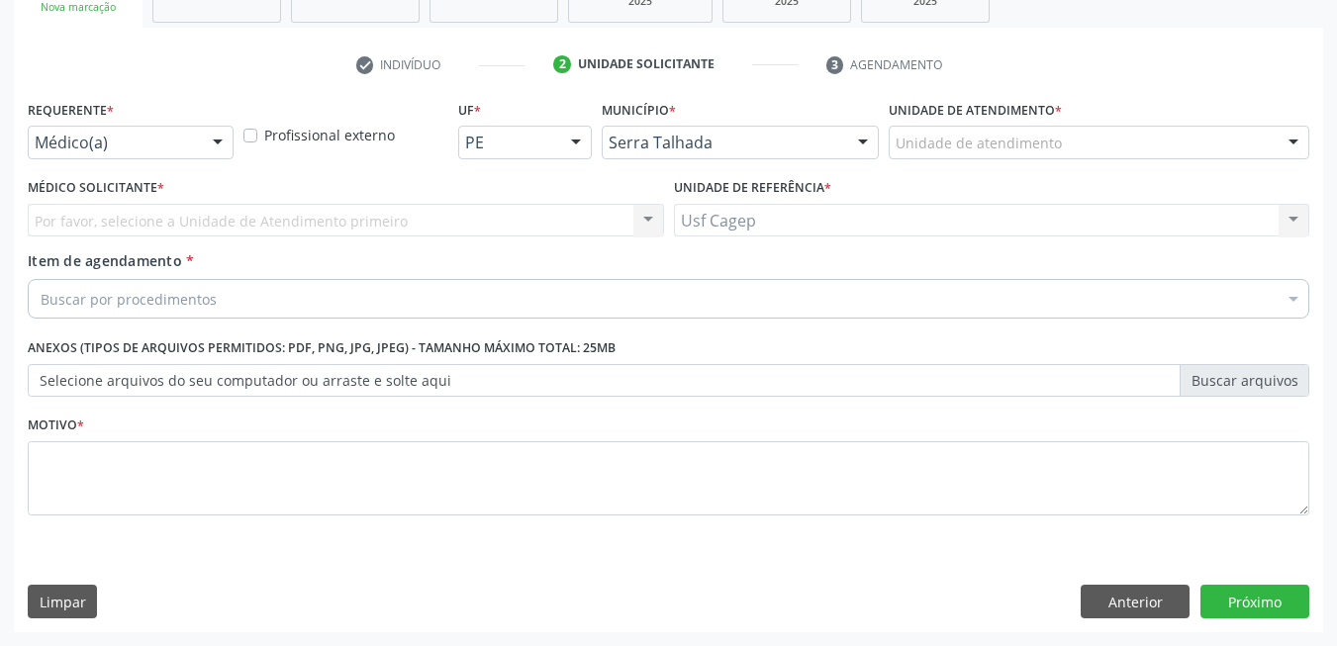
scroll to position [335, 0]
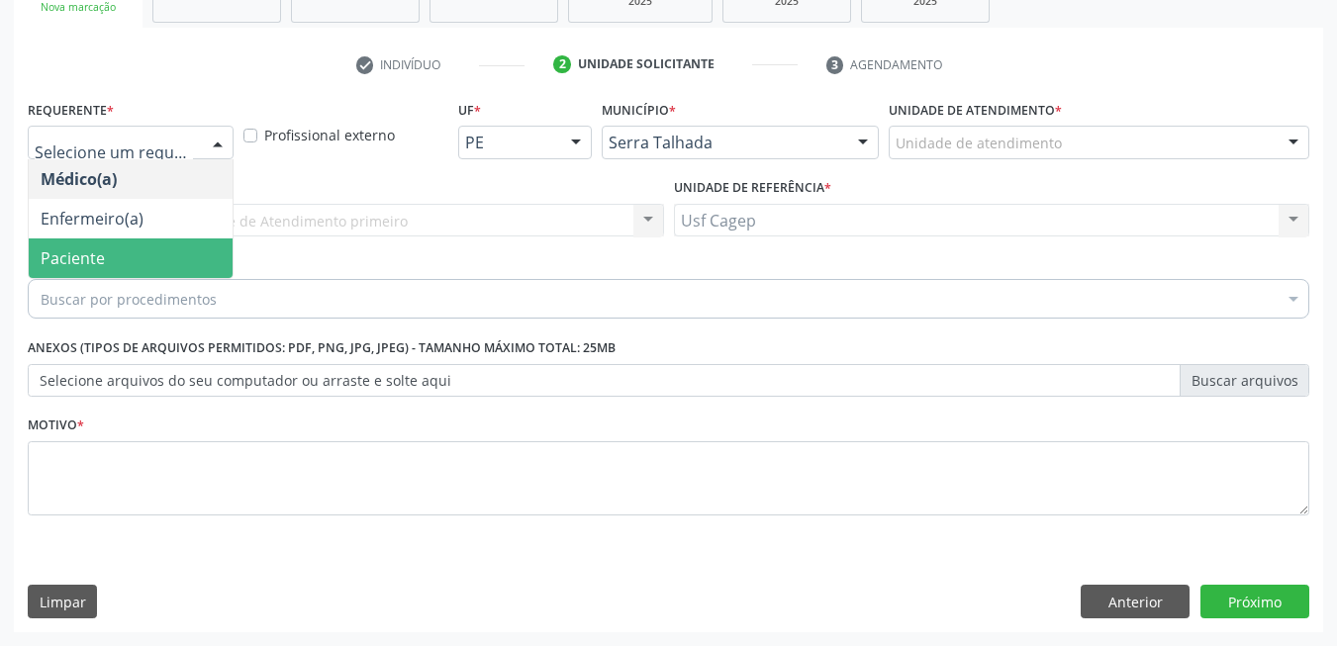
click at [176, 239] on span "Paciente" at bounding box center [131, 259] width 204 height 40
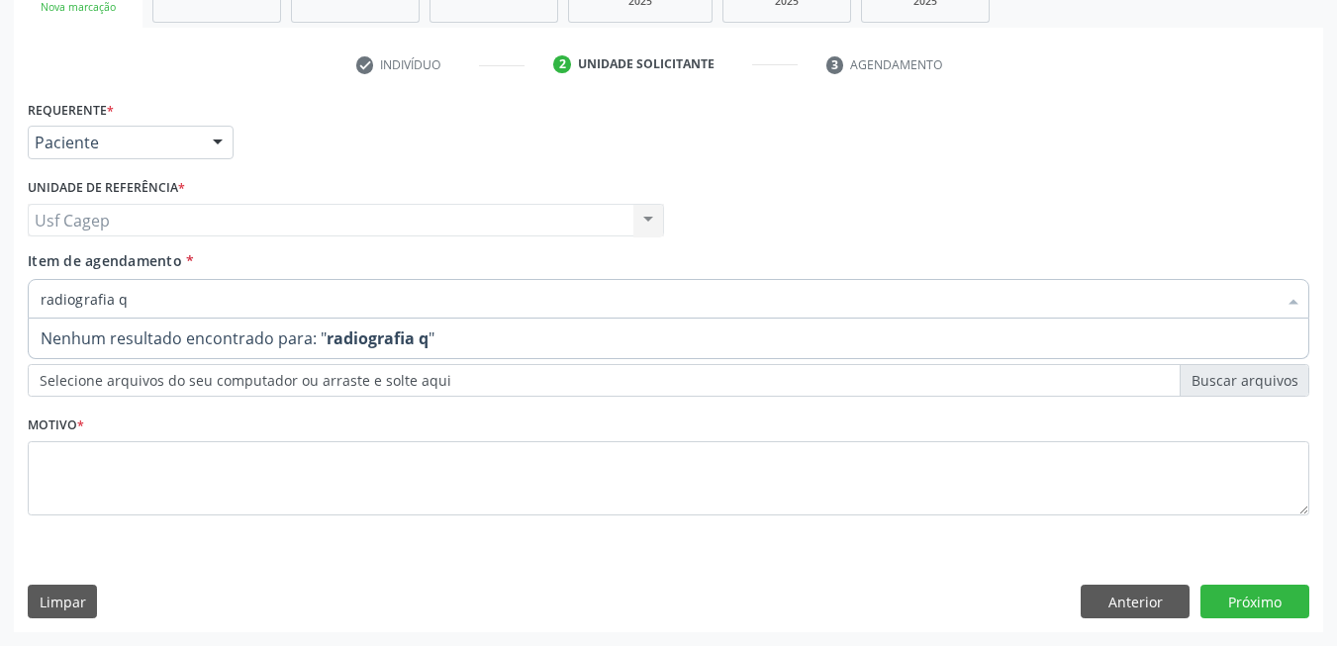
scroll to position [0, 0]
type input "radiografia"
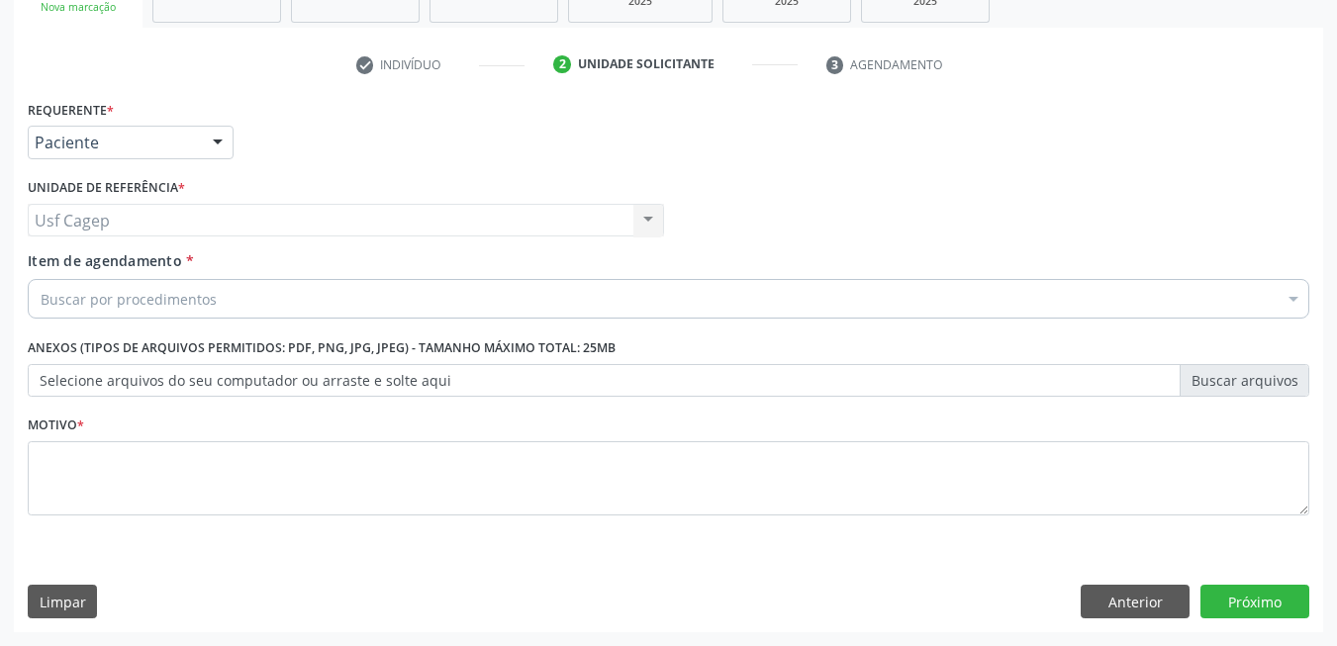
scroll to position [335, 0]
click at [336, 301] on div "Buscar por procedimentos" at bounding box center [669, 299] width 1282 height 40
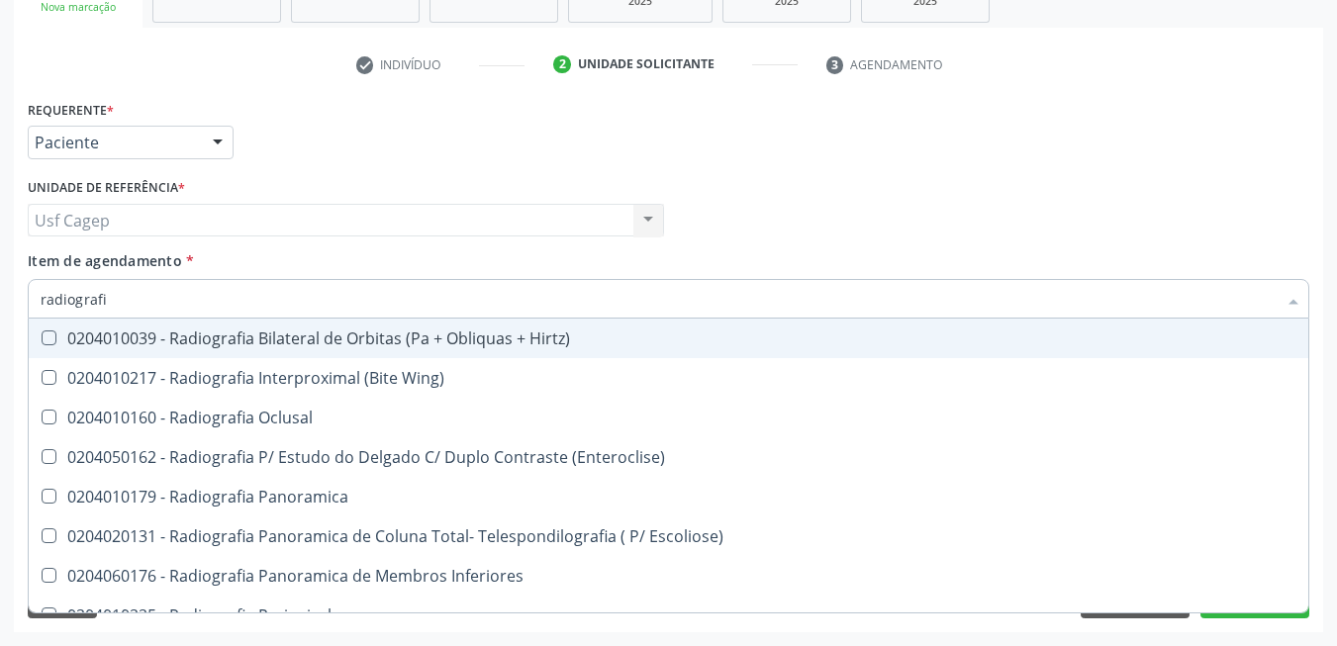
type input "radiografia"
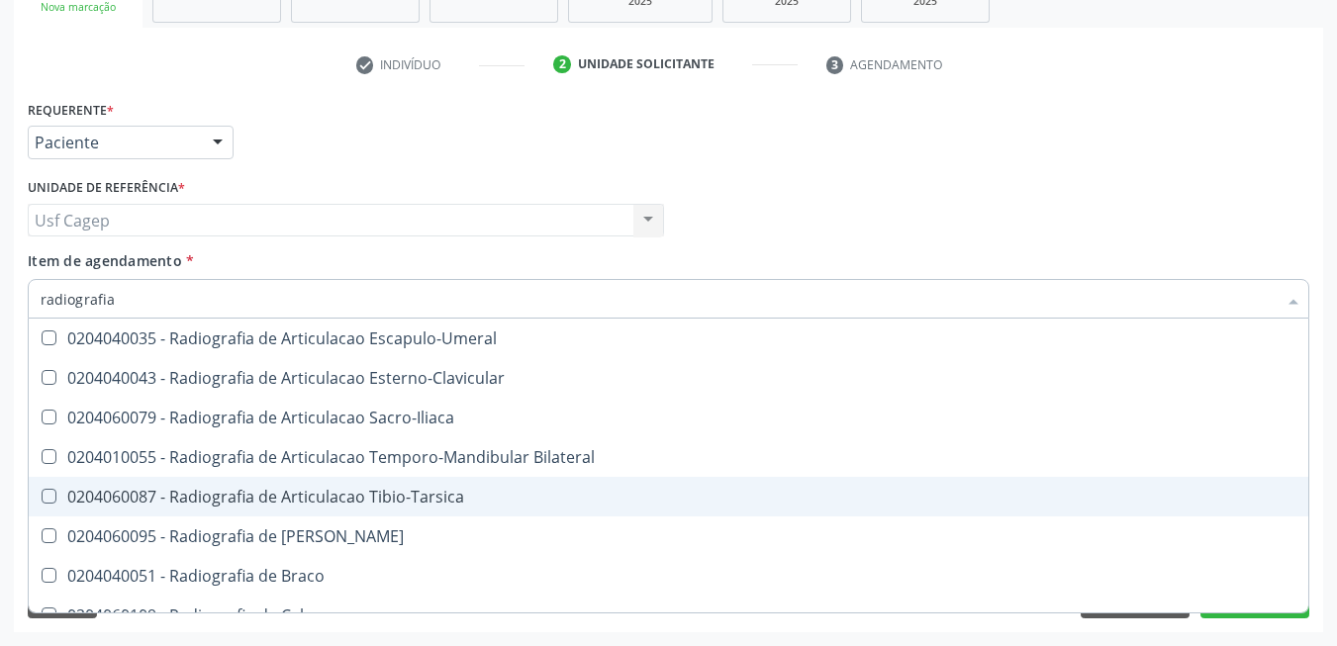
scroll to position [693, 0]
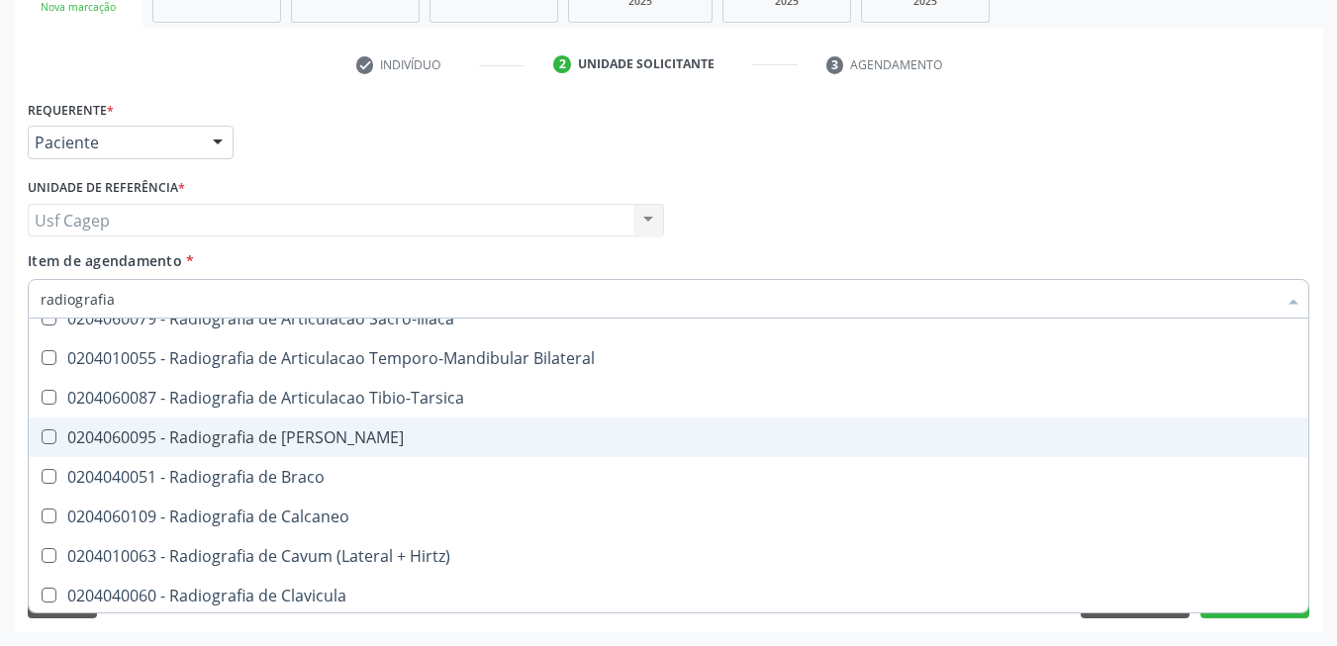
click at [387, 451] on span "0204060095 - Radiografia de [PERSON_NAME]" at bounding box center [669, 438] width 1280 height 40
checkbox Bacia "true"
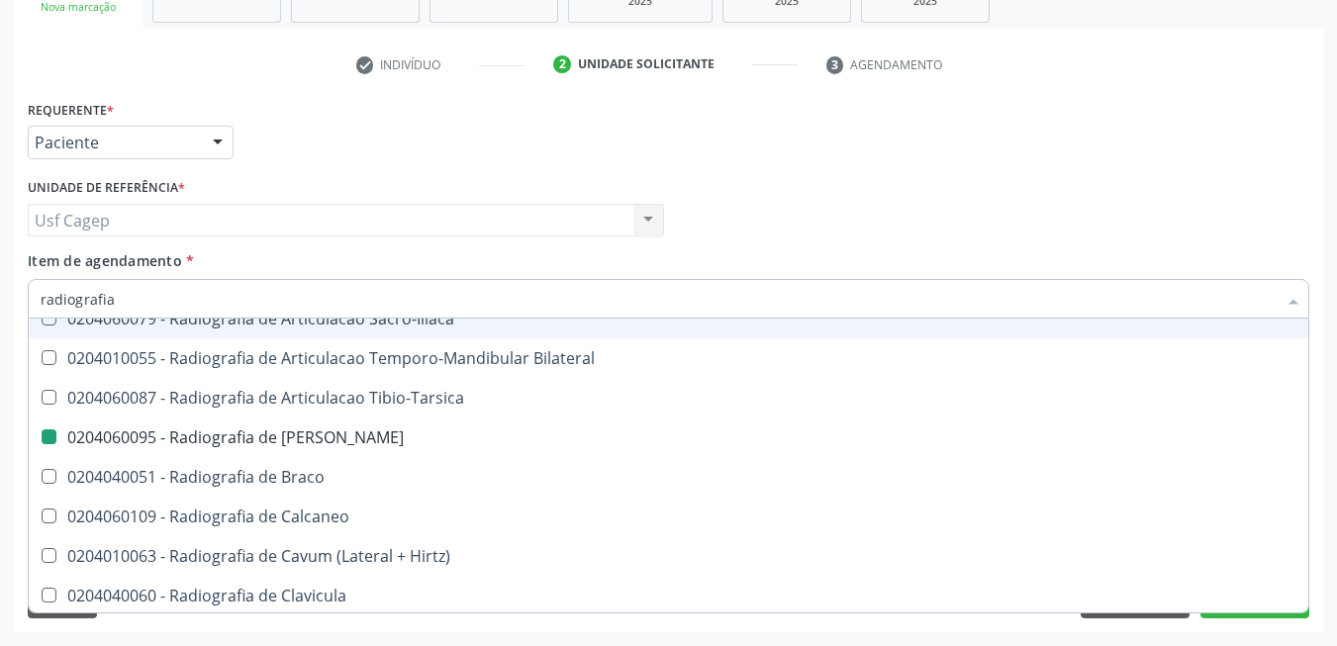
click at [383, 262] on div "Item de agendamento * radiografia Desfazer seleção 0204010039 - Radiografia Bil…" at bounding box center [669, 281] width 1282 height 62
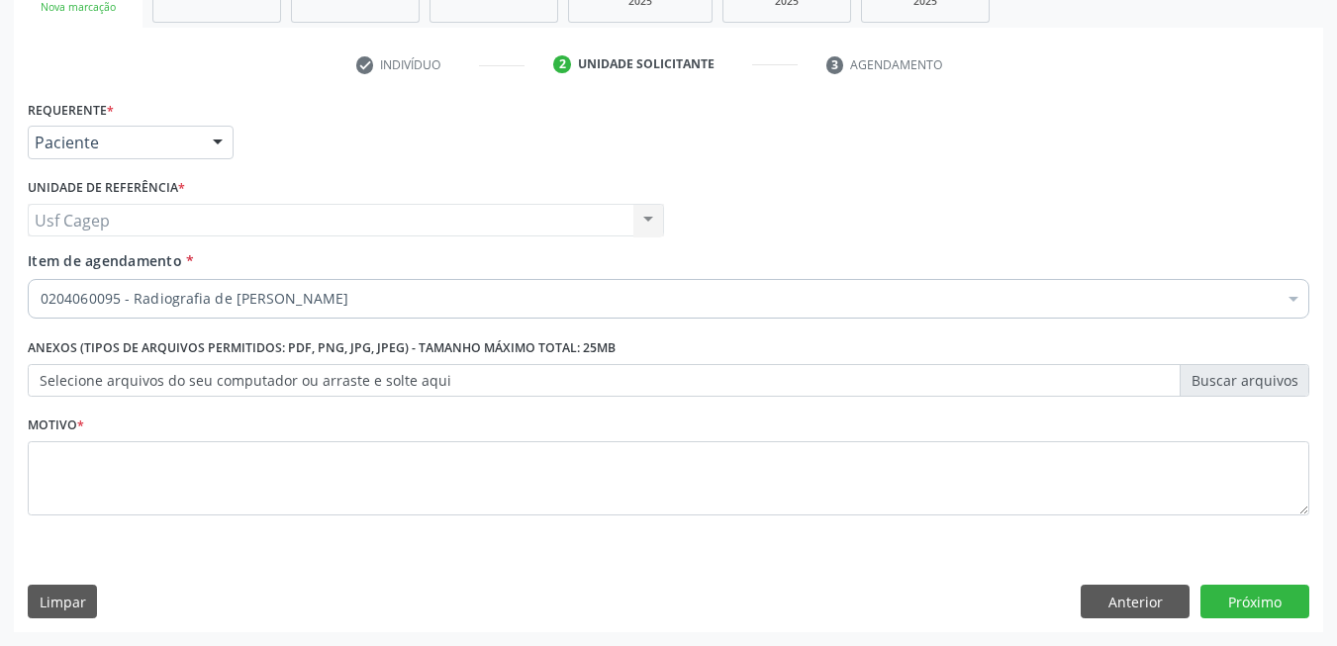
checkbox Bacia "true"
checkbox Psicossocial "false"
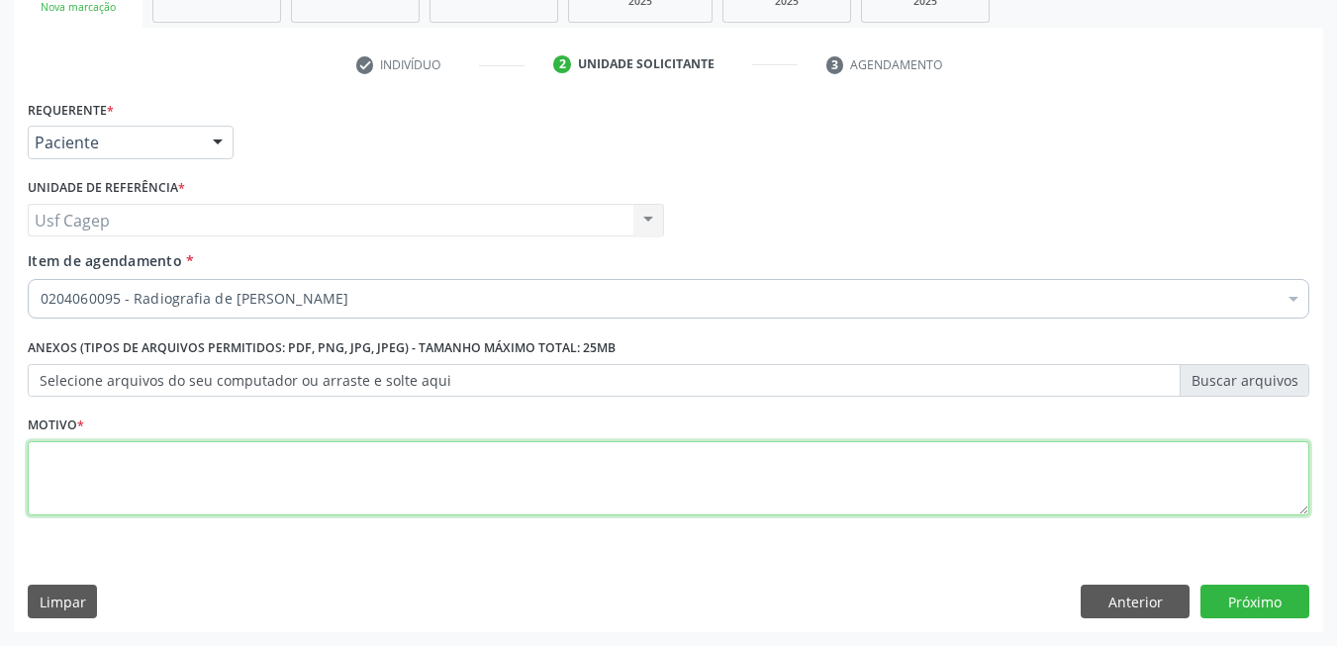
click at [333, 470] on textarea at bounding box center [669, 478] width 1282 height 75
type textarea "."
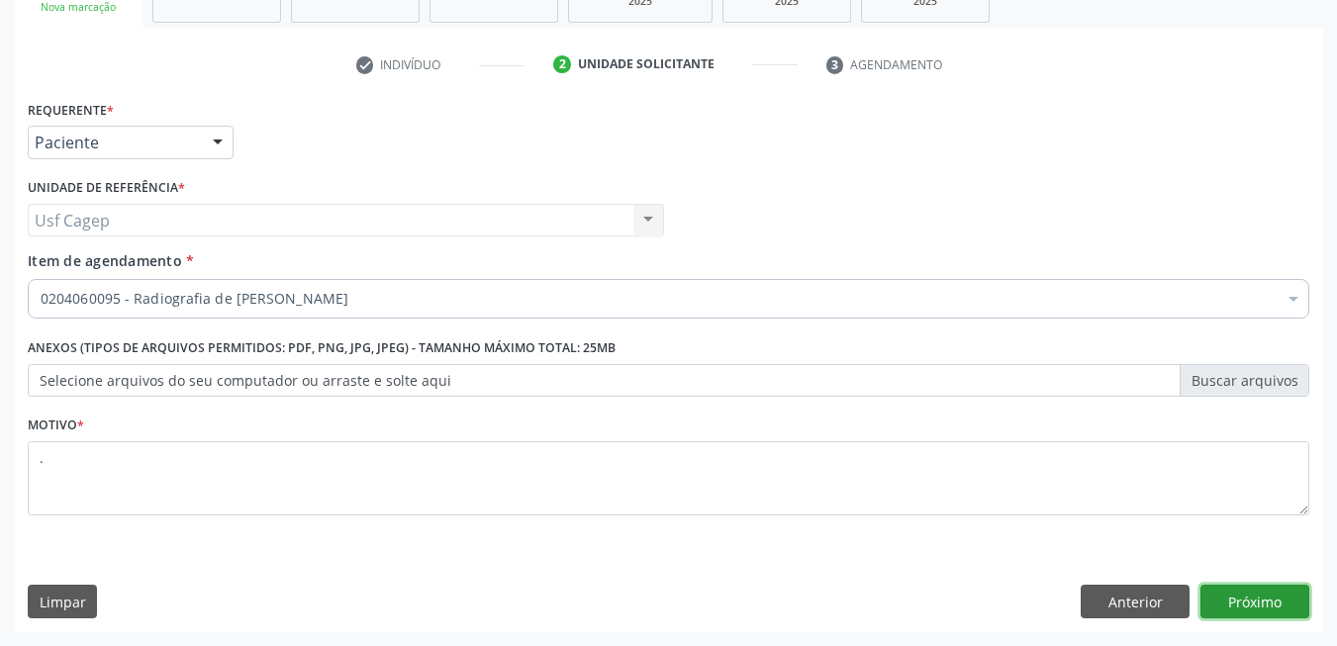
click at [1244, 605] on button "Próximo" at bounding box center [1254, 602] width 109 height 34
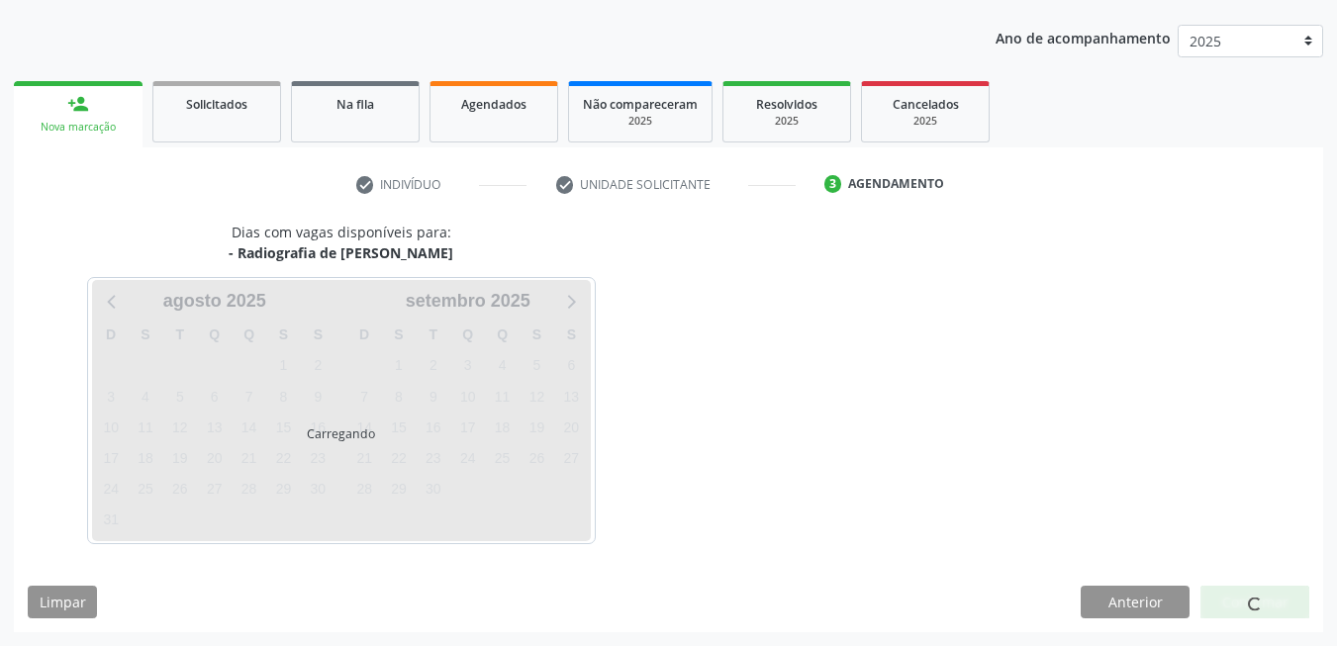
scroll to position [215, 0]
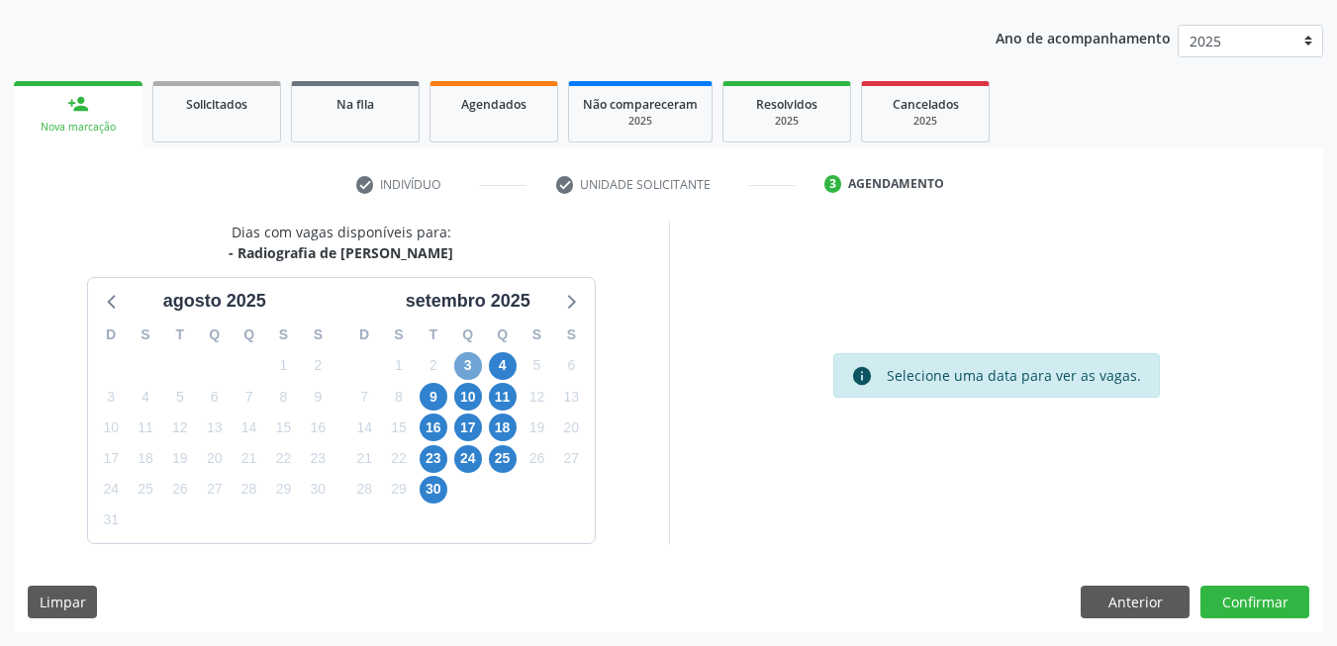
click at [472, 364] on span "3" at bounding box center [468, 366] width 28 height 28
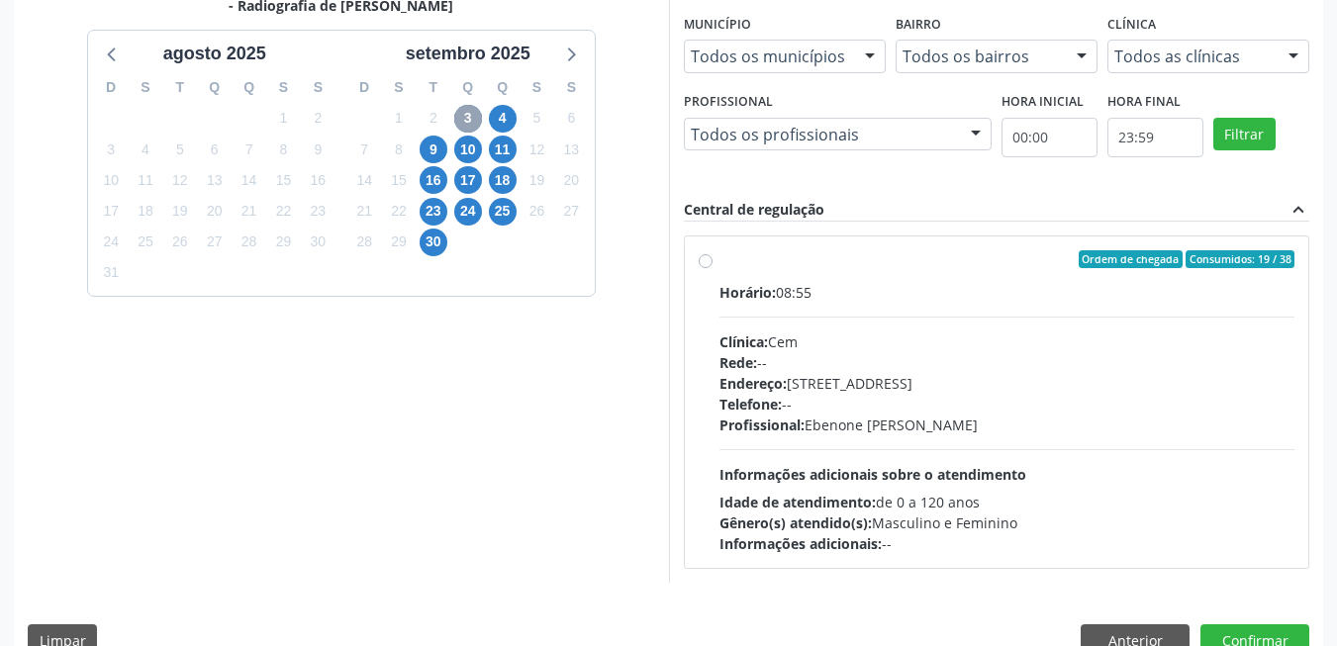
scroll to position [501, 0]
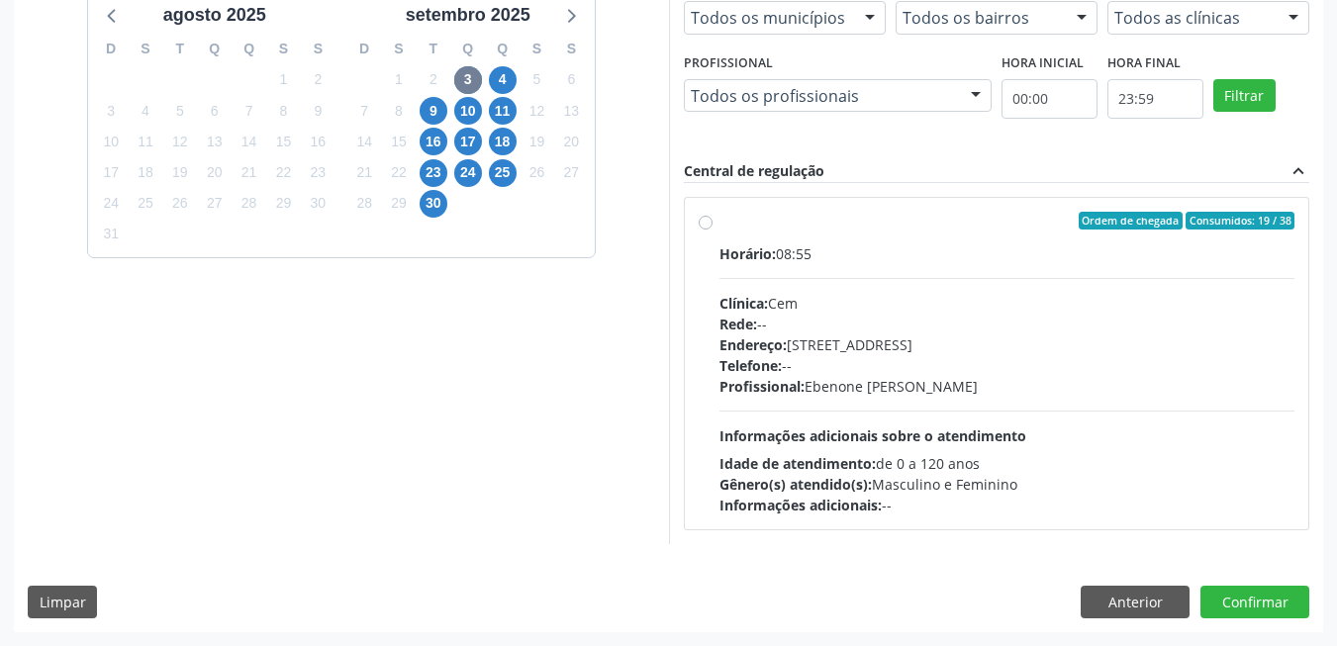
click at [923, 440] on span "Informações adicionais sobre o atendimento" at bounding box center [872, 436] width 307 height 19
click at [713, 230] on input "Ordem de chegada Consumidos: 19 / 38 Horário: 08:55 Clínica: Cem Rede: -- Ender…" at bounding box center [706, 221] width 14 height 18
radio input "true"
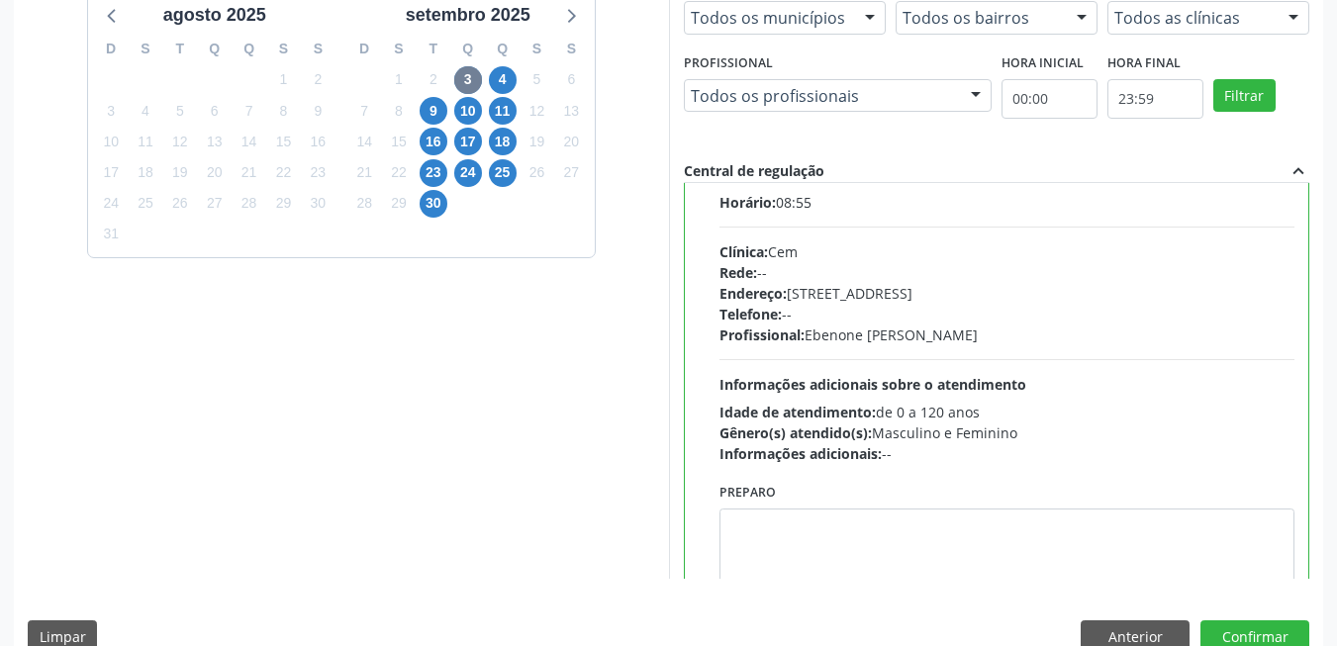
scroll to position [98, 0]
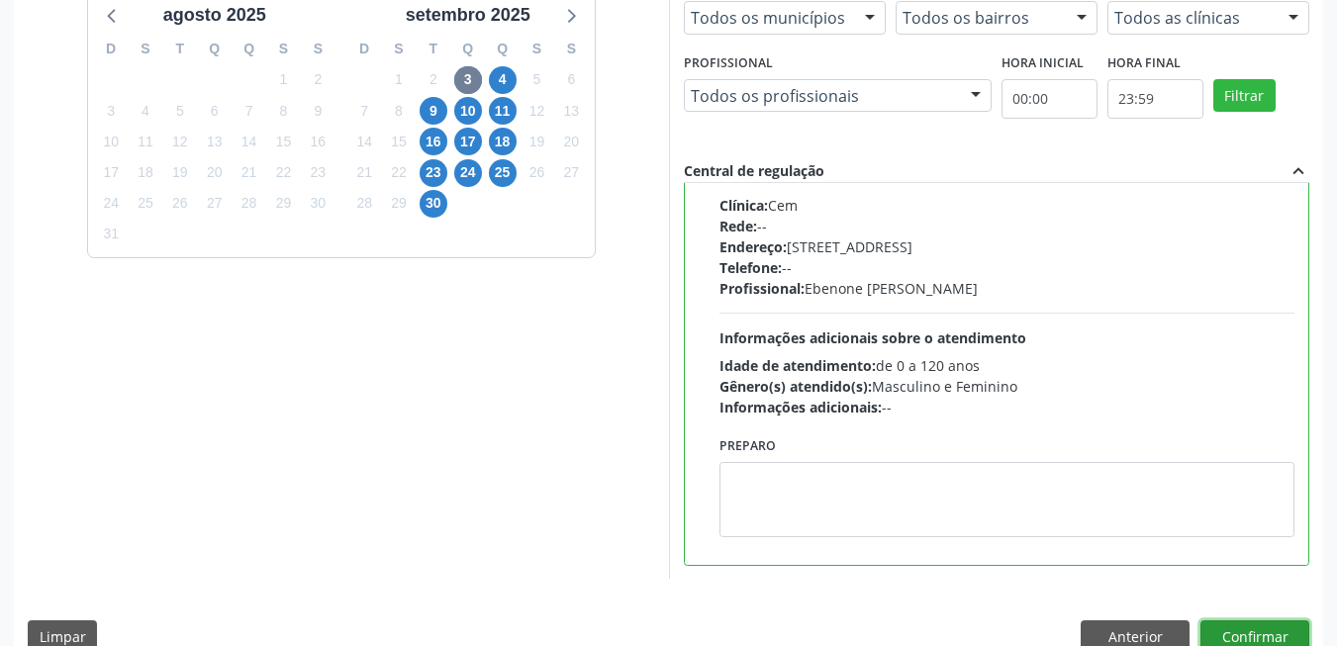
click at [1272, 628] on button "Confirmar" at bounding box center [1254, 638] width 109 height 34
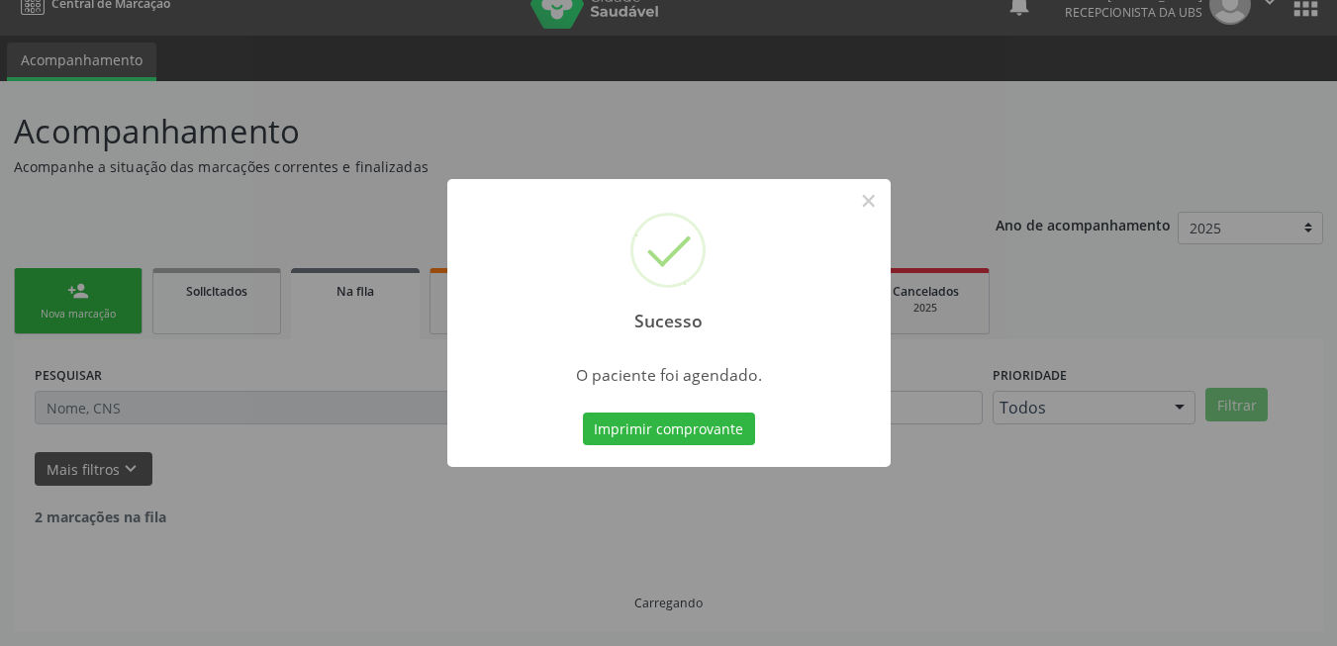
scroll to position [7, 0]
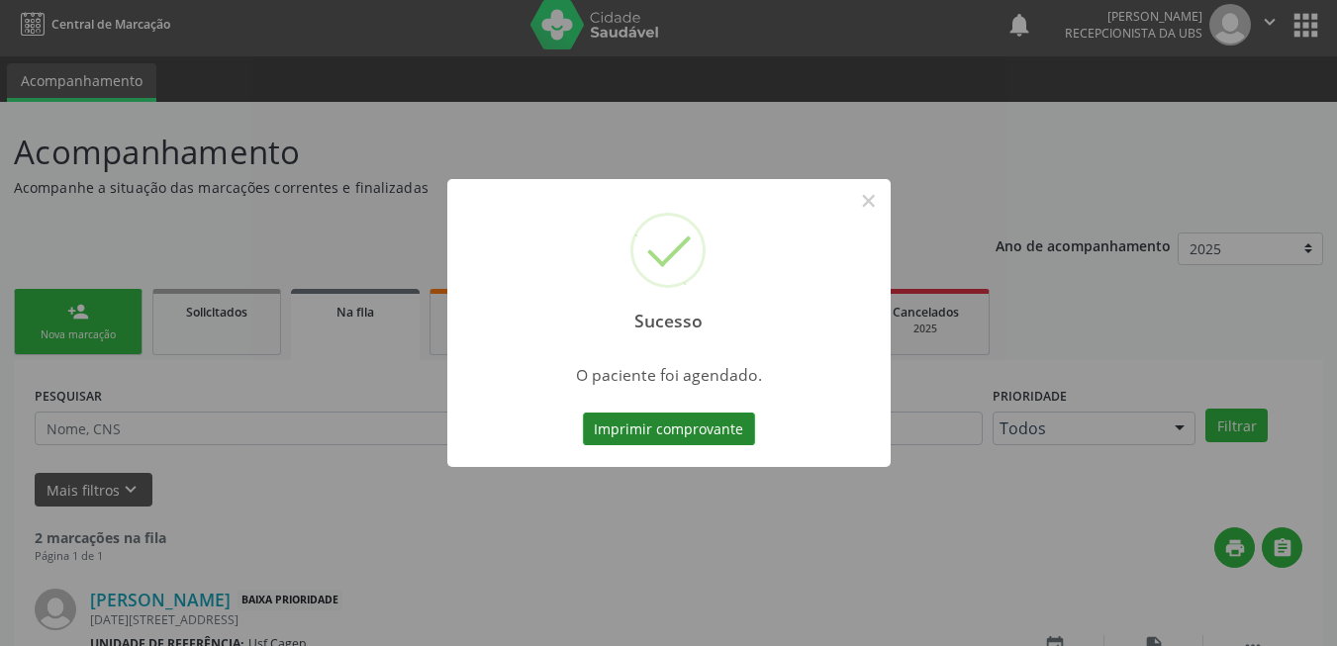
click at [689, 425] on button "Imprimir comprovante" at bounding box center [669, 430] width 172 height 34
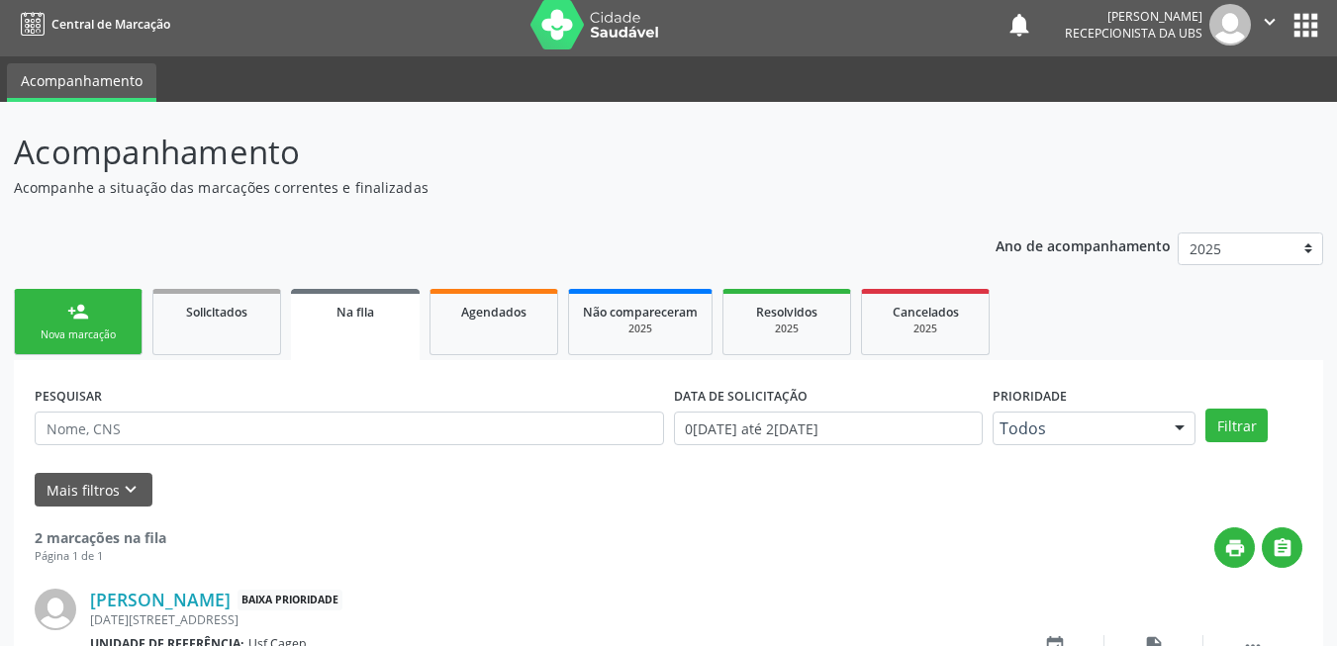
click at [102, 336] on div "Nova marcação" at bounding box center [78, 335] width 99 height 15
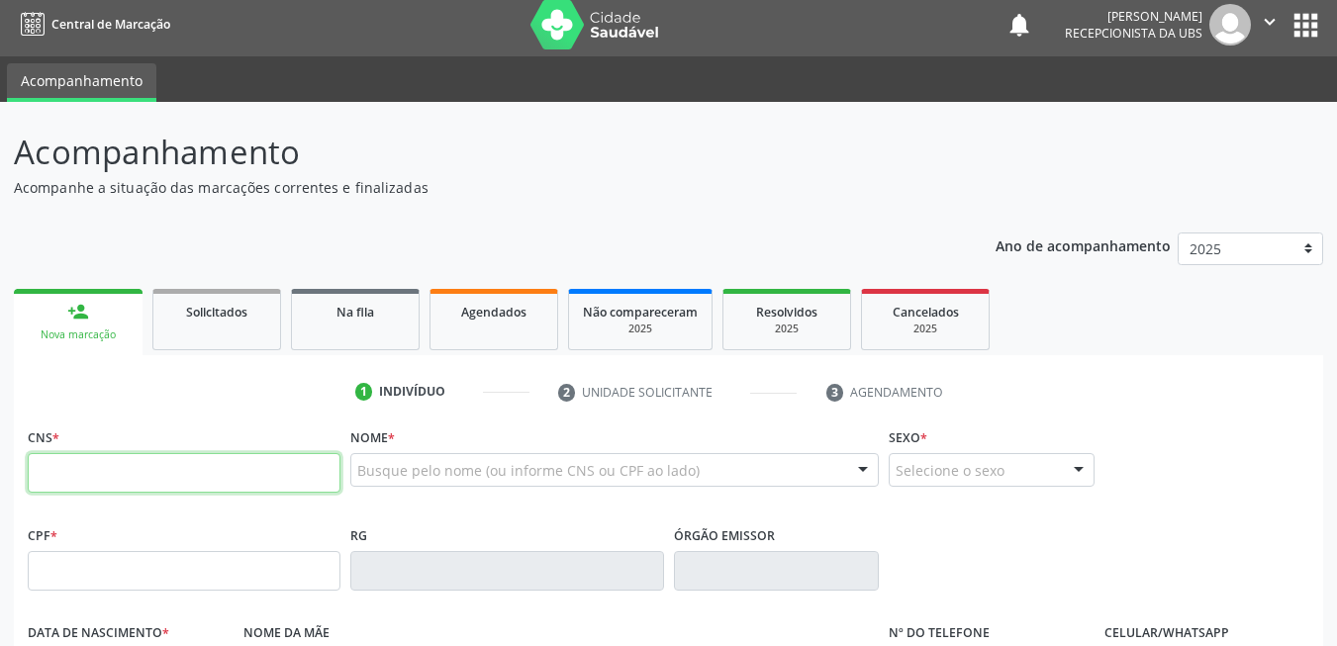
click at [169, 486] on input "text" at bounding box center [184, 473] width 313 height 40
type input "898 0037 0188 1695"
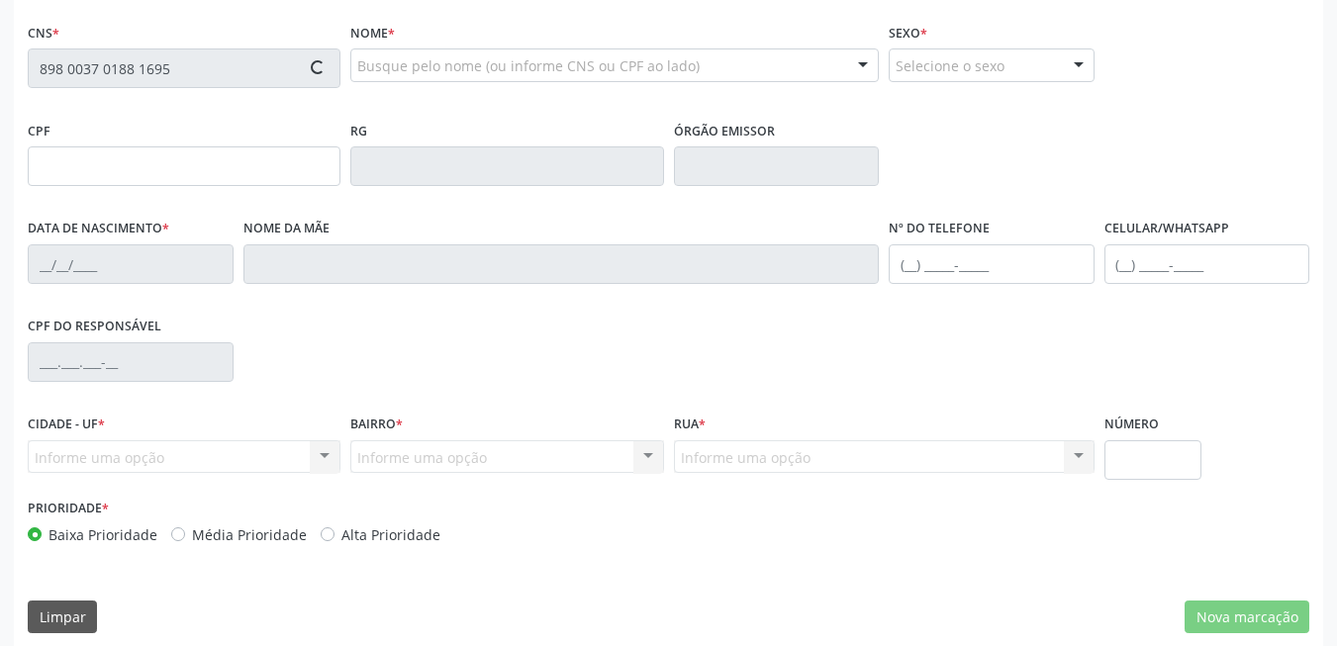
scroll to position [427, 0]
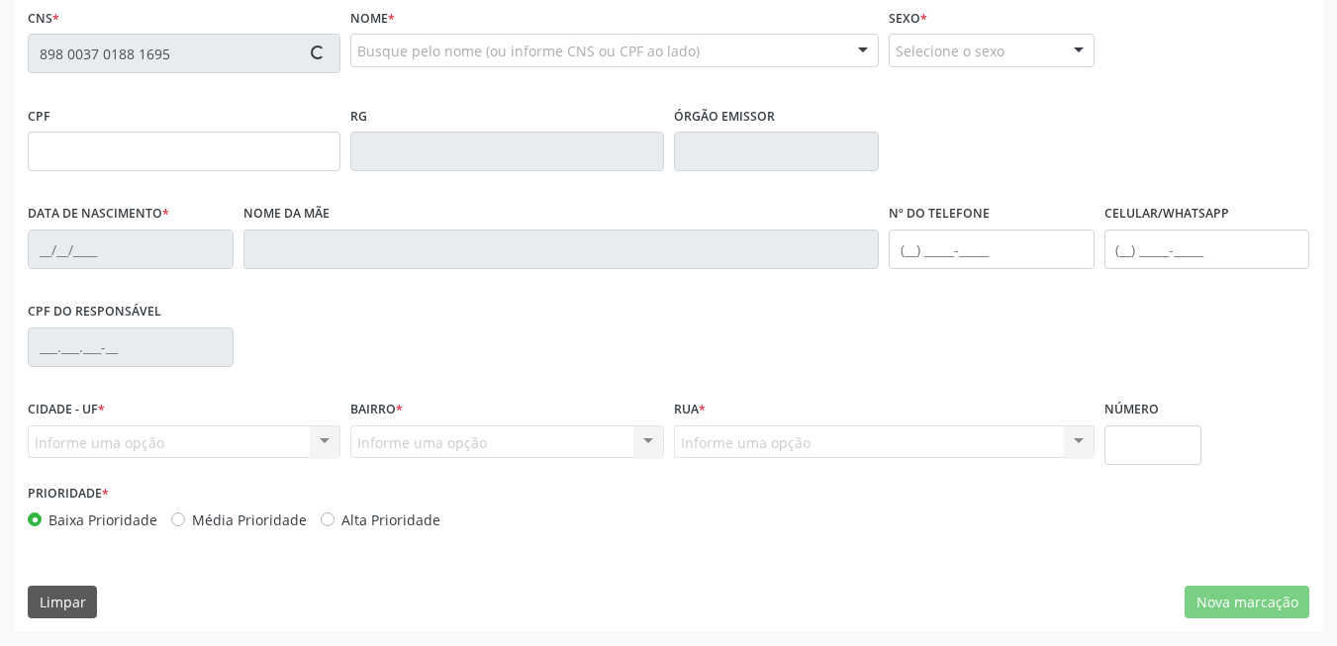
type input "561.215.554-91"
type input "1[DATE]"
type input "[PERSON_NAME]"
type input "[PHONE_NUMBER]"
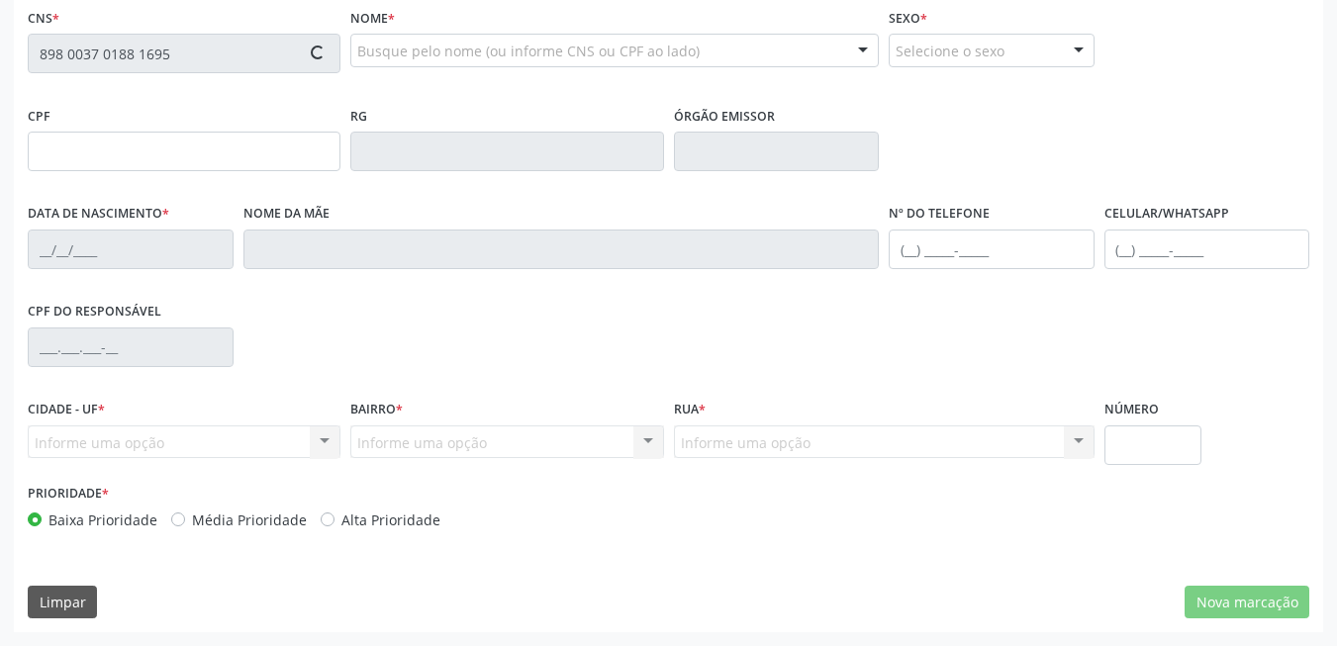
type input "204"
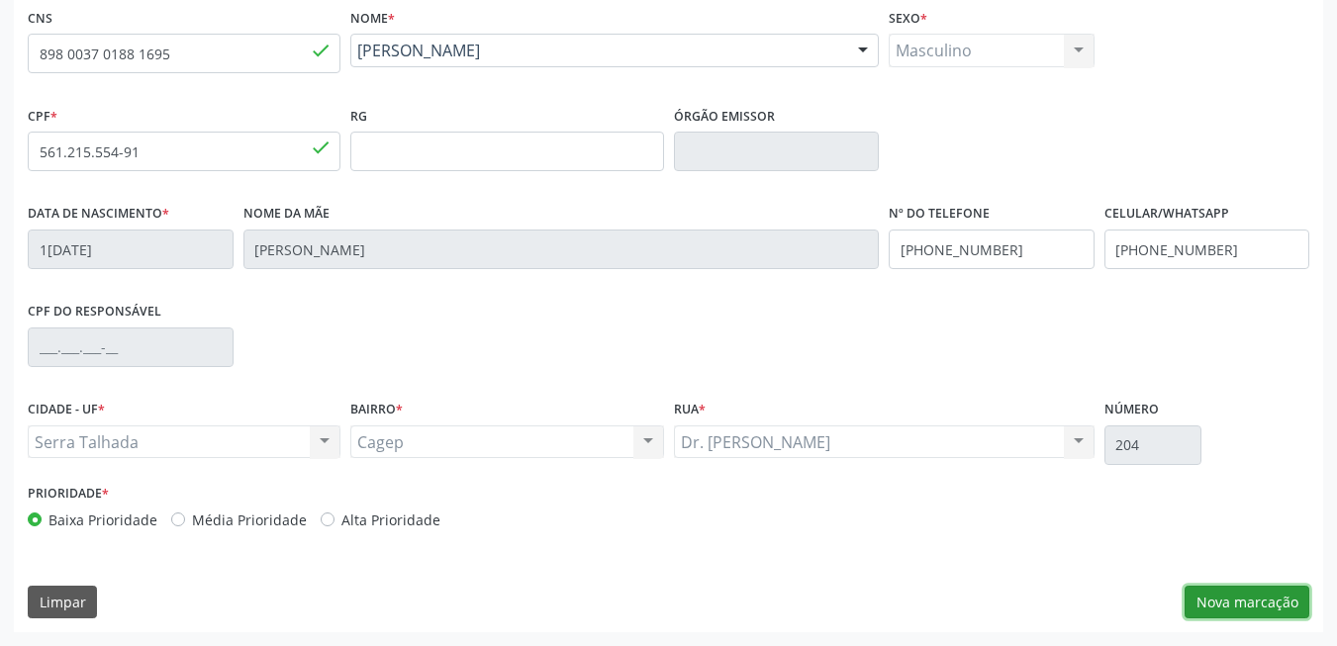
click at [1252, 609] on button "Nova marcação" at bounding box center [1247, 603] width 125 height 34
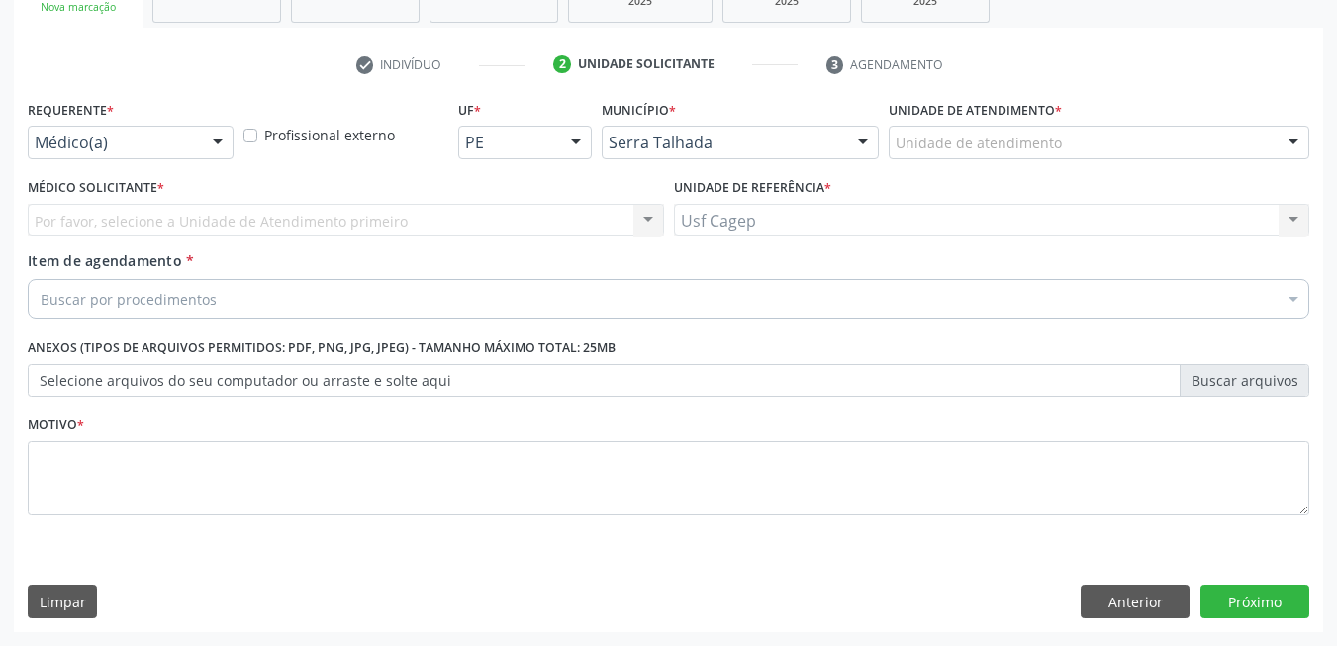
scroll to position [335, 0]
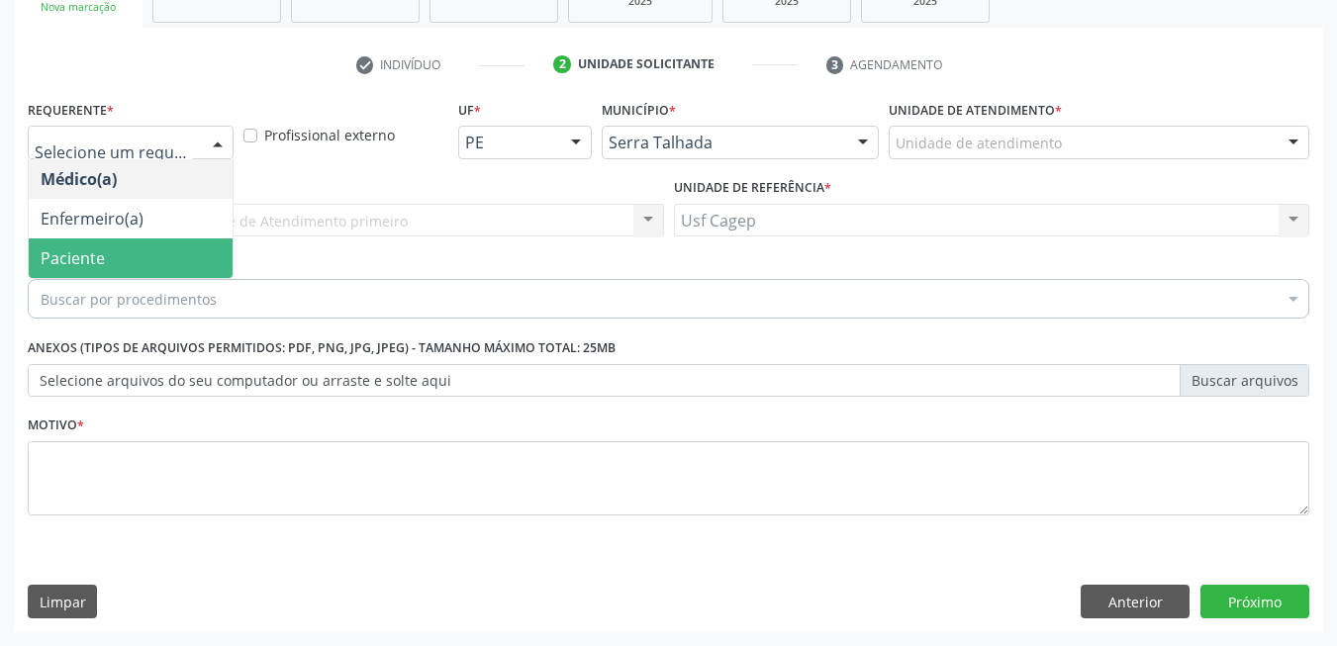
click at [161, 239] on span "Paciente" at bounding box center [131, 259] width 204 height 40
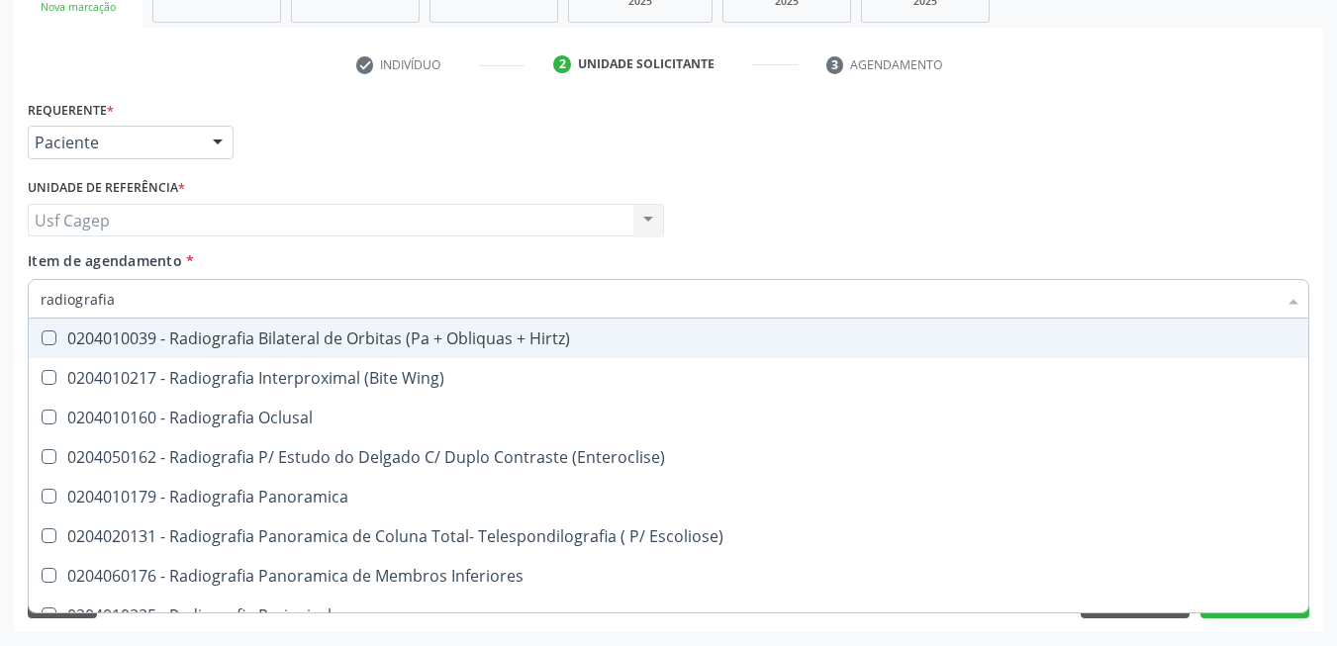
type input "radiografia"
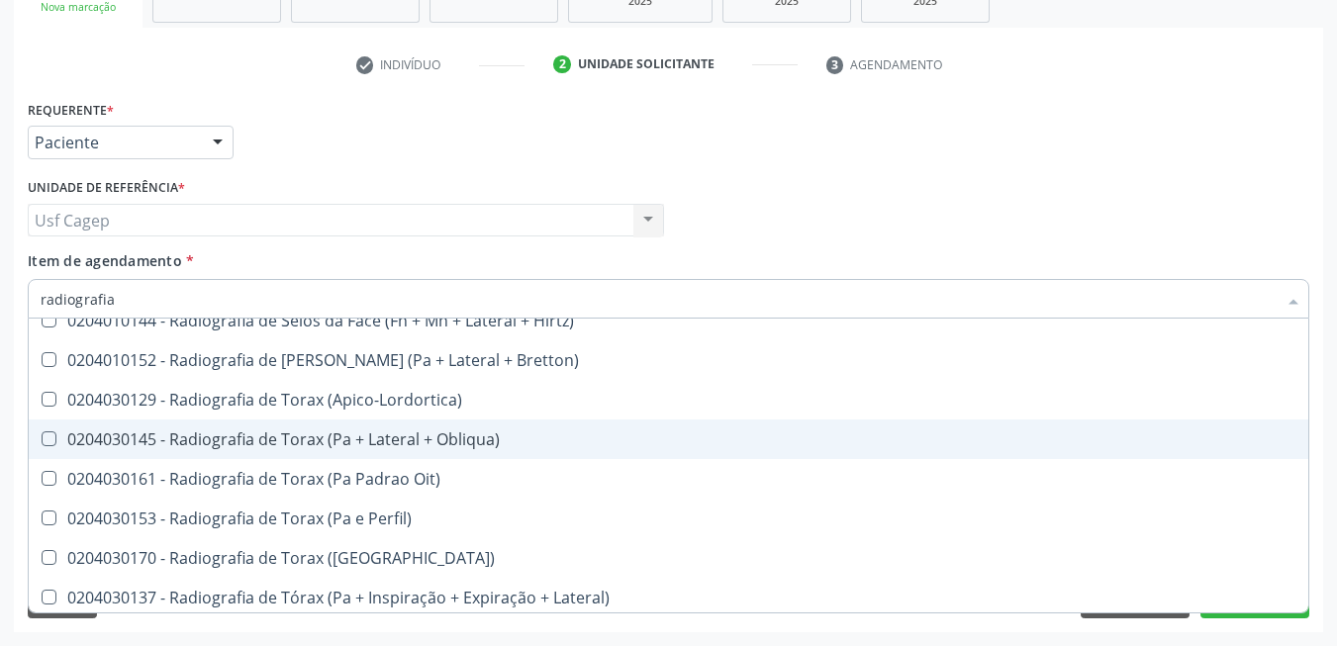
scroll to position [2556, 0]
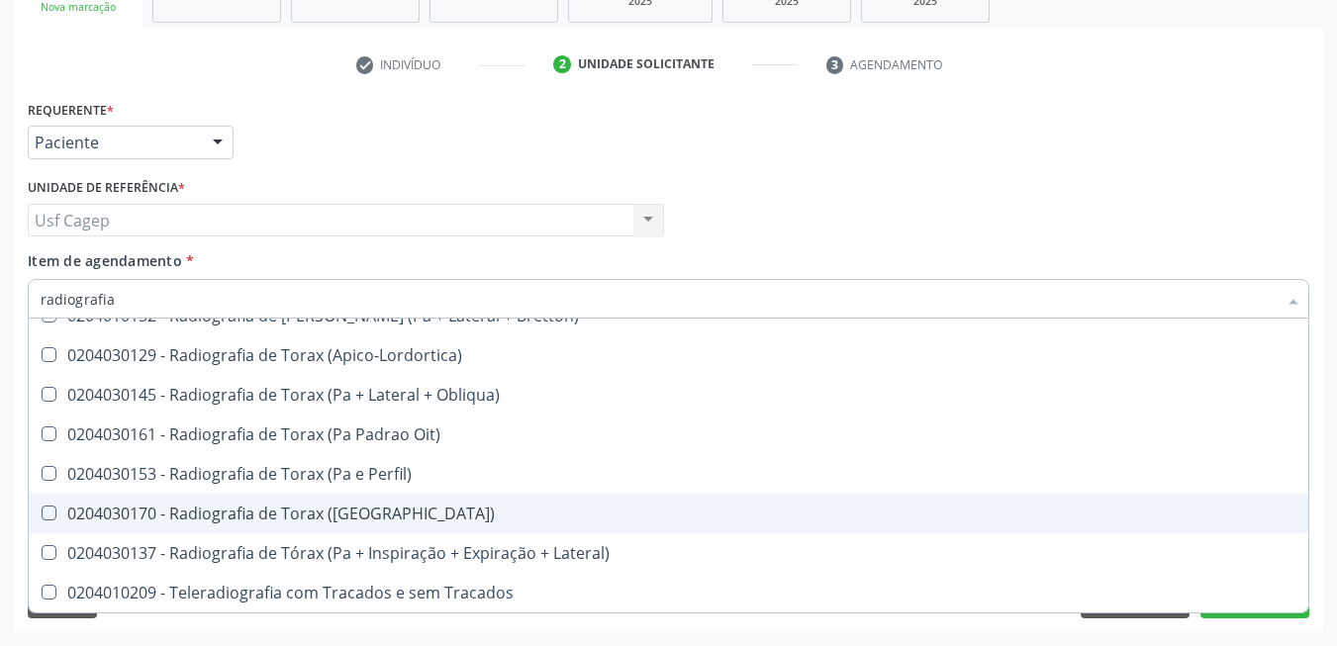
click at [446, 505] on span "0204030170 - Radiografia de Torax ([GEOGRAPHIC_DATA])" at bounding box center [669, 514] width 1280 height 40
checkbox \(Pa\) "true"
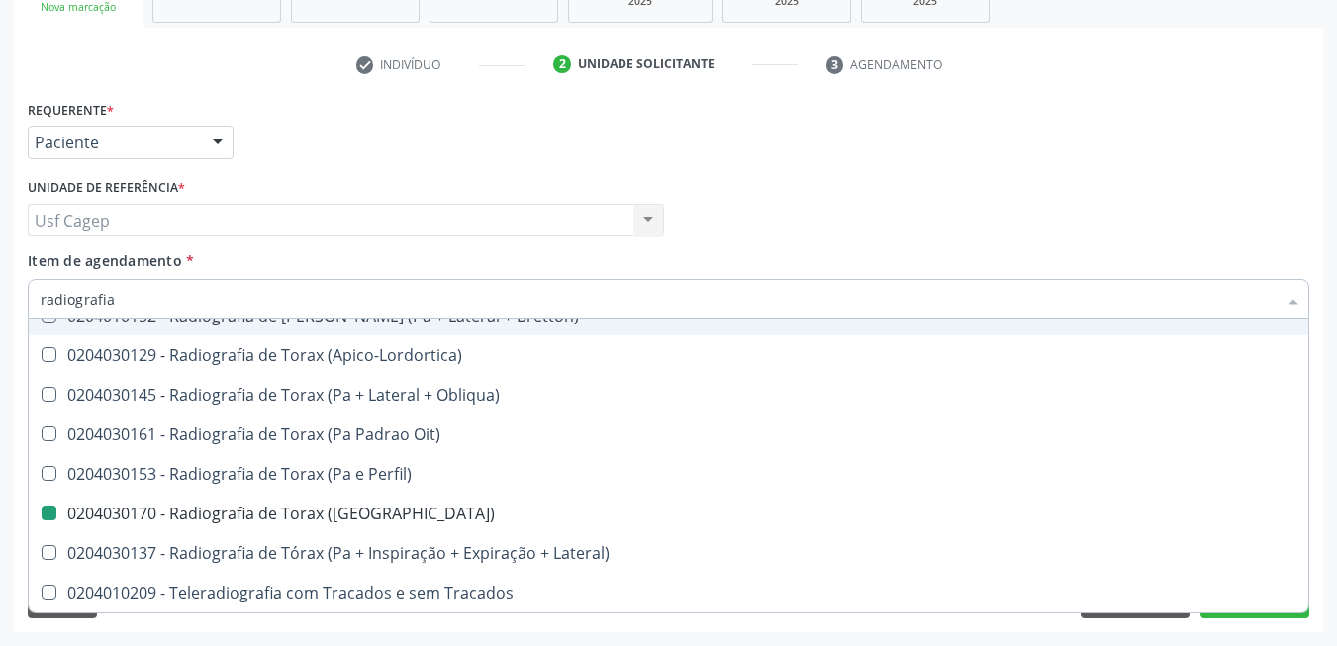
click at [286, 257] on div "Item de agendamento * radiografia Desfazer seleção 0204010039 - Radiografia Bil…" at bounding box center [669, 281] width 1282 height 62
checkbox Wing\) "true"
checkbox \(Pa\) "false"
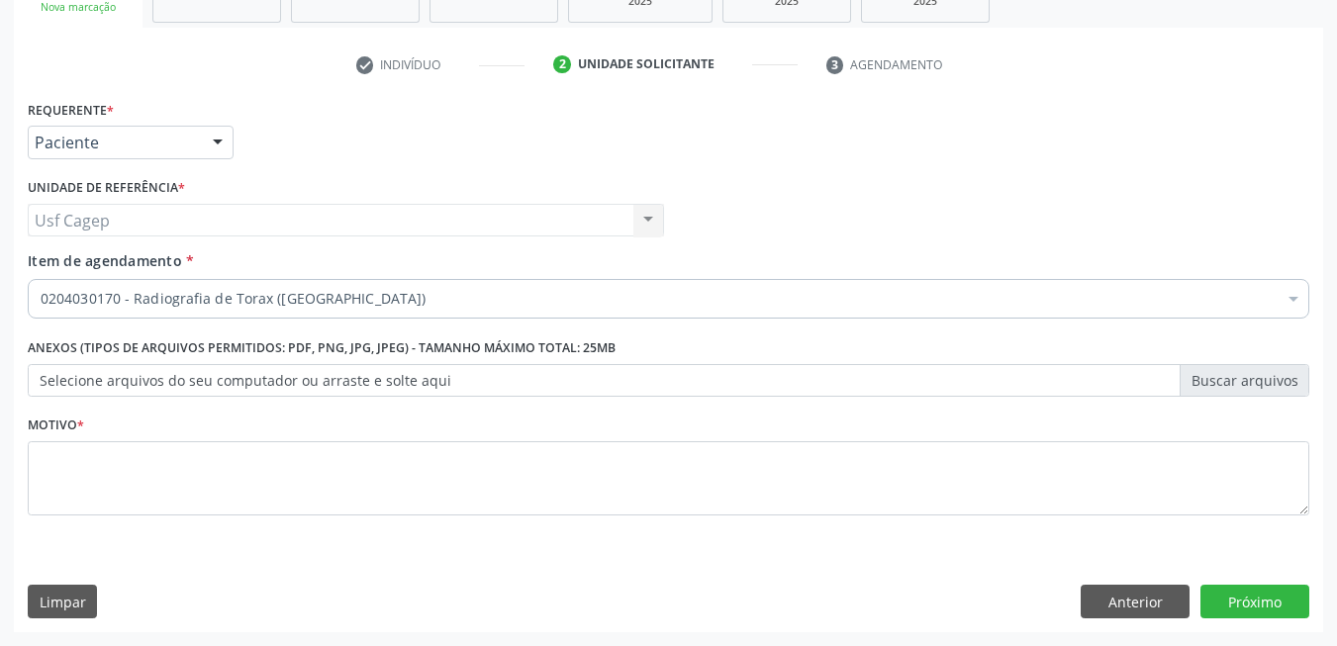
scroll to position [0, 0]
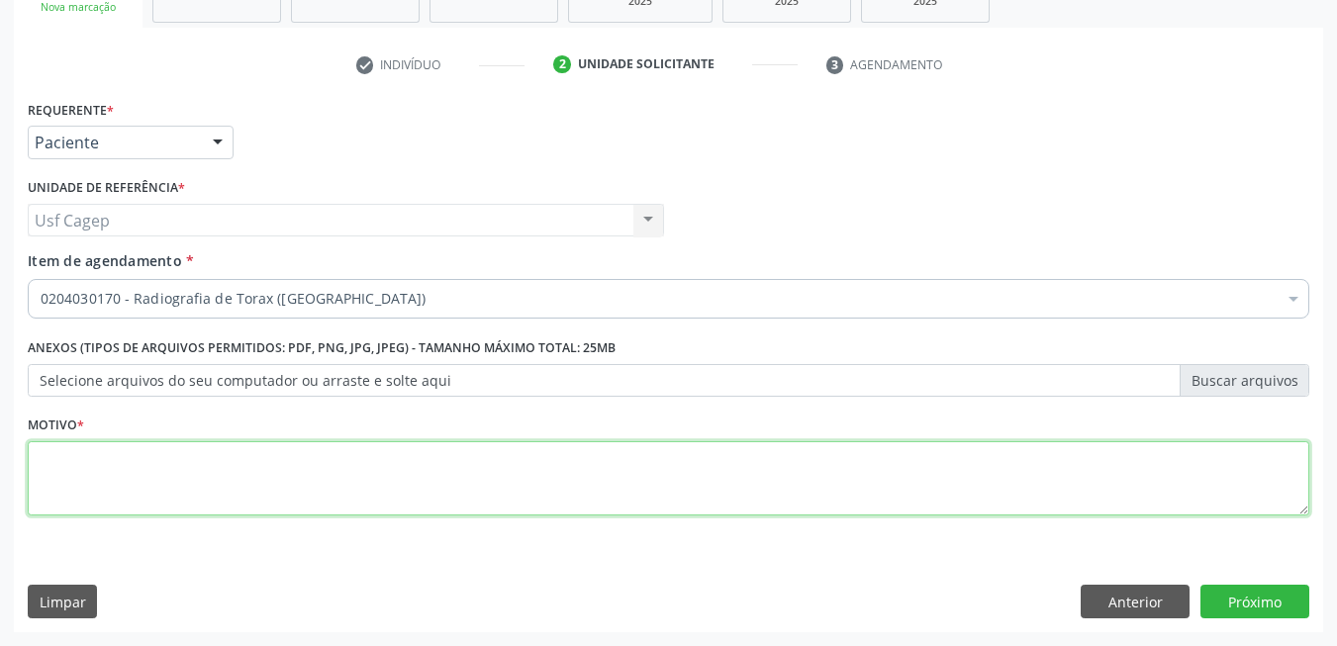
click at [266, 481] on textarea at bounding box center [669, 478] width 1282 height 75
type textarea "."
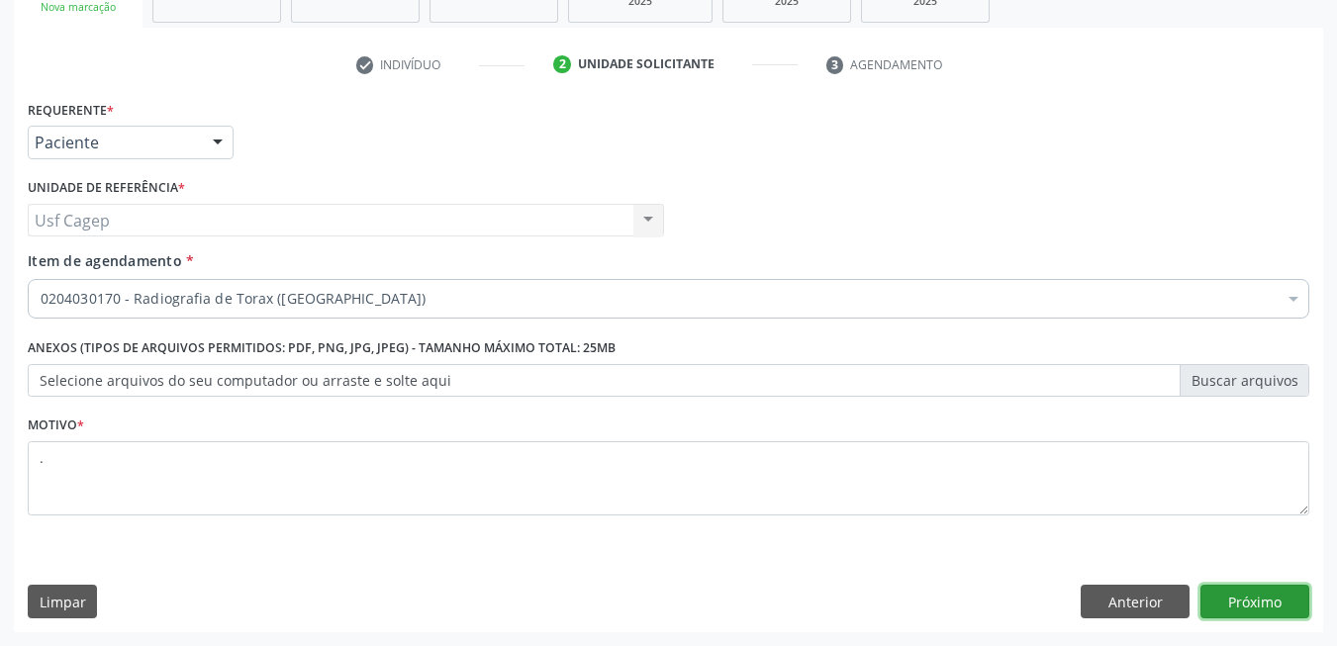
click at [1273, 602] on button "Próximo" at bounding box center [1254, 602] width 109 height 34
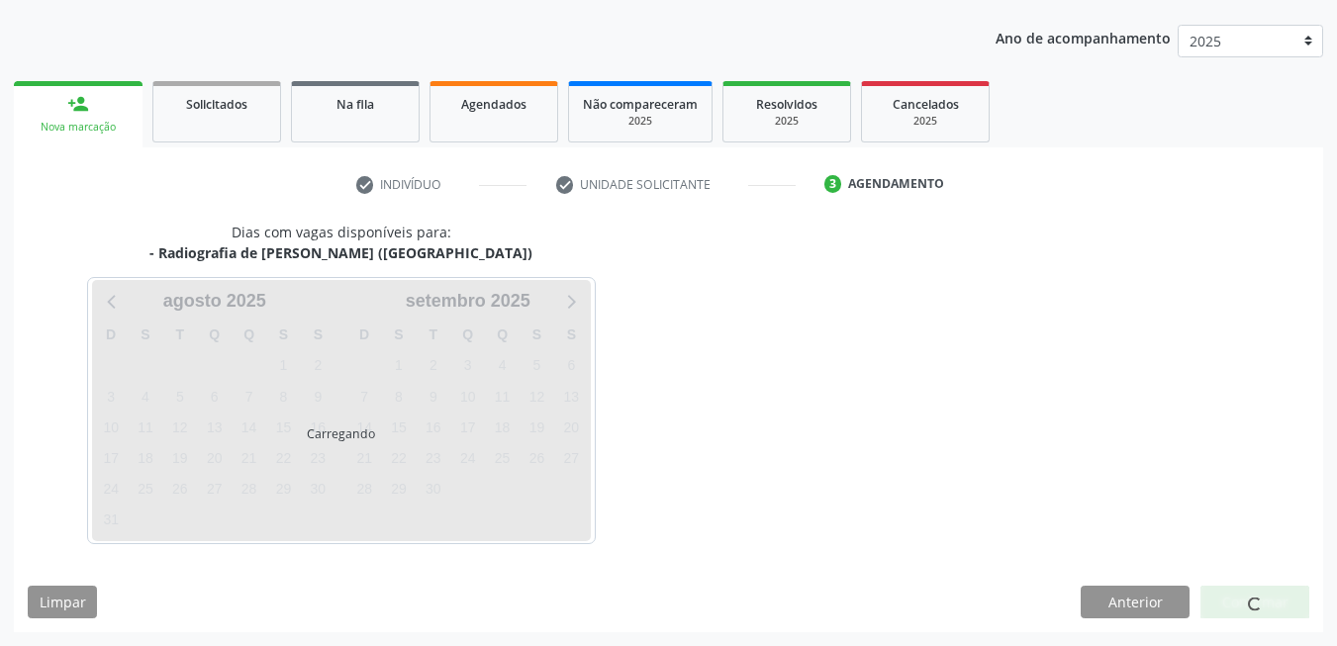
scroll to position [215, 0]
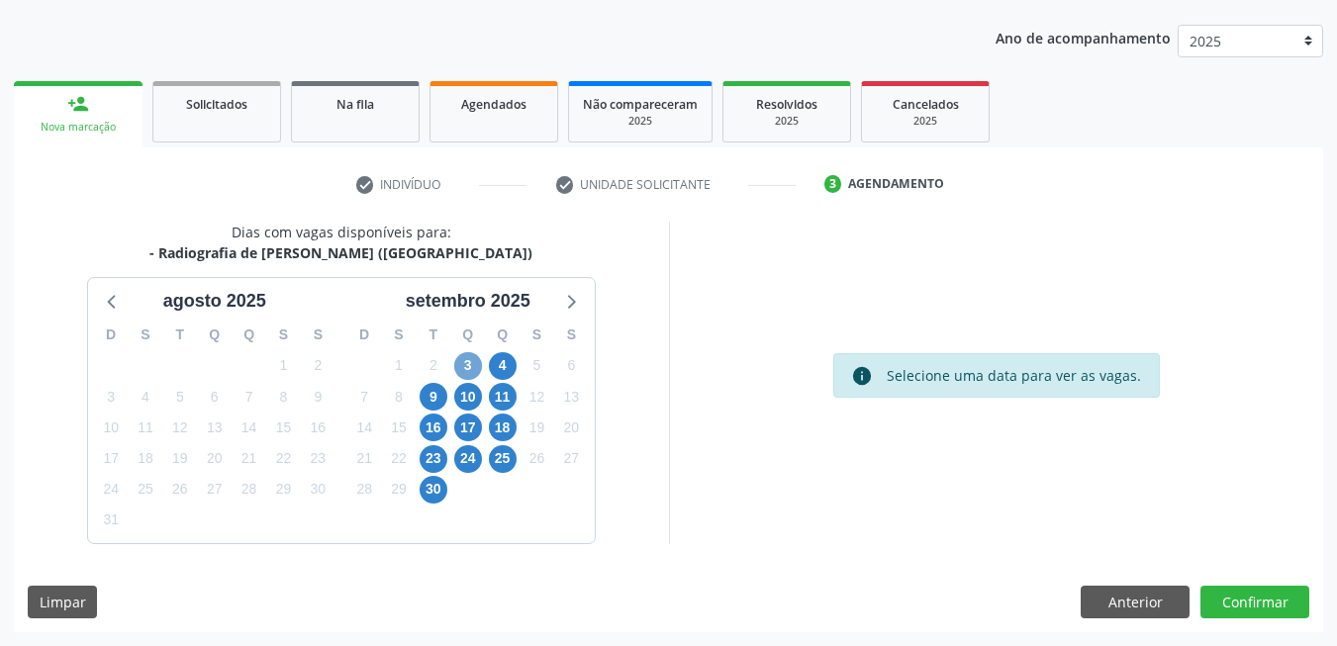
click at [463, 378] on span "3" at bounding box center [468, 366] width 28 height 28
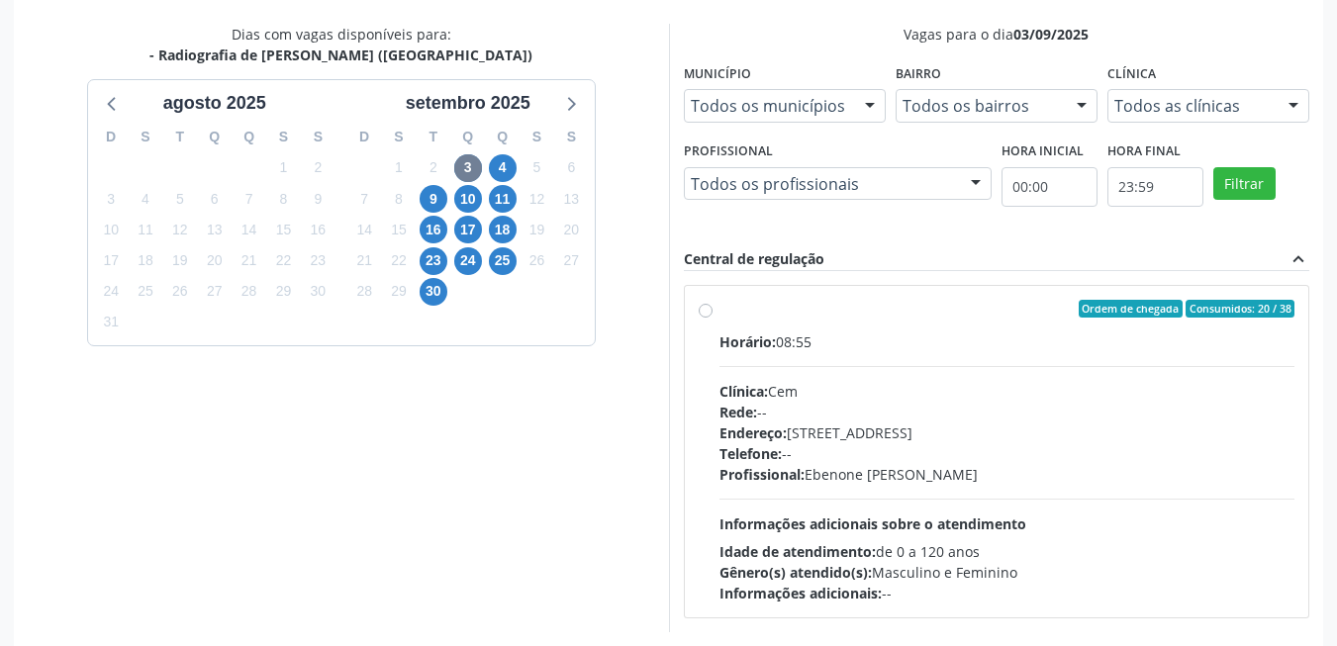
click at [1026, 425] on div "Endereço: [STREET_ADDRESS]" at bounding box center [1007, 433] width 576 height 21
click at [713, 318] on input "Ordem de chegada Consumidos: 20 / 38 Horário: 08:55 Clínica: Cem Rede: -- Ender…" at bounding box center [706, 309] width 14 height 18
radio input "true"
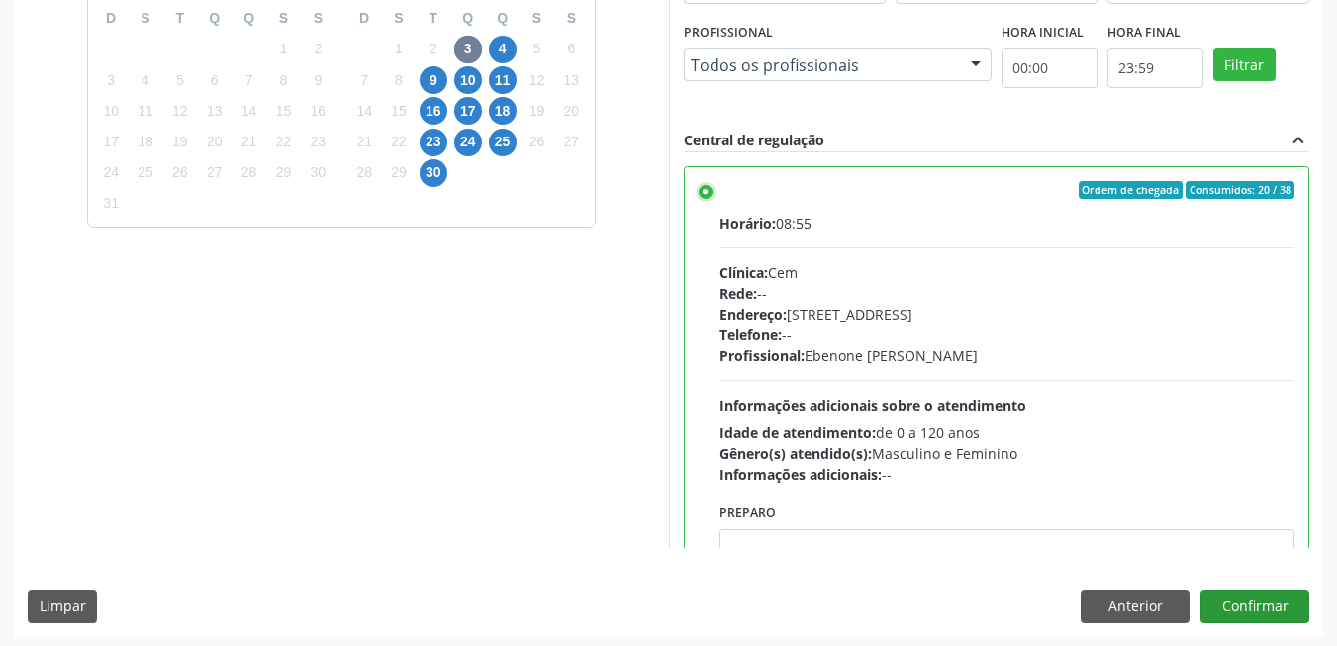
scroll to position [536, 0]
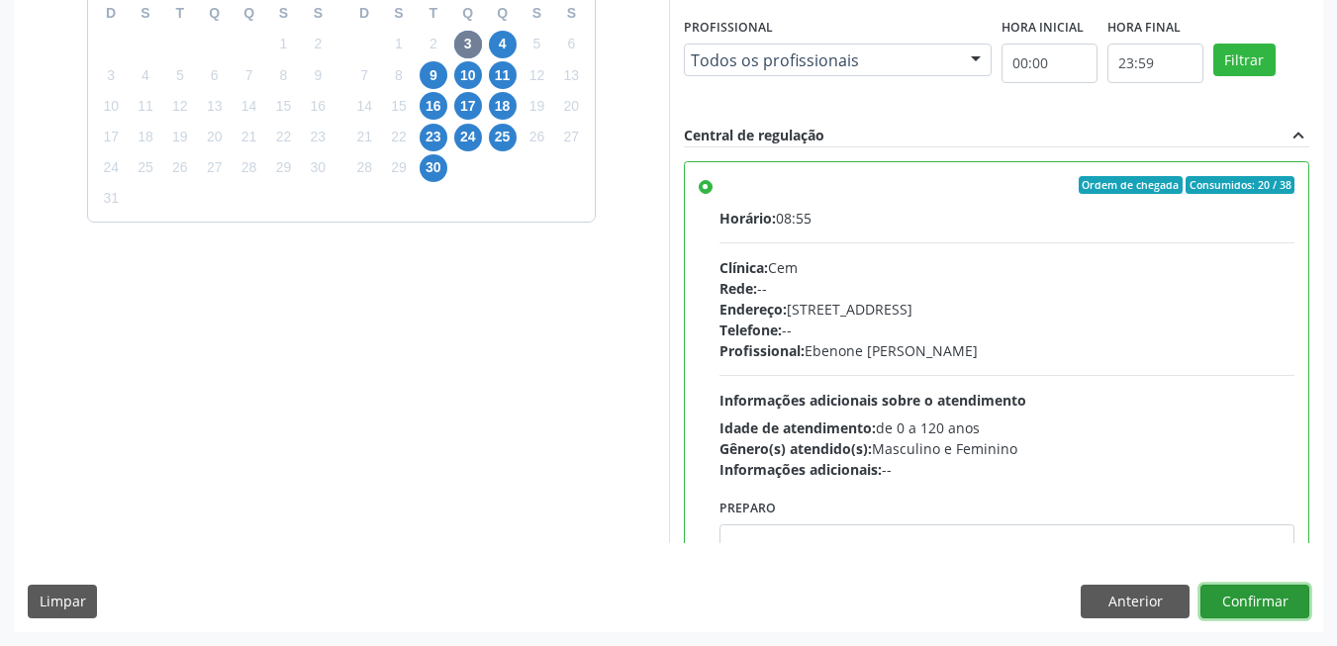
click at [1292, 600] on button "Confirmar" at bounding box center [1254, 602] width 109 height 34
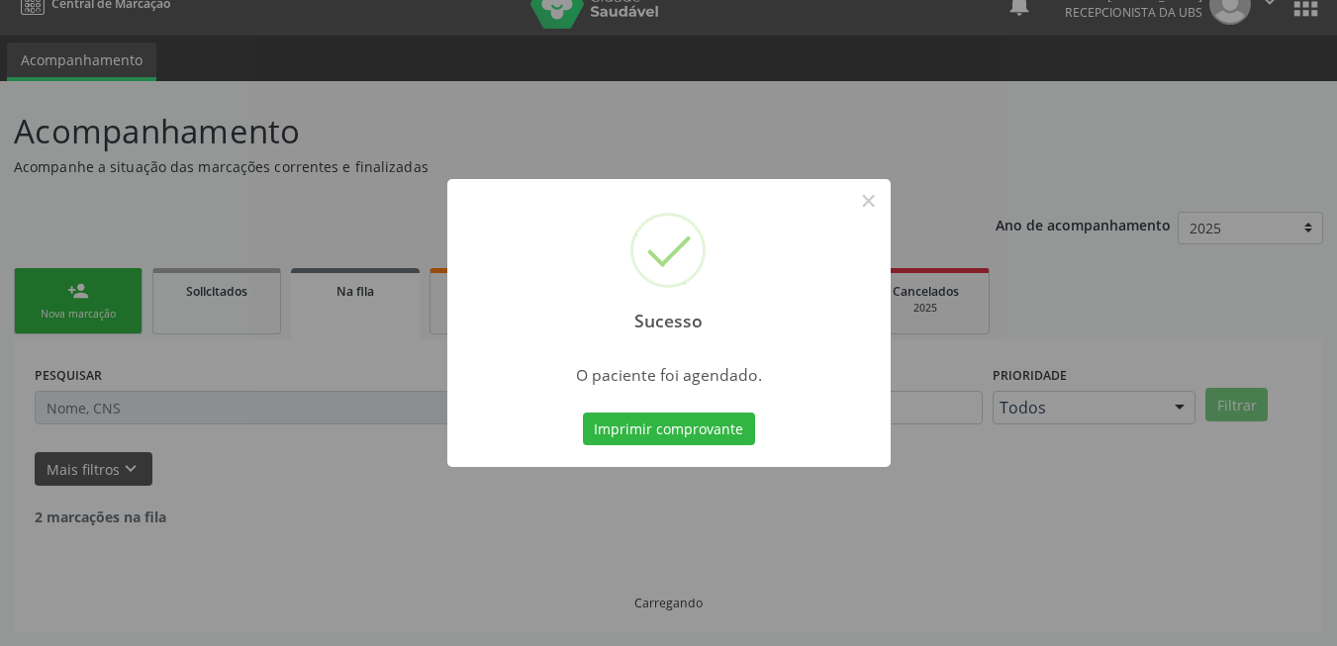
scroll to position [7, 0]
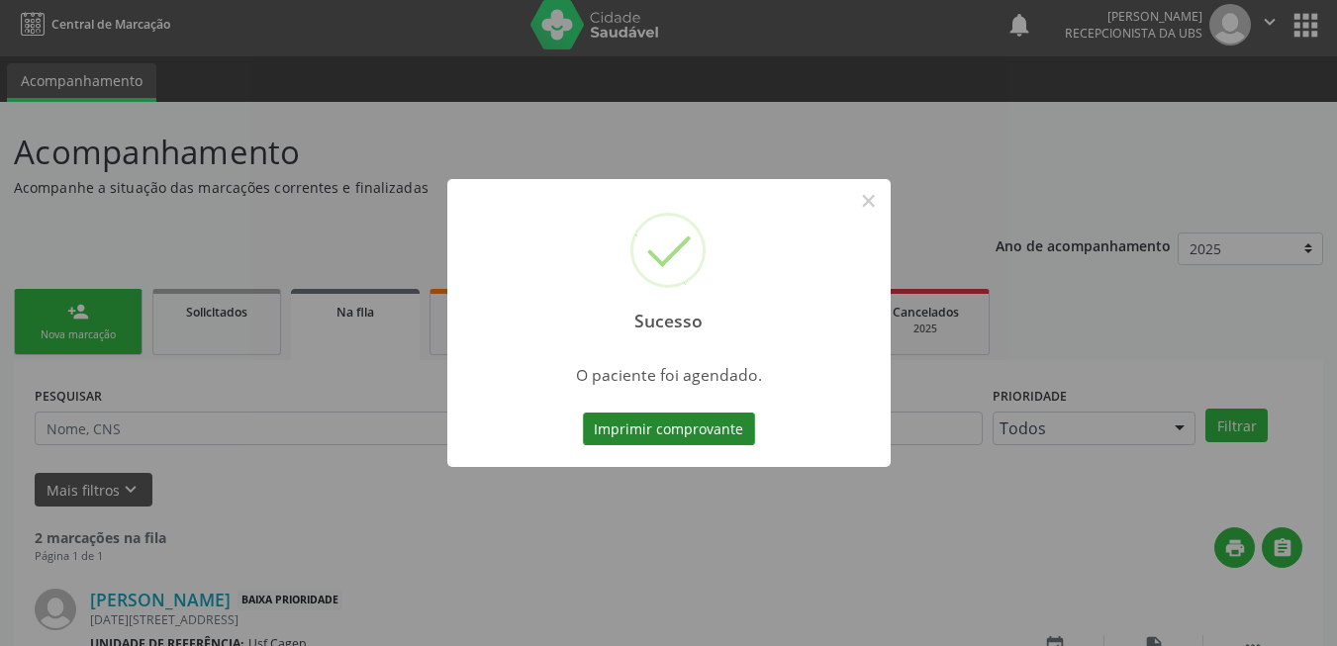
click at [668, 430] on button "Imprimir comprovante" at bounding box center [669, 430] width 172 height 34
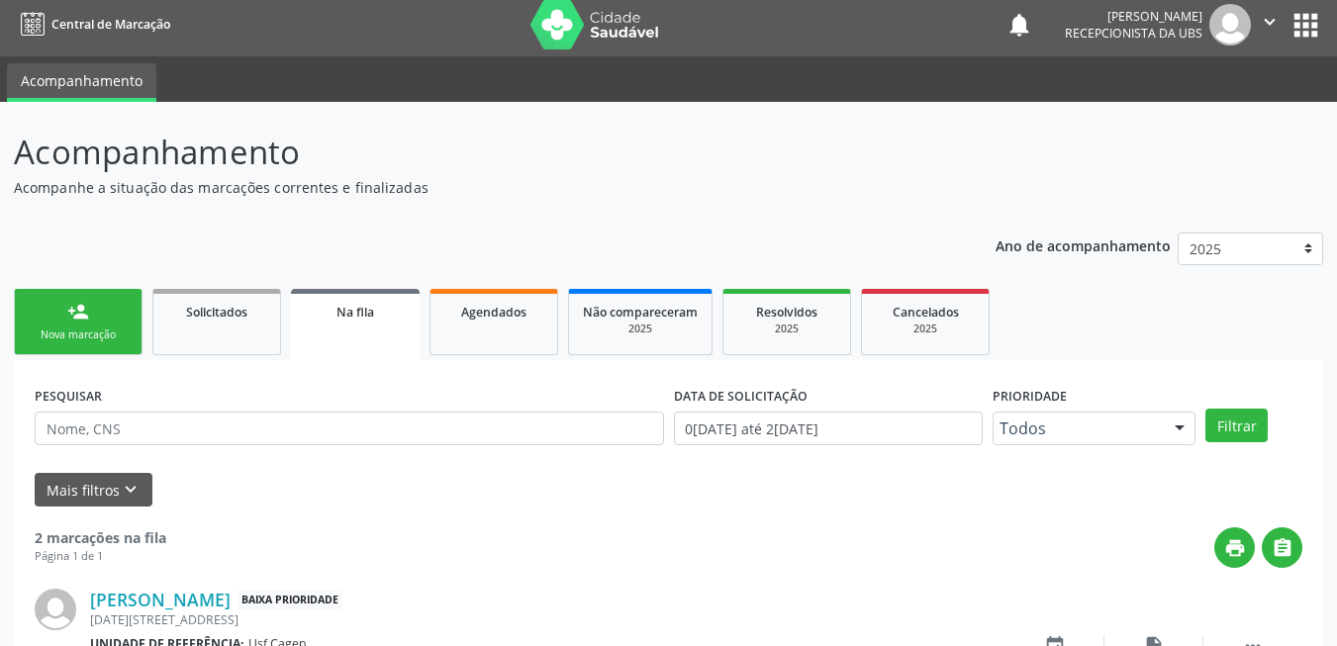
click at [130, 336] on link "person_add Nova marcação" at bounding box center [78, 322] width 129 height 66
click at [102, 317] on link "person_add Nova marcação" at bounding box center [78, 322] width 129 height 66
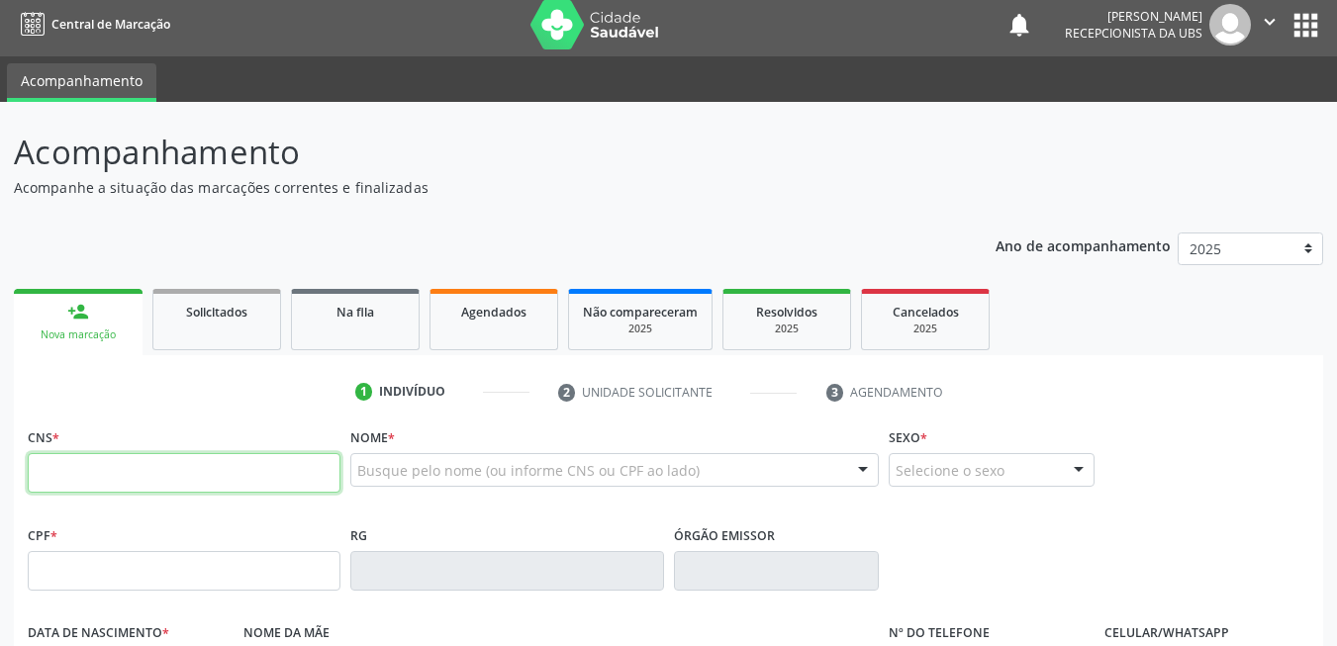
click at [136, 470] on input "text" at bounding box center [184, 473] width 313 height 40
click at [205, 474] on input "text" at bounding box center [184, 473] width 313 height 40
type input "705 4034 5170 0591"
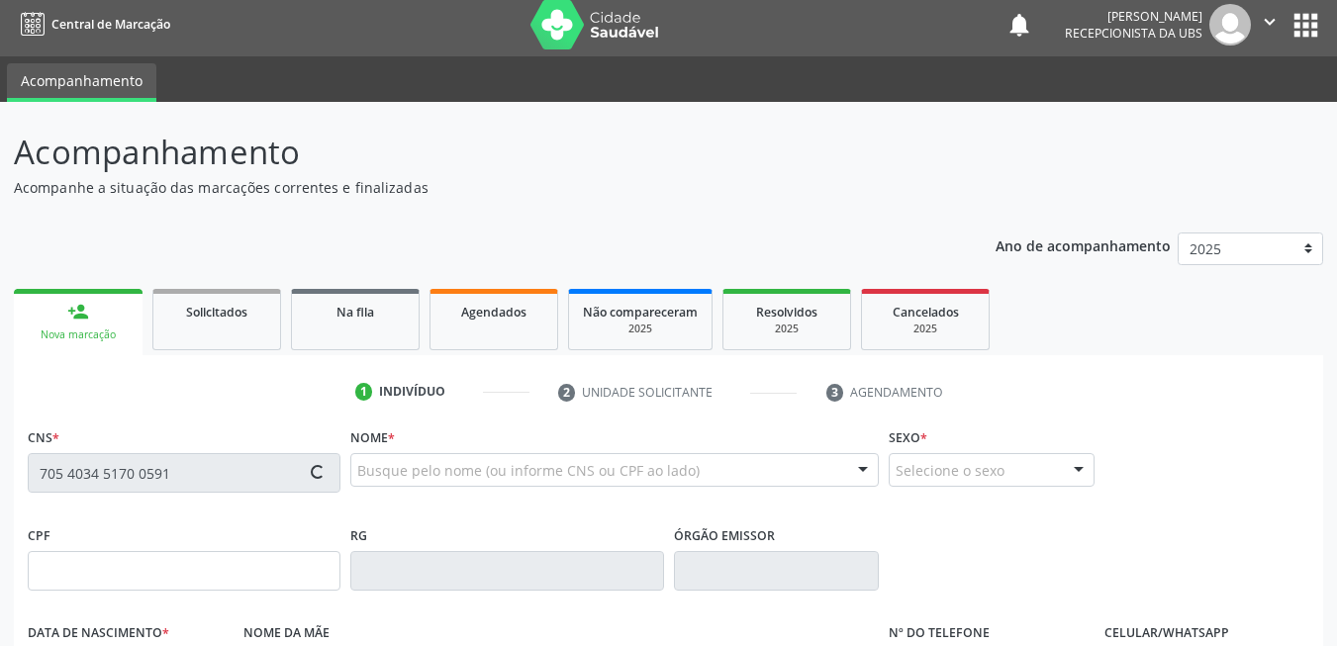
type input "020.186.864-45"
type input "[DATE]"
type input "[PERSON_NAME]"
type input "[PHONE_NUMBER]"
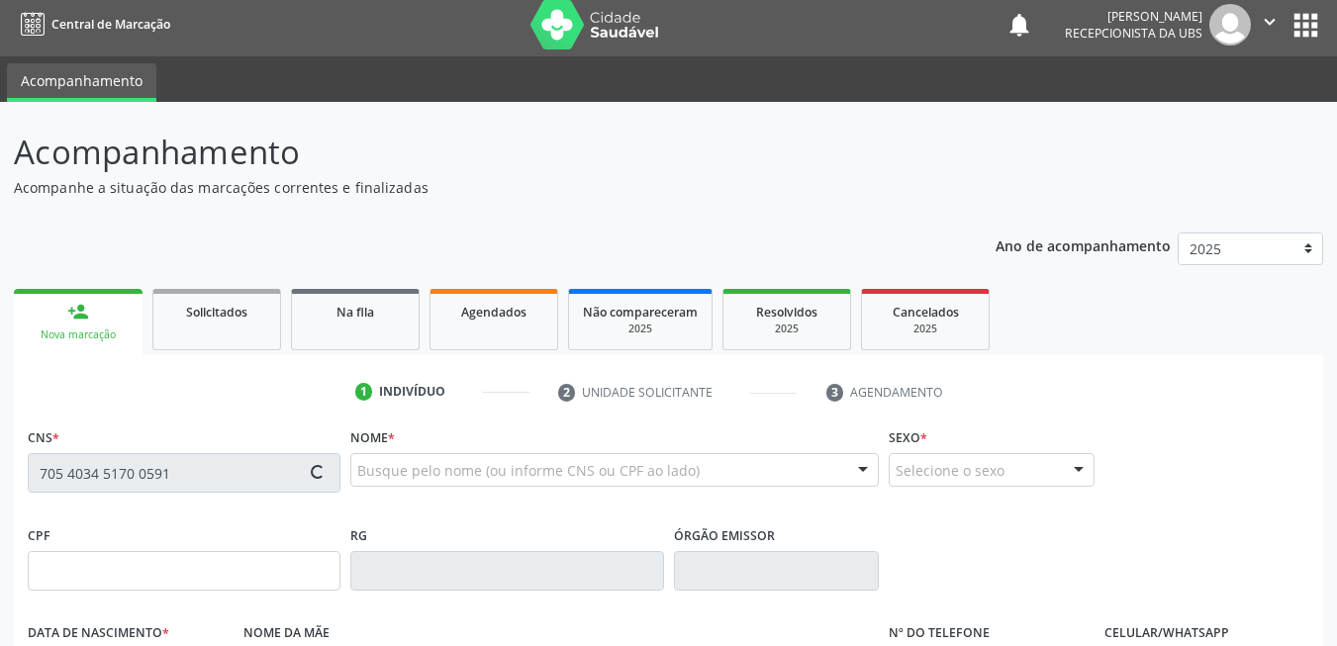
type input "221"
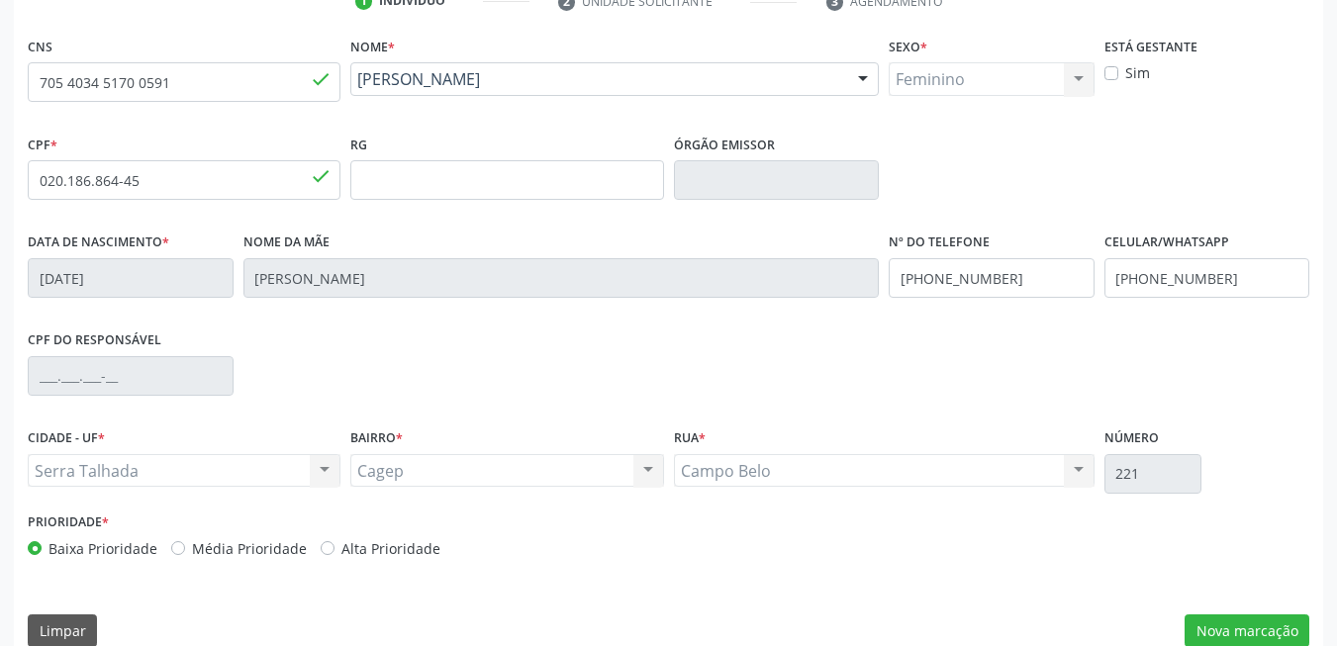
scroll to position [403, 0]
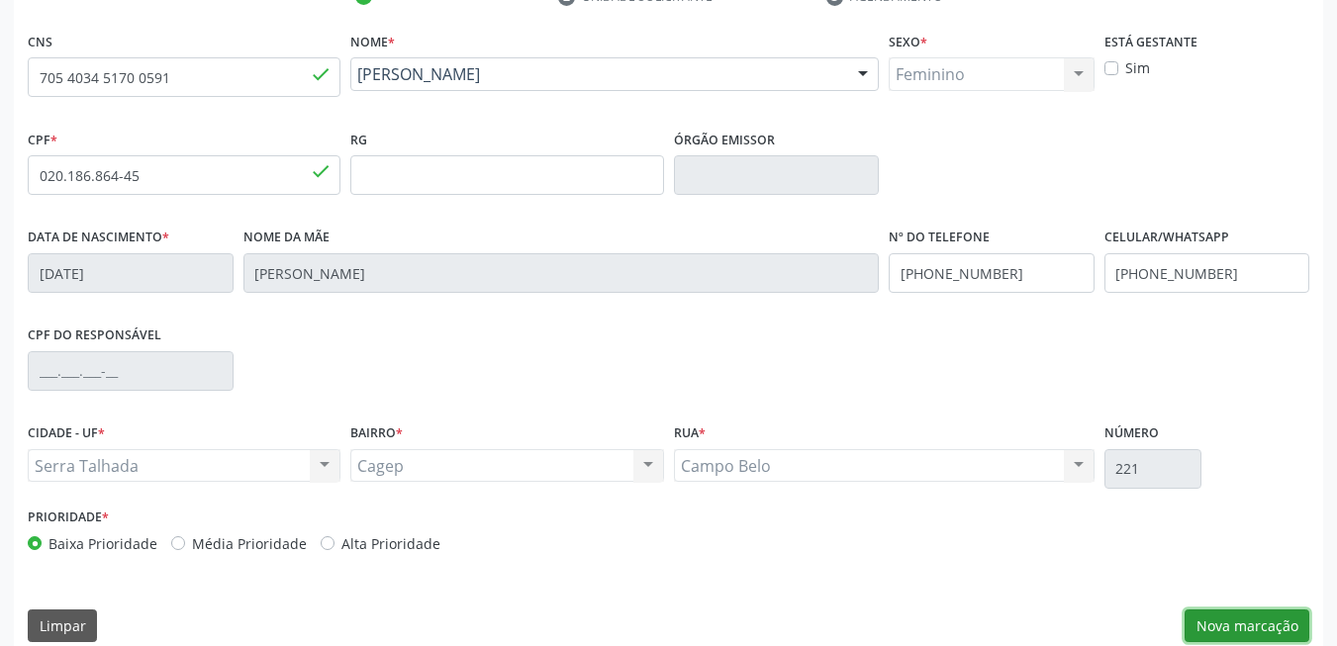
click at [1216, 613] on button "Nova marcação" at bounding box center [1247, 627] width 125 height 34
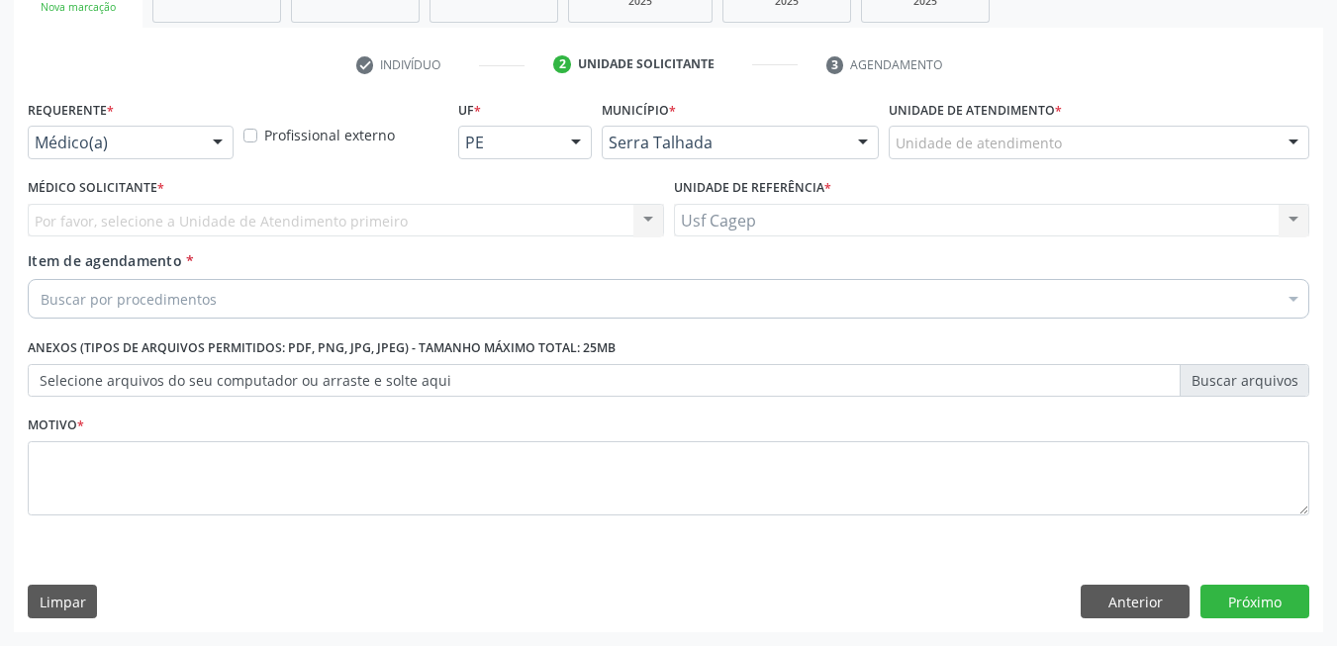
scroll to position [335, 0]
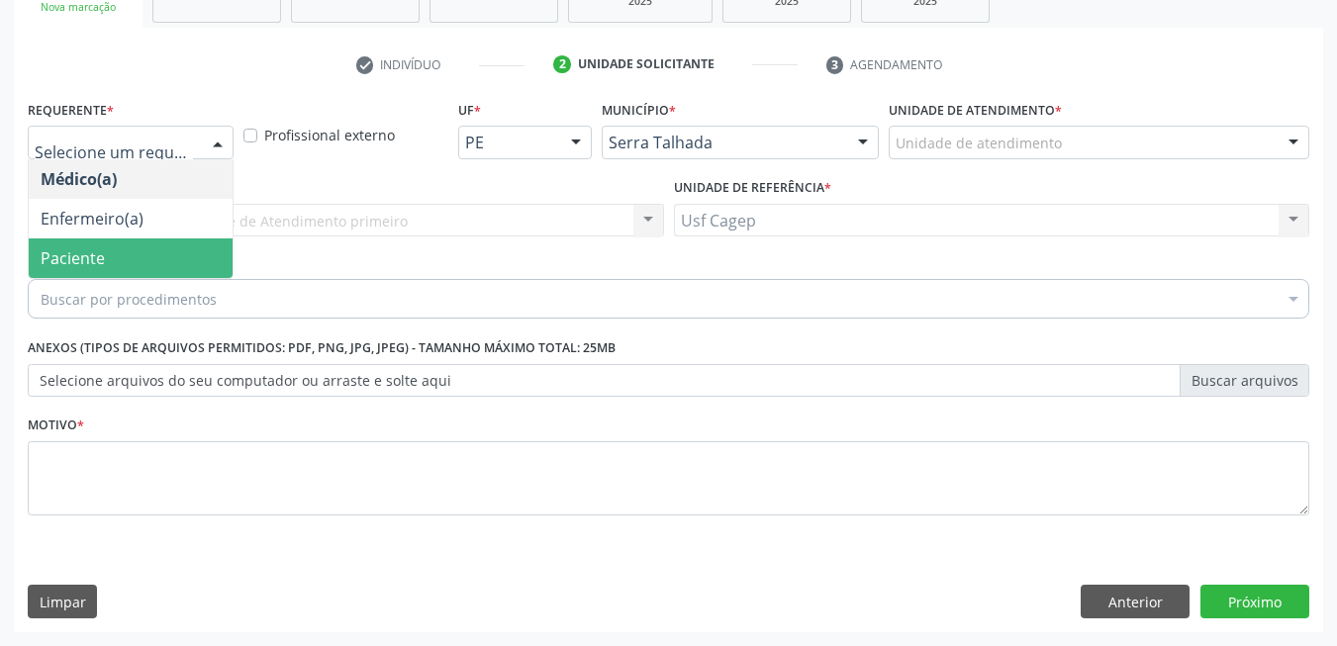
click at [159, 244] on span "Paciente" at bounding box center [131, 259] width 204 height 40
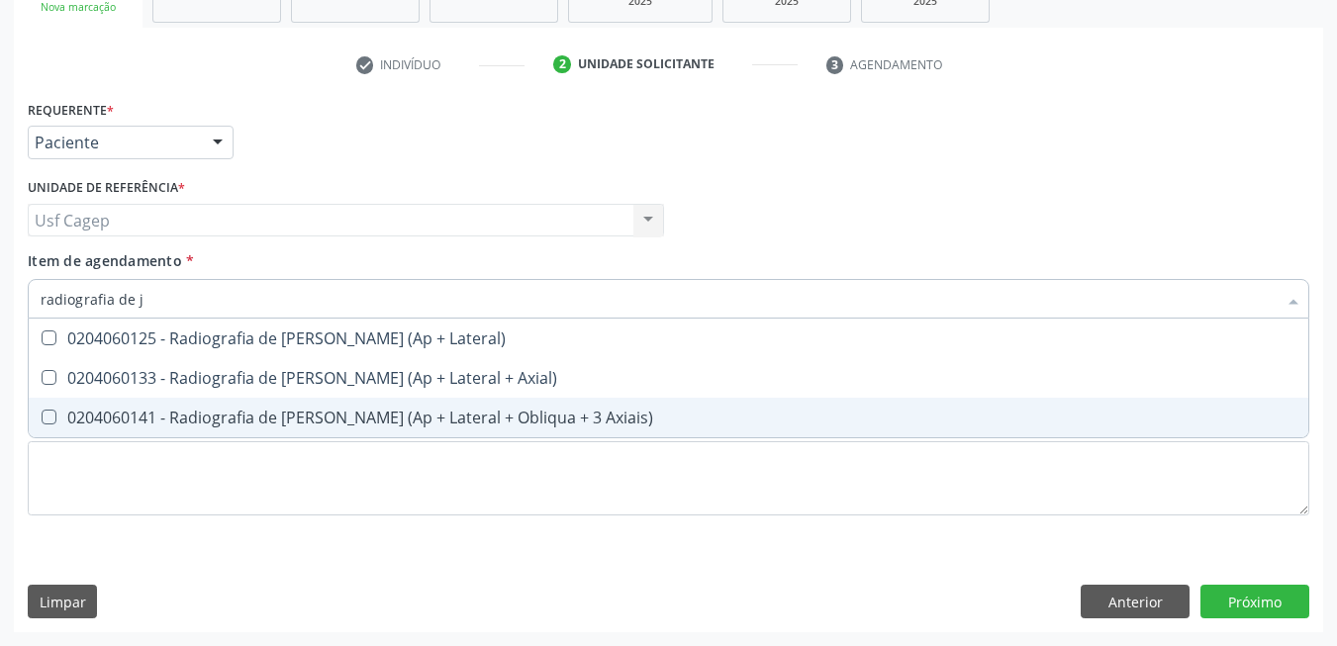
scroll to position [0, 0]
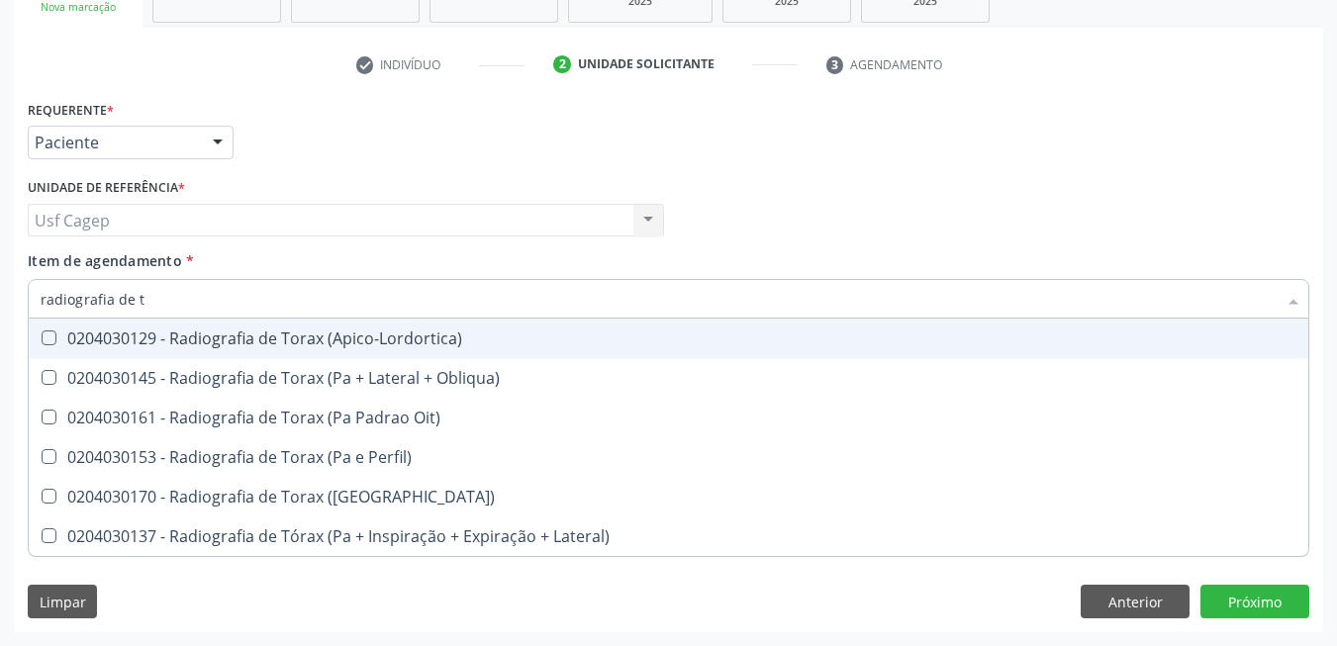
type input "radiografia de"
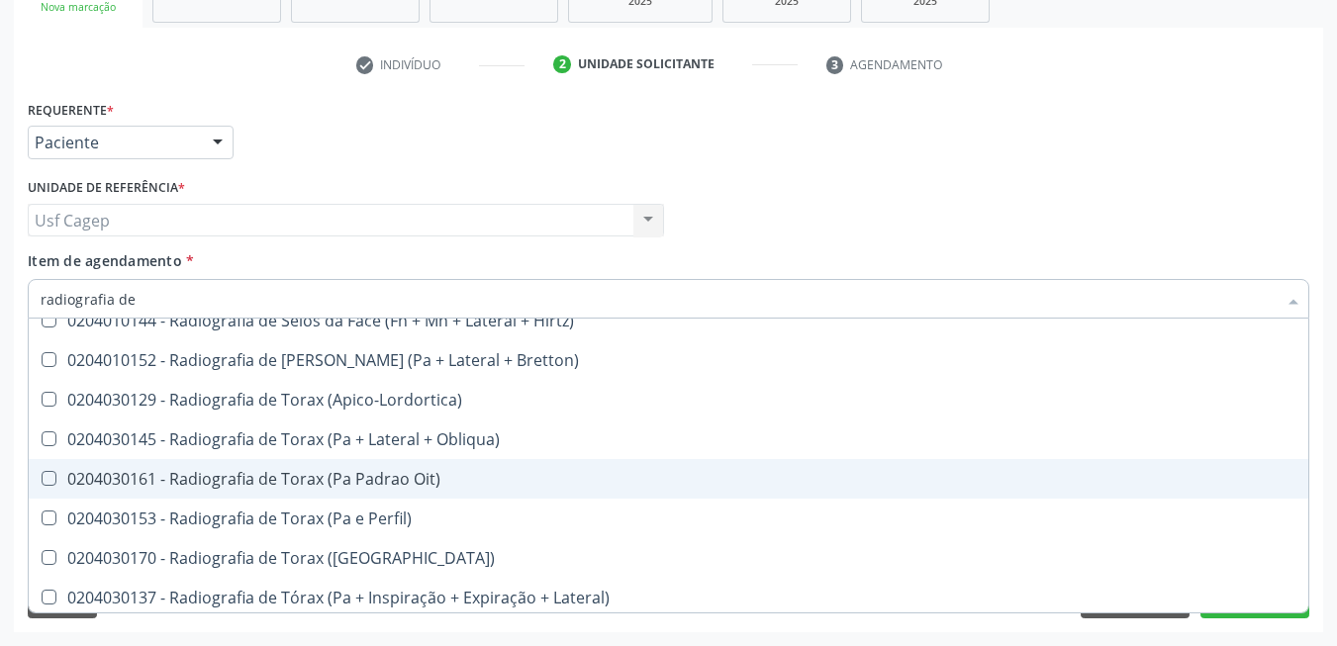
scroll to position [2200, 0]
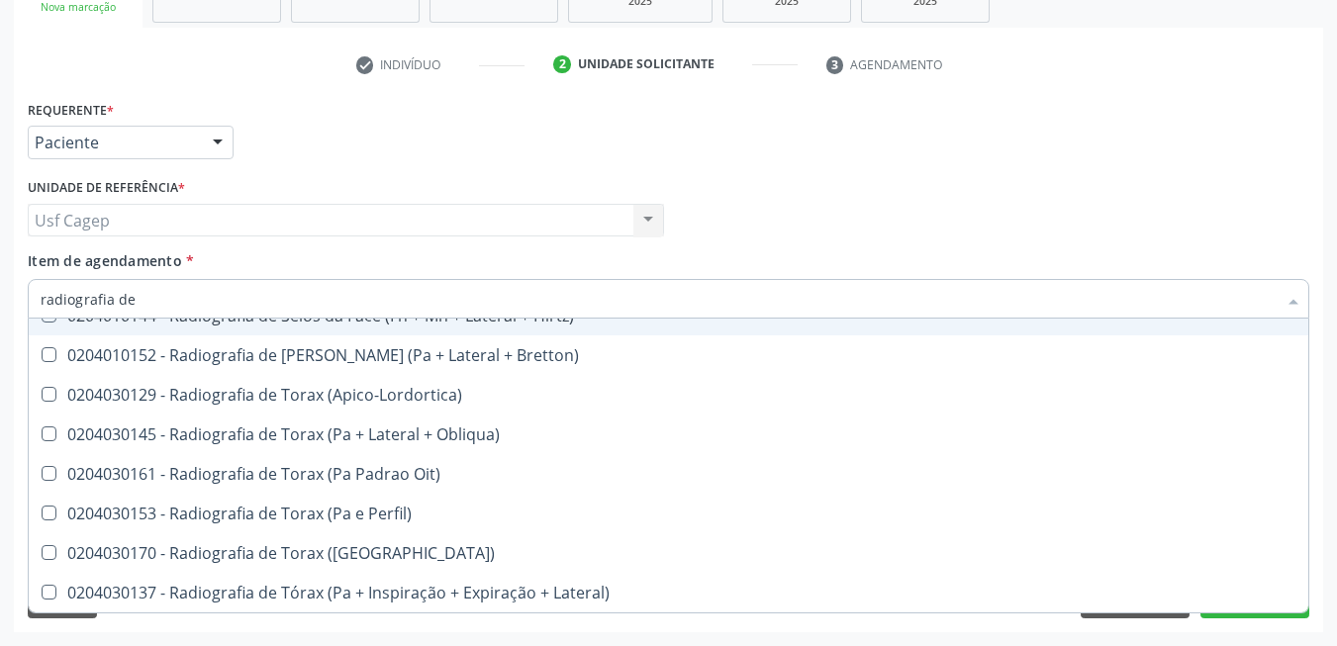
click at [321, 307] on input "radiografia de" at bounding box center [659, 299] width 1236 height 40
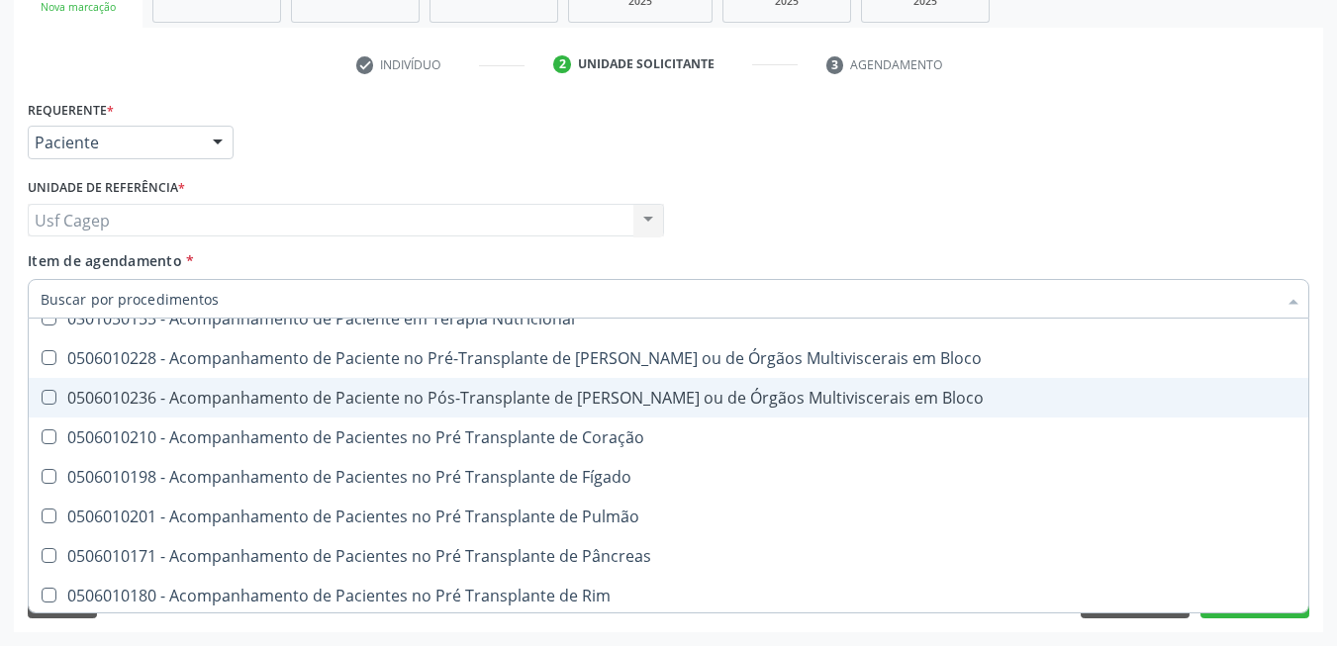
scroll to position [2282, 0]
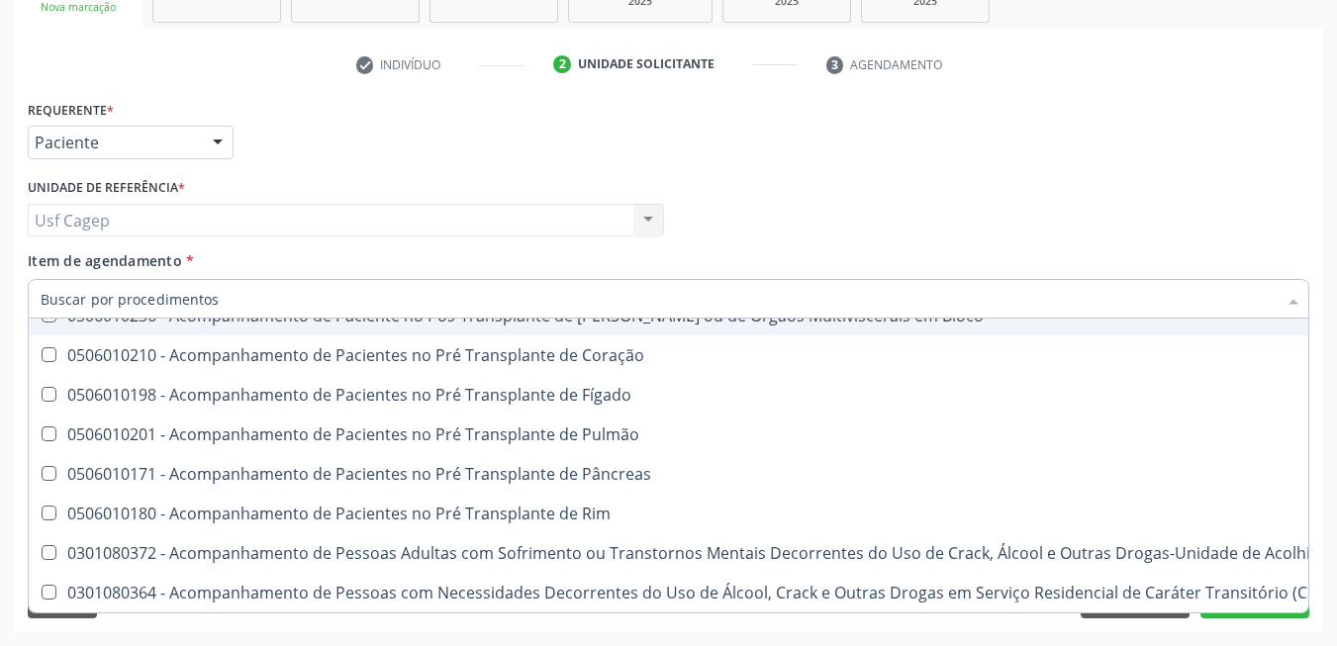
click at [405, 254] on div "Item de agendamento * Selecionar todos 0304070076 - .Quimioterapia de Leucemia …" at bounding box center [669, 281] width 1282 height 62
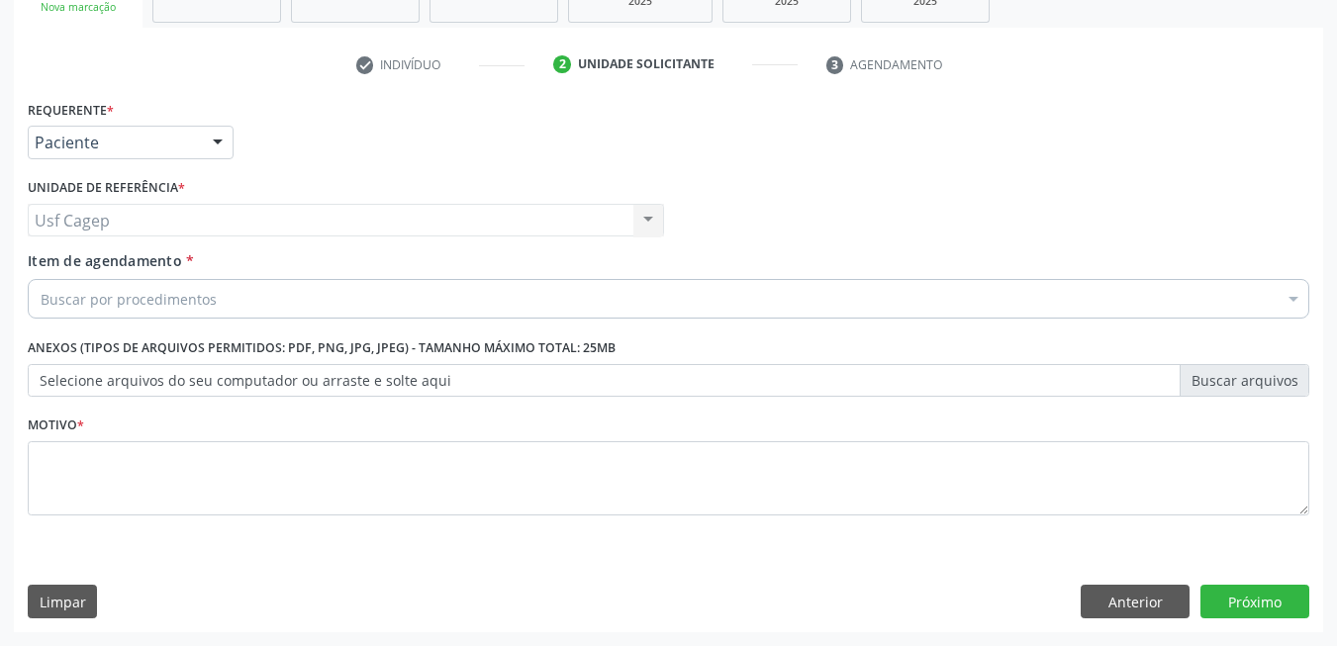
scroll to position [0, 0]
click at [405, 291] on div "Buscar por procedimentos" at bounding box center [669, 299] width 1282 height 40
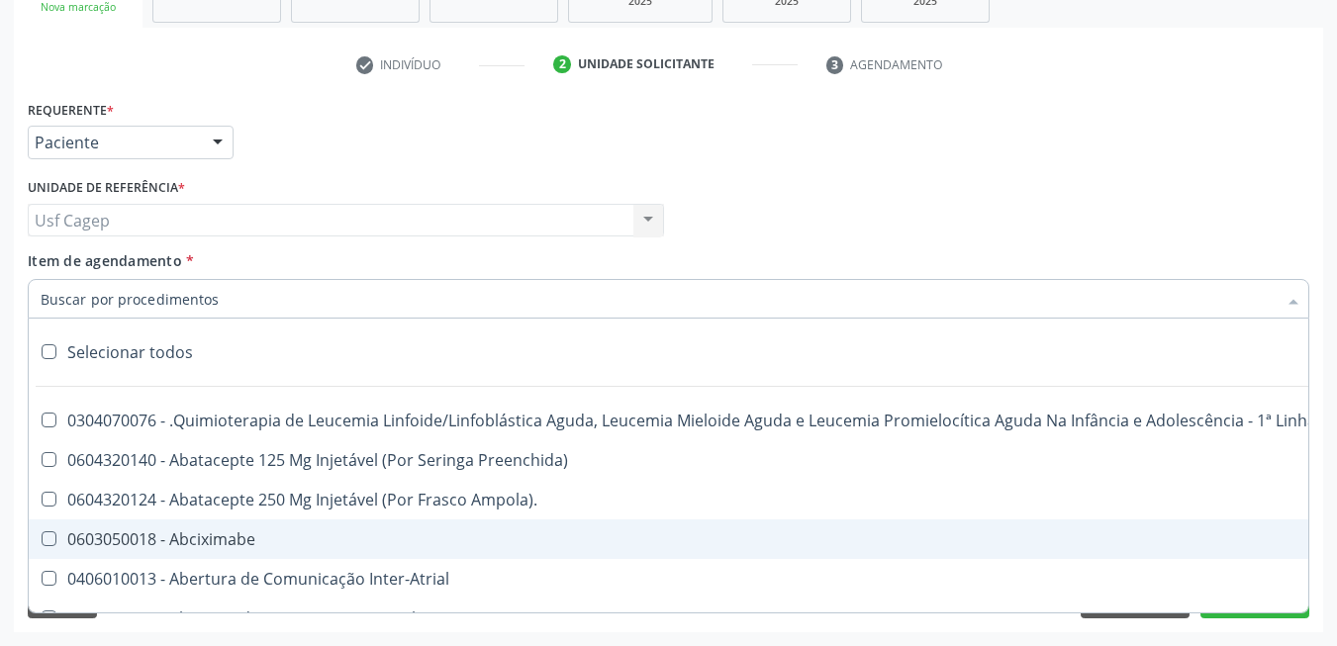
click at [216, 297] on input "Item de agendamento *" at bounding box center [659, 299] width 1236 height 40
click at [494, 275] on div "Item de agendamento * Selecionar todos 0304070076 - .Quimioterapia de Leucemia …" at bounding box center [669, 281] width 1282 height 62
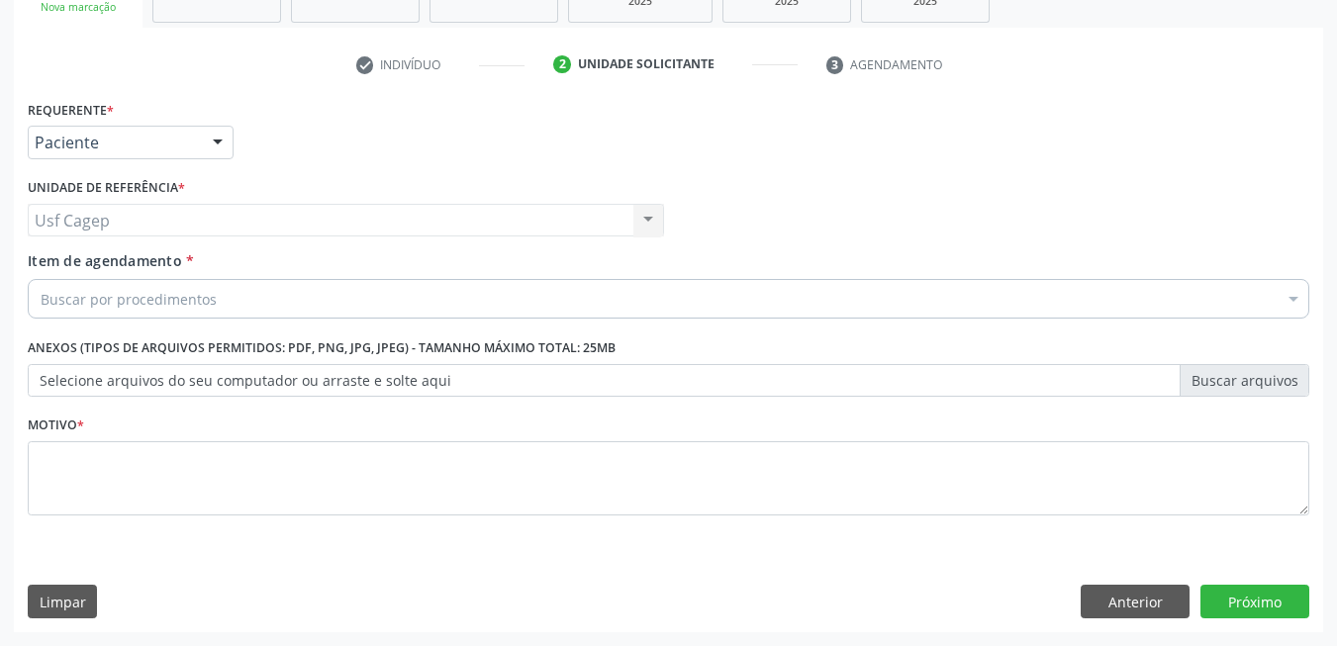
click at [368, 293] on div "Buscar por procedimentos" at bounding box center [669, 299] width 1282 height 40
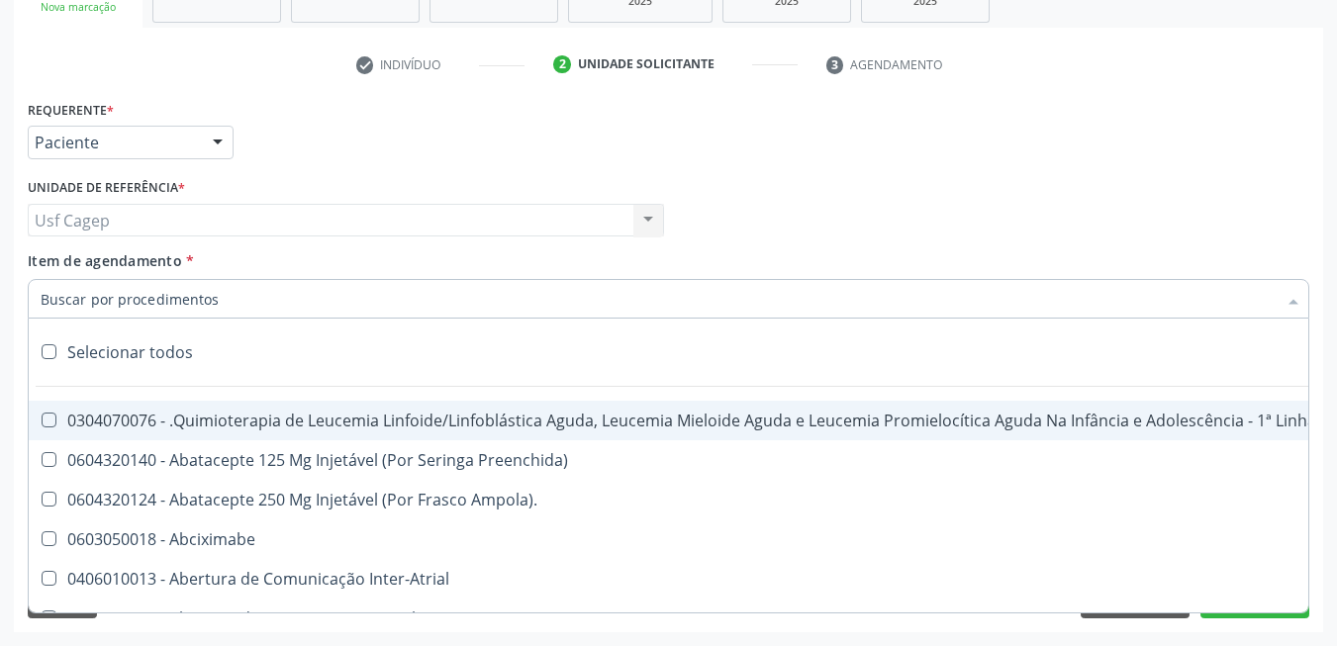
click at [182, 286] on input "Item de agendamento *" at bounding box center [659, 299] width 1236 height 40
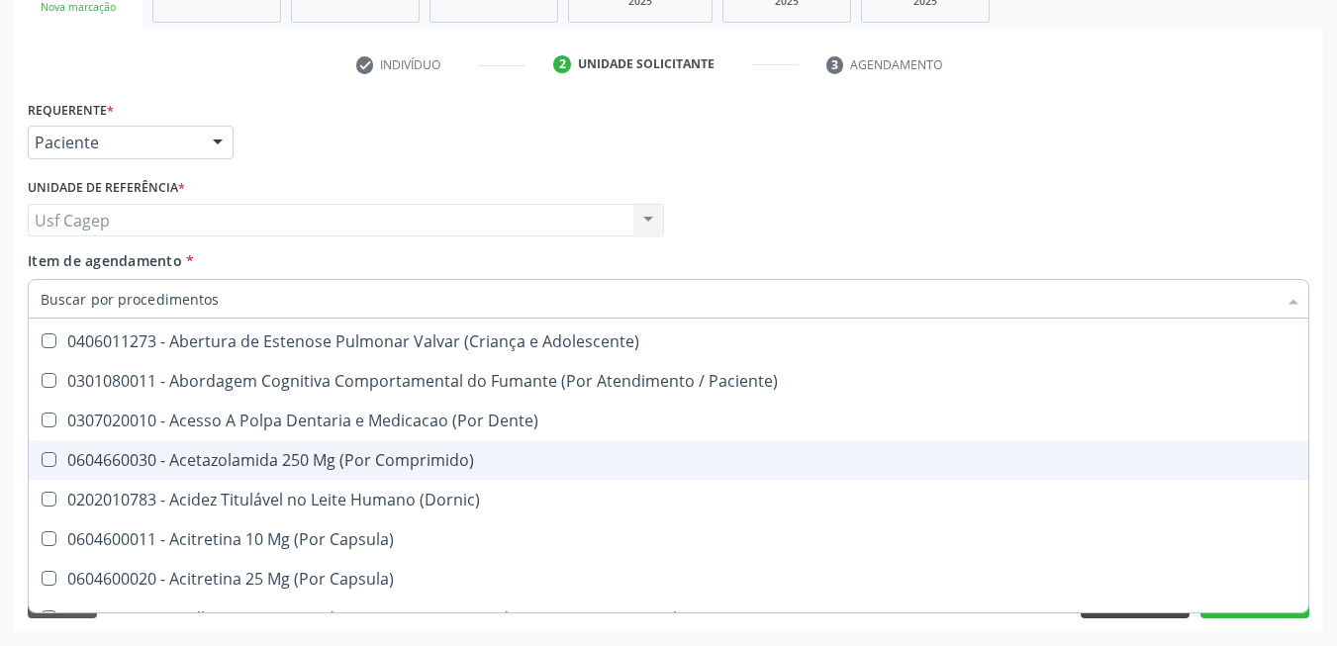
scroll to position [891, 0]
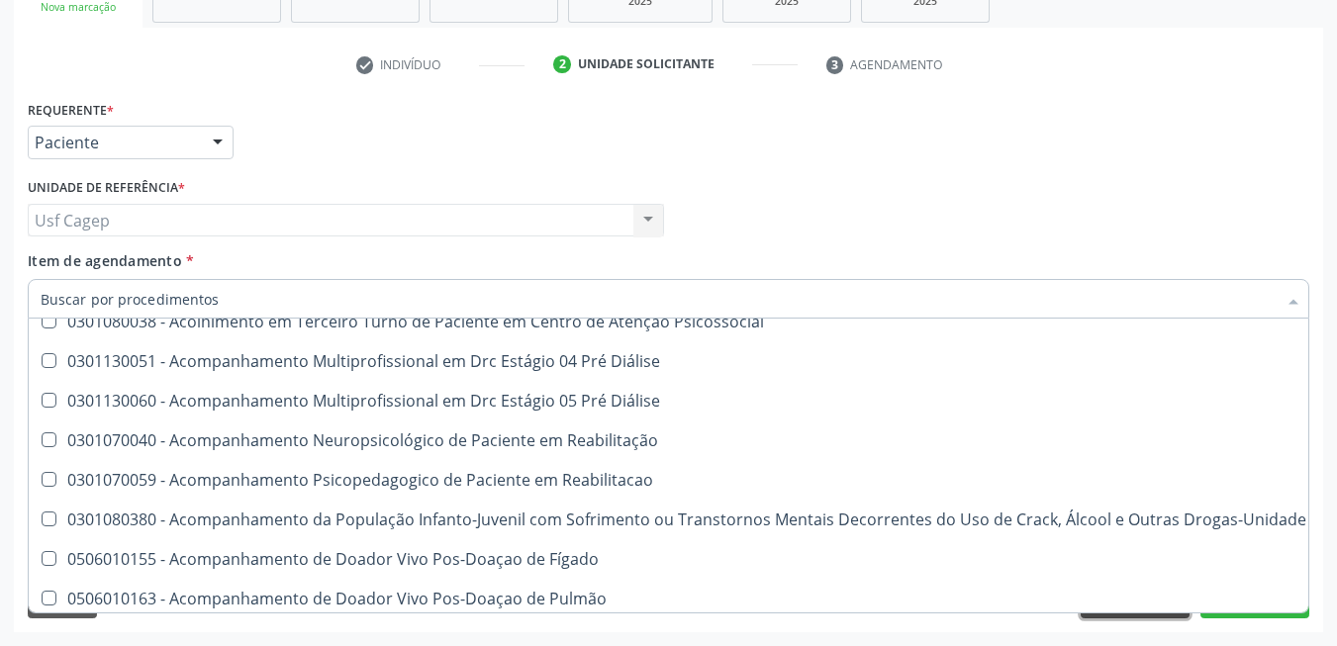
click at [1129, 614] on button "Anterior" at bounding box center [1135, 602] width 109 height 34
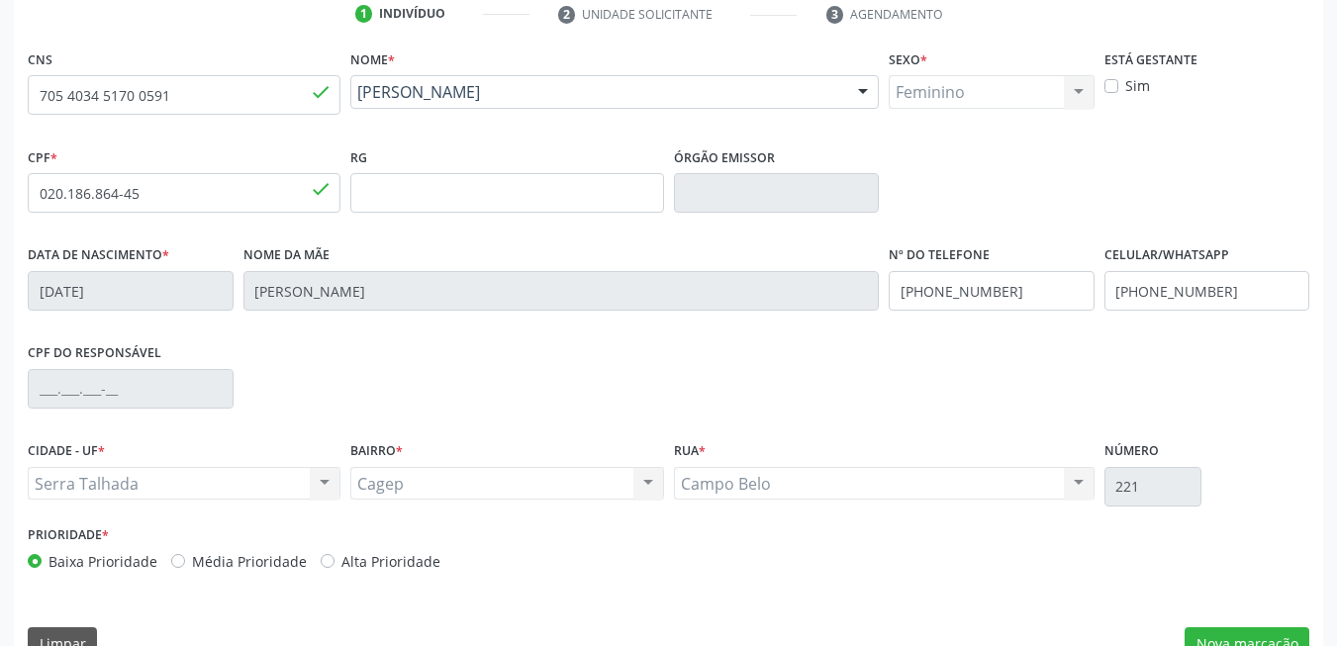
scroll to position [427, 0]
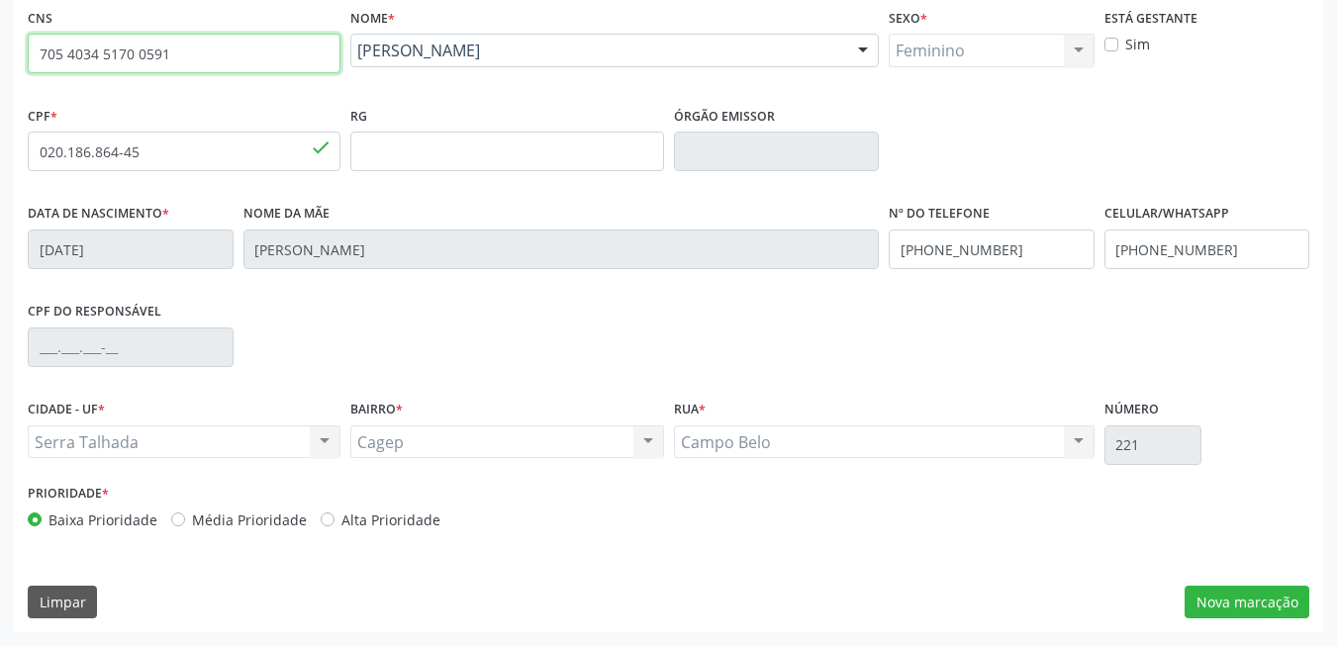
click at [277, 70] on input "705 4034 5170 0591" at bounding box center [184, 54] width 313 height 40
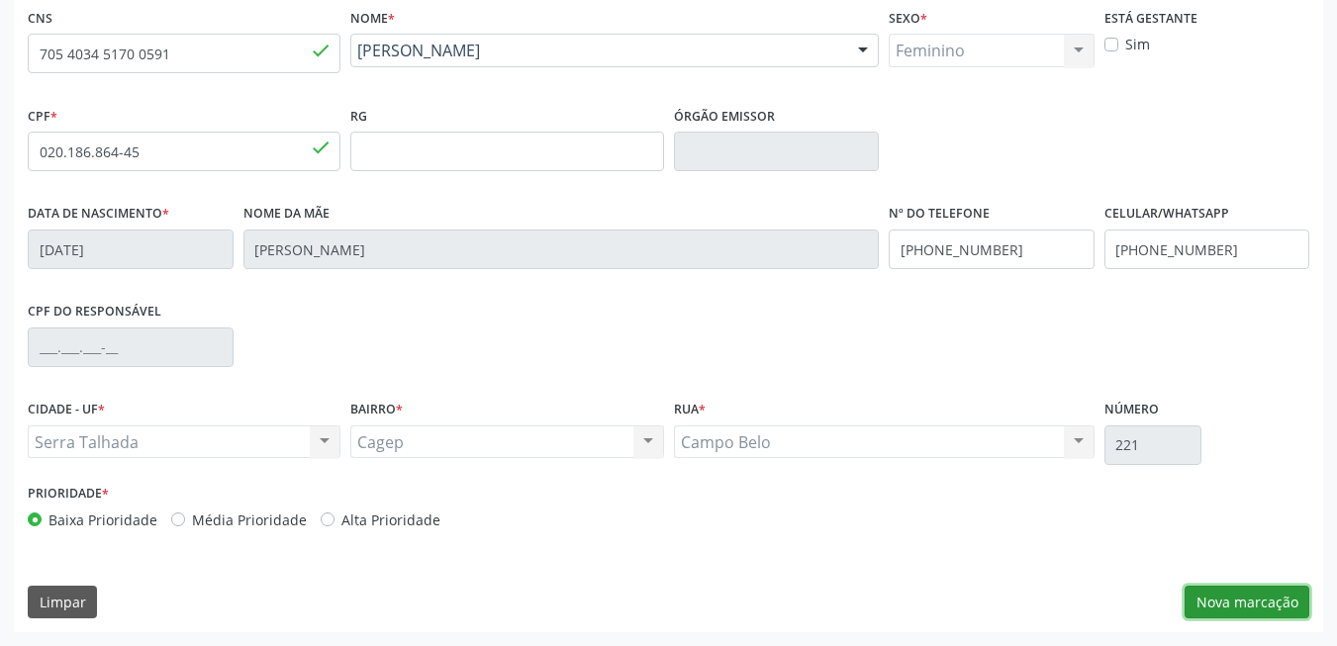
click at [1215, 594] on button "Nova marcação" at bounding box center [1247, 603] width 125 height 34
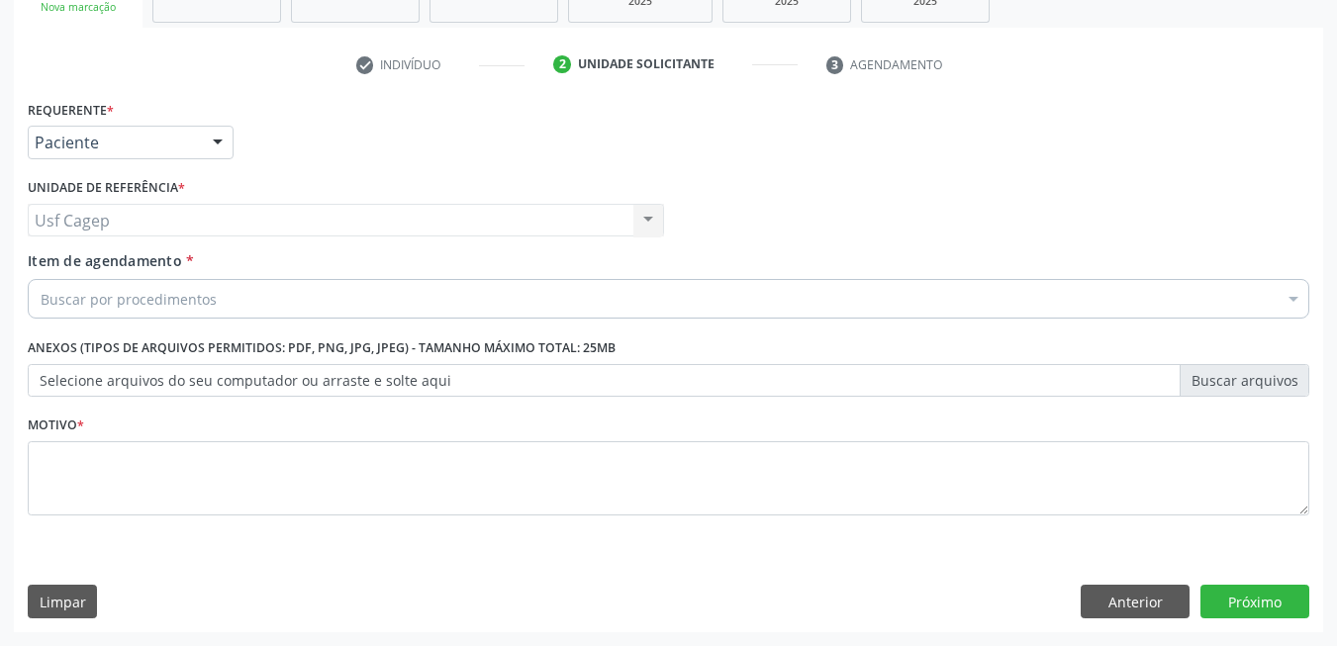
click at [244, 301] on div "Buscar por procedimentos" at bounding box center [669, 299] width 1282 height 40
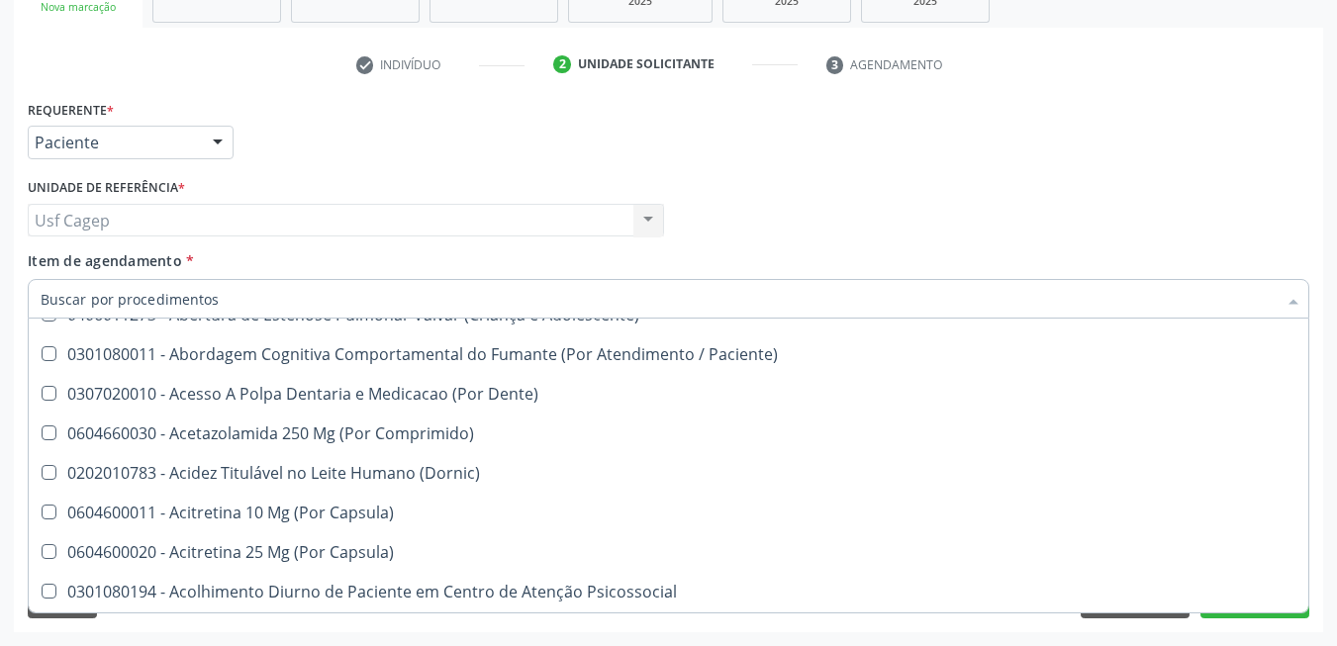
scroll to position [594, 0]
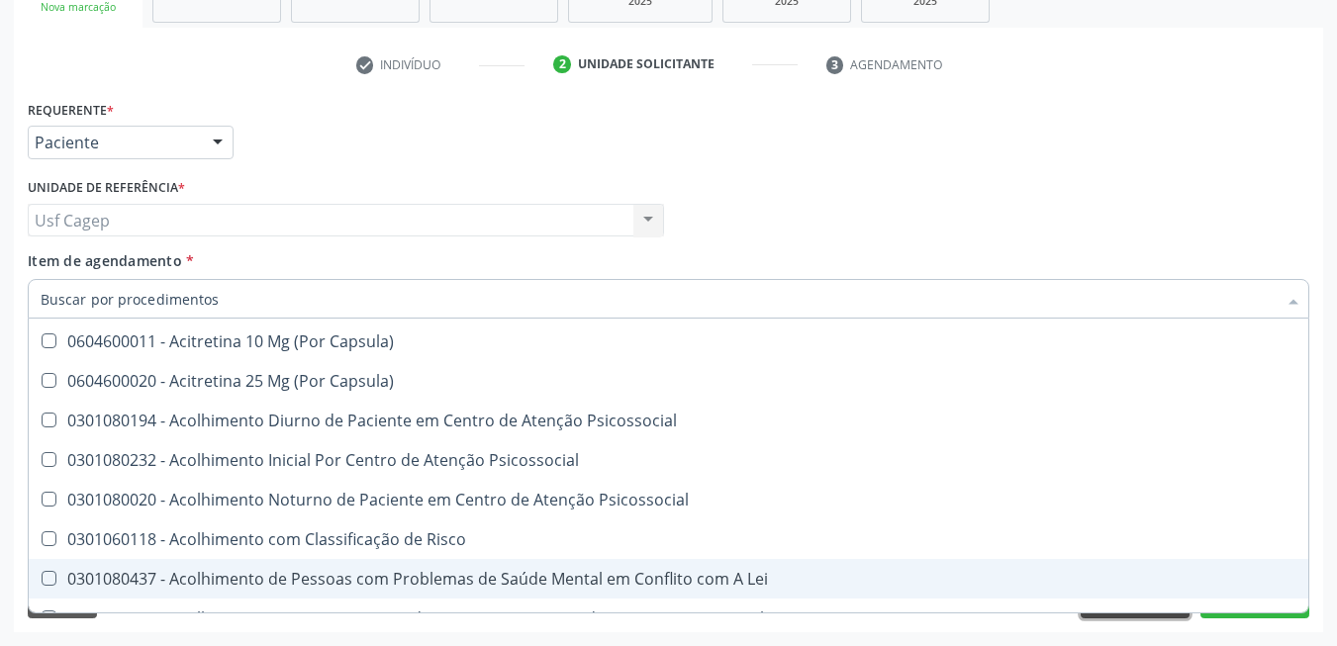
click at [1137, 615] on button "Anterior" at bounding box center [1135, 602] width 109 height 34
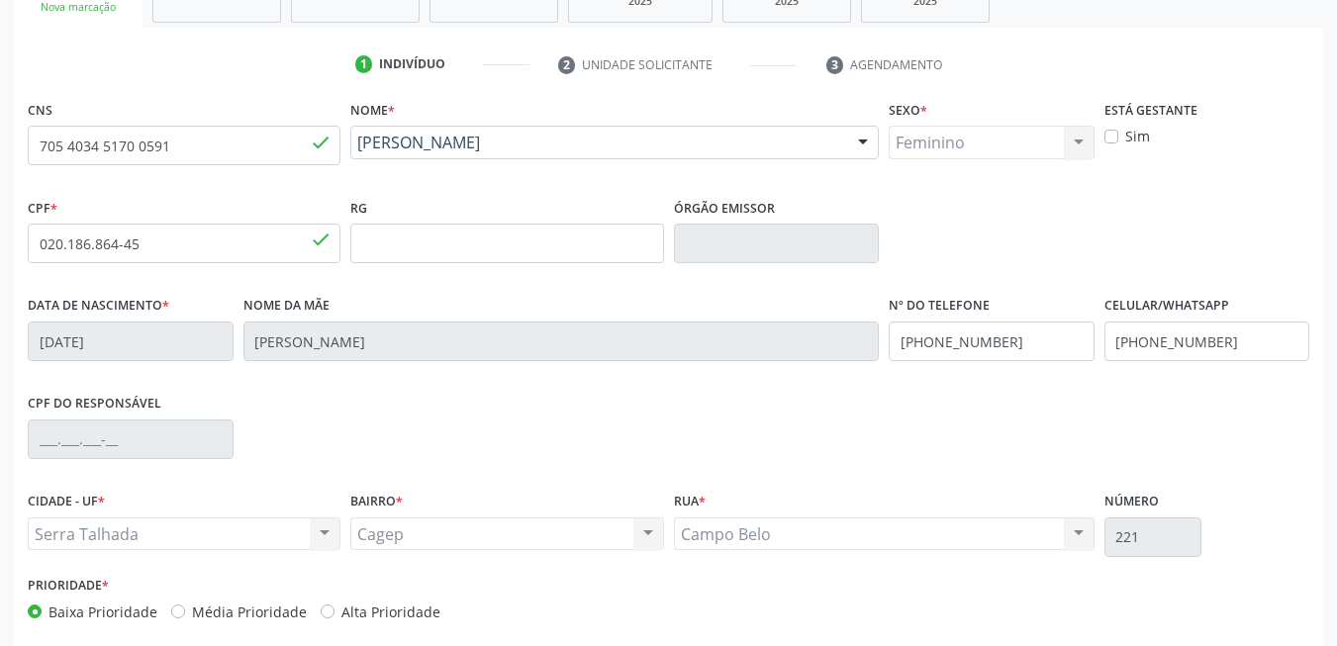
scroll to position [0, 0]
click at [286, 158] on input "705 4034 5170 0591" at bounding box center [184, 146] width 313 height 40
click at [290, 124] on div "CNS" at bounding box center [184, 130] width 313 height 70
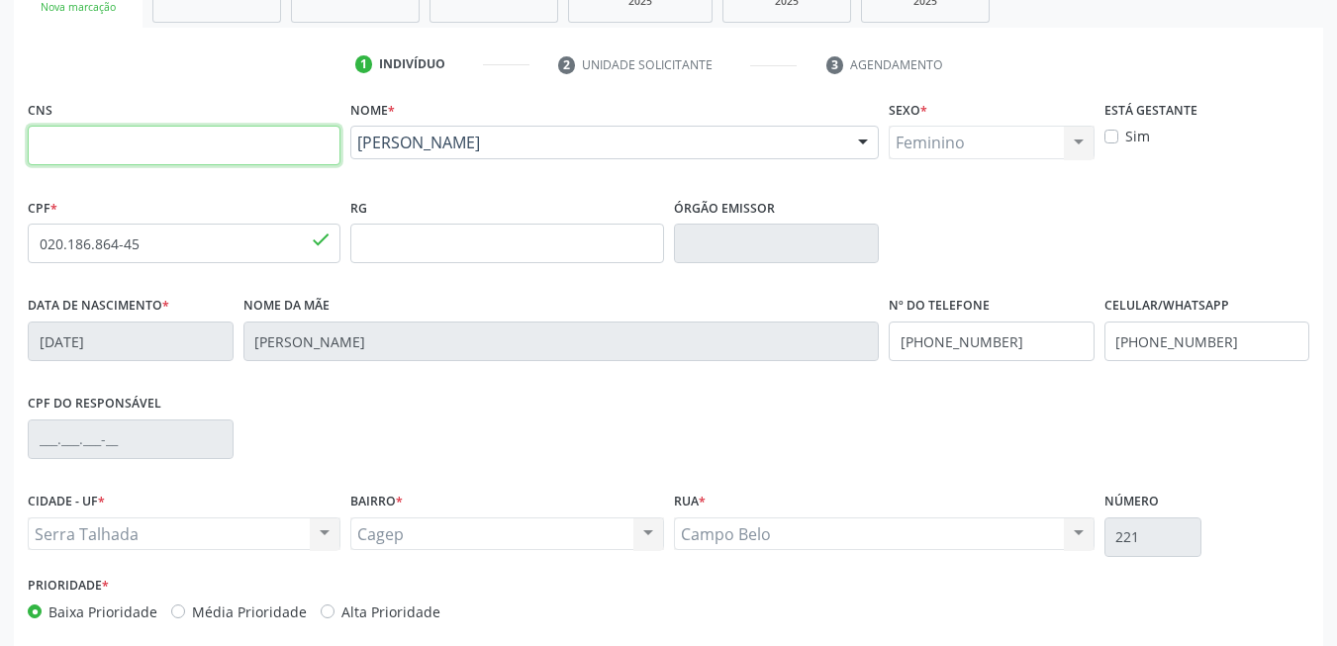
click at [289, 138] on input "text" at bounding box center [184, 146] width 313 height 40
click at [216, 153] on input "text" at bounding box center [184, 146] width 313 height 40
paste input "700 5087 1663 8050"
type input "700 5087 1663 8050"
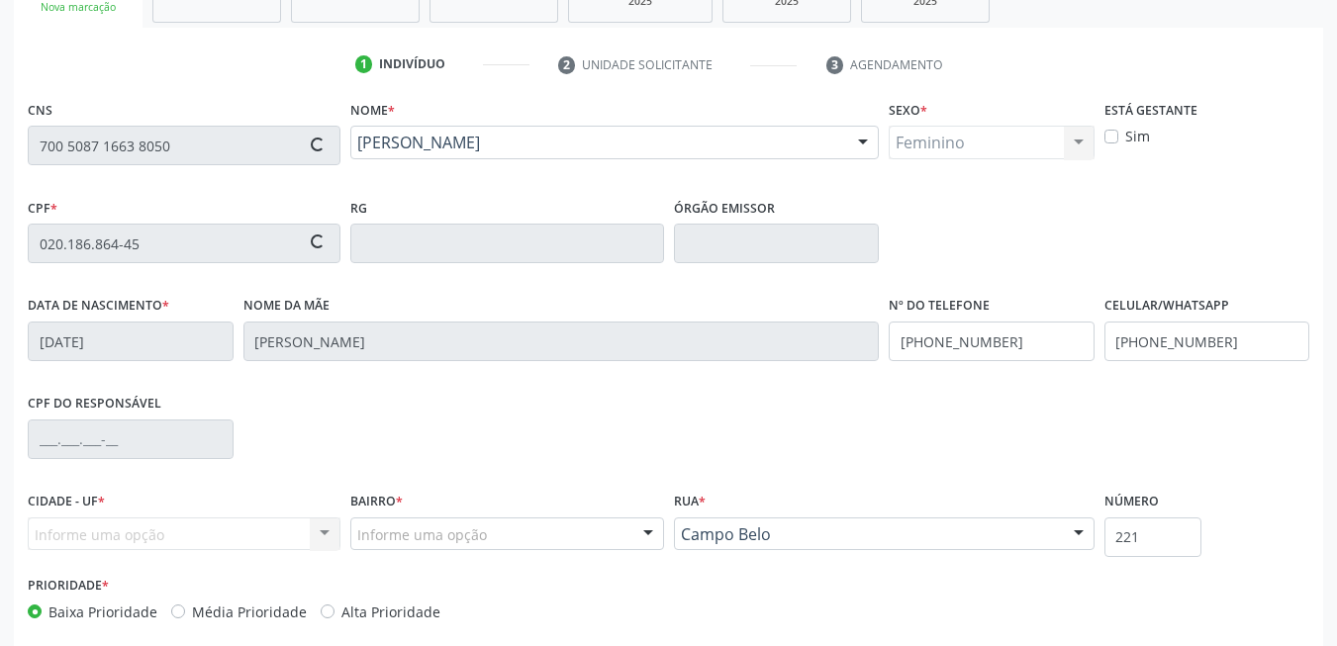
type input "056.536.244-54"
type input "13/10/1979"
type input "Maria das Neves Teixeira da Silva"
type input "[PHONE_NUMBER]"
type input "3900"
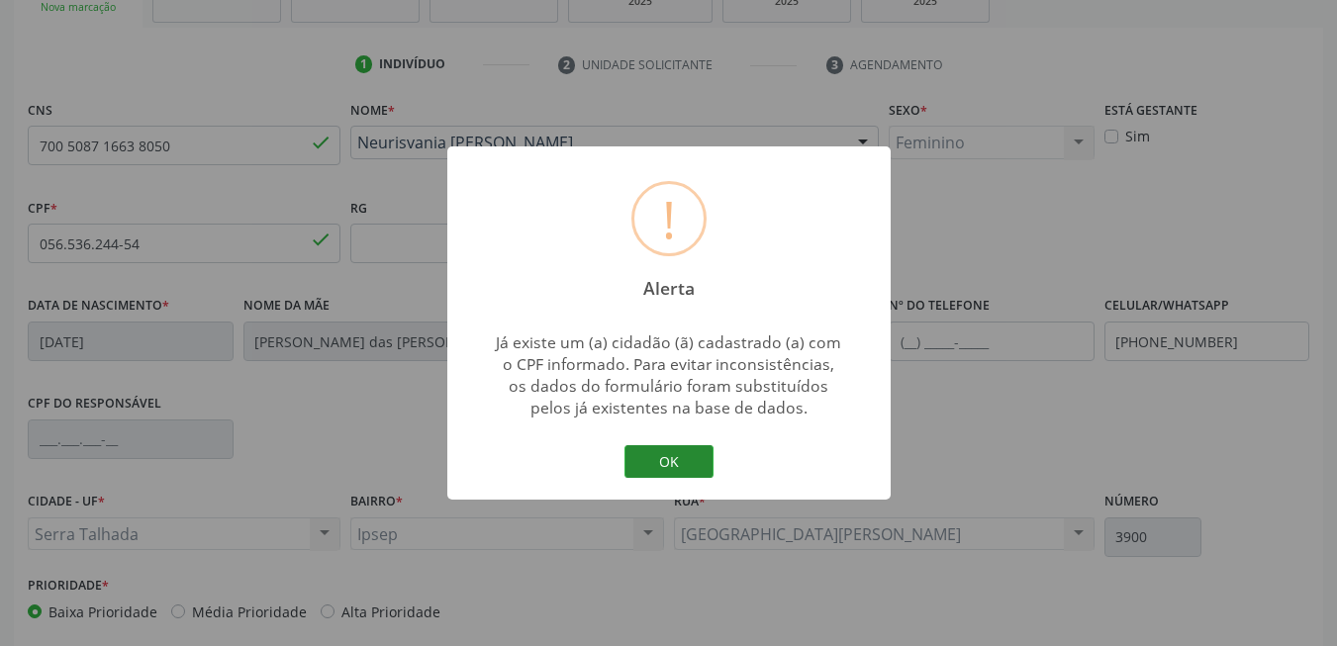
click at [656, 446] on button "OK" at bounding box center [668, 462] width 89 height 34
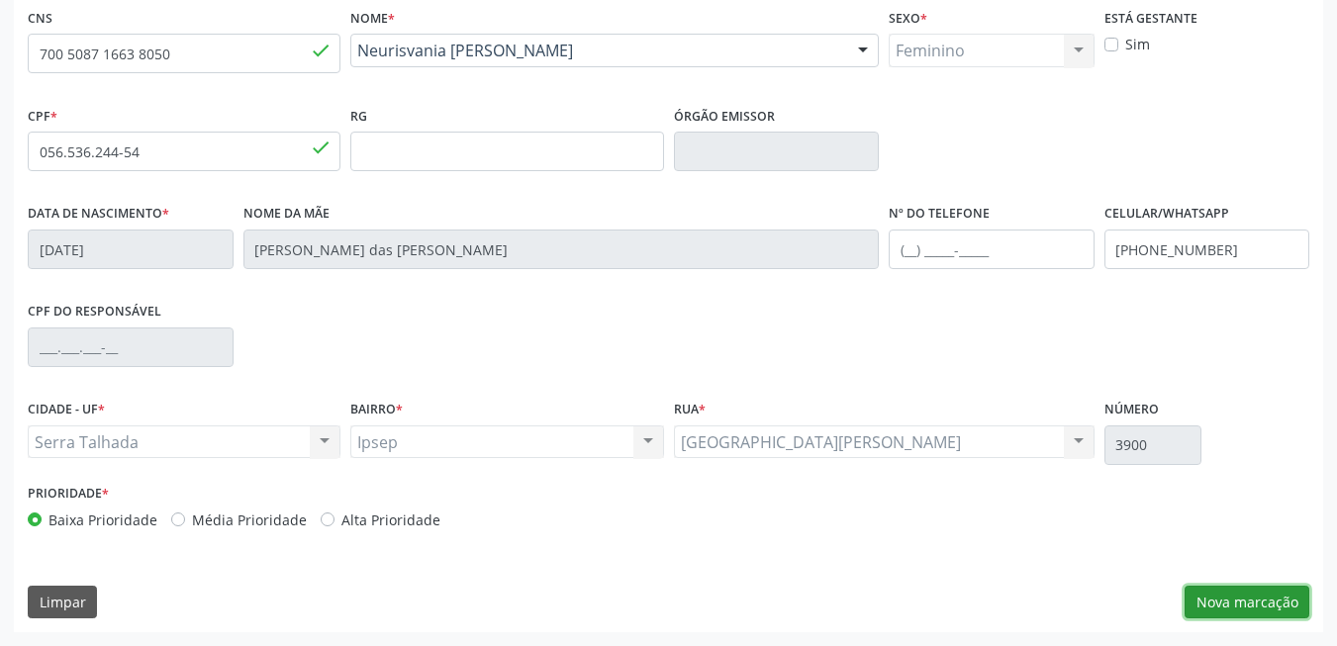
click at [1197, 591] on button "Nova marcação" at bounding box center [1247, 603] width 125 height 34
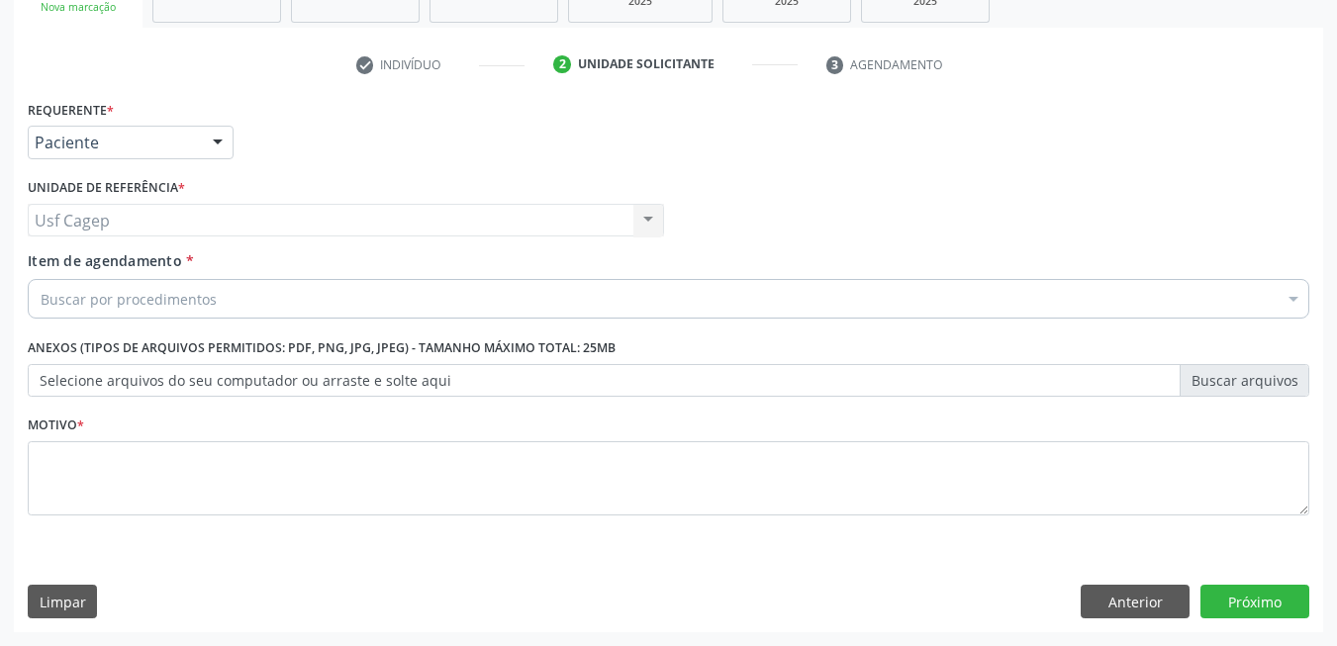
scroll to position [335, 0]
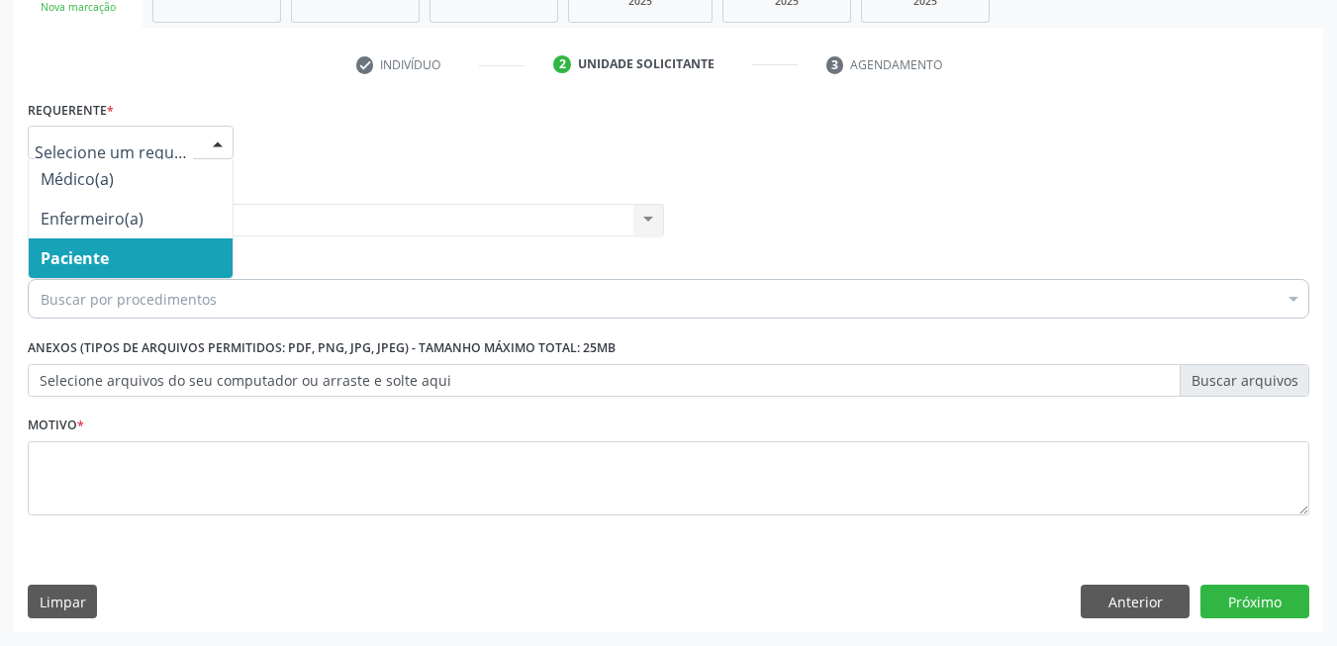
click at [179, 255] on span "Paciente" at bounding box center [131, 259] width 204 height 40
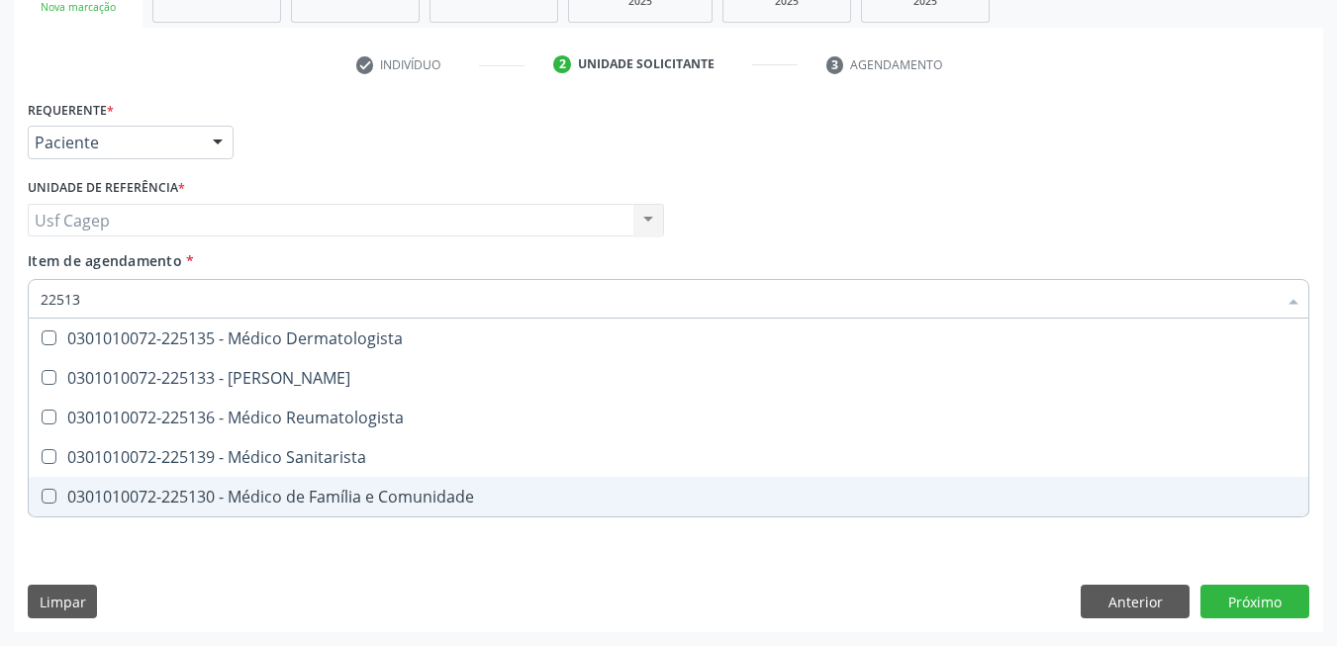
type input "225136"
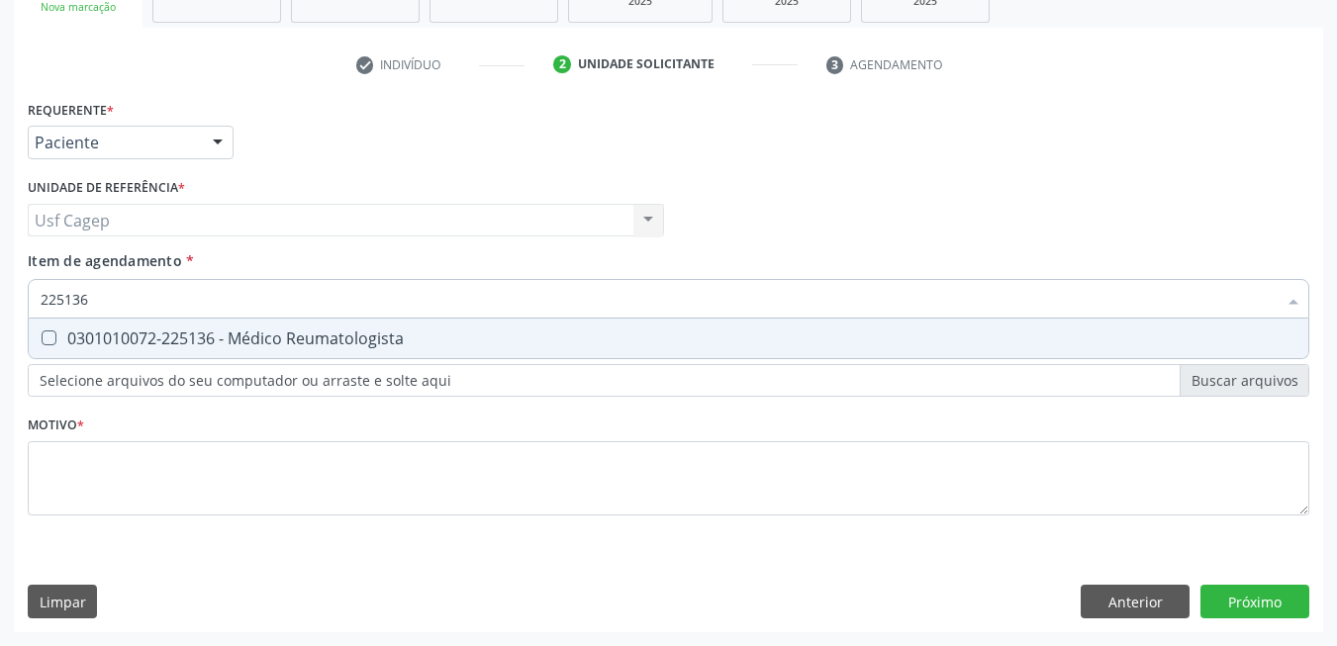
click at [209, 341] on div "0301010072-225136 - Médico Reumatologista" at bounding box center [669, 339] width 1256 height 16
checkbox Reumatologista "true"
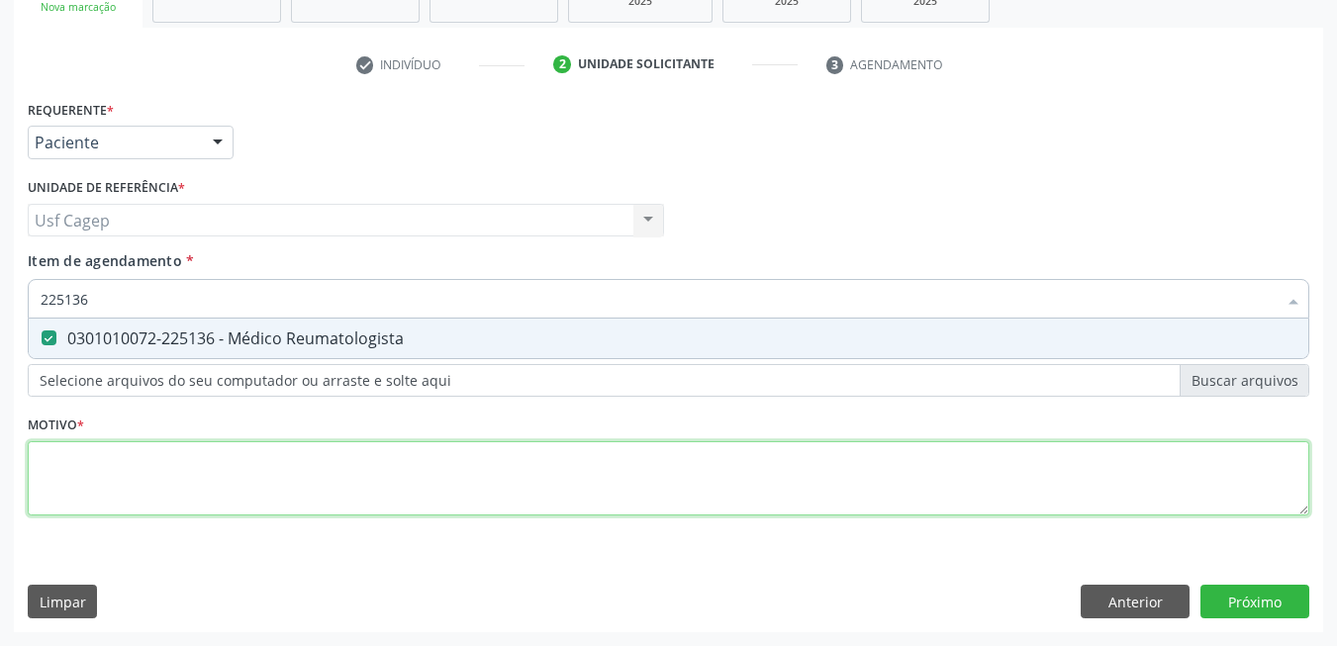
click at [261, 470] on div "Requerente * Paciente Médico(a) Enfermeiro(a) Paciente Nenhum resultado encontr…" at bounding box center [669, 319] width 1282 height 448
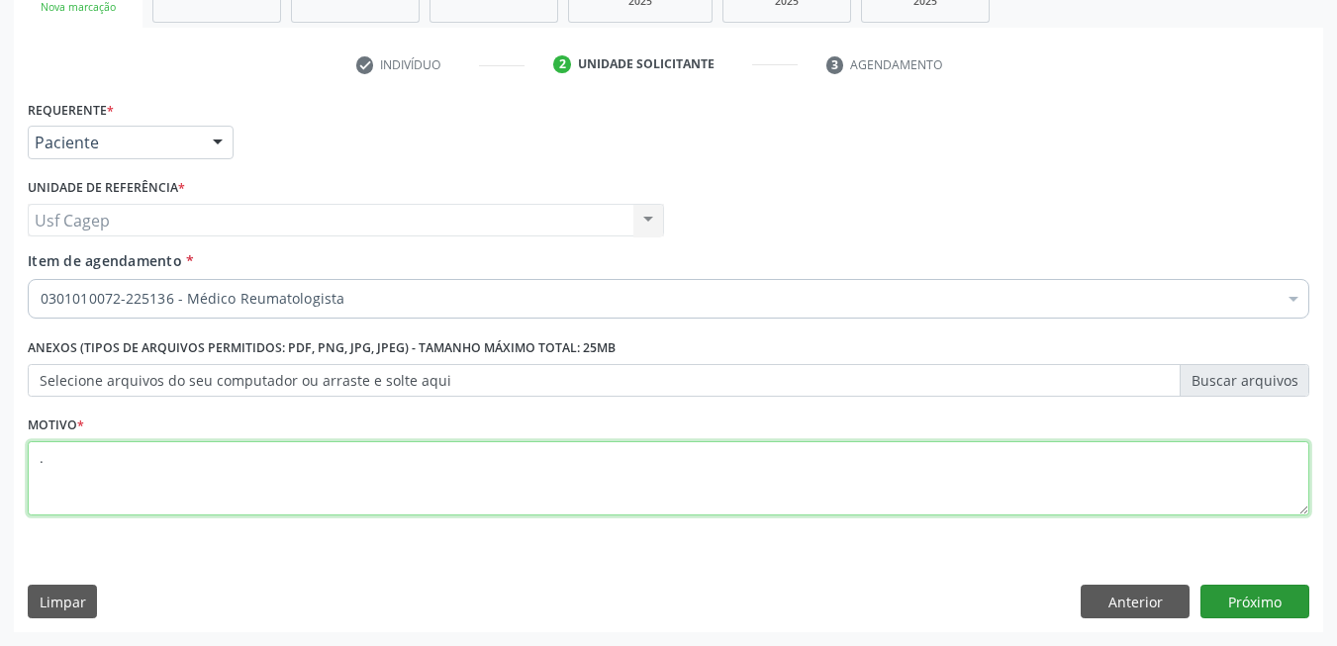
type textarea "."
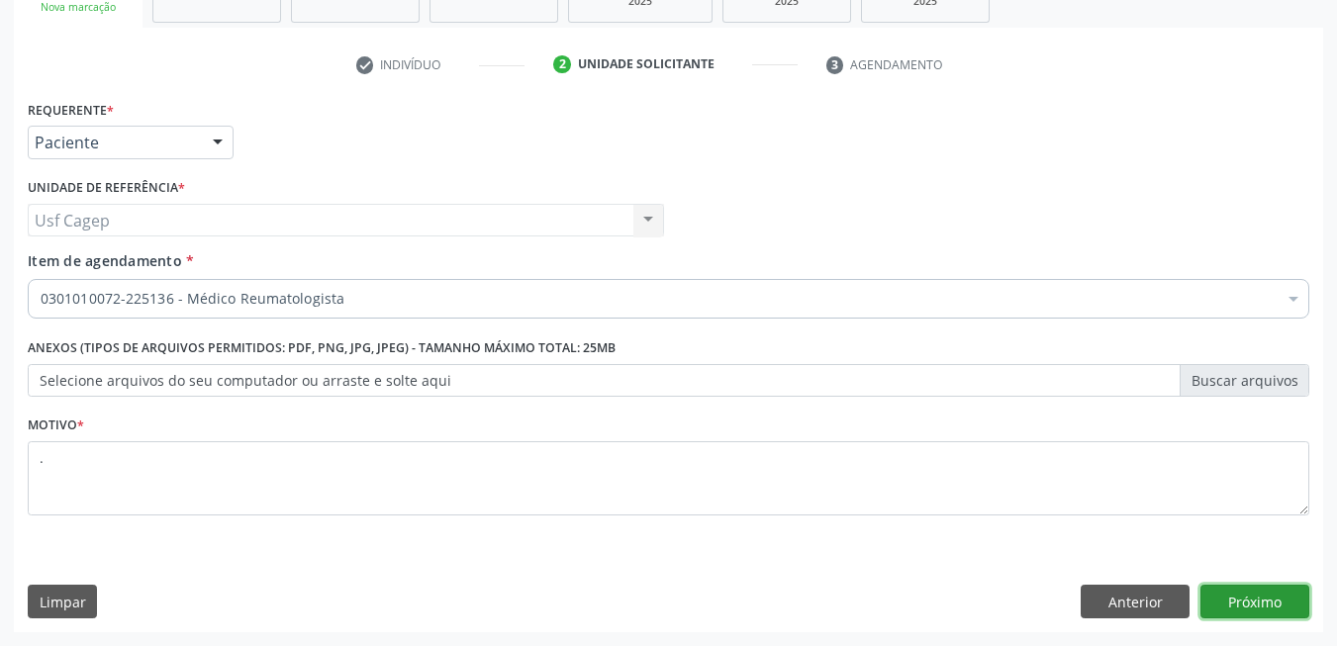
click at [1302, 610] on button "Próximo" at bounding box center [1254, 602] width 109 height 34
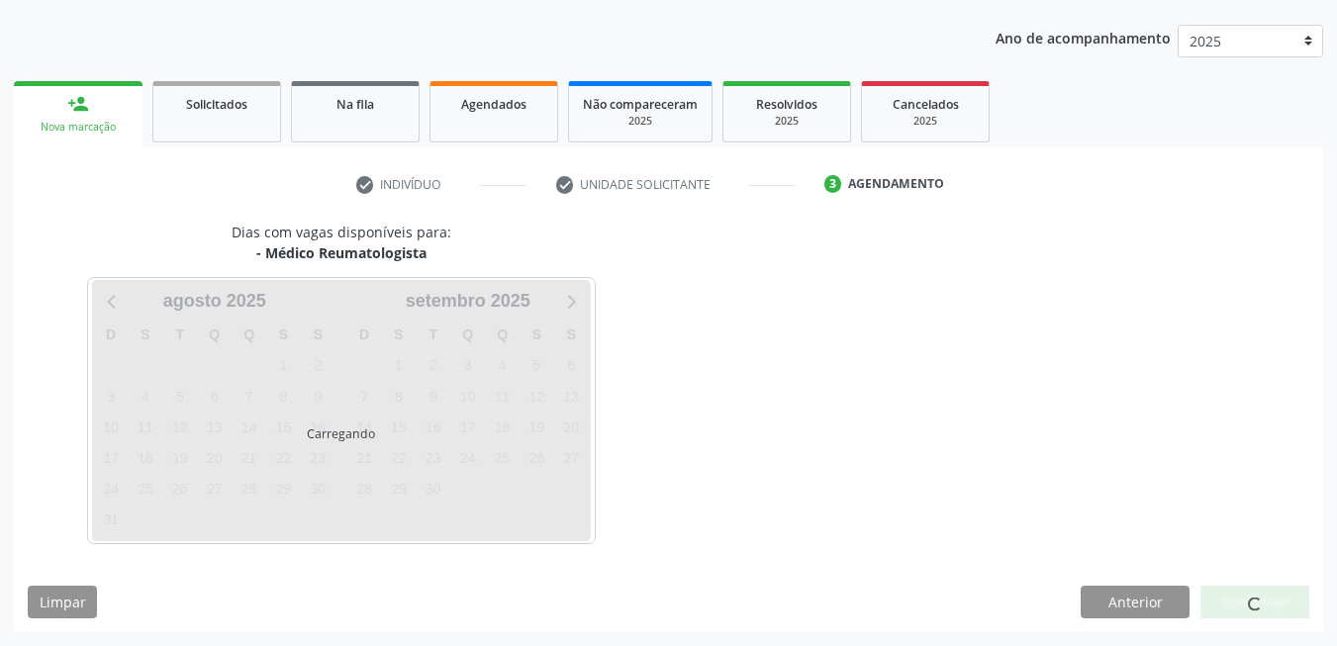
scroll to position [273, 0]
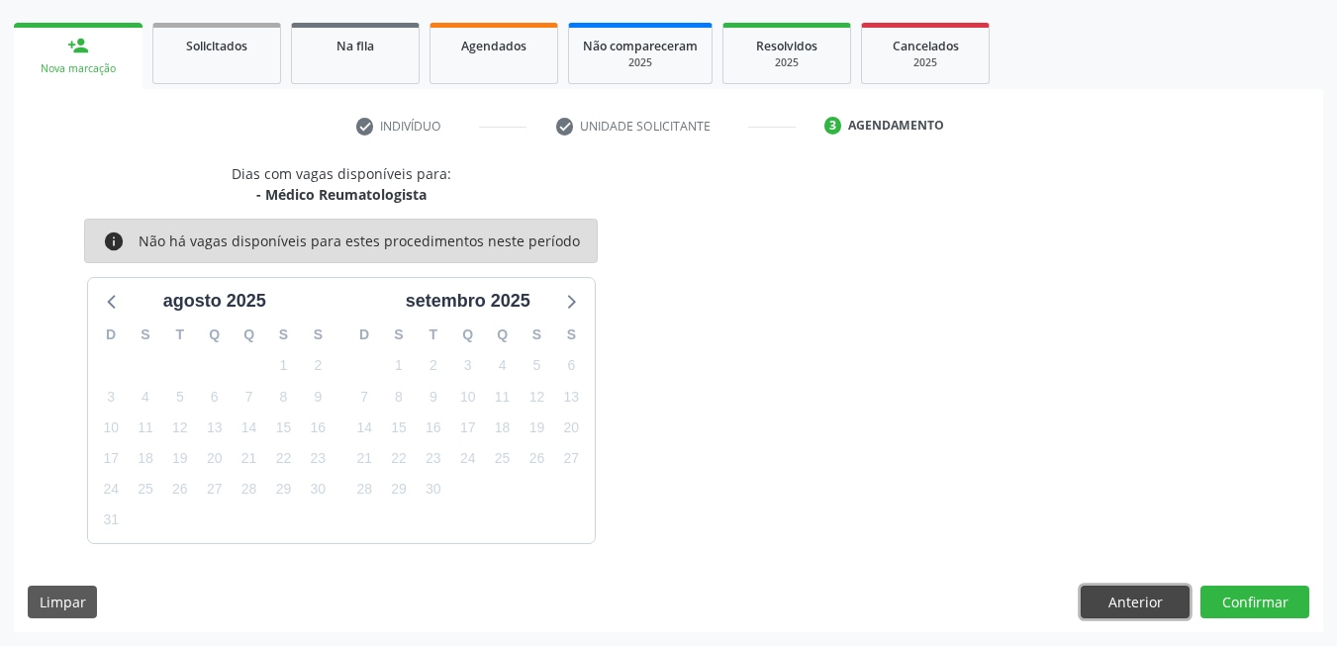
click at [1132, 595] on button "Anterior" at bounding box center [1135, 603] width 109 height 34
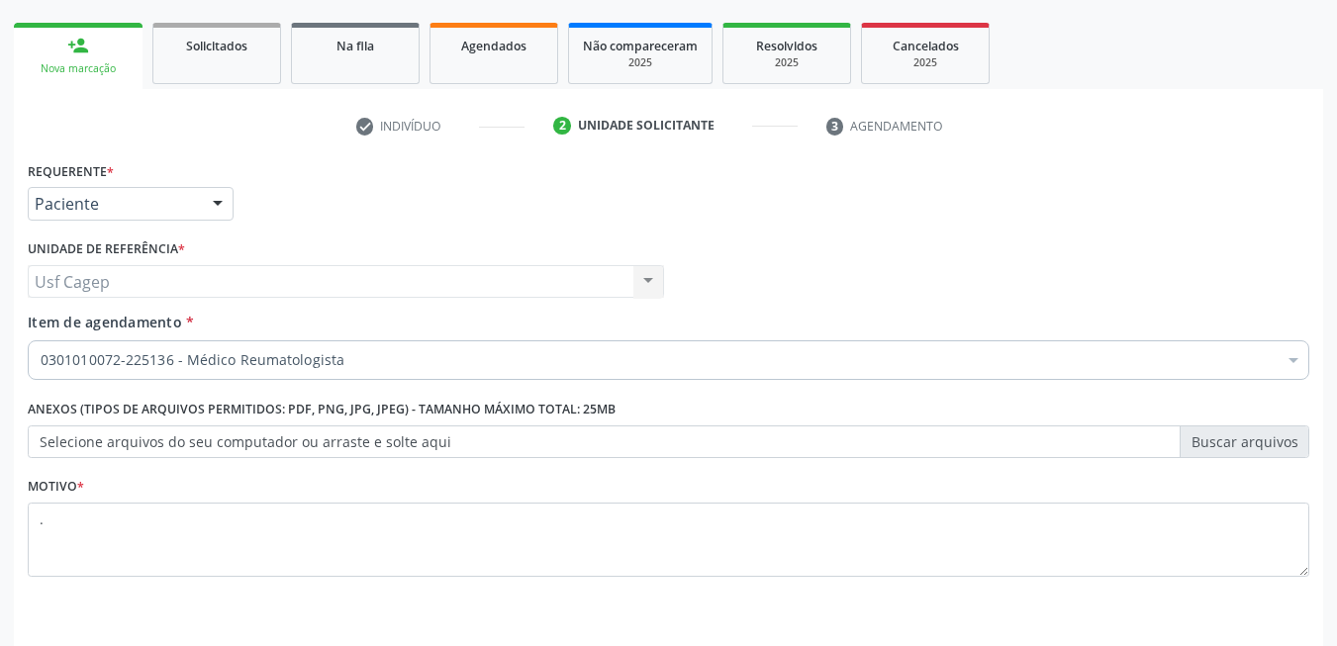
click at [369, 349] on div "0301010072-225136 - Médico Reumatologista" at bounding box center [669, 360] width 1282 height 40
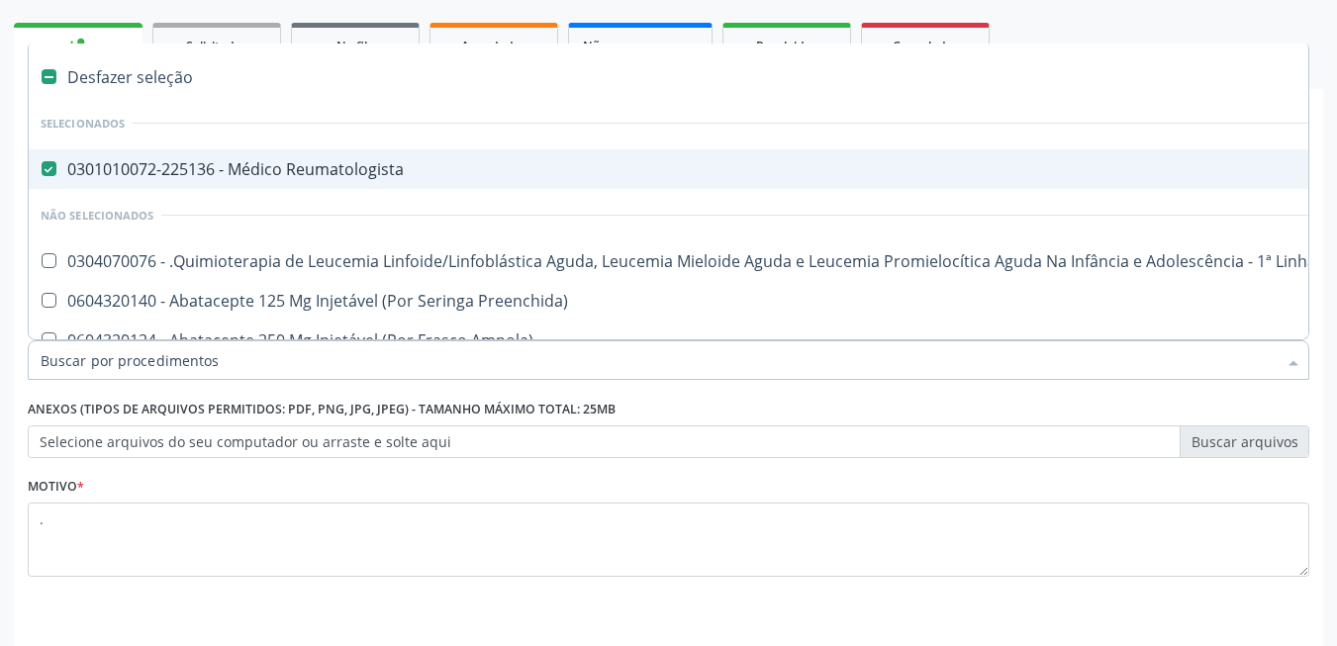
click at [369, 349] on input "Item de agendamento *" at bounding box center [659, 360] width 1236 height 40
click at [172, 156] on span "0301010072-225136 - Médico Reumatologista" at bounding box center [811, 169] width 1565 height 40
checkbox Reumatologista "false"
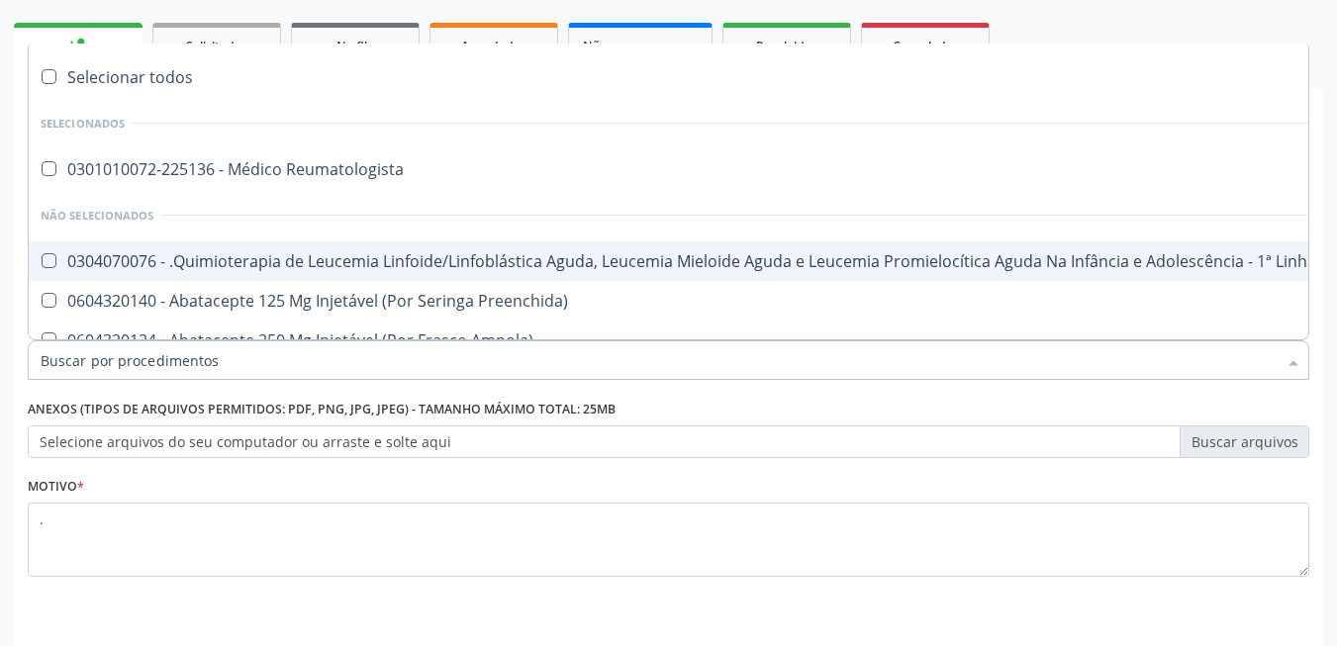
scroll to position [335, 0]
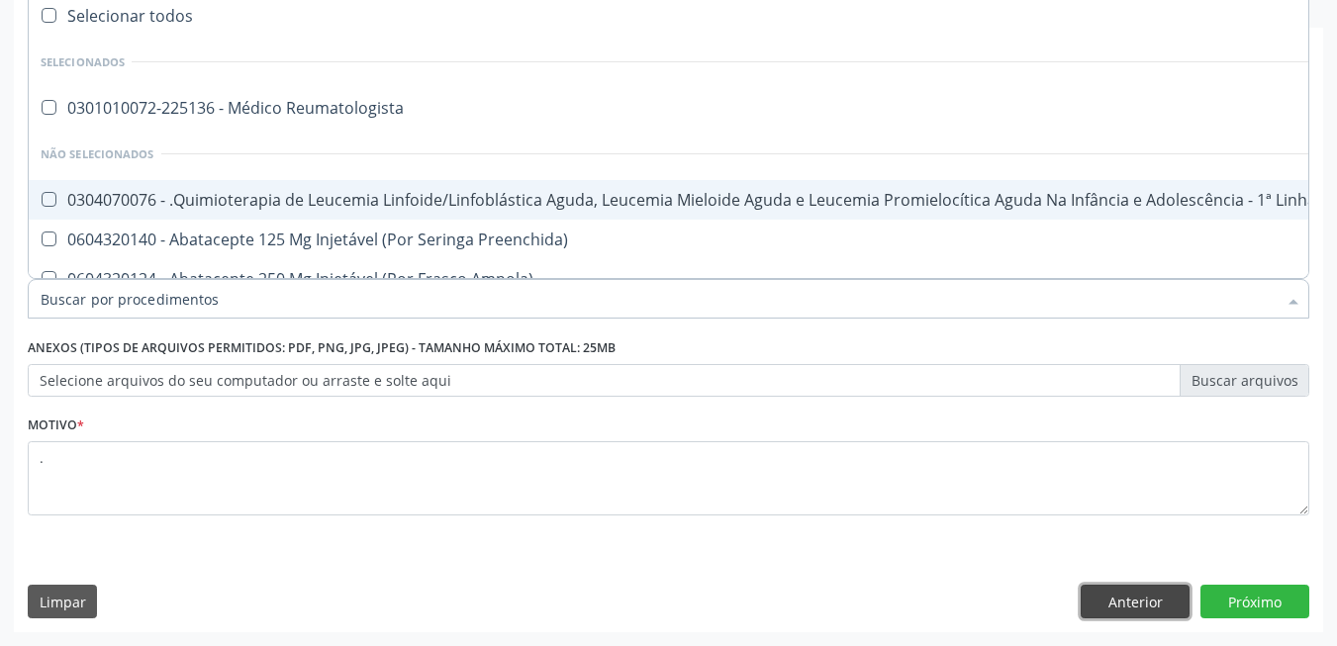
click at [1145, 609] on button "Anterior" at bounding box center [1135, 602] width 109 height 34
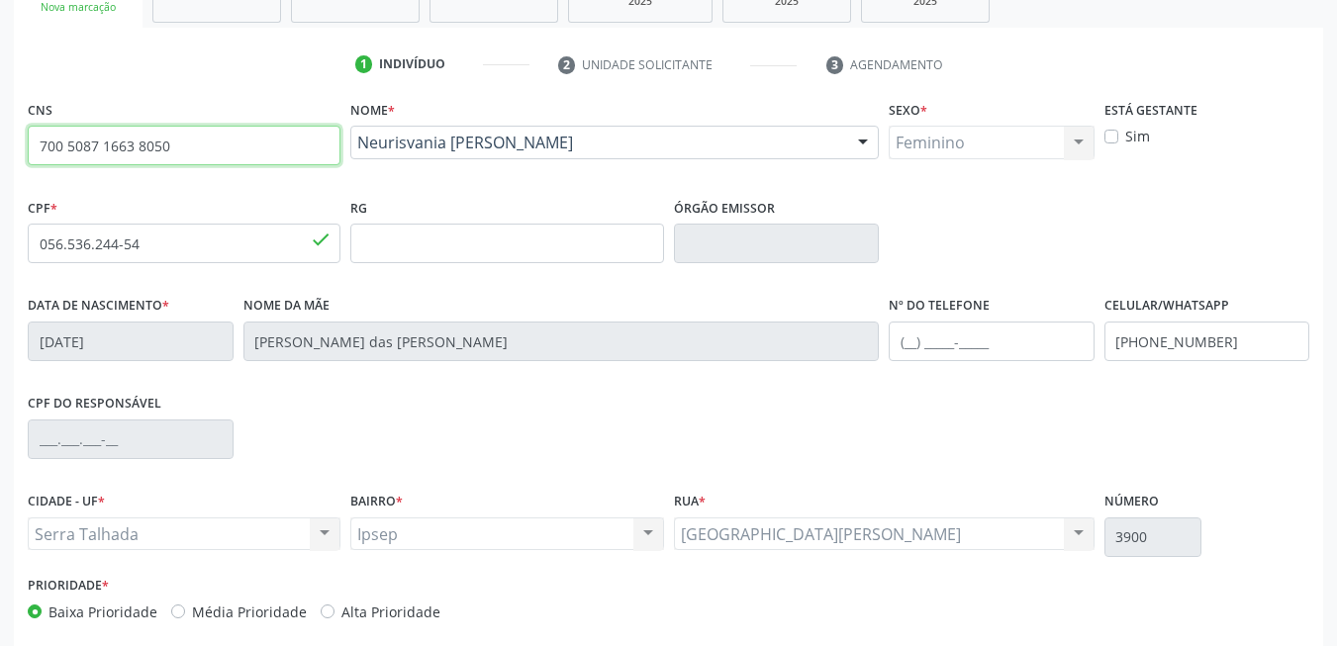
click at [194, 153] on input "700 5087 1663 8050" at bounding box center [184, 146] width 313 height 40
type input "209 1359 9322 0002"
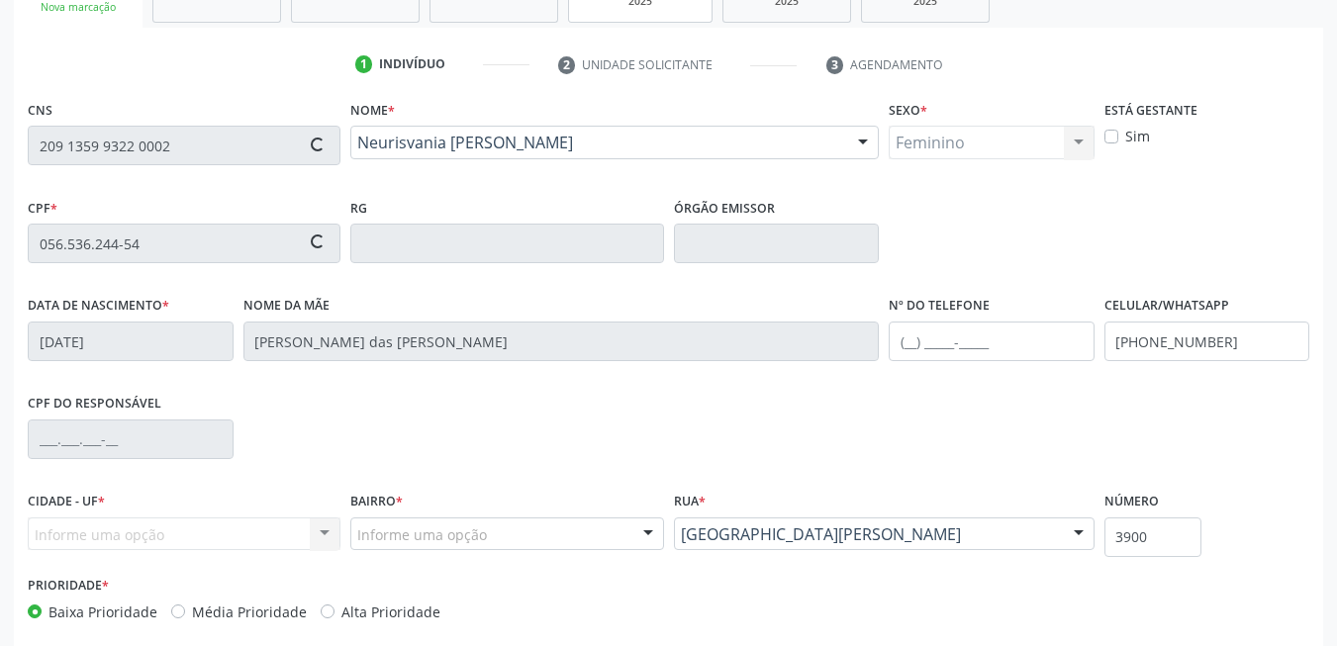
type input "628.695.154-72"
type input "28/05/1945"
type input "Ambrosina do Carmo Lima"
type input "[PHONE_NUMBER]"
type input "197"
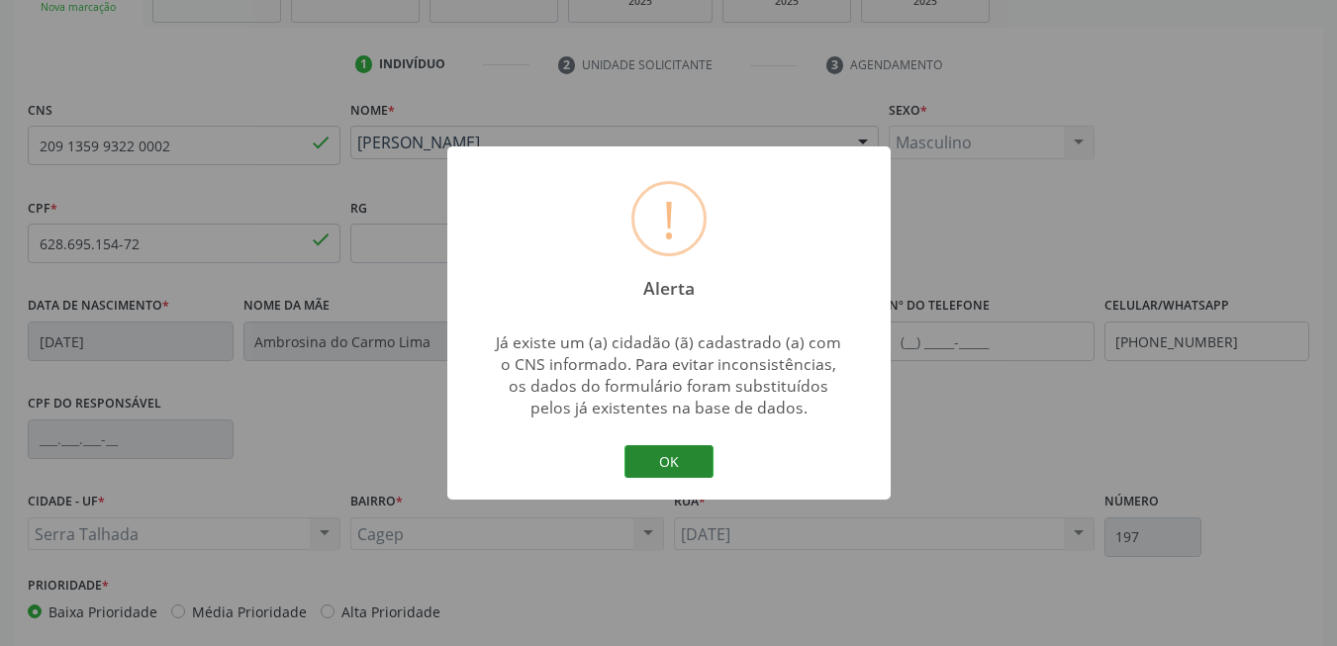
click at [670, 457] on button "OK" at bounding box center [668, 462] width 89 height 34
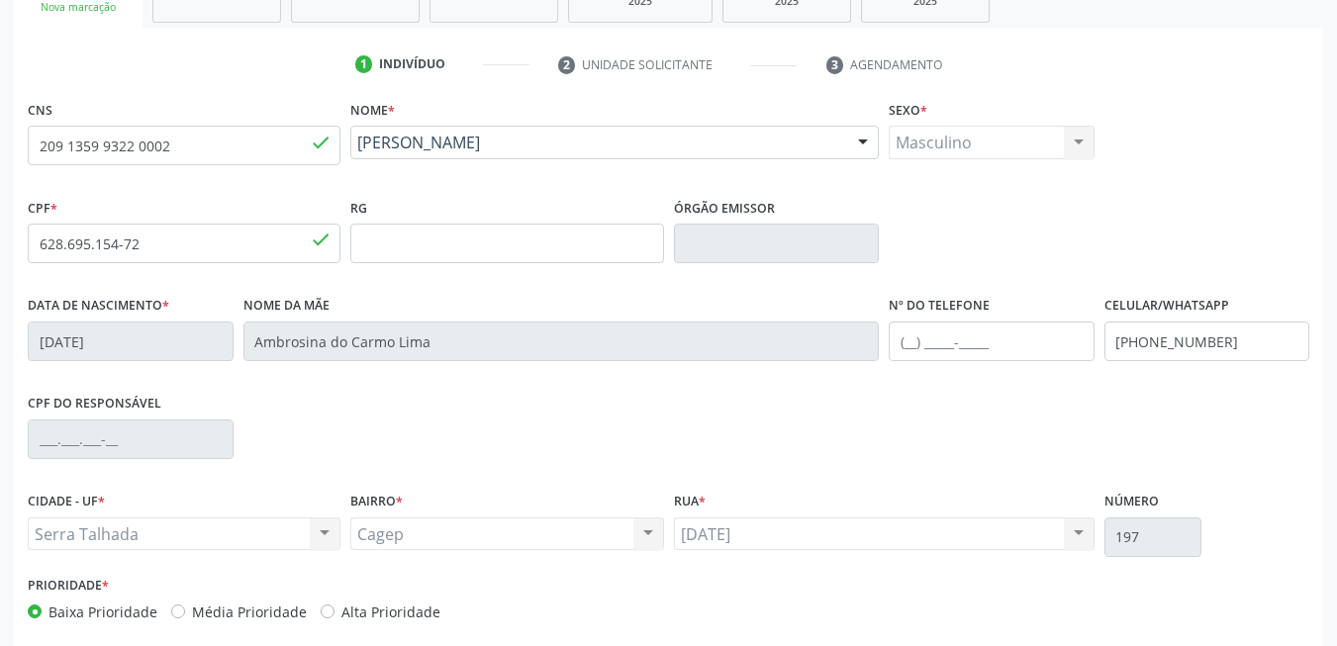
scroll to position [427, 0]
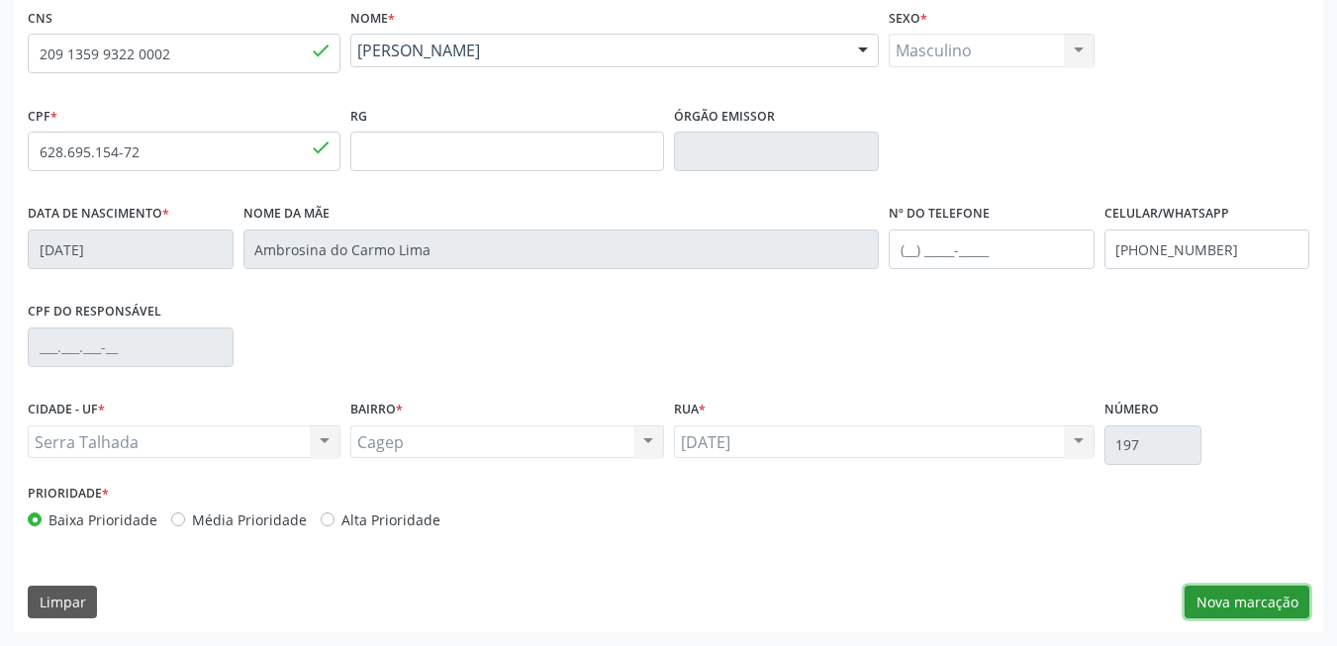
click at [1237, 610] on button "Nova marcação" at bounding box center [1247, 603] width 125 height 34
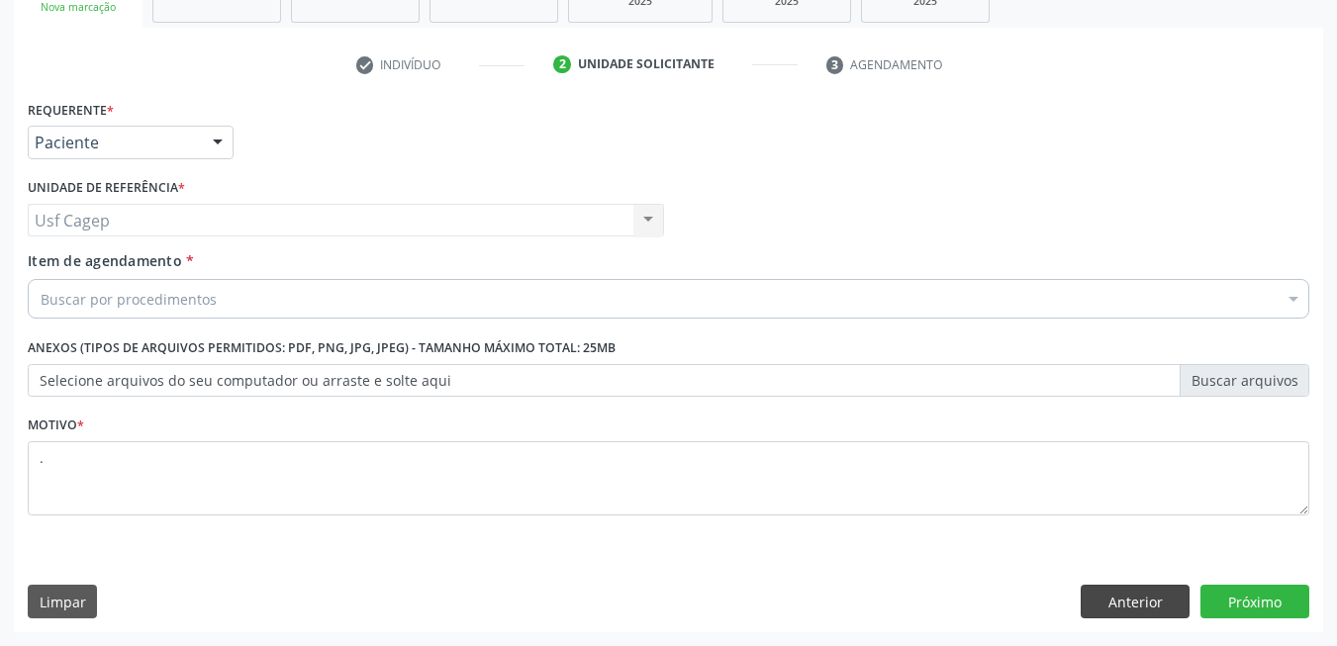
scroll to position [335, 0]
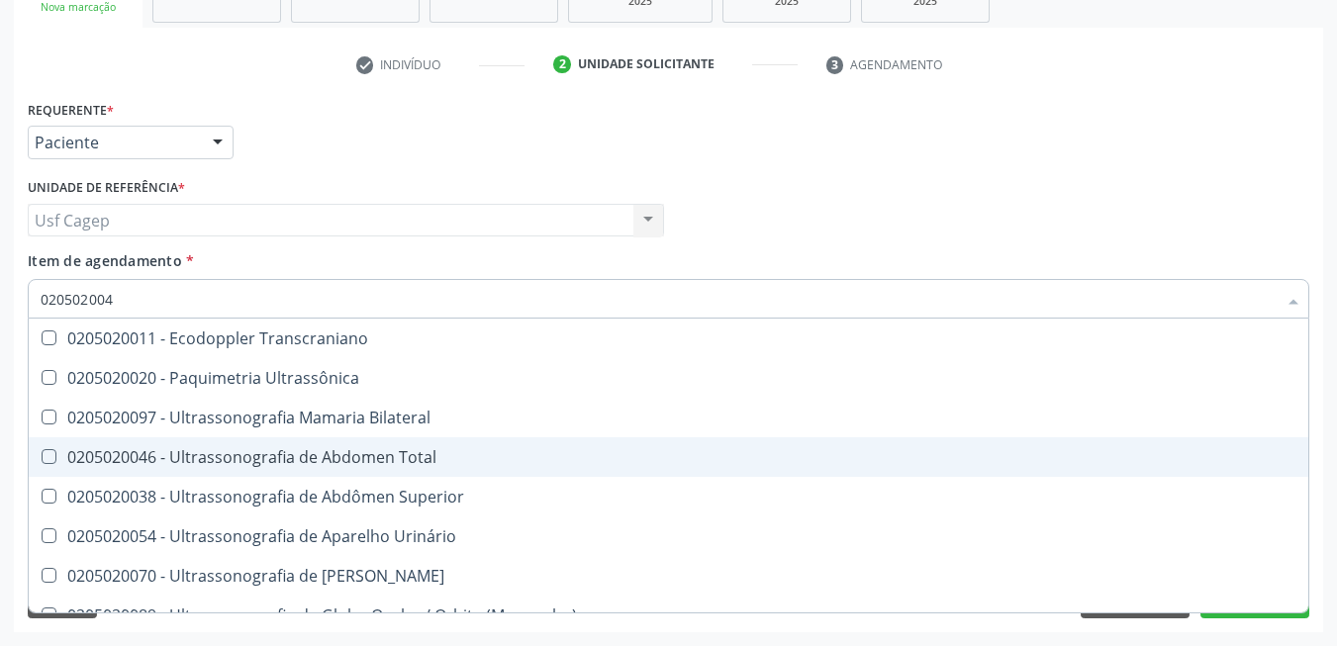
type input "0205020046"
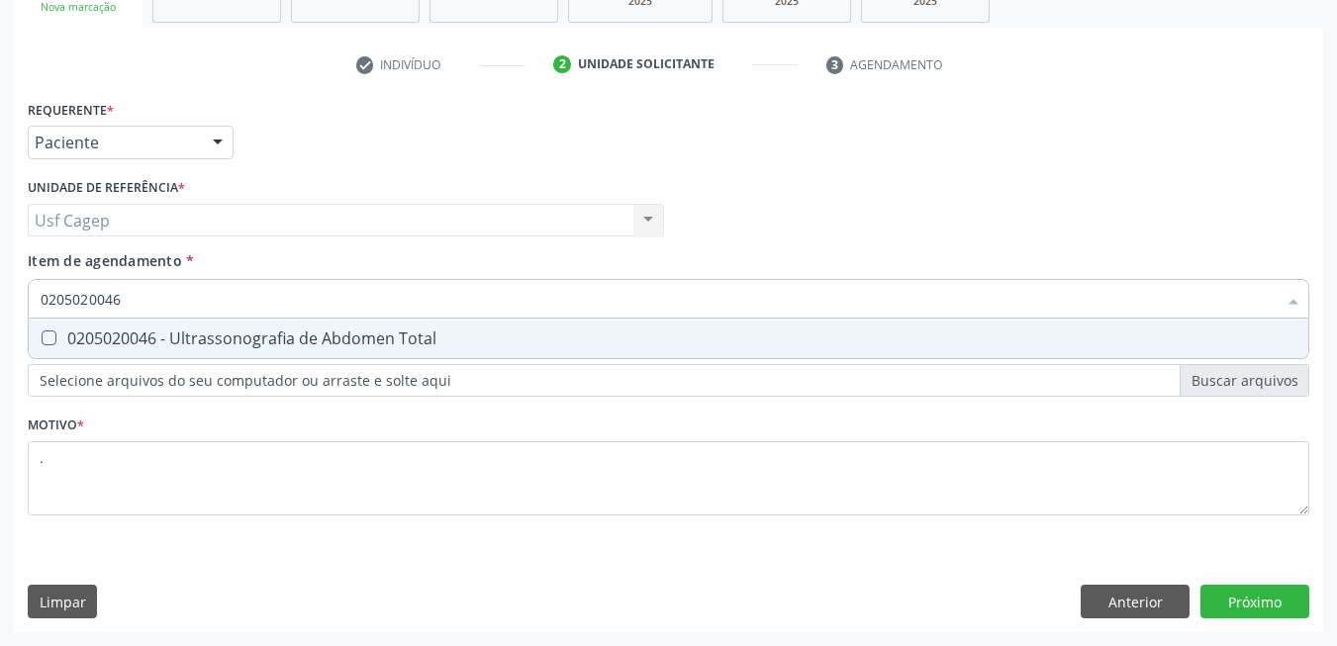
click at [323, 332] on div "0205020046 - Ultrassonografia de Abdomen Total" at bounding box center [669, 339] width 1256 height 16
checkbox Total "true"
click at [1230, 587] on div "Requerente * Paciente Médico(a) Enfermeiro(a) Paciente Nenhum resultado encontr…" at bounding box center [668, 363] width 1309 height 537
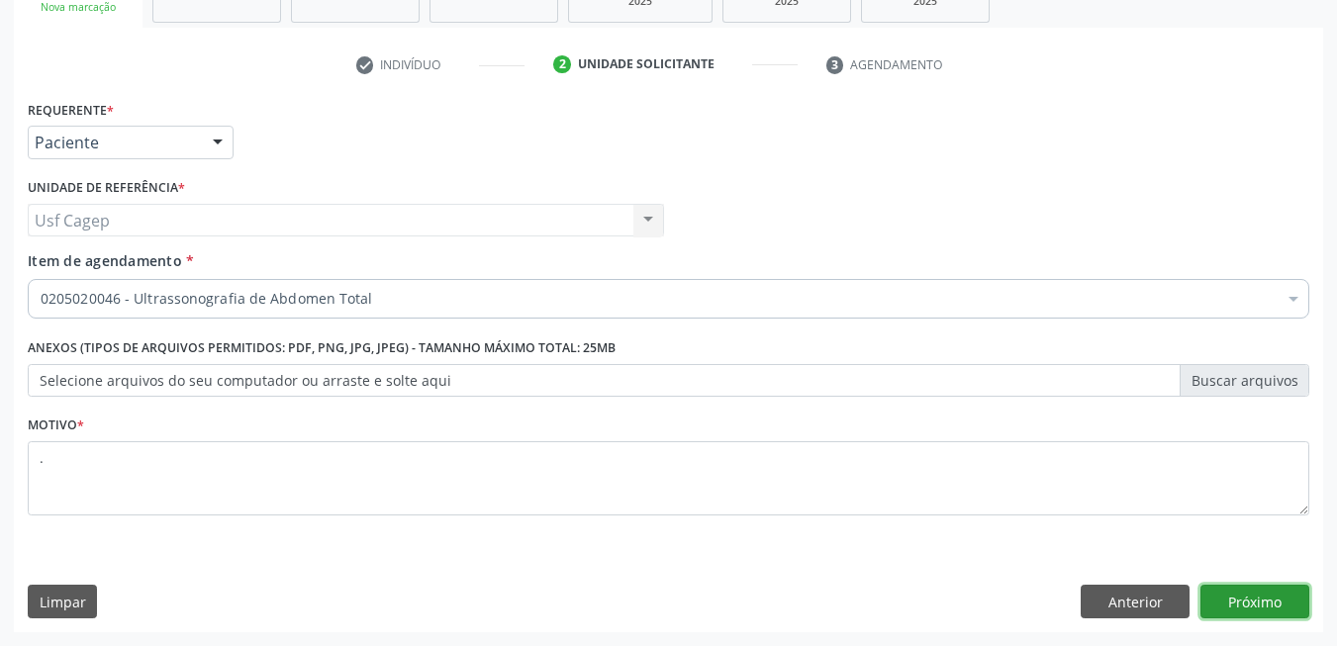
click at [1234, 613] on button "Próximo" at bounding box center [1254, 602] width 109 height 34
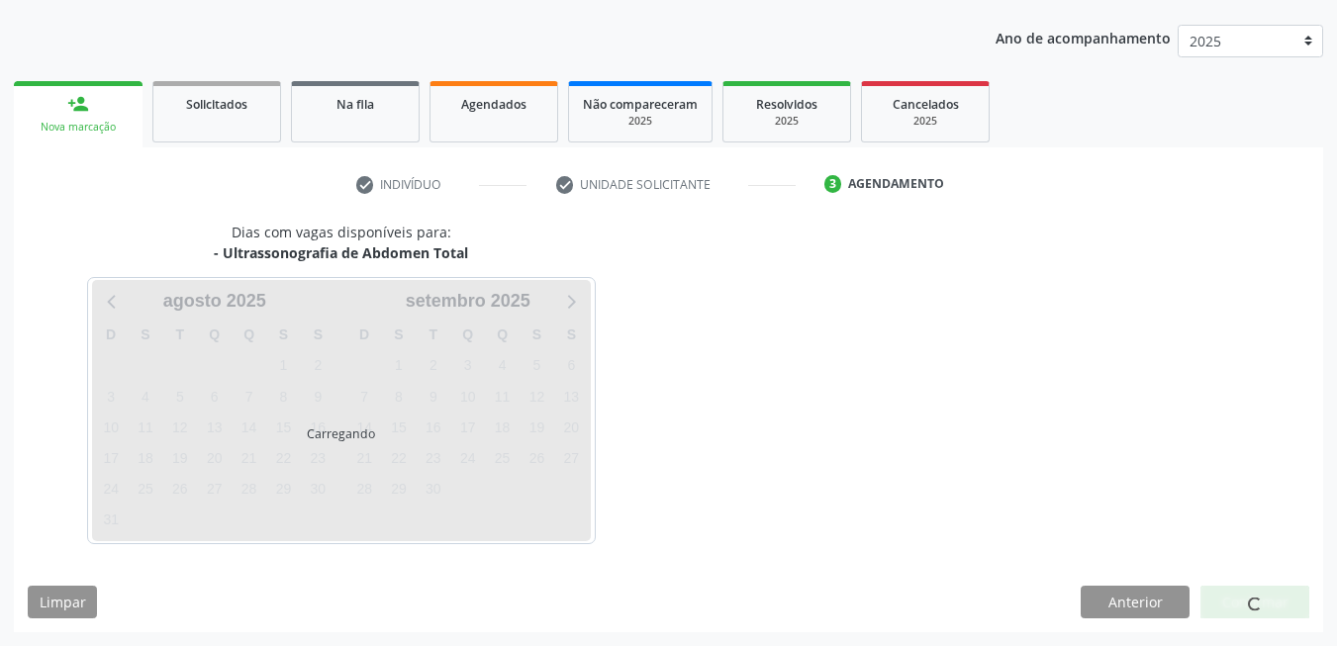
scroll to position [215, 0]
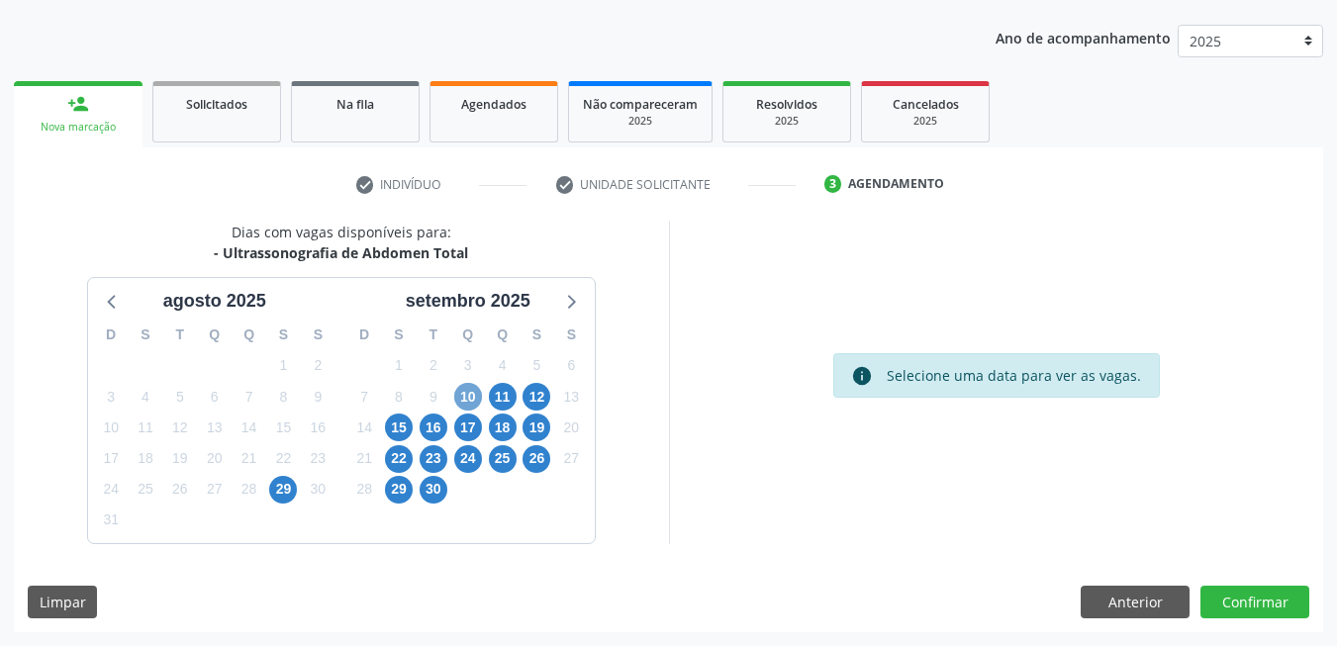
click at [478, 398] on span "10" at bounding box center [468, 397] width 28 height 28
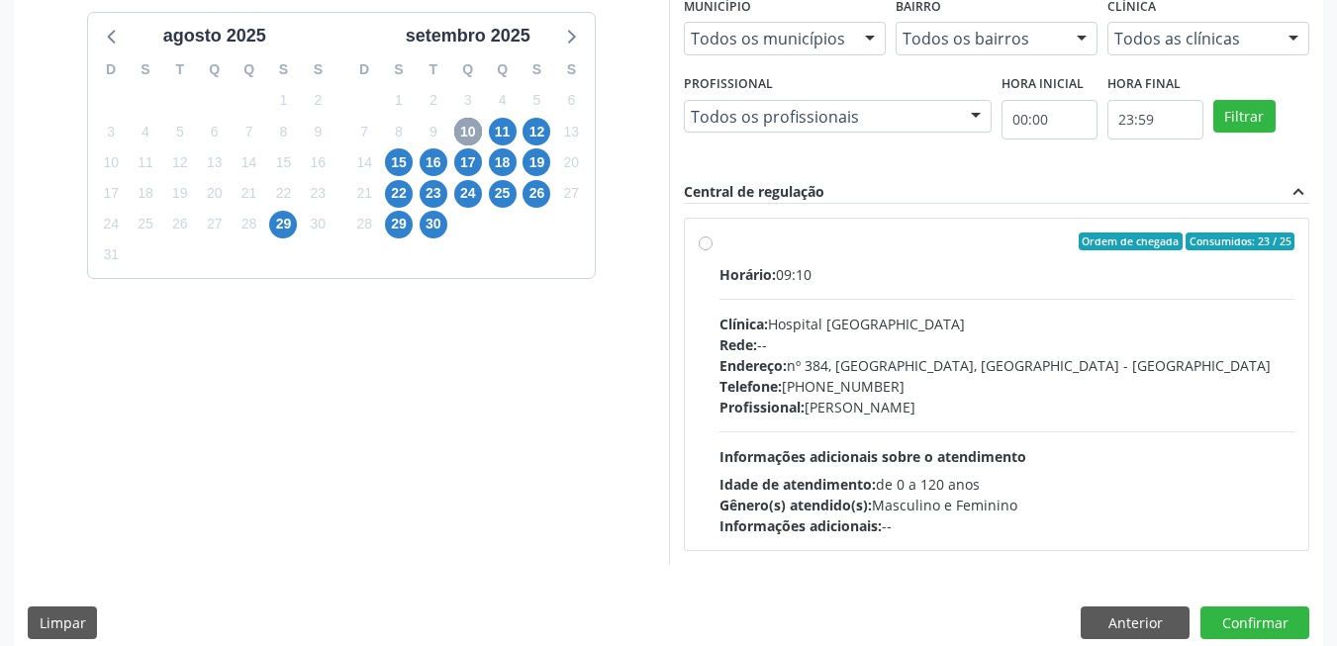
scroll to position [501, 0]
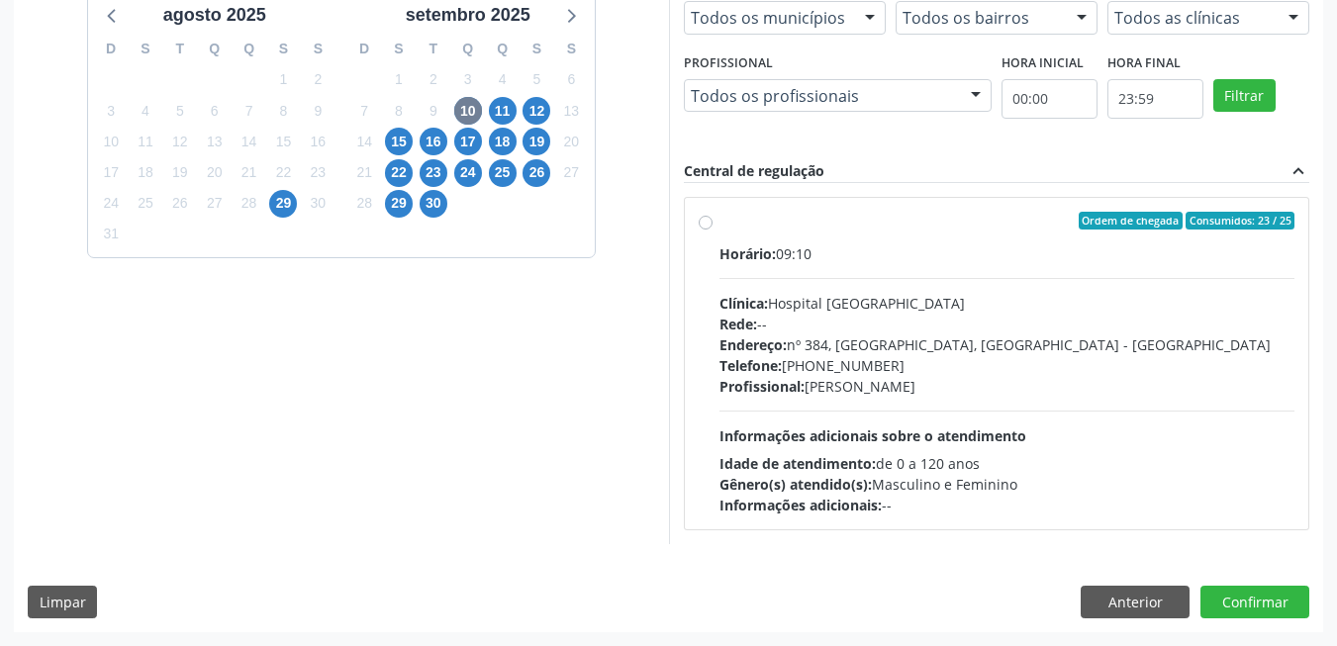
click at [909, 427] on span "Informações adicionais sobre o atendimento" at bounding box center [872, 436] width 307 height 19
click at [713, 230] on input "Ordem de chegada Consumidos: 23 / 25 Horário: 09:10 Clínica: Hospital Sao Franc…" at bounding box center [706, 221] width 14 height 18
radio input "true"
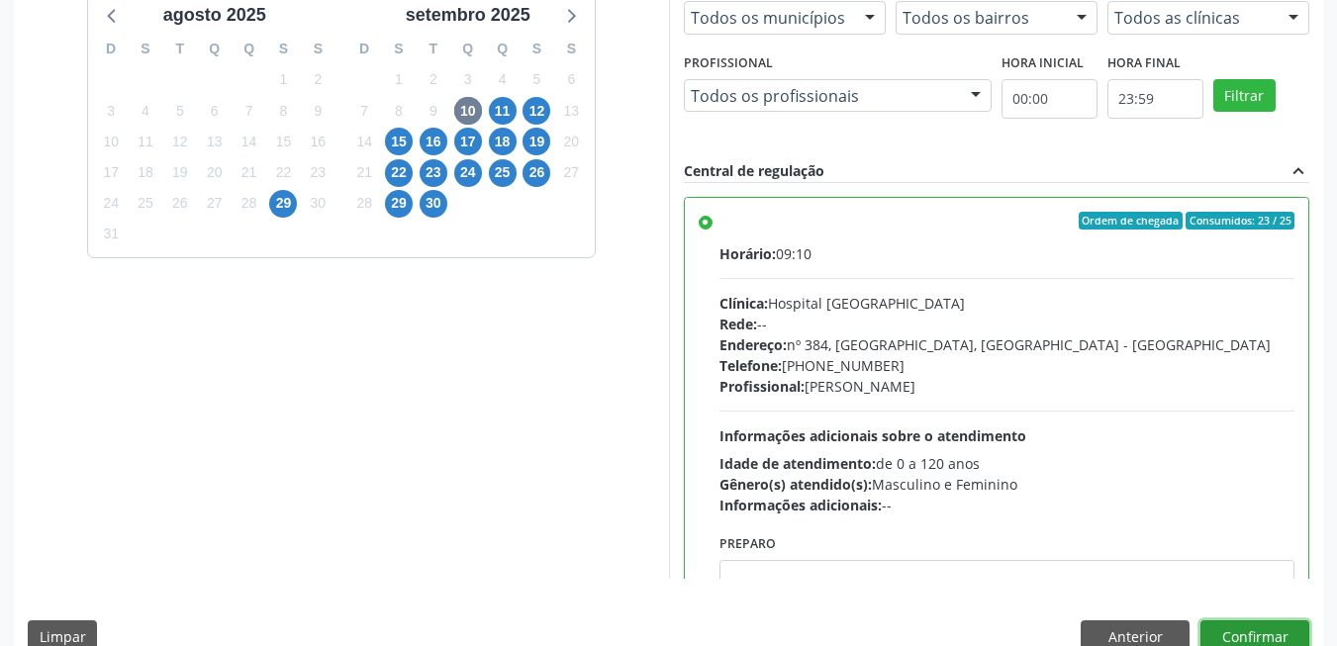
click at [1262, 641] on button "Confirmar" at bounding box center [1254, 638] width 109 height 34
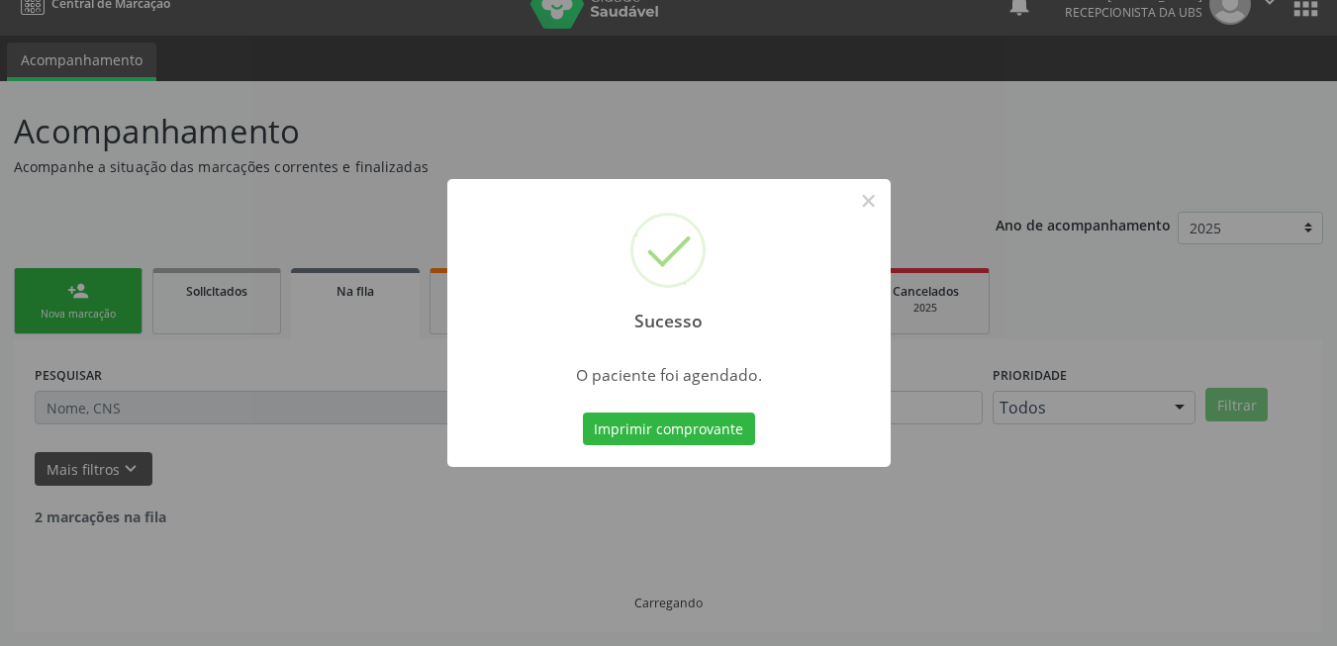
scroll to position [7, 0]
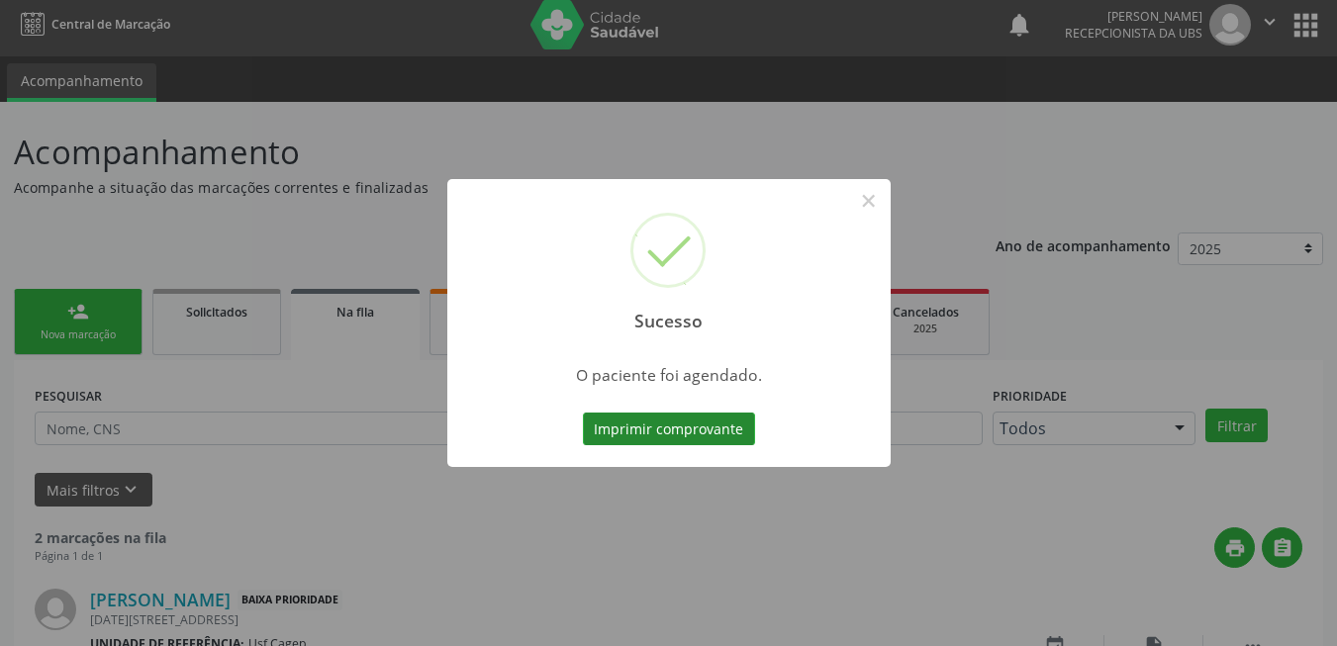
click at [699, 435] on button "Imprimir comprovante" at bounding box center [669, 430] width 172 height 34
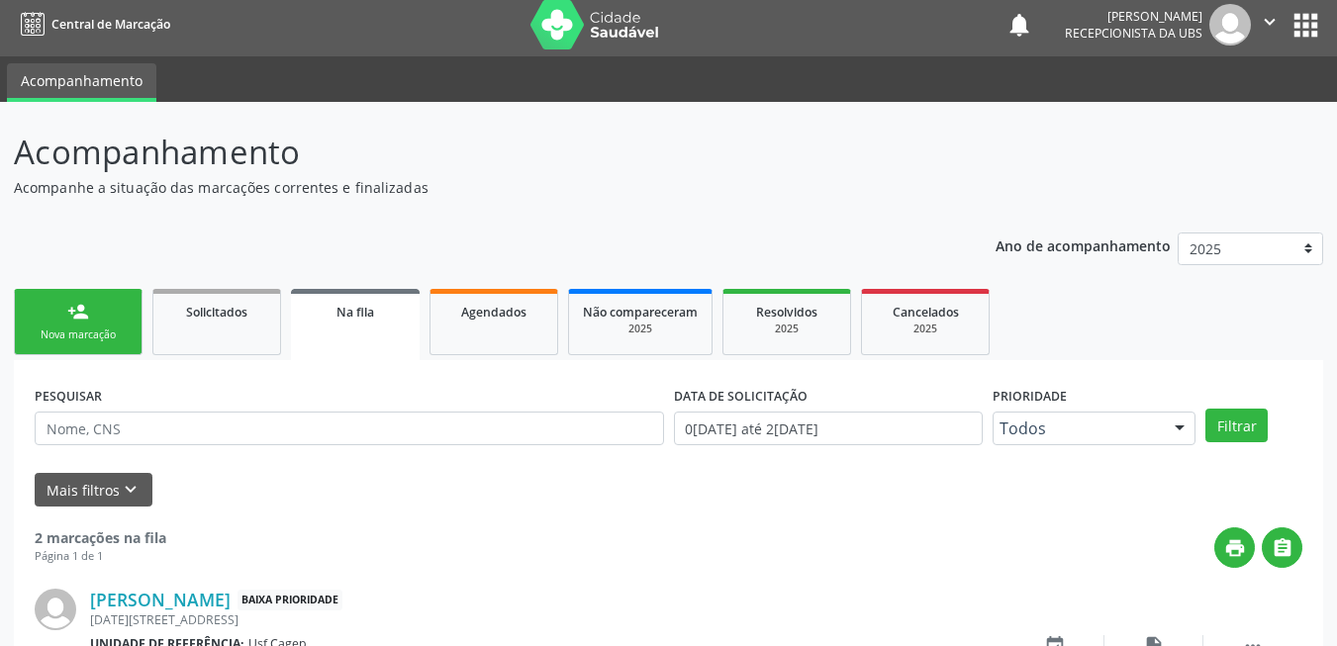
drag, startPoint x: 76, startPoint y: 324, endPoint x: 90, endPoint y: 328, distance: 14.4
click at [76, 324] on link "person_add Nova marcação" at bounding box center [78, 322] width 129 height 66
click at [90, 328] on div "Nova marcação" at bounding box center [78, 335] width 99 height 15
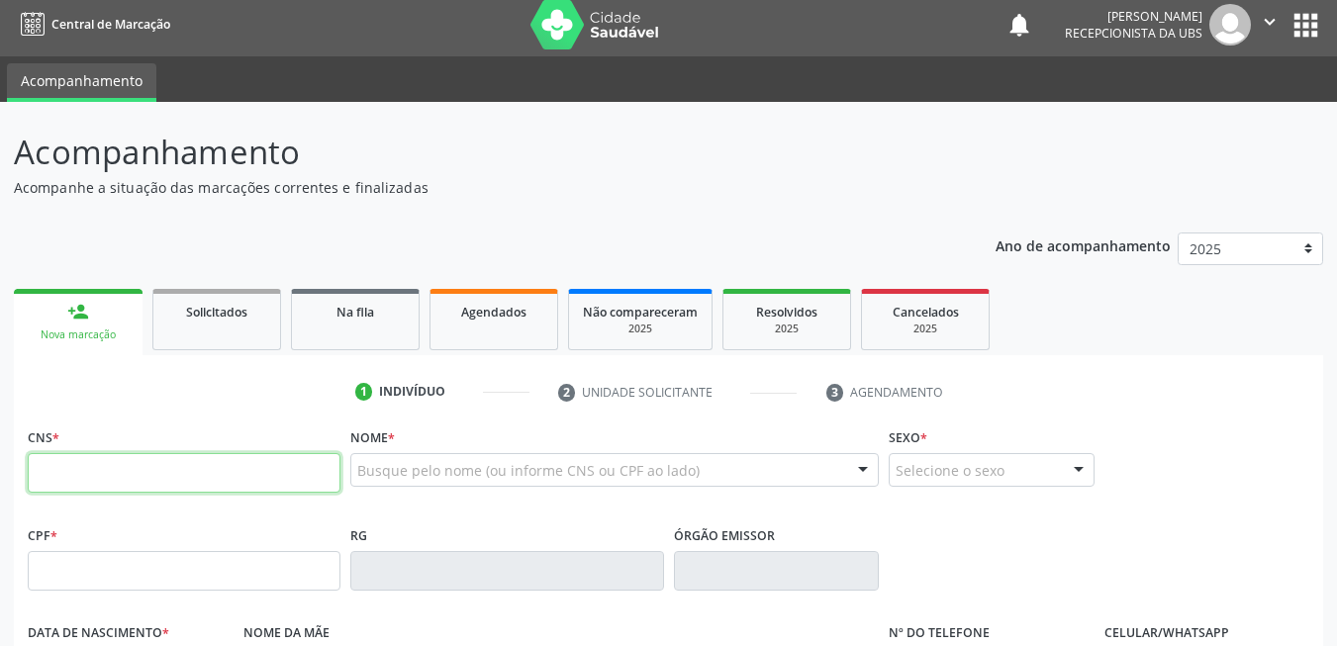
click at [196, 483] on input "text" at bounding box center [184, 473] width 313 height 40
type input "898 0041 7349 7557"
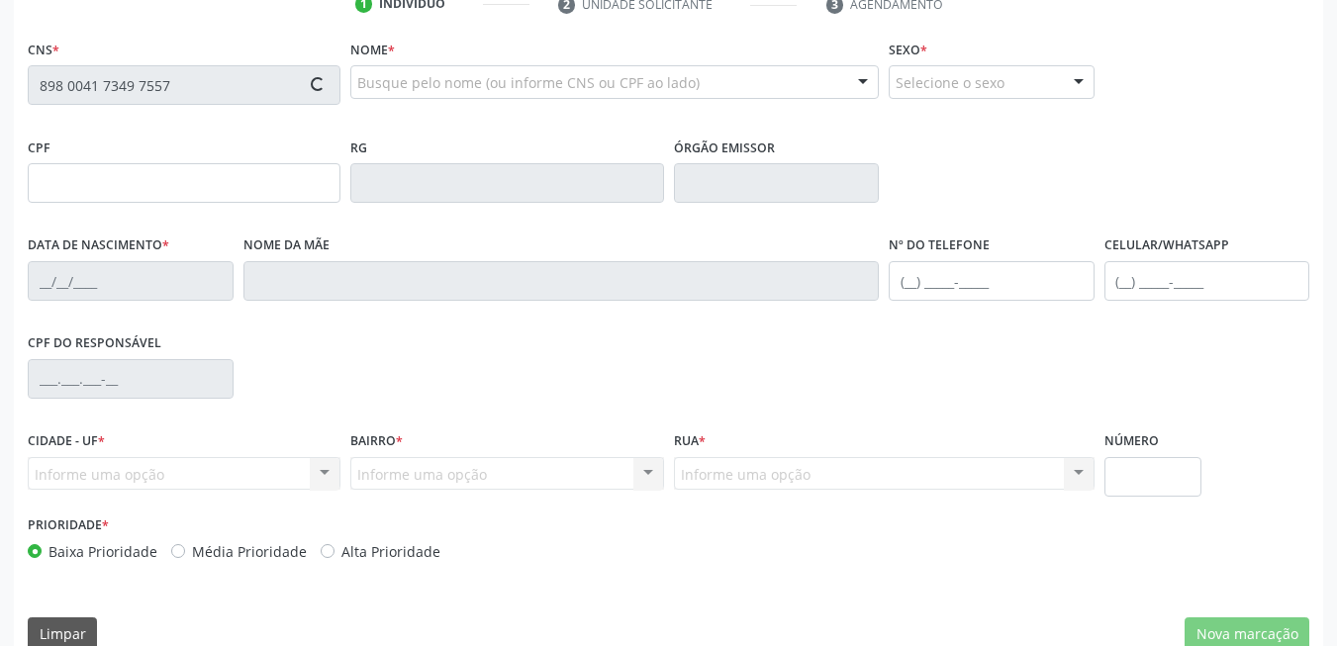
scroll to position [427, 0]
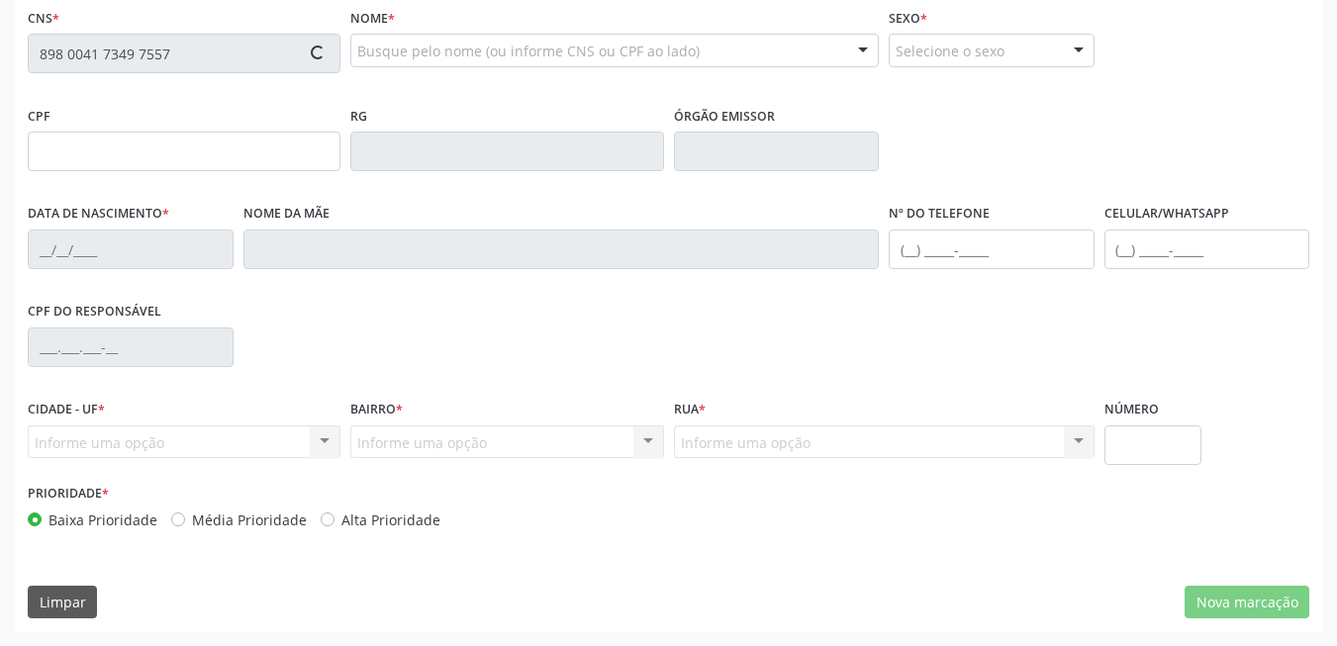
type input "164.885.624-10"
type input "28/04/2014"
type input "Maria Aparecida da Silva"
type input "(87) 9911-8685"
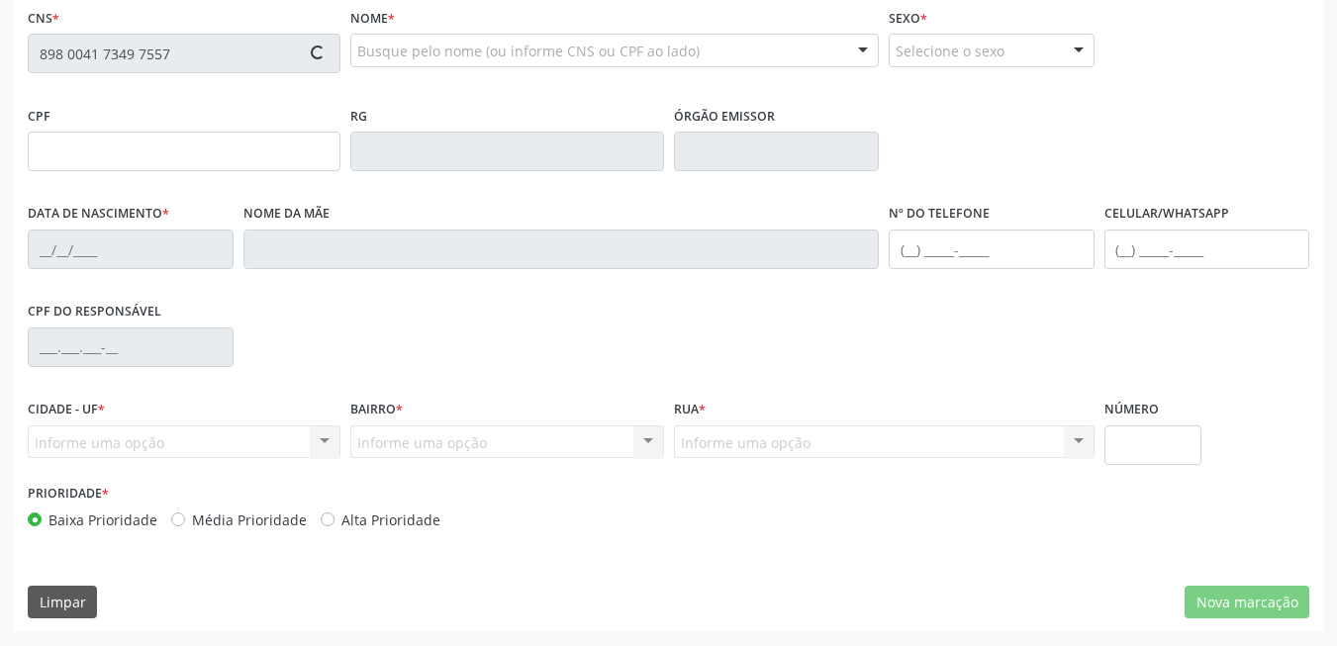
type input "180.092.984-68"
type input "351"
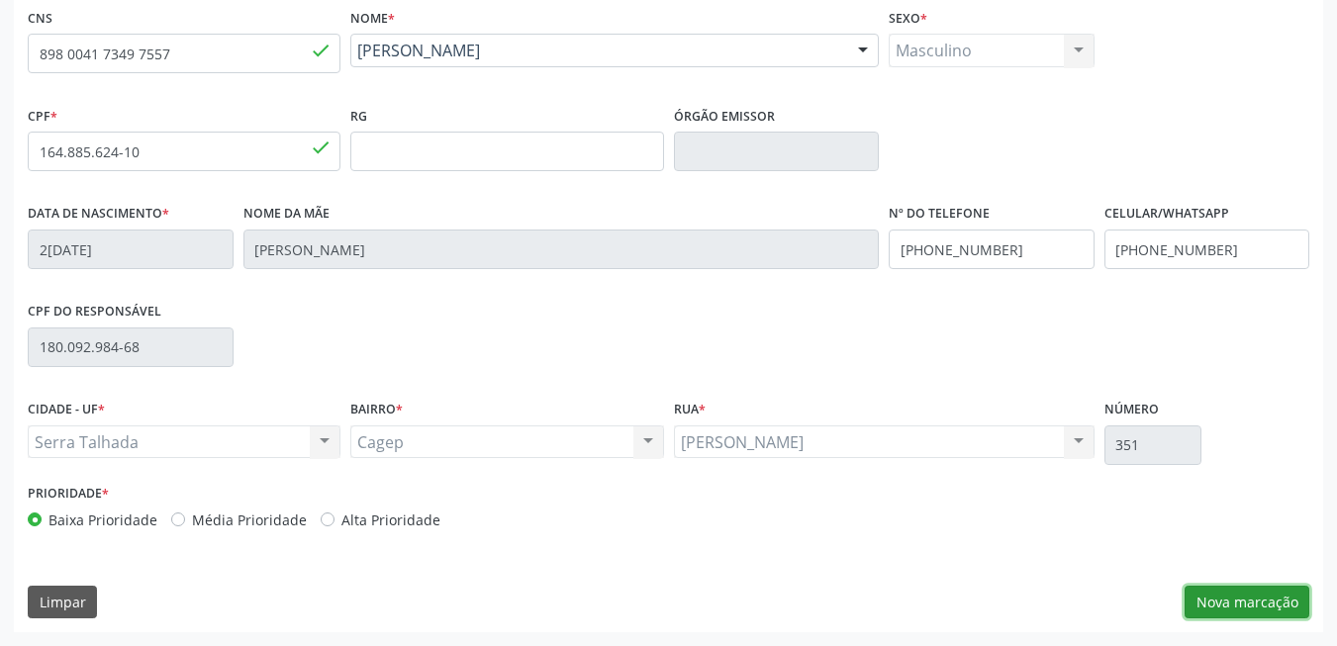
click at [1199, 591] on button "Nova marcação" at bounding box center [1247, 603] width 125 height 34
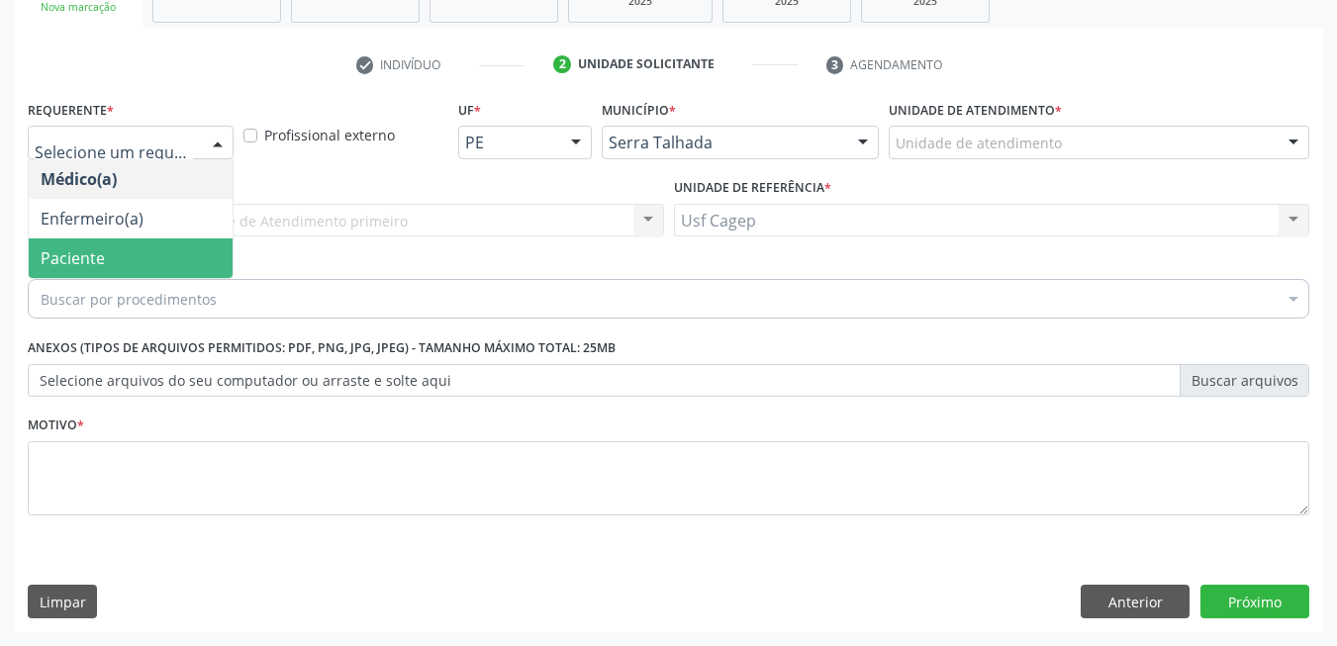
click at [123, 254] on span "Paciente" at bounding box center [131, 259] width 204 height 40
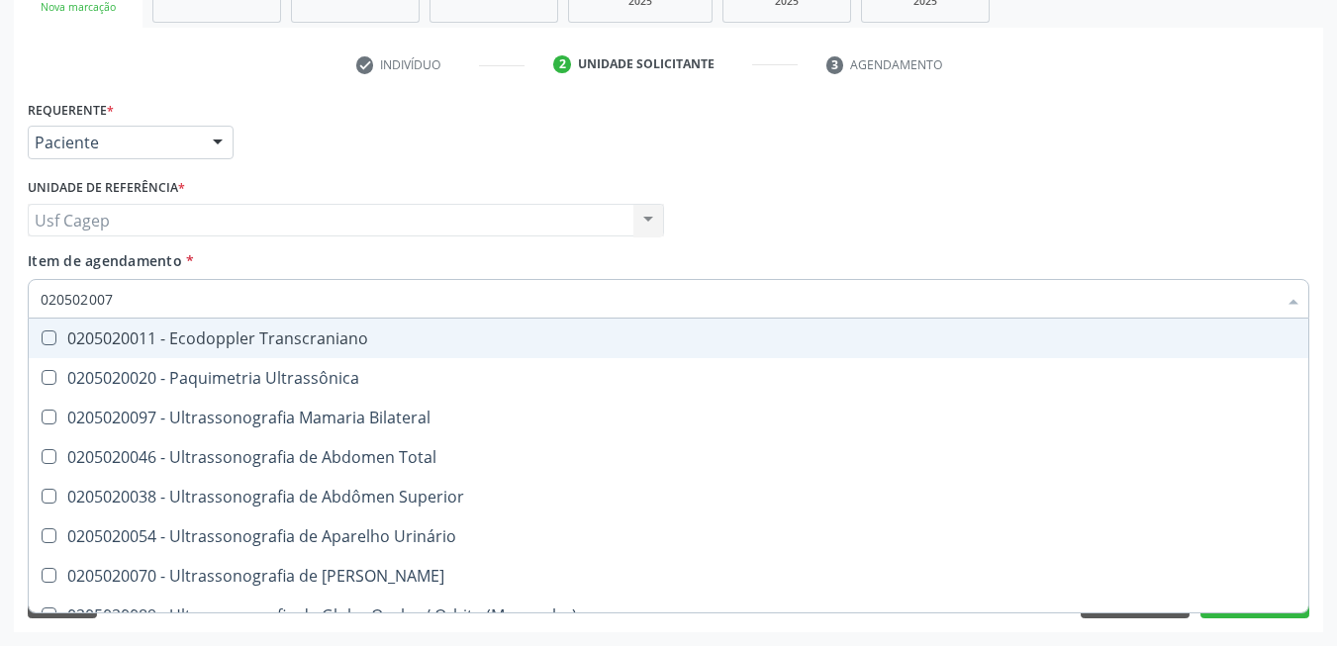
type input "0205020070"
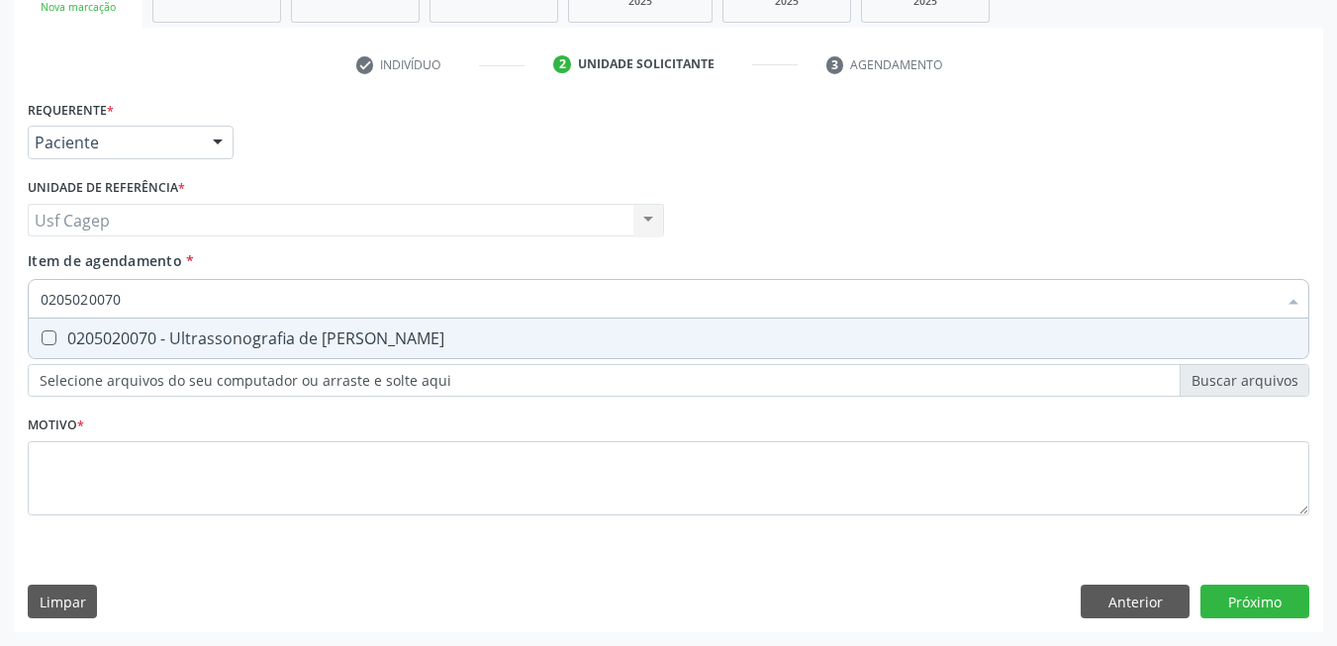
click at [199, 338] on div "0205020070 - Ultrassonografia de [PERSON_NAME]" at bounding box center [669, 339] width 1256 height 16
checkbox Escrotal "true"
click at [237, 434] on div "Requerente * Paciente Médico(a) Enfermeiro(a) Paciente Nenhum resultado encontr…" at bounding box center [669, 319] width 1282 height 448
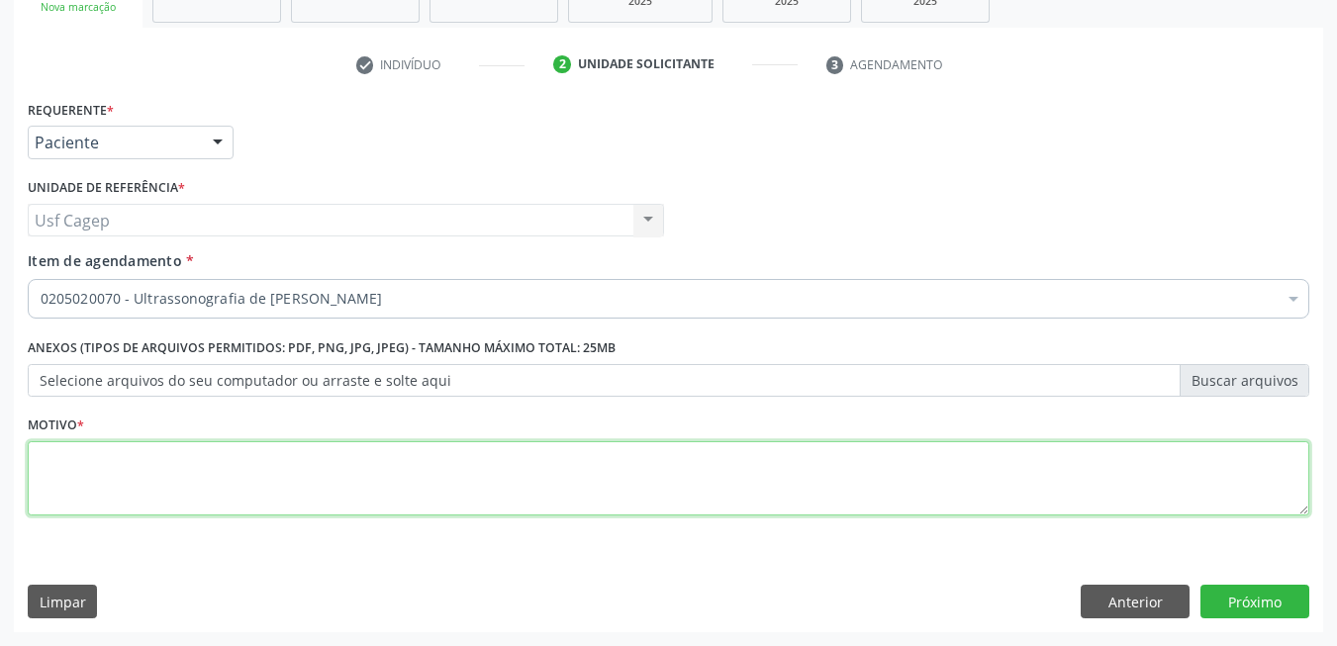
click at [242, 456] on textarea at bounding box center [669, 478] width 1282 height 75
type textarea "."
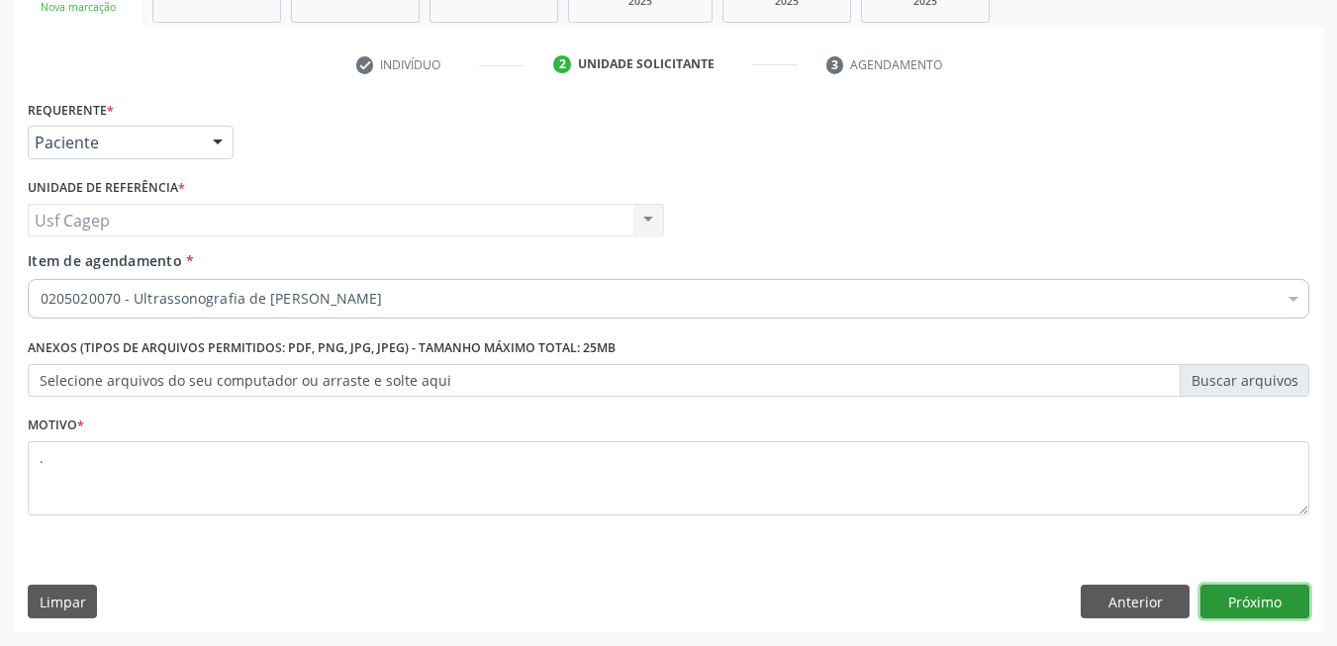
click at [1238, 614] on button "Próximo" at bounding box center [1254, 602] width 109 height 34
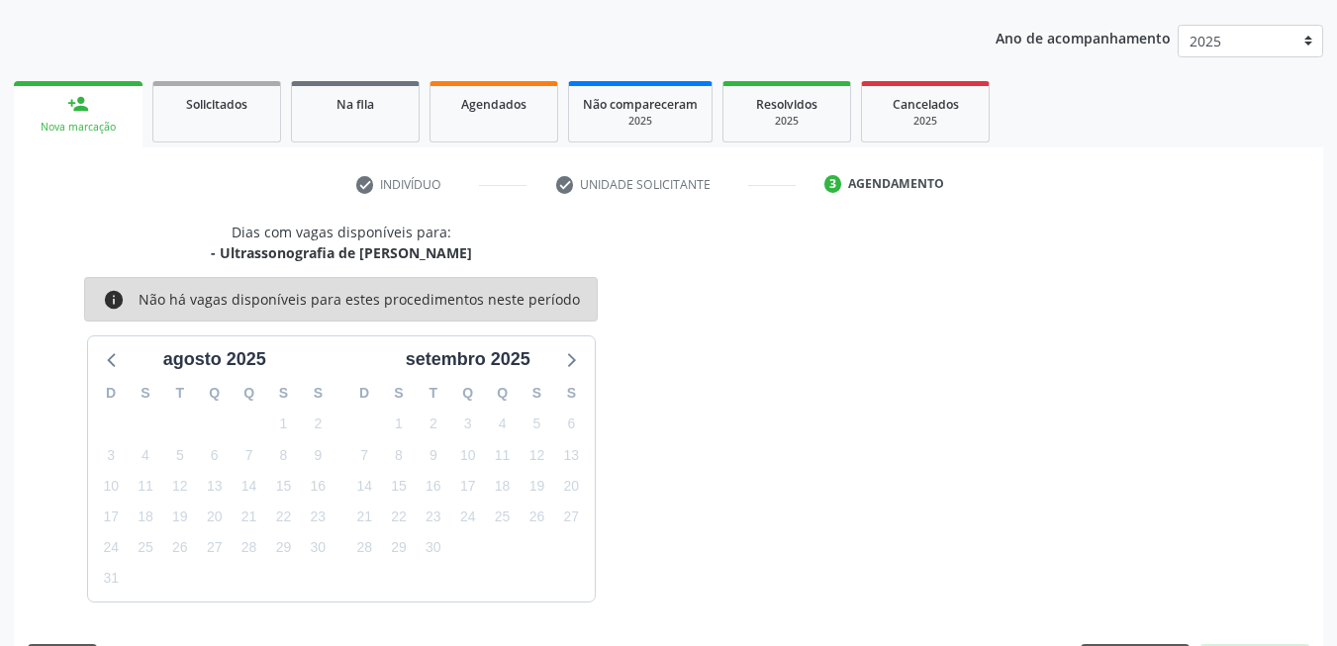
scroll to position [273, 0]
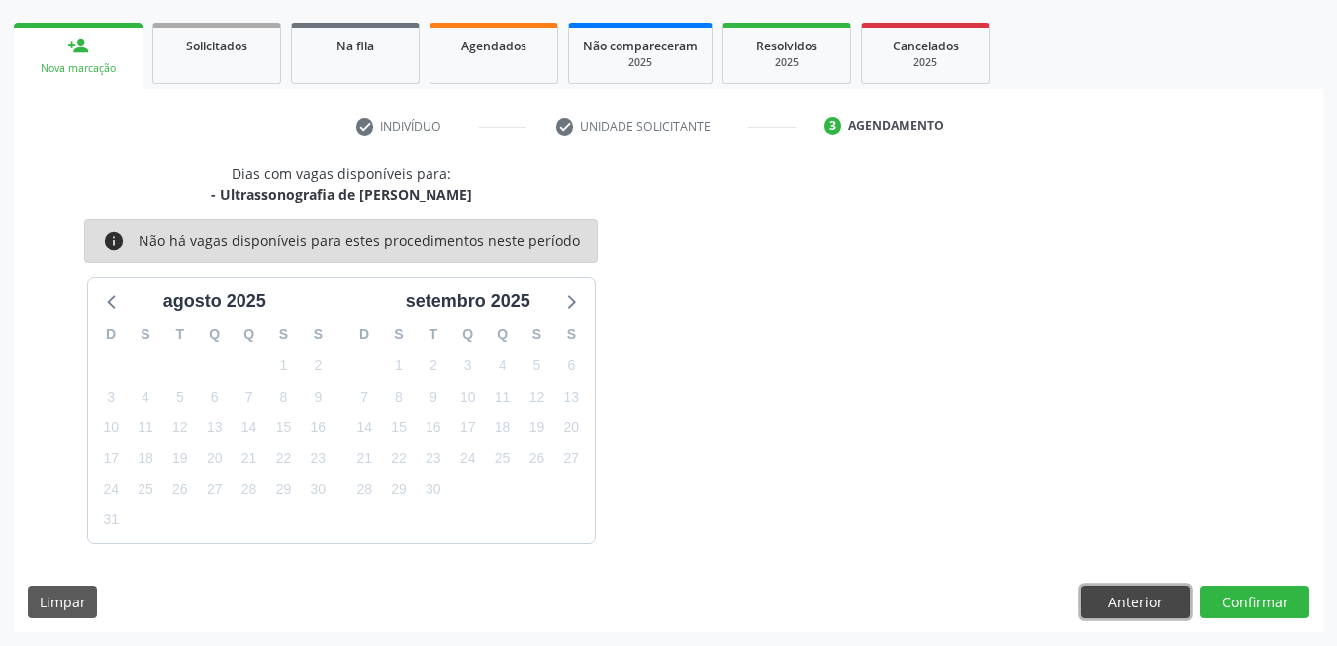
click at [1103, 601] on button "Anterior" at bounding box center [1135, 603] width 109 height 34
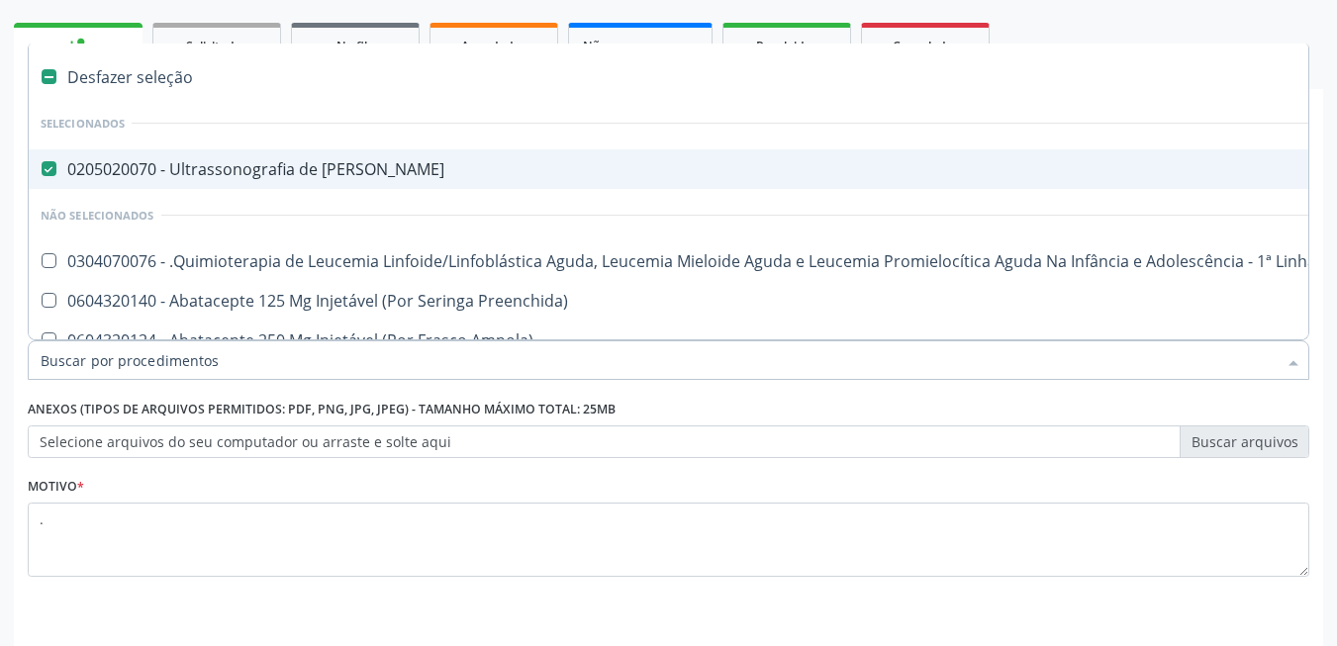
click at [260, 167] on div "0205020070 - Ultrassonografia de [PERSON_NAME]" at bounding box center [811, 169] width 1541 height 16
checkbox Escrotal "false"
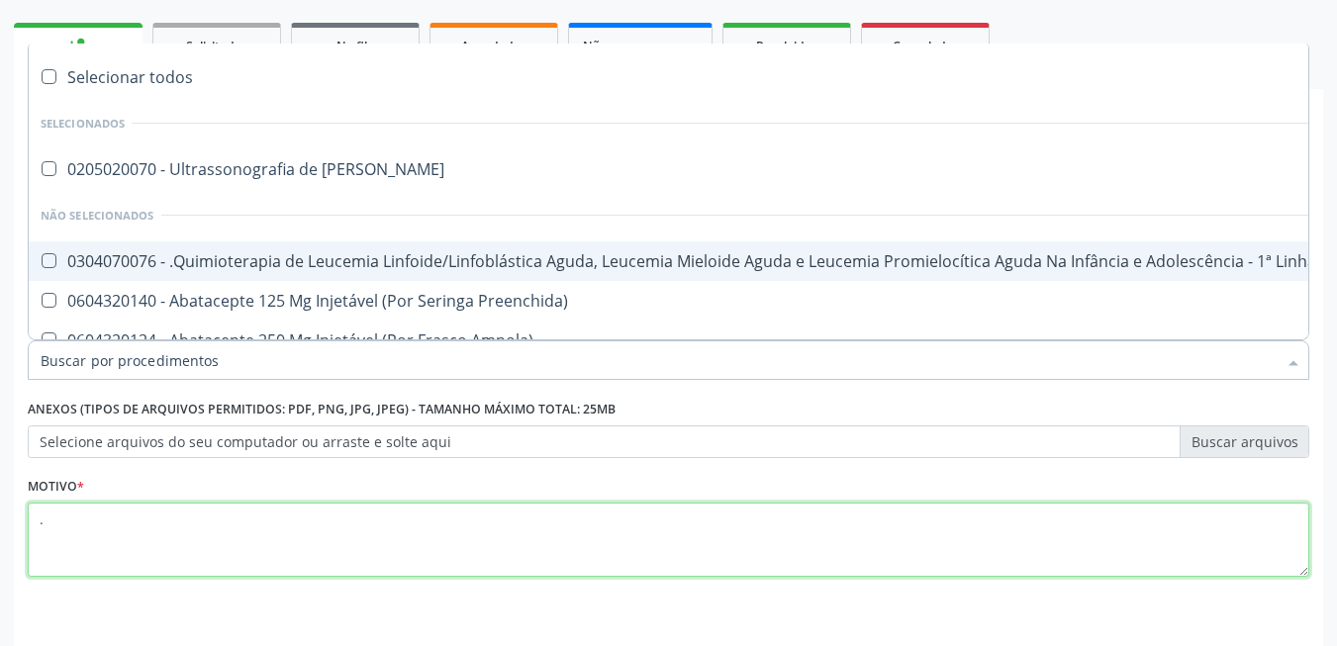
click at [498, 522] on textarea "." at bounding box center [669, 540] width 1282 height 75
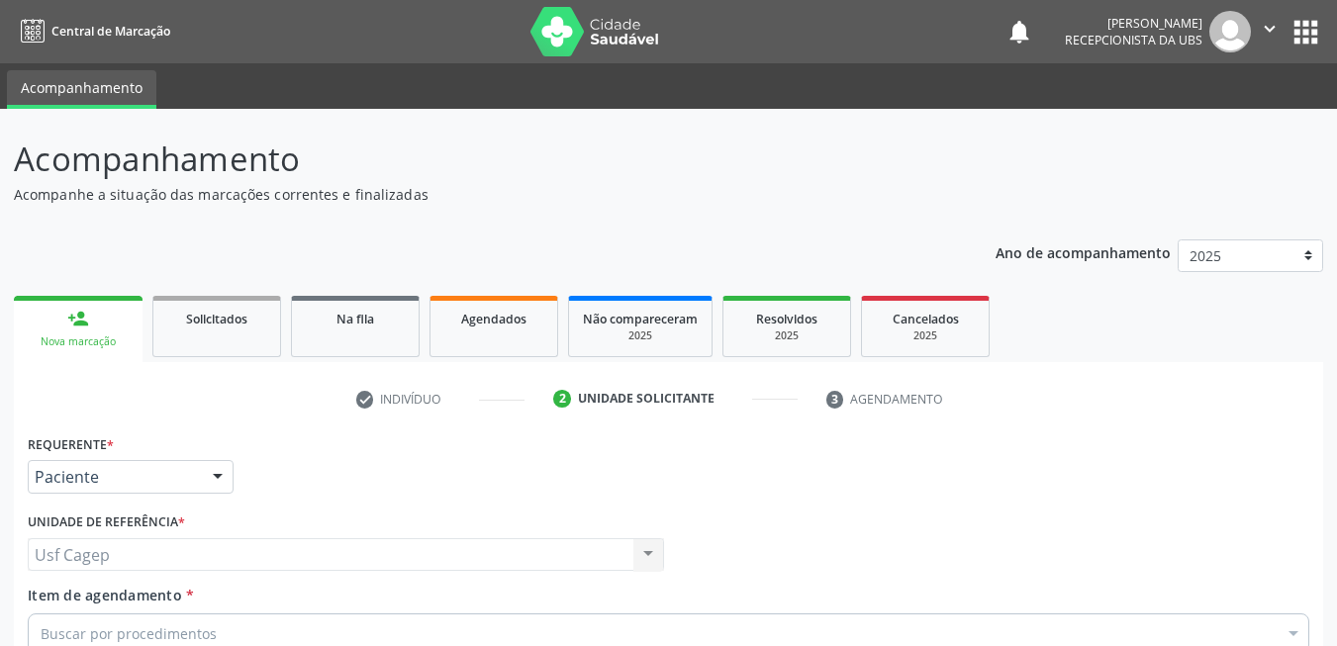
scroll to position [273, 0]
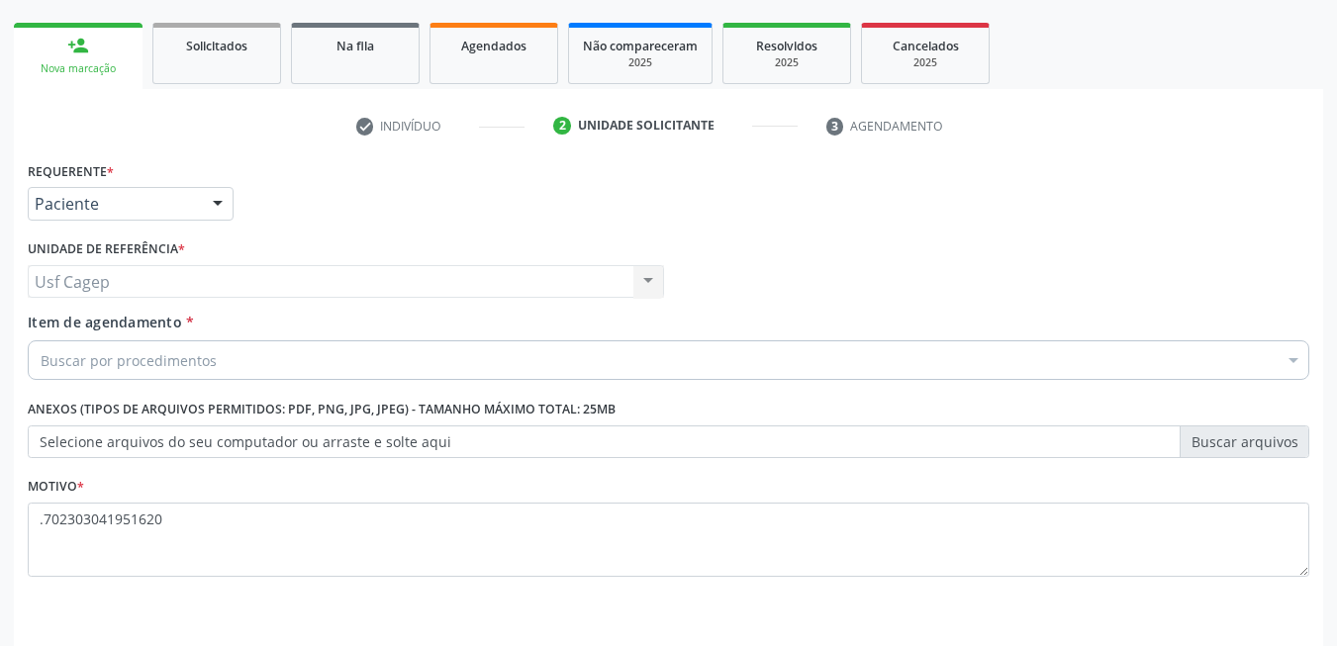
drag, startPoint x: 260, startPoint y: 526, endPoint x: 45, endPoint y: 509, distance: 216.4
click at [45, 509] on textarea ".702303041951620" at bounding box center [669, 540] width 1282 height 75
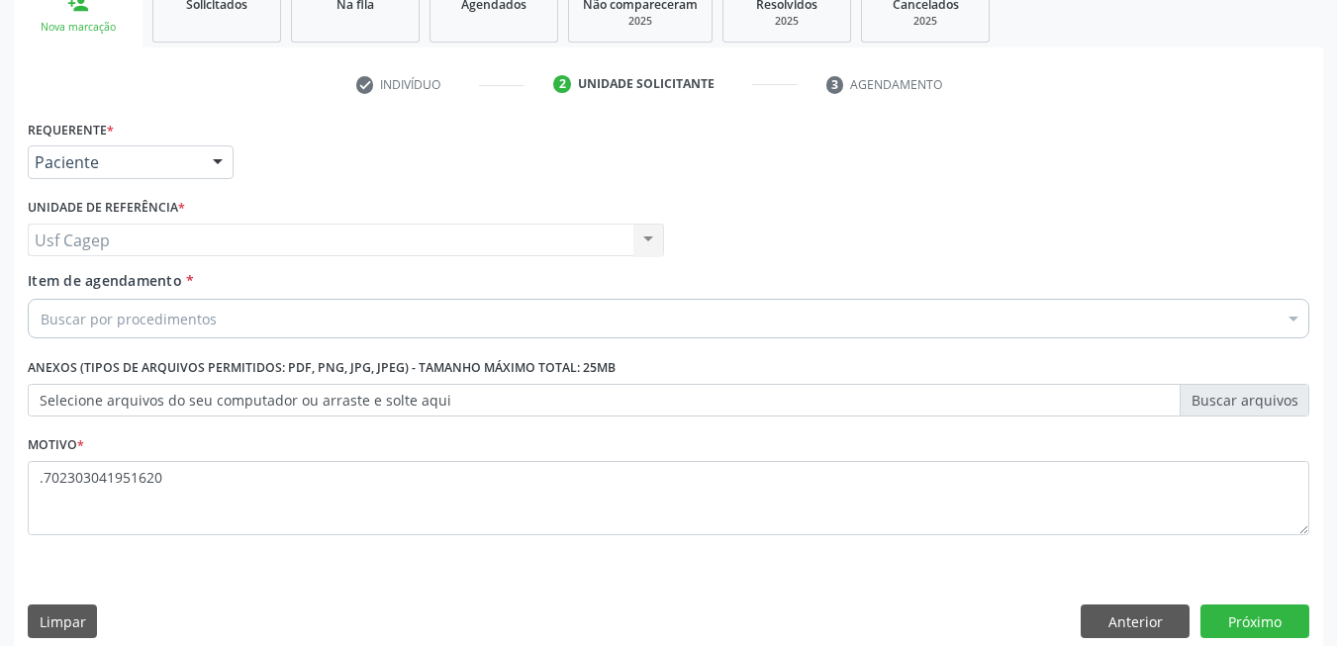
scroll to position [335, 0]
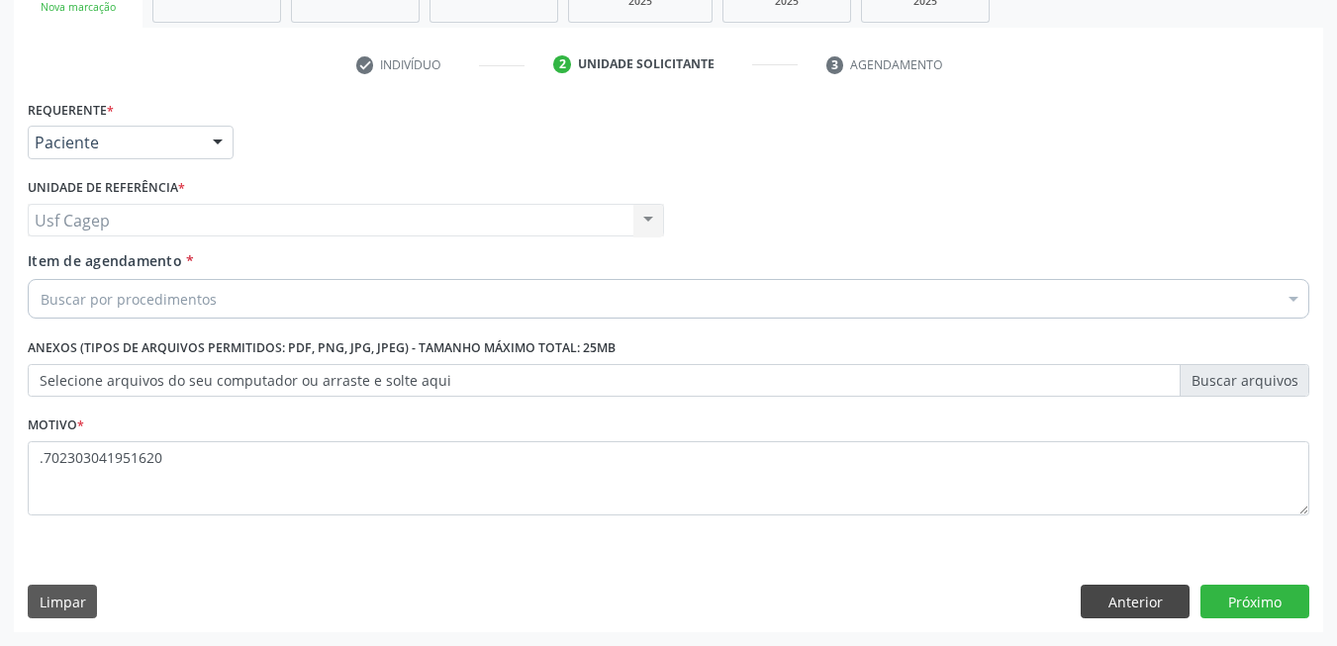
type textarea ".702303041951620"
click at [1116, 605] on button "Anterior" at bounding box center [1135, 602] width 109 height 34
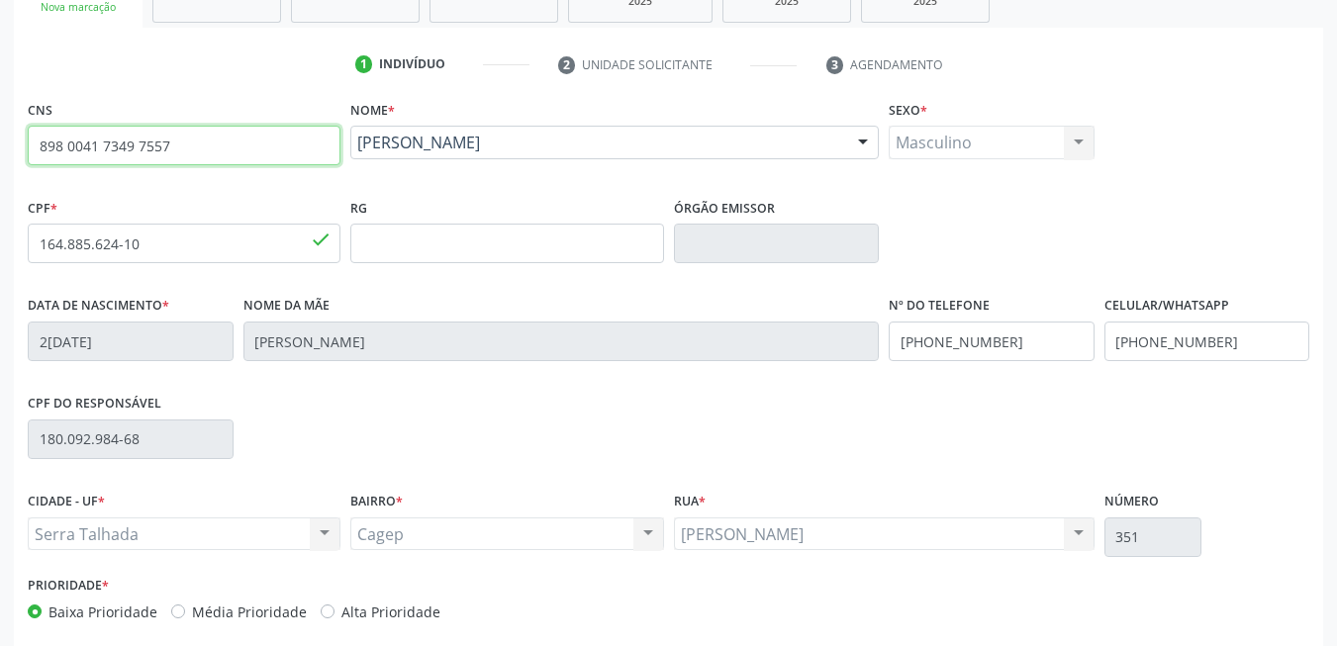
click at [263, 159] on input "898 0041 7349 7557" at bounding box center [184, 146] width 313 height 40
click at [261, 158] on input "898 0041 7349 7557" at bounding box center [184, 146] width 313 height 40
paste input "702 3030 4195 1620"
type input "702 3030 4195 1620"
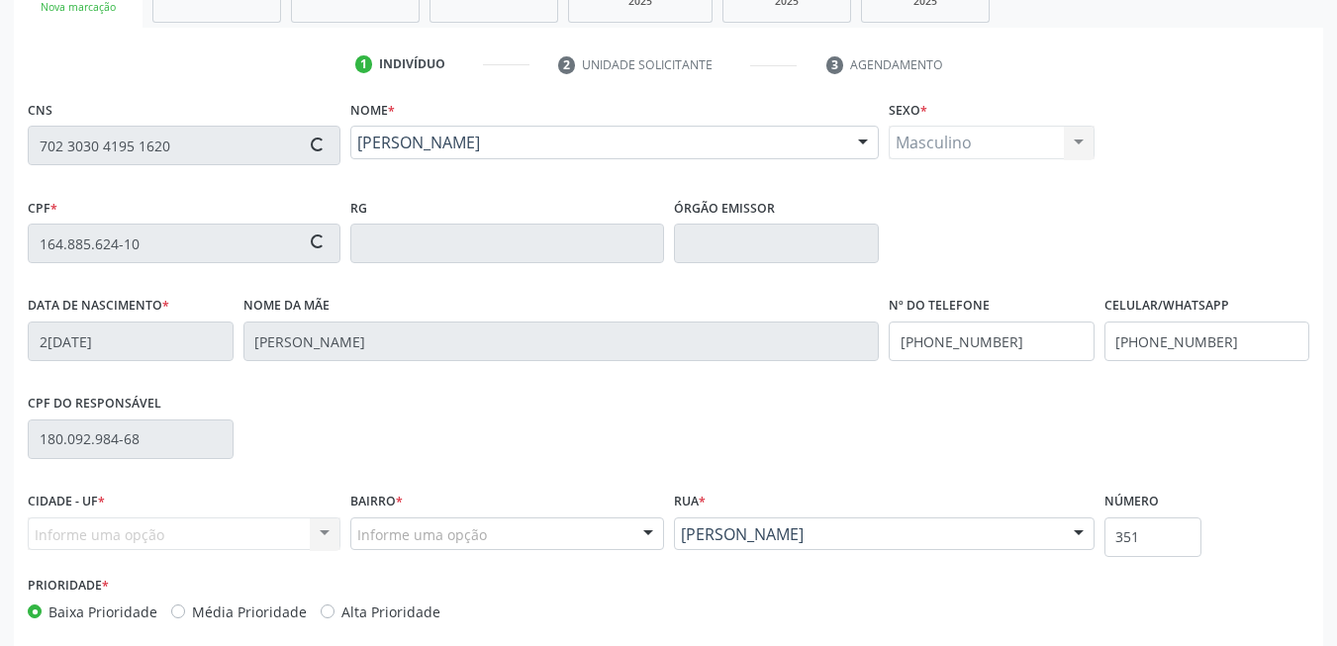
type input "769.884.654-72"
type input "26/11/1970"
type input "Raimunda Lucia de Sales"
type input "(87) 99651-7433"
type input "26"
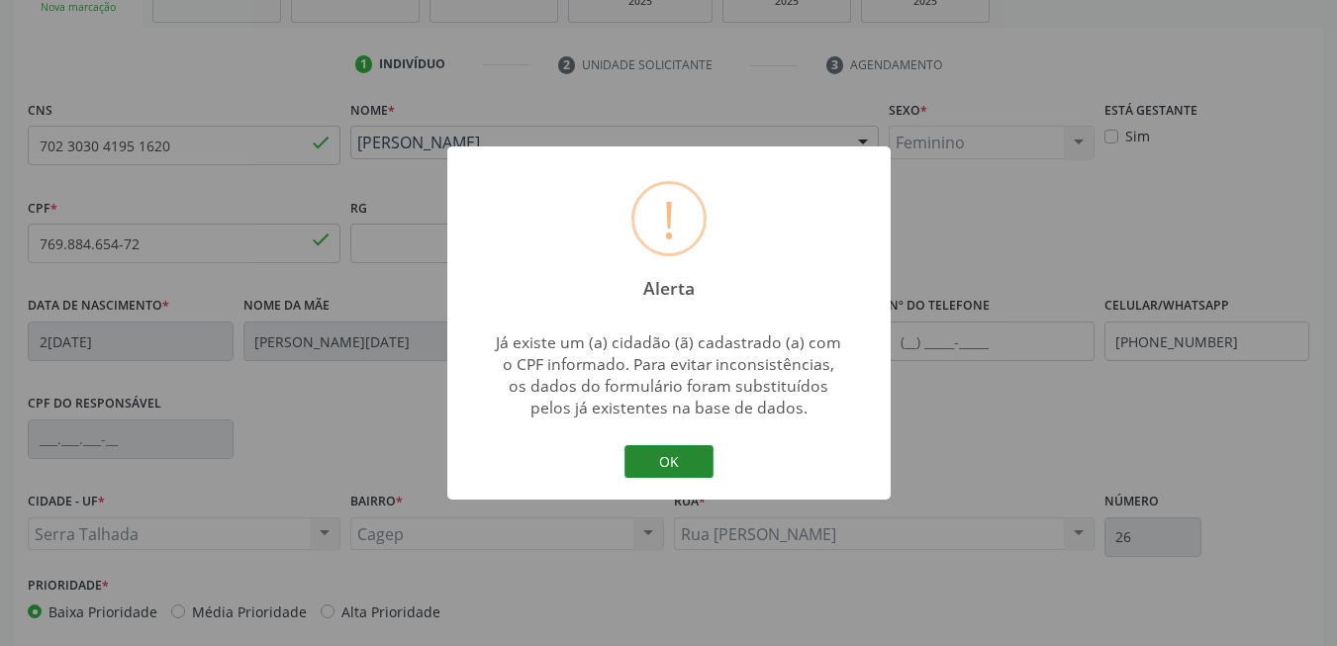
click at [671, 460] on button "OK" at bounding box center [668, 462] width 89 height 34
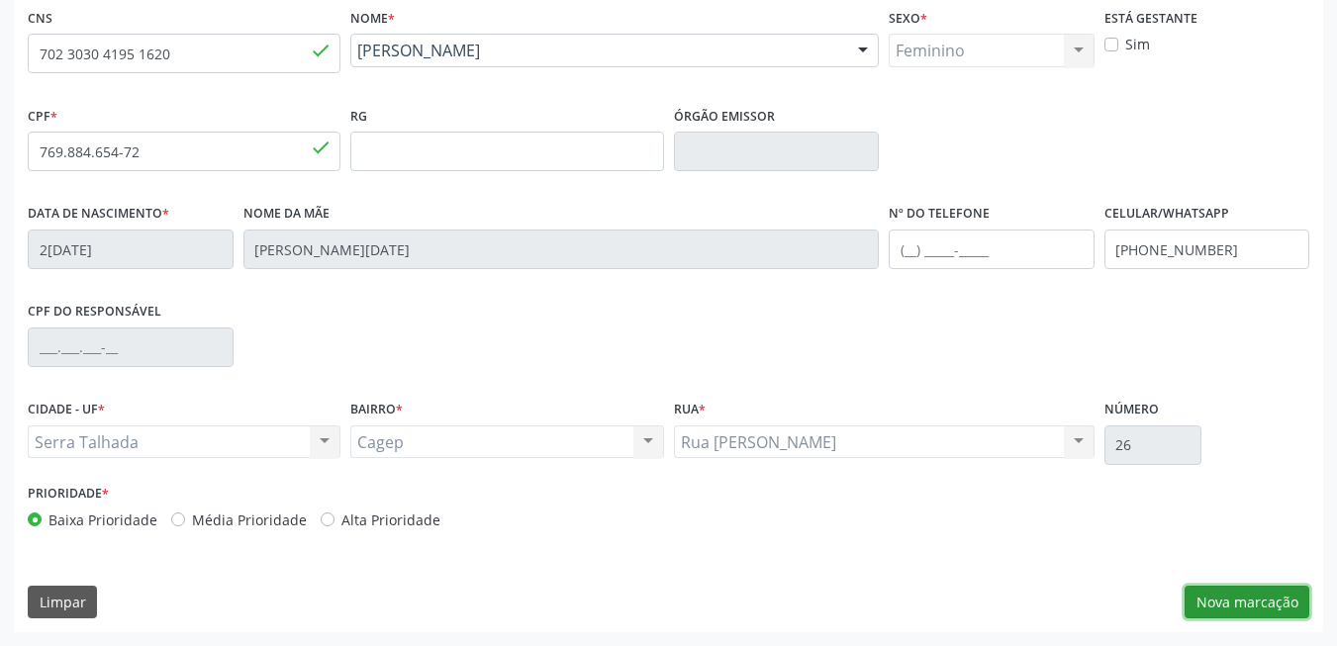
click at [1214, 594] on button "Nova marcação" at bounding box center [1247, 603] width 125 height 34
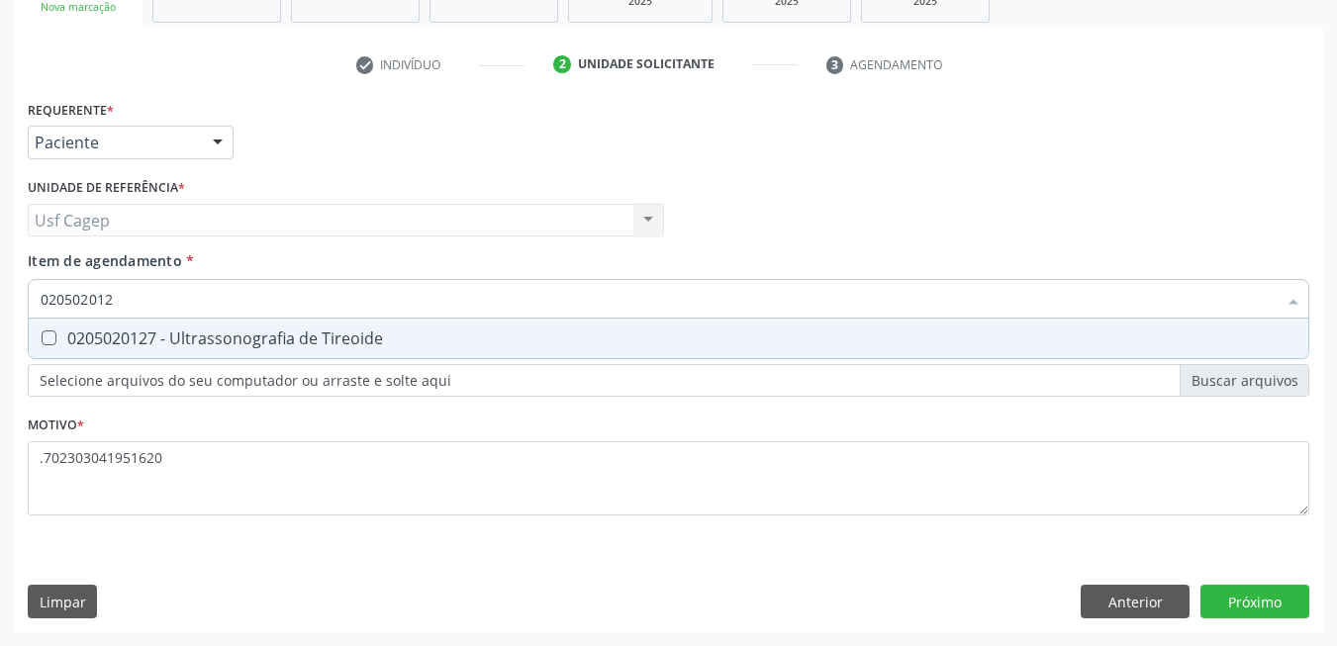
type input "0205020127"
click at [986, 344] on div "0205020127 - Ultrassonografia de Tireoide" at bounding box center [669, 339] width 1256 height 16
checkbox Tireoide "true"
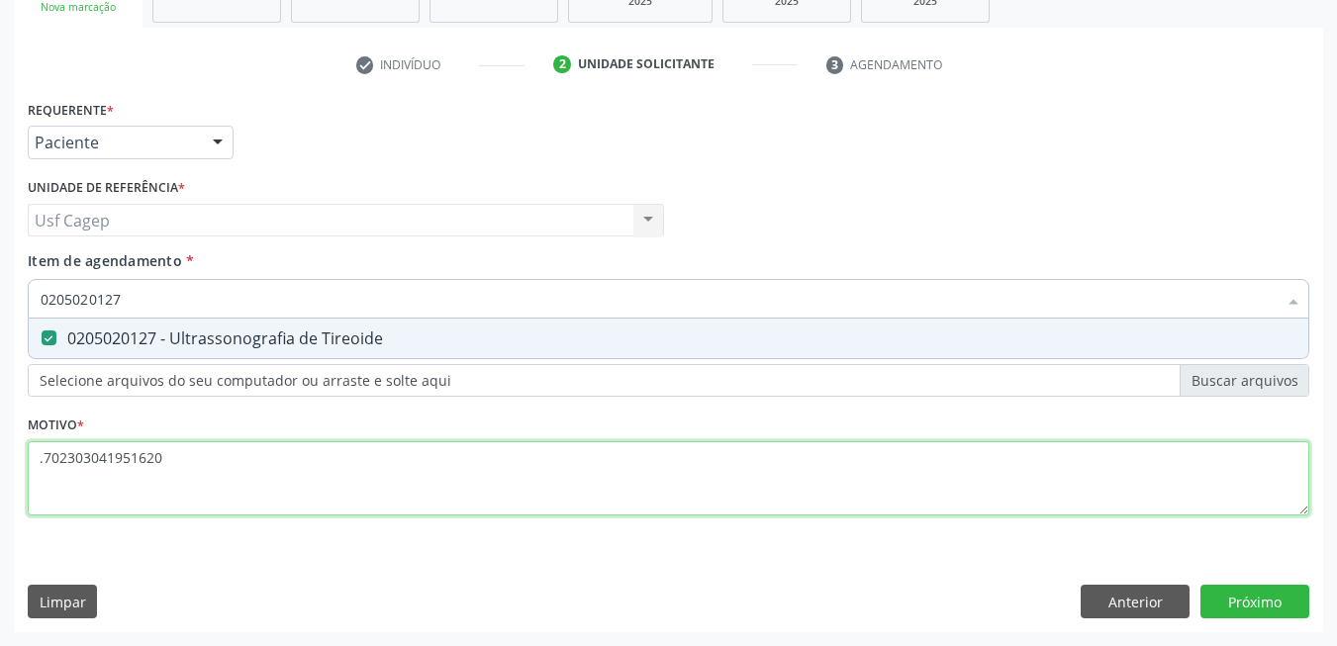
click at [1024, 495] on div "Requerente * Paciente Médico(a) Enfermeiro(a) Paciente Nenhum resultado encontr…" at bounding box center [669, 319] width 1282 height 448
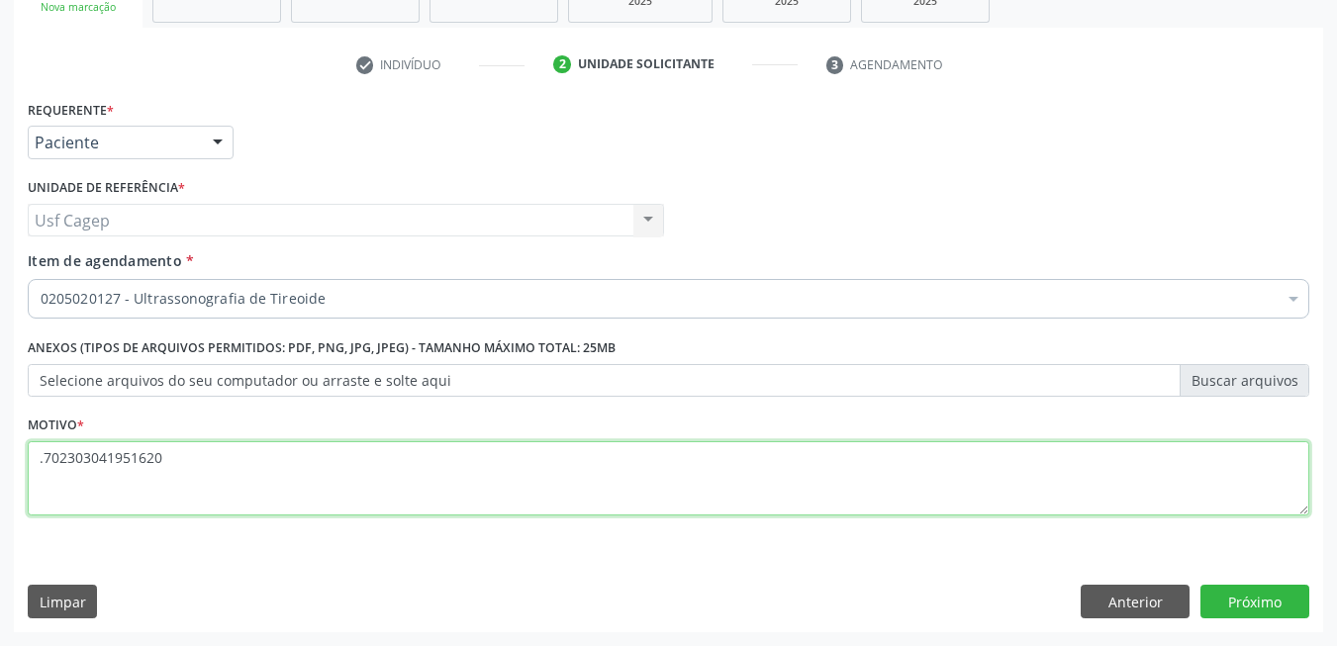
click at [1024, 495] on li "Não selecionados" at bounding box center [811, 490] width 1565 height 52
click at [1025, 495] on div "Requerente * Paciente Médico(a) Enfermeiro(a) Paciente Nenhum resultado encontr…" at bounding box center [669, 319] width 1282 height 448
type textarea "."
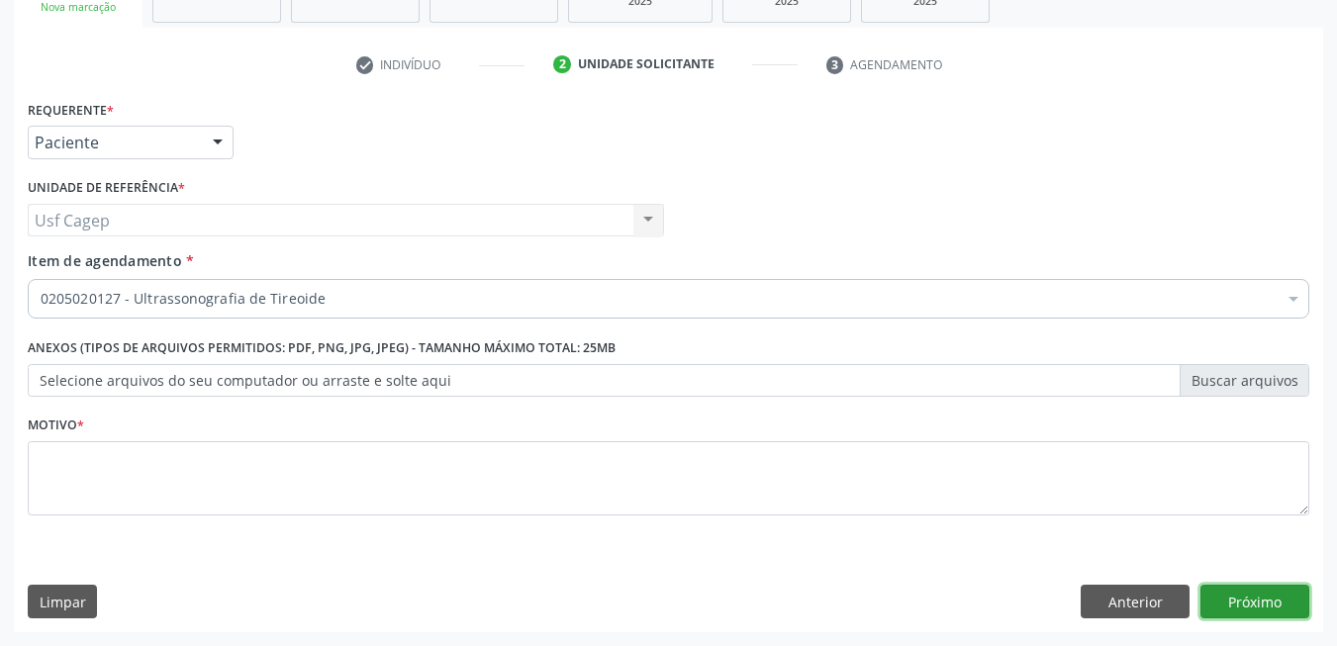
click at [1258, 601] on button "Próximo" at bounding box center [1254, 602] width 109 height 34
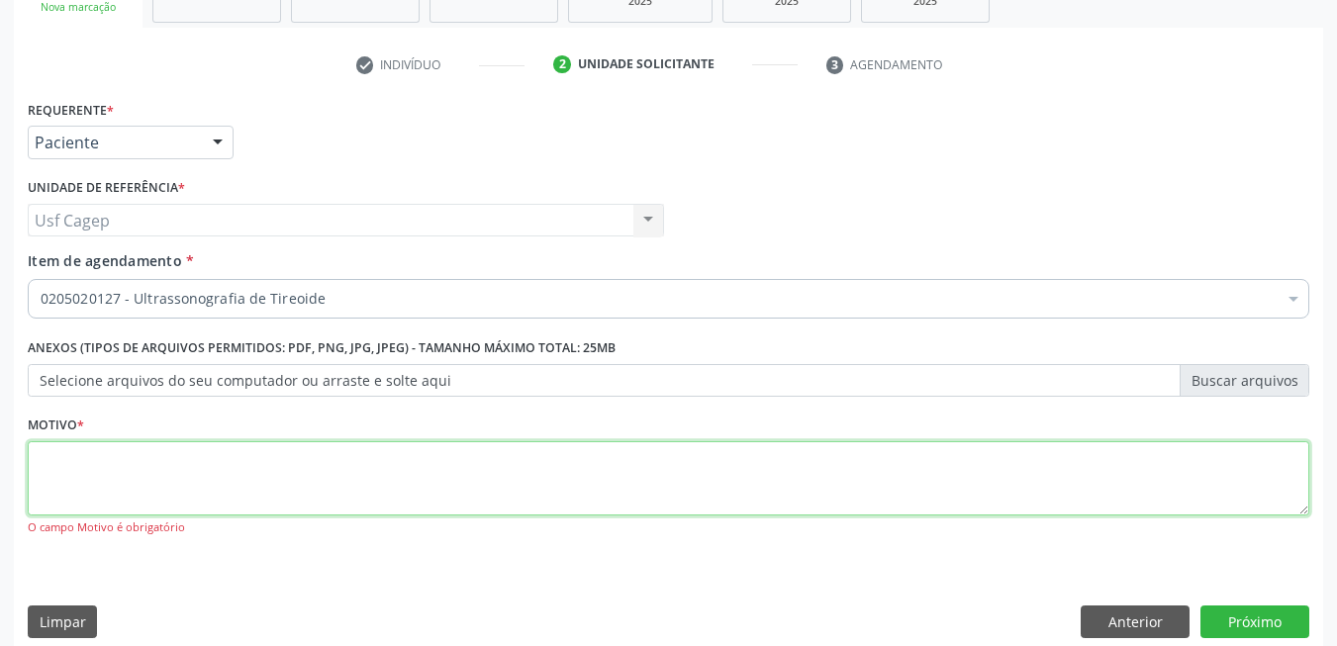
click at [747, 493] on textarea at bounding box center [669, 478] width 1282 height 75
type textarea "."
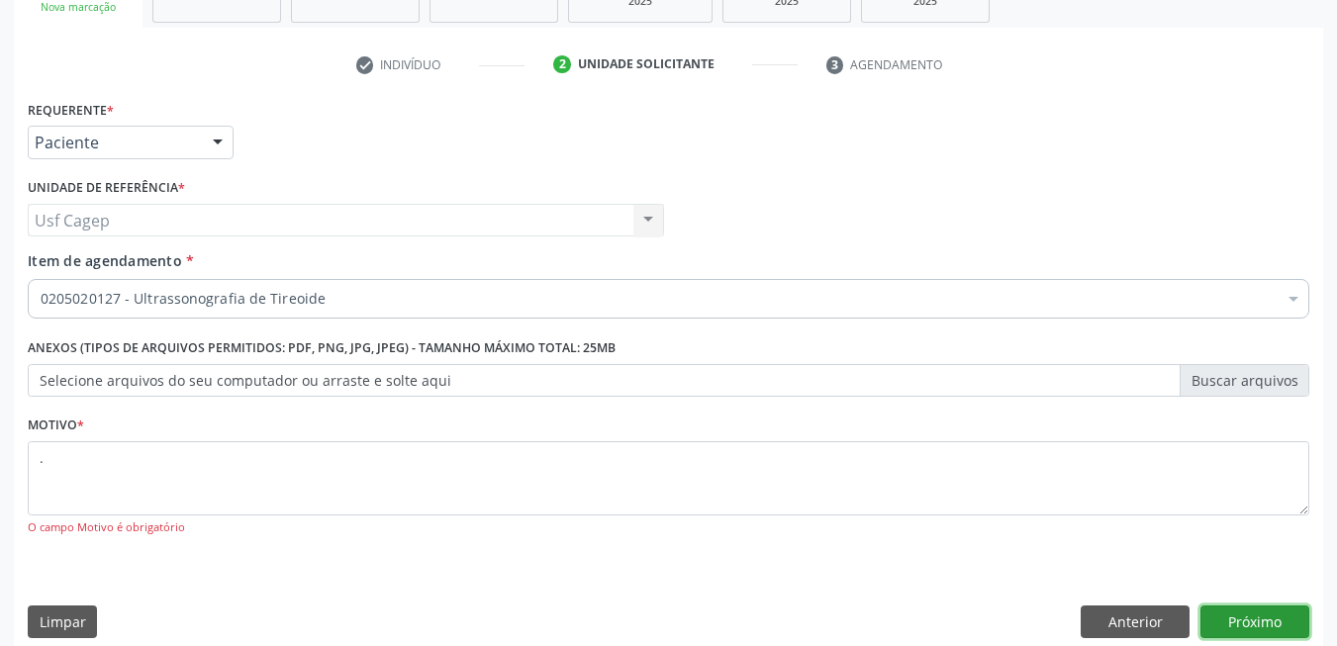
click at [1232, 618] on button "Próximo" at bounding box center [1254, 623] width 109 height 34
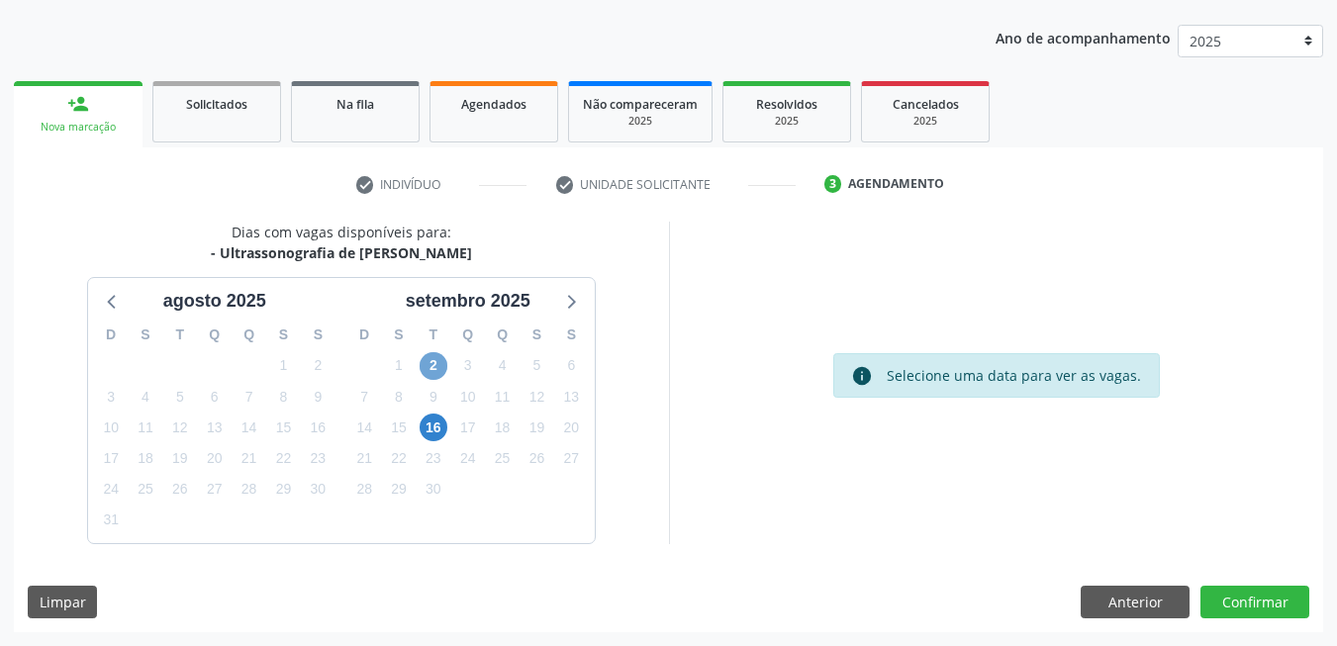
click at [431, 366] on span "2" at bounding box center [434, 366] width 28 height 28
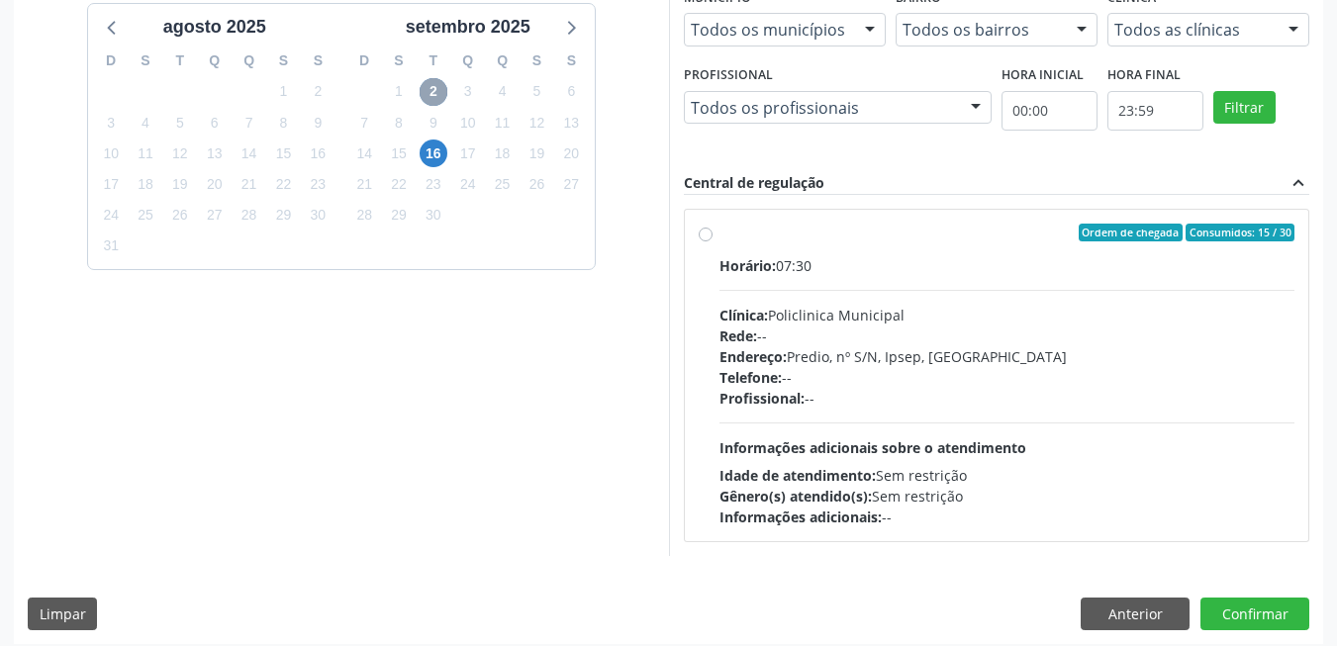
scroll to position [501, 0]
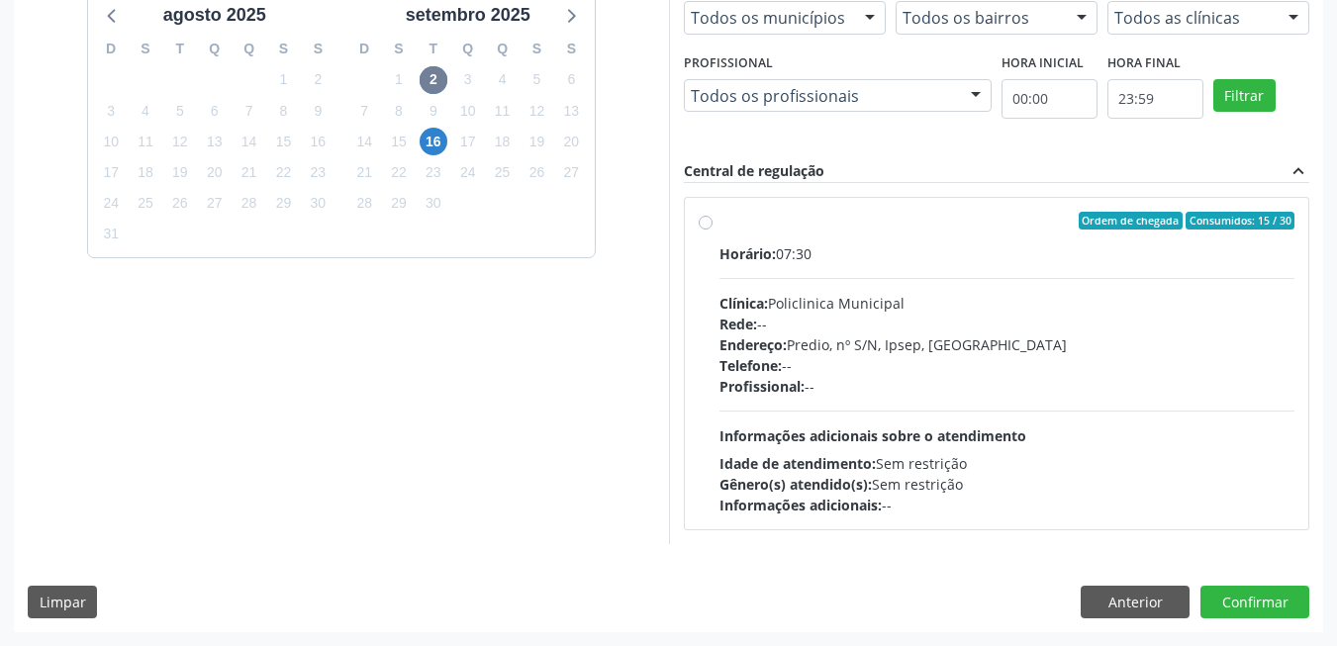
click at [886, 441] on span "Informações adicionais sobre o atendimento" at bounding box center [872, 436] width 307 height 19
click at [713, 230] on input "Ordem de chegada Consumidos: 15 / 30 Horário: 07:30 Clínica: Policlinica Munici…" at bounding box center [706, 221] width 14 height 18
radio input "true"
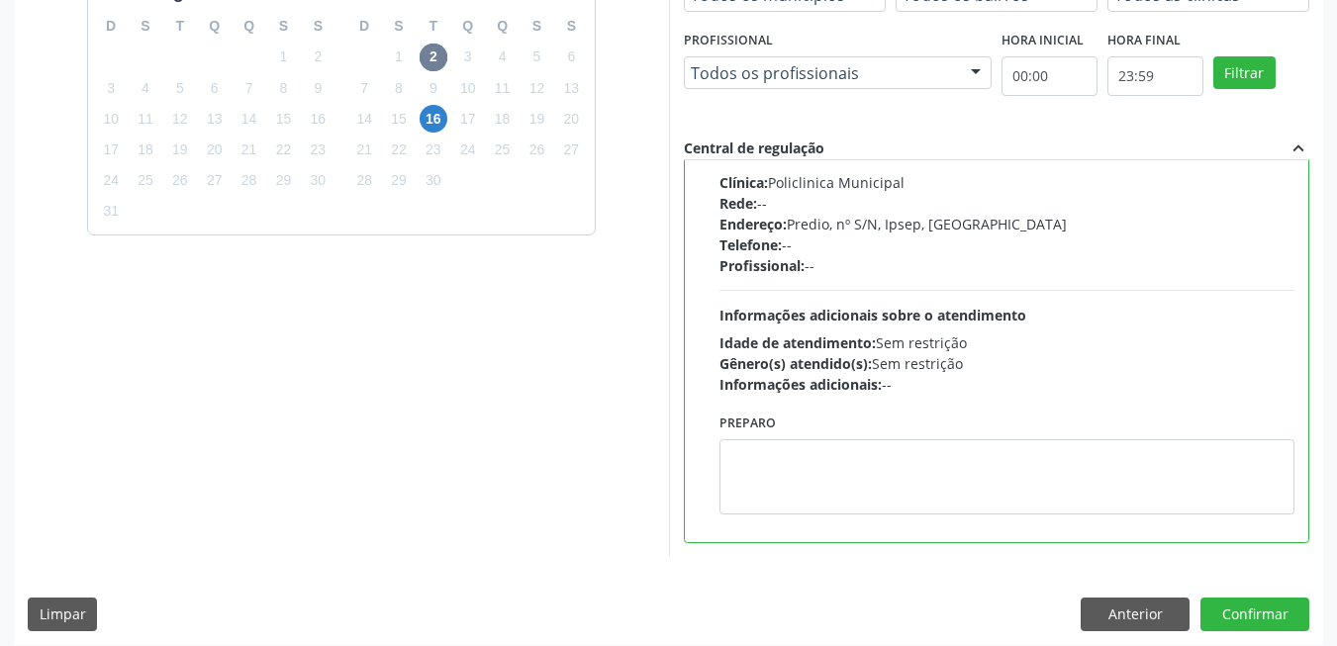
scroll to position [536, 0]
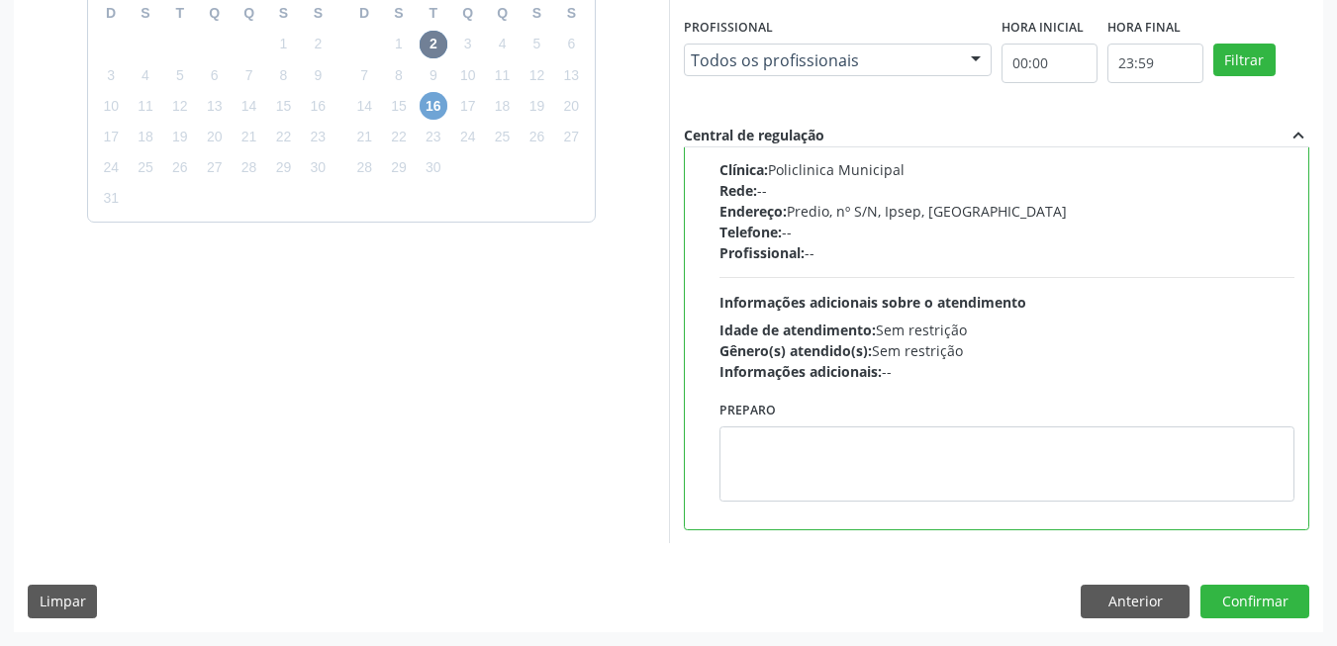
click at [438, 104] on span "16" at bounding box center [434, 106] width 28 height 28
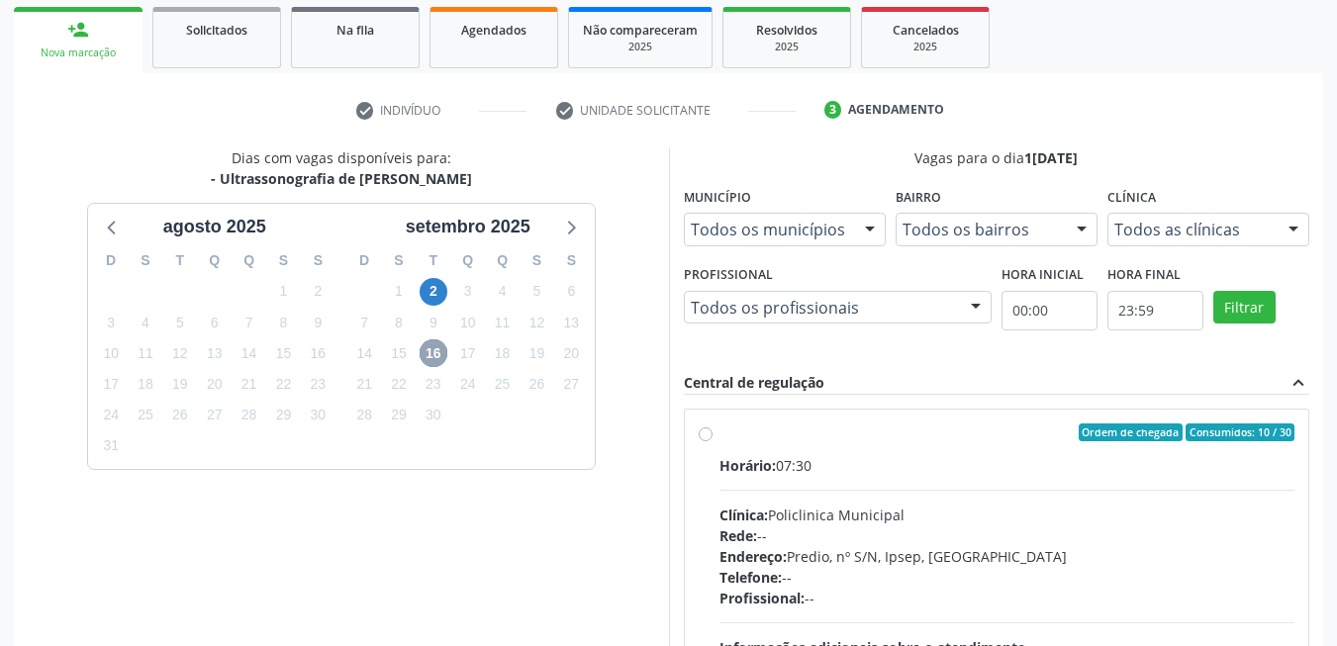
scroll to position [501, 0]
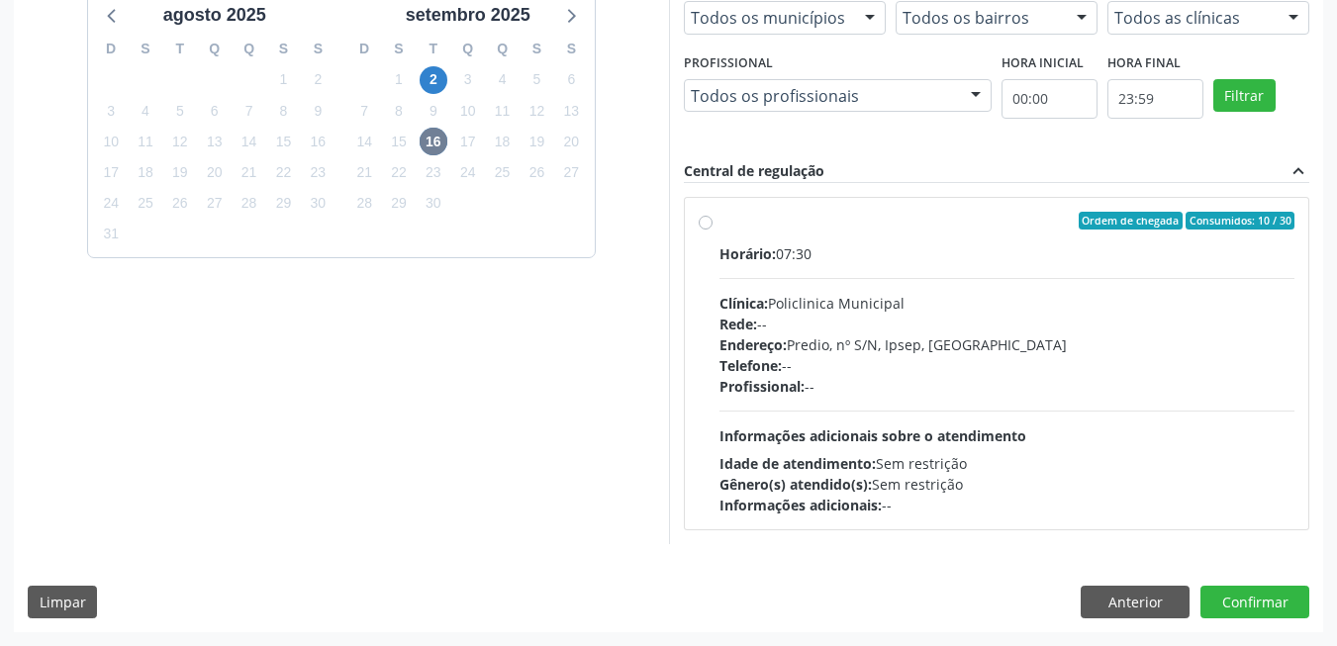
click at [1038, 387] on div "Profissional: --" at bounding box center [1007, 386] width 576 height 21
click at [713, 230] on input "Ordem de chegada Consumidos: 10 / 30 Horário: 07:30 Clínica: Policlinica Munici…" at bounding box center [706, 221] width 14 height 18
radio input "true"
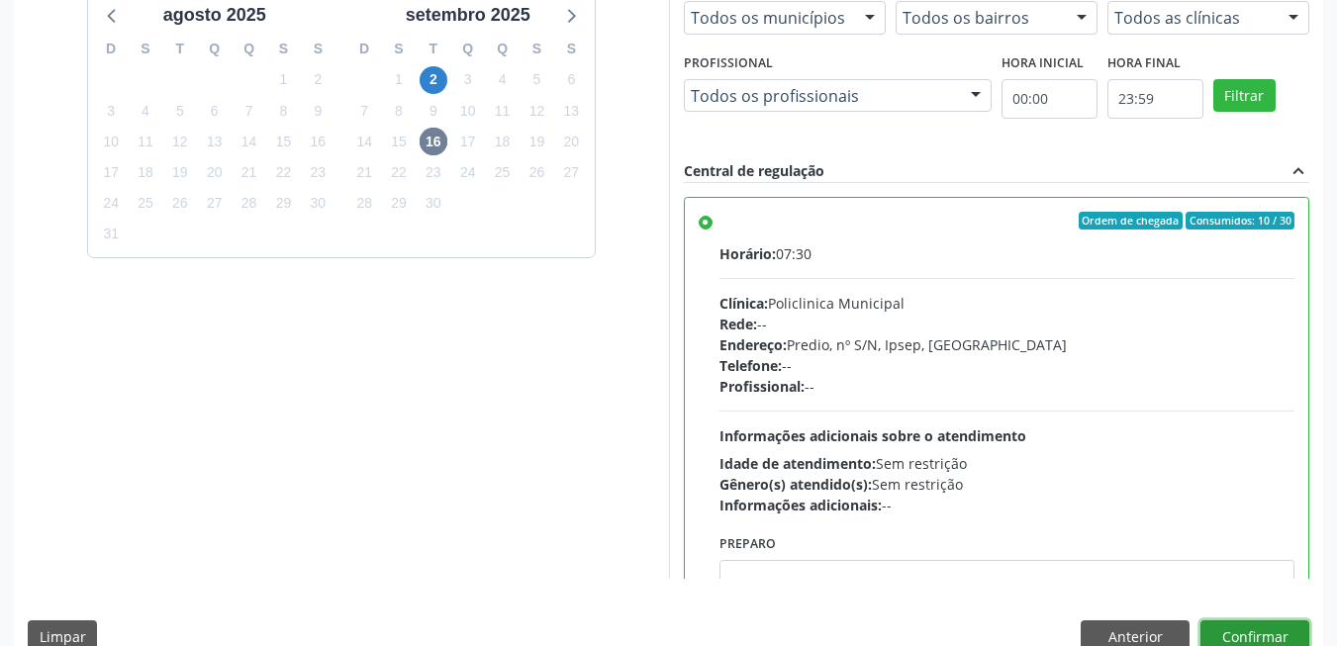
click at [1253, 637] on button "Confirmar" at bounding box center [1254, 638] width 109 height 34
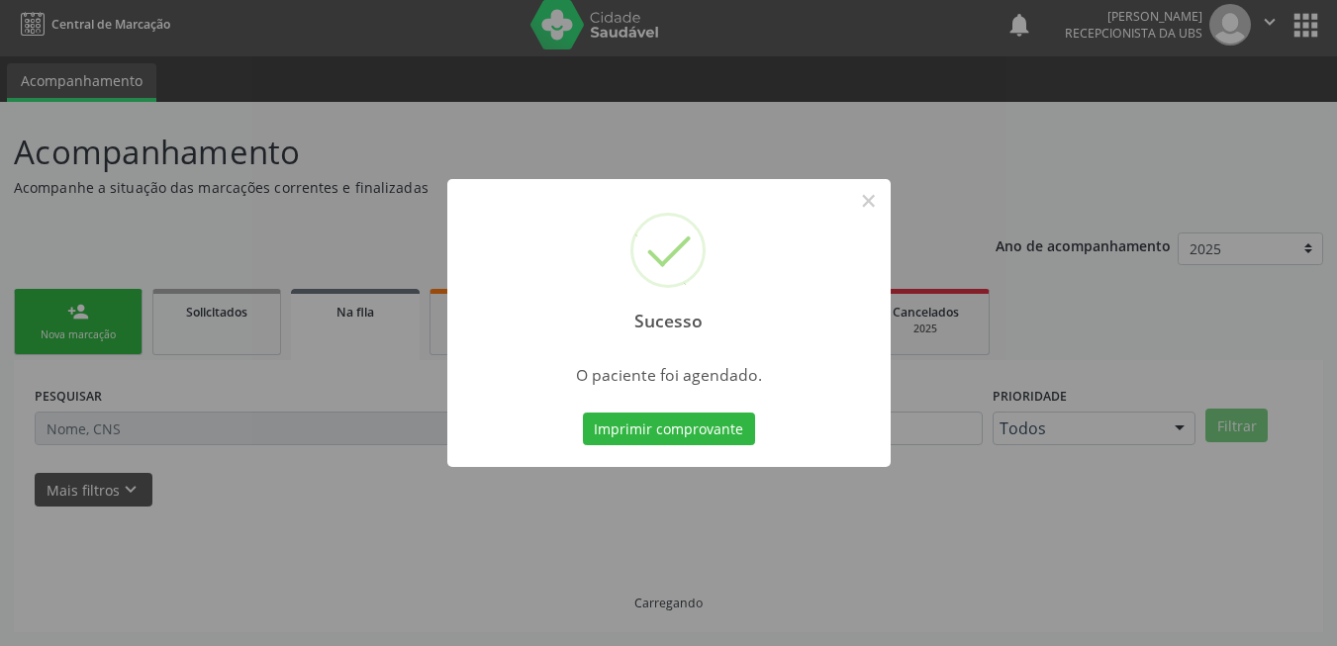
scroll to position [7, 0]
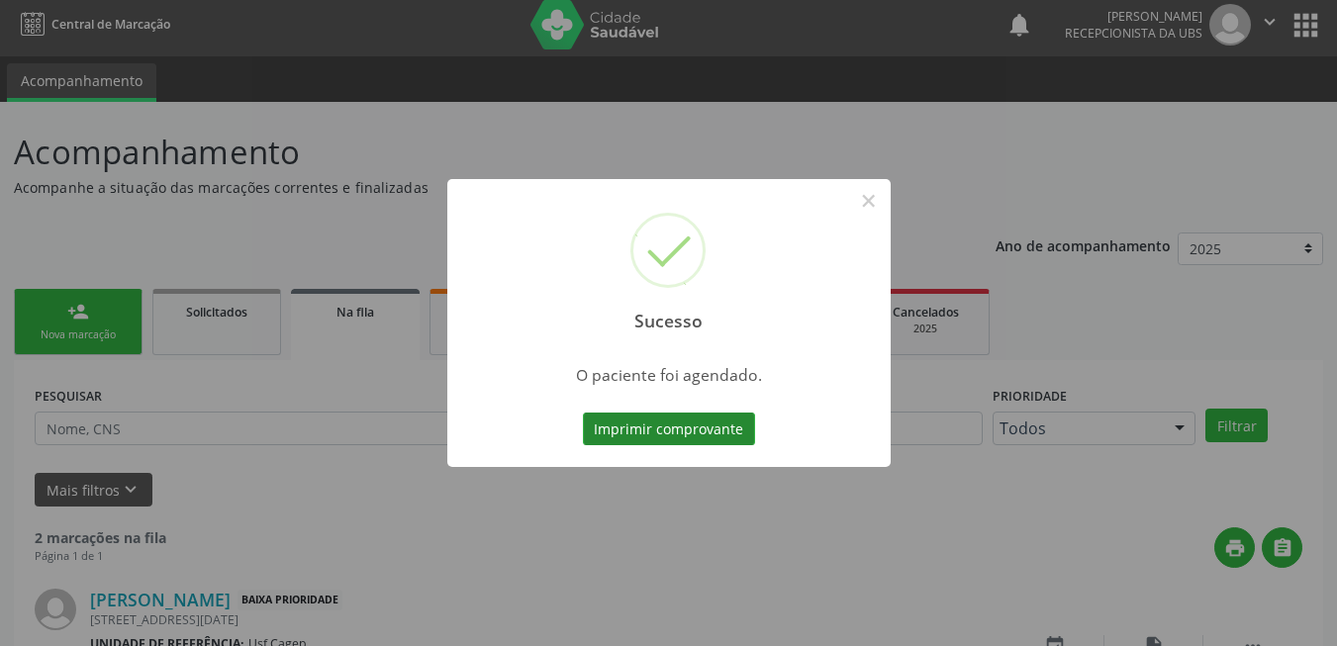
click at [693, 431] on button "Imprimir comprovante" at bounding box center [669, 430] width 172 height 34
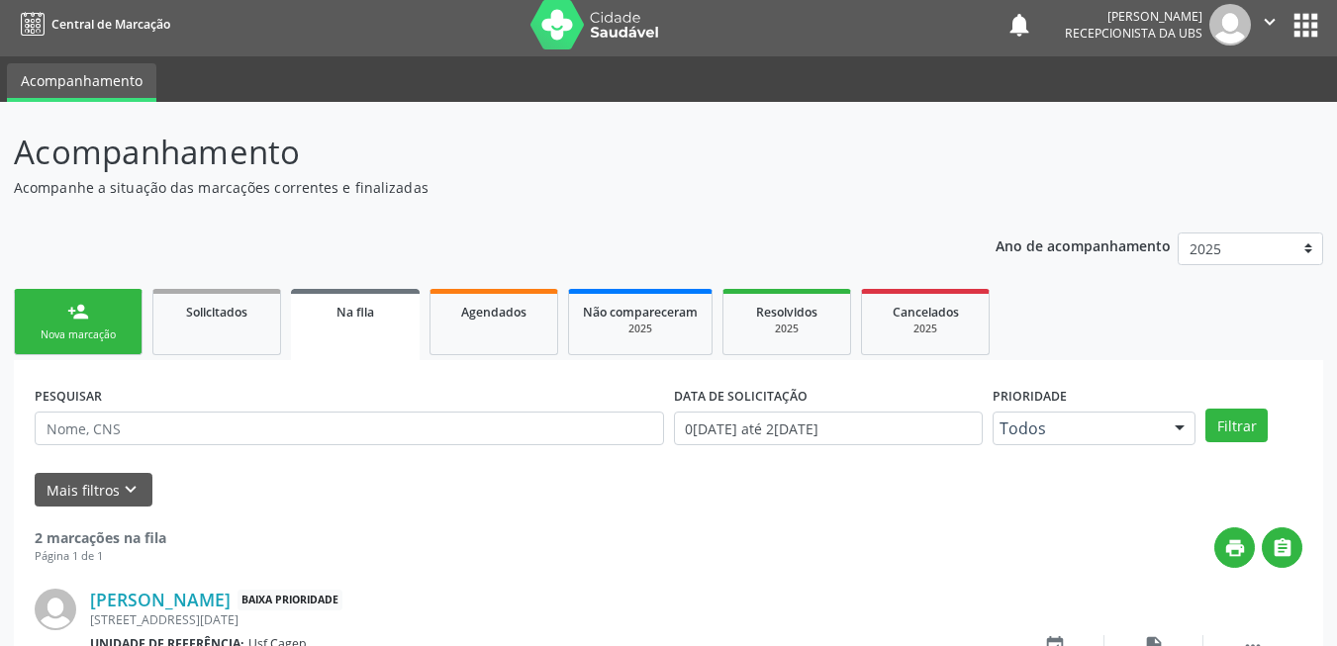
click at [76, 335] on div "Nova marcação" at bounding box center [78, 335] width 99 height 15
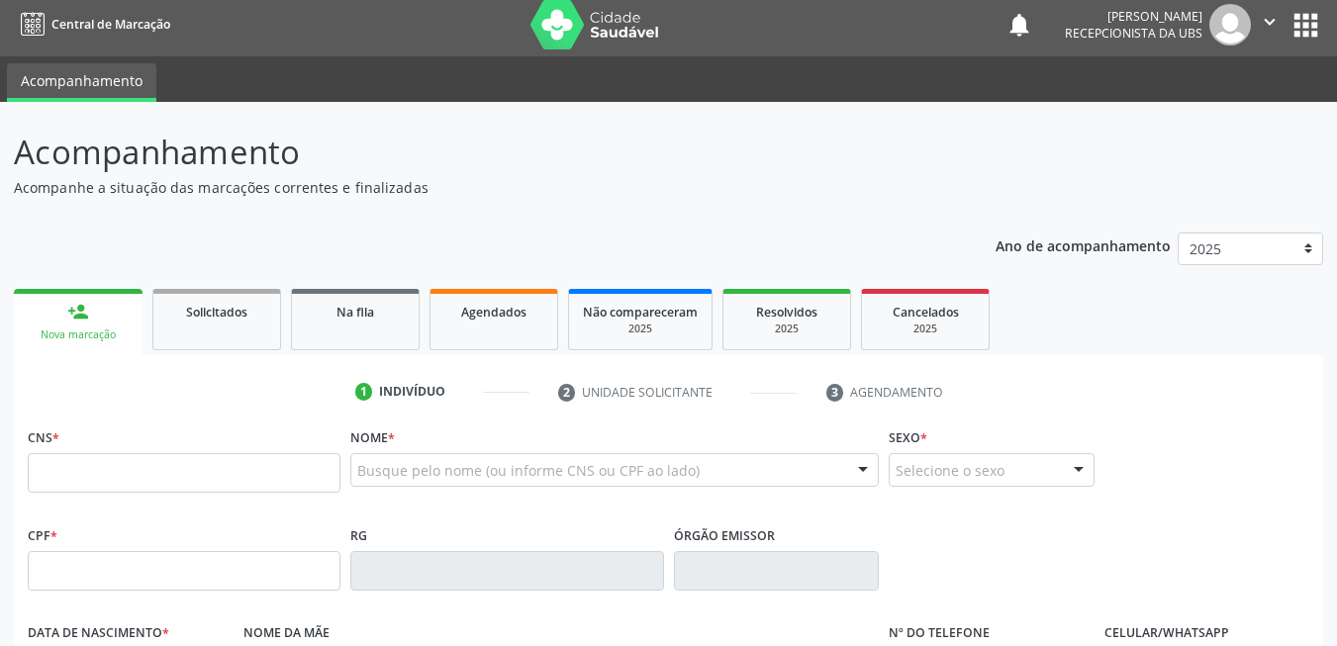
click at [76, 335] on div "Nova marcação" at bounding box center [78, 335] width 101 height 15
click at [223, 487] on input "text" at bounding box center [184, 473] width 313 height 40
paste input "700 5083 2310 8358"
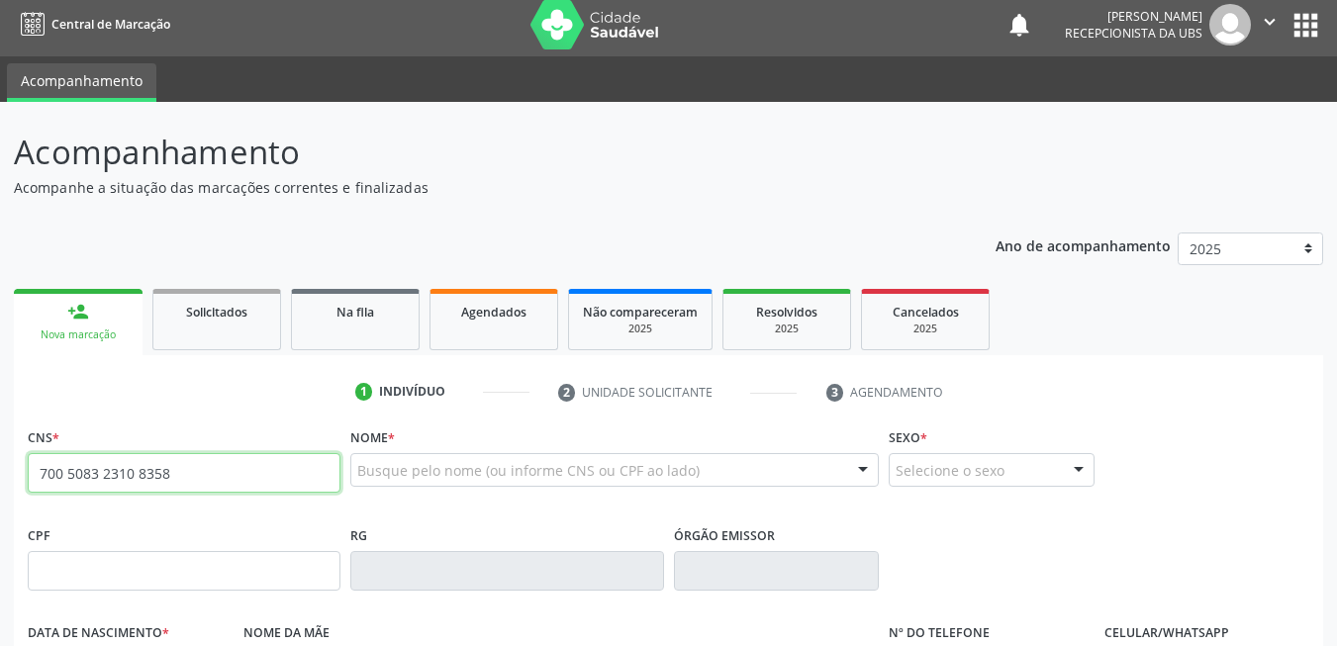
type input "700 5083 2310 8358"
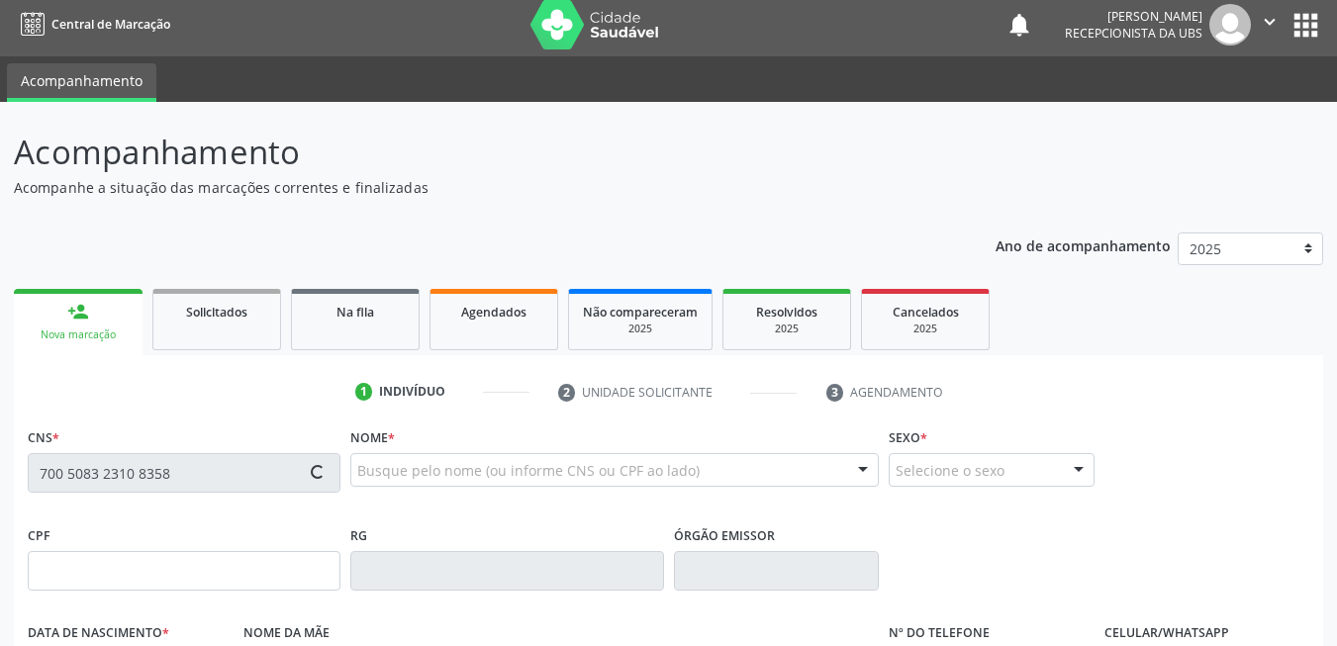
type input "189.659.624-04"
type input "24/12/1952"
type input "Almerinda Felix de Souza"
type input "(81) 99903-1881"
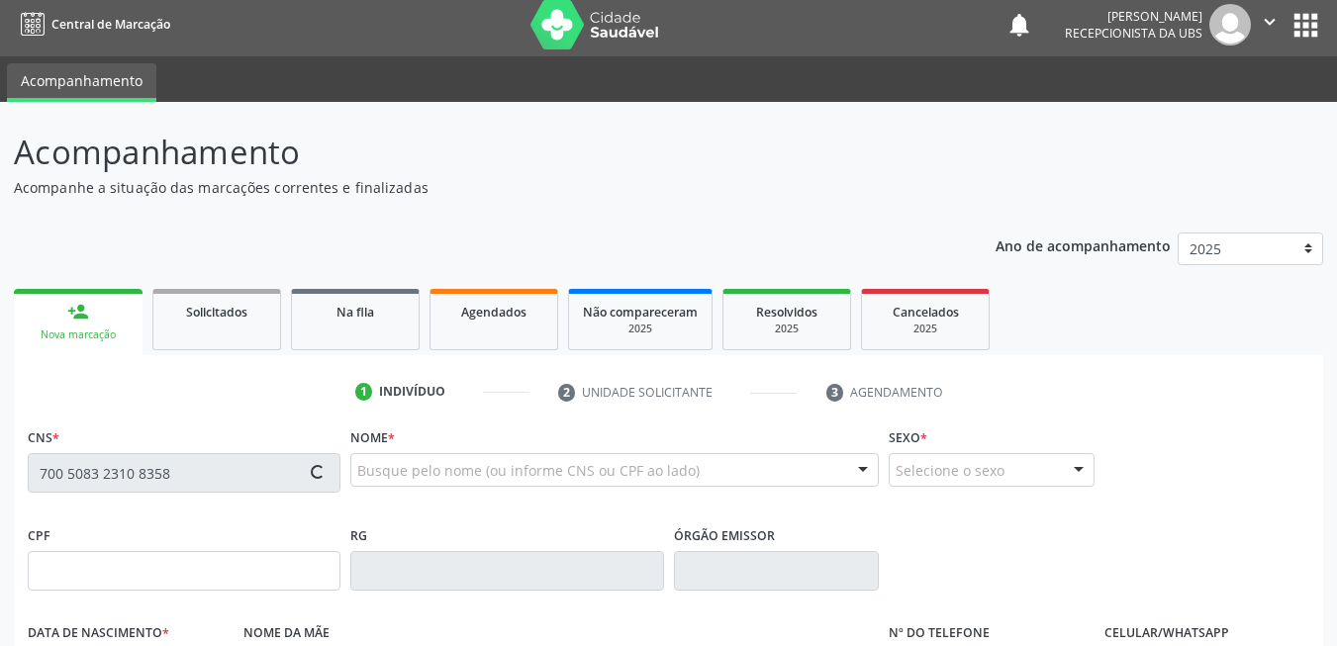
type input "70"
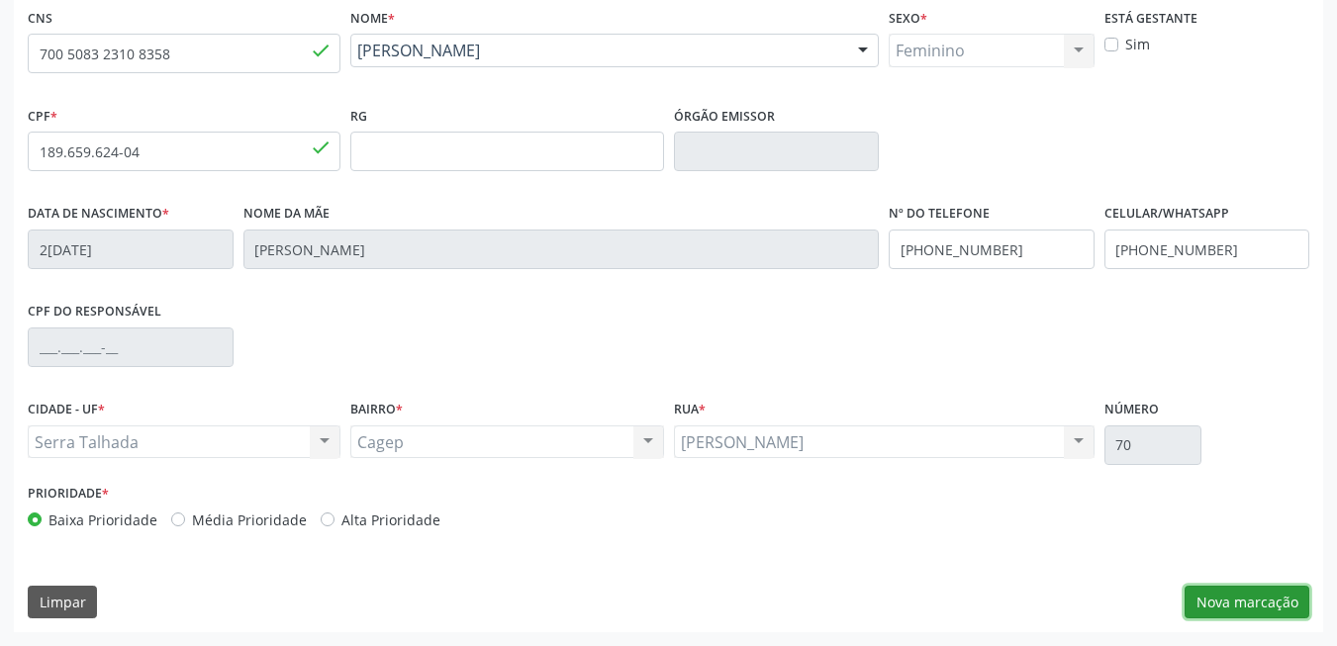
click at [1288, 597] on button "Nova marcação" at bounding box center [1247, 603] width 125 height 34
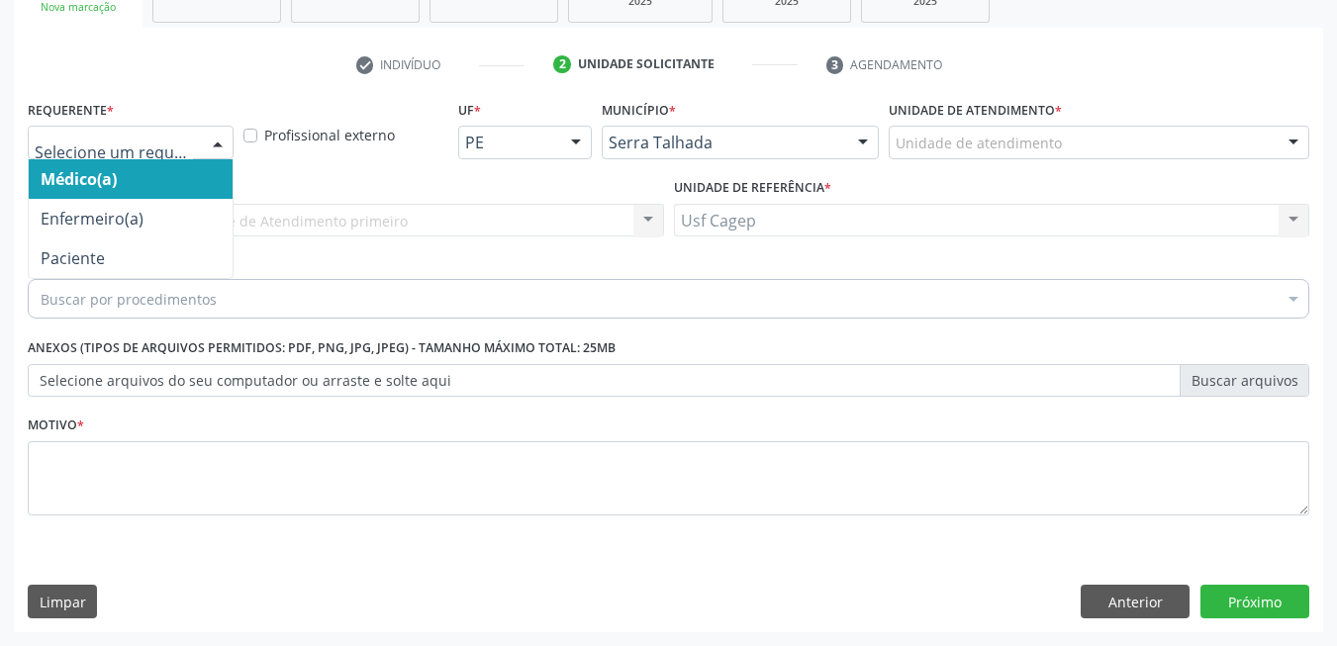
click at [103, 127] on div at bounding box center [131, 143] width 206 height 34
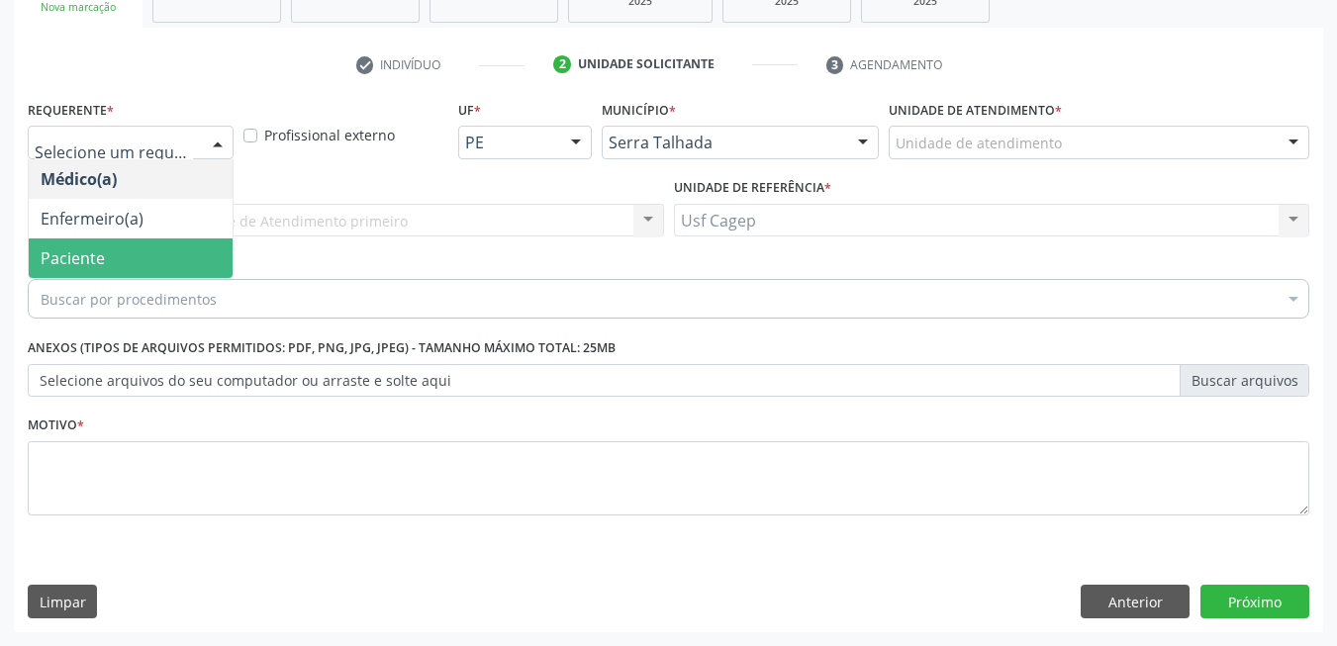
click at [105, 240] on span "Paciente" at bounding box center [131, 259] width 204 height 40
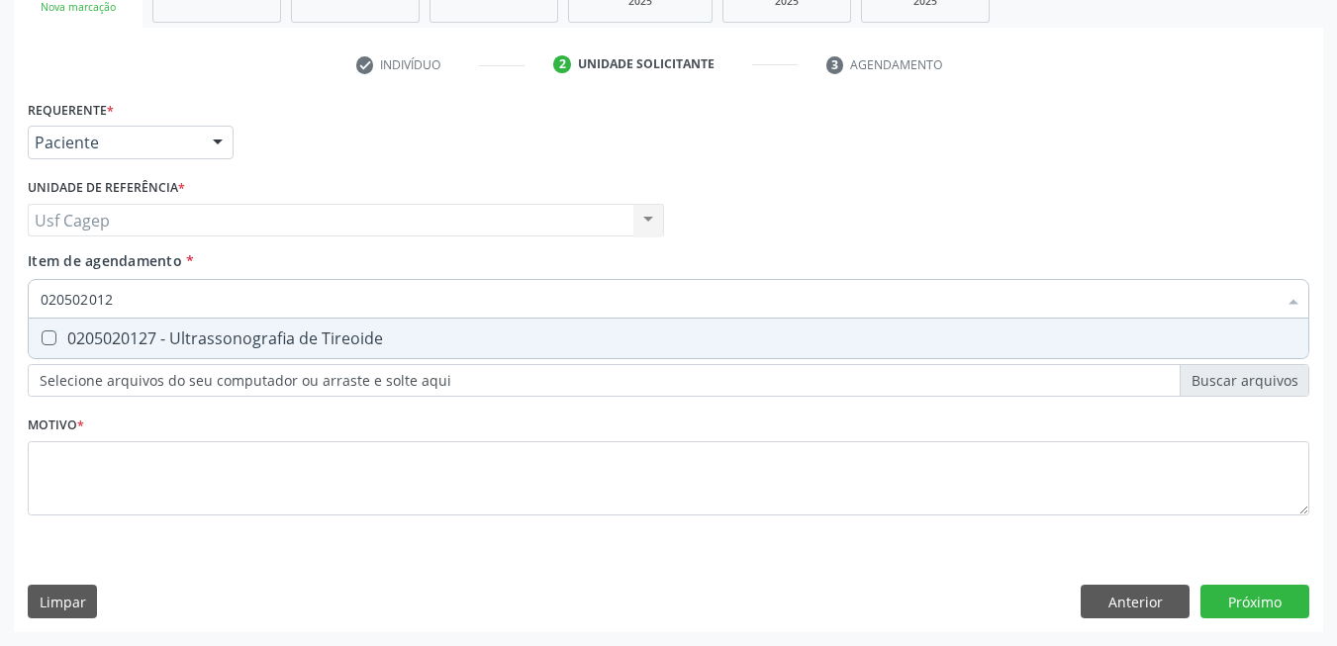
type input "0205020127"
click at [139, 336] on div "0205020127 - Ultrassonografia de Tireoide" at bounding box center [669, 339] width 1256 height 16
checkbox Tireoide "true"
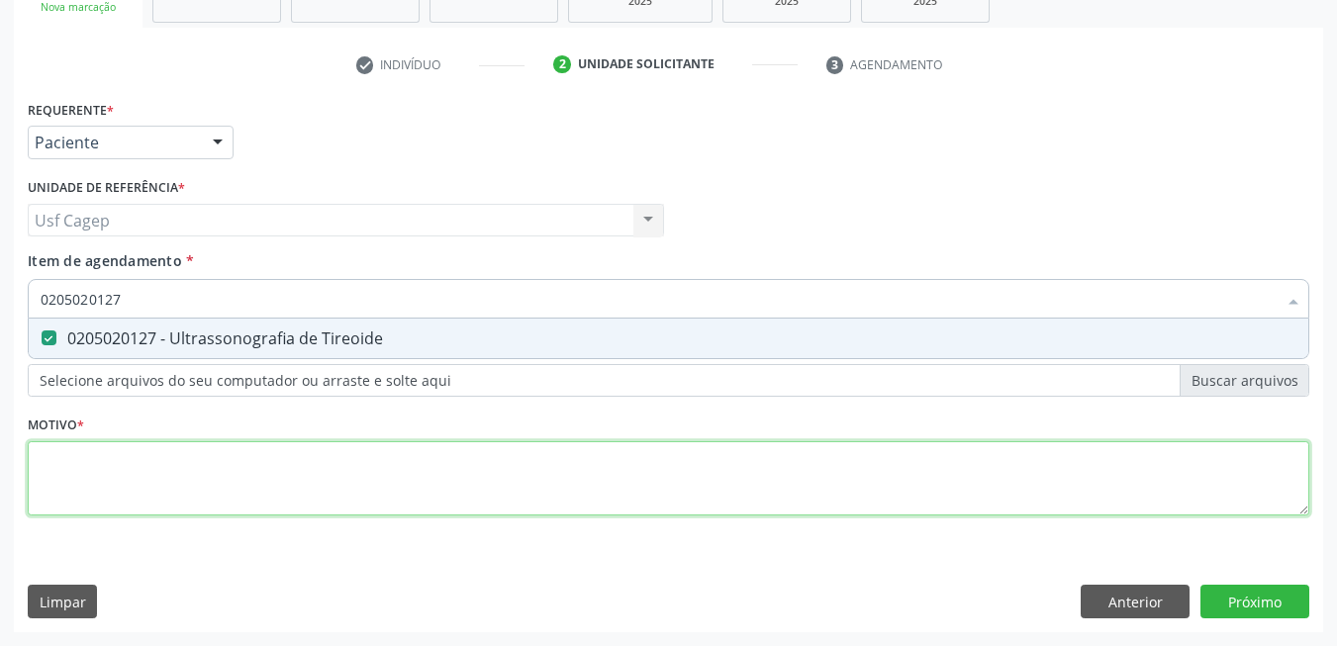
click at [168, 455] on div "Requerente * Paciente Médico(a) Enfermeiro(a) Paciente Nenhum resultado encontr…" at bounding box center [669, 319] width 1282 height 448
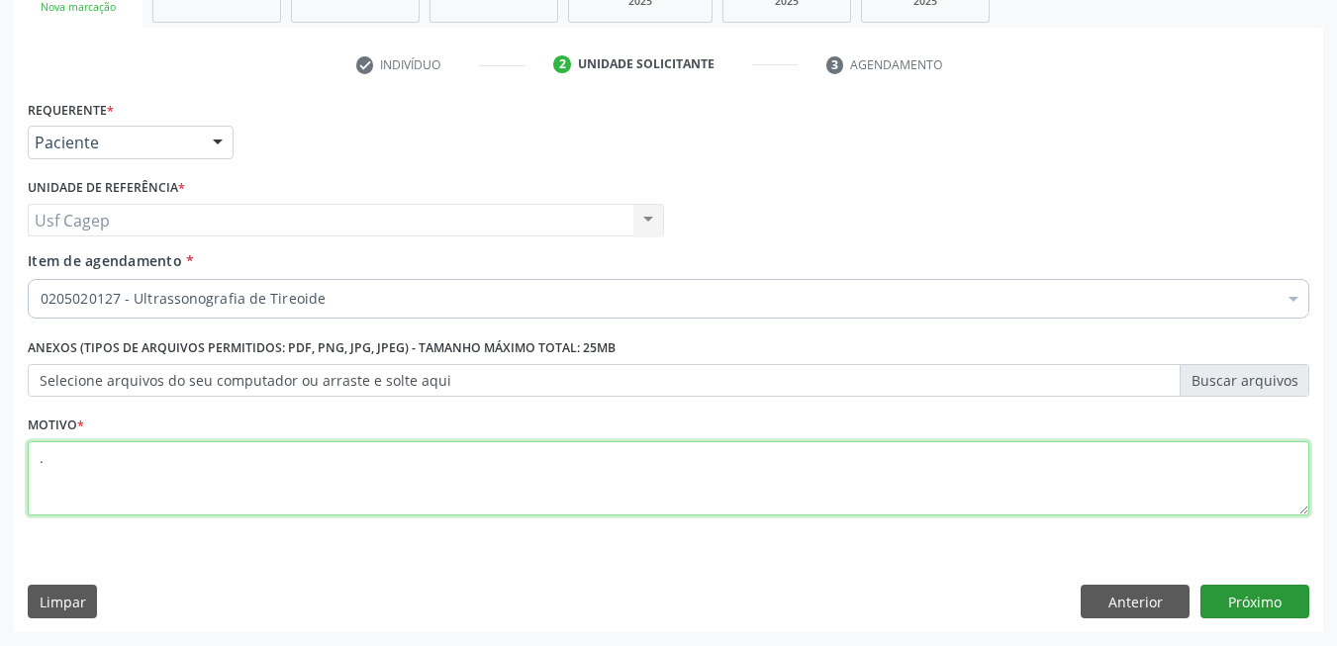
type textarea "."
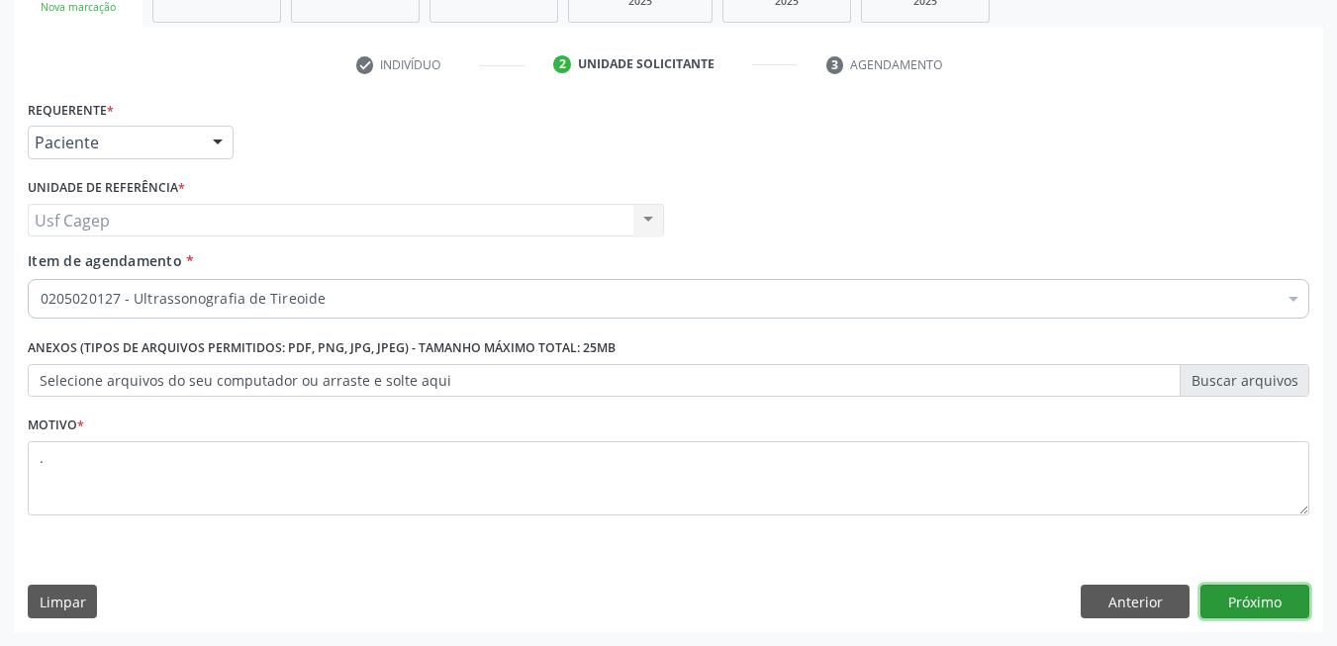
click at [1291, 600] on button "Próximo" at bounding box center [1254, 602] width 109 height 34
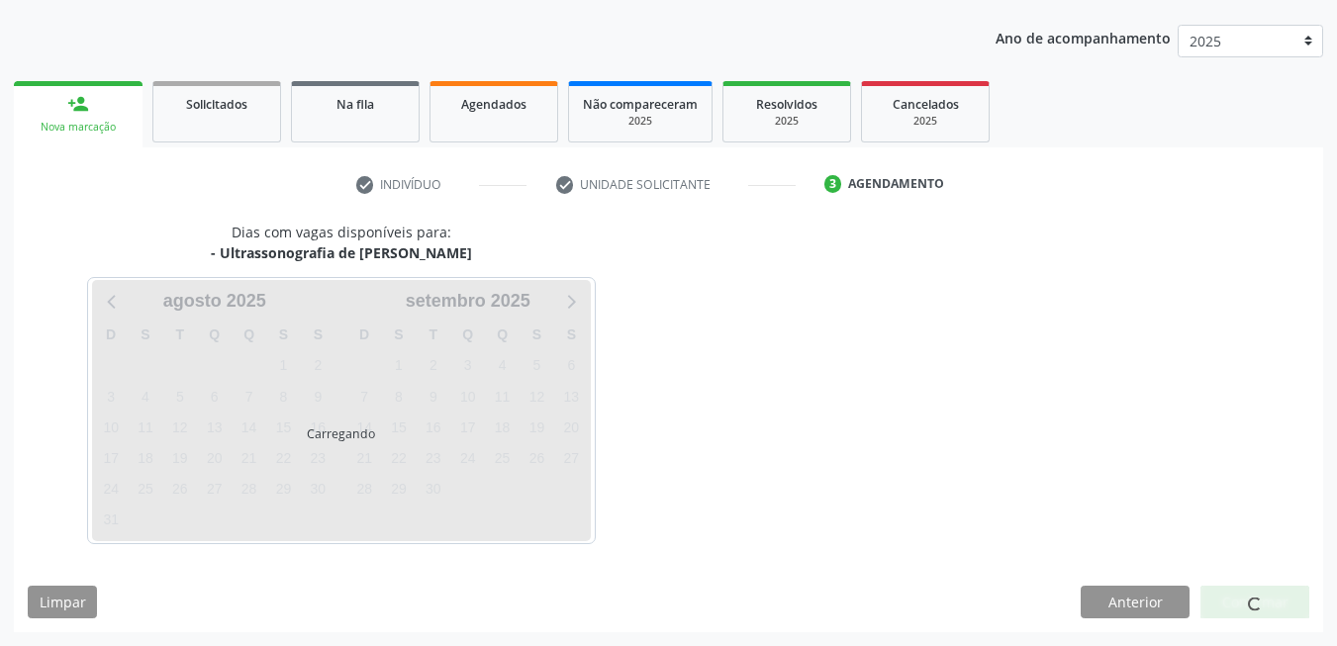
scroll to position [215, 0]
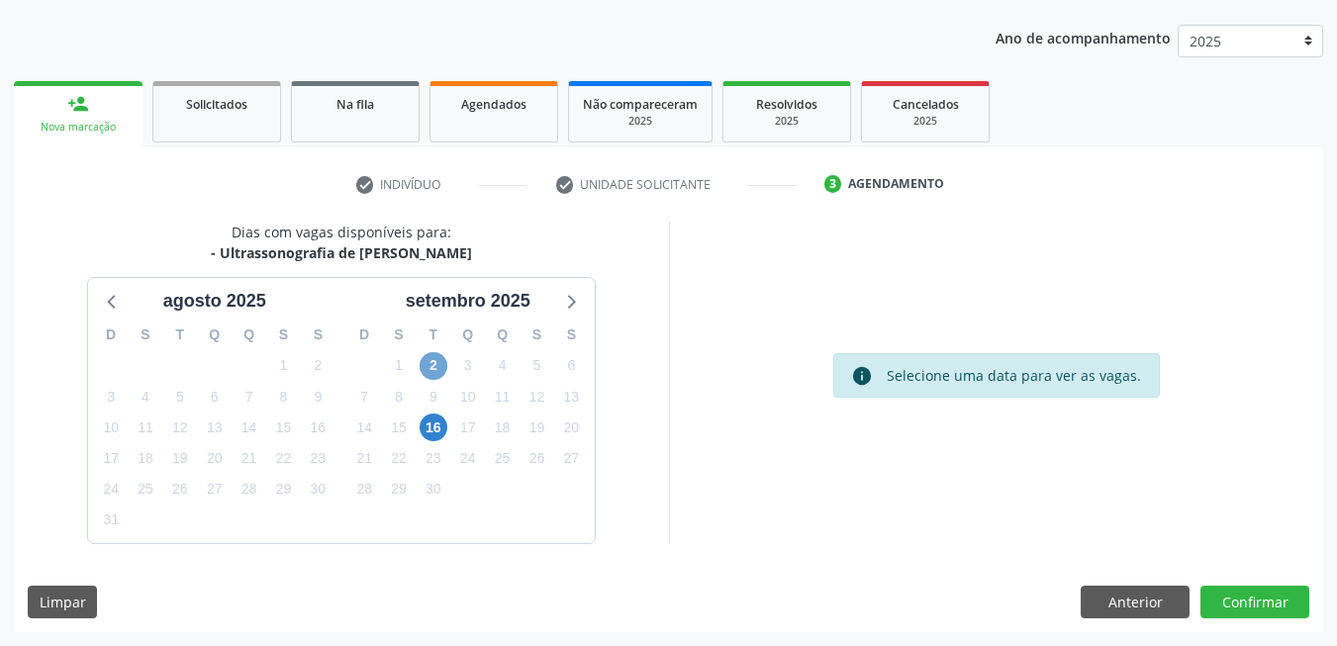
click at [432, 360] on span "2" at bounding box center [434, 366] width 28 height 28
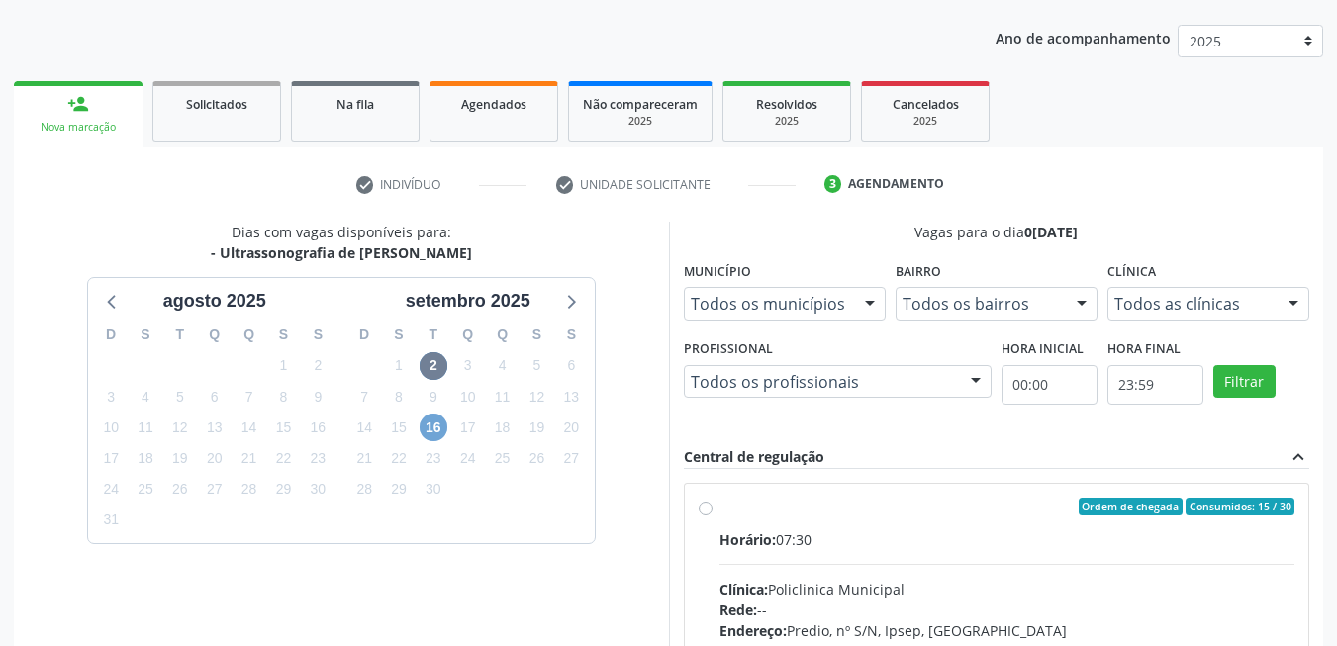
click at [433, 423] on span "16" at bounding box center [434, 428] width 28 height 28
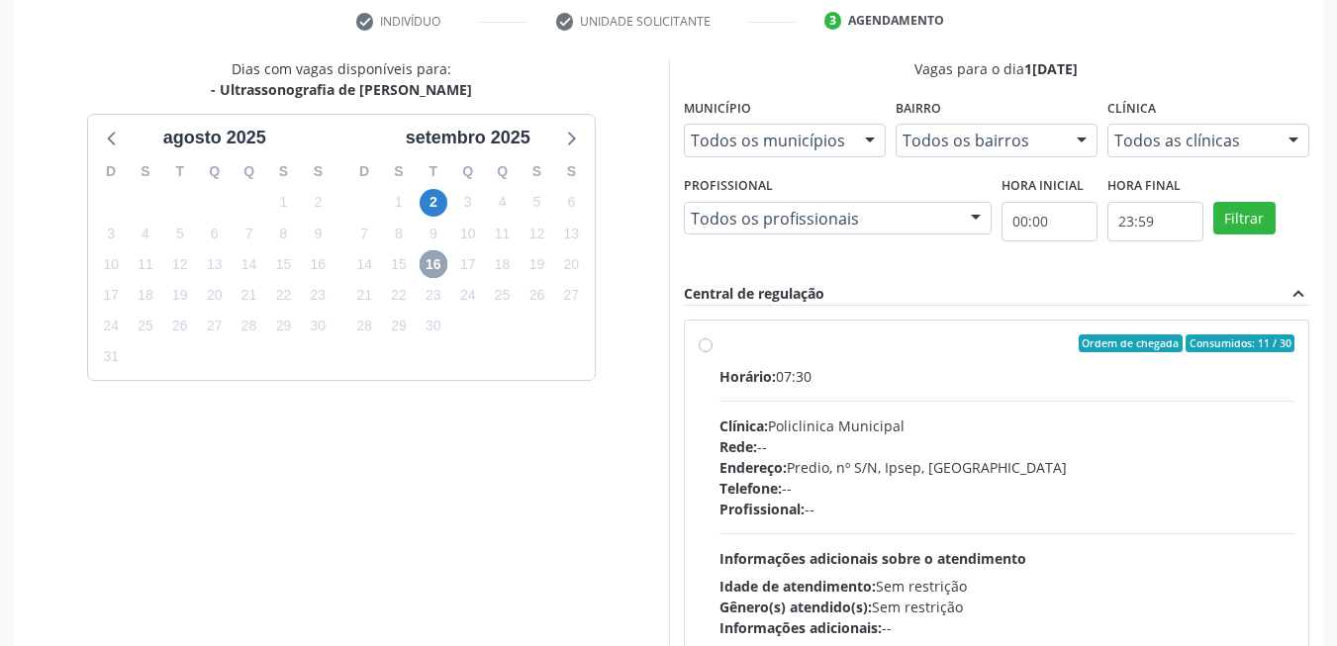
scroll to position [413, 0]
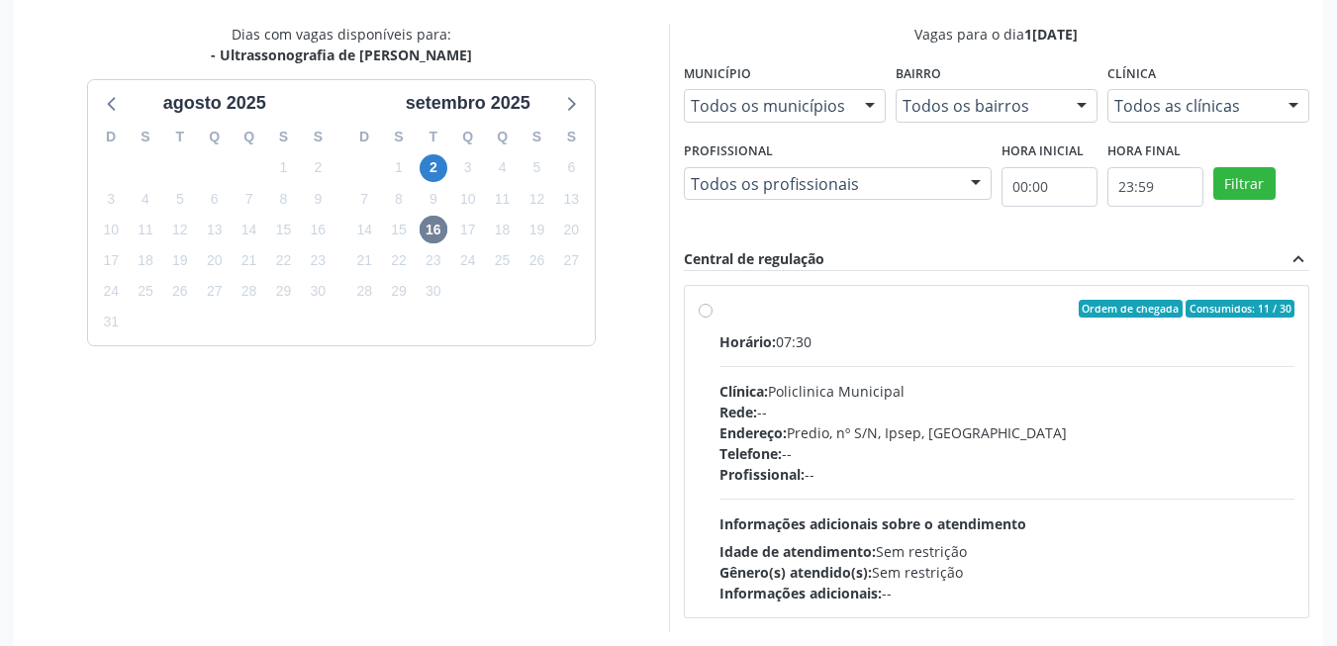
click at [1004, 510] on div "Horário: 07:30 Clínica: Policlinica Municipal Rede: -- Endereço: Predio, nº S/N…" at bounding box center [1007, 468] width 576 height 272
click at [713, 318] on input "Ordem de chegada Consumidos: 11 / 30 Horário: 07:30 Clínica: Policlinica Munici…" at bounding box center [706, 309] width 14 height 18
radio input "true"
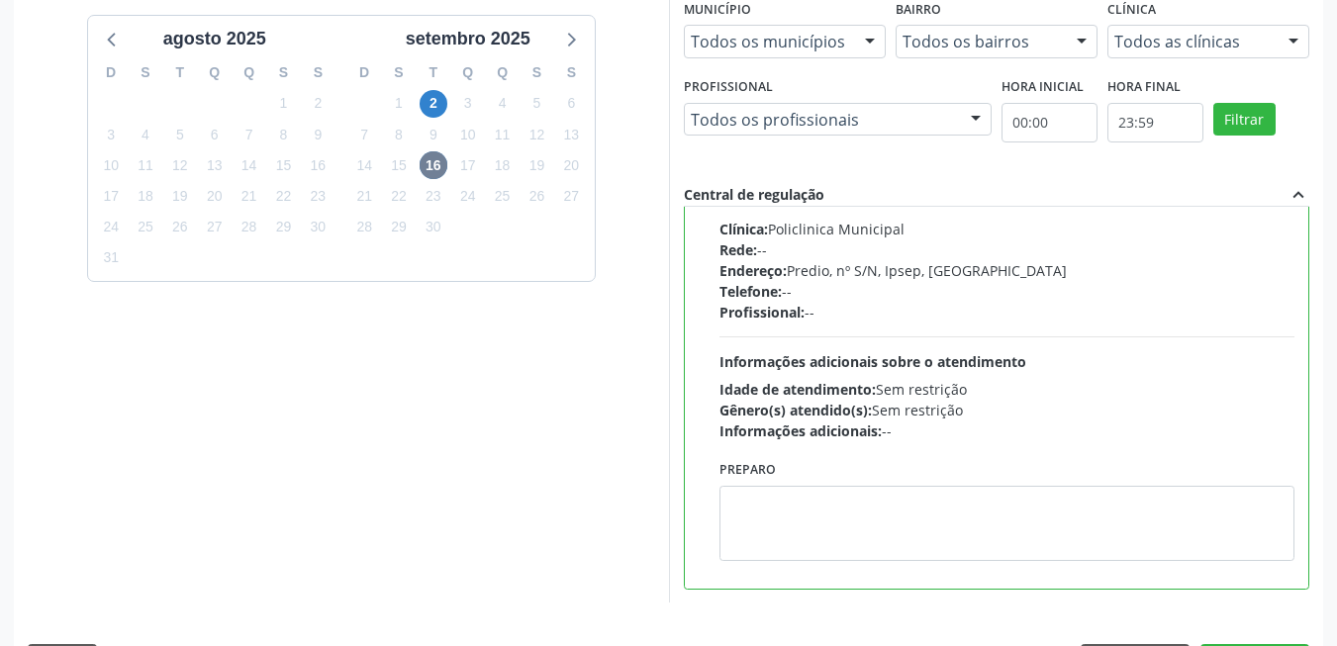
scroll to position [536, 0]
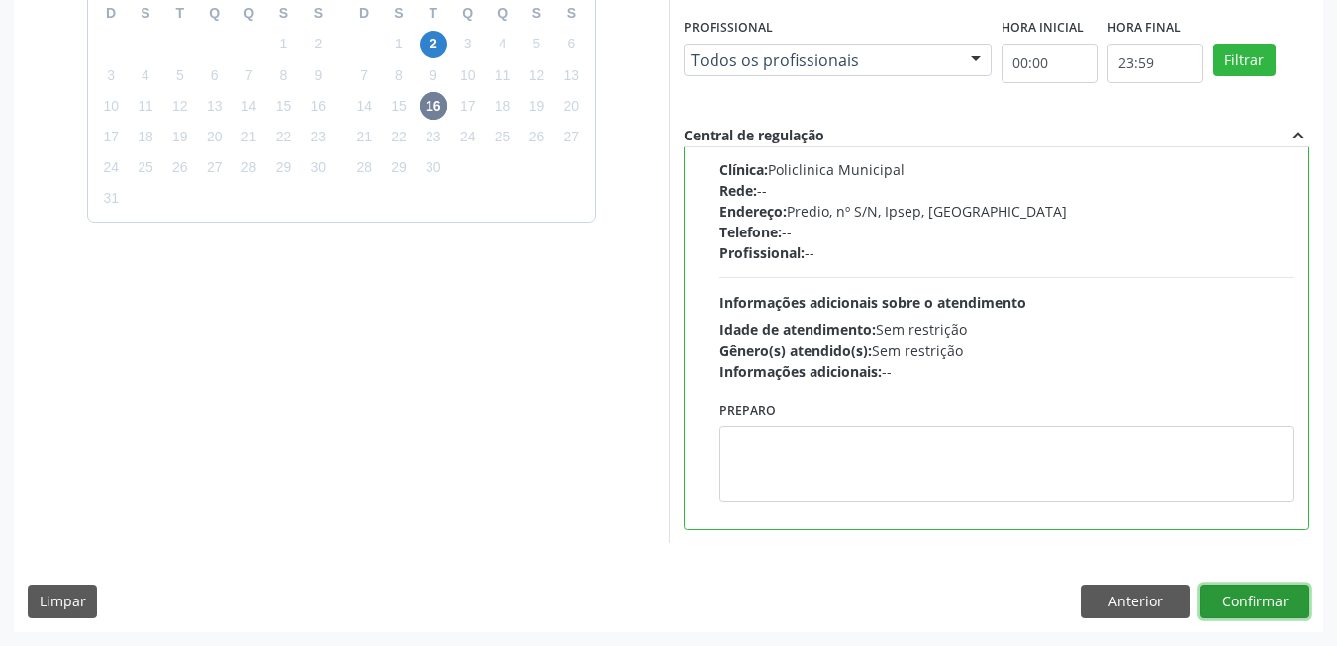
click at [1299, 600] on button "Confirmar" at bounding box center [1254, 602] width 109 height 34
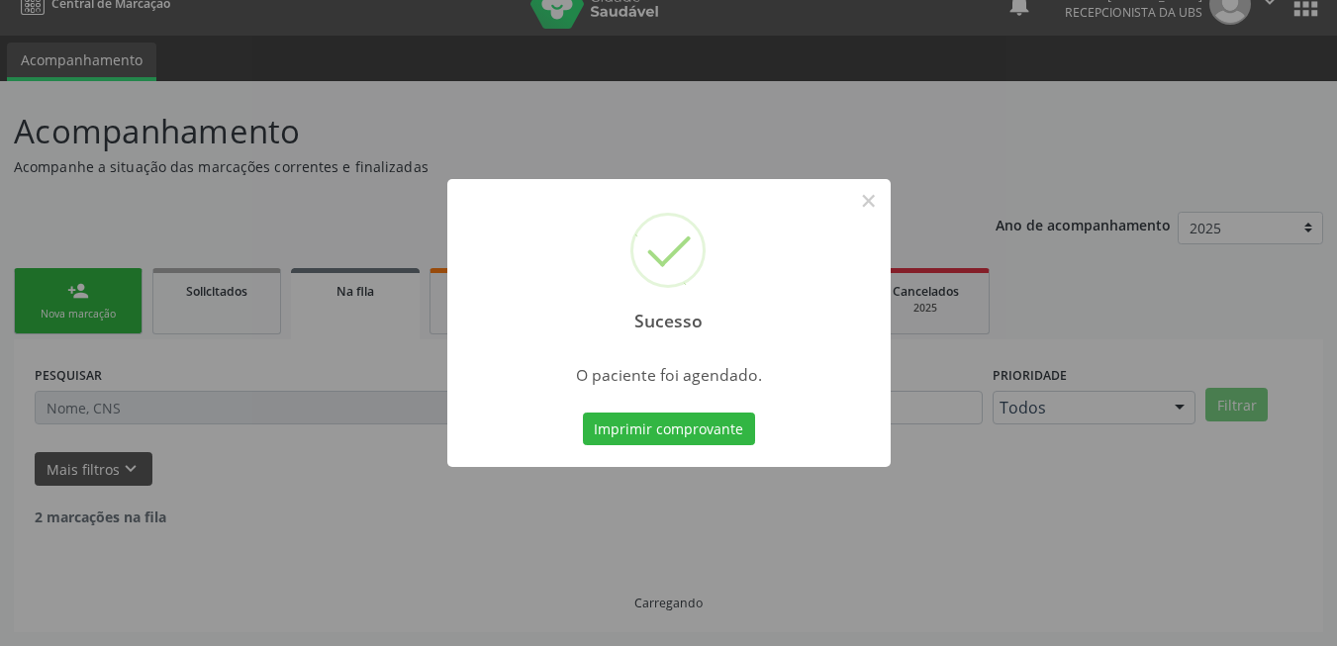
scroll to position [7, 0]
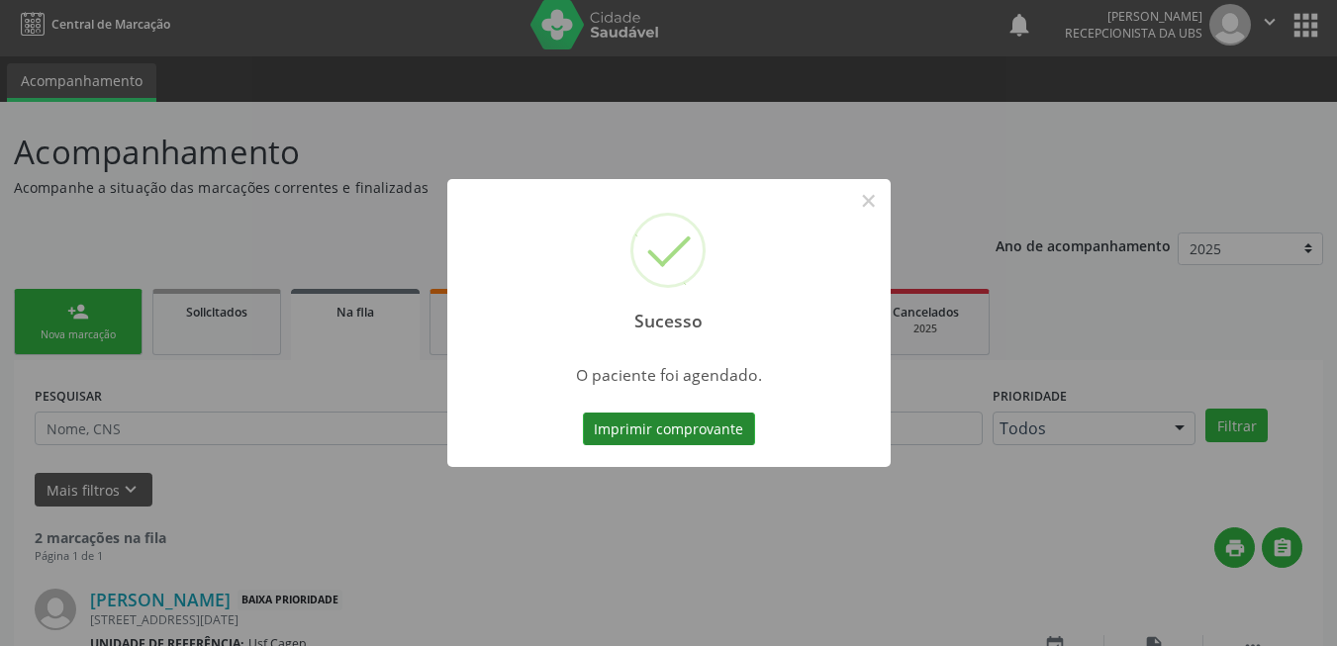
click at [646, 421] on button "Imprimir comprovante" at bounding box center [669, 430] width 172 height 34
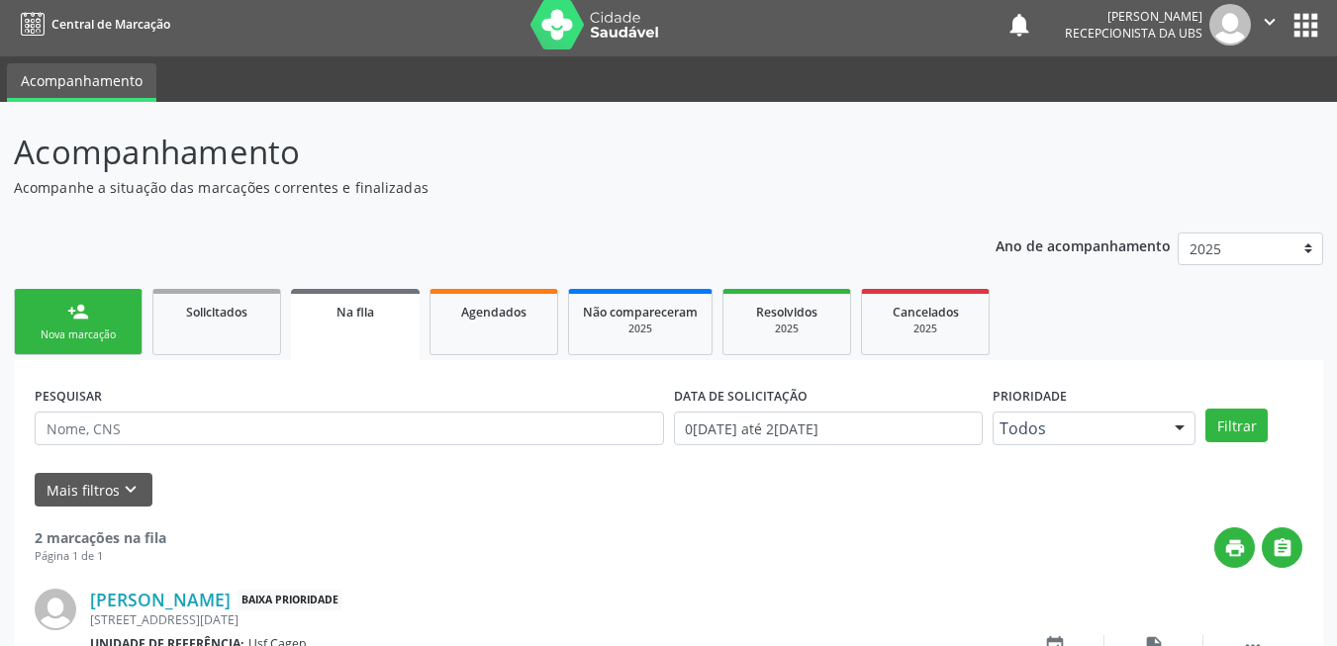
click at [79, 315] on div "person_add" at bounding box center [78, 312] width 22 height 22
click at [65, 330] on div "Nova marcação" at bounding box center [78, 335] width 99 height 15
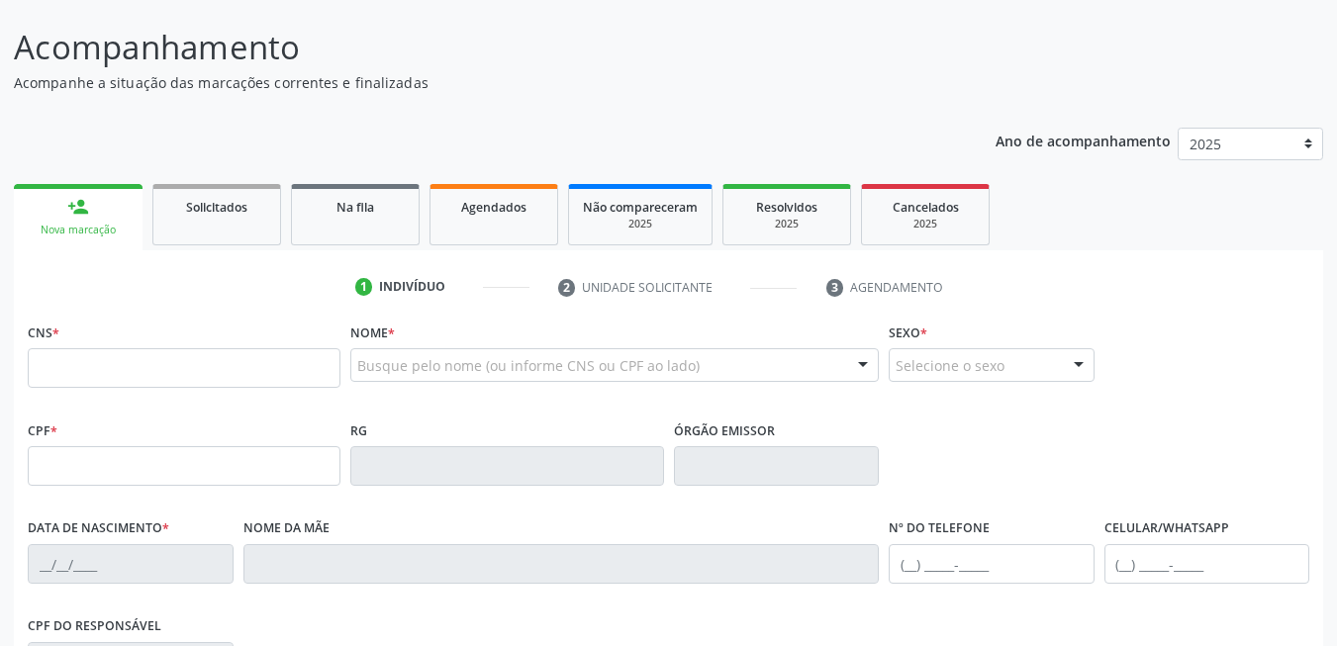
scroll to position [304, 0]
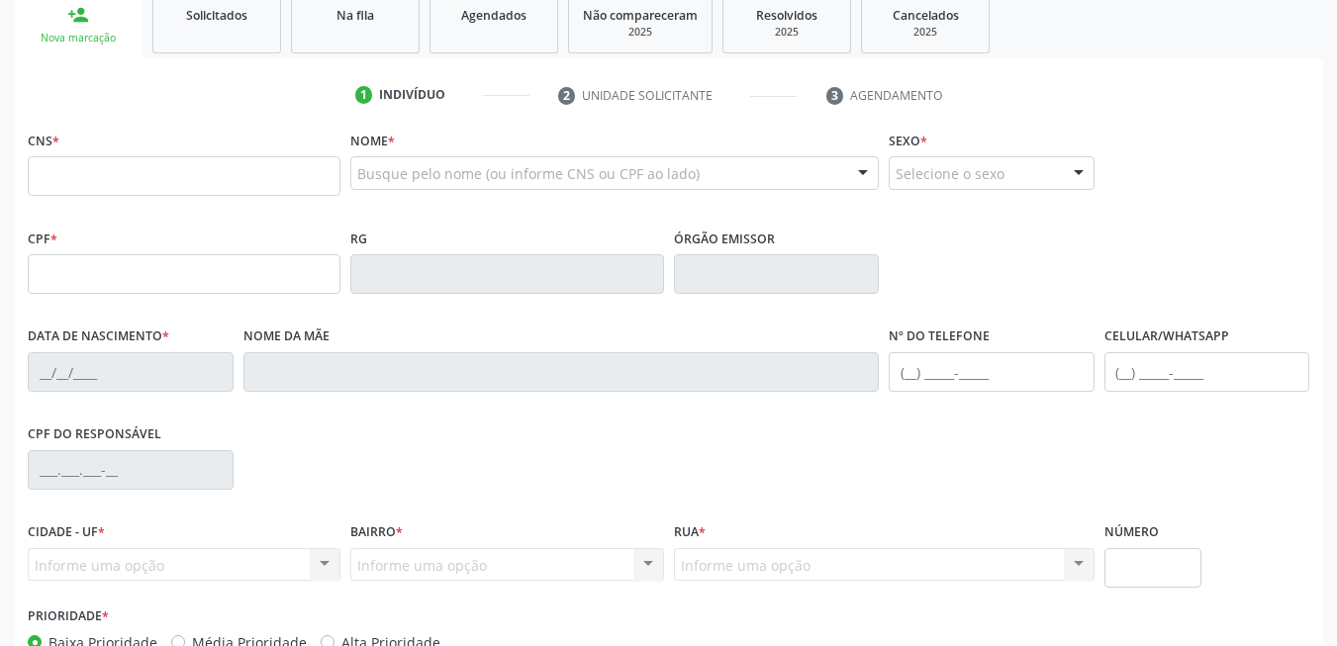
click at [224, 142] on div "CNS *" at bounding box center [184, 161] width 313 height 70
click at [225, 157] on input "text" at bounding box center [184, 176] width 313 height 40
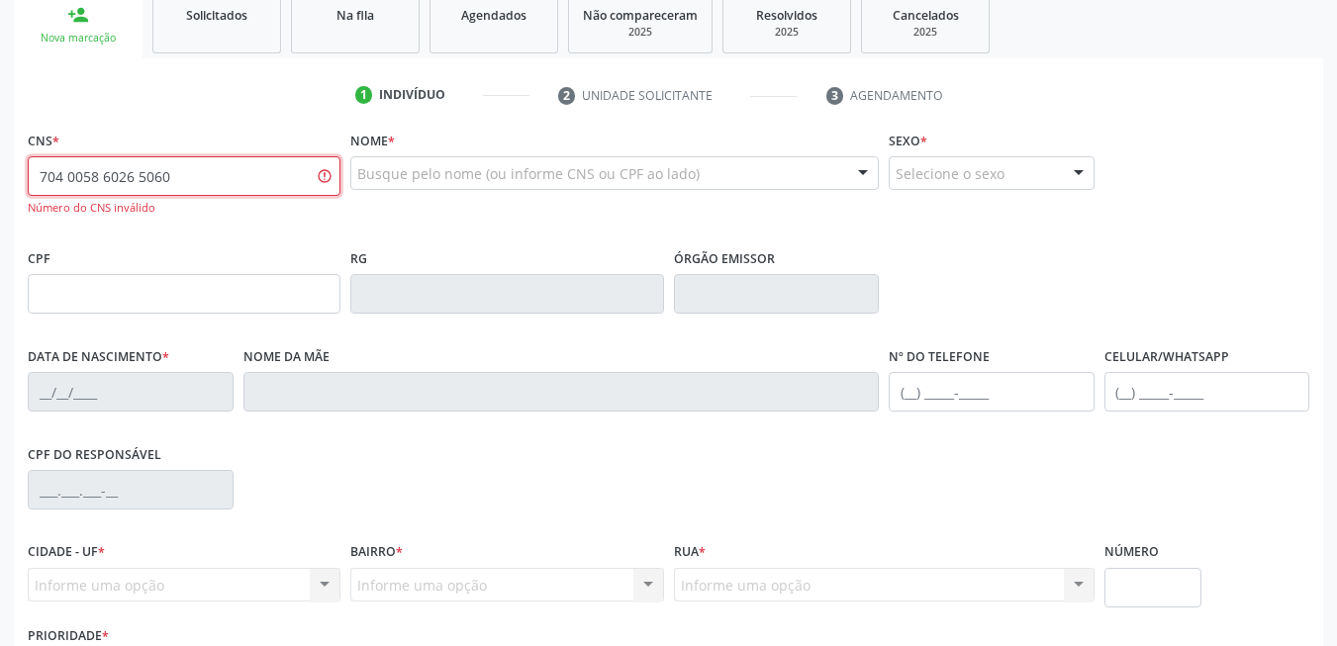
click at [173, 184] on input "704 0058 6026 5060" at bounding box center [184, 176] width 313 height 40
click at [233, 174] on input "704 0058 6026 5060" at bounding box center [184, 176] width 313 height 40
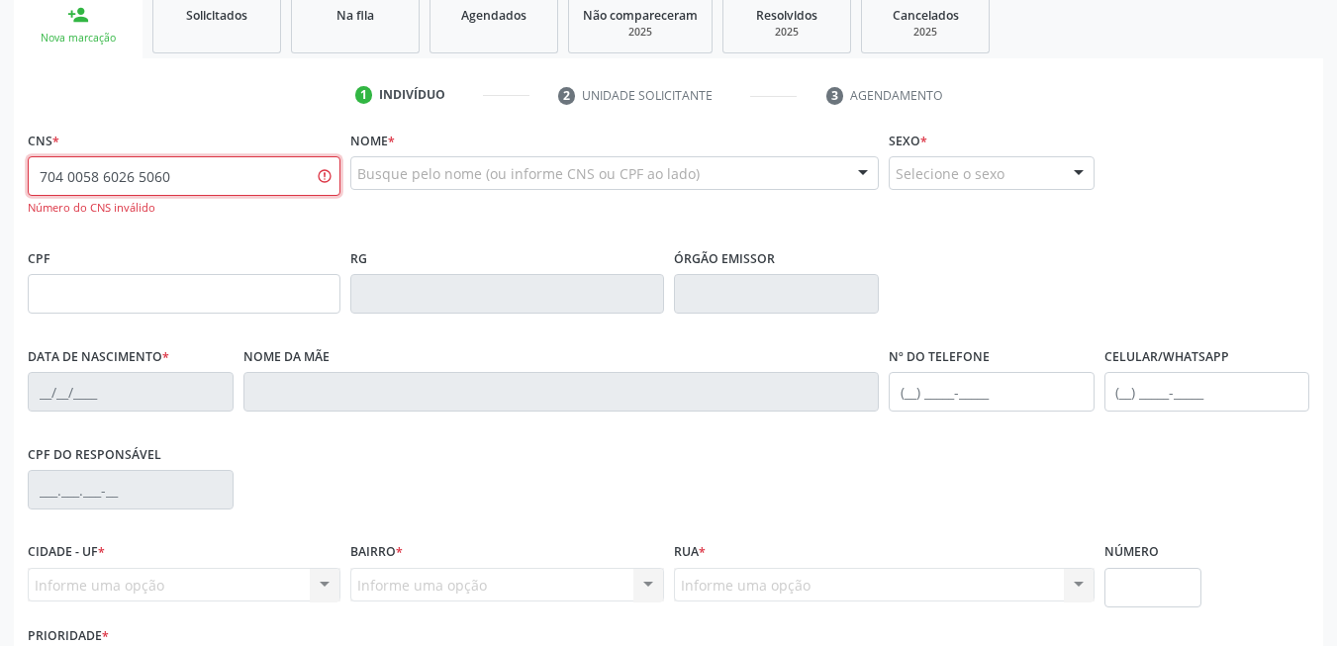
click at [233, 174] on input "704 0058 6026 5060" at bounding box center [184, 176] width 313 height 40
paste input "6"
type input "704 0058 6026 5066"
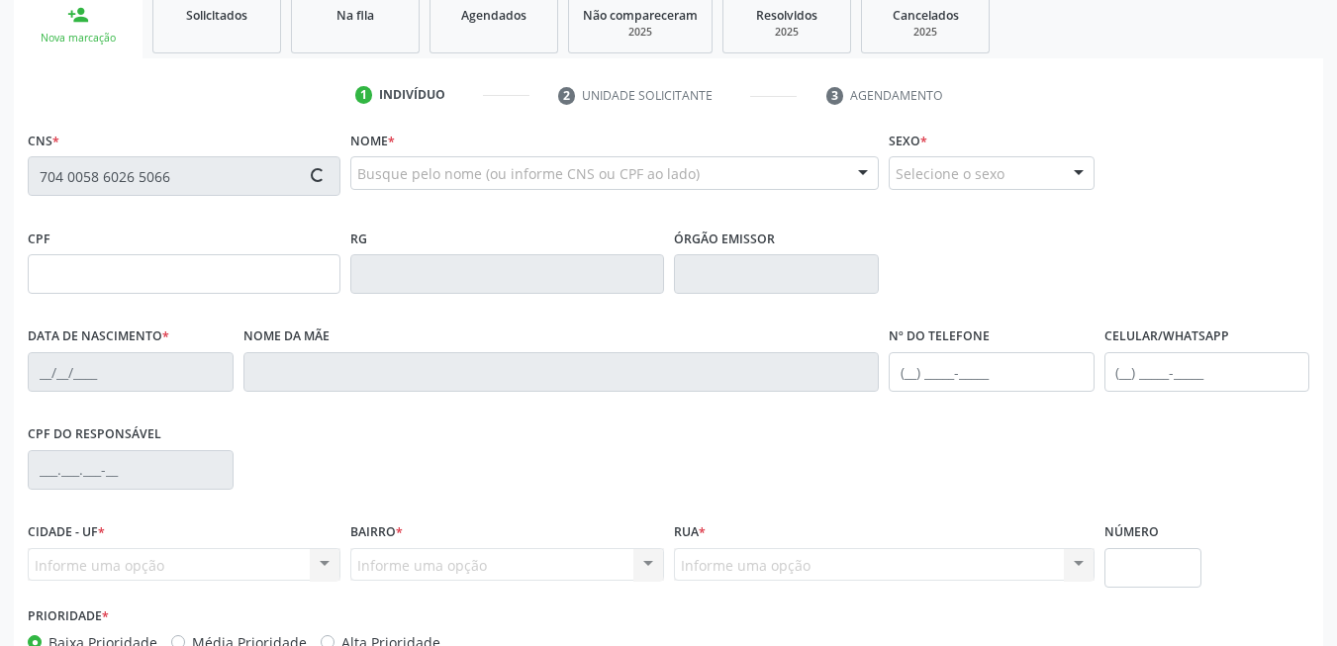
type input "047.178.754-00"
type input "24/01/1977"
type input "Cecira Alves de Oliveira"
type input "(87) 99805-8410"
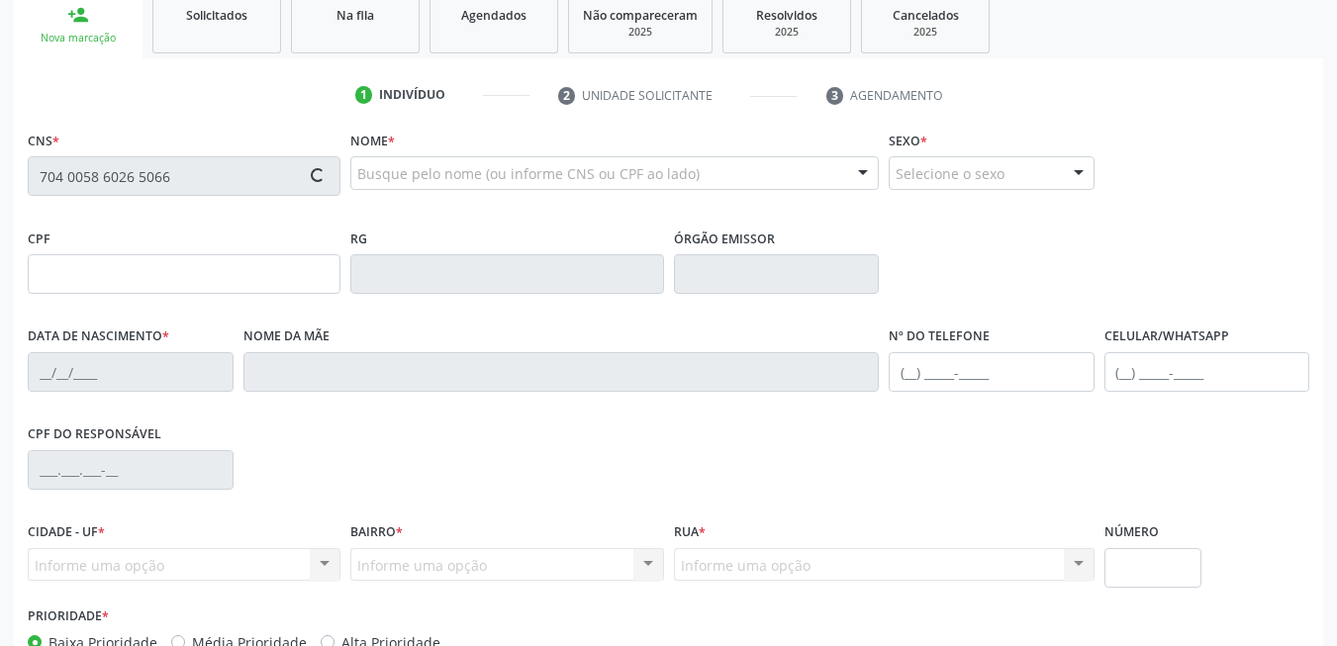
type input "349"
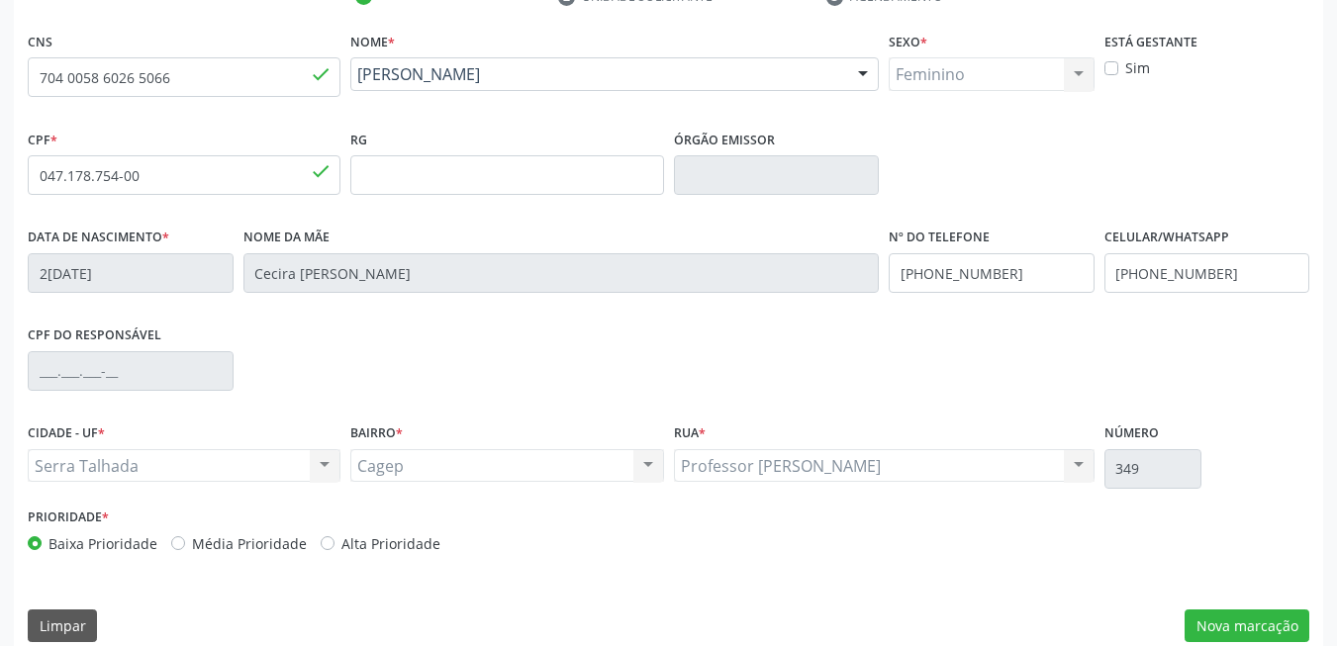
scroll to position [427, 0]
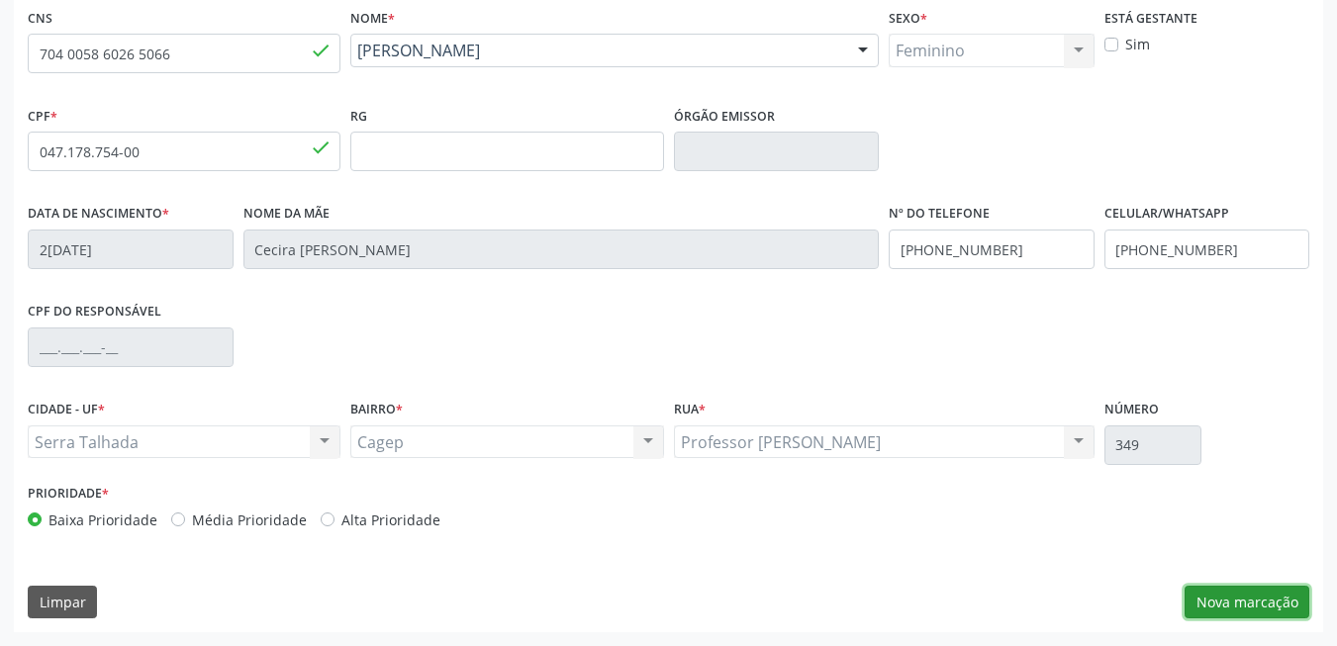
click at [1250, 596] on button "Nova marcação" at bounding box center [1247, 603] width 125 height 34
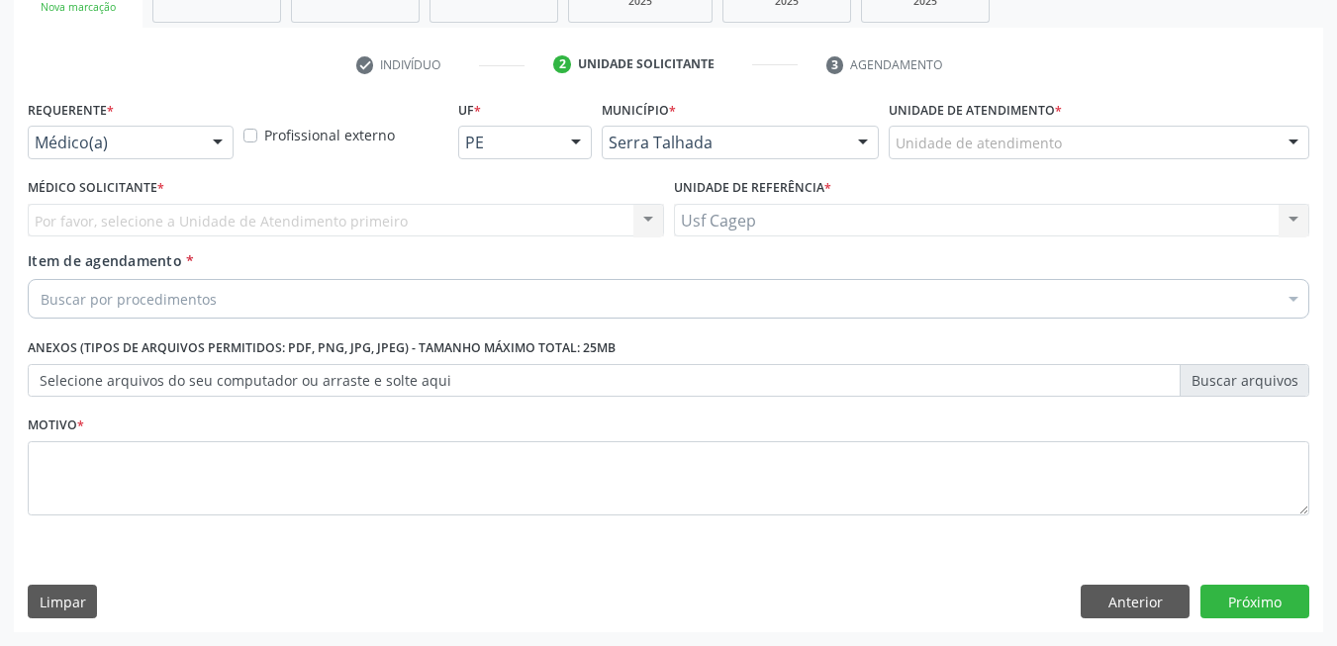
click at [188, 124] on div "Requerente * Médico(a) Médico(a) Enfermeiro(a) Paciente Nenhum resultado encont…" at bounding box center [131, 126] width 206 height 63
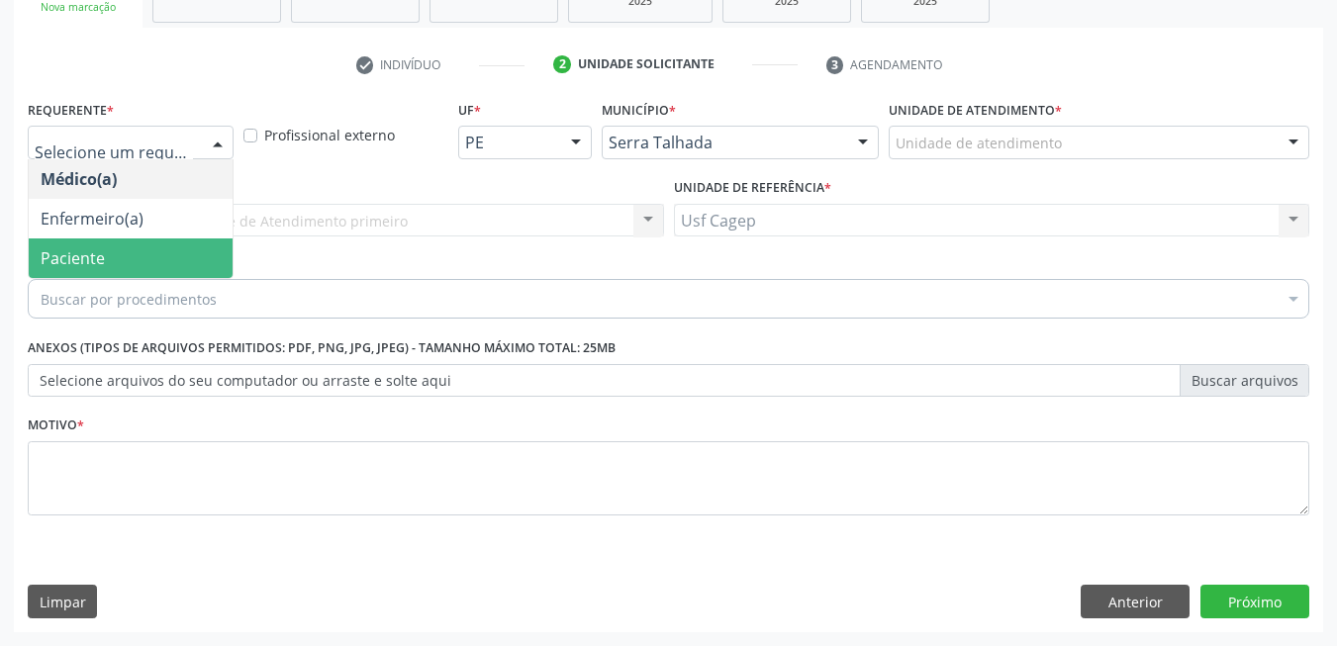
click at [189, 247] on span "Paciente" at bounding box center [131, 259] width 204 height 40
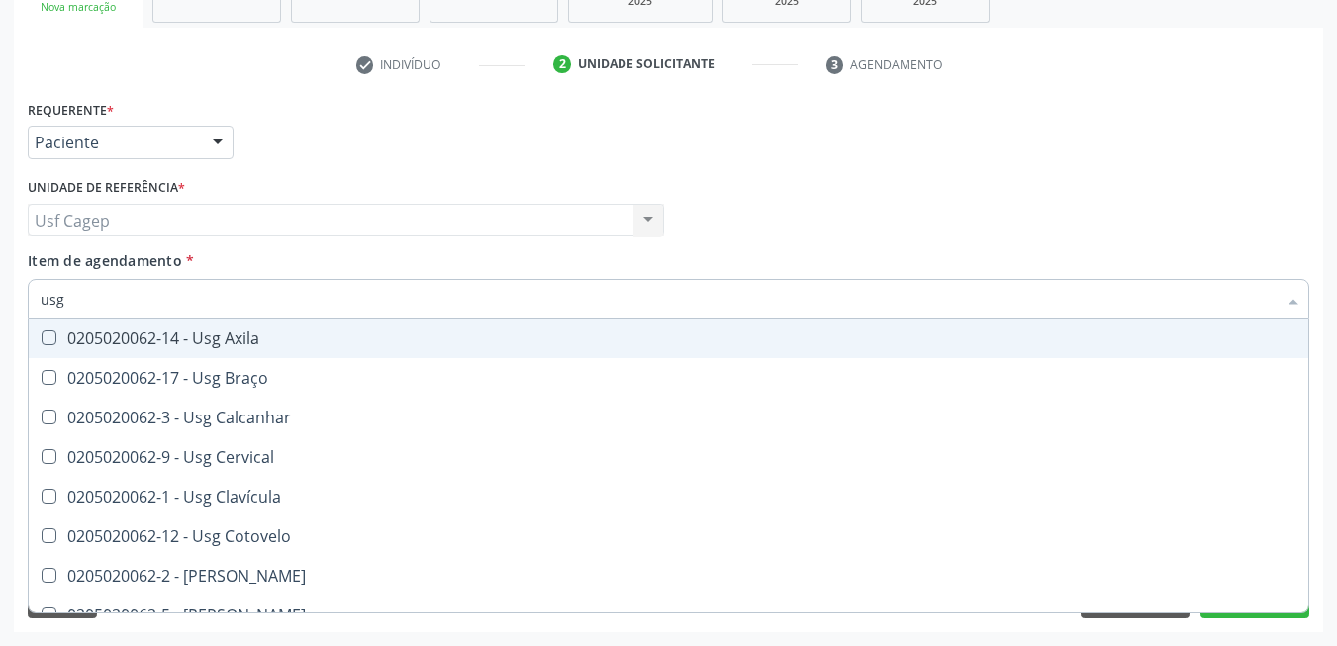
type input "usg"
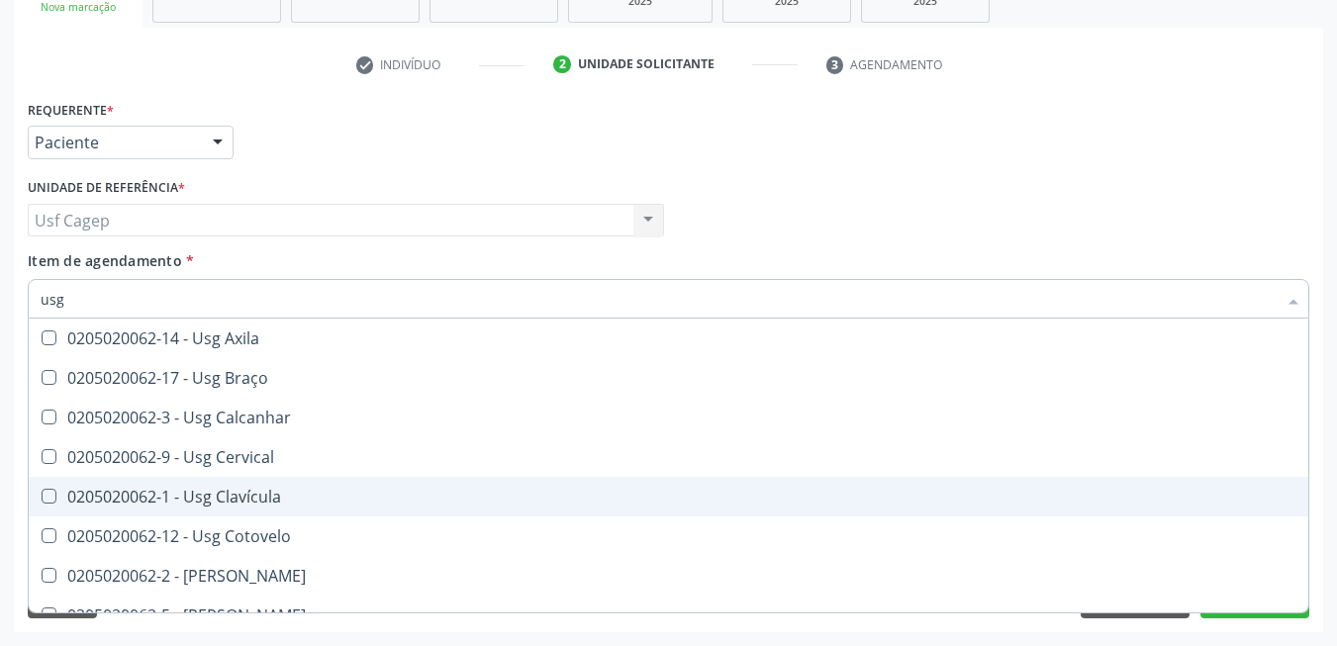
click at [295, 491] on div "0205020062-1 - Usg Clavícula" at bounding box center [669, 497] width 1256 height 16
checkbox Clavícula "true"
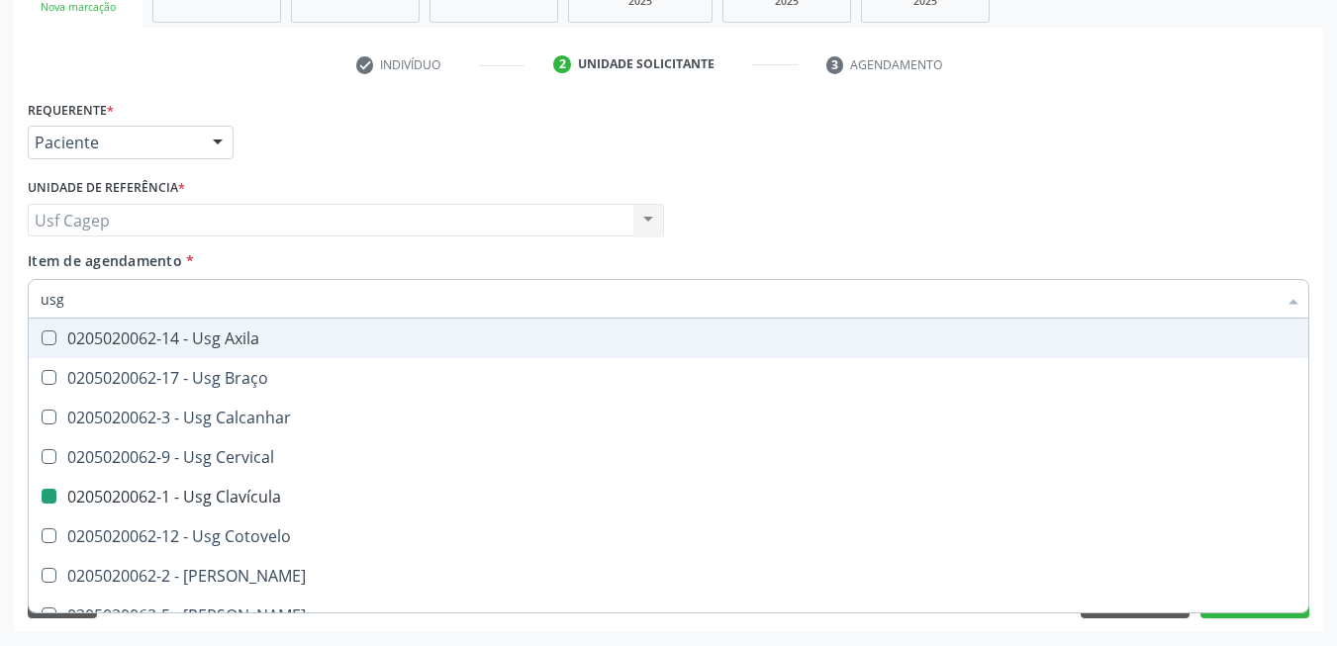
drag, startPoint x: 735, startPoint y: 251, endPoint x: 733, endPoint y: 264, distance: 13.0
click at [735, 253] on div "Item de agendamento * usg Desfazer seleção 0205020062-14 - Usg Axila 0205020062…" at bounding box center [669, 281] width 1282 height 62
checkbox Braço "true"
checkbox Clavícula "false"
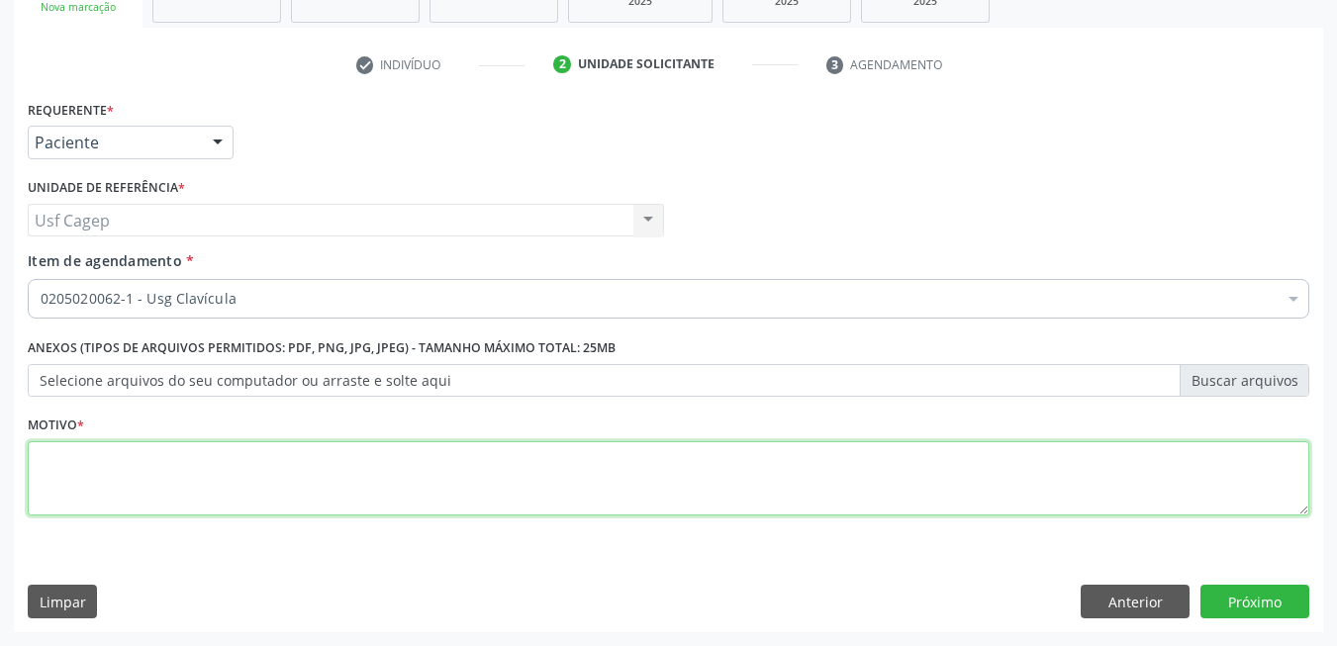
click at [599, 510] on textarea at bounding box center [669, 478] width 1282 height 75
type textarea "."
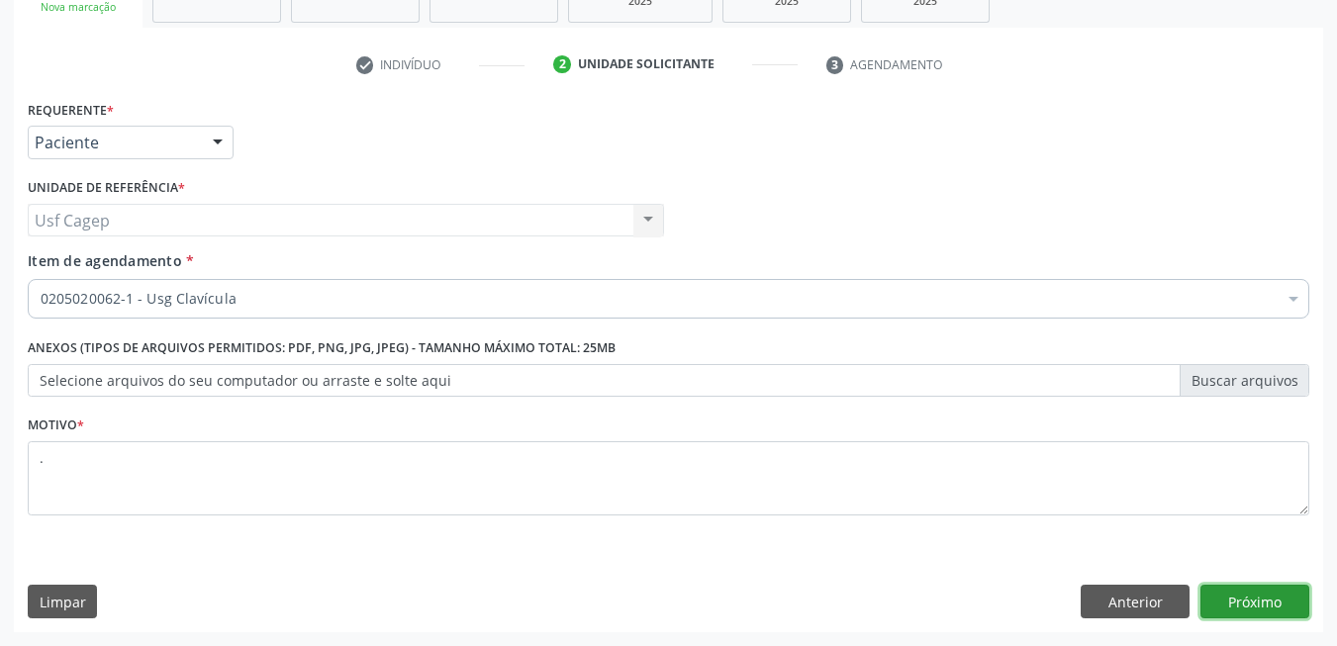
click at [1231, 595] on button "Próximo" at bounding box center [1254, 602] width 109 height 34
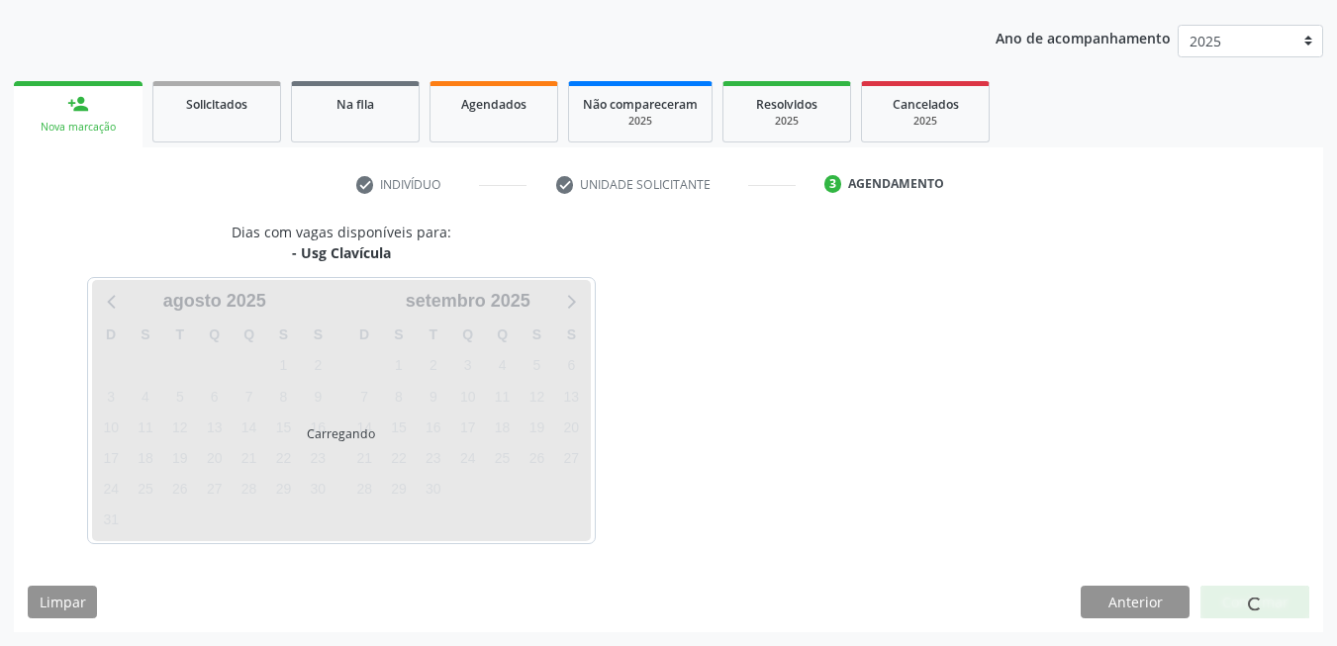
scroll to position [215, 0]
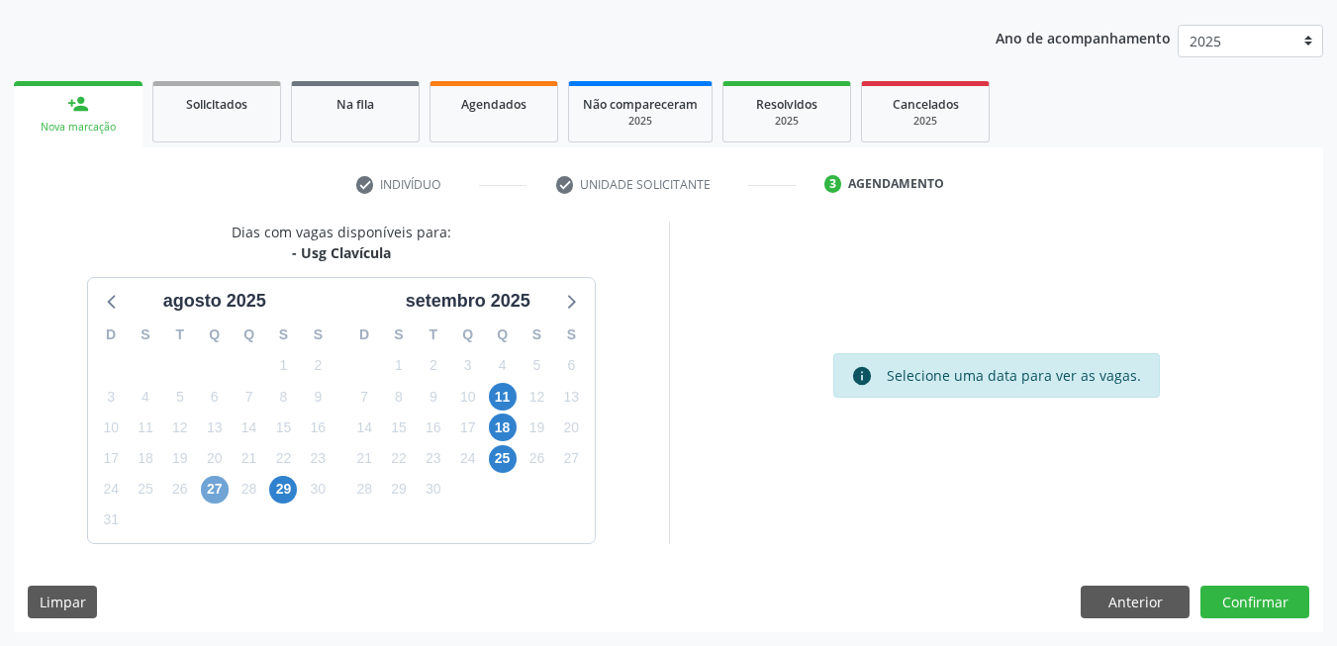
click at [213, 487] on span "27" at bounding box center [215, 490] width 28 height 28
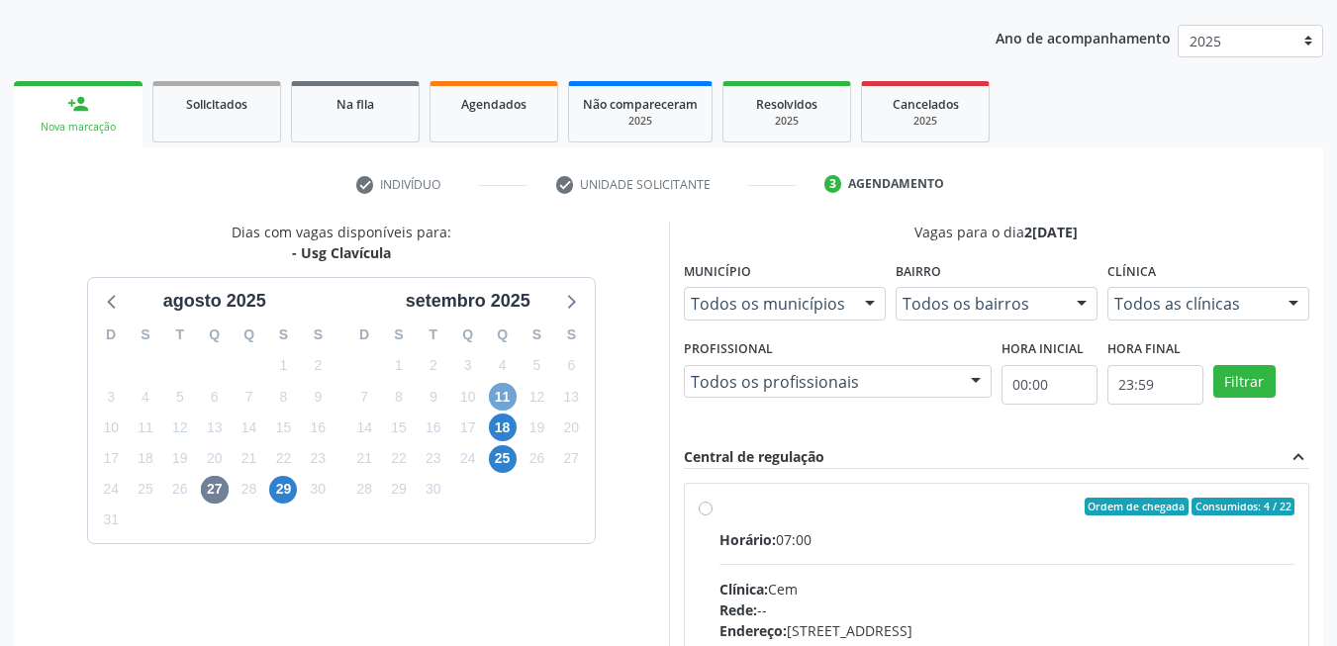
click at [512, 389] on span "11" at bounding box center [503, 397] width 28 height 28
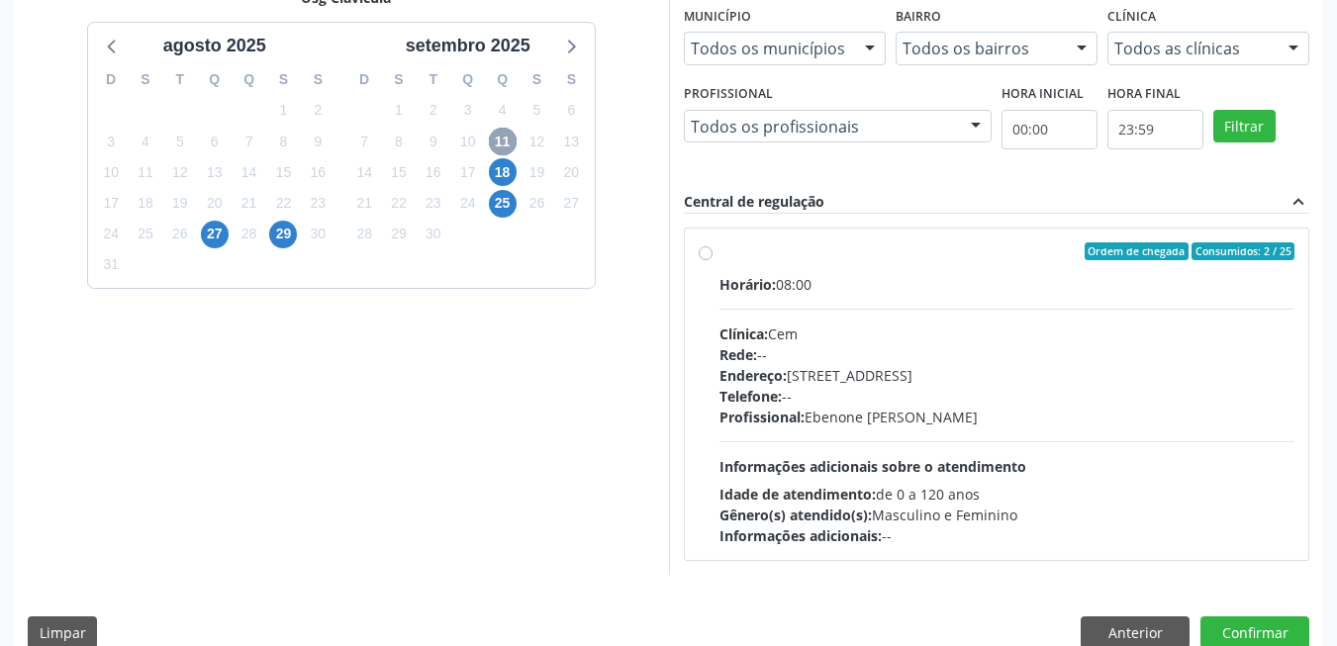
scroll to position [501, 0]
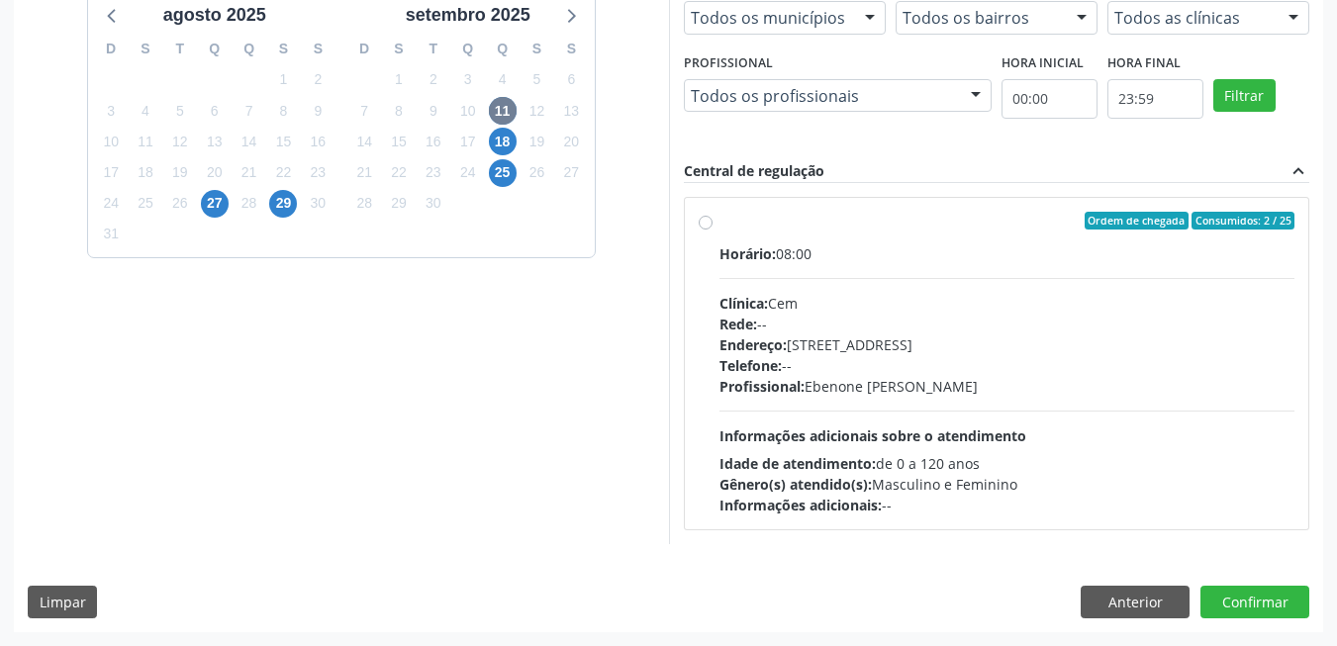
click at [922, 421] on div "Horário: 08:00 Clínica: Cem Rede: -- Endereço: Casa, nº 393, Nossa Senhora da P…" at bounding box center [1007, 379] width 576 height 272
click at [713, 230] on input "Ordem de chegada Consumidos: 2 / 25 Horário: 08:00 Clínica: Cem Rede: -- Endere…" at bounding box center [706, 221] width 14 height 18
radio input "true"
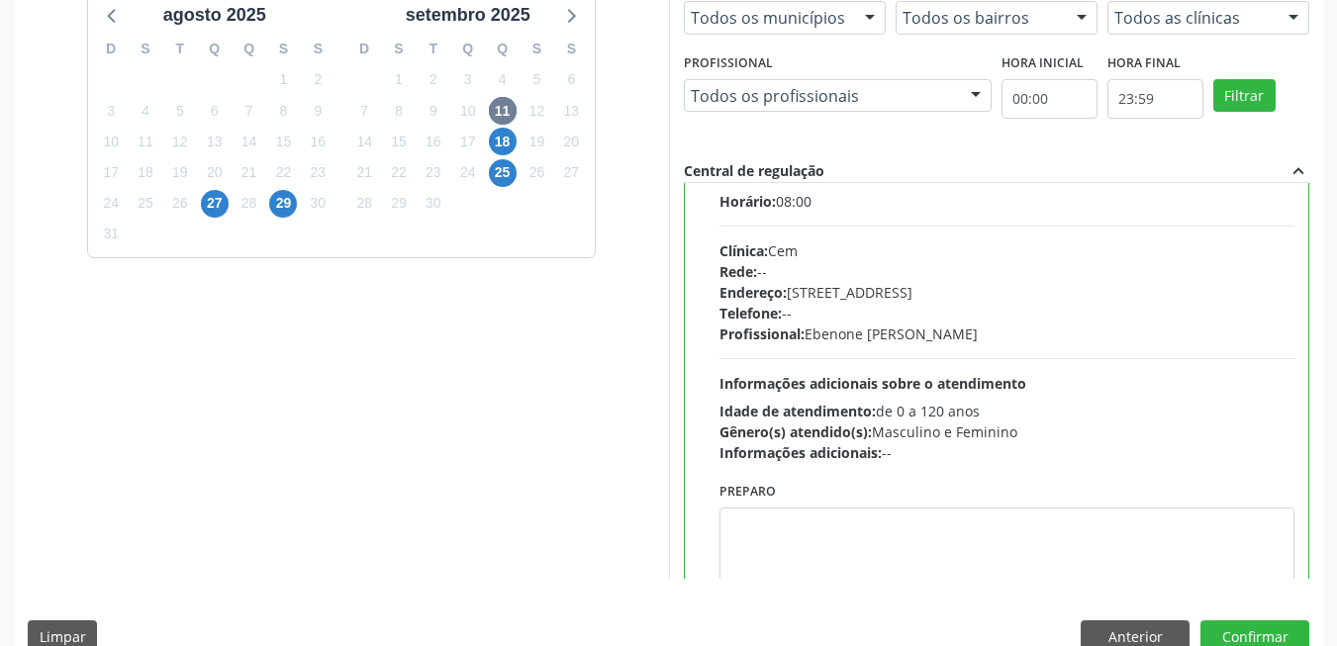
scroll to position [98, 0]
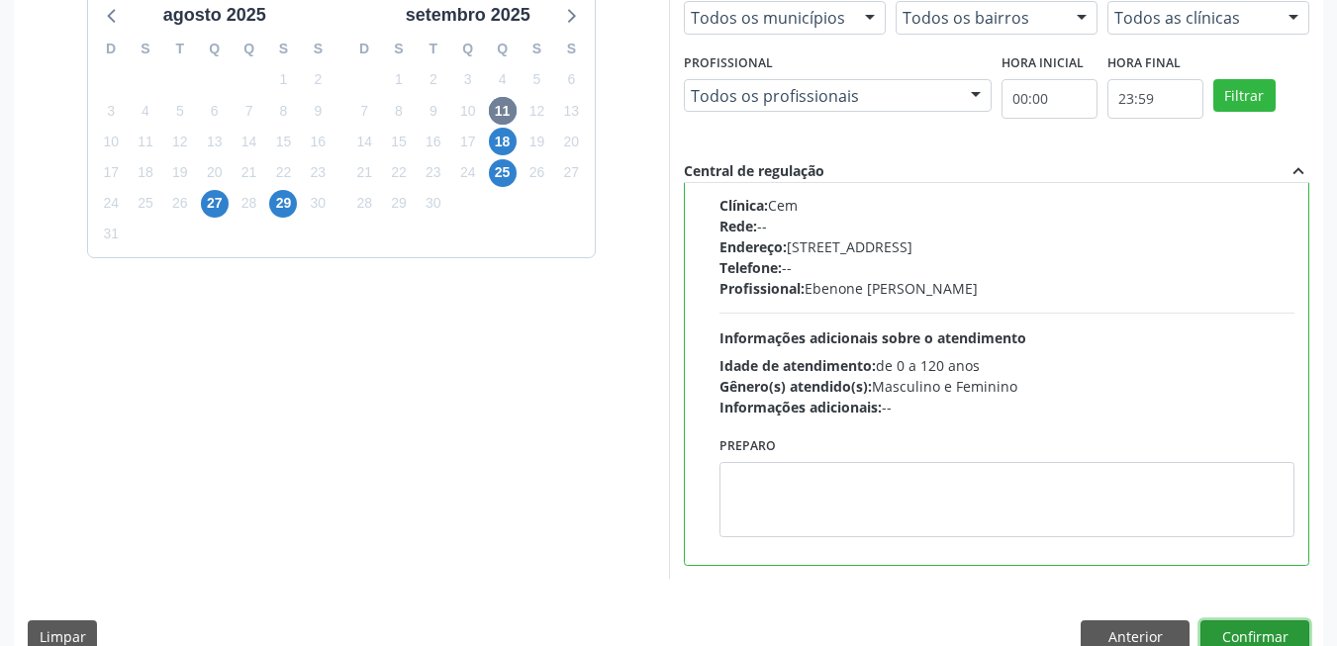
click at [1281, 630] on button "Confirmar" at bounding box center [1254, 638] width 109 height 34
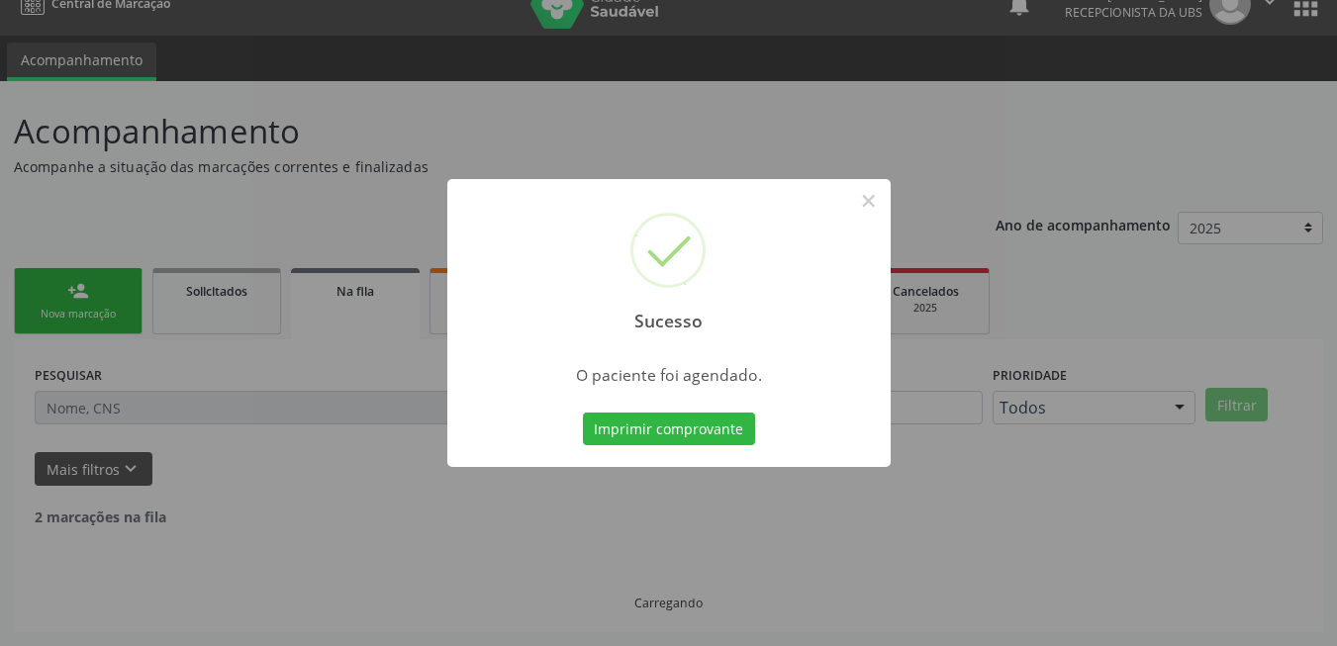
scroll to position [7, 0]
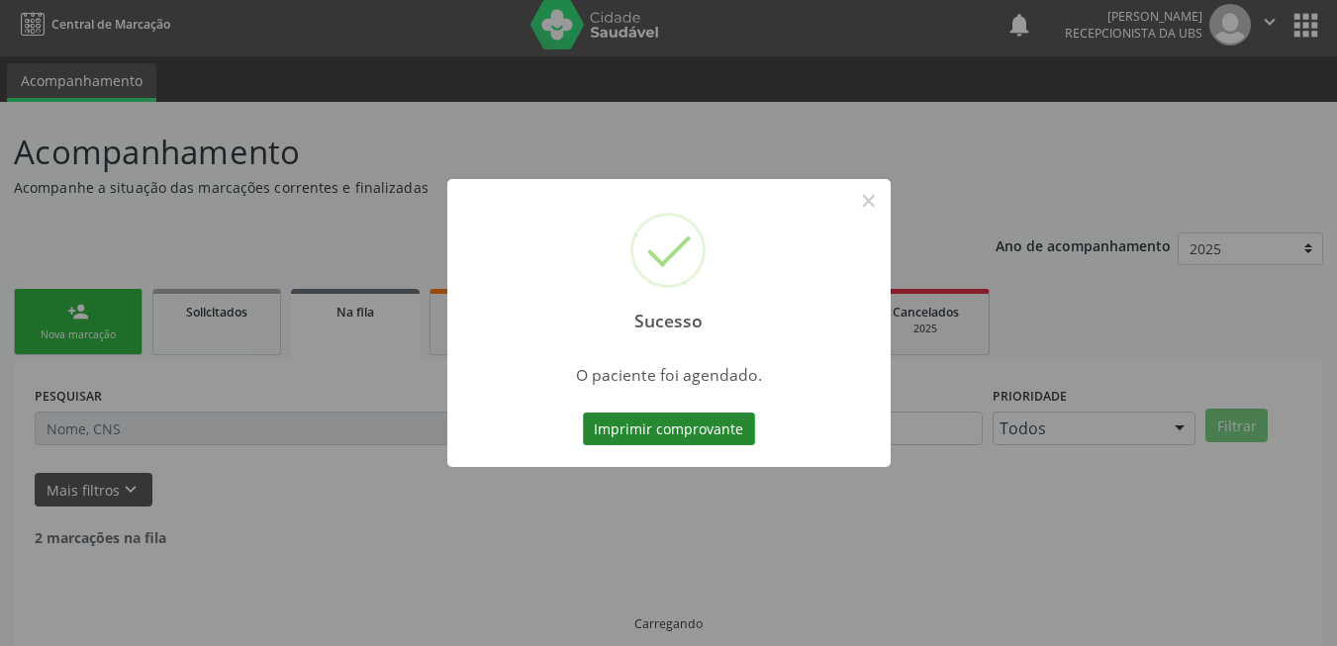
click at [693, 415] on button "Imprimir comprovante" at bounding box center [669, 430] width 172 height 34
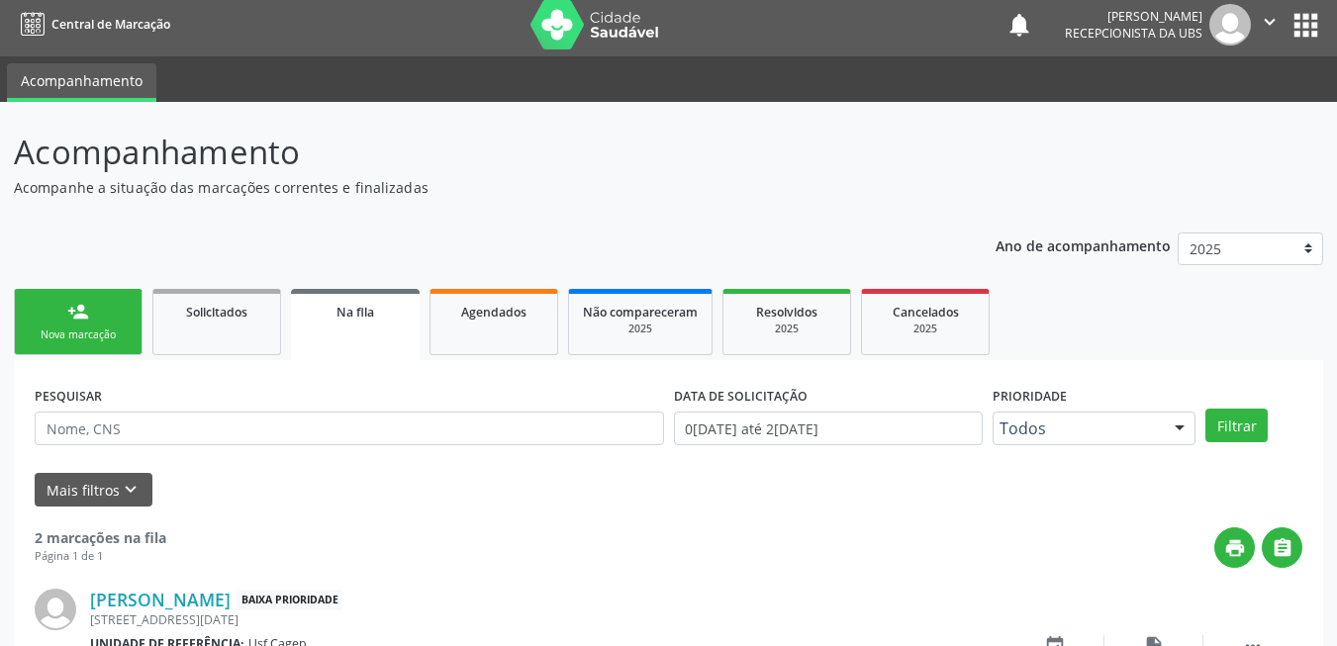
drag, startPoint x: 73, startPoint y: 319, endPoint x: 63, endPoint y: 316, distance: 10.3
click at [73, 319] on div "person_add" at bounding box center [78, 312] width 22 height 22
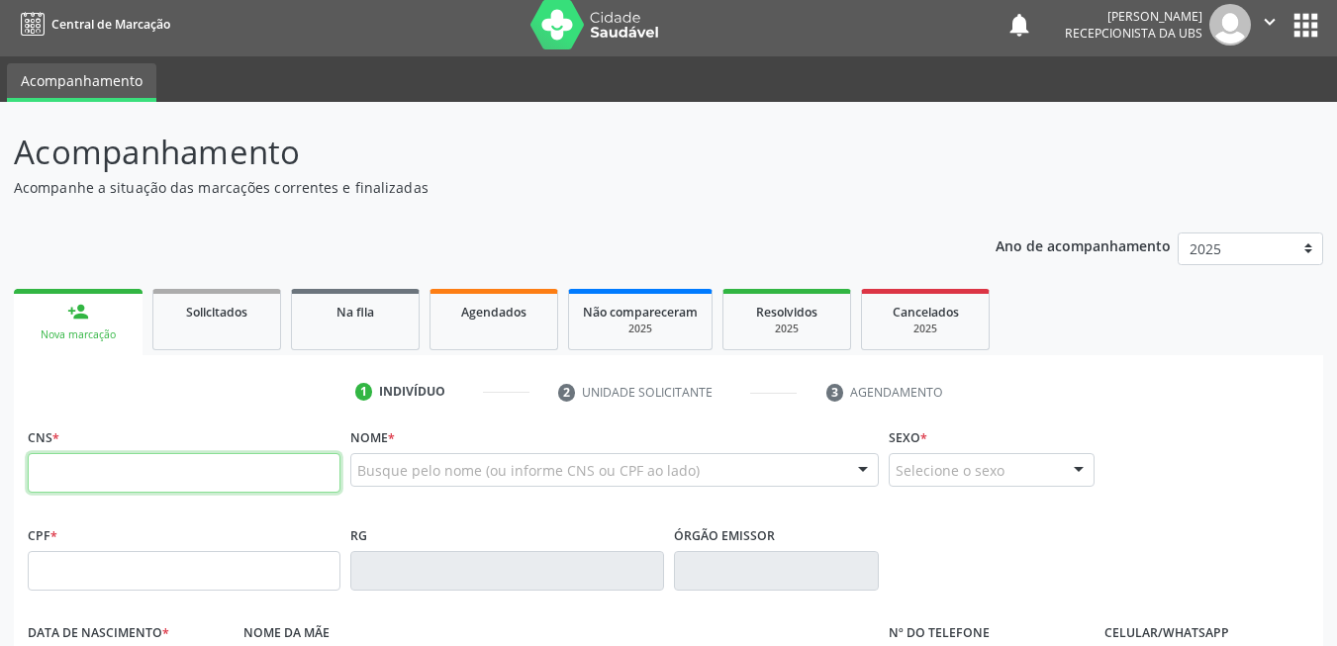
click at [176, 459] on input "text" at bounding box center [184, 473] width 313 height 40
type input "702 8046 8068 8762"
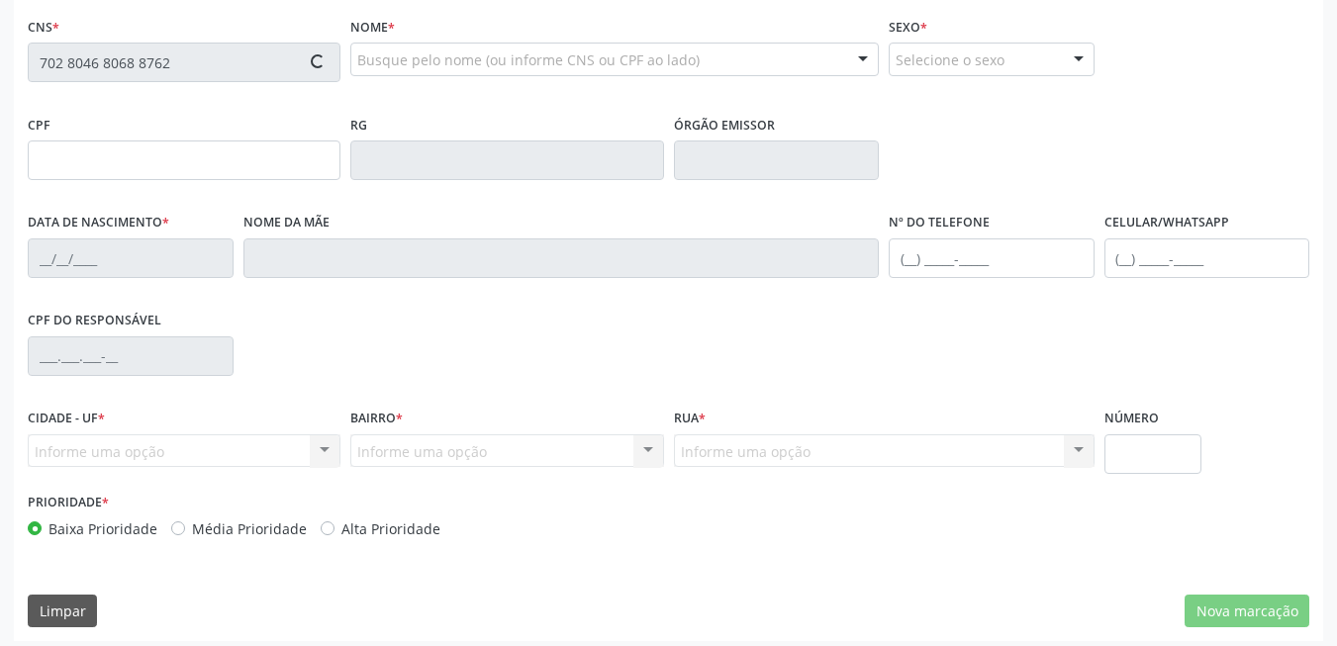
type input "062.901.804-95"
type input "19/01/1976"
type input "Francisca Pereira de Souza"
type input "(87) 99677-5322"
type input "327"
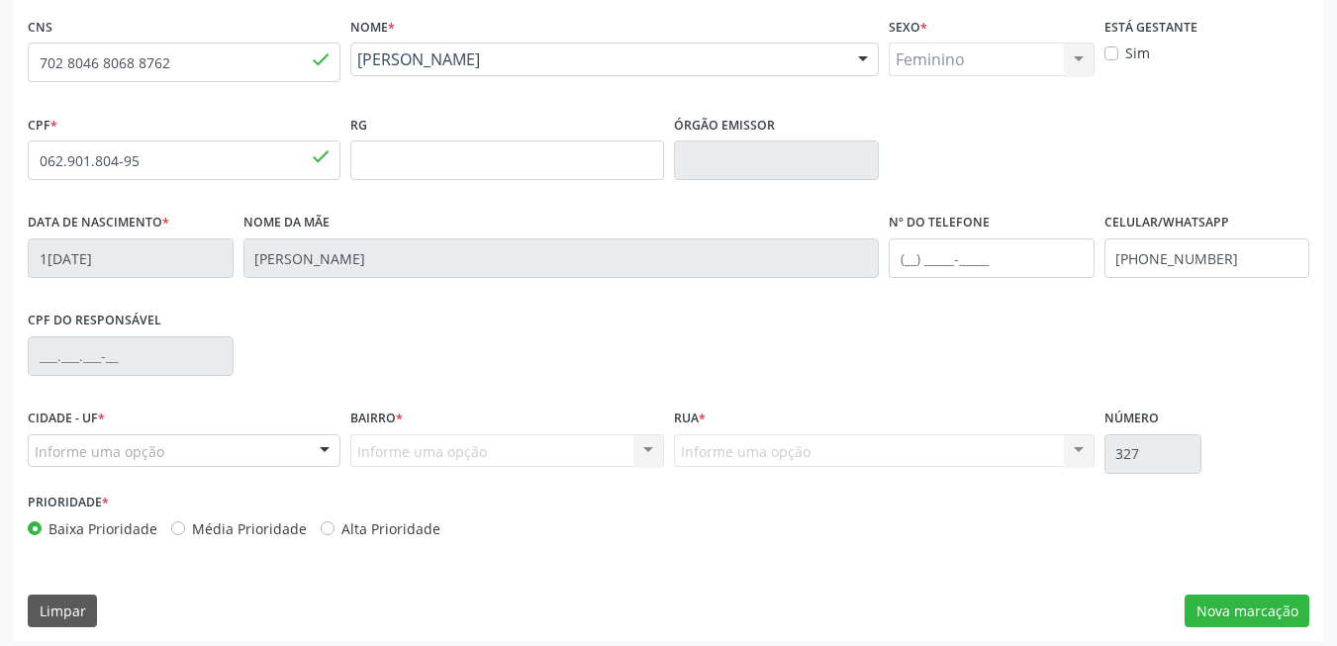
scroll to position [427, 0]
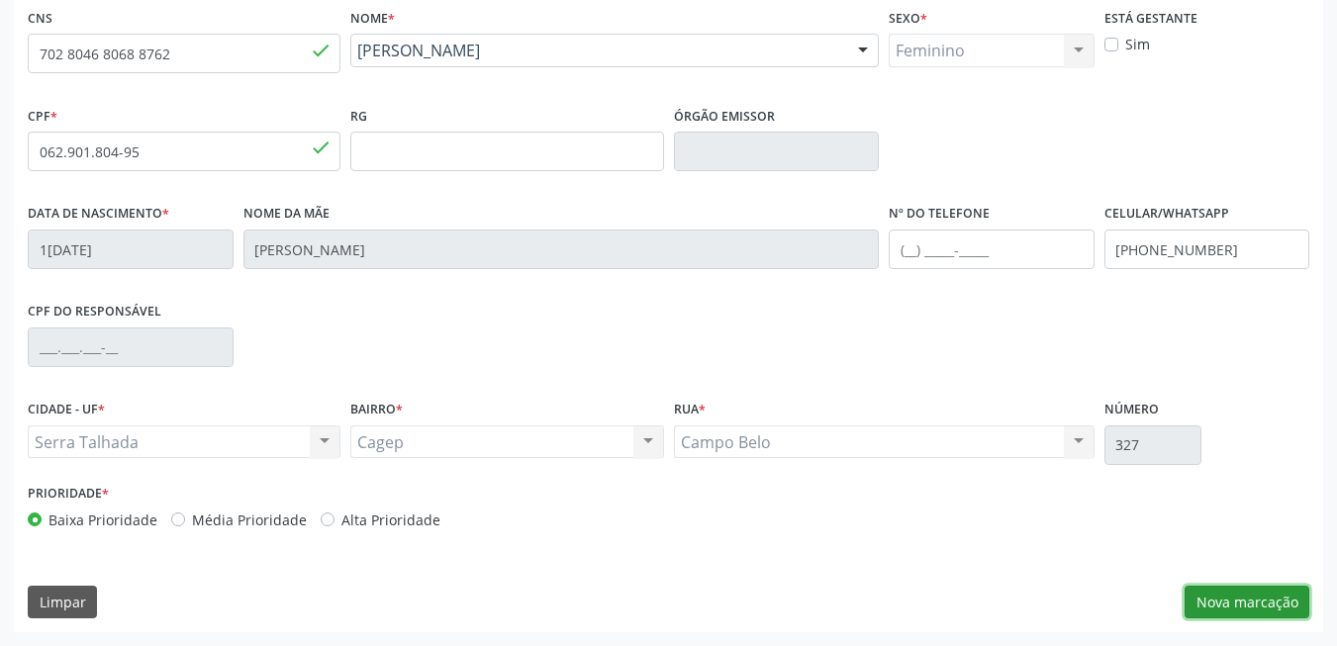
click at [1228, 600] on button "Nova marcação" at bounding box center [1247, 603] width 125 height 34
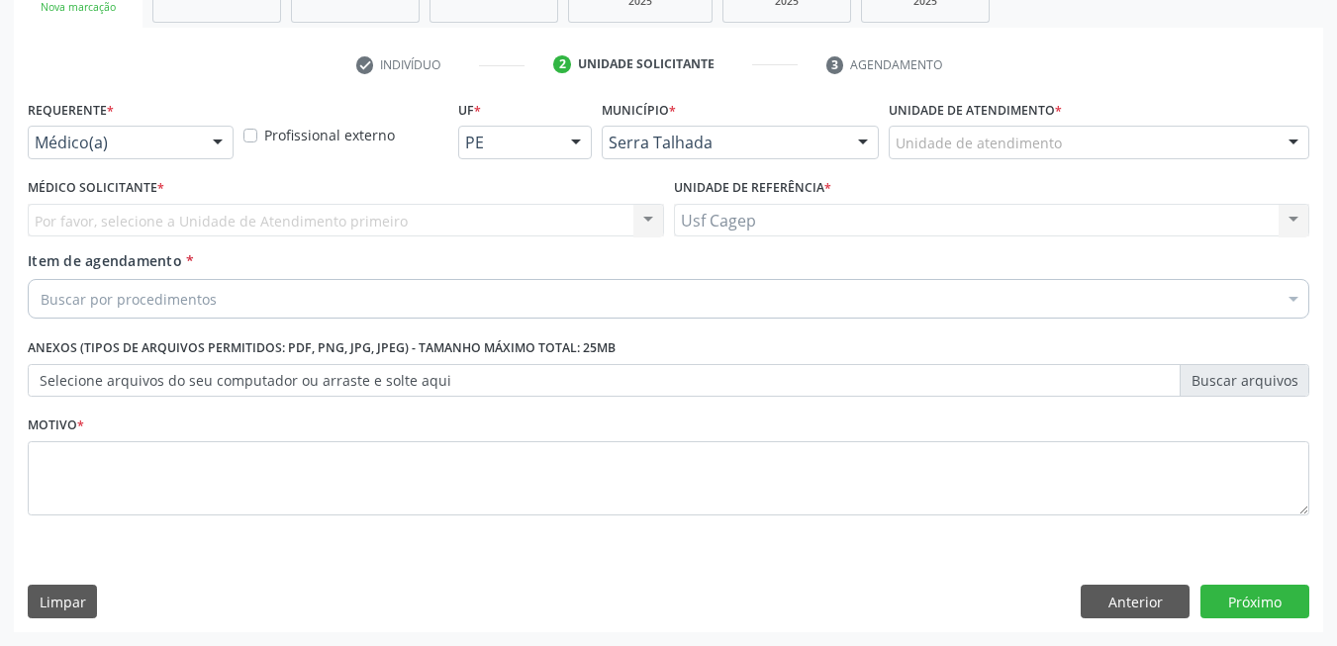
drag, startPoint x: 157, startPoint y: 119, endPoint x: 172, endPoint y: 131, distance: 19.0
click at [158, 119] on div "Requerente * Médico(a) Médico(a) Enfermeiro(a) Paciente Nenhum resultado encont…" at bounding box center [131, 126] width 206 height 63
click at [172, 131] on div "Médico(a)" at bounding box center [131, 143] width 206 height 34
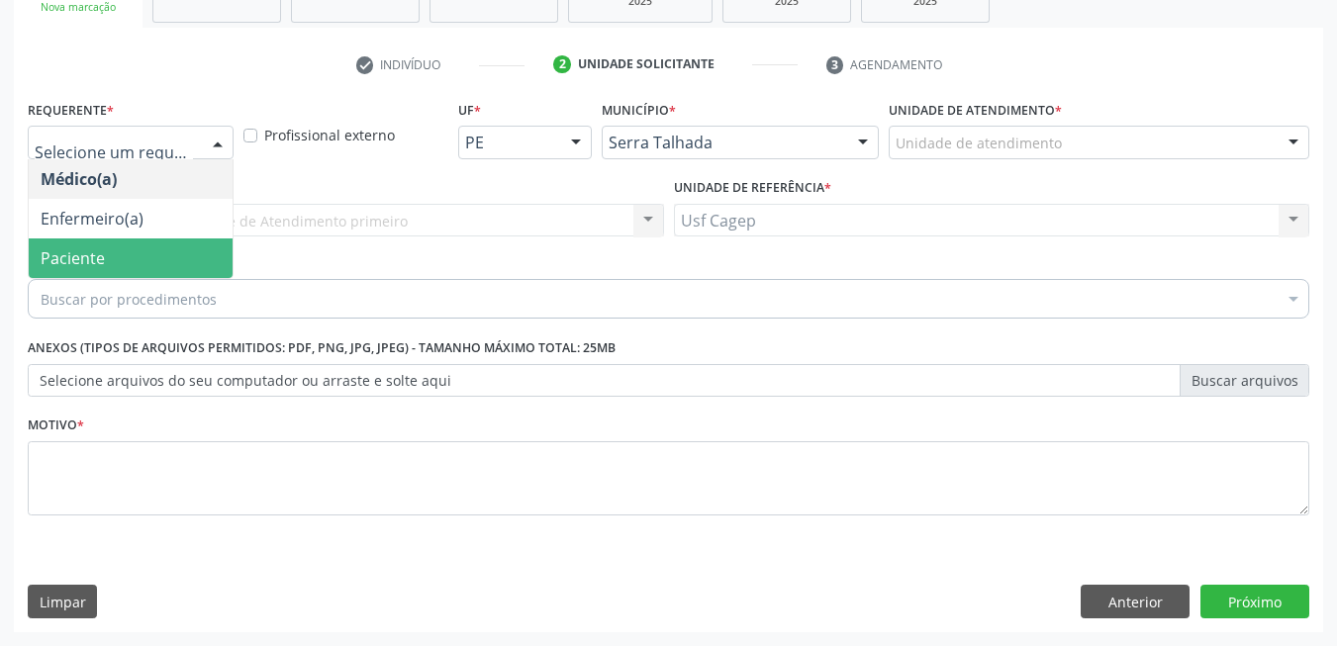
click at [142, 250] on span "Paciente" at bounding box center [131, 259] width 204 height 40
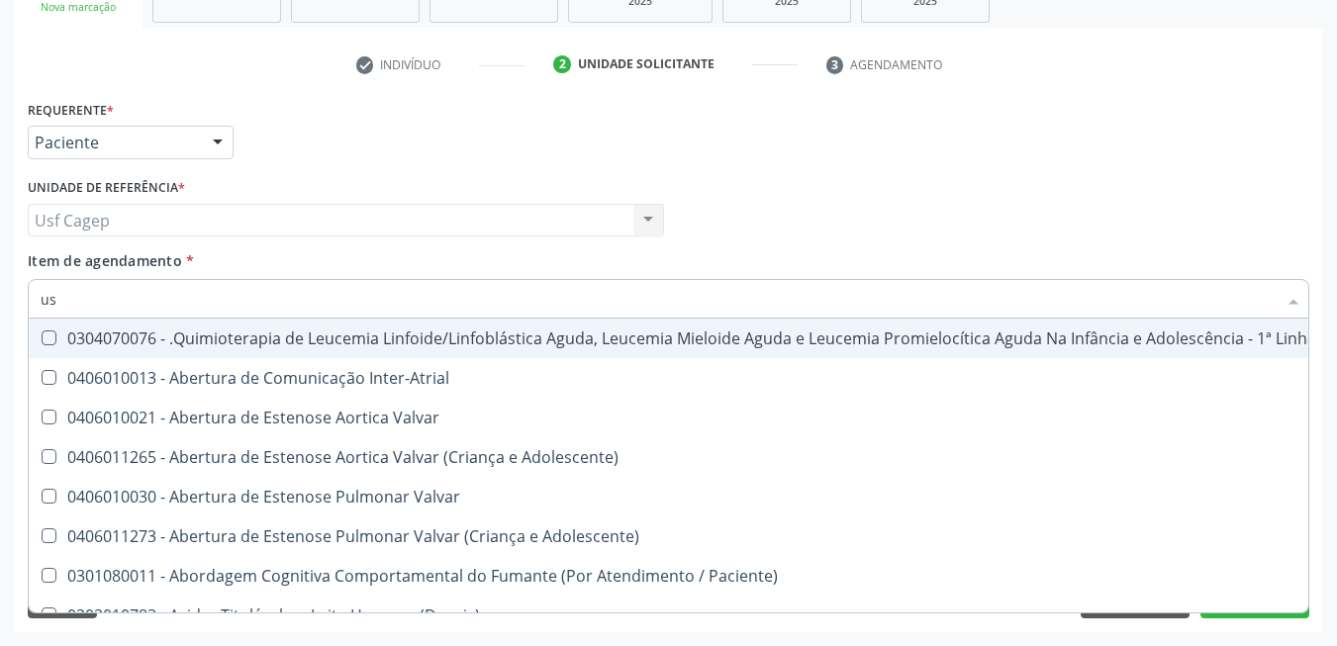
type input "usg"
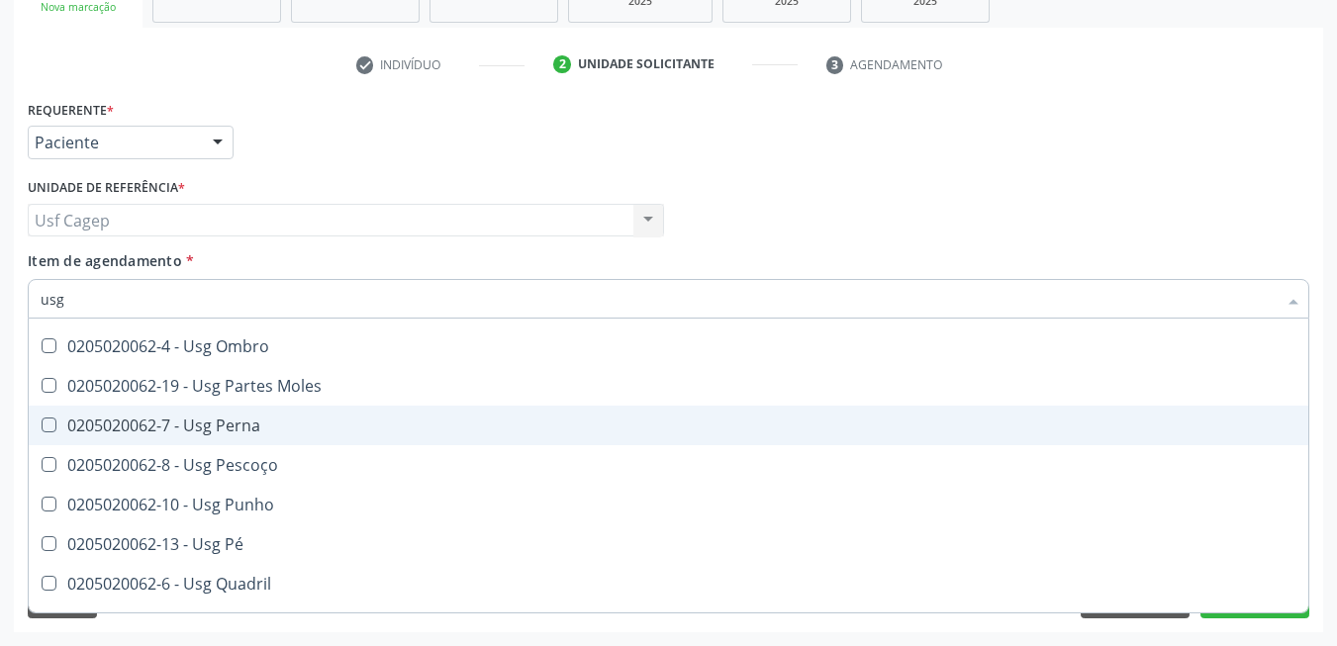
scroll to position [260, 0]
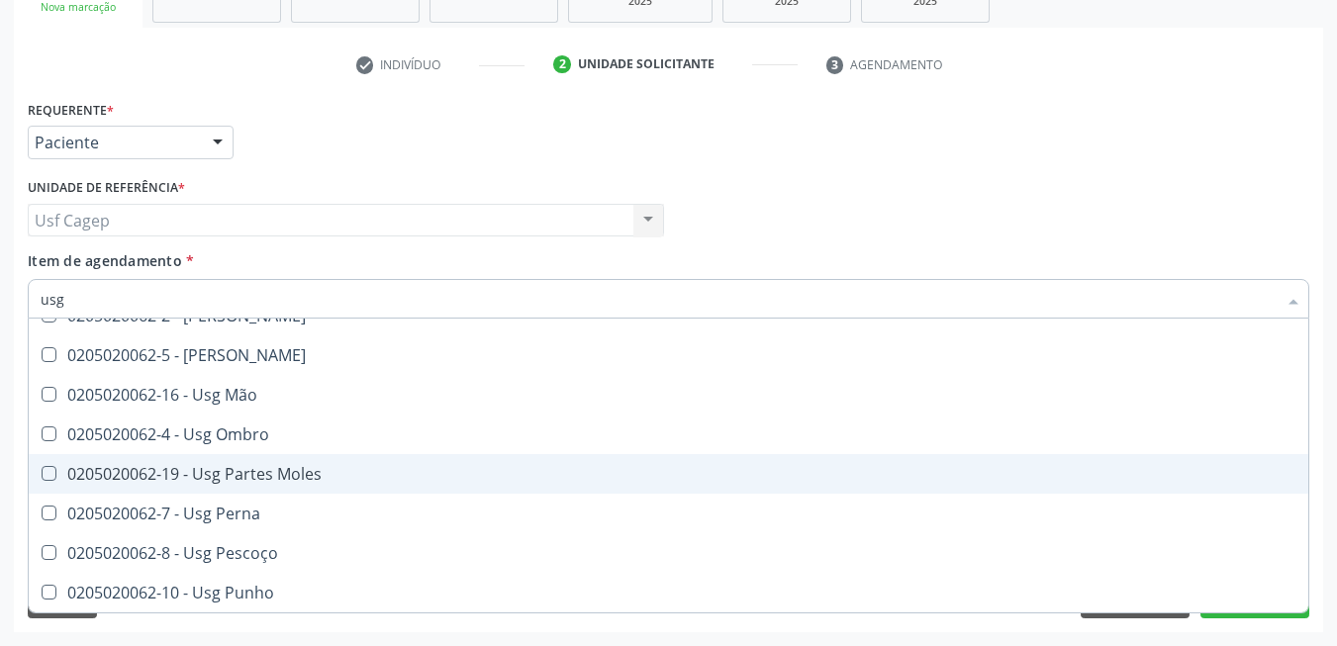
click at [375, 484] on span "0205020062-19 - Usg Partes Moles" at bounding box center [669, 474] width 1280 height 40
checkbox Moles "true"
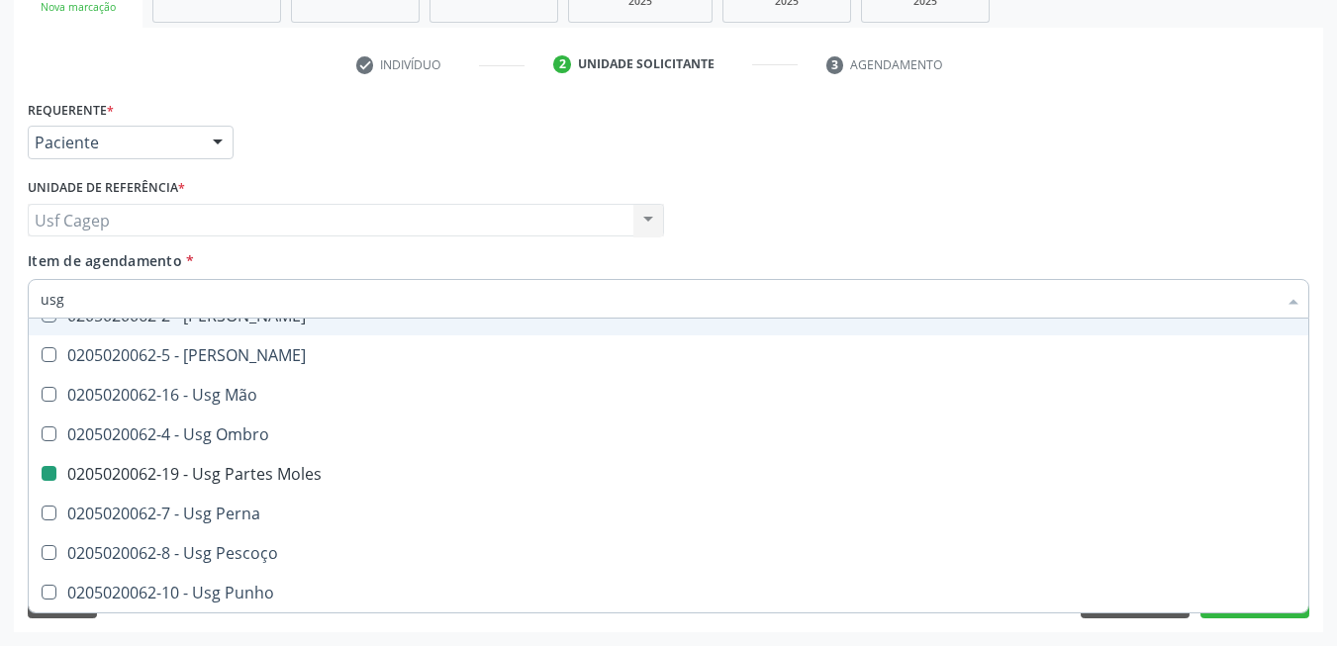
click at [430, 271] on div "Item de agendamento * usg Desfazer seleção 0205020062-14 - Usg Axila 0205020062…" at bounding box center [669, 281] width 1282 height 62
checkbox Braço "true"
checkbox Moles "false"
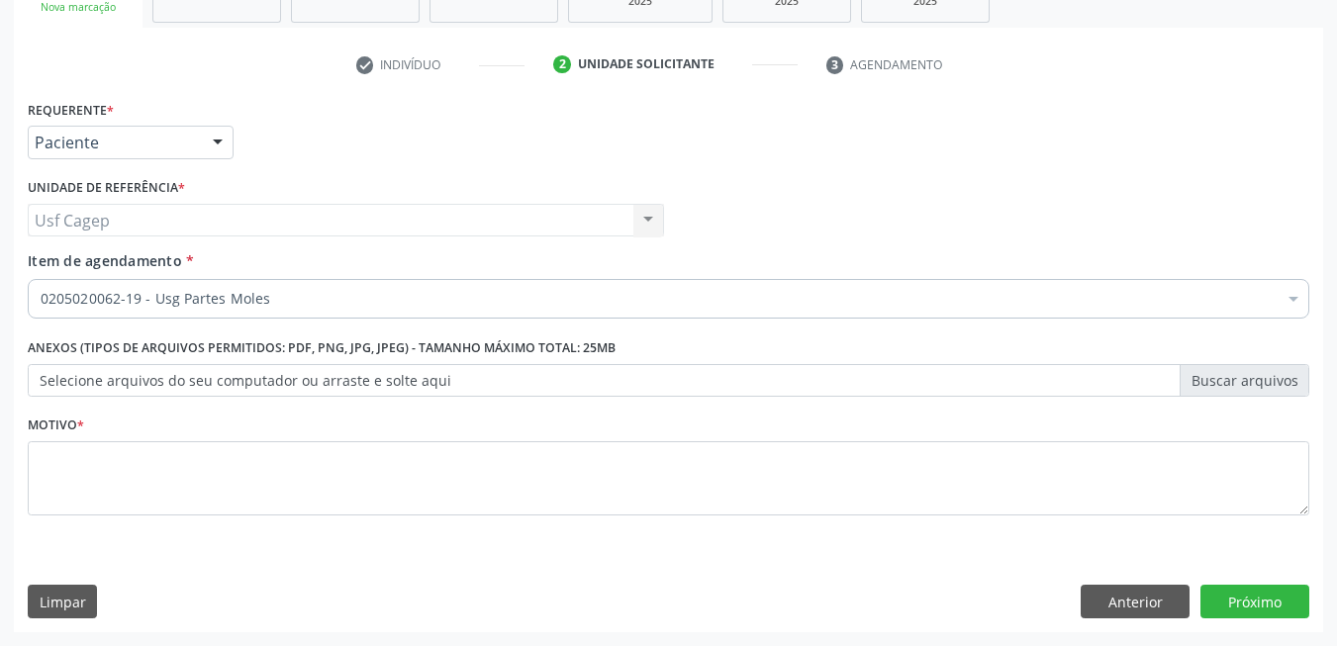
scroll to position [0, 0]
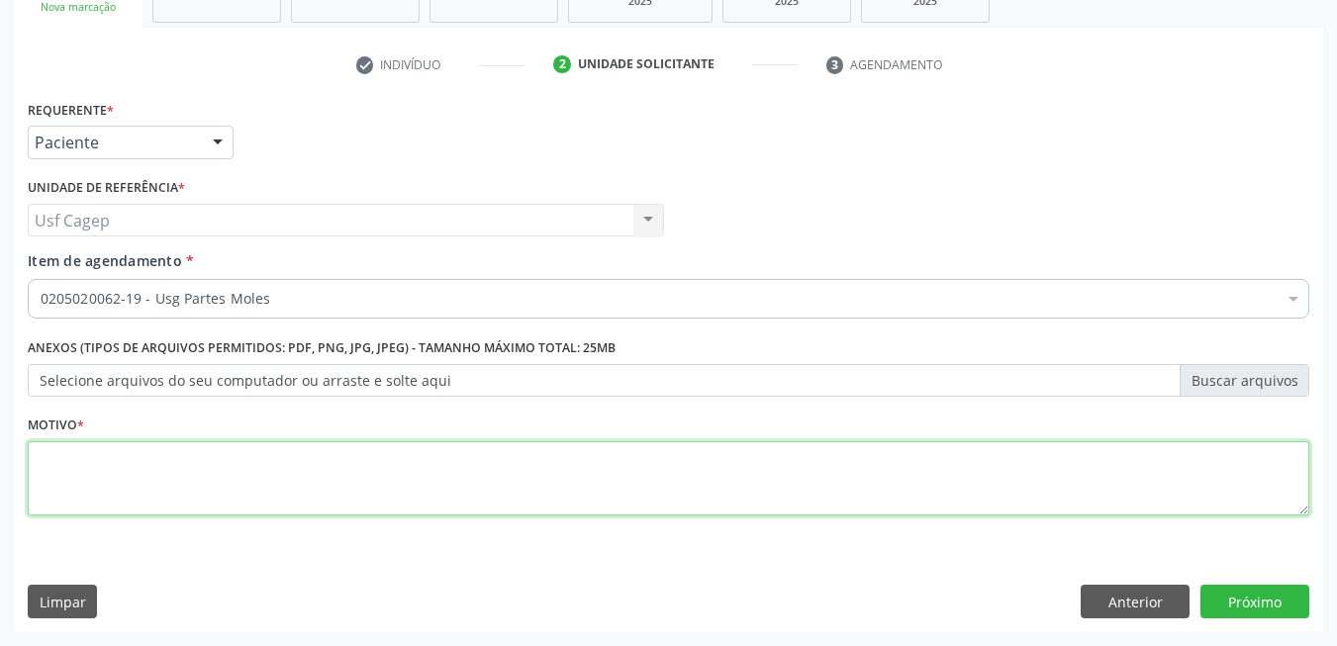
click at [456, 487] on textarea at bounding box center [669, 478] width 1282 height 75
type textarea "."
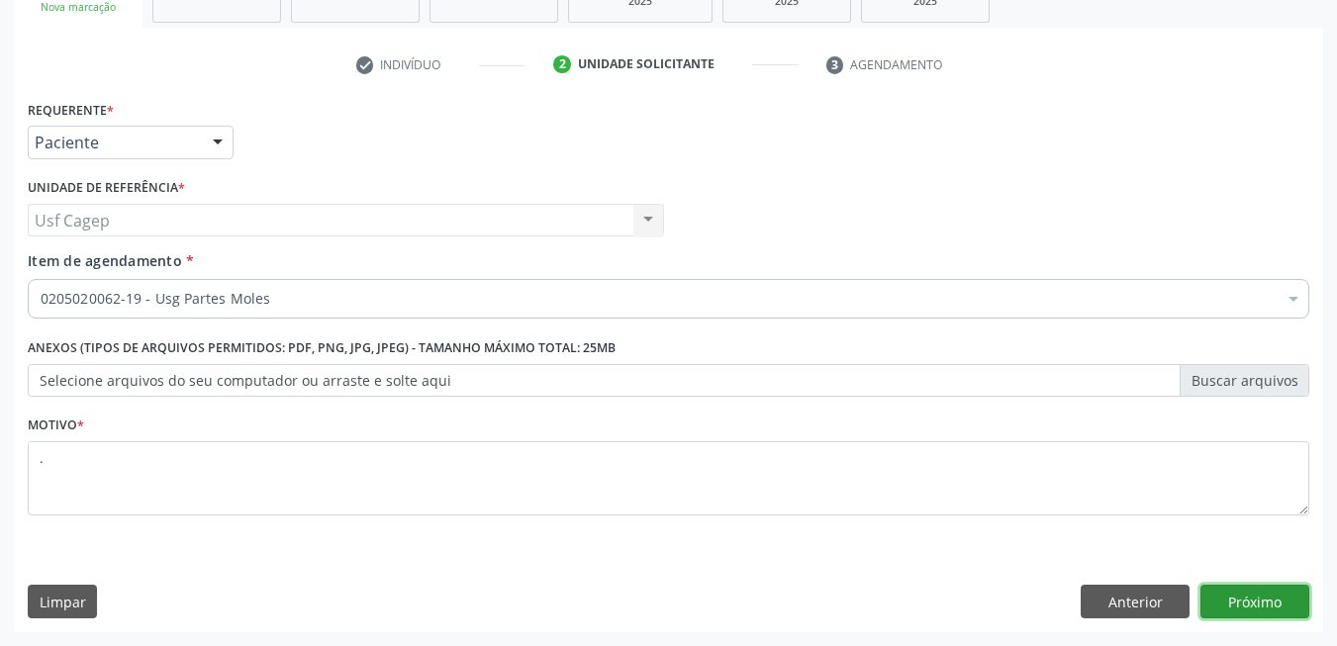
click at [1246, 601] on button "Próximo" at bounding box center [1254, 602] width 109 height 34
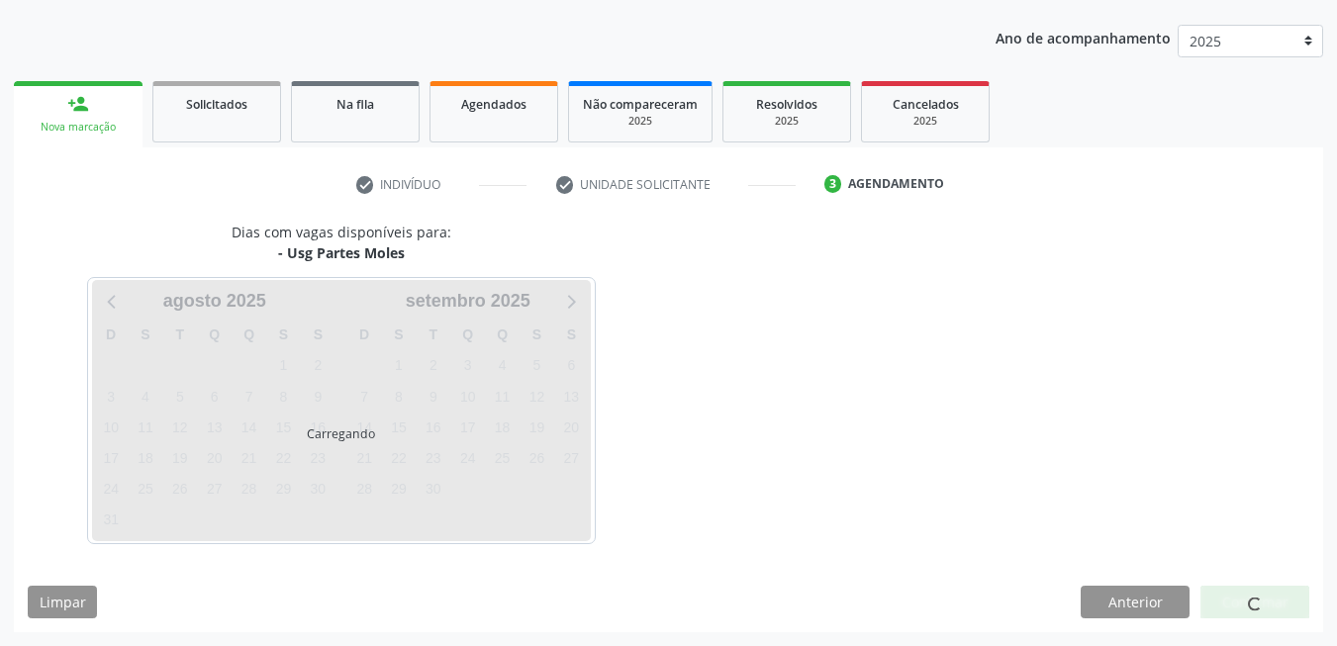
scroll to position [273, 0]
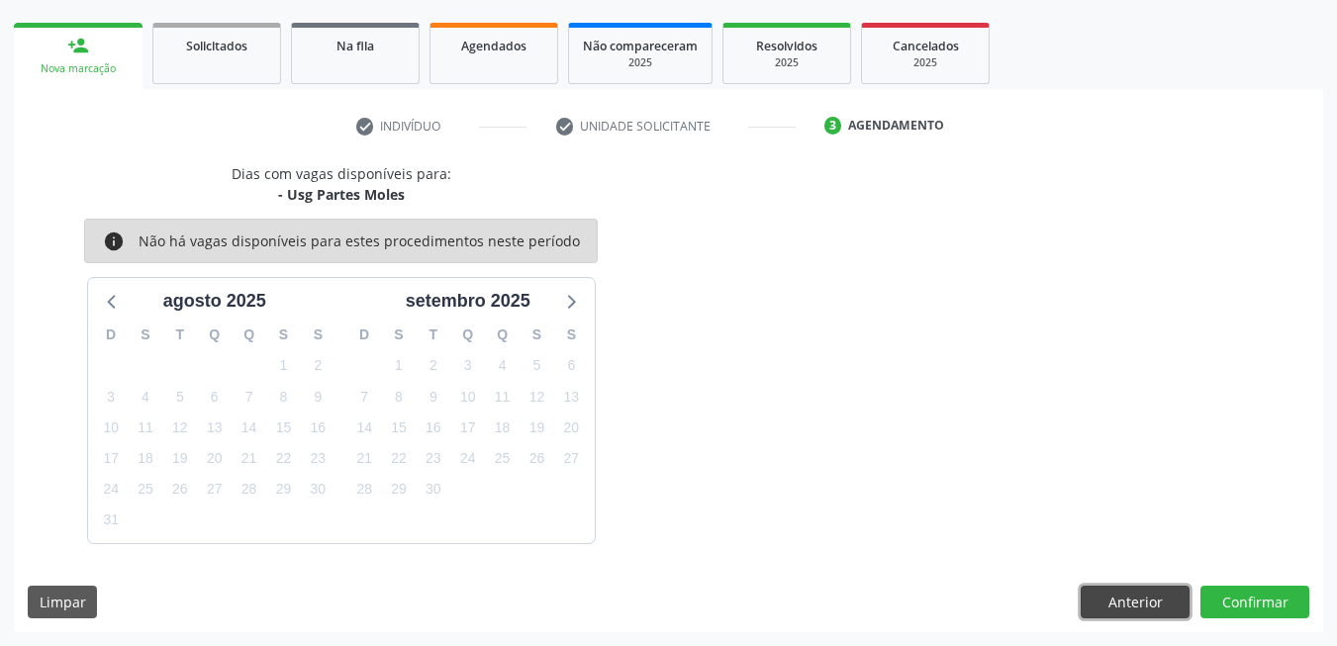
click at [1134, 609] on button "Anterior" at bounding box center [1135, 603] width 109 height 34
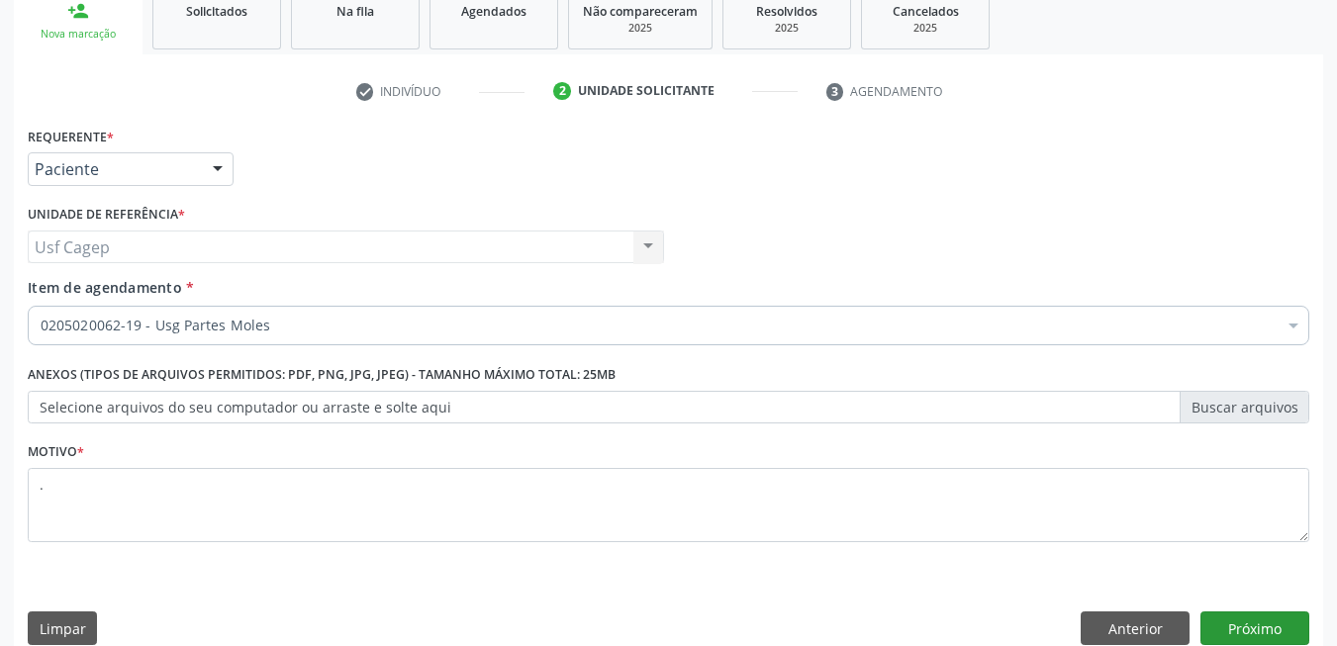
scroll to position [335, 0]
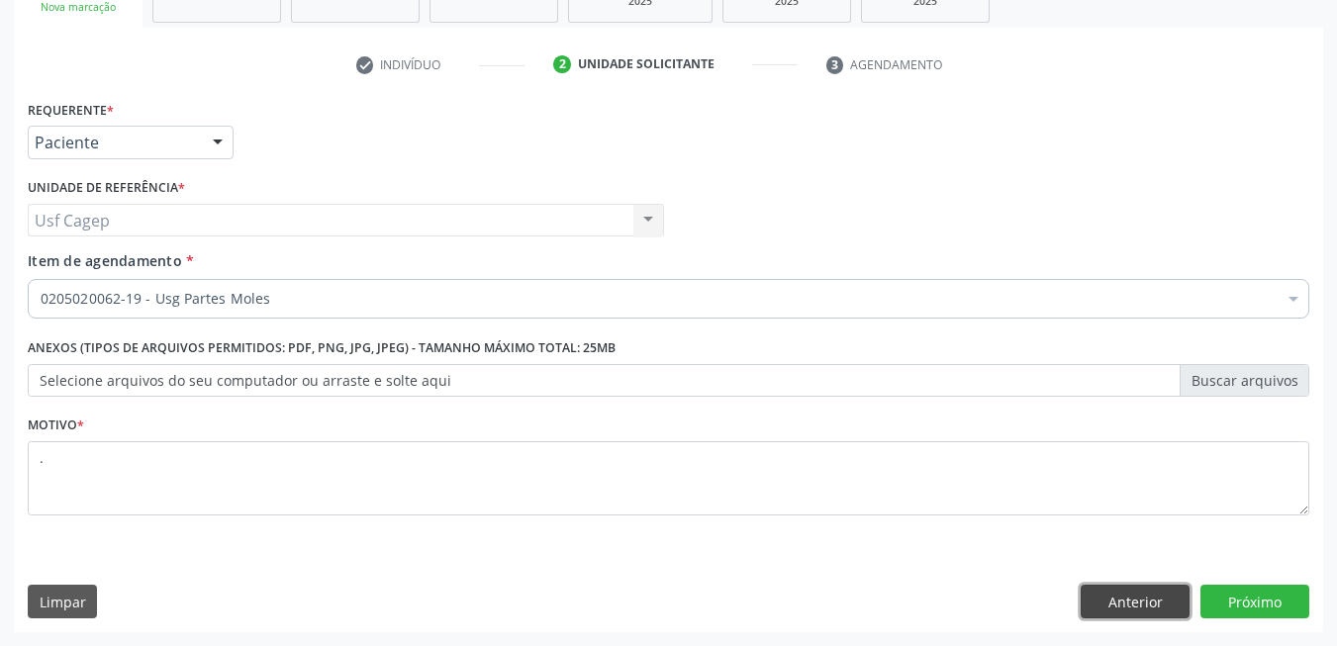
click at [1089, 586] on button "Anterior" at bounding box center [1135, 602] width 109 height 34
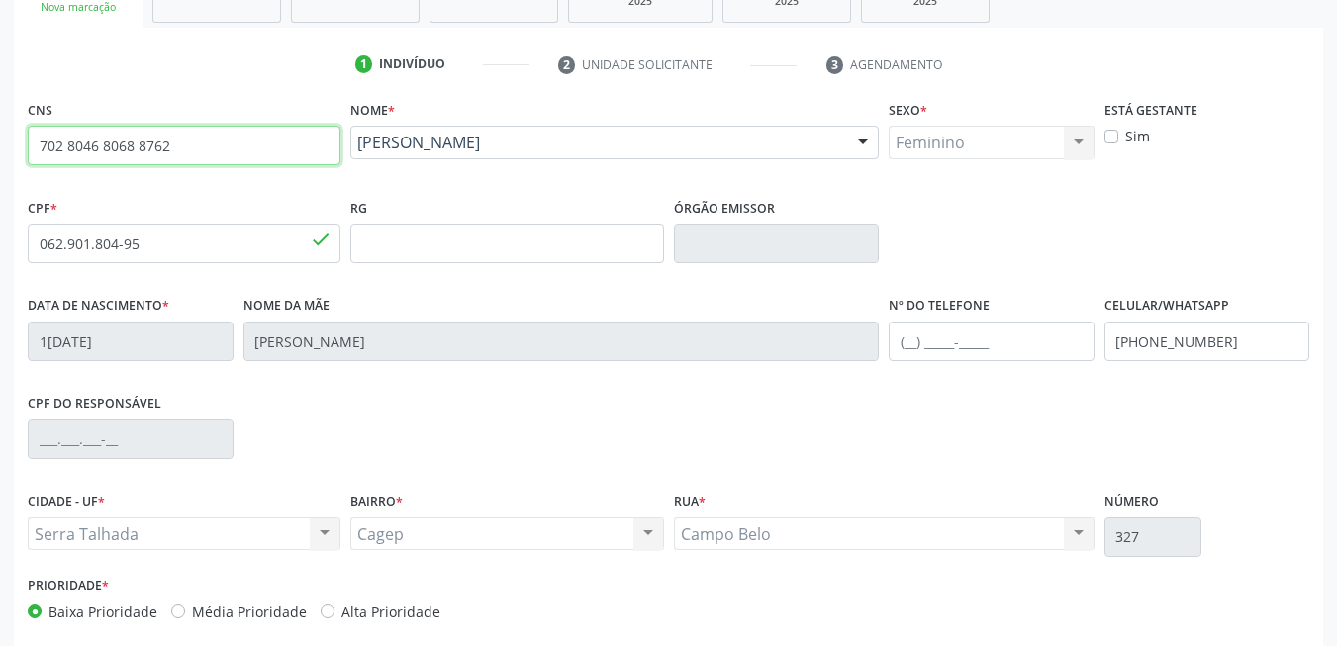
click at [271, 151] on input "702 8046 8068 8762" at bounding box center [184, 146] width 313 height 40
click at [184, 143] on input "text" at bounding box center [184, 146] width 313 height 40
type input "704 3065 0700 2598"
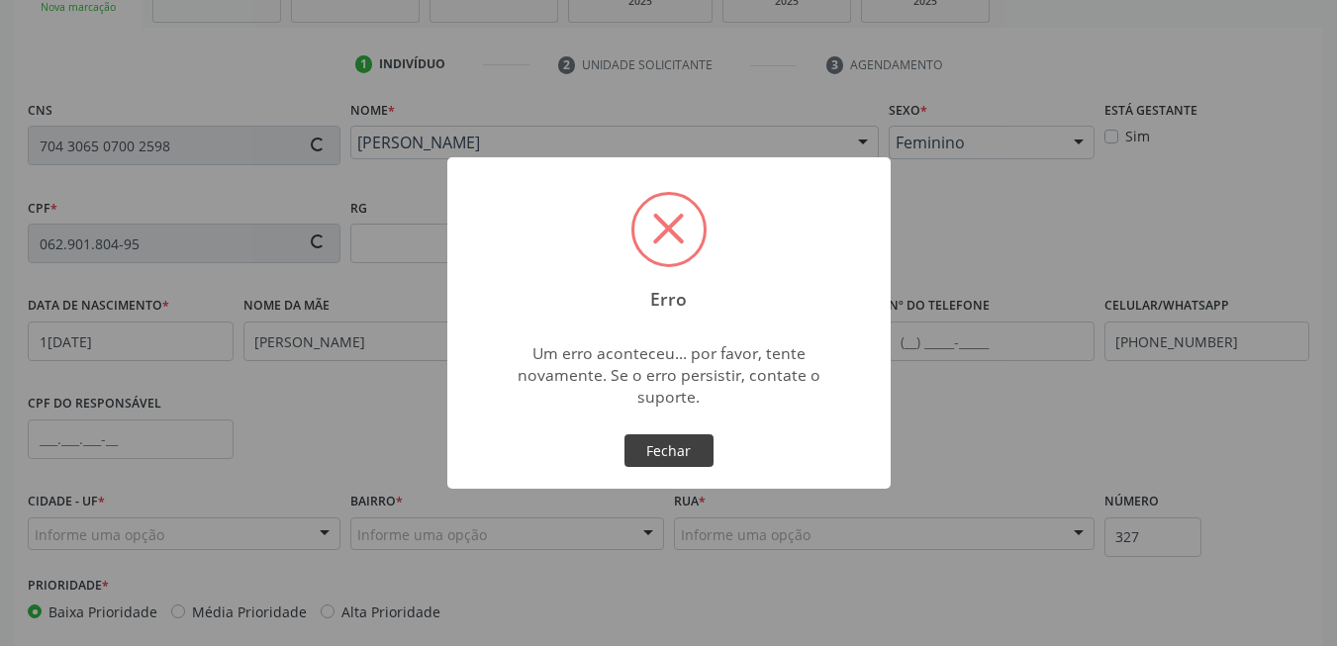
click at [690, 456] on button "Fechar" at bounding box center [668, 451] width 89 height 34
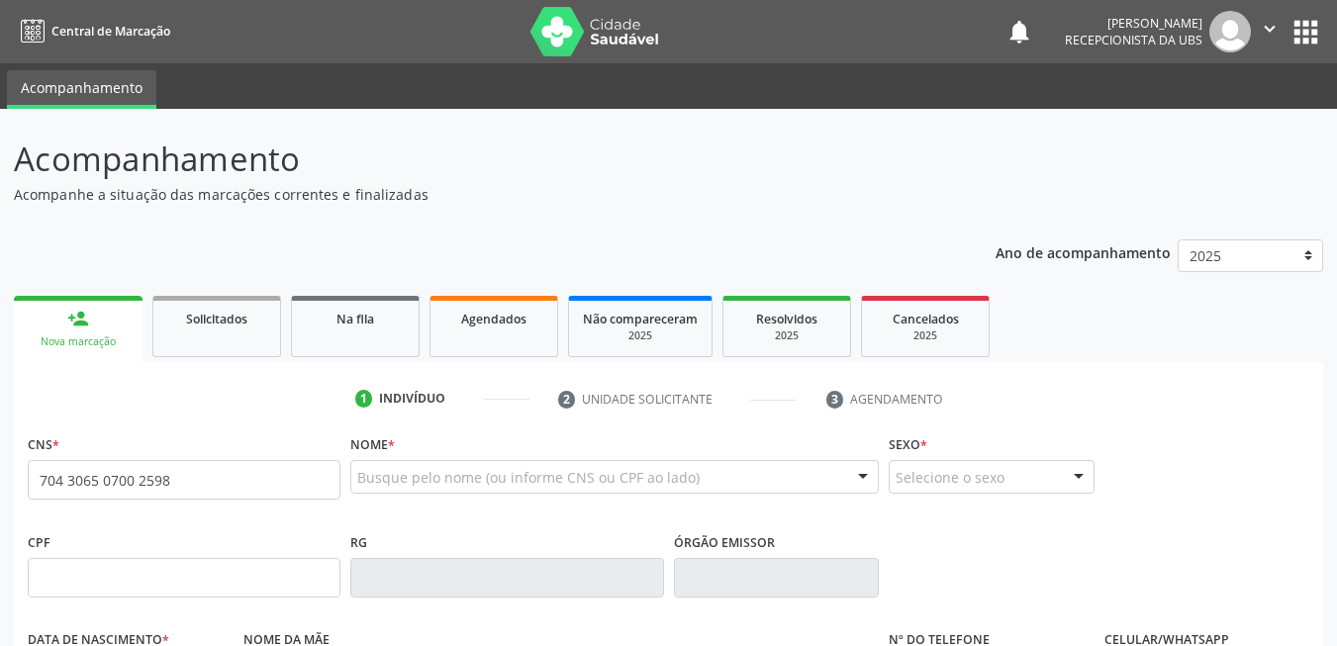
type input "704 3065 0700 2598"
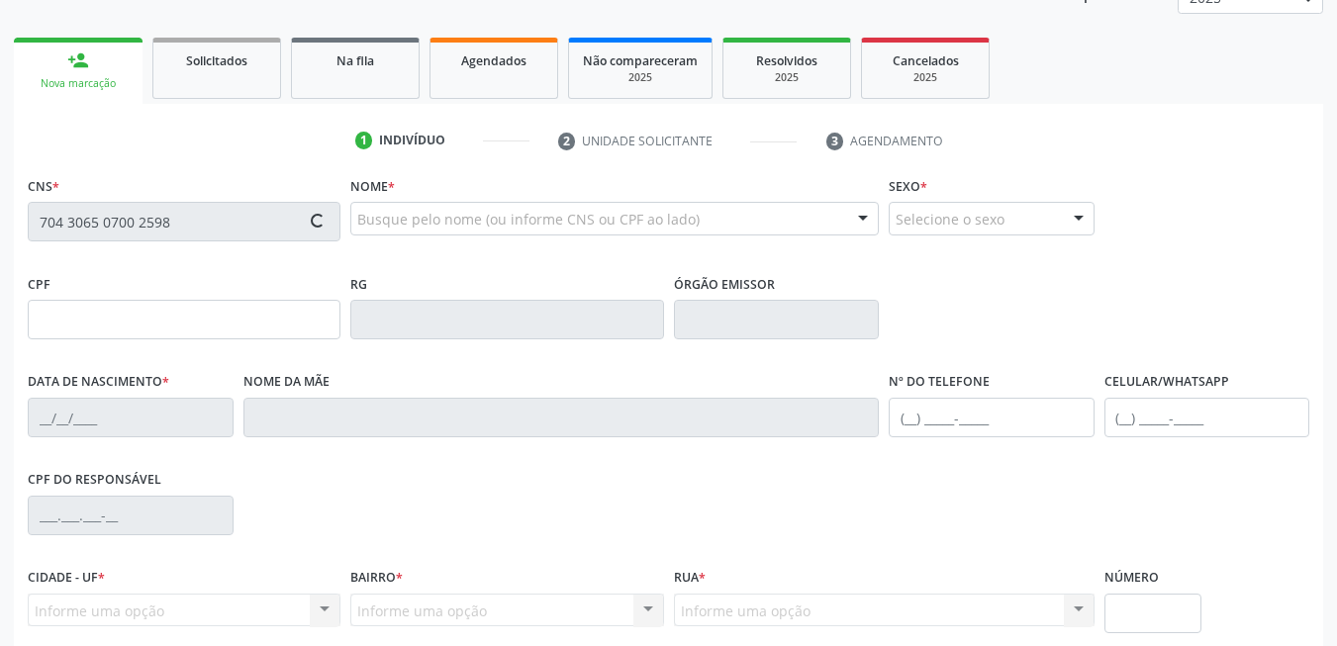
scroll to position [427, 0]
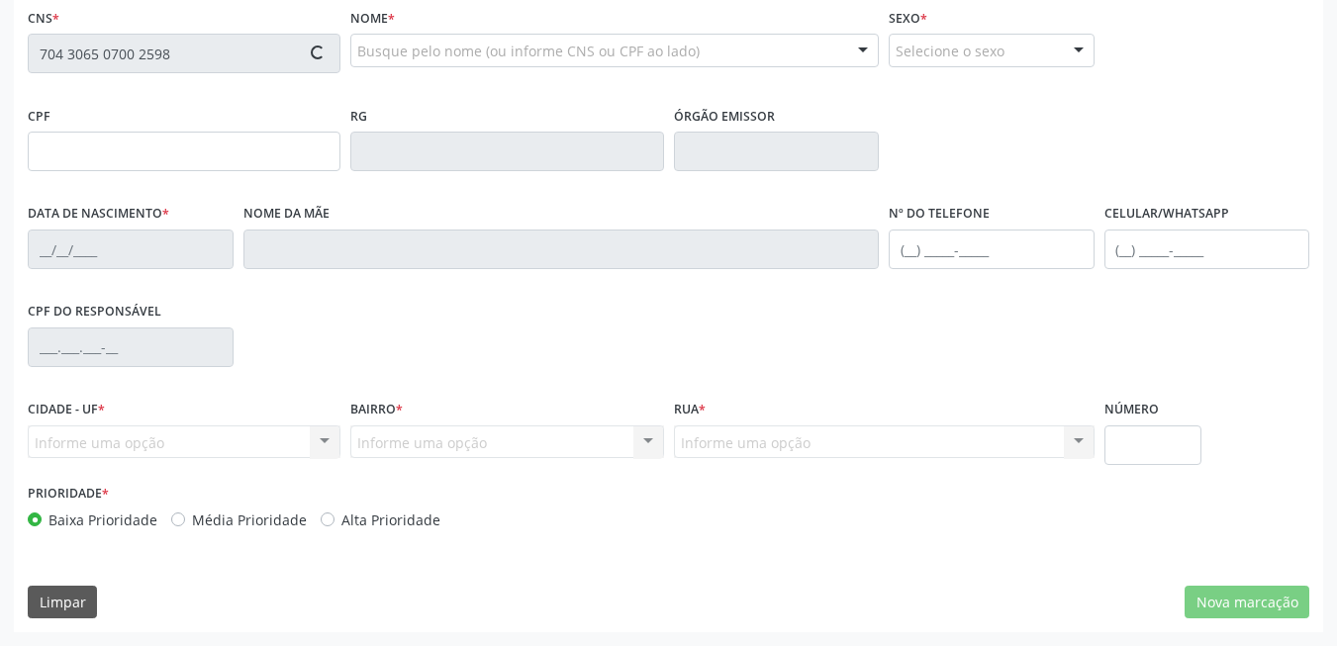
type input "091.510.324-90"
type input "0[DATE]"
type input "[PERSON_NAME]"
type input "[PHONE_NUMBER]"
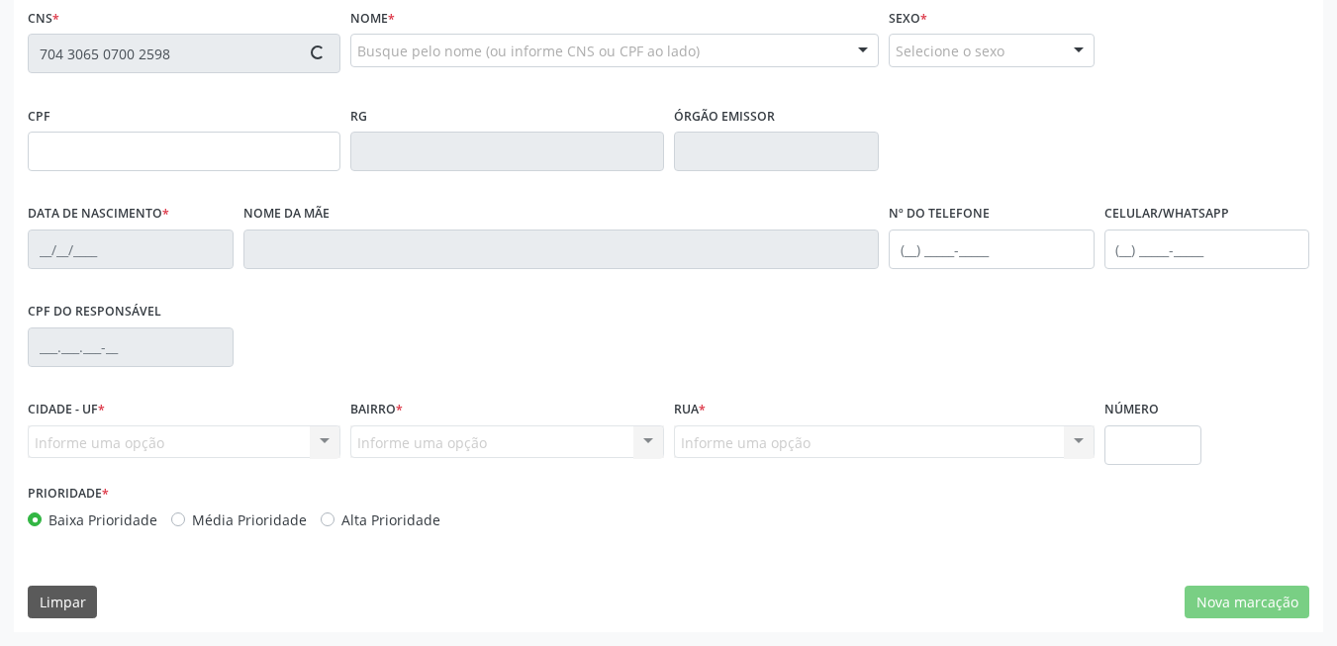
type input "330"
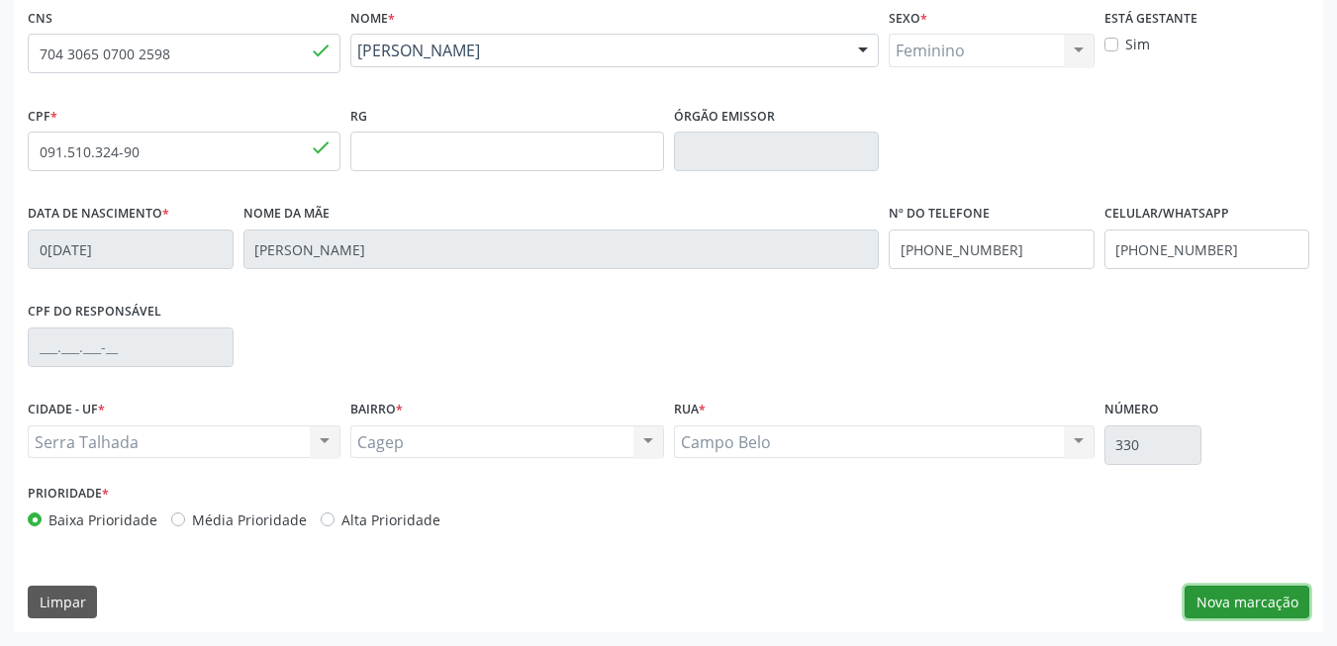
click at [1213, 607] on button "Nova marcação" at bounding box center [1247, 603] width 125 height 34
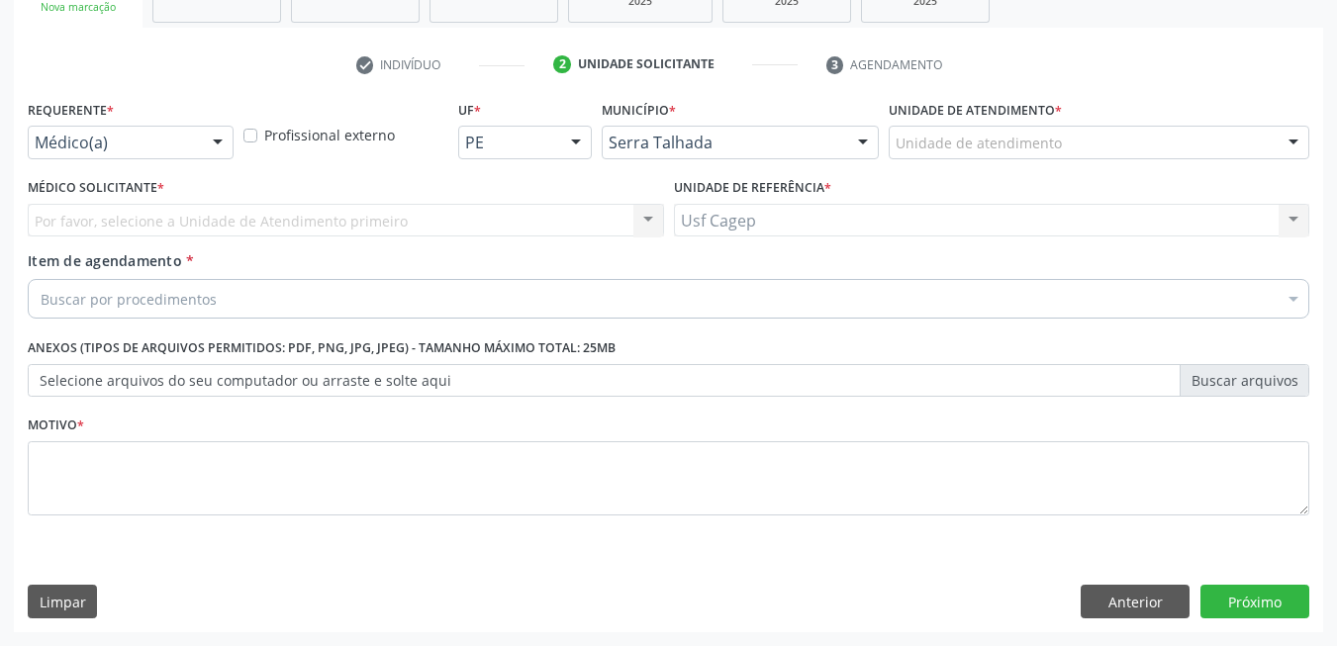
scroll to position [335, 0]
click at [148, 230] on div "Por favor, selecione a Unidade de Atendimento primeiro Nenhum resultado encontr…" at bounding box center [346, 221] width 636 height 34
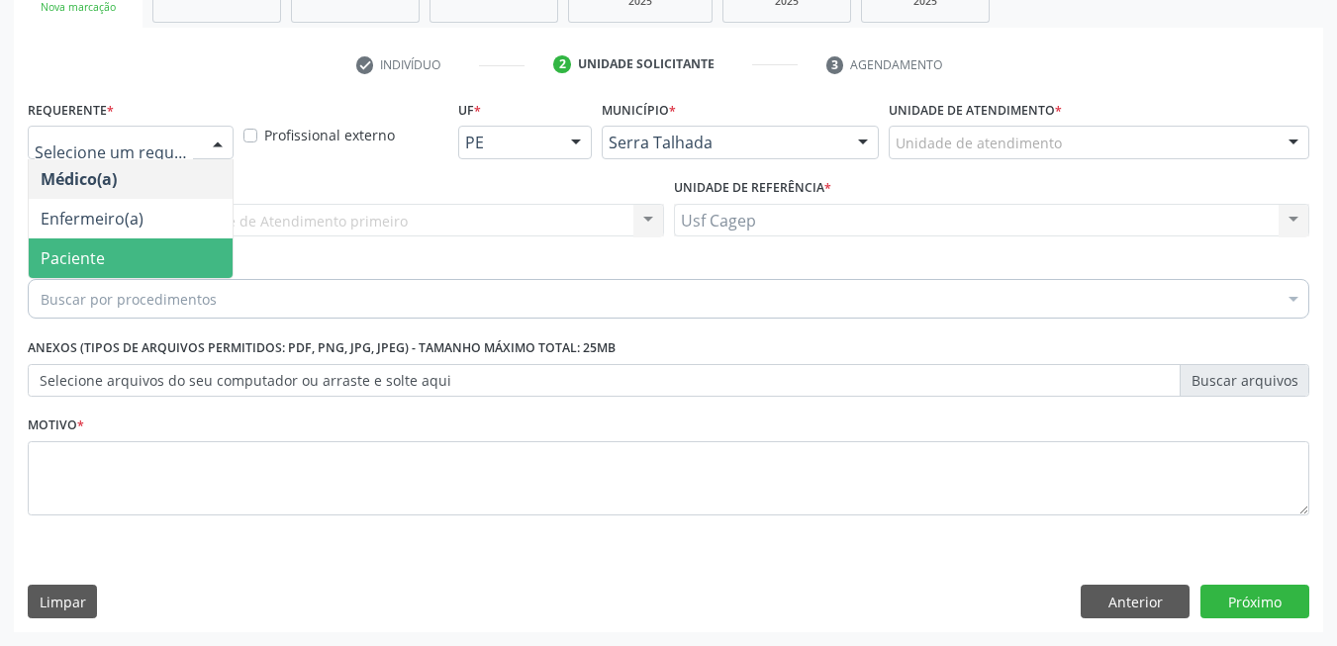
click at [127, 252] on span "Paciente" at bounding box center [131, 259] width 204 height 40
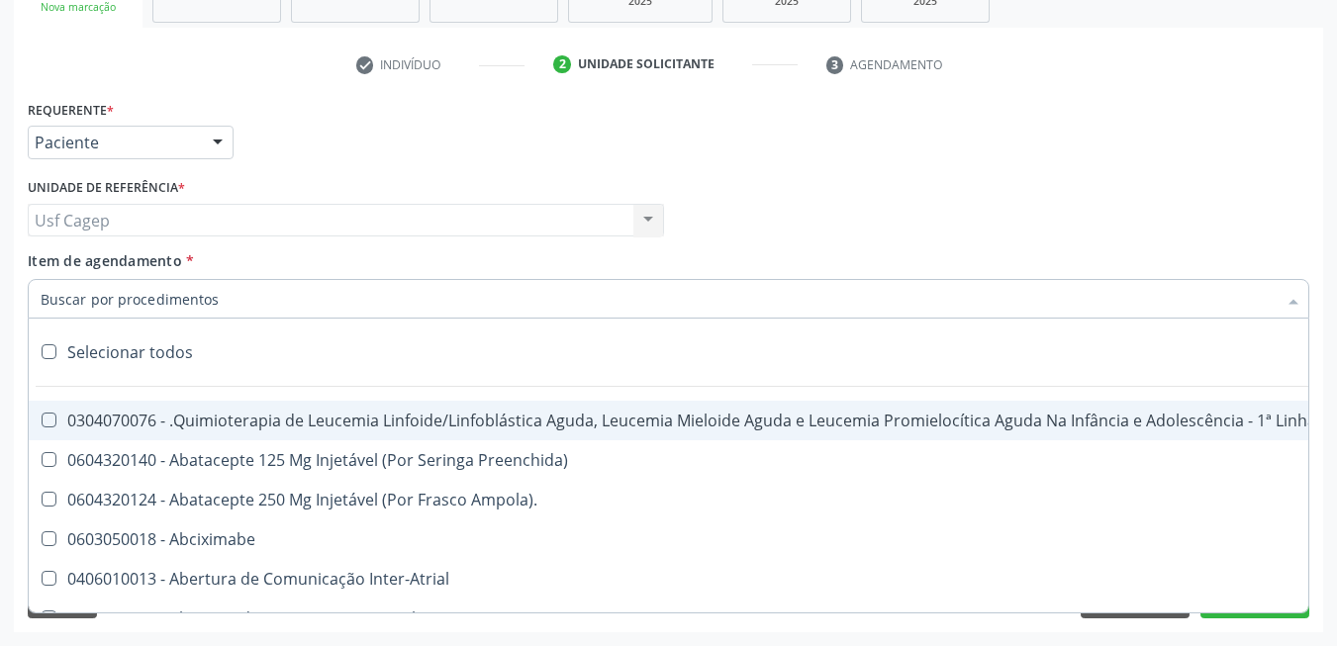
drag, startPoint x: 141, startPoint y: 290, endPoint x: 163, endPoint y: 278, distance: 25.7
click at [143, 289] on input "Item de agendamento *" at bounding box center [659, 299] width 1236 height 40
type input "2"
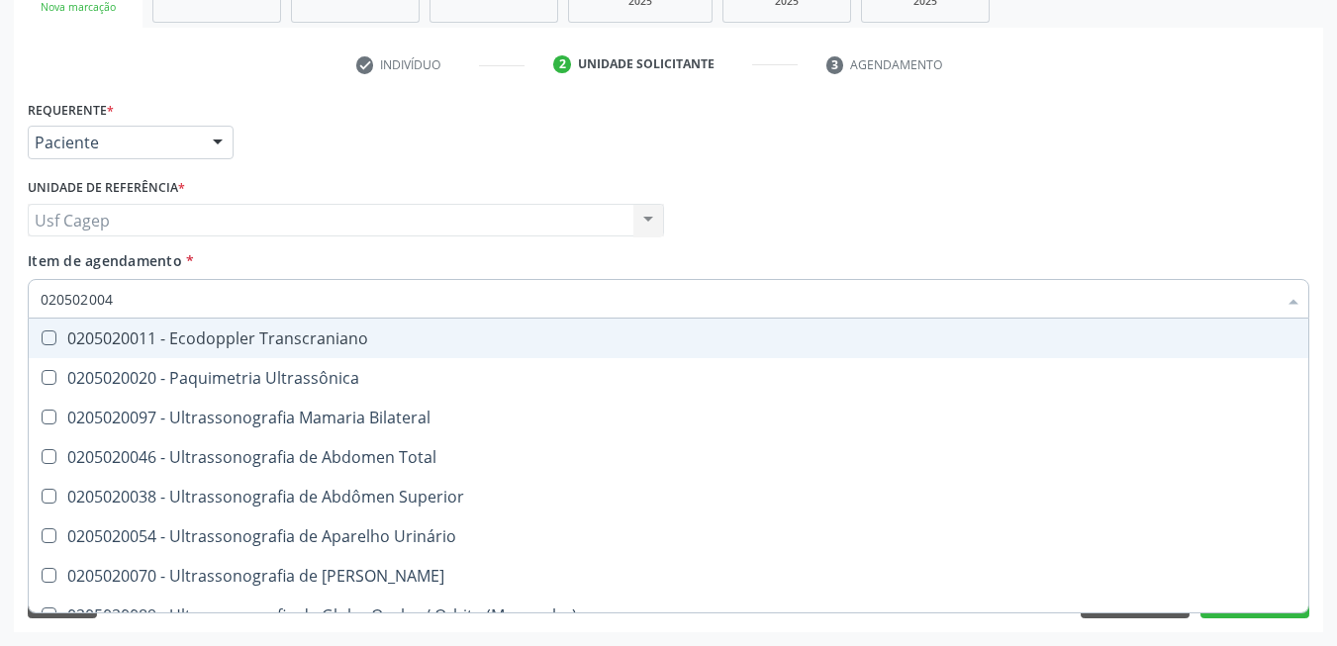
type input "0205020046"
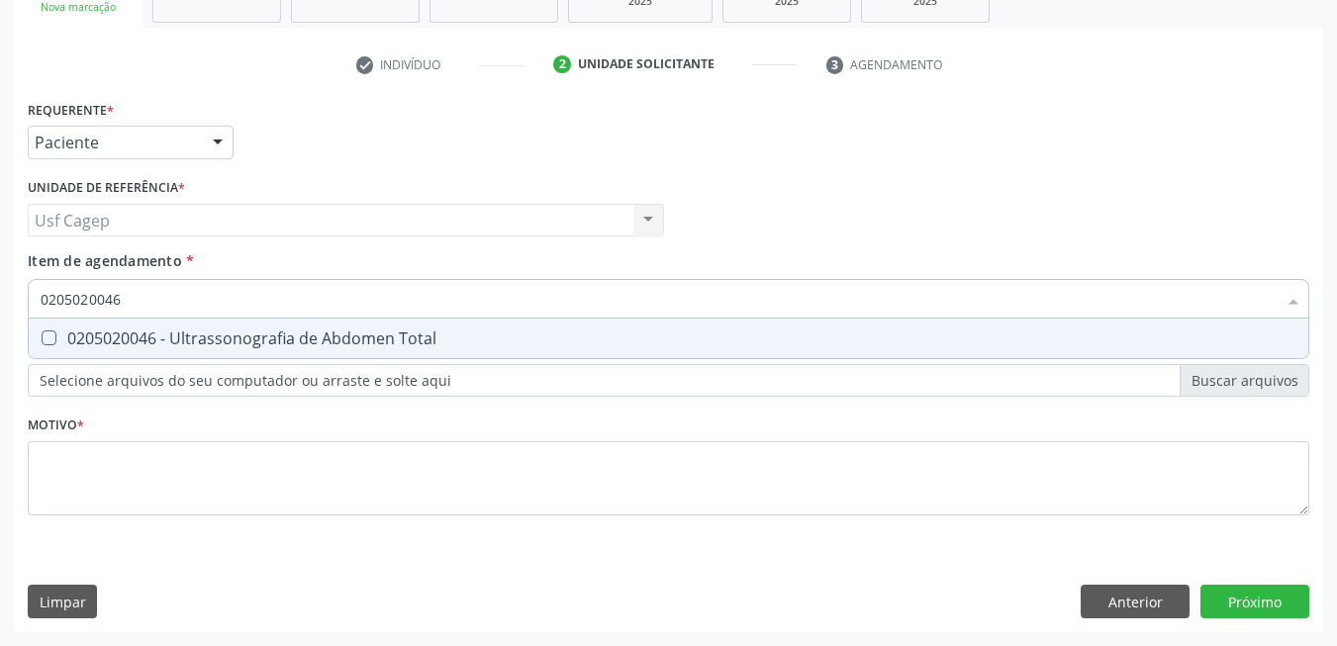
click at [297, 321] on span "0205020046 - Ultrassonografia de Abdomen Total" at bounding box center [669, 339] width 1280 height 40
checkbox Total "true"
click at [373, 517] on div "Requerente * Paciente Médico(a) Enfermeiro(a) Paciente Nenhum resultado encontr…" at bounding box center [669, 319] width 1282 height 448
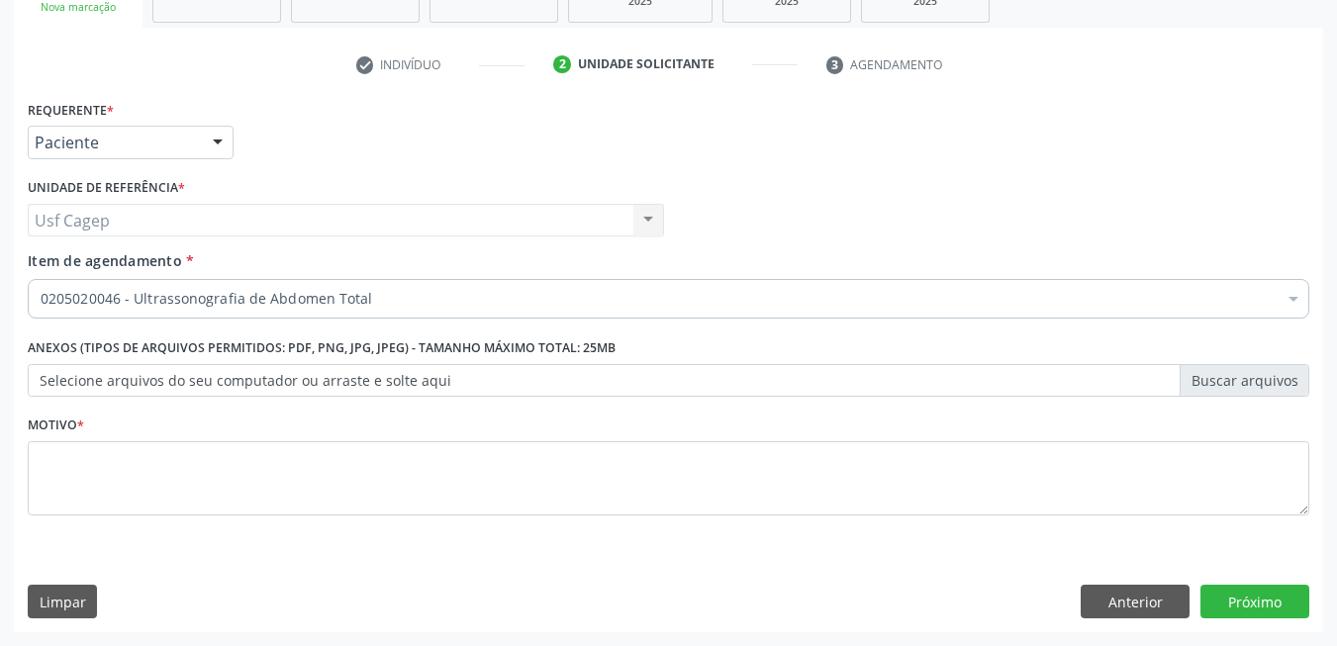
click at [374, 488] on li "Não selecionados" at bounding box center [811, 490] width 1565 height 52
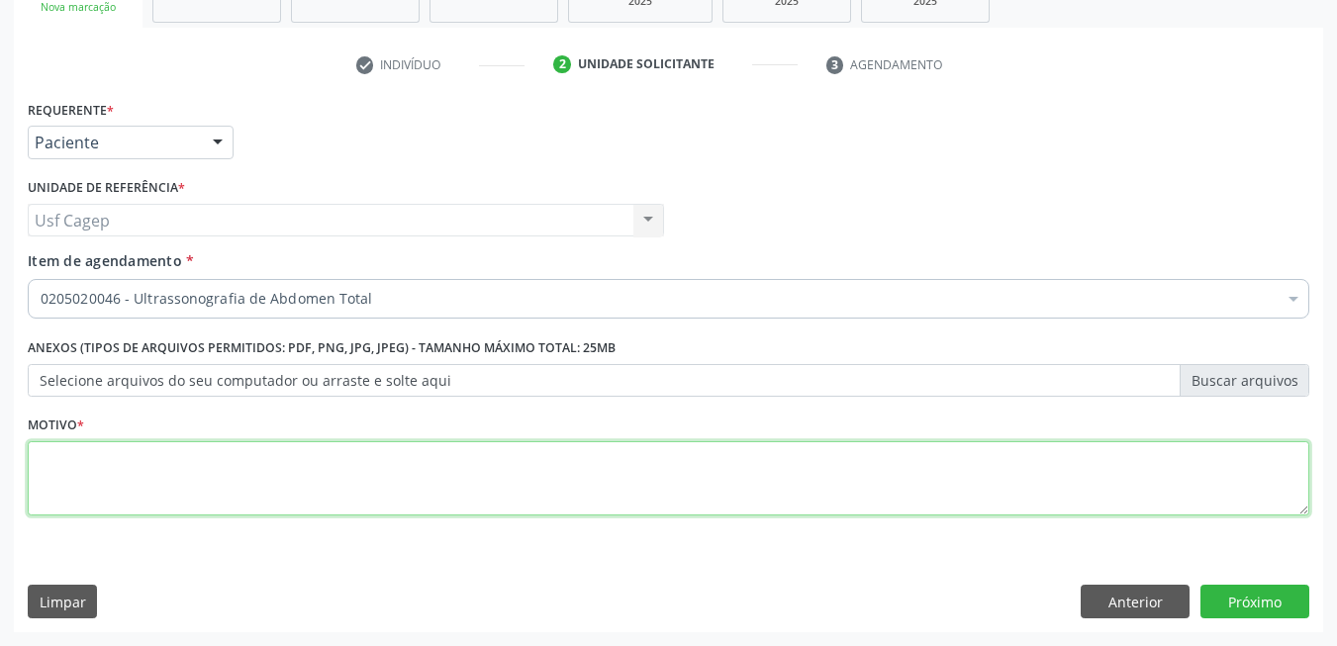
click at [374, 471] on textarea at bounding box center [669, 478] width 1282 height 75
type textarea "."
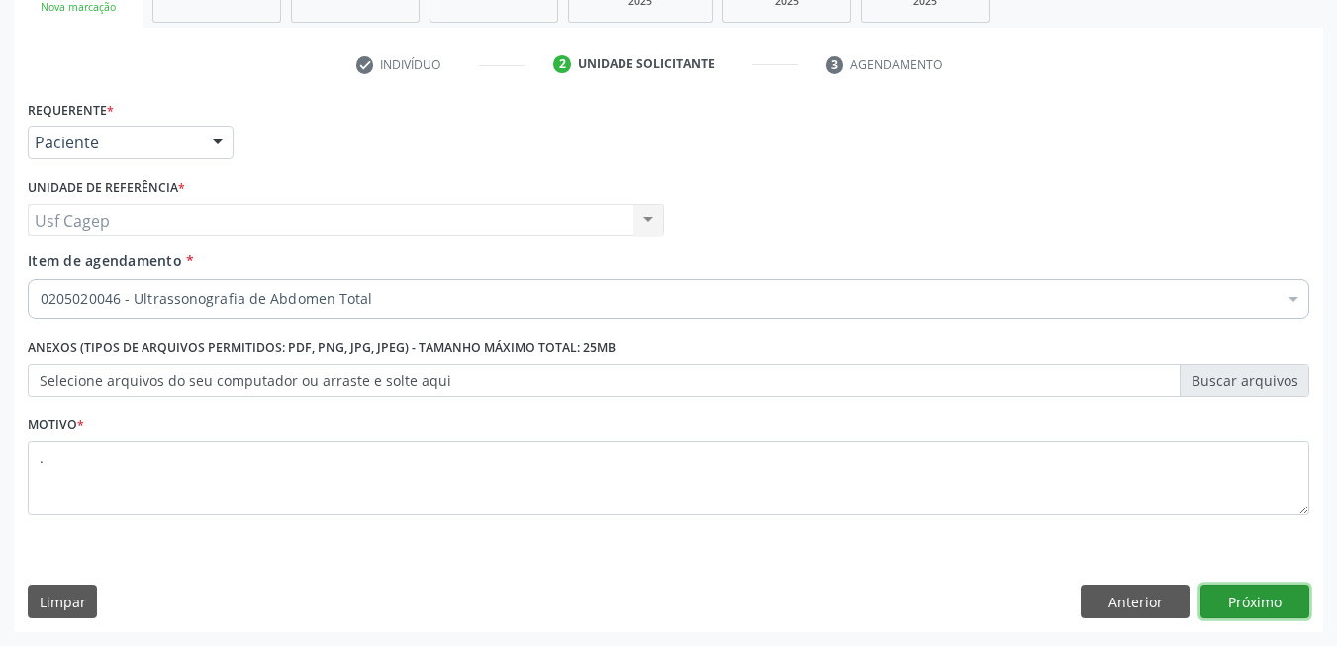
click at [1273, 618] on button "Próximo" at bounding box center [1254, 602] width 109 height 34
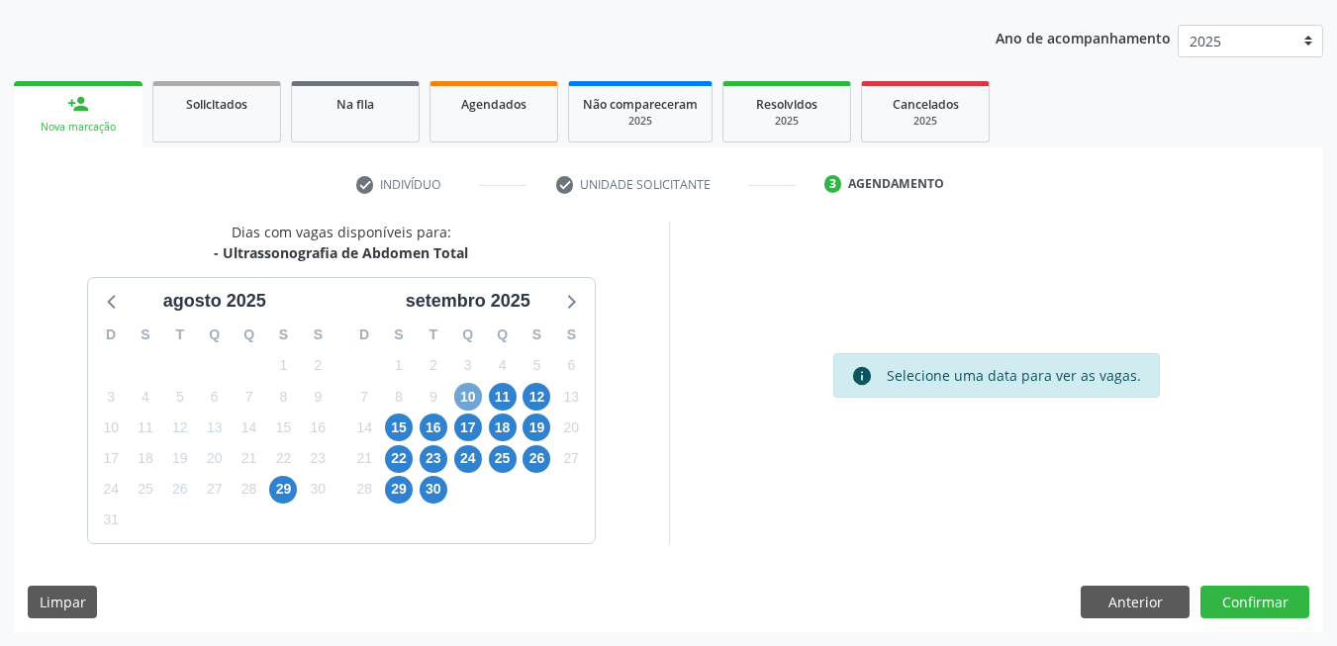
click at [476, 397] on span "10" at bounding box center [468, 397] width 28 height 28
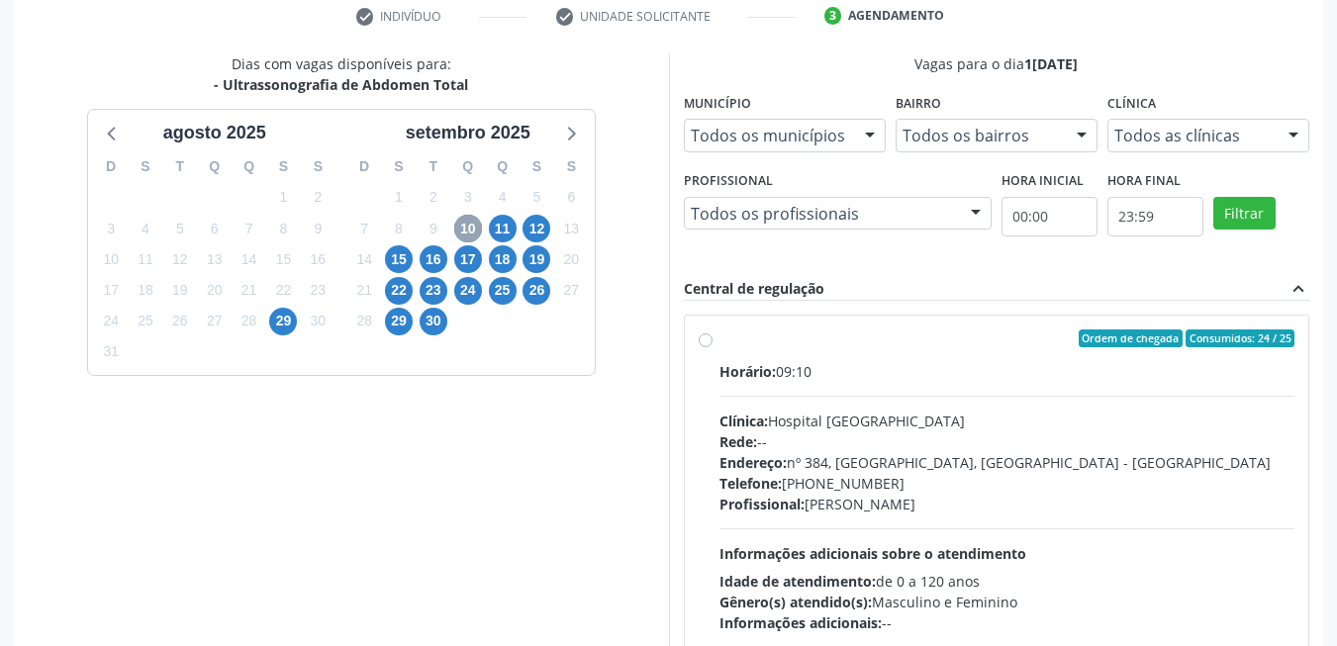
scroll to position [501, 0]
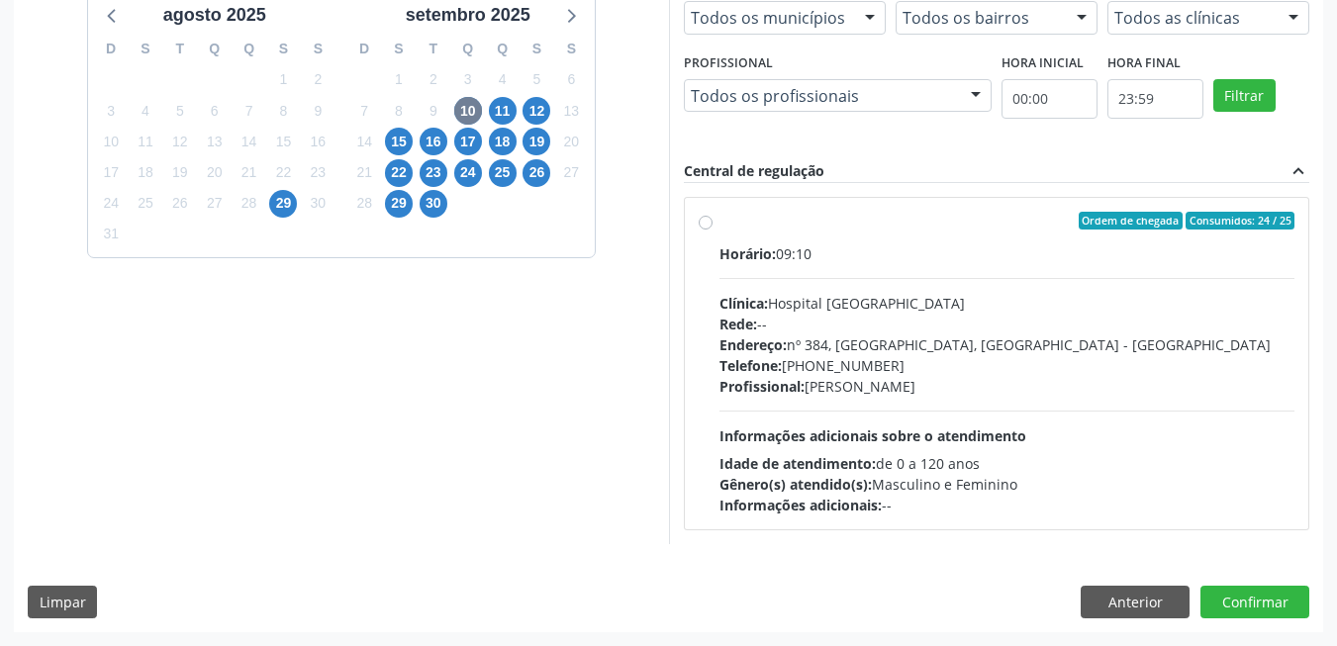
click at [981, 397] on div "Horário: 09:10 Clínica: Hospital [GEOGRAPHIC_DATA] Rede: -- Endereço: [STREET_A…" at bounding box center [1007, 379] width 576 height 272
click at [713, 230] on input "Ordem de chegada Consumidos: 24 / 25 Horário: 09:10 Clínica: Hospital Sao Franc…" at bounding box center [706, 221] width 14 height 18
radio input "true"
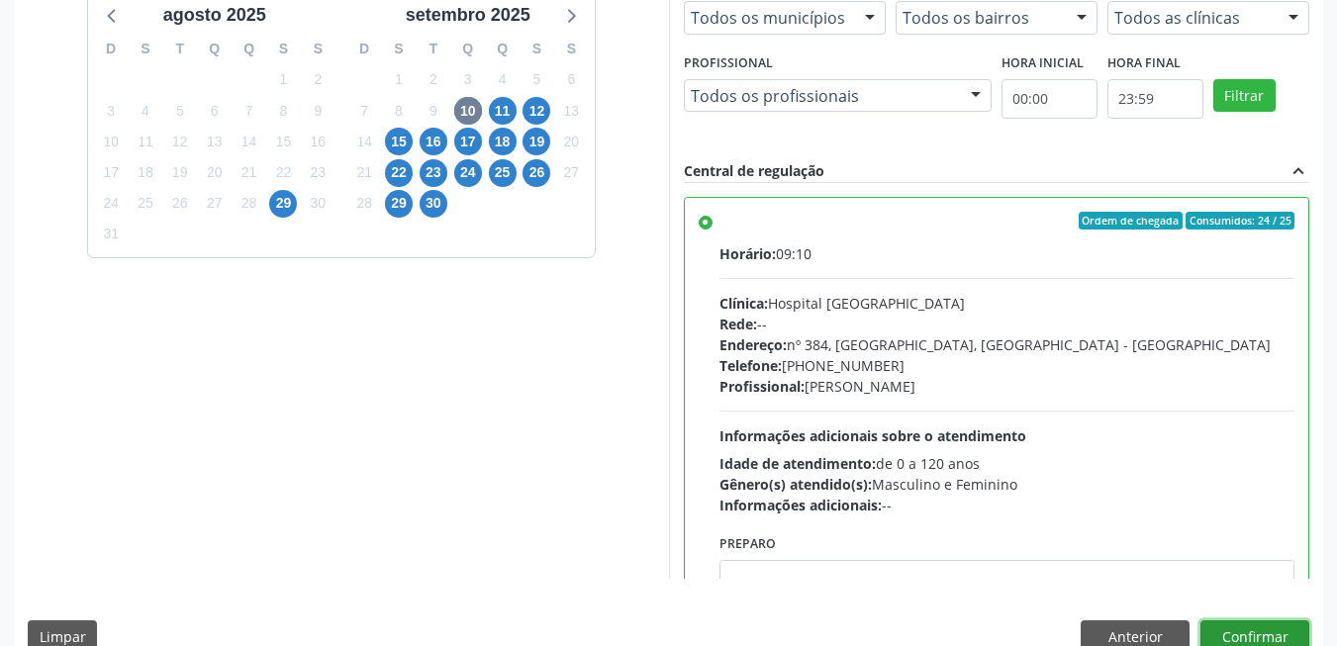
click at [1295, 627] on button "Confirmar" at bounding box center [1254, 638] width 109 height 34
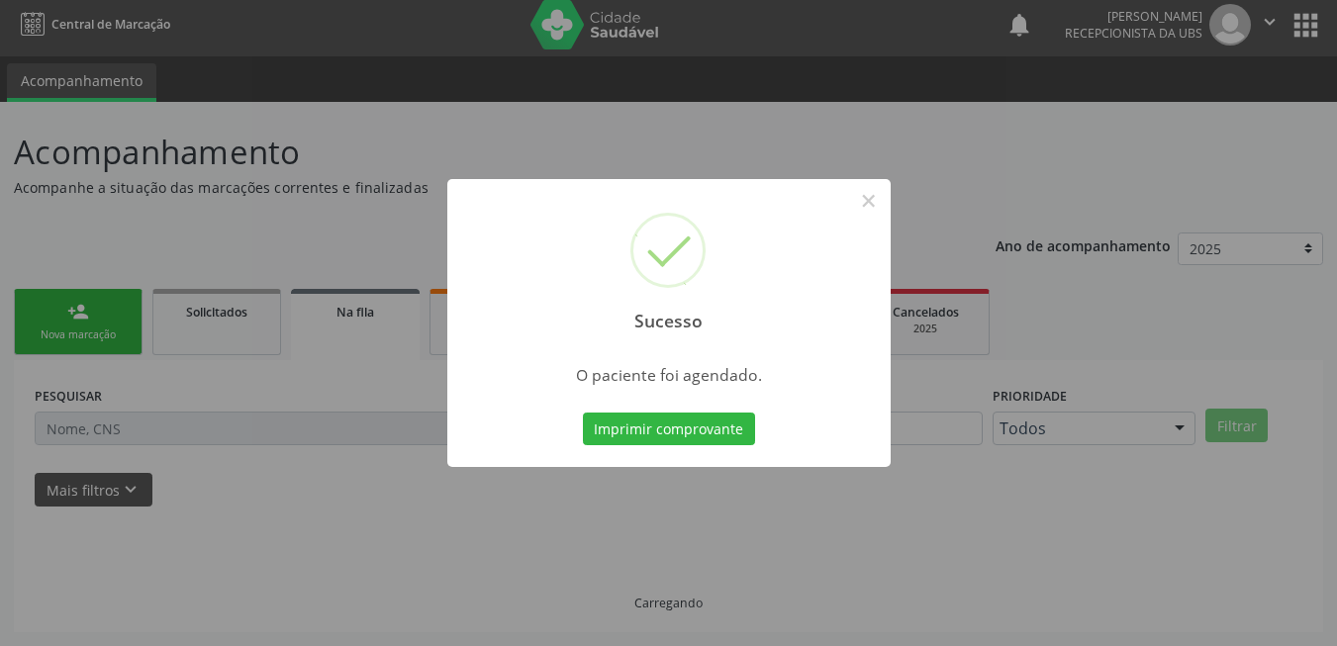
scroll to position [7, 0]
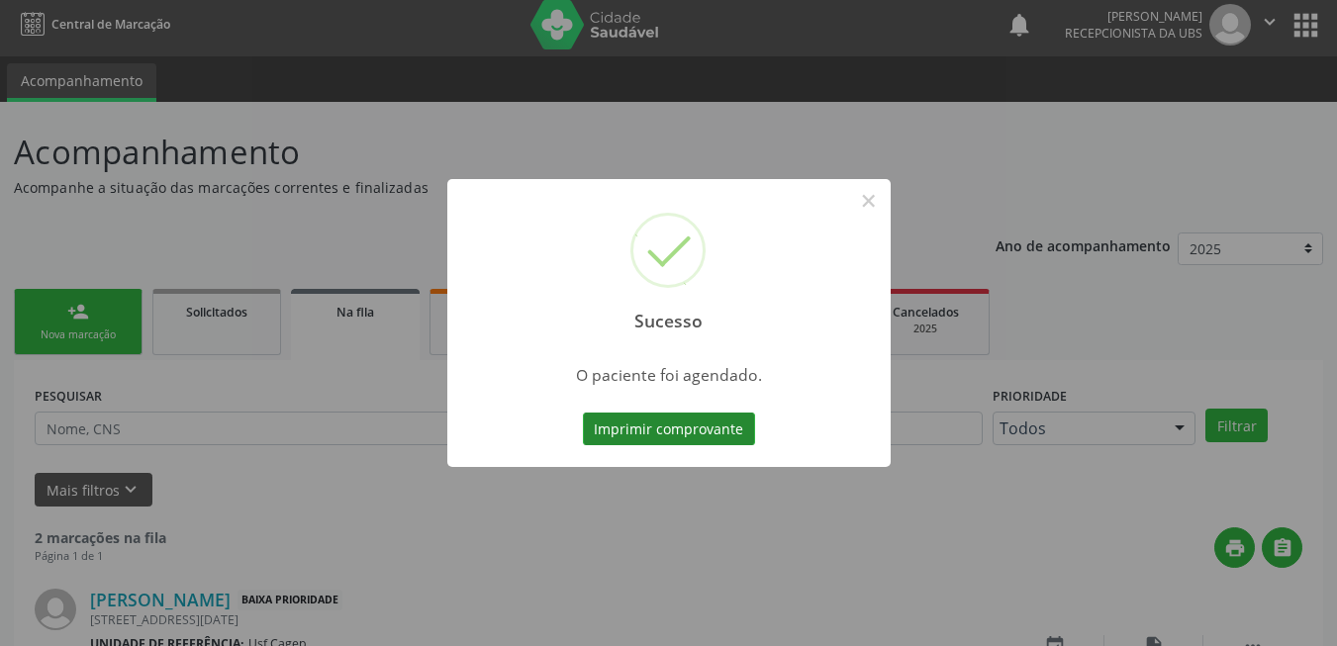
click at [700, 422] on button "Imprimir comprovante" at bounding box center [669, 430] width 172 height 34
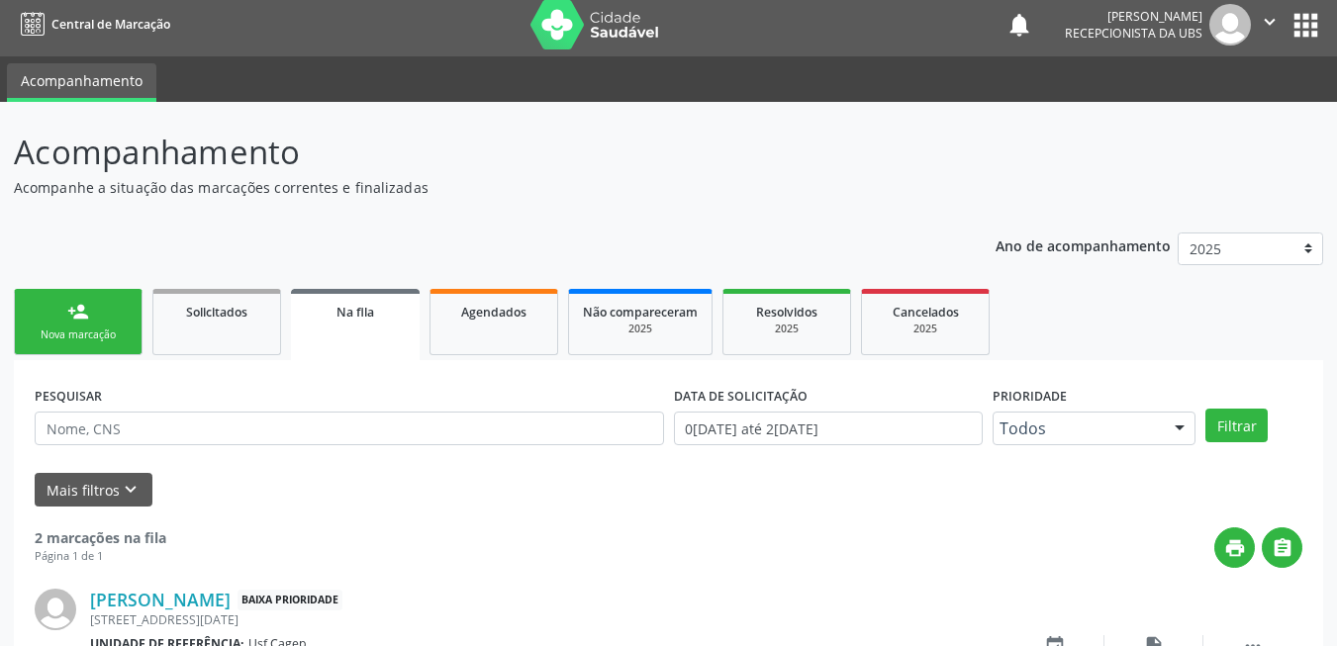
click at [84, 307] on div "person_add" at bounding box center [78, 312] width 22 height 22
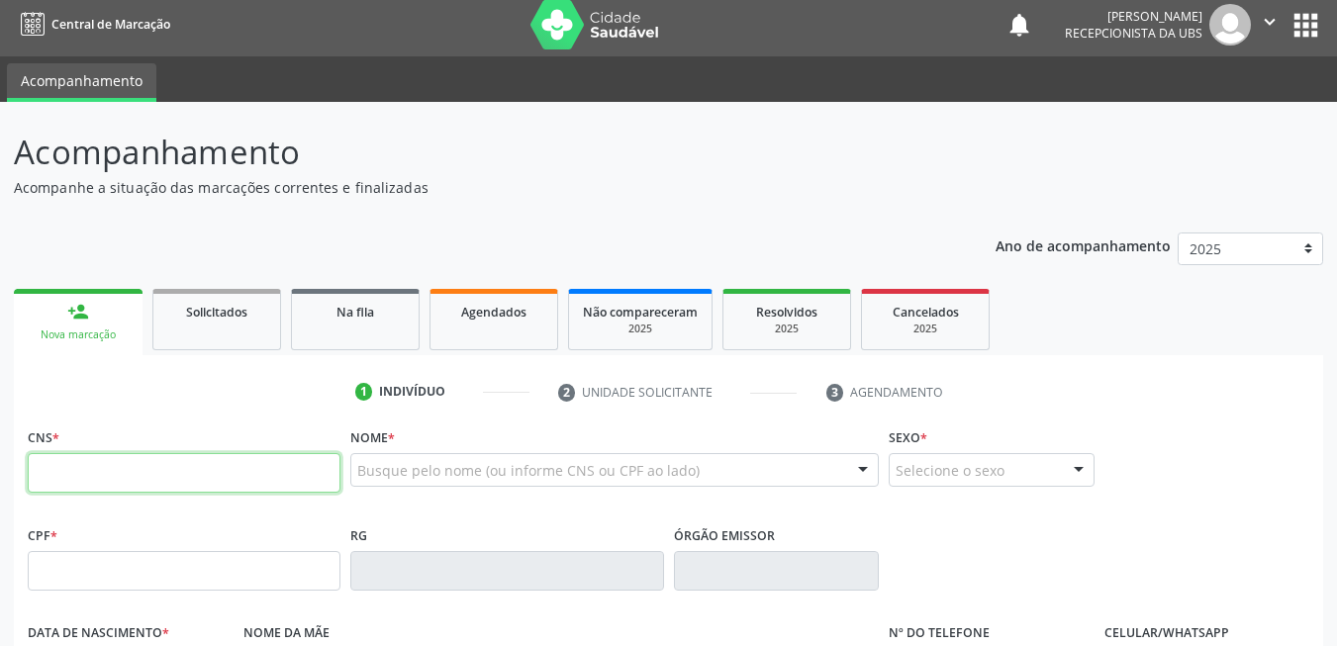
click at [230, 486] on input "text" at bounding box center [184, 473] width 313 height 40
type input "700 0037 6995 7703"
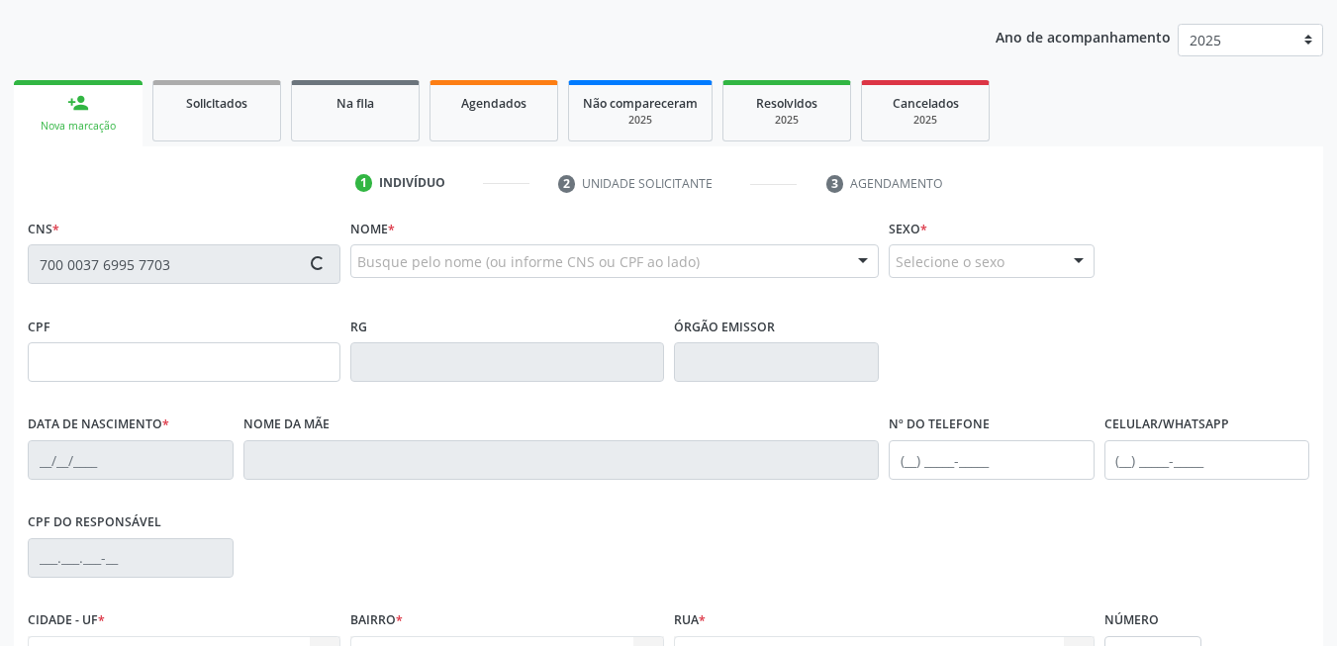
scroll to position [427, 0]
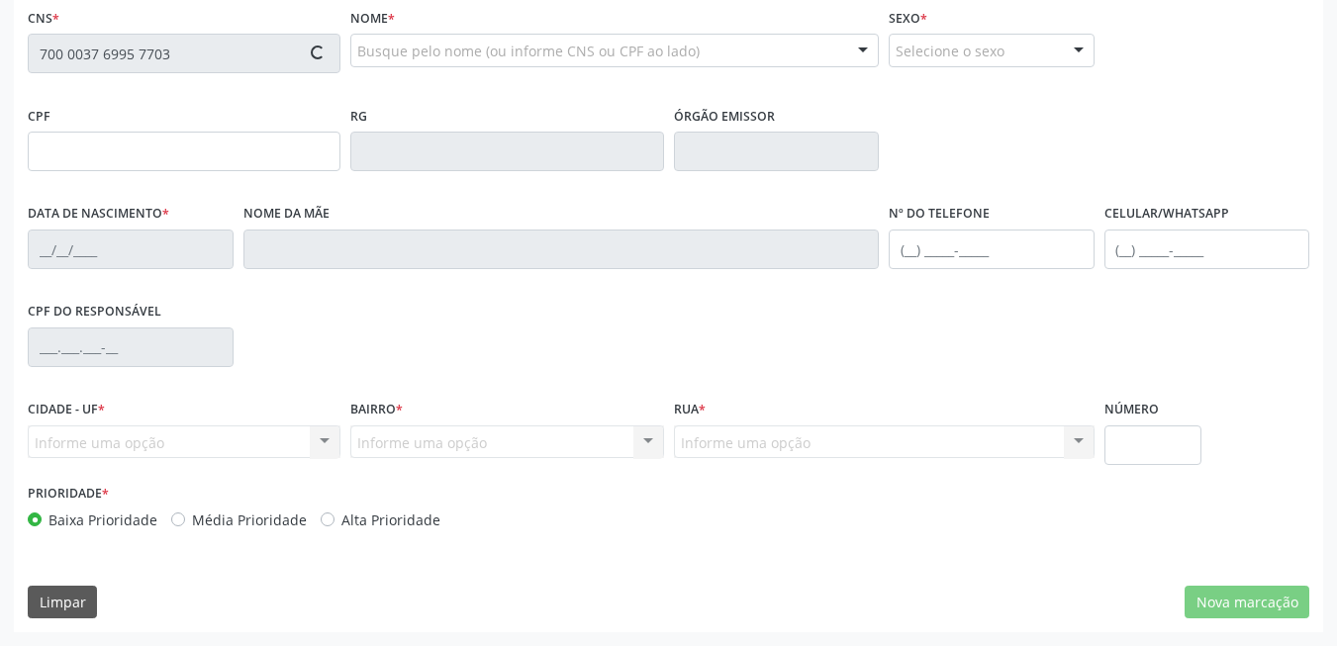
type input "041.597.464-03"
type input "20/03/1964"
type input "Alzira Olidina Bezerra"
type input "(99) 99999-9999"
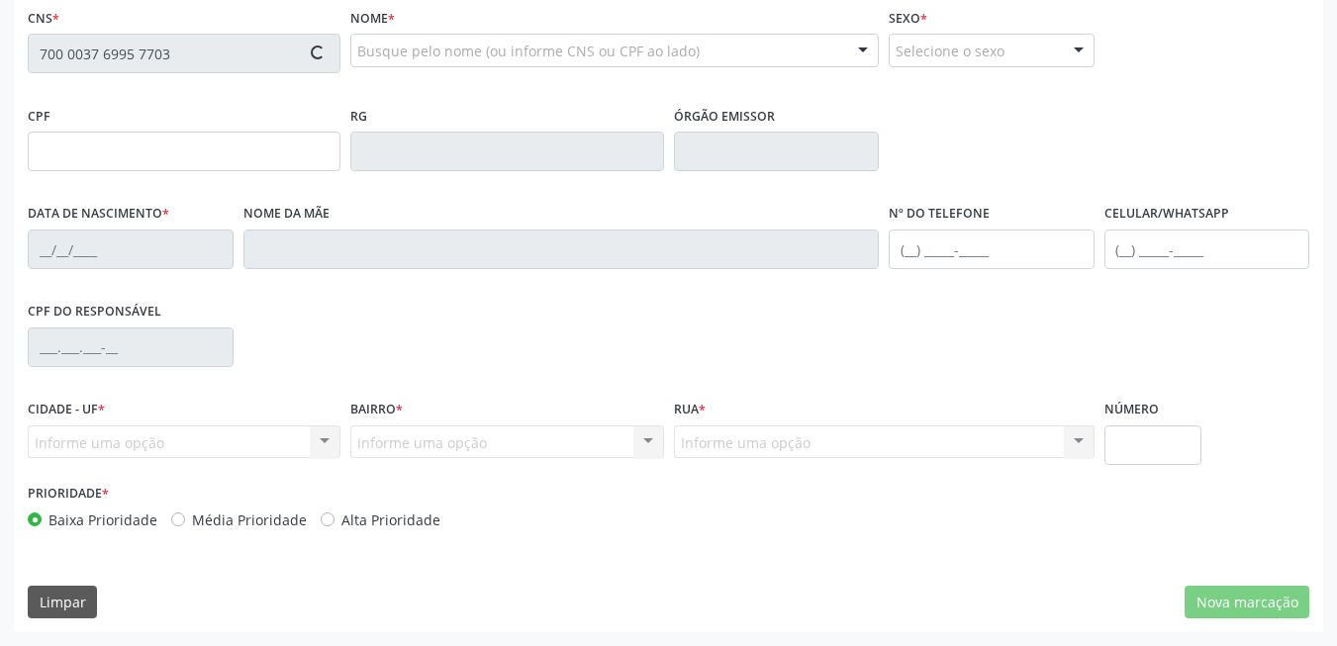
type input "31"
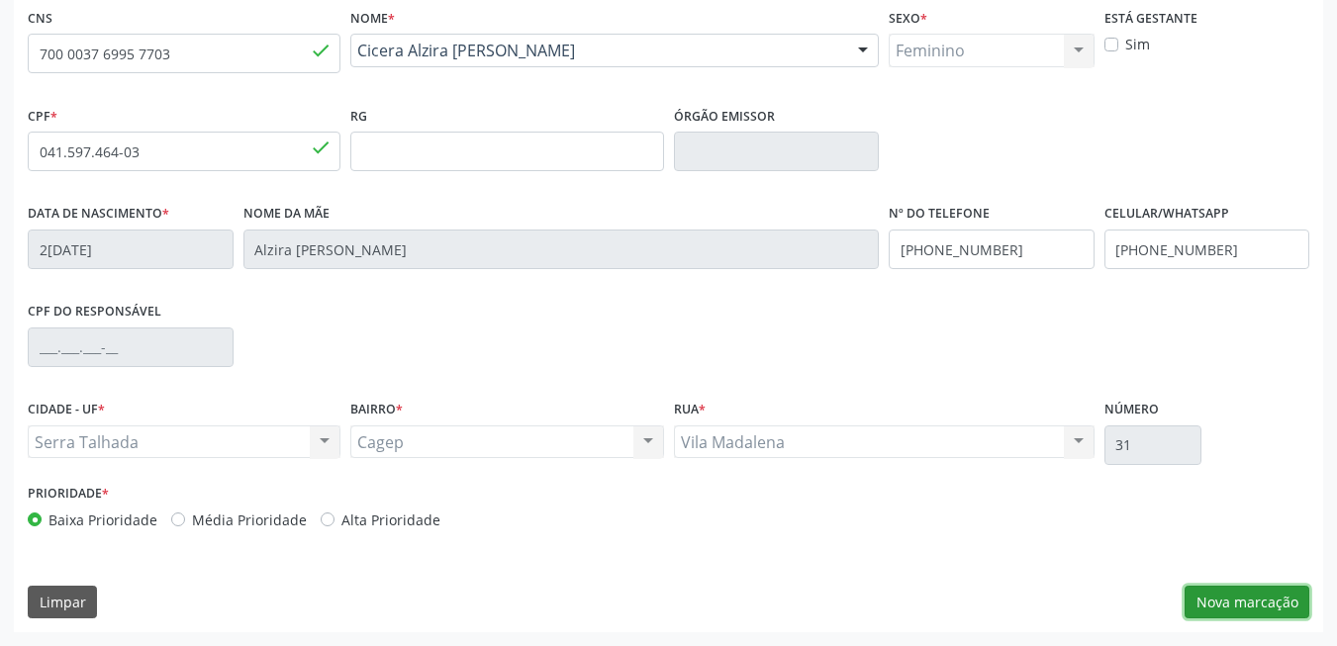
click at [1257, 601] on button "Nova marcação" at bounding box center [1247, 603] width 125 height 34
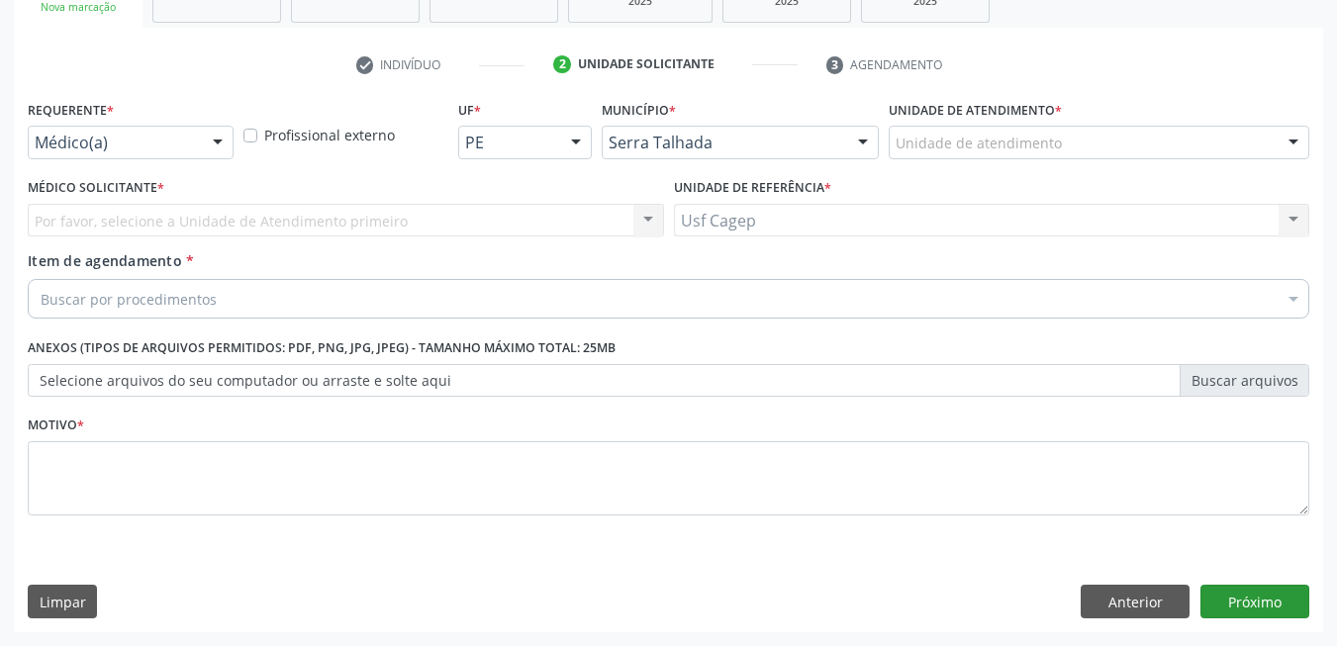
scroll to position [335, 0]
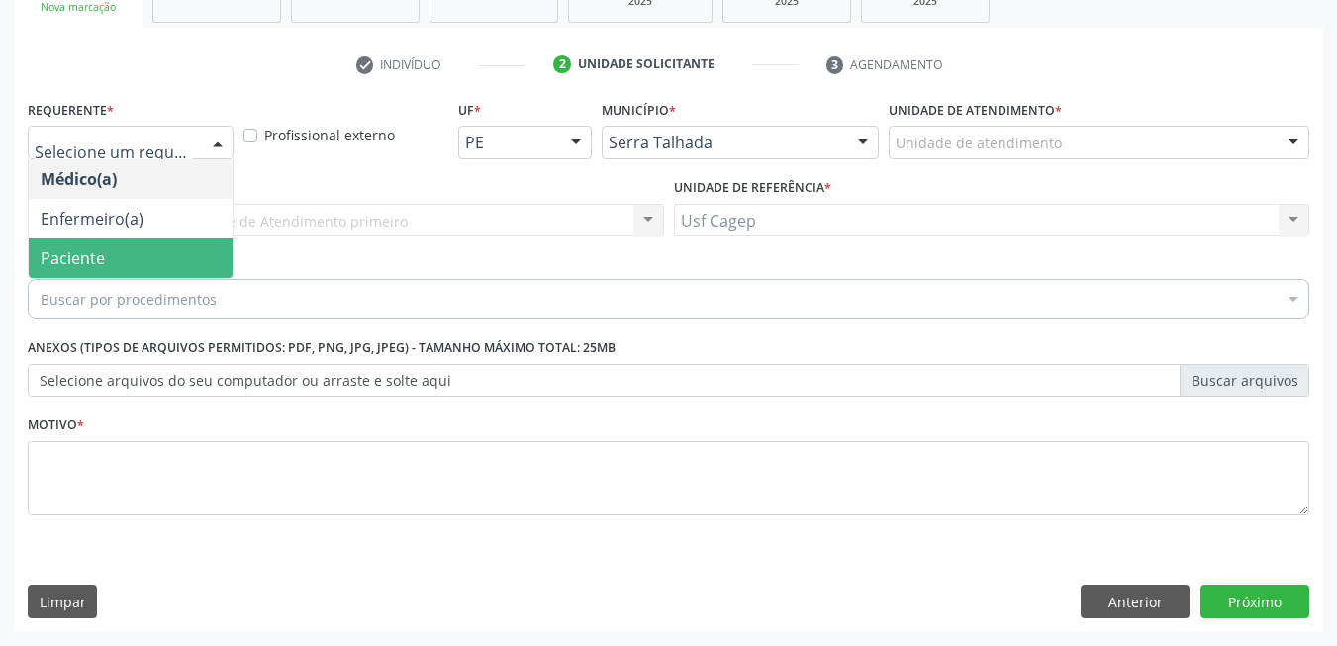
click at [137, 257] on span "Paciente" at bounding box center [131, 259] width 204 height 40
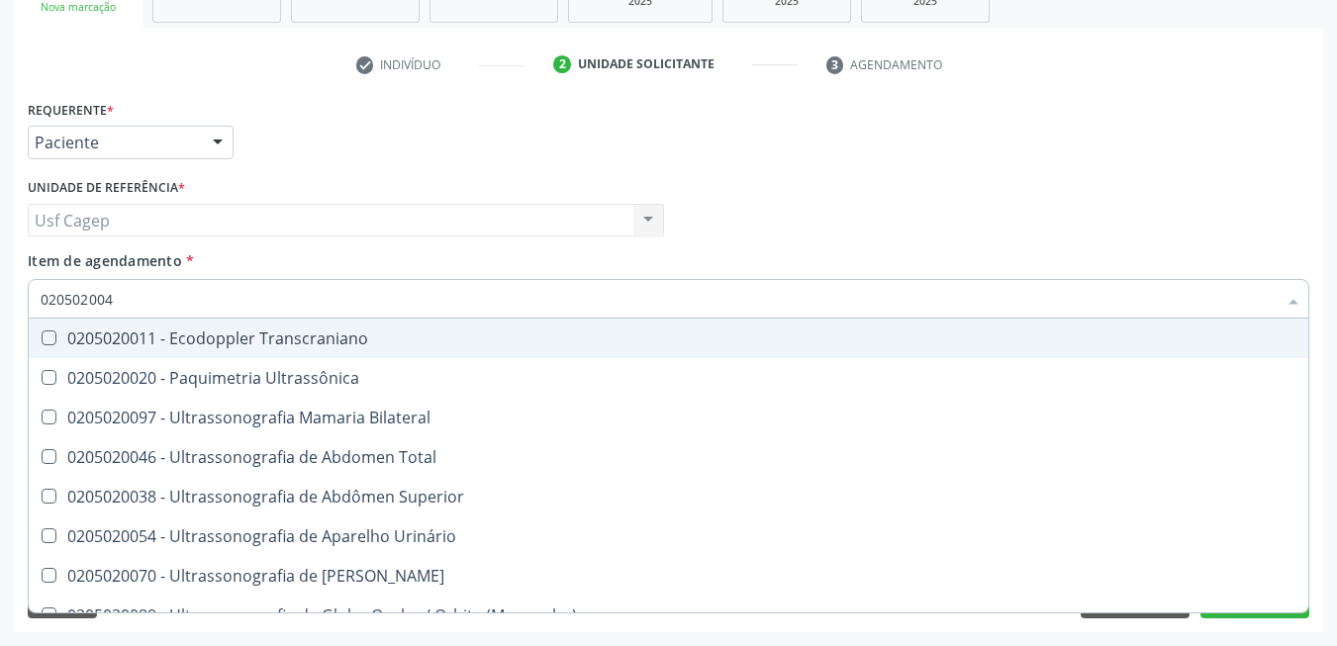
type input "0205020046"
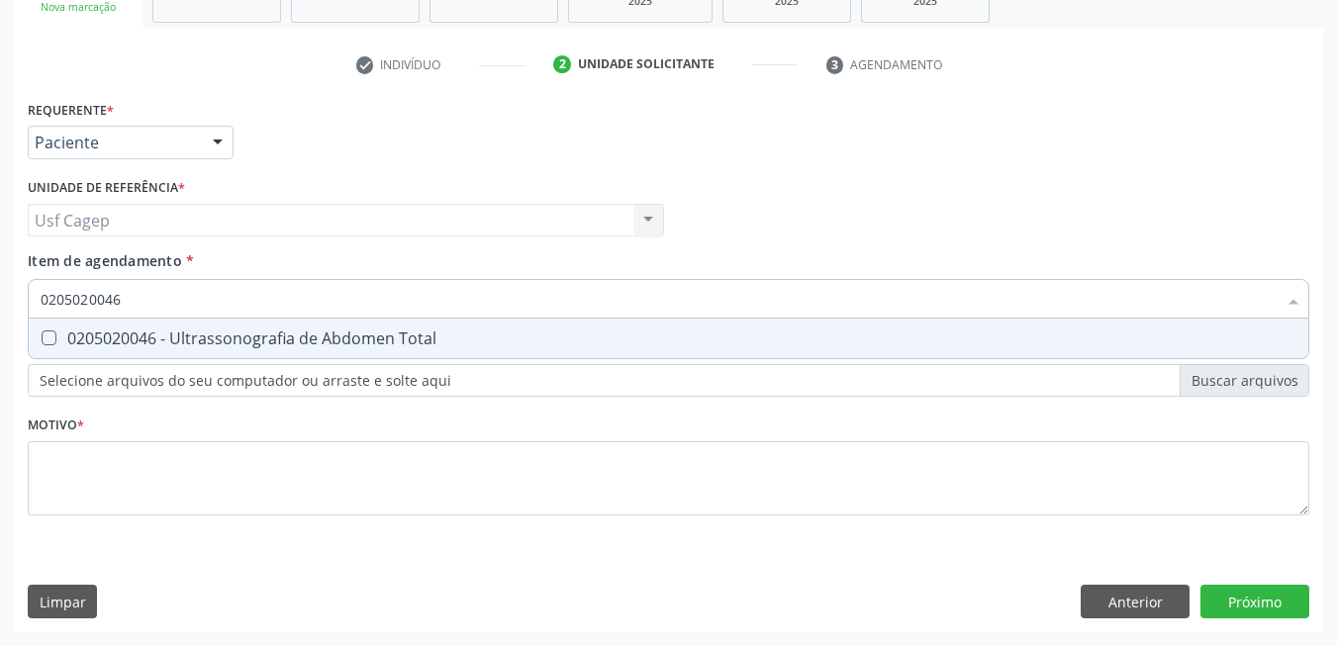
click at [198, 335] on div "0205020046 - Ultrassonografia de Abdomen Total" at bounding box center [669, 339] width 1256 height 16
checkbox Total "true"
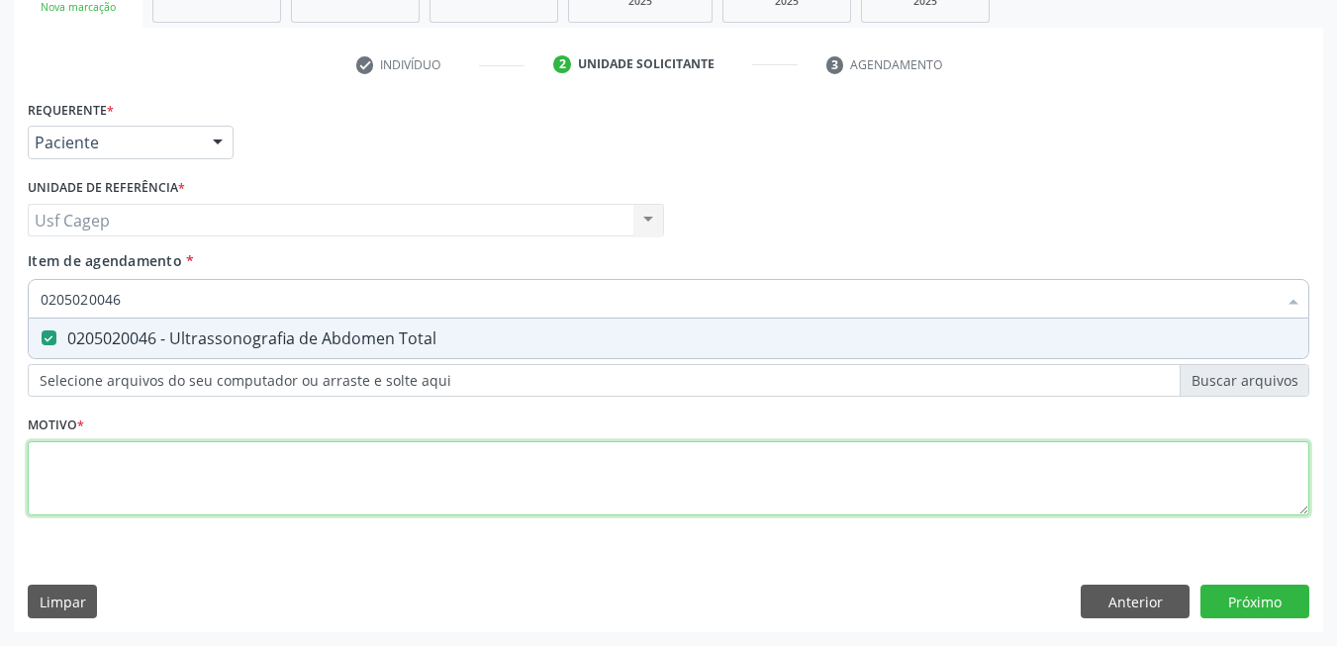
click at [251, 482] on div "Requerente * Paciente Médico(a) Enfermeiro(a) Paciente Nenhum resultado encontr…" at bounding box center [669, 319] width 1282 height 448
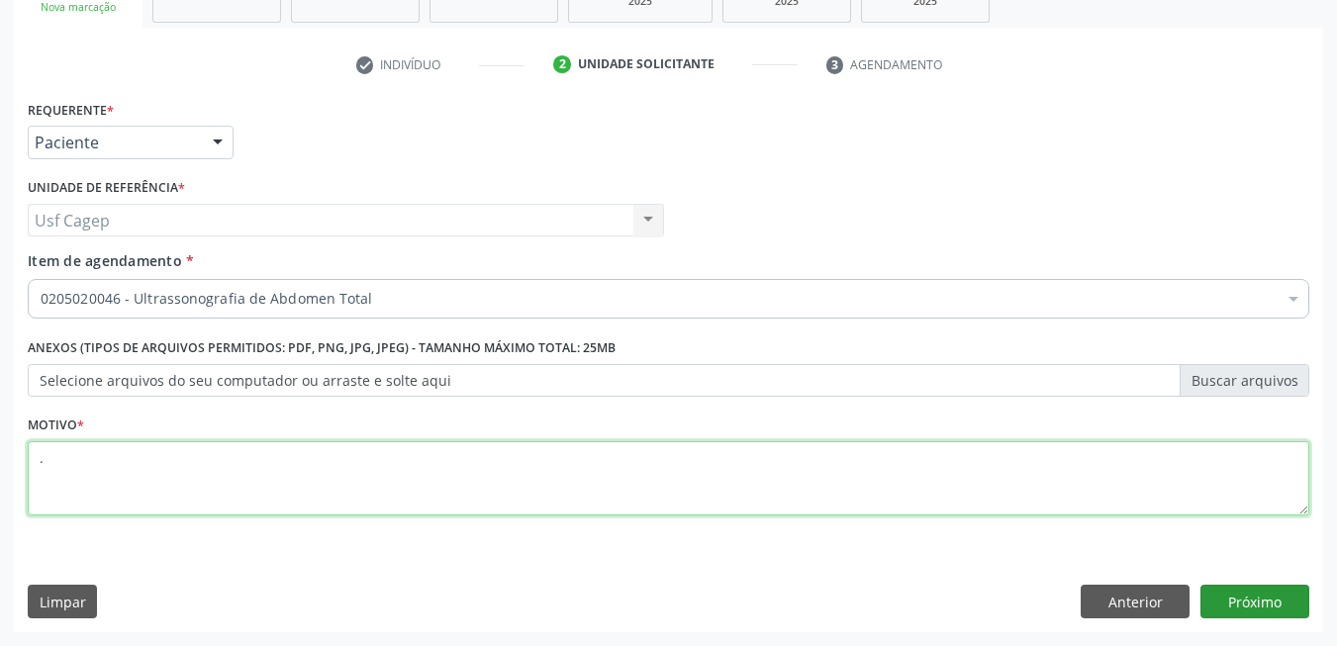
type textarea "."
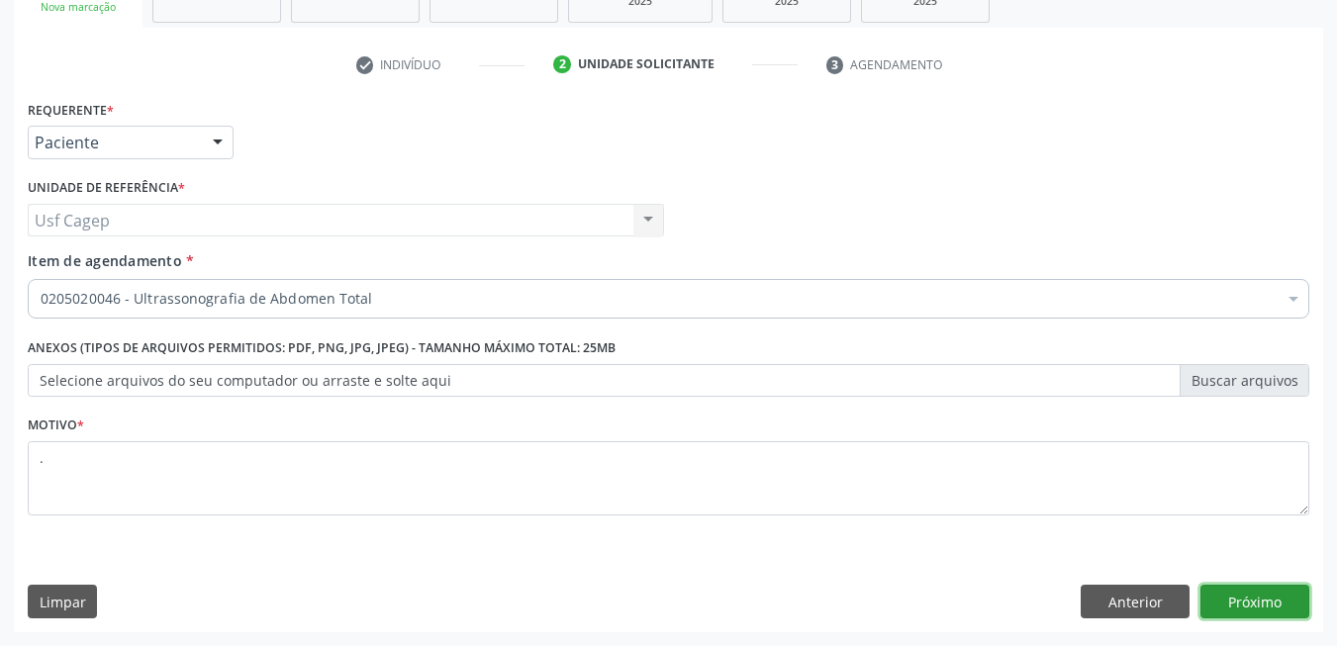
click at [1225, 610] on button "Próximo" at bounding box center [1254, 602] width 109 height 34
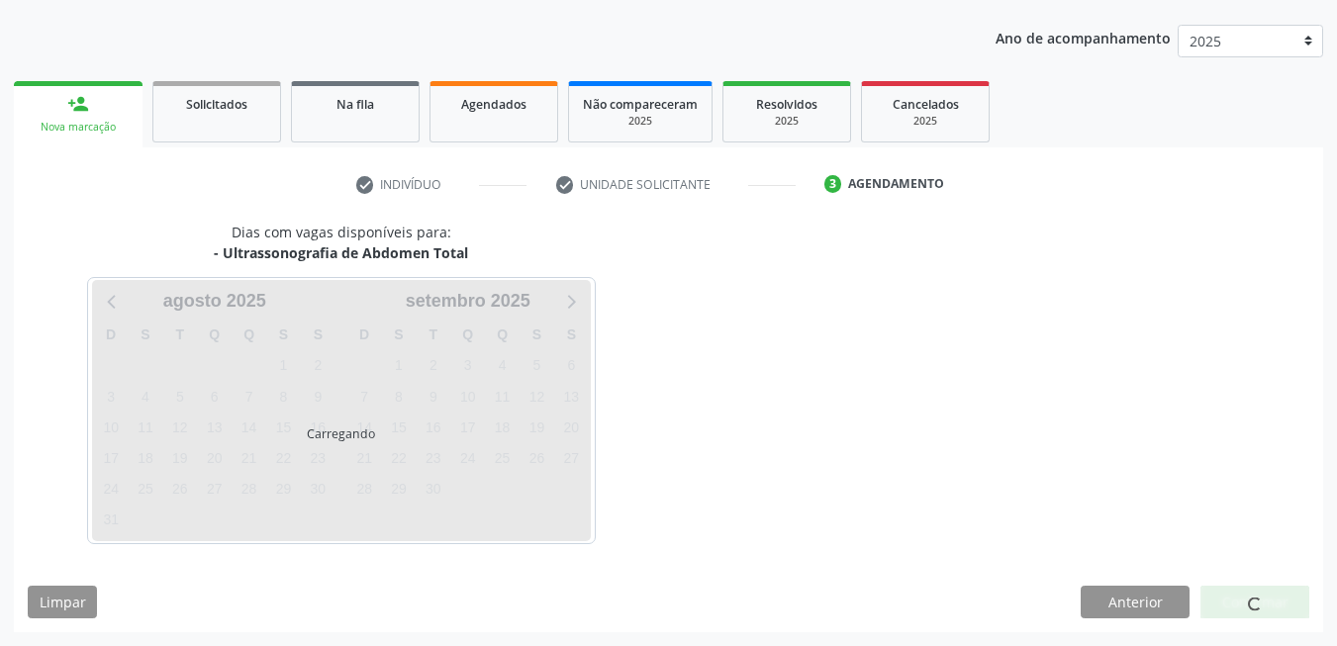
scroll to position [215, 0]
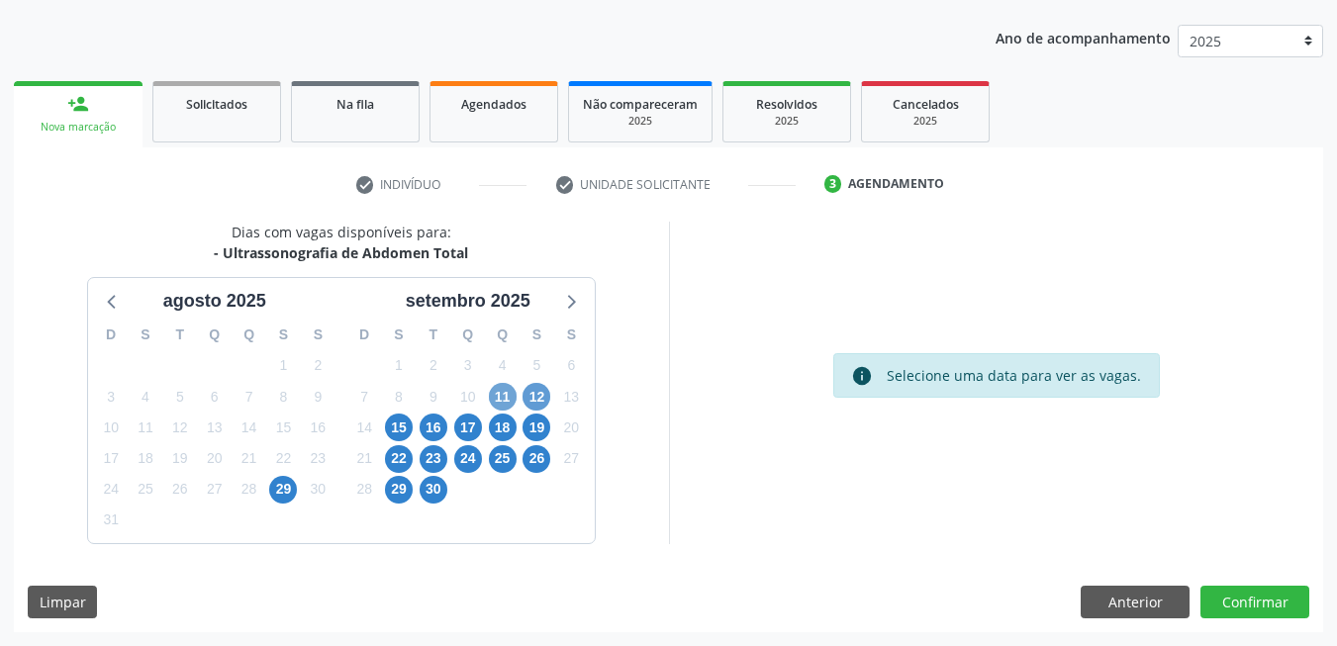
drag, startPoint x: 513, startPoint y: 398, endPoint x: 539, endPoint y: 405, distance: 27.6
click at [520, 399] on div "D S T Q Q S S 31 1 2 3 4 5 6 7 8 9 10 11 12 13 14 15 16 17 18 19 20 21 22 23 24…" at bounding box center [467, 429] width 253 height 228
click at [508, 396] on span "11" at bounding box center [503, 397] width 28 height 28
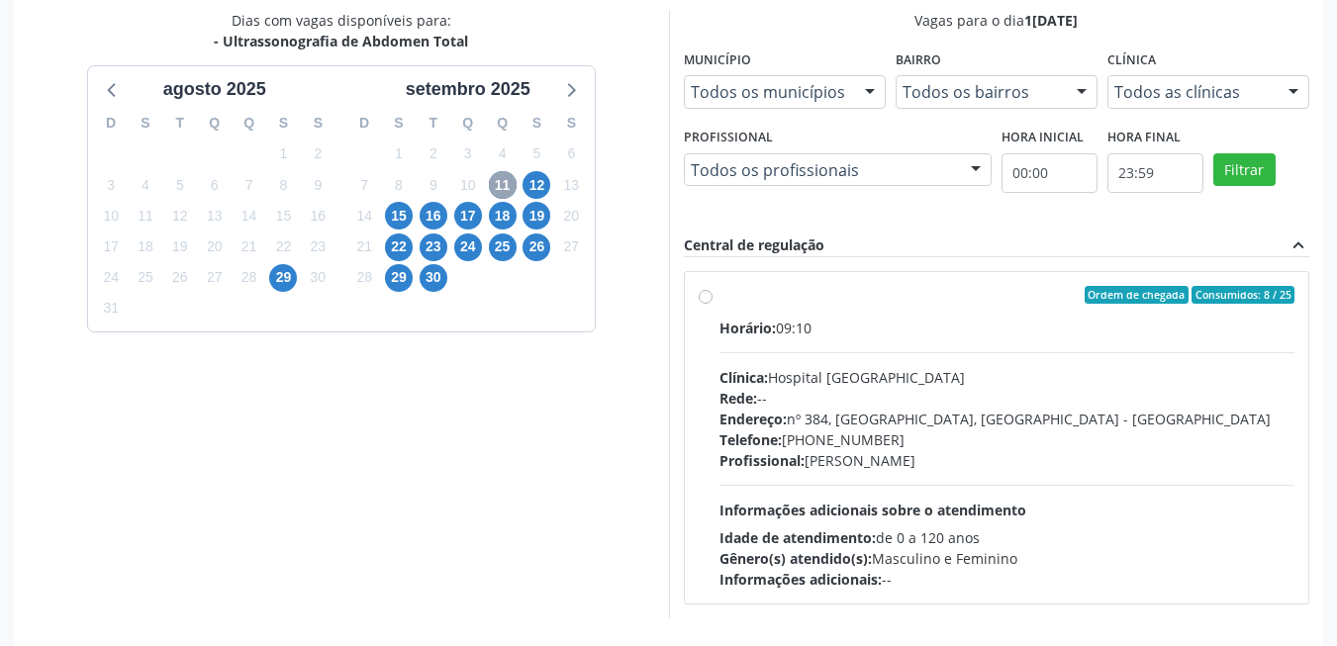
scroll to position [501, 0]
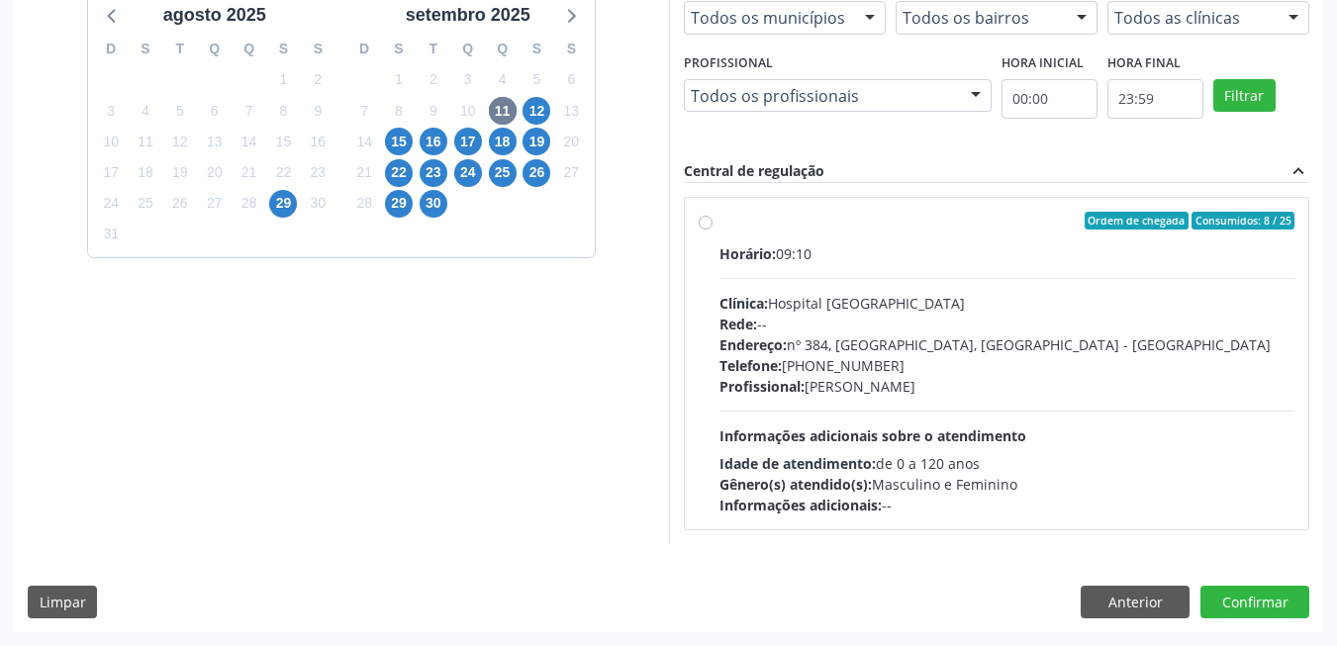
click at [857, 422] on div "Horário: 09:10 Clínica: Hospital [GEOGRAPHIC_DATA] Rede: -- Endereço: [STREET_A…" at bounding box center [1007, 379] width 576 height 272
click at [713, 230] on input "Ordem de chegada Consumidos: 8 / 25 Horário: 09:10 Clínica: Hospital Sao Franci…" at bounding box center [706, 221] width 14 height 18
radio input "true"
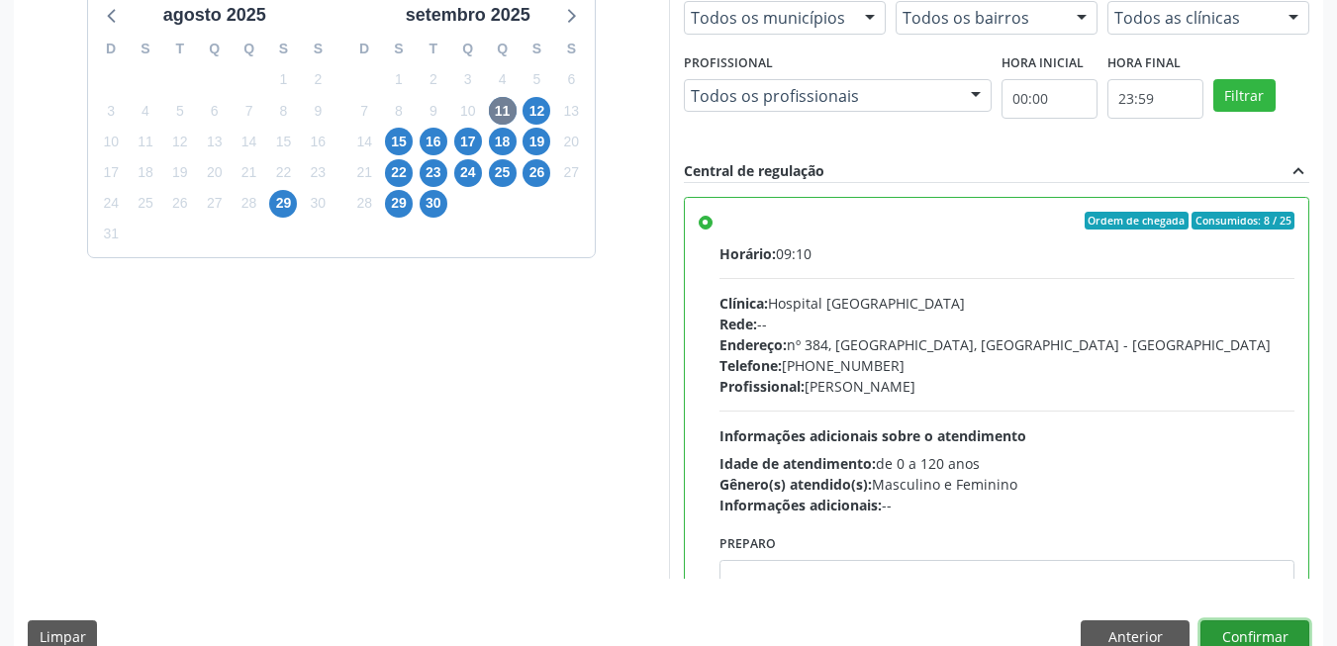
click at [1244, 629] on button "Confirmar" at bounding box center [1254, 638] width 109 height 34
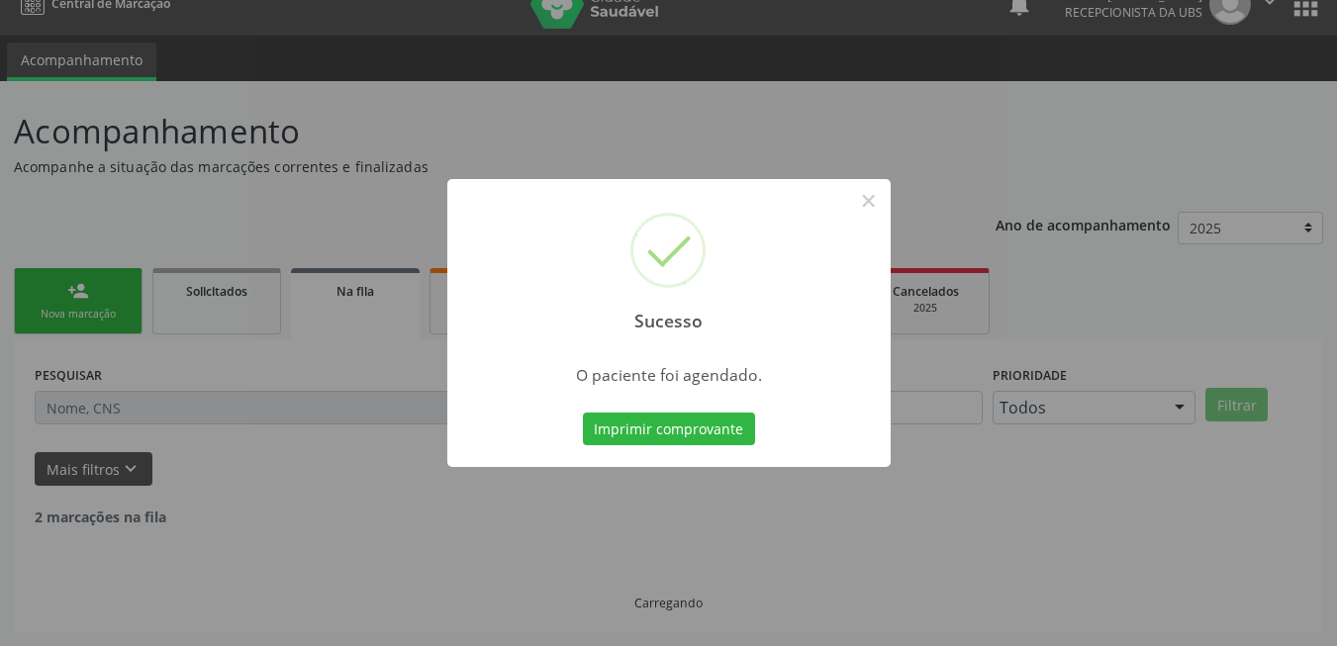
scroll to position [7, 0]
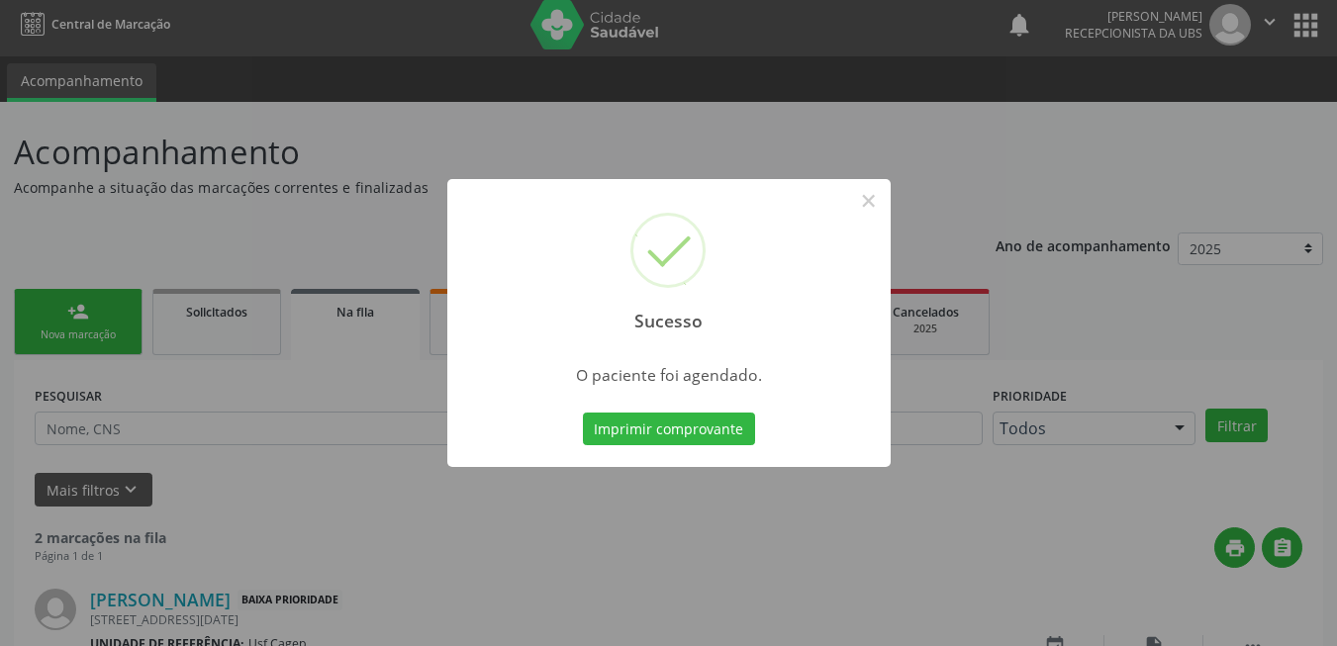
click at [644, 411] on div "Imprimir comprovante Cancel" at bounding box center [668, 430] width 181 height 42
click at [645, 429] on button "Imprimir comprovante" at bounding box center [669, 430] width 172 height 34
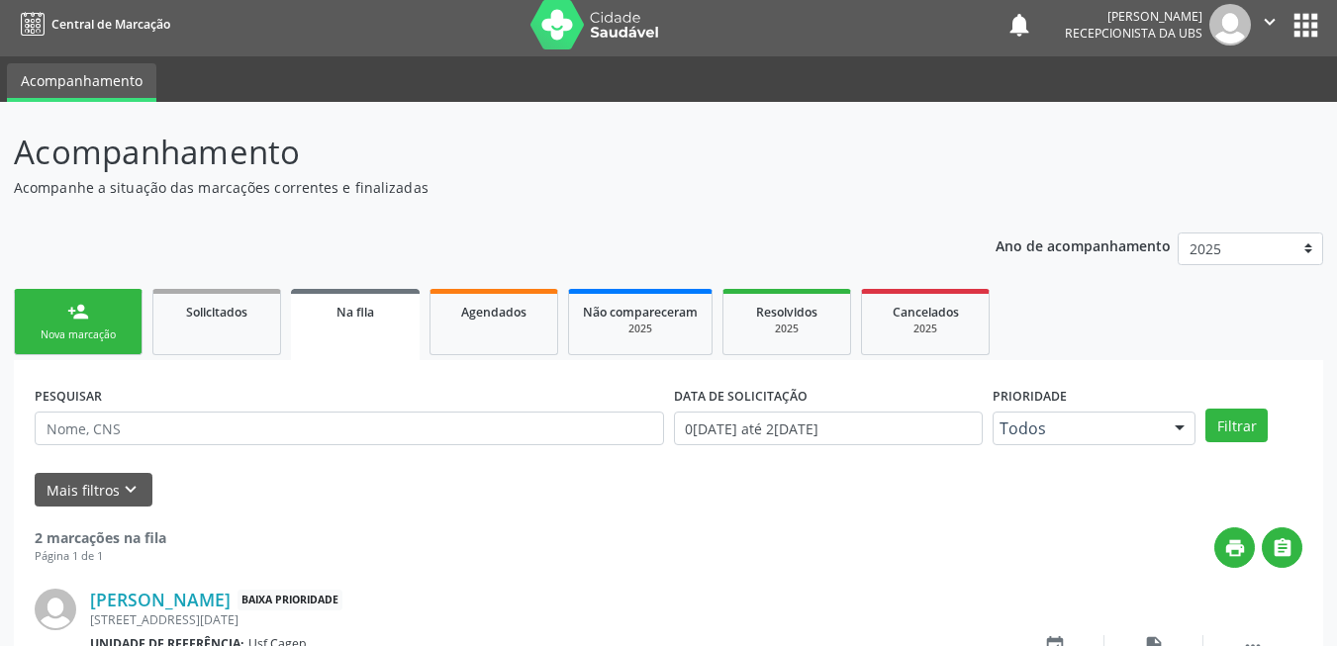
click at [65, 330] on div "Nova marcação" at bounding box center [78, 335] width 99 height 15
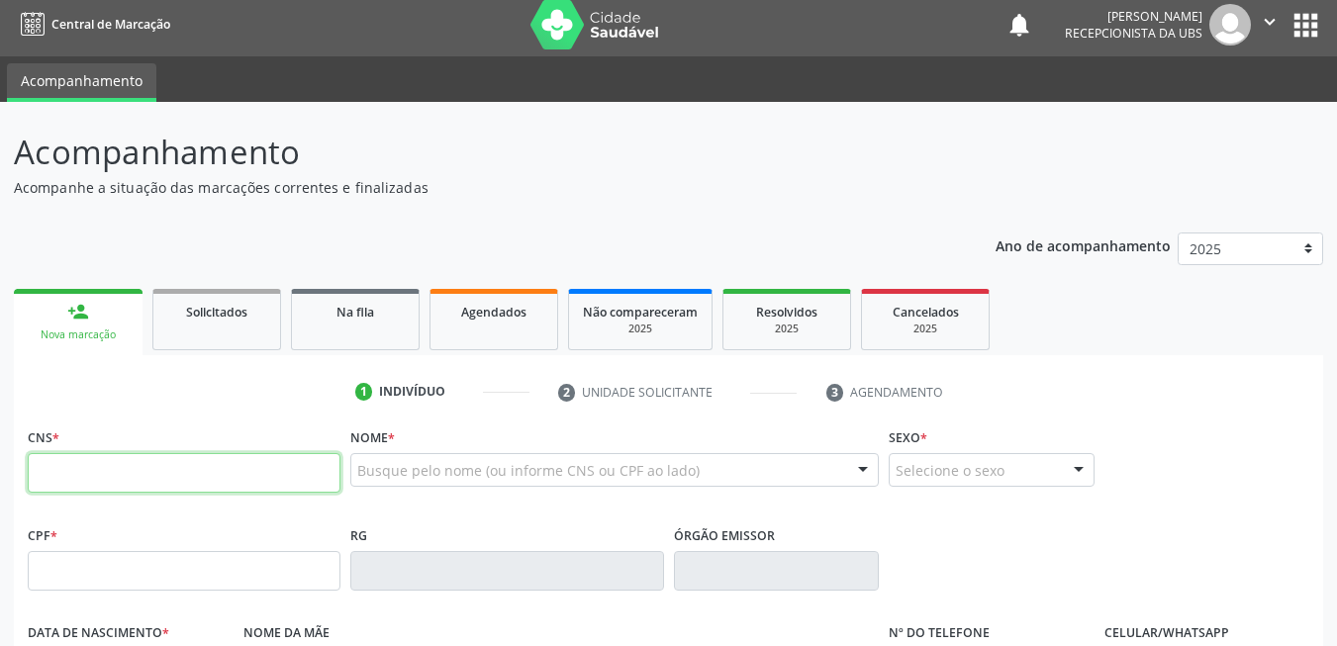
click at [192, 463] on input "text" at bounding box center [184, 473] width 313 height 40
type input "701 2010 3388 3019"
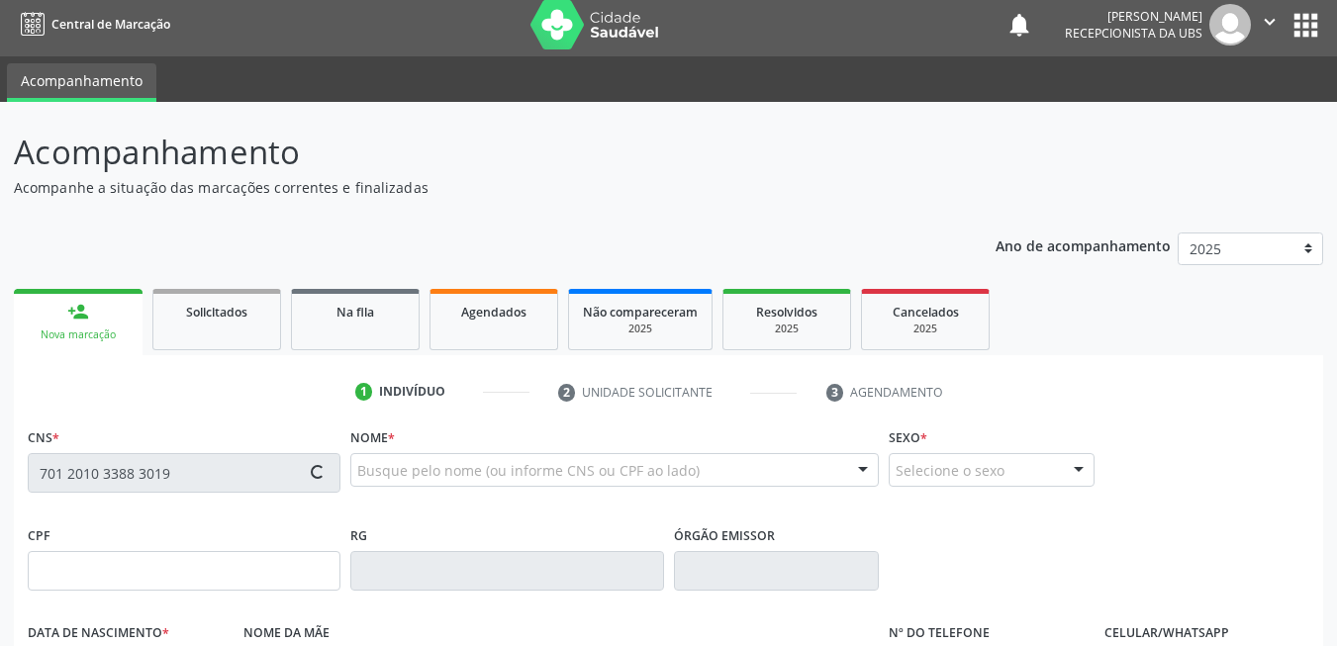
scroll to position [205, 0]
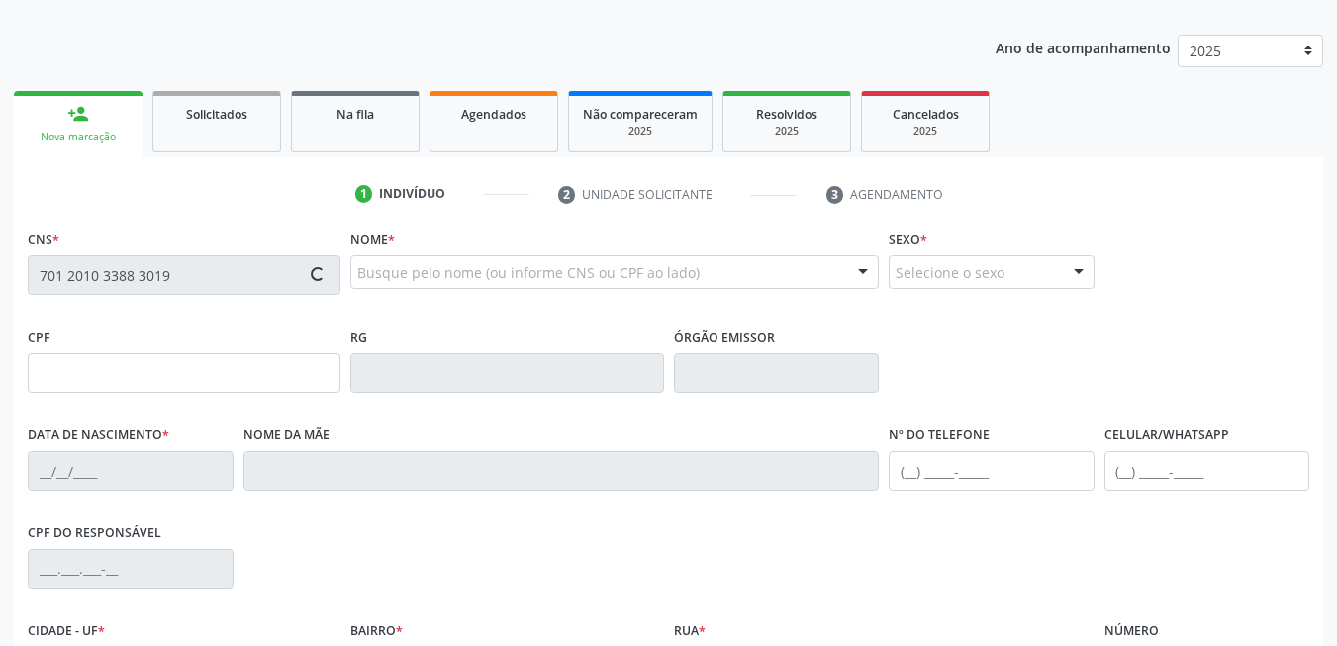
type input "075.023.744-93"
type input "16/07/1985"
type input "Odair Belo de Andrade Silva"
type input "(87) 99634-5529"
type input "392"
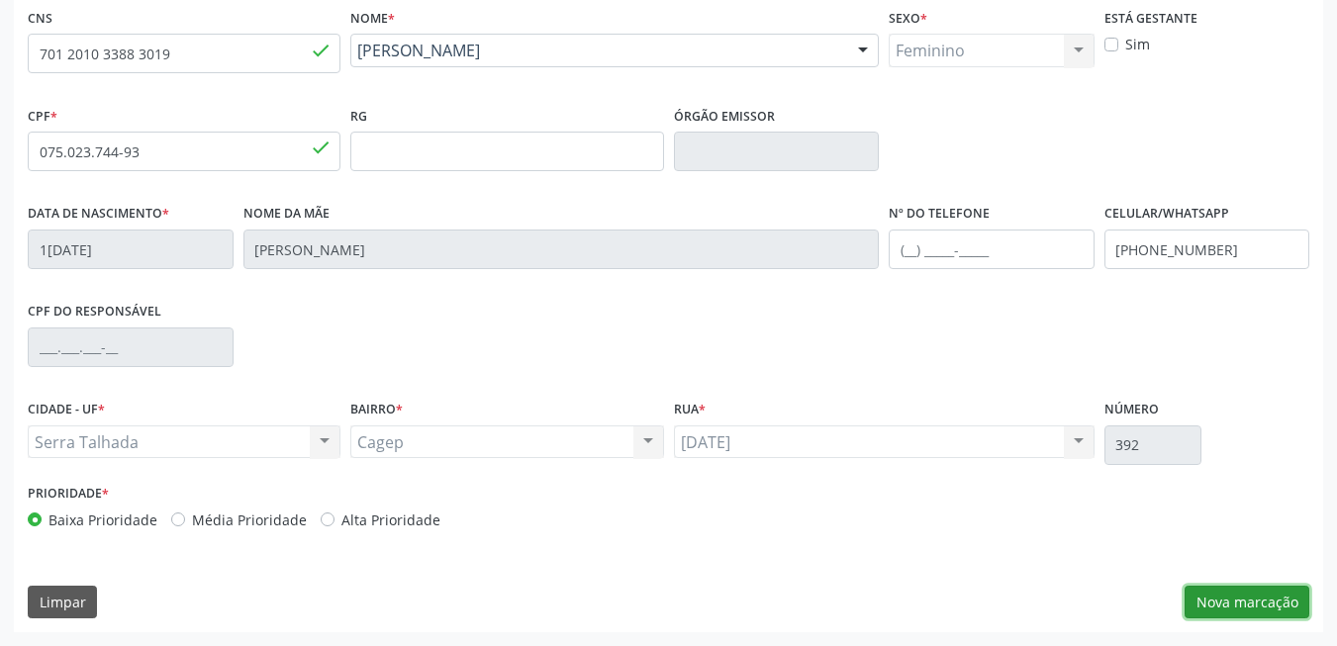
click at [1196, 588] on button "Nova marcação" at bounding box center [1247, 603] width 125 height 34
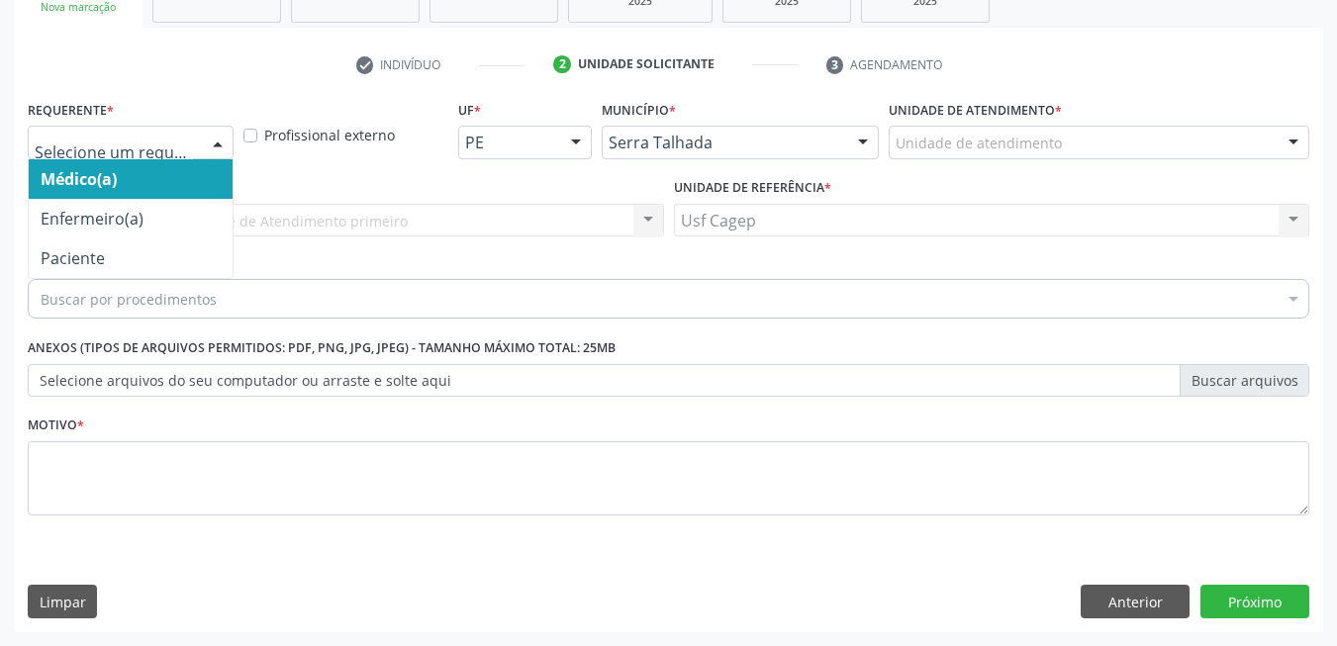
click at [128, 132] on div at bounding box center [131, 143] width 206 height 34
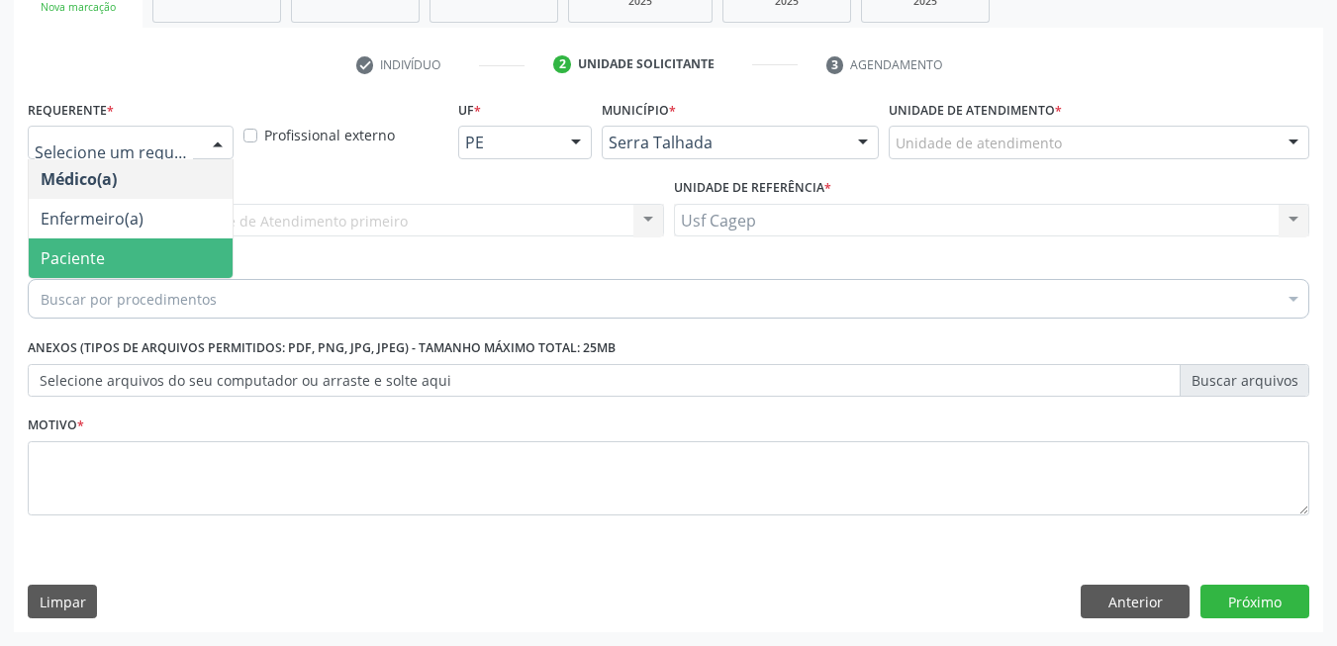
click at [153, 254] on span "Paciente" at bounding box center [131, 259] width 204 height 40
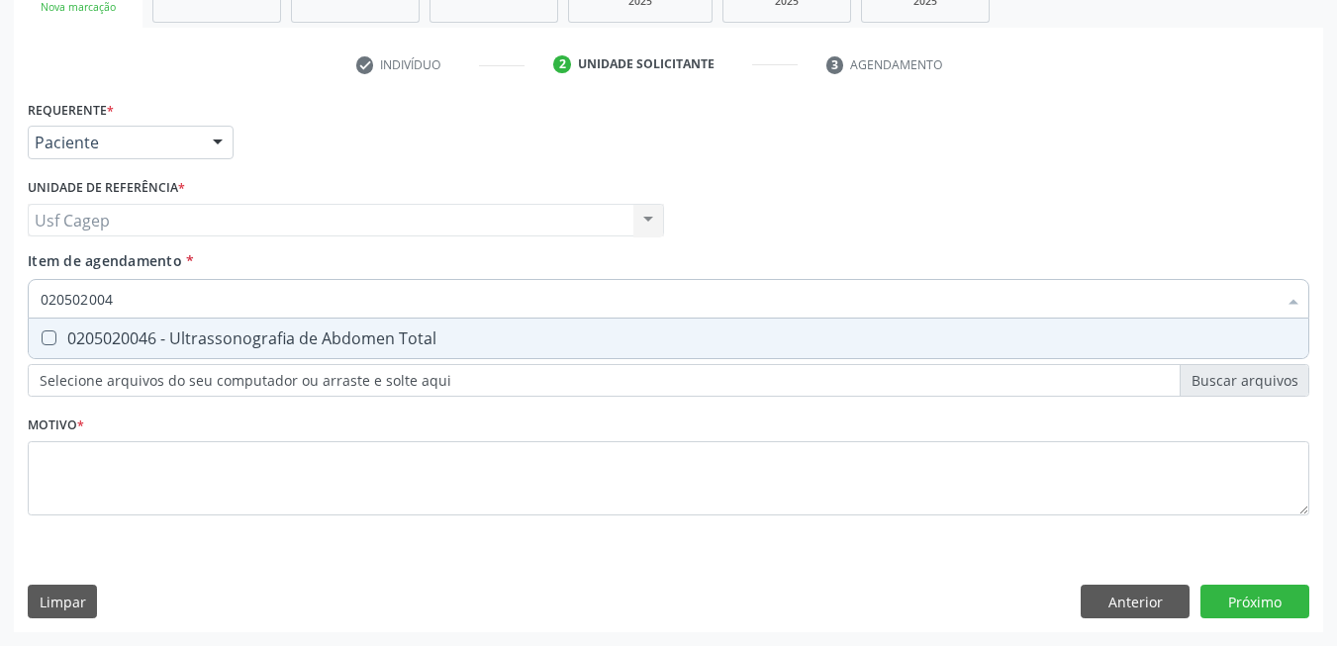
type input "0205020046"
click at [228, 339] on div "0205020046 - Ultrassonografia de Abdomen Total" at bounding box center [669, 339] width 1256 height 16
checkbox Total "true"
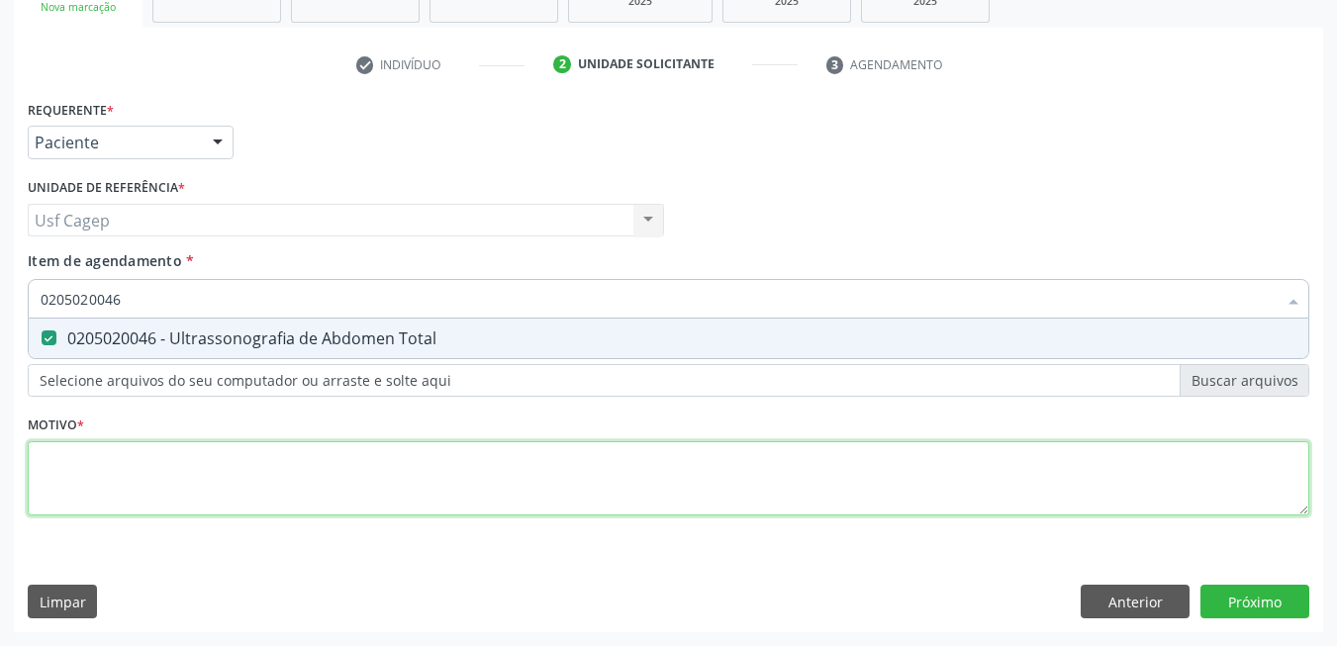
click at [271, 491] on div "Requerente * Paciente Médico(a) Enfermeiro(a) Paciente Nenhum resultado encontr…" at bounding box center [669, 319] width 1282 height 448
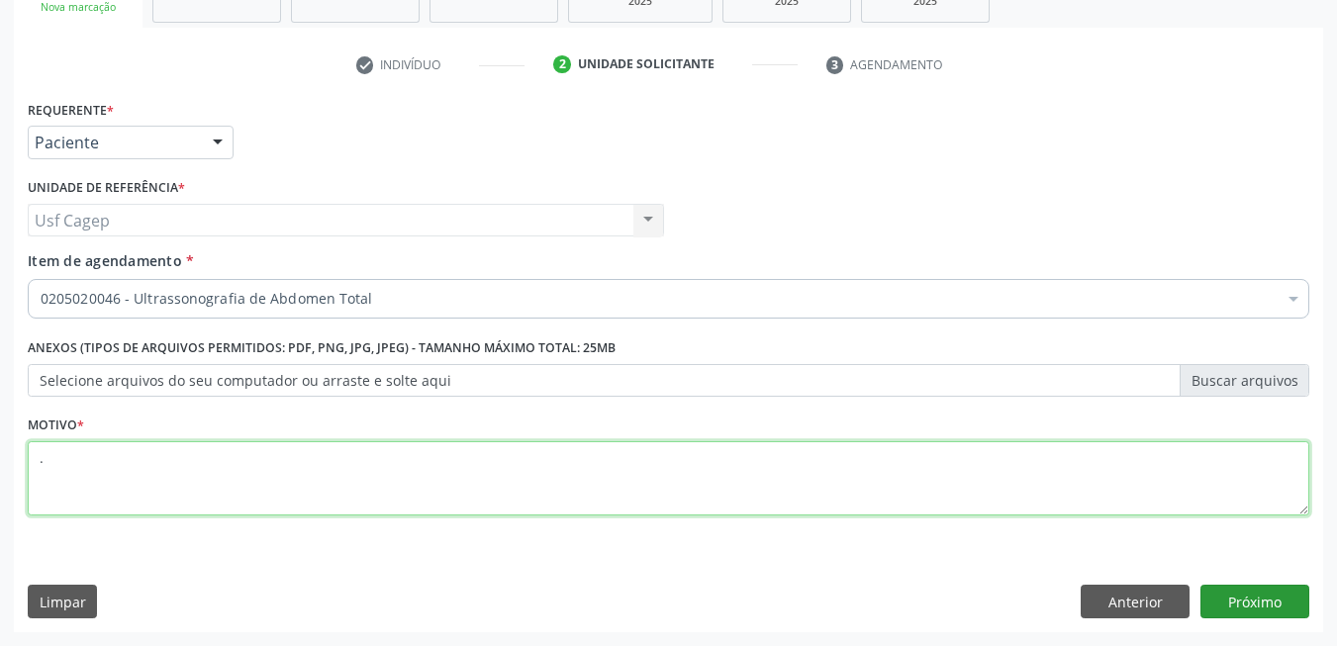
type textarea "."
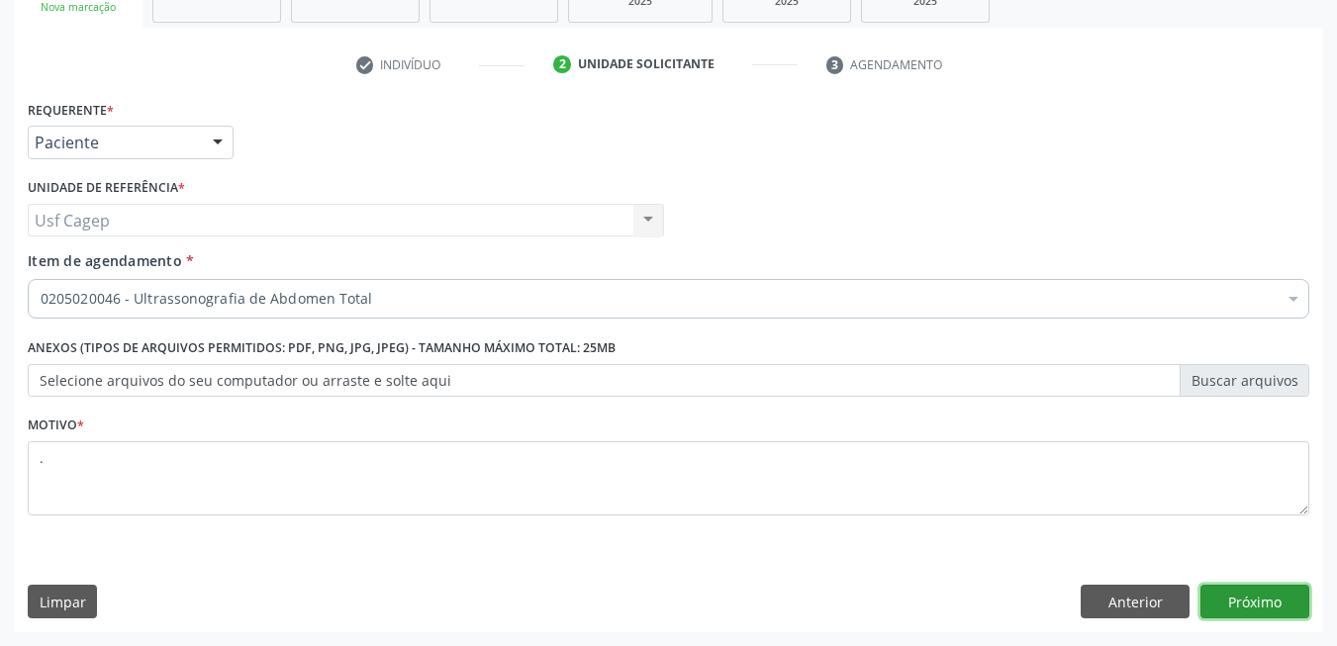
click at [1272, 613] on button "Próximo" at bounding box center [1254, 602] width 109 height 34
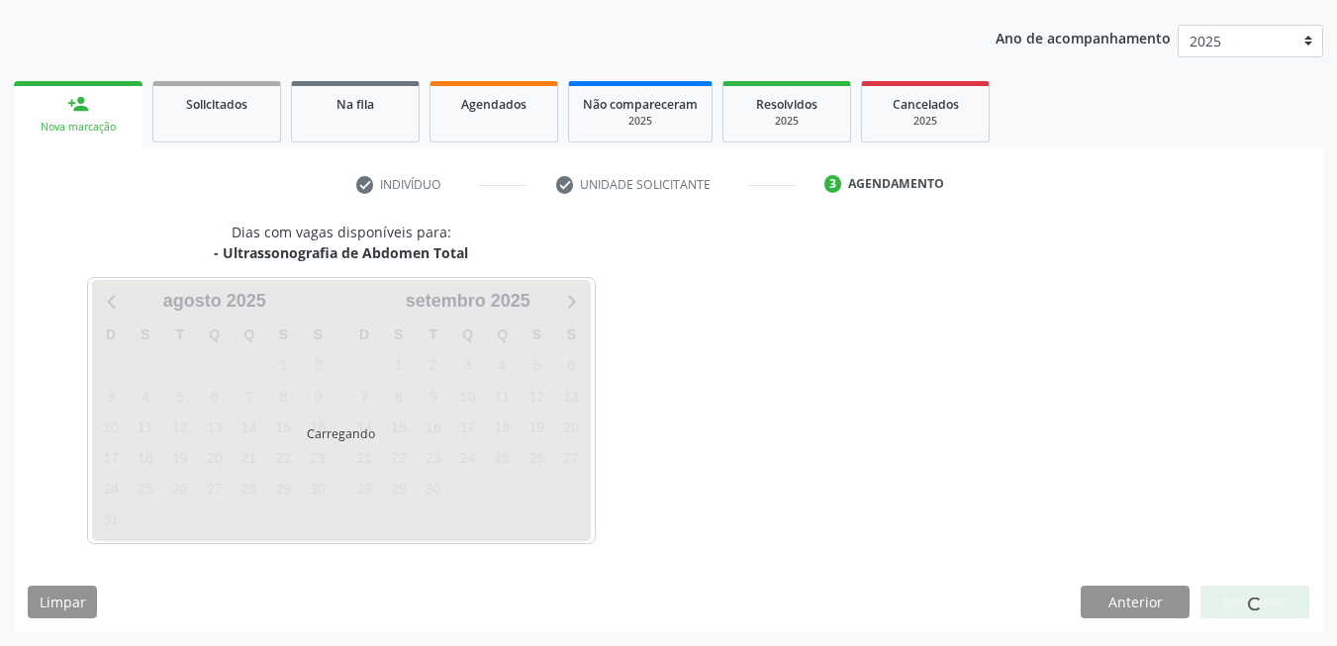
scroll to position [215, 0]
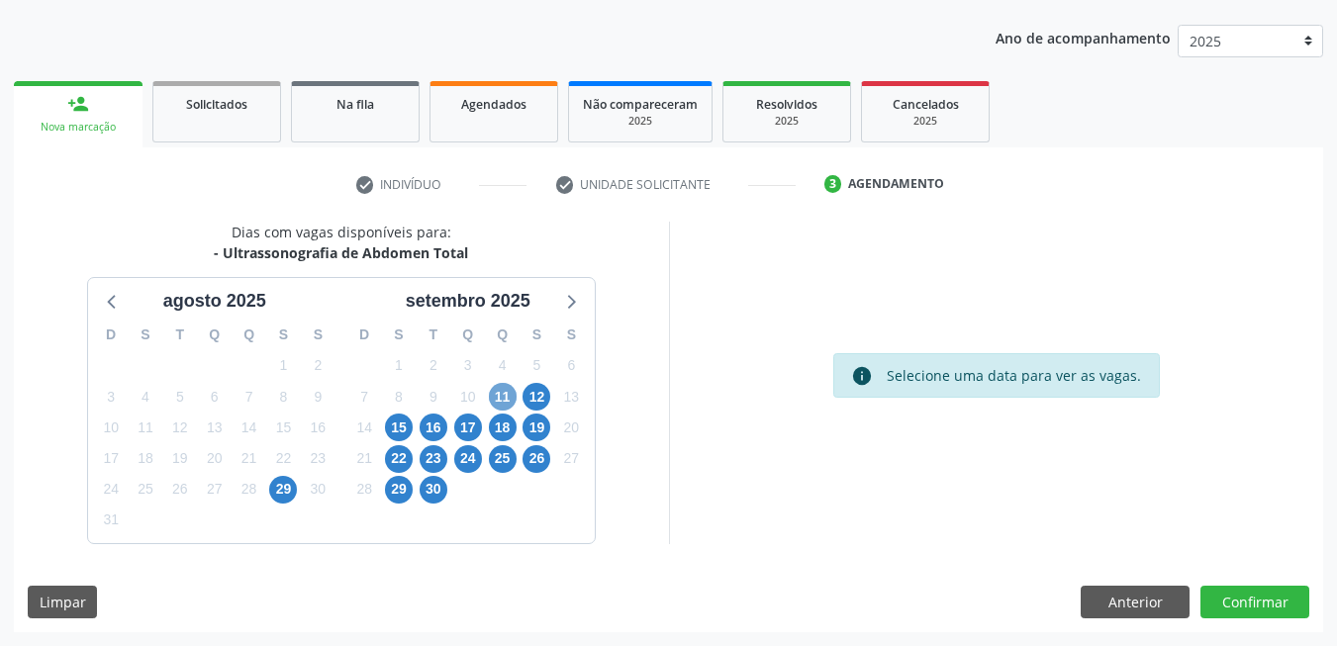
click at [493, 395] on span "11" at bounding box center [503, 397] width 28 height 28
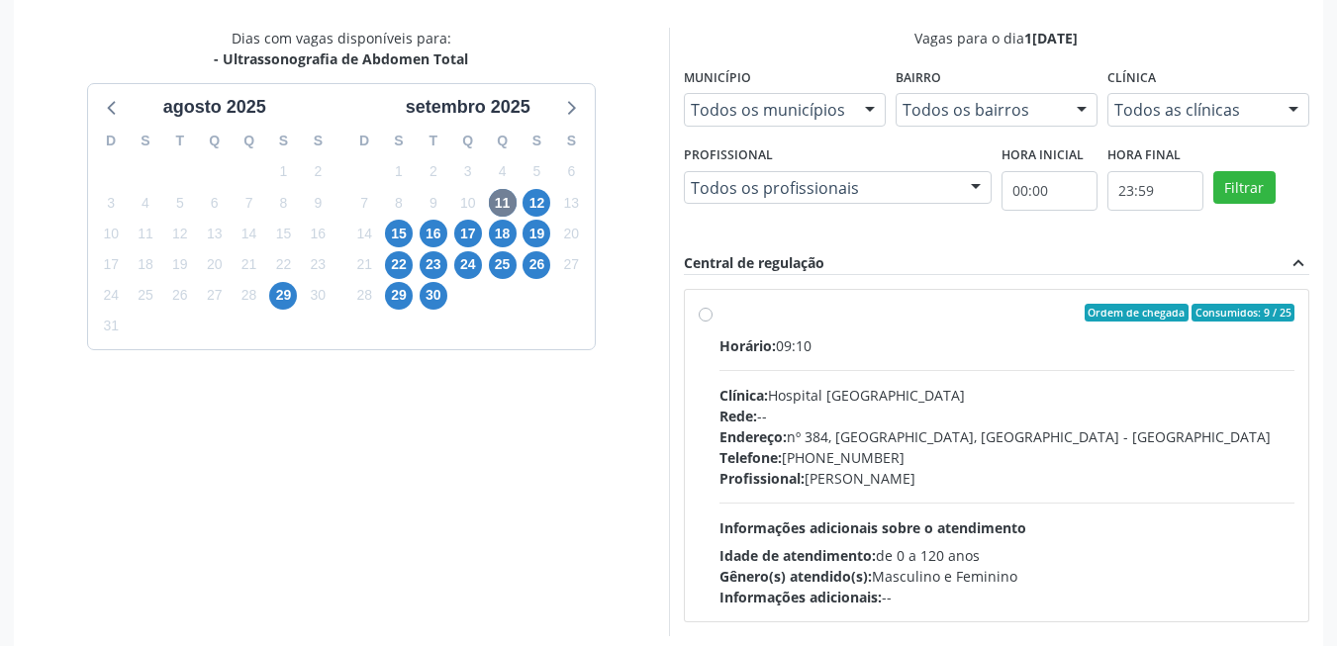
scroll to position [413, 0]
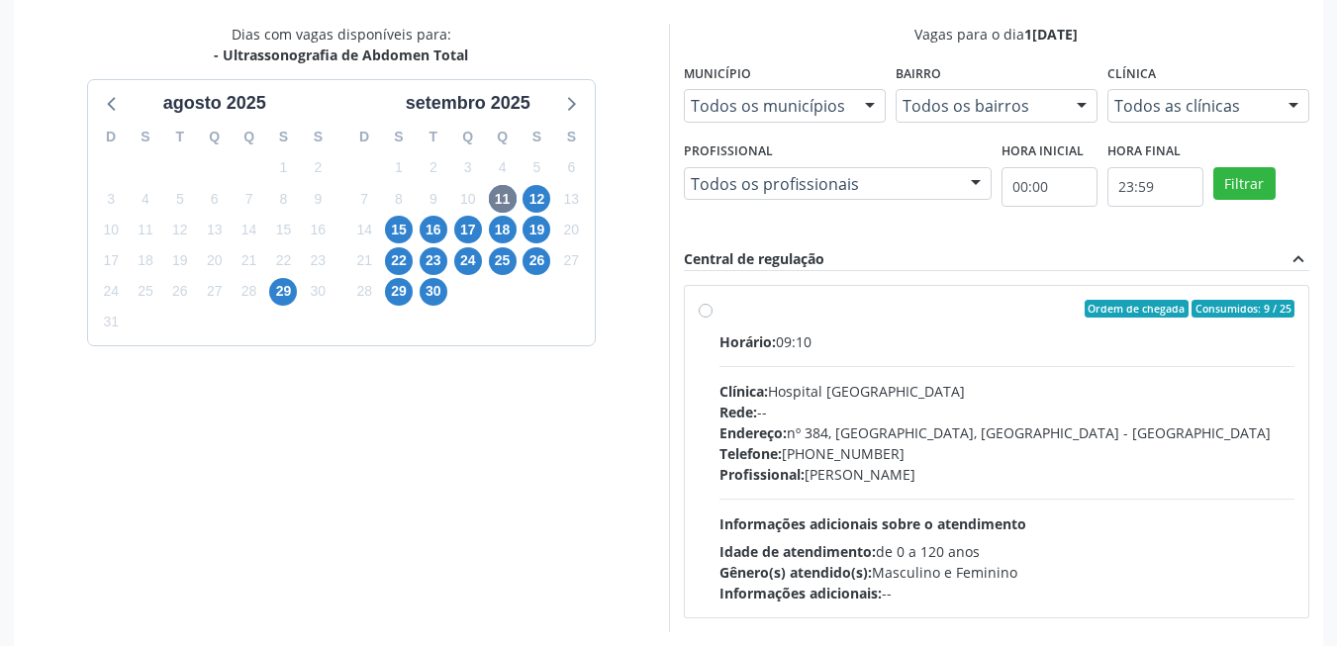
click at [901, 504] on div "Horário: 09:10 Clínica: Hospital [GEOGRAPHIC_DATA] Rede: -- Endereço: [STREET_A…" at bounding box center [1007, 468] width 576 height 272
click at [713, 318] on input "Ordem de chegada Consumidos: 9 / 25 Horário: 09:10 Clínica: Hospital Sao Franci…" at bounding box center [706, 309] width 14 height 18
radio input "true"
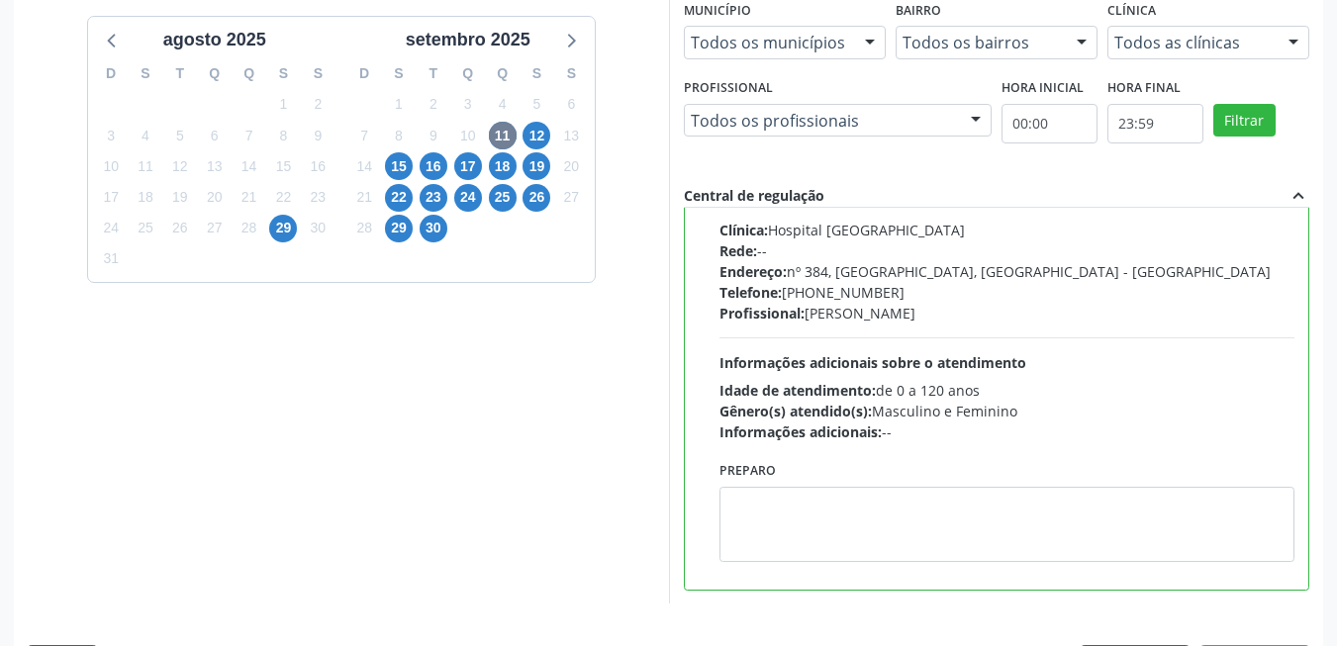
scroll to position [536, 0]
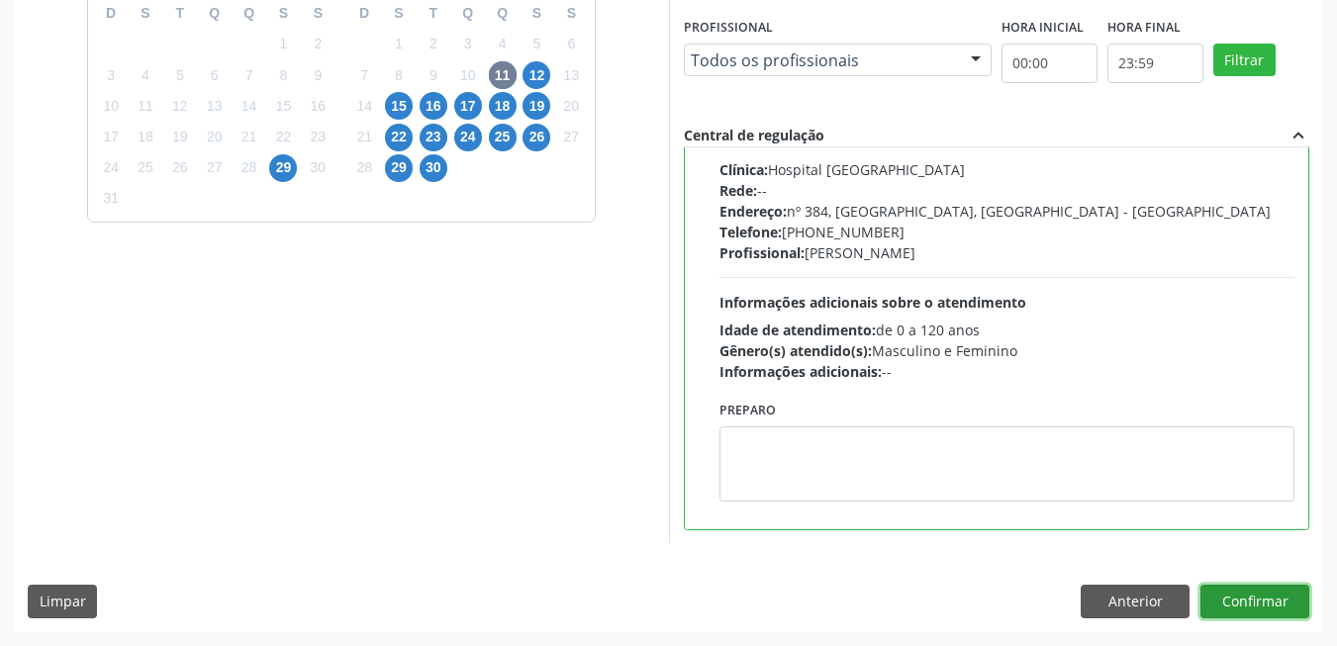
click at [1295, 592] on button "Confirmar" at bounding box center [1254, 602] width 109 height 34
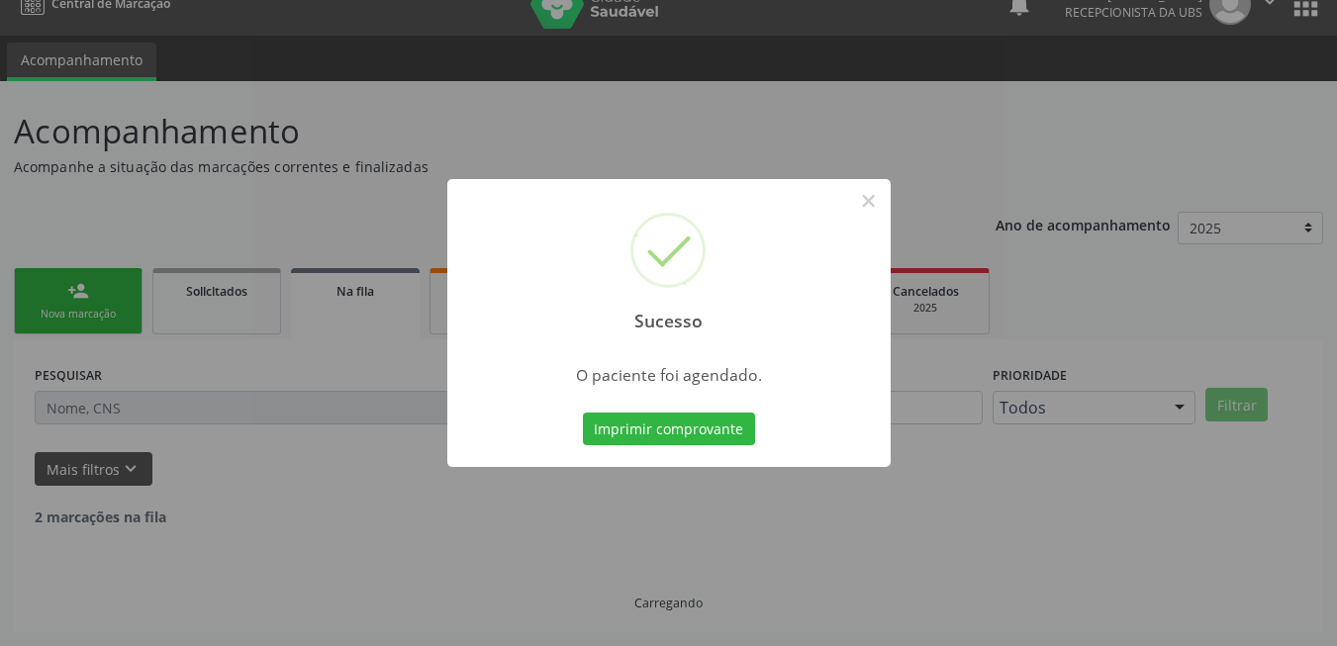
scroll to position [7, 0]
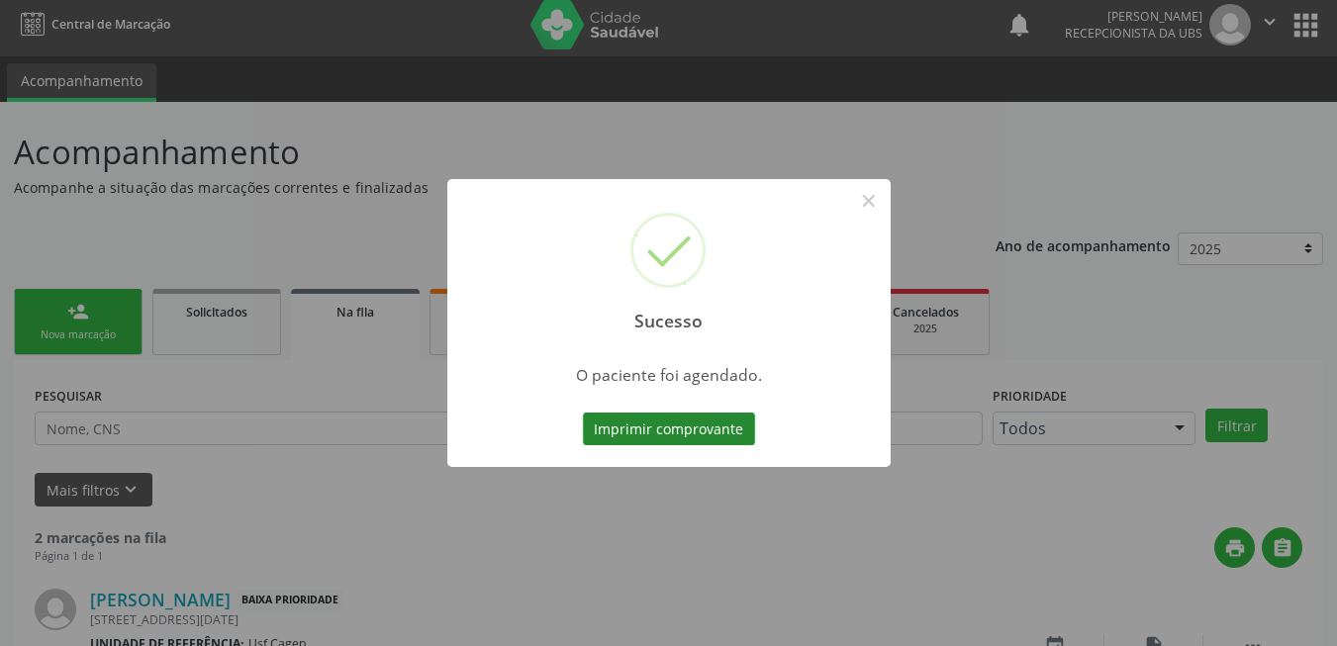
click at [707, 414] on button "Imprimir comprovante" at bounding box center [669, 430] width 172 height 34
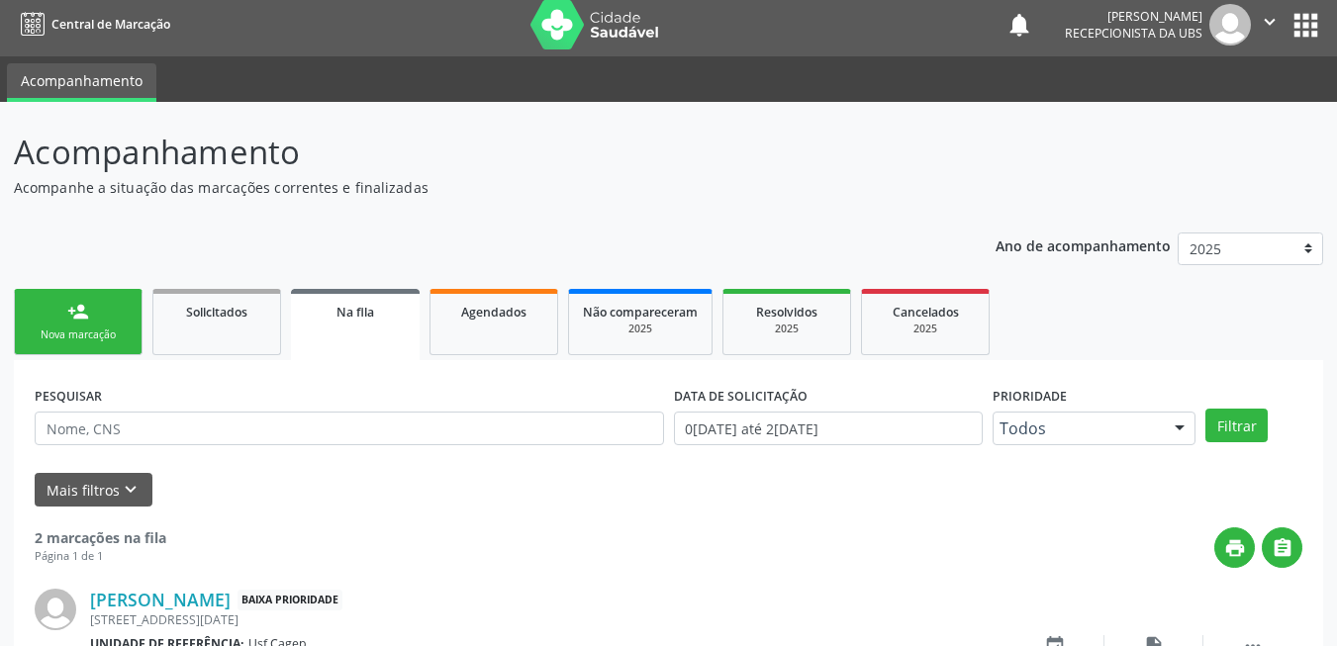
click at [98, 297] on link "person_add Nova marcação" at bounding box center [78, 322] width 129 height 66
click at [98, 310] on link "person_add Nova marcação" at bounding box center [78, 322] width 129 height 66
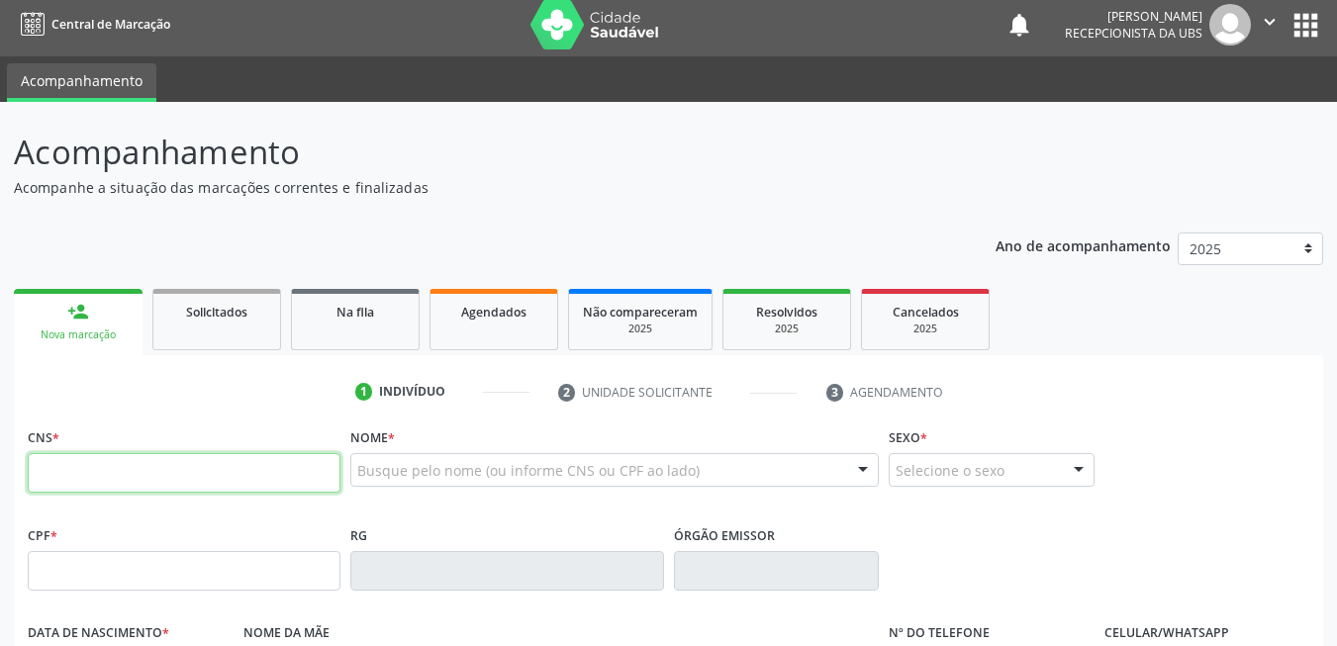
click at [176, 469] on input "text" at bounding box center [184, 473] width 313 height 40
type input "898 0045 2637 6185"
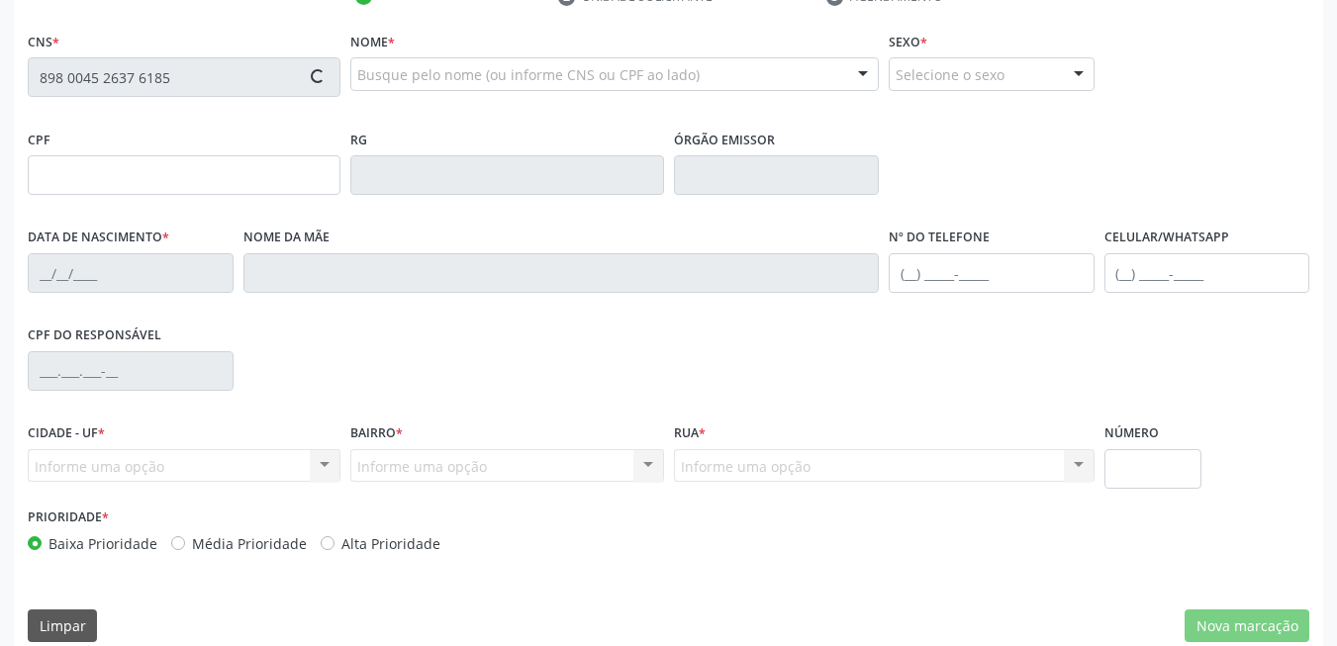
type input "30/08/2012"
type input "Maria Cirleide Lorenco"
type input "[PHONE_NUMBER]"
type input "387"
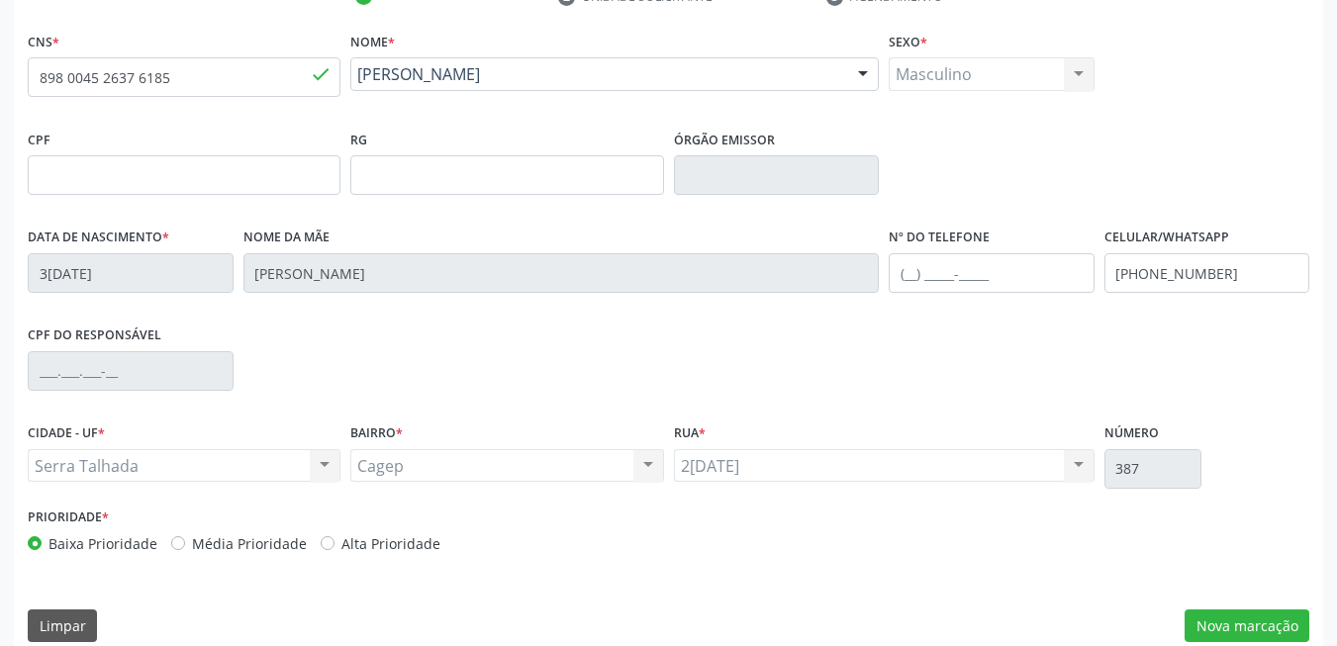
scroll to position [427, 0]
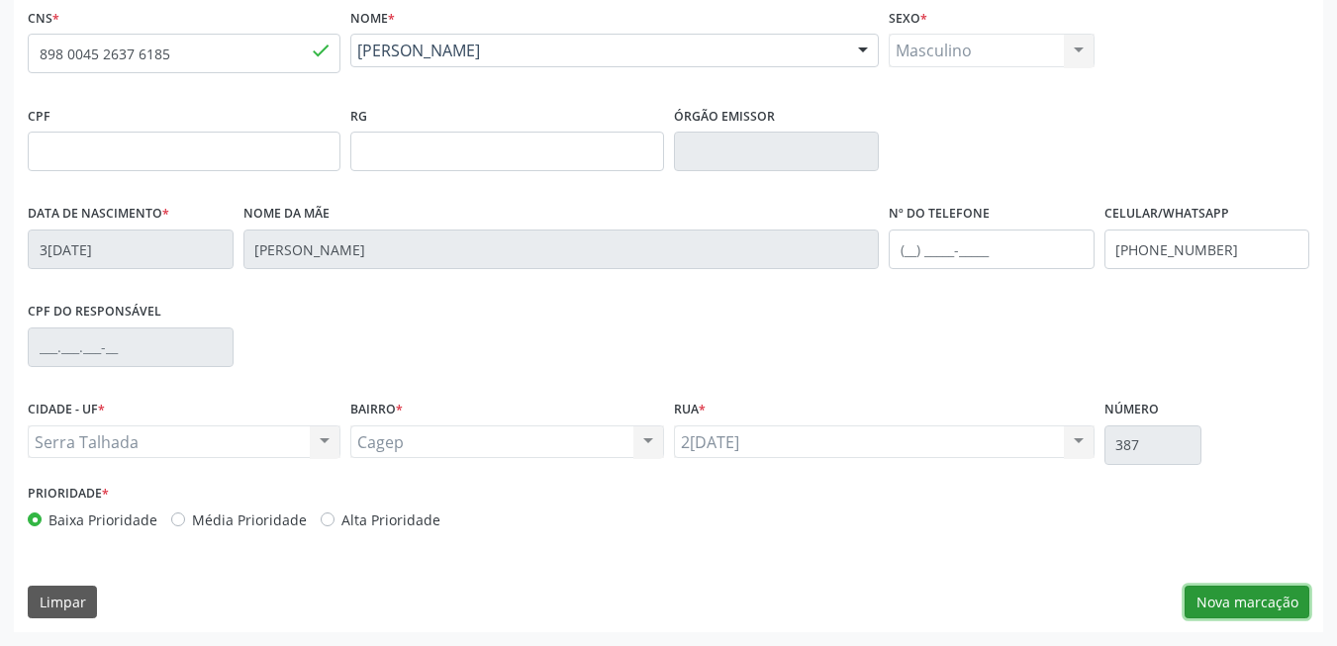
click at [1200, 598] on button "Nova marcação" at bounding box center [1247, 603] width 125 height 34
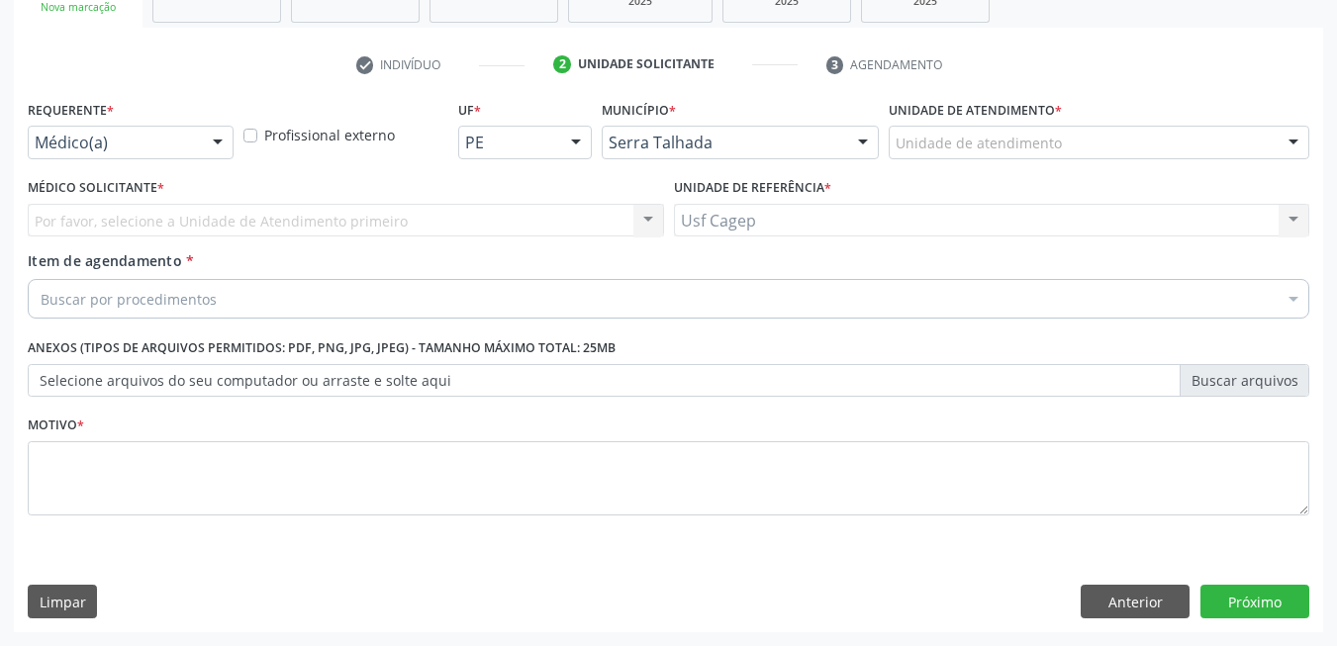
scroll to position [335, 0]
click at [190, 115] on div "Requerente * Médico(a) Médico(a) Enfermeiro(a) Paciente Nenhum resultado encont…" at bounding box center [131, 126] width 206 height 63
click at [195, 144] on div "Médico(a)" at bounding box center [131, 143] width 206 height 34
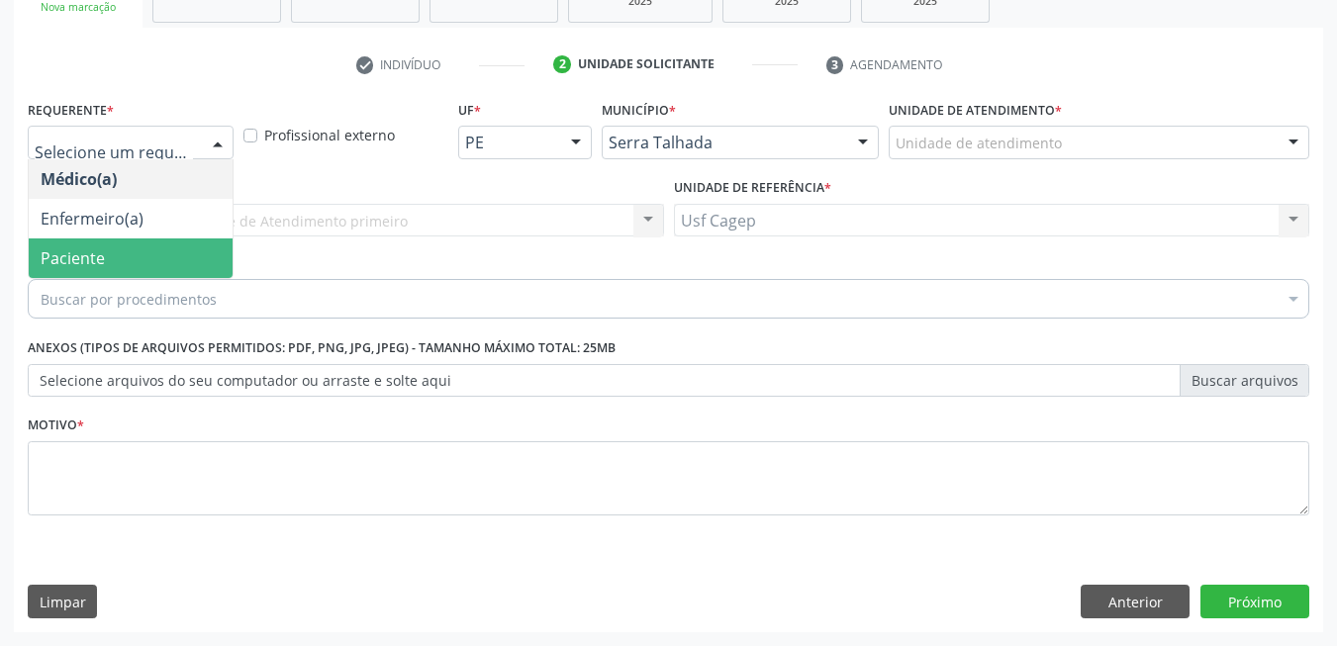
click at [162, 247] on span "Paciente" at bounding box center [131, 259] width 204 height 40
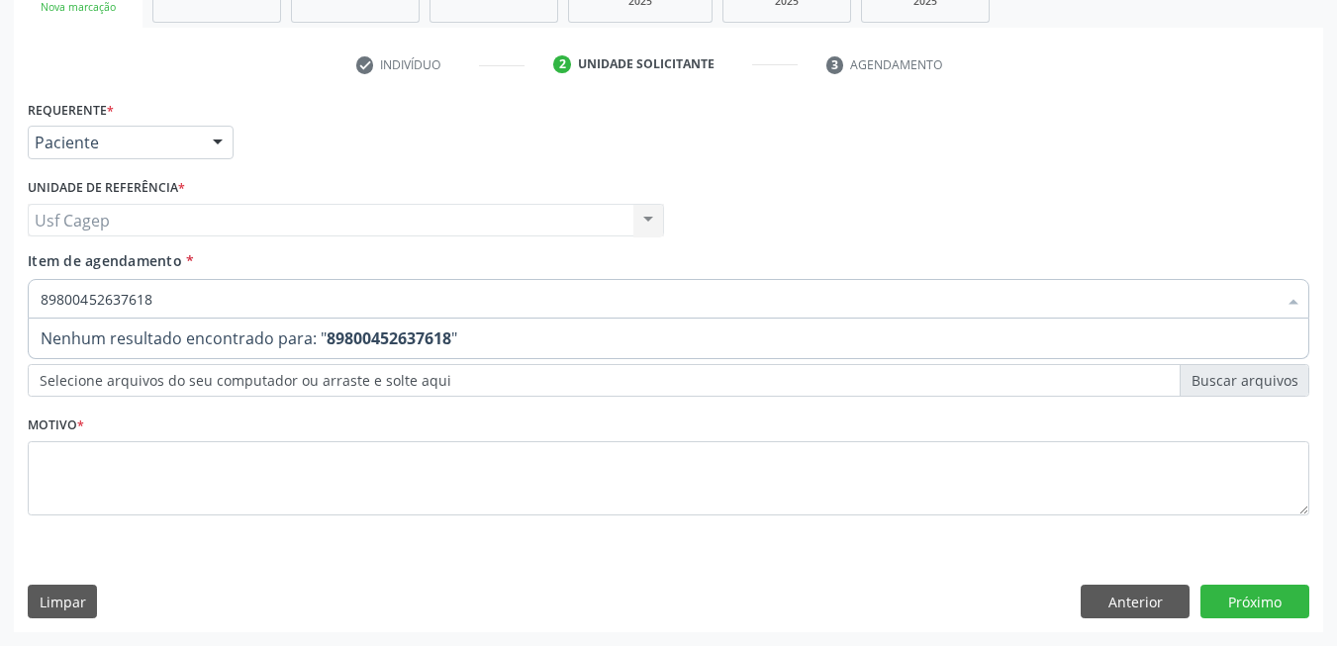
type input "898004526376185"
click at [168, 295] on input "898004526376185" at bounding box center [659, 299] width 1236 height 40
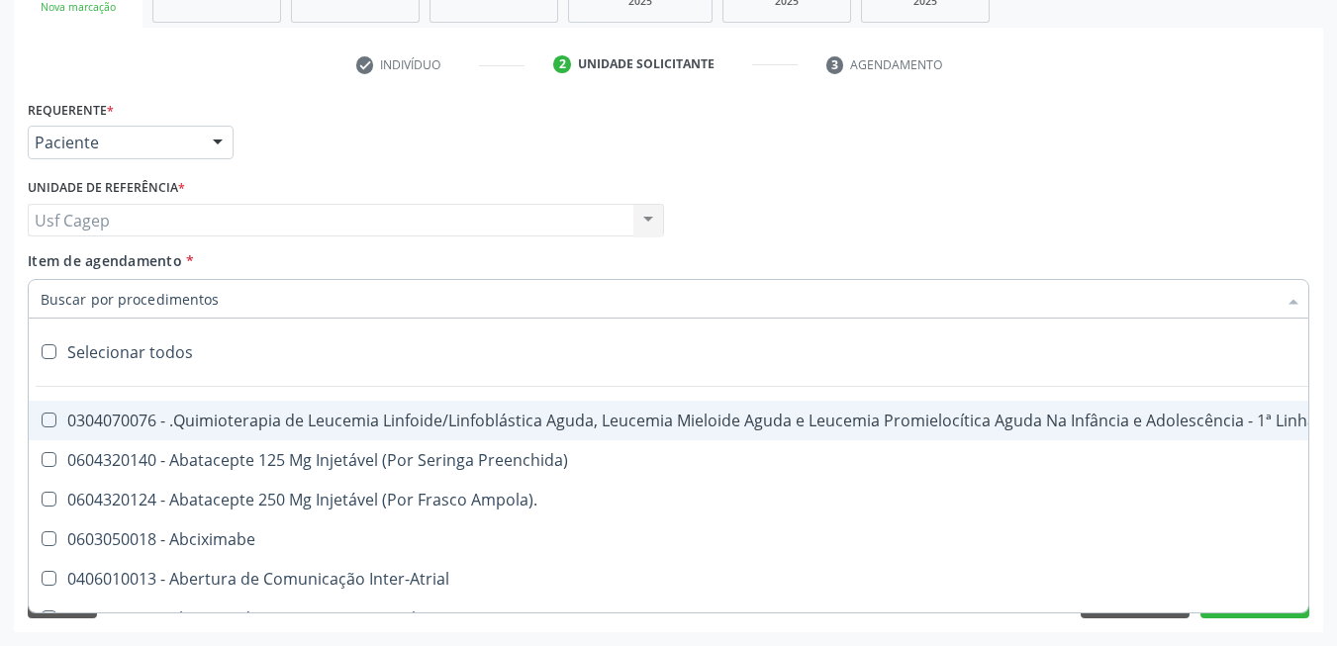
click at [274, 263] on div "Item de agendamento * Selecionar todos 0304070076 - .Quimioterapia de Leucemia …" at bounding box center [669, 281] width 1282 height 62
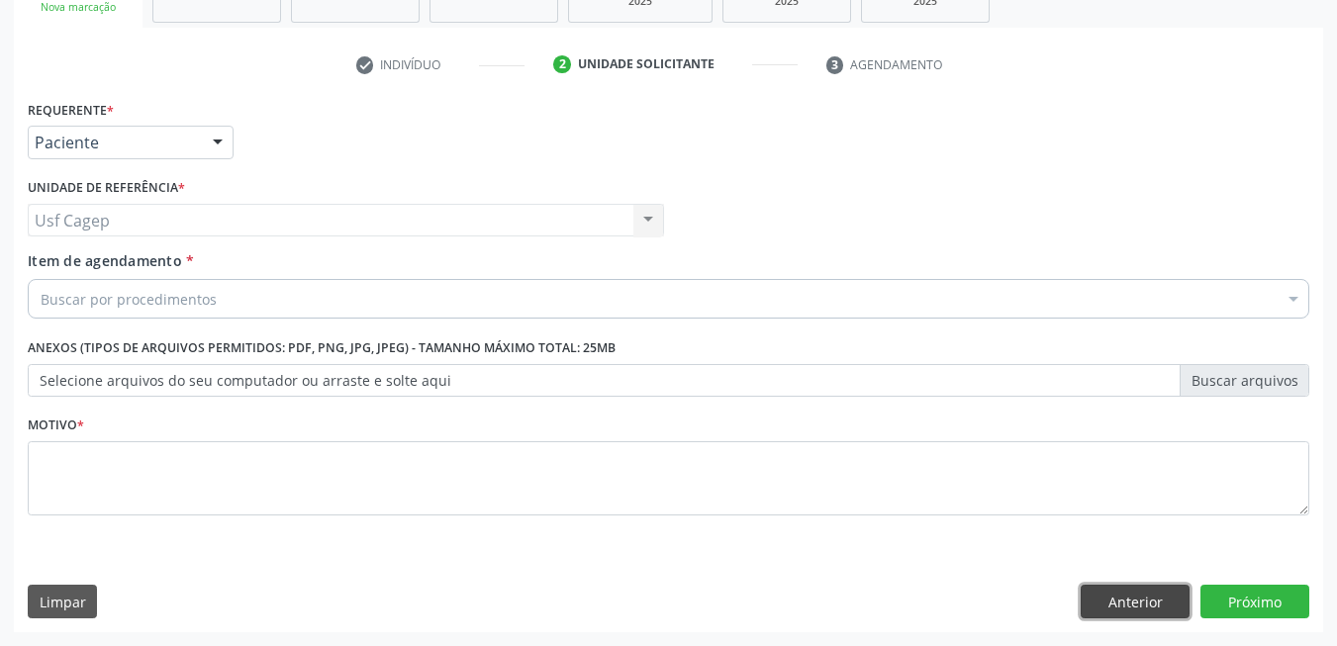
drag, startPoint x: 1095, startPoint y: 605, endPoint x: 729, endPoint y: 311, distance: 468.8
click at [729, 311] on div "Requerente * Paciente Médico(a) Enfermeiro(a) Paciente Nenhum resultado encontr…" at bounding box center [668, 363] width 1309 height 537
click at [728, 305] on div "Buscar por procedimentos" at bounding box center [669, 299] width 1282 height 40
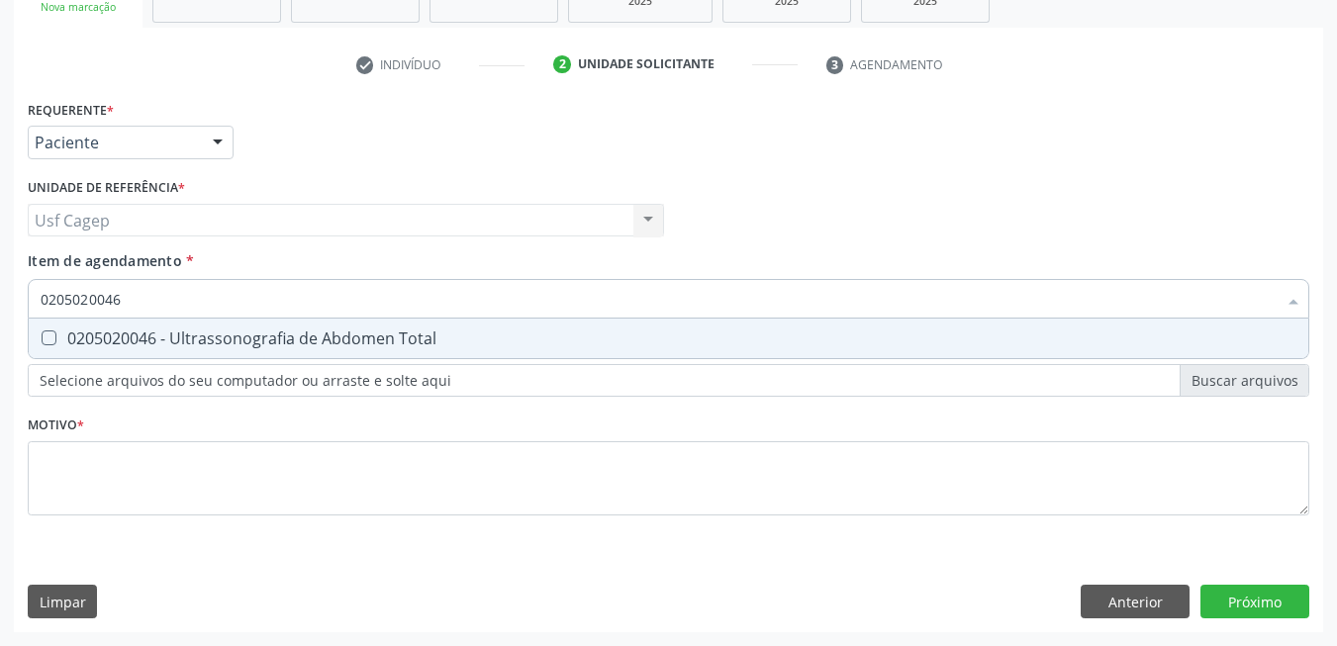
click at [697, 363] on div "Requerente * Paciente Médico(a) Enfermeiro(a) Paciente Nenhum resultado encontr…" at bounding box center [669, 319] width 1282 height 448
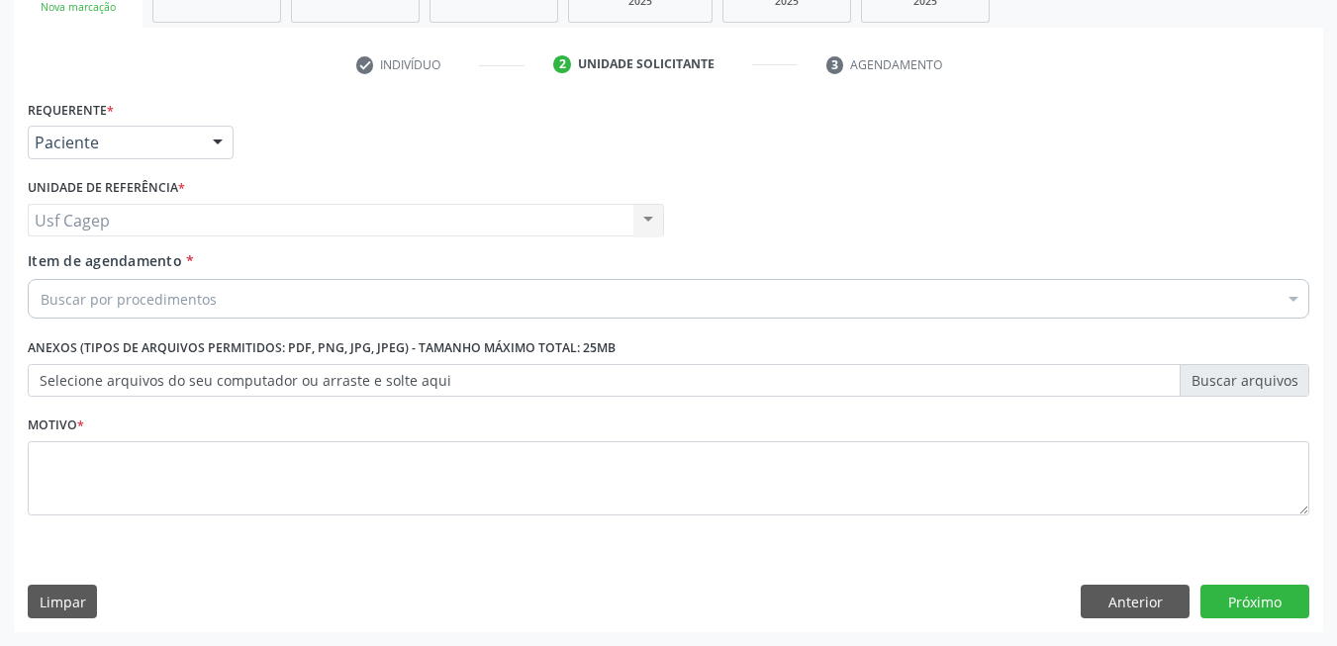
click at [597, 291] on div "Buscar por procedimentos" at bounding box center [669, 299] width 1282 height 40
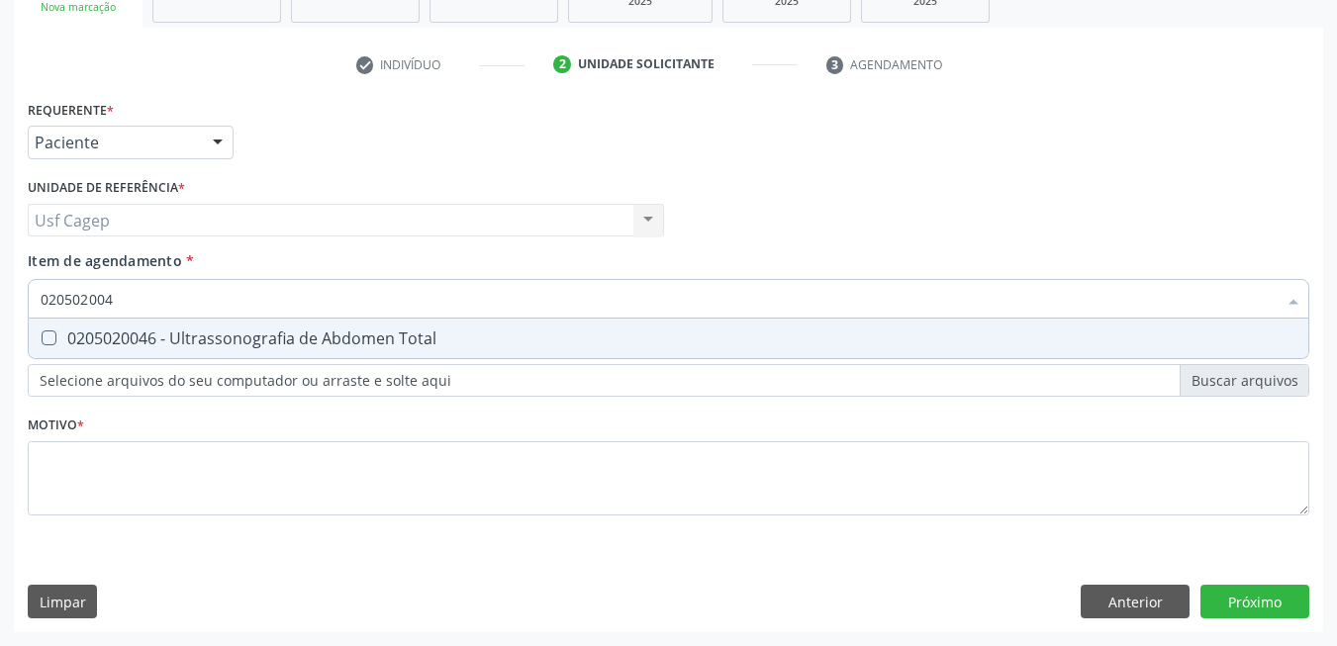
type input "0205020046"
click at [581, 330] on span "0205020046 - Ultrassonografia de Abdomen Total" at bounding box center [669, 339] width 1280 height 40
checkbox Total "true"
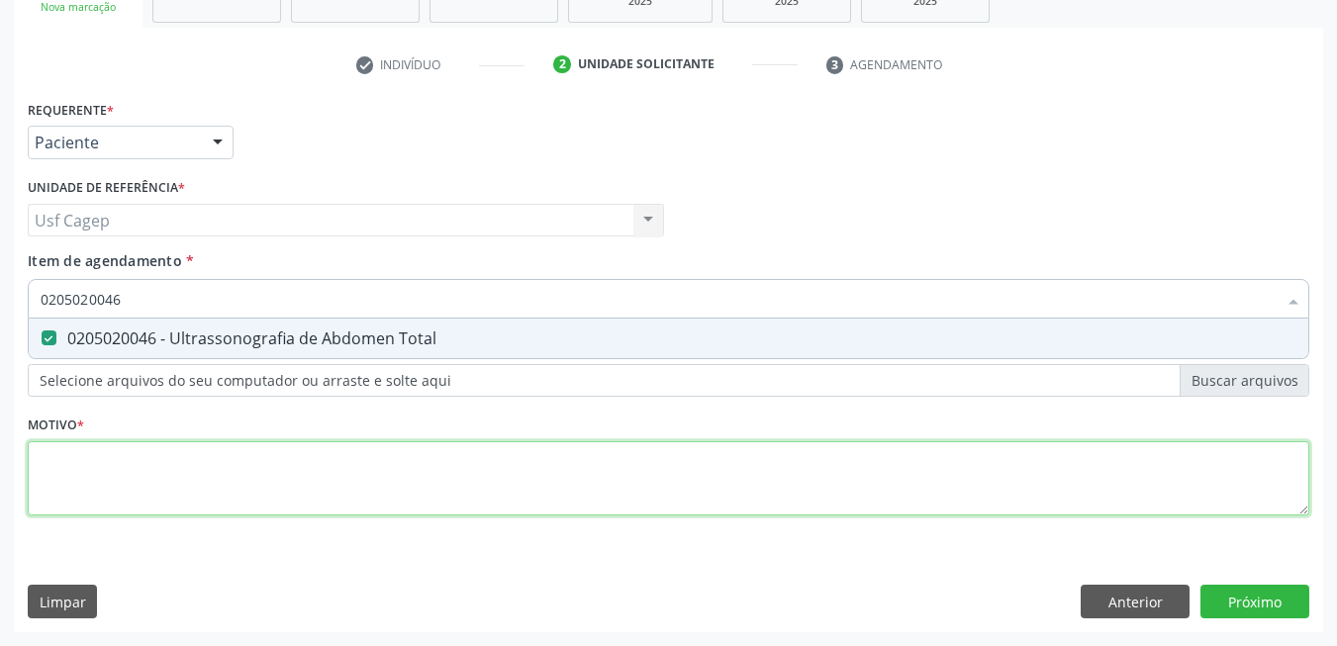
click at [585, 483] on div "Requerente * Paciente Médico(a) Enfermeiro(a) Paciente Nenhum resultado encontr…" at bounding box center [669, 319] width 1282 height 448
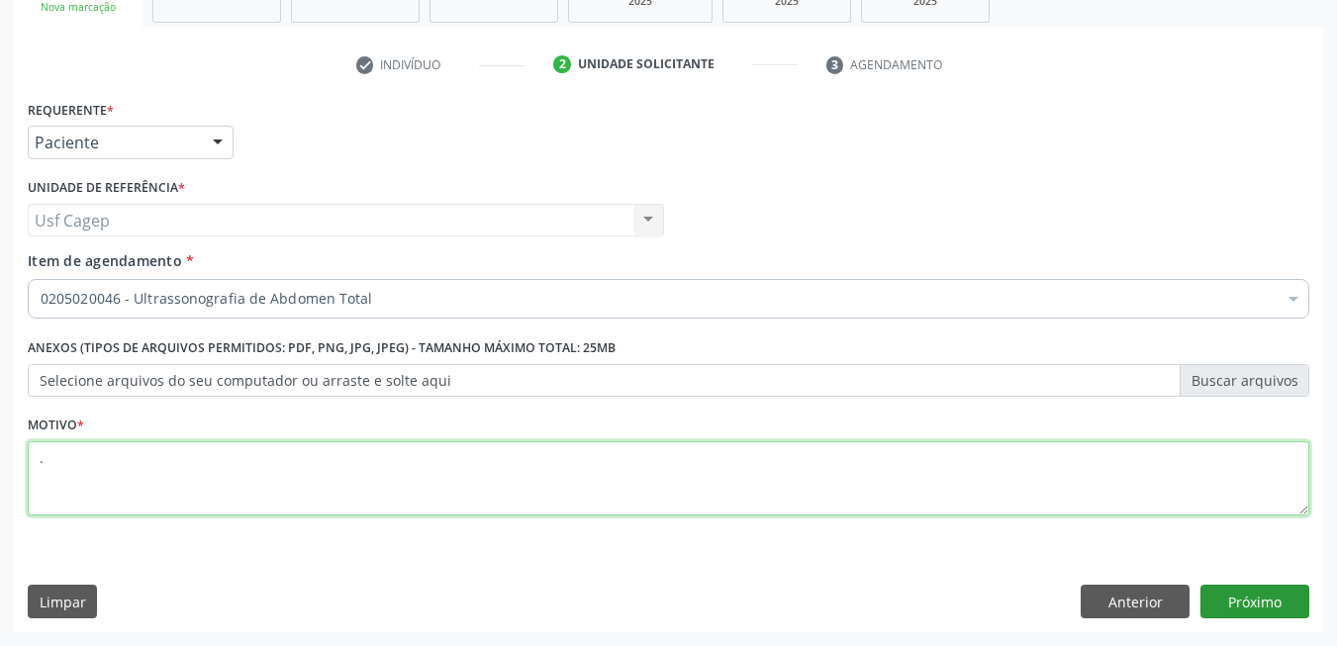
type textarea "."
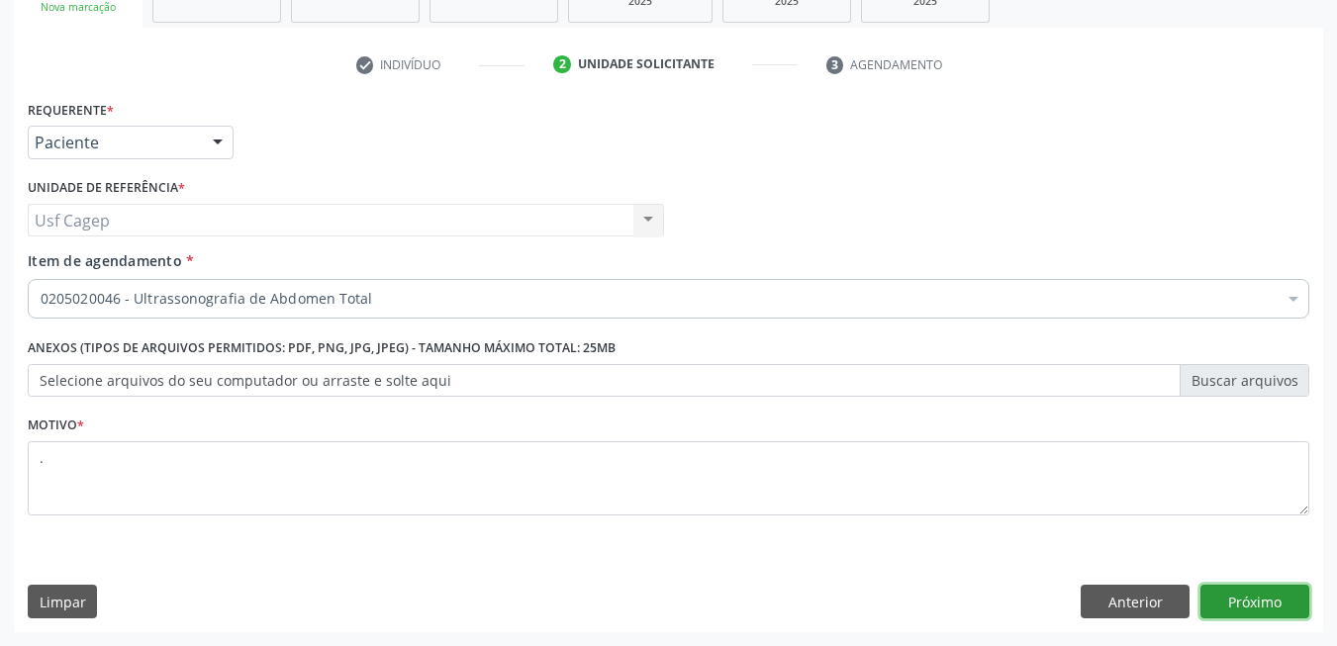
click at [1269, 588] on button "Próximo" at bounding box center [1254, 602] width 109 height 34
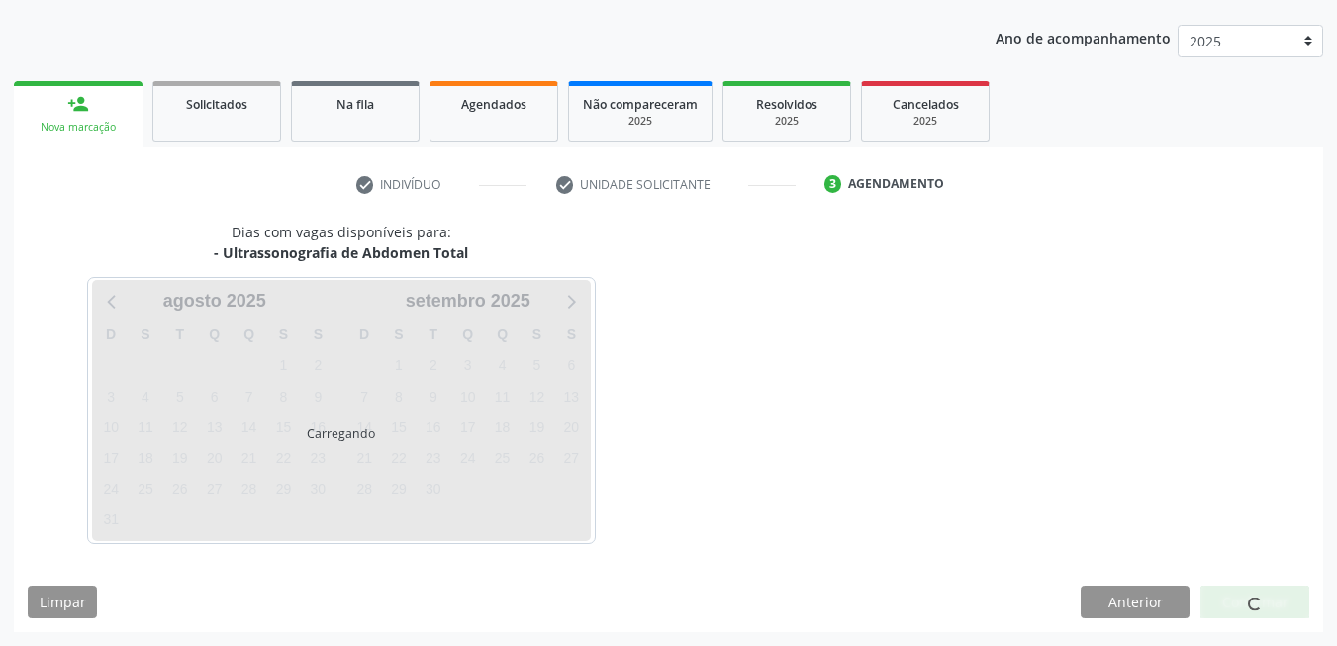
scroll to position [215, 0]
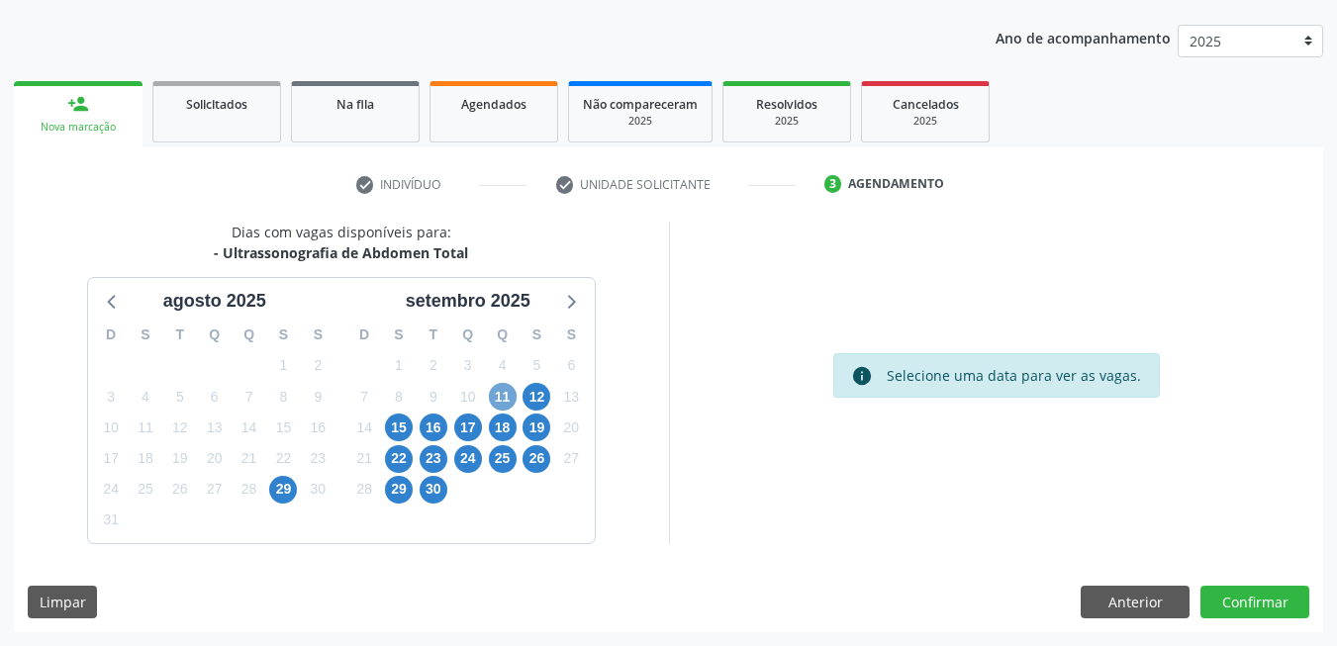
click at [504, 405] on span "11" at bounding box center [503, 397] width 28 height 28
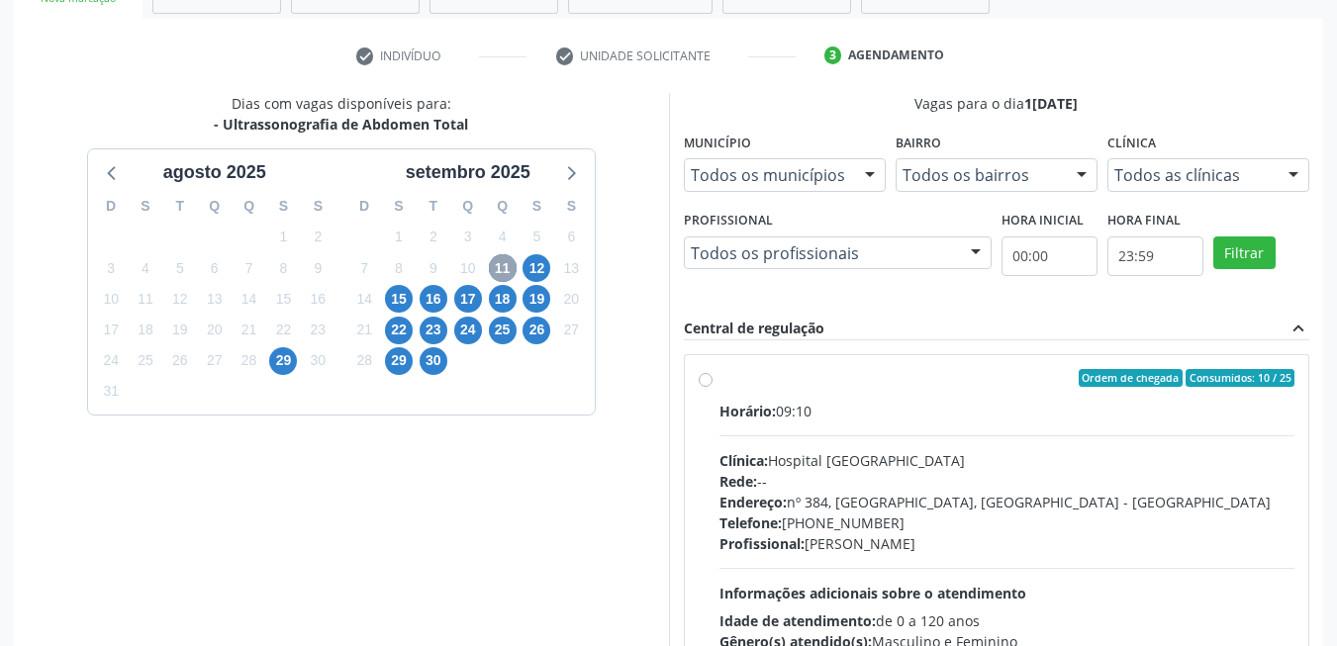
scroll to position [501, 0]
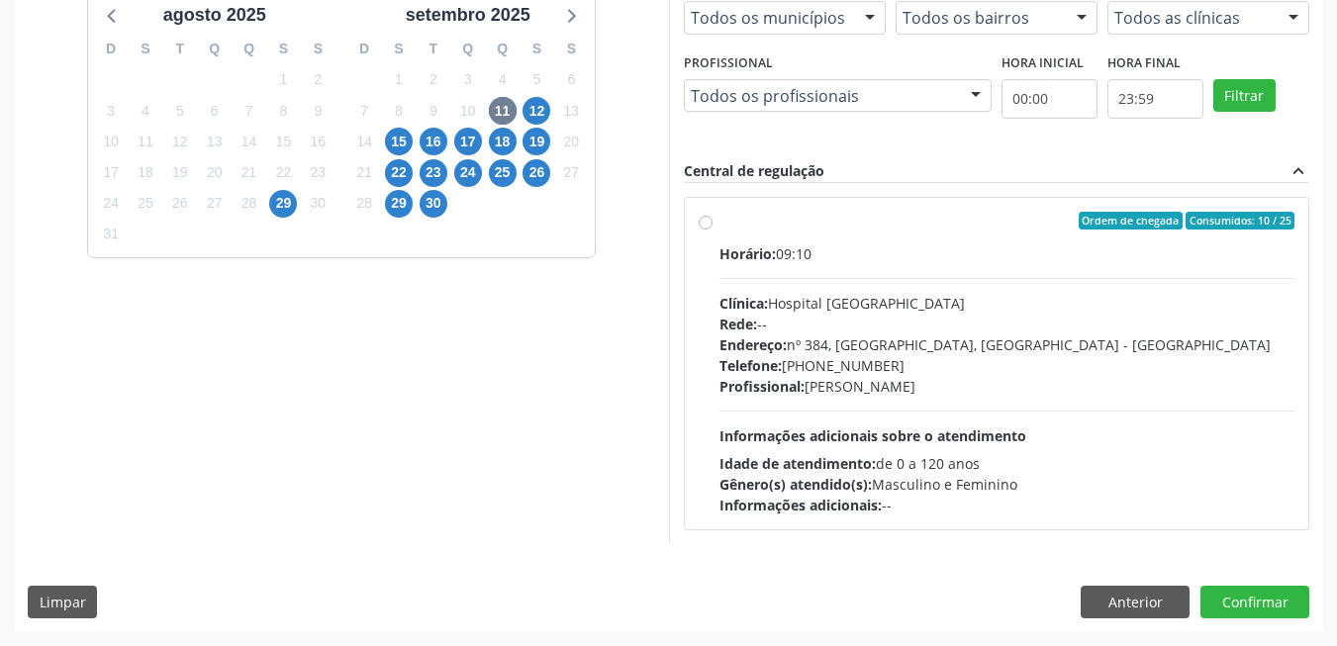
click at [1191, 512] on div "Informações adicionais: --" at bounding box center [1007, 505] width 576 height 21
click at [713, 230] on input "Ordem de chegada Consumidos: 10 / 25 Horário: 09:10 Clínica: Hospital Sao Franc…" at bounding box center [706, 221] width 14 height 18
radio input "true"
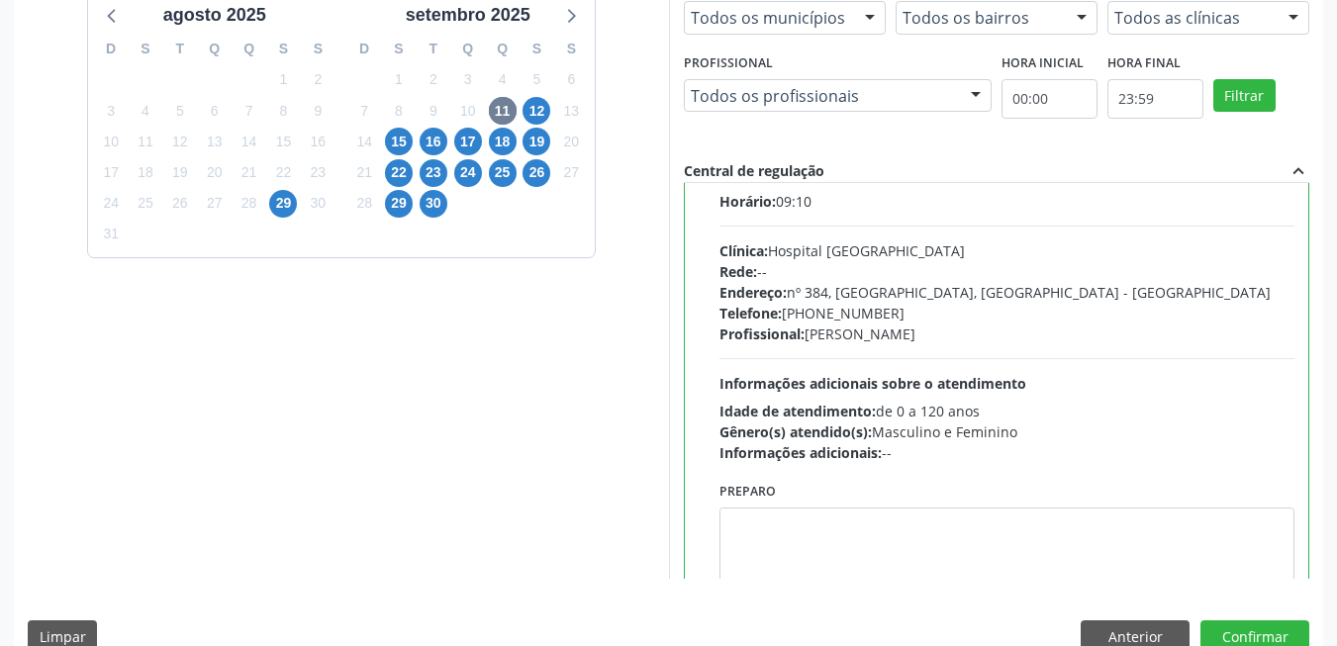
scroll to position [98, 0]
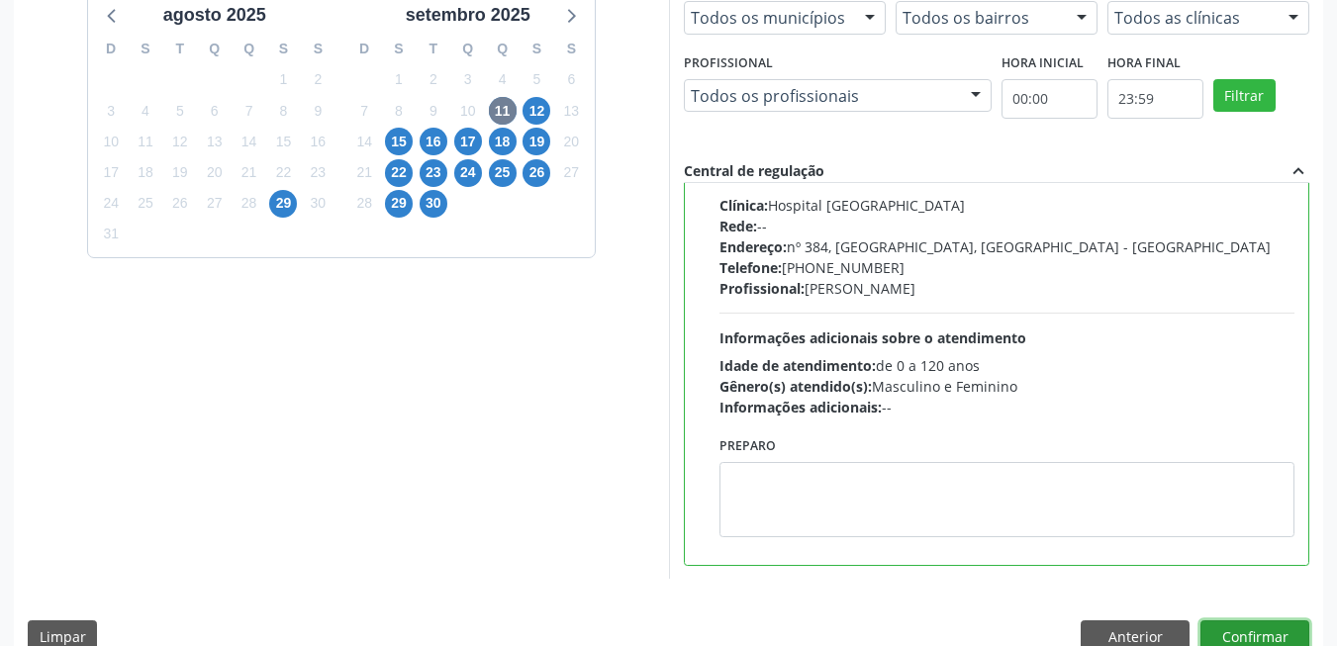
click at [1286, 632] on button "Confirmar" at bounding box center [1254, 638] width 109 height 34
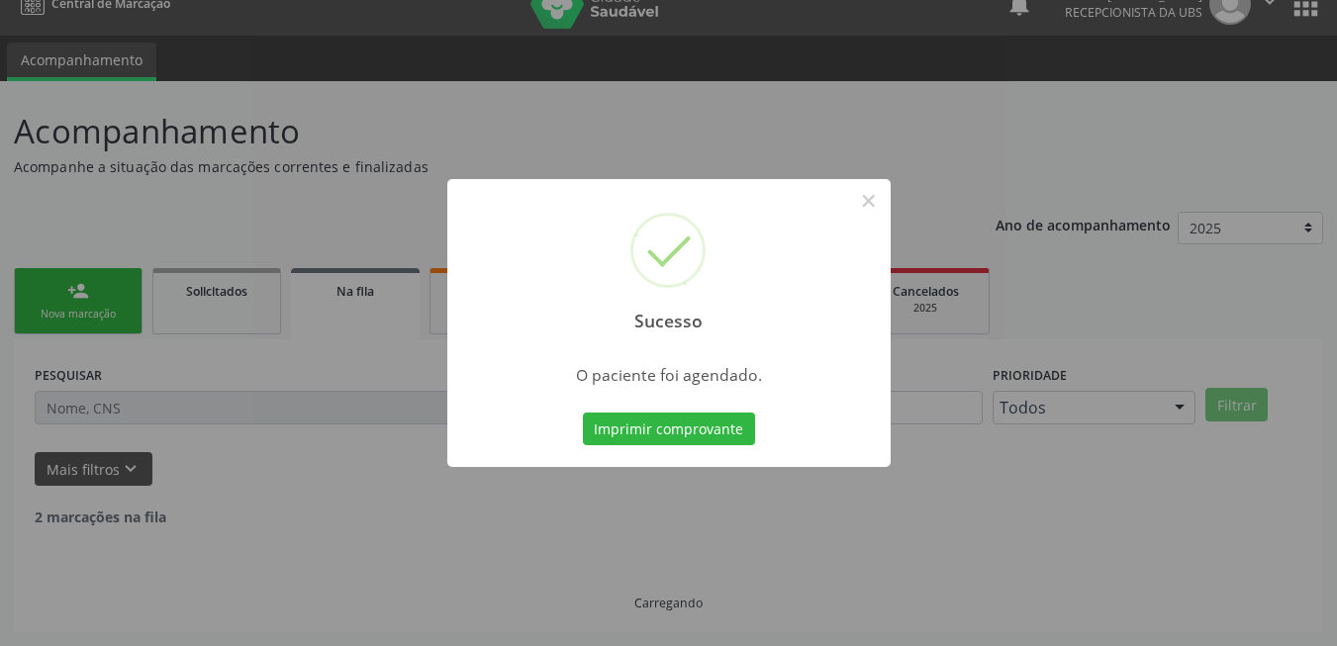
scroll to position [7, 0]
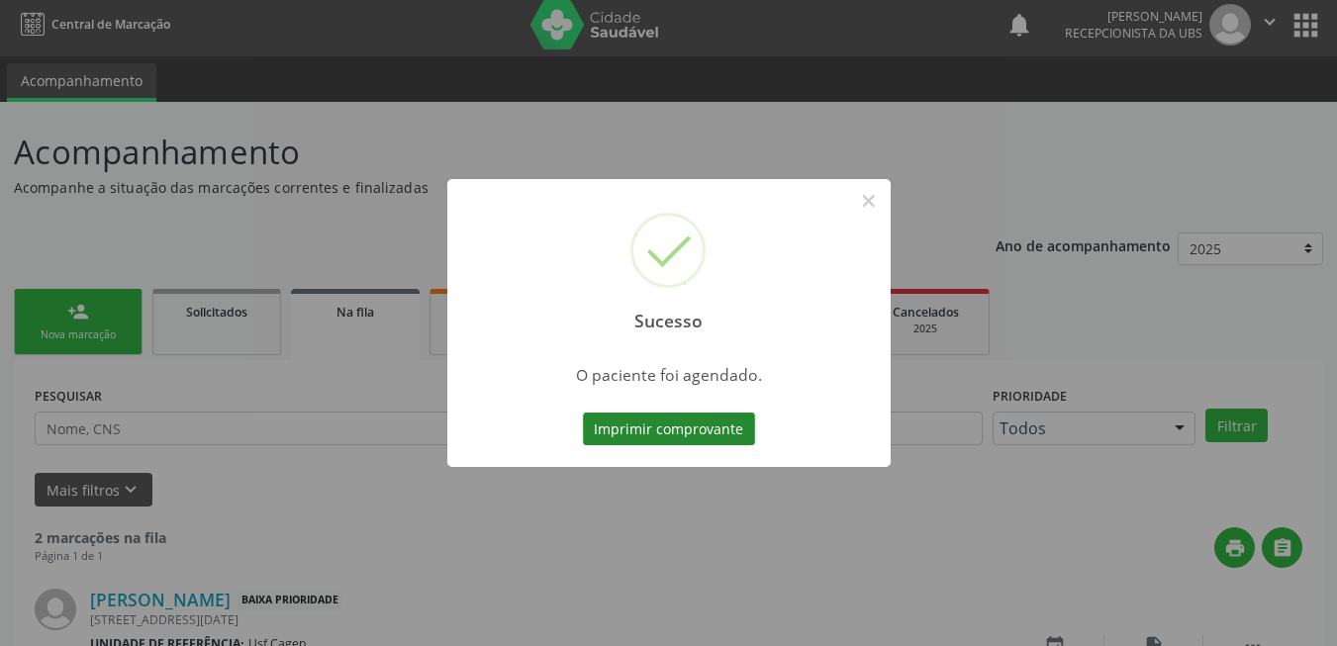
click at [673, 425] on button "Imprimir comprovante" at bounding box center [669, 430] width 172 height 34
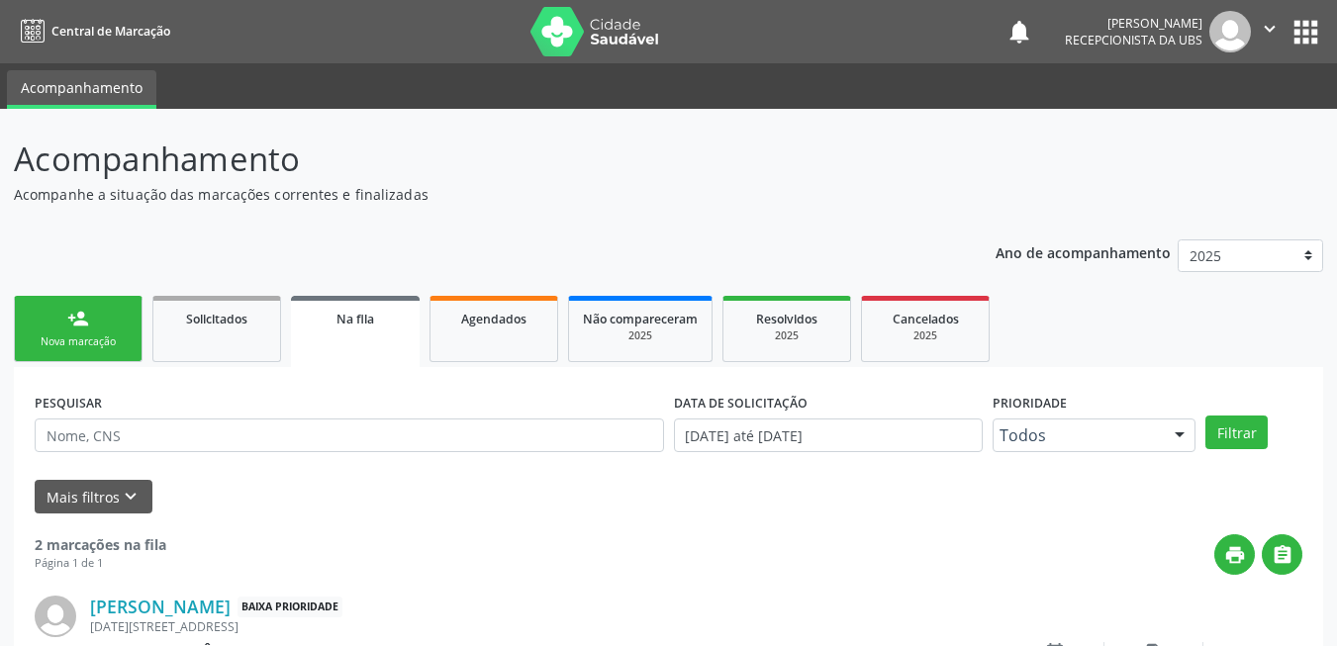
scroll to position [7, 0]
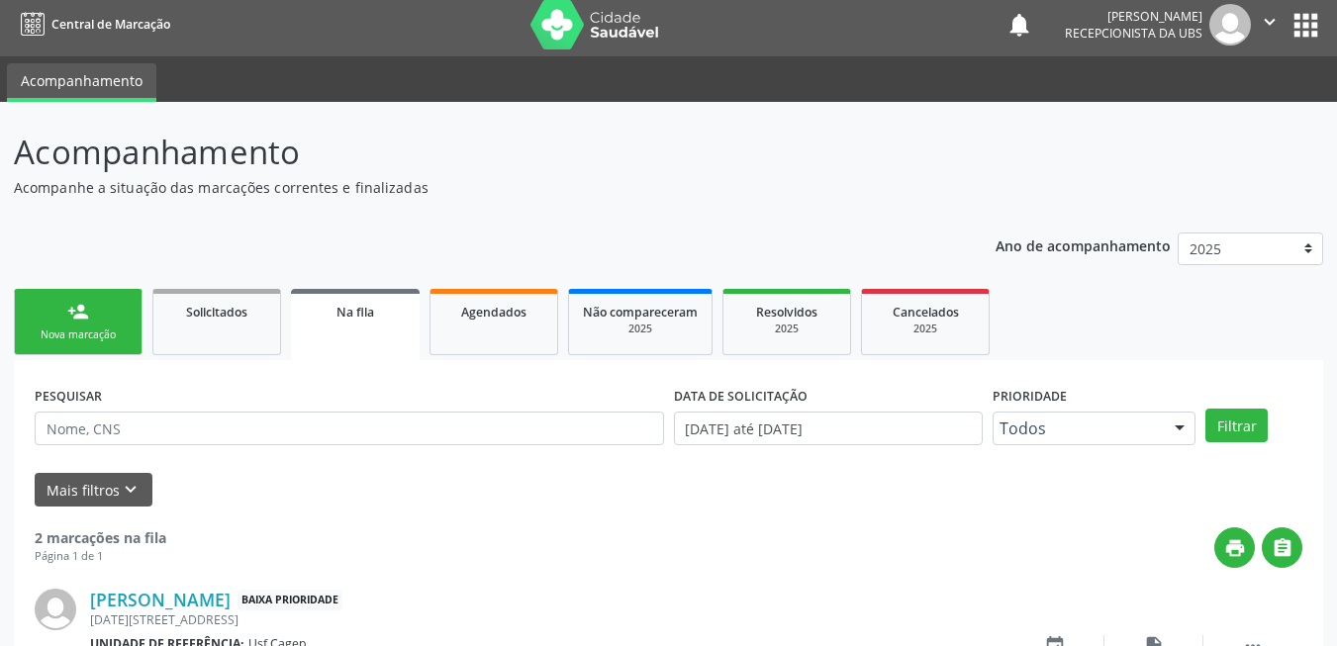
click at [115, 301] on link "person_add Nova marcação" at bounding box center [78, 322] width 129 height 66
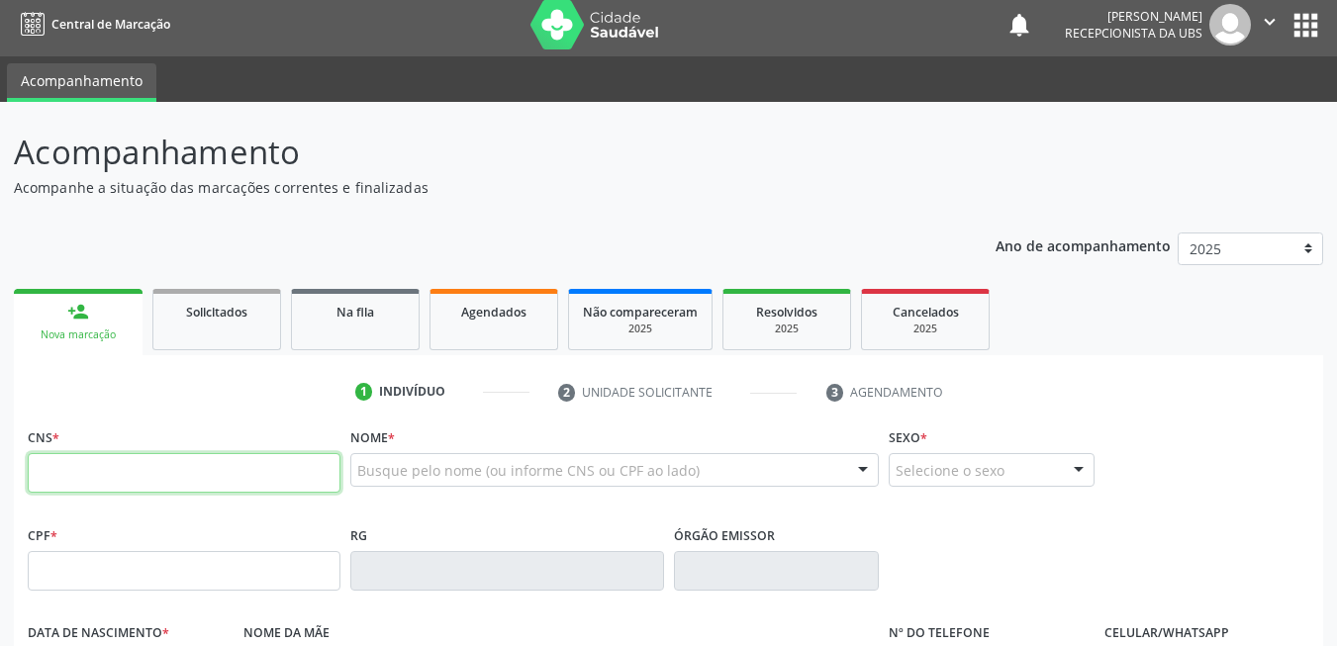
click at [126, 462] on input "text" at bounding box center [184, 473] width 313 height 40
click at [263, 476] on input "text" at bounding box center [184, 473] width 313 height 40
type input "700 5023 7315 3653"
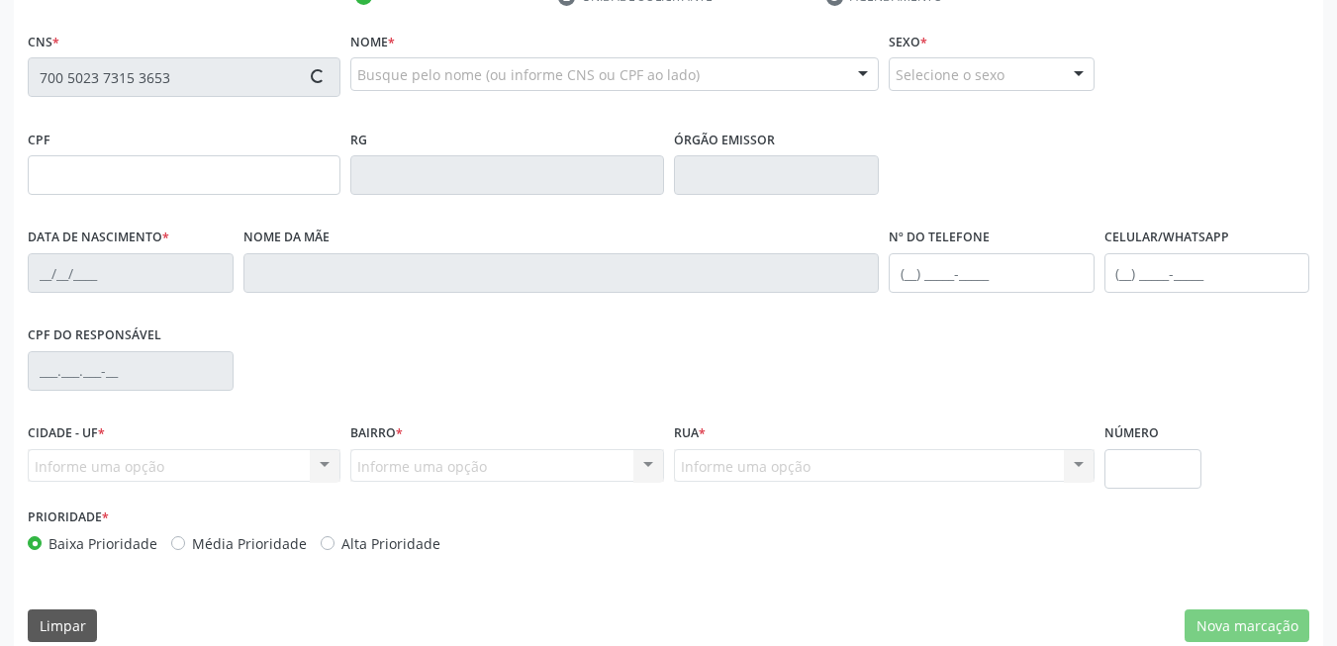
type input "882.632.664-91"
type input "[DATE]"
type input "[PERSON_NAME]"
type input "[PHONE_NUMBER]"
type input "285"
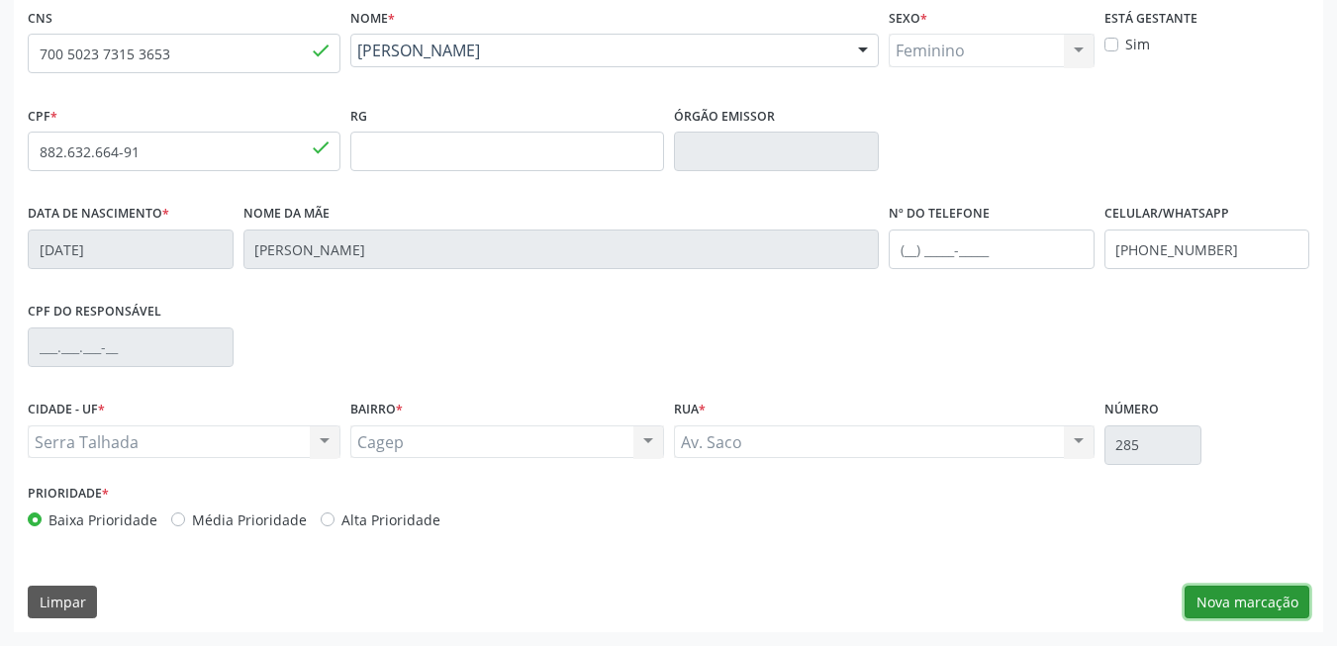
click at [1224, 611] on button "Nova marcação" at bounding box center [1247, 603] width 125 height 34
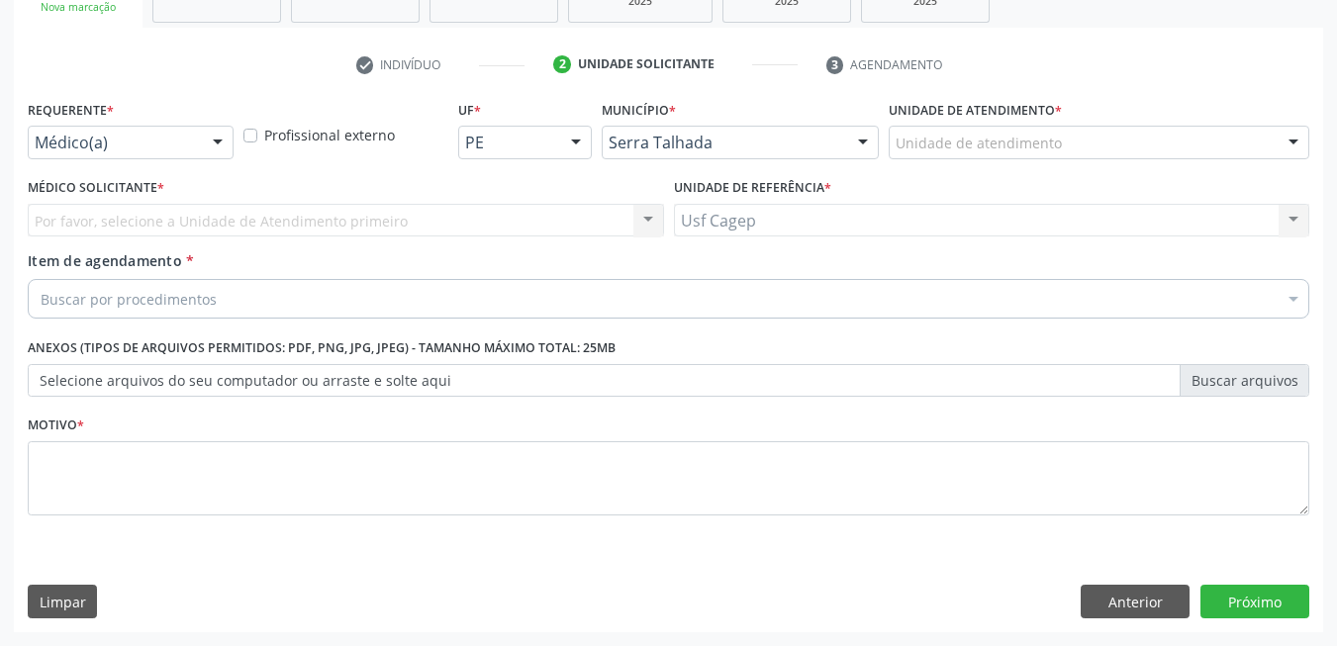
scroll to position [335, 0]
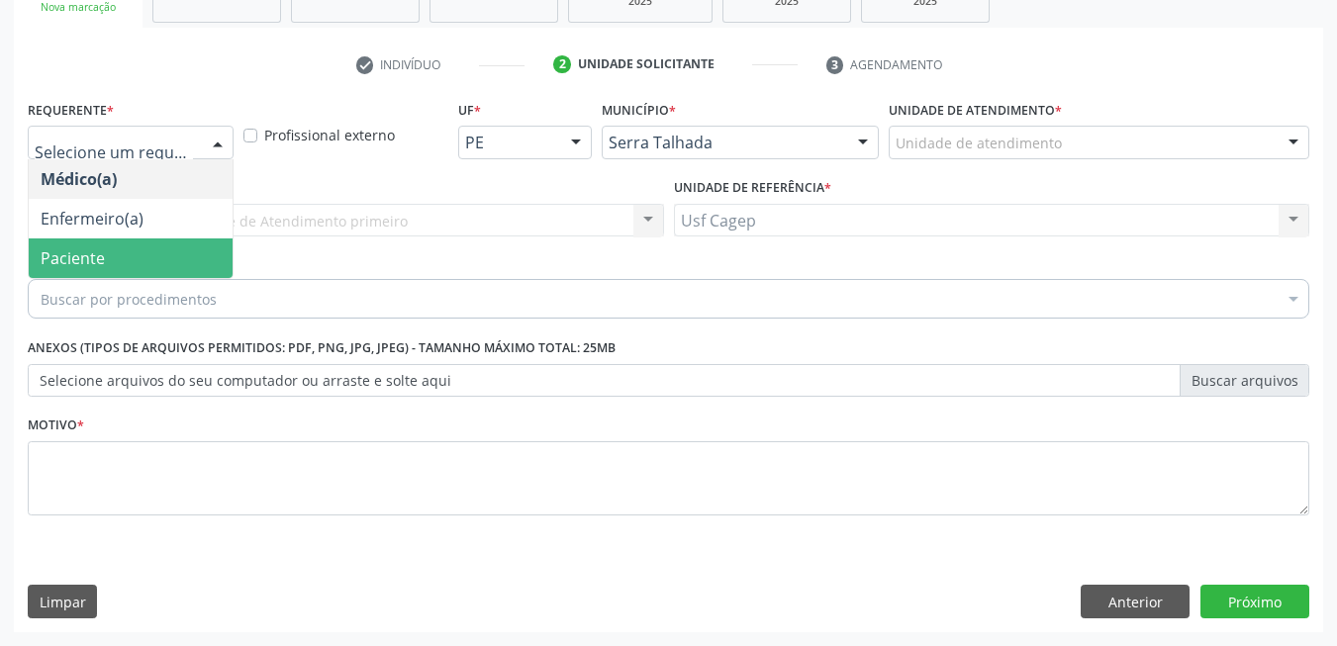
drag, startPoint x: 142, startPoint y: 253, endPoint x: 142, endPoint y: 291, distance: 37.6
click at [141, 254] on span "Paciente" at bounding box center [131, 259] width 204 height 40
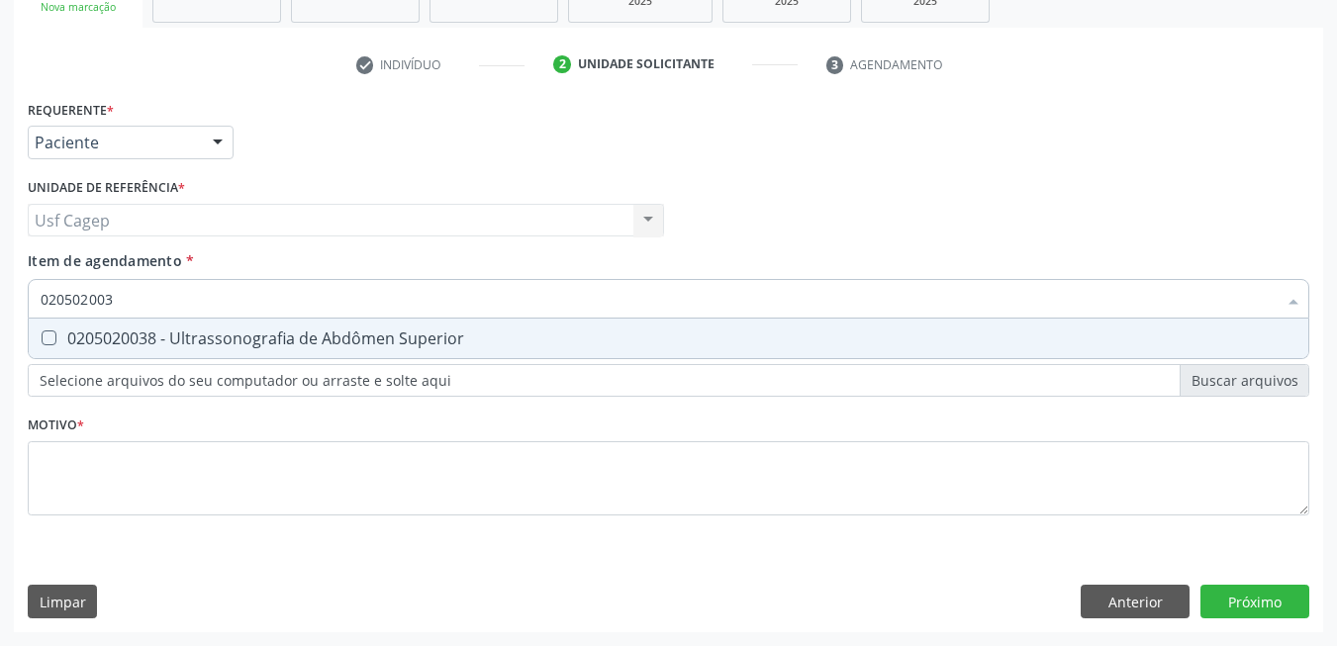
type input "0205020038"
drag, startPoint x: 181, startPoint y: 330, endPoint x: 171, endPoint y: 430, distance: 100.4
click at [181, 331] on div "0205020038 - Ultrassonografia de Abdômen Superior" at bounding box center [669, 339] width 1256 height 16
checkbox Superior "true"
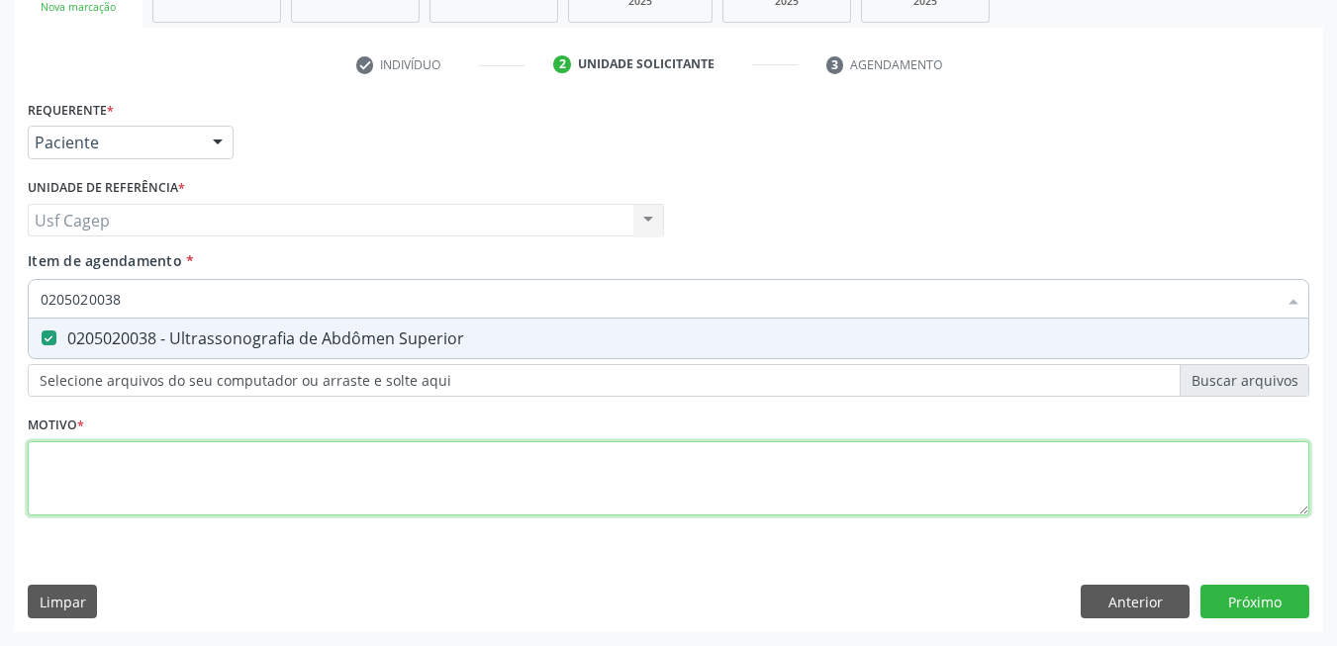
click at [185, 486] on div "Requerente * Paciente Médico(a) Enfermeiro(a) Paciente Nenhum resultado encontr…" at bounding box center [669, 319] width 1282 height 448
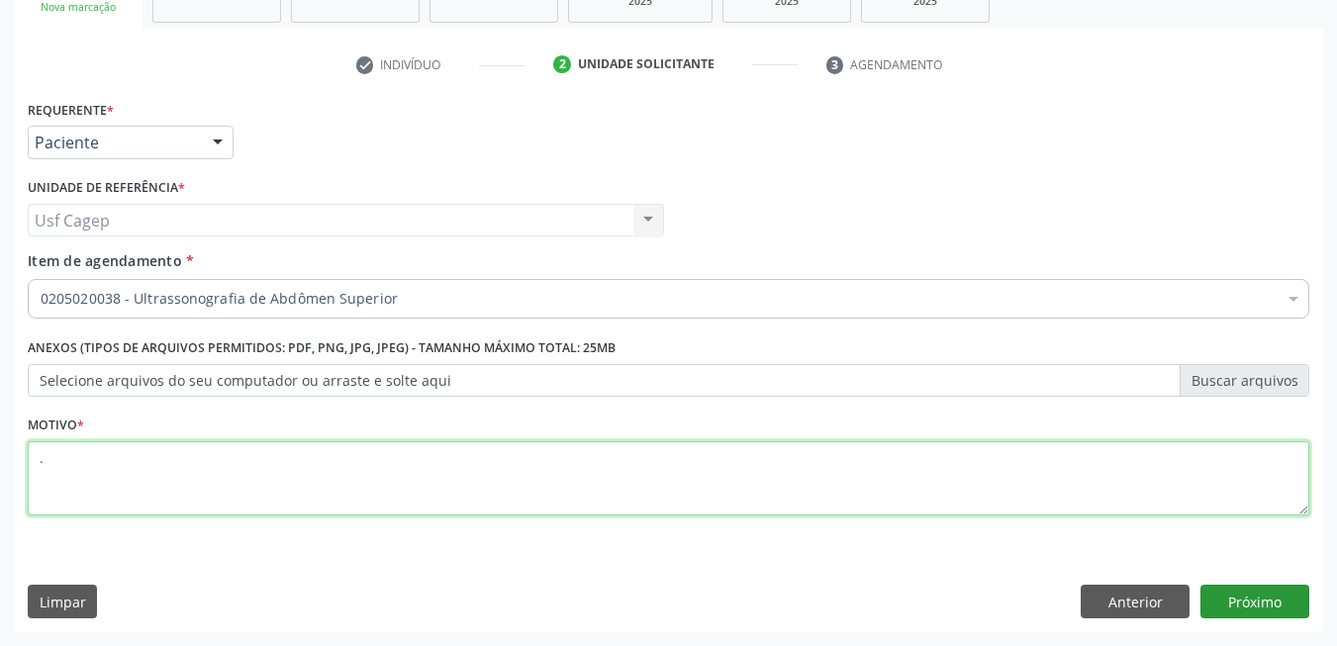
type textarea "."
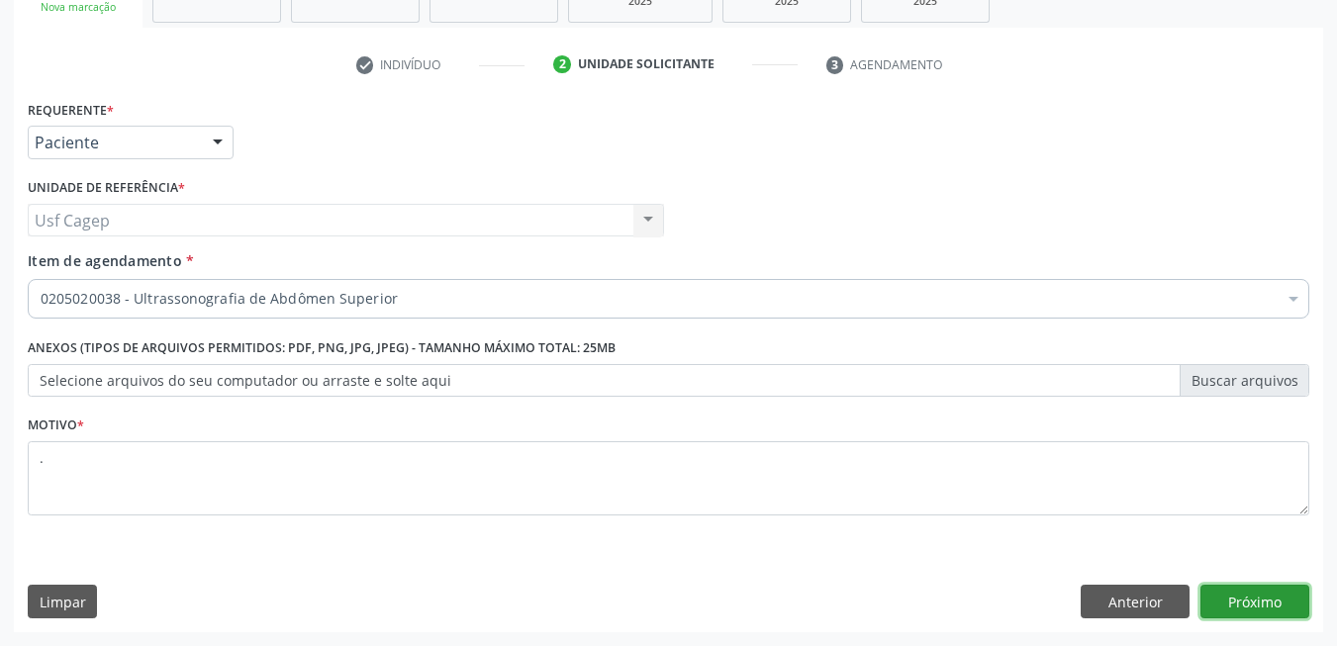
click at [1248, 599] on button "Próximo" at bounding box center [1254, 602] width 109 height 34
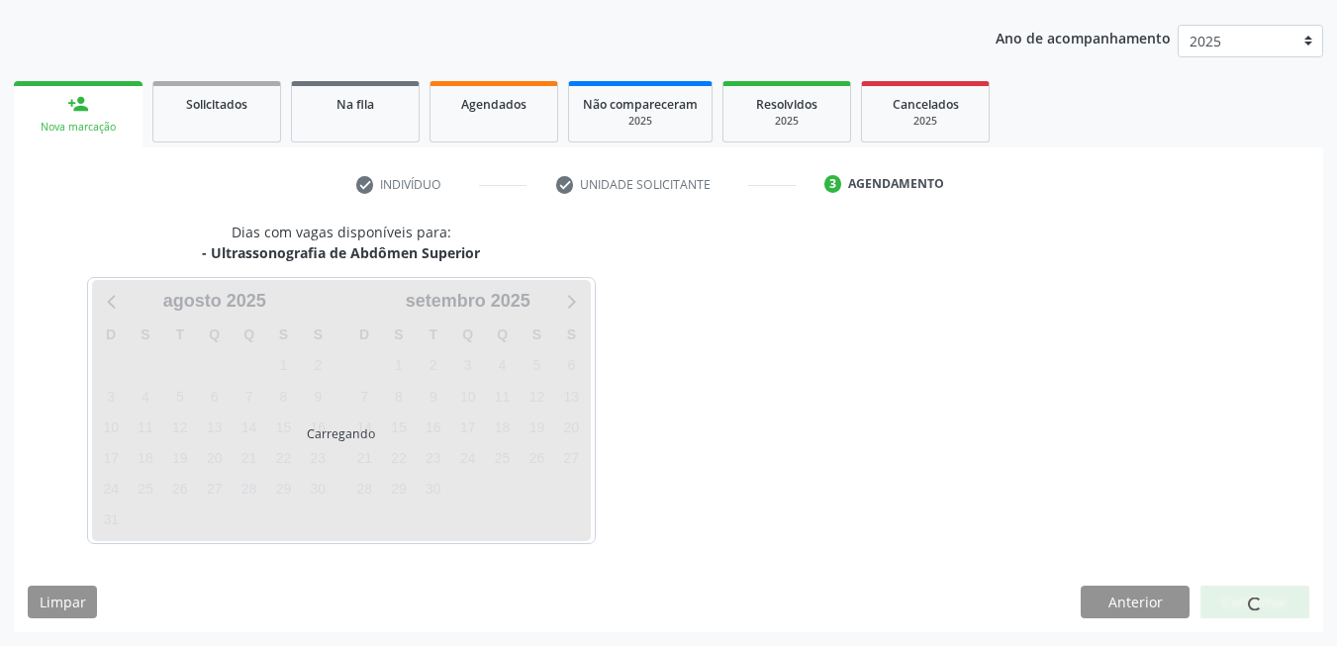
scroll to position [215, 0]
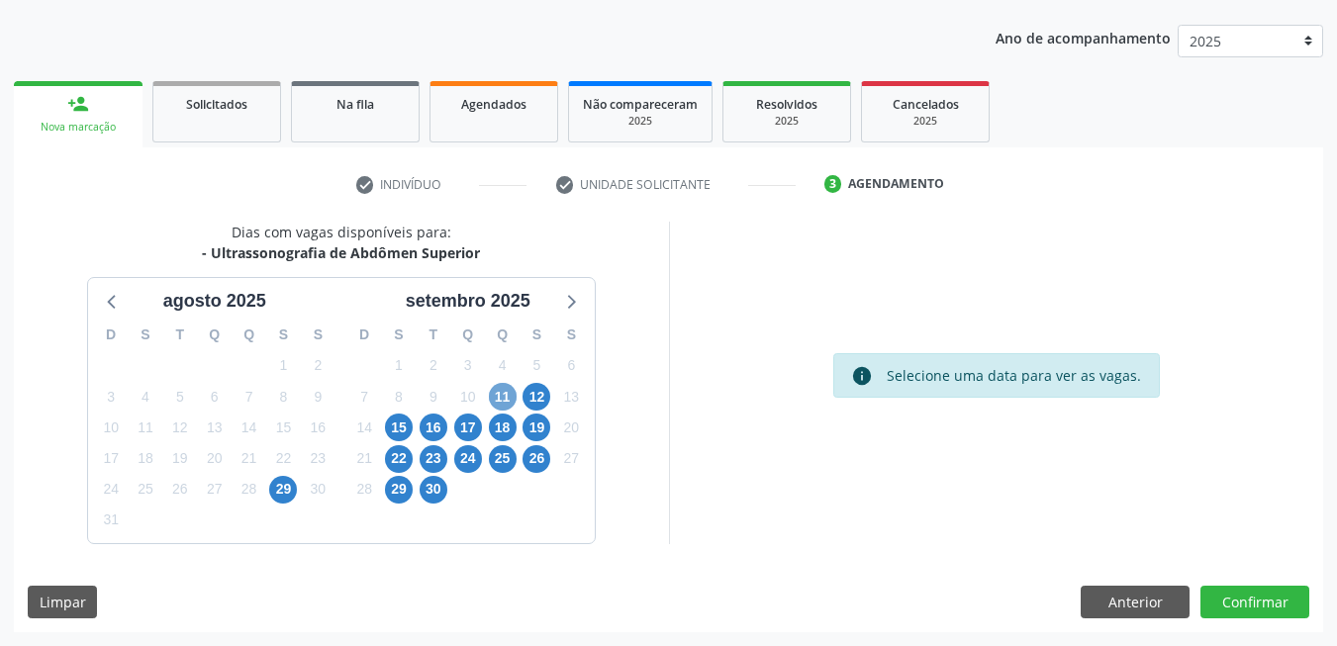
click at [496, 391] on span "11" at bounding box center [503, 397] width 28 height 28
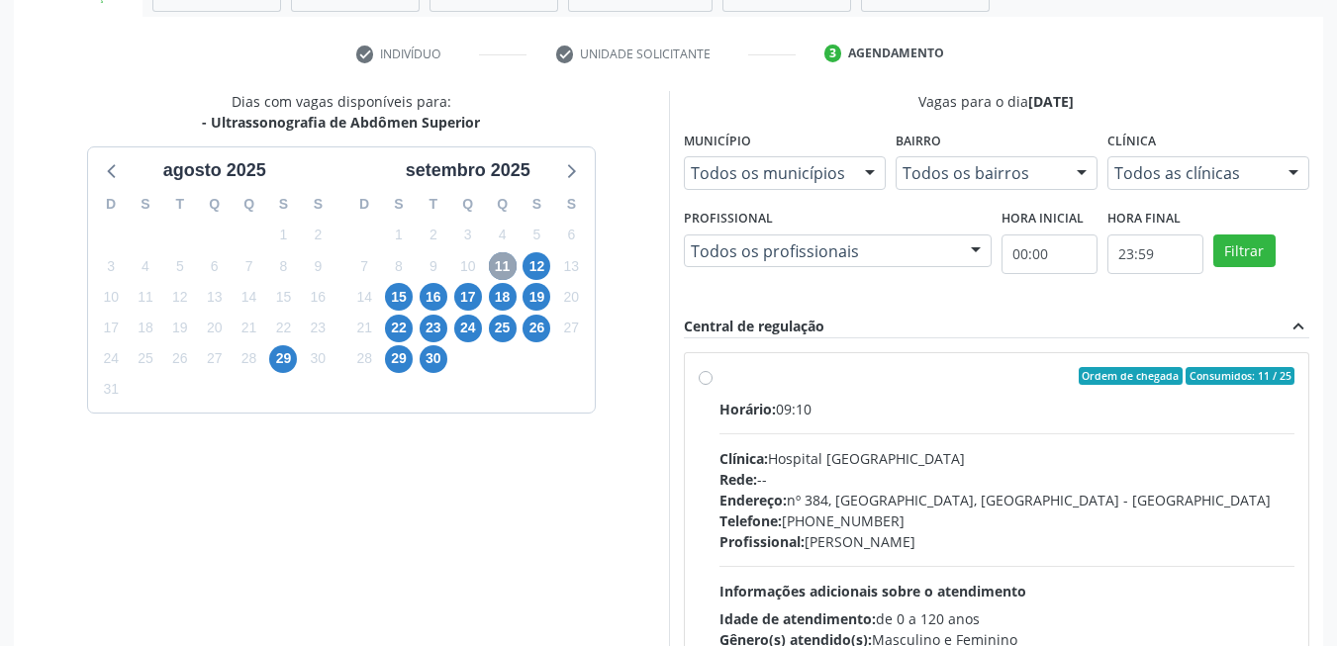
scroll to position [501, 0]
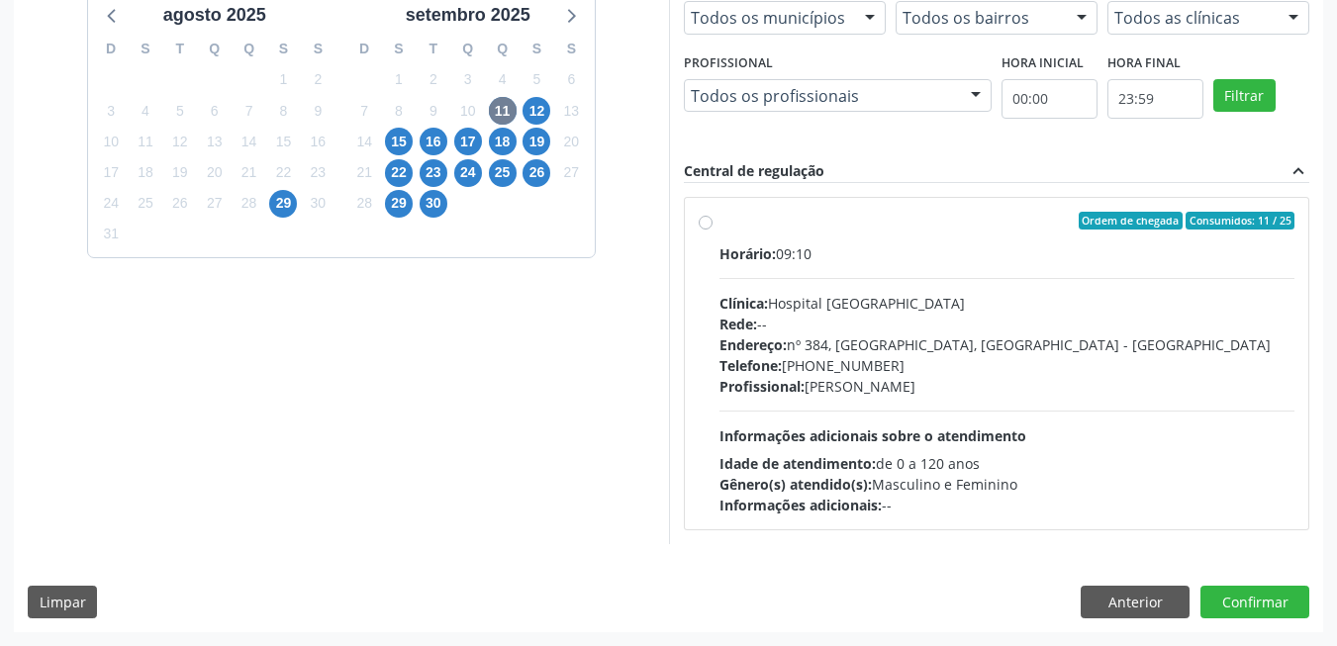
click at [1001, 358] on div "Telefone: [PHONE_NUMBER]" at bounding box center [1007, 365] width 576 height 21
click at [713, 230] on input "Ordem de chegada Consumidos: 11 / 25 Horário: 09:10 Clínica: Hospital [GEOGRAPH…" at bounding box center [706, 221] width 14 height 18
radio input "true"
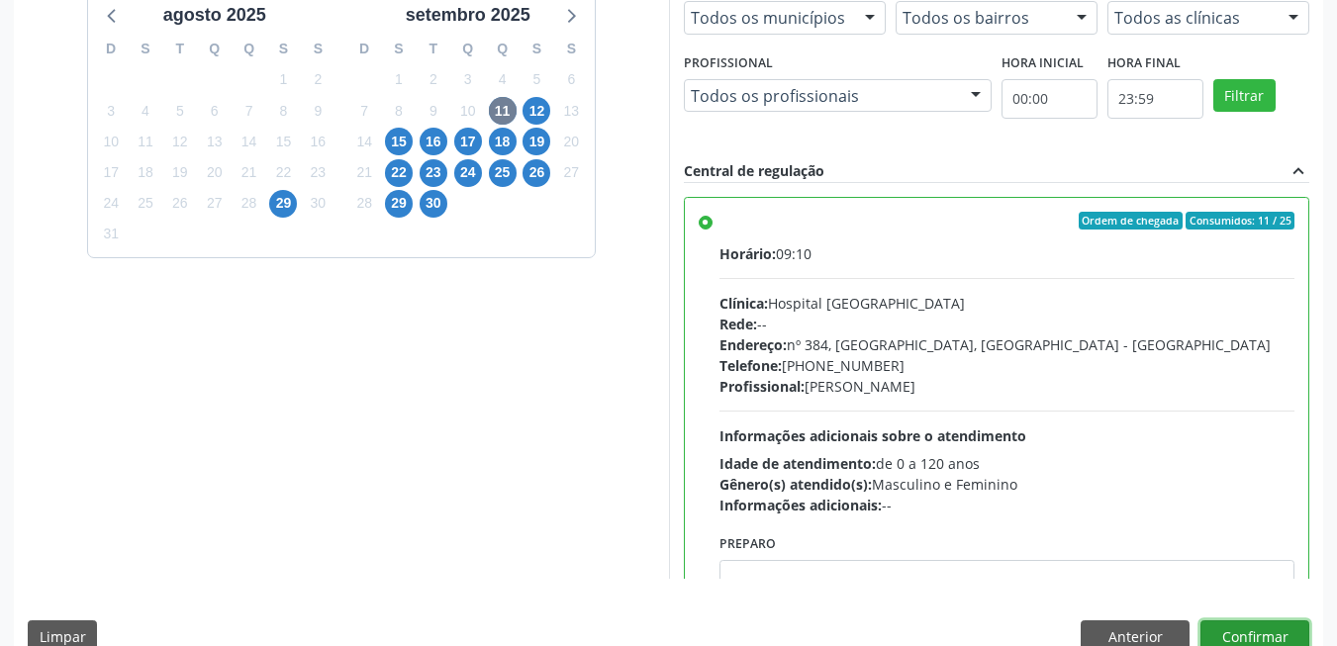
click at [1276, 625] on button "Confirmar" at bounding box center [1254, 638] width 109 height 34
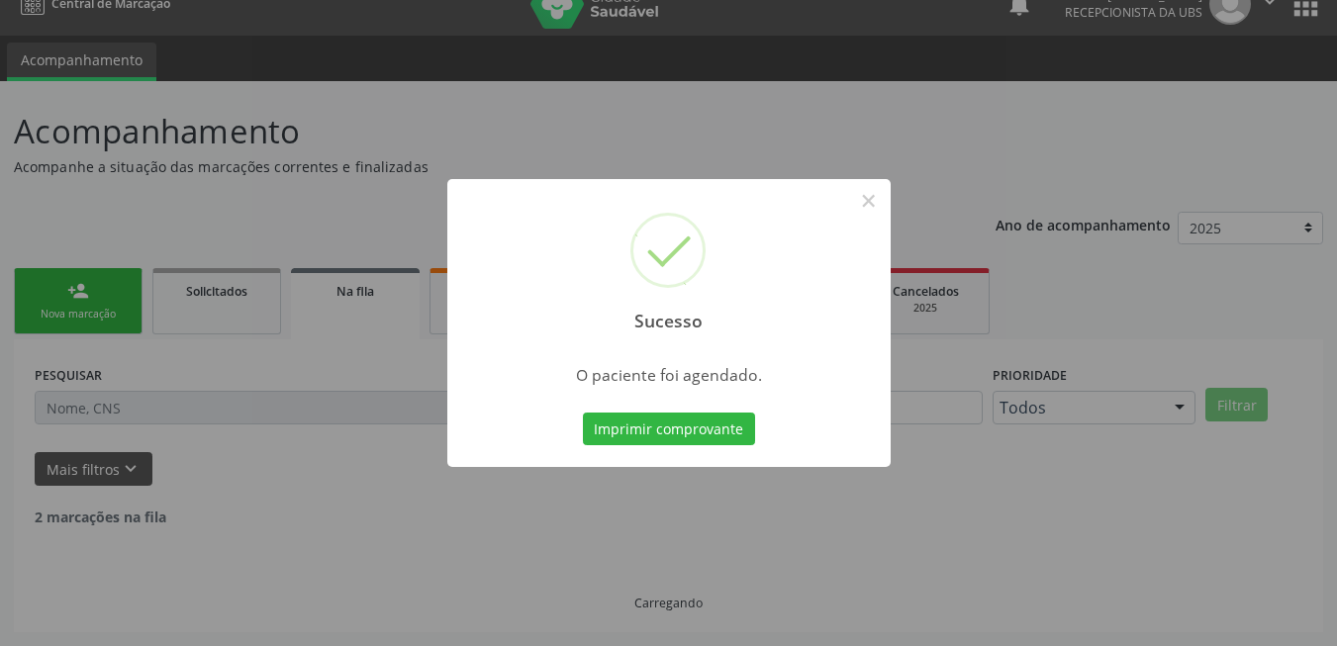
scroll to position [7, 0]
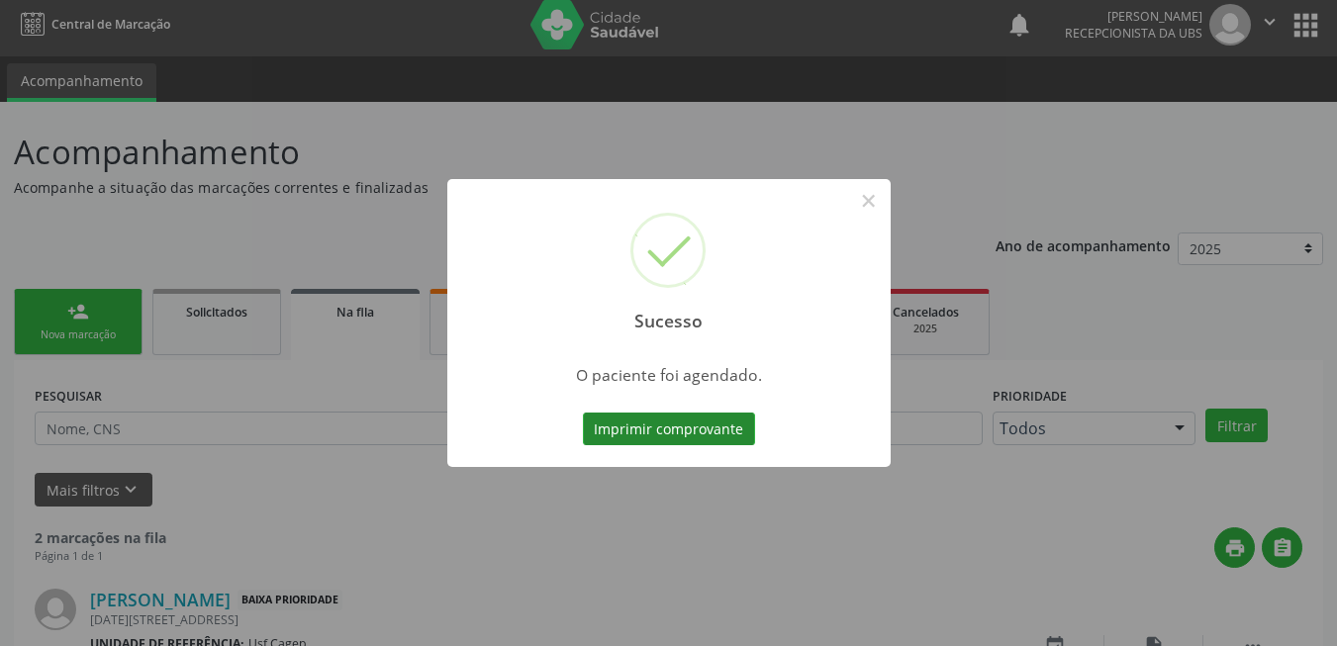
click at [733, 441] on button "Imprimir comprovante" at bounding box center [669, 430] width 172 height 34
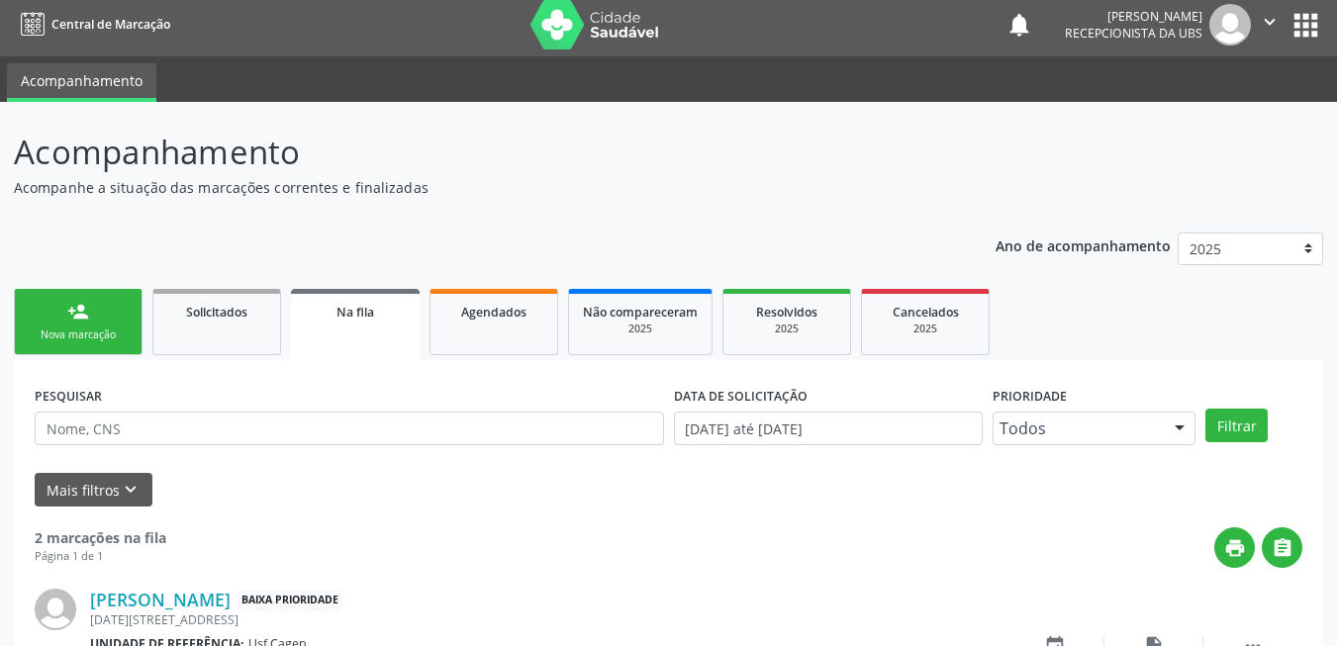
drag, startPoint x: 89, startPoint y: 337, endPoint x: 109, endPoint y: 317, distance: 28.7
click at [89, 337] on div "Nova marcação" at bounding box center [78, 335] width 99 height 15
click at [84, 320] on div "person_add" at bounding box center [78, 312] width 22 height 22
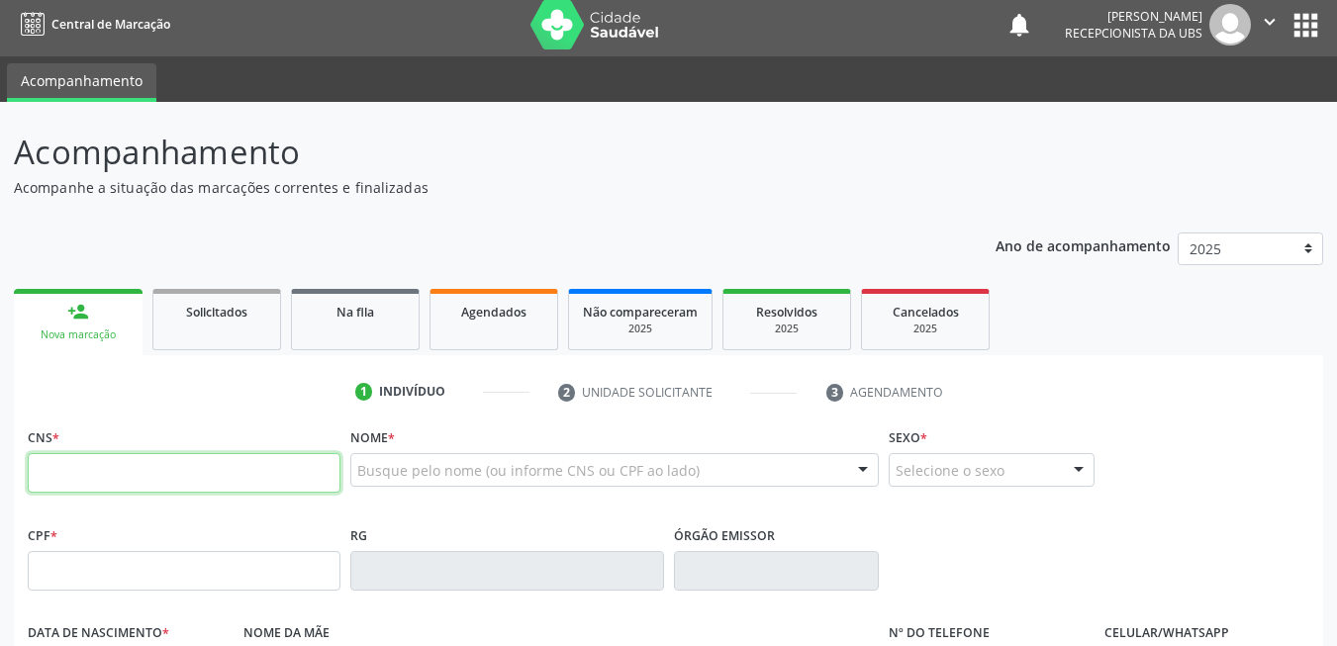
click at [130, 471] on input "text" at bounding box center [184, 473] width 313 height 40
type input "704 8085 7484 2540"
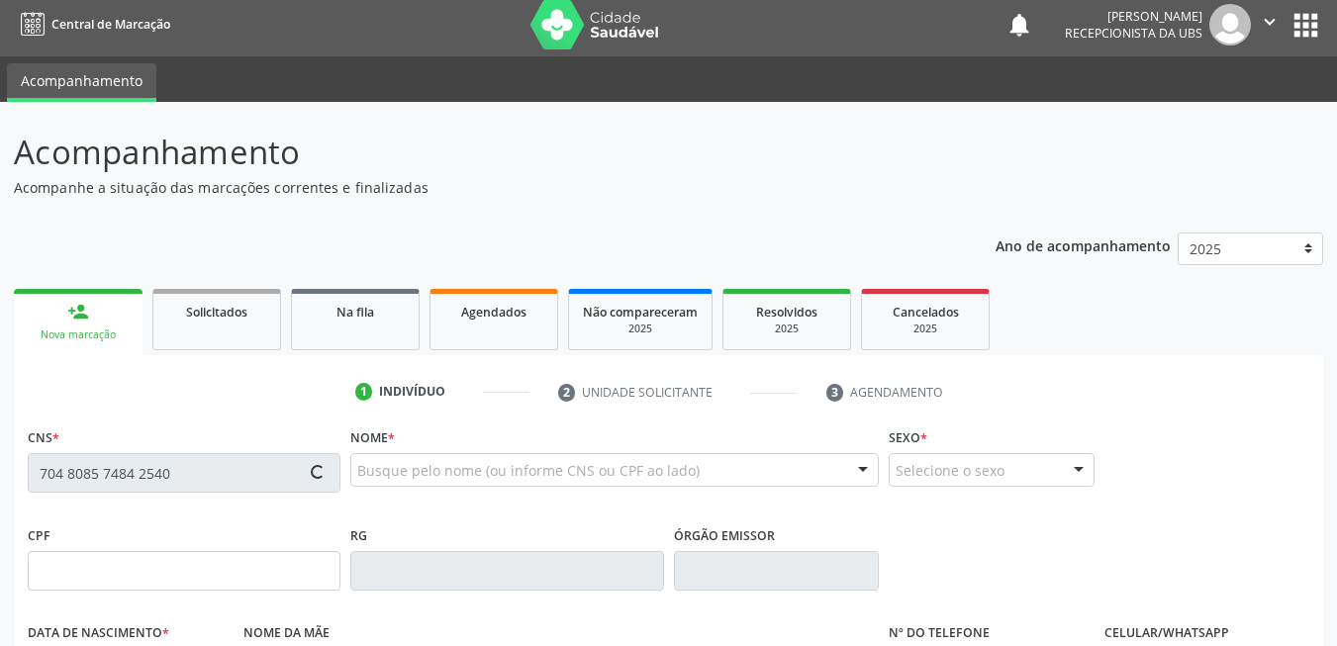
type input "443.136.404-87"
type input "1[DATE]"
type input "[PERSON_NAME]"
type input "[PHONE_NUMBER]"
type input "020.186.864-45"
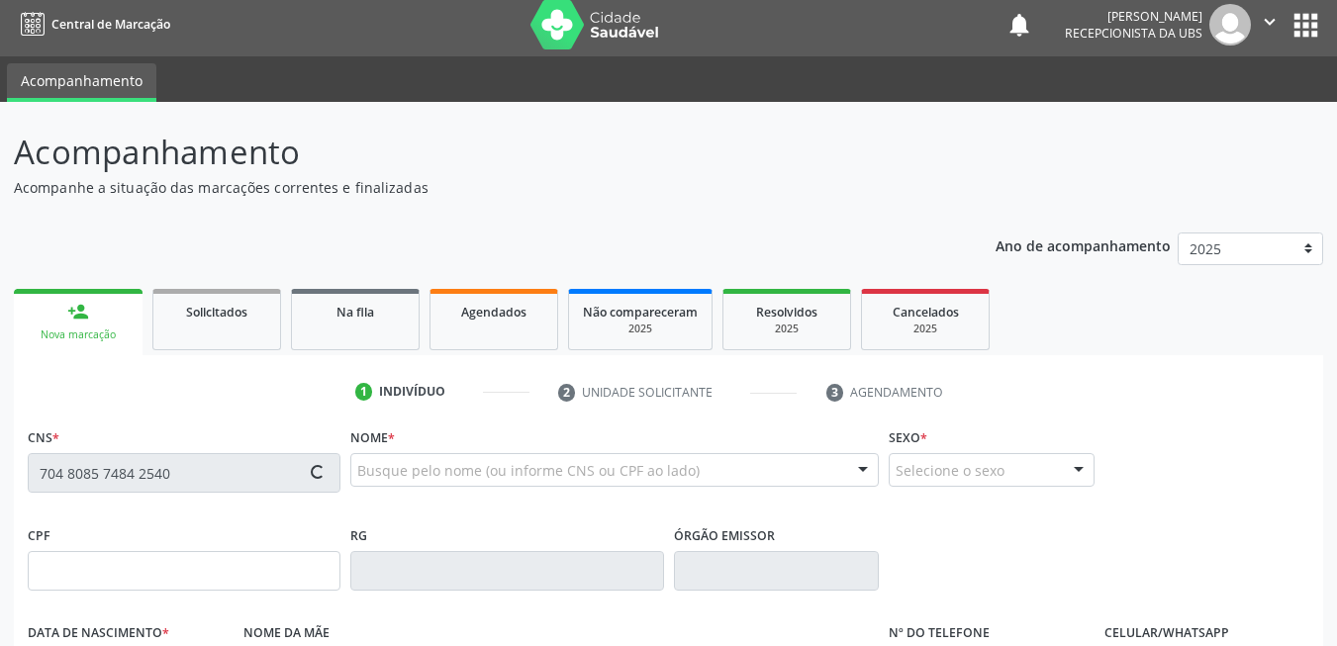
type input "221"
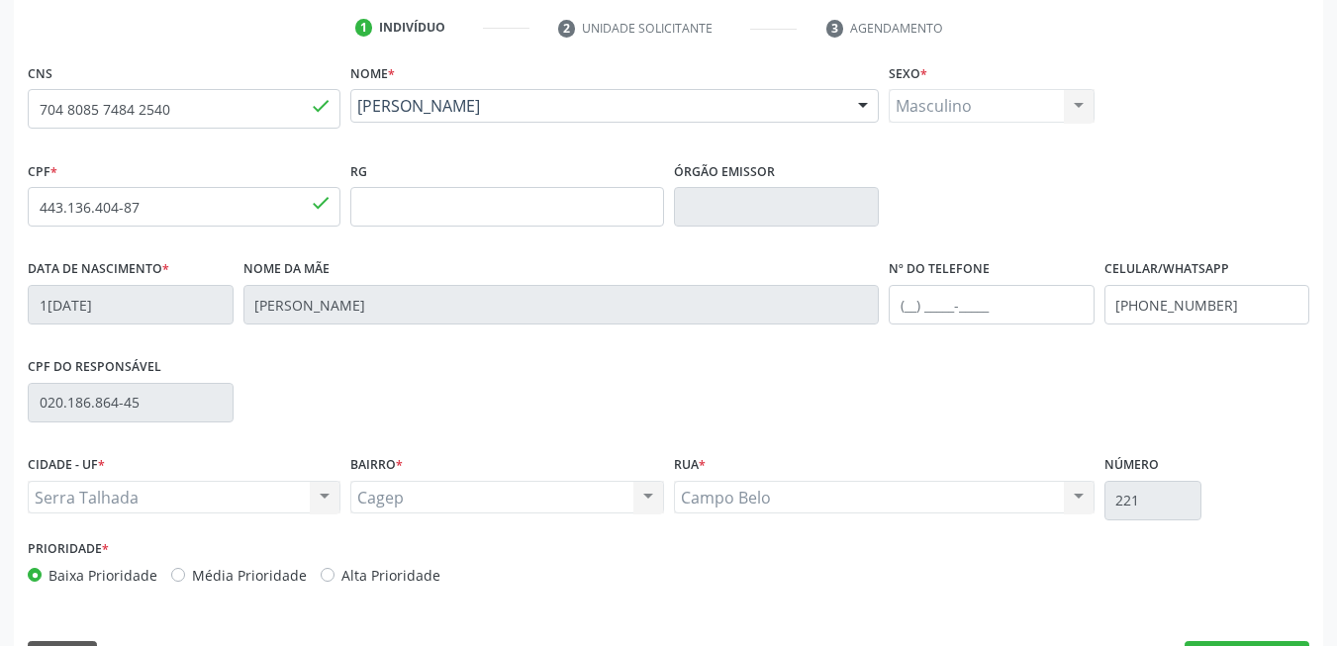
scroll to position [427, 0]
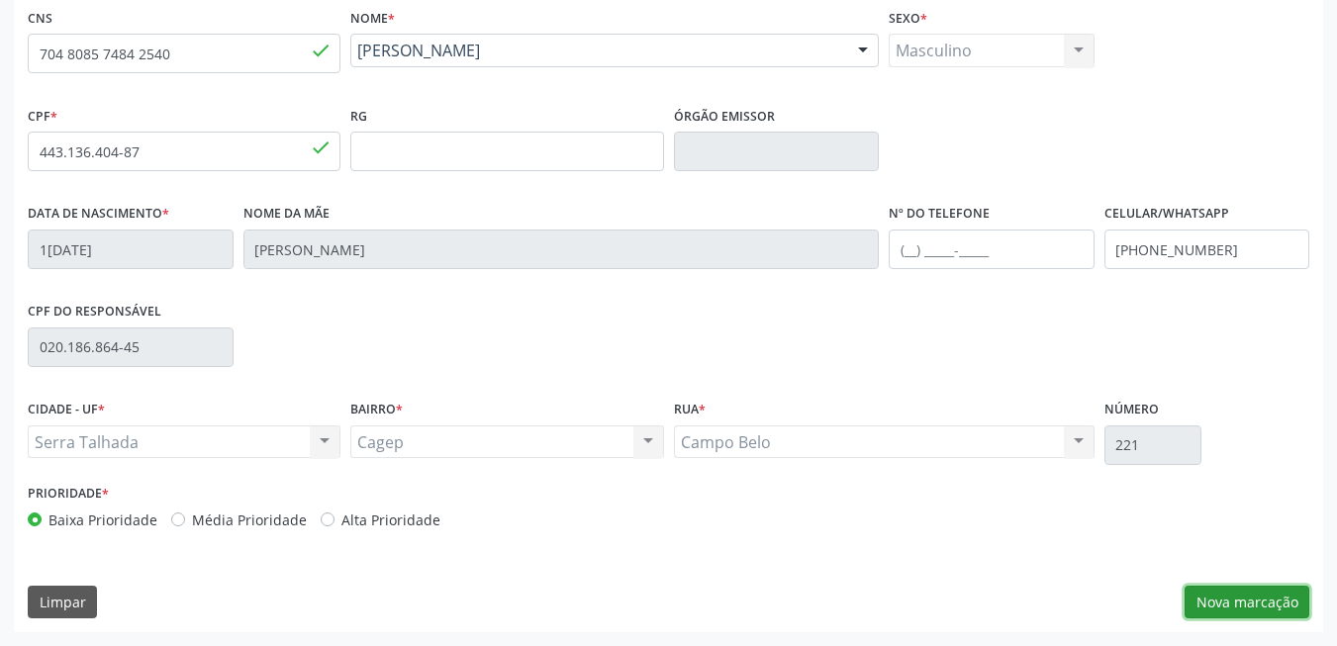
click at [1222, 598] on button "Nova marcação" at bounding box center [1247, 603] width 125 height 34
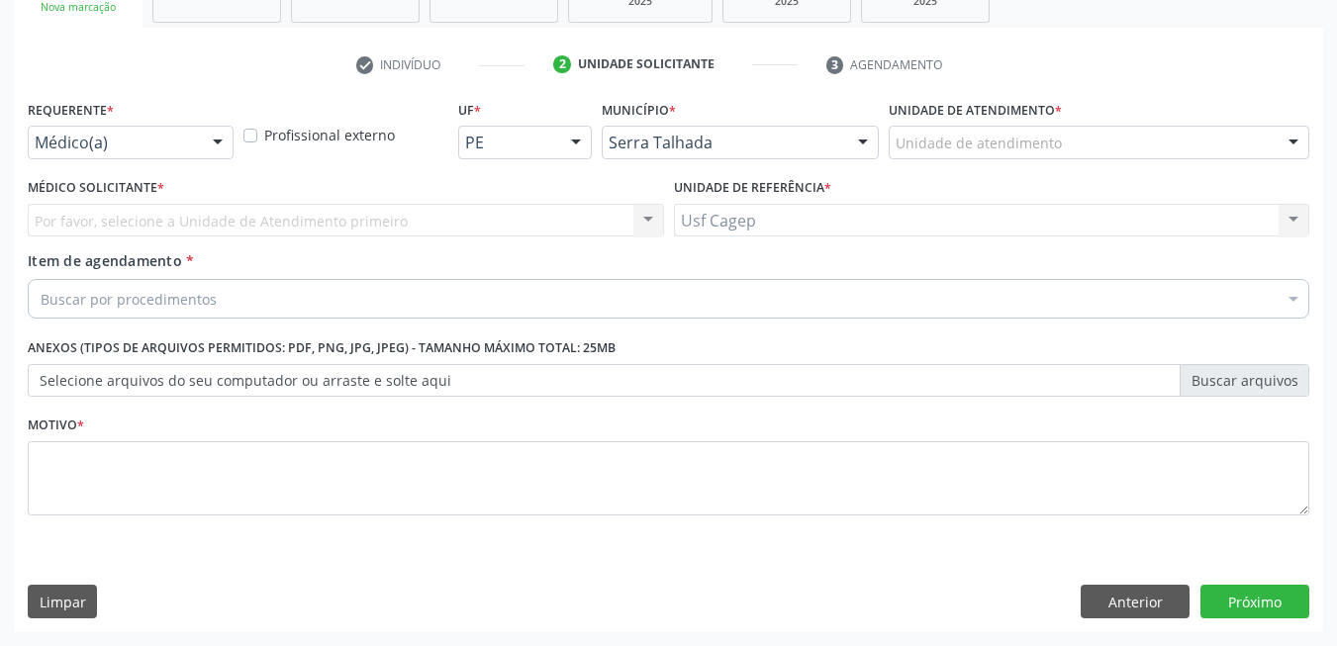
scroll to position [335, 0]
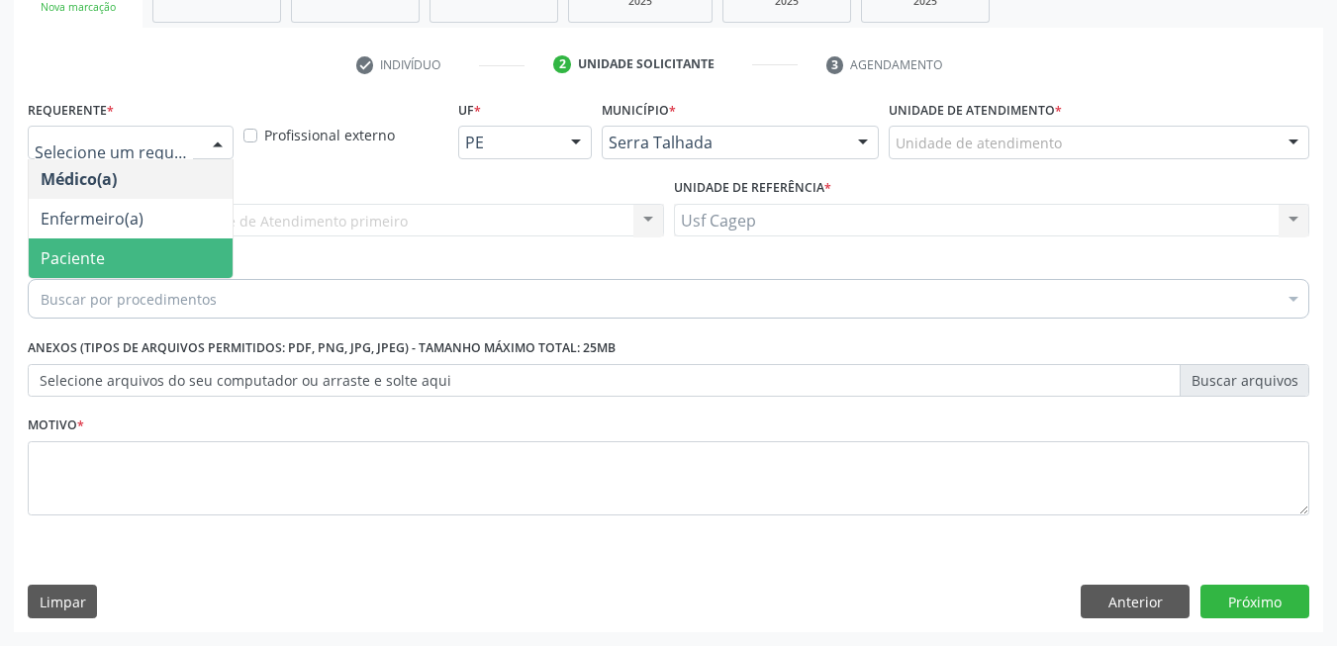
click at [120, 261] on span "Paciente" at bounding box center [131, 259] width 204 height 40
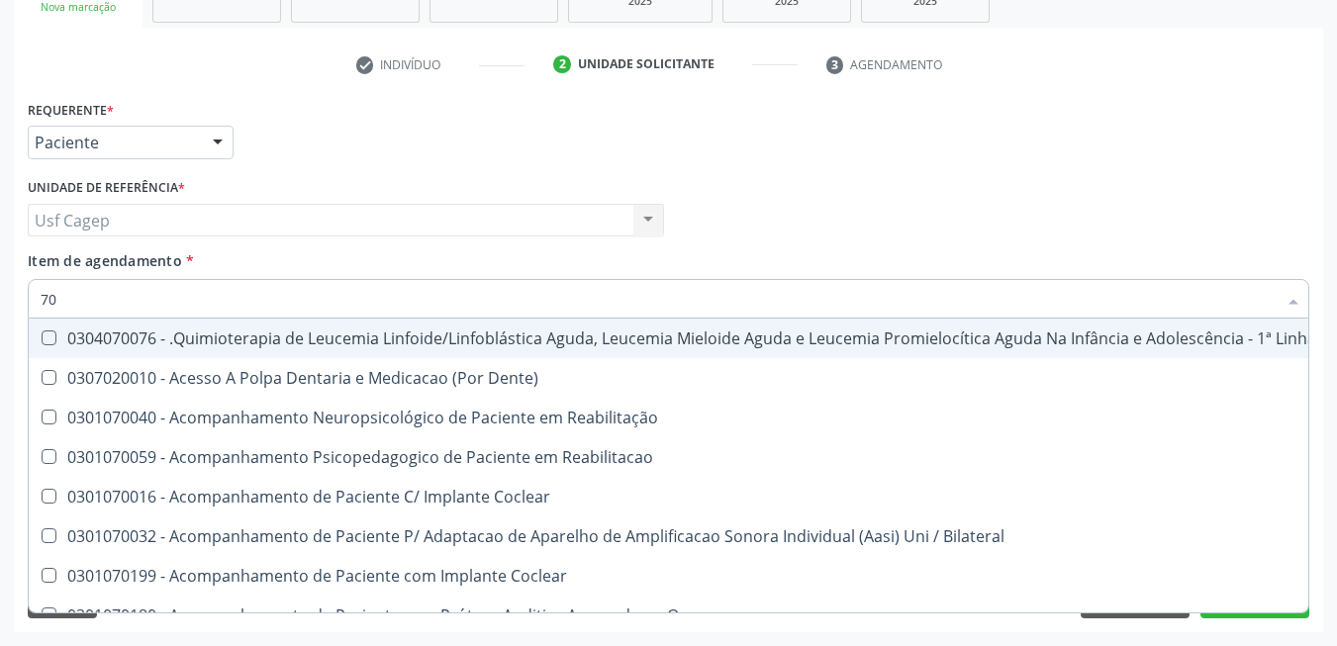
type input "7"
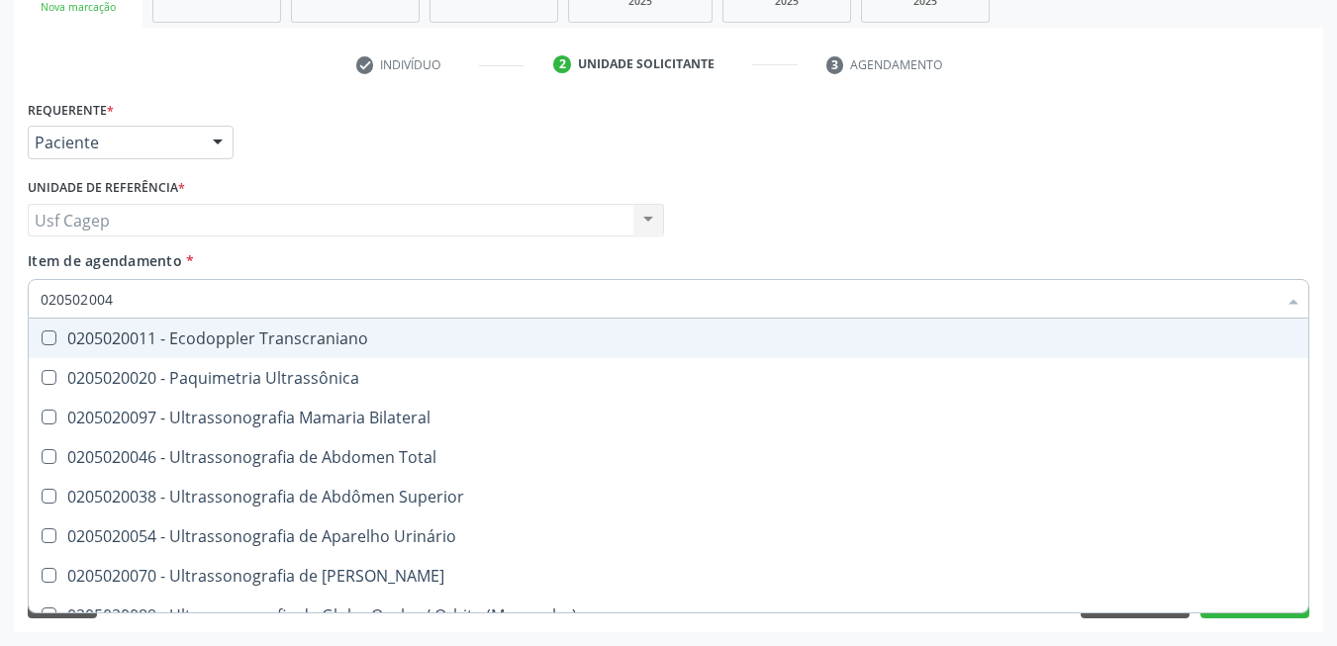
type input "0205020046"
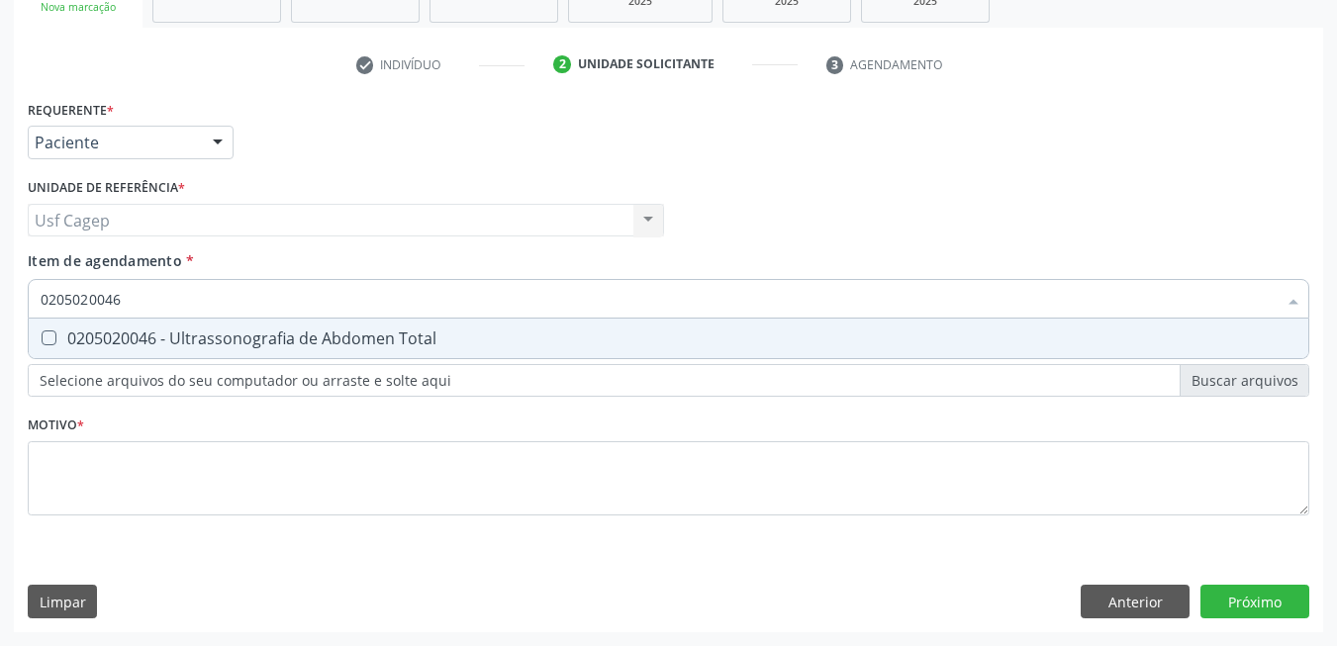
click at [148, 327] on span "0205020046 - Ultrassonografia de Abdomen Total" at bounding box center [669, 339] width 1280 height 40
checkbox Total "true"
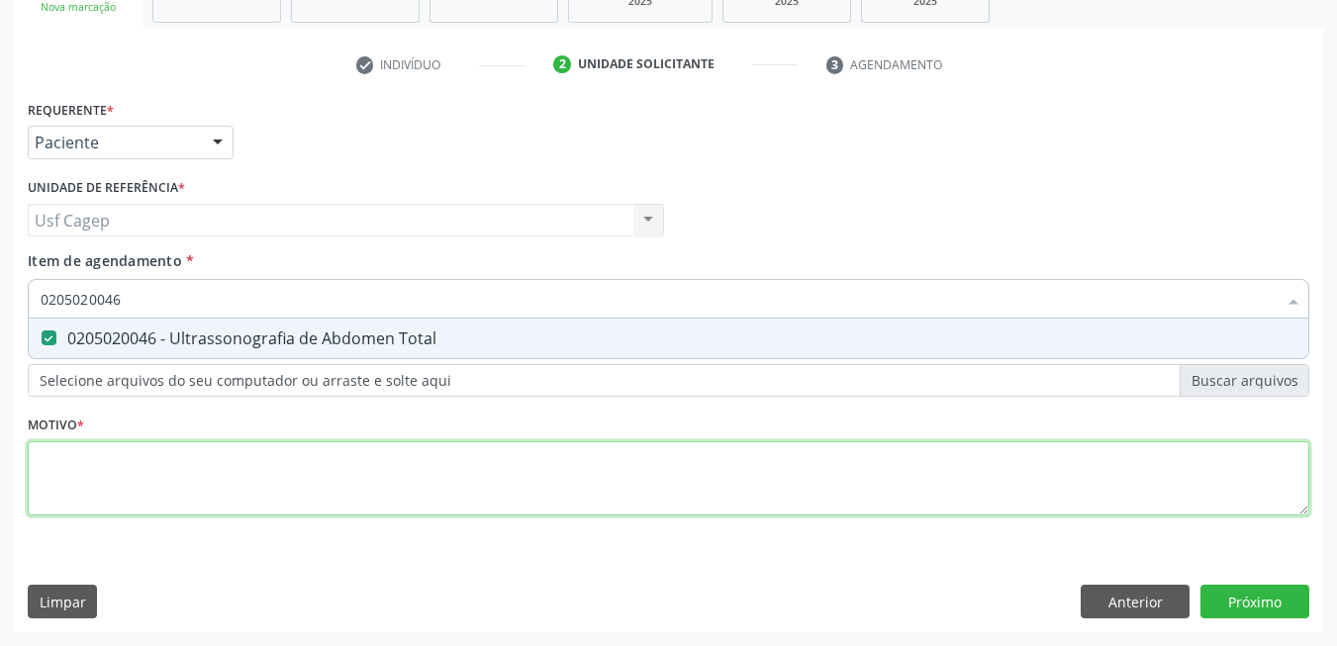
click at [150, 463] on div "Requerente * Paciente Médico(a) Enfermeiro(a) Paciente Nenhum resultado encontr…" at bounding box center [669, 319] width 1282 height 448
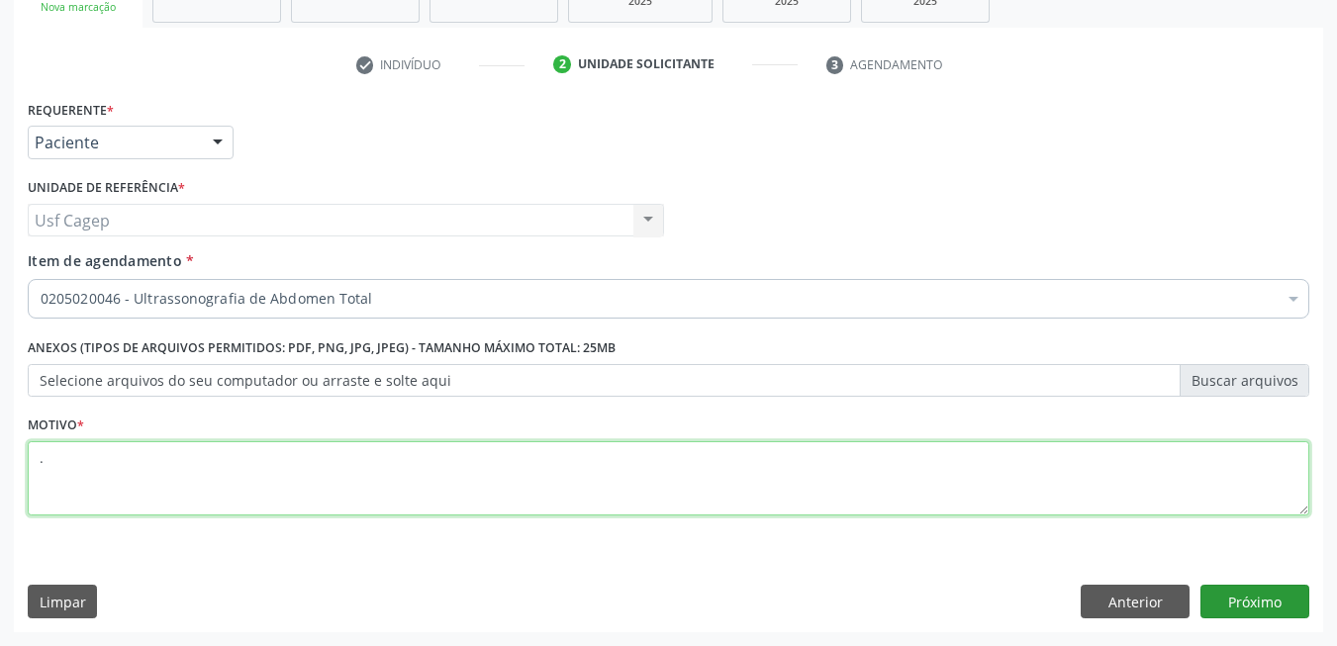
type textarea "."
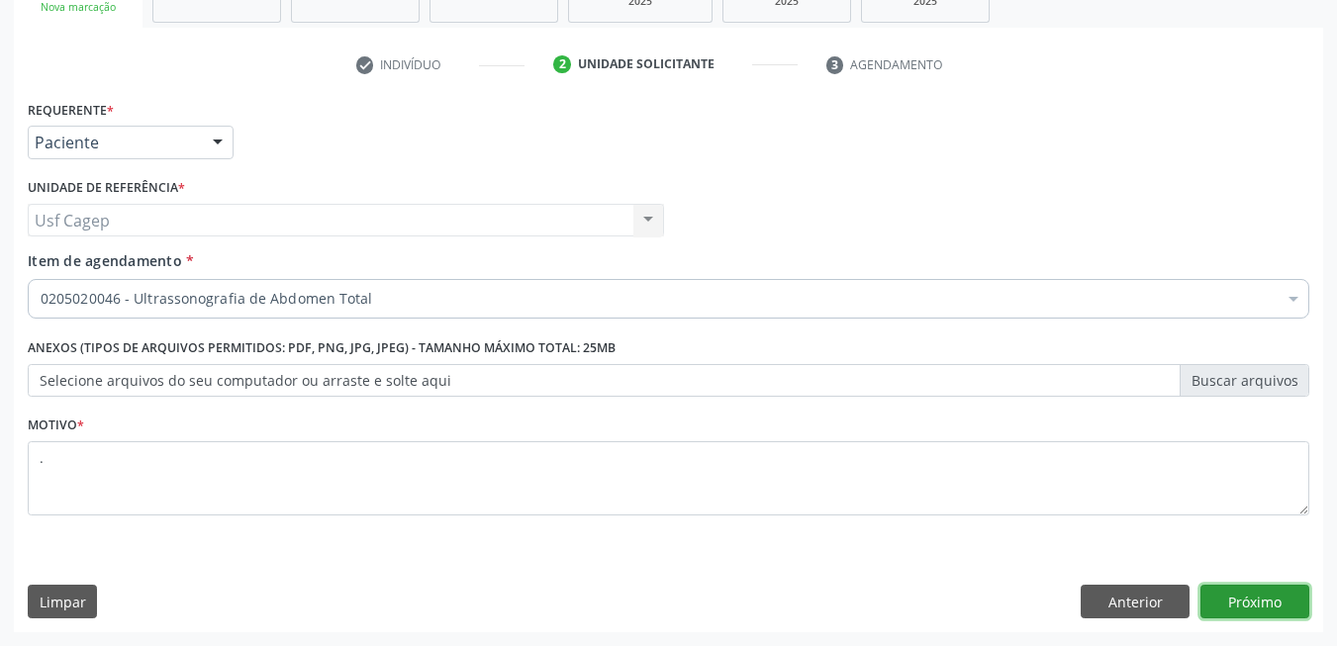
click at [1231, 589] on button "Próximo" at bounding box center [1254, 602] width 109 height 34
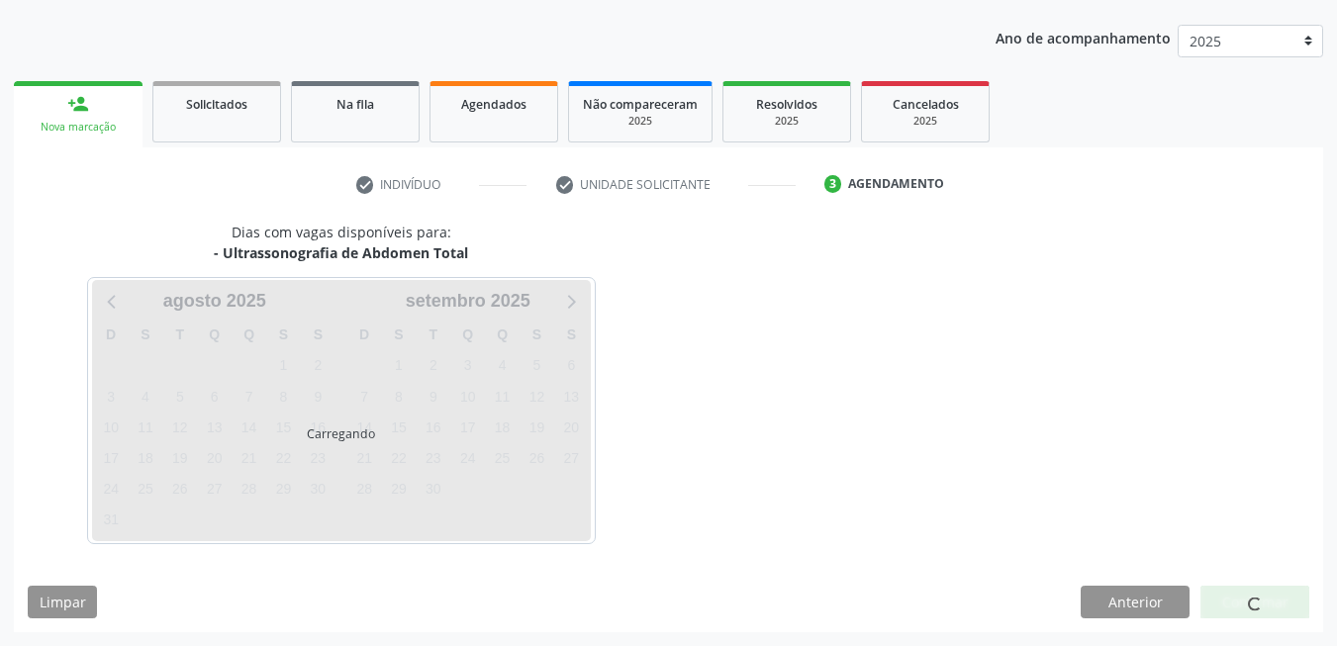
scroll to position [215, 0]
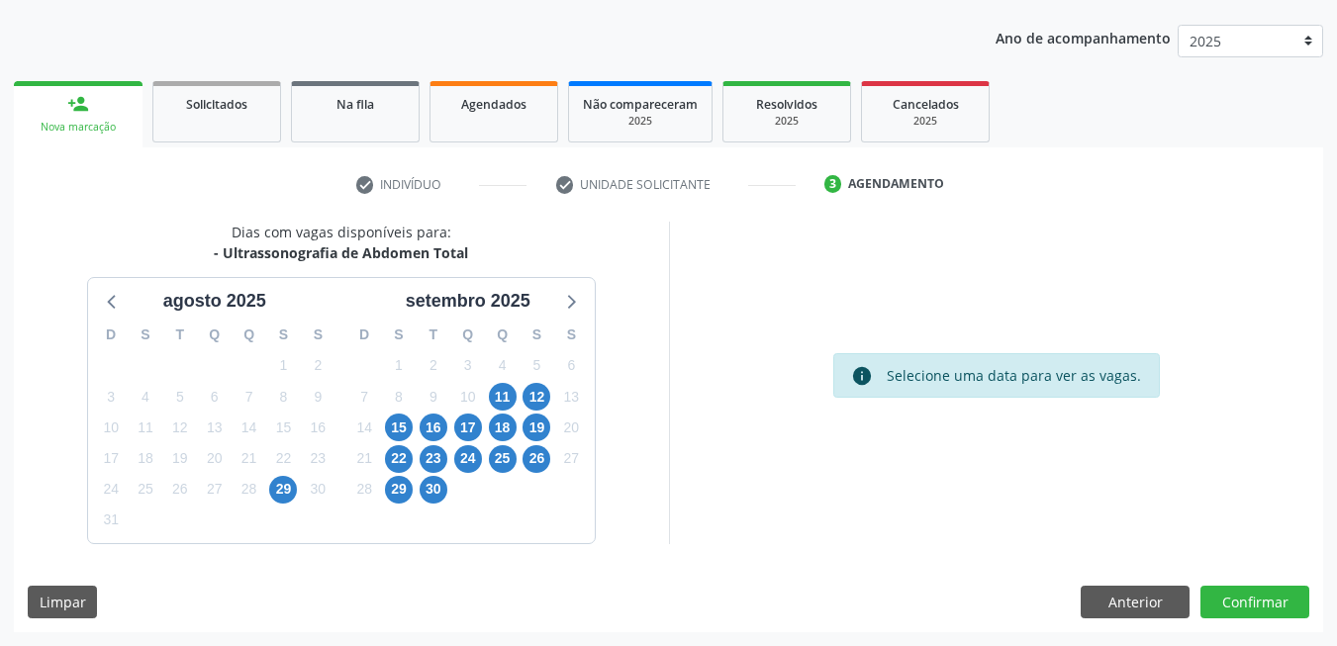
click at [514, 406] on div "11" at bounding box center [503, 397] width 28 height 31
click at [508, 400] on span "11" at bounding box center [503, 397] width 28 height 28
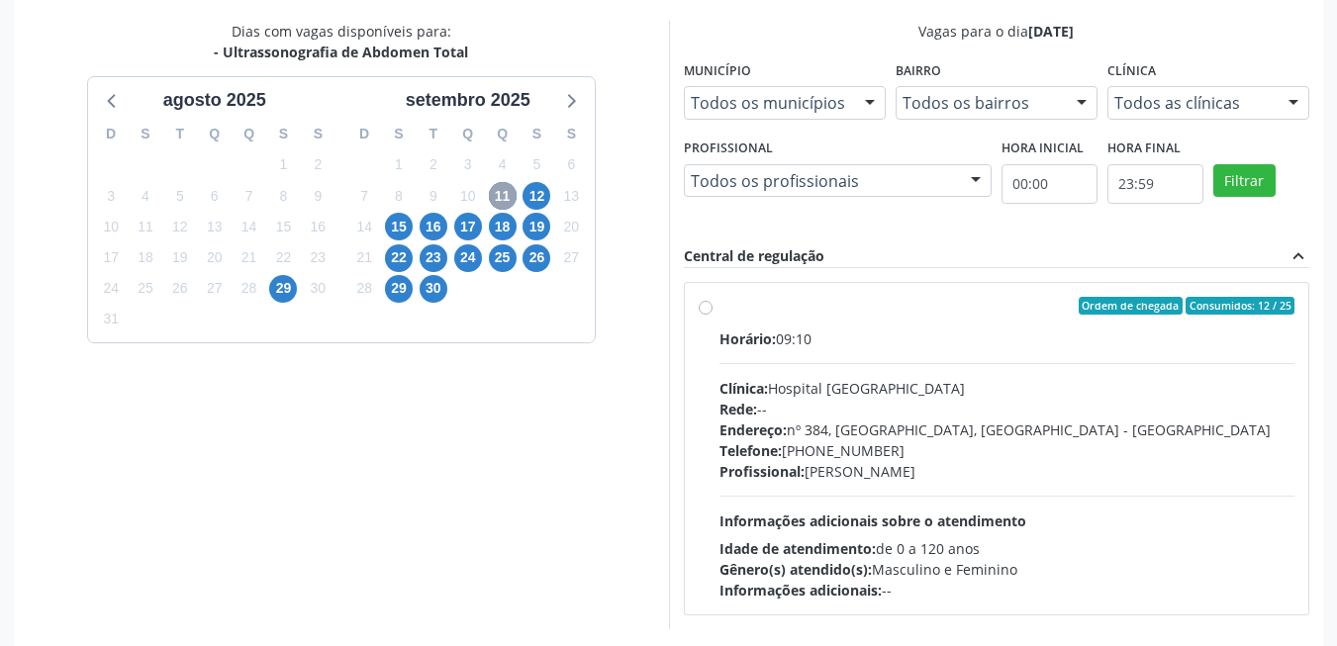
scroll to position [501, 0]
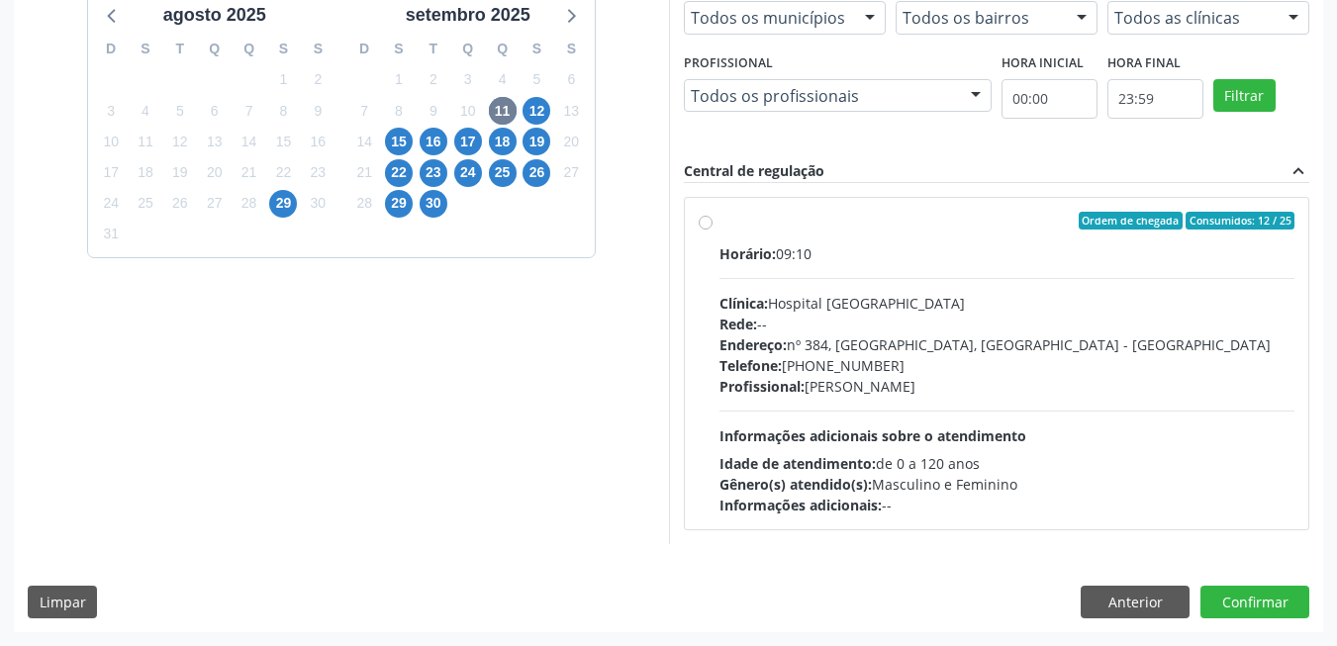
click at [972, 453] on div "Idade de atendimento: de 0 a 120 anos" at bounding box center [1007, 463] width 576 height 21
click at [713, 230] on input "Ordem de chegada Consumidos: 12 / 25 Horário: 09:10 Clínica: Hospital [GEOGRAPH…" at bounding box center [706, 221] width 14 height 18
radio input "true"
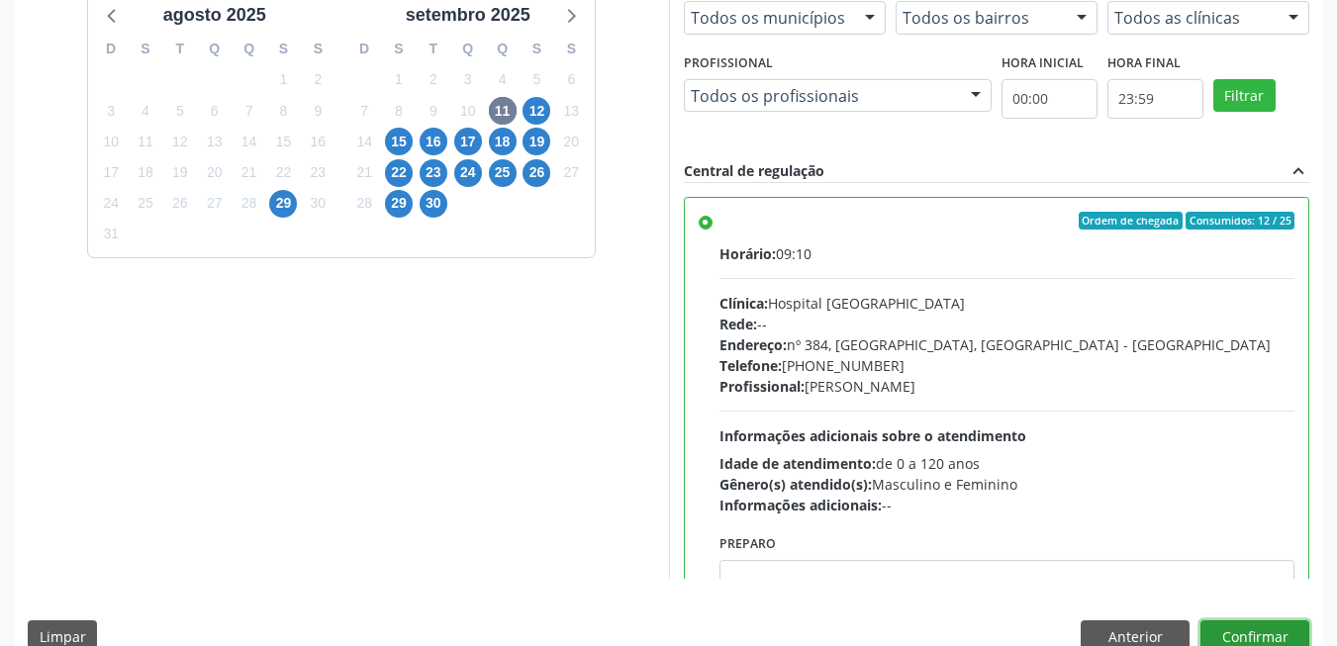
click at [1258, 621] on button "Confirmar" at bounding box center [1254, 638] width 109 height 34
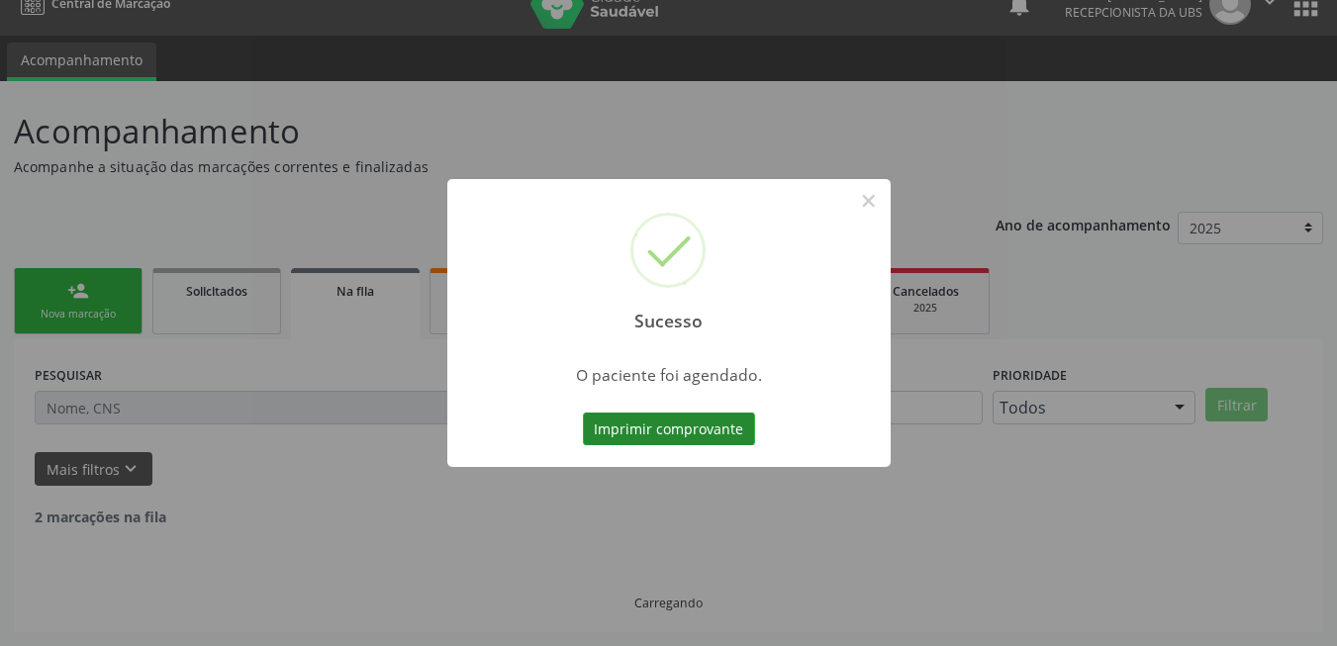
scroll to position [7, 0]
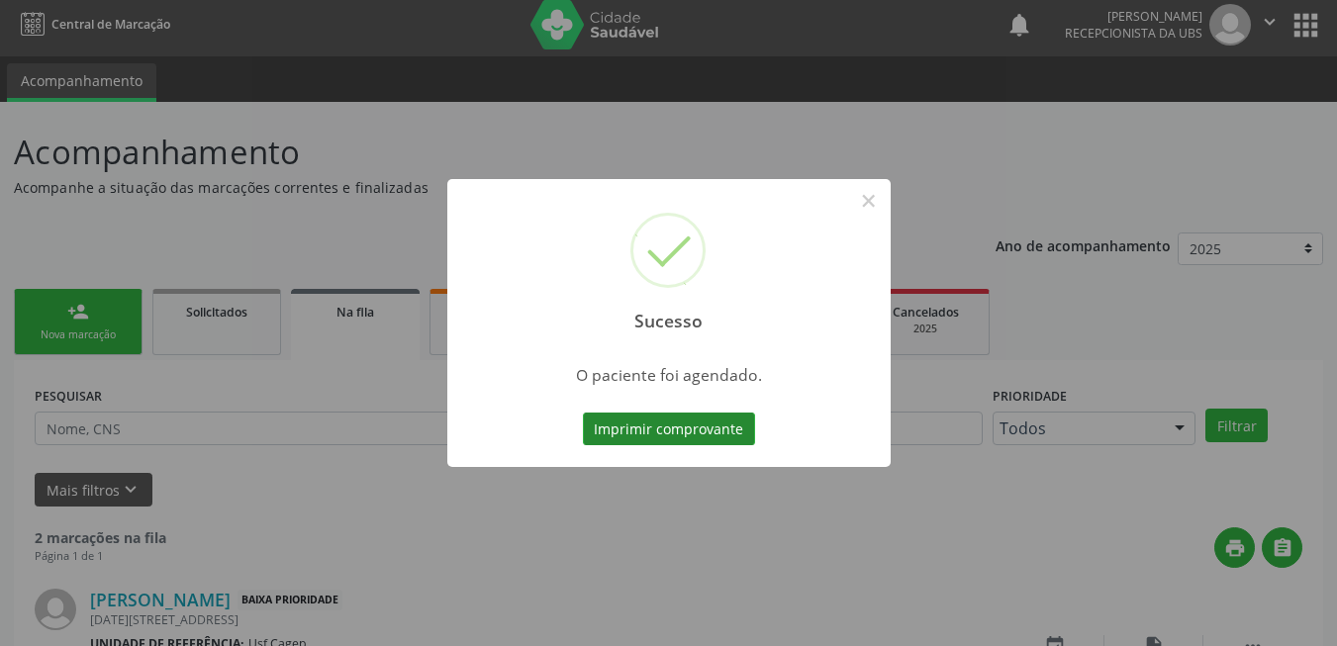
click at [720, 440] on button "Imprimir comprovante" at bounding box center [669, 430] width 172 height 34
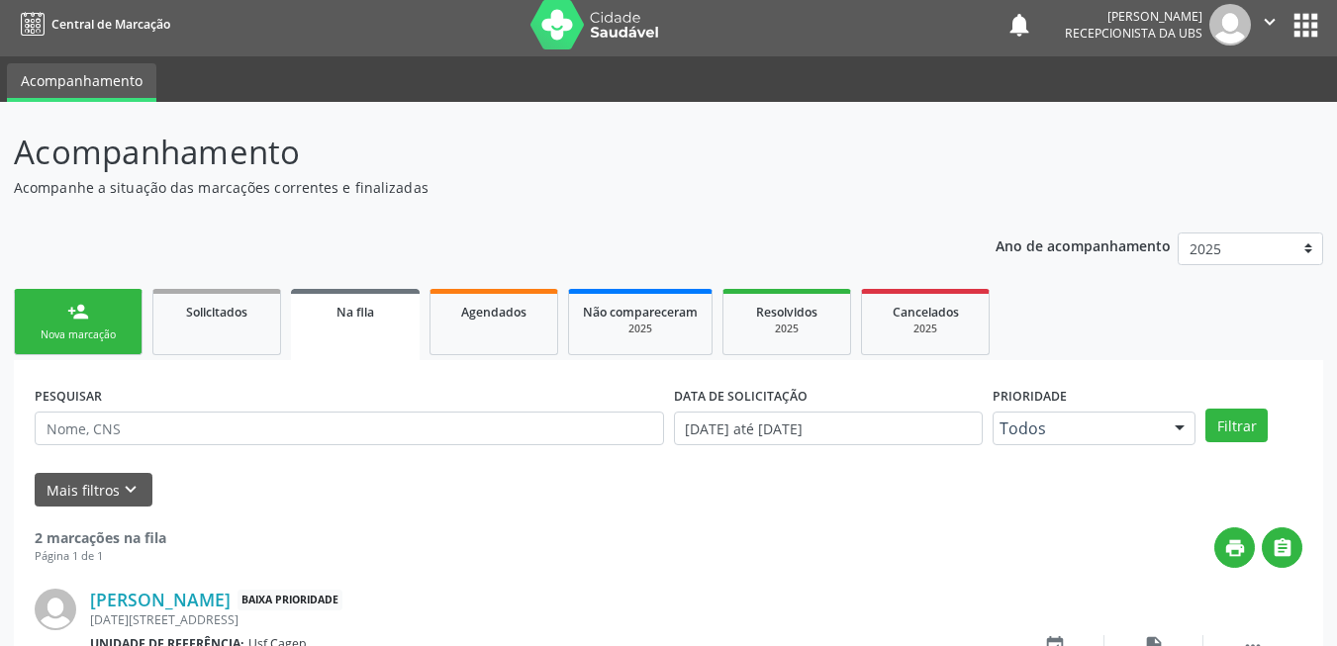
drag, startPoint x: 113, startPoint y: 297, endPoint x: 113, endPoint y: 314, distance: 16.8
click at [113, 297] on link "person_add Nova marcação" at bounding box center [78, 322] width 129 height 66
click at [113, 314] on link "person_add Nova marcação" at bounding box center [78, 322] width 129 height 66
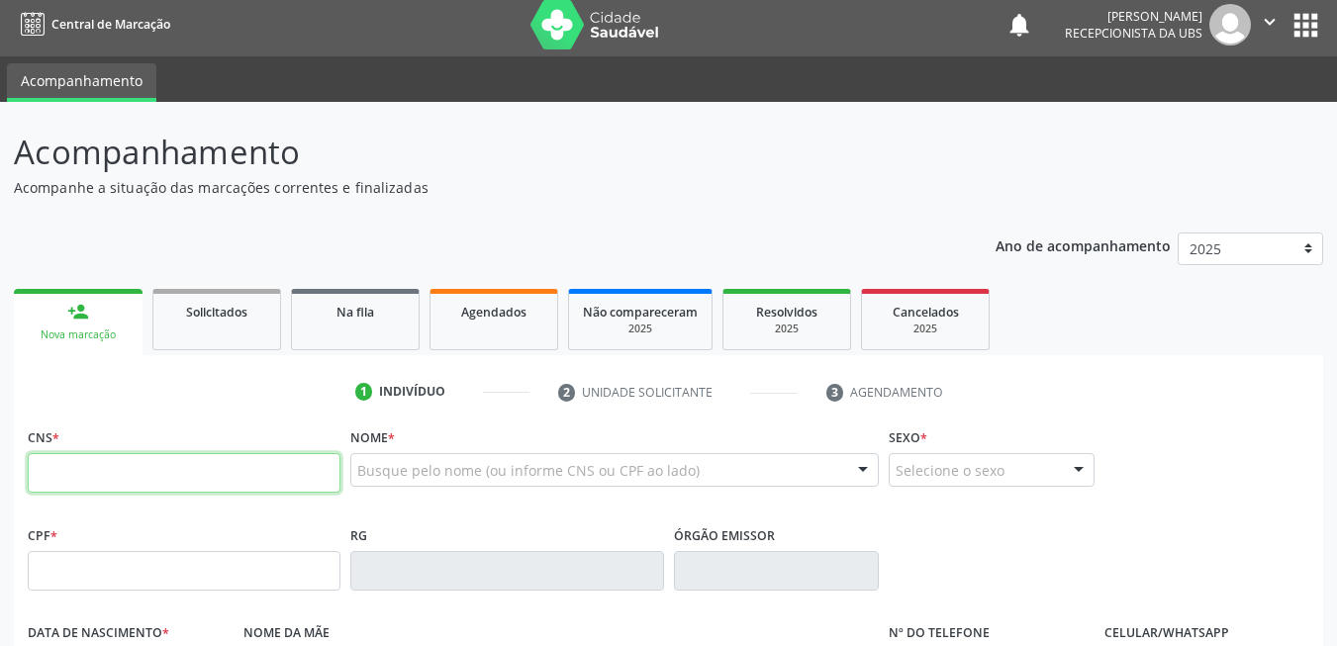
click at [150, 469] on input "text" at bounding box center [184, 473] width 313 height 40
type input "898 0029 5554 7907"
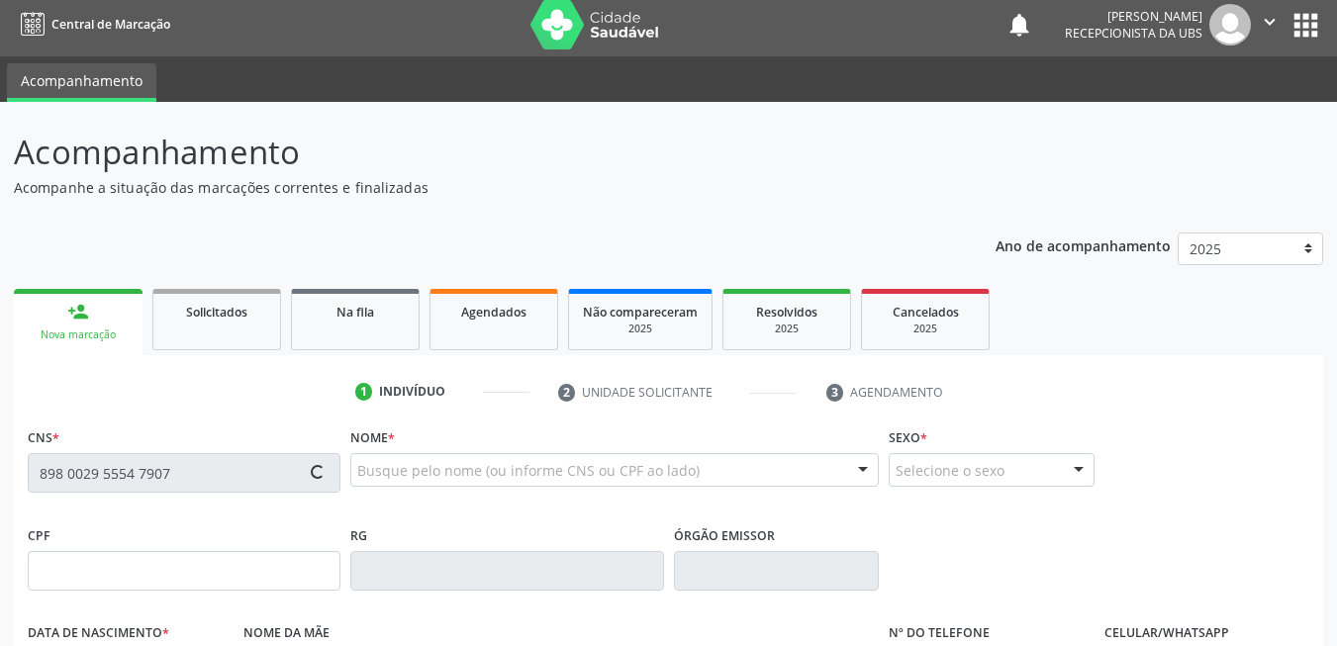
type input "06[DATE]"
type input "[PERSON_NAME]"
type input "[PHONE_NUMBER]"
type input "130"
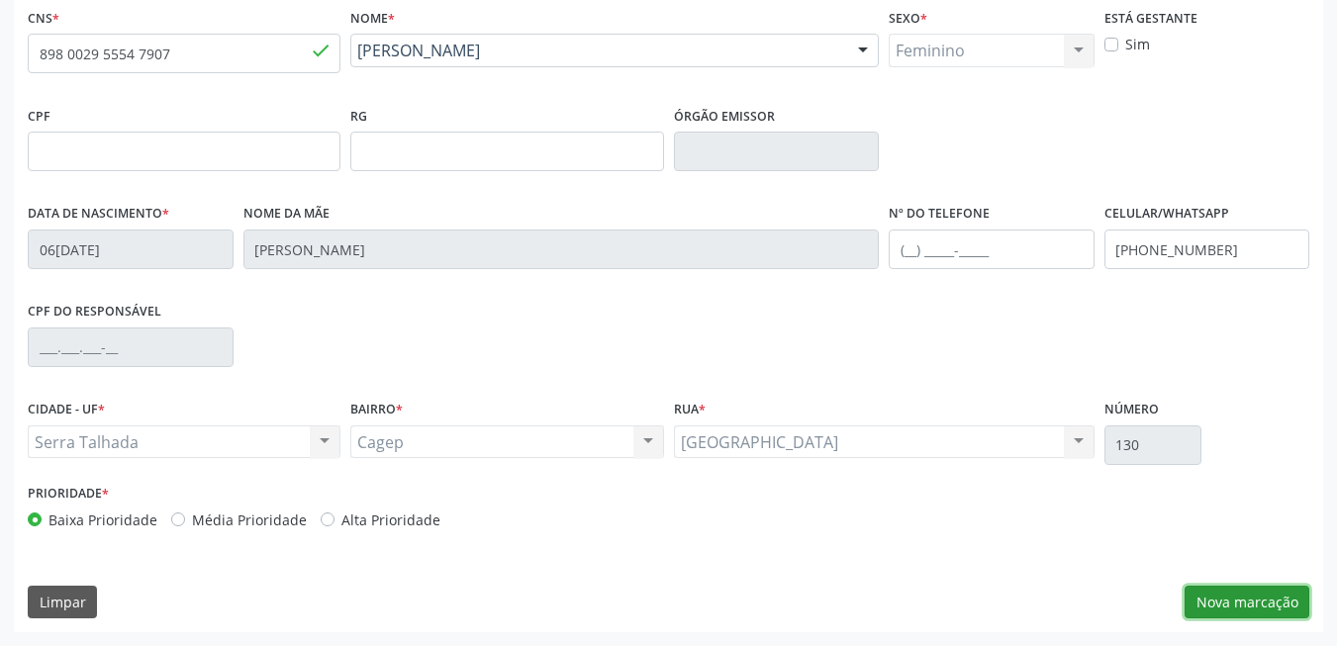
click at [1260, 608] on button "Nova marcação" at bounding box center [1247, 603] width 125 height 34
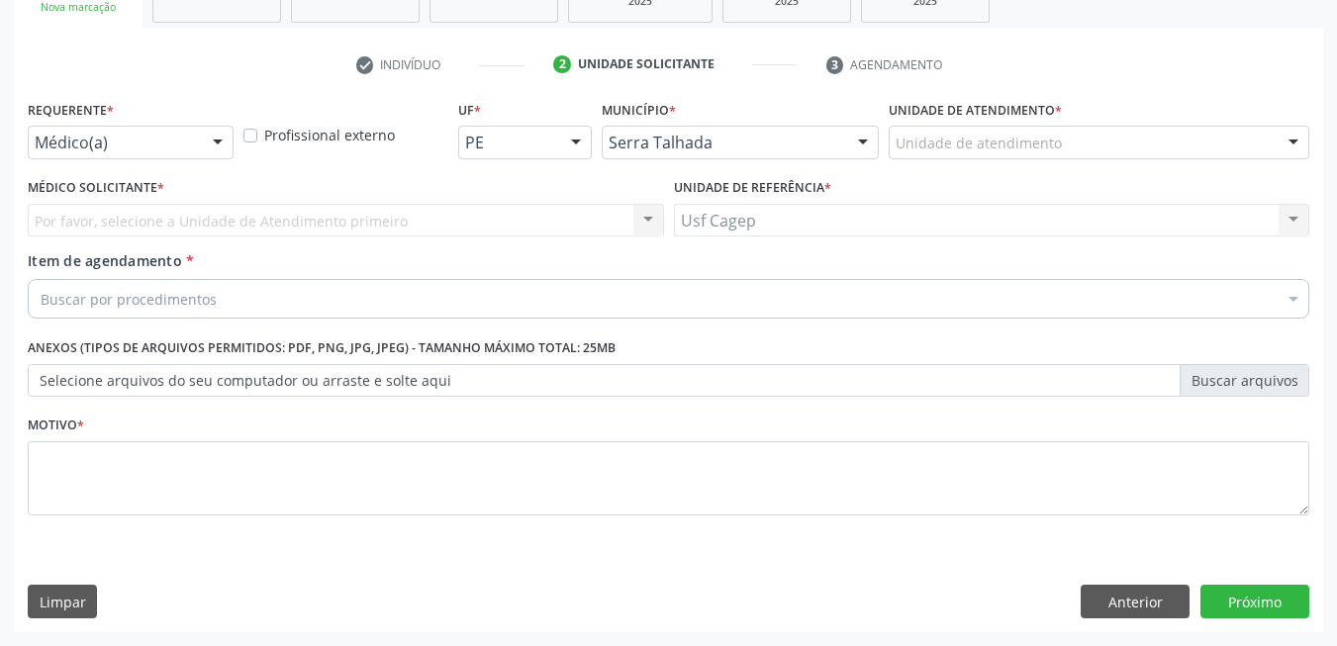
scroll to position [335, 0]
click at [185, 160] on div "Requerente * Médico(a) Médico(a) Enfermeiro(a) Paciente Nenhum resultado encont…" at bounding box center [131, 133] width 216 height 77
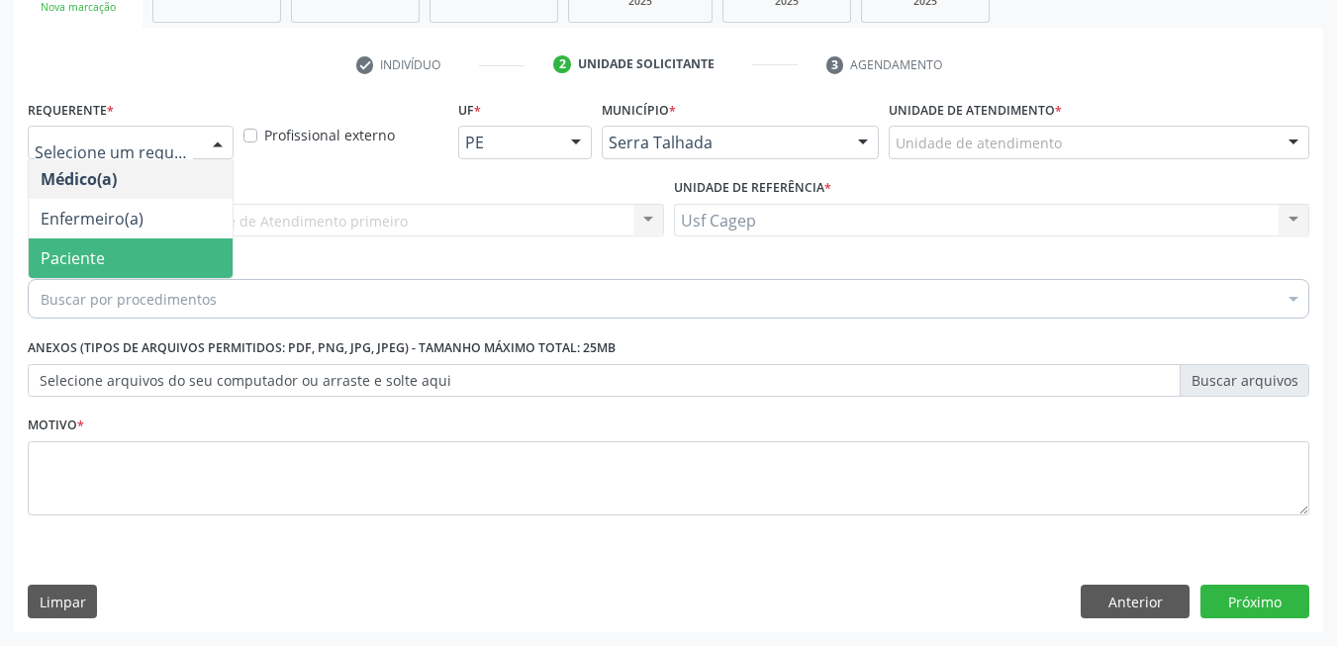
click at [177, 251] on span "Paciente" at bounding box center [131, 259] width 204 height 40
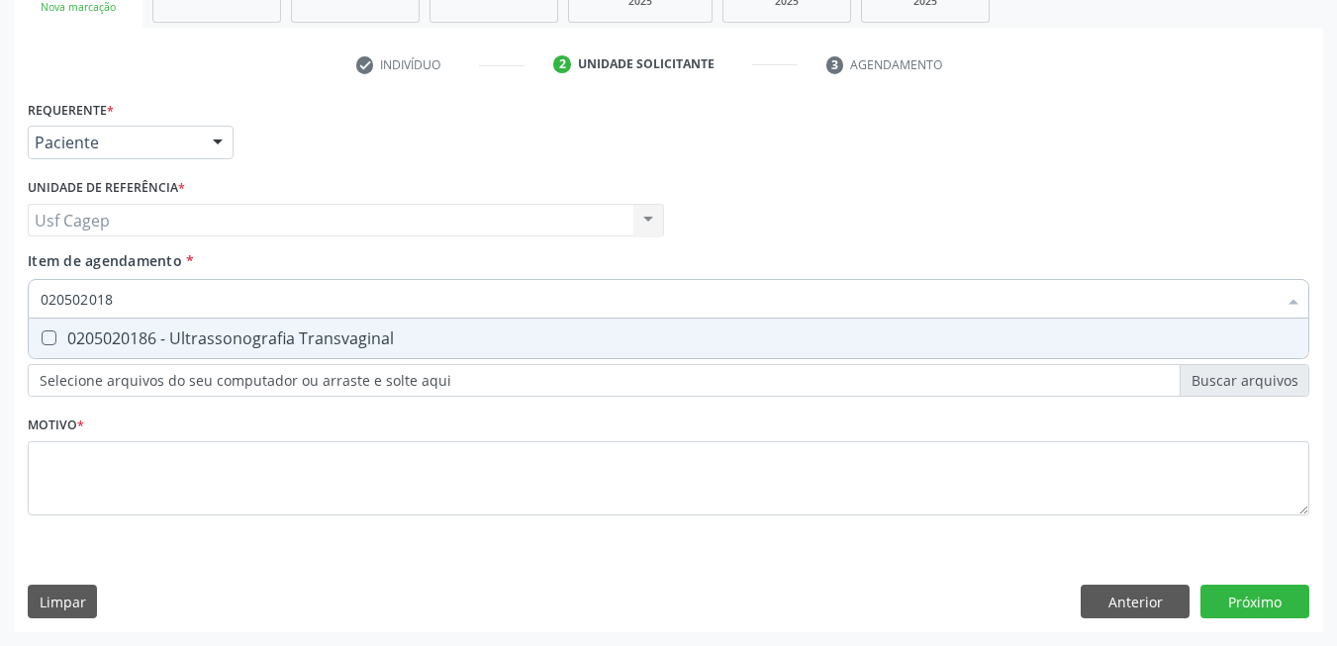
type input "0205020186"
click at [235, 331] on div "0205020186 - Ultrassonografia Transvaginal" at bounding box center [669, 339] width 1256 height 16
checkbox Transvaginal "true"
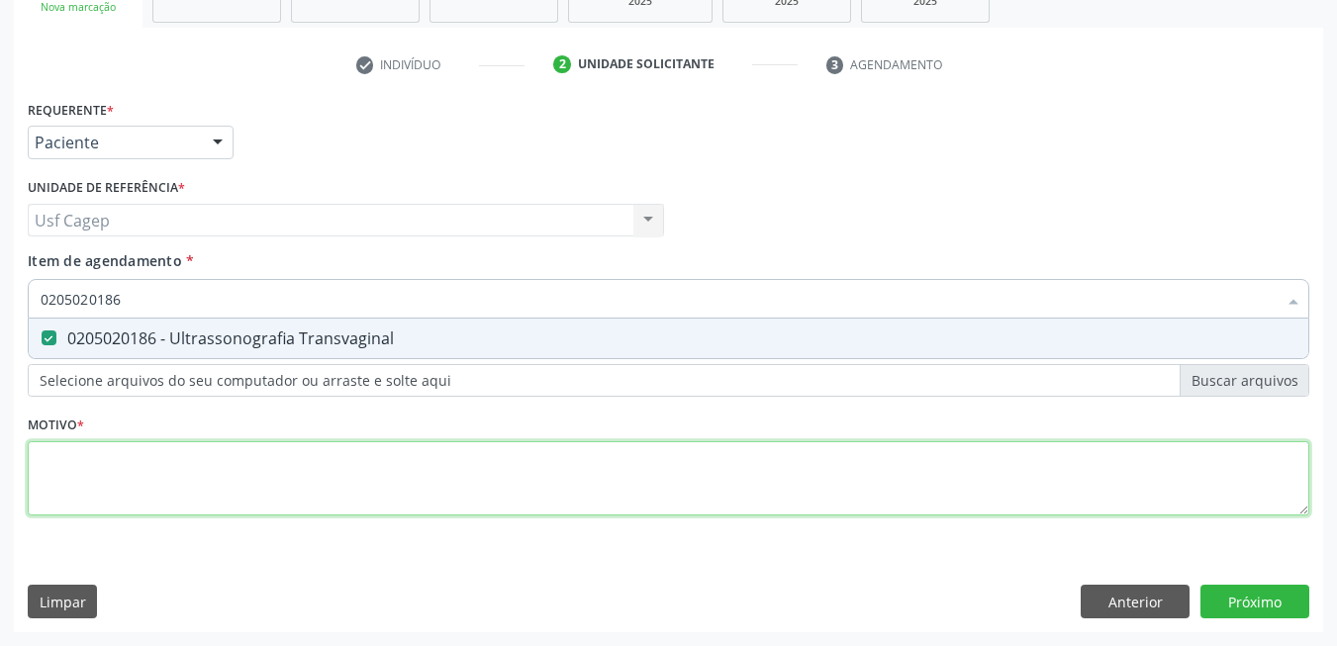
click at [272, 477] on div "Requerente * Paciente Médico(a) Enfermeiro(a) Paciente Nenhum resultado encontr…" at bounding box center [669, 319] width 1282 height 448
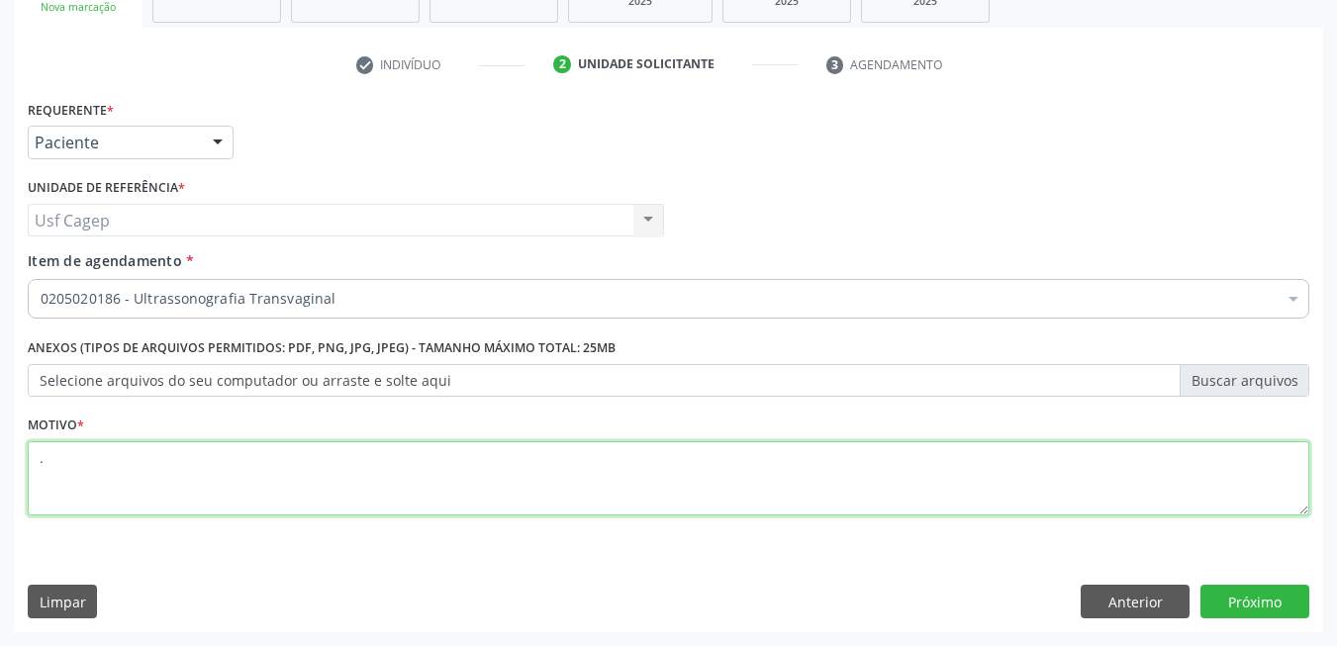
type textarea "."
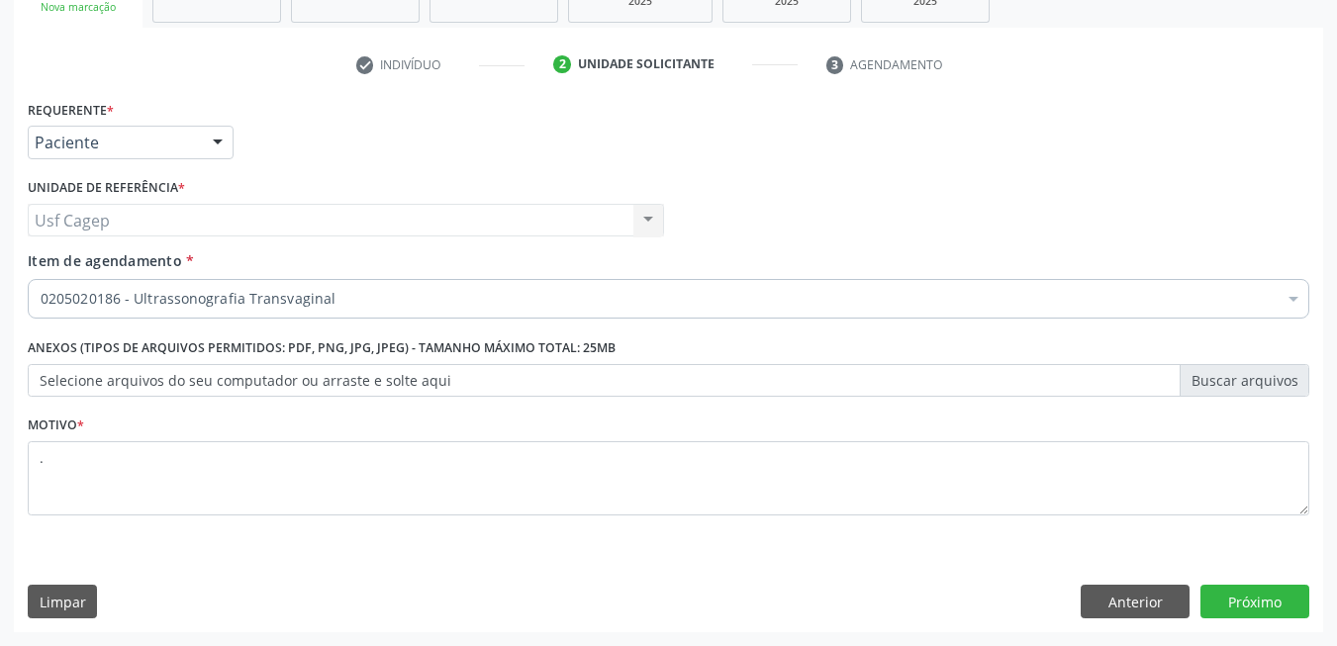
click at [1292, 619] on div "Requerente * Paciente Médico(a) Enfermeiro(a) Paciente Nenhum resultado encontr…" at bounding box center [668, 363] width 1309 height 537
click at [1261, 608] on button "Próximo" at bounding box center [1254, 602] width 109 height 34
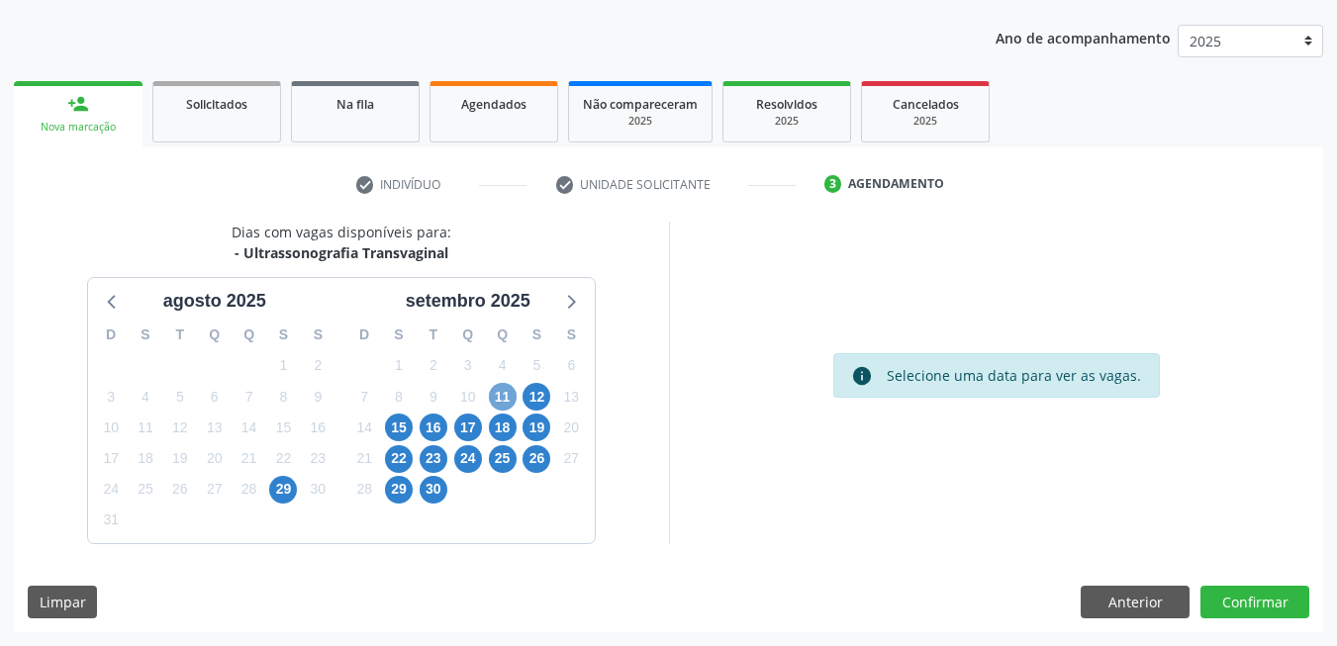
click at [512, 401] on span "11" at bounding box center [503, 397] width 28 height 28
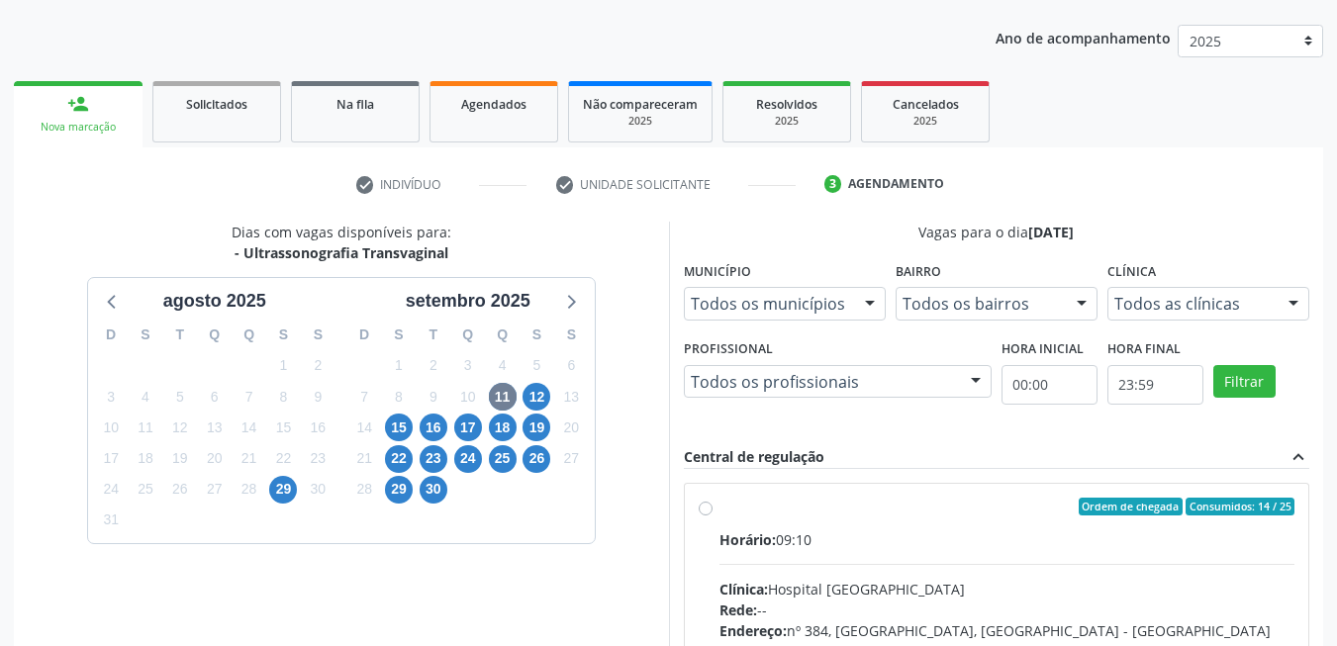
drag, startPoint x: 1025, startPoint y: 566, endPoint x: 1096, endPoint y: 414, distance: 167.8
click at [713, 516] on input "Ordem de chegada Consumidos: 14 / 25 Horário: 09:10 Clínica: Hospital [GEOGRAPH…" at bounding box center [706, 507] width 14 height 18
radio input "true"
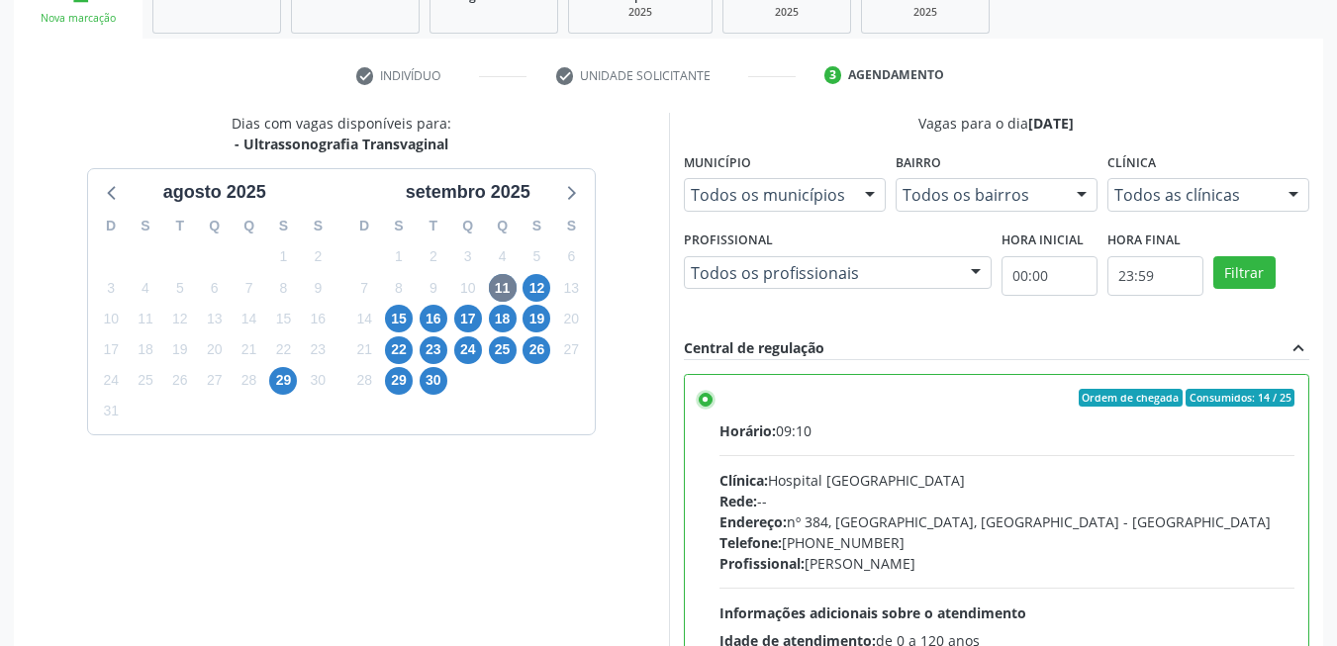
scroll to position [536, 0]
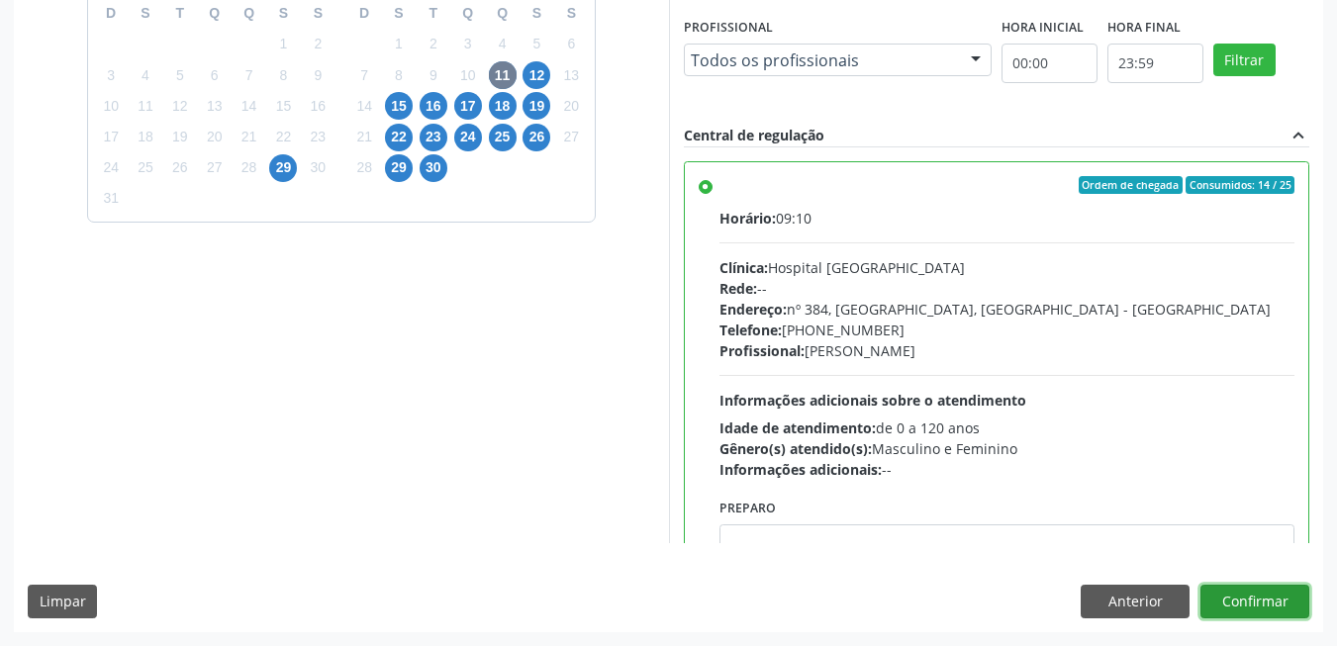
click at [1270, 608] on button "Confirmar" at bounding box center [1254, 602] width 109 height 34
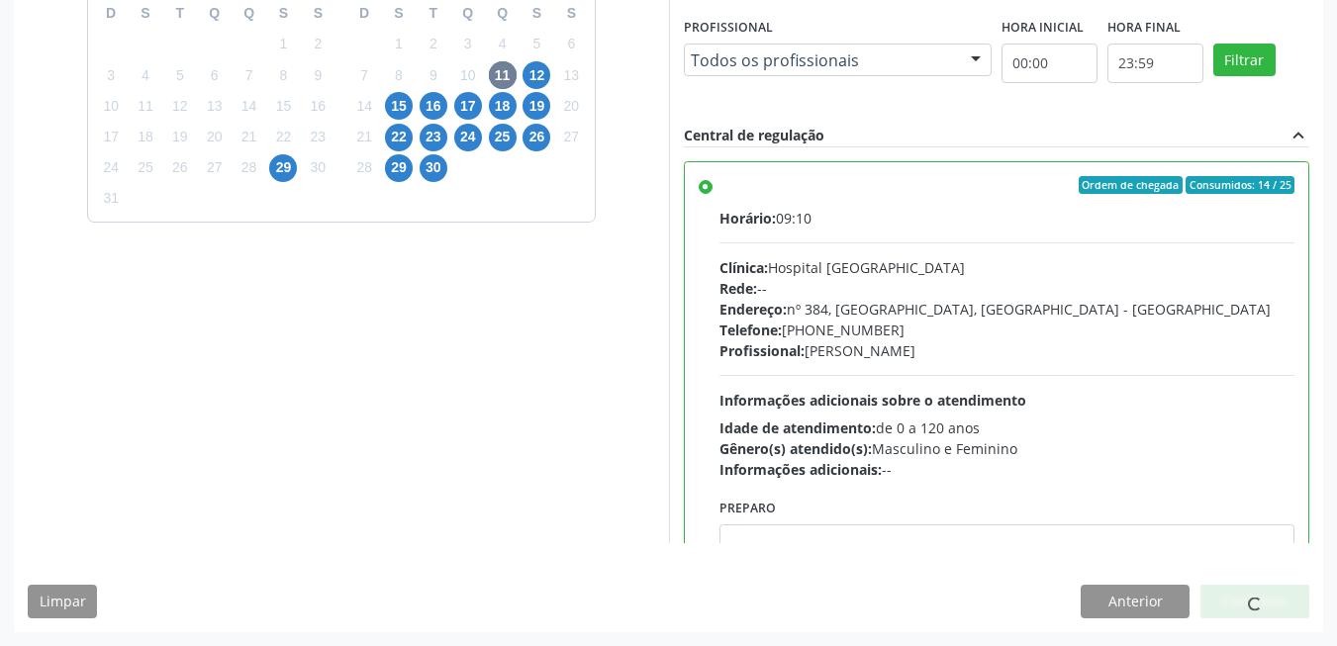
scroll to position [7, 0]
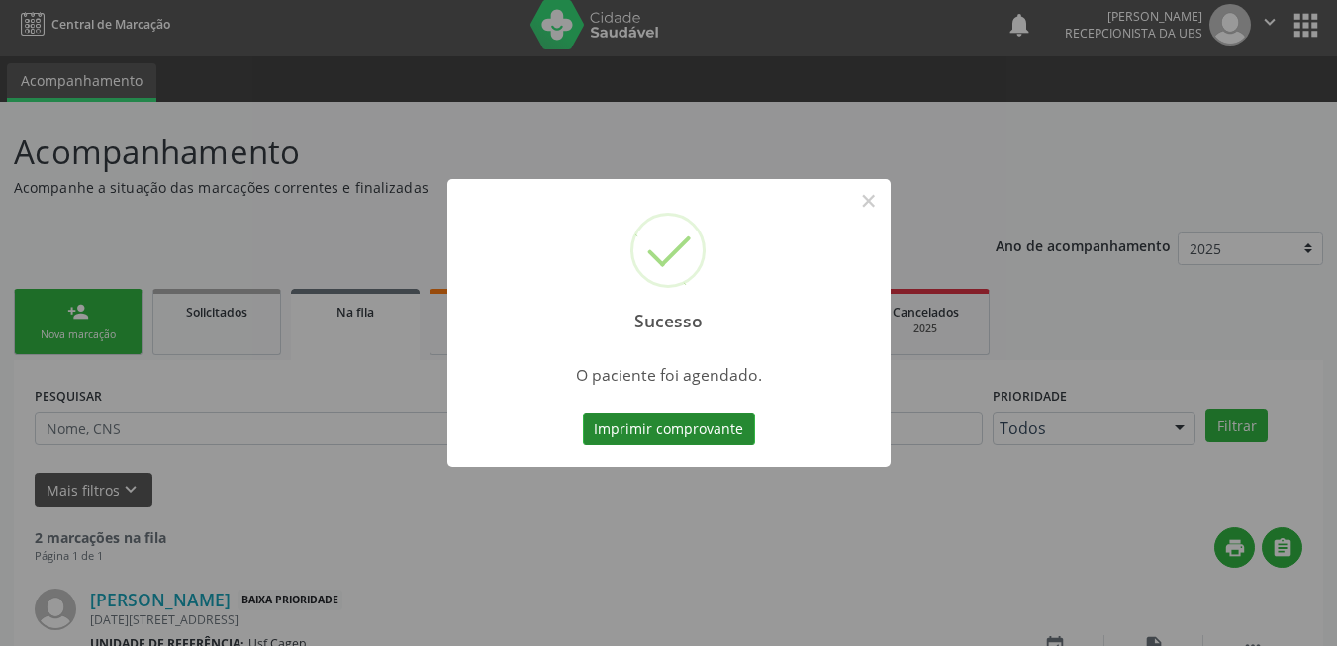
click at [732, 422] on button "Imprimir comprovante" at bounding box center [669, 430] width 172 height 34
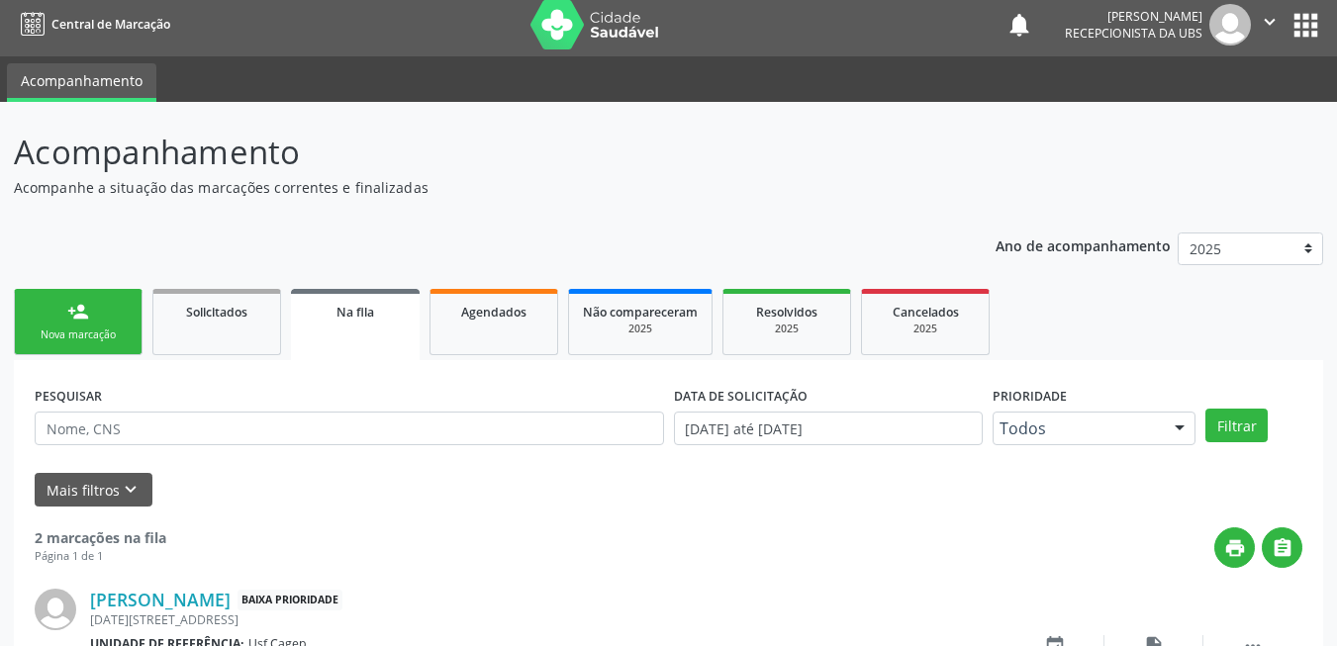
click at [110, 331] on div "Nova marcação" at bounding box center [78, 335] width 99 height 15
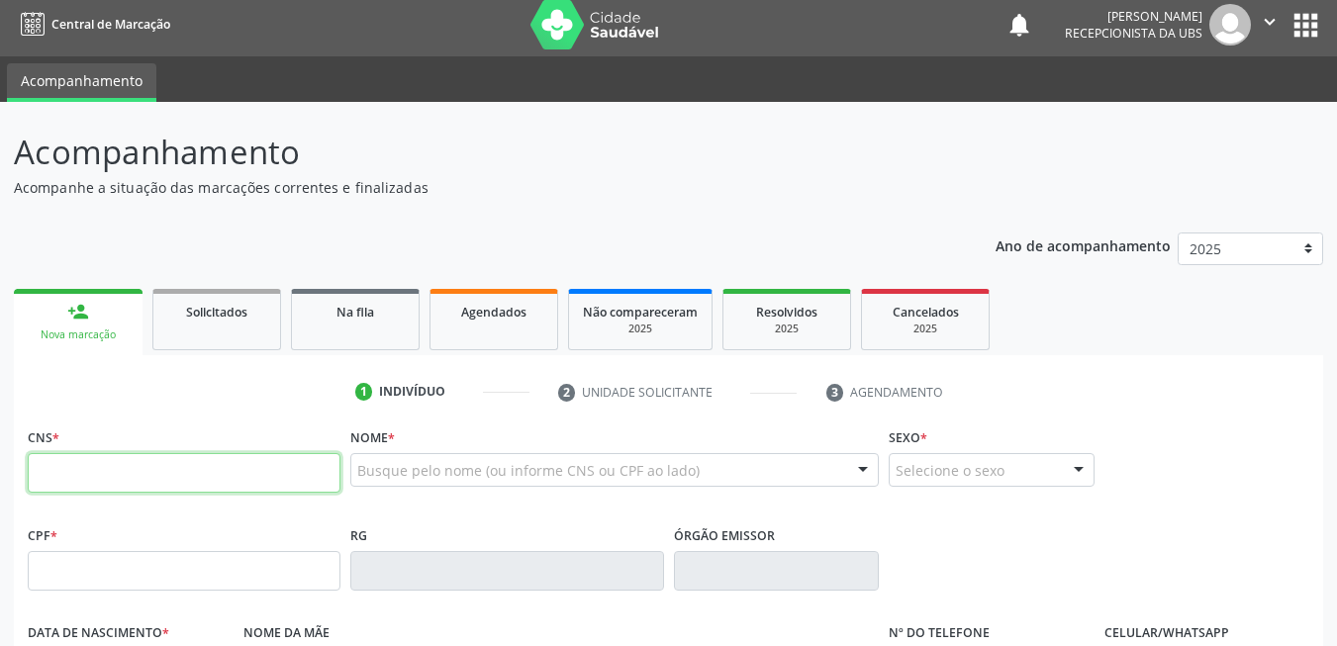
click at [192, 466] on input "text" at bounding box center [184, 473] width 313 height 40
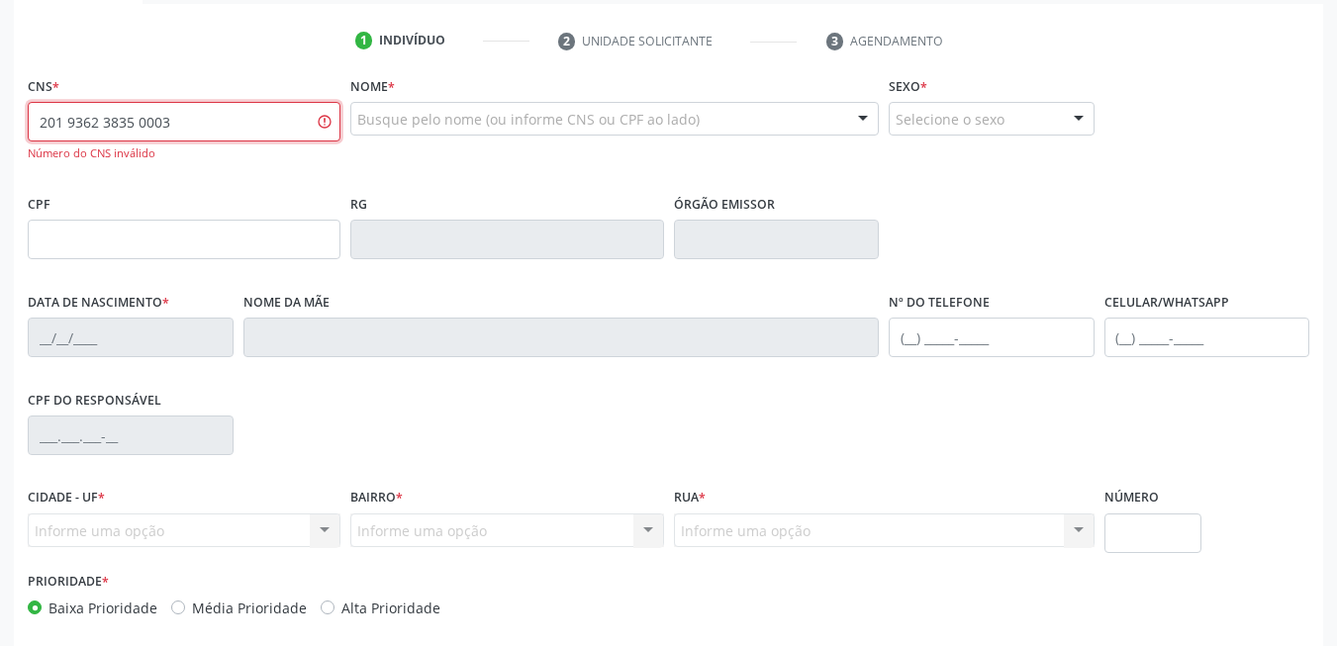
scroll to position [446, 0]
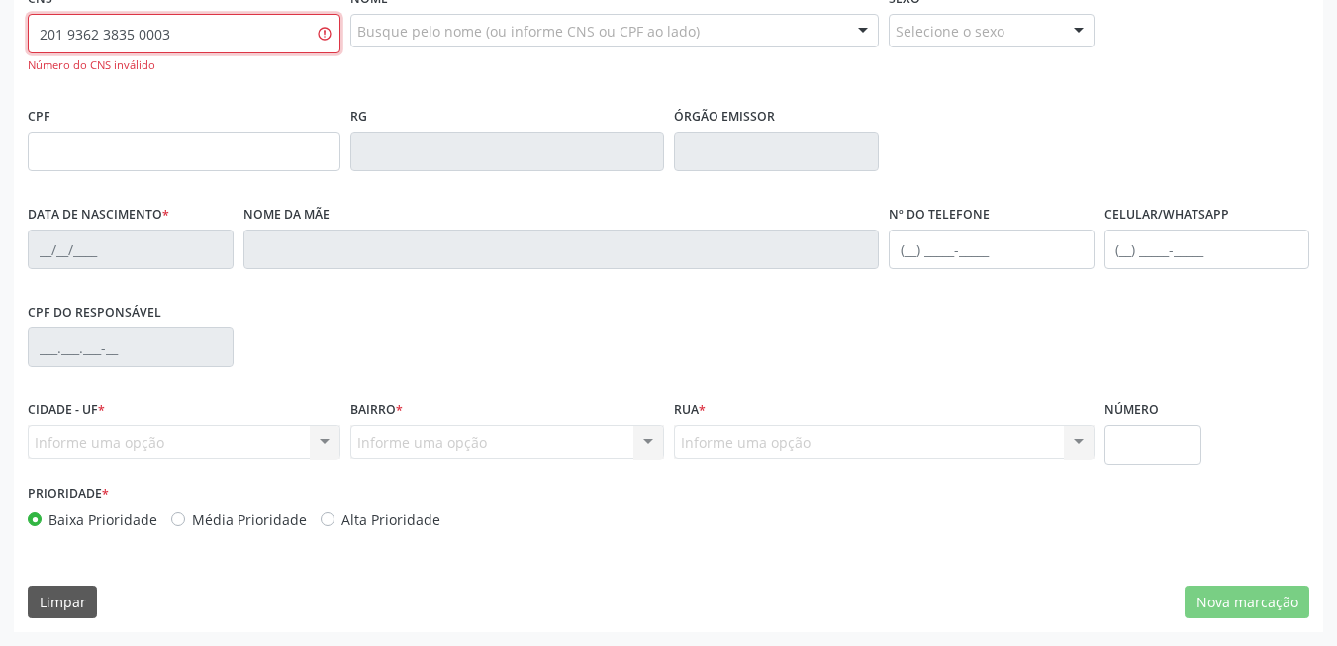
click at [188, 32] on input "201 9362 3835 0003" at bounding box center [184, 34] width 313 height 40
type input "209 1362 3835 0003"
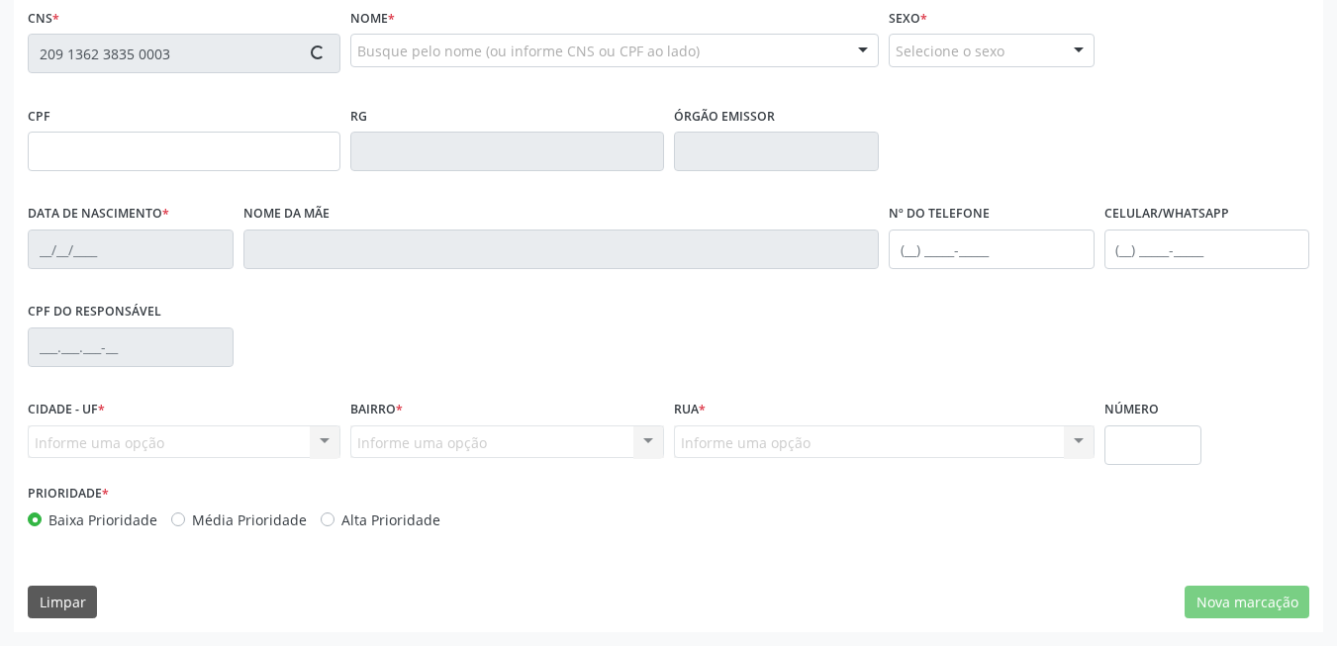
scroll to position [427, 0]
type input "037.587.524-77"
type input "[DATE]"
type input "[PERSON_NAME]"
type input "[PHONE_NUMBER]"
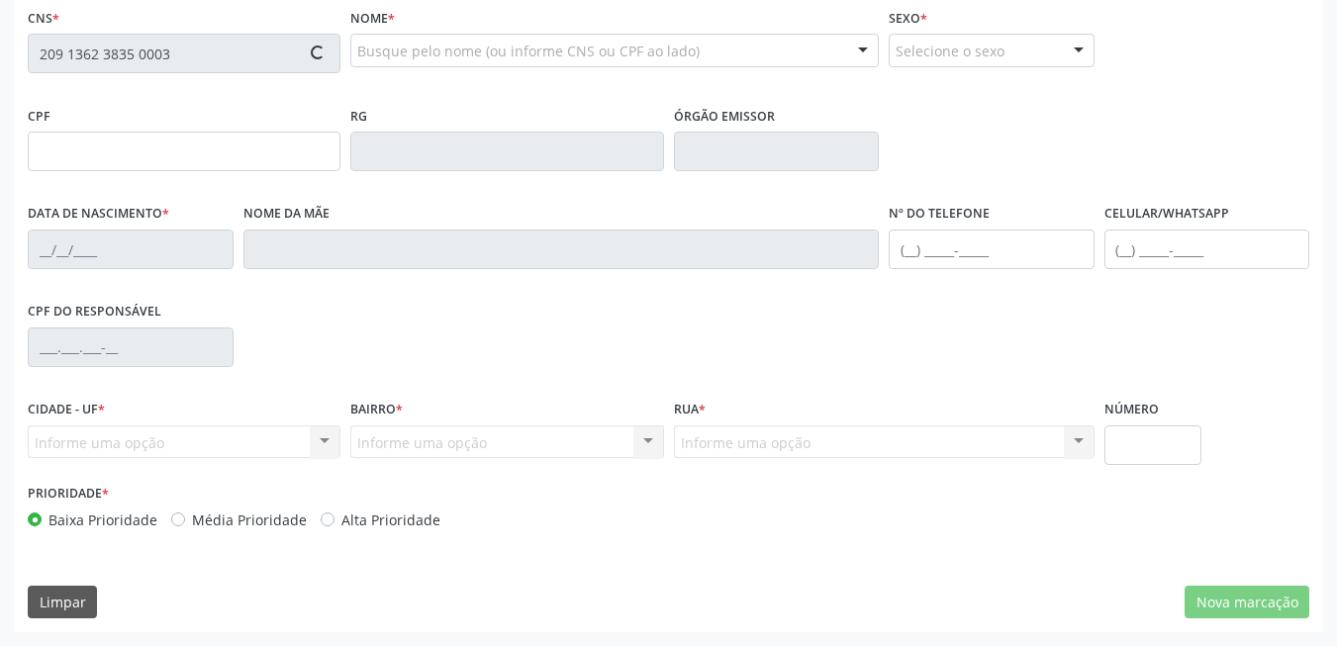
type input "[PHONE_NUMBER]"
type input "618"
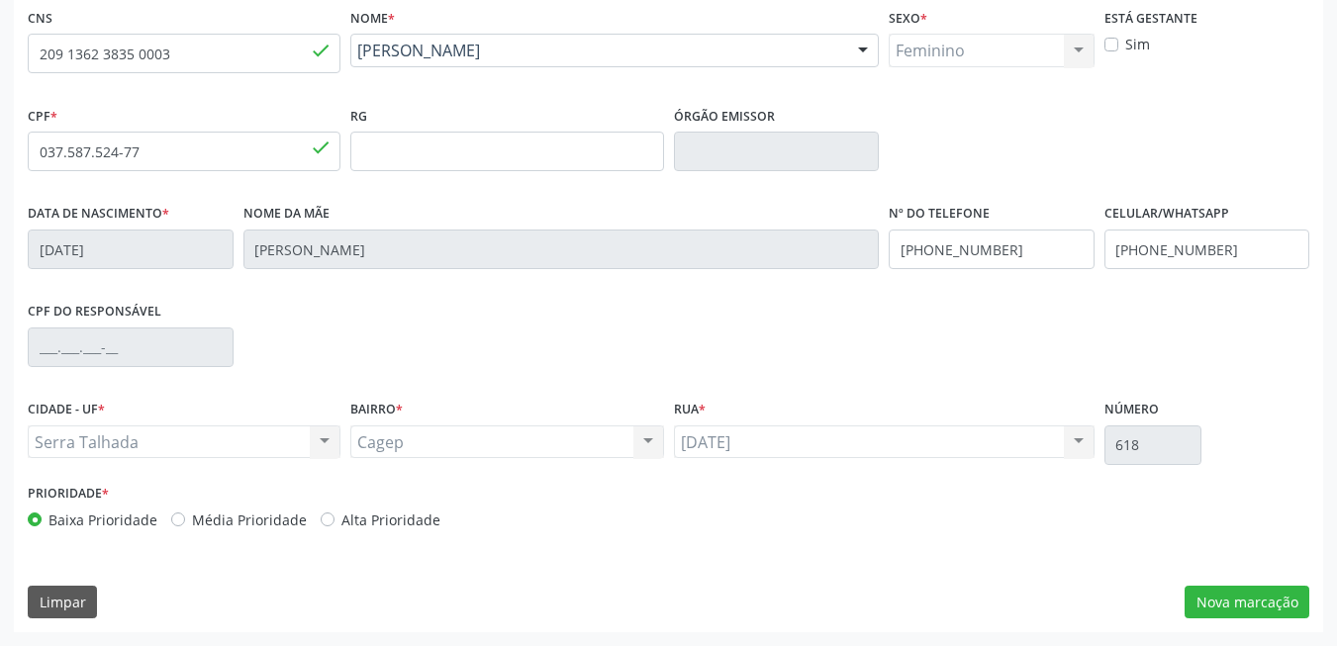
click at [1221, 622] on div "CNS 209 1362 3835 0003 done Nome * [PERSON_NAME] [PERSON_NAME] CNS: 209 [DEMOGR…" at bounding box center [668, 317] width 1309 height 629
click at [1212, 599] on button "Nova marcação" at bounding box center [1247, 603] width 125 height 34
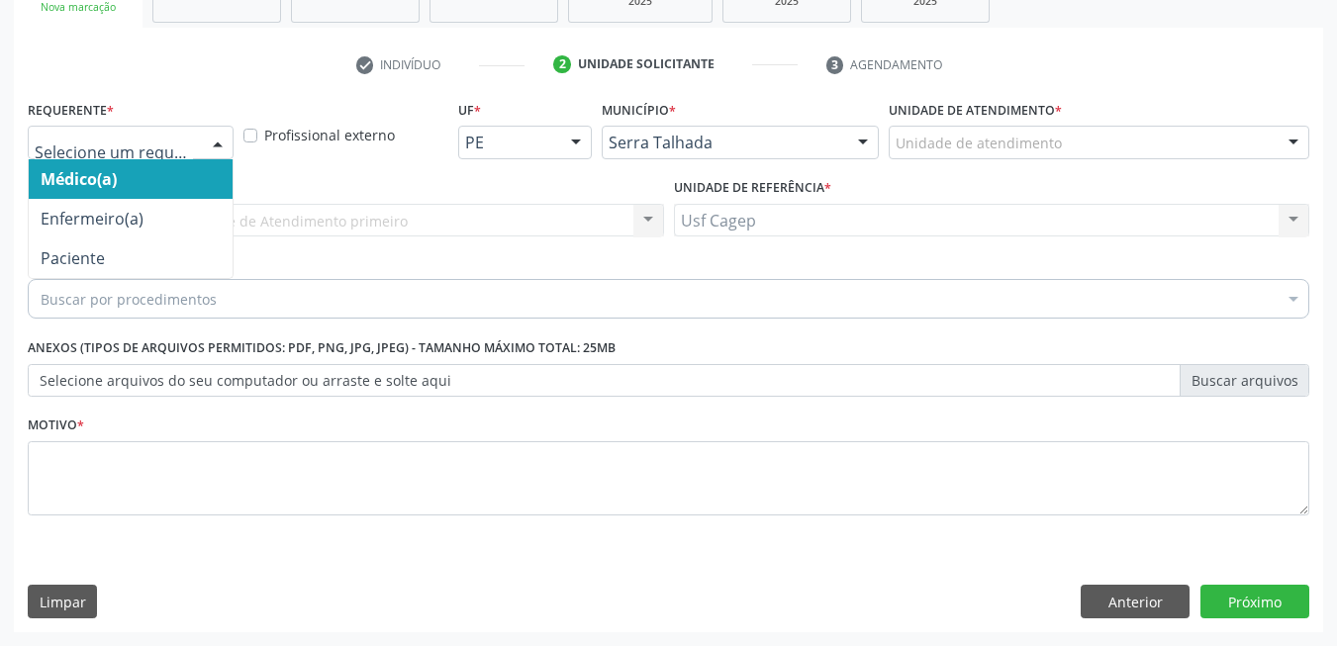
click at [157, 126] on div at bounding box center [131, 143] width 206 height 34
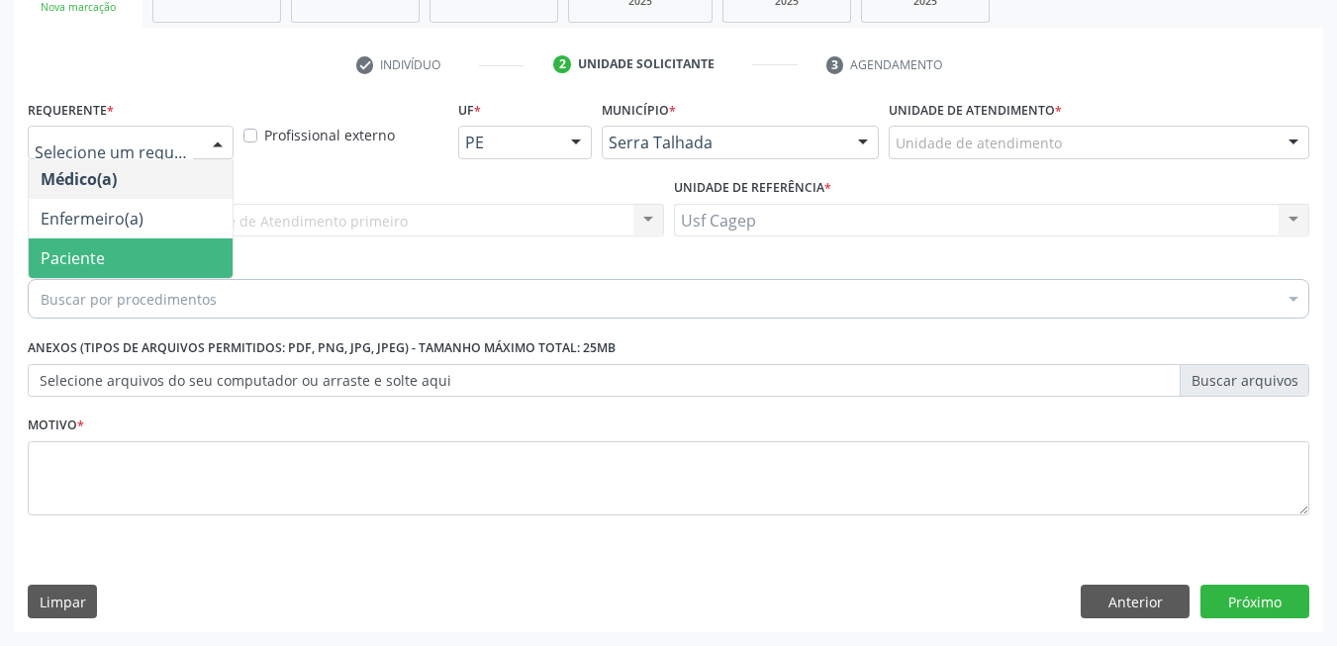
click at [190, 277] on span "Paciente" at bounding box center [131, 259] width 204 height 40
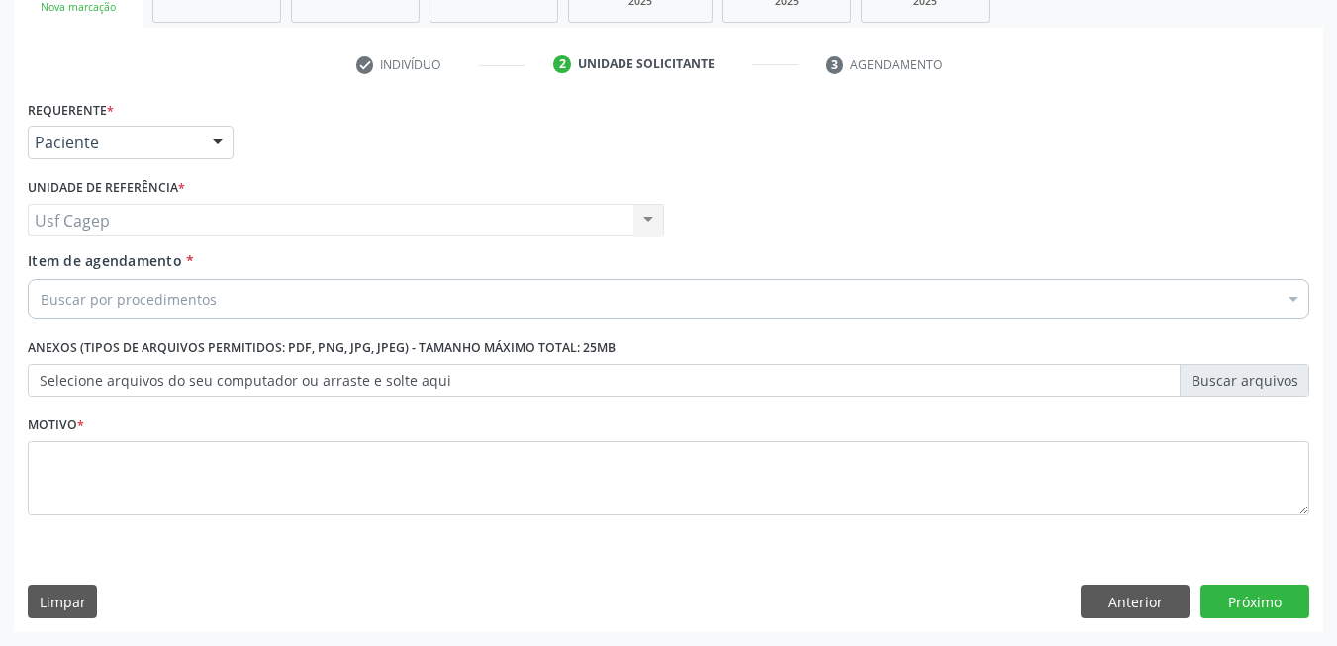
click at [216, 306] on div "Buscar por procedimentos" at bounding box center [669, 299] width 1282 height 40
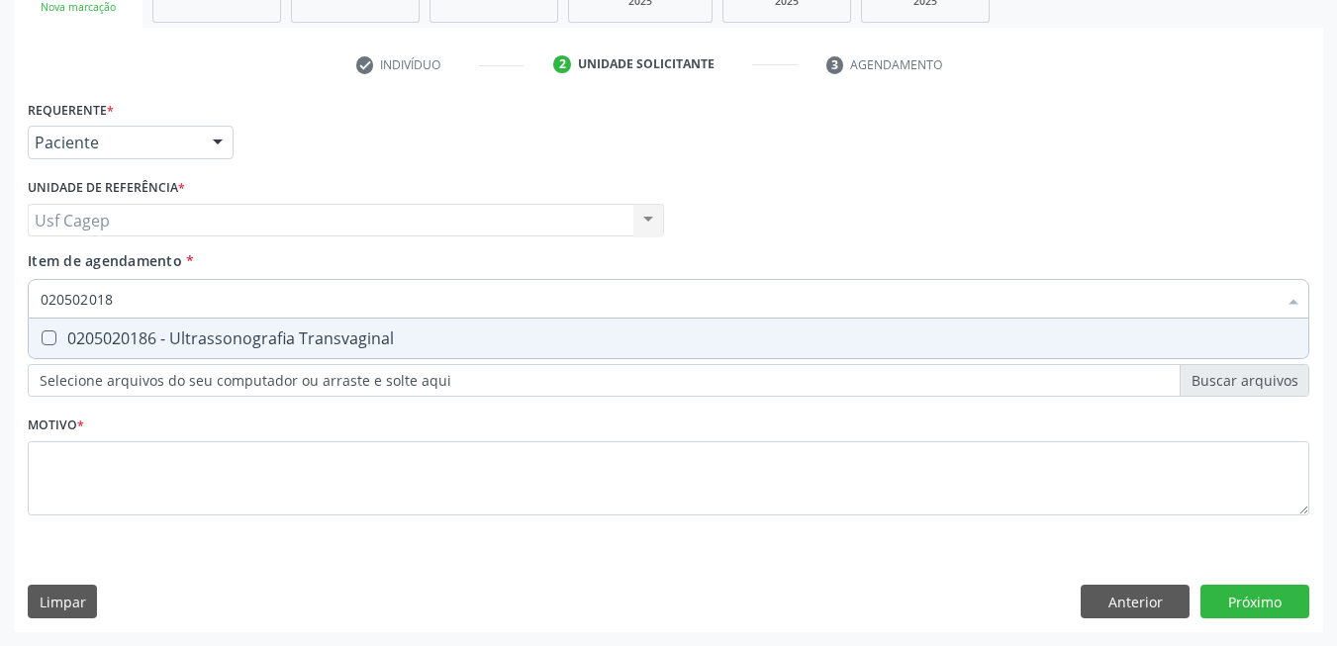
type input "0205020186"
click at [222, 335] on div "0205020186 - Ultrassonografia Transvaginal" at bounding box center [669, 339] width 1256 height 16
checkbox Transvaginal "true"
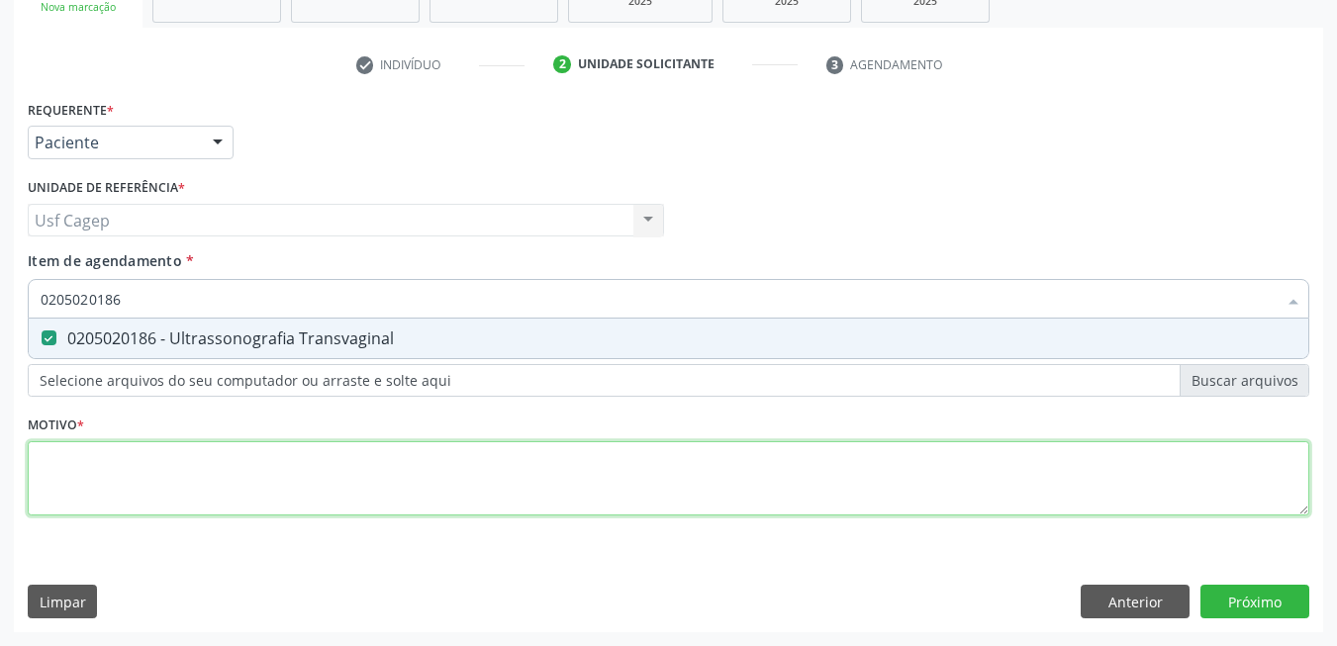
click at [252, 489] on div "Requerente * Paciente Médico(a) Enfermeiro(a) Paciente Nenhum resultado encontr…" at bounding box center [669, 319] width 1282 height 448
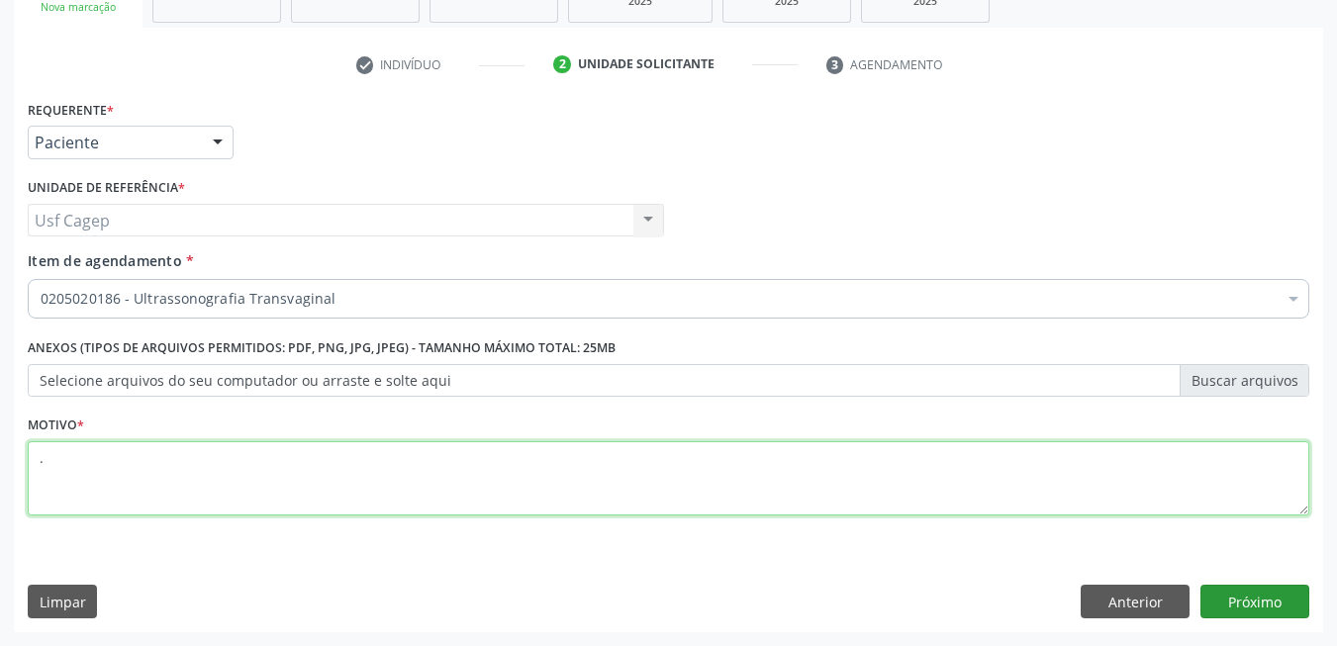
type textarea "."
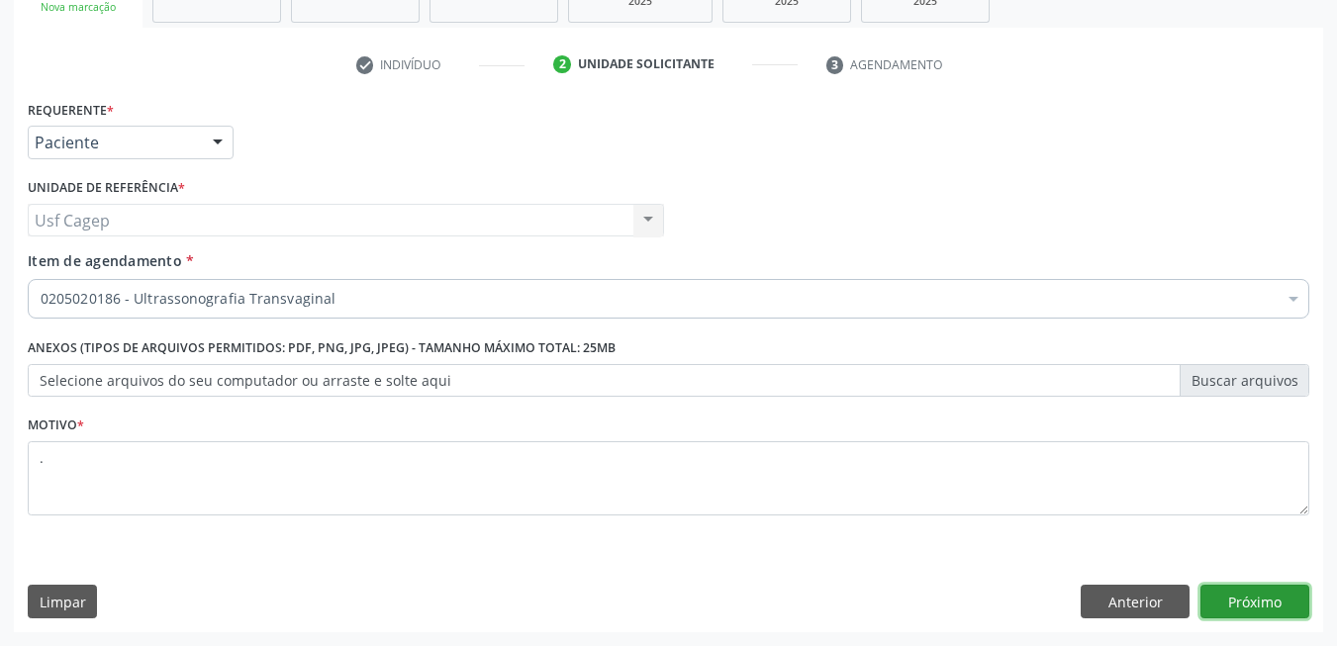
click at [1211, 599] on button "Próximo" at bounding box center [1254, 602] width 109 height 34
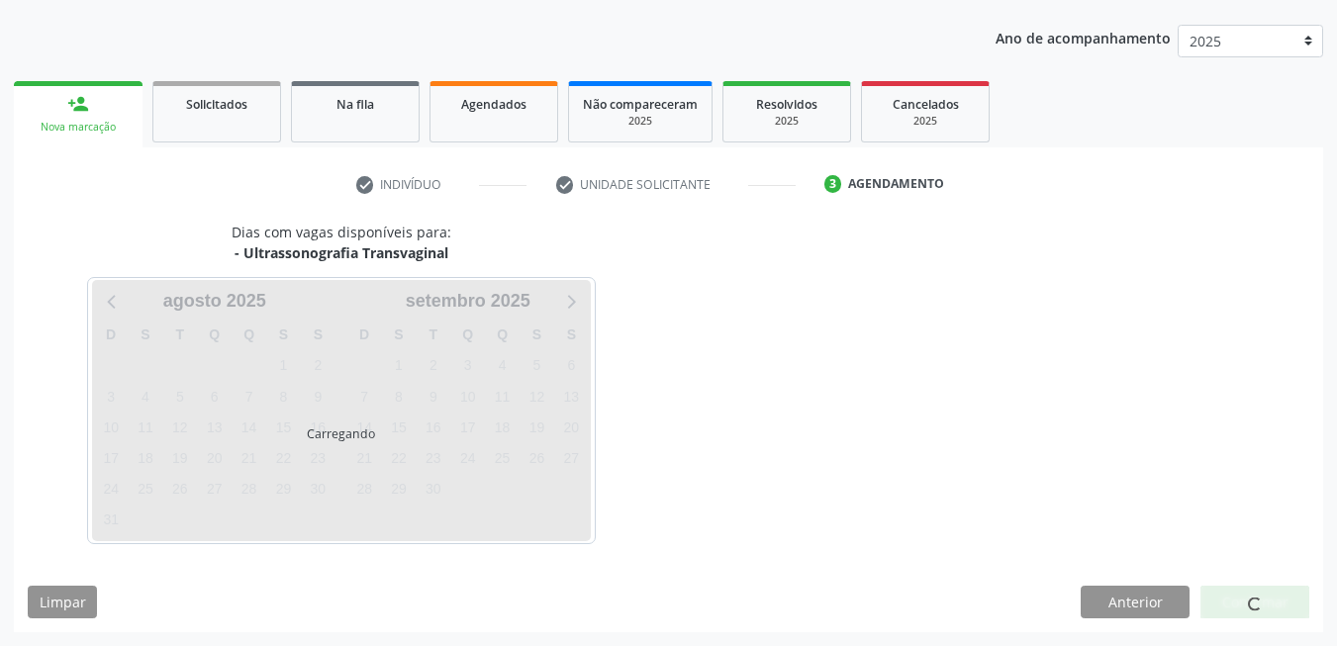
scroll to position [215, 0]
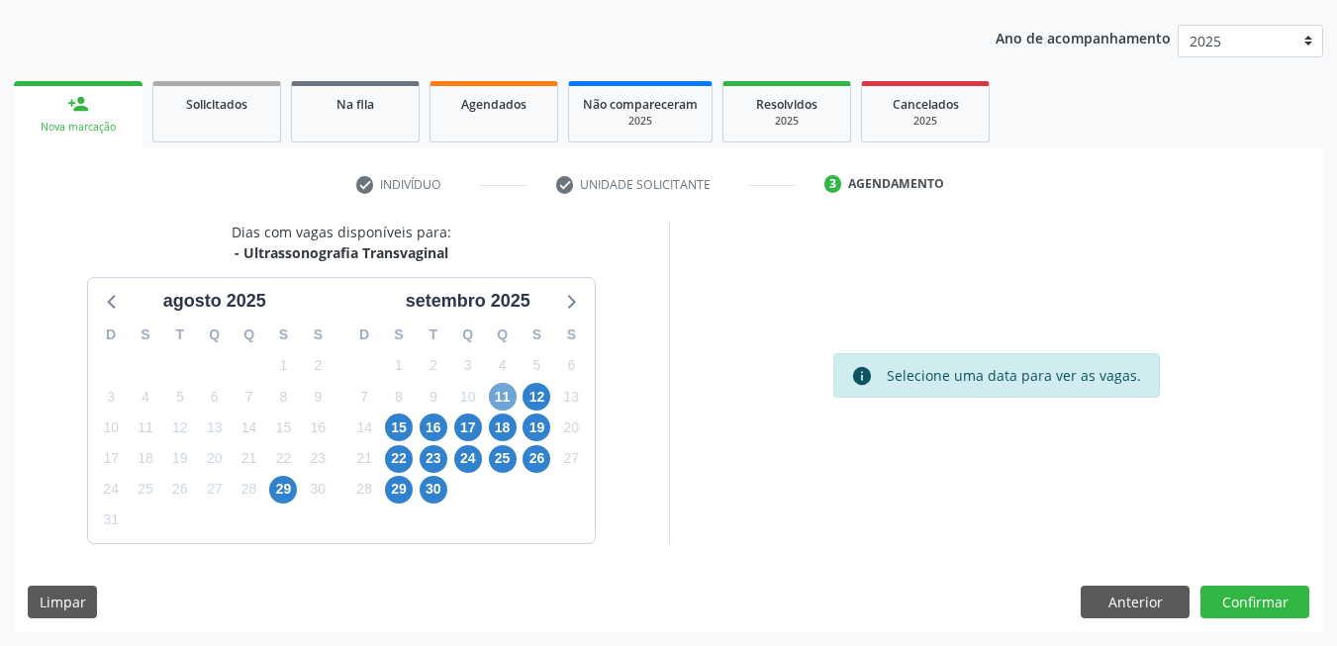
click at [503, 394] on span "11" at bounding box center [503, 397] width 28 height 28
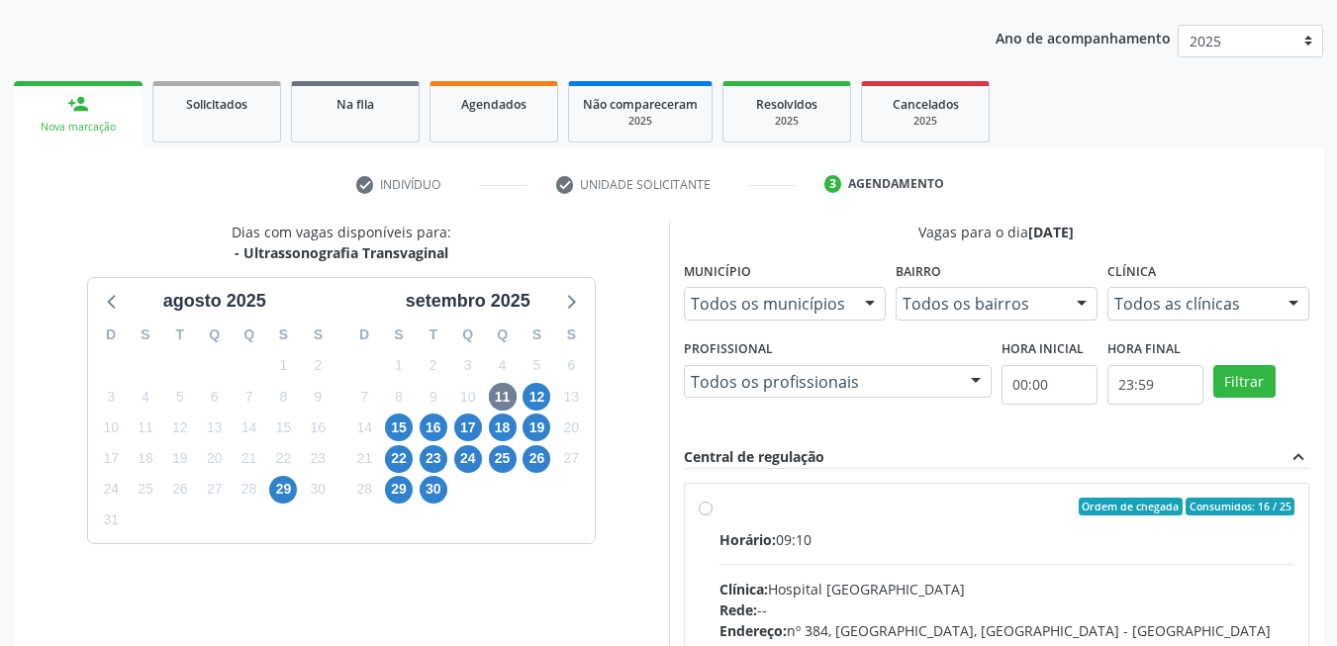
drag, startPoint x: 1015, startPoint y: 551, endPoint x: 1082, endPoint y: 457, distance: 115.0
radio input "true"
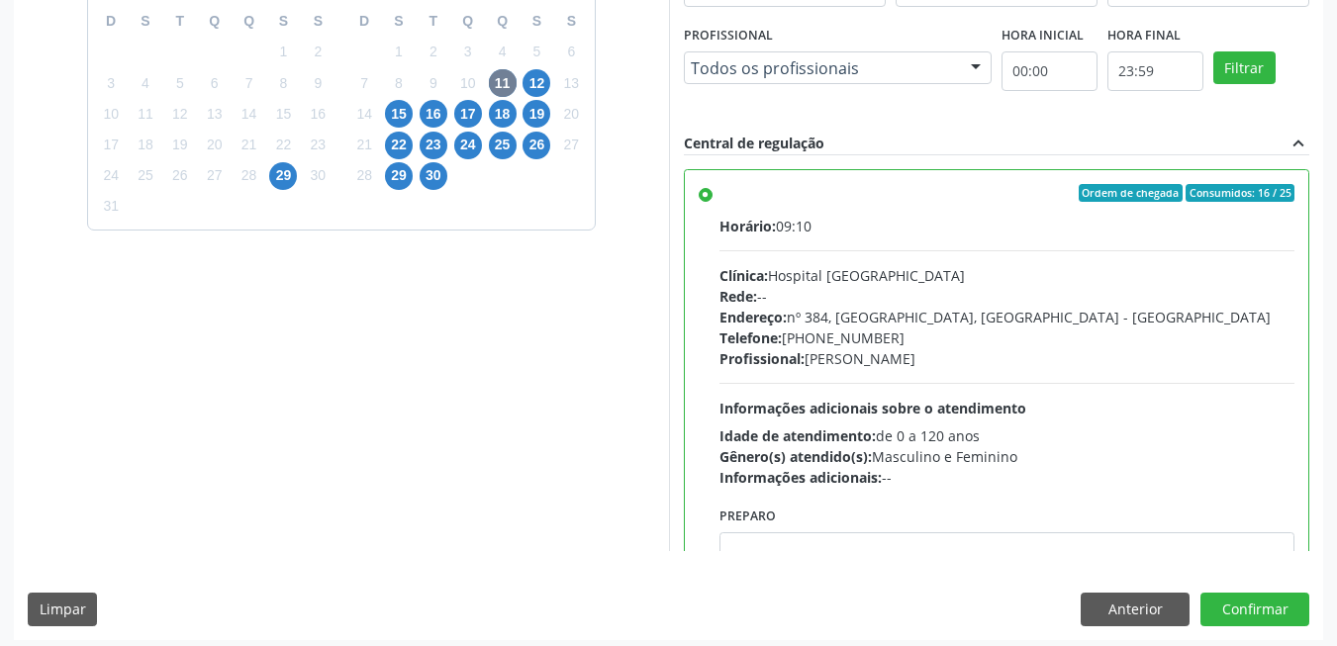
scroll to position [536, 0]
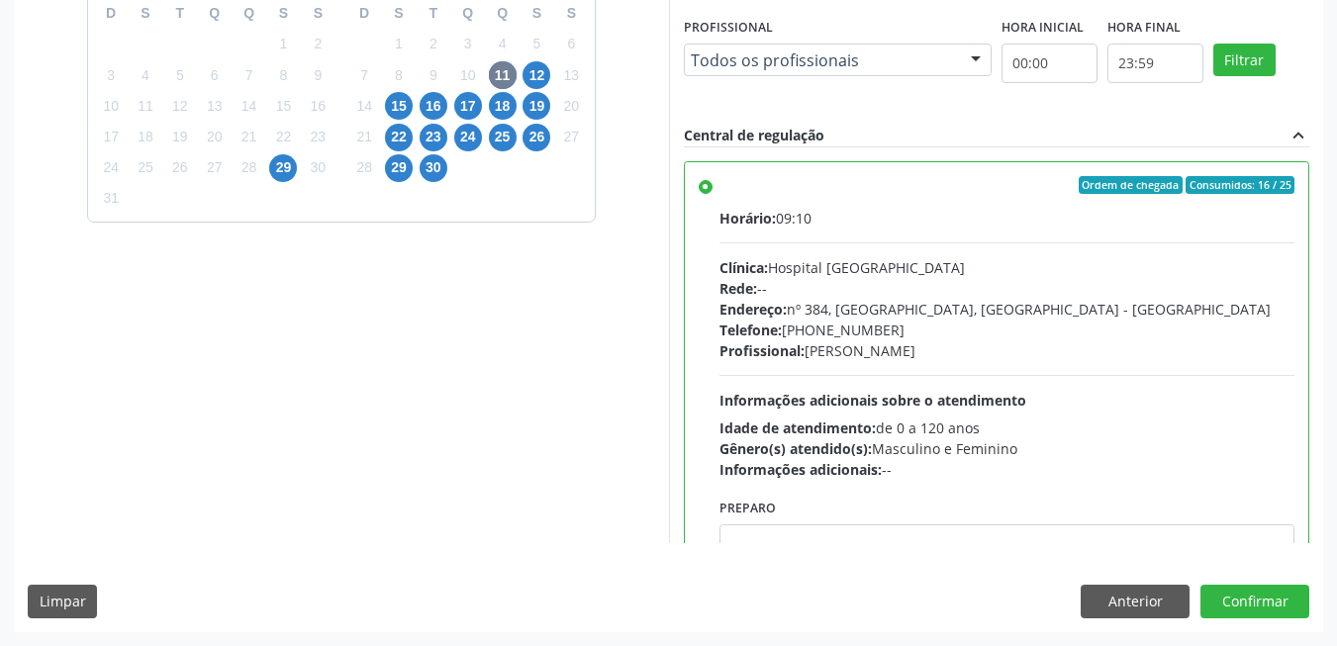
click at [1259, 619] on div "Dias com vagas disponíveis para: - Ultrassonografia Transvaginal ag[DATE] S T Q…" at bounding box center [668, 265] width 1309 height 731
click at [1262, 597] on button "Confirmar" at bounding box center [1254, 602] width 109 height 34
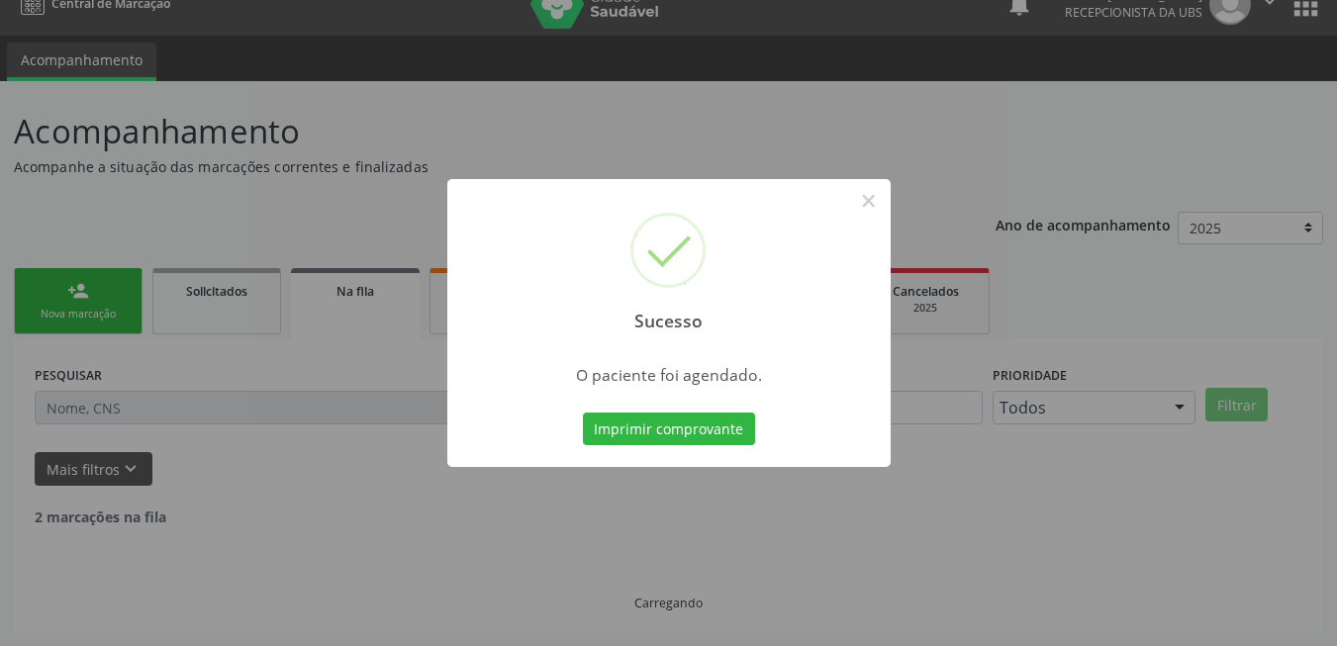
scroll to position [7, 0]
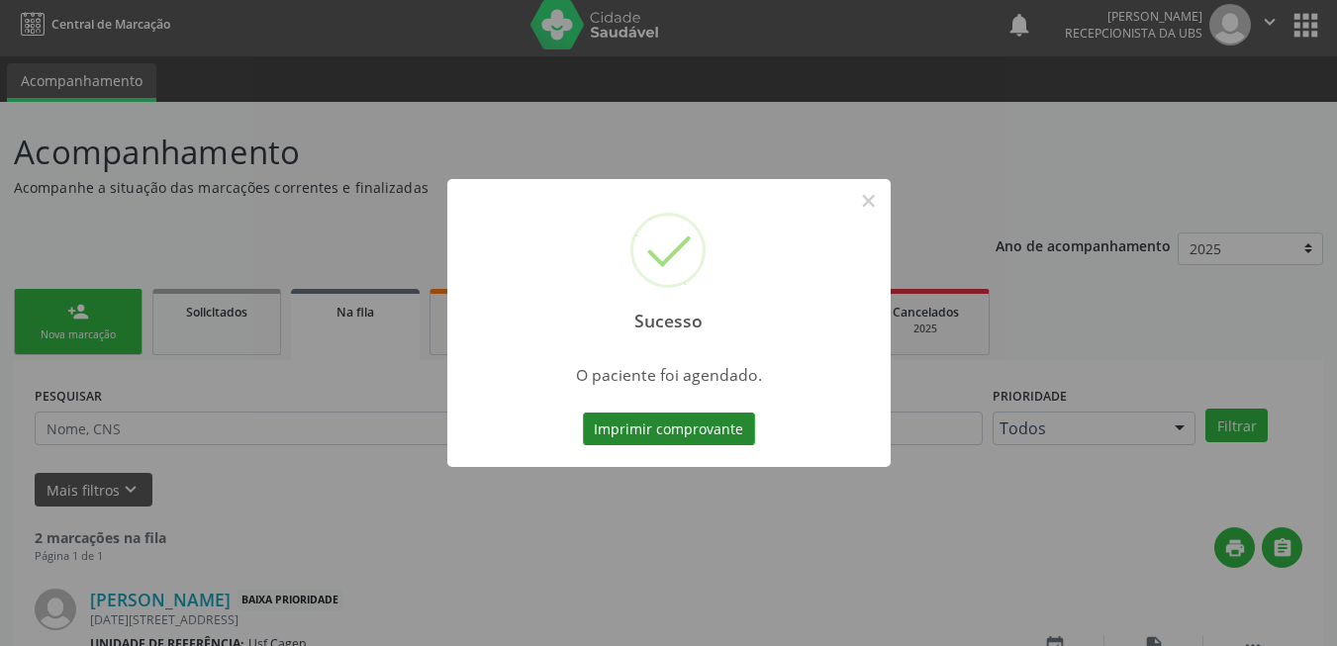
click at [666, 433] on button "Imprimir comprovante" at bounding box center [669, 430] width 172 height 34
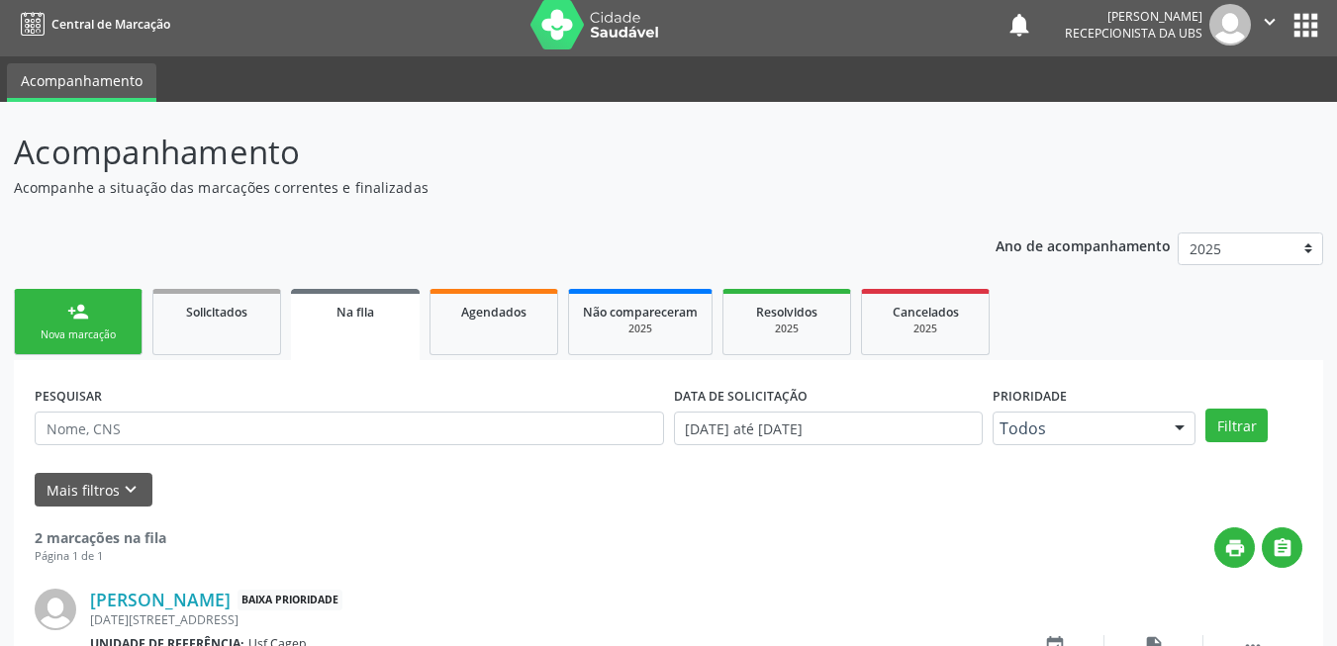
click at [112, 342] on div "Nova marcação" at bounding box center [78, 335] width 99 height 15
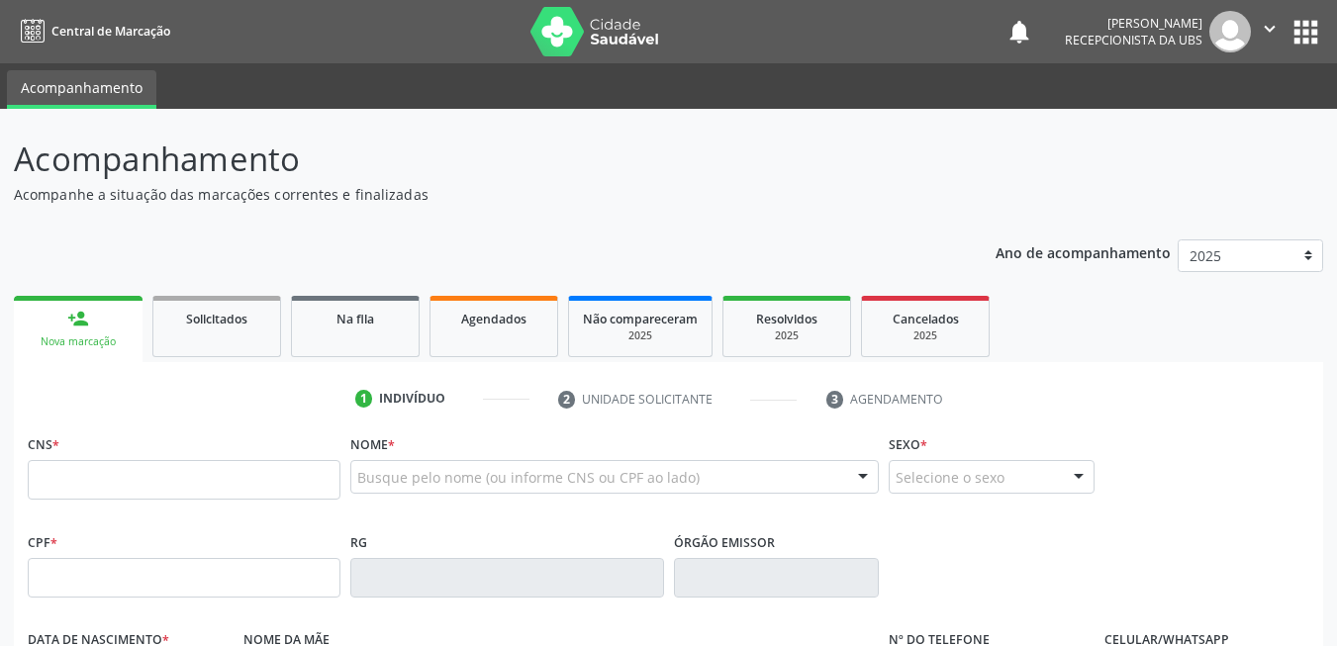
scroll to position [7, 0]
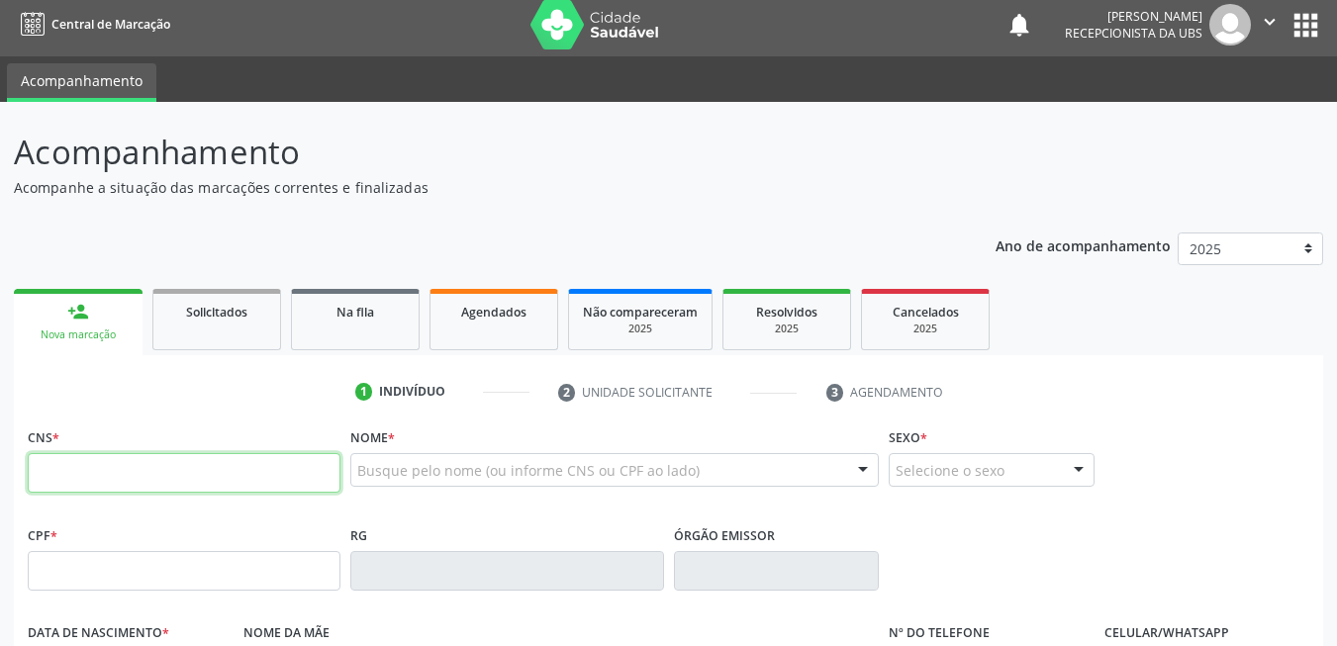
drag, startPoint x: 0, startPoint y: 0, endPoint x: 120, endPoint y: 473, distance: 488.0
click at [120, 473] on input "text" at bounding box center [184, 473] width 313 height 40
type input "704 2082 3991 8684"
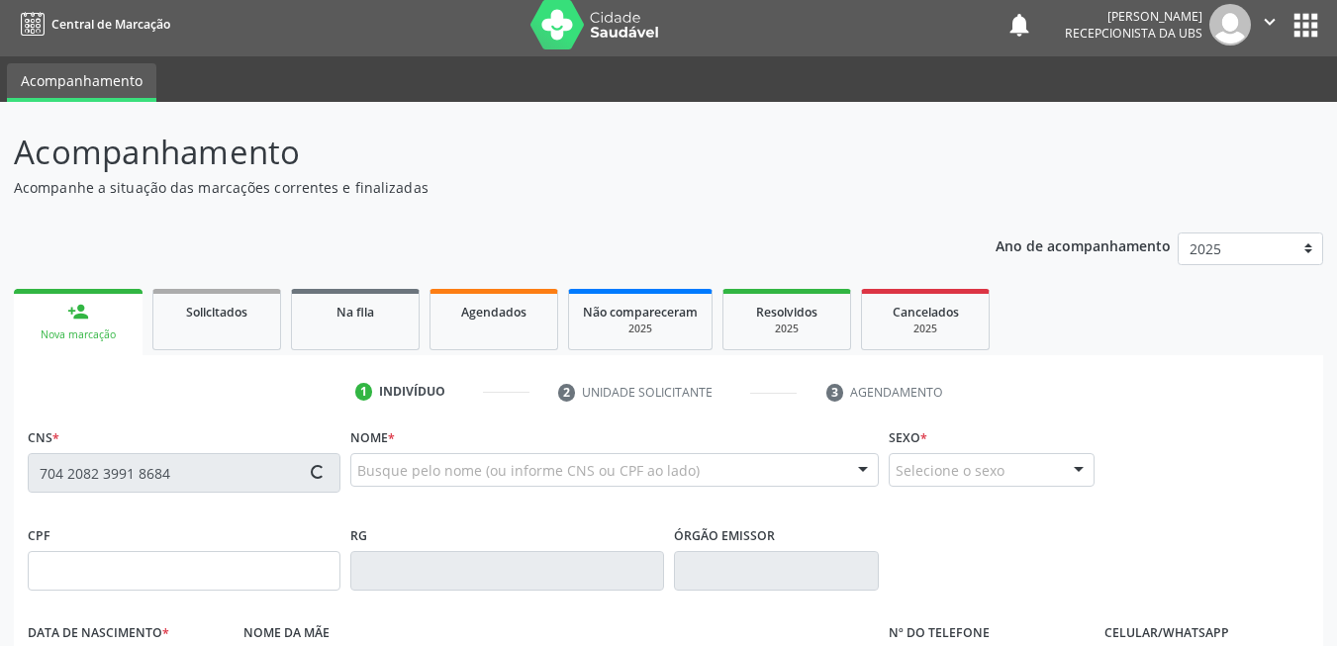
type input "107.247.584-70"
type input "0[DATE]"
type input "[PERSON_NAME] dos [PERSON_NAME]"
type input "[PHONE_NUMBER]"
type input "400"
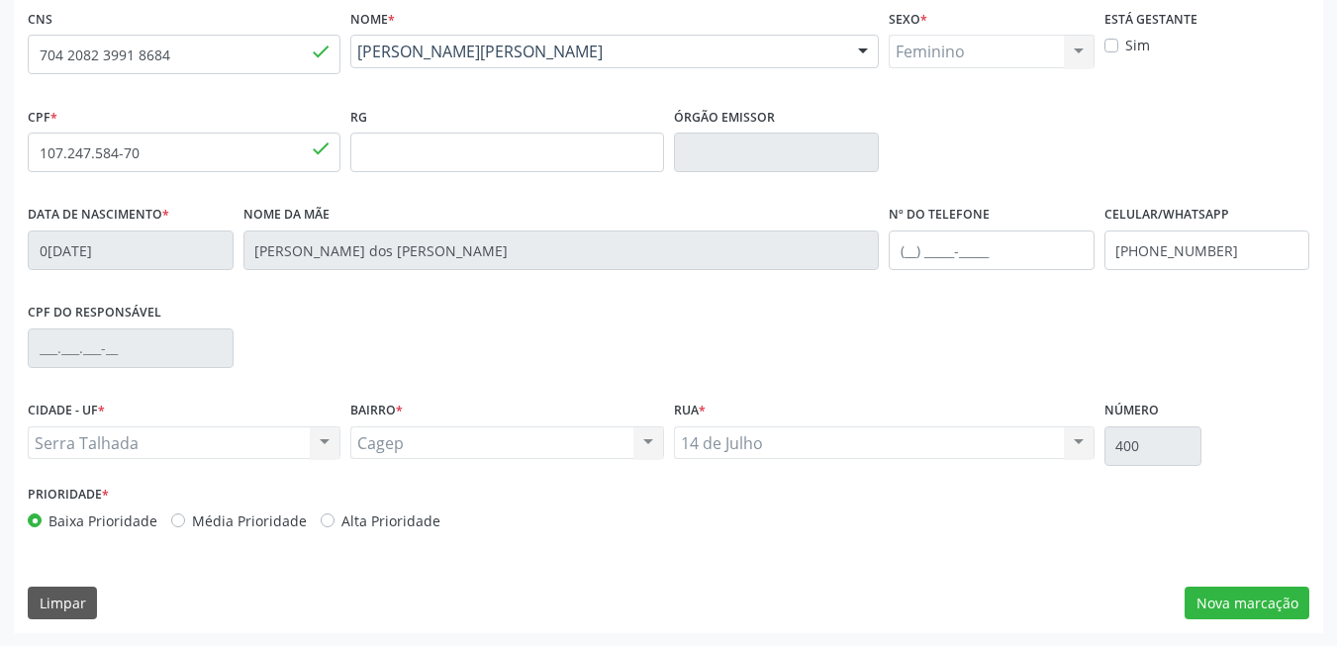
scroll to position [427, 0]
click at [1246, 615] on button "Nova marcação" at bounding box center [1247, 603] width 125 height 34
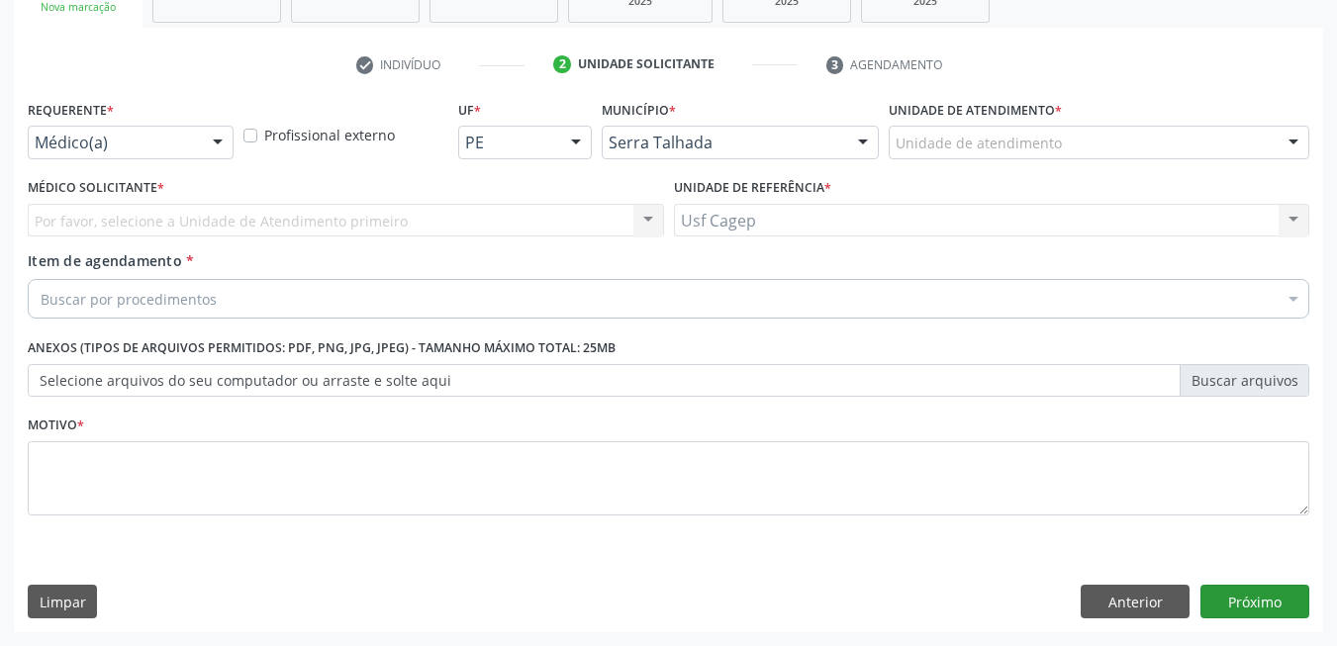
scroll to position [335, 0]
click at [139, 157] on div "Médico(a)" at bounding box center [131, 143] width 206 height 34
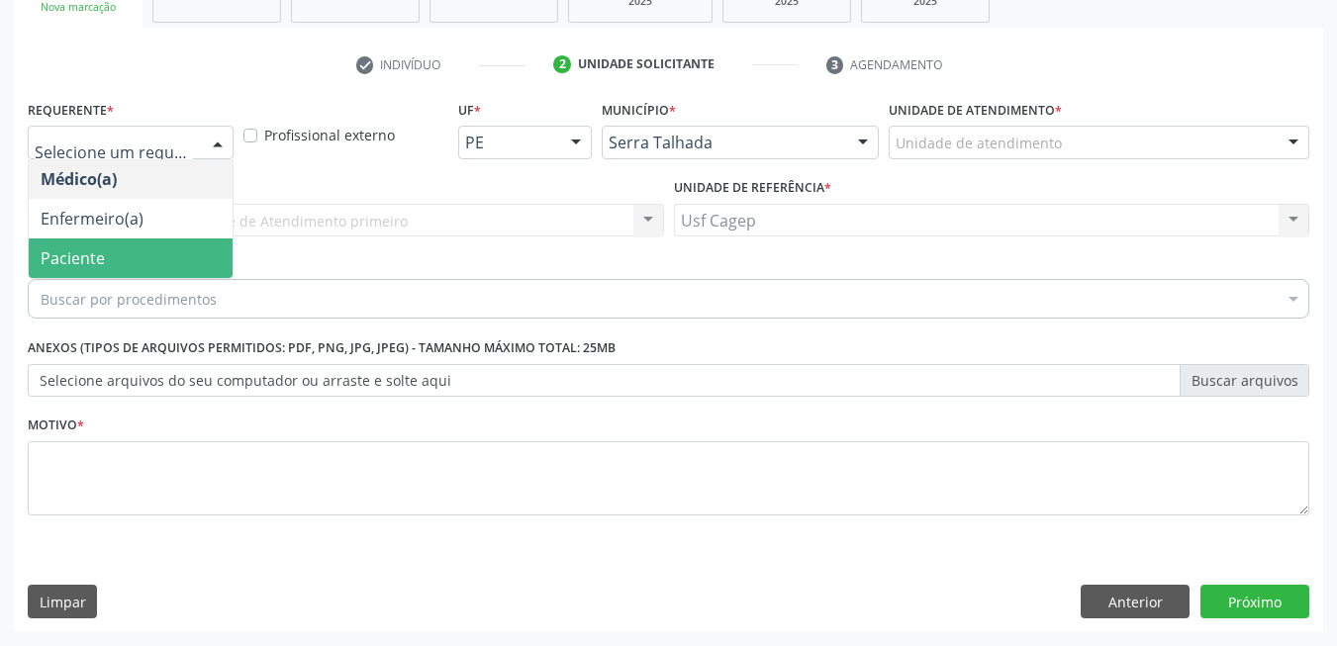
click at [145, 253] on span "Paciente" at bounding box center [131, 259] width 204 height 40
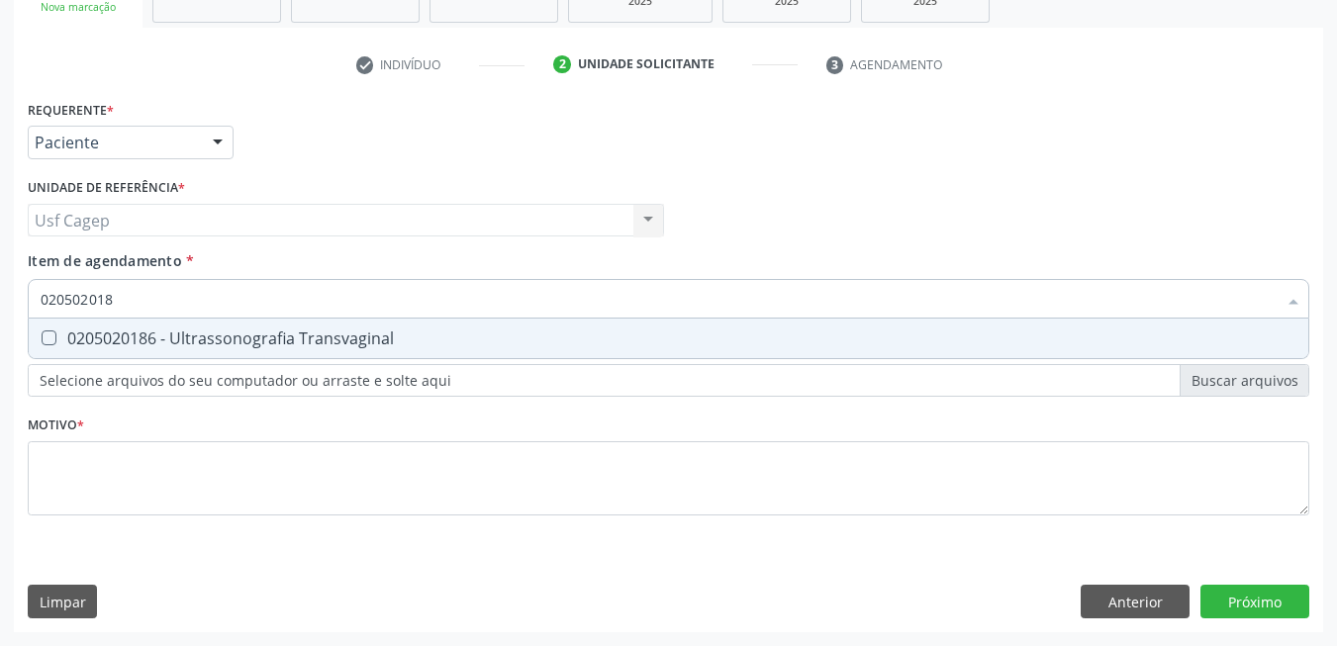
type input "0205020186"
click at [175, 343] on div "0205020186 - Ultrassonografia Transvaginal" at bounding box center [669, 339] width 1256 height 16
checkbox Transvaginal "true"
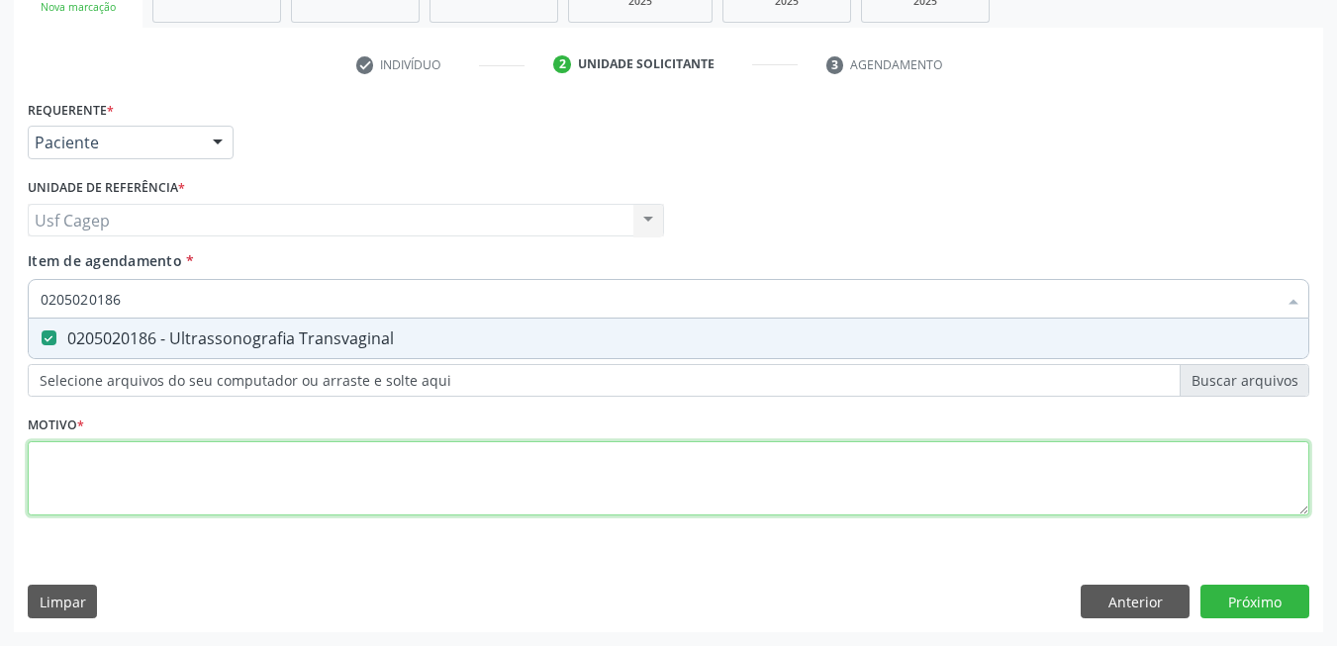
click at [221, 458] on div "Requerente * Paciente Médico(a) Enfermeiro(a) Paciente Nenhum resultado encontr…" at bounding box center [669, 319] width 1282 height 448
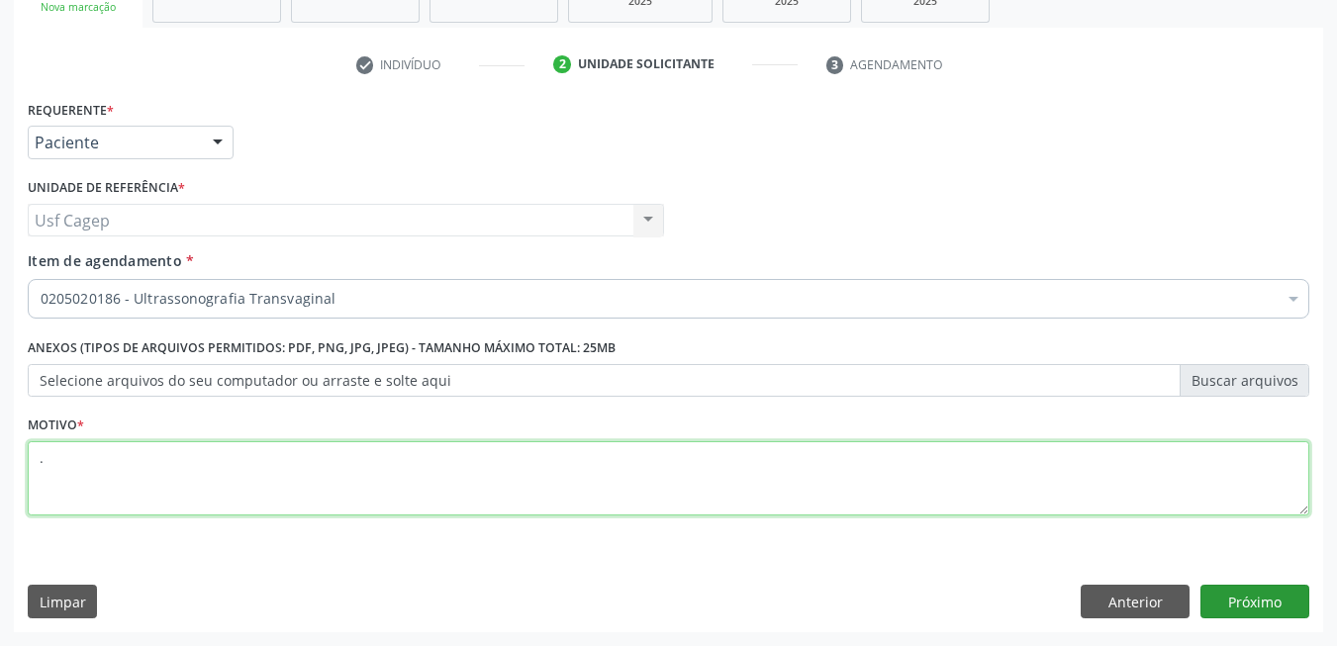
type textarea "."
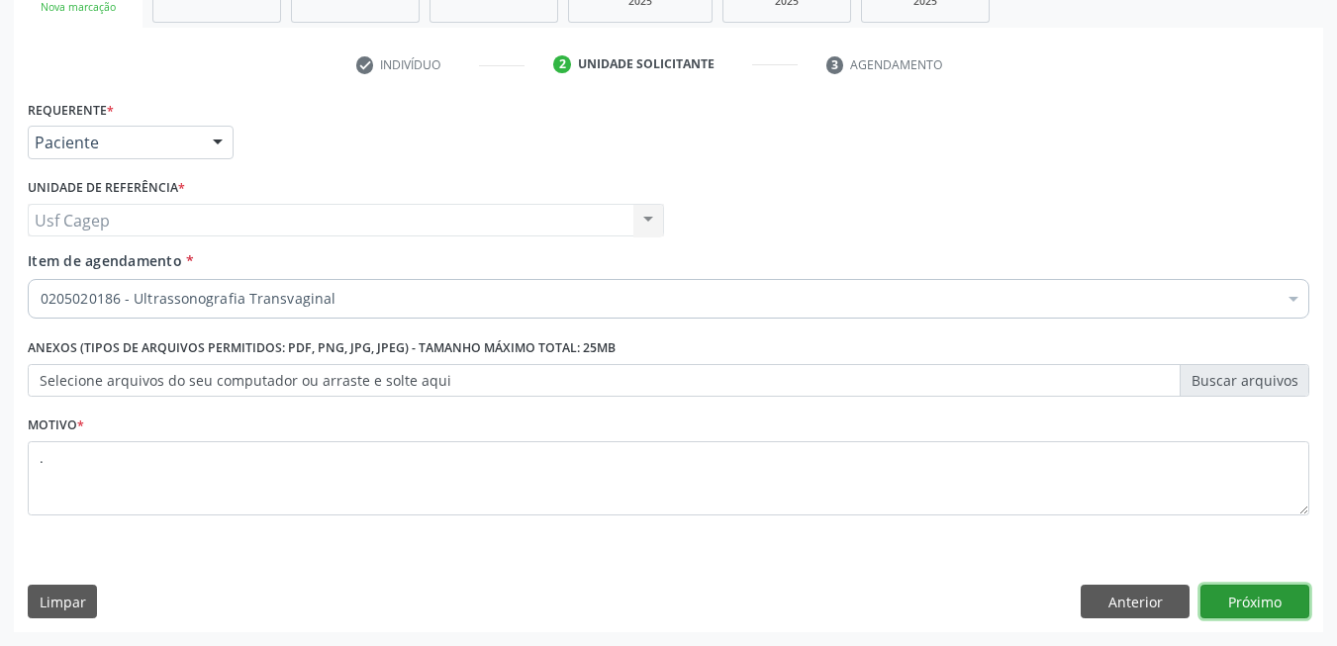
click at [1265, 592] on button "Próximo" at bounding box center [1254, 602] width 109 height 34
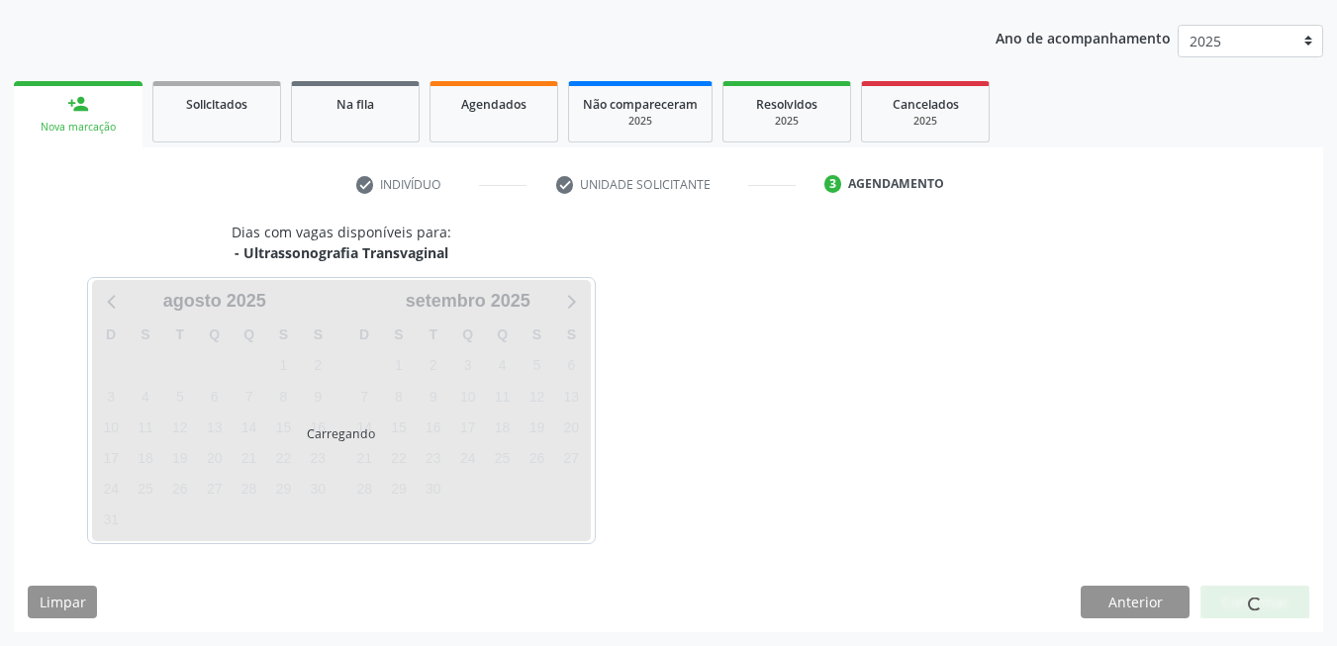
scroll to position [215, 0]
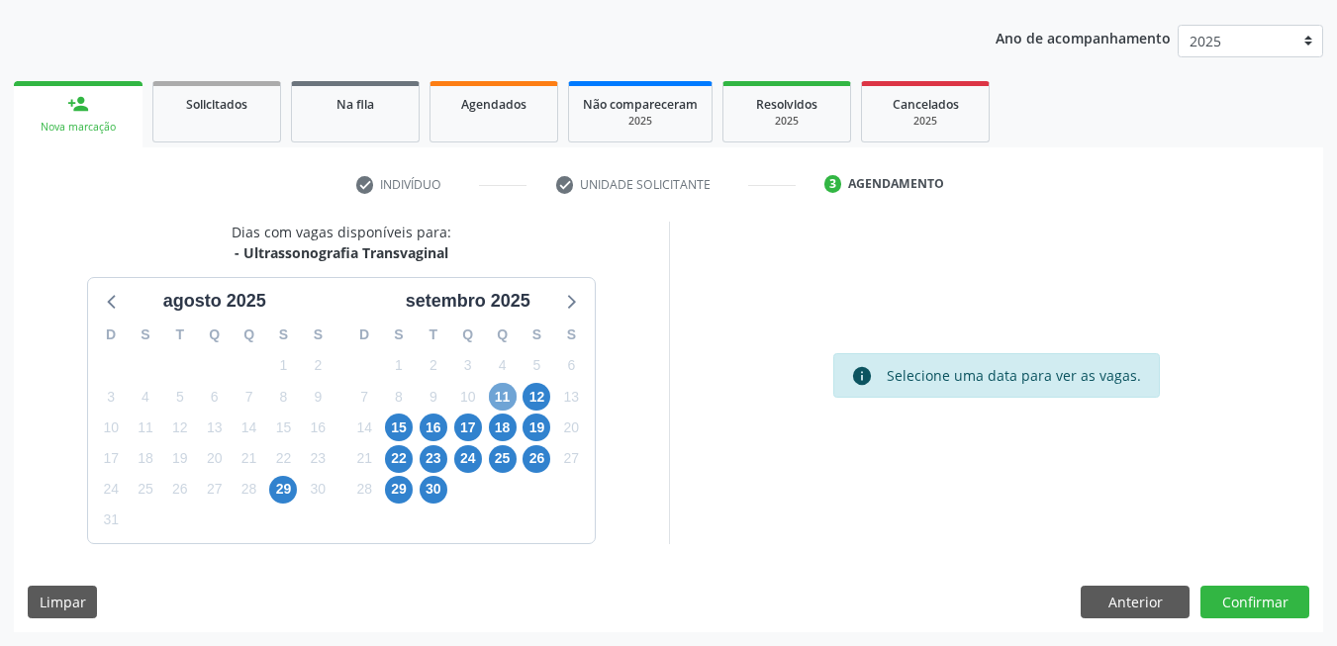
click at [497, 392] on span "11" at bounding box center [503, 397] width 28 height 28
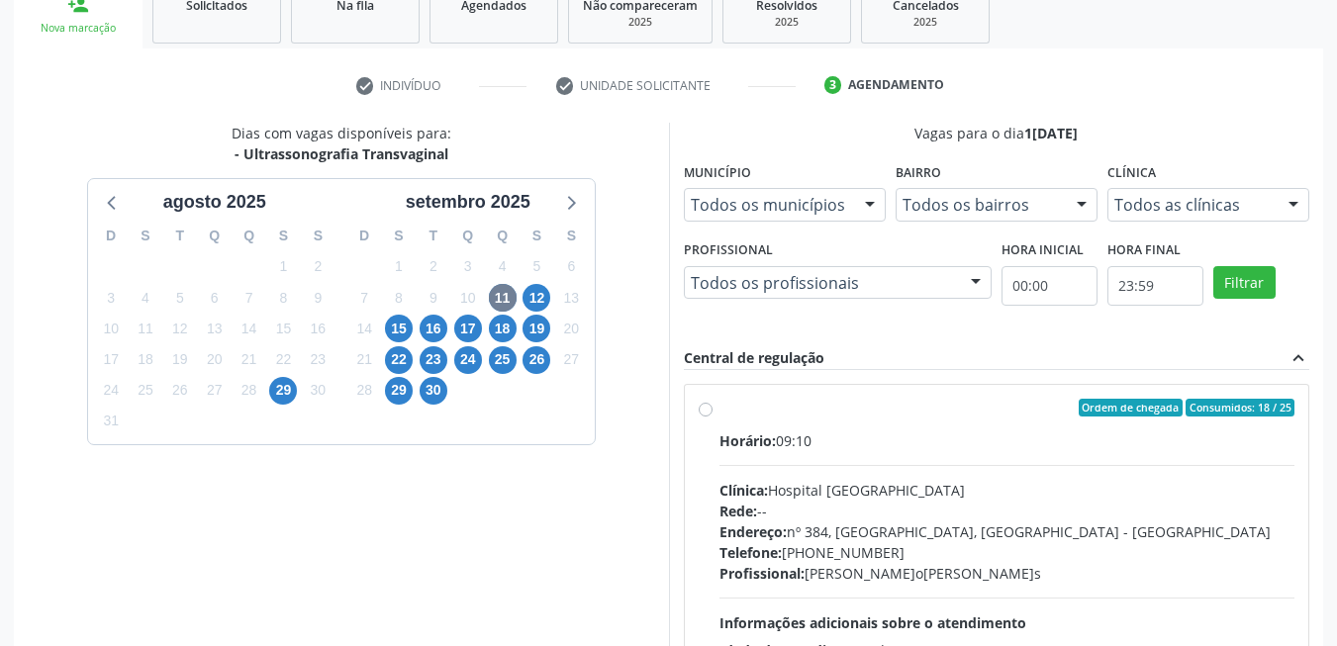
click at [945, 493] on div "Clínica: Hospital [GEOGRAPHIC_DATA]" at bounding box center [1007, 490] width 576 height 21
click at [713, 417] on input "Ordem de chegada Consumidos: 18 / 25 Horário: 09:10 Clínica: Hospital [GEOGRAPH…" at bounding box center [706, 408] width 14 height 18
radio input "true"
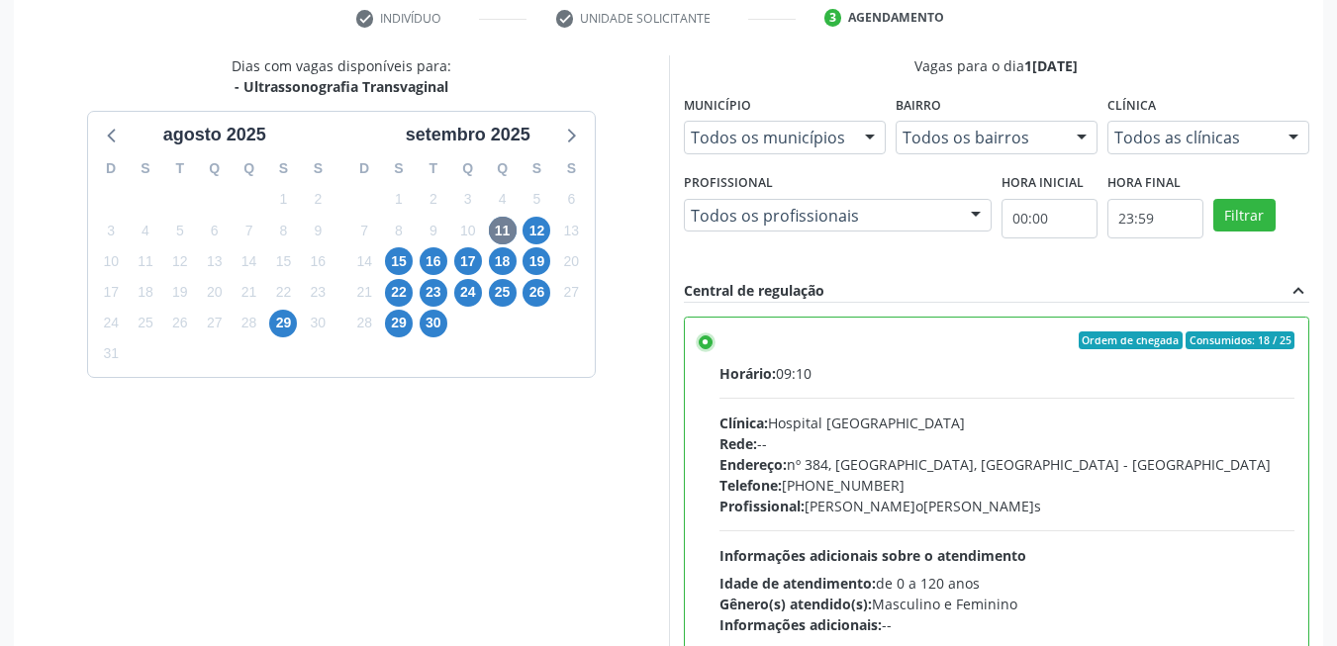
scroll to position [536, 0]
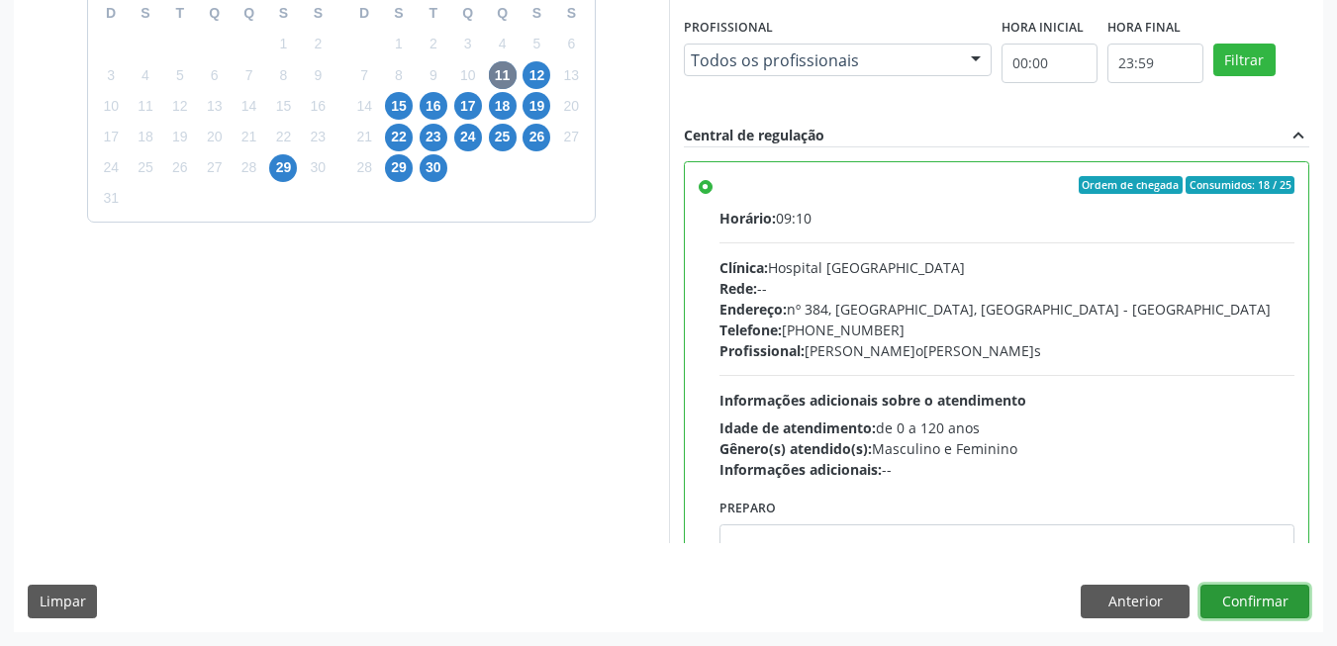
click at [1270, 609] on button "Confirmar" at bounding box center [1254, 602] width 109 height 34
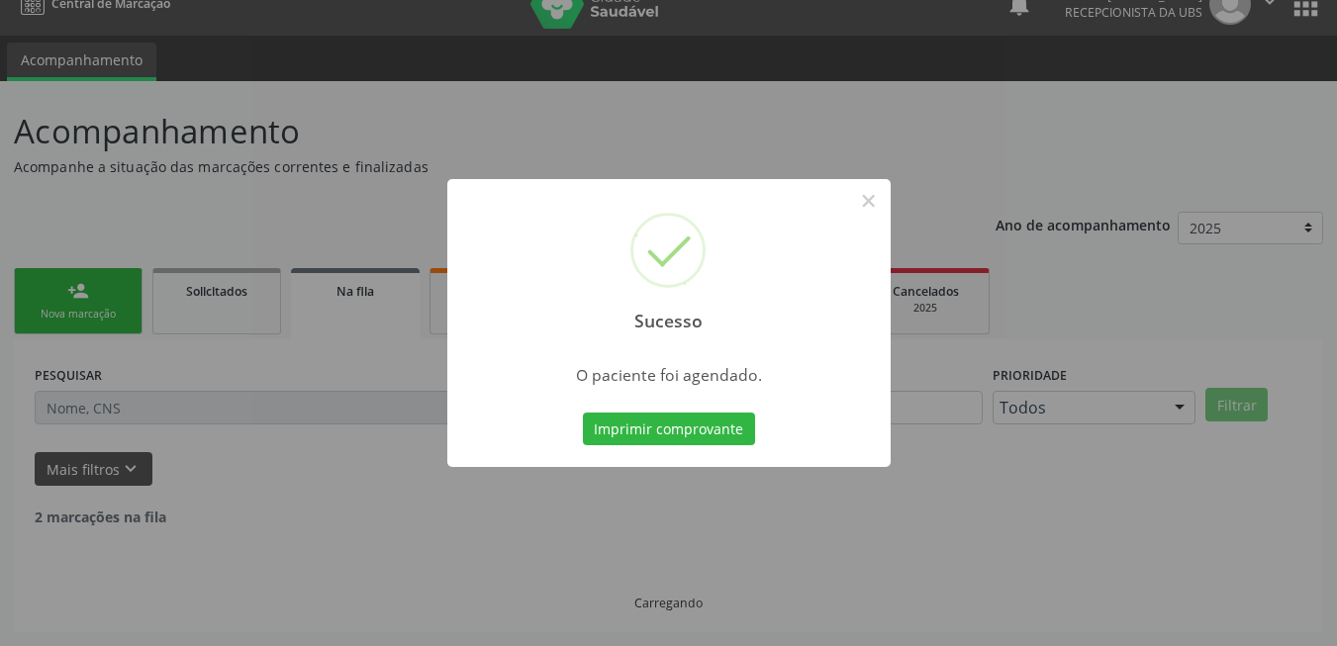
scroll to position [7, 0]
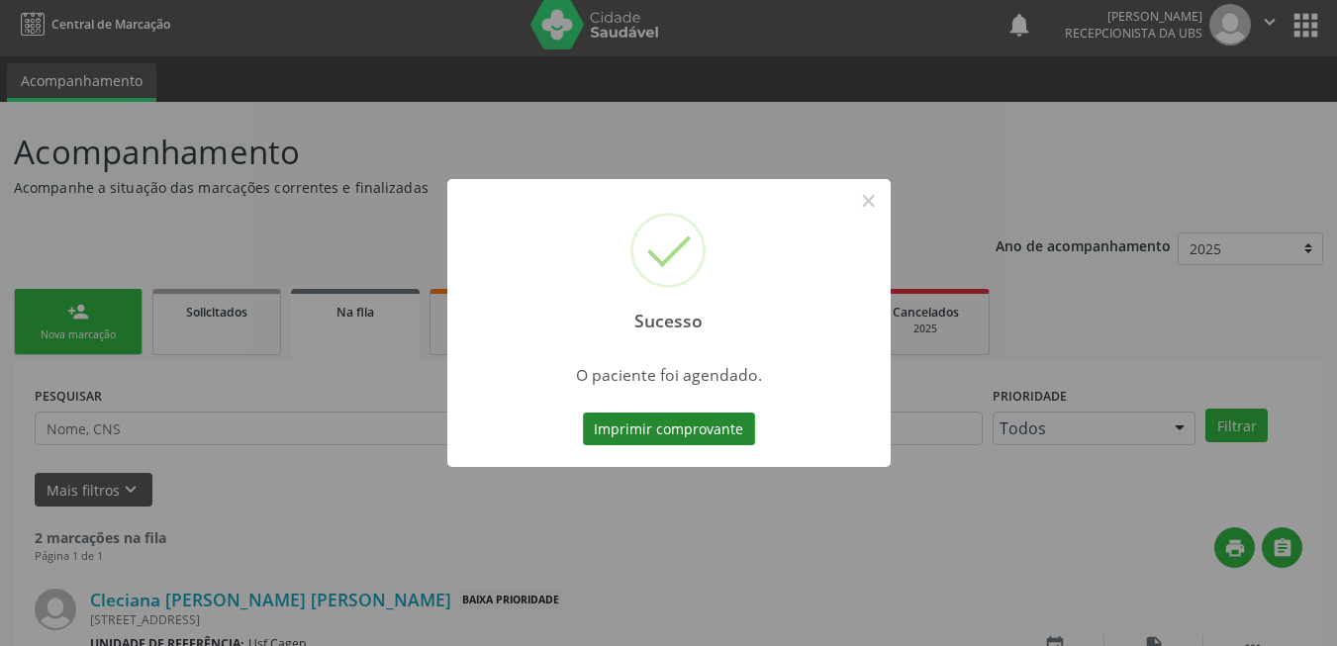
click at [626, 417] on button "Imprimir comprovante" at bounding box center [669, 430] width 172 height 34
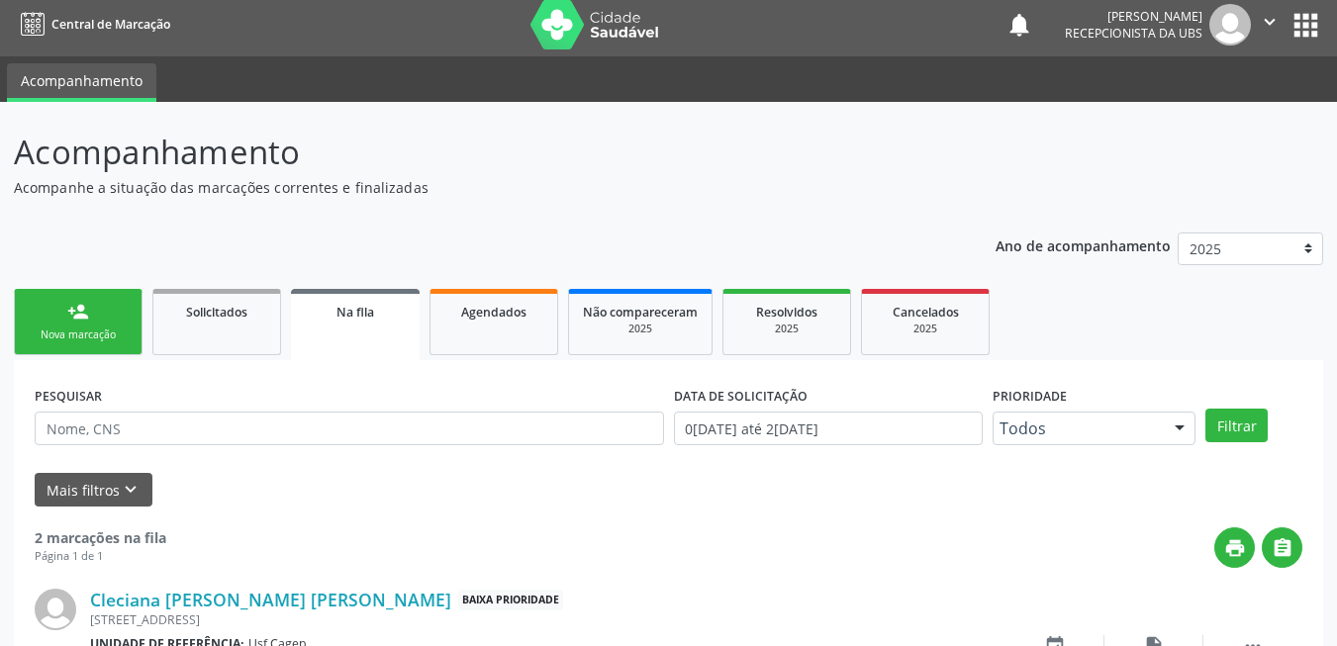
click at [92, 349] on link "person_add Nova marcação" at bounding box center [78, 322] width 129 height 66
click at [94, 323] on link "person_add Nova marcação" at bounding box center [78, 322] width 129 height 66
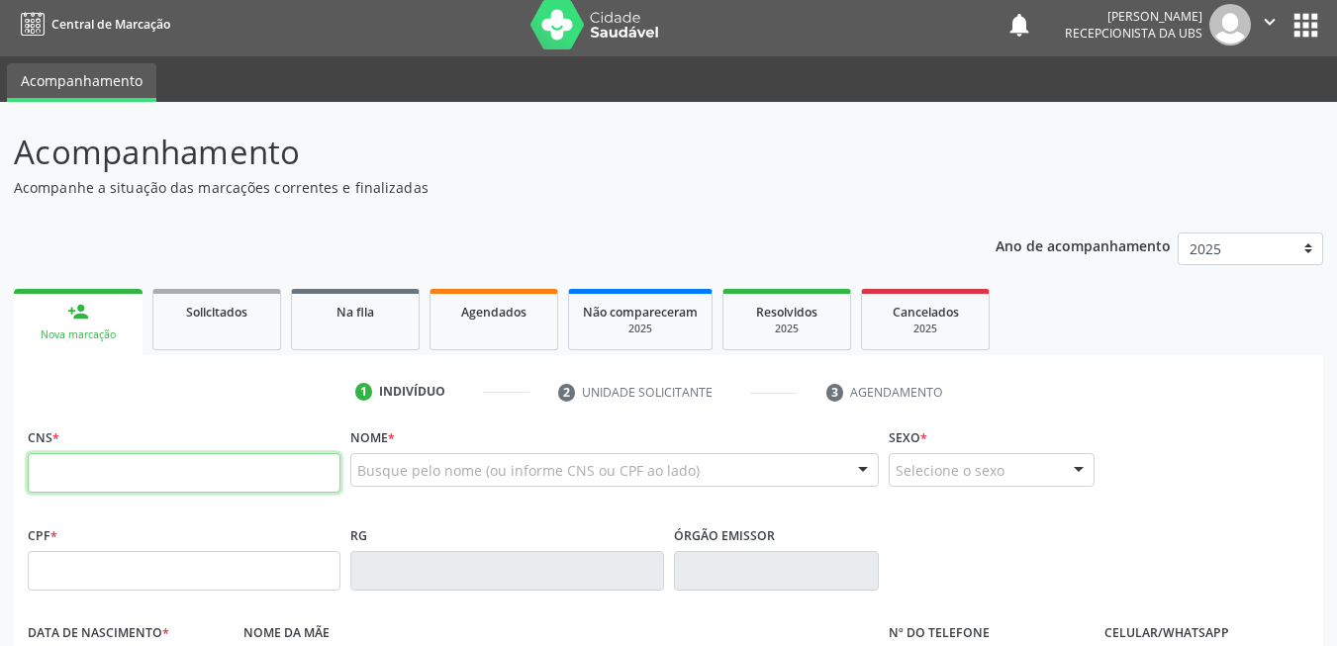
click at [229, 477] on input "text" at bounding box center [184, 473] width 313 height 40
type input "203 8686 4432 0009"
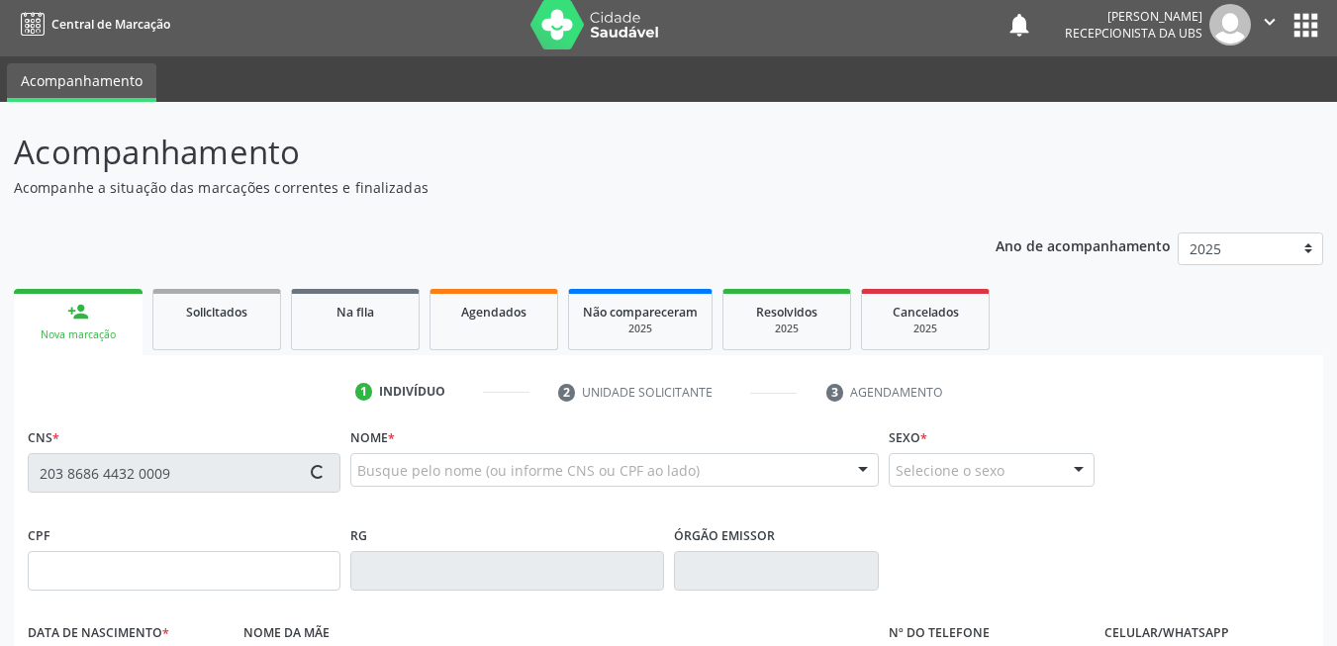
type input "013.055.024-85"
type input "1[DATE]"
type input "[PERSON_NAME]a do[PERSON_NAME]a"
type input "[PHONE_NUMBER]"
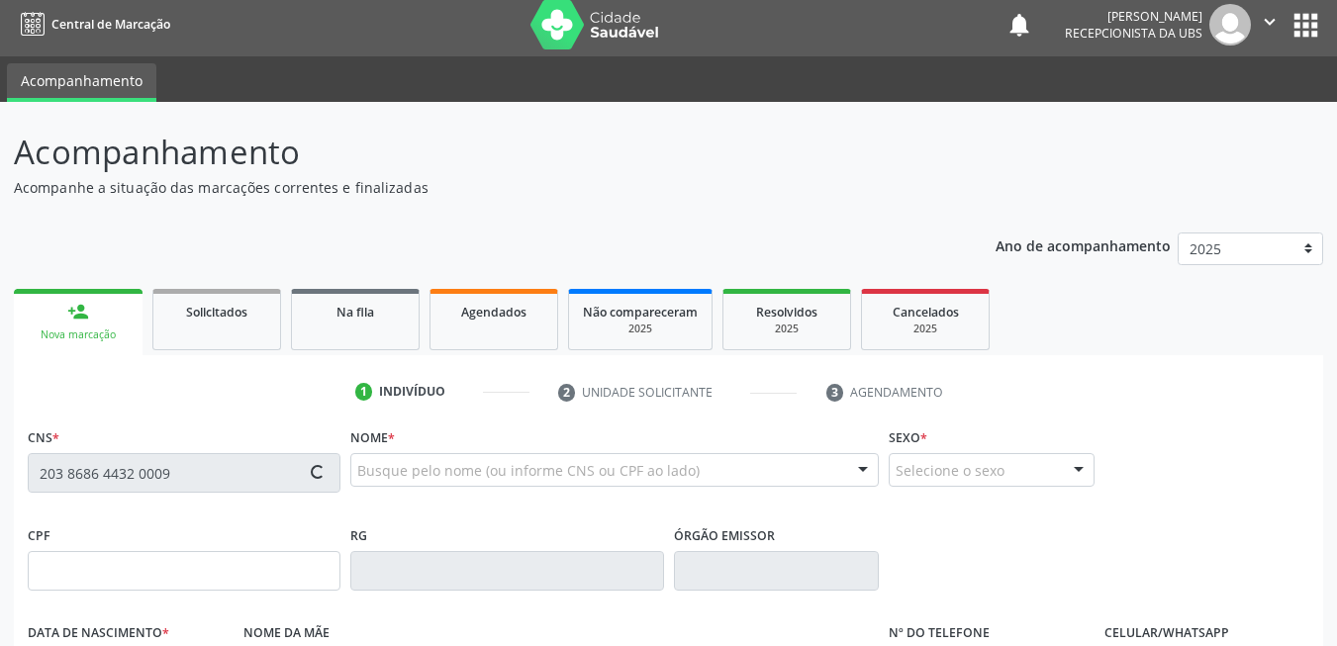
type input "118"
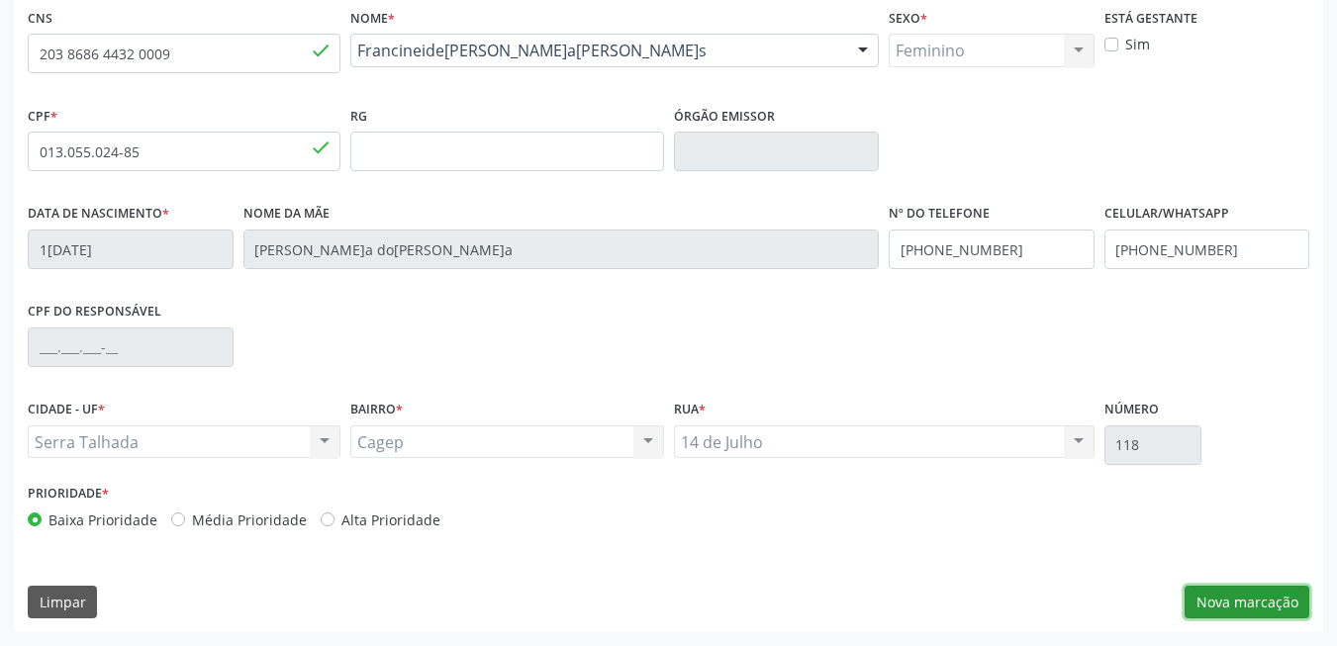
click at [1202, 594] on button "Nova marcação" at bounding box center [1247, 603] width 125 height 34
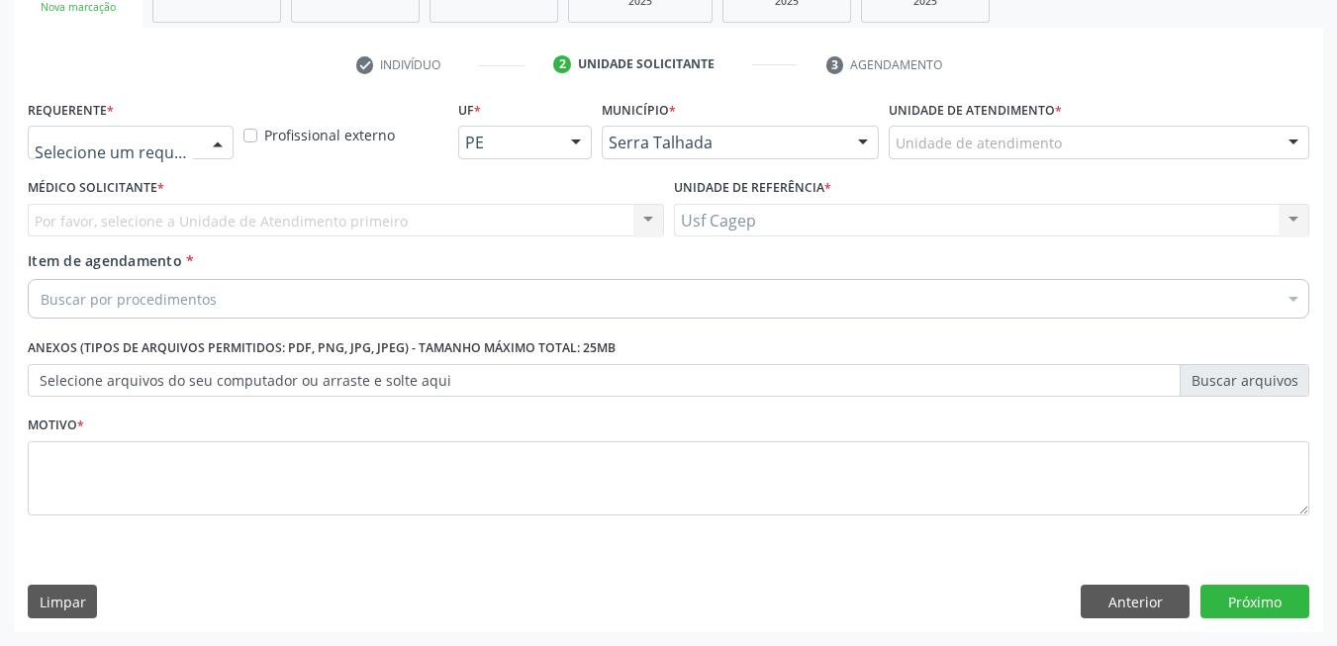
click at [163, 132] on div at bounding box center [131, 143] width 206 height 34
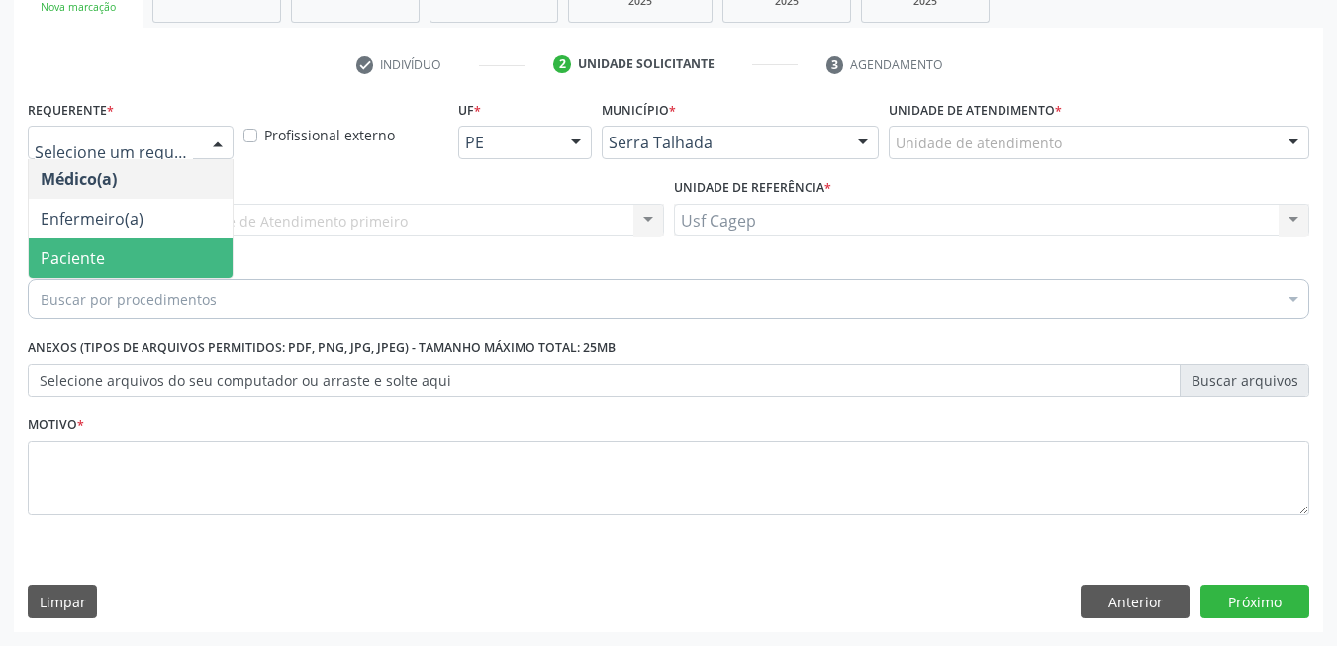
click at [165, 251] on span "Paciente" at bounding box center [131, 259] width 204 height 40
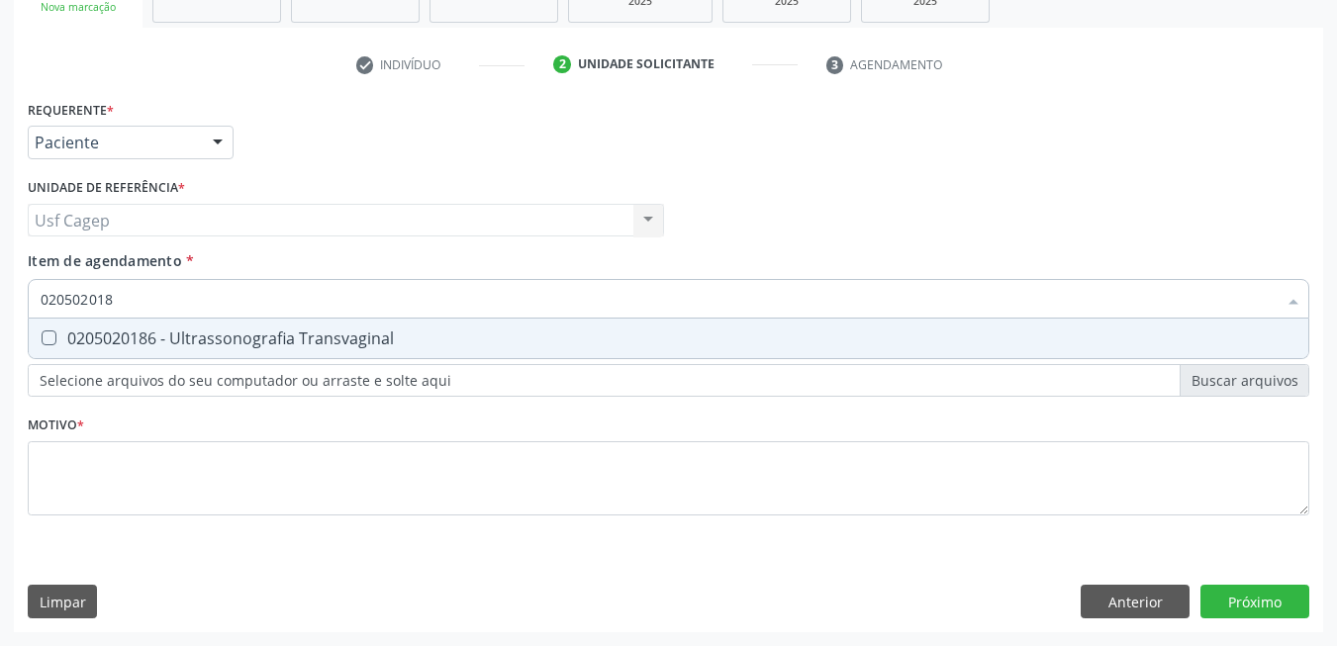
type input "0205020186"
drag, startPoint x: 203, startPoint y: 338, endPoint x: 197, endPoint y: 354, distance: 16.9
click at [202, 339] on div "0205020186 - Ultrassonografia Transvaginal" at bounding box center [669, 339] width 1256 height 16
checkbox Transvaginal "true"
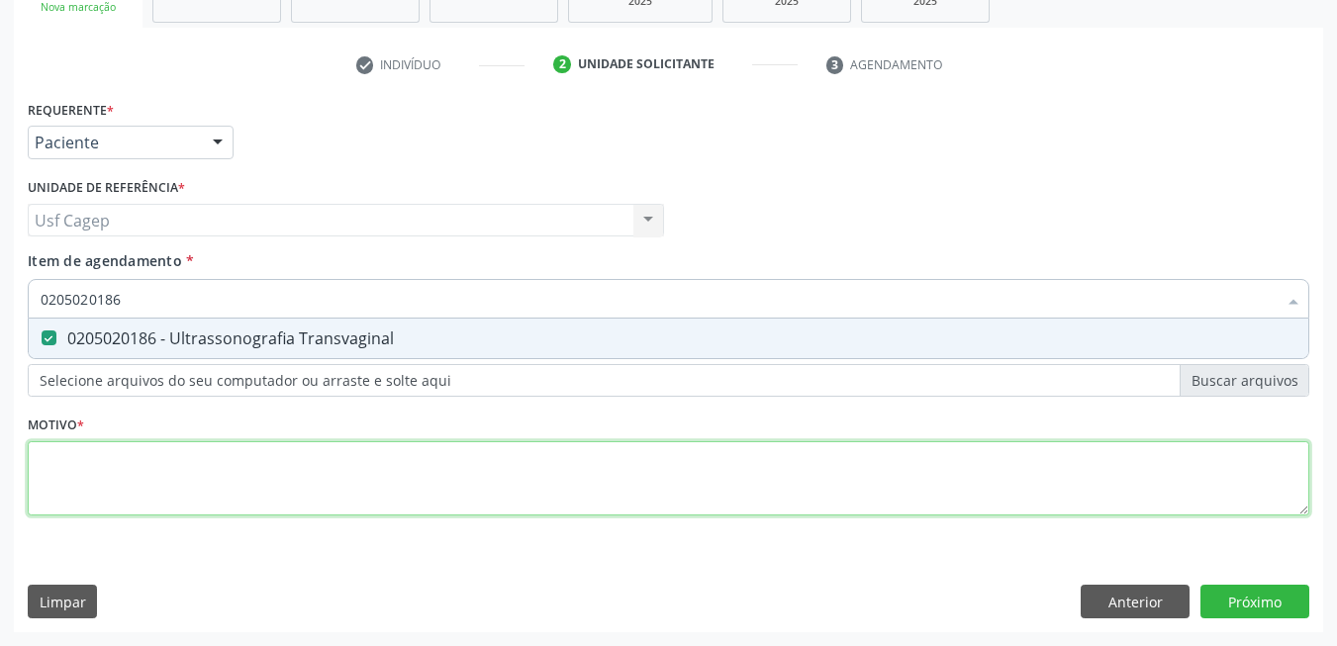
click at [197, 459] on div "Requerente * Paciente Médico(a) Enfermeiro(a) Paciente Nenhum resultado encontr…" at bounding box center [669, 319] width 1282 height 448
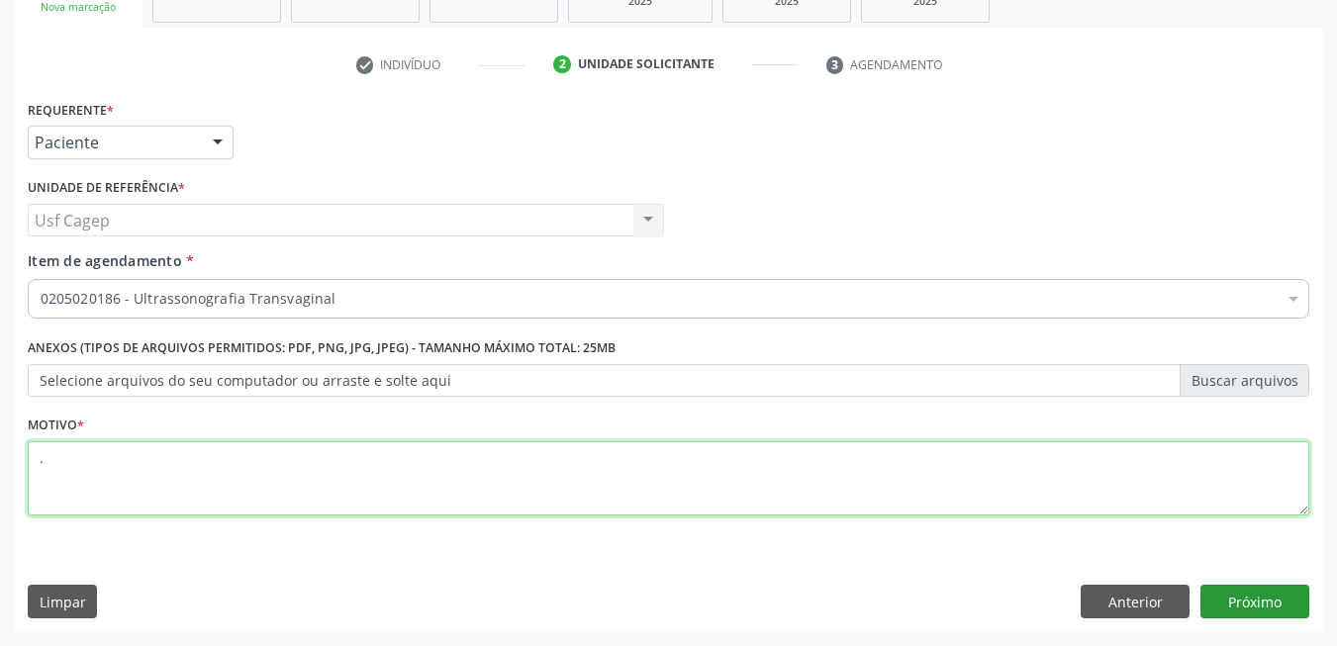
type textarea "."
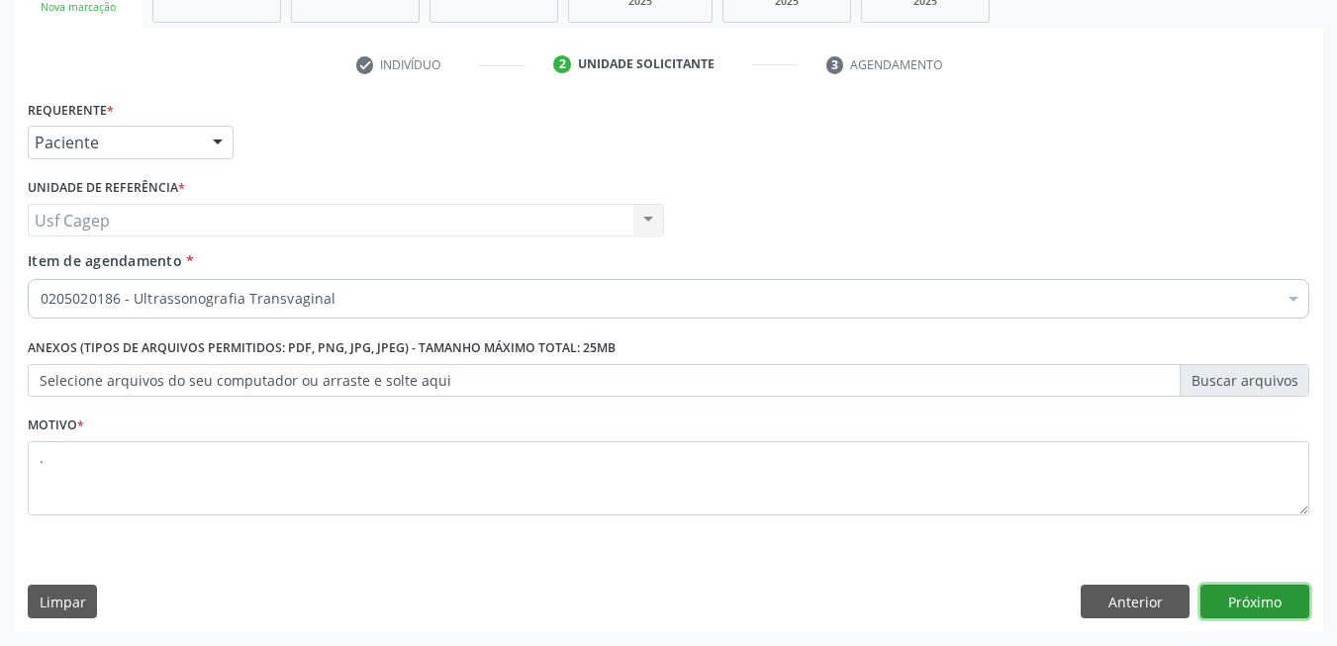
click at [1233, 606] on button "Próximo" at bounding box center [1254, 602] width 109 height 34
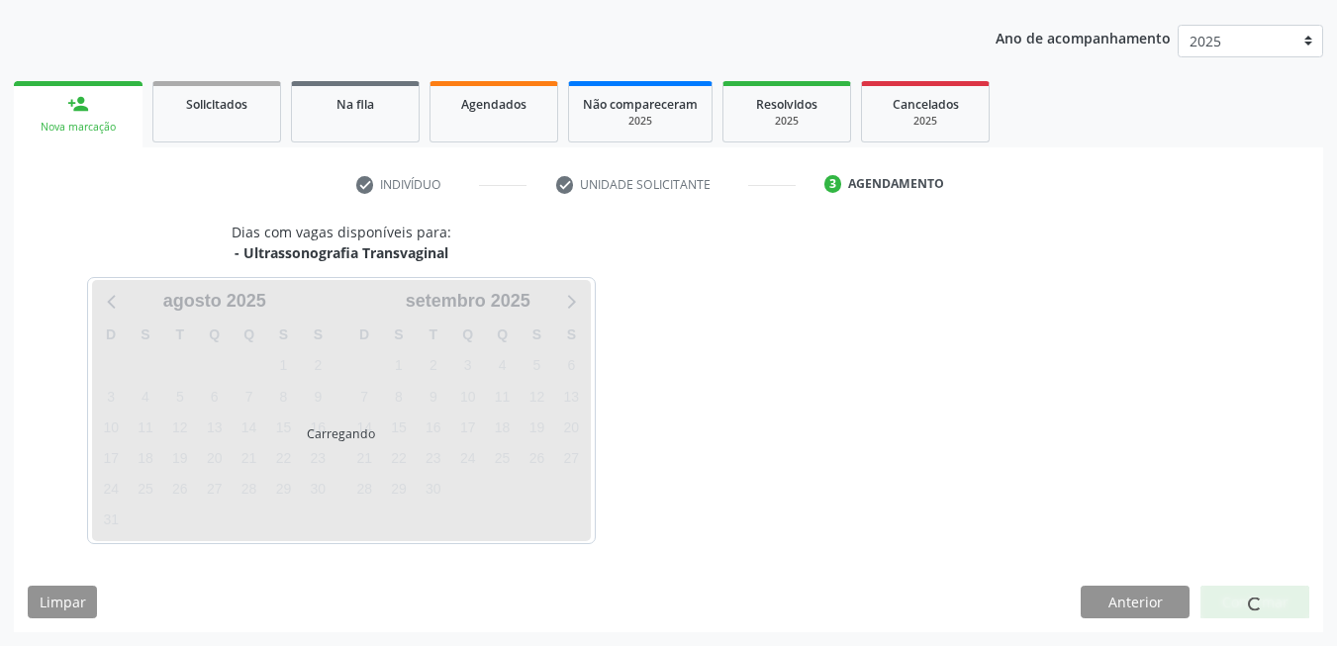
scroll to position [215, 0]
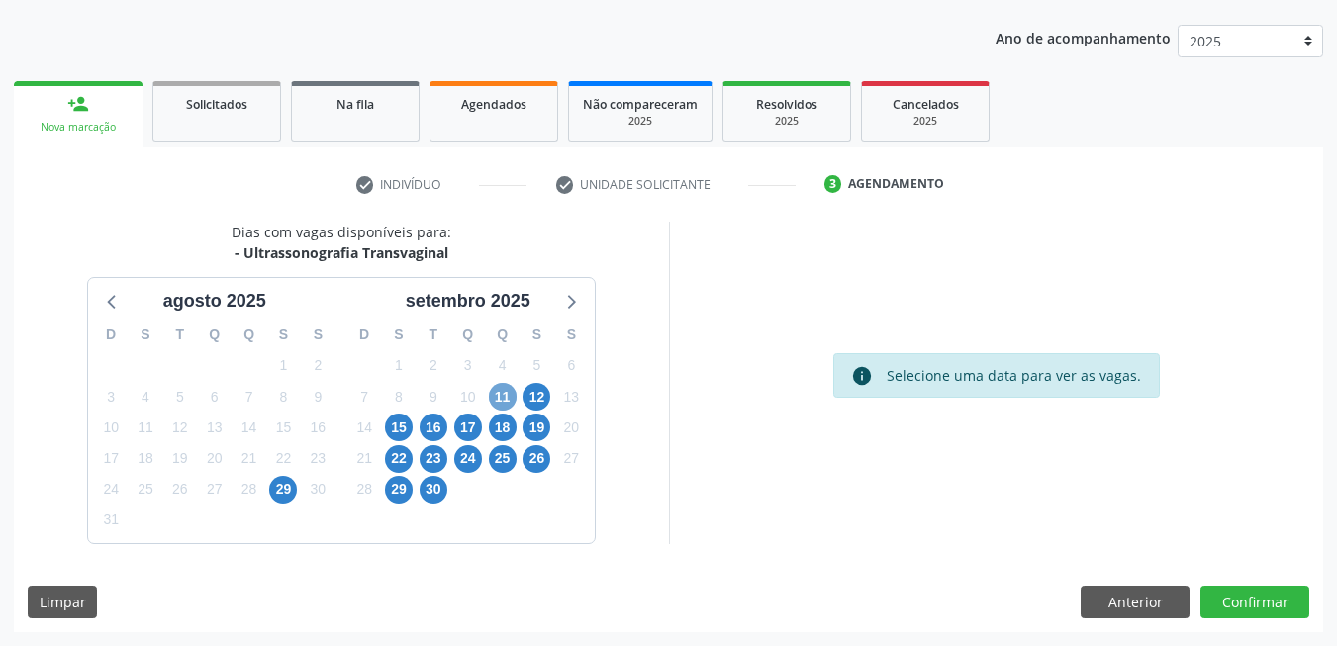
click at [504, 397] on span "11" at bounding box center [503, 397] width 28 height 28
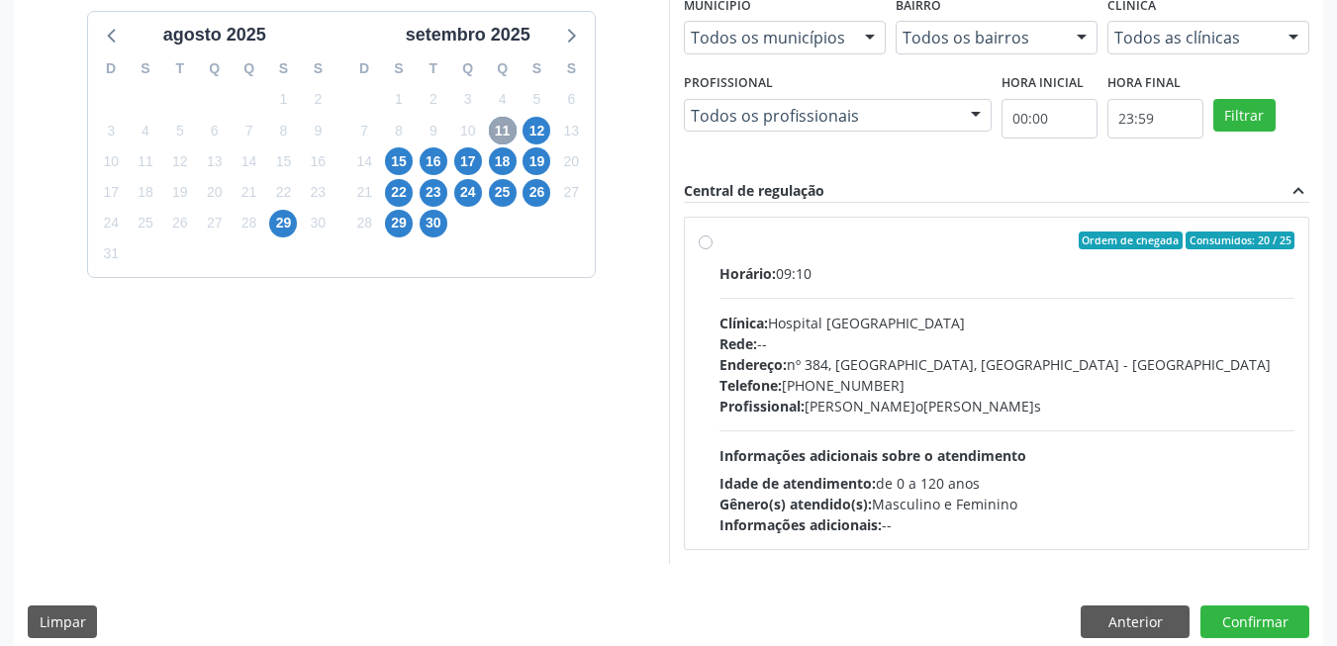
scroll to position [501, 0]
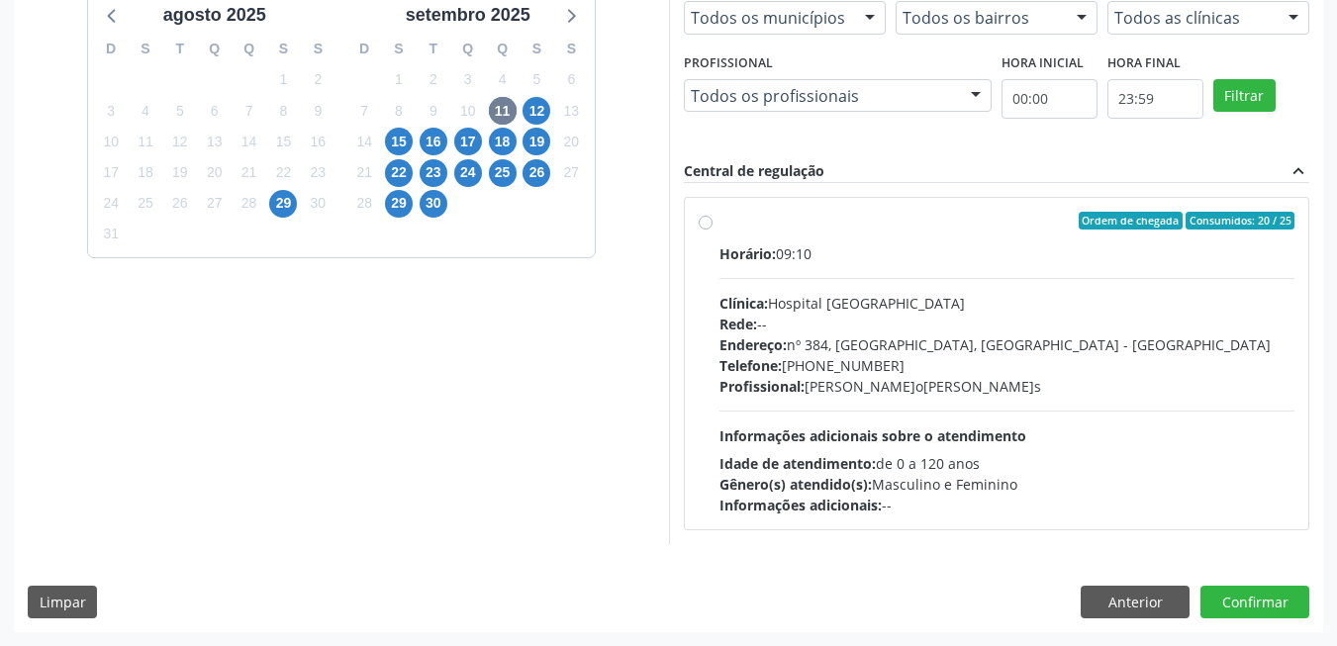
click at [1049, 416] on div "Horário: 09:10 Clínica: Hospital [GEOGRAPHIC_DATA][PERSON_NAME]e: -- Endereço: …" at bounding box center [1007, 379] width 576 height 272
click at [713, 230] on input "Ordem de chegada Consumidos: 20 / 25 Horário: 09:10 Clínica: Hospital [GEOGRAPH…" at bounding box center [706, 221] width 14 height 18
radio input "true"
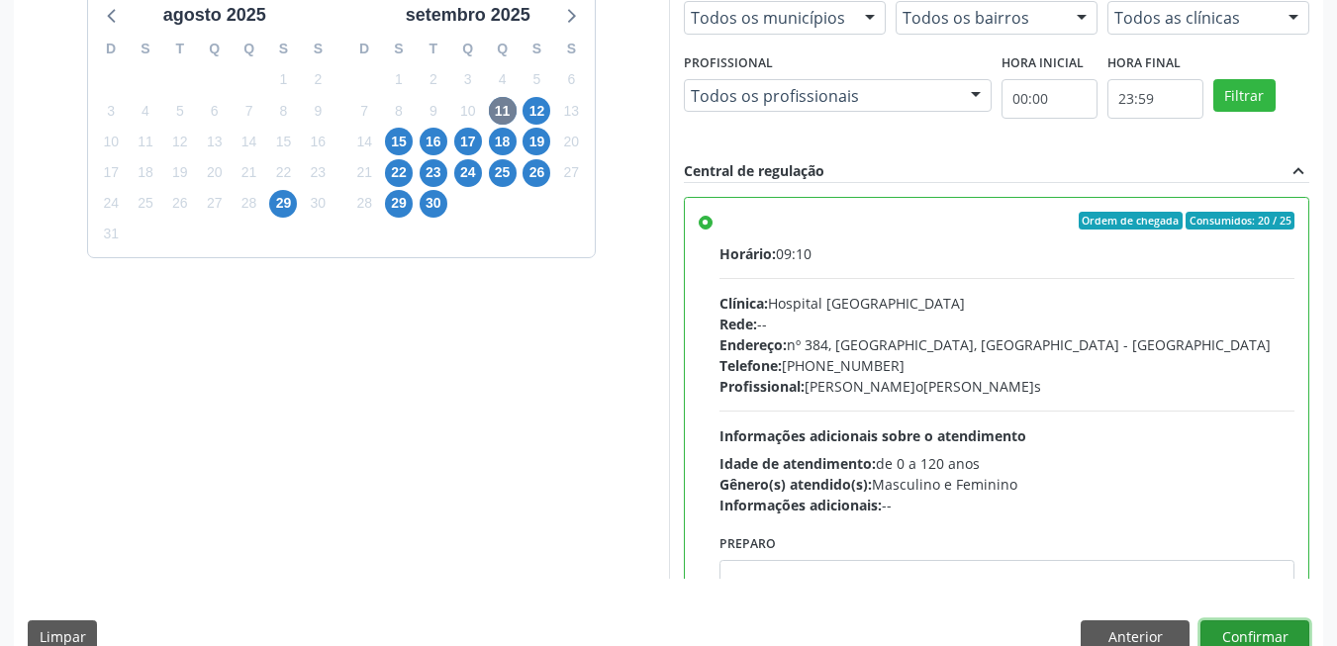
click at [1250, 628] on button "Confirmar" at bounding box center [1254, 638] width 109 height 34
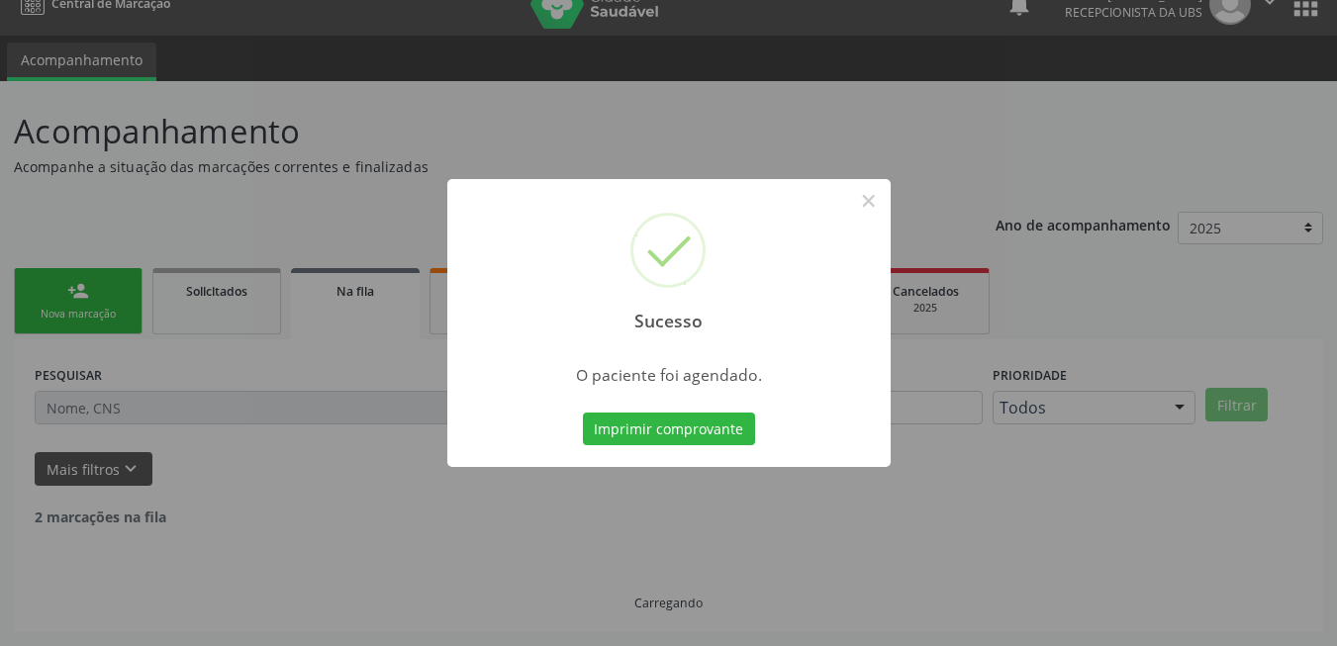
scroll to position [7, 0]
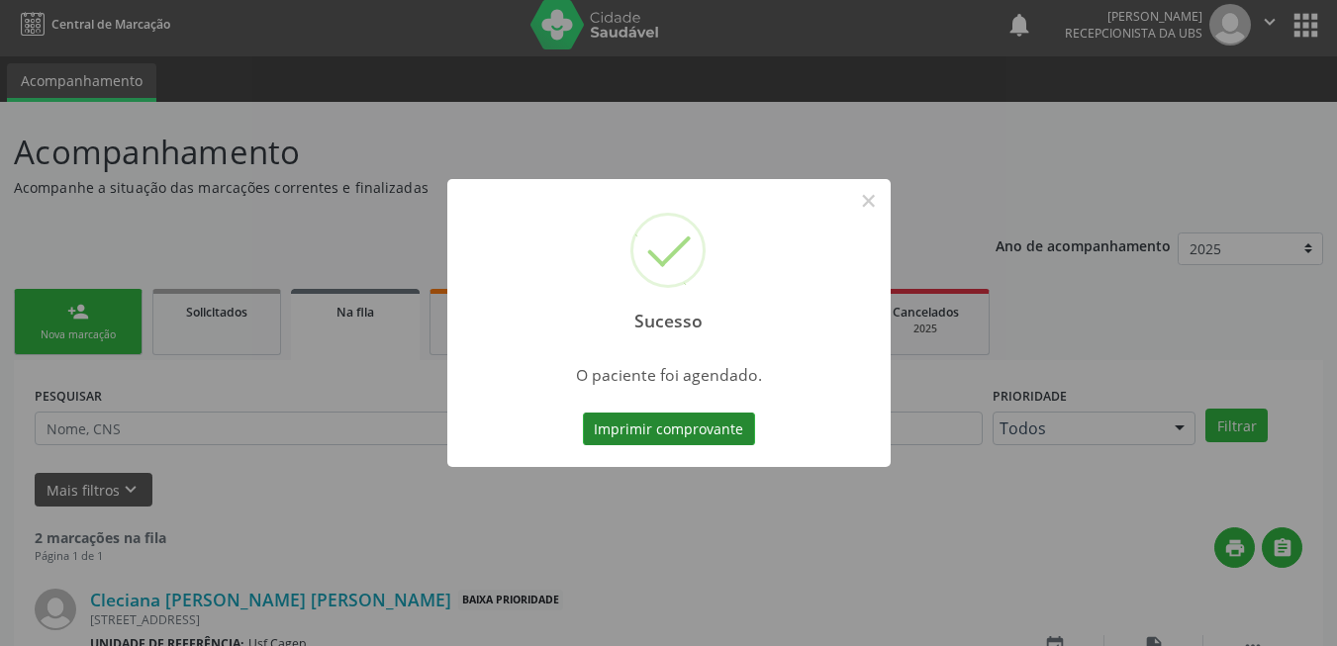
click at [692, 430] on button "Imprimir comprovante" at bounding box center [669, 430] width 172 height 34
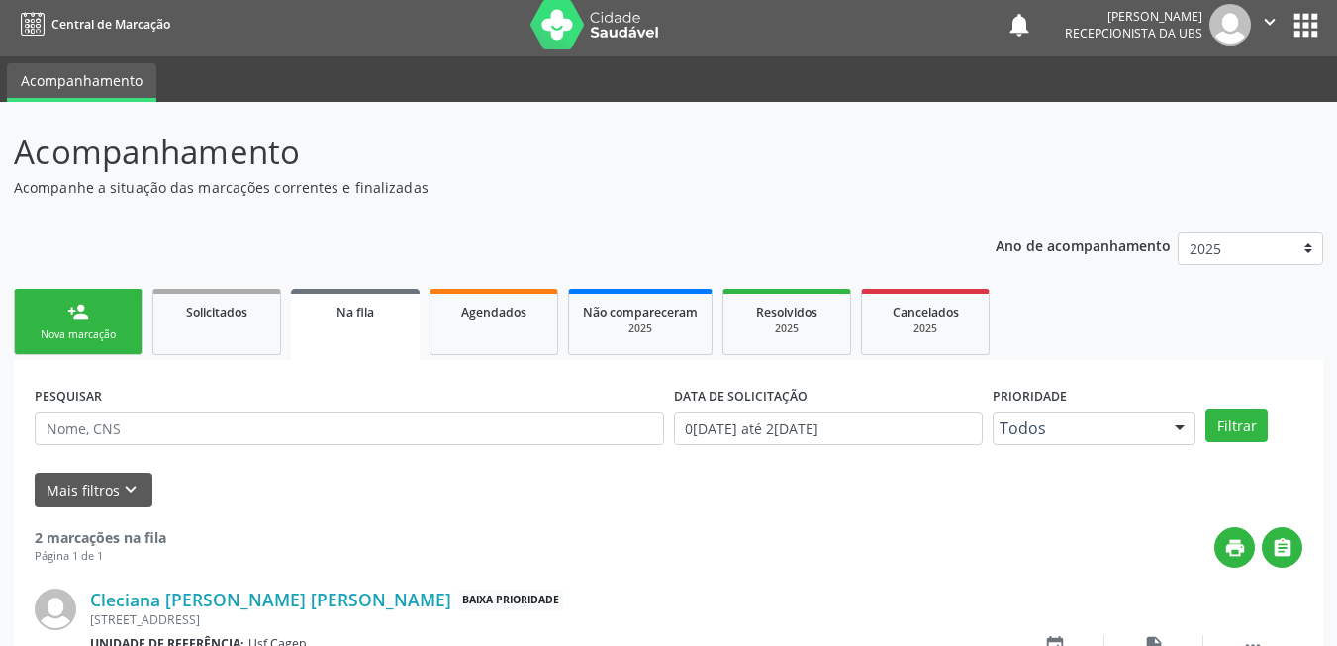
click at [119, 314] on link "person_add Nova marcação" at bounding box center [78, 322] width 129 height 66
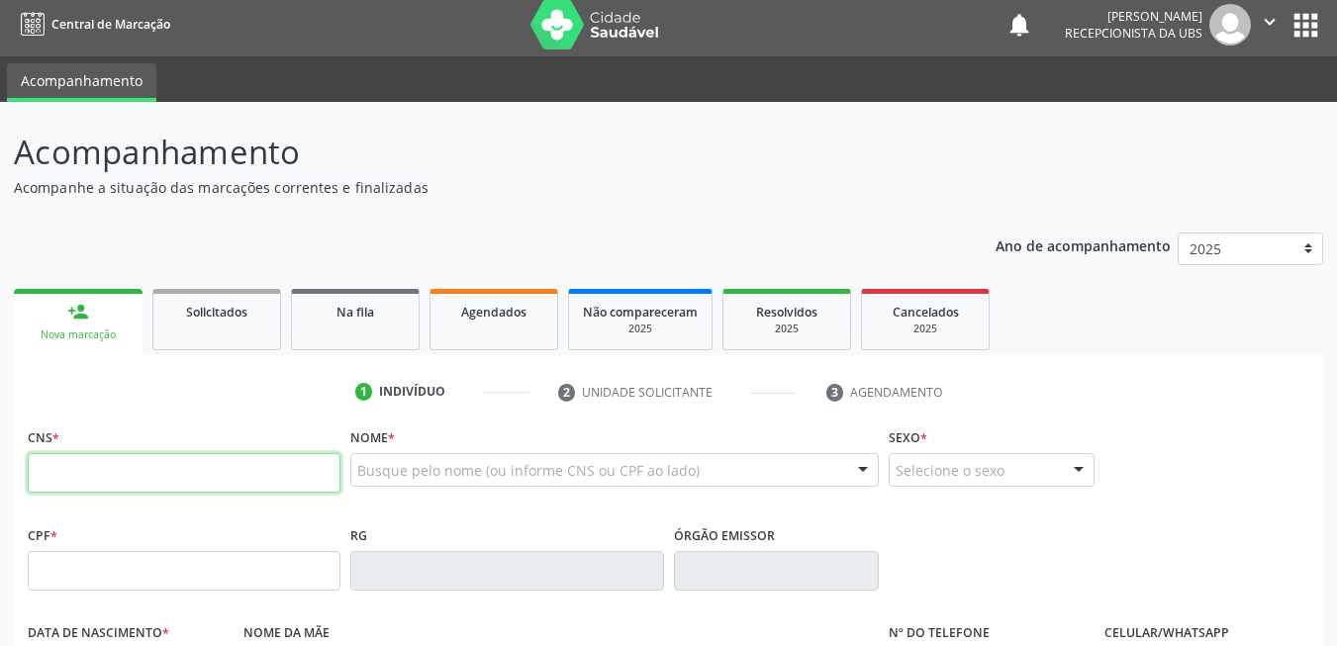
click at [208, 481] on input "text" at bounding box center [184, 473] width 313 height 40
click at [238, 472] on input "text" at bounding box center [184, 473] width 313 height 40
type input "898 0034 1508 2255"
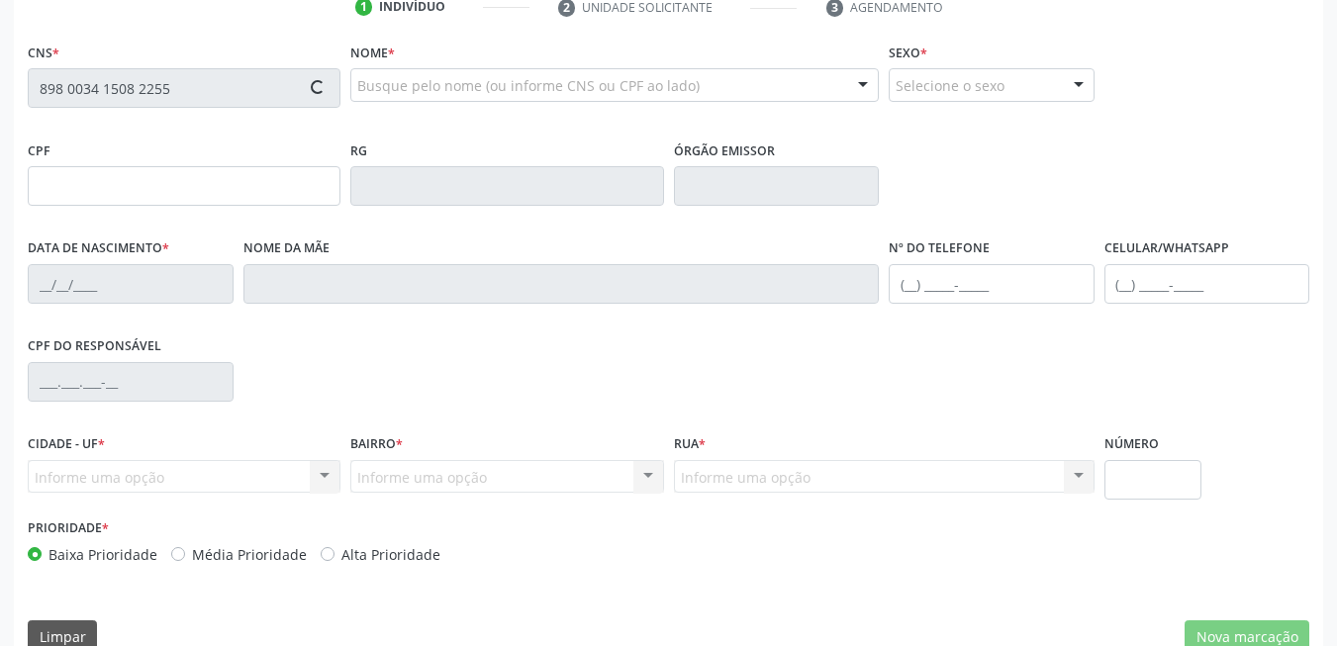
type input "628.694.934-87"
type input "2[DATE]"
type input "[PERSON_NAME]i da[PERSON_NAME]a"
type input "[PHONE_NUMBER]"
type input "365"
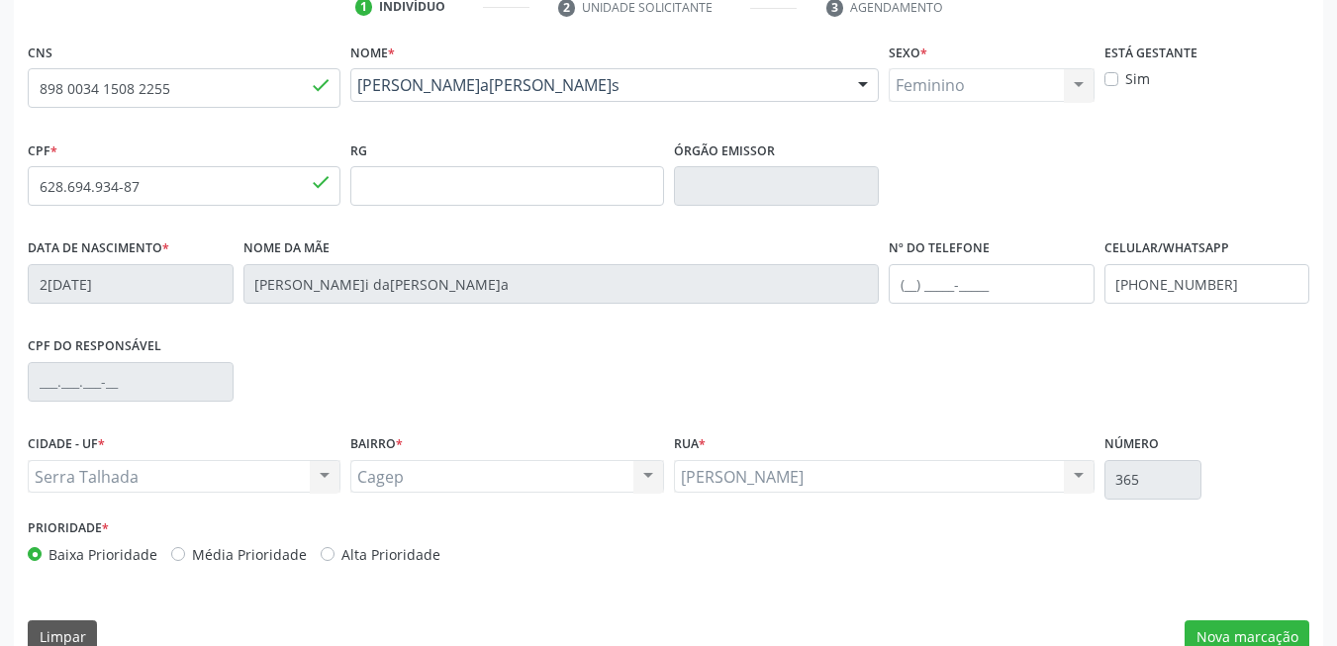
scroll to position [427, 0]
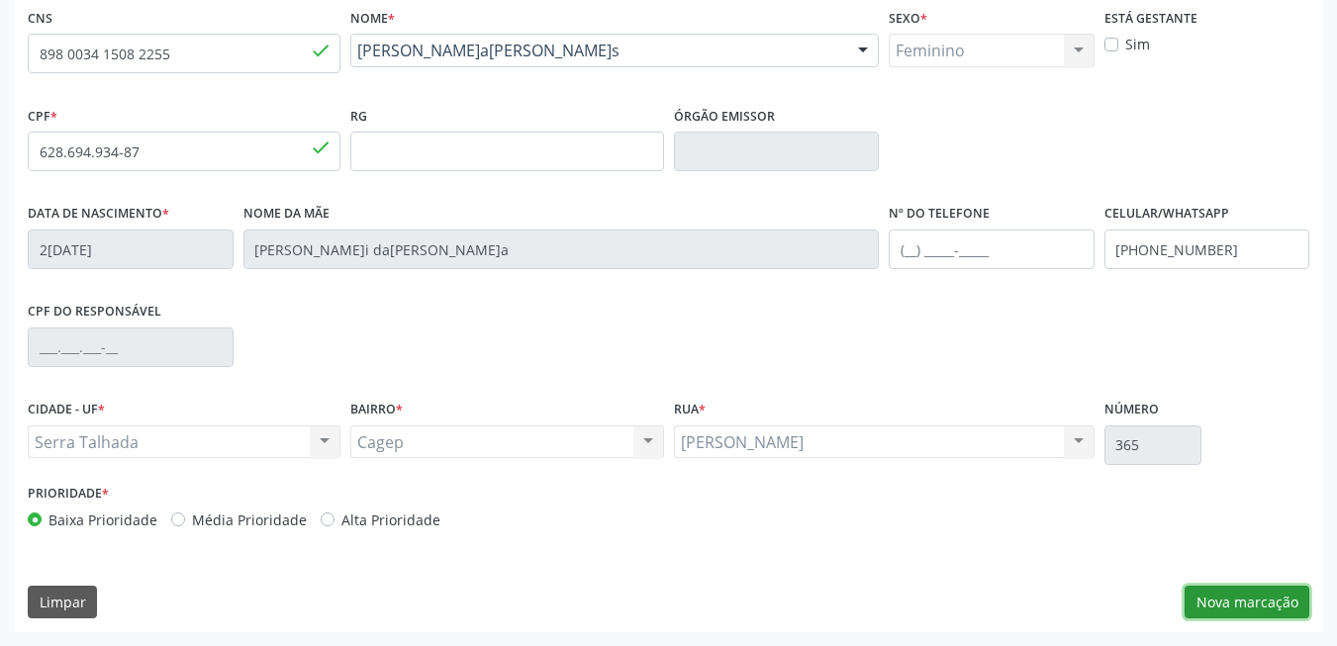
click at [1214, 597] on button "Nova marcação" at bounding box center [1247, 603] width 125 height 34
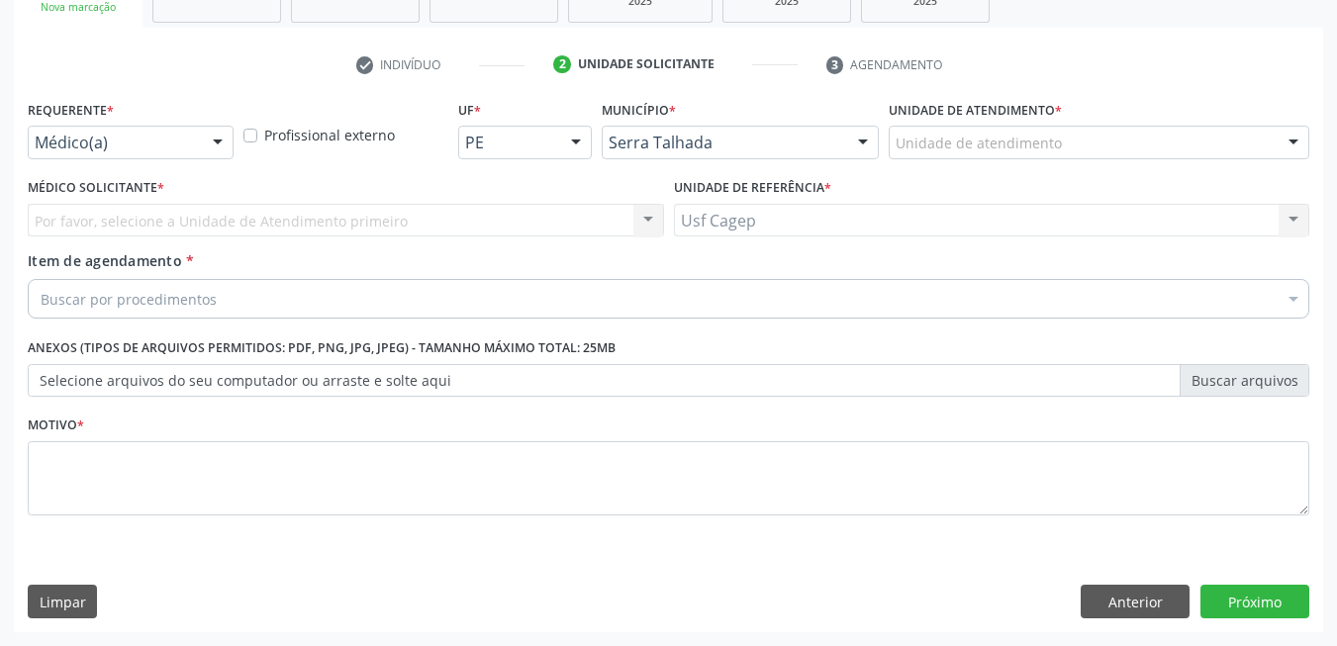
scroll to position [335, 0]
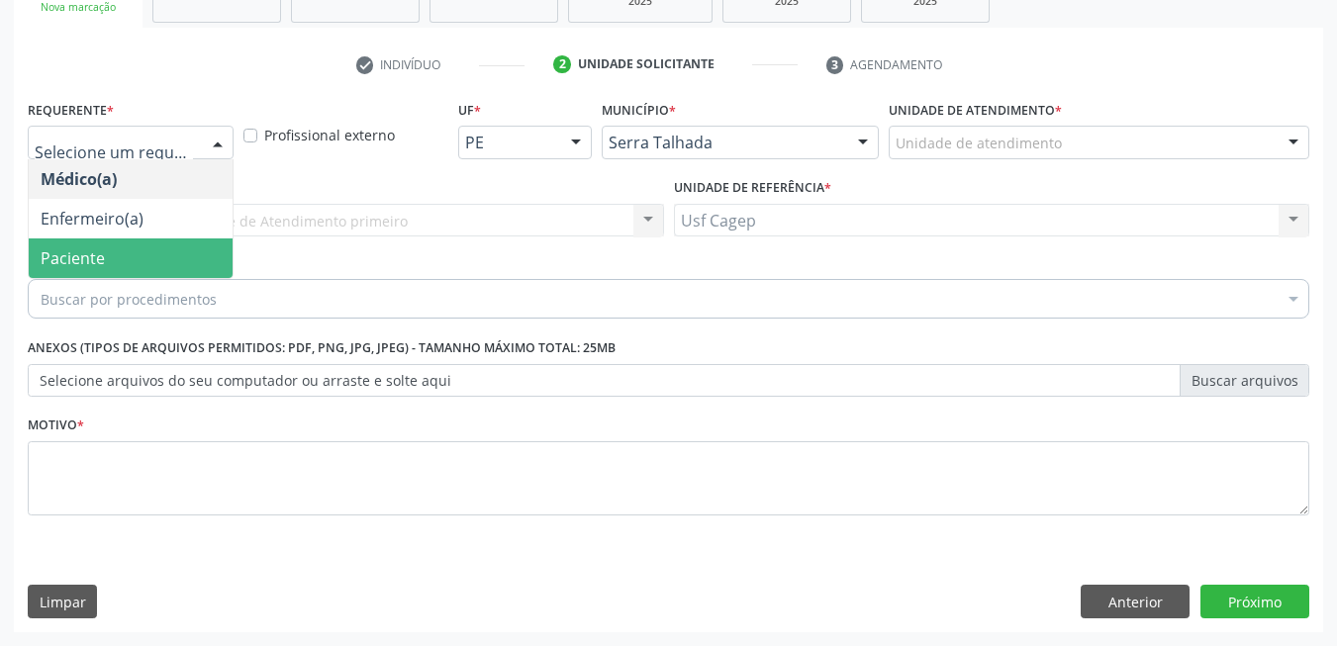
click at [112, 267] on span "Paciente" at bounding box center [131, 259] width 204 height 40
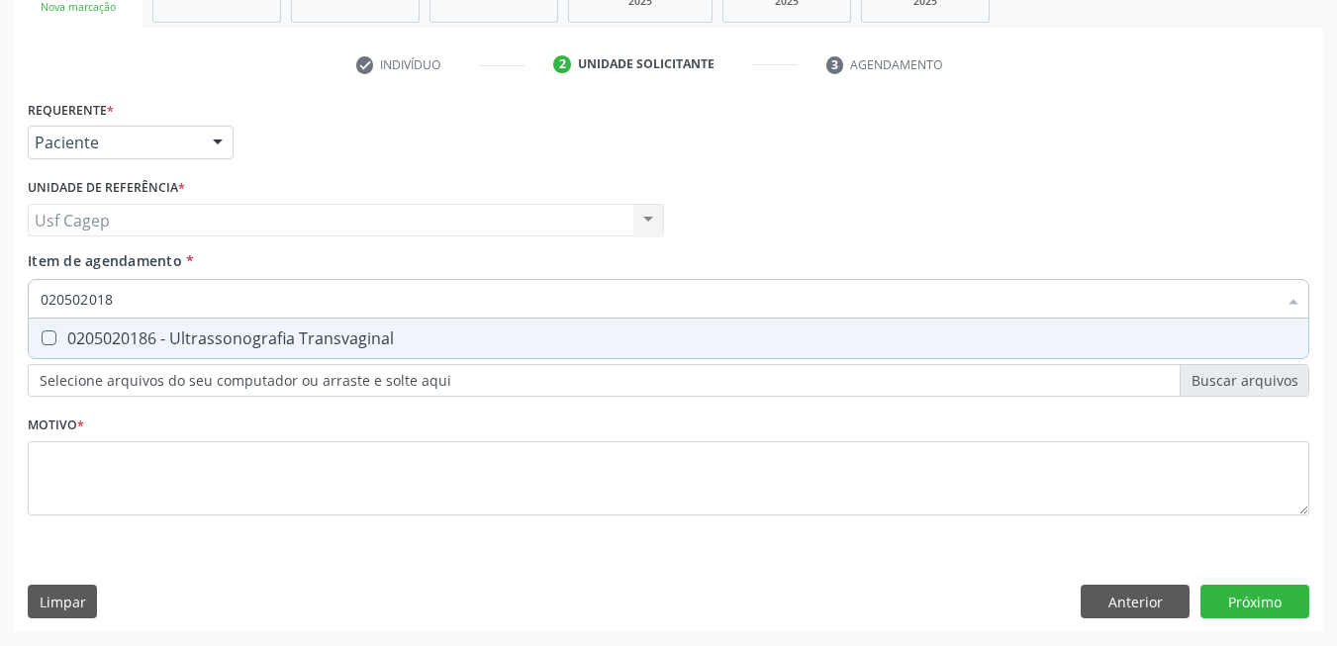
type input "0205020186"
drag, startPoint x: 697, startPoint y: 320, endPoint x: 699, endPoint y: 425, distance: 104.9
click at [696, 321] on span "0205020186 - Ultrassonografia Transvaginal" at bounding box center [669, 339] width 1280 height 40
checkbox Transvaginal "true"
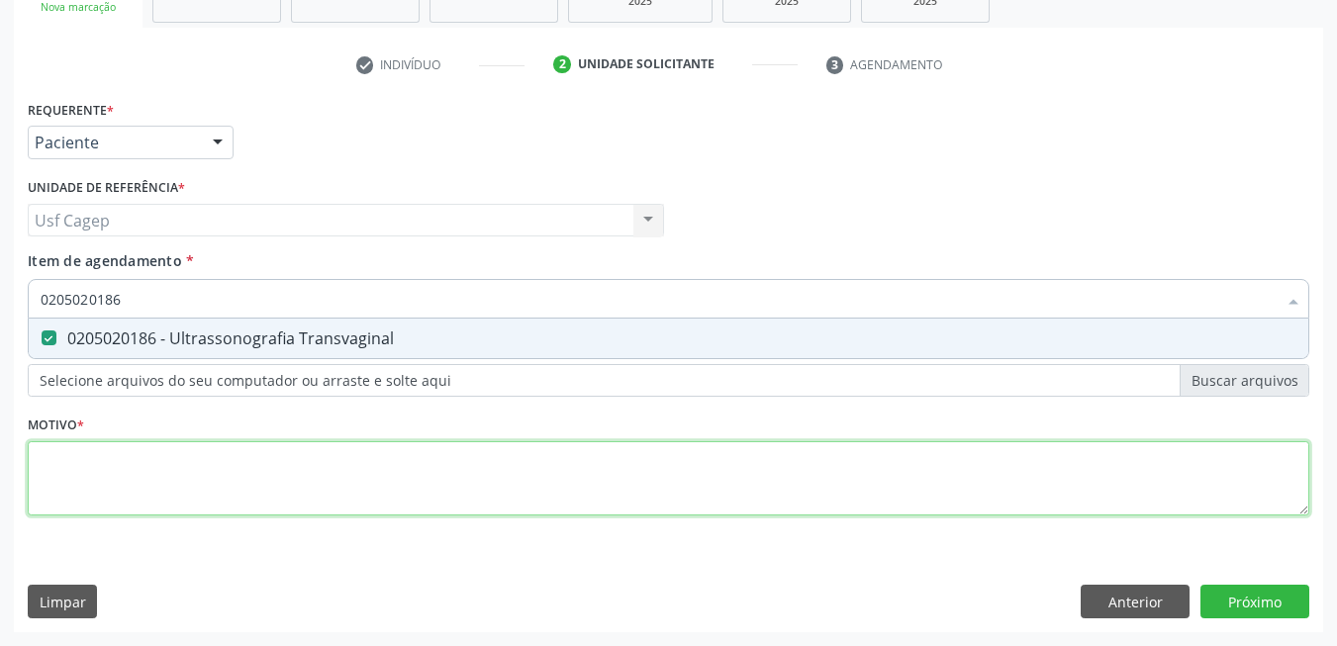
click at [702, 461] on div "Requerente * Paciente Médico(a) Enfermeiro(a) Paciente Nenhum resultado encontr…" at bounding box center [669, 319] width 1282 height 448
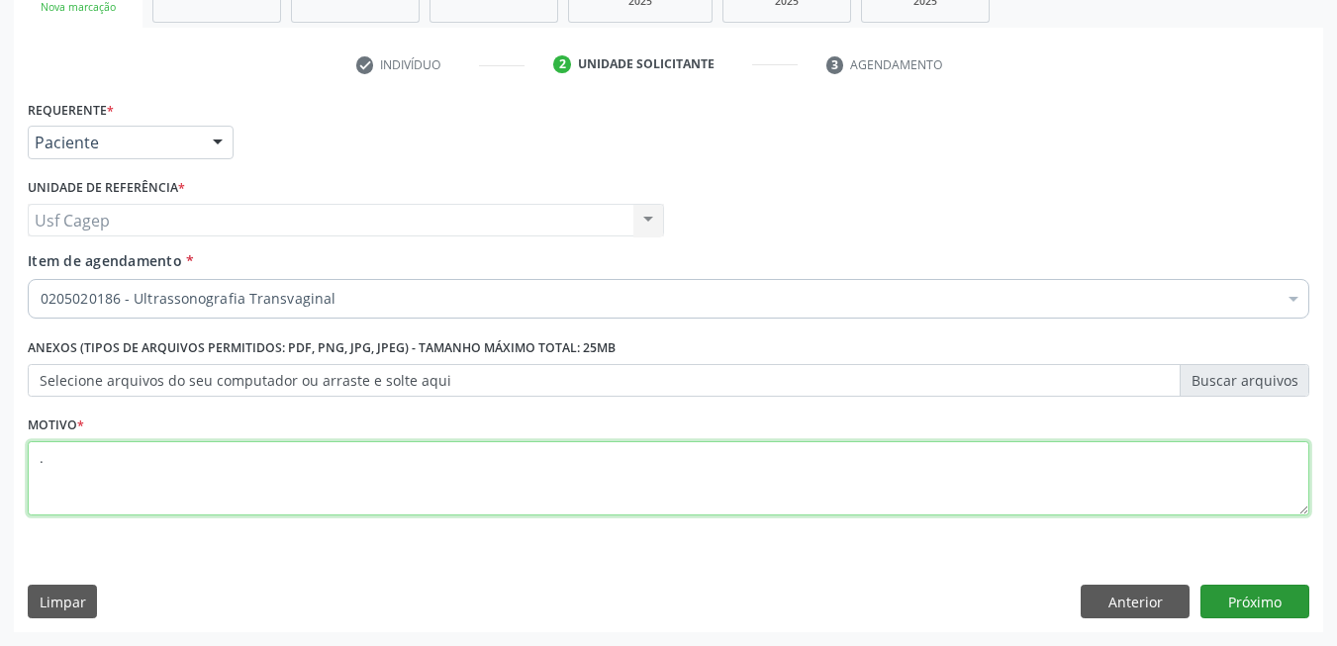
type textarea "."
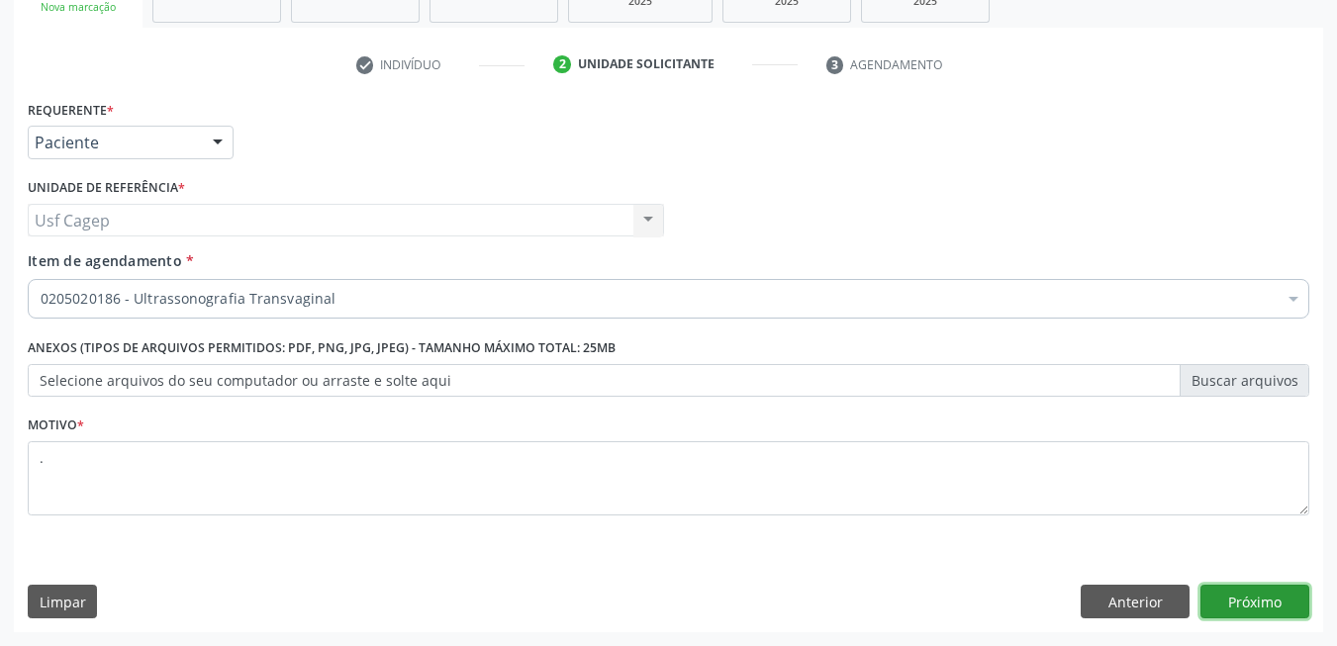
click at [1281, 602] on button "Próximo" at bounding box center [1254, 602] width 109 height 34
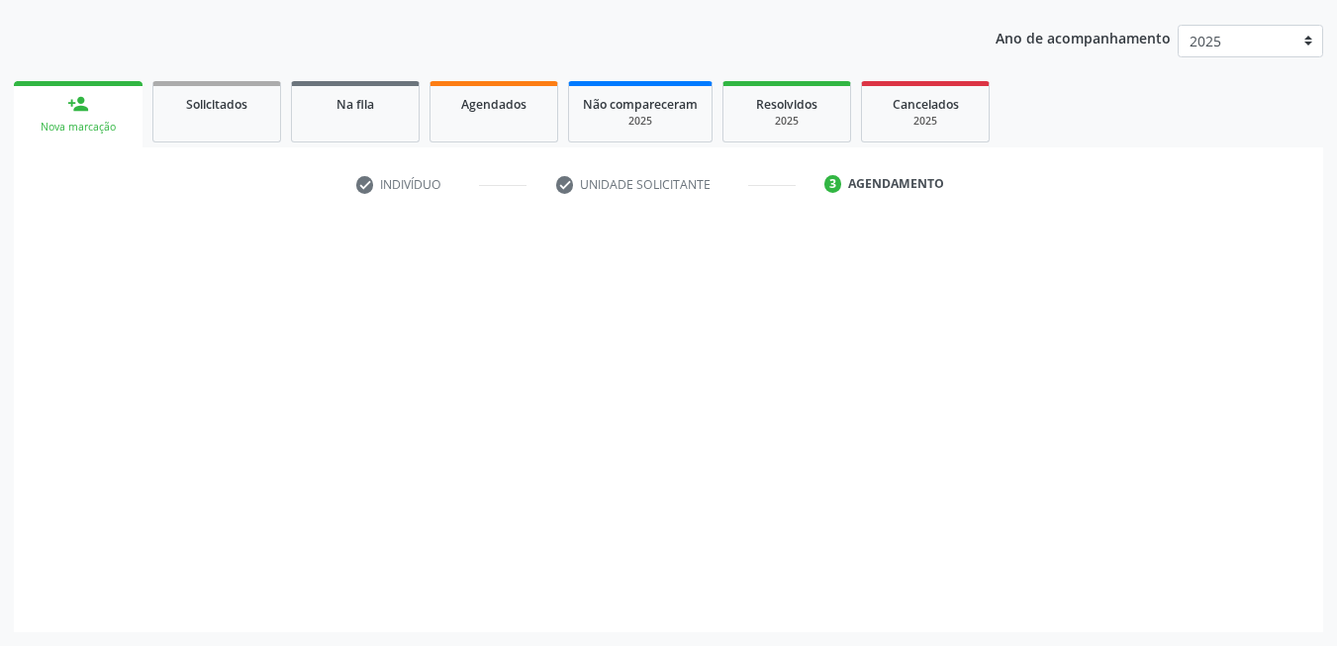
scroll to position [215, 0]
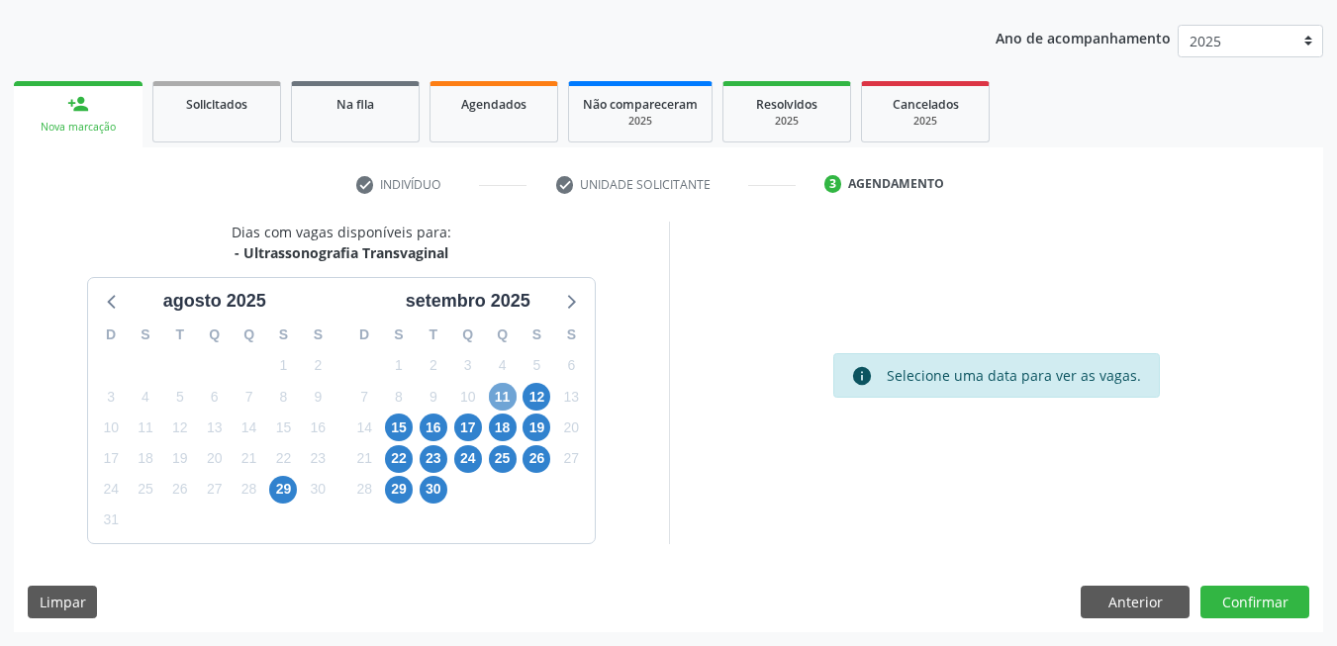
click at [500, 404] on span "11" at bounding box center [503, 397] width 28 height 28
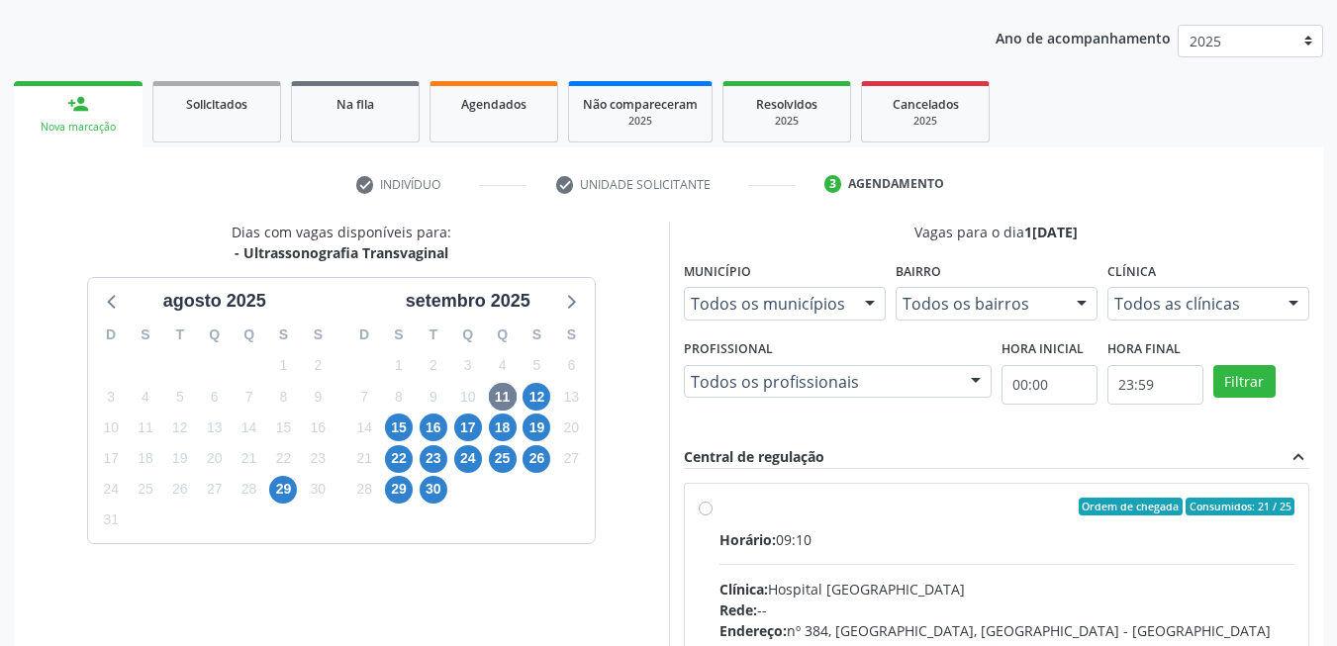
click at [970, 548] on div "Horário: 09:10" at bounding box center [1007, 539] width 576 height 21
click at [713, 516] on input "Ordem de chegada Consumidos: 21 / 25 Horário: 09:10 Clínica: Hospital [GEOGRAPH…" at bounding box center [706, 507] width 14 height 18
radio input "true"
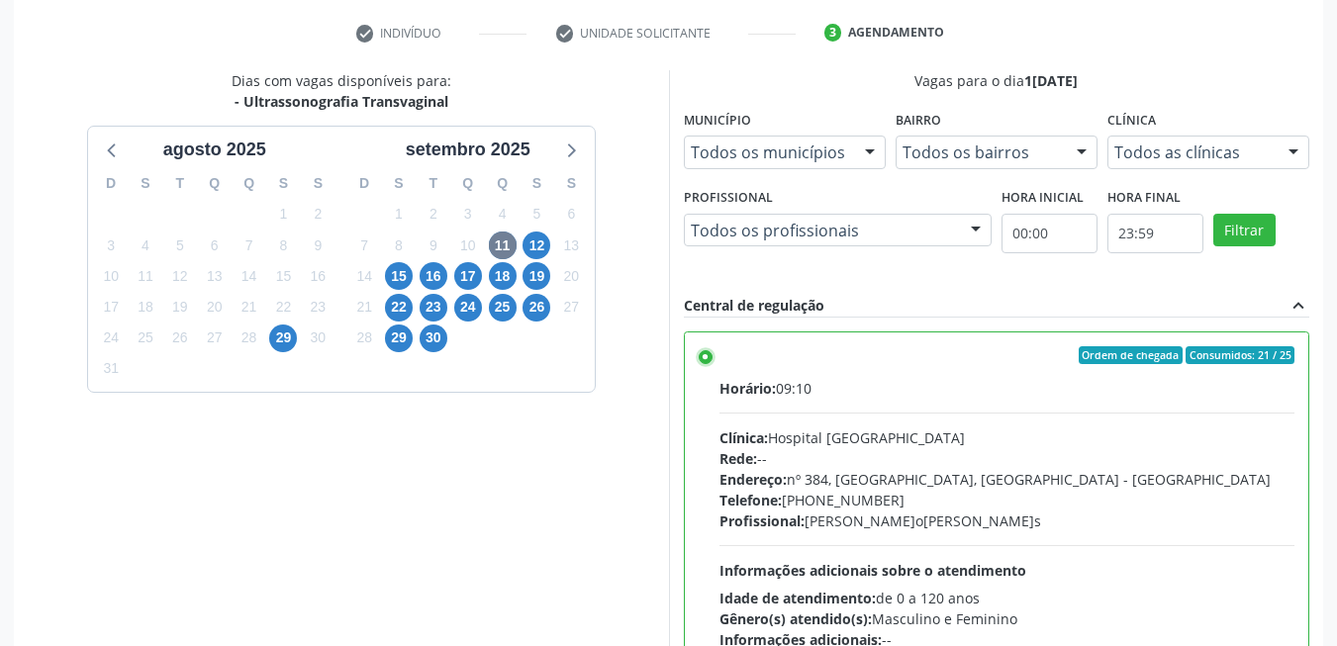
scroll to position [536, 0]
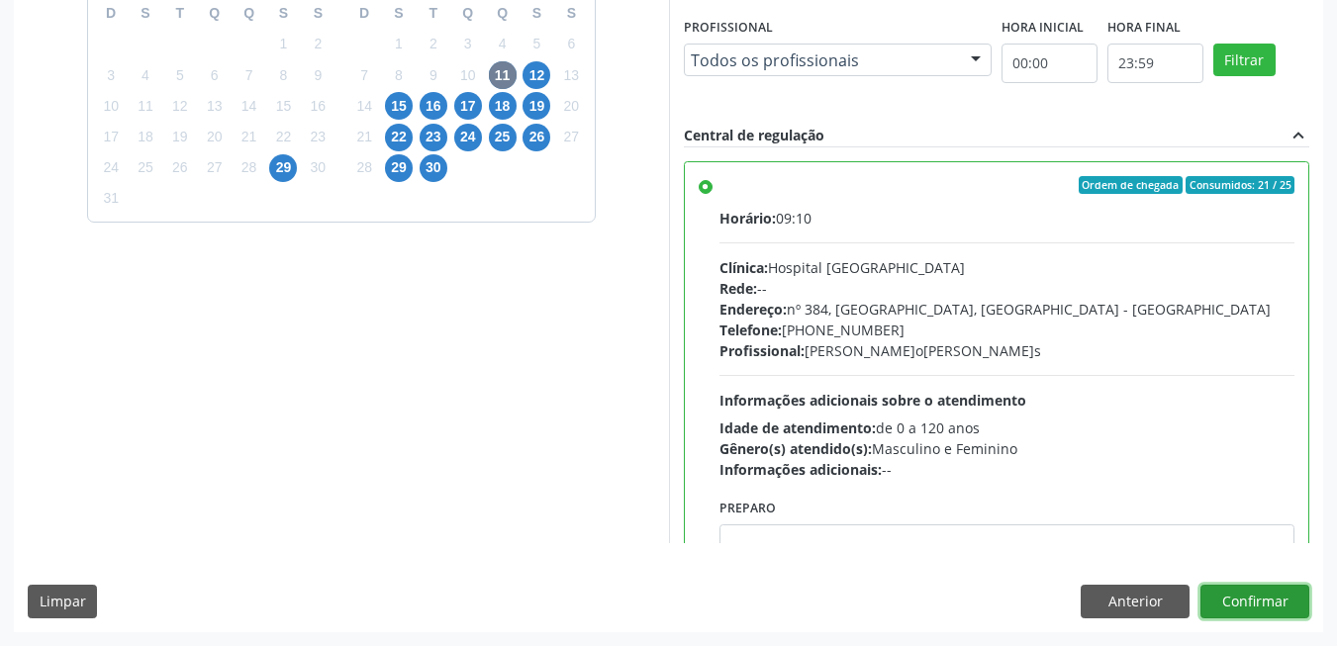
click at [1298, 585] on button "Confirmar" at bounding box center [1254, 602] width 109 height 34
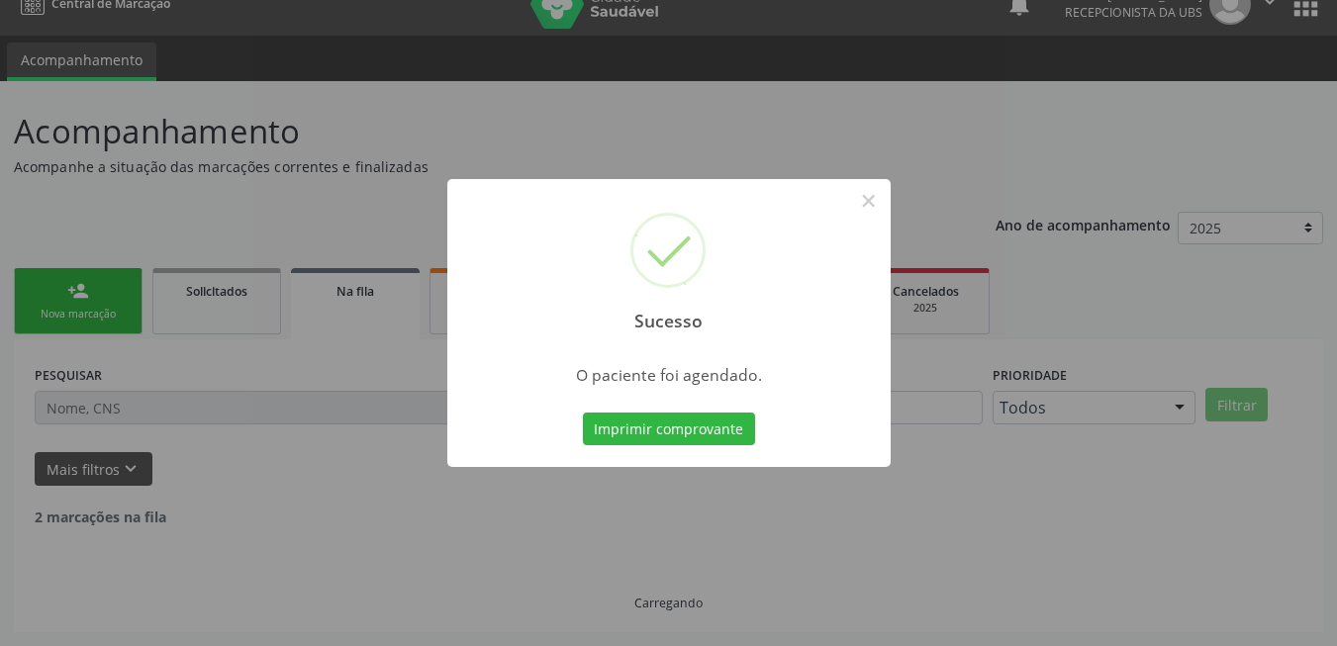
scroll to position [7, 0]
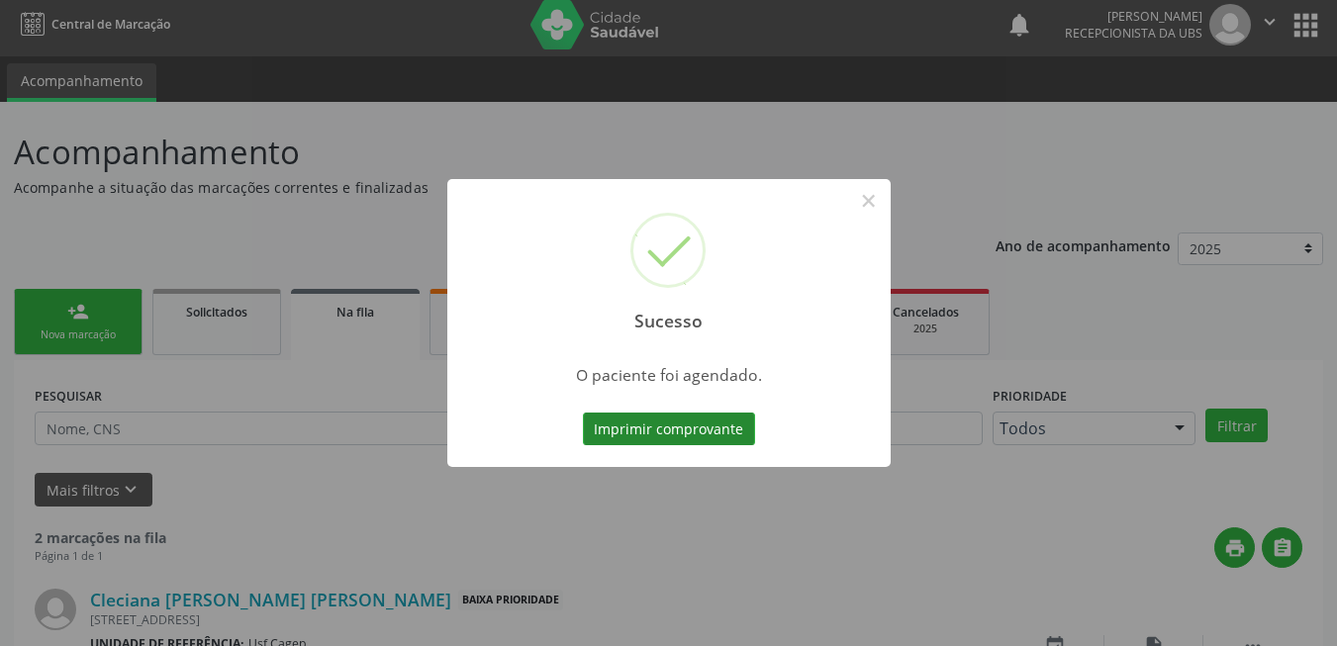
click at [724, 434] on button "Imprimir comprovante" at bounding box center [669, 430] width 172 height 34
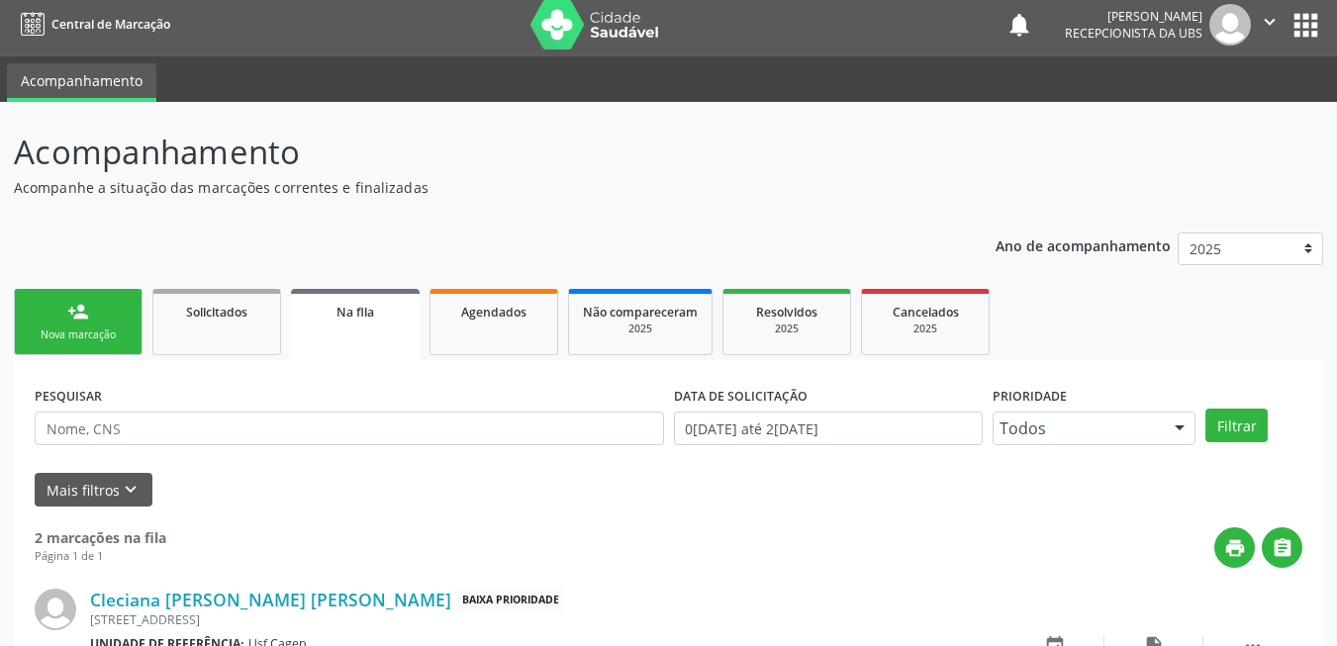
click at [113, 322] on link "person_add Nova marcação" at bounding box center [78, 322] width 129 height 66
